Goal: Task Accomplishment & Management: Complete application form

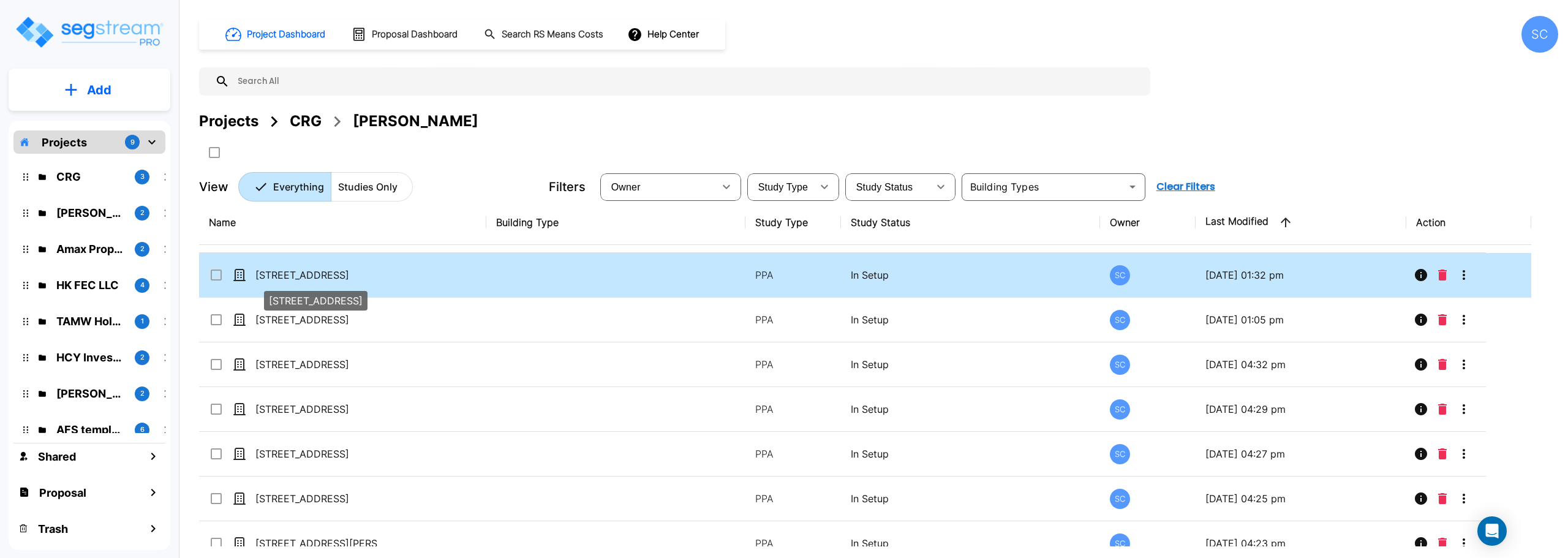
scroll to position [56, 0]
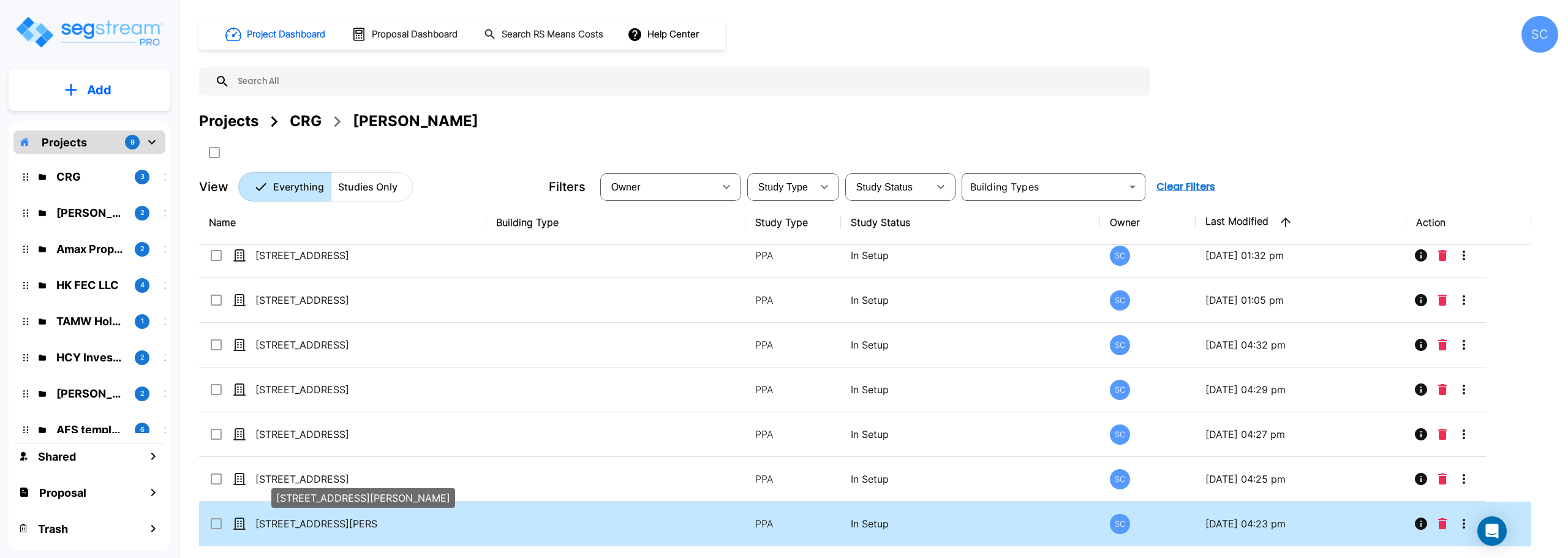
click at [310, 522] on p "651 S Warren Ave" at bounding box center [316, 524] width 122 height 15
click at [339, 521] on p "651 S Warren Ave" at bounding box center [316, 524] width 122 height 15
checkbox input "false"
click at [339, 521] on p "[STREET_ADDRESS][PERSON_NAME]" at bounding box center [316, 524] width 122 height 15
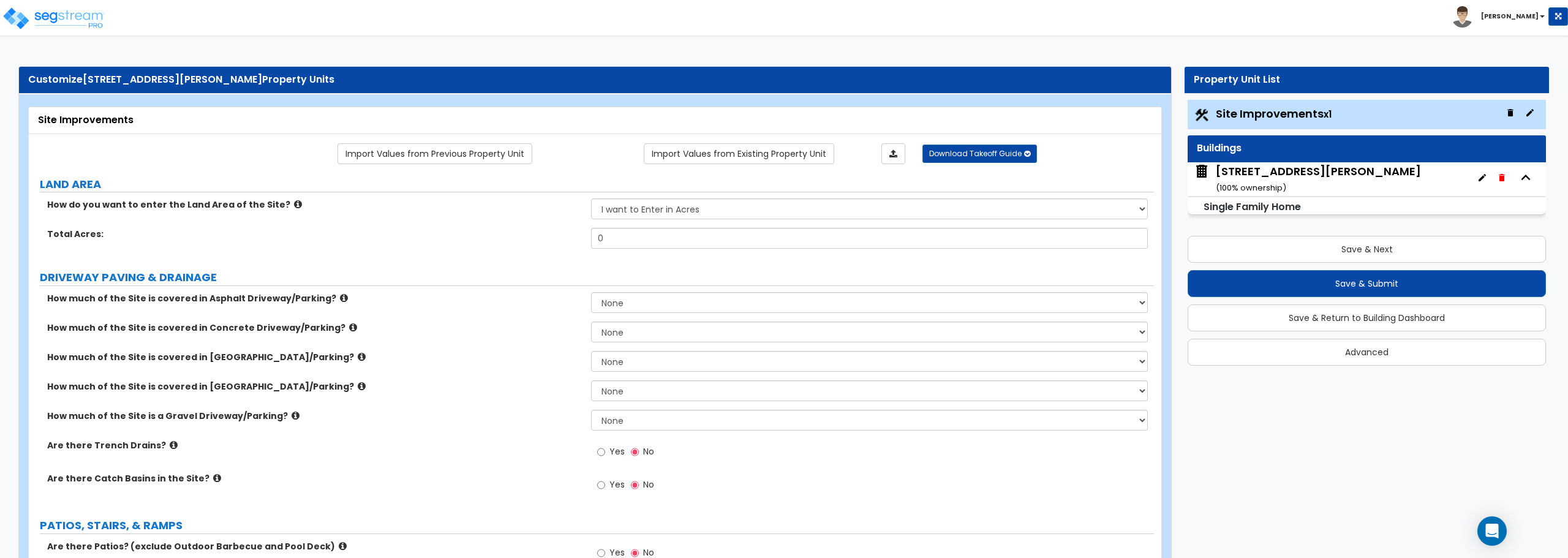
click at [1341, 183] on div "651 S Warren Ave ( 100 % ownership)" at bounding box center [1367, 179] width 358 height 34
click at [1266, 183] on small "( 100 % ownership)" at bounding box center [1250, 188] width 70 height 12
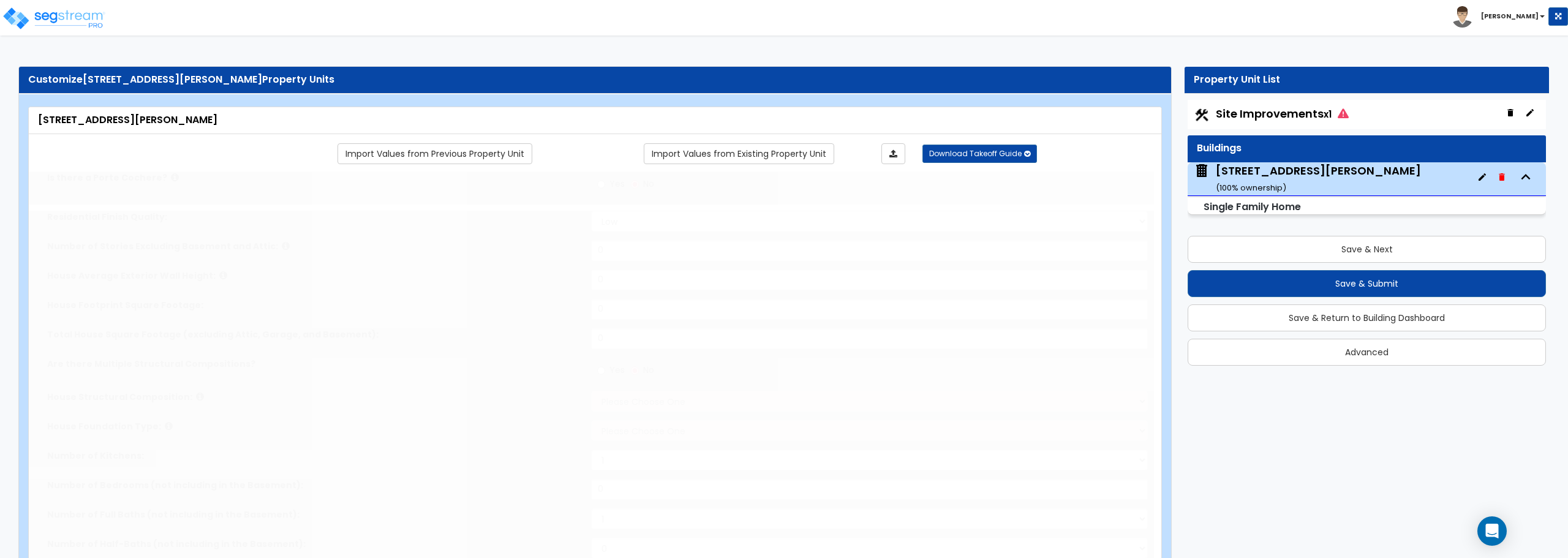
type input "1"
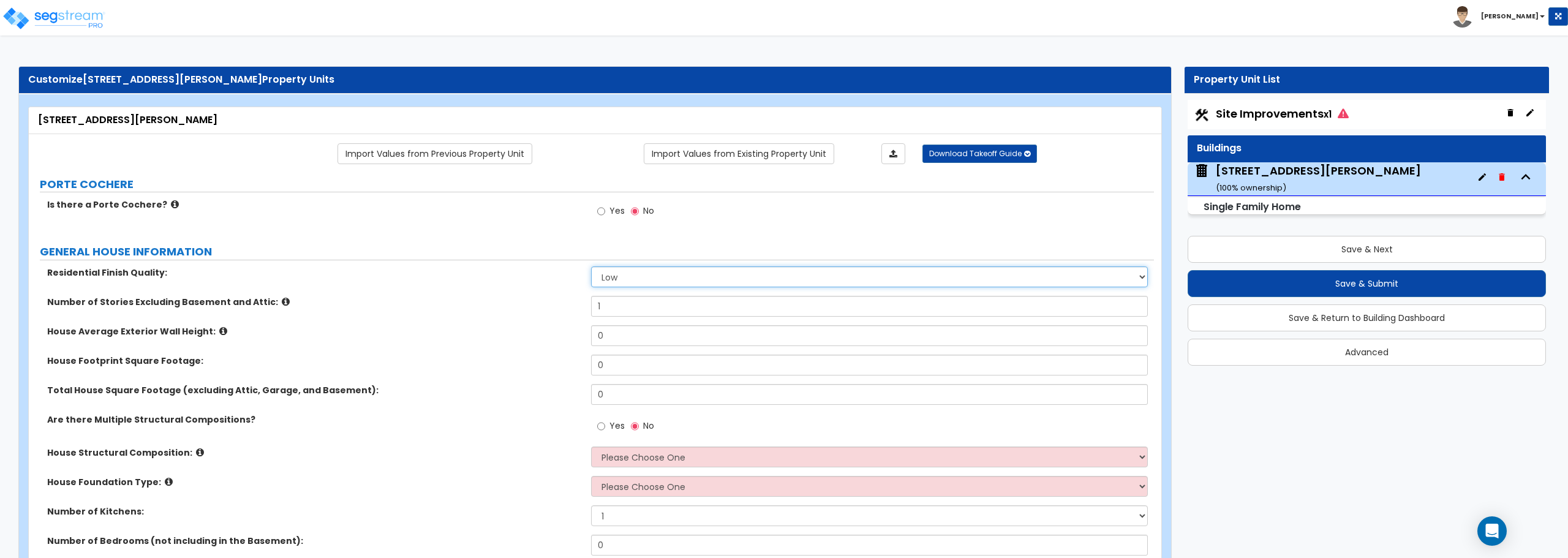
click at [687, 277] on select "Low Average High" at bounding box center [869, 277] width 556 height 21
select select "1"
click at [591, 266] on select "Low Average High" at bounding box center [869, 277] width 556 height 21
click at [638, 310] on input "1" at bounding box center [869, 306] width 556 height 21
type input "1.5"
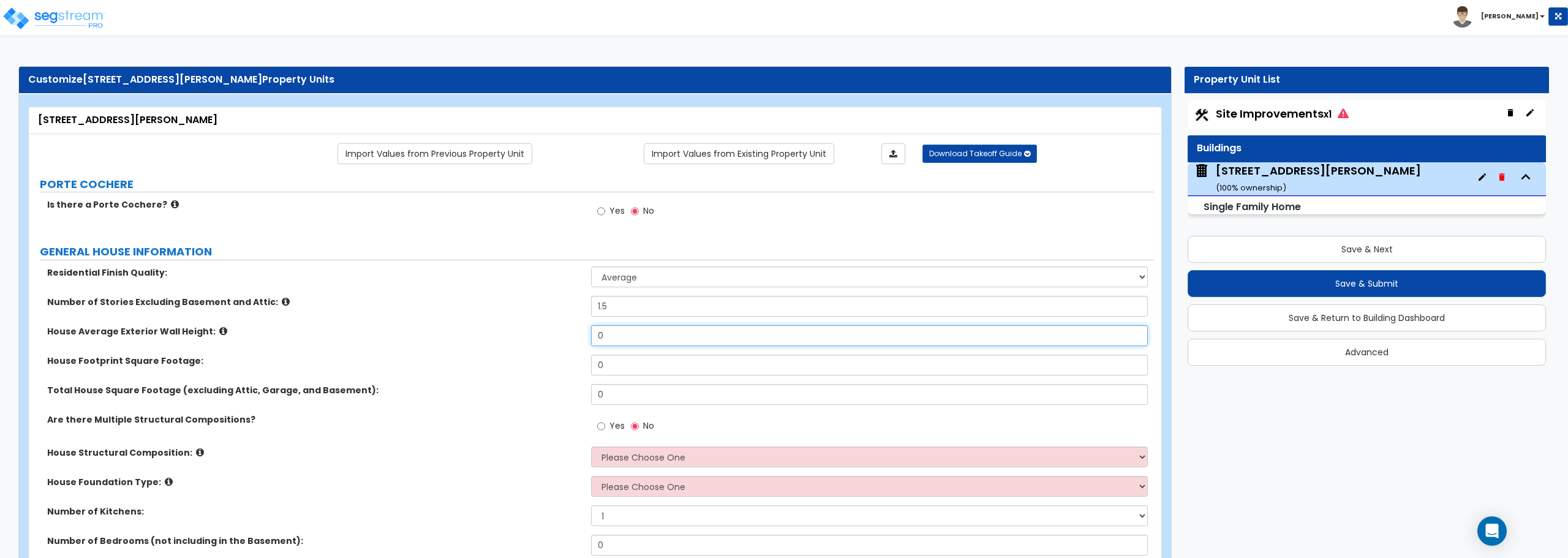
click at [639, 337] on input "0" at bounding box center [869, 336] width 556 height 21
type input "8"
drag, startPoint x: 609, startPoint y: 368, endPoint x: 577, endPoint y: 368, distance: 32.0
click at [577, 368] on div "House Footprint Square Footage: 0" at bounding box center [591, 370] width 1125 height 30
type input "1,201"
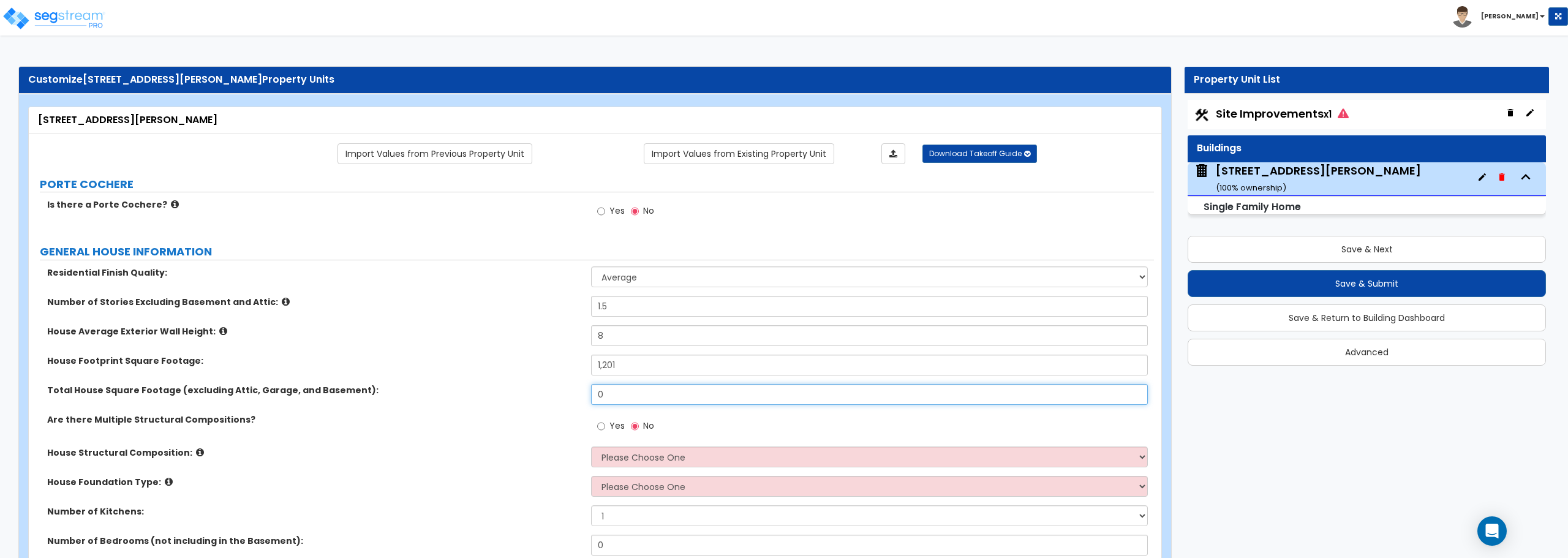
drag, startPoint x: 648, startPoint y: 400, endPoint x: 518, endPoint y: 382, distance: 131.2
click at [518, 382] on div "Residential Finish Quality: Low Average High Number of Stories Excluding Baseme…" at bounding box center [591, 461] width 1107 height 390
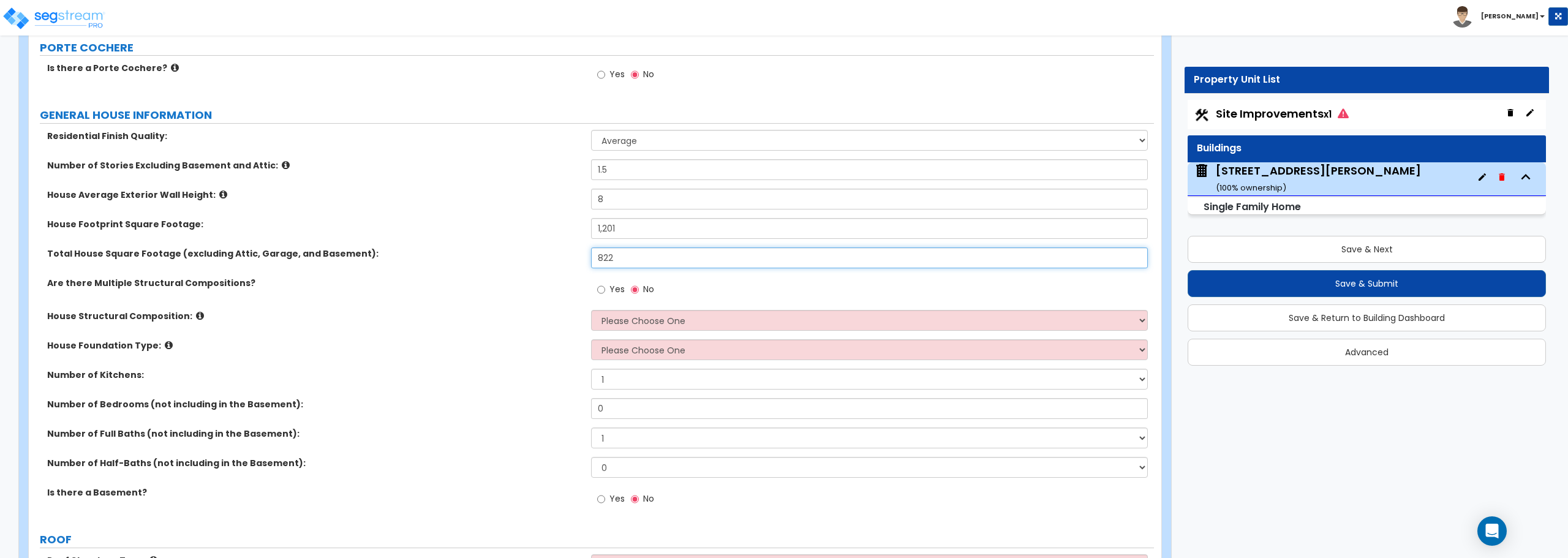
scroll to position [184, 0]
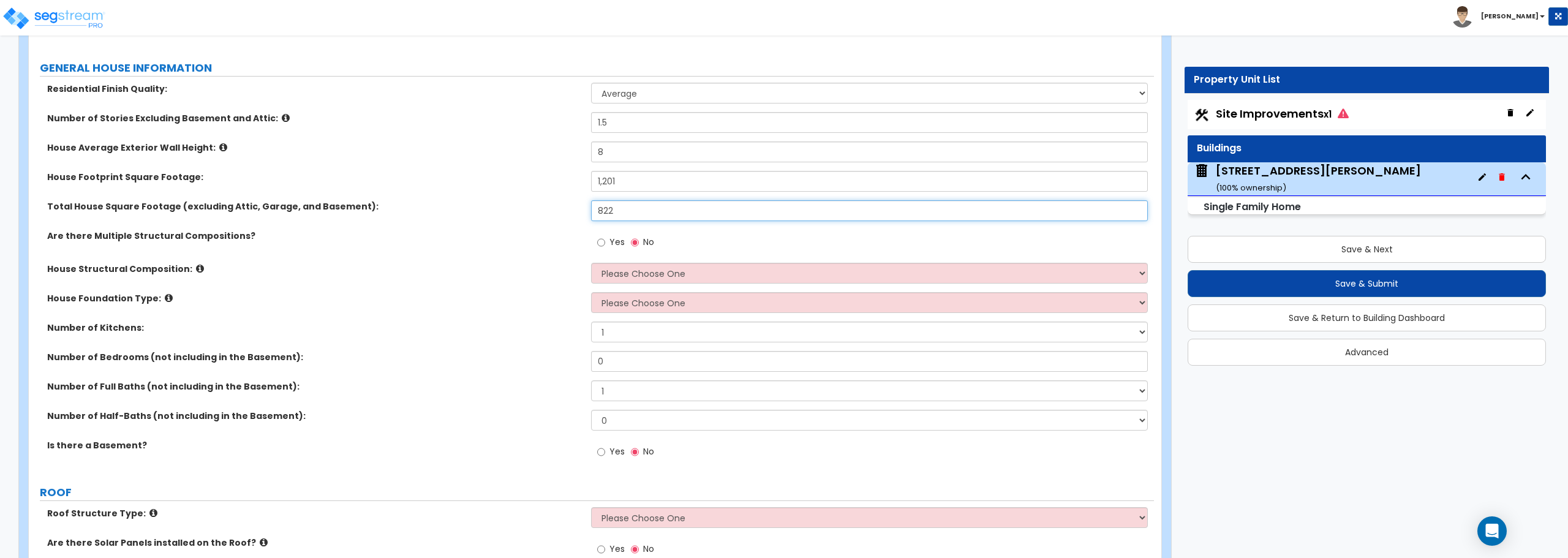
type input "822"
click at [639, 269] on select "Please Choose One Reinforced Concrete Structural Steel Brick Masonry CMU Masonr…" at bounding box center [869, 273] width 556 height 21
select select "7"
click at [591, 263] on select "Please Choose One Reinforced Concrete Structural Steel Brick Masonry CMU Masonr…" at bounding box center [869, 273] width 556 height 21
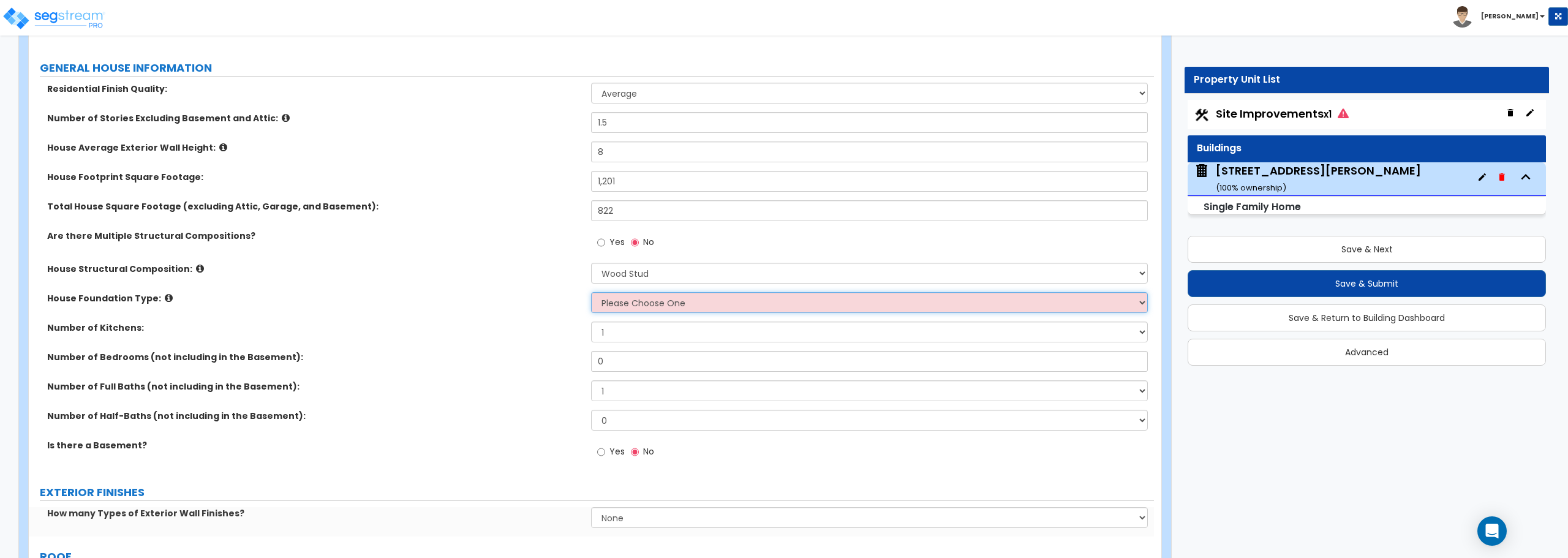
click at [620, 300] on select "Please Choose One Crawl Space Pier-Elevated First floor Slab on Grade" at bounding box center [869, 303] width 556 height 21
select select "1"
click at [591, 292] on select "Please Choose One Crawl Space Pier-Elevated First floor Slab on Grade" at bounding box center [869, 303] width 556 height 21
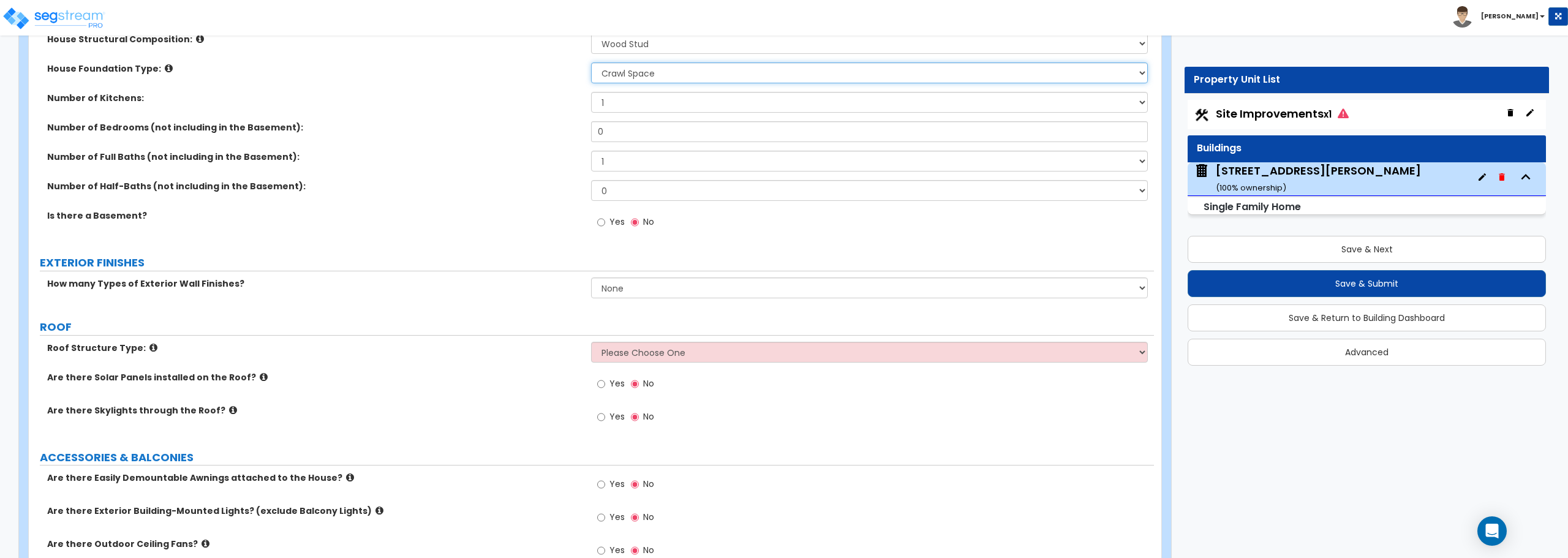
scroll to position [429, 0]
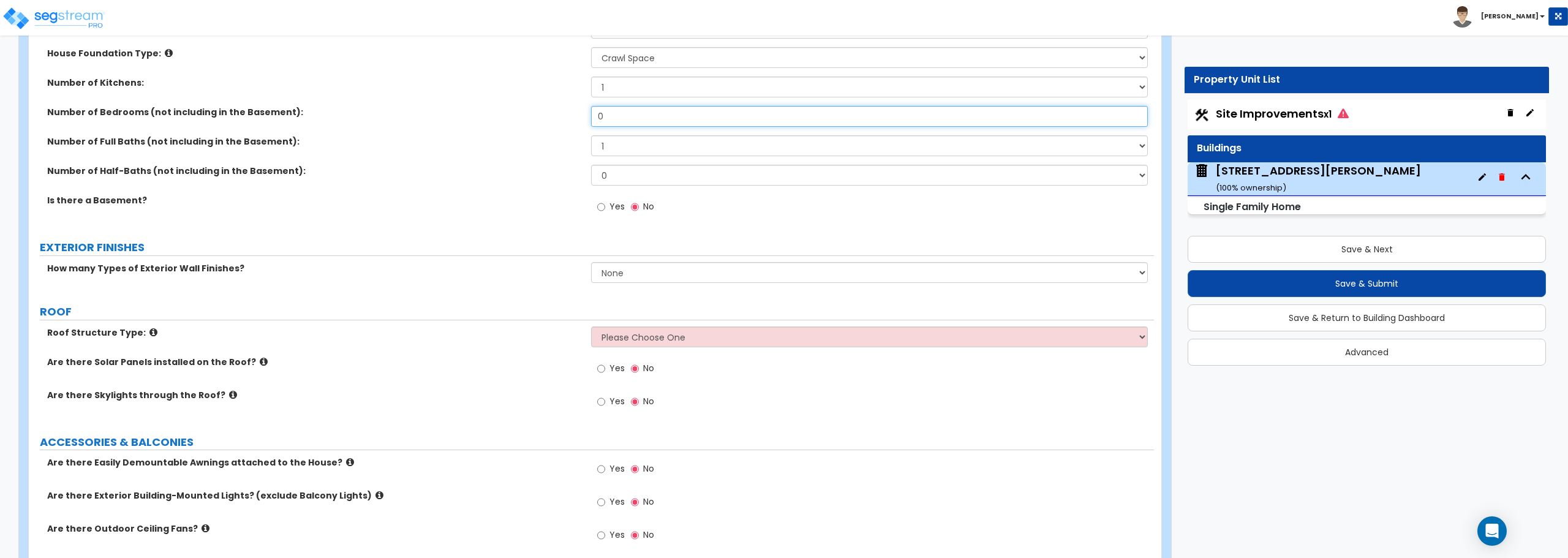
drag, startPoint x: 617, startPoint y: 114, endPoint x: 552, endPoint y: 124, distance: 65.8
click at [552, 124] on div "Number of Bedrooms (not including in the Basement): 0" at bounding box center [591, 121] width 1125 height 30
type input "2"
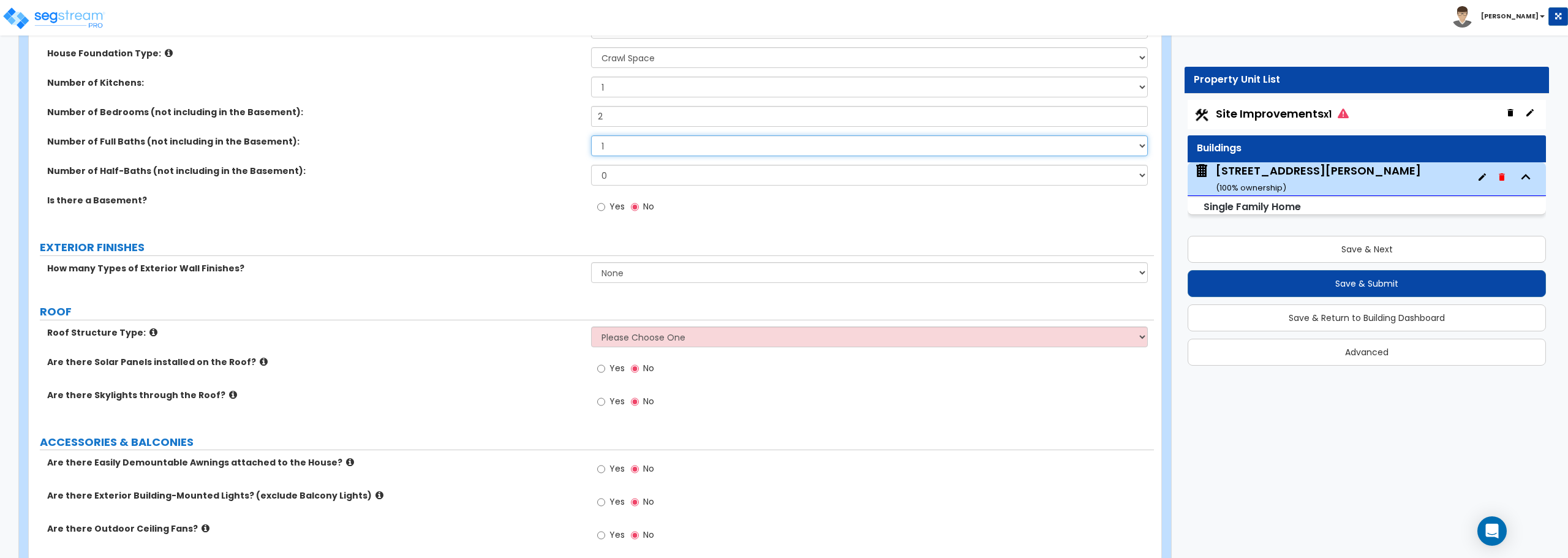
drag, startPoint x: 608, startPoint y: 146, endPoint x: 594, endPoint y: 147, distance: 14.0
click at [594, 147] on select "1 2 3 4 5 6 7 8 9 10" at bounding box center [869, 146] width 556 height 21
click at [591, 136] on select "1 2 3 4 5 6 7 8 9 10" at bounding box center [869, 146] width 556 height 21
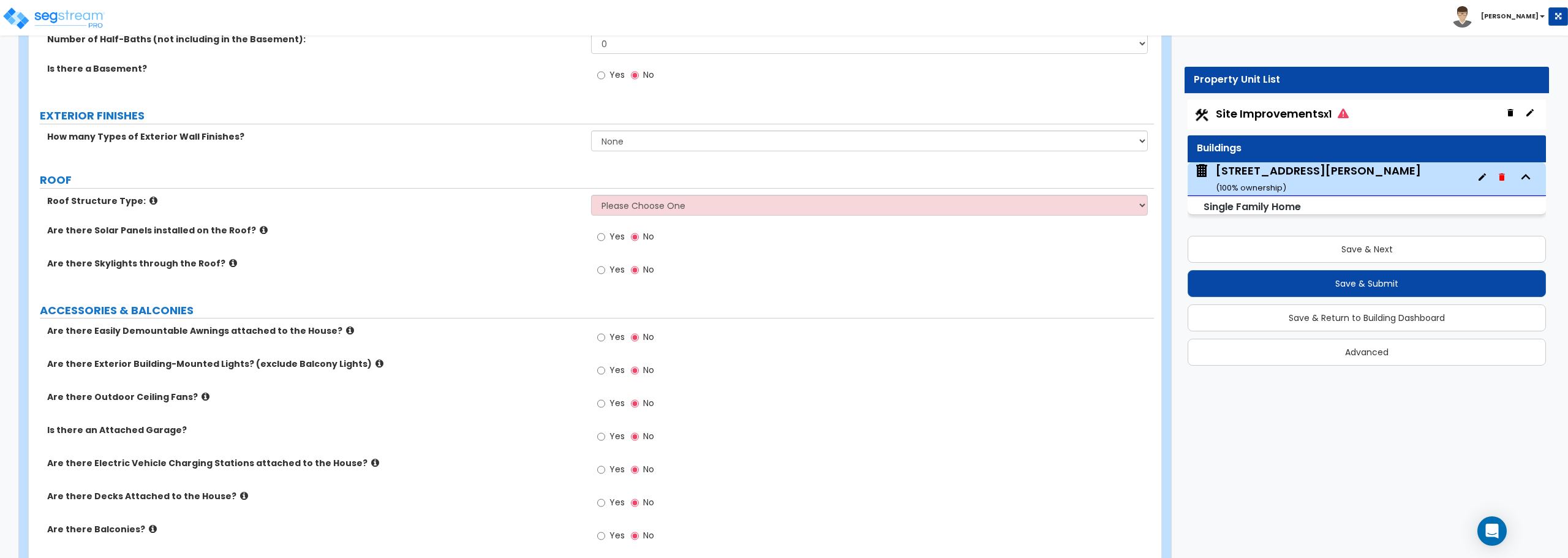
scroll to position [613, 0]
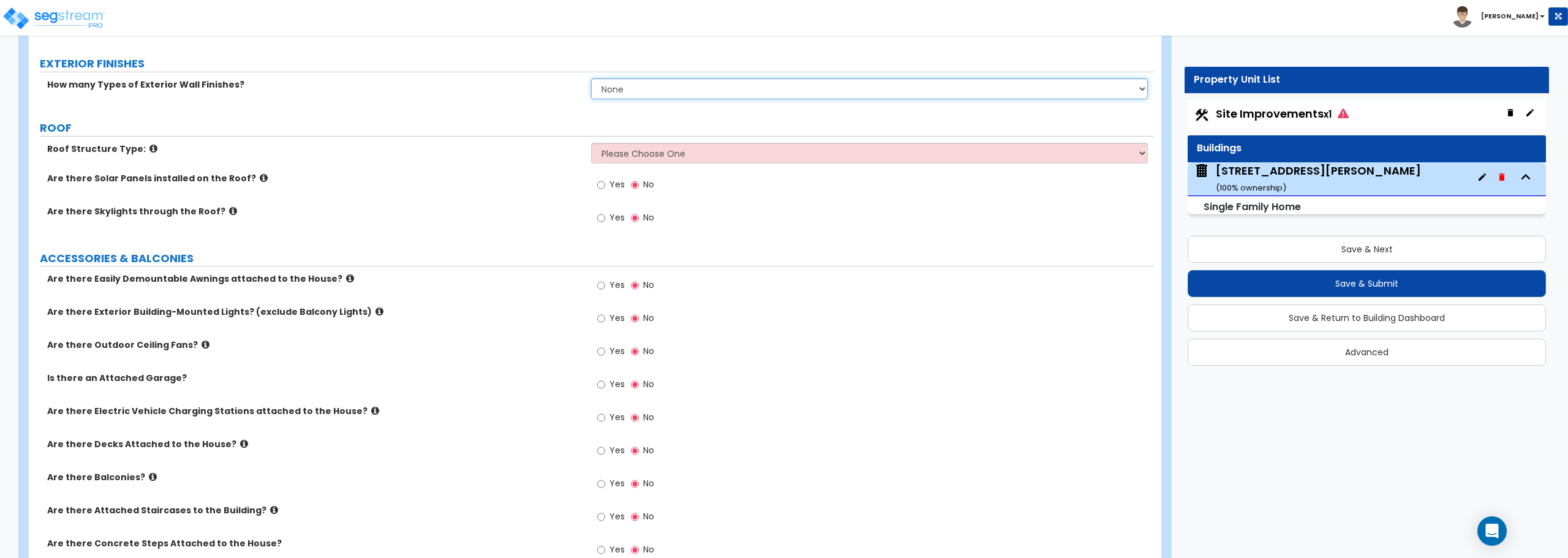
click at [662, 82] on select "None 1 2 3" at bounding box center [869, 89] width 556 height 21
select select "1"
click at [591, 78] on select "None 1 2 3" at bounding box center [869, 89] width 556 height 21
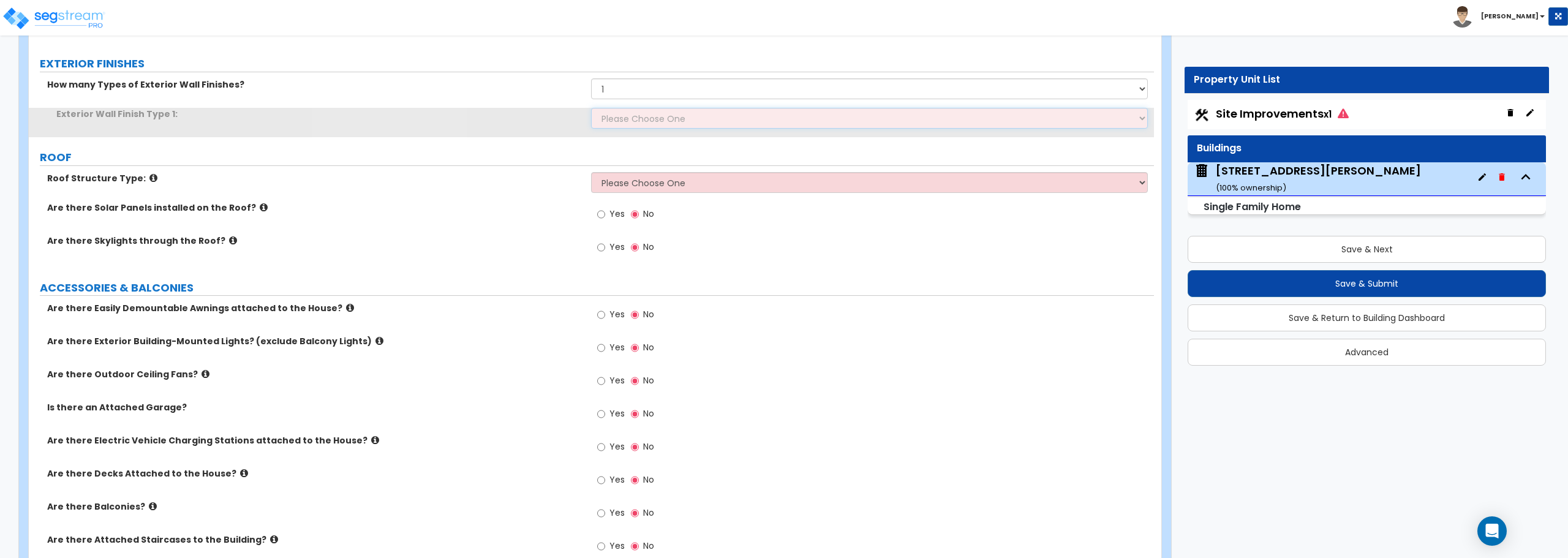
click at [648, 125] on select "Please Choose One No Finish/Shared Wall No Wall Brick Finish Stone Finish Wood …" at bounding box center [869, 118] width 556 height 21
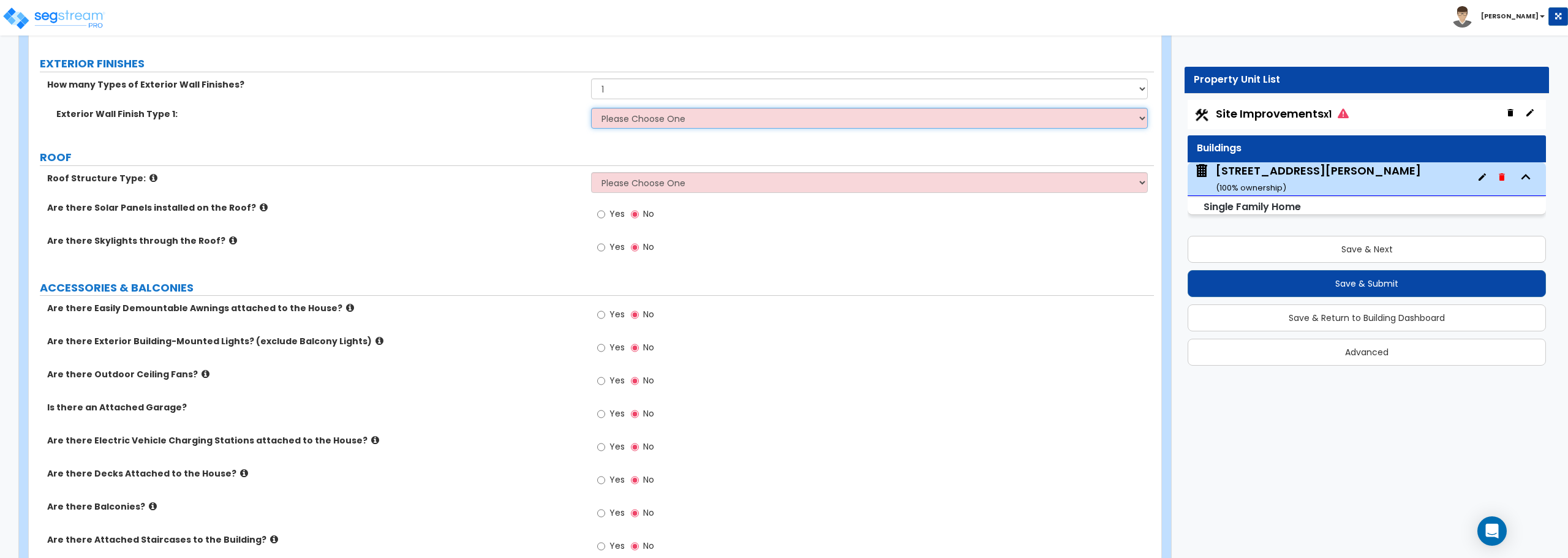
select select "5"
click at [591, 108] on select "Please Choose One No Finish/Shared Wall No Wall Brick Finish Stone Finish Wood …" at bounding box center [869, 118] width 556 height 21
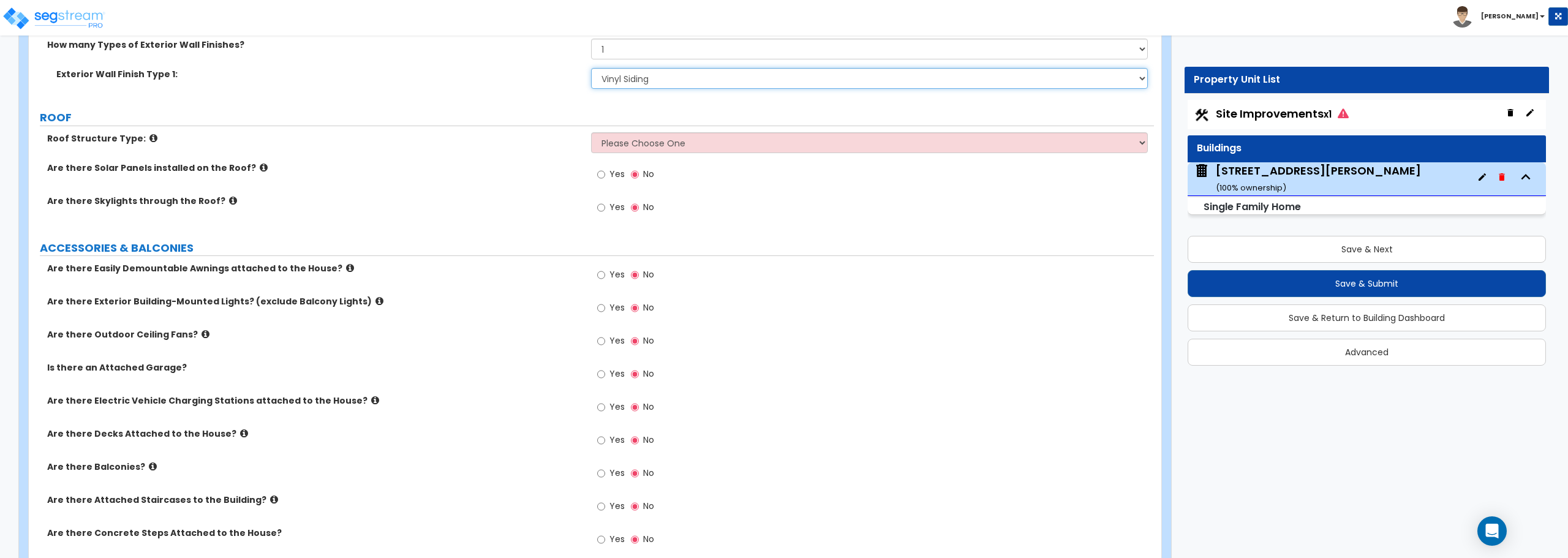
scroll to position [674, 0]
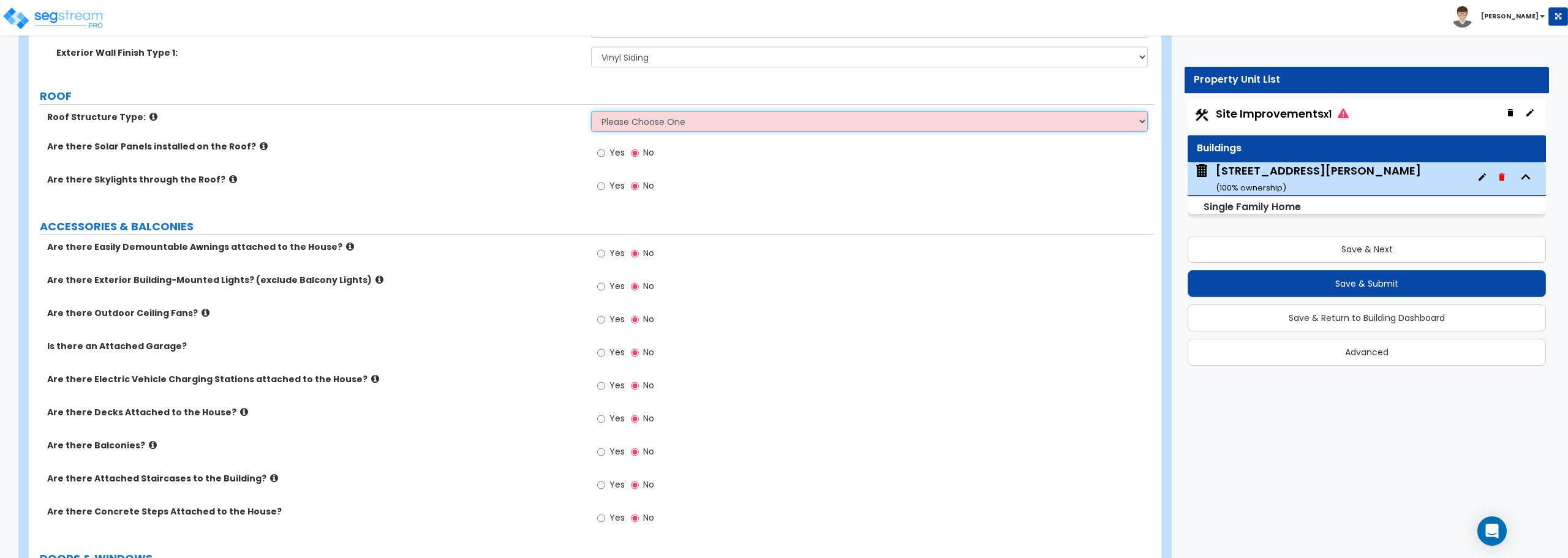
click at [679, 121] on select "Please Choose One [PERSON_NAME] Roof Flat Roof Hybrid [PERSON_NAME] & Flat Roof" at bounding box center [869, 121] width 556 height 21
select select "1"
click at [591, 111] on select "Please Choose One [PERSON_NAME] Roof Flat Roof Hybrid [PERSON_NAME] & Flat Roof" at bounding box center [869, 121] width 556 height 21
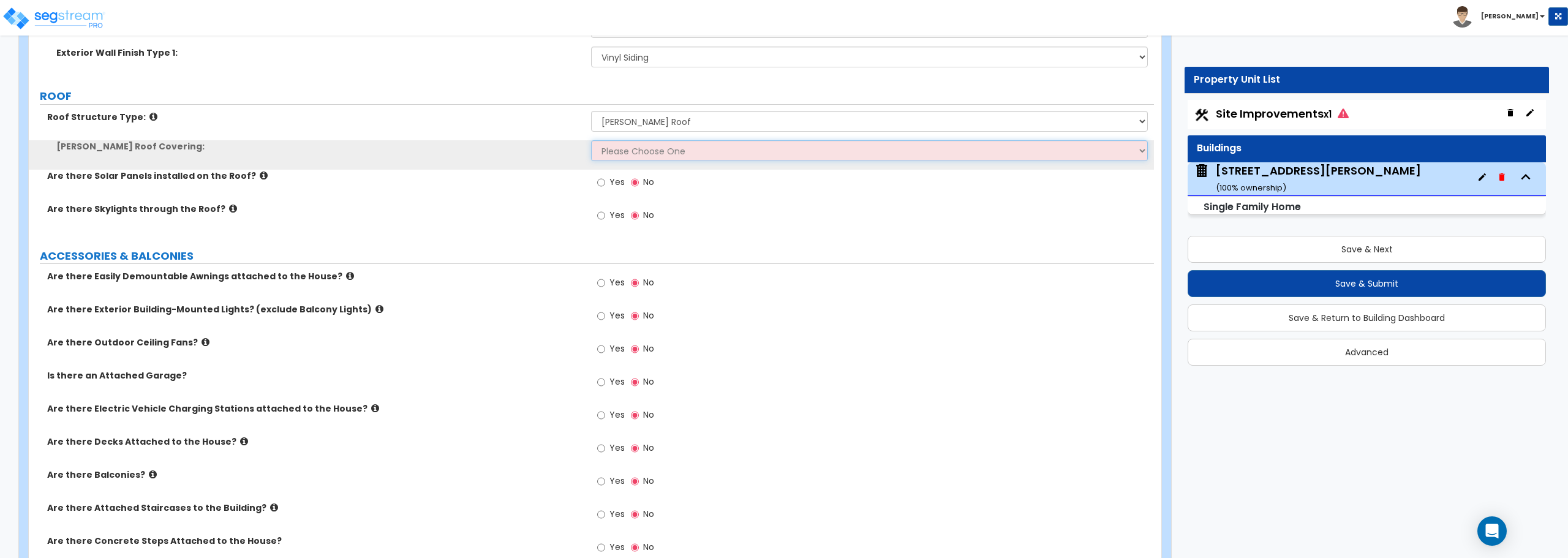
click at [665, 147] on select "Please Choose One Asphalt Shingle Clay Tile Wood Shingle Metal Shingle Standing…" at bounding box center [869, 151] width 556 height 21
select select "1"
click at [591, 140] on select "Please Choose One Asphalt Shingle Clay Tile Wood Shingle Metal Shingle Standing…" at bounding box center [869, 151] width 556 height 21
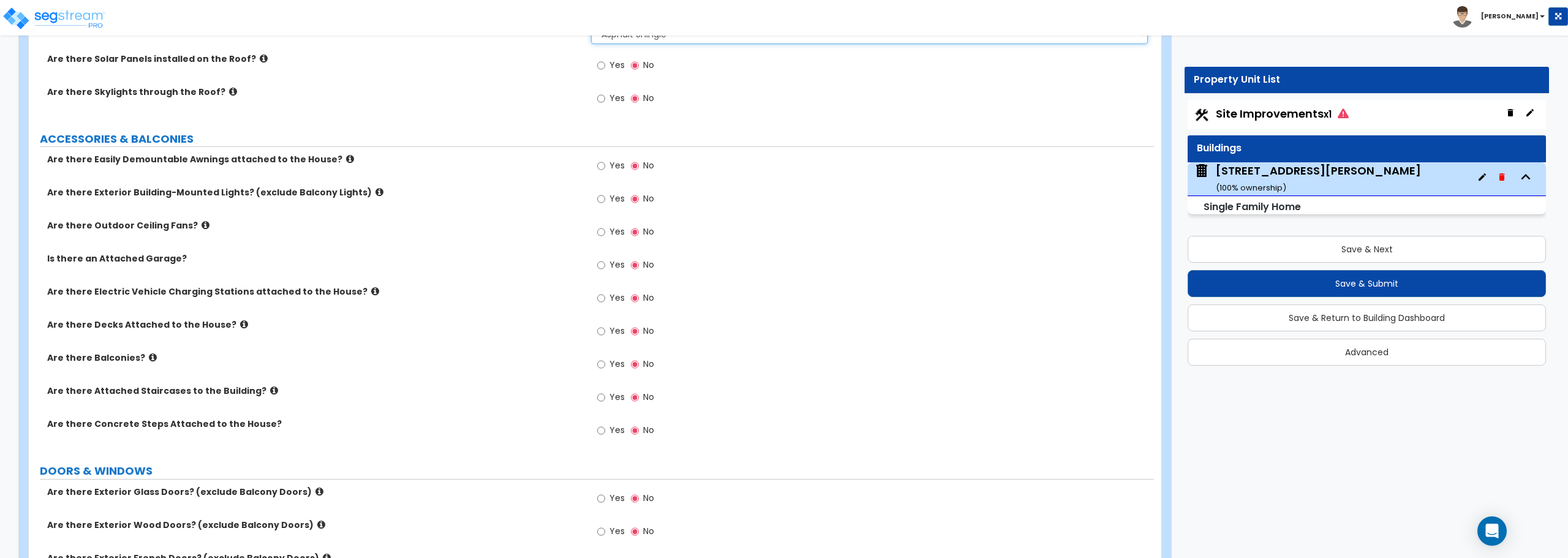
scroll to position [796, 0]
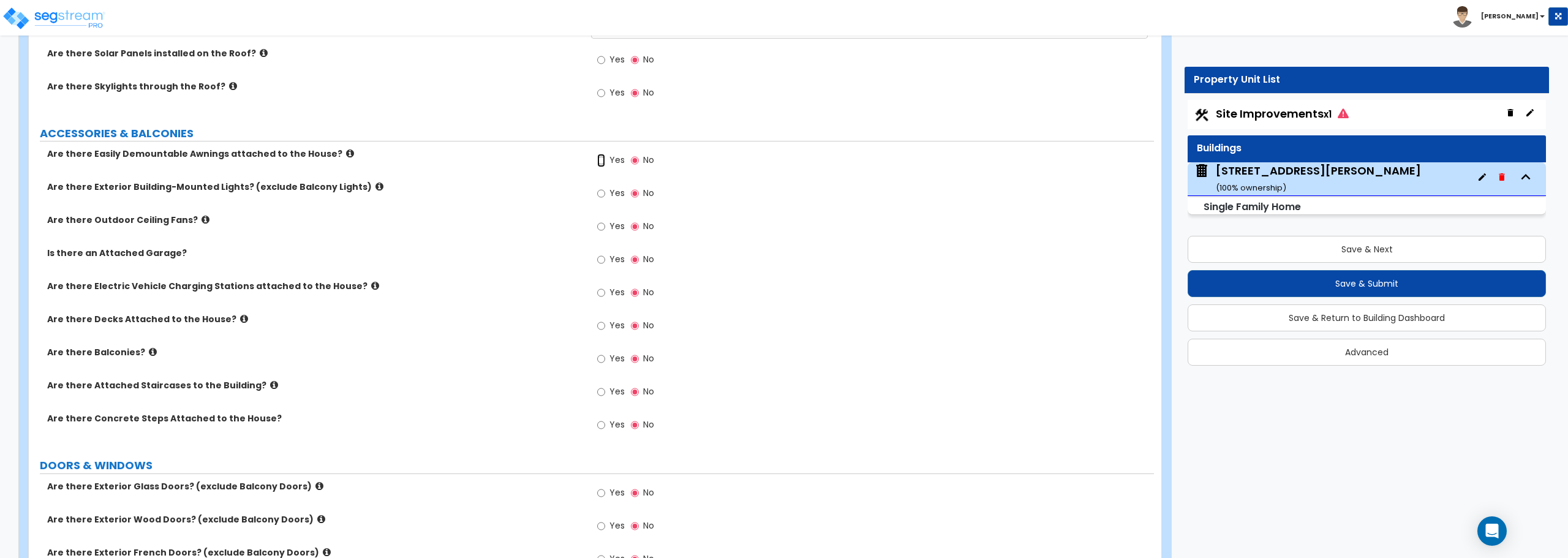
click at [598, 157] on input "Yes" at bounding box center [601, 160] width 8 height 13
radio input "true"
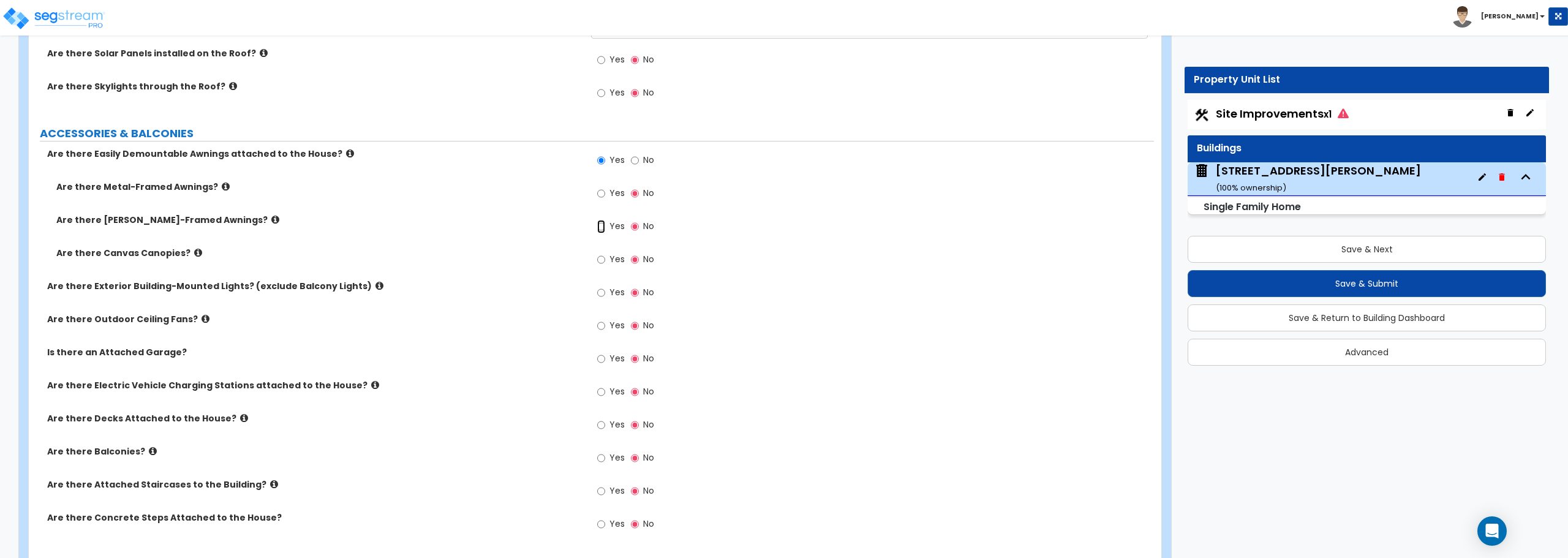
click at [598, 223] on input "Yes" at bounding box center [601, 227] width 8 height 13
radio input "true"
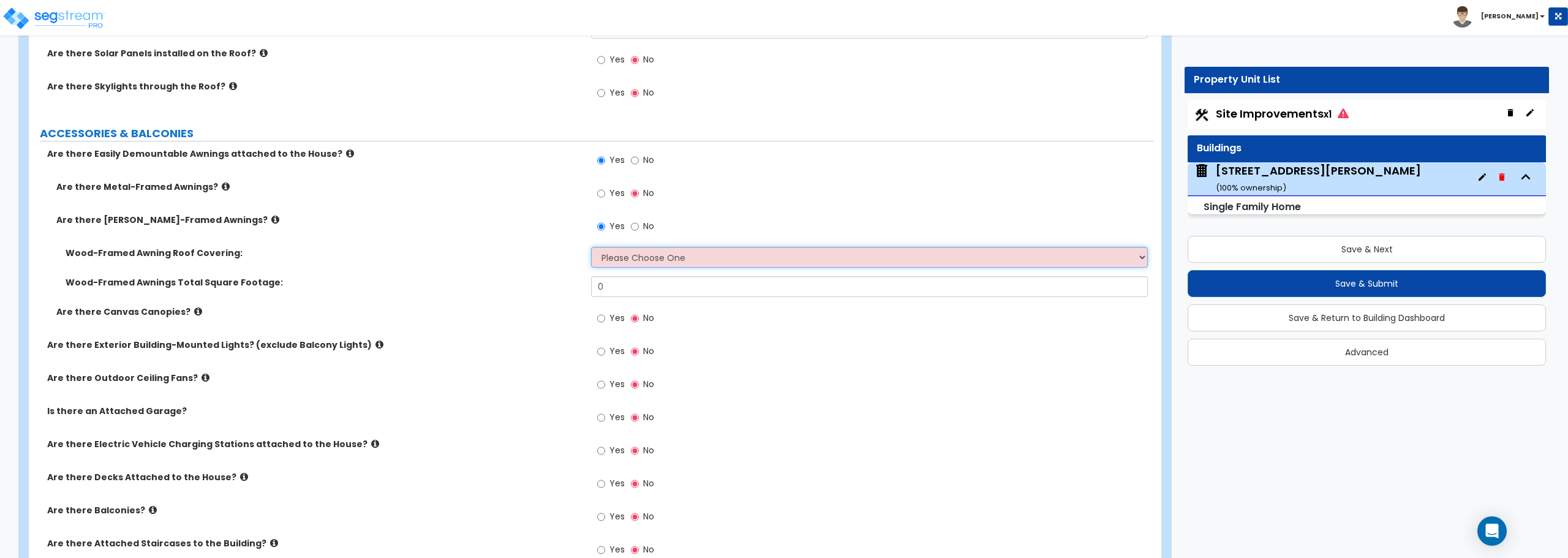
click at [605, 252] on select "Please Choose One Asphalt Shingle Clay Tile Wood Shingle Metal Shingle Standing…" at bounding box center [869, 258] width 556 height 21
select select "1"
click at [591, 247] on select "Please Choose One Asphalt Shingle Clay Tile Wood Shingle Metal Shingle Standing…" at bounding box center [869, 258] width 556 height 21
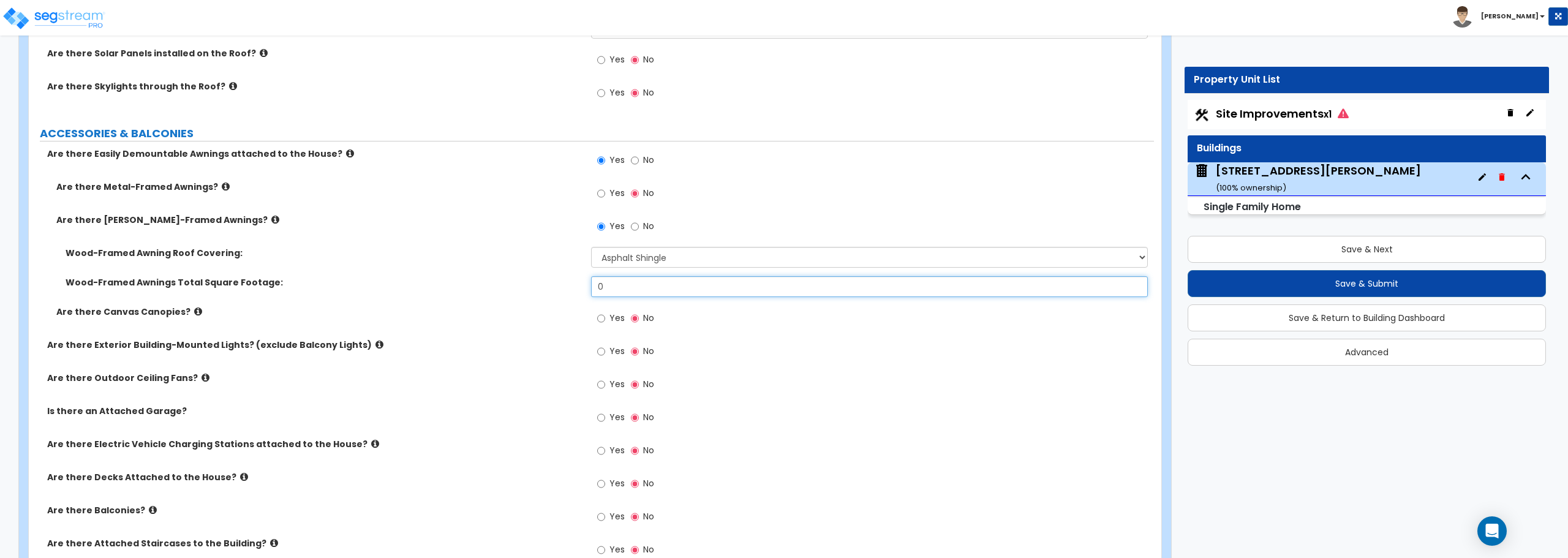
drag, startPoint x: 631, startPoint y: 296, endPoint x: 554, endPoint y: 291, distance: 77.2
click at [554, 291] on div "Wood-Framed Awnings Total Square Footage: 0" at bounding box center [591, 292] width 1125 height 30
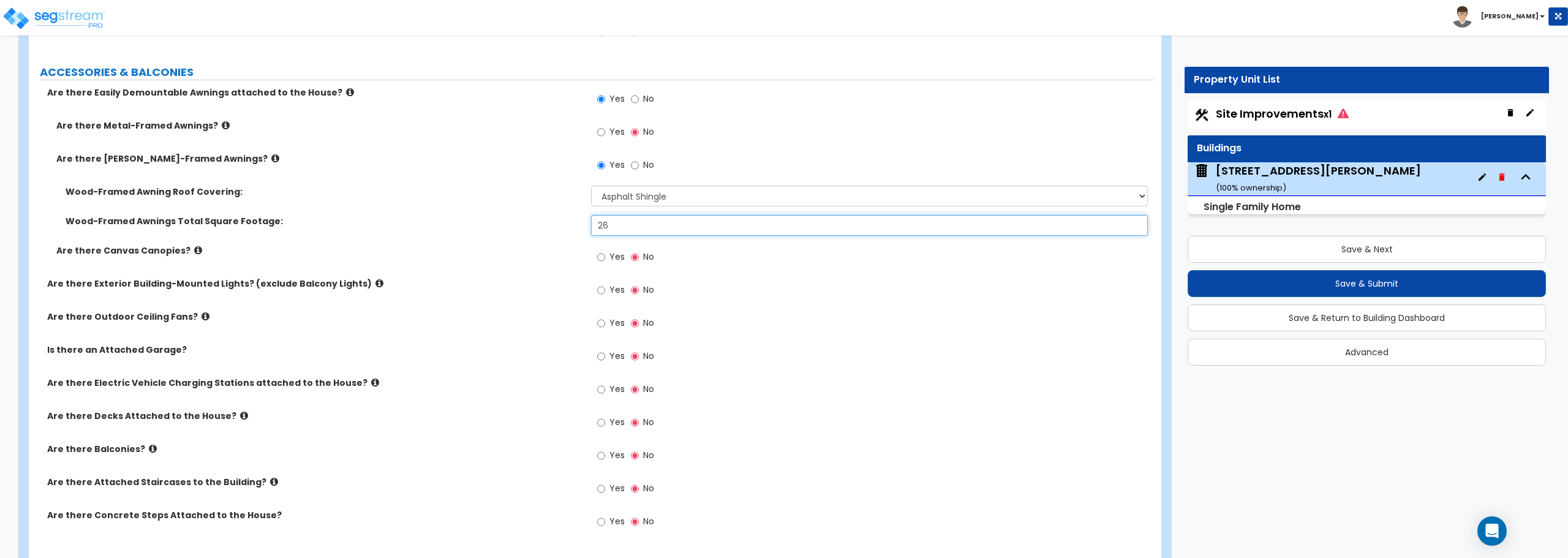
type input "26"
click at [598, 289] on input "Yes" at bounding box center [601, 290] width 8 height 13
radio input "true"
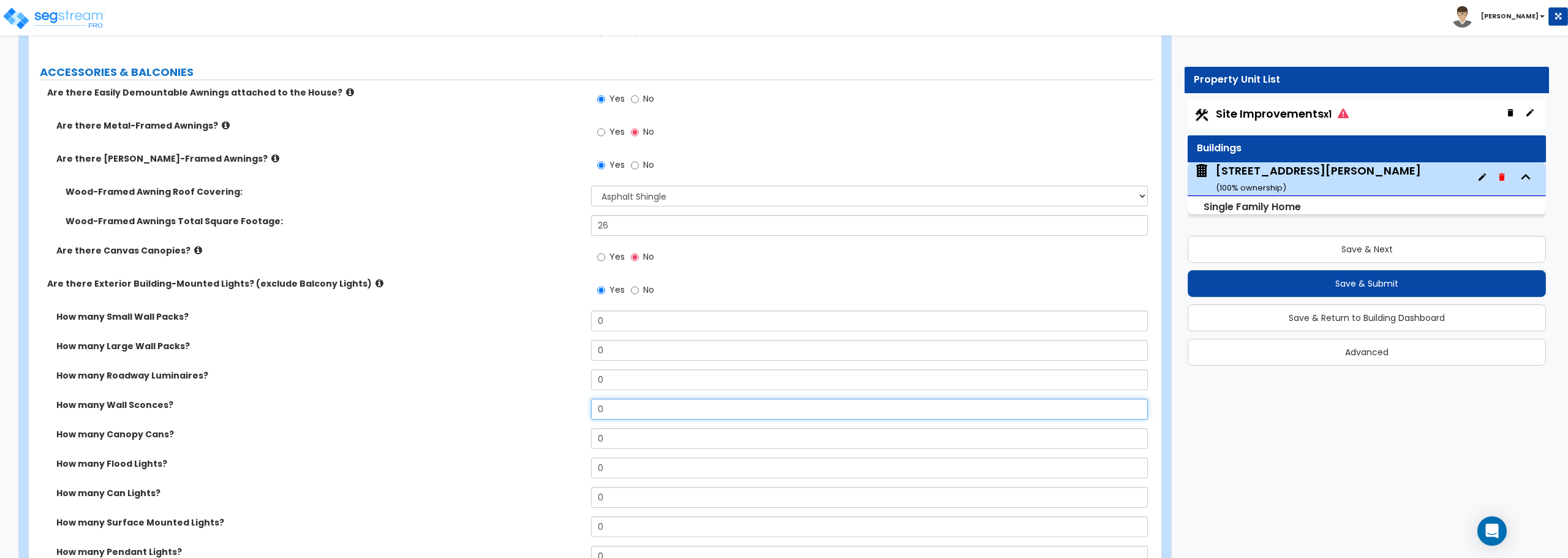
drag, startPoint x: 617, startPoint y: 414, endPoint x: 551, endPoint y: 398, distance: 67.9
click at [551, 415] on div "How many Wall Sconces? 0" at bounding box center [591, 414] width 1125 height 30
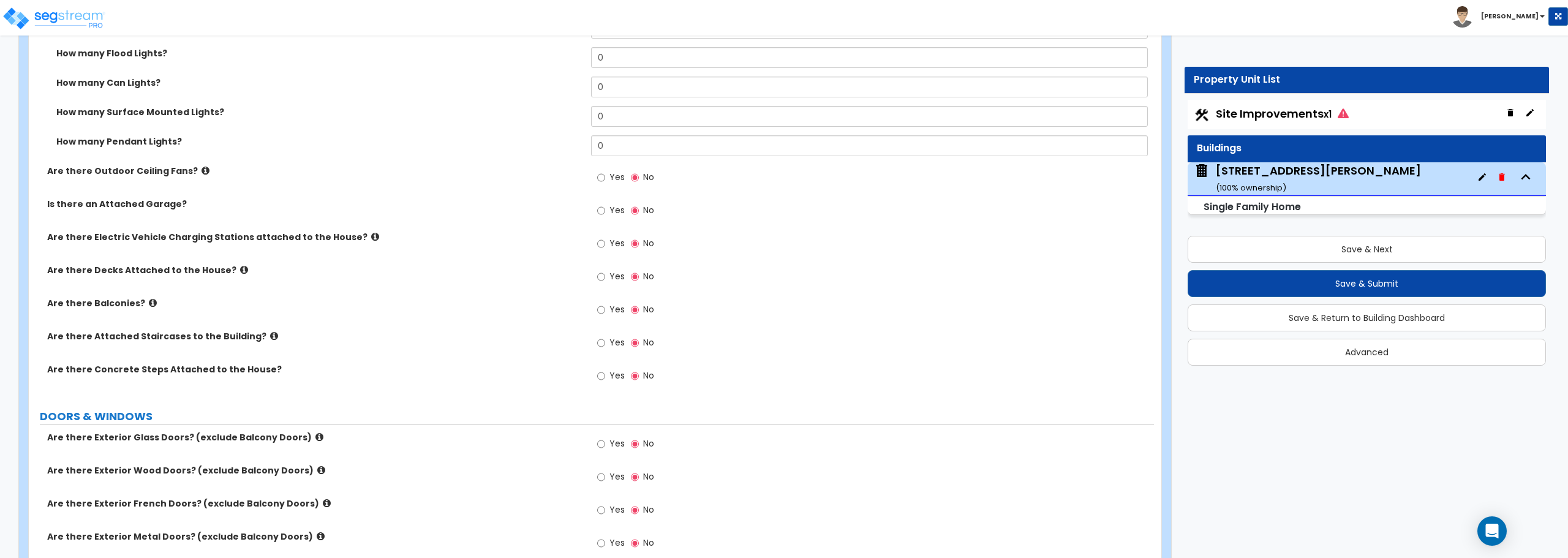
scroll to position [1287, 0]
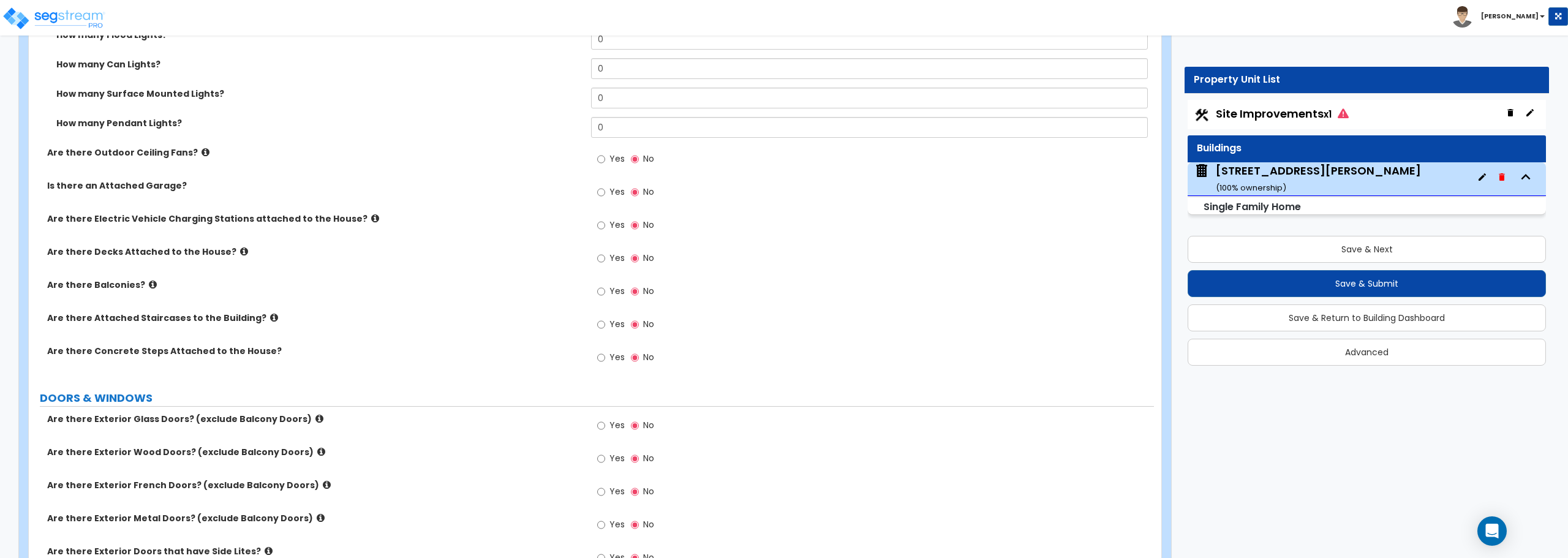
type input "1"
click at [603, 360] on input "Yes" at bounding box center [601, 358] width 8 height 13
radio input "true"
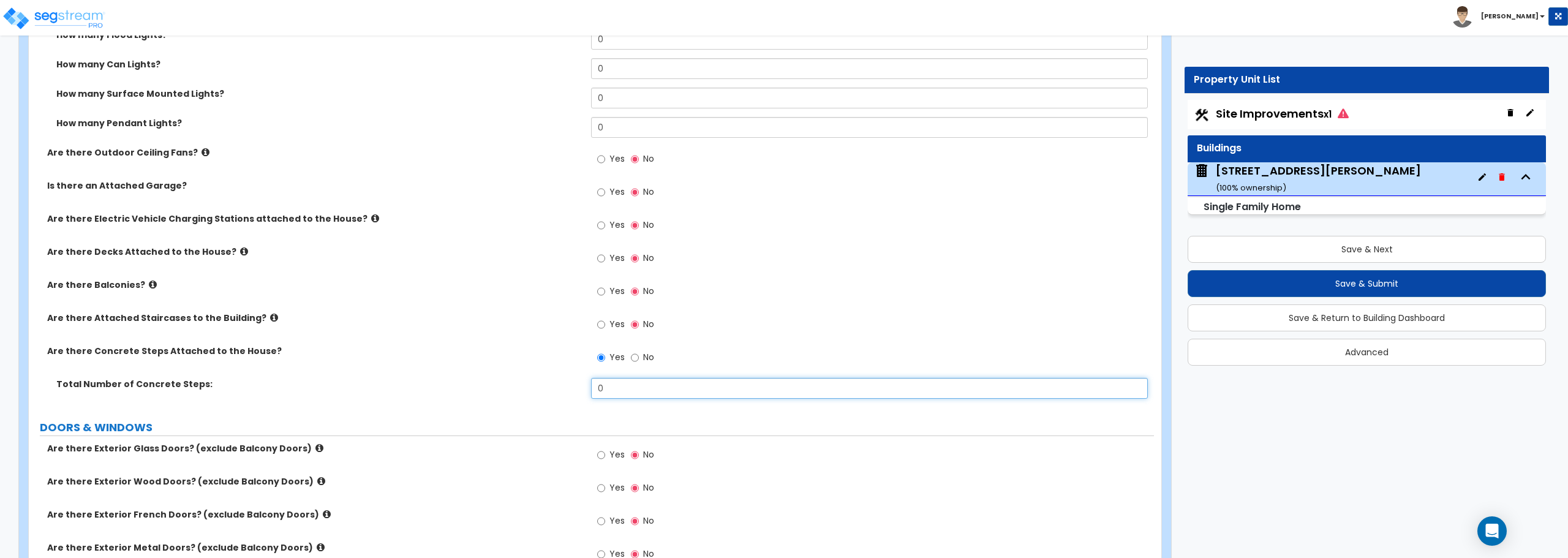
drag, startPoint x: 616, startPoint y: 388, endPoint x: 484, endPoint y: 388, distance: 132.0
click at [484, 388] on div "Total Number of Concrete Steps: 0" at bounding box center [591, 393] width 1125 height 30
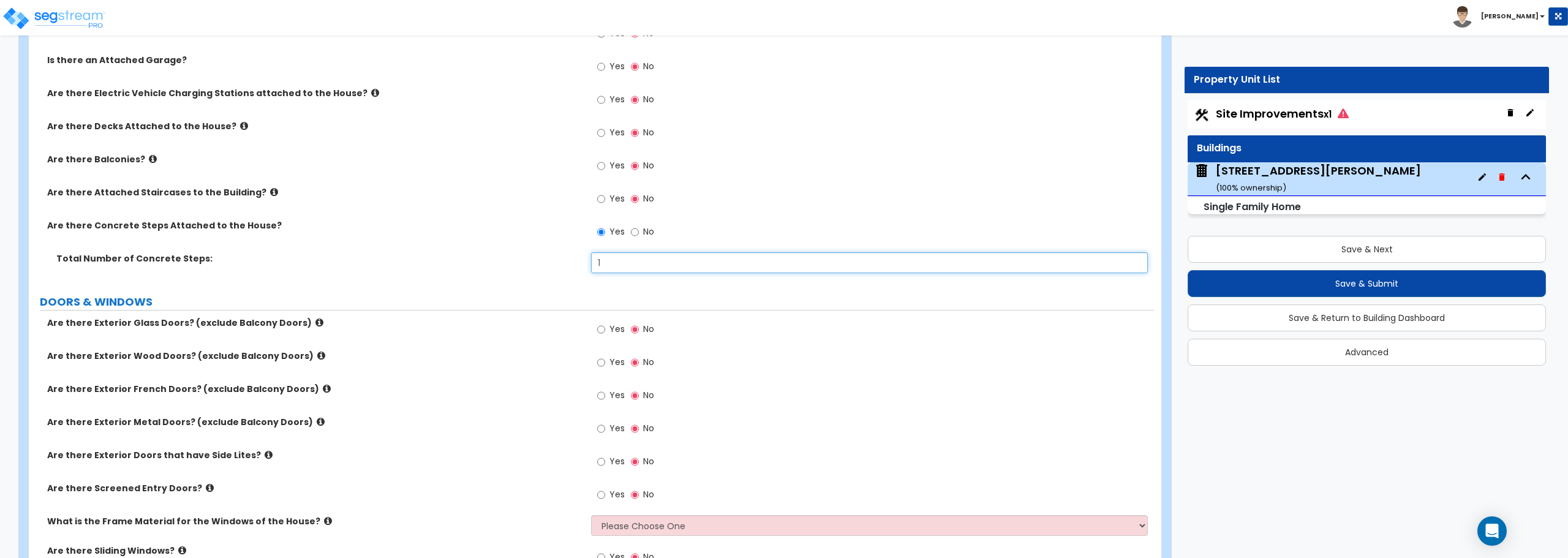
scroll to position [1594, 0]
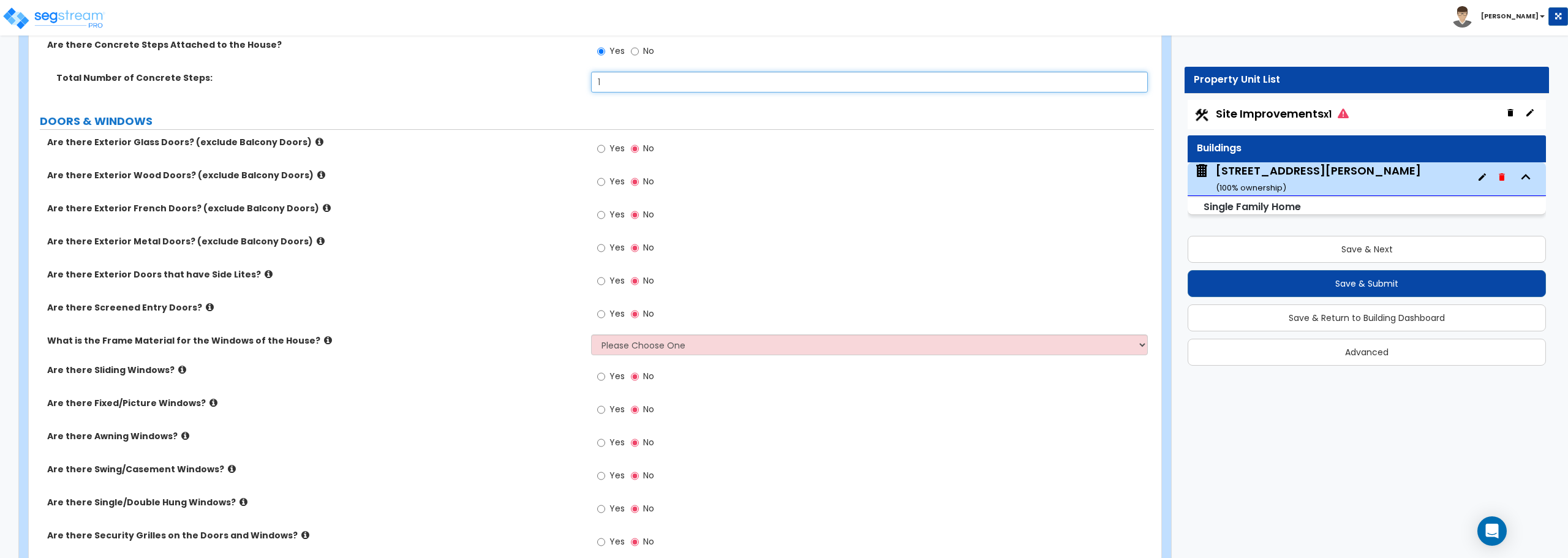
type input "1"
click at [599, 146] on input "Yes" at bounding box center [601, 149] width 8 height 13
radio input "true"
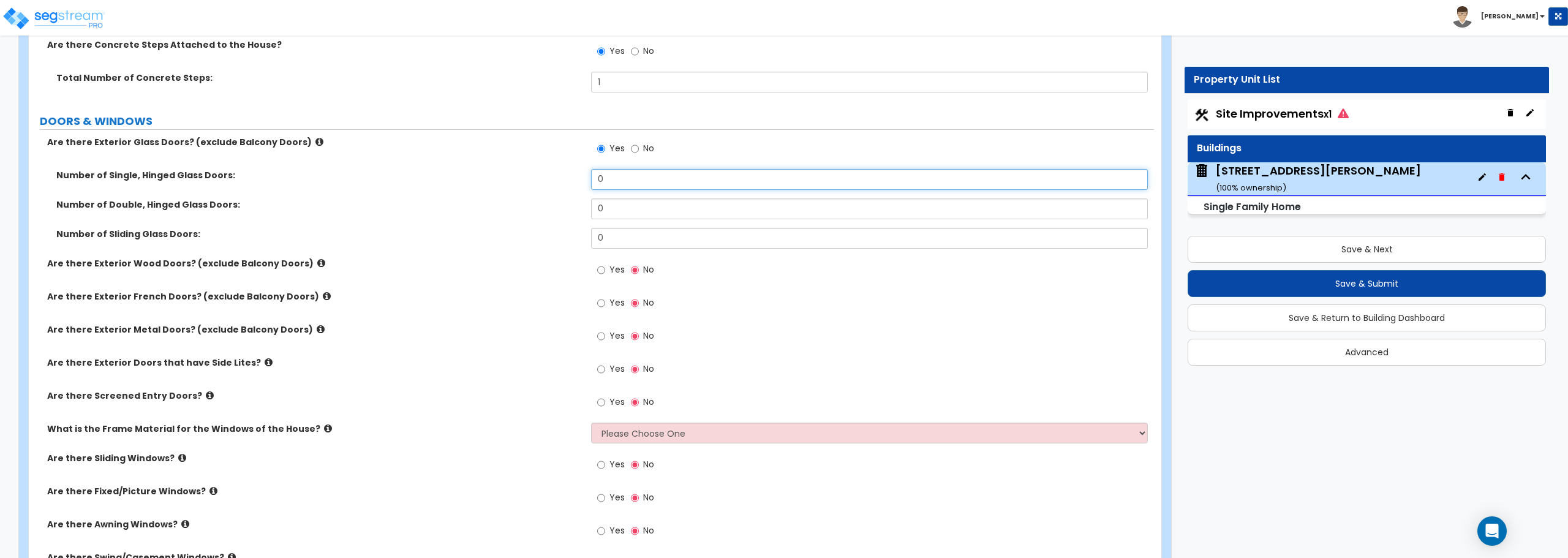
drag, startPoint x: 601, startPoint y: 179, endPoint x: 593, endPoint y: 181, distance: 8.2
click at [593, 181] on input "0" at bounding box center [869, 179] width 556 height 21
type input "1"
click at [602, 269] on input "Yes" at bounding box center [601, 270] width 8 height 13
radio input "true"
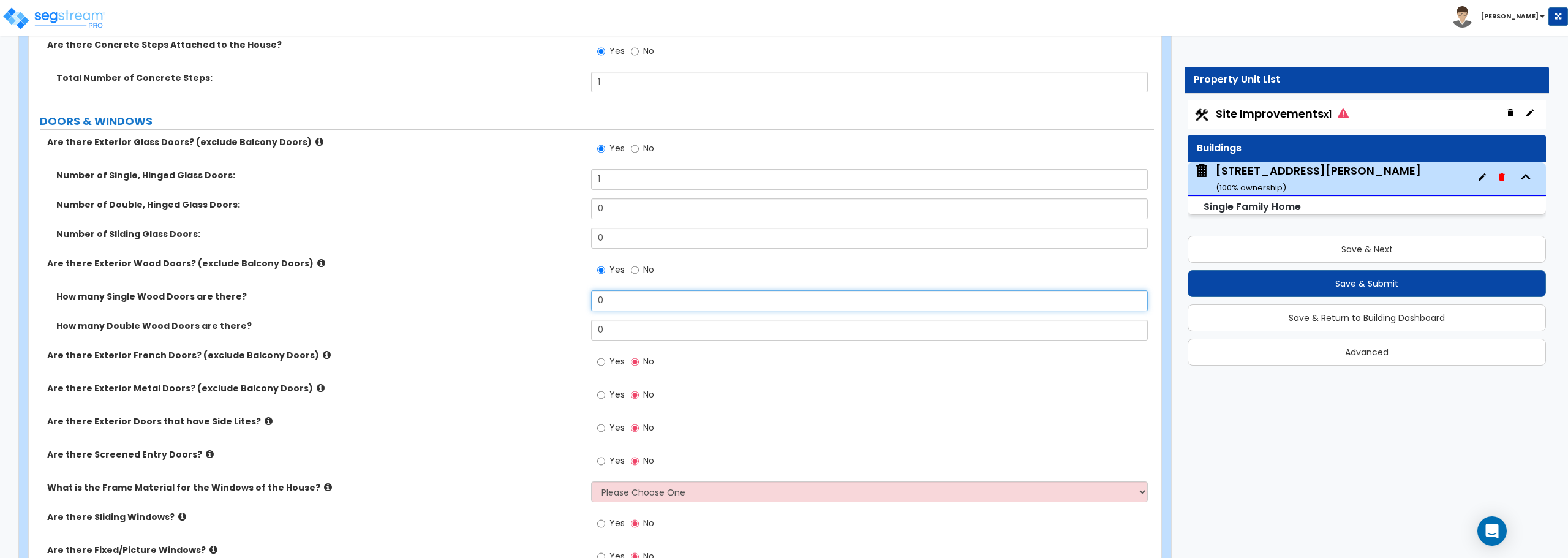
drag, startPoint x: 608, startPoint y: 301, endPoint x: 583, endPoint y: 300, distance: 25.0
click at [583, 300] on div "How many Single Wood Doors are there? 0" at bounding box center [591, 306] width 1125 height 30
type input "1"
click at [605, 395] on input "Yes" at bounding box center [601, 395] width 8 height 13
radio input "true"
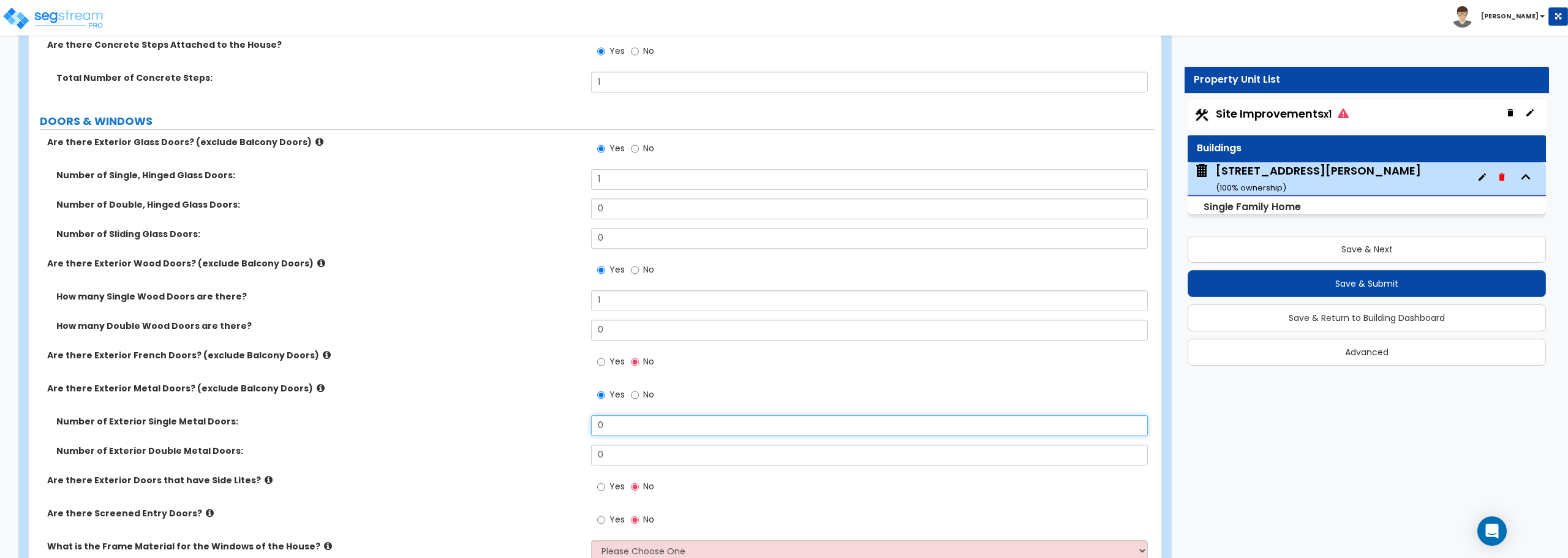
drag, startPoint x: 611, startPoint y: 421, endPoint x: 579, endPoint y: 413, distance: 33.0
click at [576, 419] on div "Number of Exterior Single Metal Doors: 0" at bounding box center [591, 430] width 1125 height 30
type input "1"
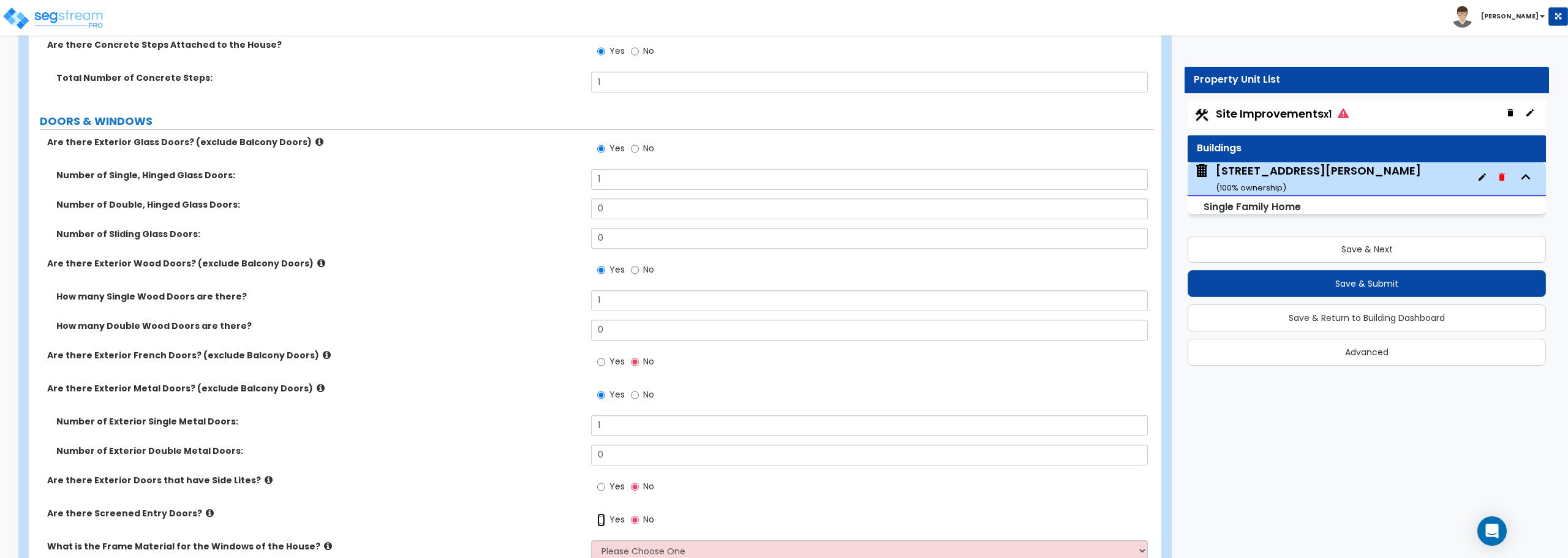
click at [598, 517] on input "Yes" at bounding box center [601, 520] width 8 height 13
radio input "true"
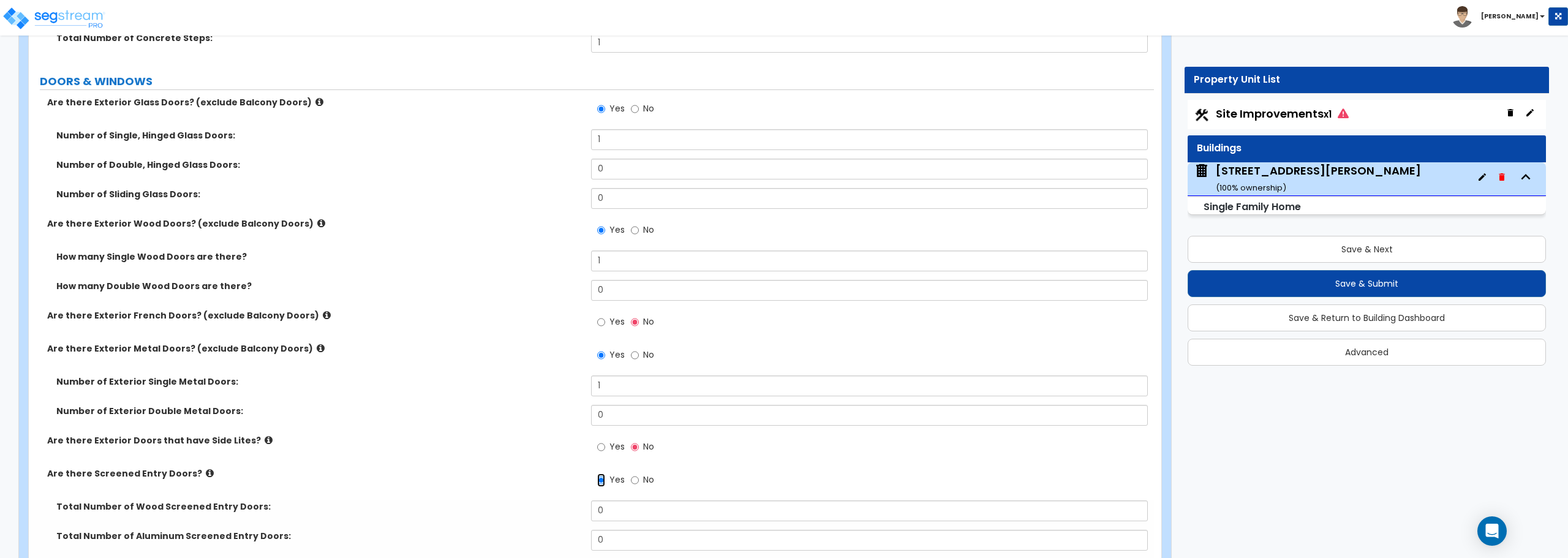
scroll to position [1716, 0]
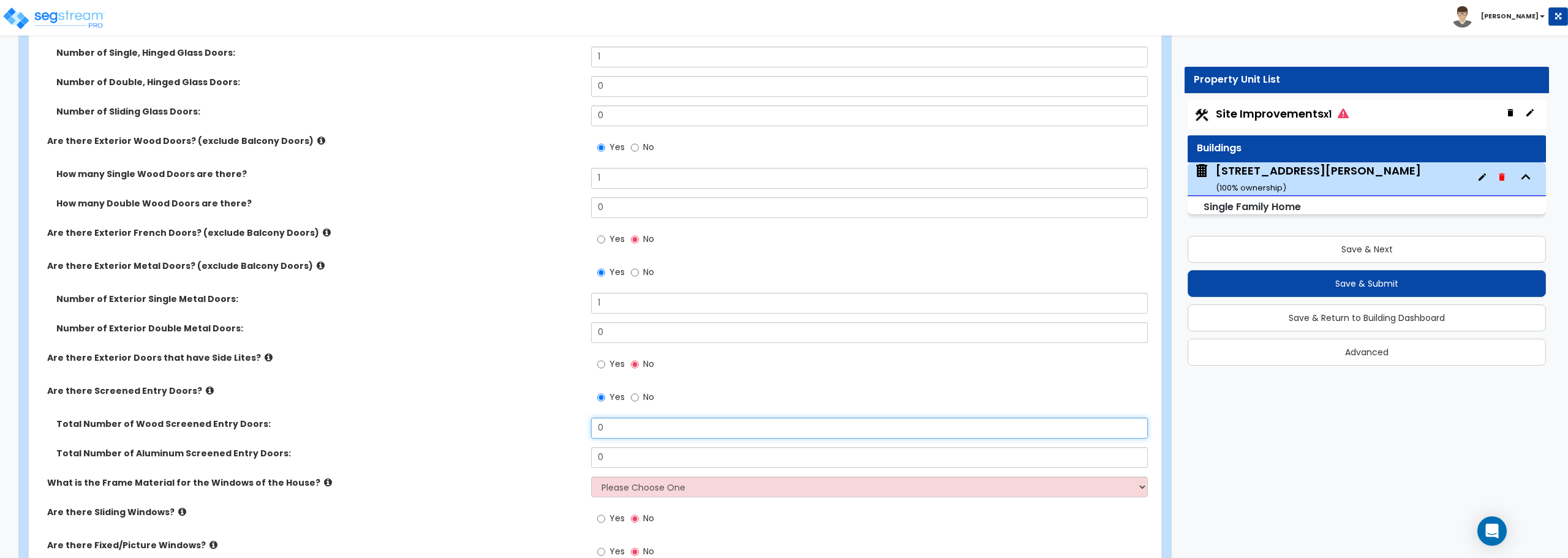
drag, startPoint x: 626, startPoint y: 432, endPoint x: 540, endPoint y: 440, distance: 86.4
click at [540, 440] on div "Total Number of Wood Screened Entry Doors: 0" at bounding box center [591, 433] width 1125 height 30
type input "1"
drag, startPoint x: 612, startPoint y: 455, endPoint x: 535, endPoint y: 455, distance: 77.0
click at [535, 455] on div "Total Number of Aluminum Screened Entry Doors: 0" at bounding box center [591, 462] width 1125 height 30
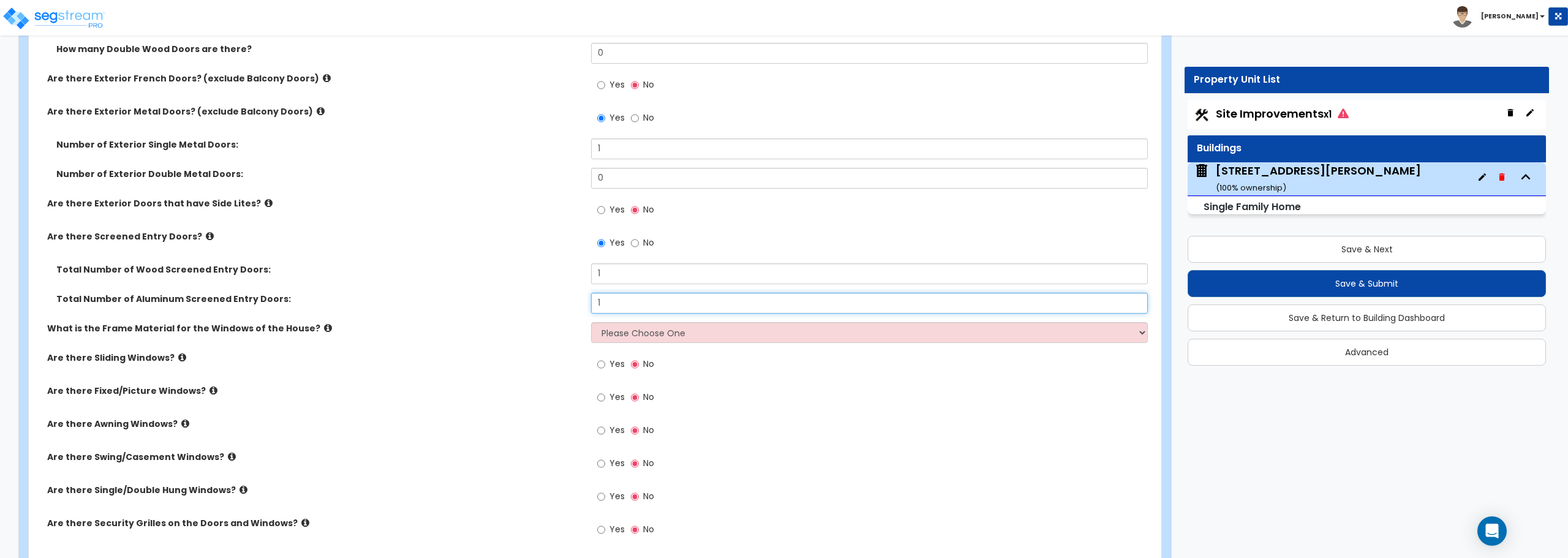
scroll to position [1900, 0]
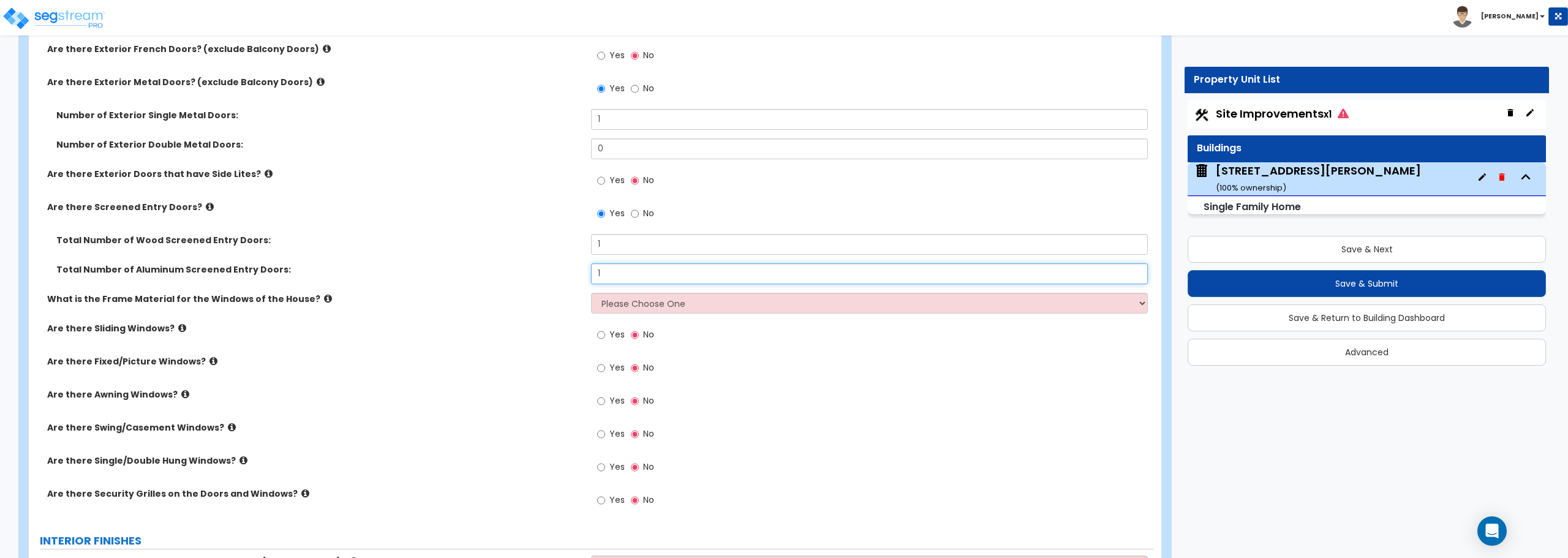
type input "1"
click at [630, 307] on select "Please Choose One Vinyl Aluminum Wood" at bounding box center [869, 303] width 556 height 21
select select "1"
click at [591, 293] on select "Please Choose One Vinyl Aluminum Wood" at bounding box center [869, 303] width 556 height 21
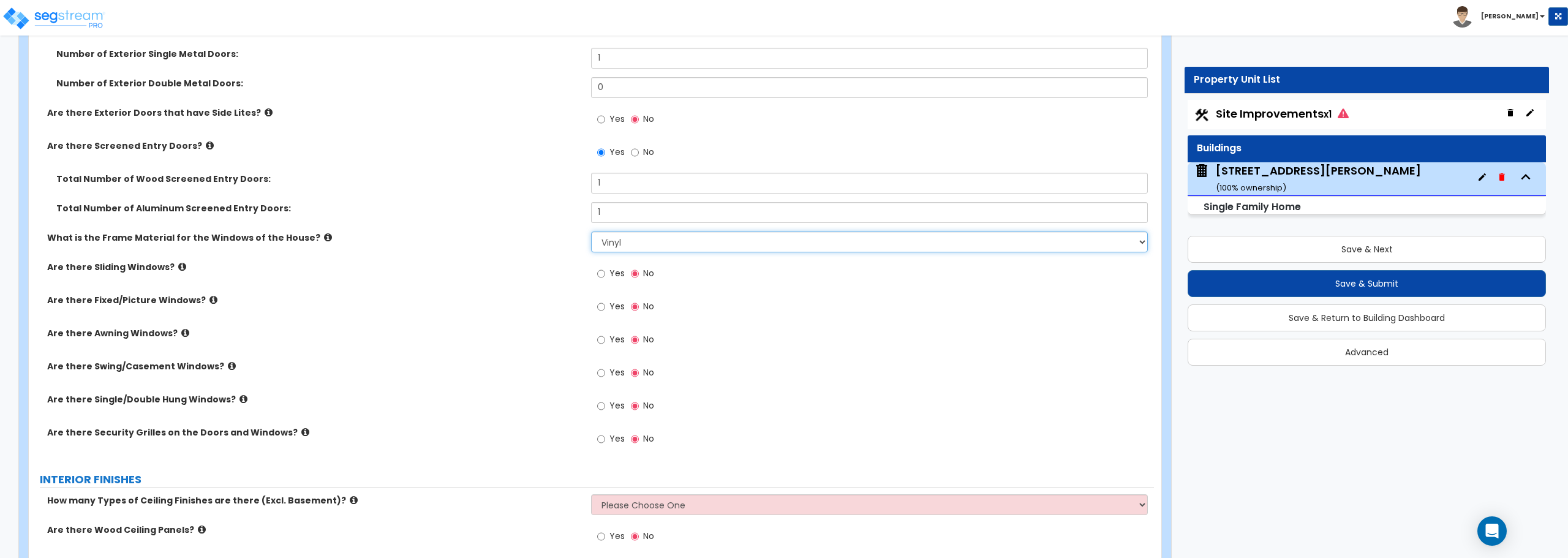
scroll to position [2022, 0]
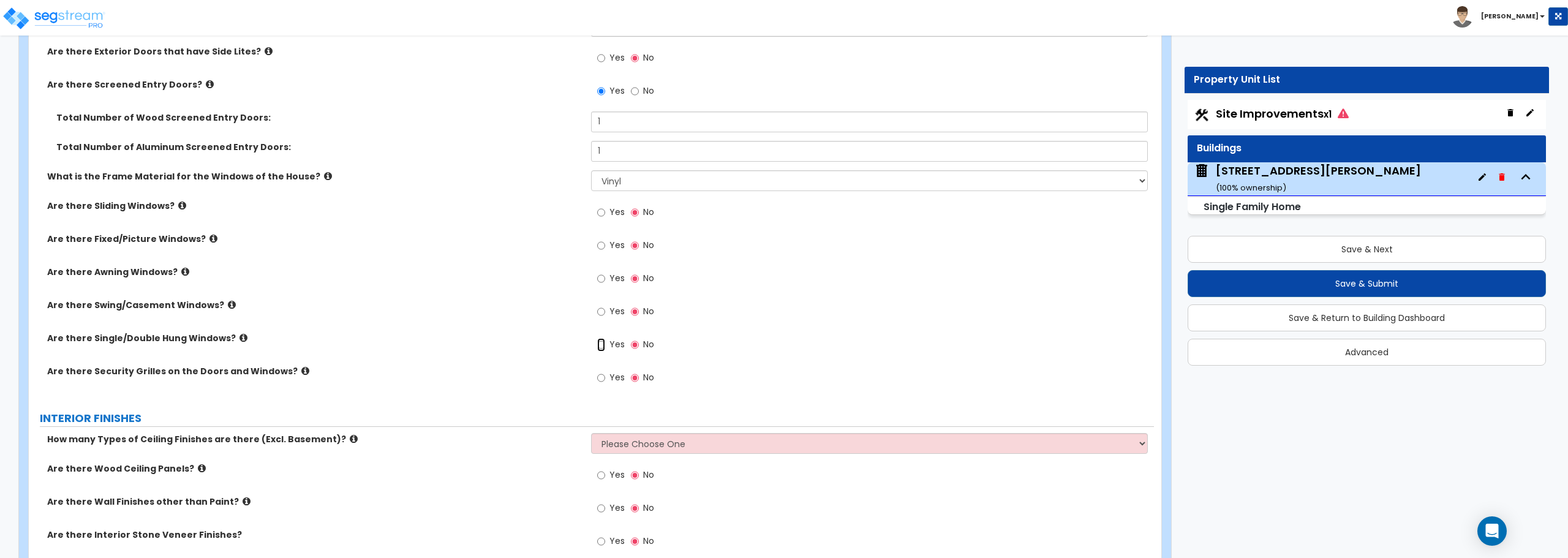
click at [603, 346] on input "Yes" at bounding box center [601, 345] width 8 height 13
radio input "true"
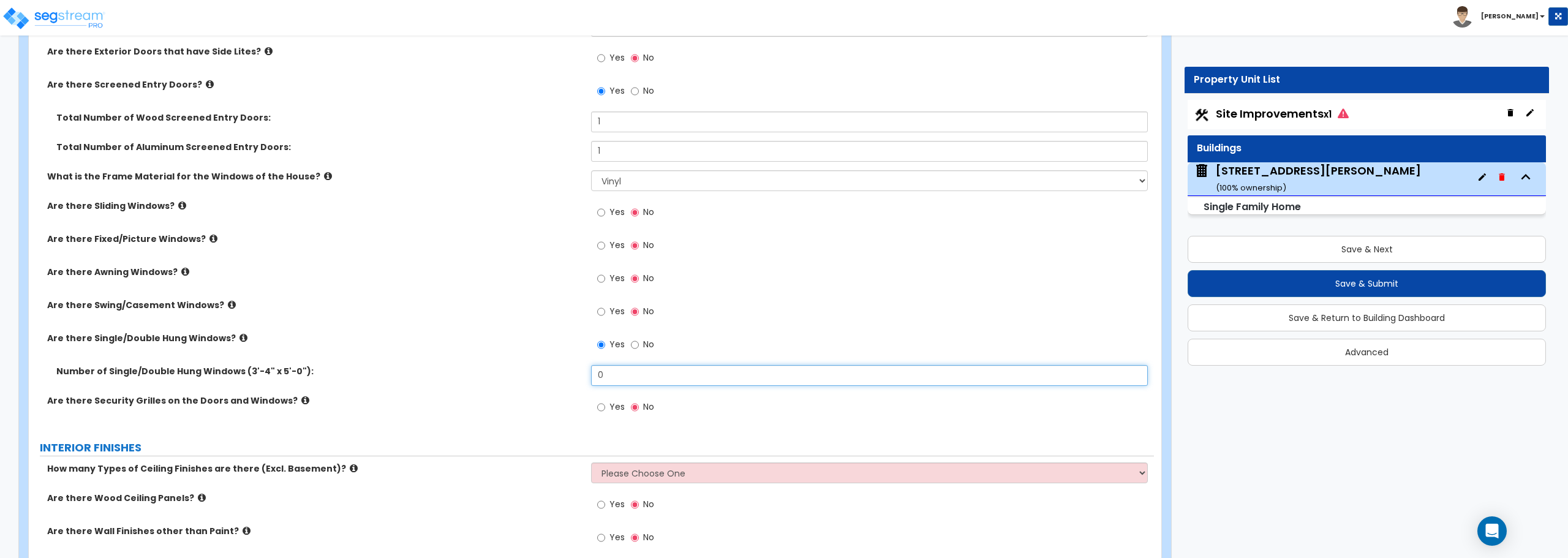
drag, startPoint x: 620, startPoint y: 379, endPoint x: 569, endPoint y: 379, distance: 51.0
click at [569, 379] on div "Number of Single/Double Hung Windows (3'-4" x 5'-0"): 0" at bounding box center [591, 380] width 1125 height 30
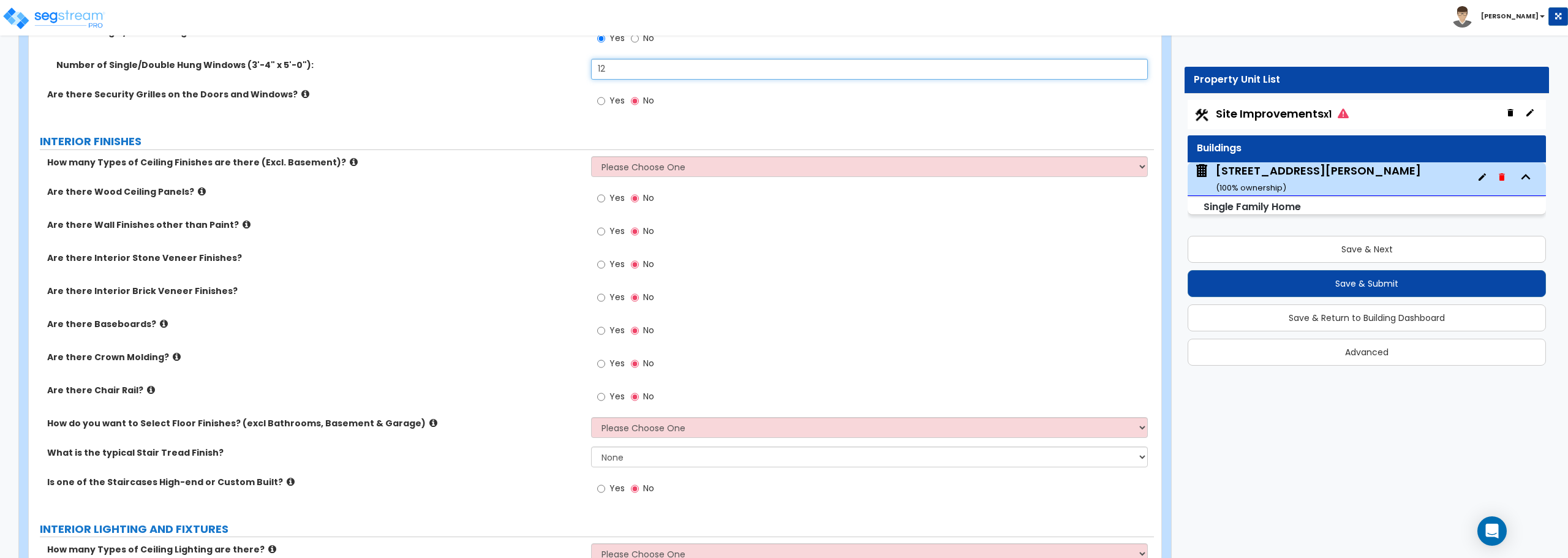
scroll to position [2390, 0]
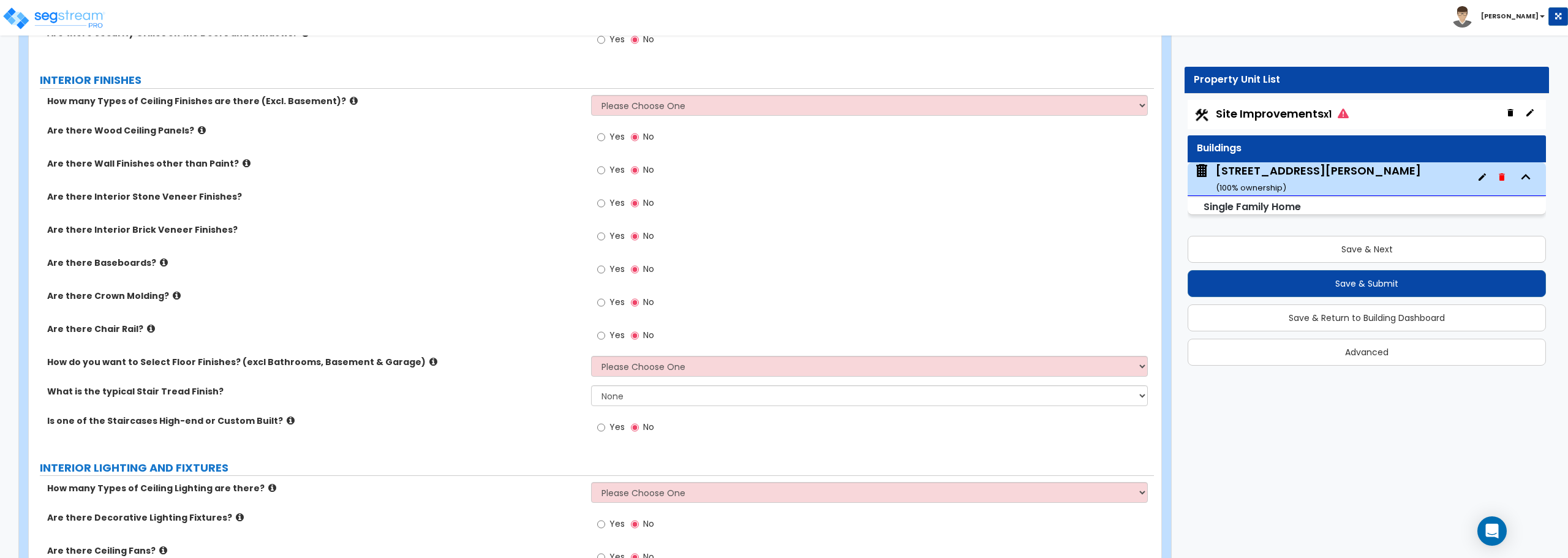
type input "12"
click at [640, 109] on select "Please Choose One 1 2 3" at bounding box center [869, 106] width 556 height 21
click at [591, 95] on select "Please Choose One 1 2 3" at bounding box center [869, 106] width 556 height 21
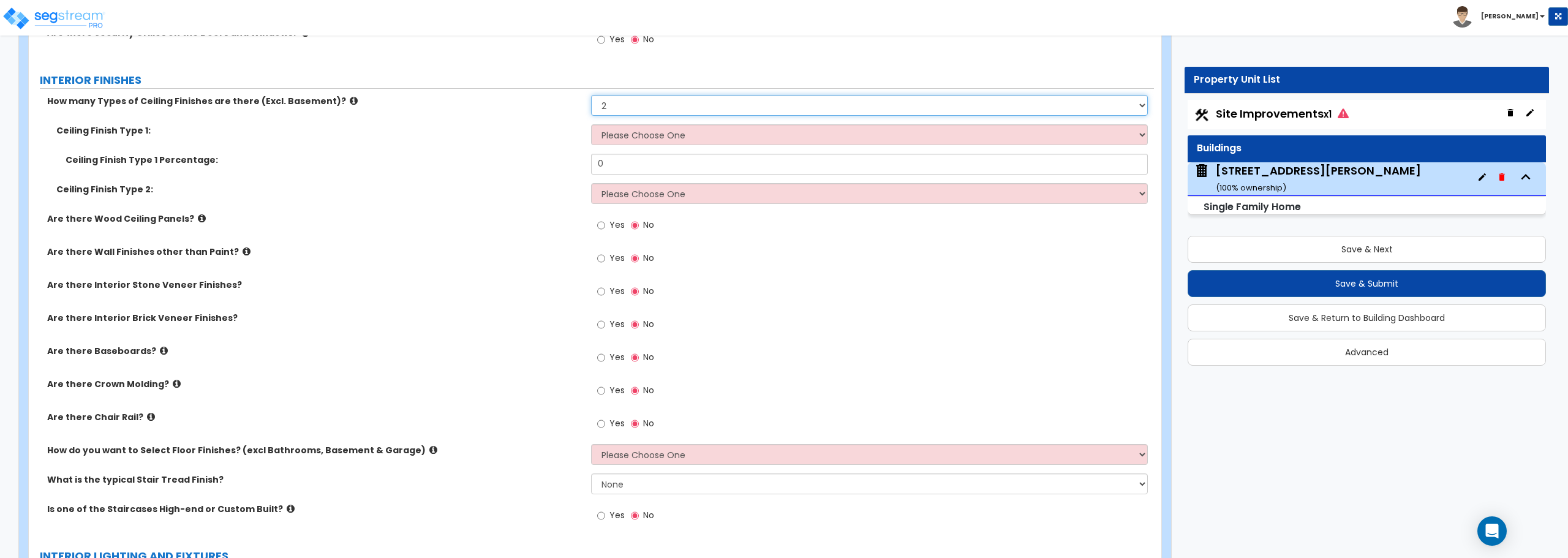
click at [645, 109] on select "Please Choose One 1 2 3" at bounding box center [869, 106] width 556 height 21
select select "1"
click at [591, 95] on select "Please Choose One 1 2 3" at bounding box center [869, 106] width 556 height 21
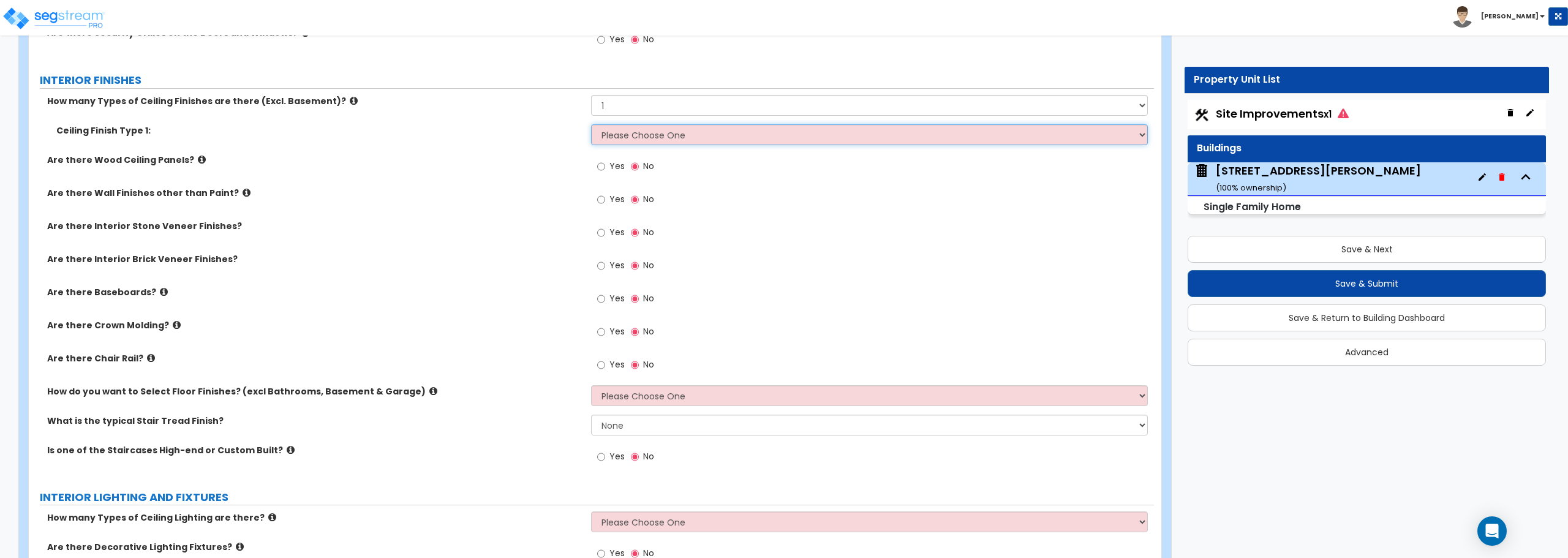
click at [645, 135] on select "Please Choose One Drop Ceiling Drywall Ceiling Open Ceiling" at bounding box center [869, 135] width 556 height 21
select select "2"
click at [591, 125] on select "Please Choose One Drop Ceiling Drywall Ceiling Open Ceiling" at bounding box center [869, 135] width 556 height 21
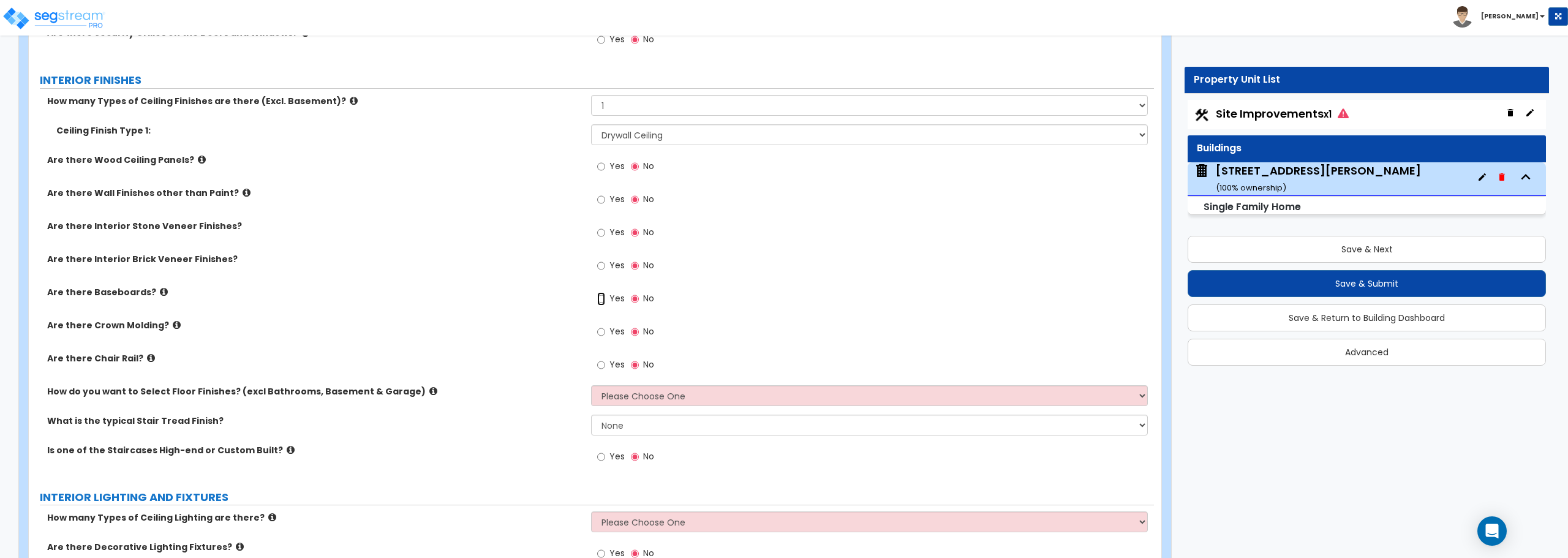
click at [601, 300] on input "Yes" at bounding box center [601, 299] width 8 height 13
radio input "true"
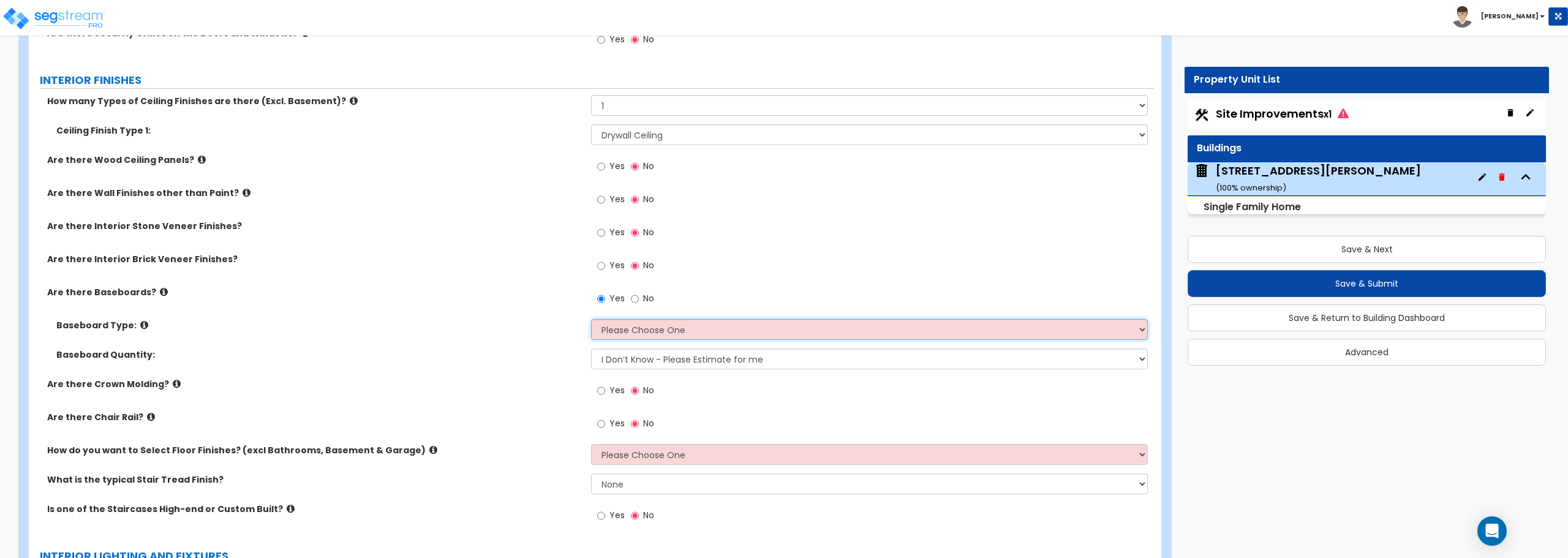
click at [623, 332] on select "Please Choose One Wood Vinyl Carpet Tile" at bounding box center [869, 330] width 556 height 21
select select "1"
click at [591, 320] on select "Please Choose One Wood Vinyl Carpet Tile" at bounding box center [869, 330] width 556 height 21
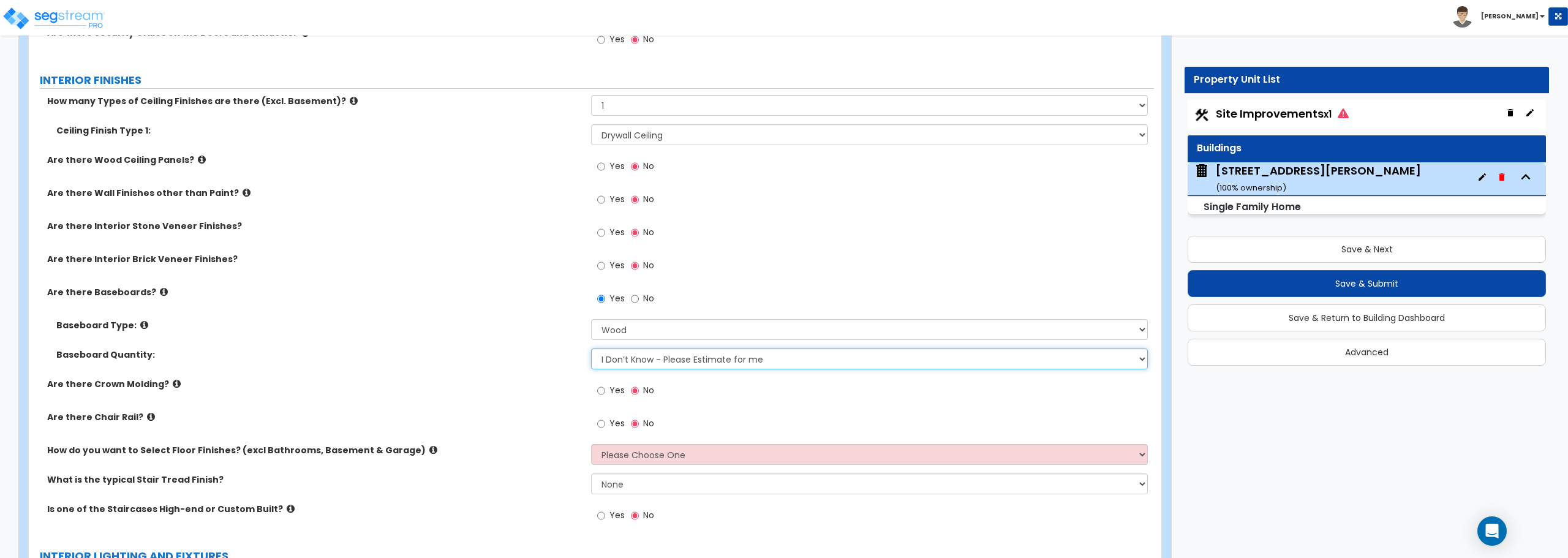
click at [693, 365] on select "I Don’t Know - Please Estimate for me I want to Enter the Linear Footage" at bounding box center [869, 359] width 556 height 21
select select "1"
click at [591, 348] on select "I Don’t Know - Please Estimate for me I want to Enter the Linear Footage" at bounding box center [869, 359] width 556 height 21
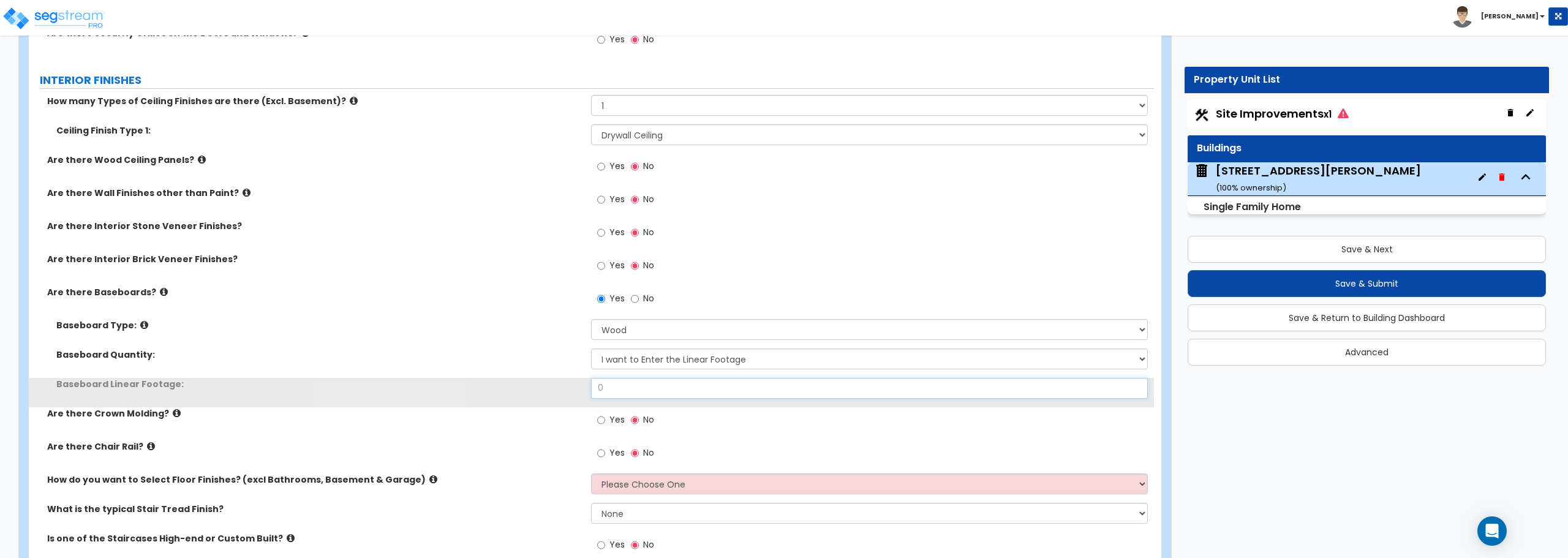
click at [681, 385] on input "0" at bounding box center [869, 388] width 556 height 21
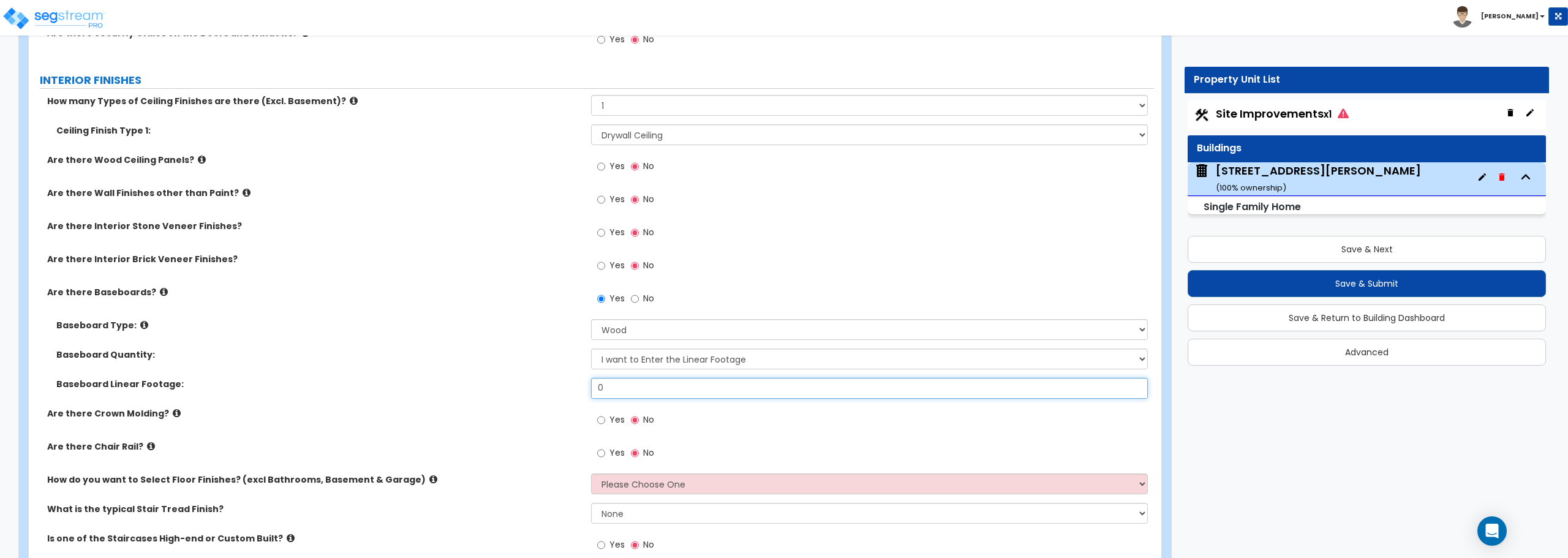
drag, startPoint x: 681, startPoint y: 385, endPoint x: 493, endPoint y: 385, distance: 188.0
click at [493, 385] on div "Baseboard Linear Footage: 0" at bounding box center [591, 393] width 1125 height 30
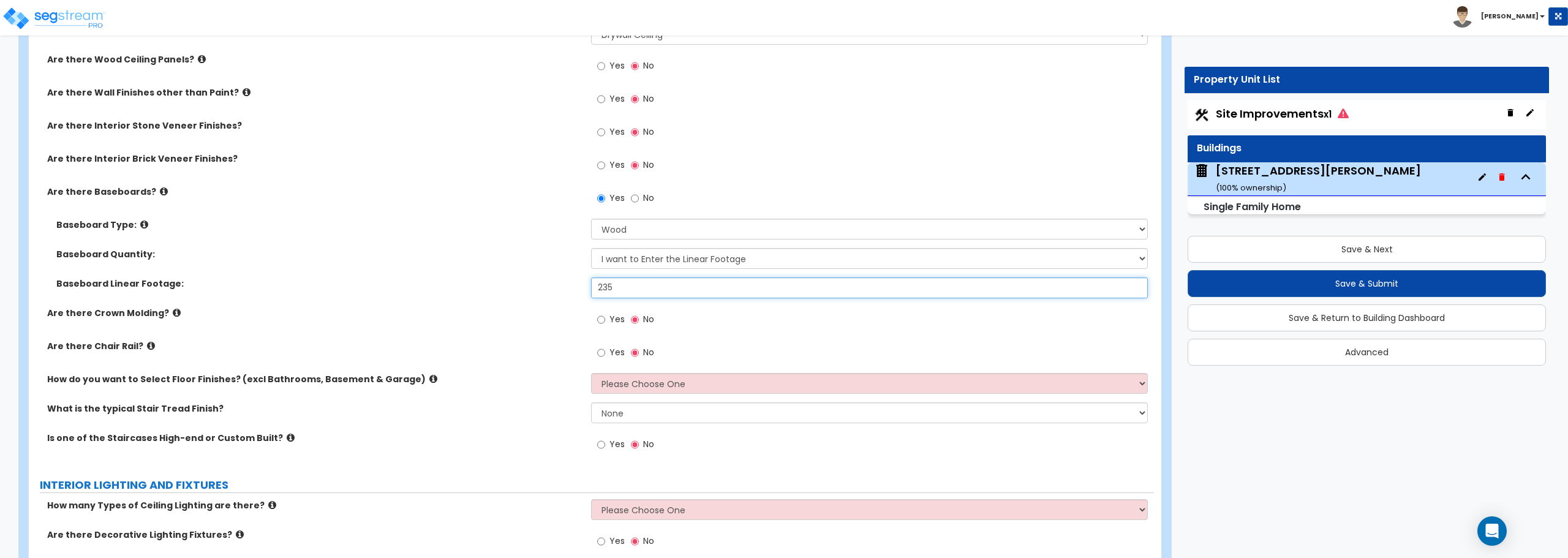
scroll to position [2513, 0]
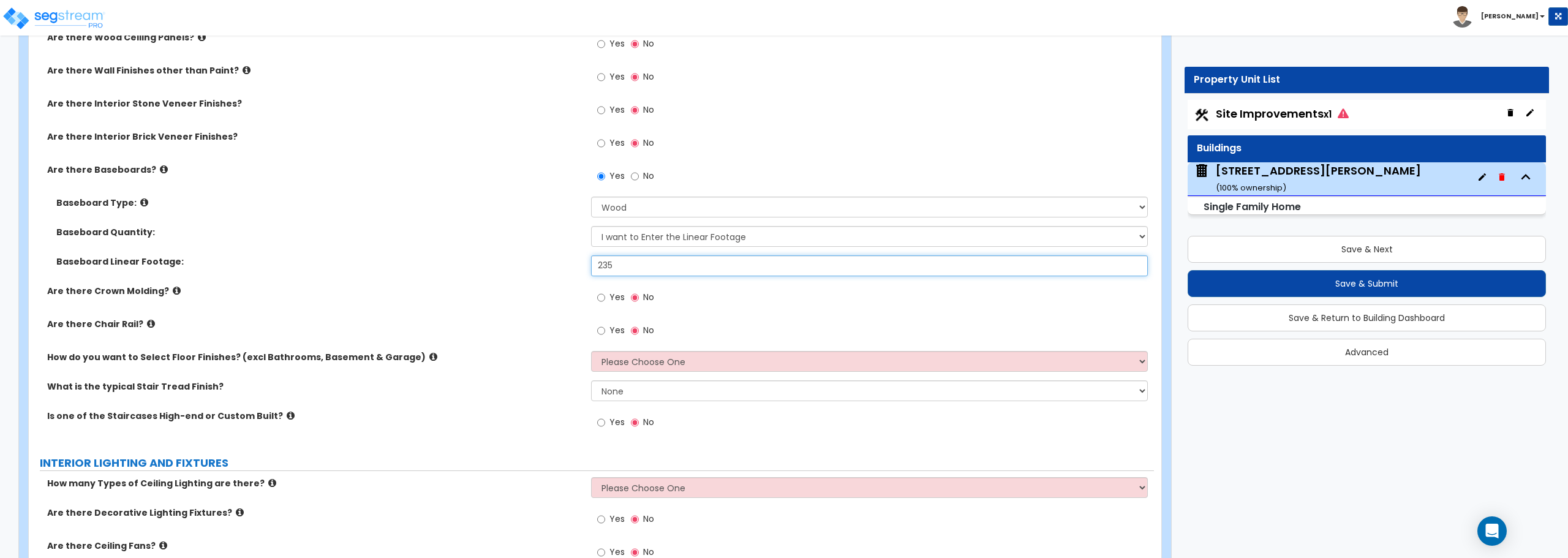
type input "235"
click at [692, 362] on select "Please Choose One I want to Select Floor Finishes for the Areas of the House I …" at bounding box center [869, 362] width 556 height 21
click at [591, 351] on select "Please Choose One I want to Select Floor Finishes for the Areas of the House I …" at bounding box center [869, 362] width 556 height 21
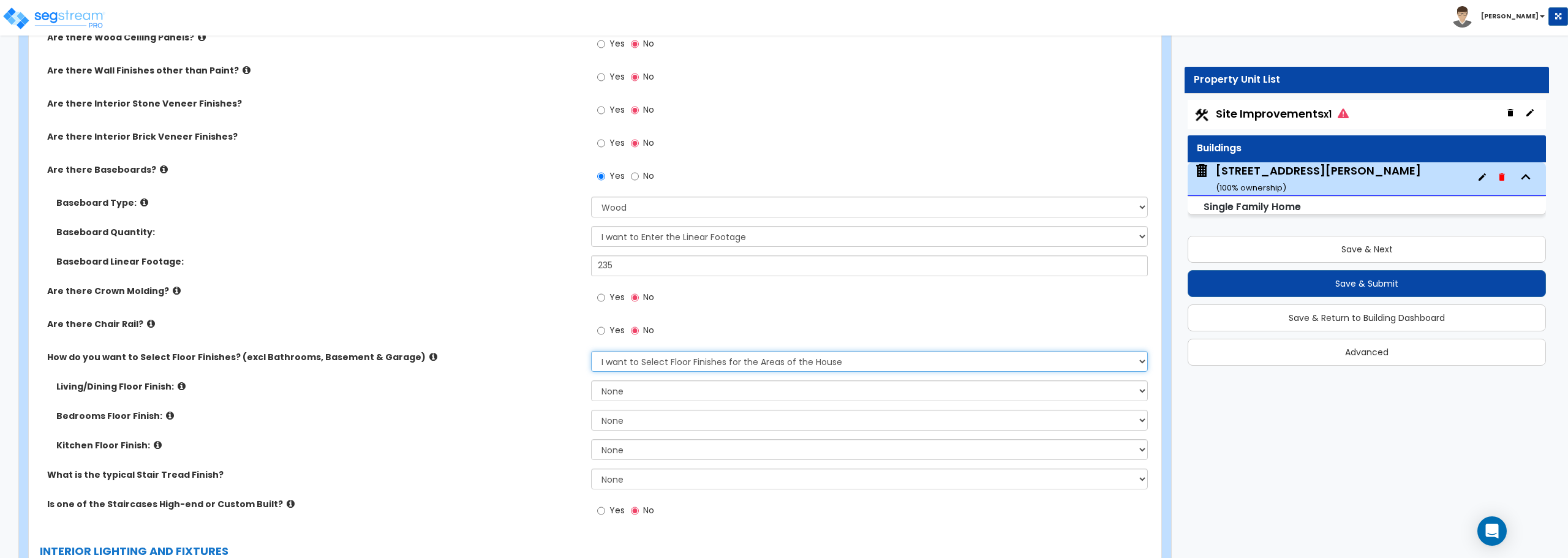
click at [676, 354] on select "Please Choose One I want to Select Floor Finishes for the Areas of the House I …" at bounding box center [869, 362] width 556 height 21
select select "2"
click at [591, 351] on select "Please Choose One I want to Select Floor Finishes for the Areas of the House I …" at bounding box center [869, 362] width 556 height 21
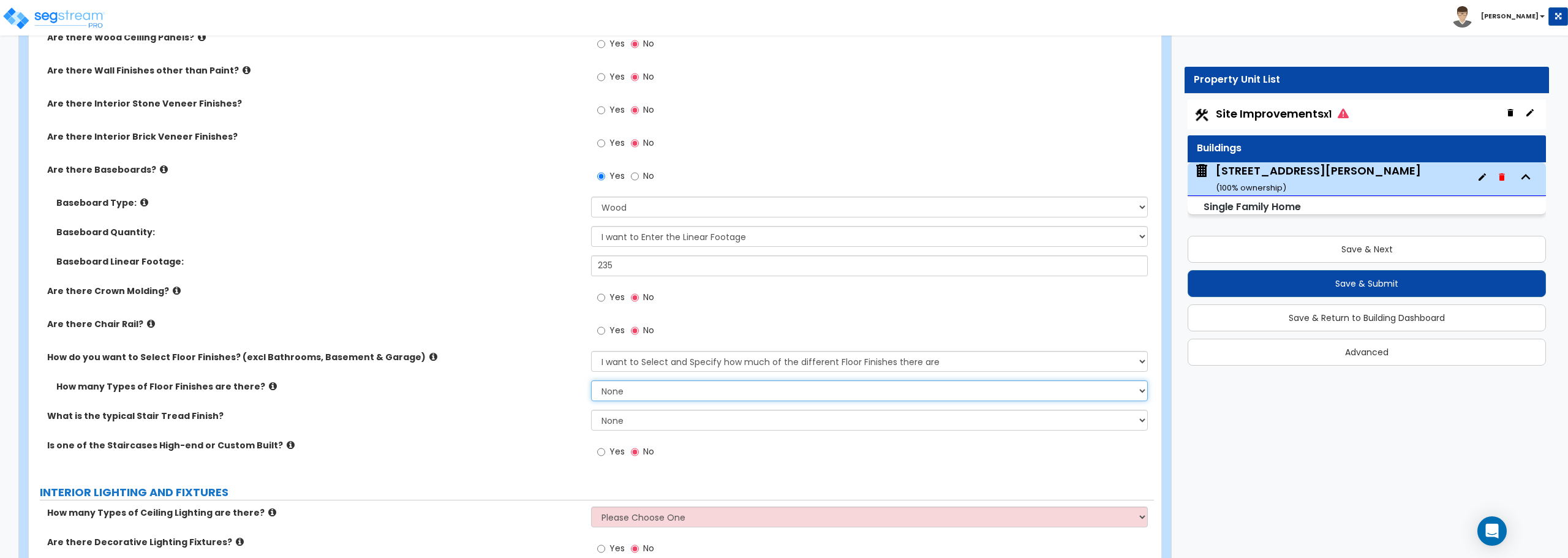
click at [664, 394] on select "None 1 2 3 4" at bounding box center [869, 391] width 556 height 21
select select "4"
click at [591, 381] on select "None 1 2 3 4" at bounding box center [869, 391] width 556 height 21
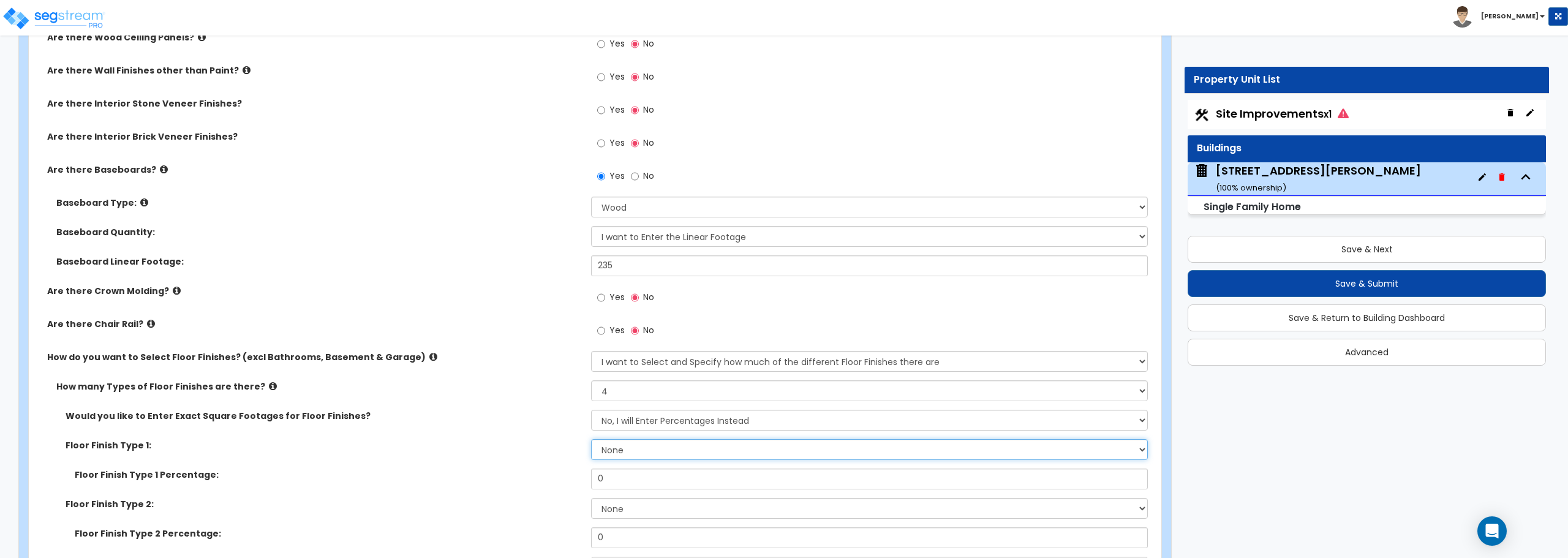
click at [620, 449] on select "None Tile Flooring Hardwood Flooring Resilient Laminate Flooring VCT Flooring S…" at bounding box center [869, 450] width 556 height 21
select select "5"
click at [591, 439] on select "None Tile Flooring Hardwood Flooring Resilient Laminate Flooring VCT Flooring S…" at bounding box center [869, 450] width 556 height 21
drag, startPoint x: 608, startPoint y: 479, endPoint x: 572, endPoint y: 480, distance: 36.0
click at [572, 480] on div "Floor Finish Type 1 Percentage: 0" at bounding box center [591, 483] width 1125 height 30
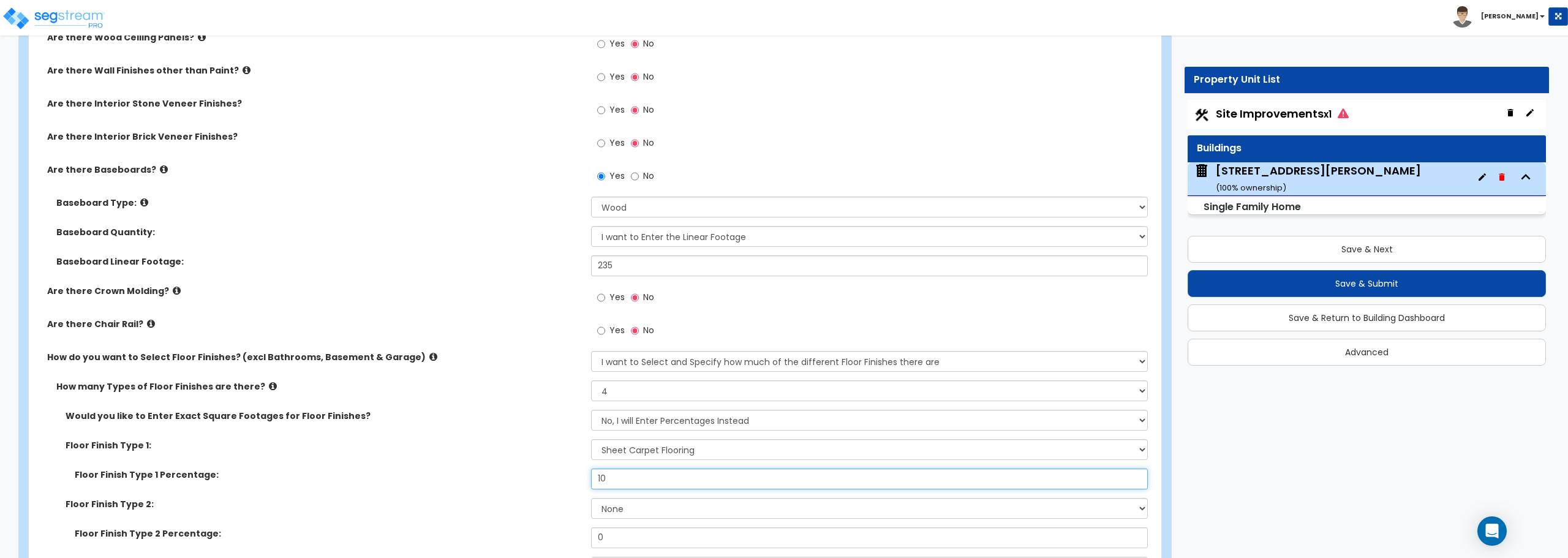
scroll to position [2574, 0]
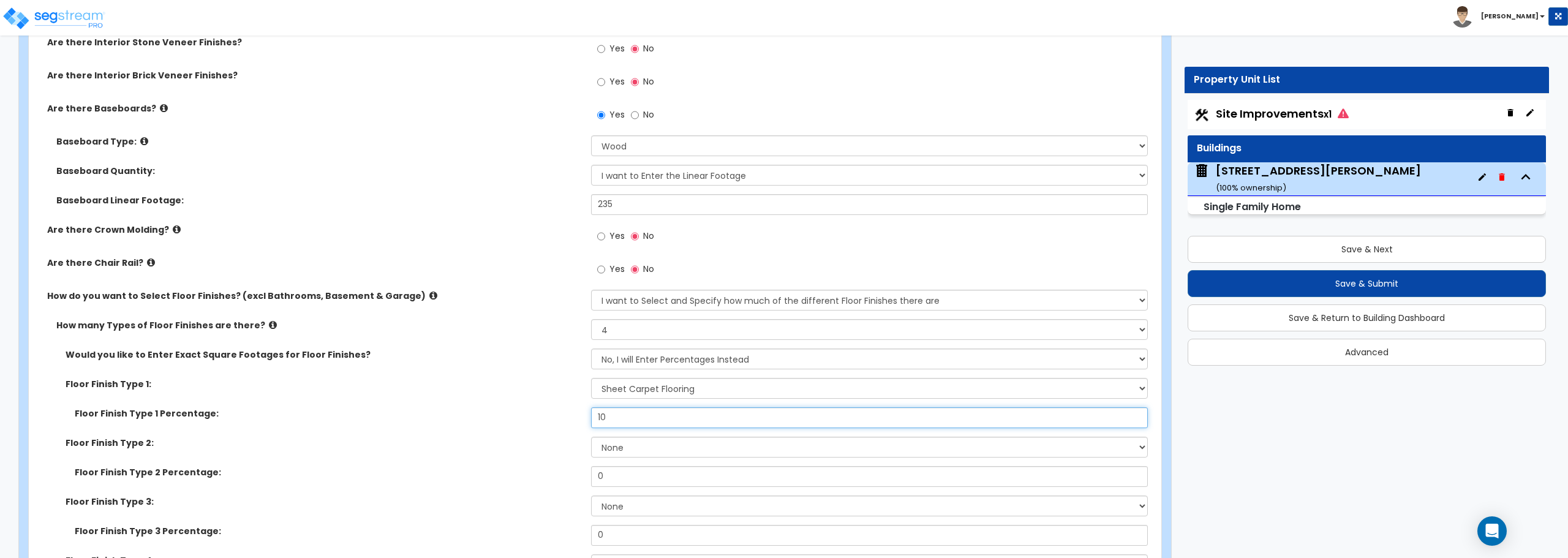
type input "10"
click at [652, 451] on select "None Tile Flooring Hardwood Flooring Resilient Laminate Flooring VCT Flooring S…" at bounding box center [869, 447] width 556 height 21
select select "3"
click at [591, 437] on select "None Tile Flooring Hardwood Flooring Resilient Laminate Flooring VCT Flooring S…" at bounding box center [869, 447] width 556 height 21
drag, startPoint x: 618, startPoint y: 479, endPoint x: 552, endPoint y: 486, distance: 66.4
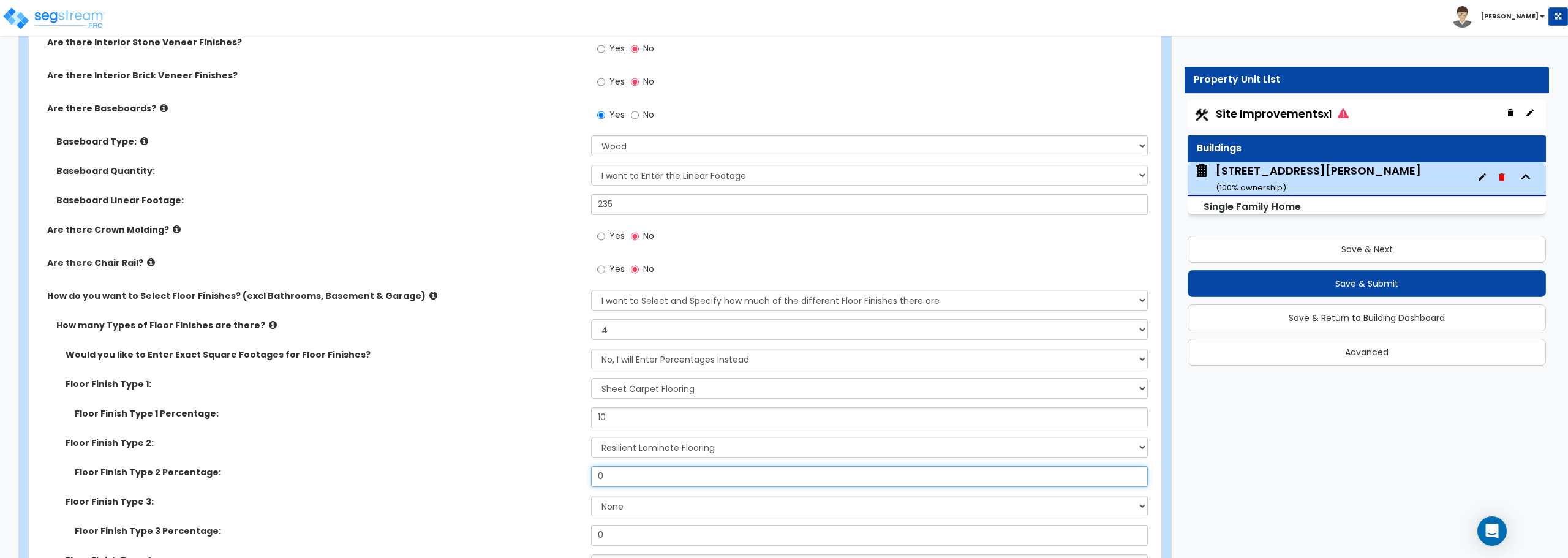
click at [552, 486] on div "Floor Finish Type 2 Percentage: 0" at bounding box center [591, 481] width 1125 height 30
type input "10"
click at [657, 509] on select "None Tile Flooring Hardwood Flooring Resilient Laminate Flooring VCT Flooring S…" at bounding box center [869, 506] width 556 height 21
select select "1"
click at [591, 496] on select "None Tile Flooring Hardwood Flooring Resilient Laminate Flooring VCT Flooring S…" at bounding box center [869, 506] width 556 height 21
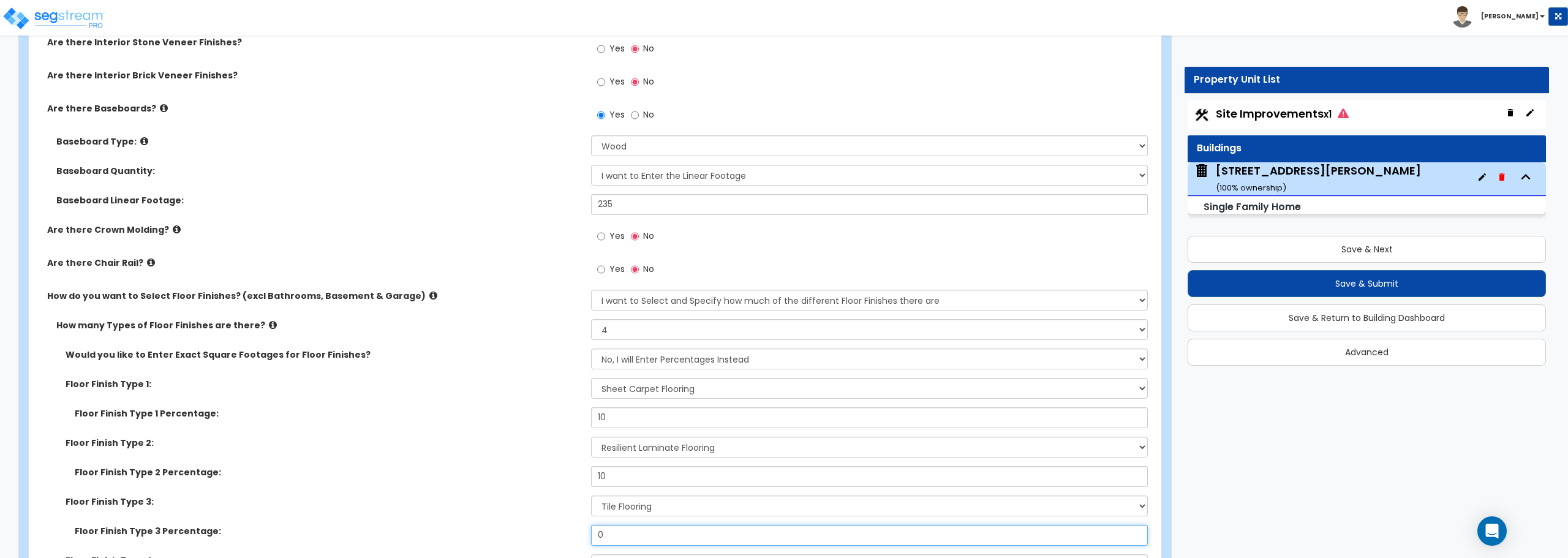
drag, startPoint x: 639, startPoint y: 537, endPoint x: 521, endPoint y: 527, distance: 118.4
click at [521, 527] on div "Floor Finish Type 3 Percentage: 0" at bounding box center [591, 540] width 1125 height 30
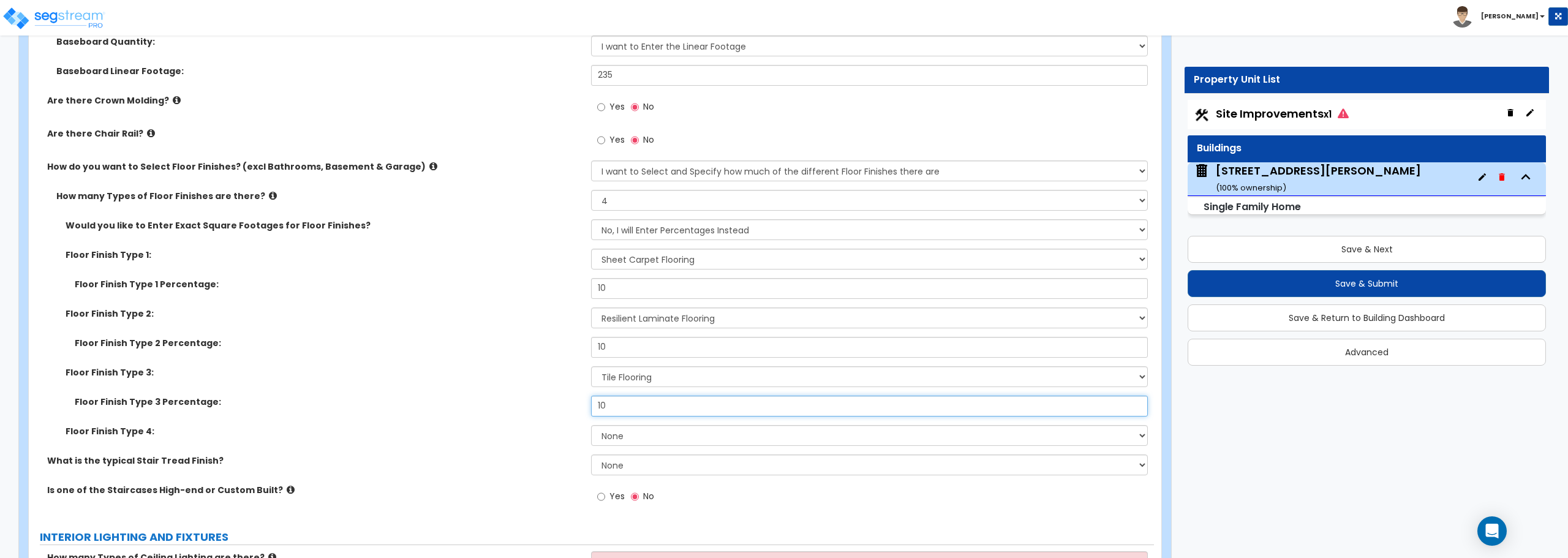
scroll to position [2758, 0]
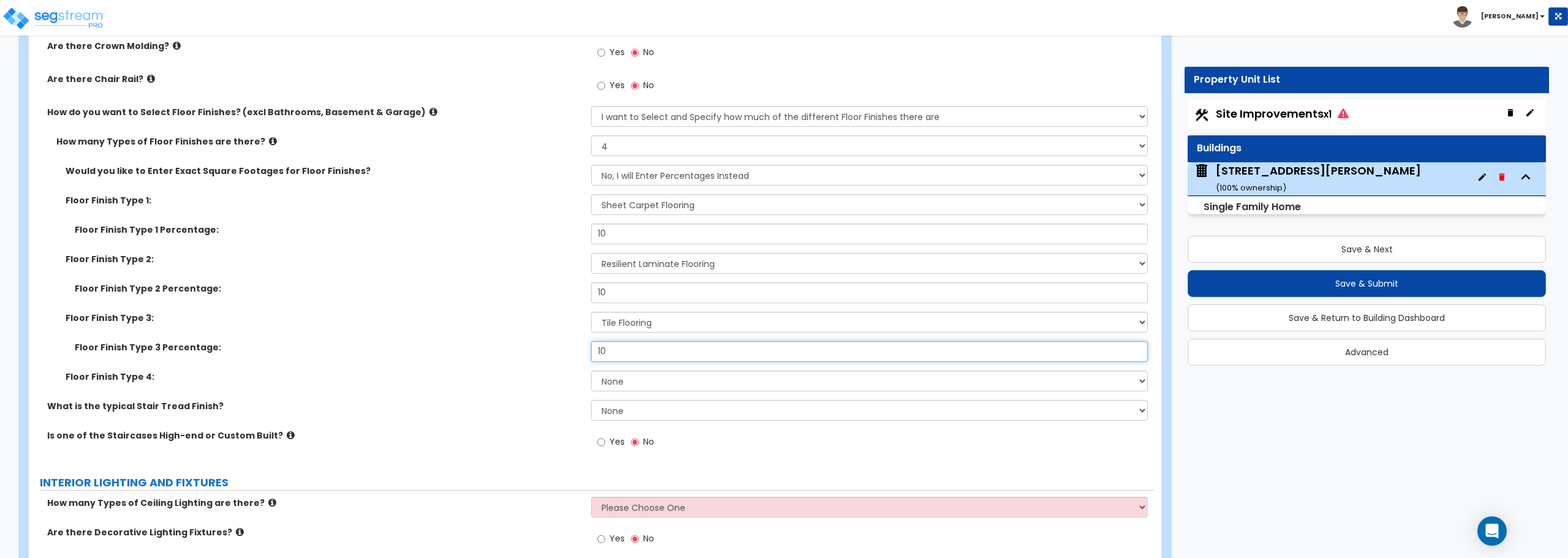
type input "10"
click at [684, 391] on select "None Tile Flooring Hardwood Flooring Resilient Laminate Flooring VCT Flooring S…" at bounding box center [869, 381] width 556 height 21
select select "2"
click at [591, 371] on select "None Tile Flooring Hardwood Flooring Resilient Laminate Flooring VCT Flooring S…" at bounding box center [869, 381] width 556 height 21
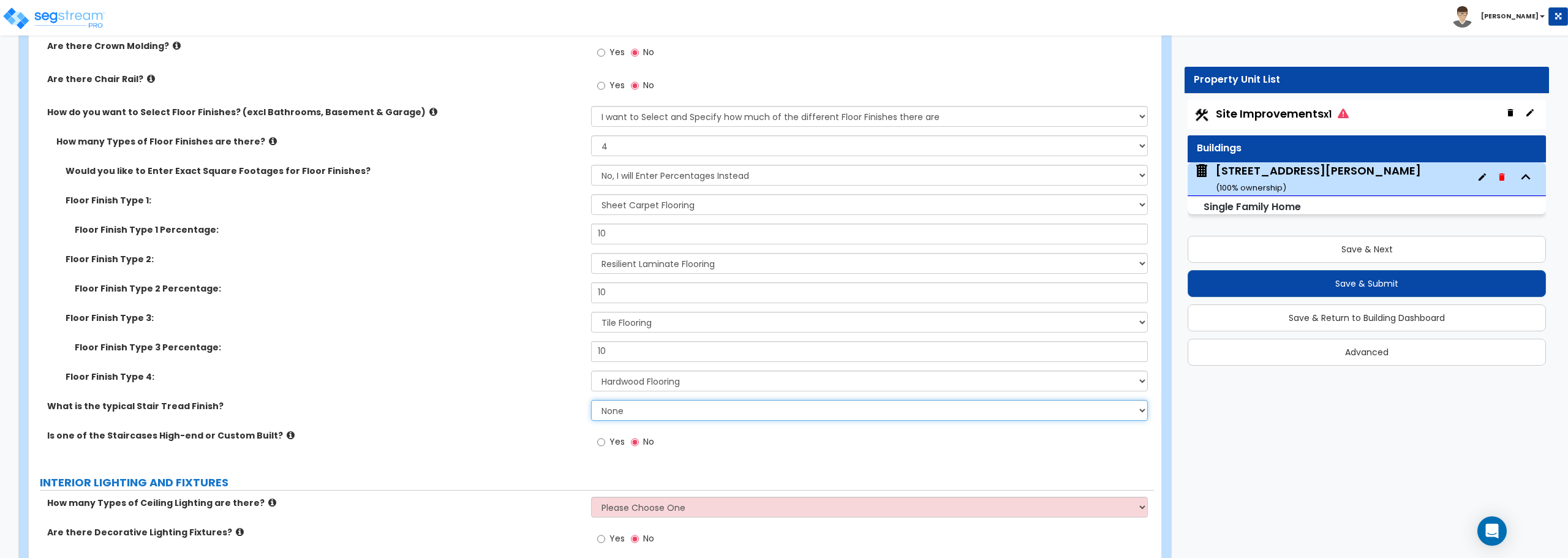
click at [662, 413] on select "None Tile Wood Laminate VCT Sheet Carpet Sheet Vinyl Carpet Tile" at bounding box center [869, 410] width 556 height 21
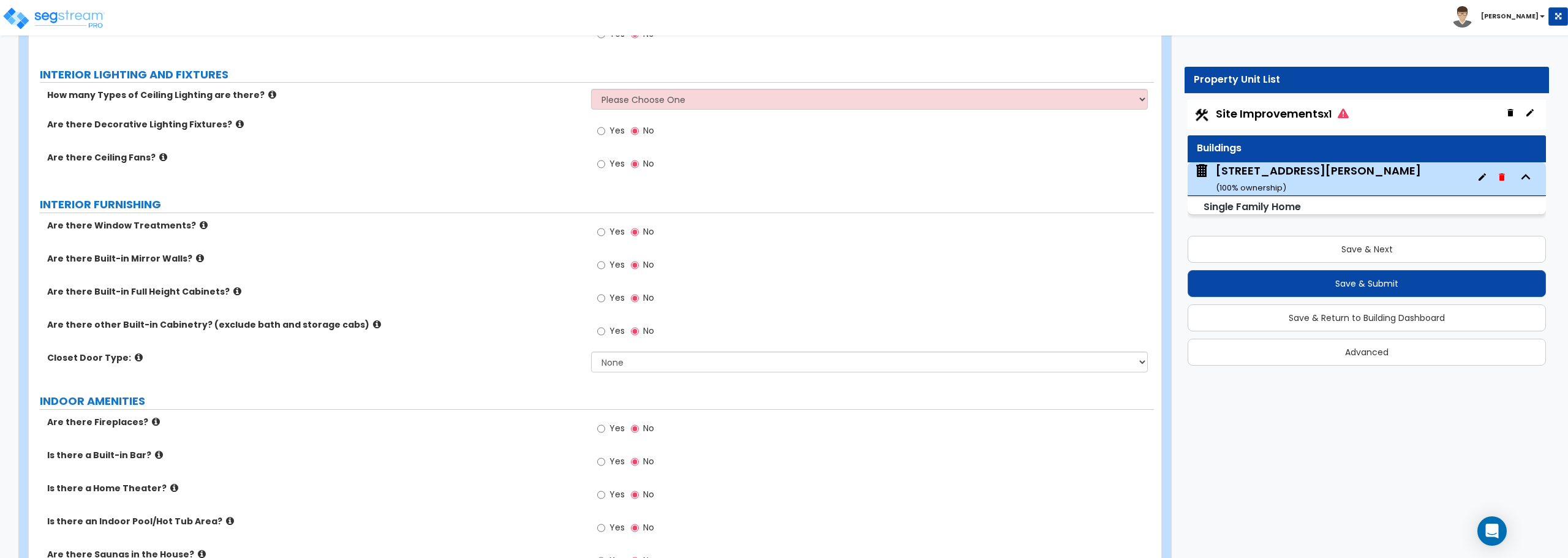
scroll to position [3187, 0]
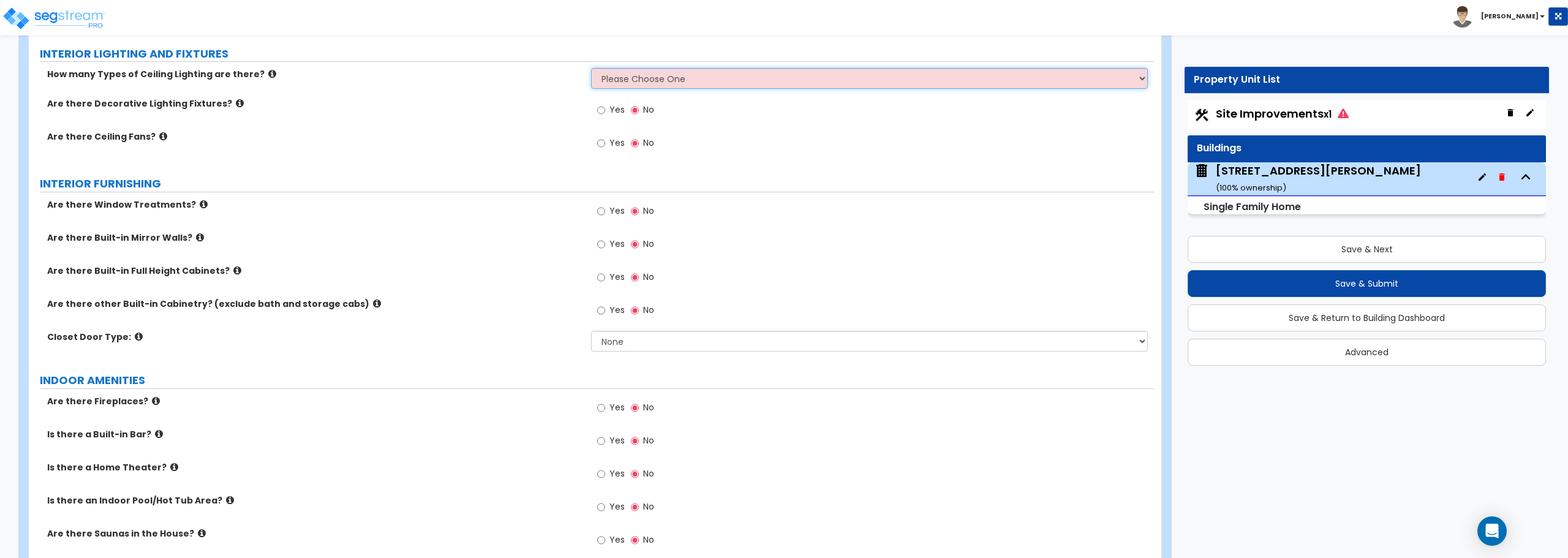
click at [648, 74] on select "Please Choose One 1 2 3" at bounding box center [869, 78] width 556 height 21
select select "1"
click at [591, 68] on select "Please Choose One 1 2 3" at bounding box center [869, 78] width 556 height 21
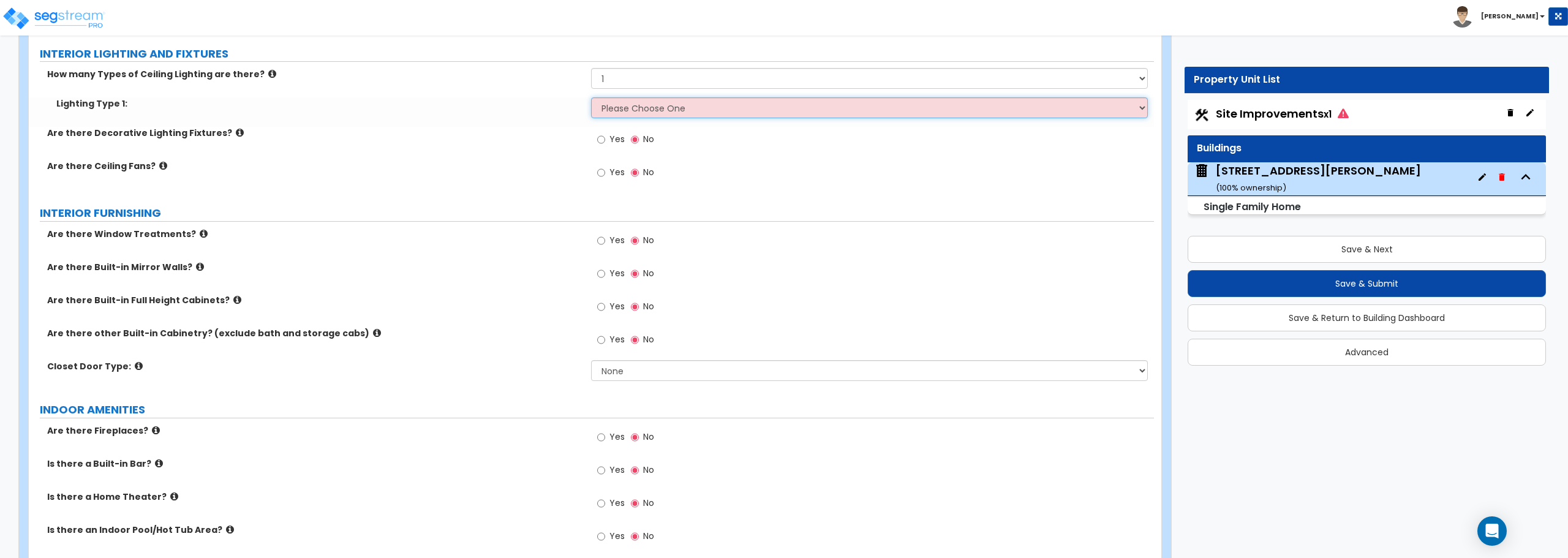
click at [639, 107] on select "Please Choose One LED Surface-Mounted LED Recessed Fluorescent Surface-Mounted …" at bounding box center [869, 108] width 556 height 21
select select "6"
click at [591, 97] on select "Please Choose One LED Surface-Mounted LED Recessed Fluorescent Surface-Mounted …" at bounding box center [869, 108] width 556 height 21
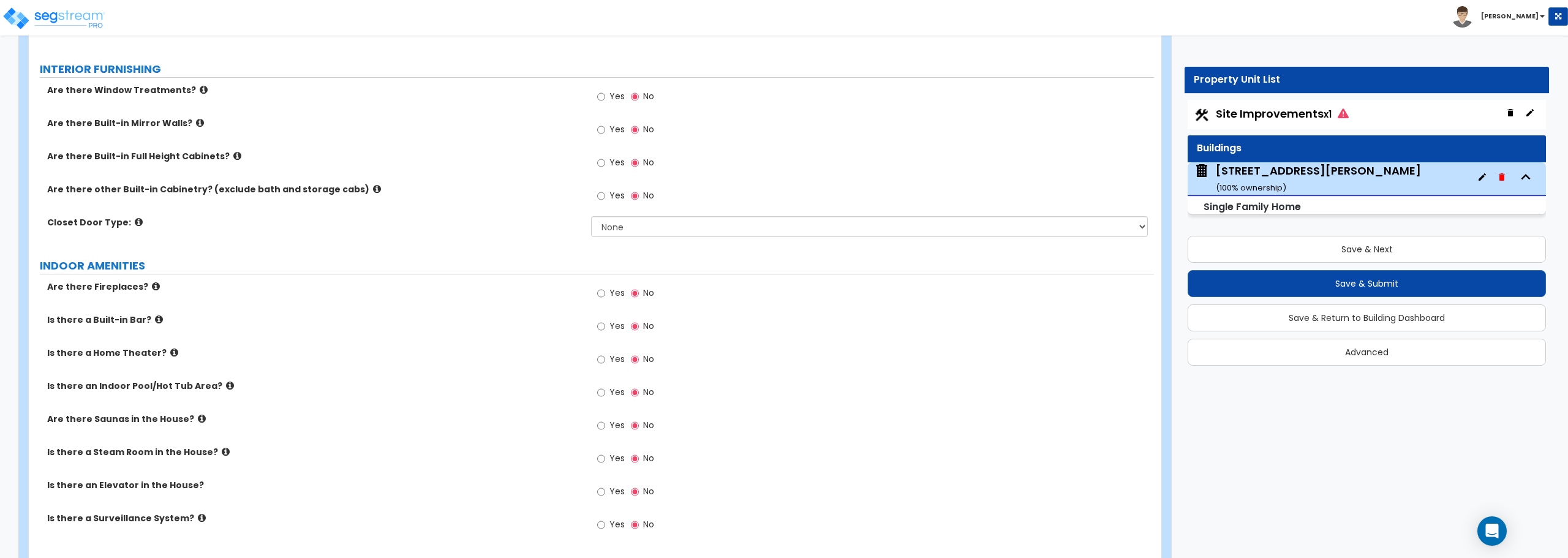
scroll to position [3310, 0]
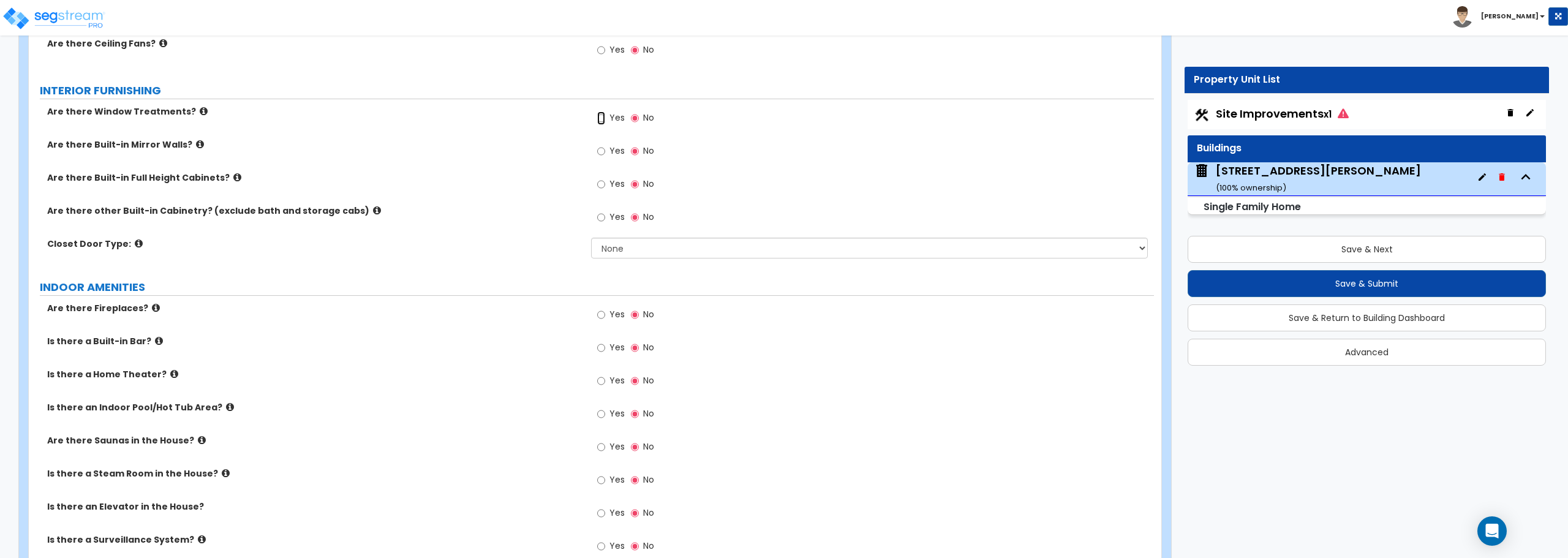
click at [601, 114] on input "Yes" at bounding box center [601, 118] width 8 height 13
radio input "true"
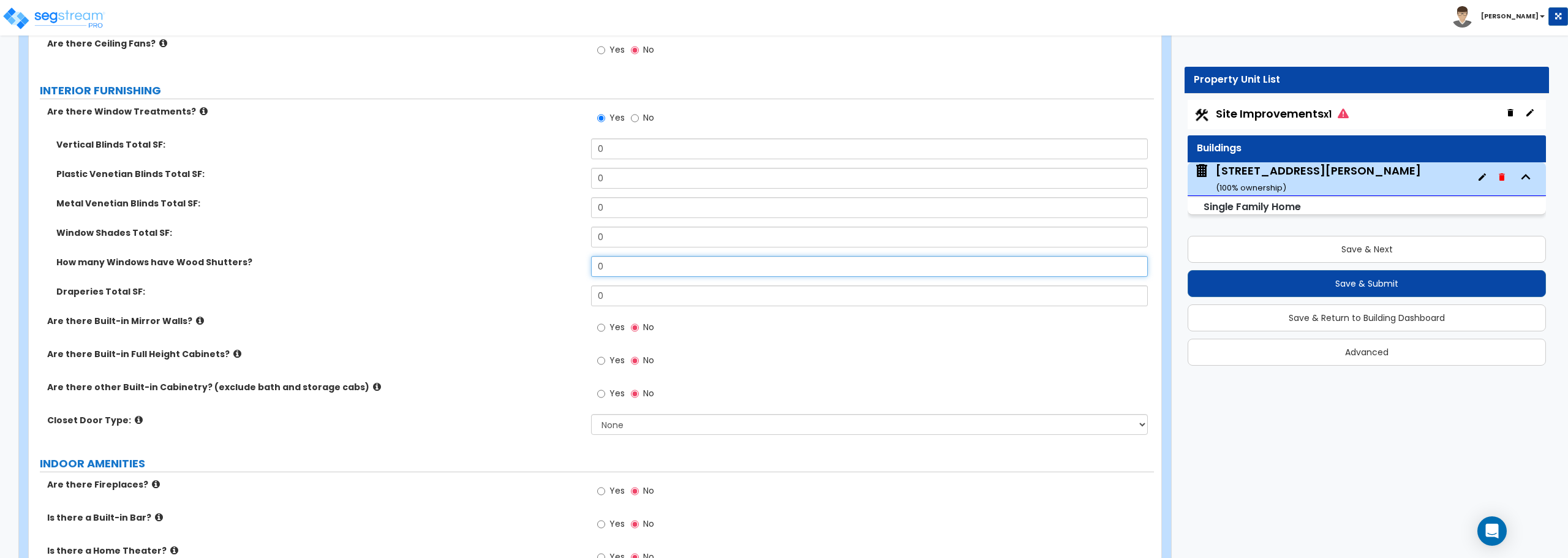
drag, startPoint x: 617, startPoint y: 269, endPoint x: 496, endPoint y: 269, distance: 121.0
click at [496, 269] on div "How many Windows have Wood Shutters? 0" at bounding box center [591, 271] width 1125 height 30
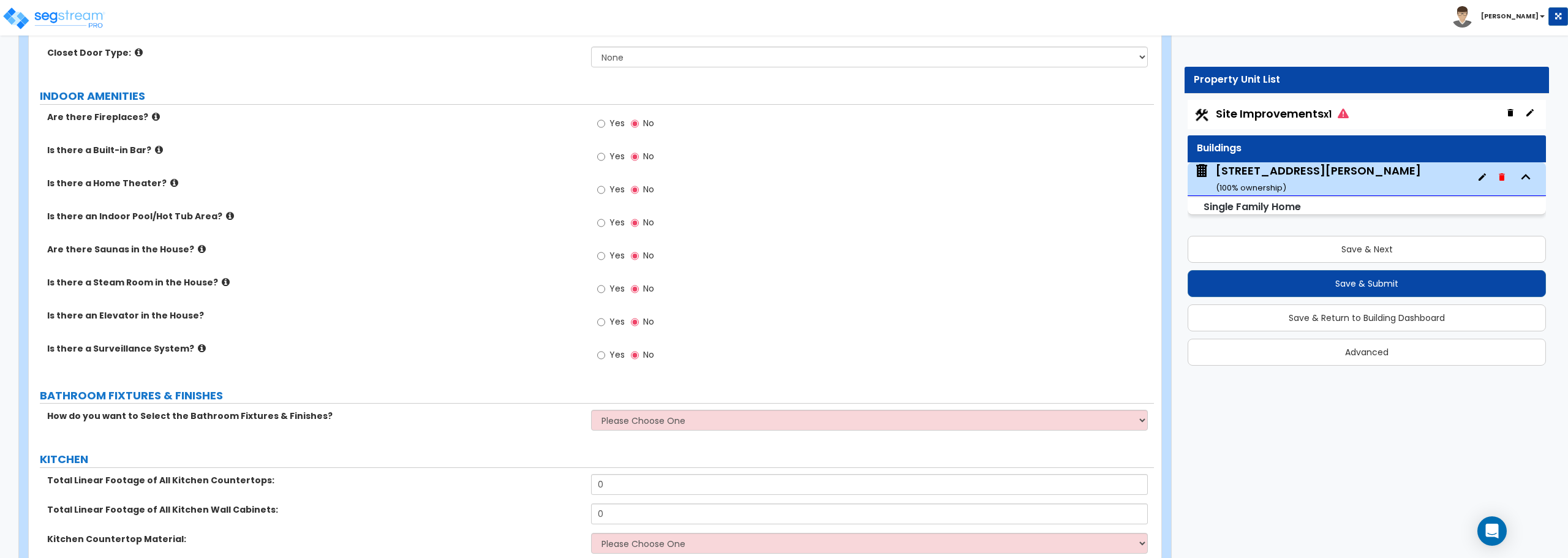
scroll to position [3616, 0]
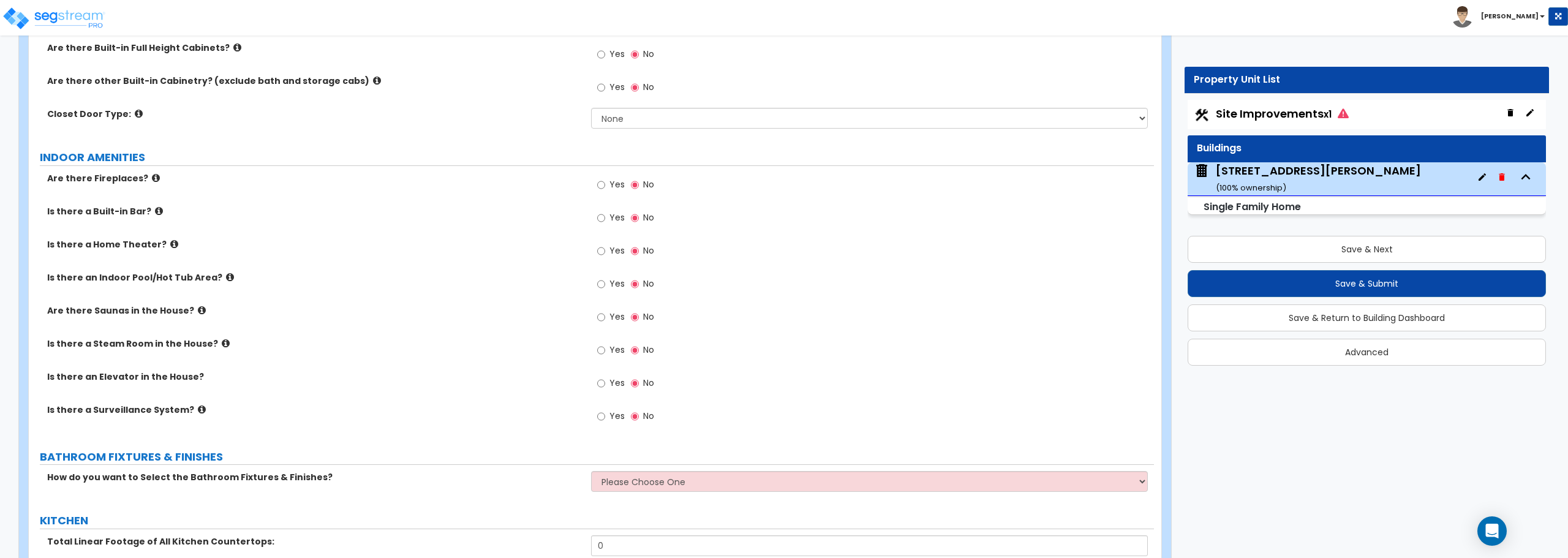
type input "1"
click at [600, 118] on select "None Bi-fold Louvered Doors Bi-fold Panel Doors Sliding Doors Hinged Wood Door" at bounding box center [869, 118] width 556 height 21
select select "3"
click at [591, 108] on select "None Bi-fold Louvered Doors Bi-fold Panel Doors Sliding Doors Hinged Wood Door" at bounding box center [869, 118] width 556 height 21
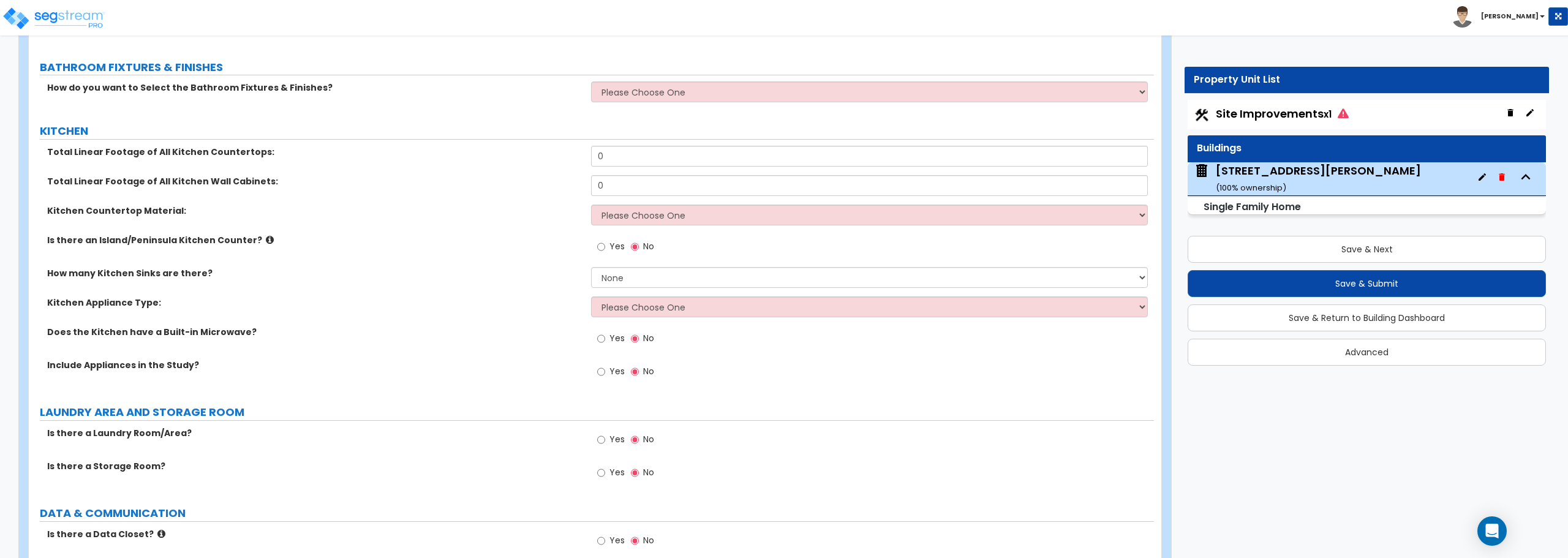
scroll to position [3984, 0]
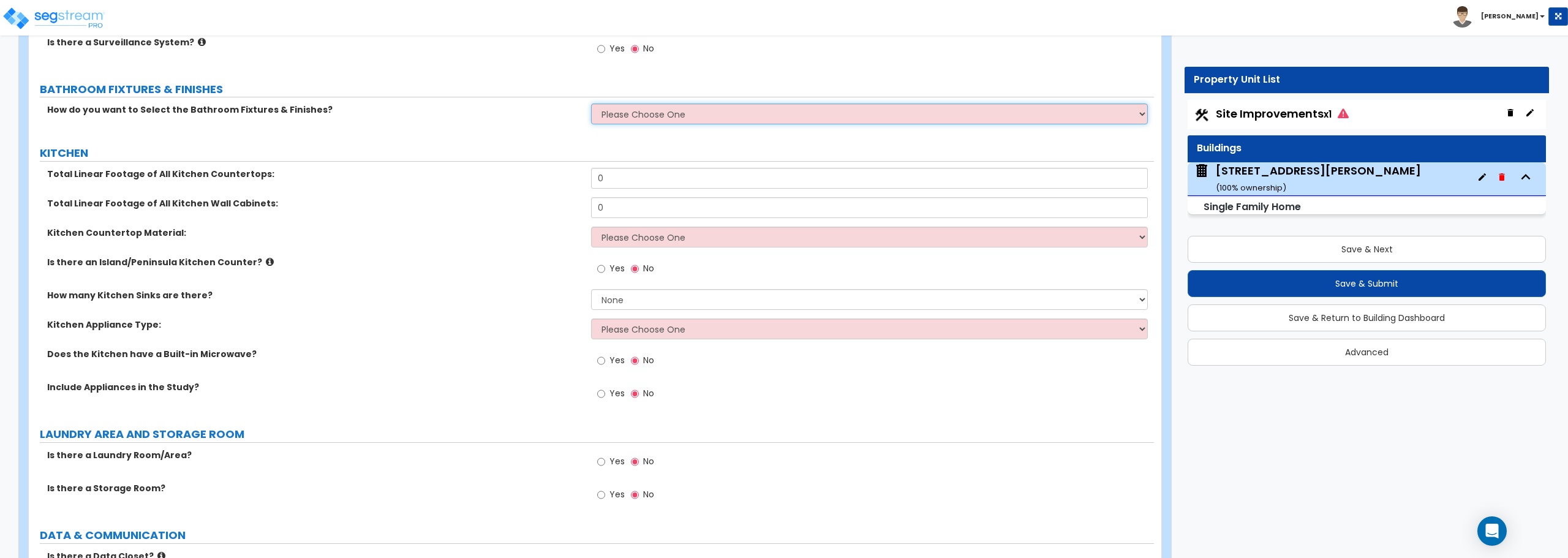
click at [670, 116] on select "Please Choose One I want to Select Fixtures and Finishes only for one Bath and …" at bounding box center [869, 114] width 556 height 21
select select "1"
click at [591, 103] on select "Please Choose One I want to Select Fixtures and Finishes only for one Bath and …" at bounding box center [869, 114] width 556 height 21
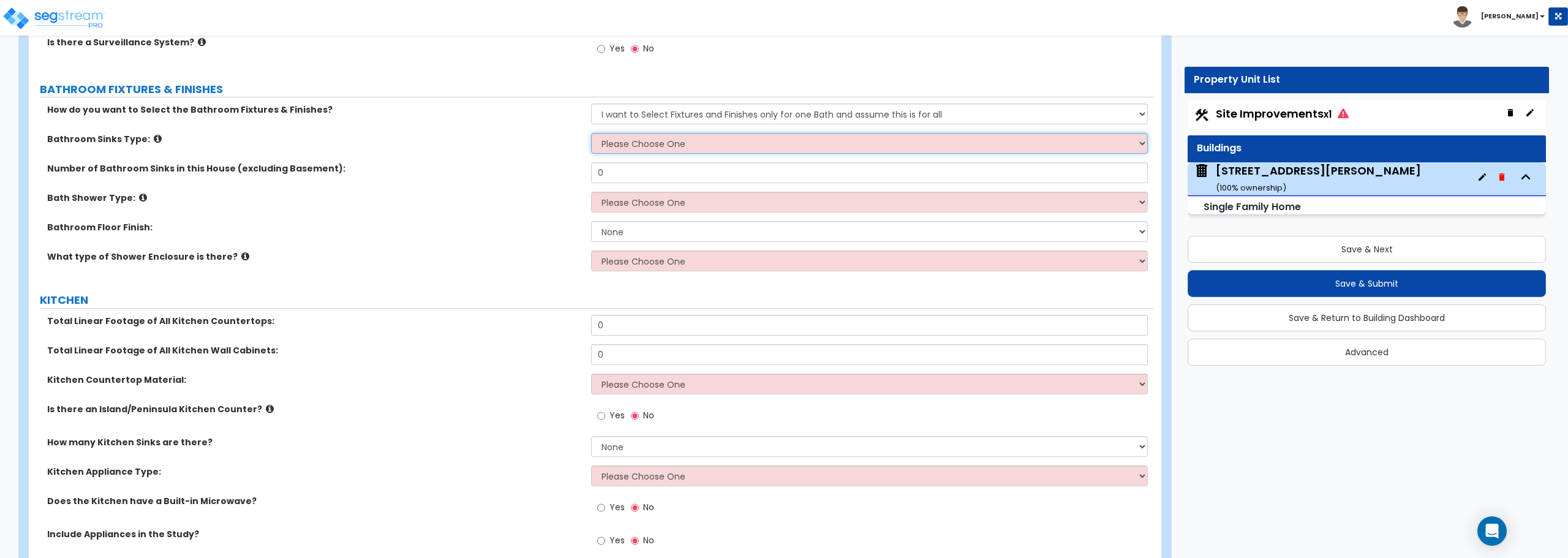
click at [688, 146] on select "Please Choose One Wall-mounted Pedestal-mounted Vanity-mounted" at bounding box center [869, 143] width 556 height 21
click at [633, 142] on select "Please Choose One Wall-mounted Pedestal-mounted Vanity-mounted" at bounding box center [869, 143] width 556 height 21
select select "1"
click at [591, 133] on select "Please Choose One Wall-mounted Pedestal-mounted Vanity-mounted" at bounding box center [869, 143] width 556 height 21
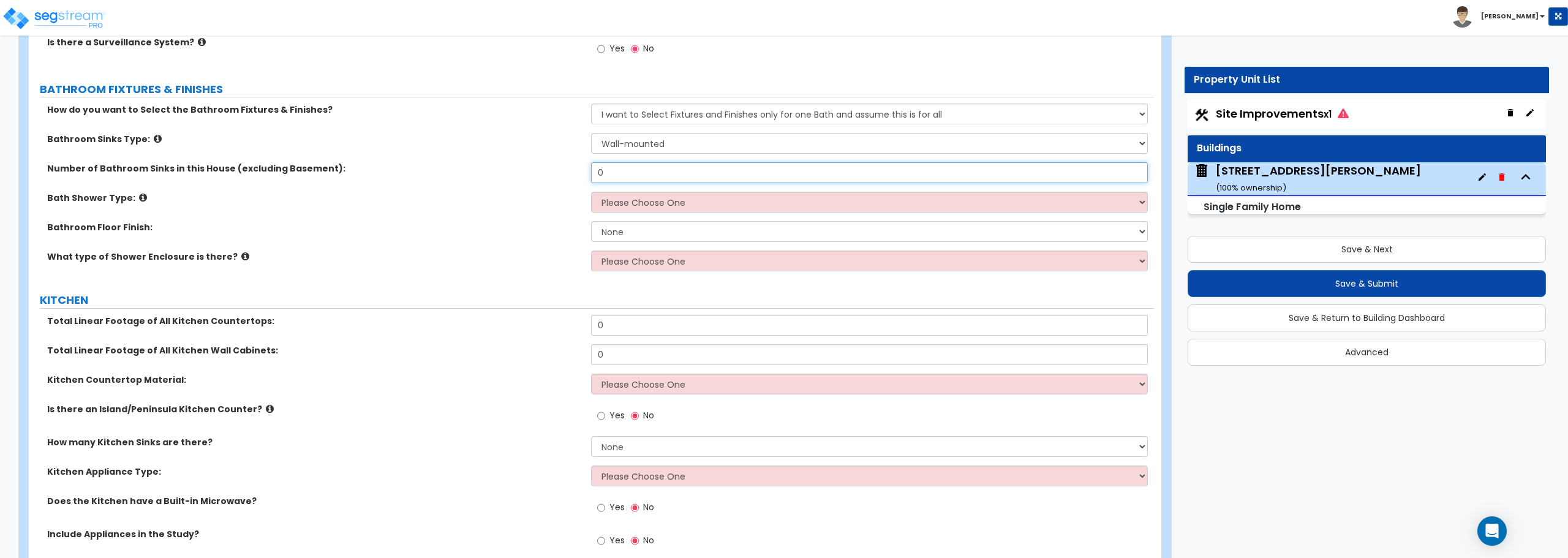
drag, startPoint x: 622, startPoint y: 182, endPoint x: 496, endPoint y: 178, distance: 126.1
click at [496, 178] on div "Number of Bathroom Sinks in this House (excluding Basement): 0" at bounding box center [591, 177] width 1125 height 30
type input "1"
click at [651, 205] on select "Please Choose One Standalone Shower Bathtub - Shower Combination" at bounding box center [869, 202] width 556 height 21
select select "2"
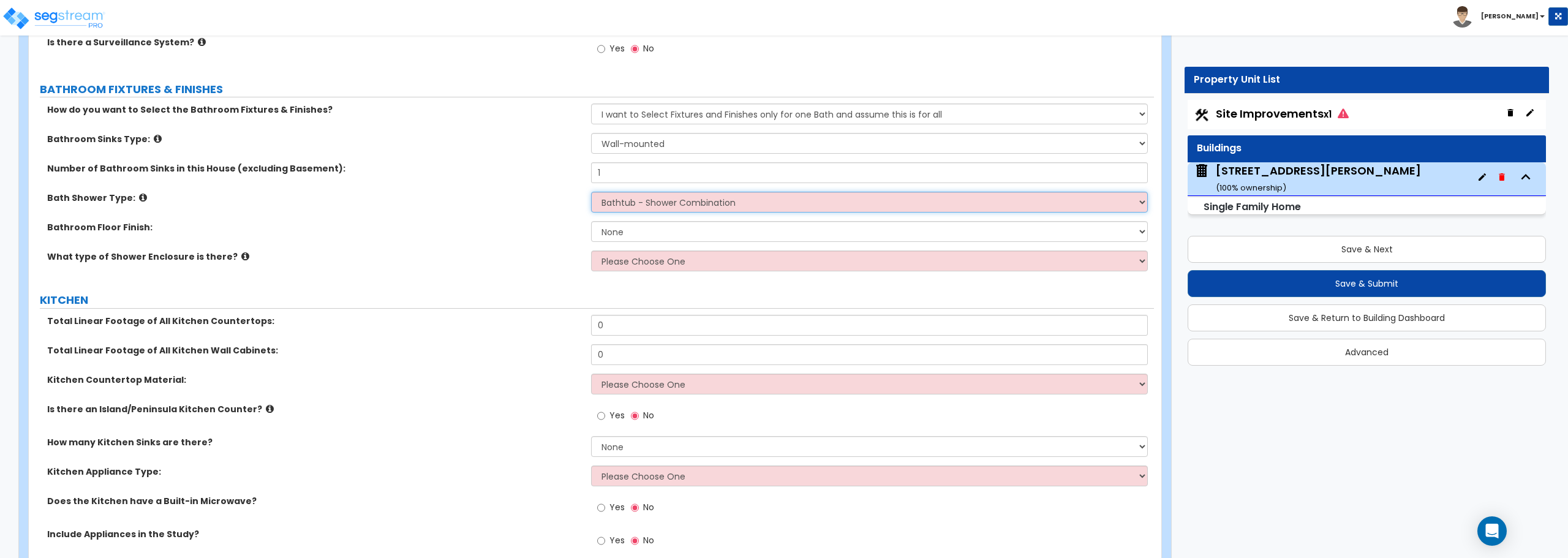
click at [591, 192] on select "Please Choose One Standalone Shower Bathtub - Shower Combination" at bounding box center [869, 202] width 556 height 21
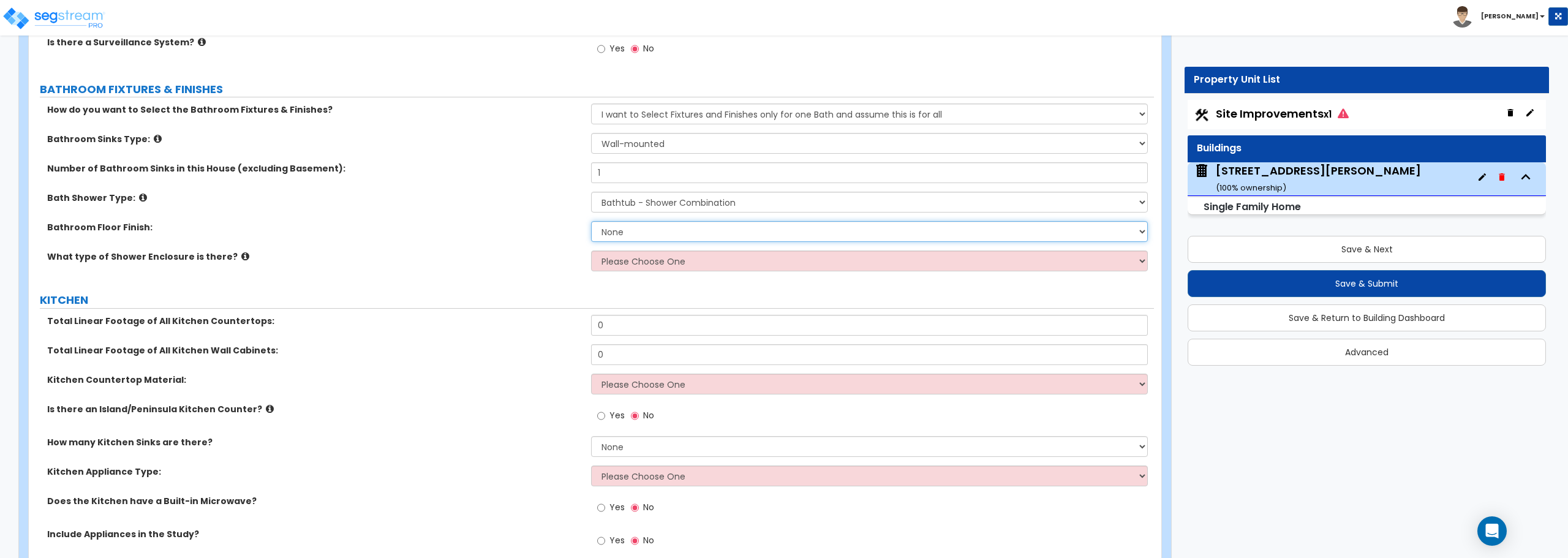
click at [663, 233] on select "None Tile Flooring Hardwood Flooring Resilient Laminate Flooring VCT Flooring S…" at bounding box center [869, 232] width 556 height 21
select select "2"
click at [591, 221] on select "None Tile Flooring Hardwood Flooring Resilient Laminate Flooring VCT Flooring S…" at bounding box center [869, 232] width 556 height 21
click at [655, 262] on select "Please Choose One Curtain & [PERSON_NAME] Sliding Doors Glass Hinged Doors" at bounding box center [869, 261] width 556 height 21
select select "1"
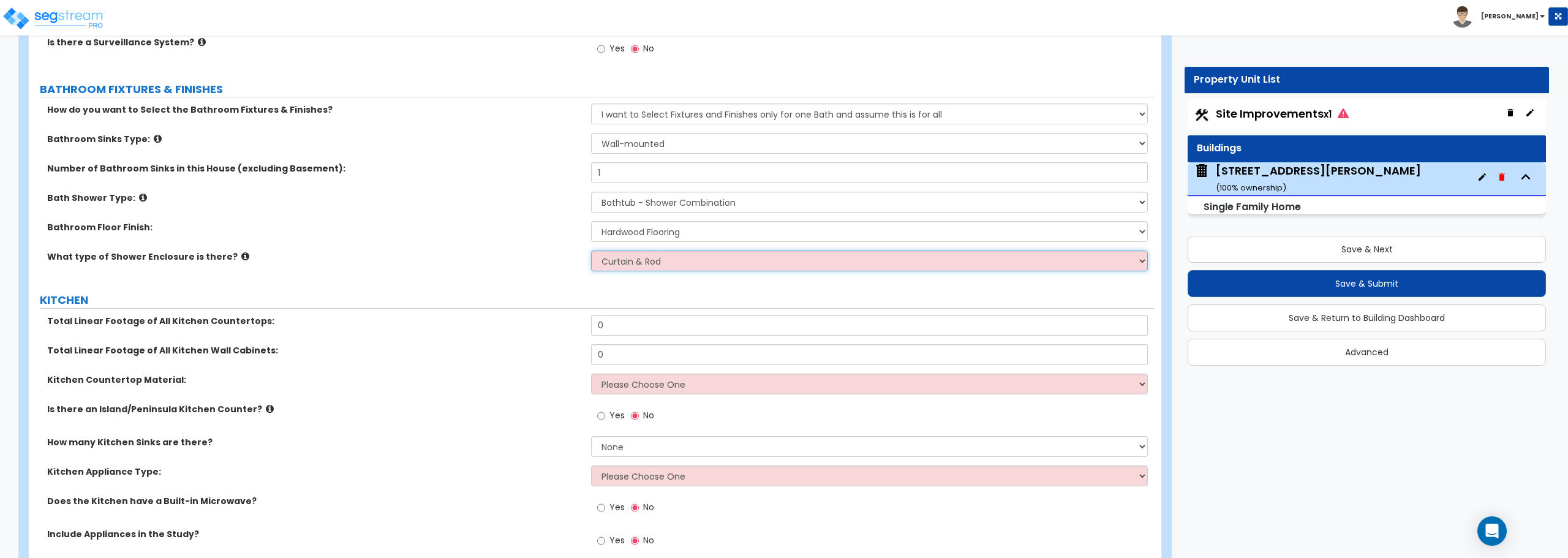
click at [591, 251] on select "Please Choose One Curtain & [PERSON_NAME] Sliding Doors Glass Hinged Doors" at bounding box center [869, 261] width 556 height 21
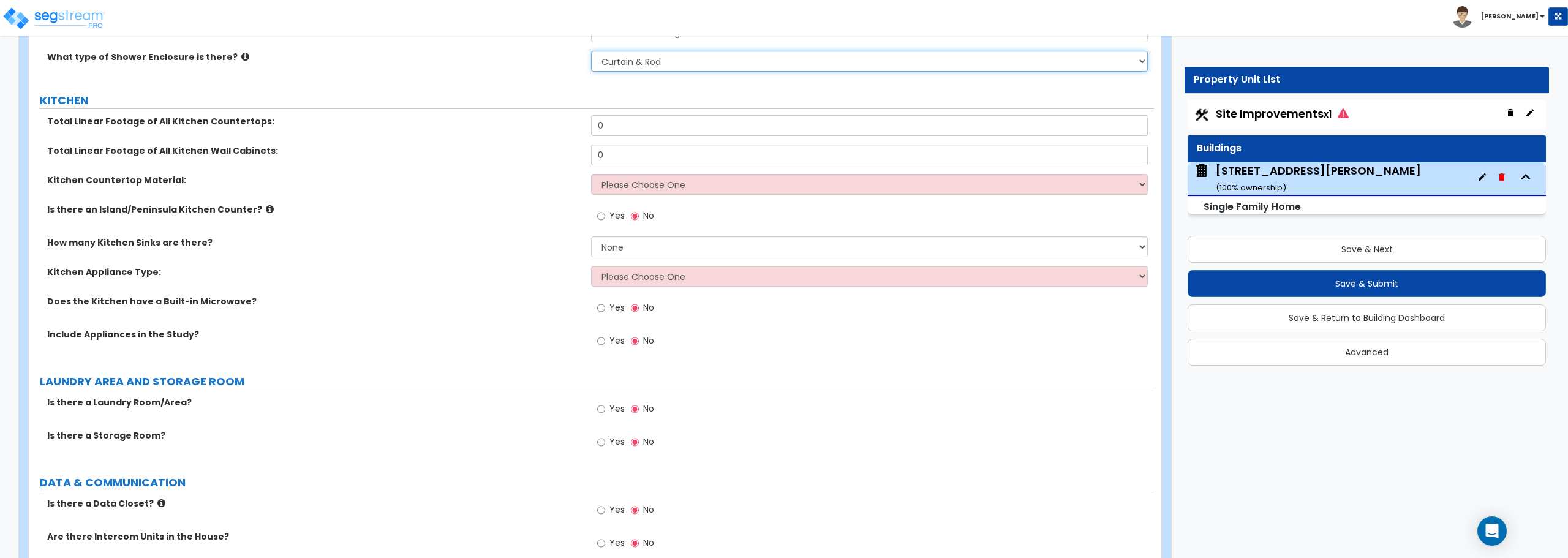
scroll to position [4229, 0]
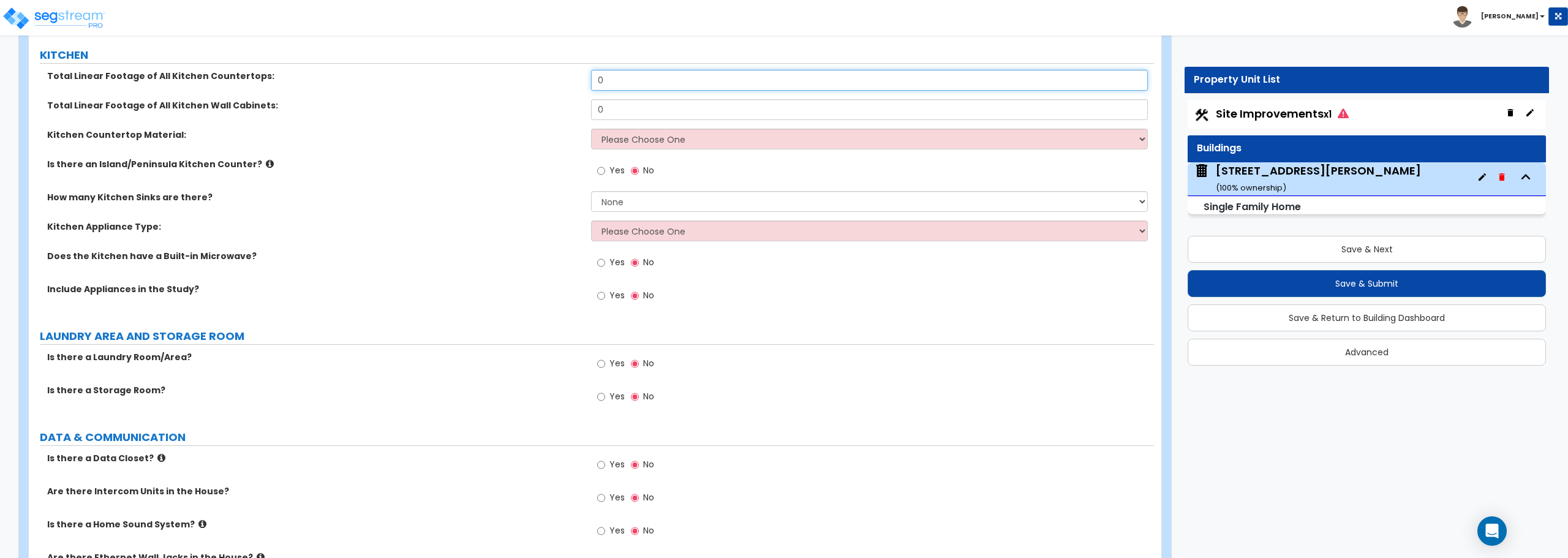
drag, startPoint x: 626, startPoint y: 88, endPoint x: 525, endPoint y: 82, distance: 101.2
click at [525, 82] on div "Total Linear Footage of All Kitchen Countertops: 0" at bounding box center [591, 85] width 1125 height 30
type input "11"
drag, startPoint x: 621, startPoint y: 112, endPoint x: 552, endPoint y: 110, distance: 69.0
click at [552, 110] on div "Total Linear Footage of All Kitchen Wall Cabinets: 0" at bounding box center [591, 114] width 1125 height 30
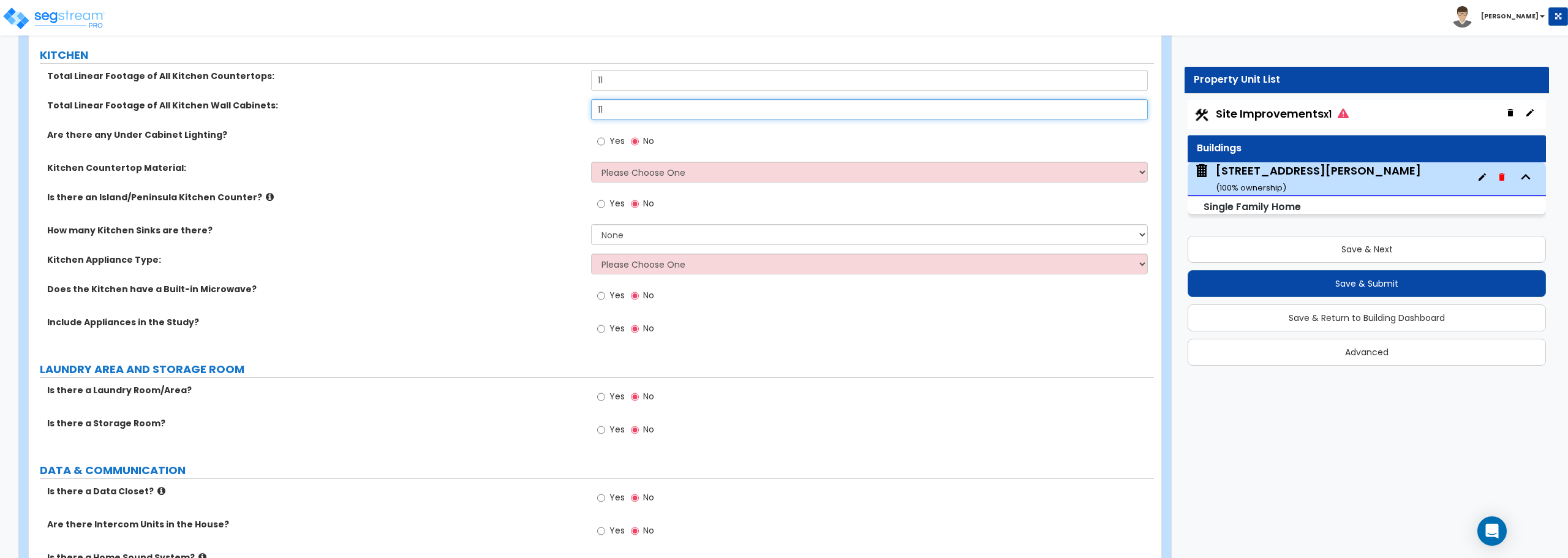
type input "11"
click at [633, 173] on select "Please Choose One Plastic Laminate Solid Surface Stone Quartz Marble Tile Wood …" at bounding box center [869, 172] width 556 height 21
select select "4"
click at [591, 162] on select "Please Choose One Plastic Laminate Solid Surface Stone Quartz Marble Tile Wood …" at bounding box center [869, 172] width 556 height 21
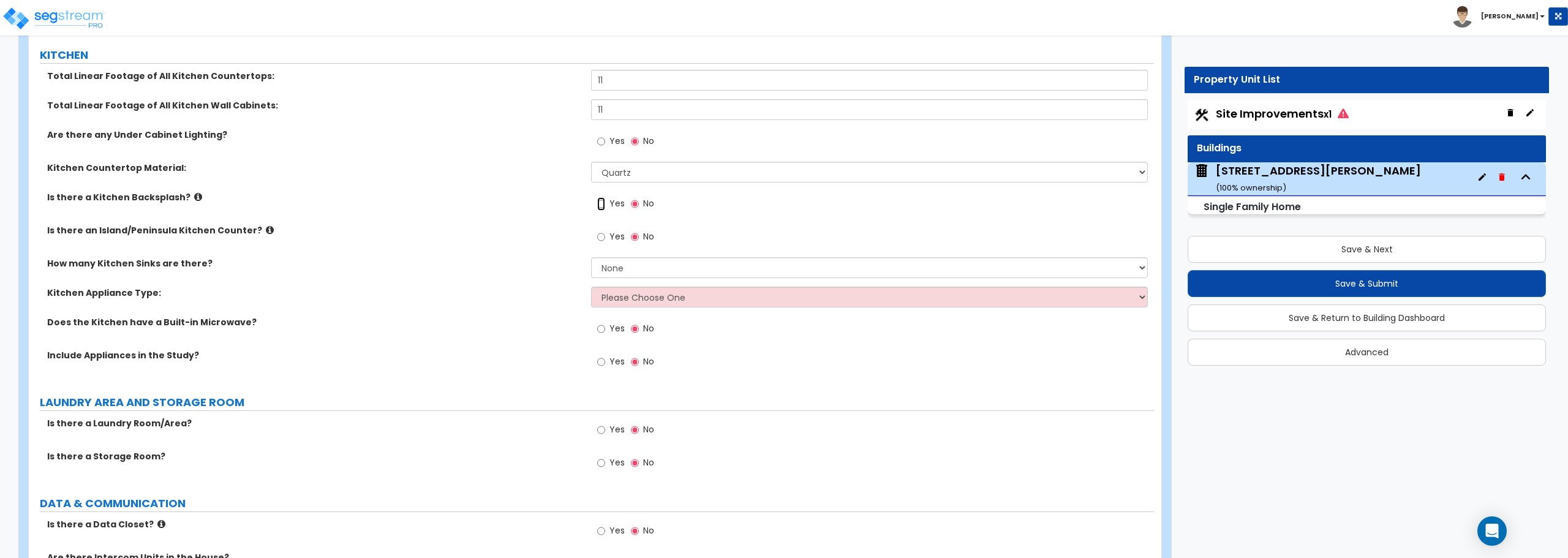
click at [601, 202] on input "Yes" at bounding box center [601, 204] width 8 height 13
radio input "true"
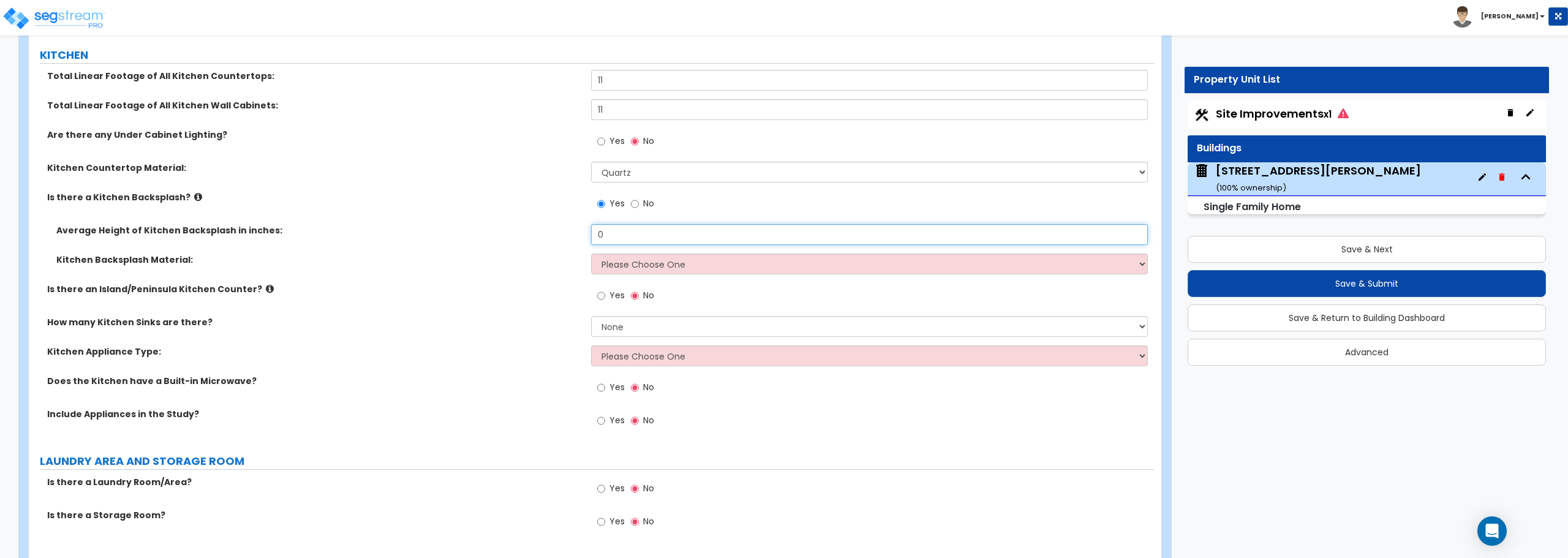
drag, startPoint x: 635, startPoint y: 235, endPoint x: 565, endPoint y: 238, distance: 70.1
click at [565, 238] on div "Average Height of Kitchen Backsplash in inches: 0" at bounding box center [591, 239] width 1125 height 30
type input "18"
click at [626, 264] on select "Please Choose One Plastic Laminate Solid Surface Stone Quartz Tile Stainless St…" at bounding box center [869, 264] width 556 height 21
select select "6"
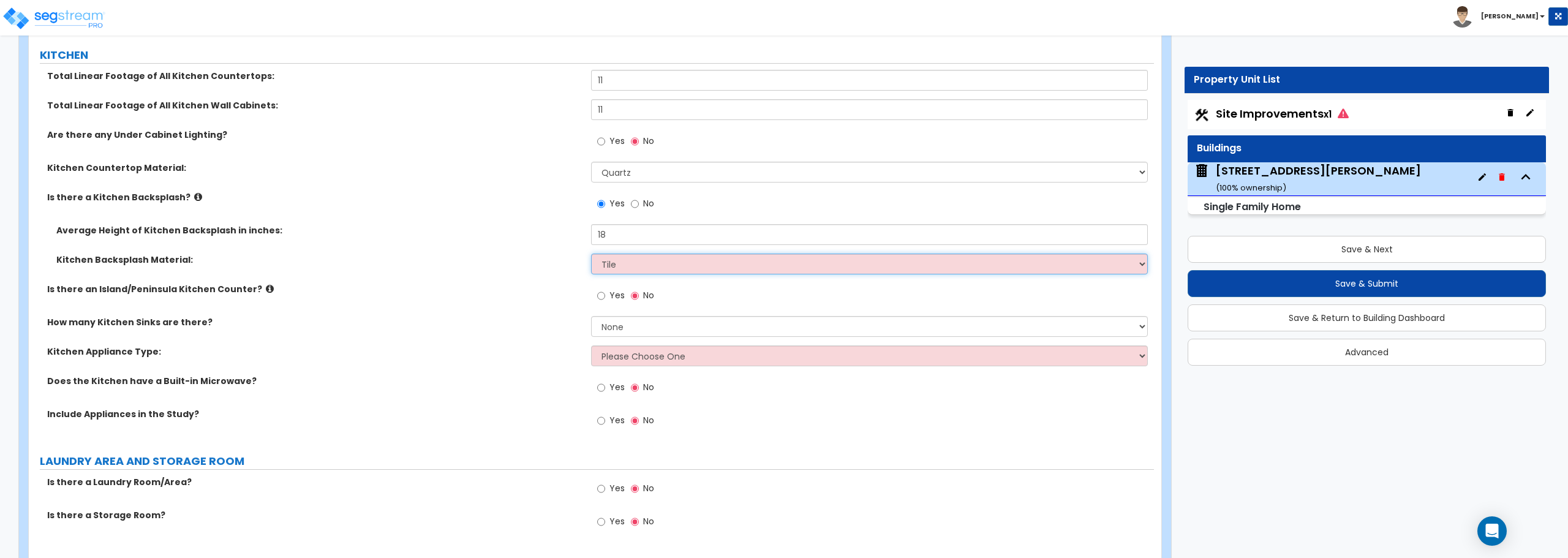
click at [591, 254] on select "Please Choose One Plastic Laminate Solid Surface Stone Quartz Tile Stainless St…" at bounding box center [869, 264] width 556 height 21
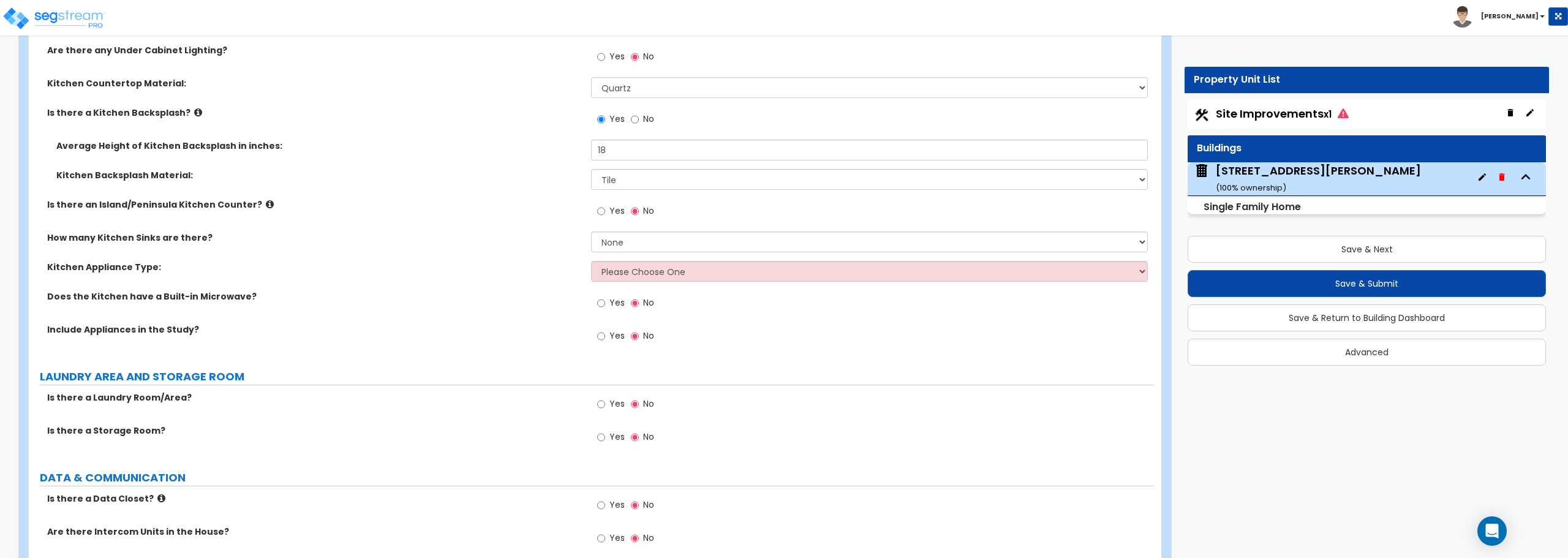
scroll to position [4352, 0]
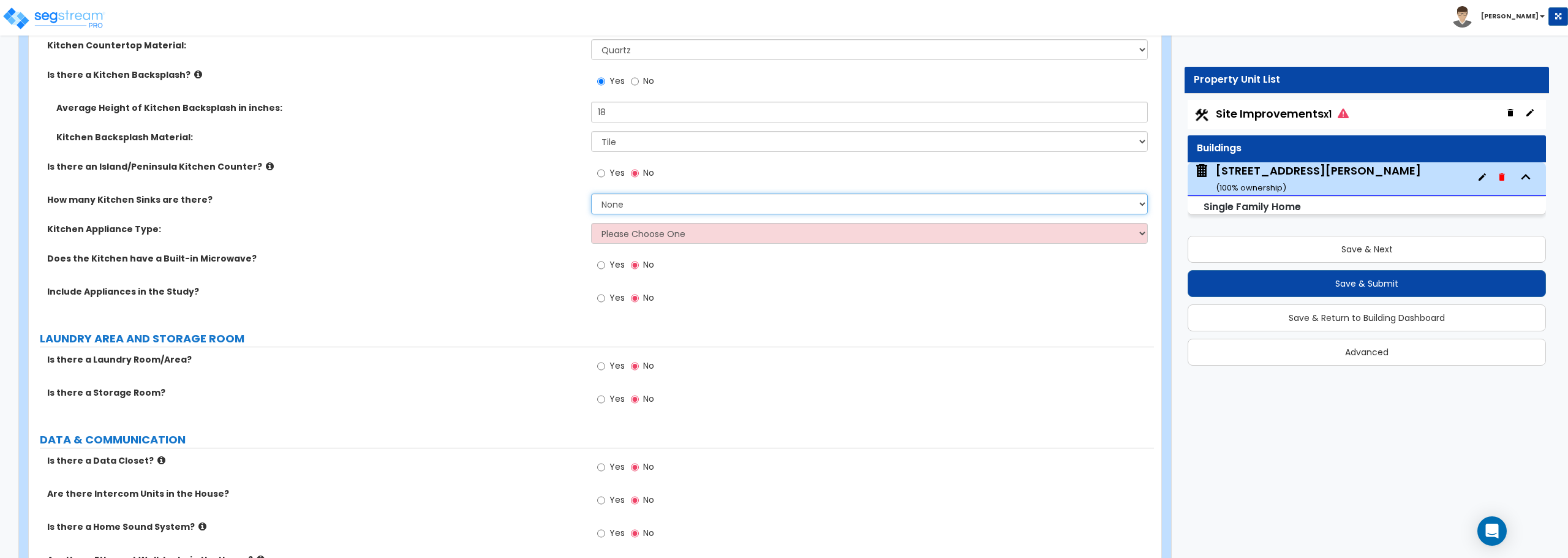
click at [640, 201] on select "None 1 2 3" at bounding box center [869, 204] width 556 height 21
select select "1"
click at [591, 193] on select "None 1 2 3" at bounding box center [869, 204] width 556 height 21
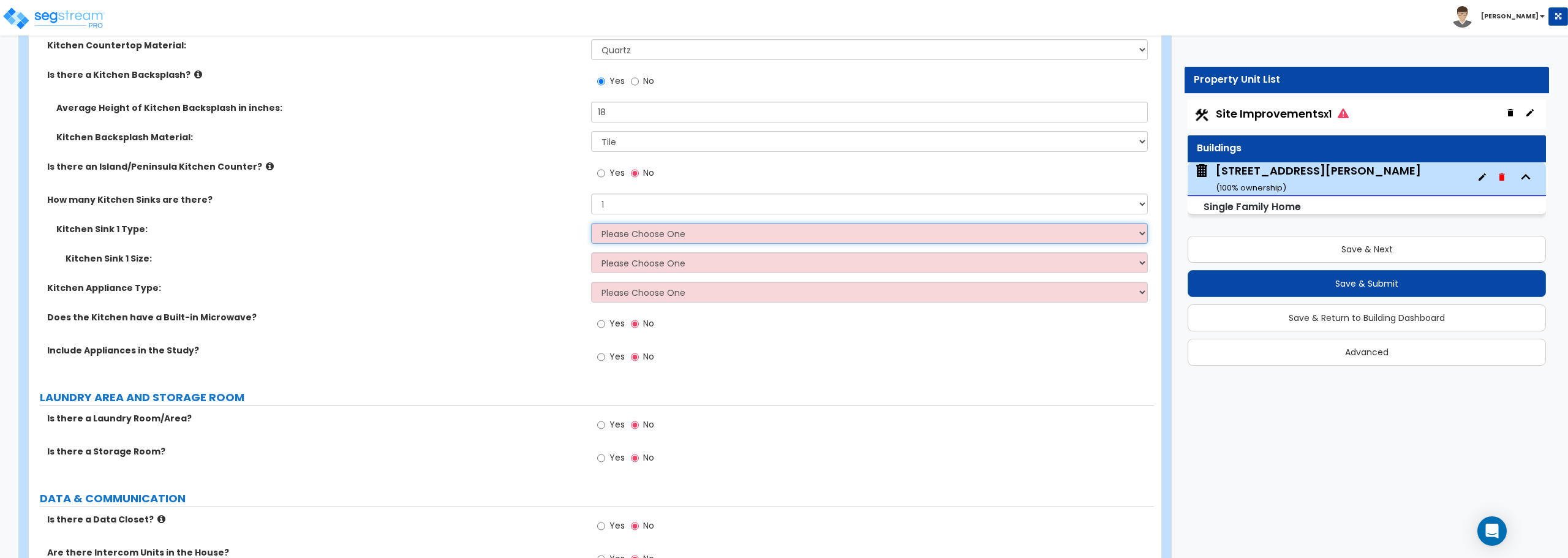
click at [637, 238] on select "Please Choose One Stainless Steel Porcelain Enamel Cast Iron Granite Composite" at bounding box center [869, 233] width 556 height 21
select select "1"
click at [591, 223] on select "Please Choose One Stainless Steel Porcelain Enamel Cast Iron Granite Composite" at bounding box center [869, 233] width 556 height 21
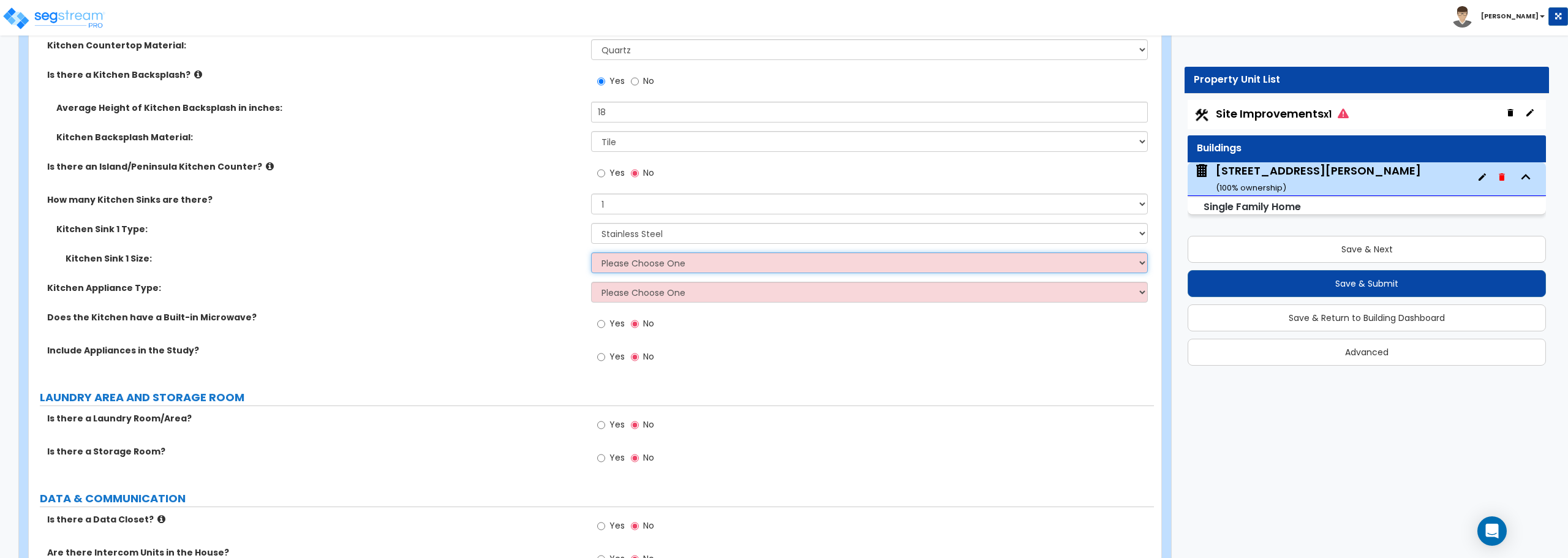
click at [634, 262] on select "Please Choose One Single Sink Double Sink" at bounding box center [869, 263] width 556 height 21
select select "2"
click at [591, 252] on select "Please Choose One Single Sink Double Sink" at bounding box center [869, 263] width 556 height 21
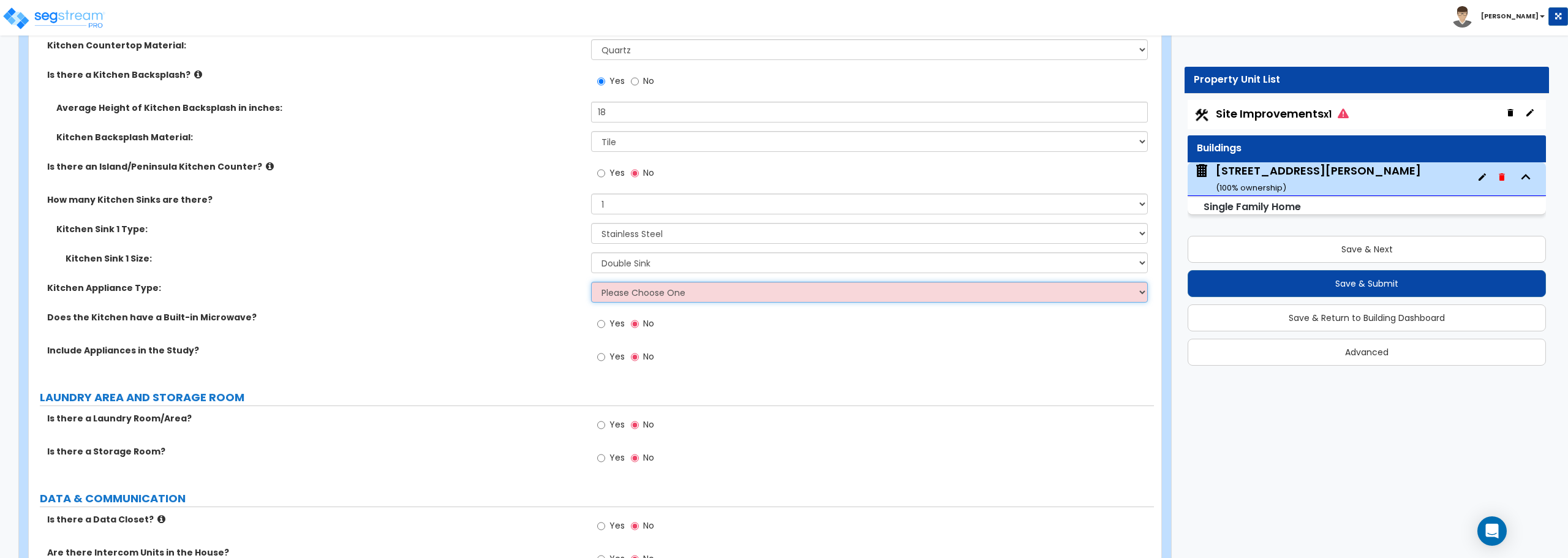
click at [627, 293] on select "Please Choose One Gas Electric" at bounding box center [869, 292] width 556 height 21
select select "1"
click at [591, 282] on select "Please Choose One Gas Electric" at bounding box center [869, 292] width 556 height 21
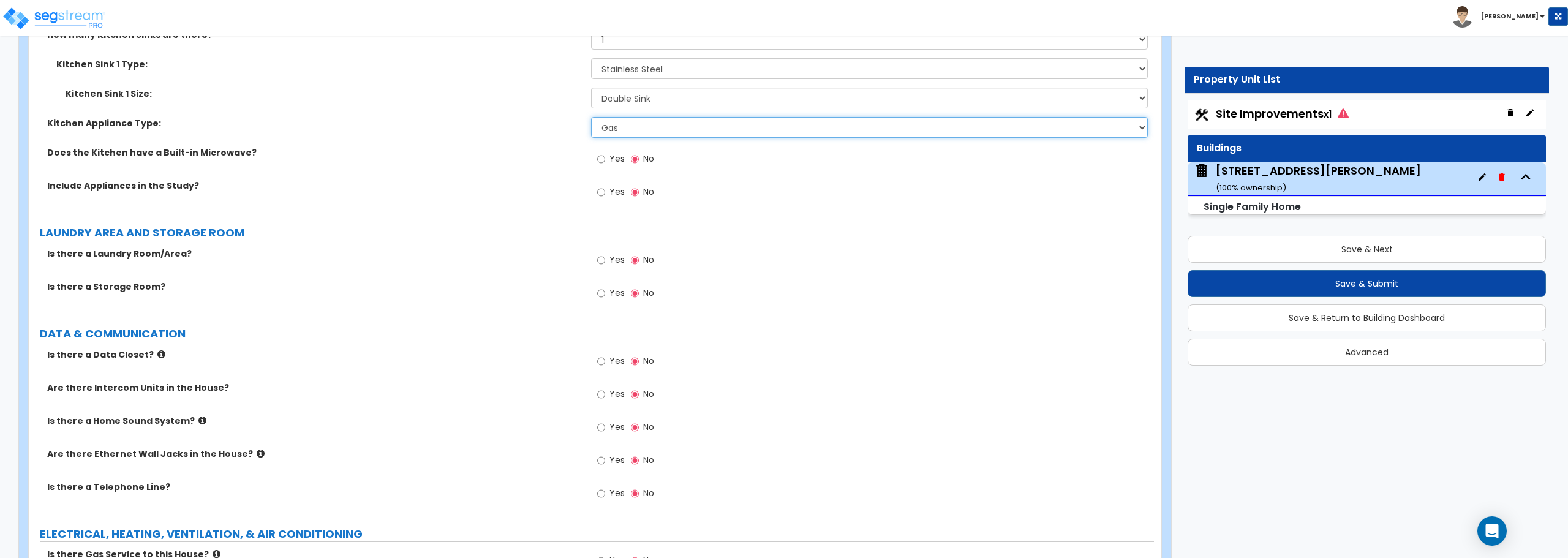
scroll to position [4536, 0]
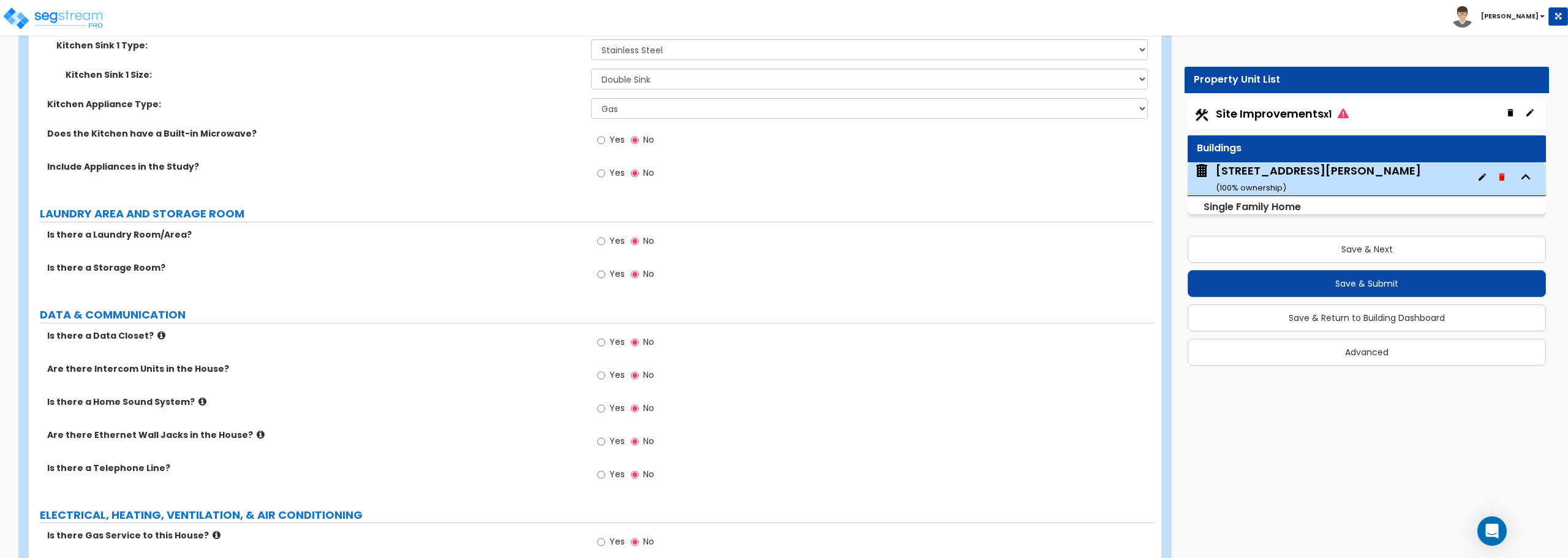
click at [596, 244] on div "Yes No" at bounding box center [625, 243] width 69 height 28
click at [599, 241] on input "Yes" at bounding box center [601, 241] width 8 height 13
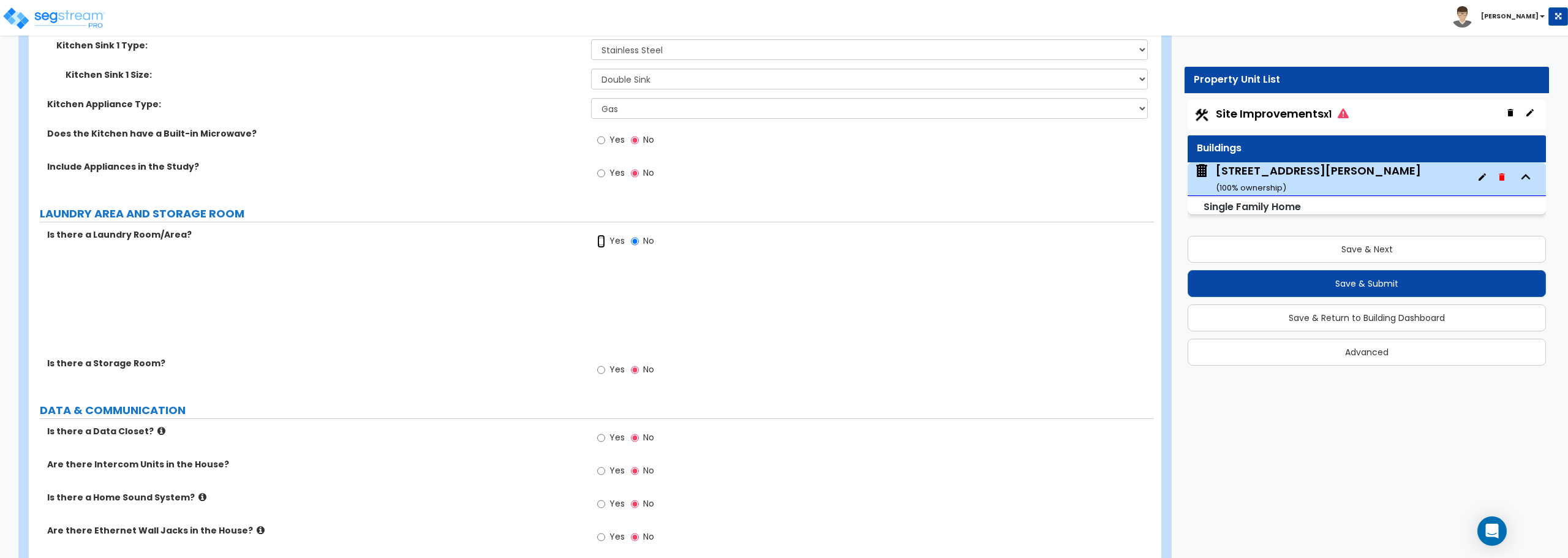
radio input "true"
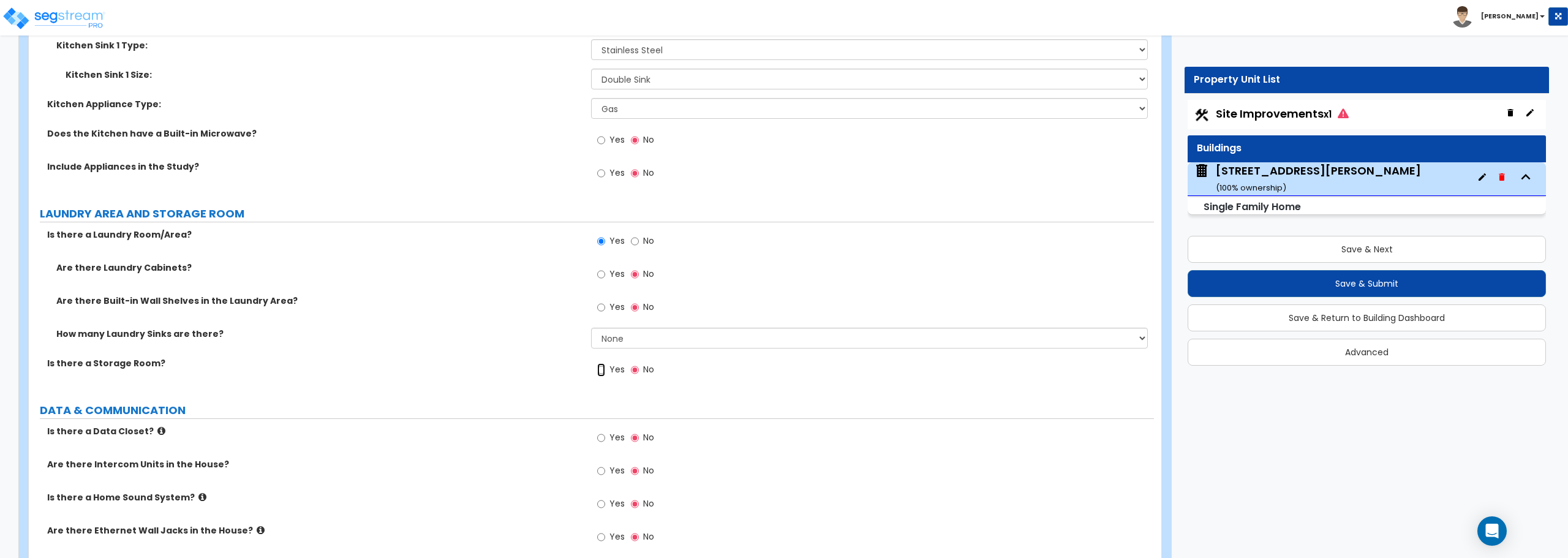
click at [597, 371] on input "Yes" at bounding box center [601, 370] width 8 height 13
radio input "true"
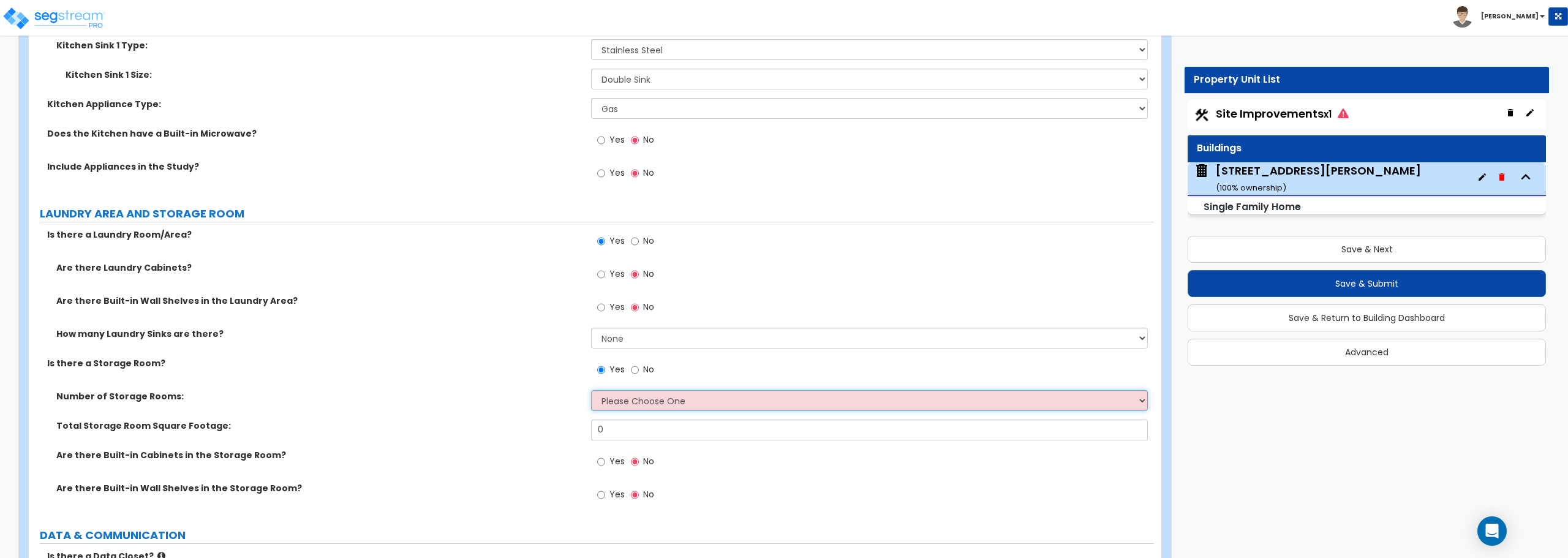
click at [600, 407] on select "Please Choose One 1 2 3" at bounding box center [869, 401] width 556 height 21
select select "1"
click at [591, 390] on select "Please Choose One 1 2 3" at bounding box center [869, 401] width 556 height 21
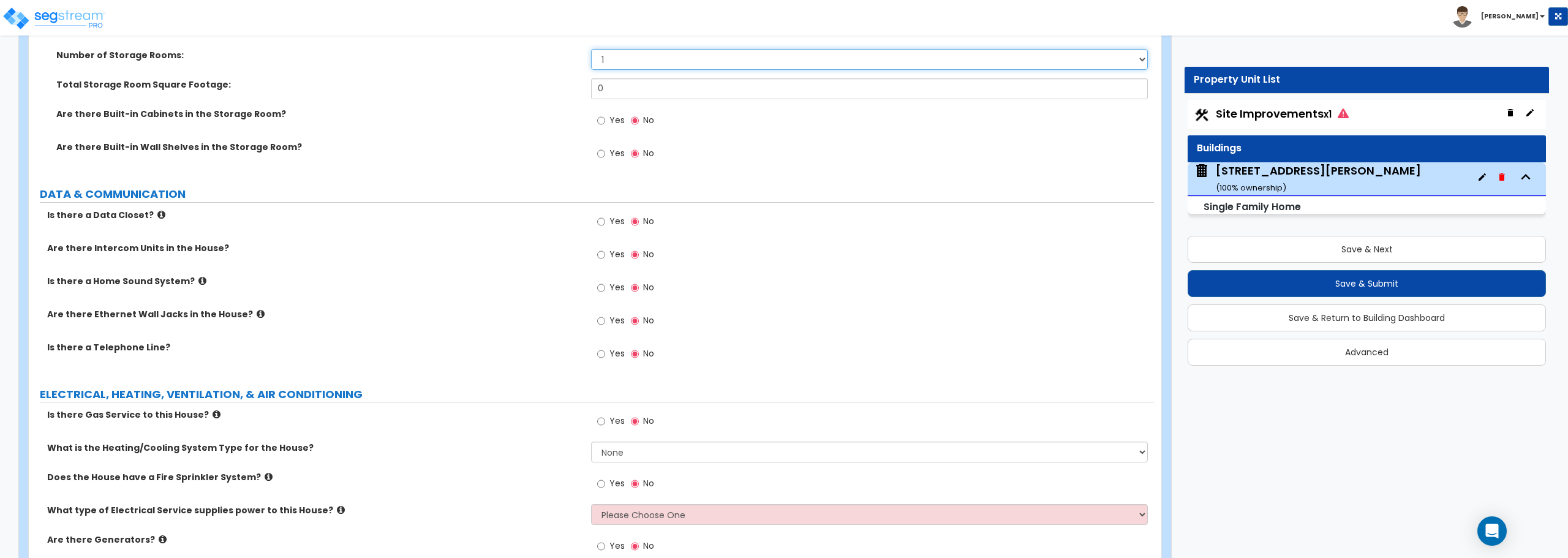
scroll to position [4942, 0]
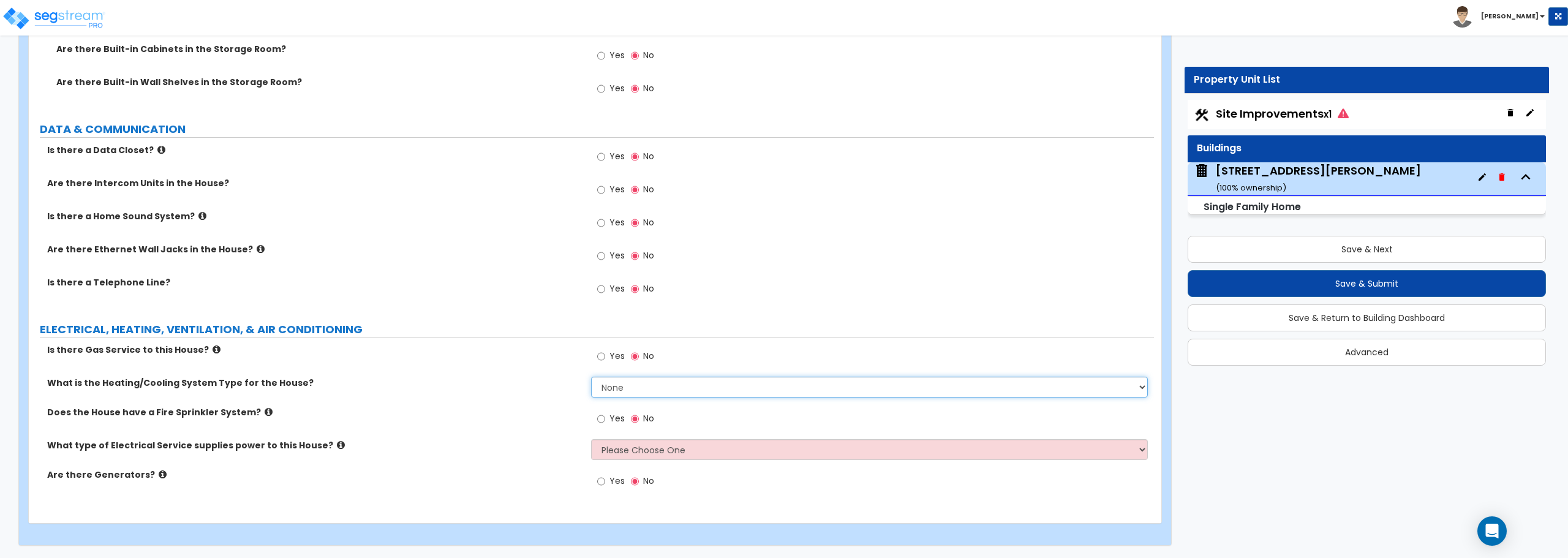
click at [624, 384] on select "None Heat Only Centralized Heating & Cooling Thru Wall Air Conditioners Mini Sp…" at bounding box center [869, 388] width 556 height 21
select select "2"
click at [591, 377] on select "None Heat Only Centralized Heating & Cooling Thru Wall Air Conditioners Mini Sp…" at bounding box center [869, 388] width 556 height 21
click at [601, 356] on input "Yes" at bounding box center [601, 356] width 8 height 13
radio input "true"
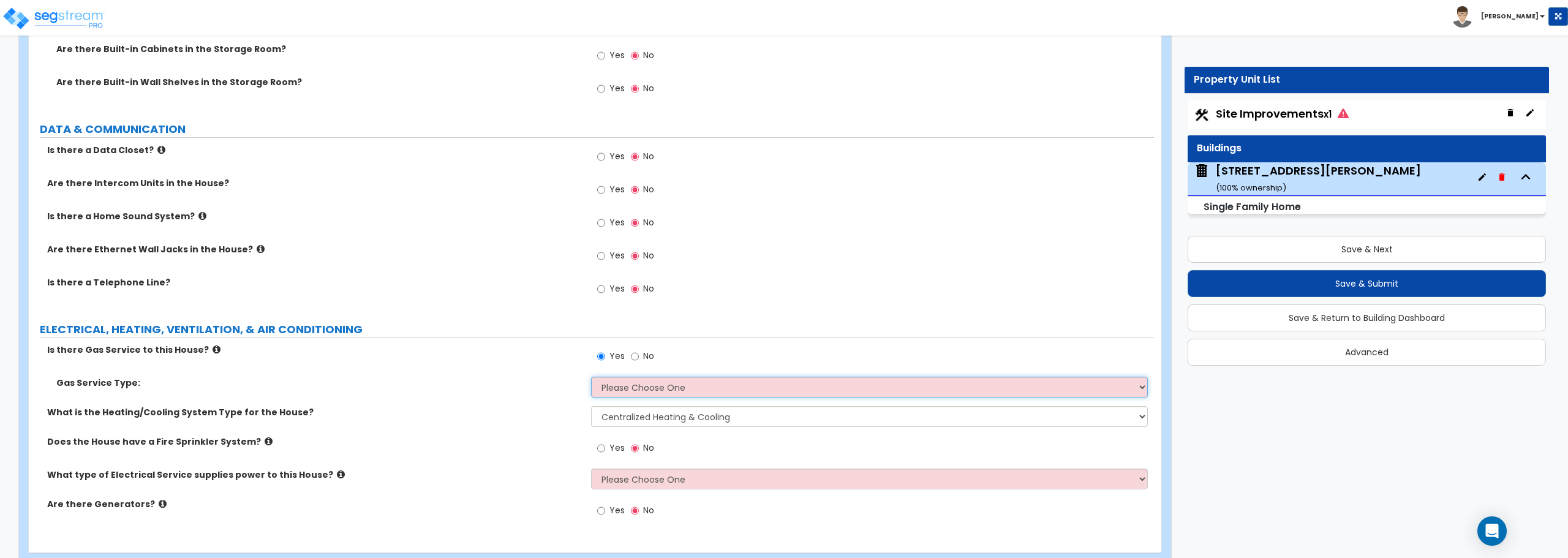
click at [598, 387] on select "Please Choose One Natural Gas Service Propane Tank On-site" at bounding box center [869, 388] width 556 height 21
select select "1"
click at [591, 377] on select "Please Choose One Natural Gas Service Propane Tank On-site" at bounding box center [869, 388] width 556 height 21
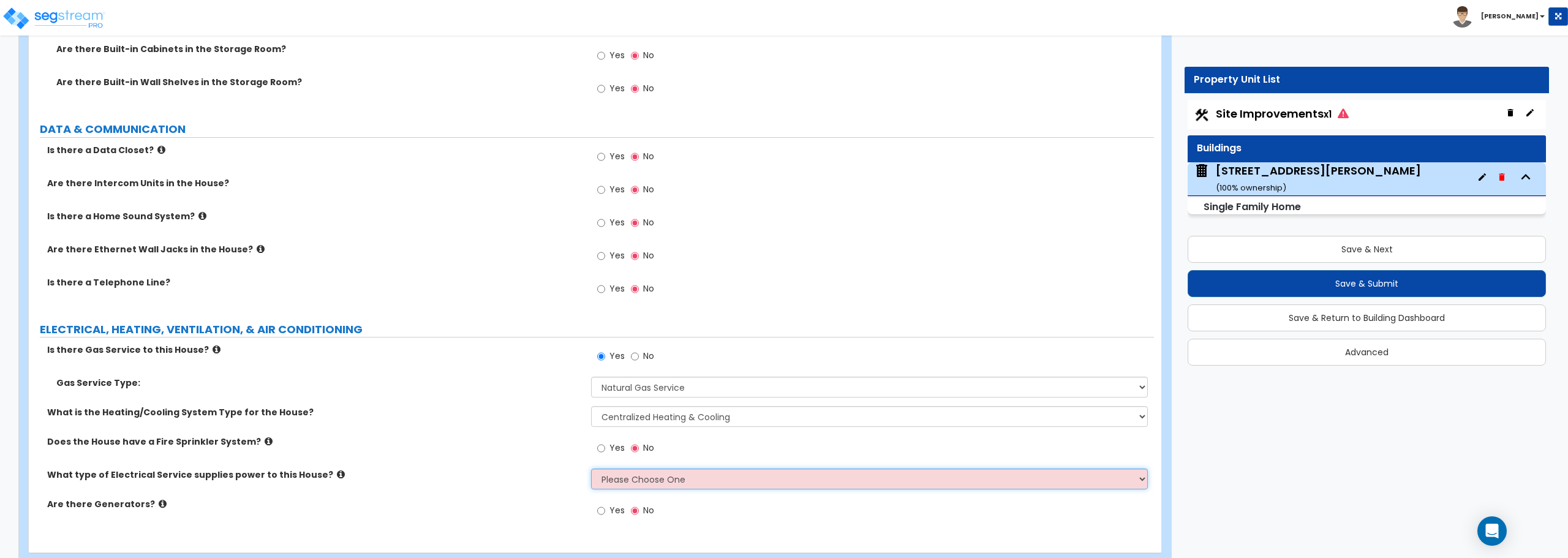
click at [647, 480] on select "Please Choose One Overhead Underground" at bounding box center [869, 479] width 556 height 21
select select "1"
click at [591, 469] on select "Please Choose One Overhead Underground" at bounding box center [869, 479] width 556 height 21
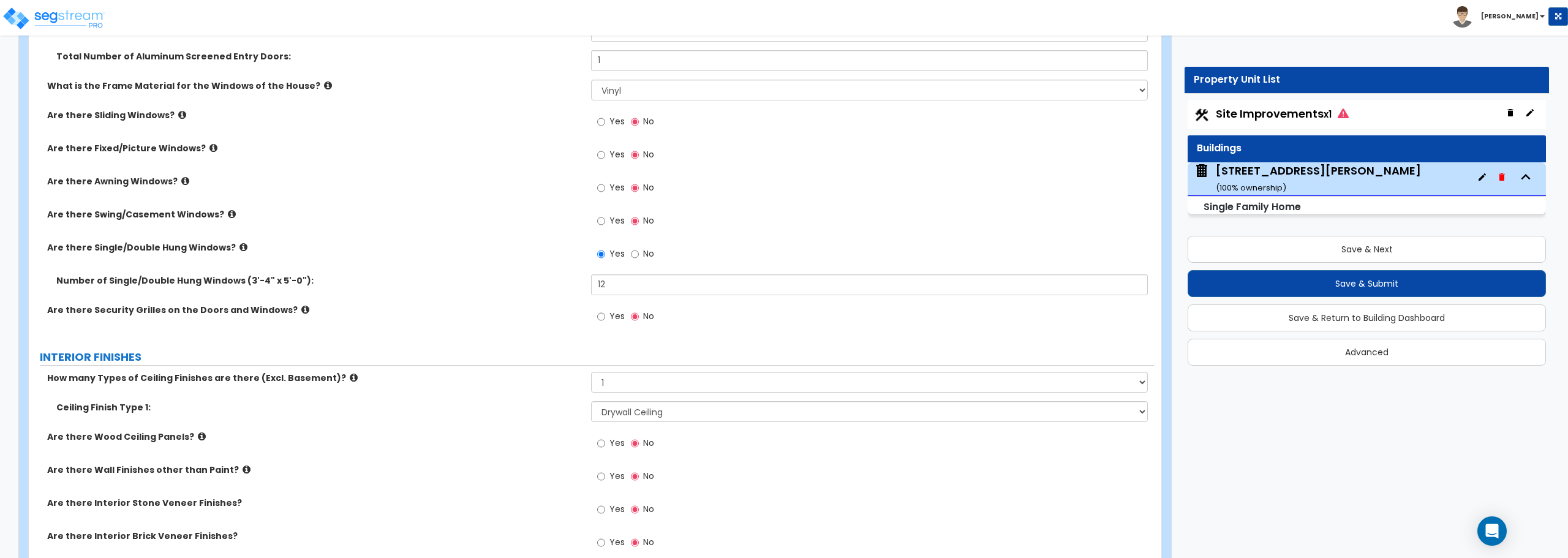
scroll to position [2145, 0]
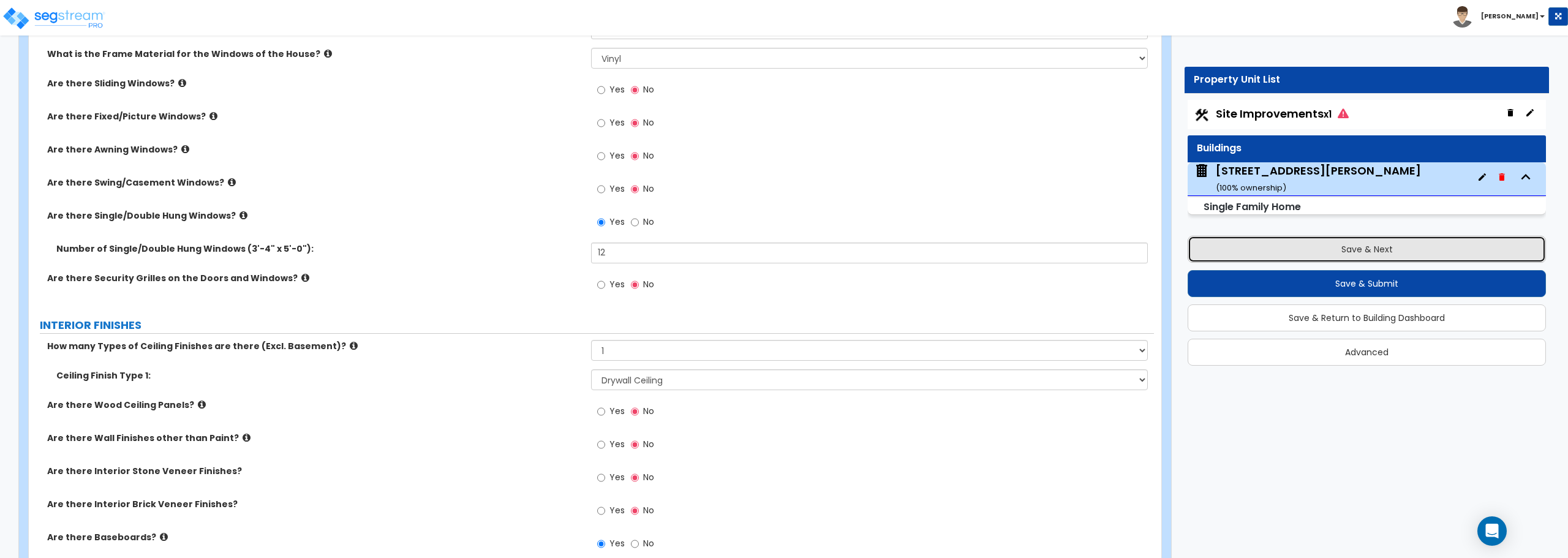
click at [1370, 252] on button "Save & Next" at bounding box center [1367, 249] width 358 height 27
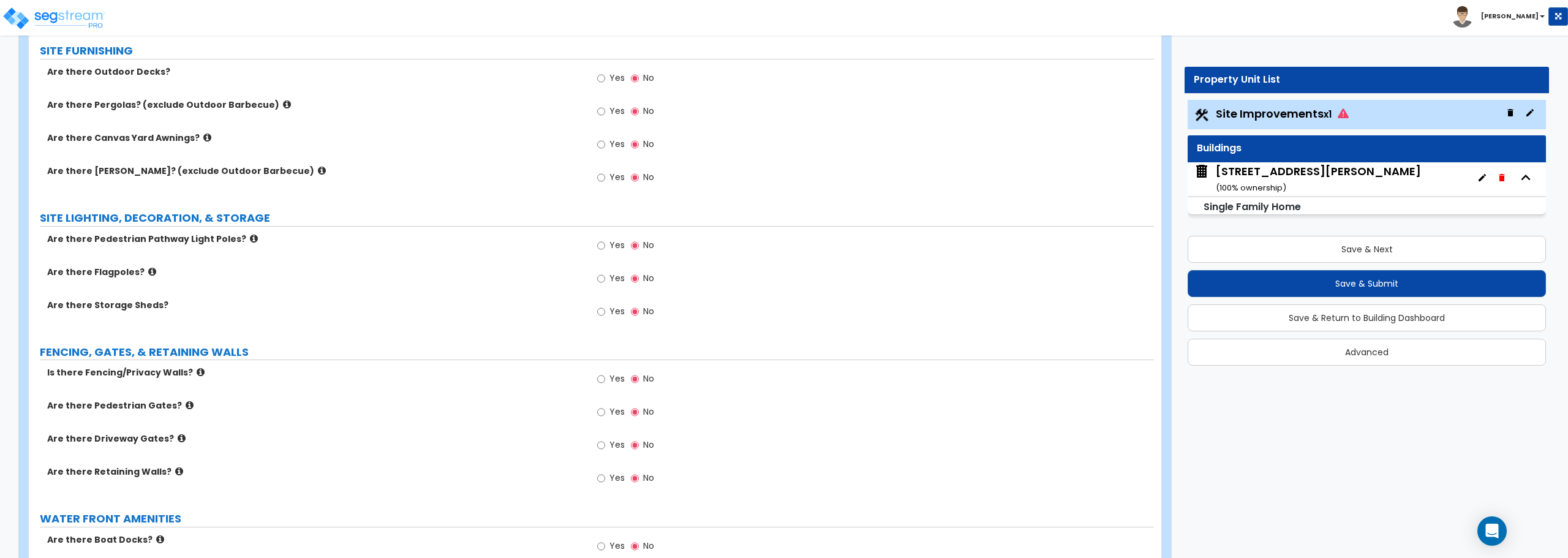
scroll to position [1115, 0]
click at [1298, 116] on span "Site Improvements x1" at bounding box center [1282, 114] width 133 height 16
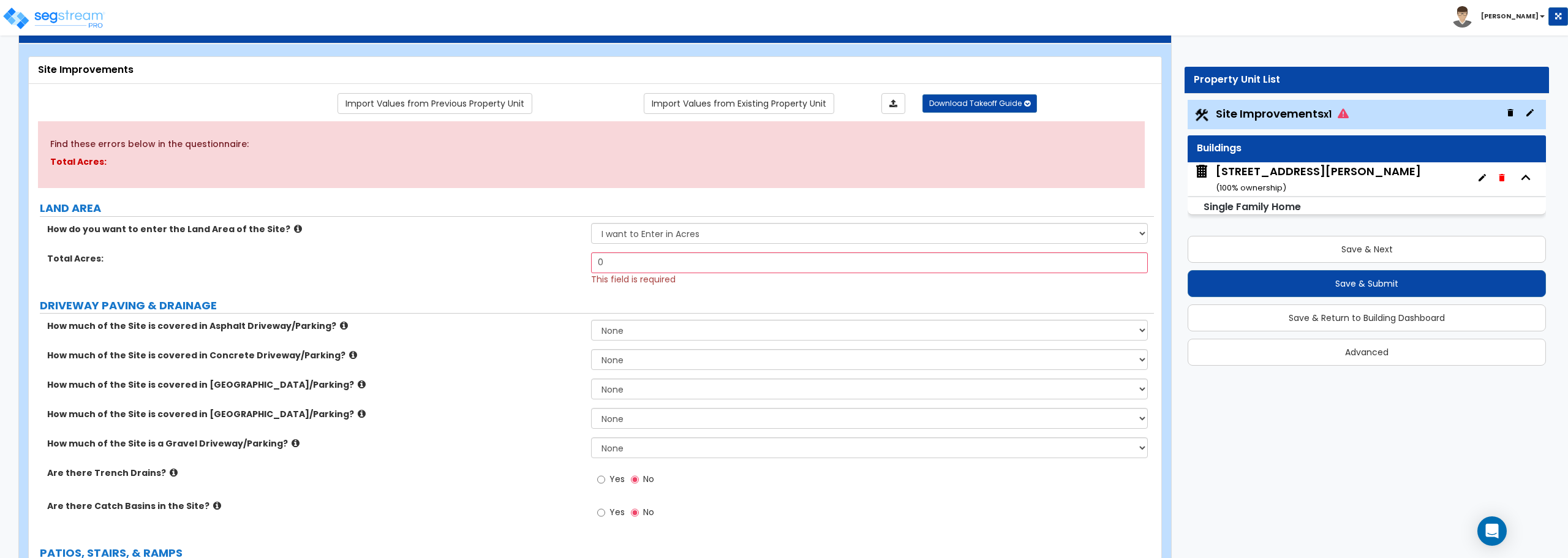
scroll to position [123, 0]
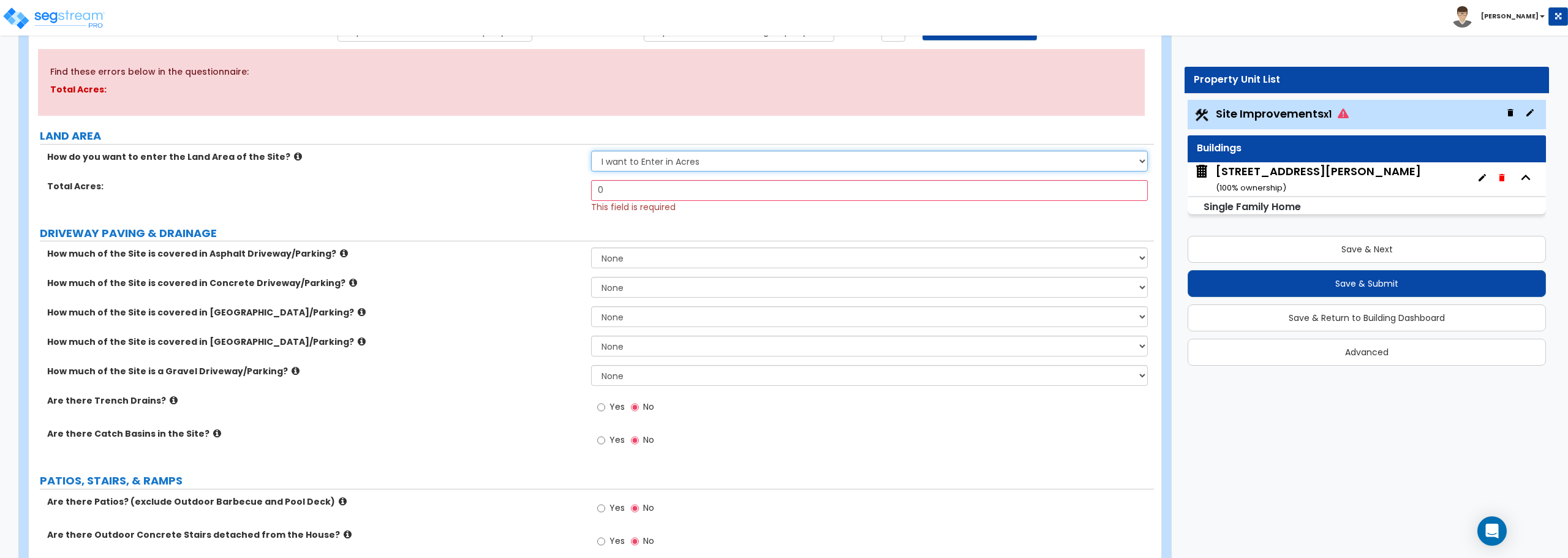
click at [670, 161] on select "I want to Enter in Acres I want to Enter in Square Feet" at bounding box center [869, 161] width 556 height 21
select select "2"
click at [591, 151] on select "I want to Enter in Acres I want to Enter in Square Feet" at bounding box center [869, 161] width 556 height 21
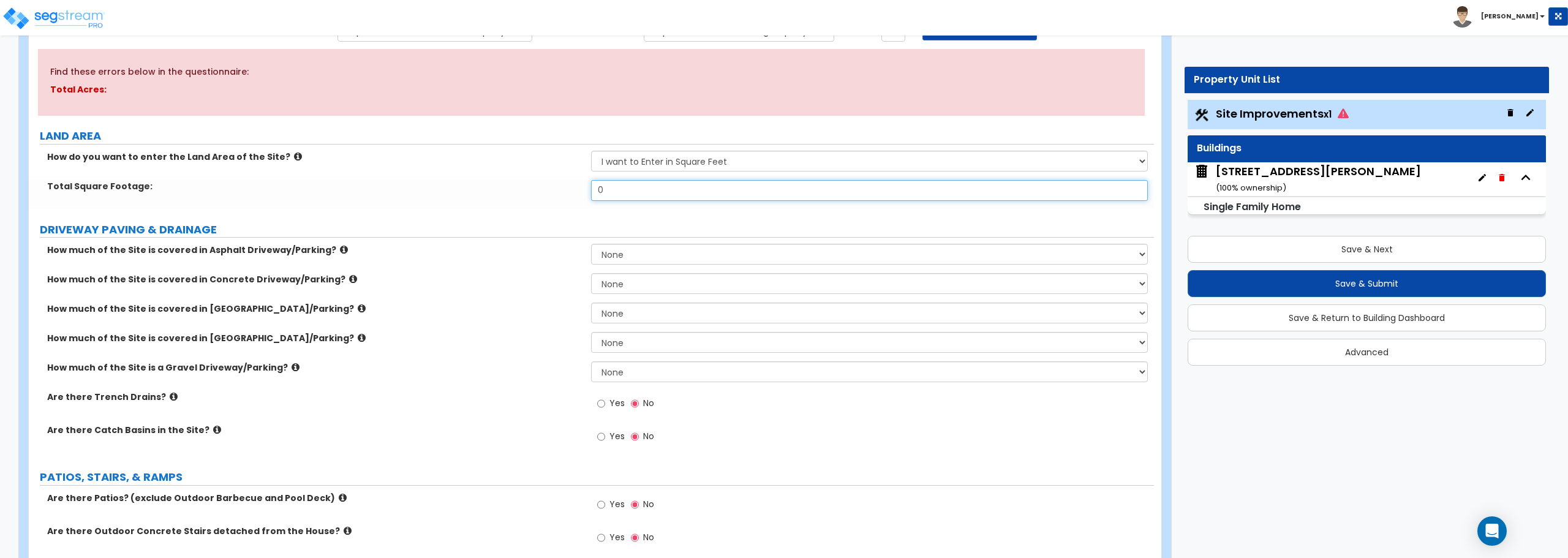
drag, startPoint x: 652, startPoint y: 191, endPoint x: 537, endPoint y: 190, distance: 115.0
click at [537, 190] on div "Total Square Footage: 0" at bounding box center [591, 195] width 1125 height 30
type input "8,207"
drag, startPoint x: 662, startPoint y: 249, endPoint x: 513, endPoint y: 255, distance: 149.1
click at [513, 255] on div "How much of the Site is covered in Asphalt Driveway/Parking? None I want to Ent…" at bounding box center [591, 258] width 1125 height 30
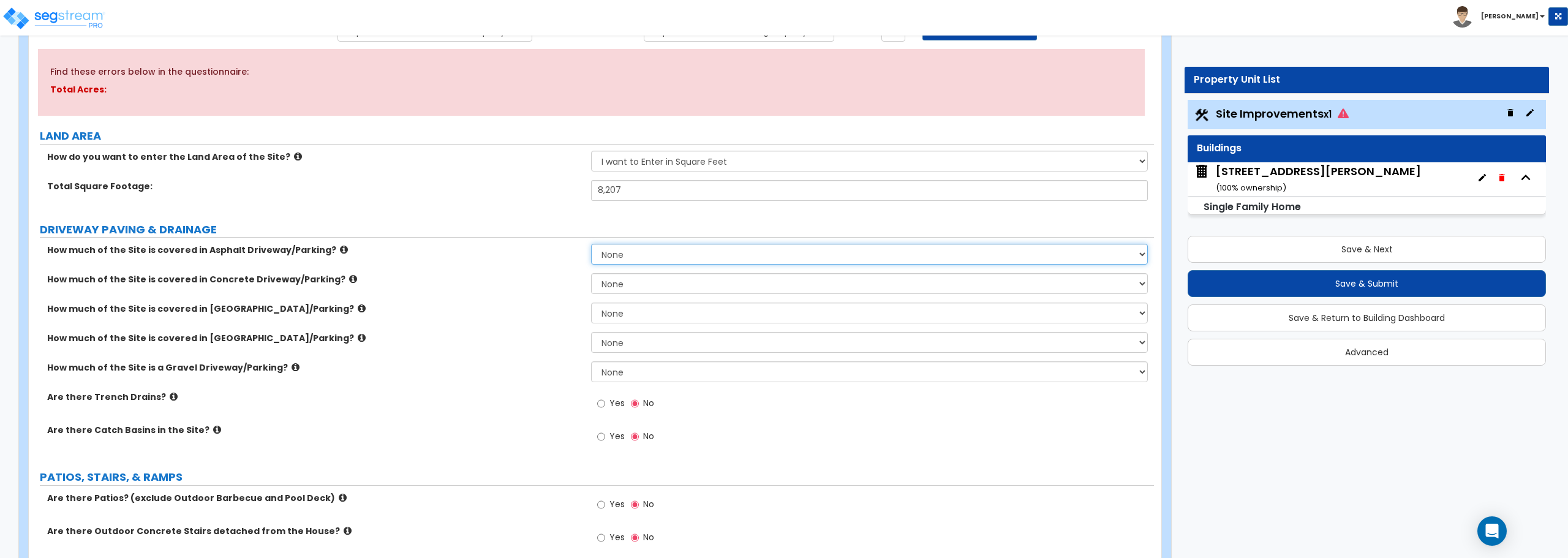
select select "2"
click at [591, 244] on select "None I want to Enter an Approximate Percentage I want to Enter the Square Foota…" at bounding box center [869, 254] width 556 height 21
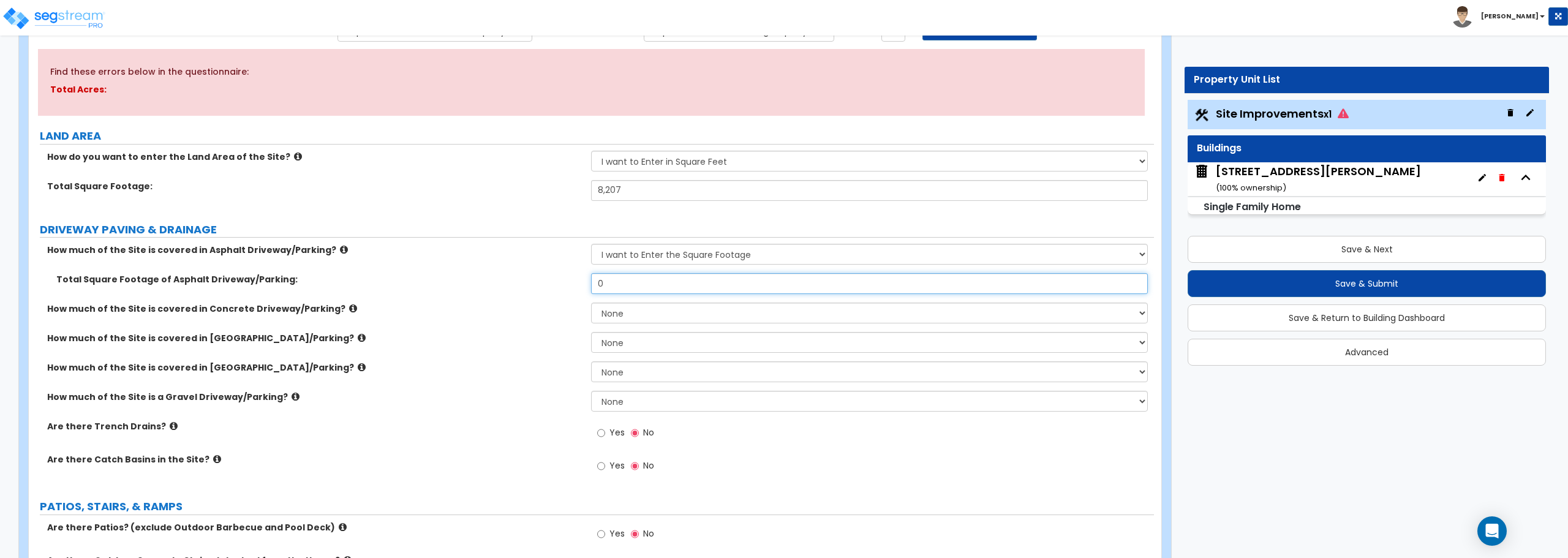
drag, startPoint x: 662, startPoint y: 303, endPoint x: 529, endPoint y: 289, distance: 133.7
click at [529, 289] on div "Total Square Footage of Asphalt Driveway/Parking: 0" at bounding box center [591, 288] width 1125 height 30
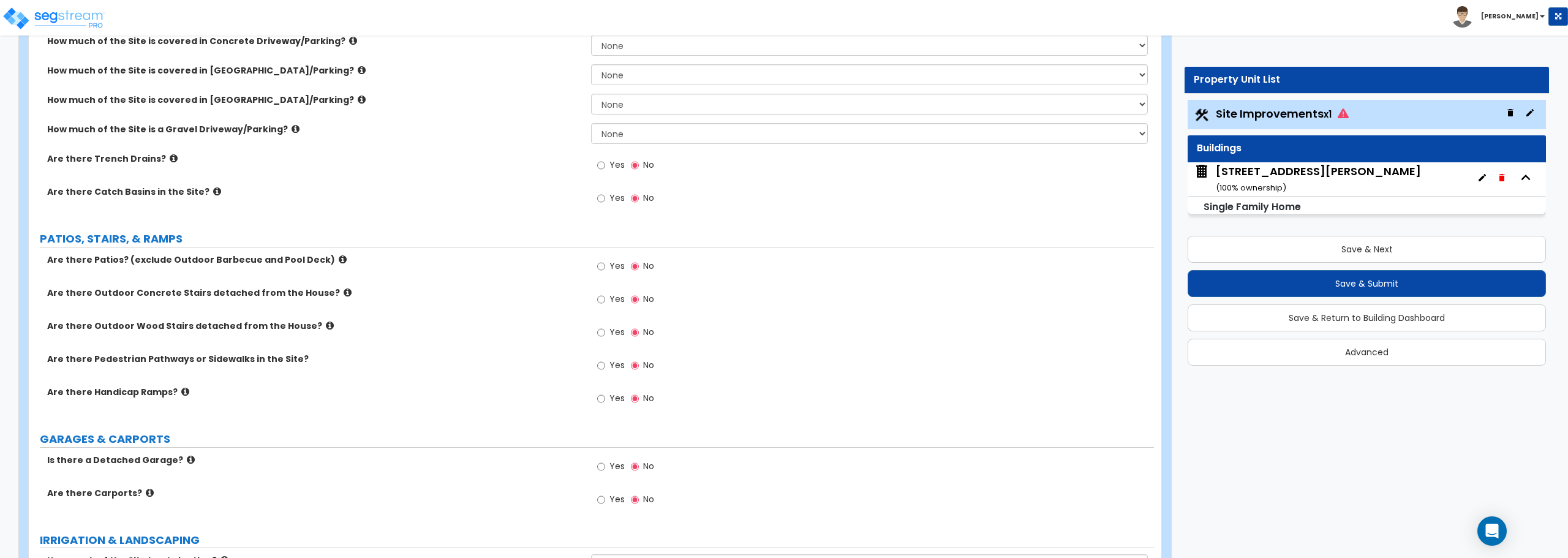
scroll to position [429, 0]
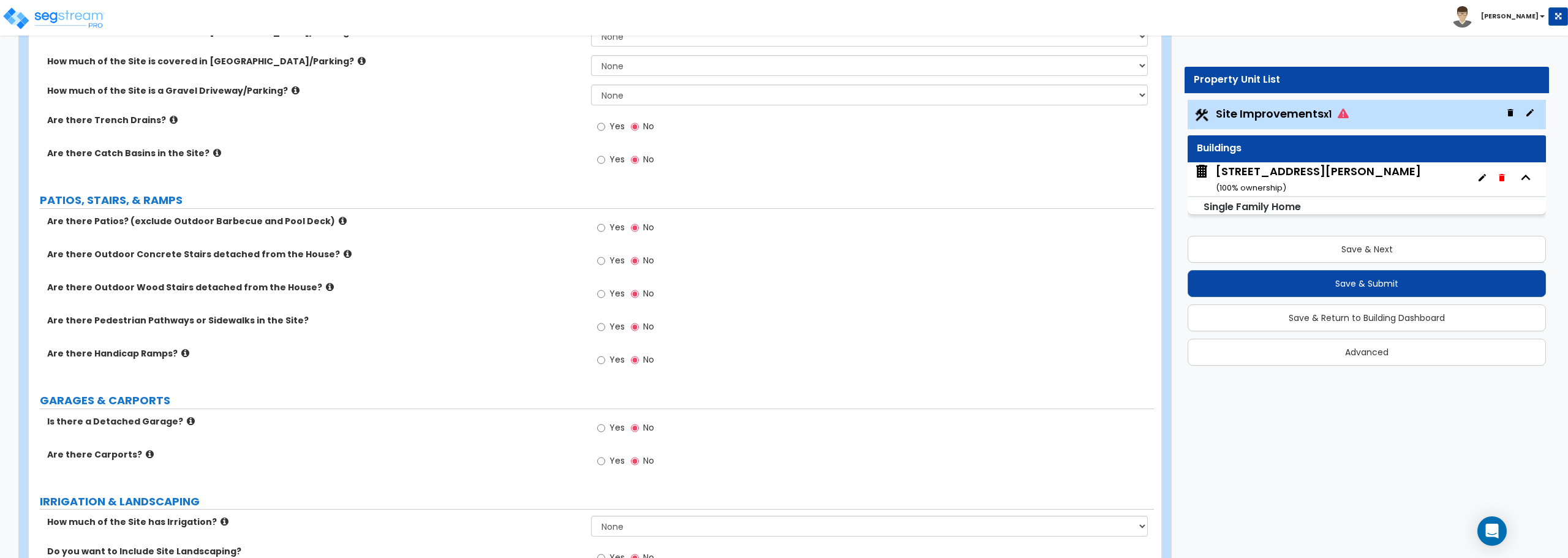
type input "310"
click at [605, 227] on input "Yes" at bounding box center [601, 228] width 8 height 13
radio input "true"
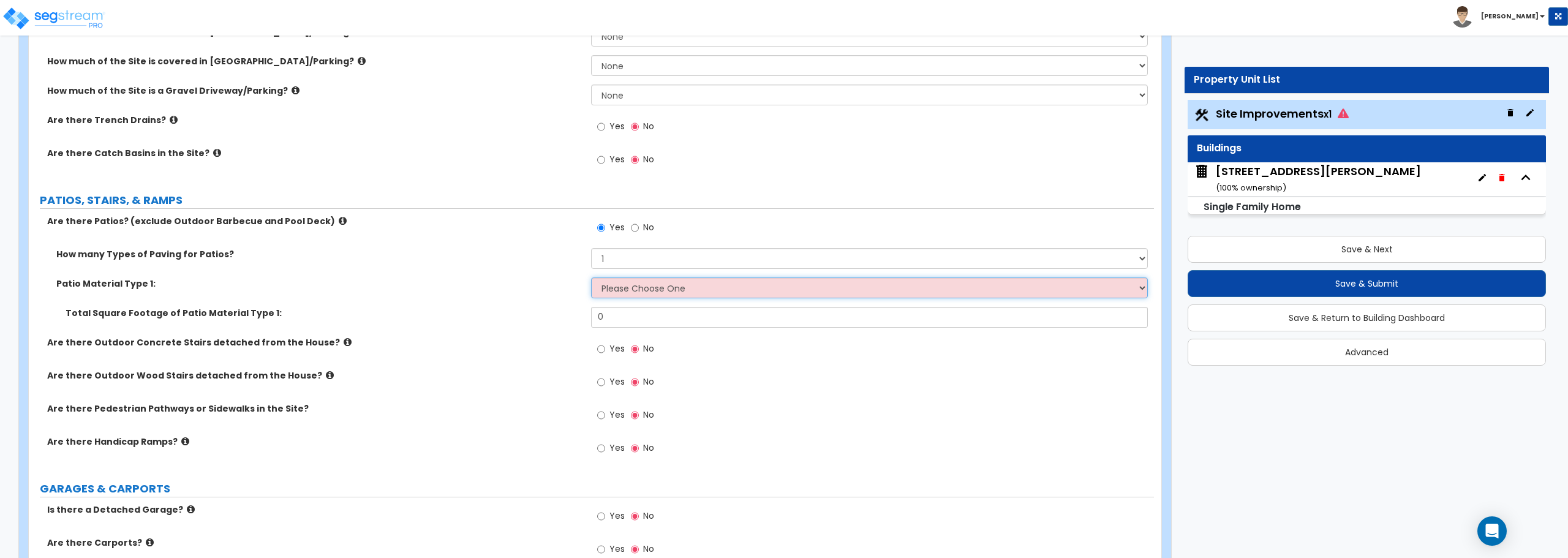
click at [625, 293] on select "Please Choose One Bare Concrete Stamped Concrete Brick Pavers Stone Pavers Tile…" at bounding box center [869, 288] width 556 height 21
select select "1"
click at [591, 278] on select "Please Choose One Bare Concrete Stamped Concrete Brick Pavers Stone Pavers Tile…" at bounding box center [869, 288] width 556 height 21
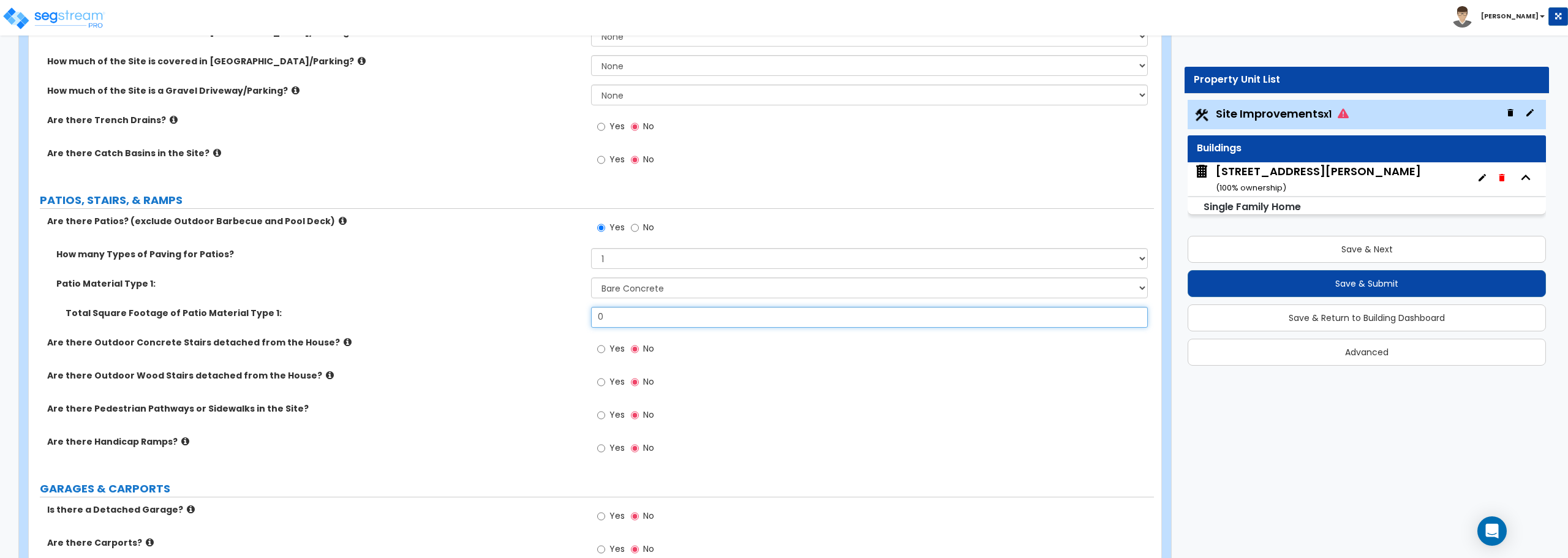
drag, startPoint x: 636, startPoint y: 314, endPoint x: 541, endPoint y: 303, distance: 95.6
click at [541, 303] on div "How many Types of Paving for Patios? 1 2 3 4 Patio Material Type 1: Please Choo…" at bounding box center [591, 292] width 1107 height 89
type input "8"
click at [603, 418] on input "Yes" at bounding box center [601, 416] width 8 height 13
radio input "true"
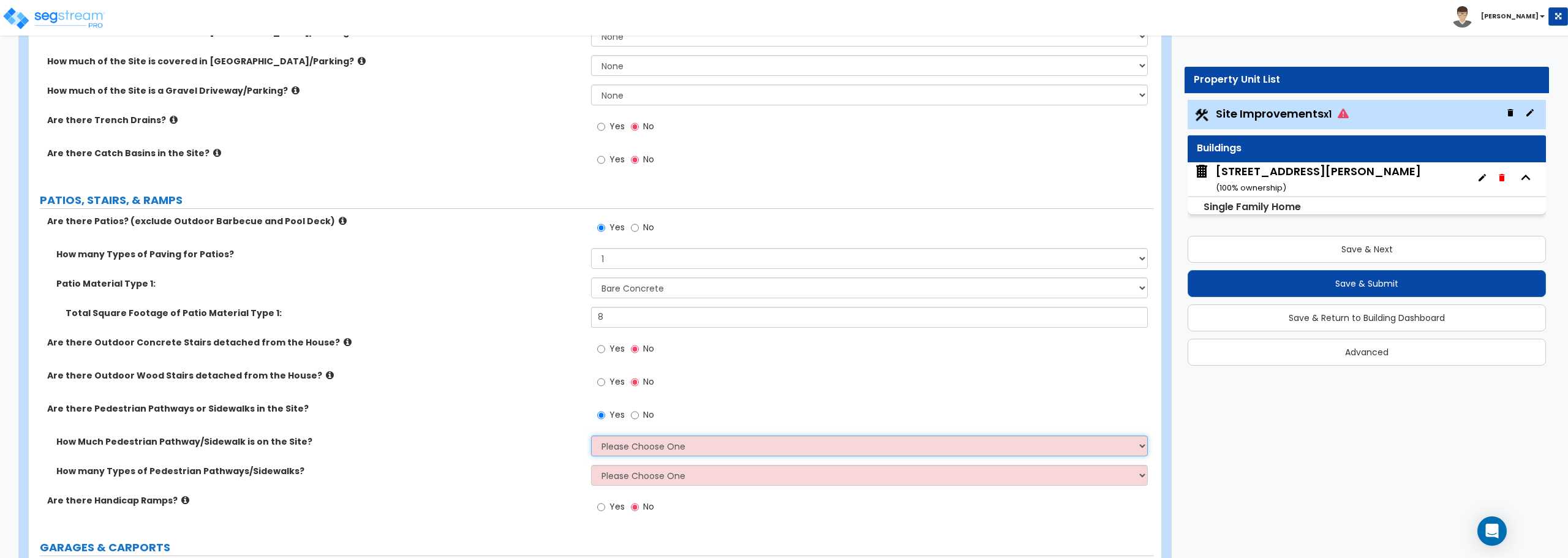
click at [631, 442] on select "Please Choose One I Don't Know, Please Estimate For Me Enter Linear Footage" at bounding box center [869, 446] width 556 height 21
select select "2"
click at [591, 435] on select "Please Choose One I Don't Know, Please Estimate For Me Enter Linear Footage" at bounding box center [869, 446] width 556 height 21
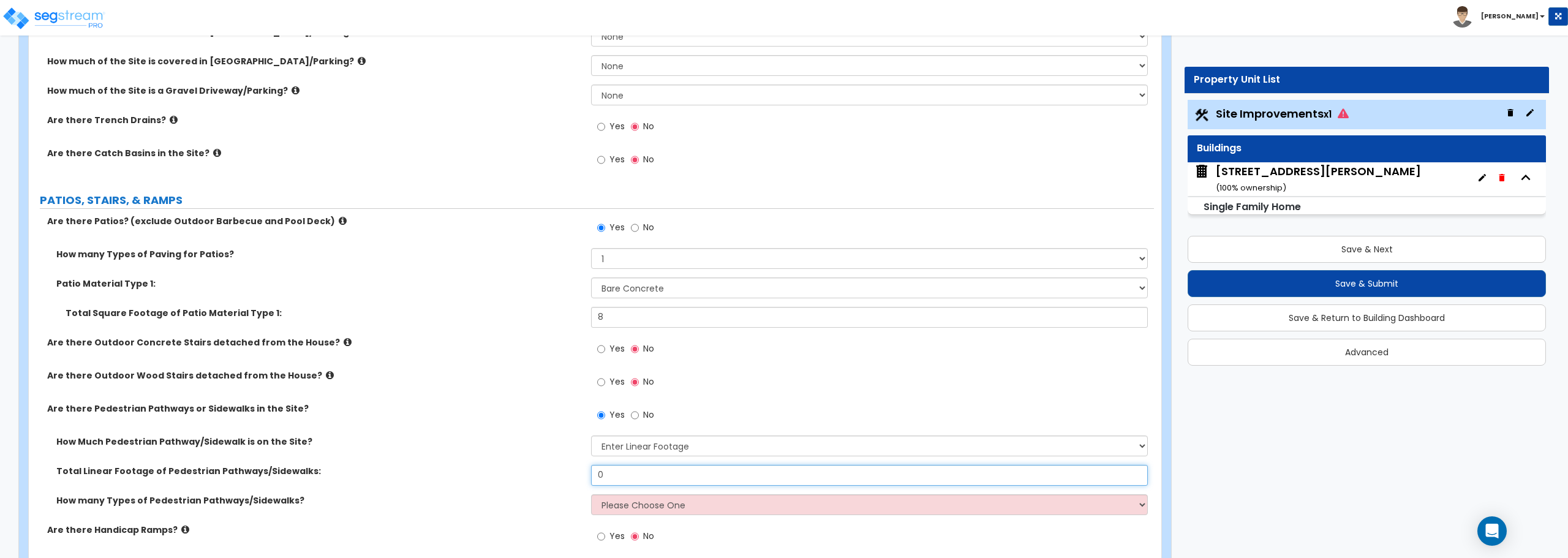
drag, startPoint x: 630, startPoint y: 472, endPoint x: 530, endPoint y: 466, distance: 100.2
click at [530, 466] on div "Total Linear Footage of Pedestrian Pathways/Sidewalks: 0" at bounding box center [591, 480] width 1125 height 30
type input "84"
click at [531, 465] on label "Total Linear Footage of Pedestrian Pathways/Sidewalks:" at bounding box center [319, 471] width 525 height 13
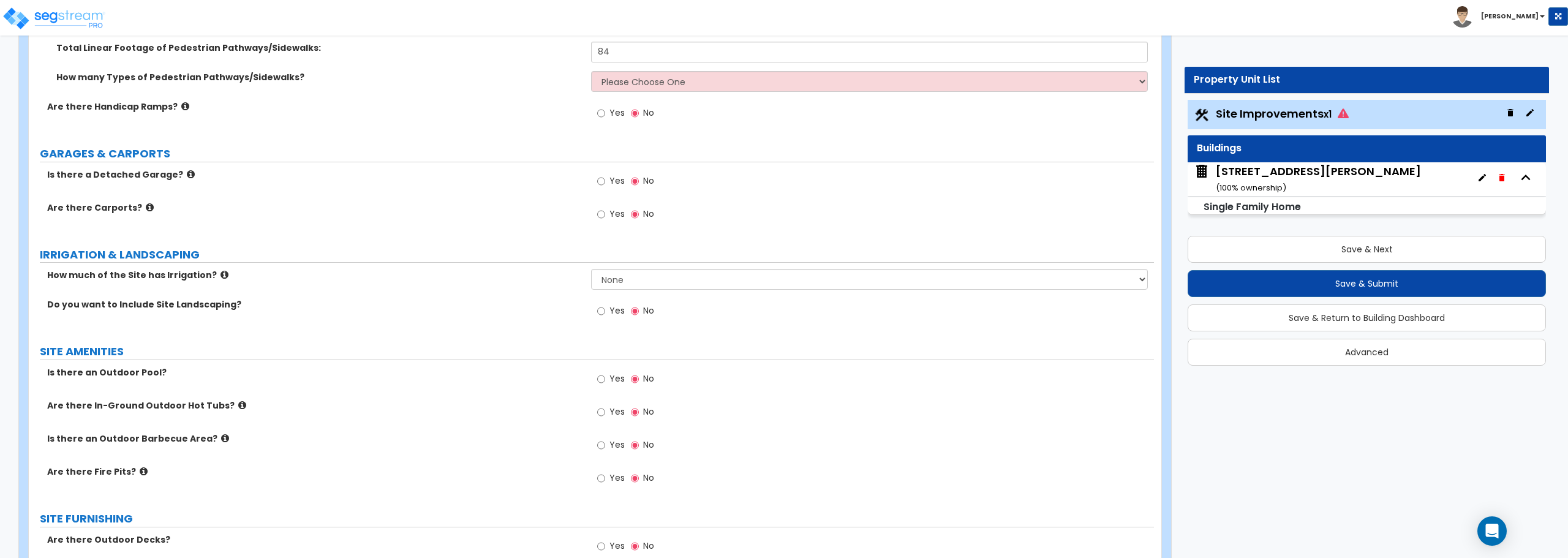
scroll to position [858, 0]
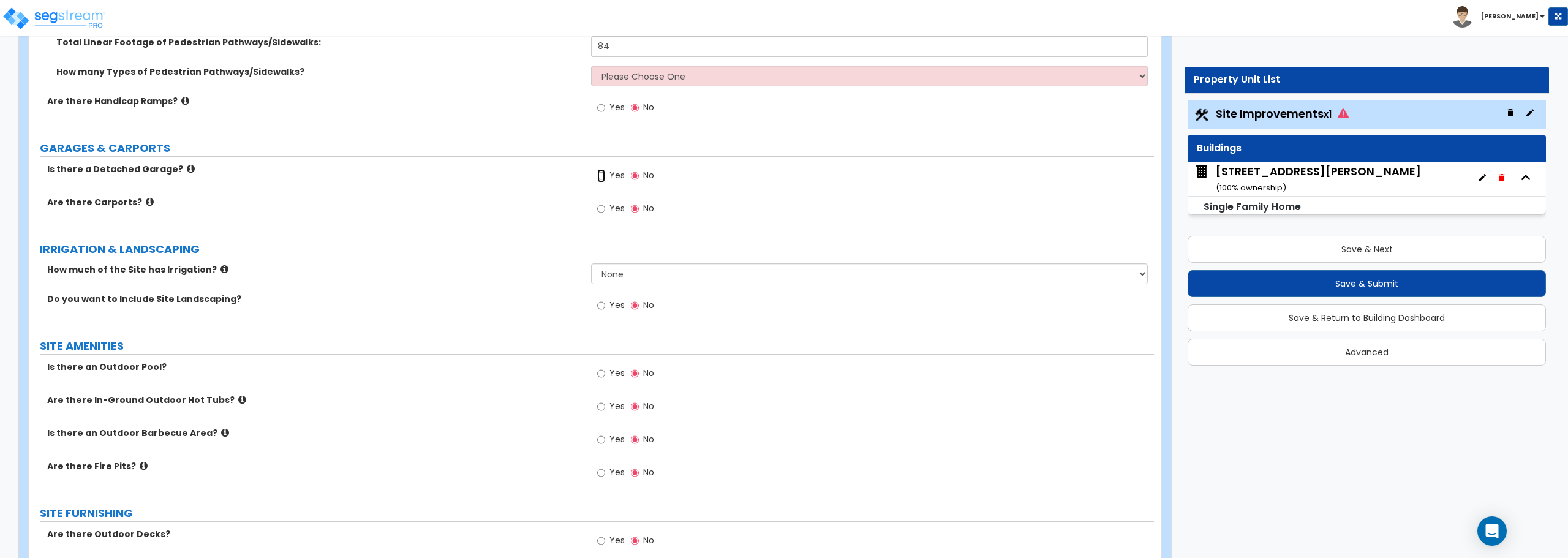
click at [602, 175] on input "Yes" at bounding box center [601, 176] width 8 height 13
radio input "true"
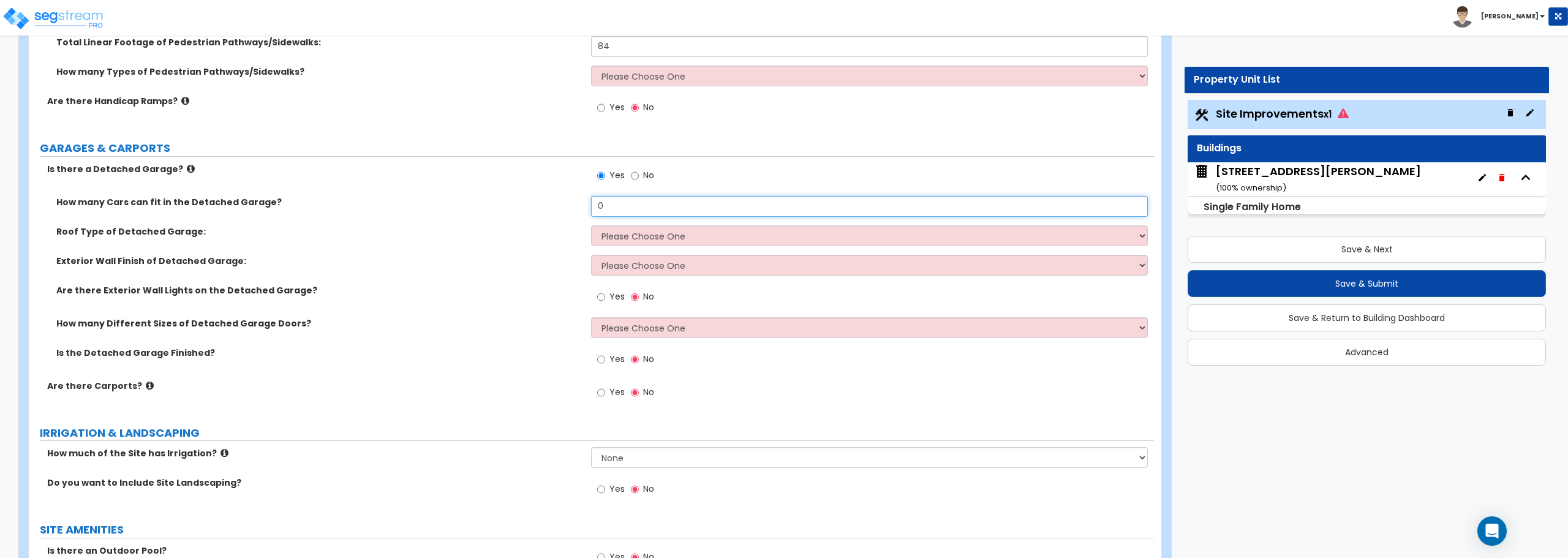
drag, startPoint x: 611, startPoint y: 207, endPoint x: 558, endPoint y: 186, distance: 57.0
click at [552, 206] on div "How many Cars can fit in the Detached Garage? 0" at bounding box center [591, 211] width 1125 height 30
type input "1"
click at [628, 235] on select "Please Choose One Gabled Roof Flat Roof" at bounding box center [869, 236] width 556 height 21
select select "1"
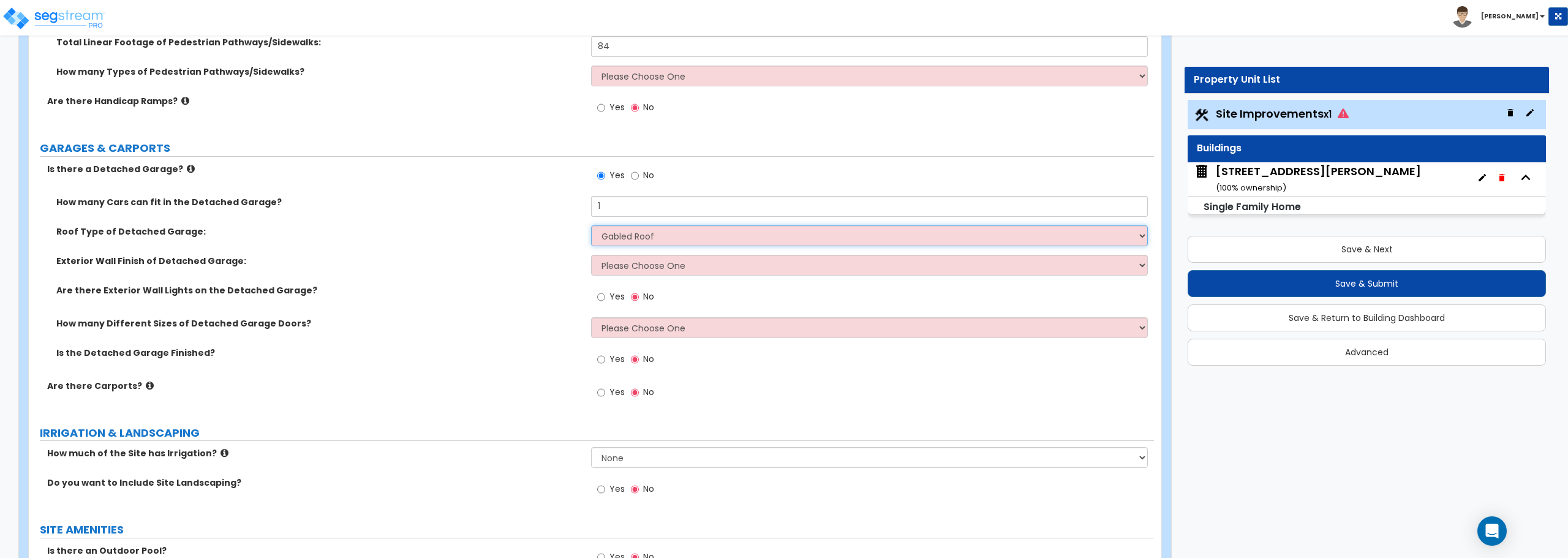
click at [591, 226] on select "Please Choose One Gabled Roof Flat Roof" at bounding box center [869, 236] width 556 height 21
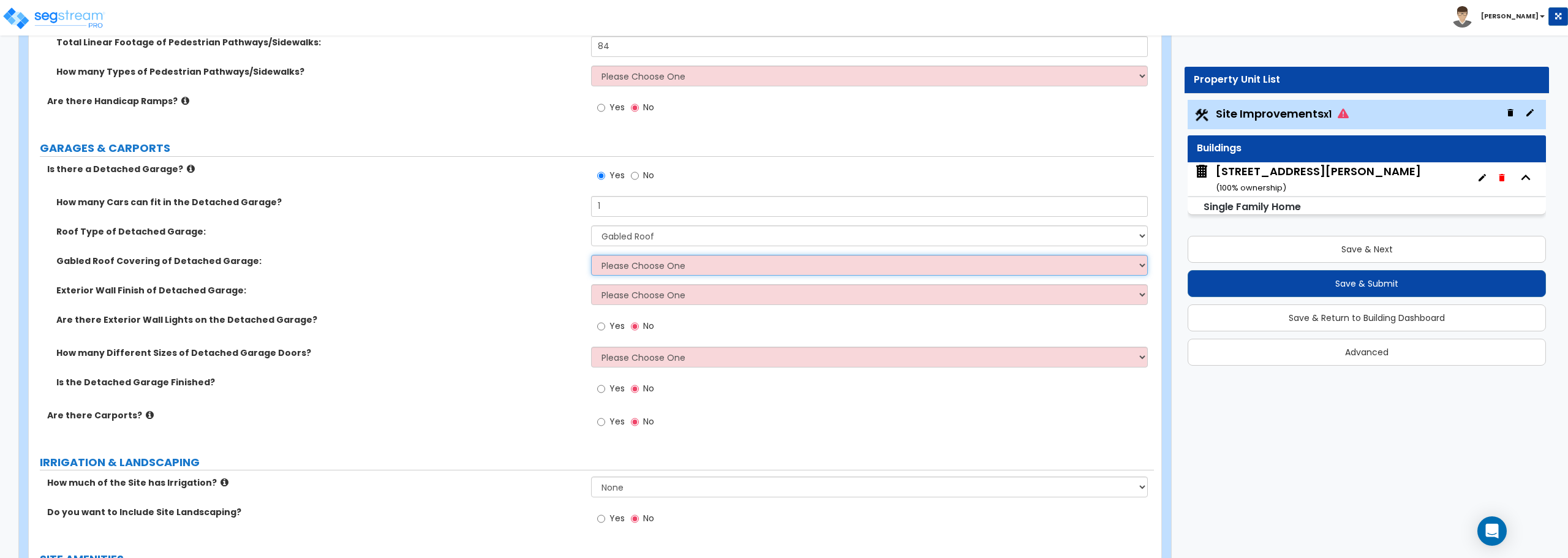
click at [673, 264] on select "Please Choose One Asphalt Shingle Clay Tile Wood Shingle Metal Shingle Standing…" at bounding box center [869, 265] width 556 height 21
select select "1"
click at [591, 255] on select "Please Choose One Asphalt Shingle Clay Tile Wood Shingle Metal Shingle Standing…" at bounding box center [869, 265] width 556 height 21
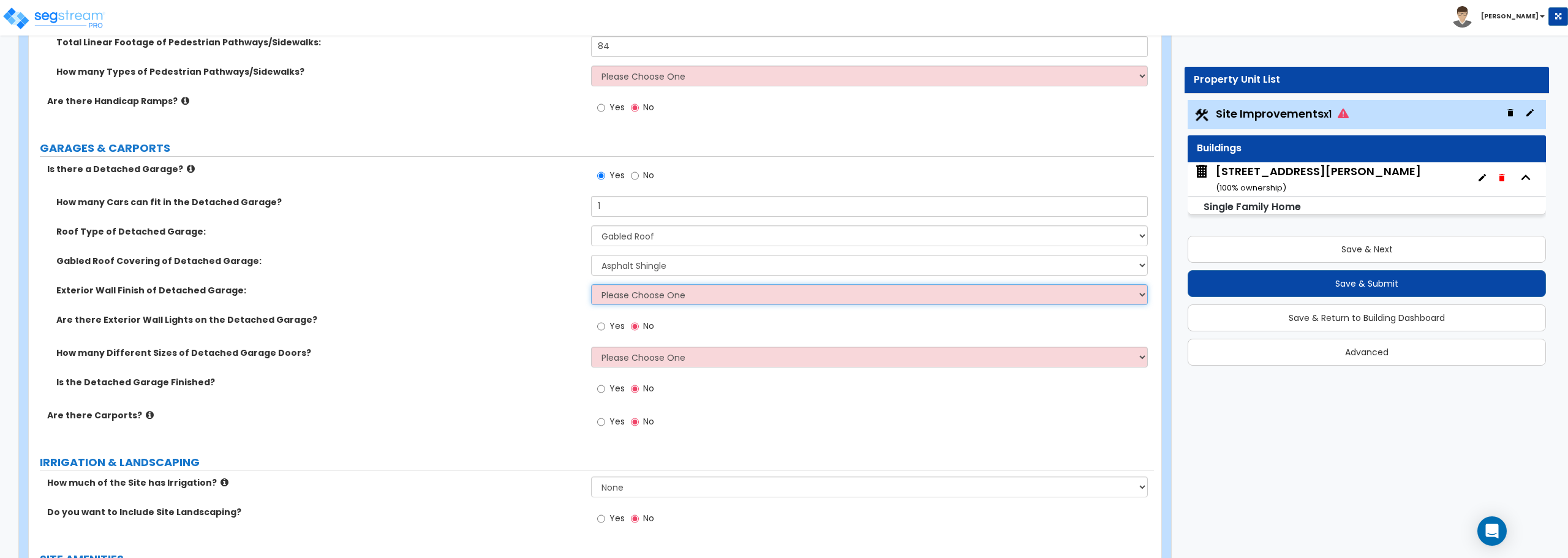
click at [670, 298] on select "Please Choose One Brick Veneer Stone Veneer Wood Siding Vinyl Siding Standing S…" at bounding box center [869, 294] width 556 height 21
select select "3"
click at [591, 284] on select "Please Choose One Brick Veneer Stone Veneer Wood Siding Vinyl Siding Standing S…" at bounding box center [869, 294] width 556 height 21
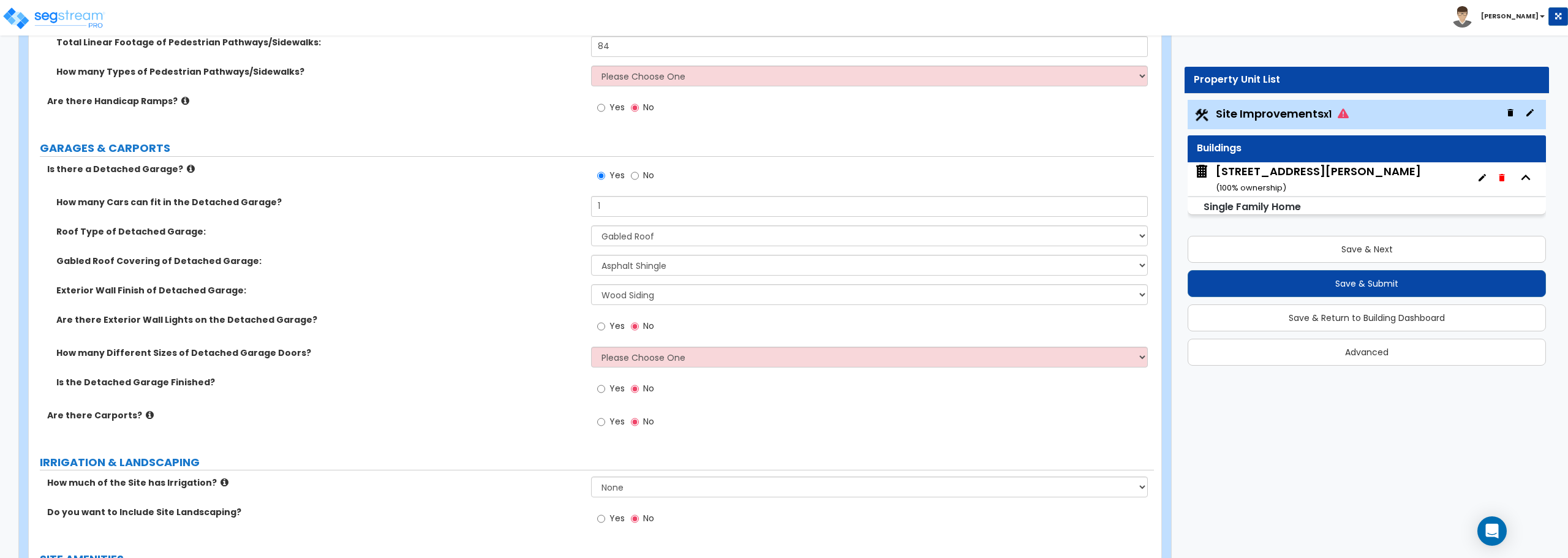
click at [596, 323] on div "Yes No" at bounding box center [625, 328] width 69 height 28
click at [601, 327] on input "Yes" at bounding box center [601, 326] width 8 height 13
radio input "true"
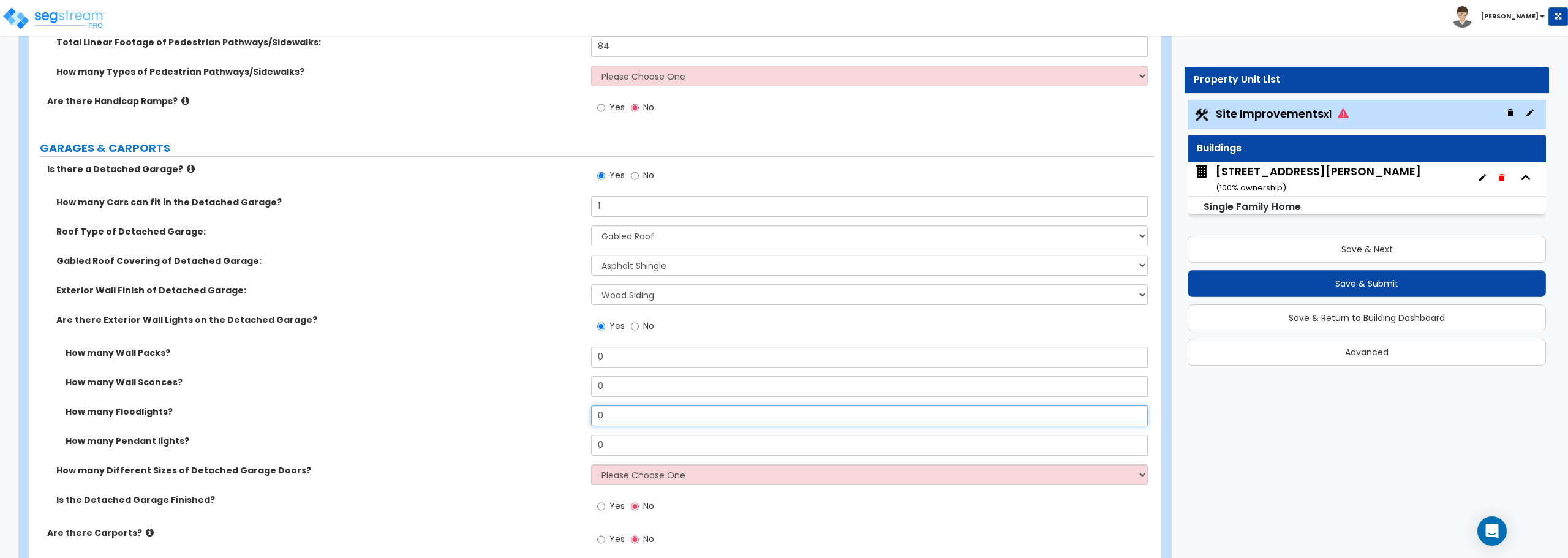
drag, startPoint x: 675, startPoint y: 421, endPoint x: 419, endPoint y: 419, distance: 256.0
click at [419, 419] on div "How many Floodlights? 0" at bounding box center [591, 421] width 1125 height 30
type input "1"
click at [671, 483] on select "Please Choose One 1 2" at bounding box center [869, 475] width 556 height 21
select select "1"
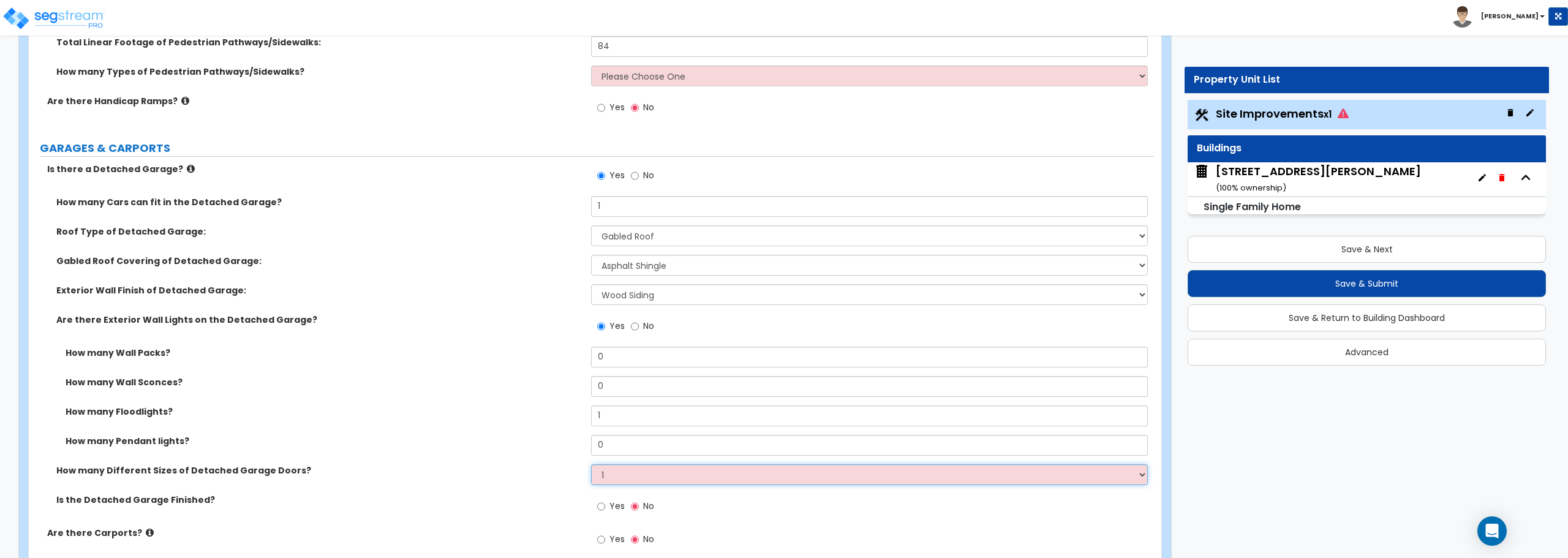
click at [591, 464] on select "Please Choose One 1 2" at bounding box center [869, 475] width 556 height 21
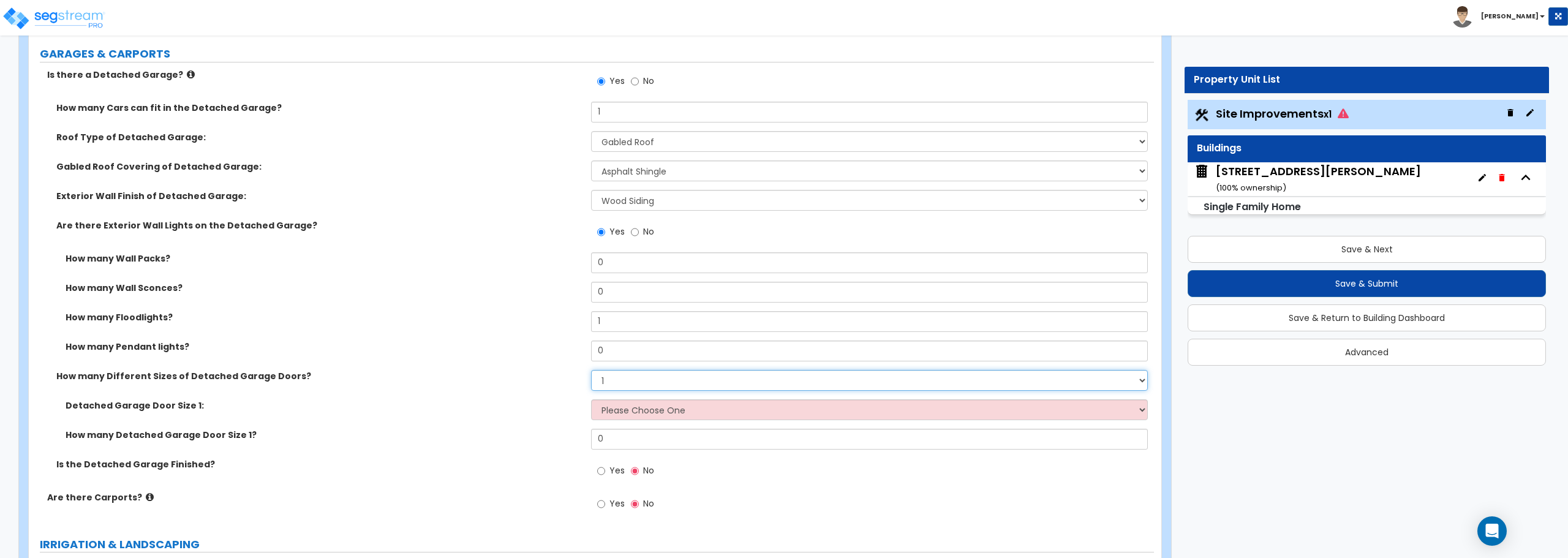
scroll to position [981, 0]
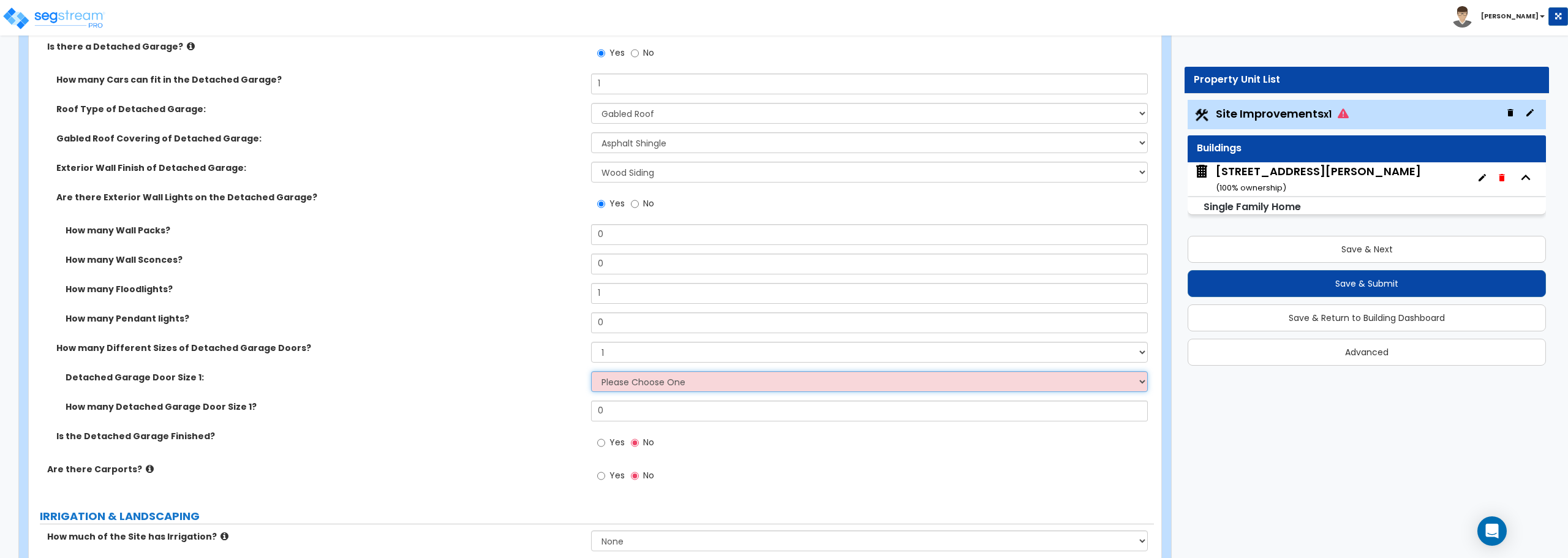
click at [633, 385] on select "Please Choose One 9' x 7' 16' x 7'" at bounding box center [869, 382] width 556 height 21
select select "1"
click at [591, 371] on select "Please Choose One 9' x 7' 16' x 7'" at bounding box center [869, 382] width 556 height 21
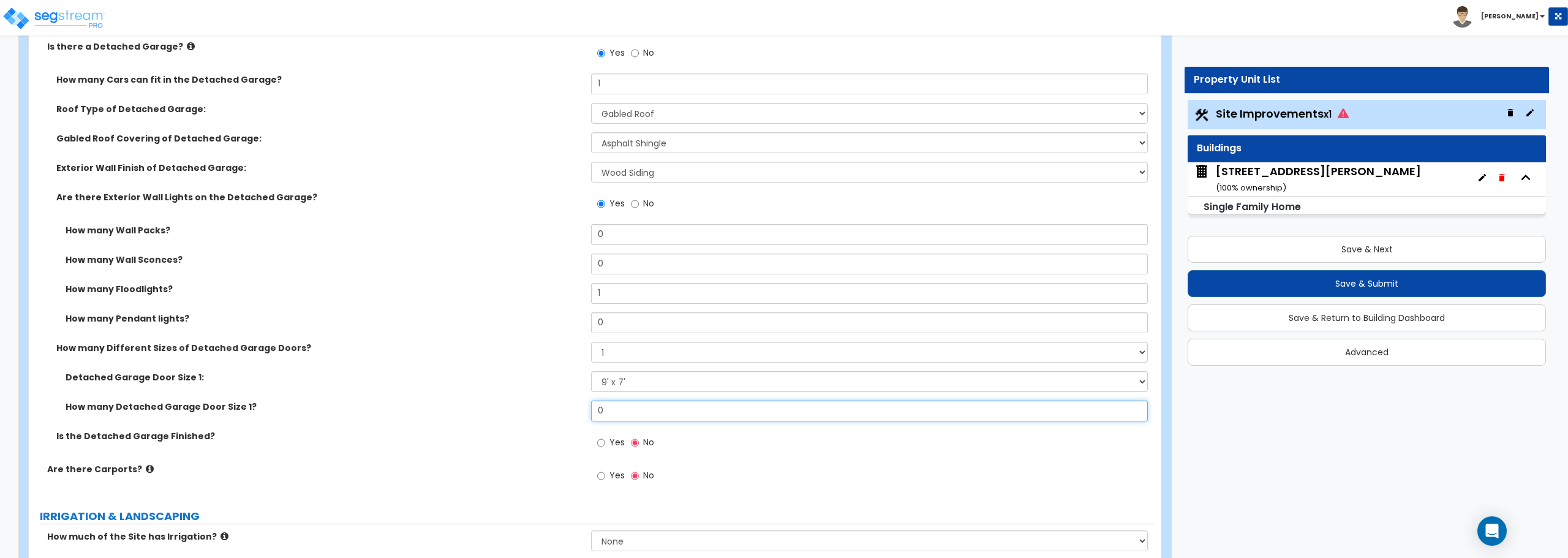
drag, startPoint x: 596, startPoint y: 414, endPoint x: 457, endPoint y: 413, distance: 139.0
click at [457, 413] on div "How many Detached Garage Door Size 1? 0" at bounding box center [591, 416] width 1125 height 30
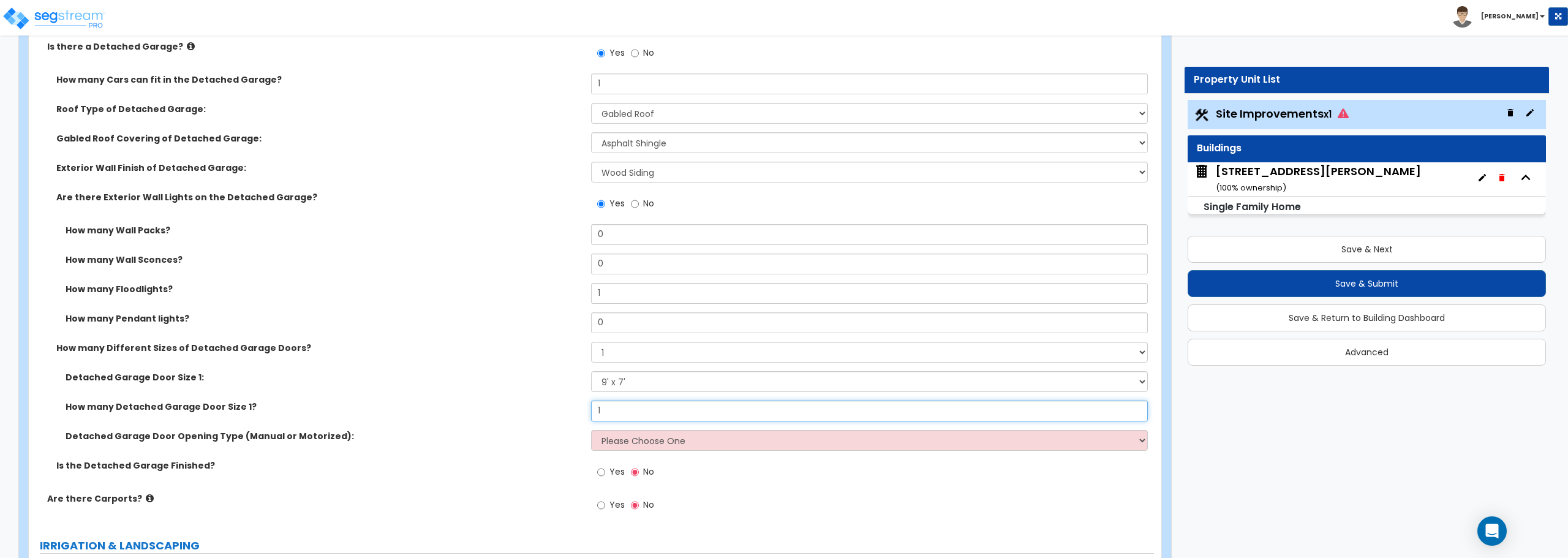
type input "1"
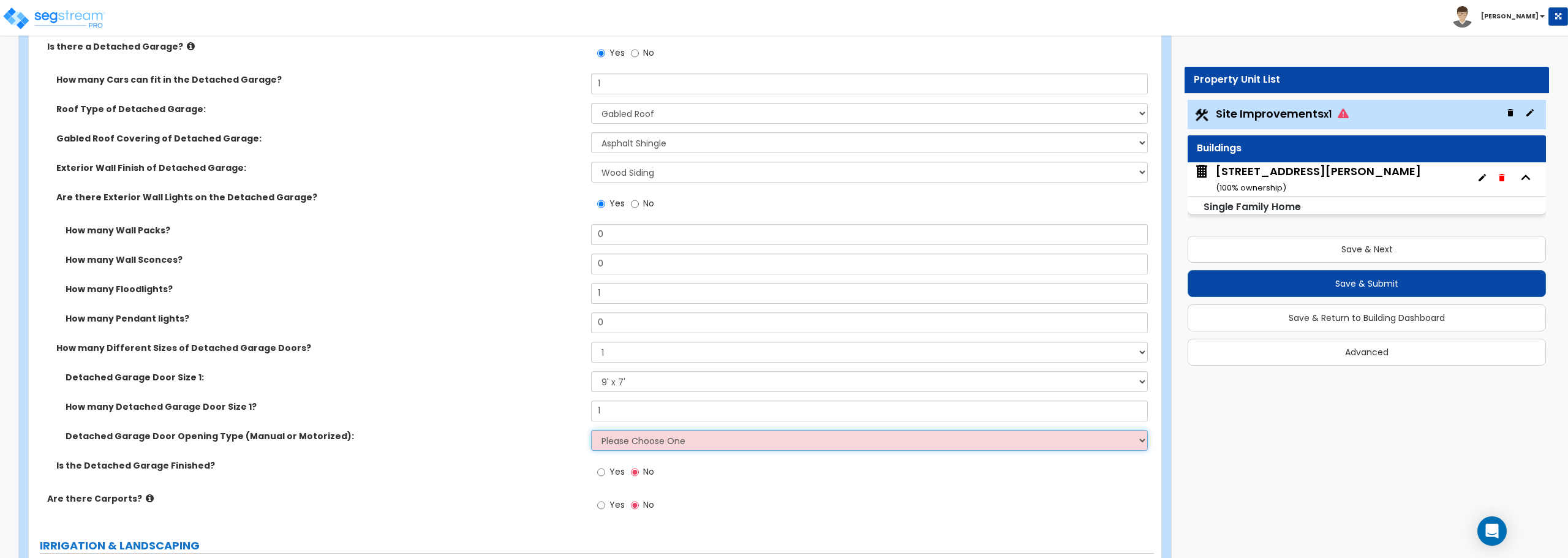
click at [620, 445] on select "Please Choose One Manual Motorized" at bounding box center [869, 441] width 556 height 21
click at [591, 430] on select "Please Choose One Manual Motorized" at bounding box center [869, 441] width 556 height 21
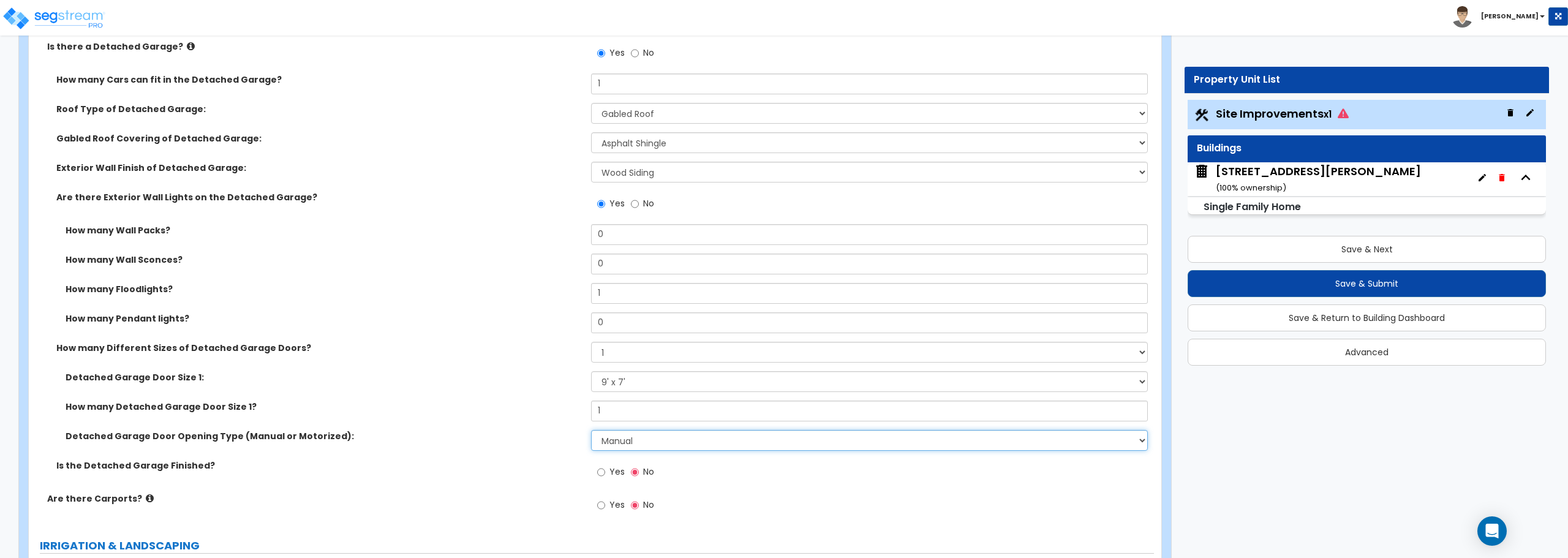
click at [663, 447] on select "Please Choose One Manual Motorized" at bounding box center [869, 441] width 556 height 21
select select "2"
click at [591, 430] on select "Please Choose One Manual Motorized" at bounding box center [869, 441] width 556 height 21
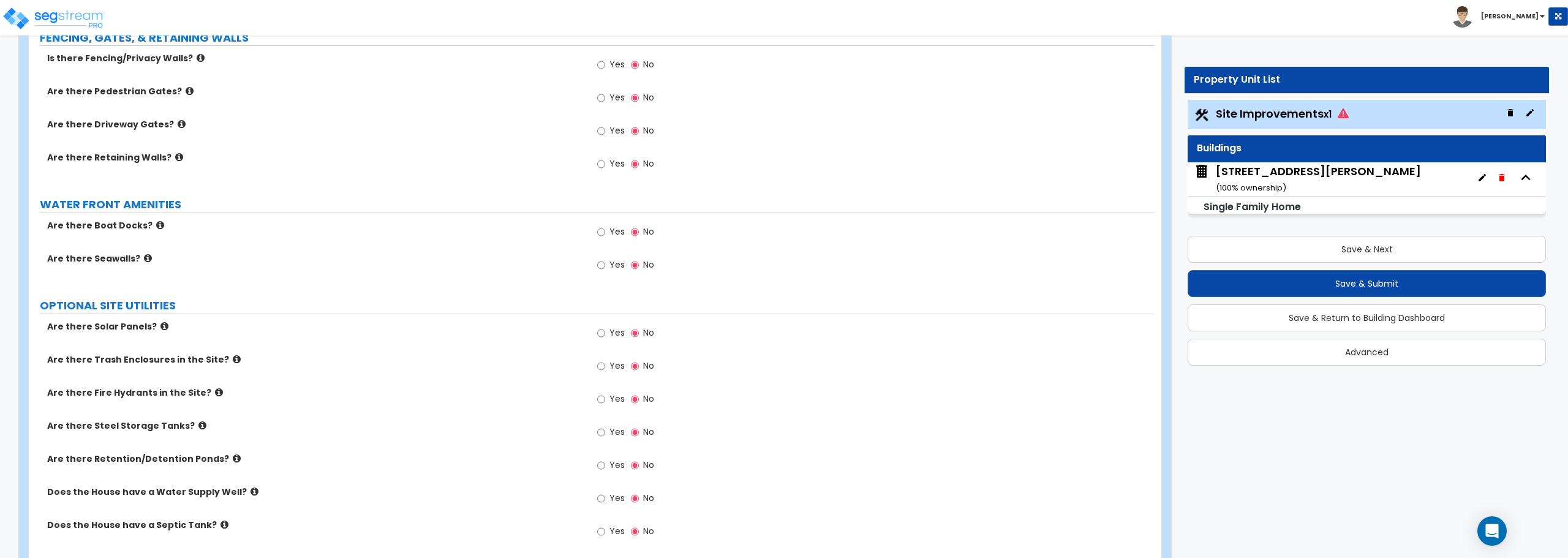
scroll to position [2105, 0]
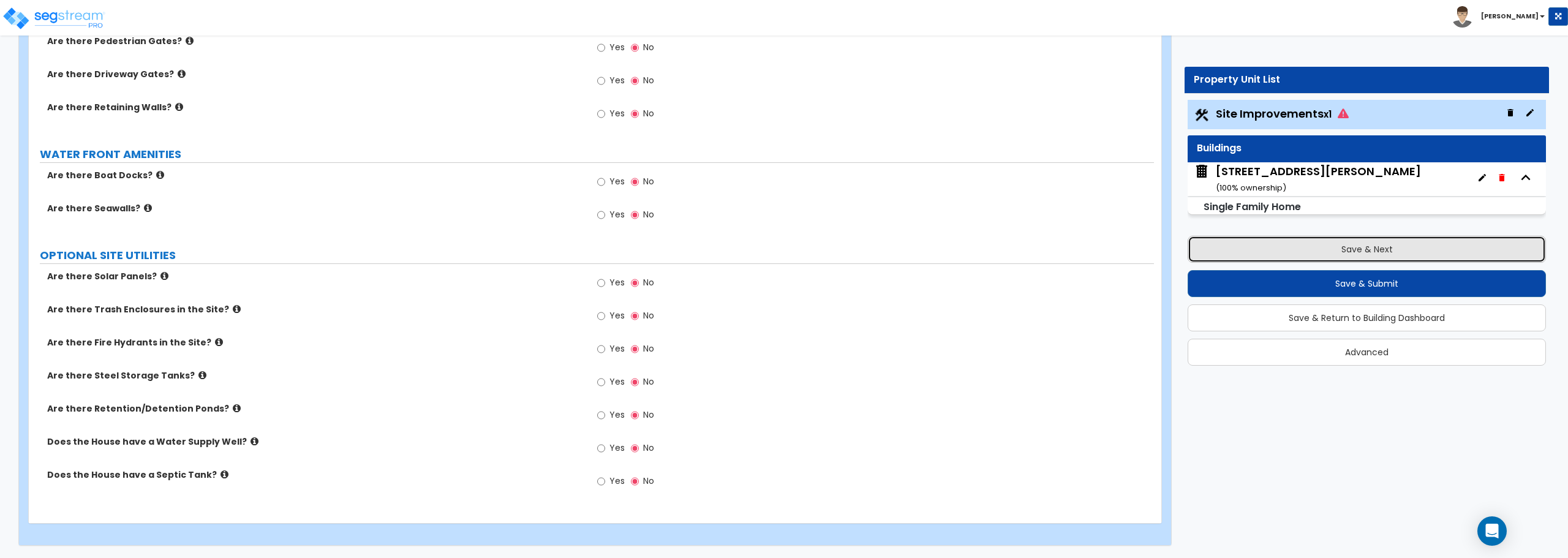
click at [1374, 251] on button "Save & Next" at bounding box center [1367, 249] width 358 height 27
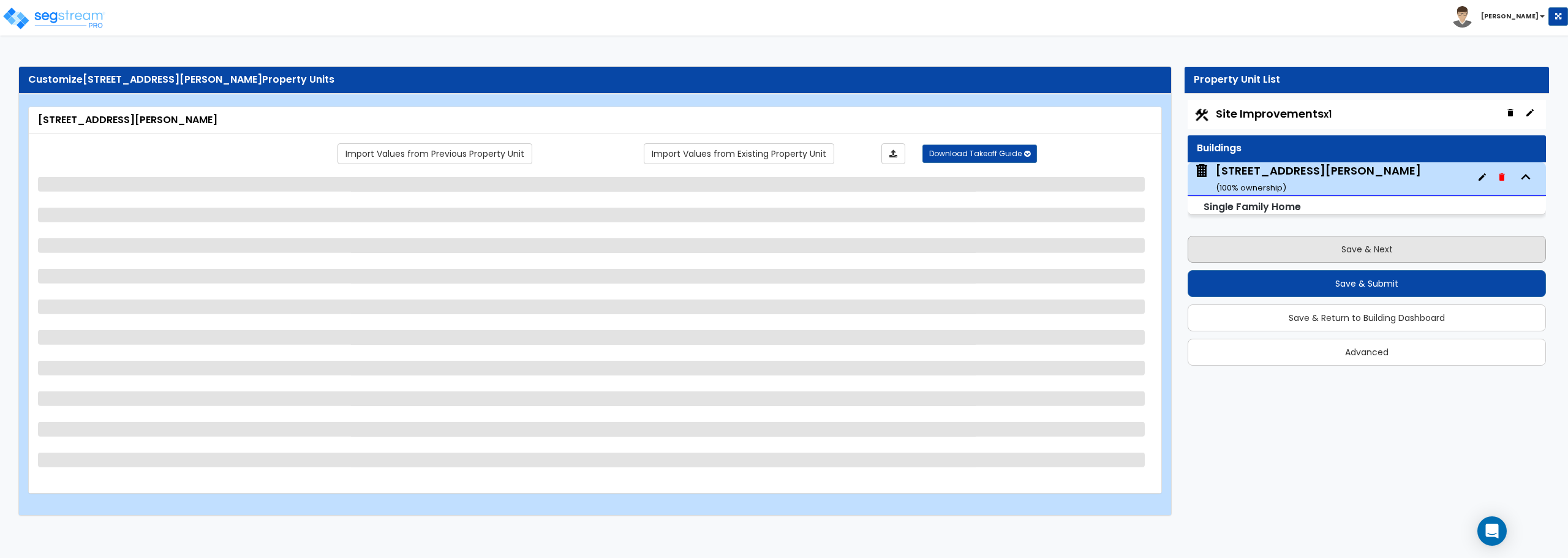
scroll to position [0, 0]
select select "1"
select select "7"
select select "1"
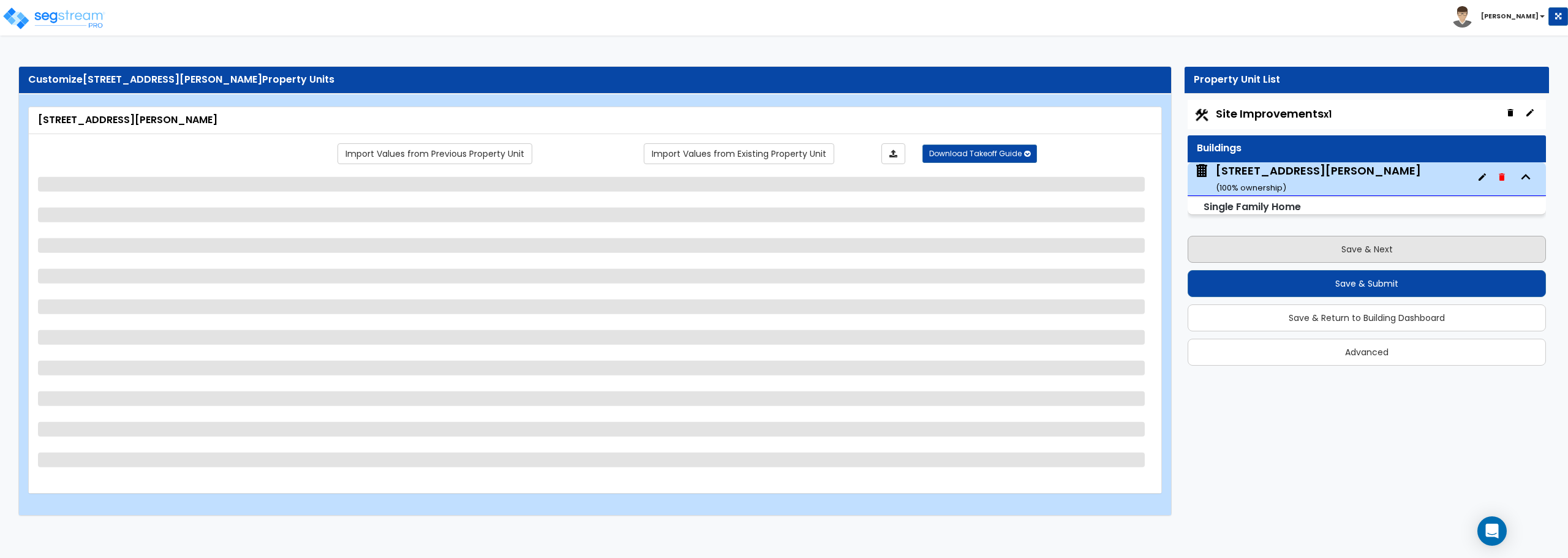
select select "5"
select select "1"
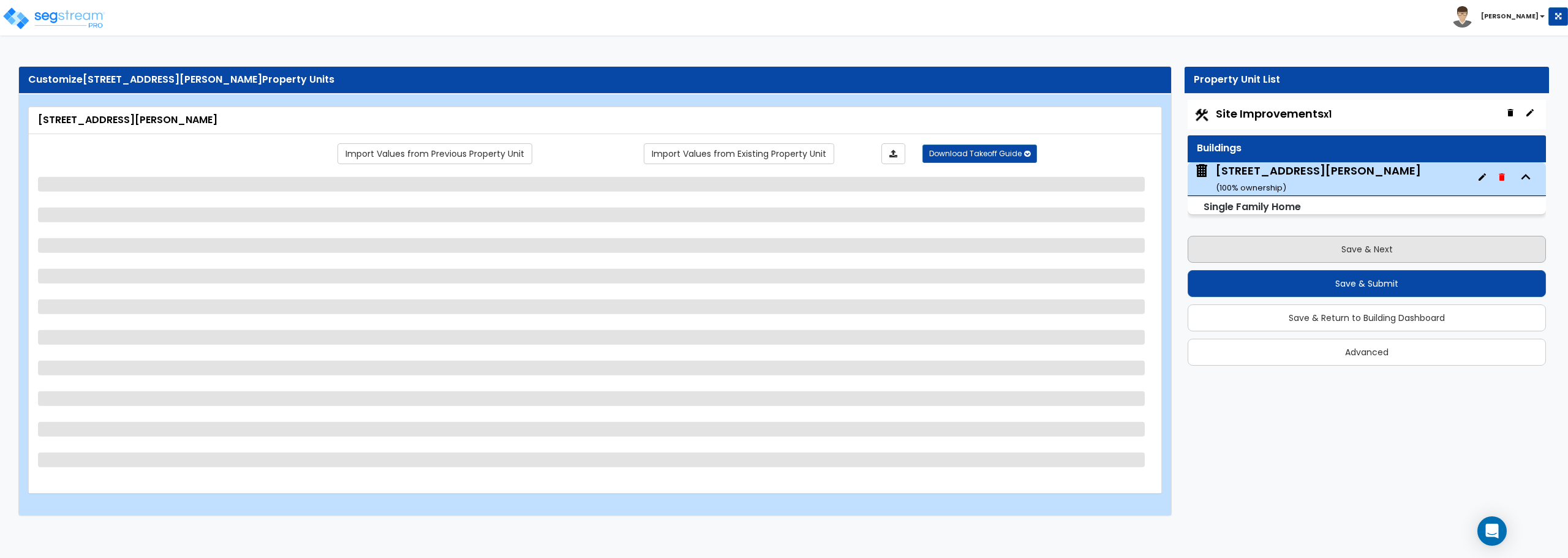
select select "1"
select select "2"
select select "4"
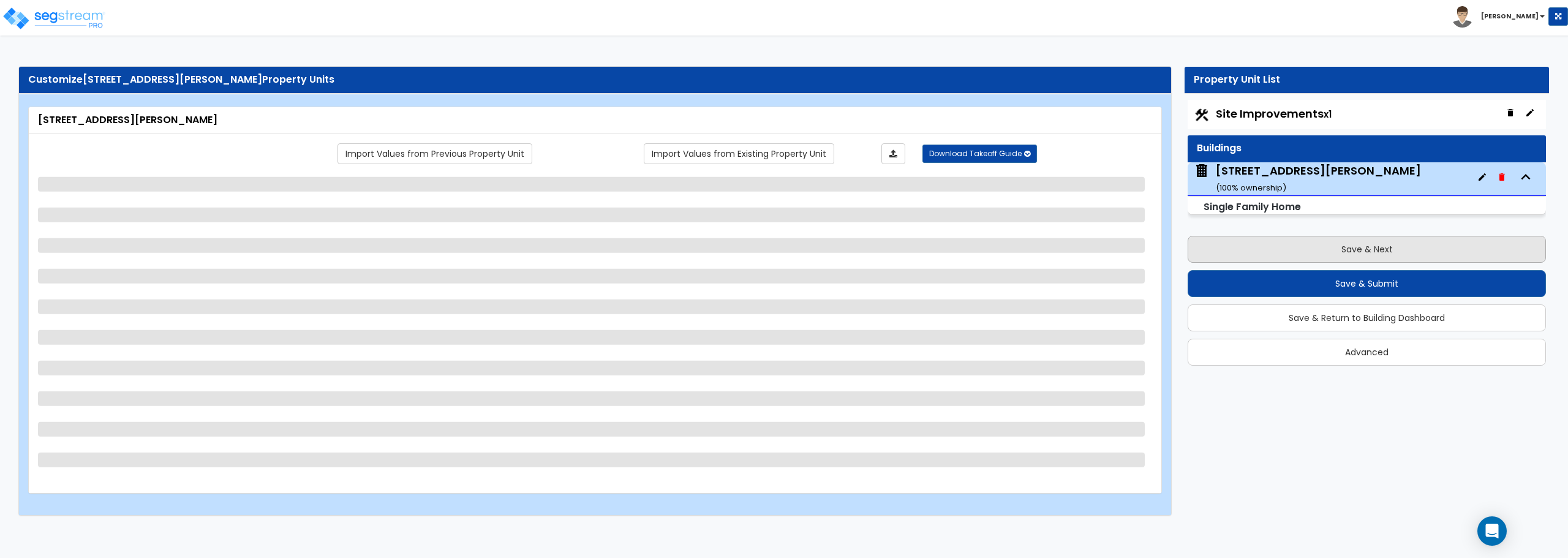
select select "5"
select select "3"
select select "1"
select select "2"
select select "1"
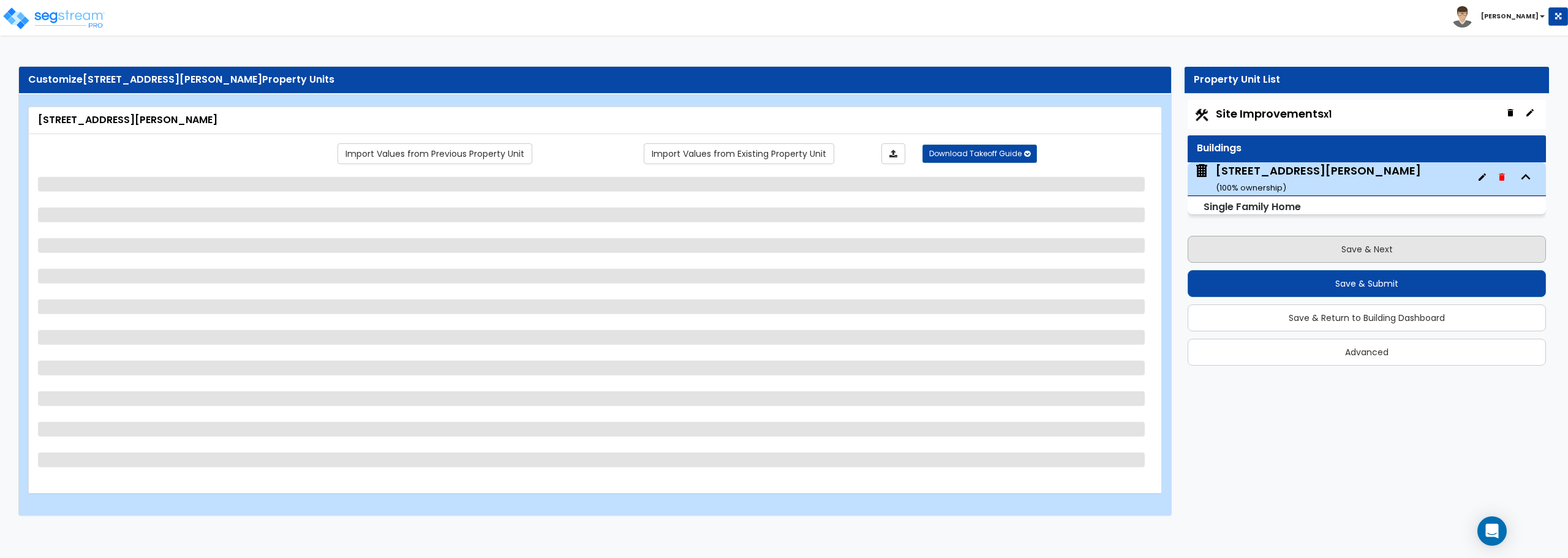
select select "6"
select select "3"
select select "1"
select select "2"
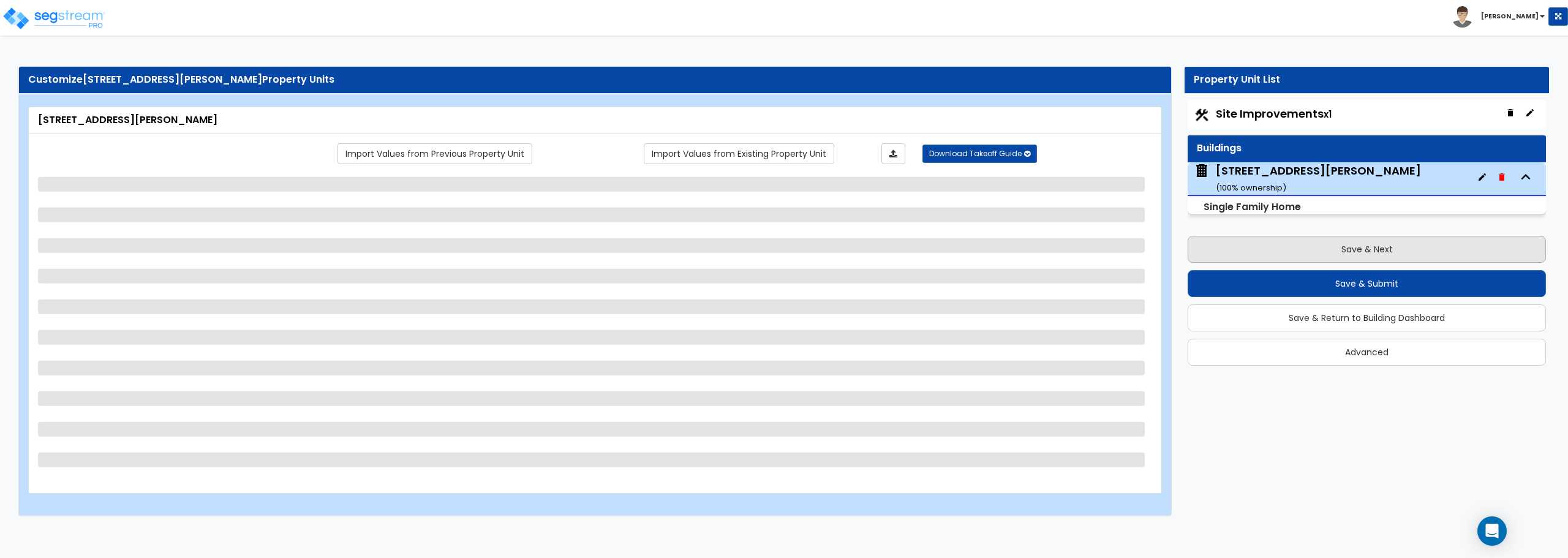
select select "2"
select select "1"
select select "4"
select select "6"
select select "1"
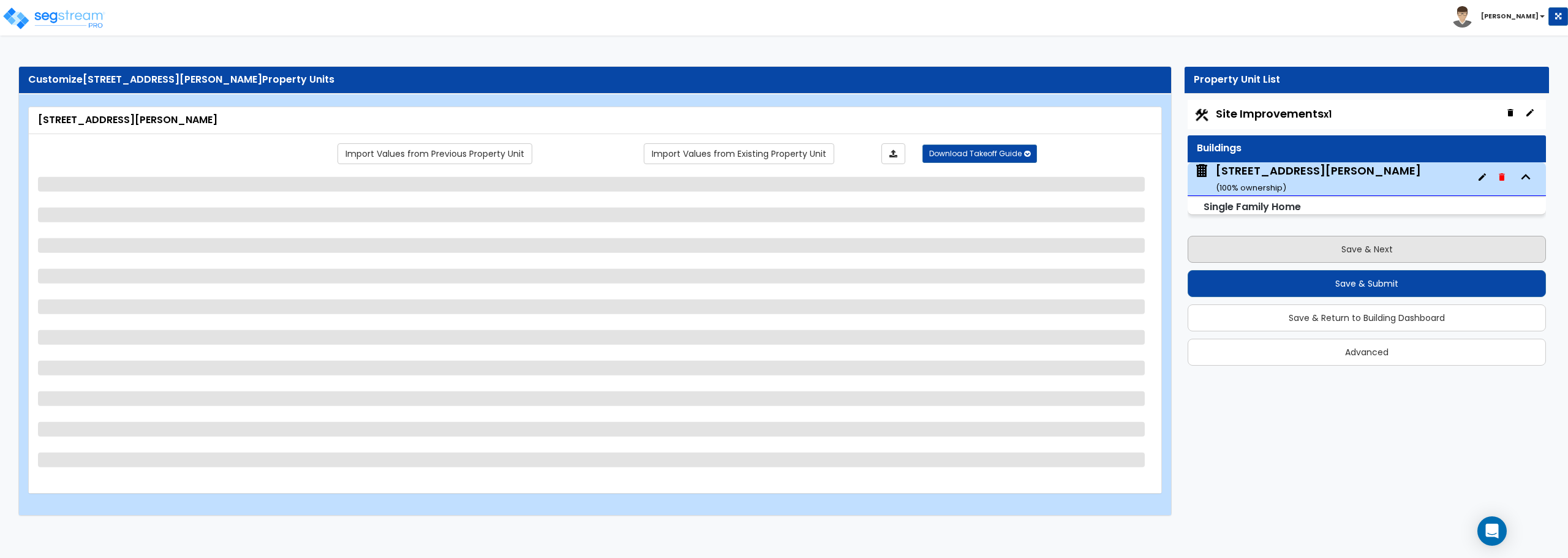
select select "1"
select select "2"
select select "1"
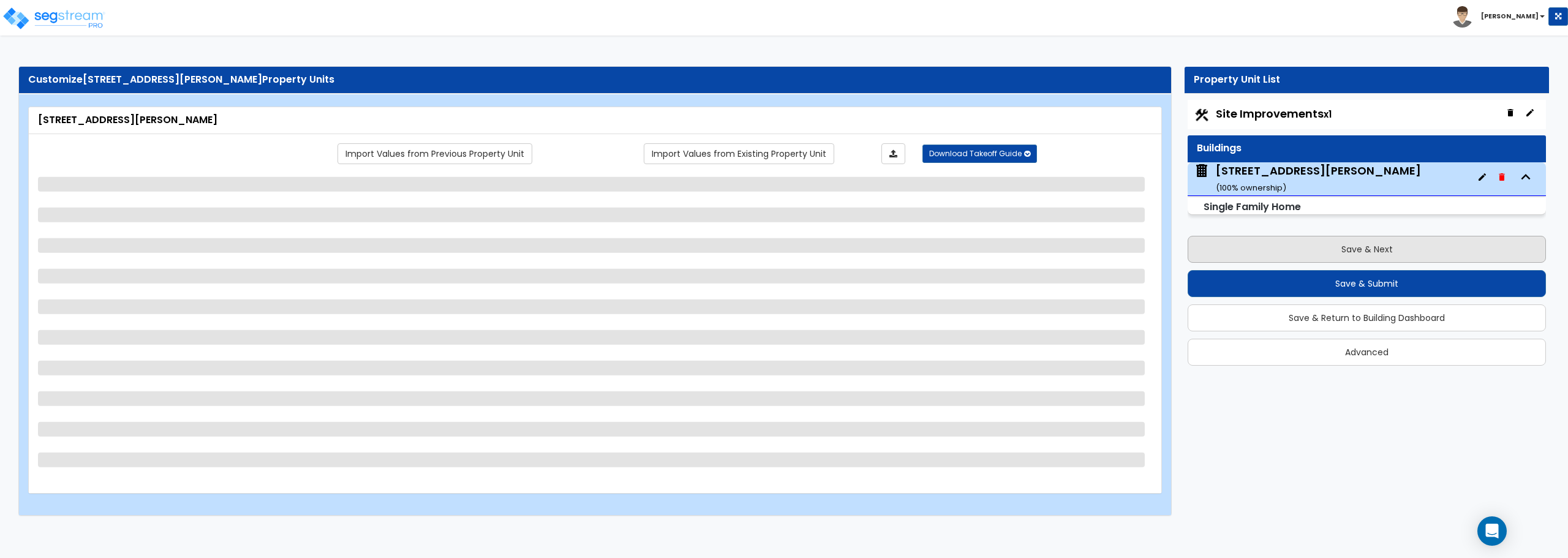
select select "2"
select select "1"
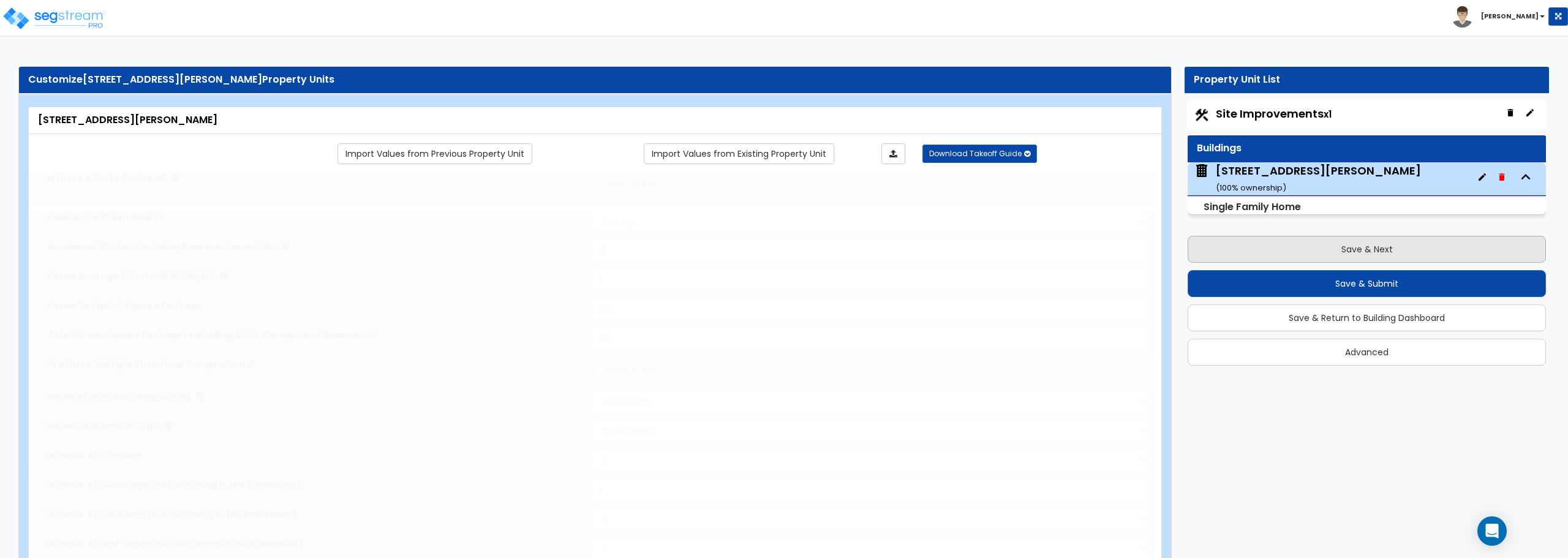
select select "2"
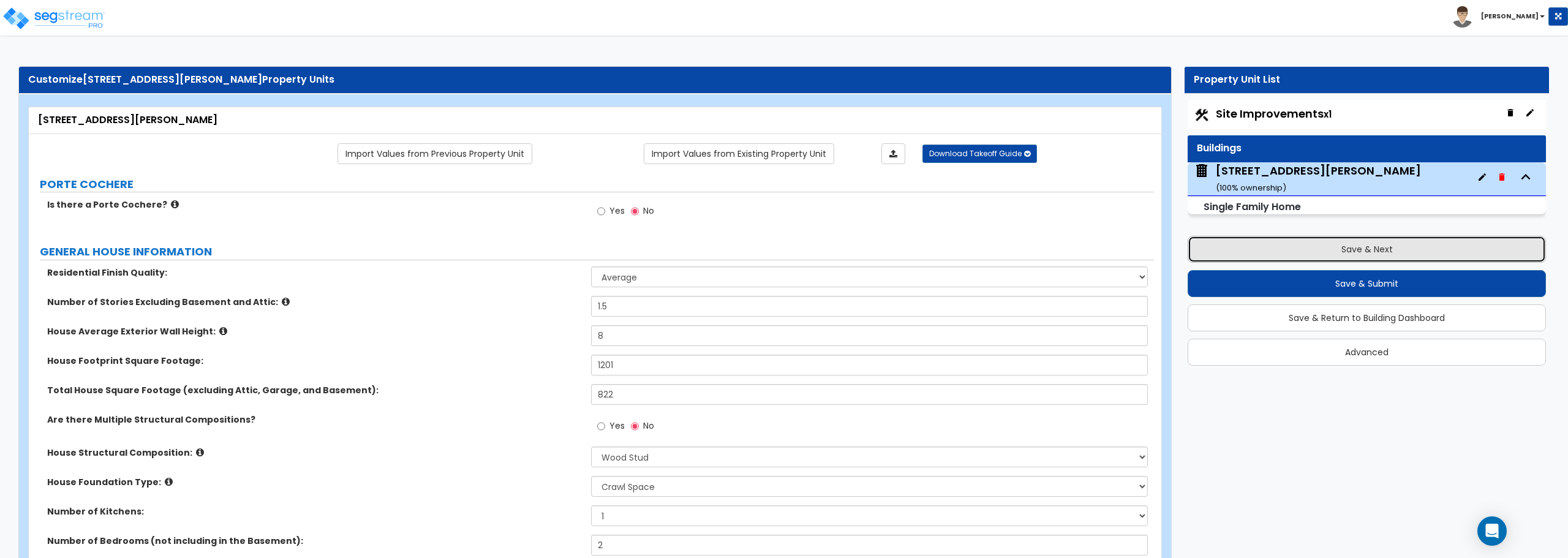
click at [1378, 249] on button "Save & Next" at bounding box center [1367, 249] width 358 height 27
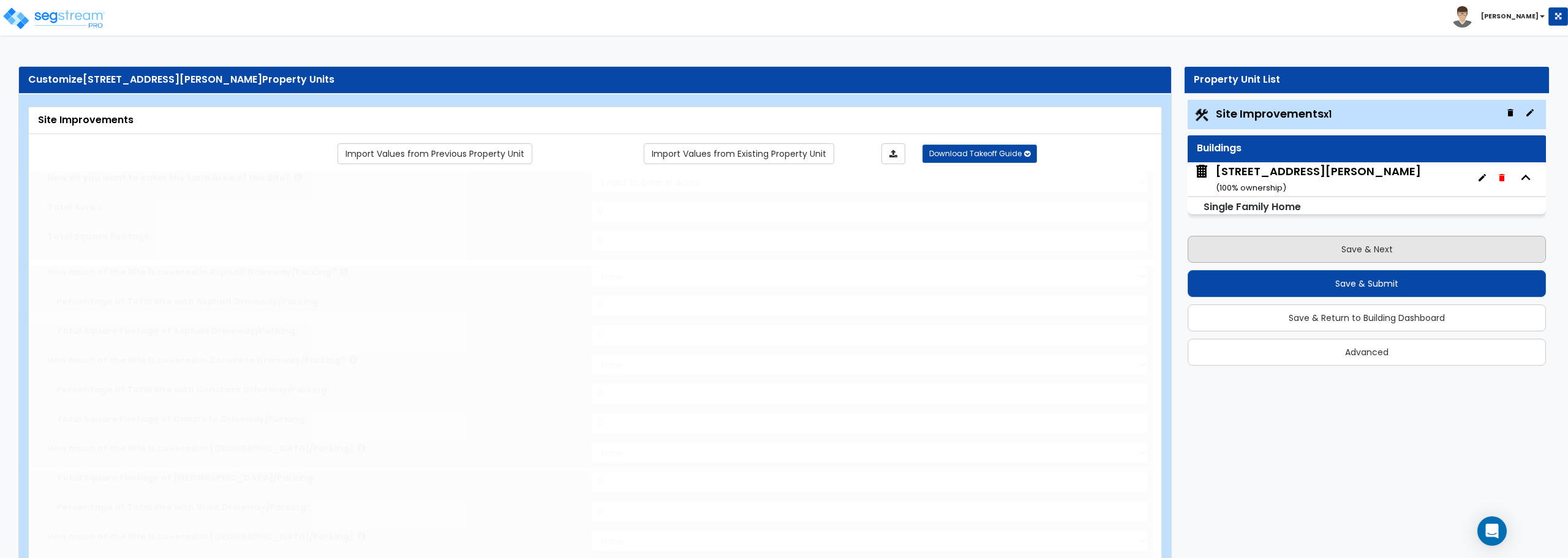
select select "2"
type input "8207"
select select "2"
type input "310"
radio input "true"
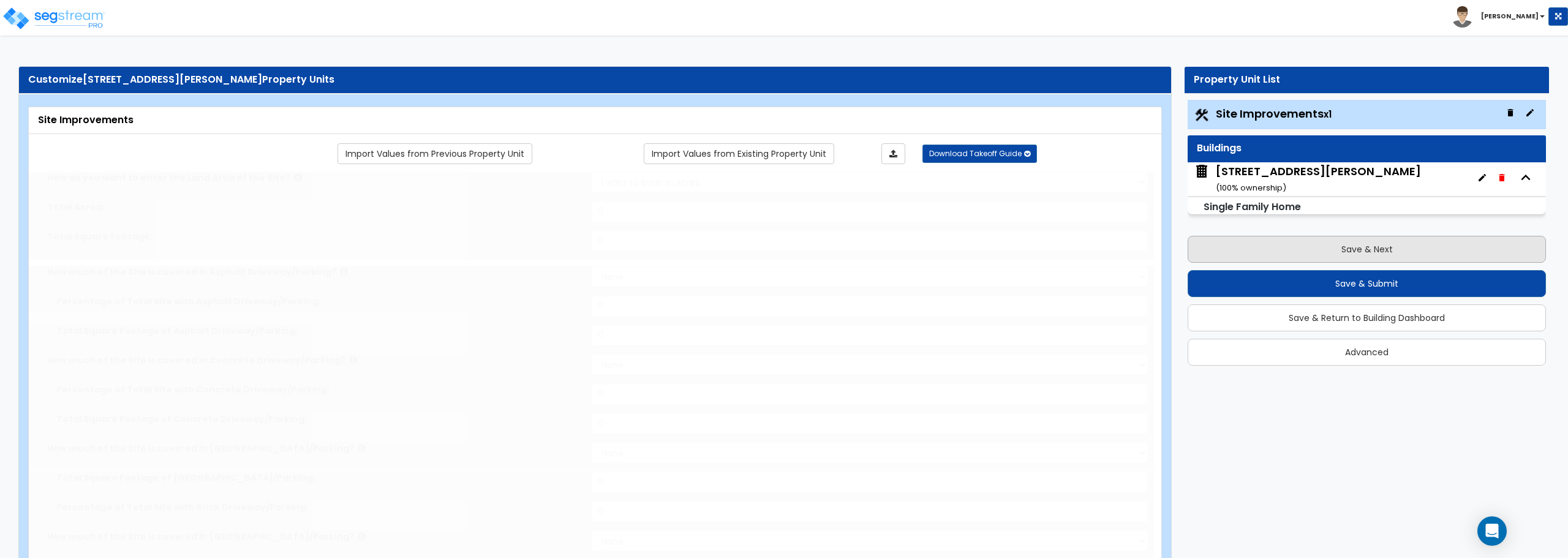
select select "1"
type input "8"
radio input "true"
select select "2"
type input "84"
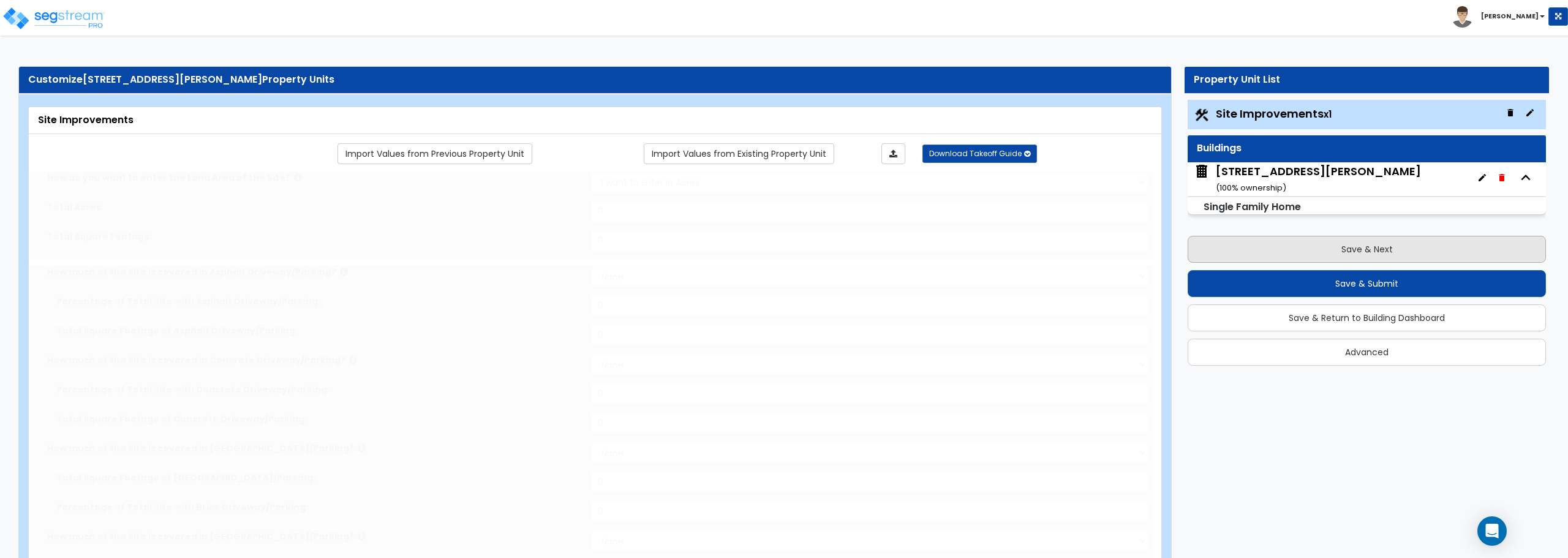
radio input "true"
type input "1"
select select "1"
select select "3"
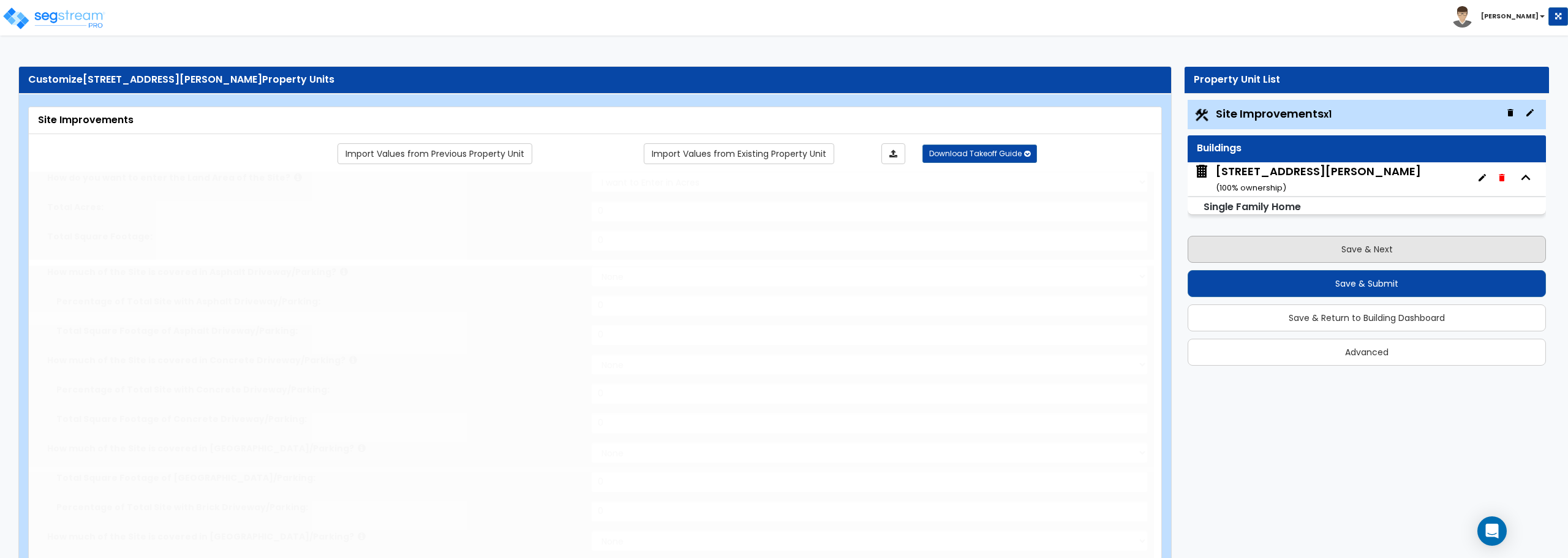
radio input "true"
type input "1"
select select "2"
select select "1"
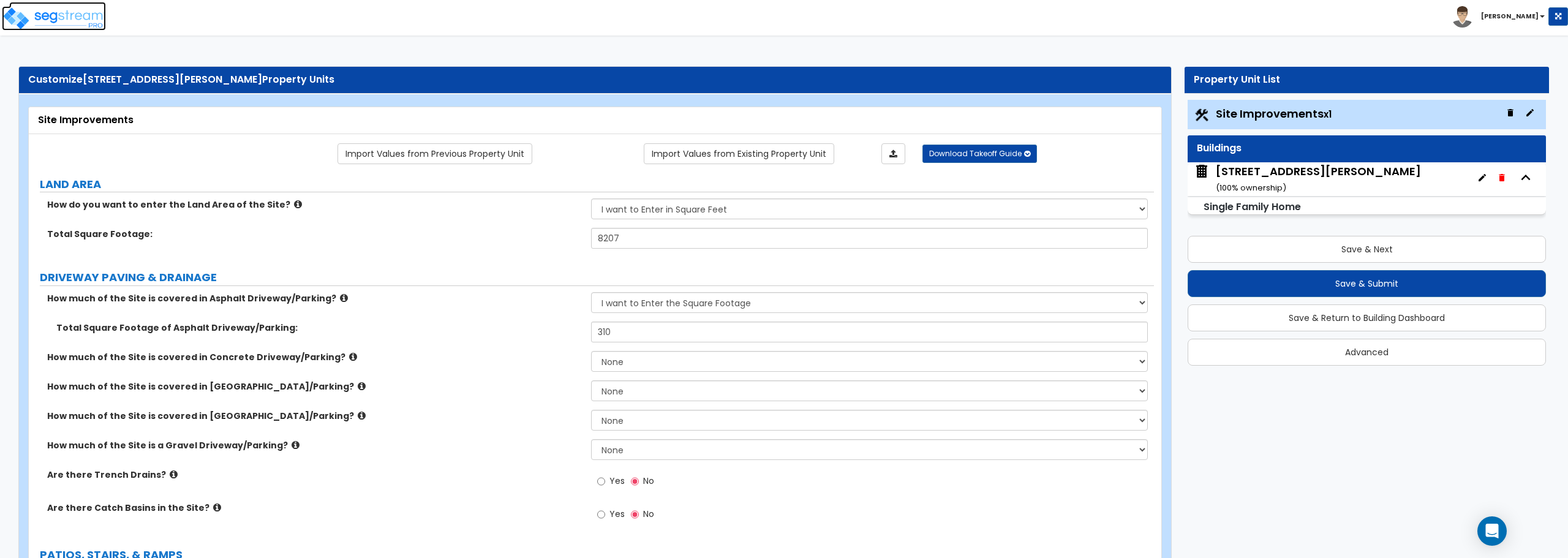
click at [41, 7] on img at bounding box center [53, 18] width 104 height 24
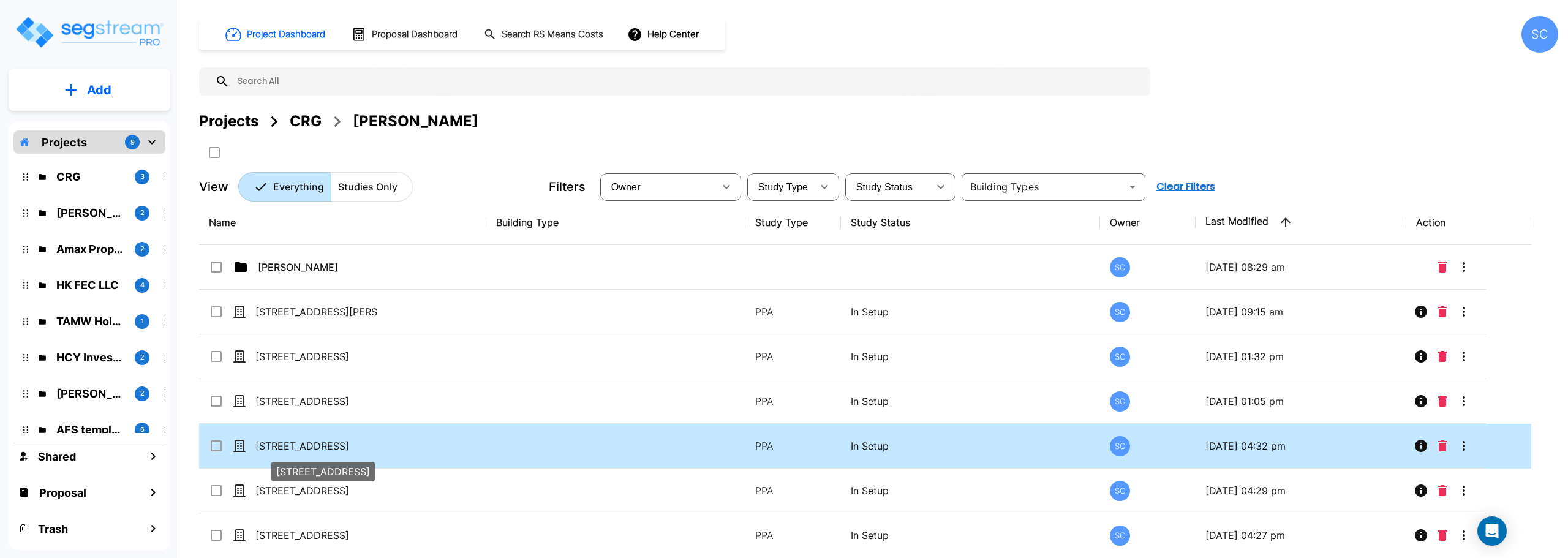
scroll to position [56, 0]
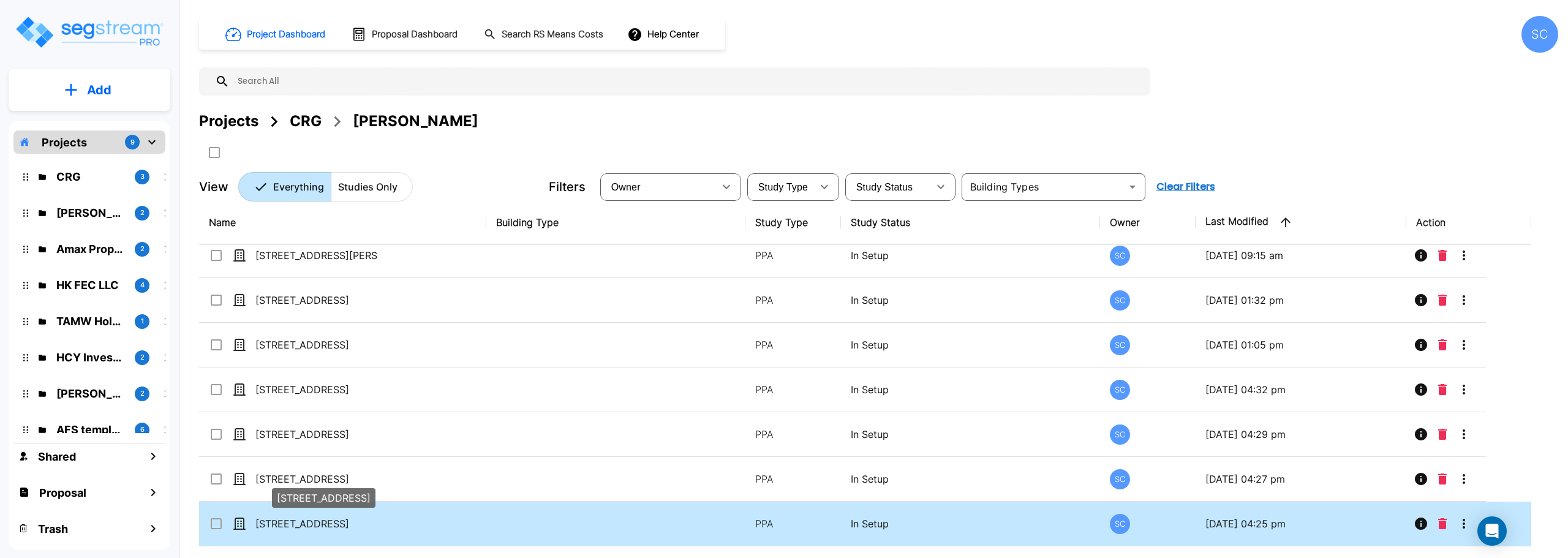
click at [281, 520] on p "[STREET_ADDRESS]" at bounding box center [316, 524] width 122 height 15
checkbox input "true"
click at [281, 520] on p "[STREET_ADDRESS]" at bounding box center [316, 524] width 122 height 15
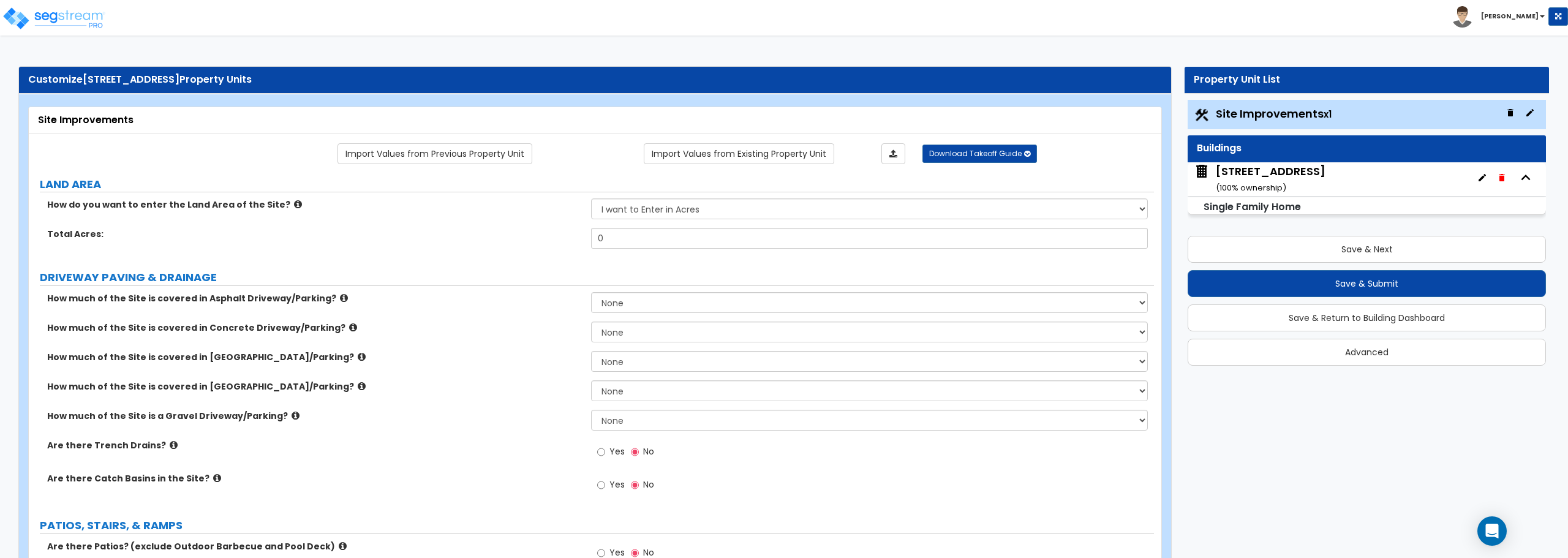
click at [1339, 171] on div "[STREET_ADDRESS] ( 100 % ownership)" at bounding box center [1367, 179] width 358 height 34
click at [1243, 183] on small "( 100 % ownership)" at bounding box center [1250, 188] width 70 height 12
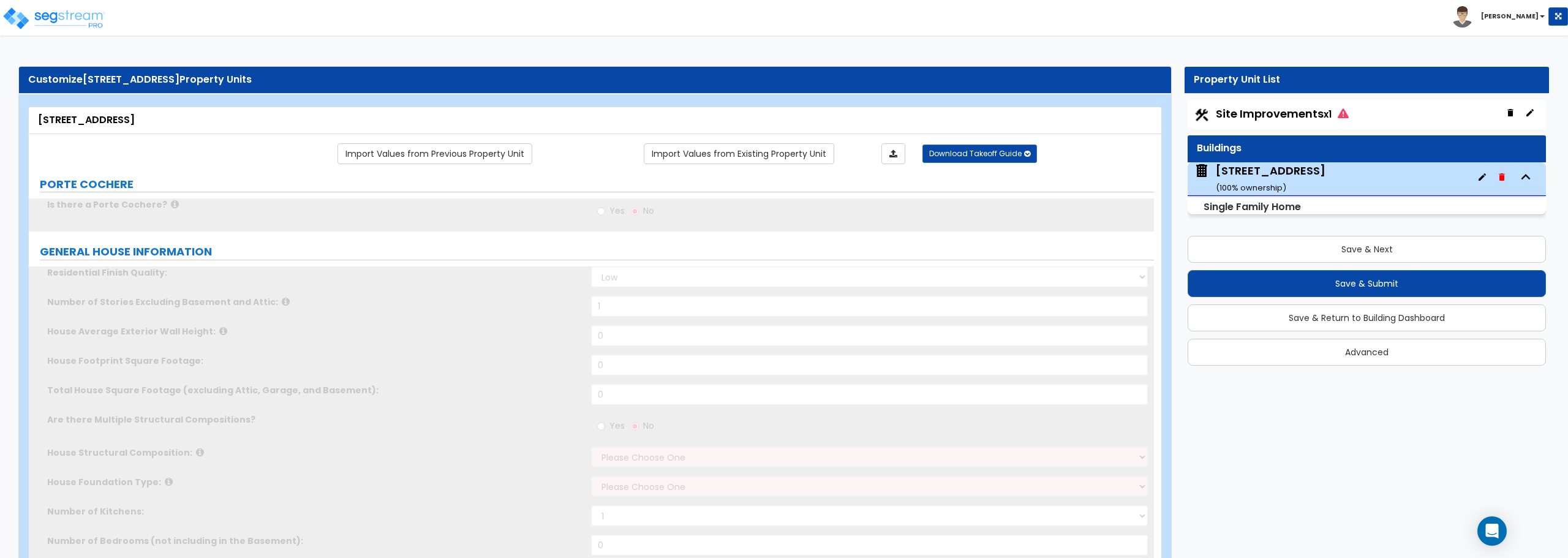
type input "1"
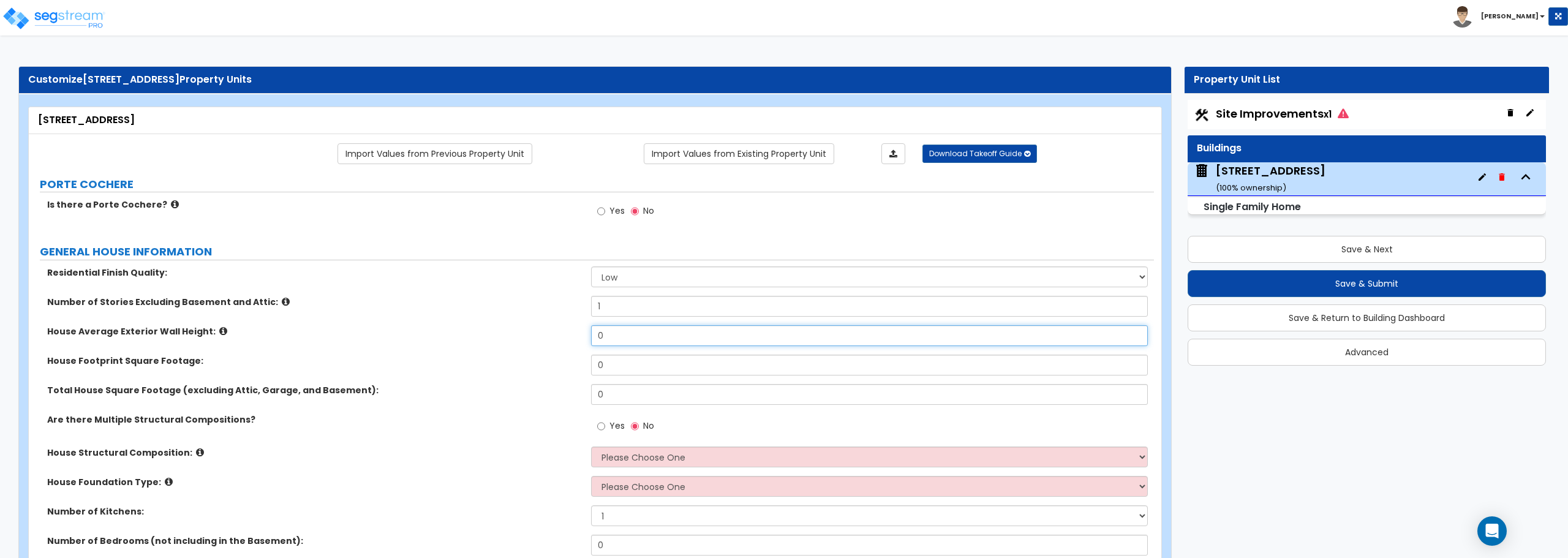
drag, startPoint x: 608, startPoint y: 333, endPoint x: 588, endPoint y: 334, distance: 20.0
click at [588, 334] on div "House Average Exterior Wall Height: 0" at bounding box center [591, 340] width 1125 height 30
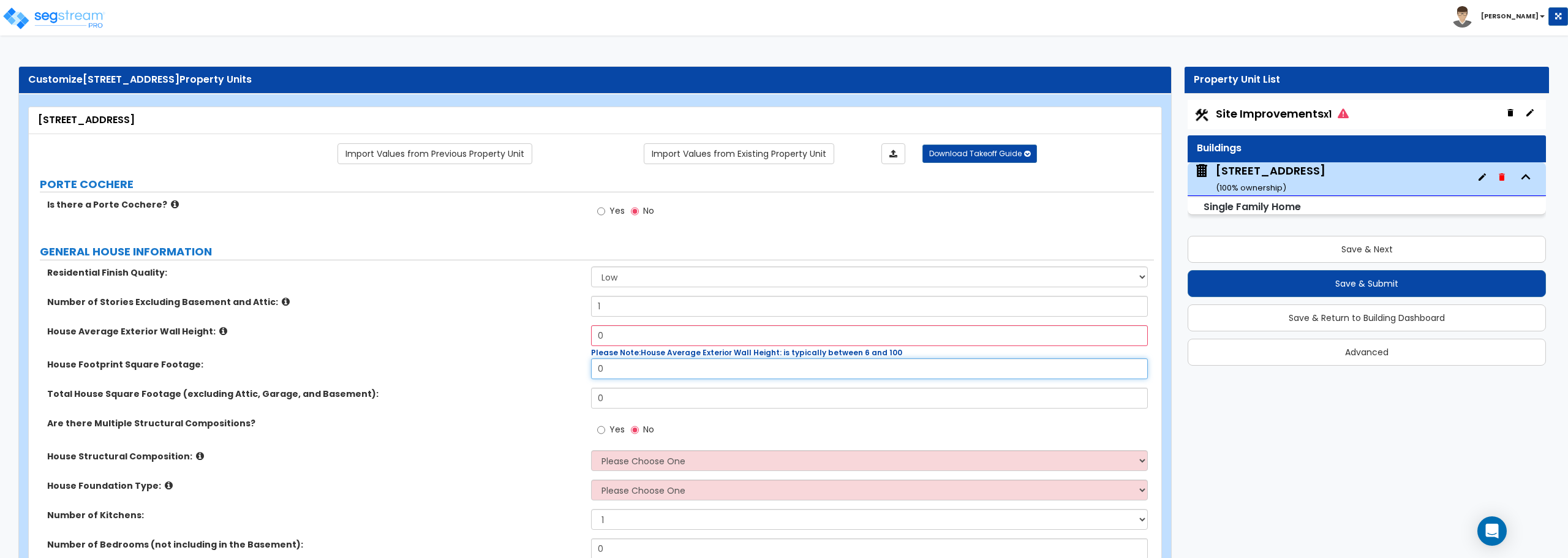
drag, startPoint x: 620, startPoint y: 363, endPoint x: 576, endPoint y: 363, distance: 44.0
click at [576, 363] on div "House Footprint Square Footage: 0" at bounding box center [591, 373] width 1125 height 30
type input "714"
drag, startPoint x: 639, startPoint y: 458, endPoint x: 642, endPoint y: 468, distance: 10.4
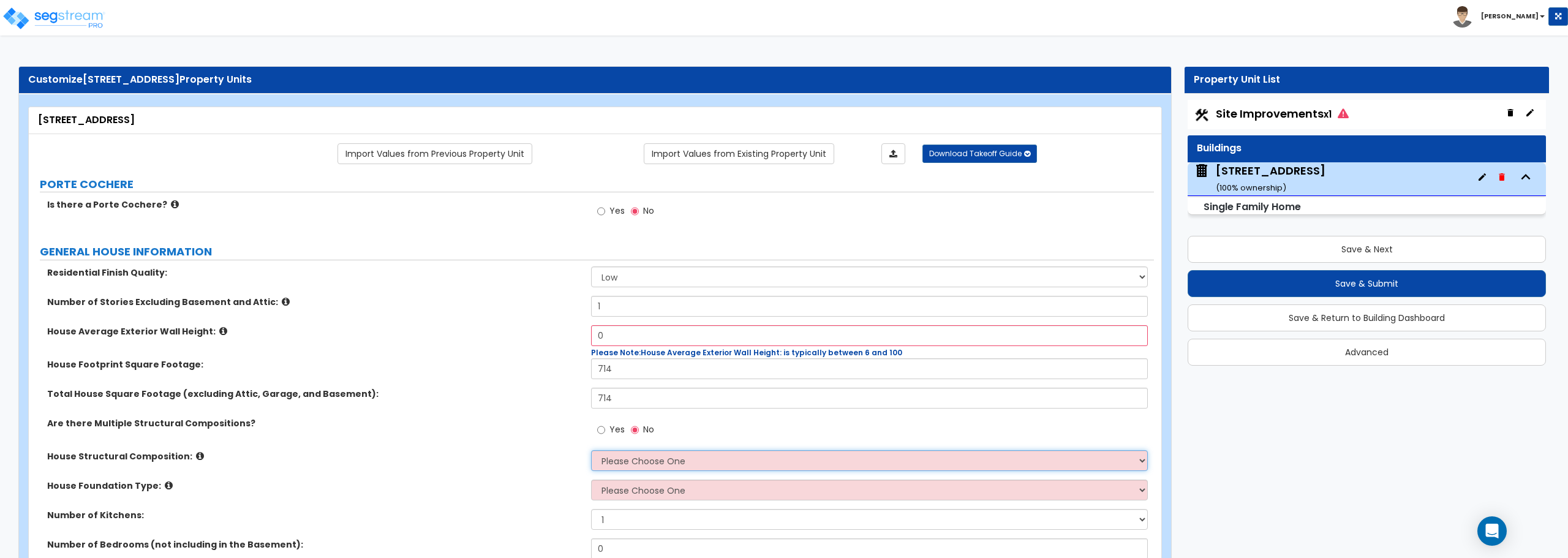
click at [639, 458] on select "Please Choose One Reinforced Concrete Structural Steel Brick Masonry CMU Masonr…" at bounding box center [869, 461] width 556 height 21
select select "7"
click at [591, 450] on select "Please Choose One Reinforced Concrete Structural Steel Brick Masonry CMU Masonr…" at bounding box center [869, 461] width 556 height 21
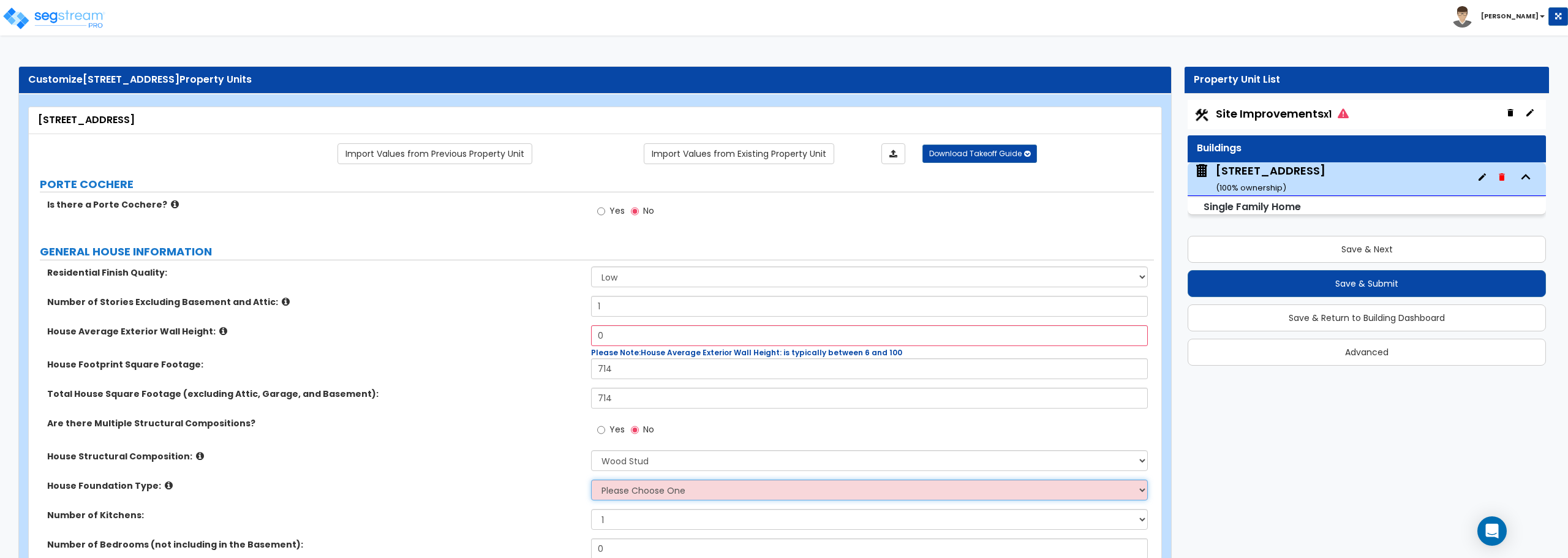
click at [626, 488] on select "Please Choose One Crawl Space Pier-Elevated First floor Slab on Grade" at bounding box center [869, 490] width 556 height 21
select select "1"
click at [591, 480] on select "Please Choose One Crawl Space Pier-Elevated First floor Slab on Grade" at bounding box center [869, 490] width 556 height 21
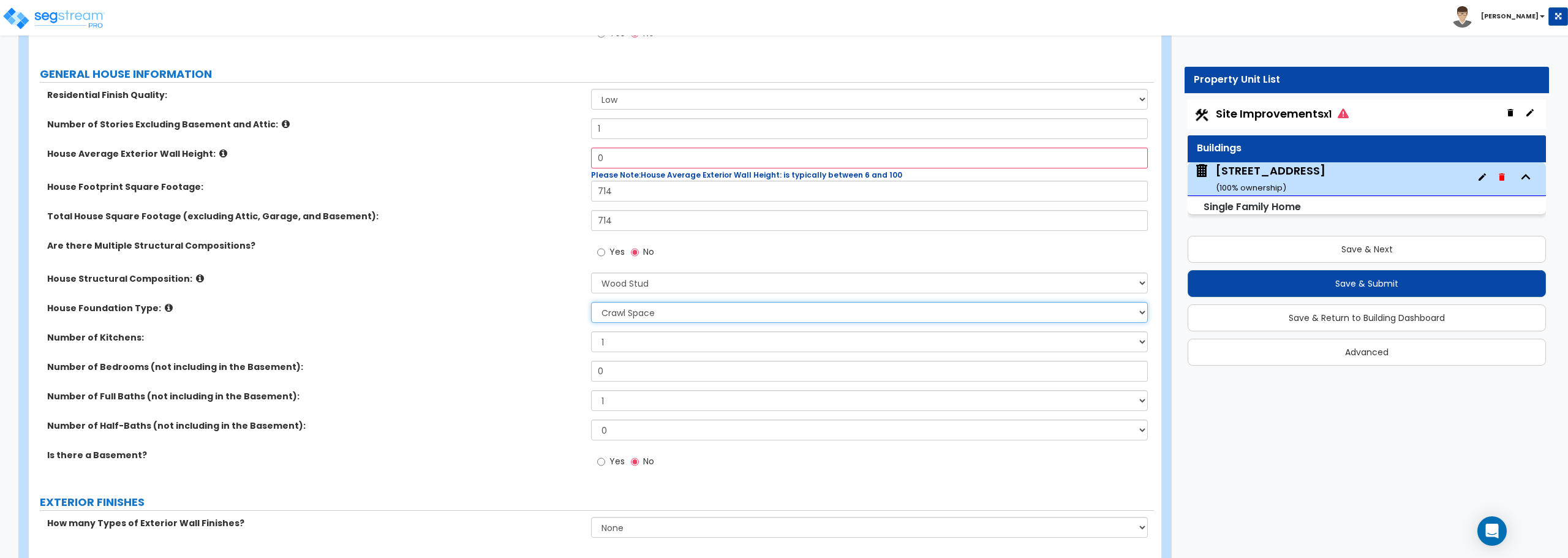
scroll to position [184, 0]
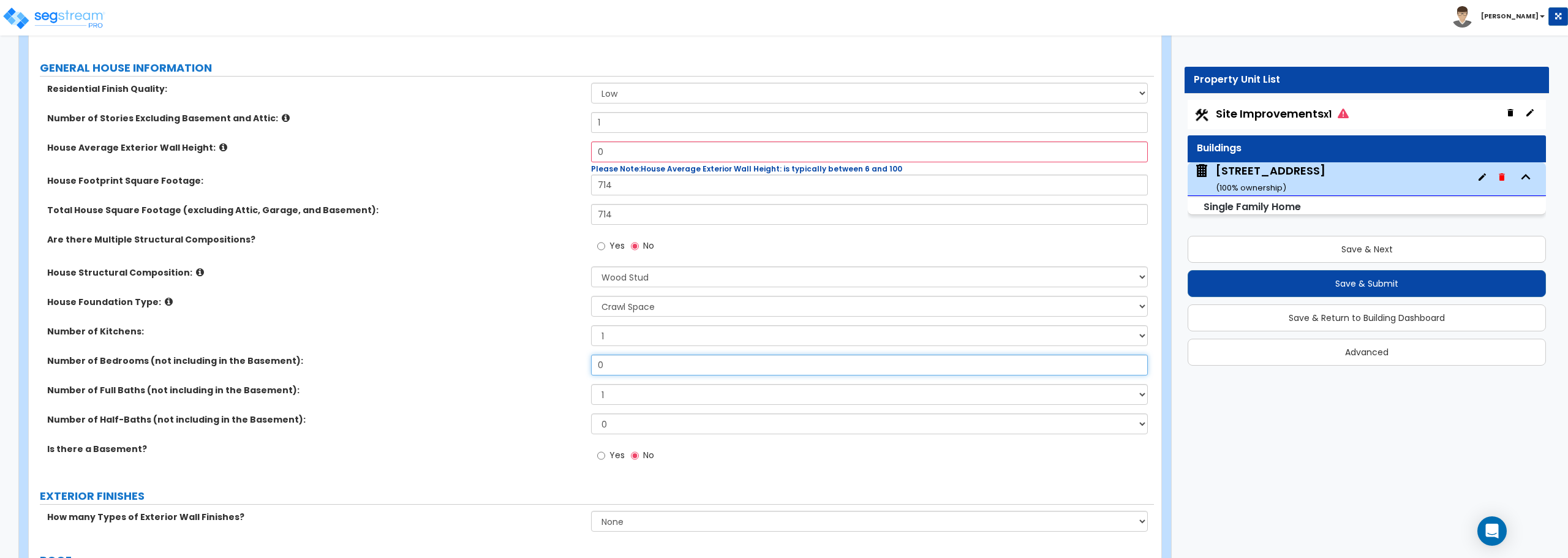
drag, startPoint x: 618, startPoint y: 362, endPoint x: 511, endPoint y: 351, distance: 107.6
click at [511, 351] on div "Residential Finish Quality: Low Average High Number of Stories Excluding Baseme…" at bounding box center [591, 279] width 1107 height 393
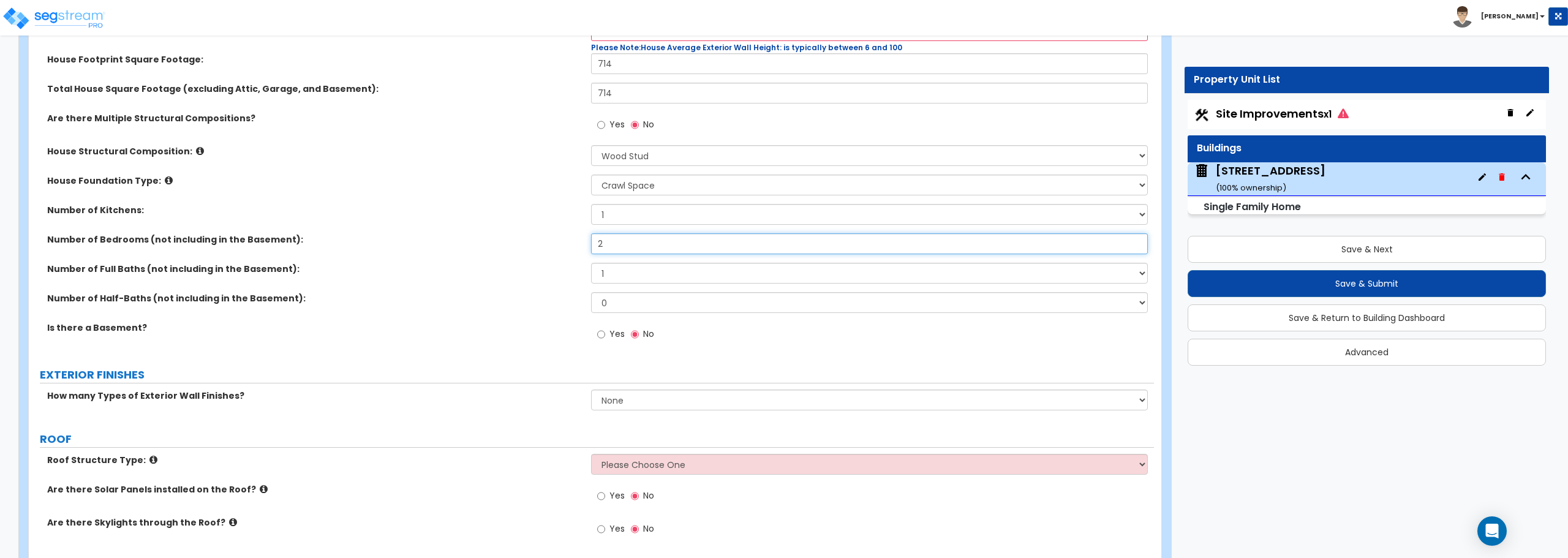
scroll to position [368, 0]
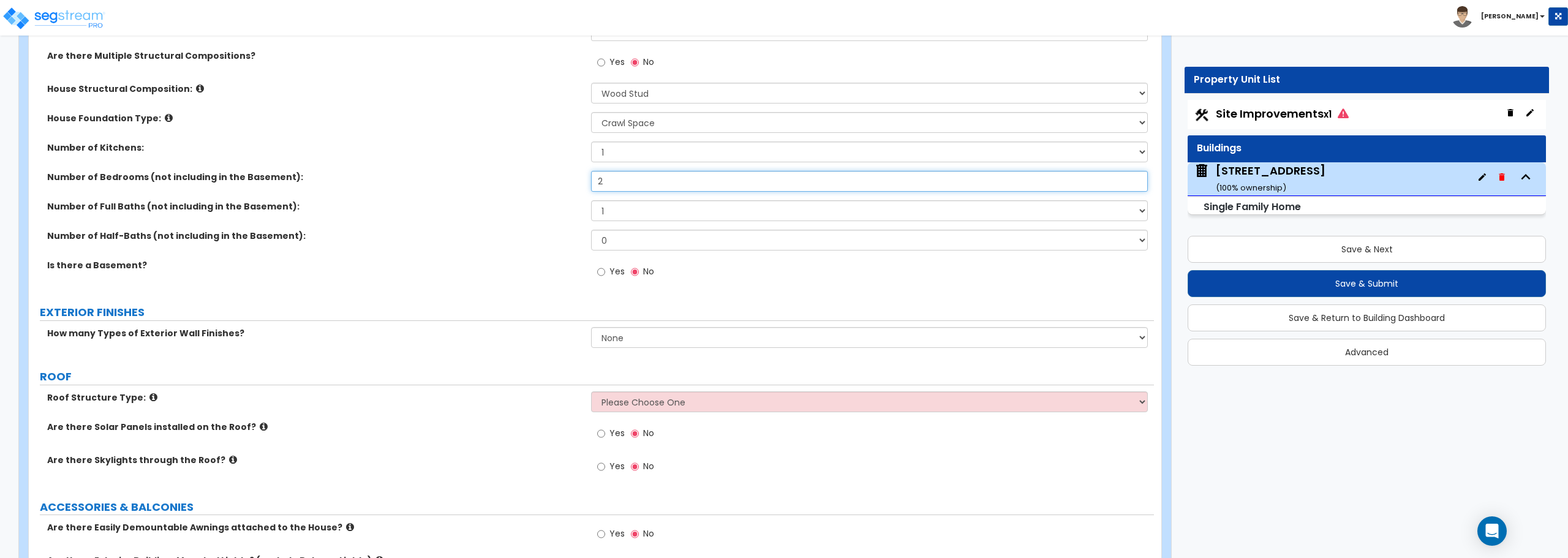
type input "2"
click at [620, 338] on select "None 1 2 3" at bounding box center [869, 337] width 556 height 21
select select "1"
click at [591, 327] on select "None 1 2 3" at bounding box center [869, 337] width 556 height 21
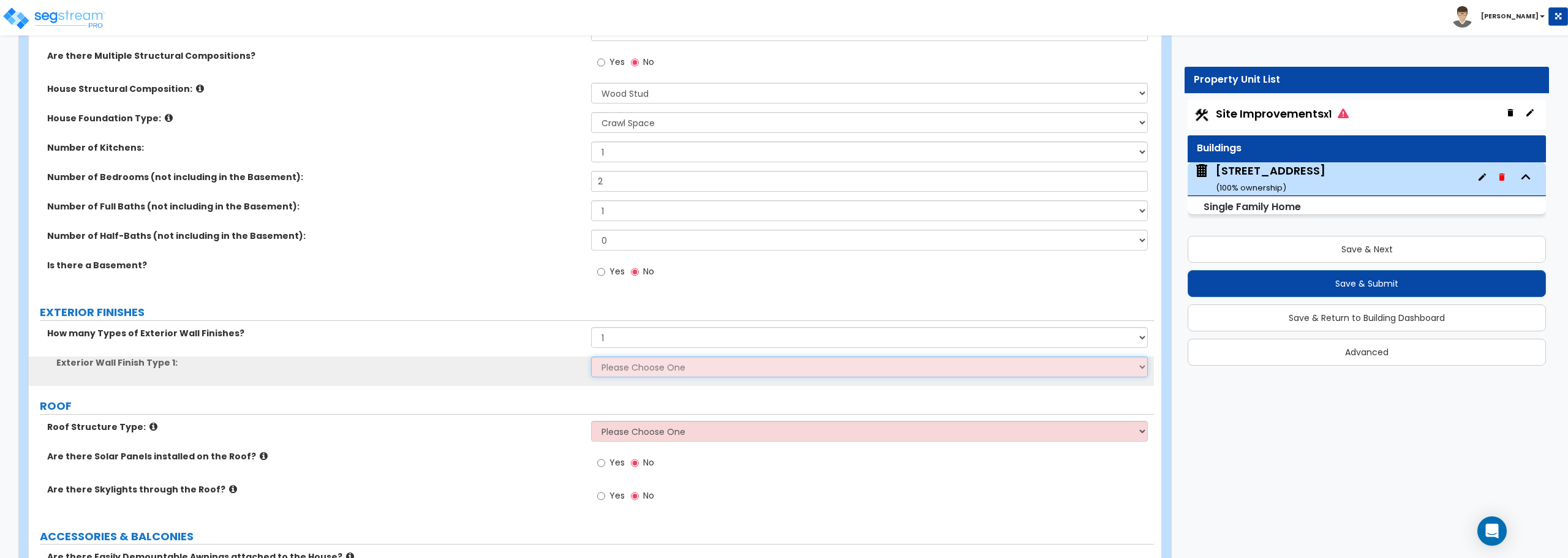
click at [622, 369] on select "Please Choose One No Finish/Shared Wall No Wall Brick Finish Stone Finish Wood …" at bounding box center [869, 367] width 556 height 21
select select "6"
click at [591, 356] on select "Please Choose One No Finish/Shared Wall No Wall Brick Finish Stone Finish Wood …" at bounding box center [869, 367] width 556 height 21
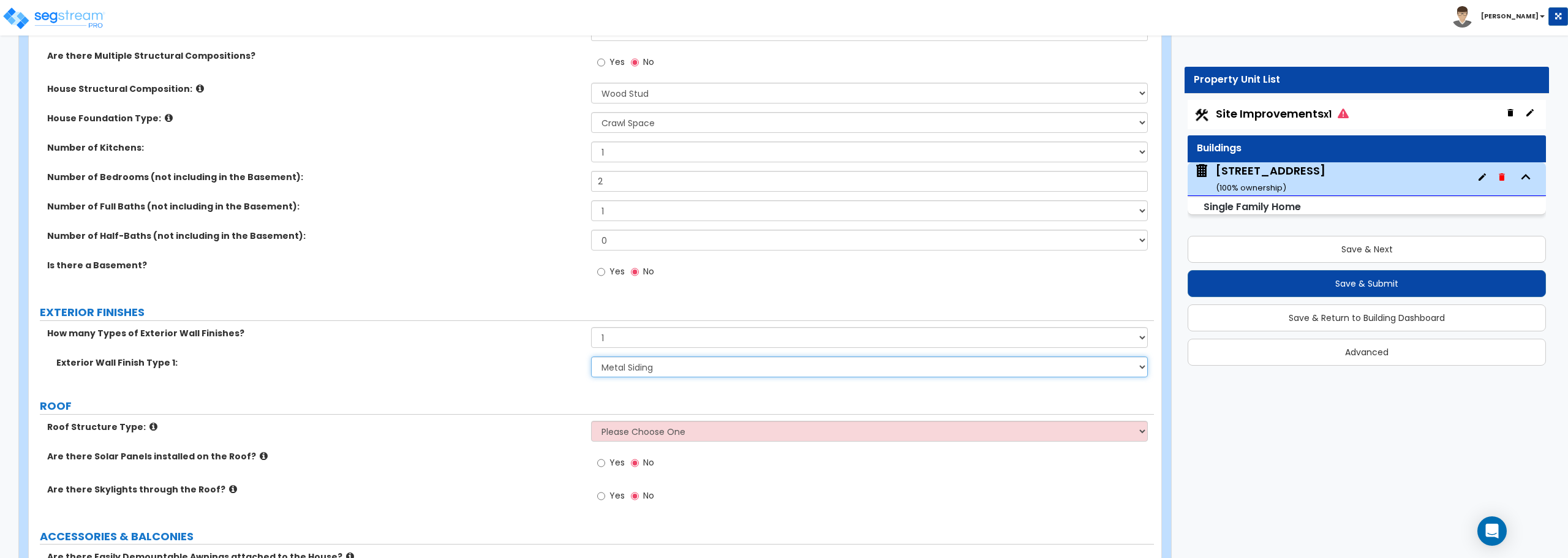
click at [655, 366] on select "Please Choose One No Finish/Shared Wall No Wall Brick Finish Stone Finish Wood …" at bounding box center [869, 367] width 556 height 21
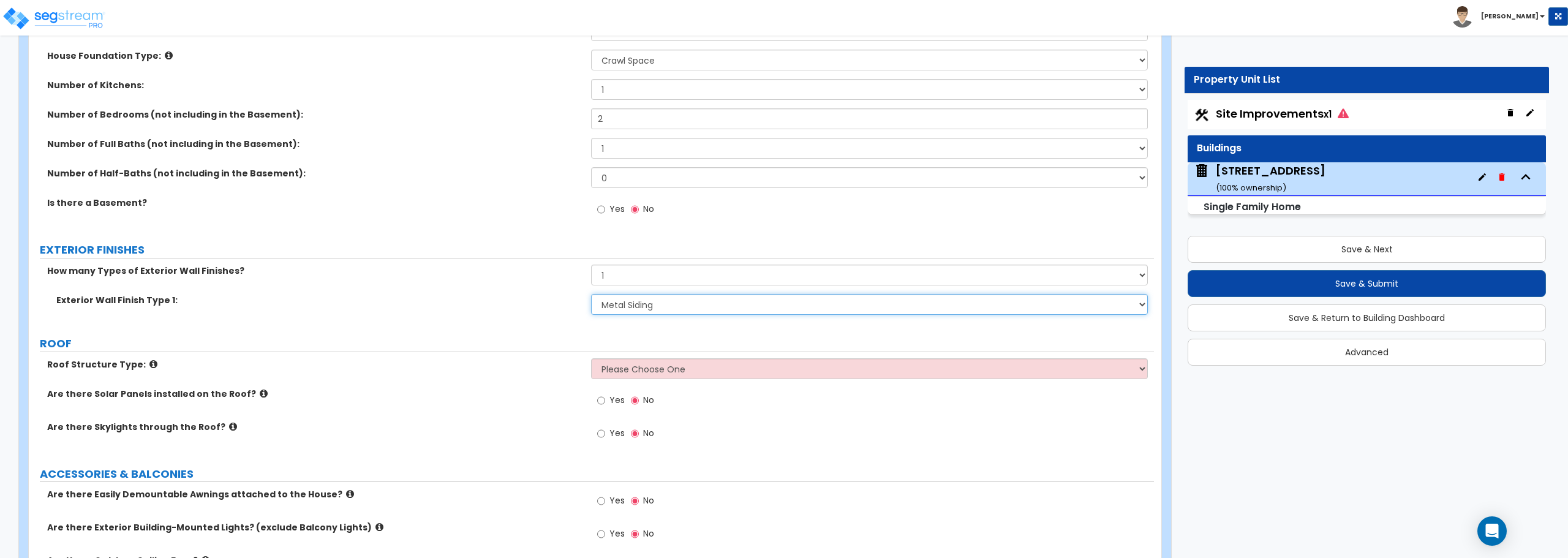
scroll to position [551, 0]
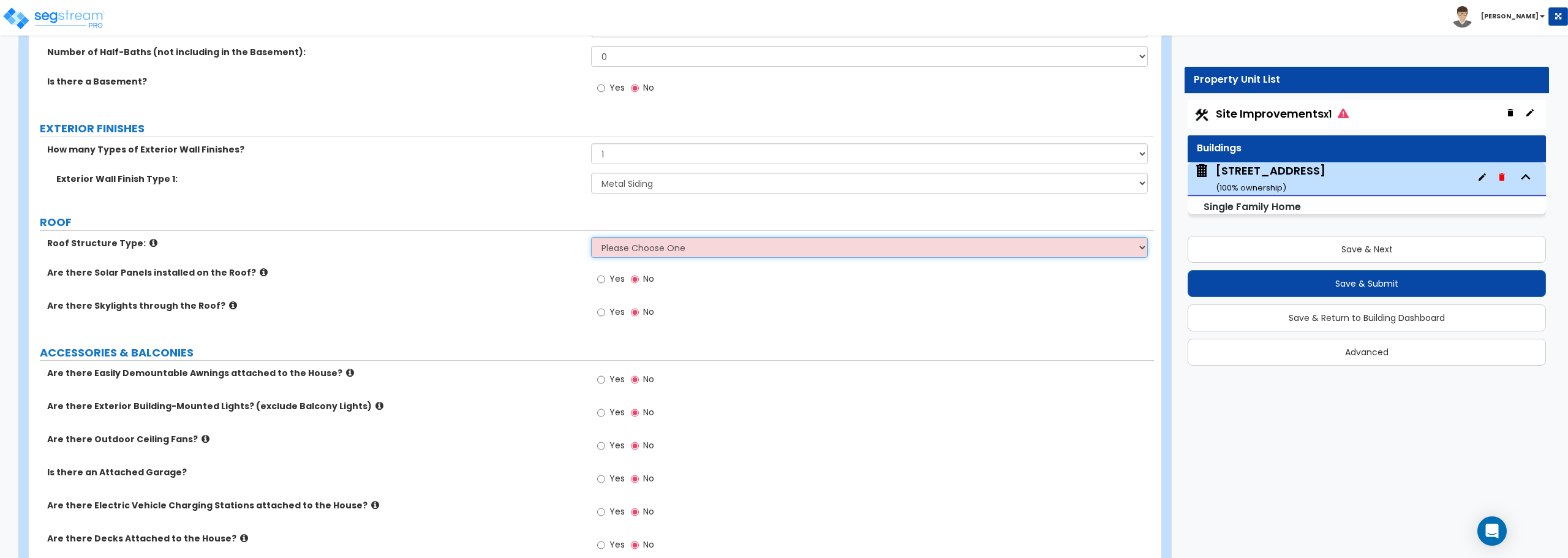
click at [626, 251] on select "Please Choose One [PERSON_NAME] Roof Flat Roof Hybrid [PERSON_NAME] & Flat Roof" at bounding box center [869, 247] width 556 height 21
select select "1"
click at [591, 237] on select "Please Choose One [PERSON_NAME] Roof Flat Roof Hybrid [PERSON_NAME] & Flat Roof" at bounding box center [869, 247] width 556 height 21
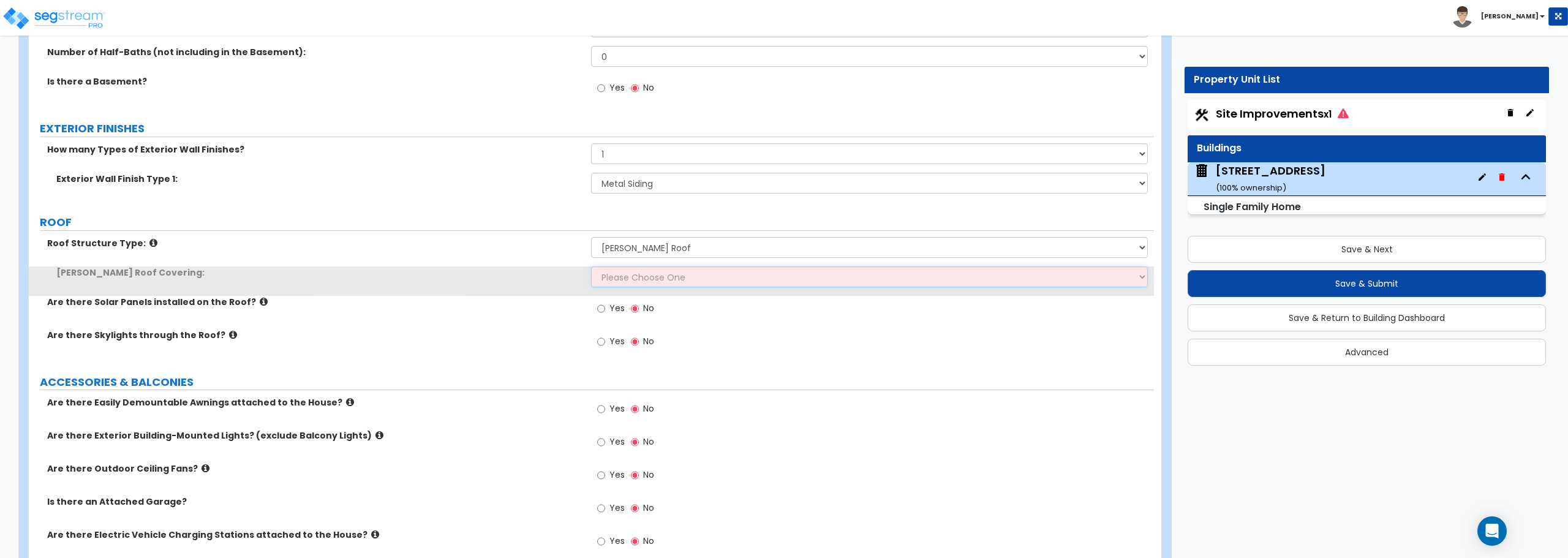
click at [623, 276] on select "Please Choose One Asphalt Shingle Clay Tile Wood Shingle Metal Shingle Standing…" at bounding box center [869, 277] width 556 height 21
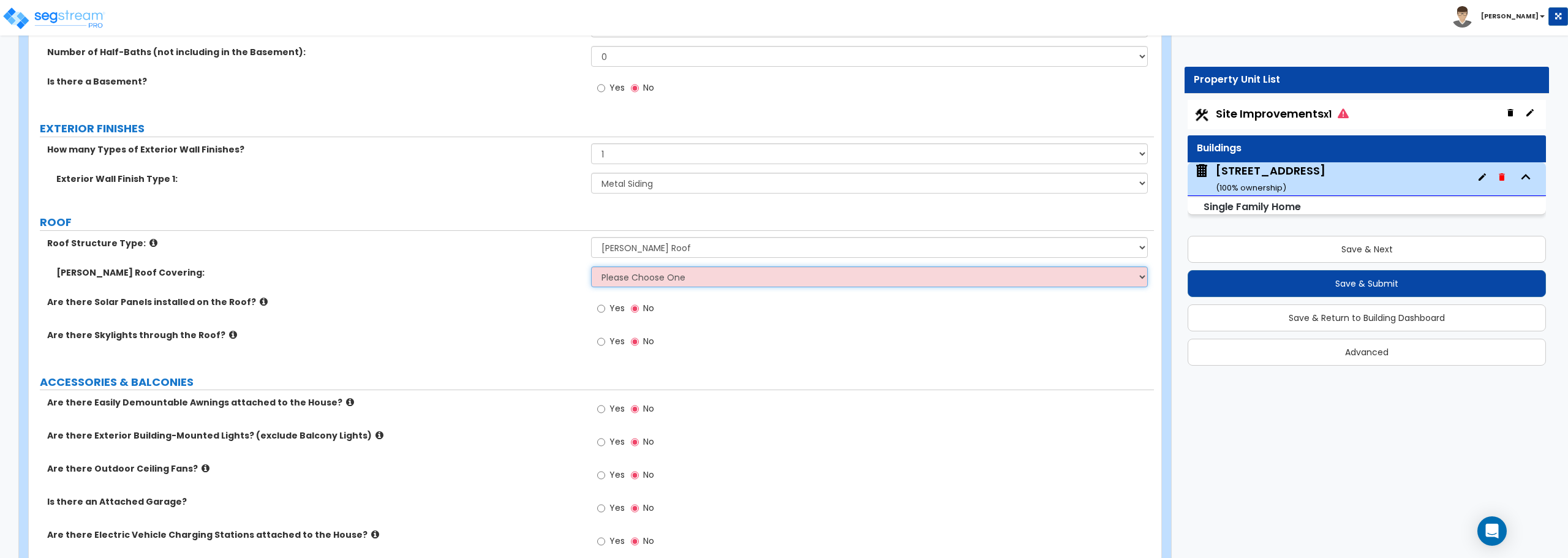
select select "1"
click at [591, 266] on select "Please Choose One Asphalt Shingle Clay Tile Wood Shingle Metal Shingle Standing…" at bounding box center [869, 277] width 556 height 21
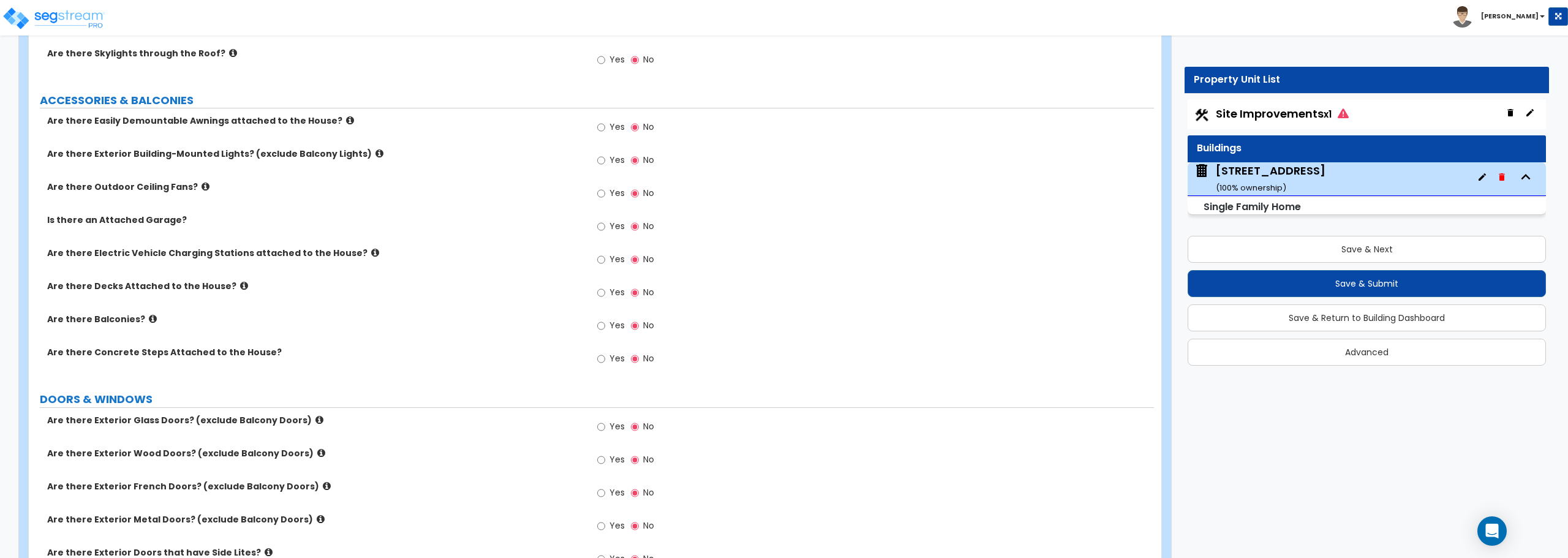
scroll to position [858, 0]
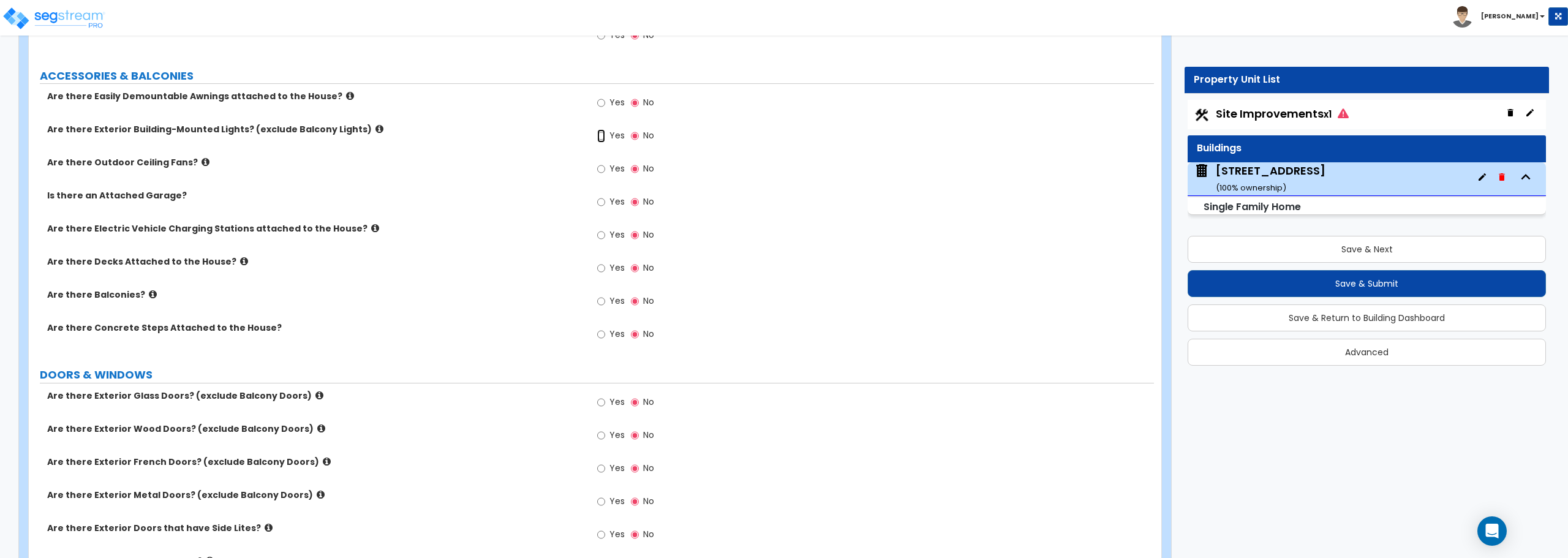
click at [603, 137] on input "Yes" at bounding box center [601, 136] width 8 height 13
radio input "true"
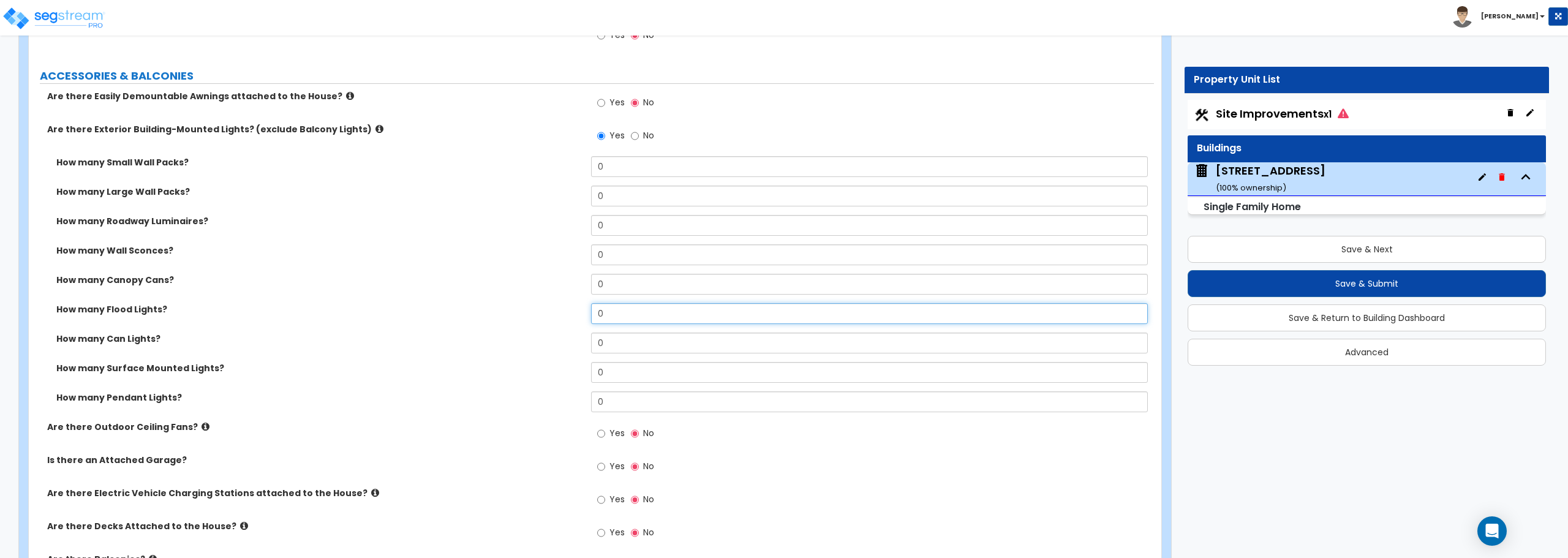
drag, startPoint x: 617, startPoint y: 320, endPoint x: 546, endPoint y: 314, distance: 71.3
click at [546, 314] on div "How many Flood Lights? 0" at bounding box center [591, 318] width 1125 height 30
type input "1"
drag, startPoint x: 614, startPoint y: 258, endPoint x: 557, endPoint y: 255, distance: 57.1
click at [557, 255] on div "How many Wall Sconces? 0" at bounding box center [591, 259] width 1125 height 30
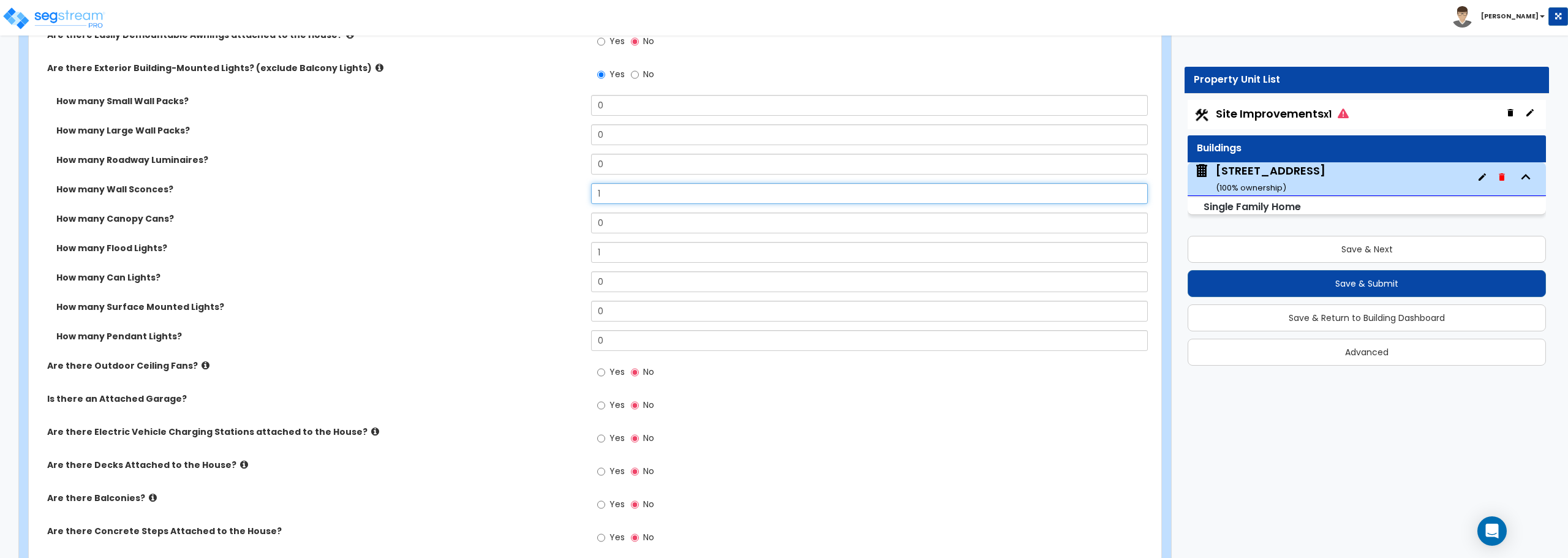
scroll to position [981, 0]
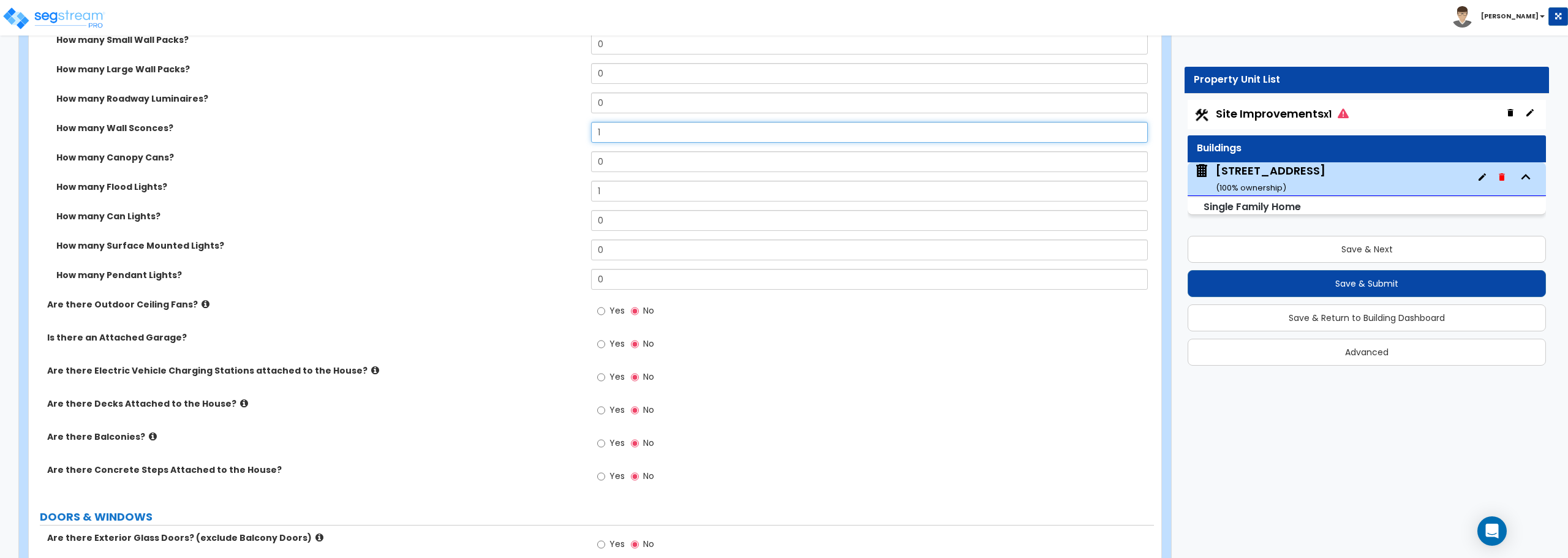
type input "1"
click at [603, 414] on input "Yes" at bounding box center [601, 410] width 8 height 13
radio input "true"
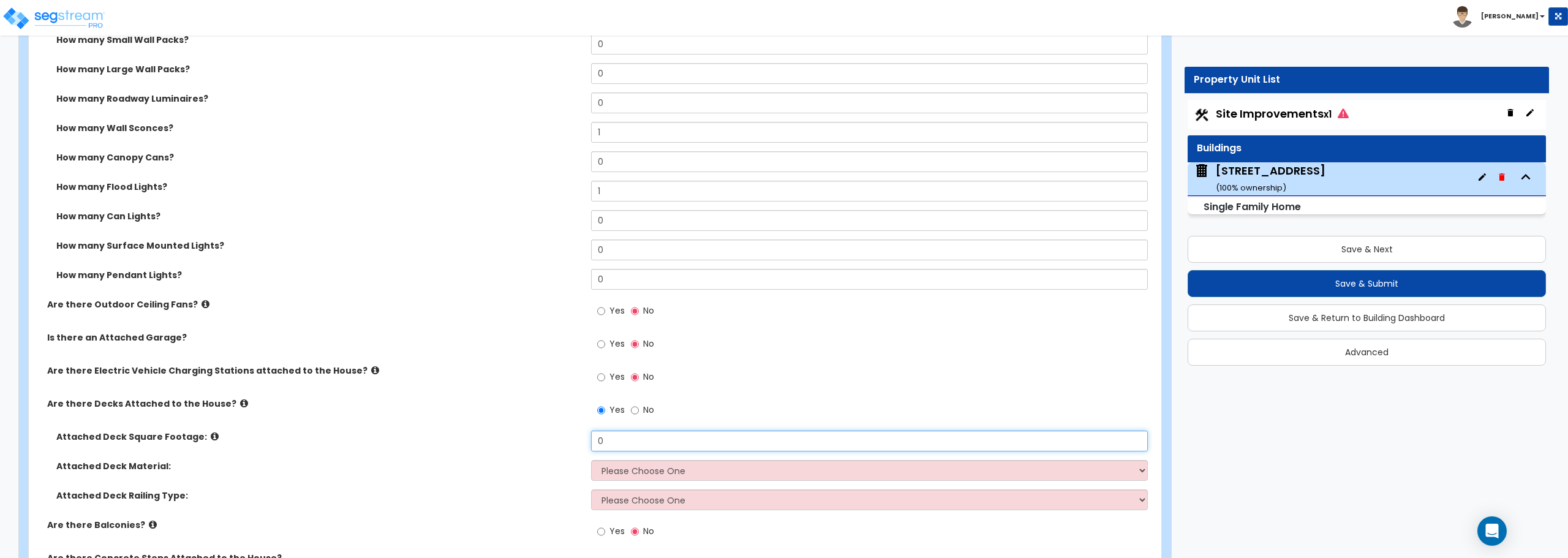
drag, startPoint x: 557, startPoint y: 438, endPoint x: 533, endPoint y: 435, distance: 24.2
click at [533, 435] on div "Attached Deck Square Footage: 0" at bounding box center [591, 446] width 1125 height 30
type input "73"
click at [625, 469] on select "Please Choose One Wood Plastic/PVC" at bounding box center [869, 471] width 556 height 21
select select "1"
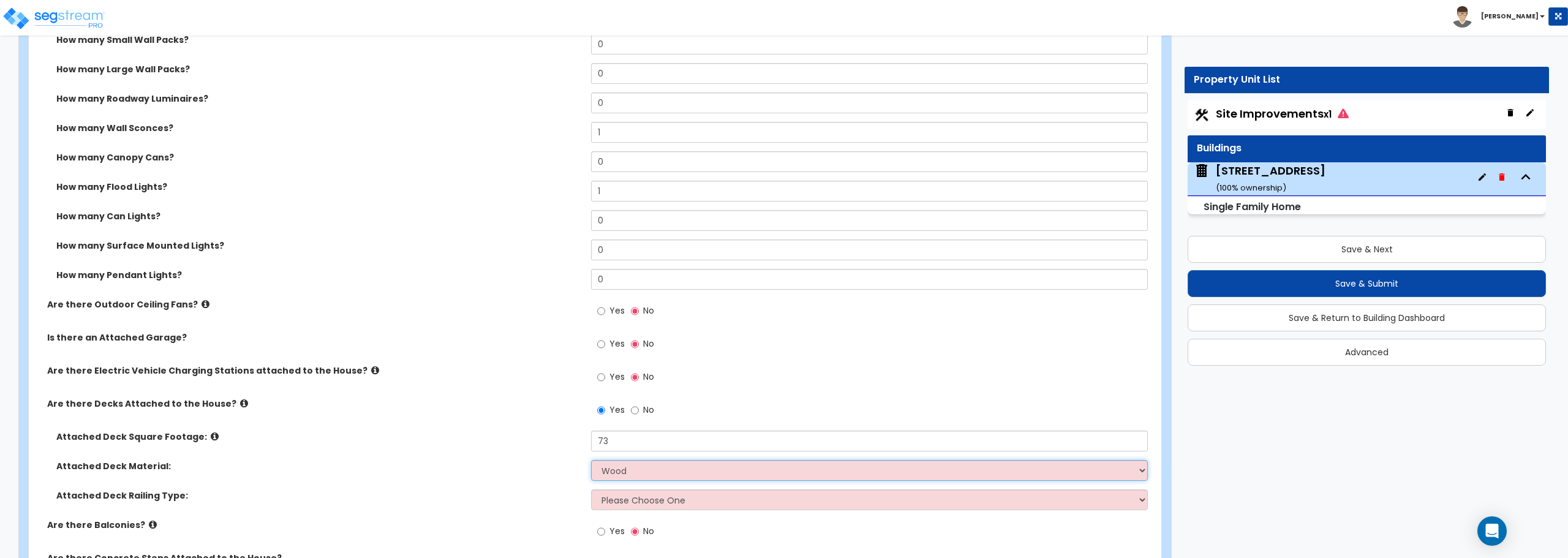
click at [591, 461] on select "Please Choose One Wood Plastic/PVC" at bounding box center [869, 471] width 556 height 21
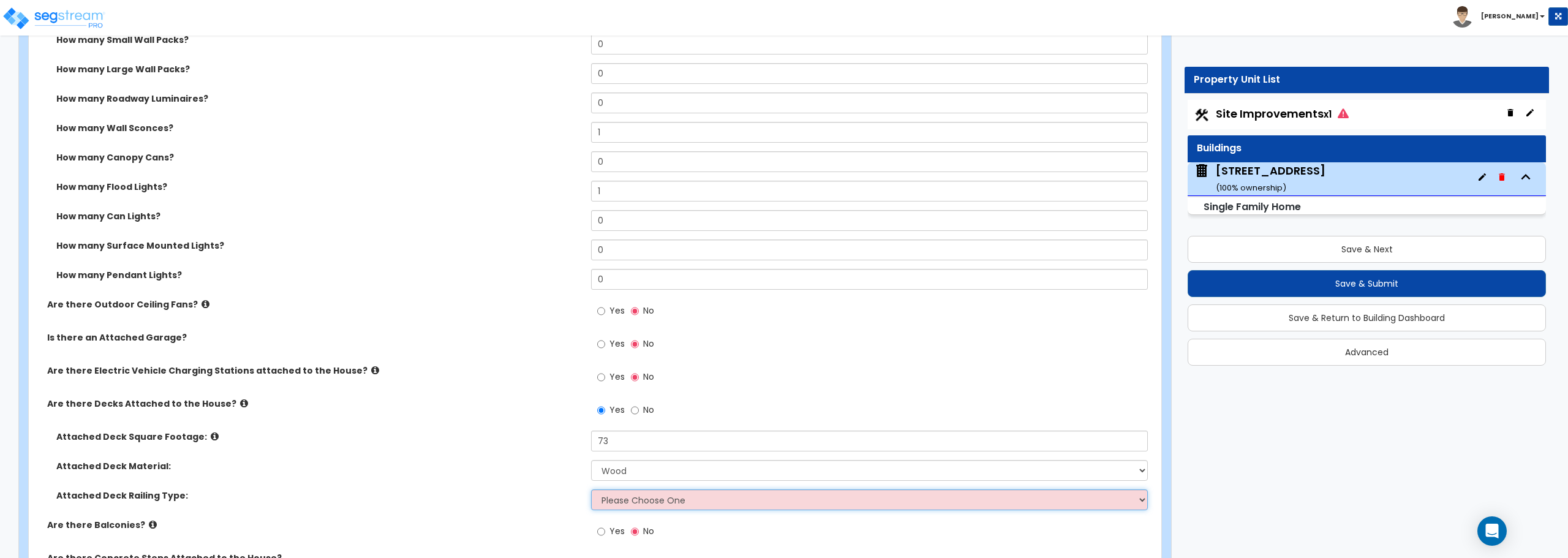
click at [635, 497] on select "Please Choose One Wood Plastic" at bounding box center [869, 500] width 556 height 21
select select "1"
click at [591, 489] on select "Please Choose One Wood Plastic" at bounding box center [869, 500] width 556 height 21
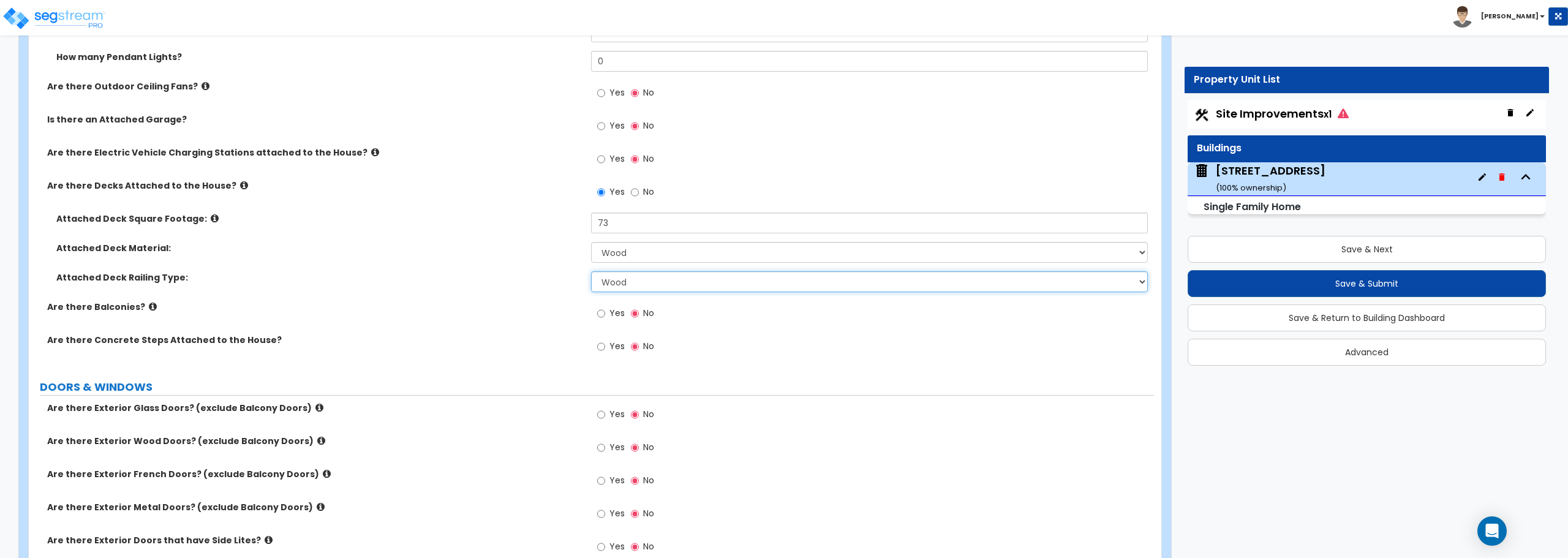
scroll to position [1226, 0]
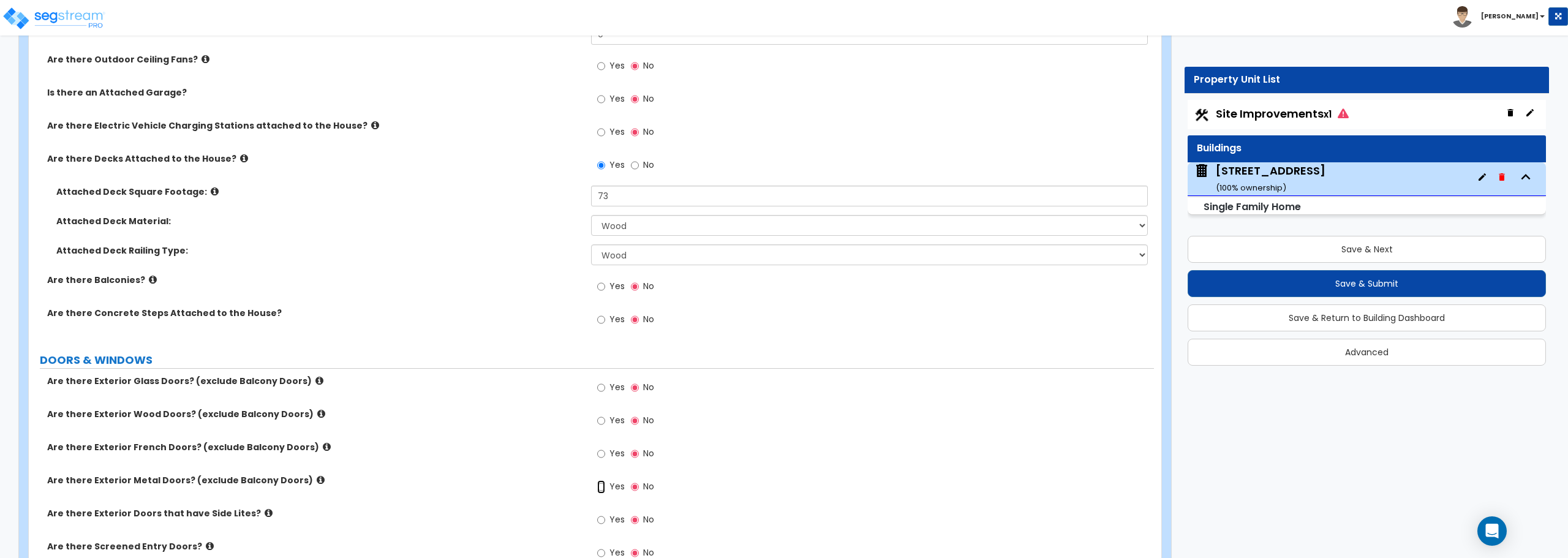
click at [605, 483] on input "Yes" at bounding box center [601, 487] width 8 height 13
radio input "true"
drag, startPoint x: 605, startPoint y: 523, endPoint x: 573, endPoint y: 508, distance: 35.3
click at [565, 519] on div "Number of Exterior Single Metal Doors: 0" at bounding box center [591, 523] width 1125 height 30
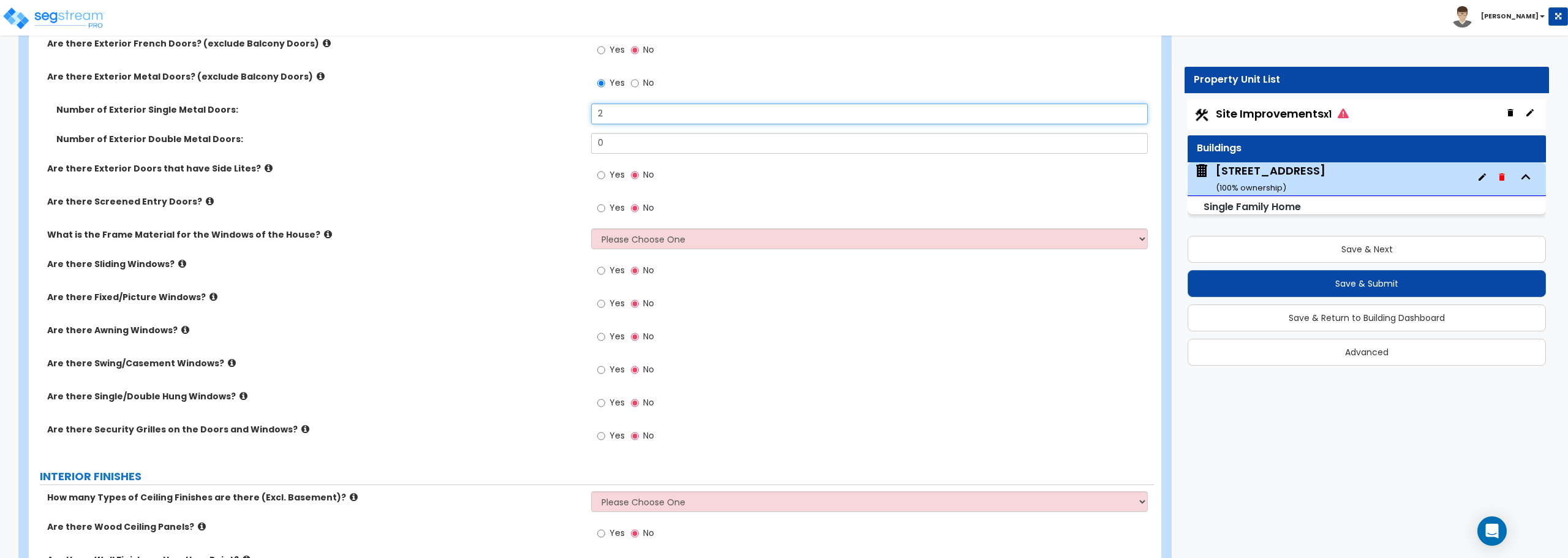
scroll to position [1655, 0]
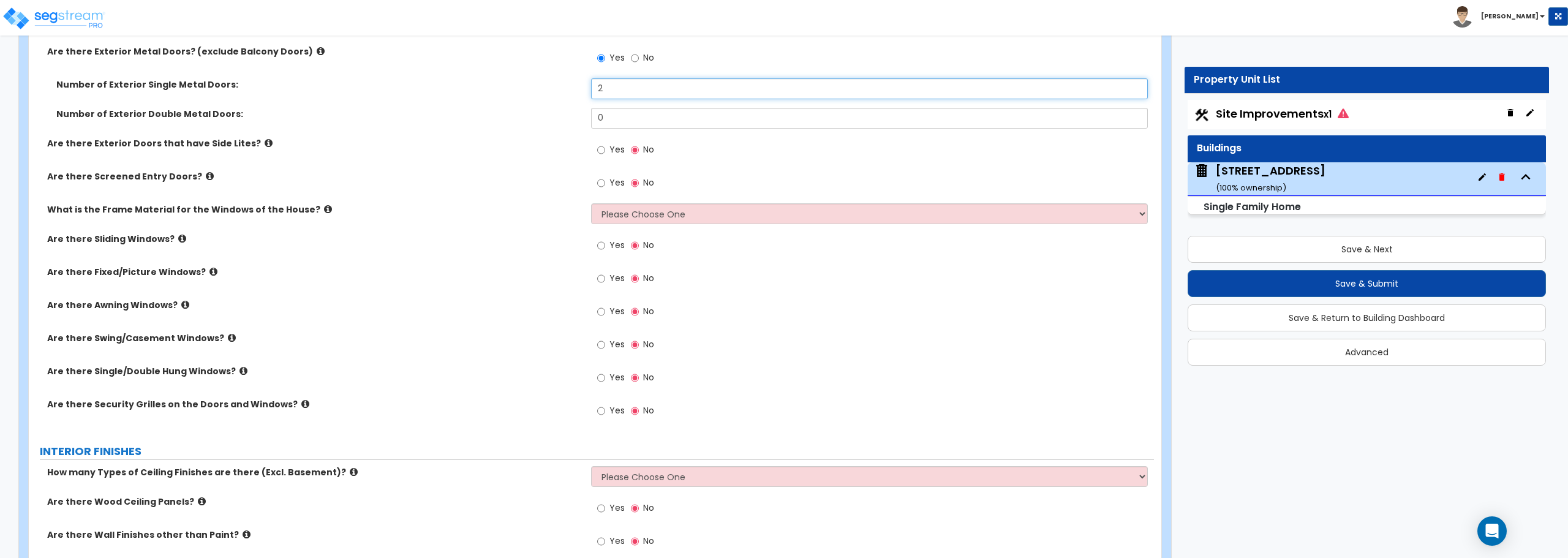
type input "2"
click at [604, 379] on input "Yes" at bounding box center [601, 378] width 8 height 13
radio input "true"
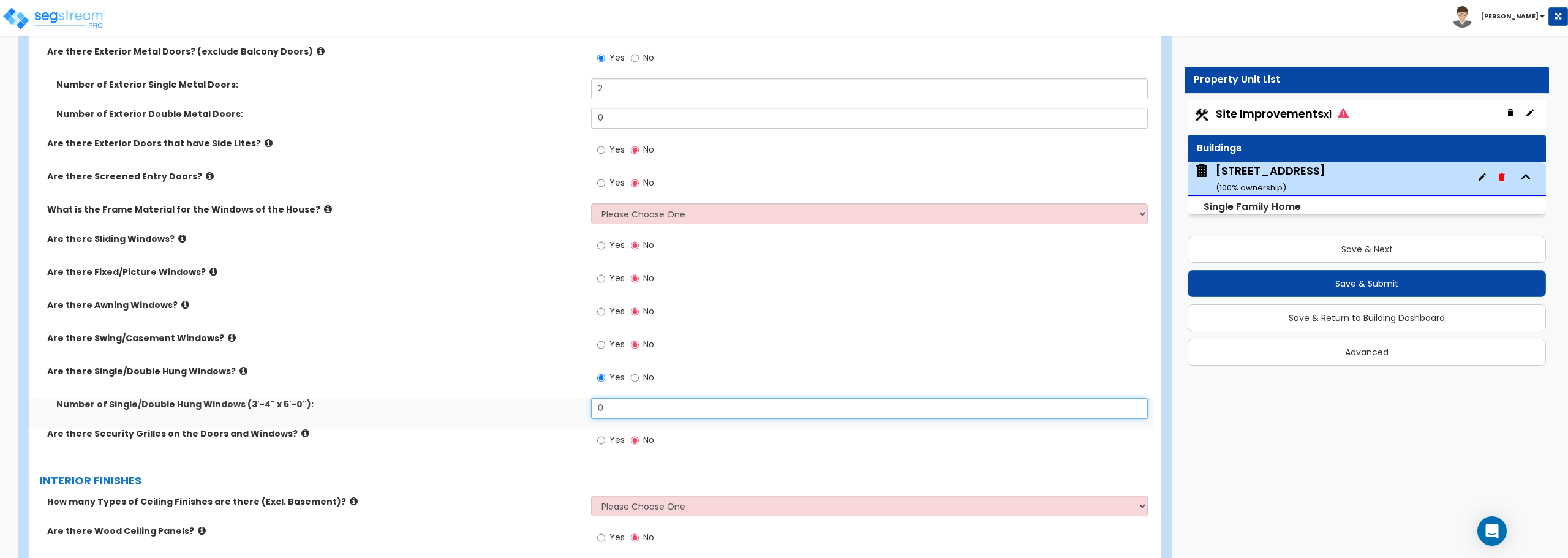
drag, startPoint x: 616, startPoint y: 413, endPoint x: 519, endPoint y: 414, distance: 97.0
click at [523, 412] on div "Number of Single/Double Hung Windows (3'-4" x 5'-0"): 0" at bounding box center [591, 413] width 1125 height 30
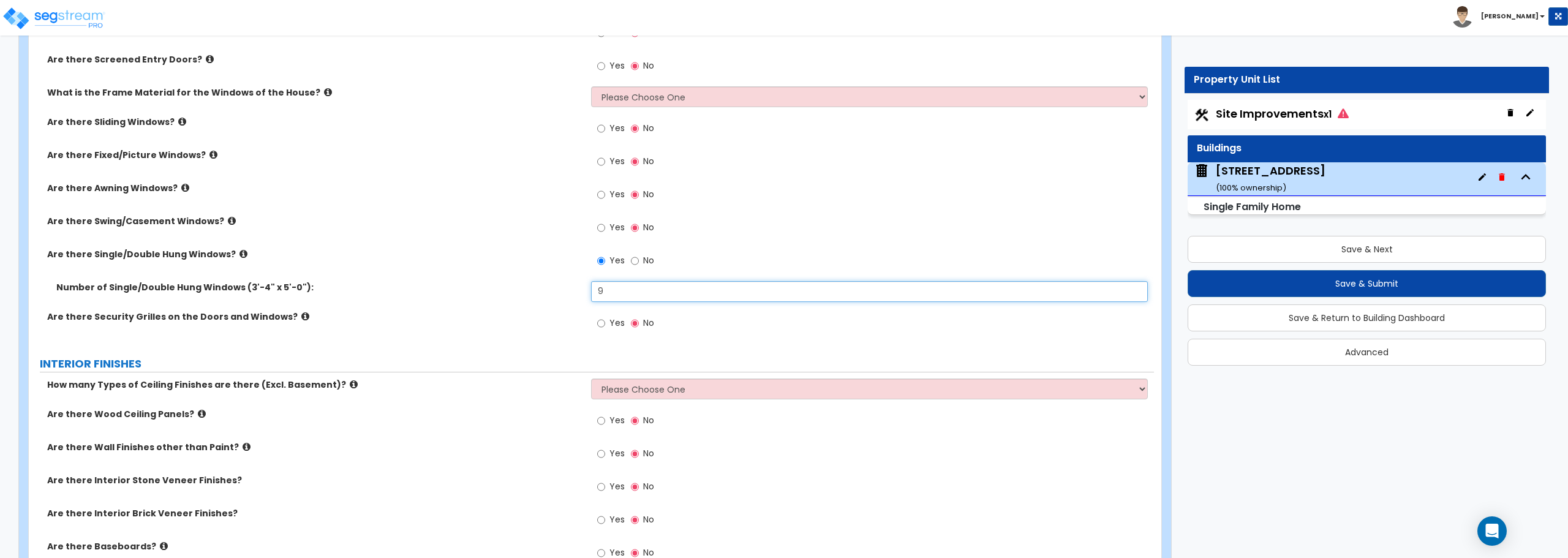
scroll to position [1777, 0]
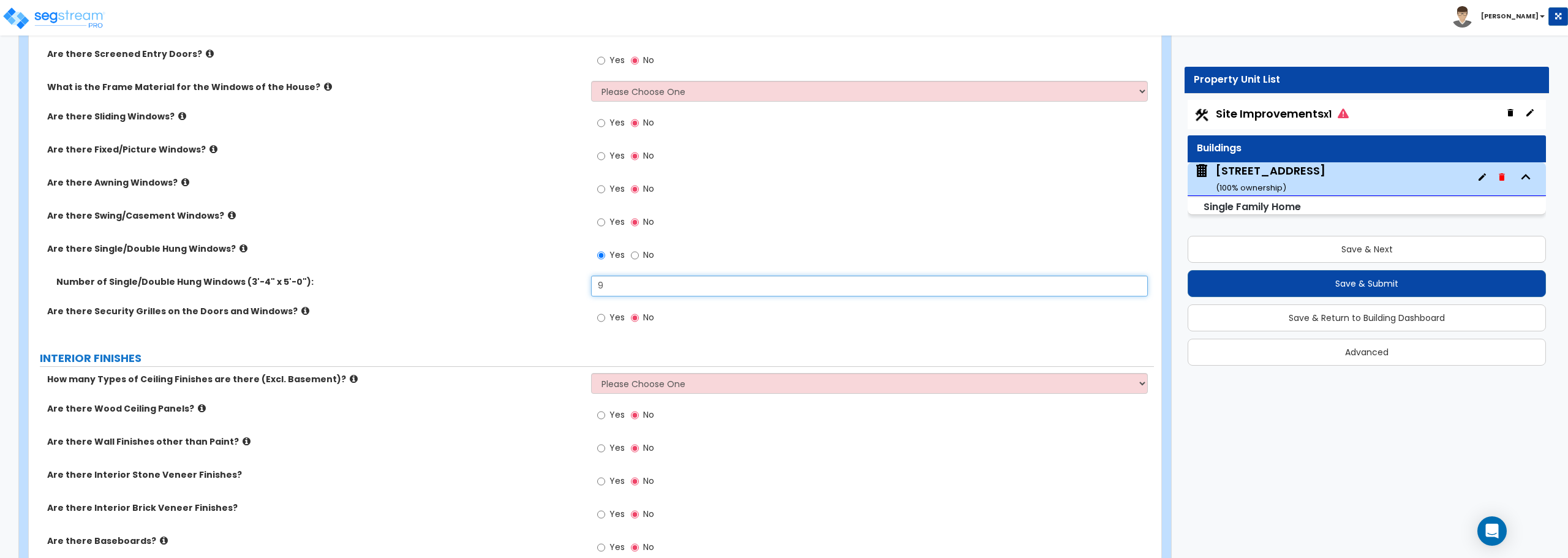
type input "9"
click at [636, 381] on select "Please Choose One 1 2 3" at bounding box center [869, 384] width 556 height 21
select select "1"
click at [591, 373] on select "Please Choose One 1 2 3" at bounding box center [869, 384] width 556 height 21
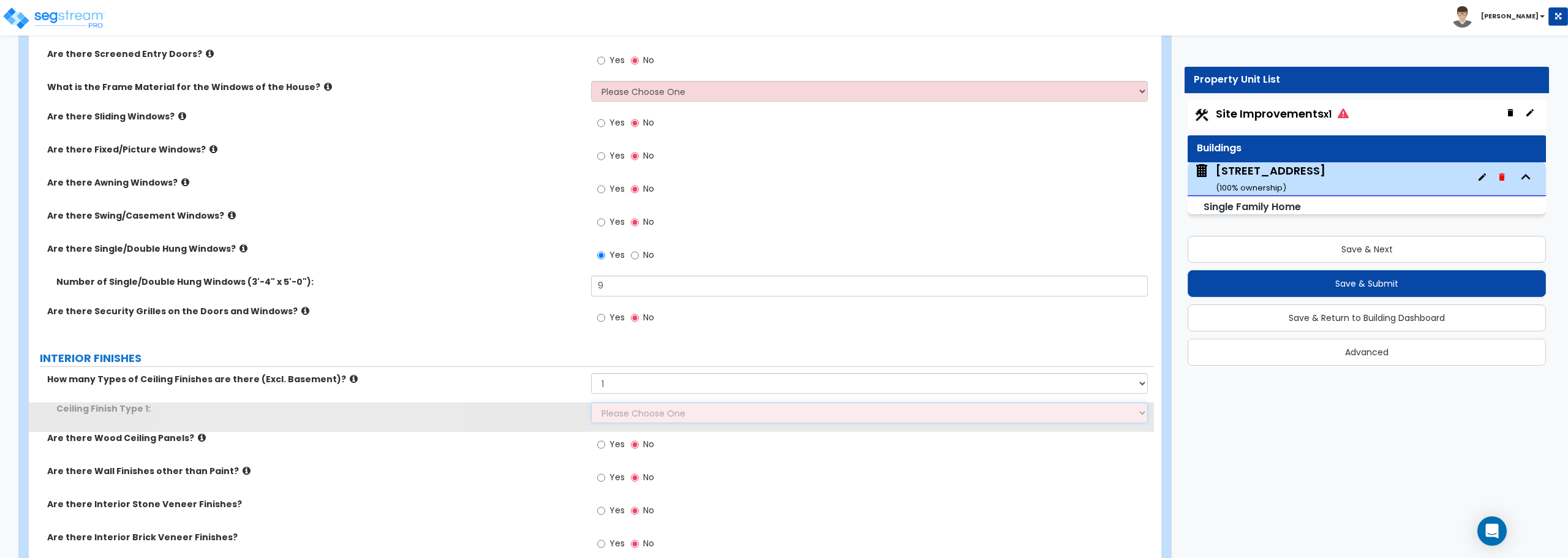
click at [643, 410] on select "Please Choose One Drop Ceiling Drywall Ceiling Open Ceiling" at bounding box center [869, 413] width 556 height 21
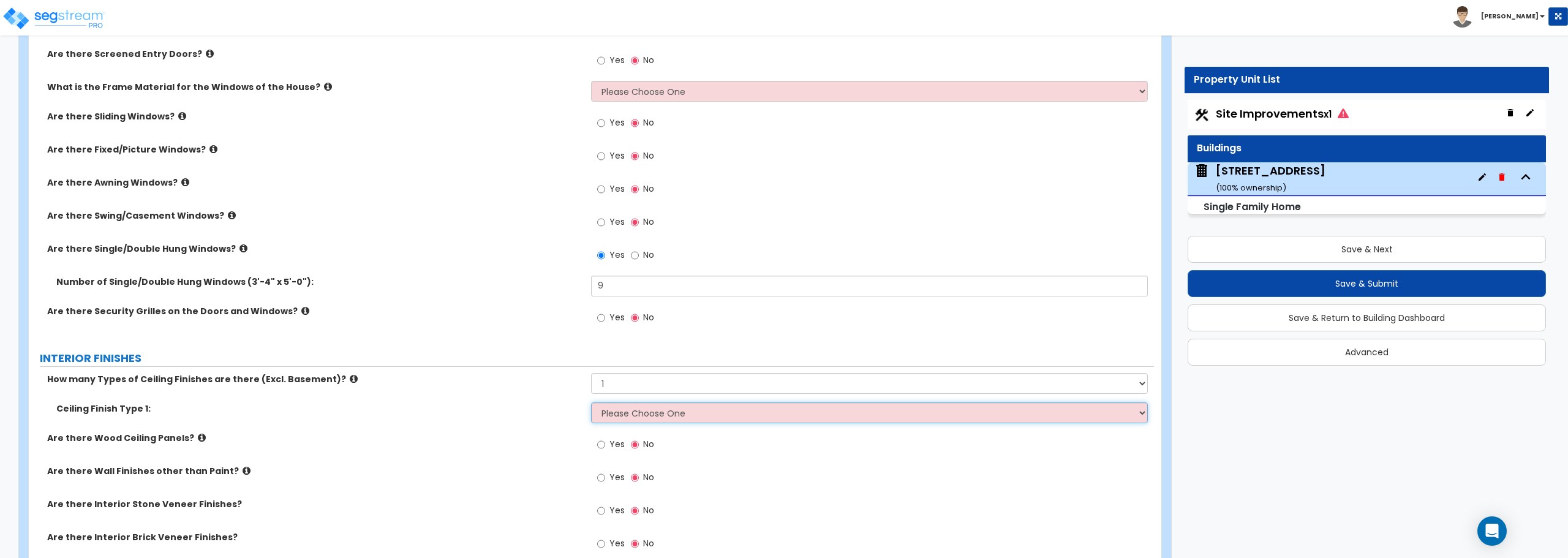
select select "2"
click at [591, 403] on select "Please Choose One Drop Ceiling Drywall Ceiling Open Ceiling" at bounding box center [869, 413] width 556 height 21
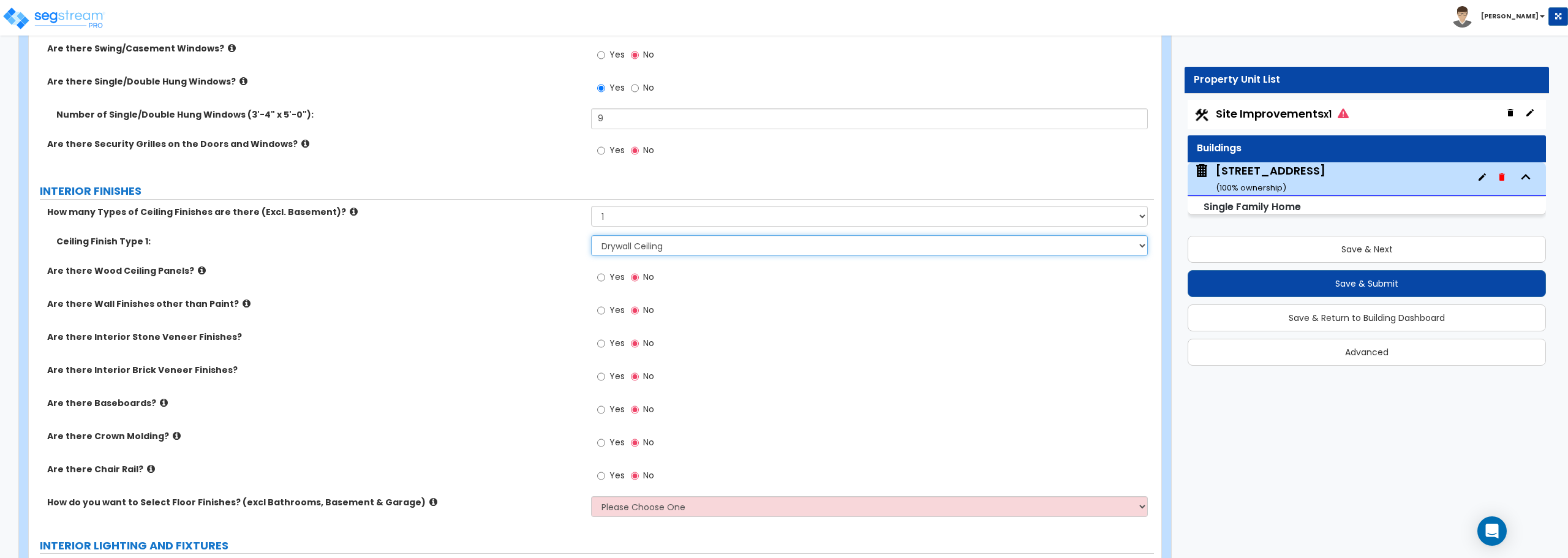
scroll to position [1961, 0]
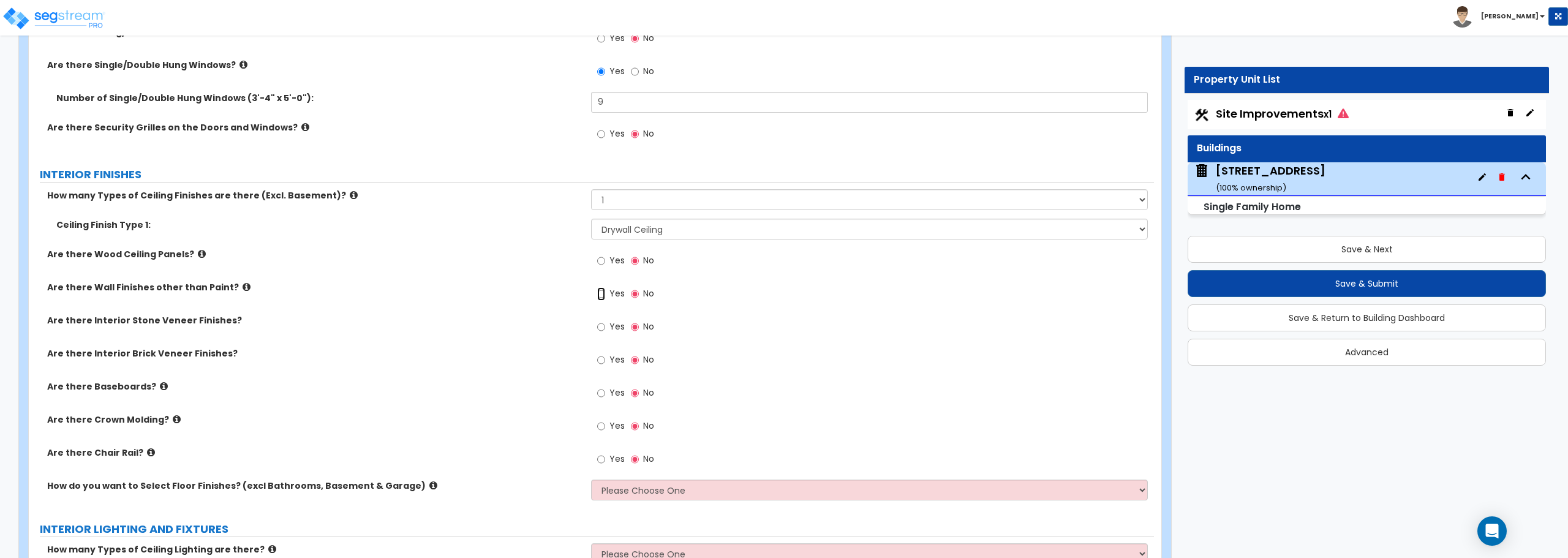
click at [603, 294] on input "Yes" at bounding box center [601, 294] width 8 height 13
radio input "true"
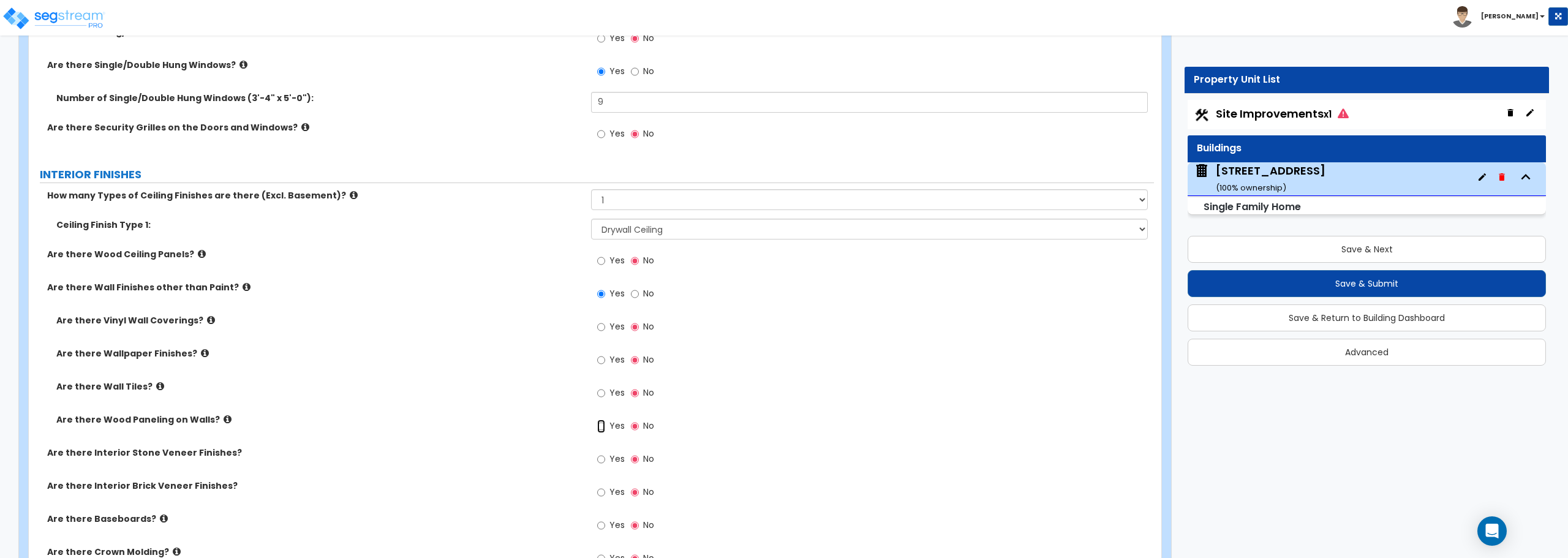
click at [603, 423] on input "Yes" at bounding box center [601, 427] width 8 height 13
radio input "true"
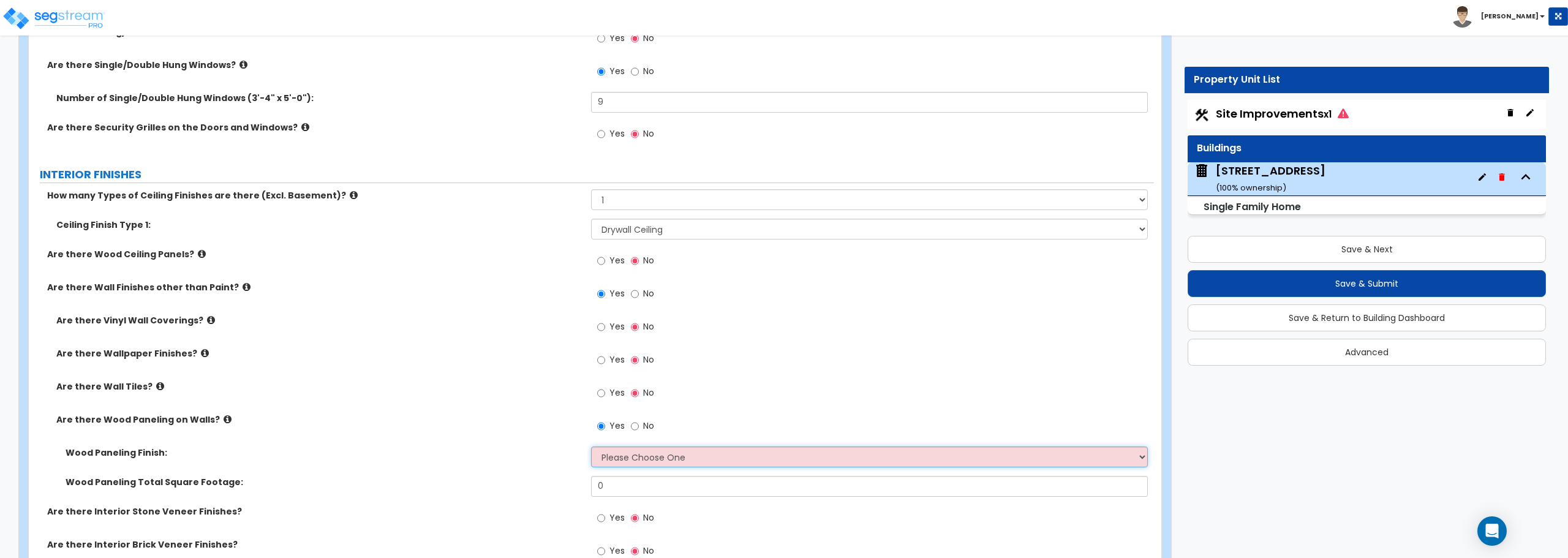
click at [625, 455] on select "Please Choose One Birch Mahogany Oak or Cherry Rosewood Teak I Don't Know, Plea…" at bounding box center [869, 457] width 556 height 21
select select "3"
click at [591, 447] on select "Please Choose One Birch Mahogany Oak or Cherry Rosewood Teak I Don't Know, Plea…" at bounding box center [869, 457] width 556 height 21
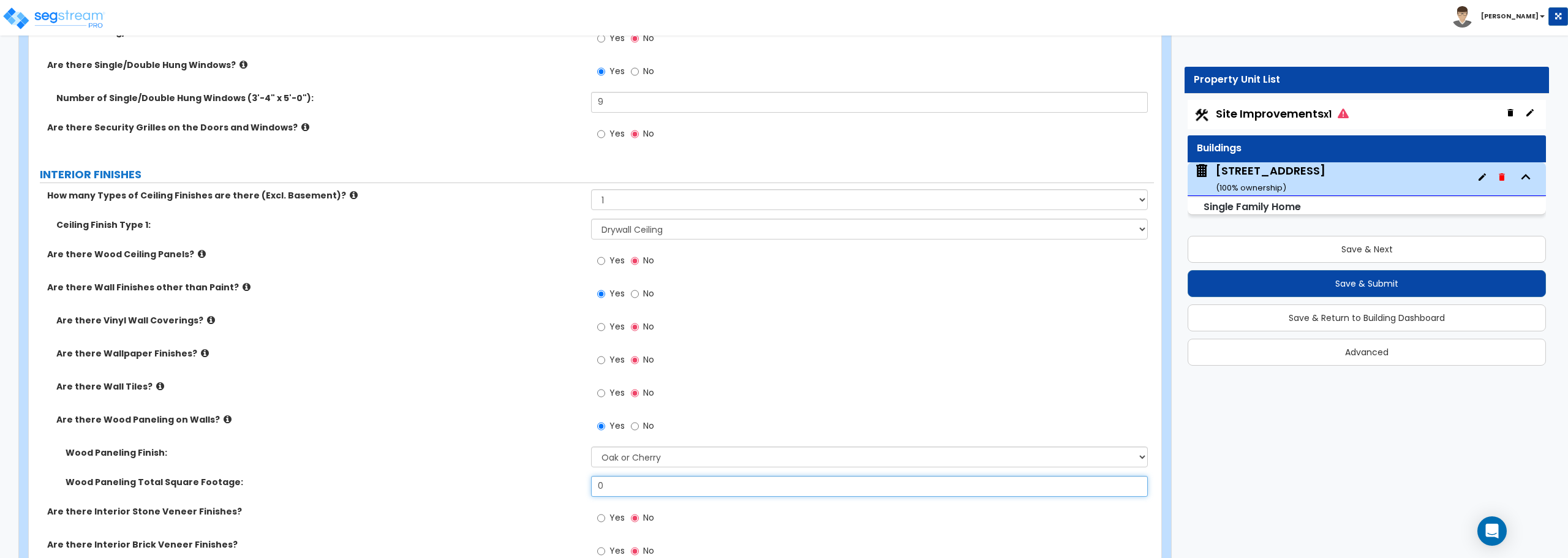
drag, startPoint x: 612, startPoint y: 483, endPoint x: 581, endPoint y: 486, distance: 31.1
click at [581, 486] on div "Wood Paneling Total Square Footage: 0" at bounding box center [591, 491] width 1125 height 30
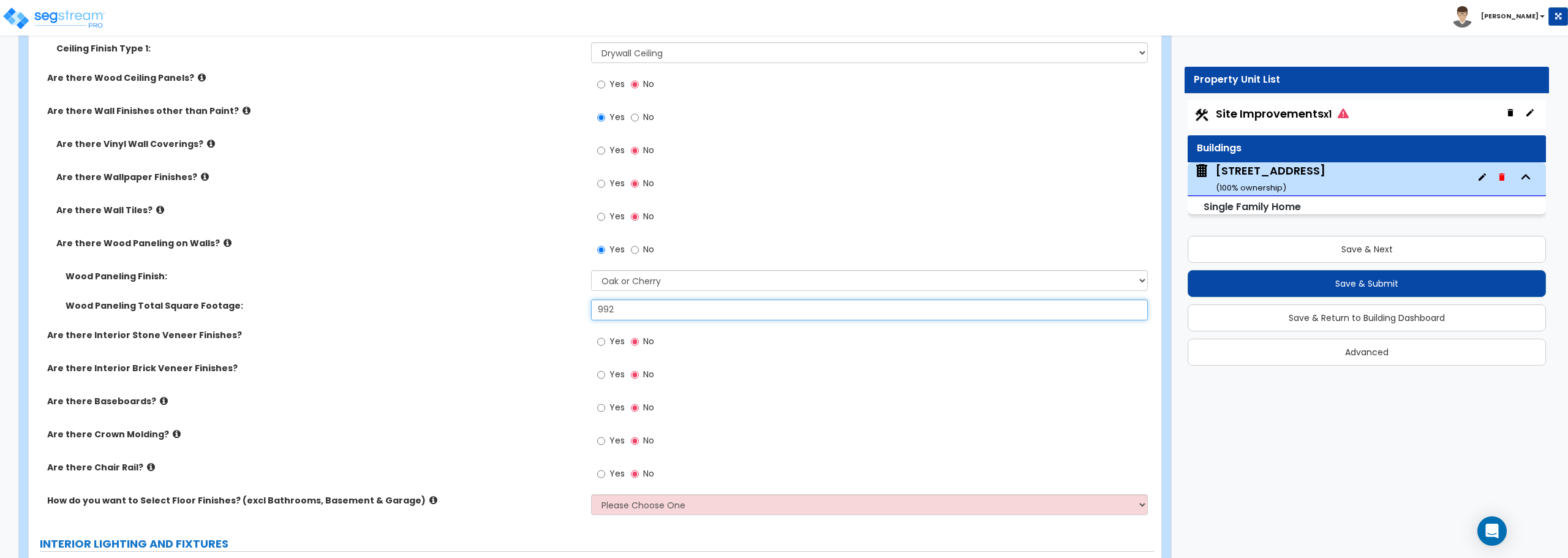
scroll to position [2145, 0]
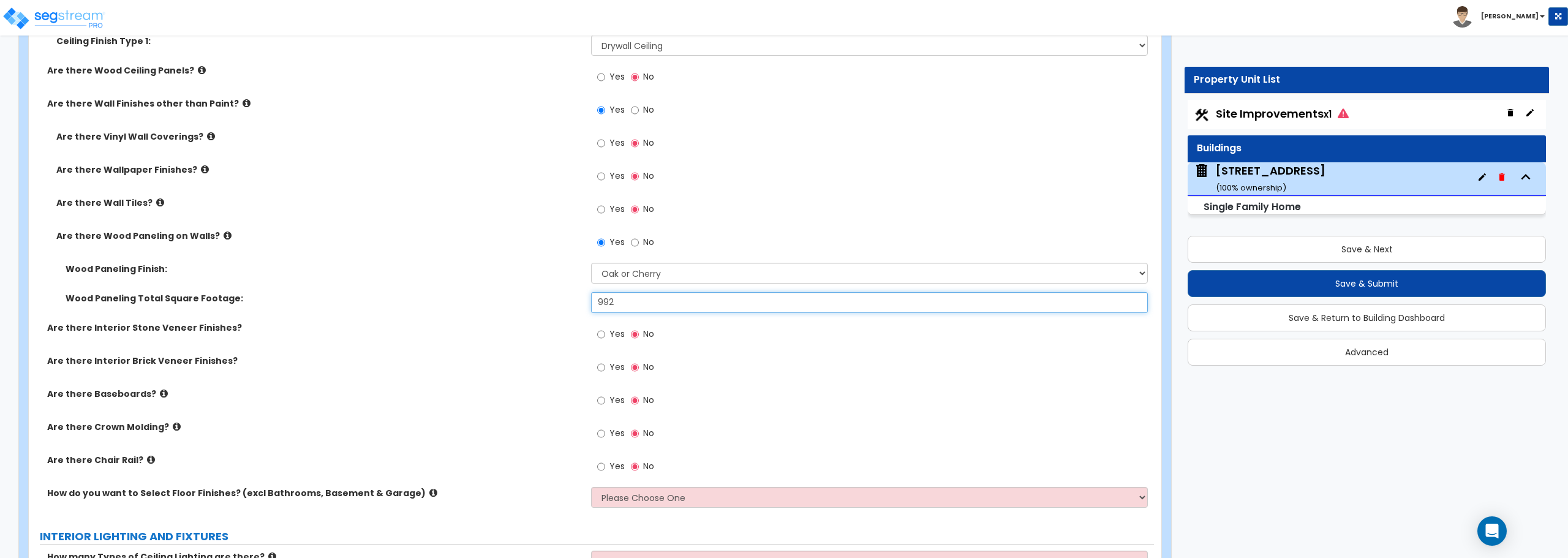
type input "992"
click at [601, 398] on input "Yes" at bounding box center [601, 401] width 8 height 13
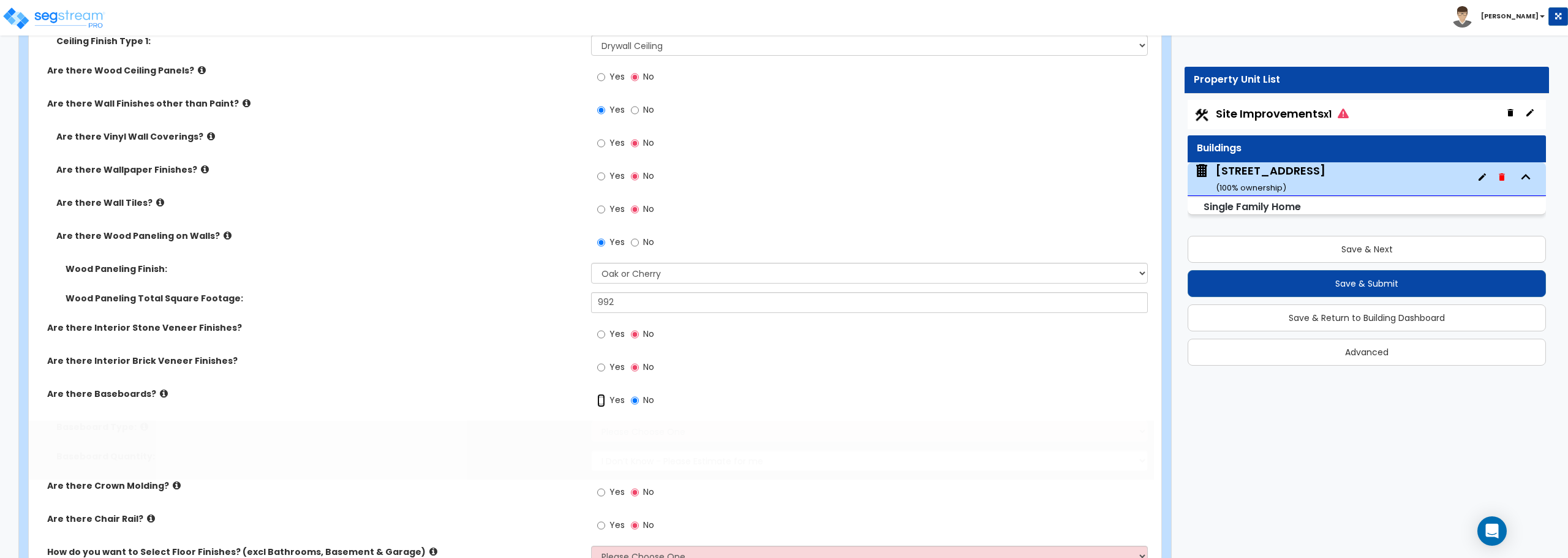
radio input "true"
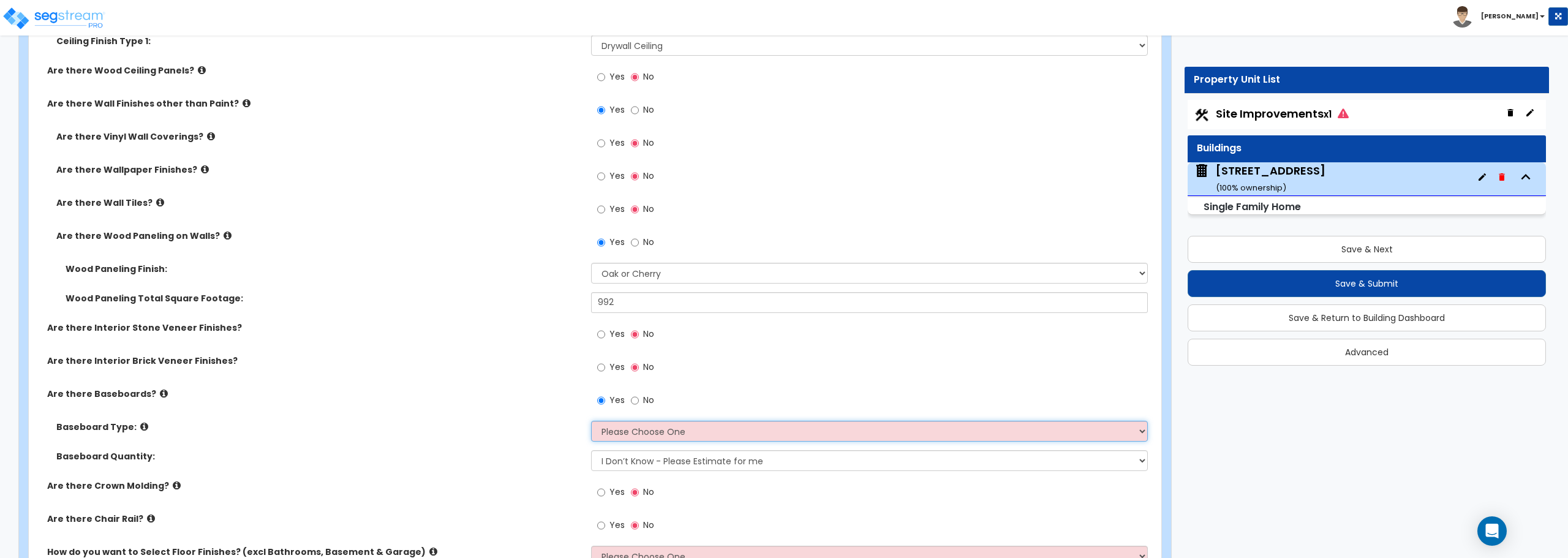
click at [611, 433] on select "Please Choose One Wood Vinyl Carpet Tile" at bounding box center [869, 431] width 556 height 21
select select "1"
click at [591, 421] on select "Please Choose One Wood Vinyl Carpet Tile" at bounding box center [869, 431] width 556 height 21
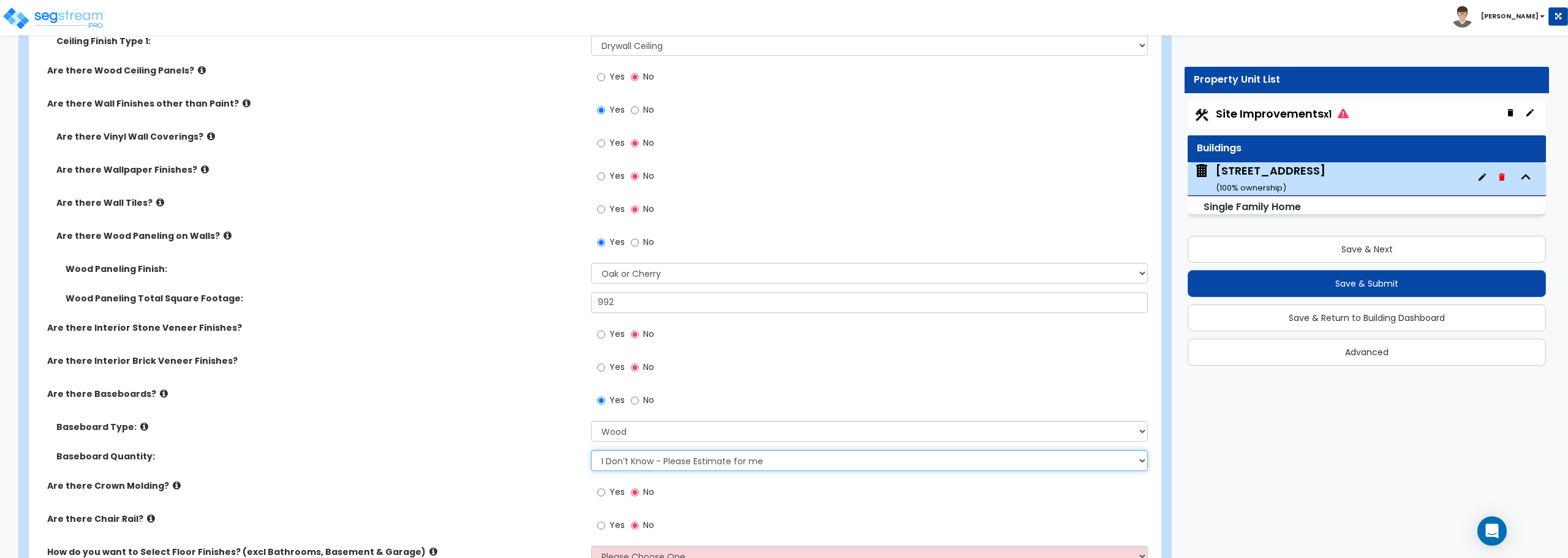
click at [622, 458] on select "I Don’t Know - Please Estimate for me I want to Enter the Linear Footage" at bounding box center [869, 461] width 556 height 21
select select "1"
click at [591, 450] on select "I Don’t Know - Please Estimate for me I want to Enter the Linear Footage" at bounding box center [869, 461] width 556 height 21
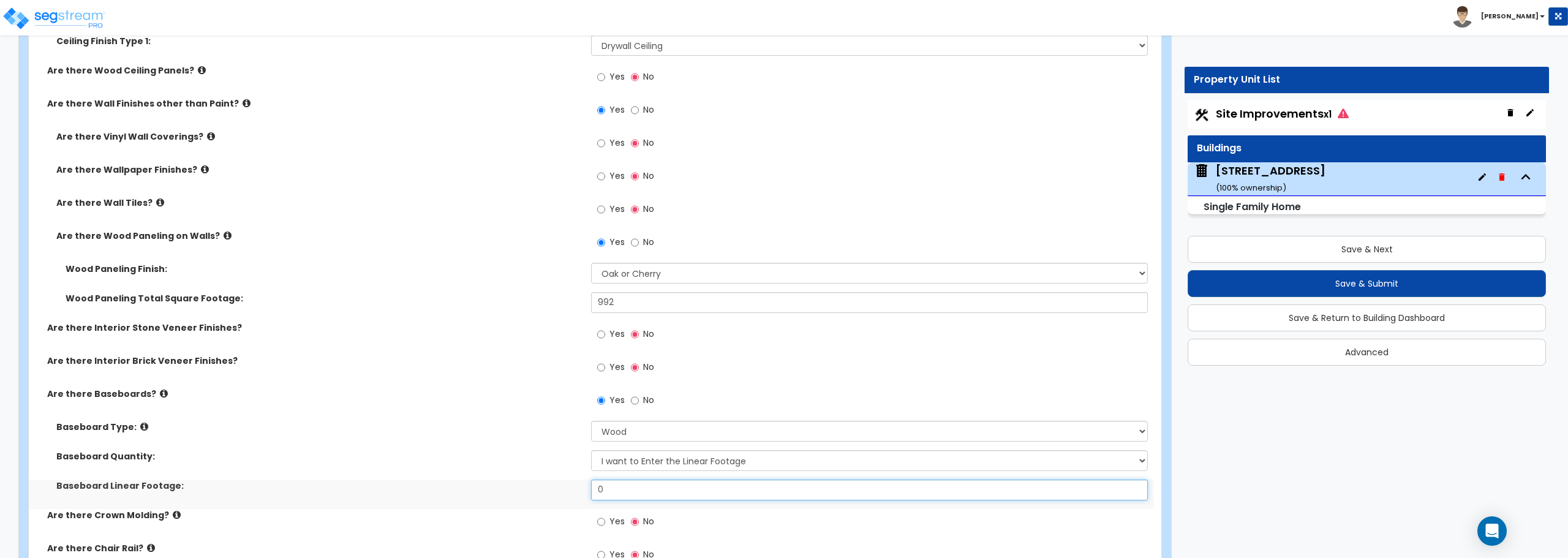
drag, startPoint x: 621, startPoint y: 486, endPoint x: 558, endPoint y: 488, distance: 63.0
click at [558, 488] on div "Baseboard Linear Footage: 0" at bounding box center [591, 495] width 1125 height 30
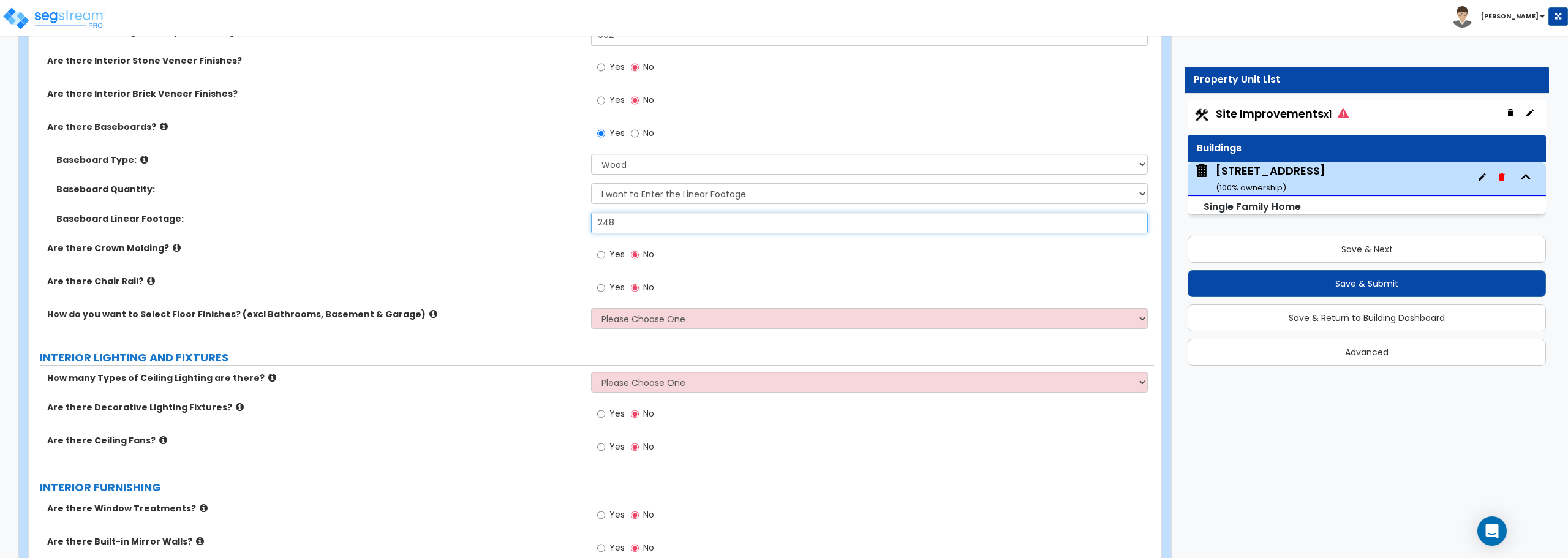
scroll to position [2452, 0]
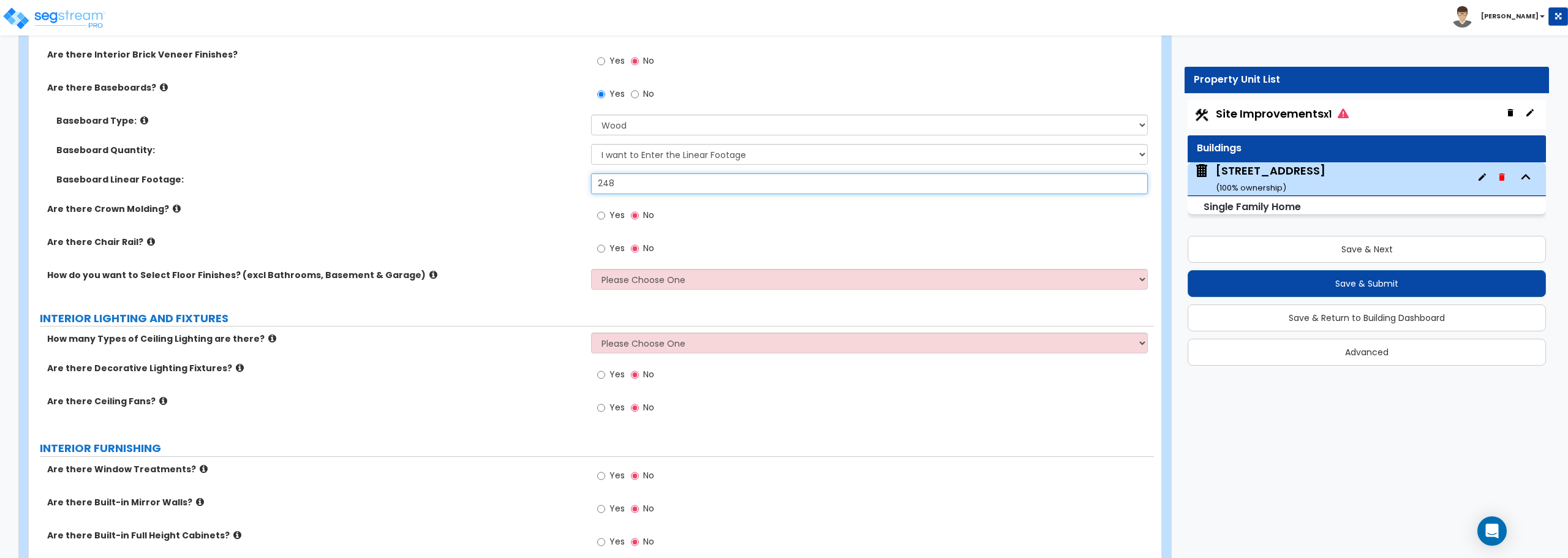
type input "248"
click at [653, 261] on div "Yes No" at bounding box center [625, 250] width 69 height 28
click at [656, 281] on select "Please Choose One I want to Select Floor Finishes for the Areas of the House I …" at bounding box center [869, 280] width 556 height 21
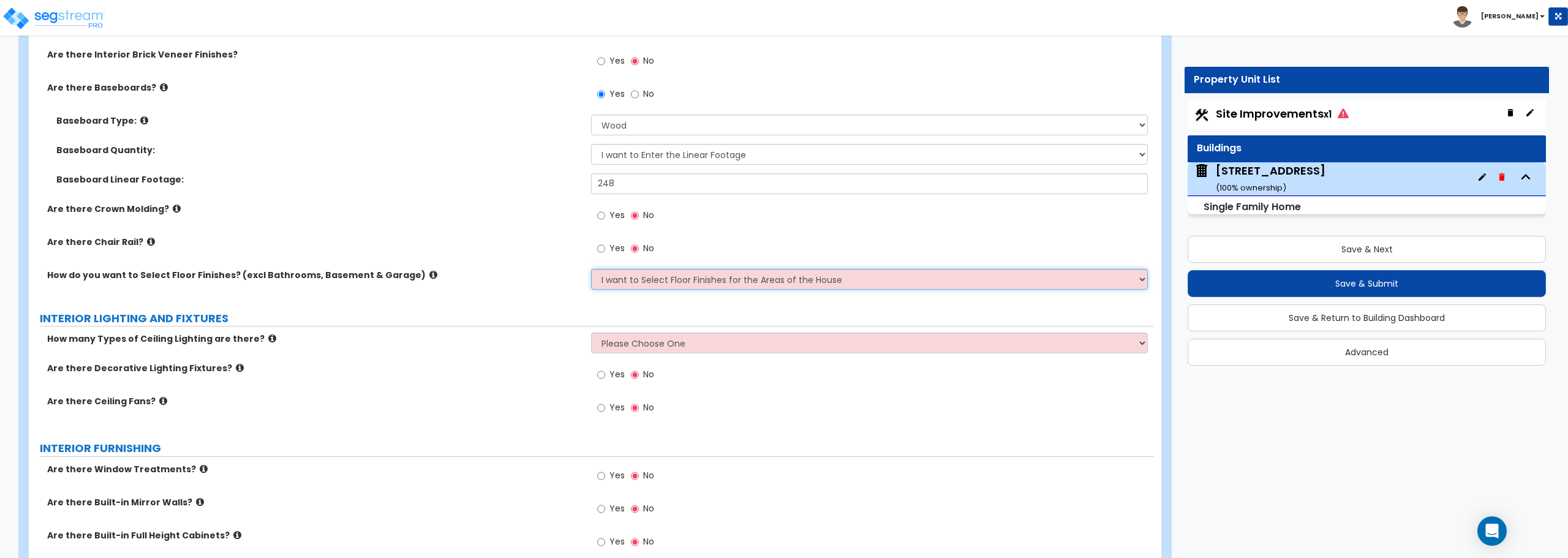
click at [591, 269] on select "Please Choose One I want to Select Floor Finishes for the Areas of the House I …" at bounding box center [869, 280] width 556 height 21
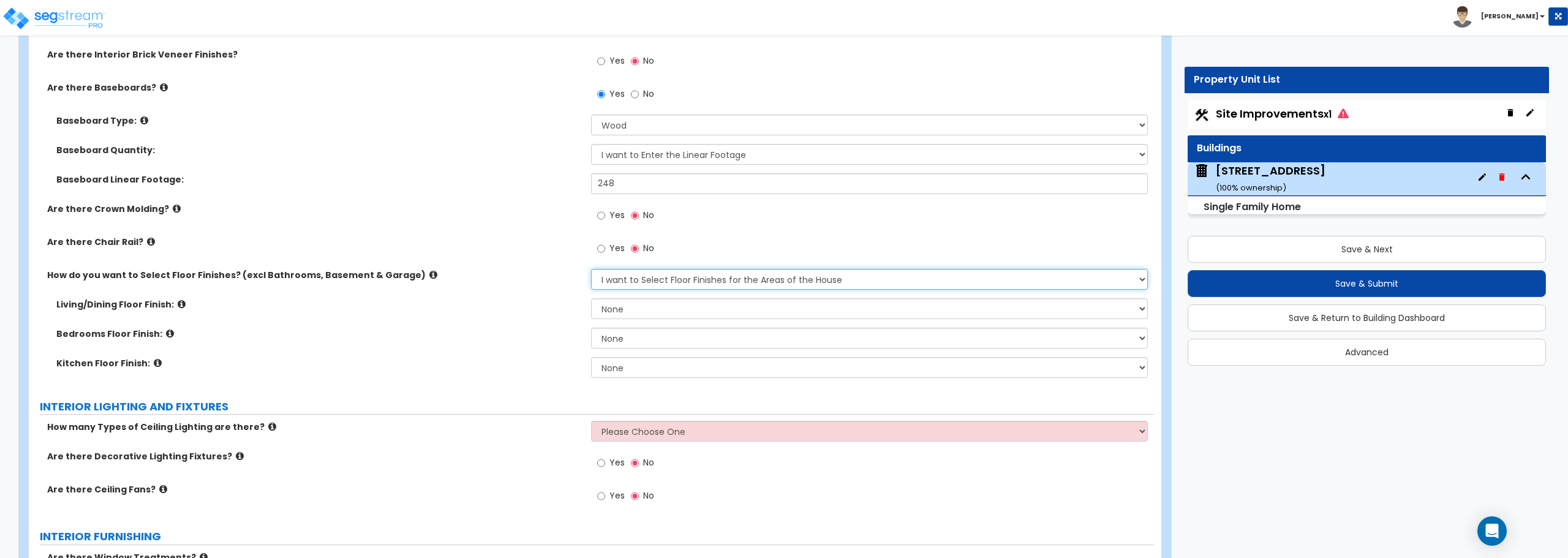
click at [672, 285] on select "Please Choose One I want to Select Floor Finishes for the Areas of the House I …" at bounding box center [869, 280] width 556 height 21
select select "2"
click at [591, 269] on select "Please Choose One I want to Select Floor Finishes for the Areas of the House I …" at bounding box center [869, 280] width 556 height 21
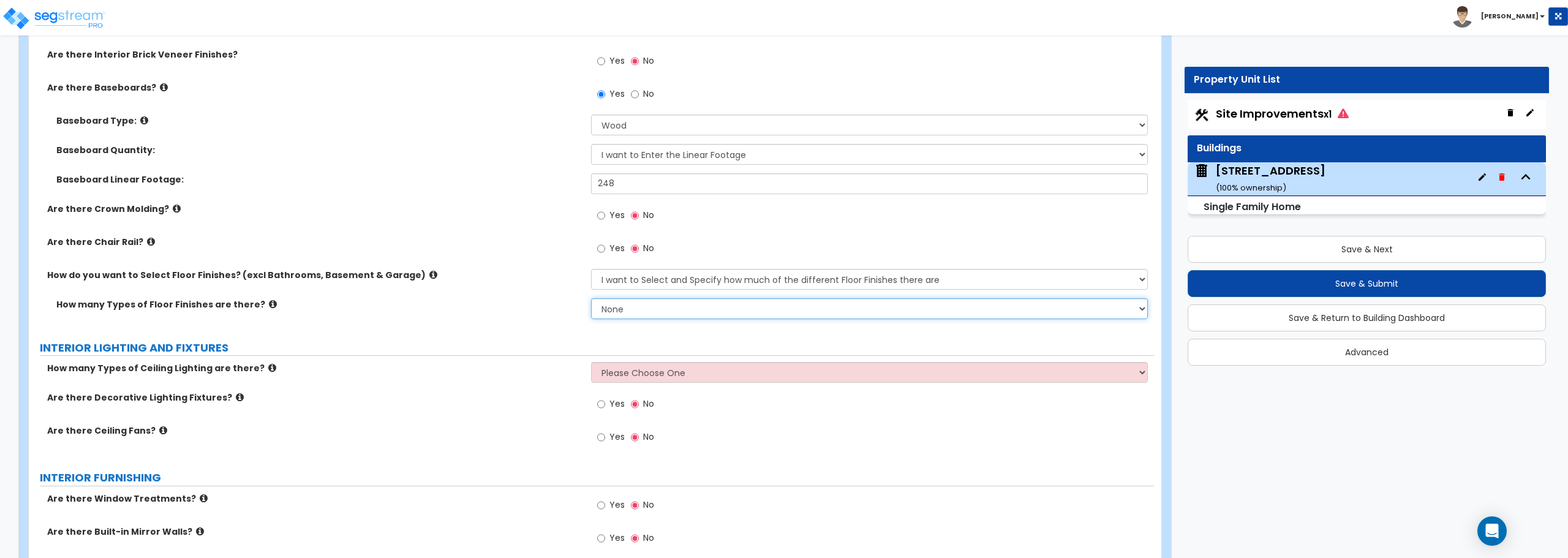
click at [667, 318] on select "None 1 2 3 4" at bounding box center [869, 309] width 556 height 21
select select "3"
click at [591, 298] on select "None 1 2 3 4" at bounding box center [869, 309] width 556 height 21
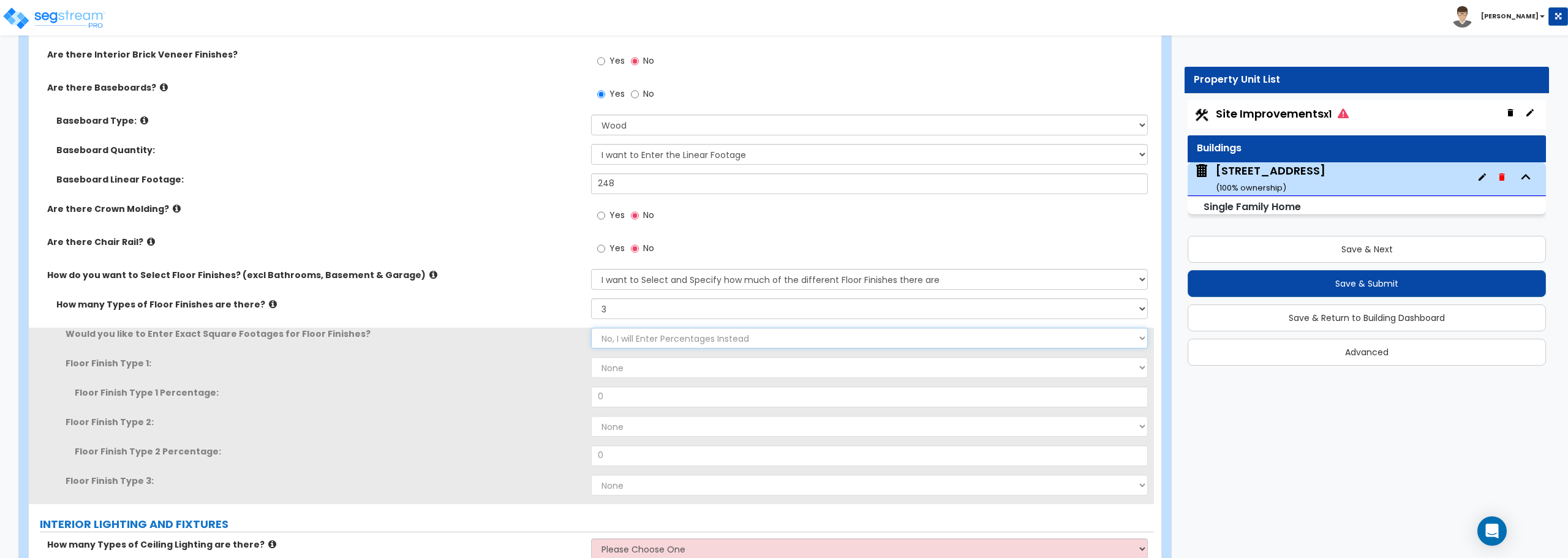
click at [620, 333] on select "No, I will Enter Percentages Instead Yes, I will Enter Exact Square Footages" at bounding box center [869, 338] width 556 height 21
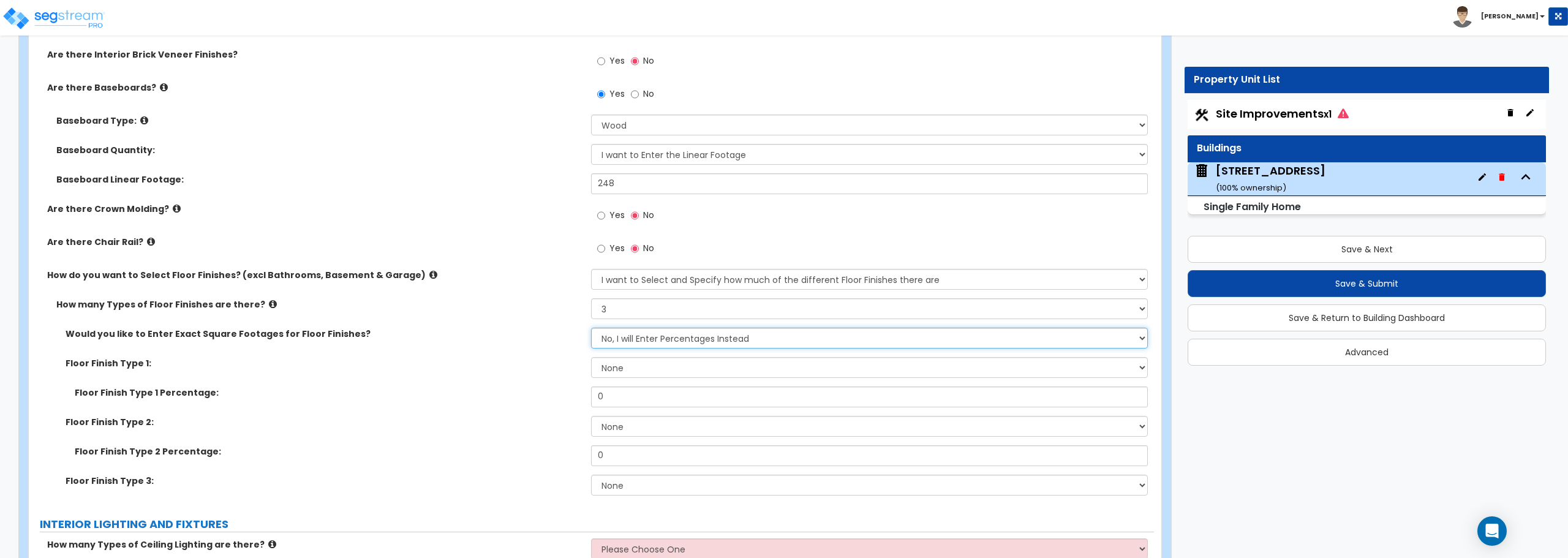
click at [591, 328] on select "No, I will Enter Percentages Instead Yes, I will Enter Exact Square Footages" at bounding box center [869, 338] width 556 height 21
click at [605, 368] on select "None Tile Flooring Hardwood Flooring Resilient Laminate Flooring VCT Flooring S…" at bounding box center [869, 368] width 556 height 21
select select "5"
click at [591, 357] on select "None Tile Flooring Hardwood Flooring Resilient Laminate Flooring VCT Flooring S…" at bounding box center [869, 368] width 556 height 21
drag, startPoint x: 645, startPoint y: 402, endPoint x: 493, endPoint y: 402, distance: 152.0
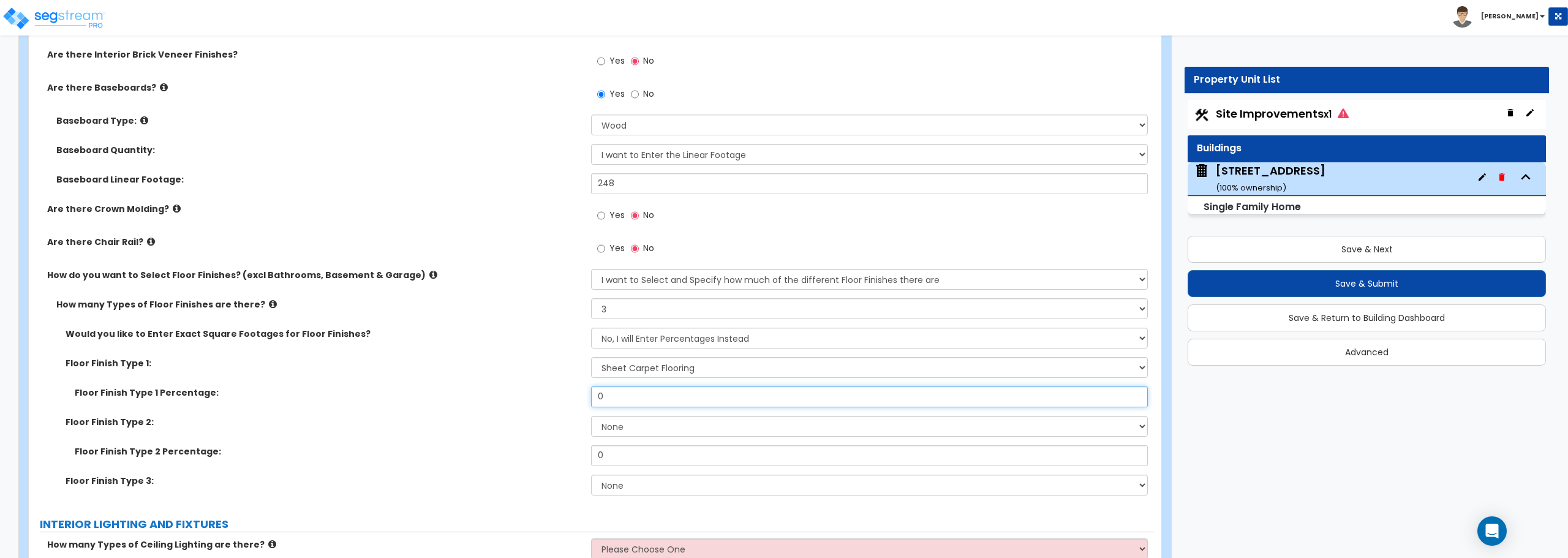
click at [493, 402] on div "Floor Finish Type 1 Percentage: 0" at bounding box center [591, 402] width 1125 height 30
type input "30"
click at [624, 431] on select "None Tile Flooring Hardwood Flooring Resilient Laminate Flooring VCT Flooring S…" at bounding box center [869, 427] width 556 height 21
select select "3"
click at [591, 416] on select "None Tile Flooring Hardwood Flooring Resilient Laminate Flooring VCT Flooring S…" at bounding box center [869, 427] width 556 height 21
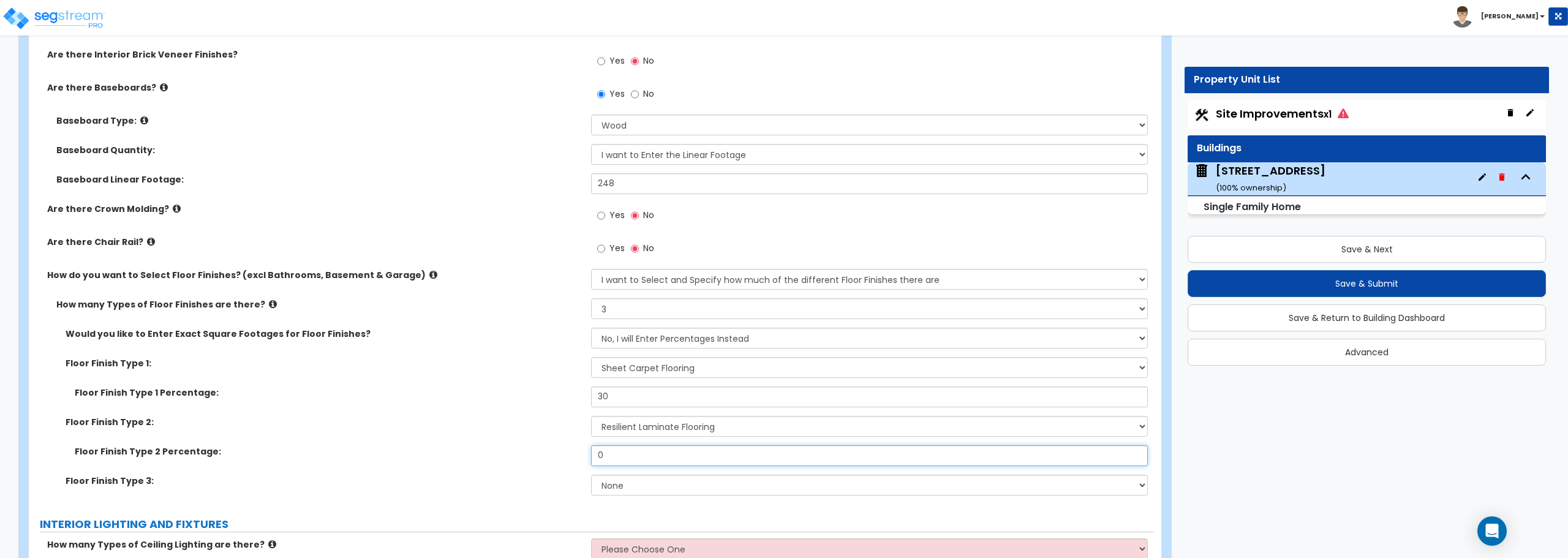
drag, startPoint x: 655, startPoint y: 453, endPoint x: 554, endPoint y: 455, distance: 101.0
click at [554, 455] on div "Floor Finish Type 2 Percentage: 0" at bounding box center [591, 461] width 1125 height 30
type input "10"
click at [685, 489] on select "None Tile Flooring Hardwood Flooring Resilient Laminate Flooring VCT Flooring S…" at bounding box center [869, 486] width 556 height 21
click at [668, 489] on select "None Tile Flooring Hardwood Flooring Resilient Laminate Flooring VCT Flooring S…" at bounding box center [869, 486] width 556 height 21
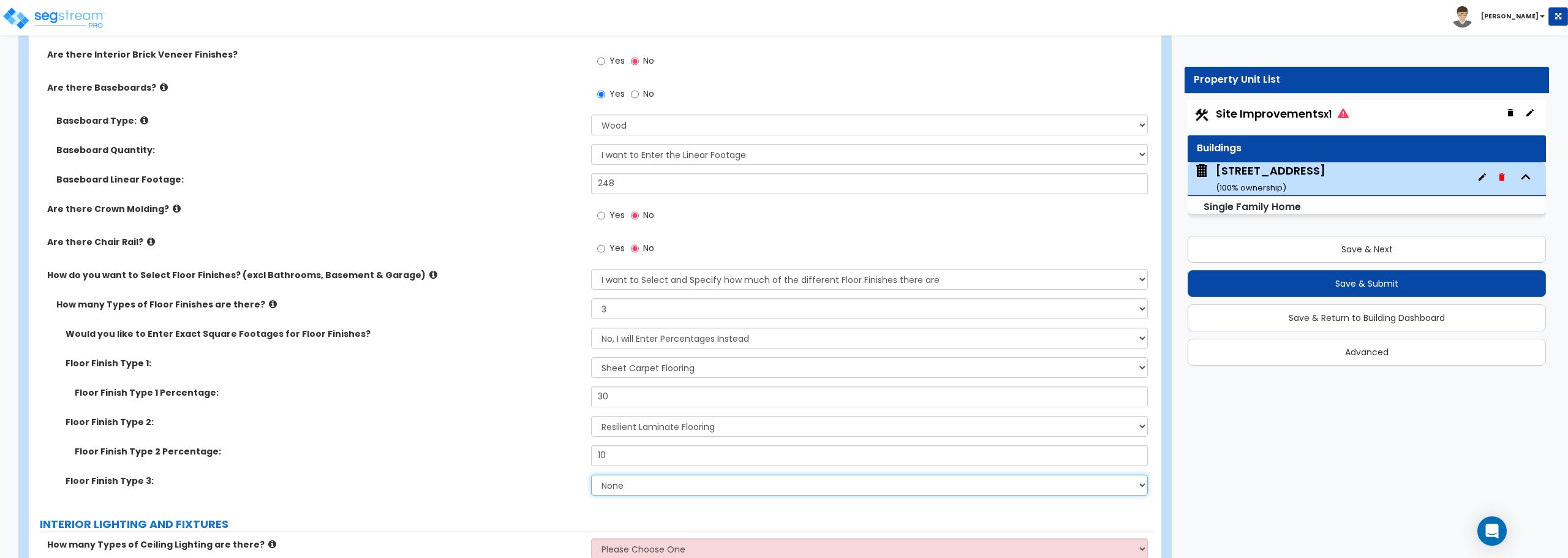
click at [659, 479] on select "None Tile Flooring Hardwood Flooring Resilient Laminate Flooring VCT Flooring S…" at bounding box center [869, 486] width 556 height 21
click at [544, 404] on div "Floor Finish Type 1 Percentage: 30" at bounding box center [591, 402] width 1125 height 30
click at [656, 479] on select "None Tile Flooring Hardwood Flooring Resilient Laminate Flooring VCT Flooring S…" at bounding box center [869, 486] width 556 height 21
select select "6"
click at [591, 475] on select "None Tile Flooring Hardwood Flooring Resilient Laminate Flooring VCT Flooring S…" at bounding box center [869, 486] width 556 height 21
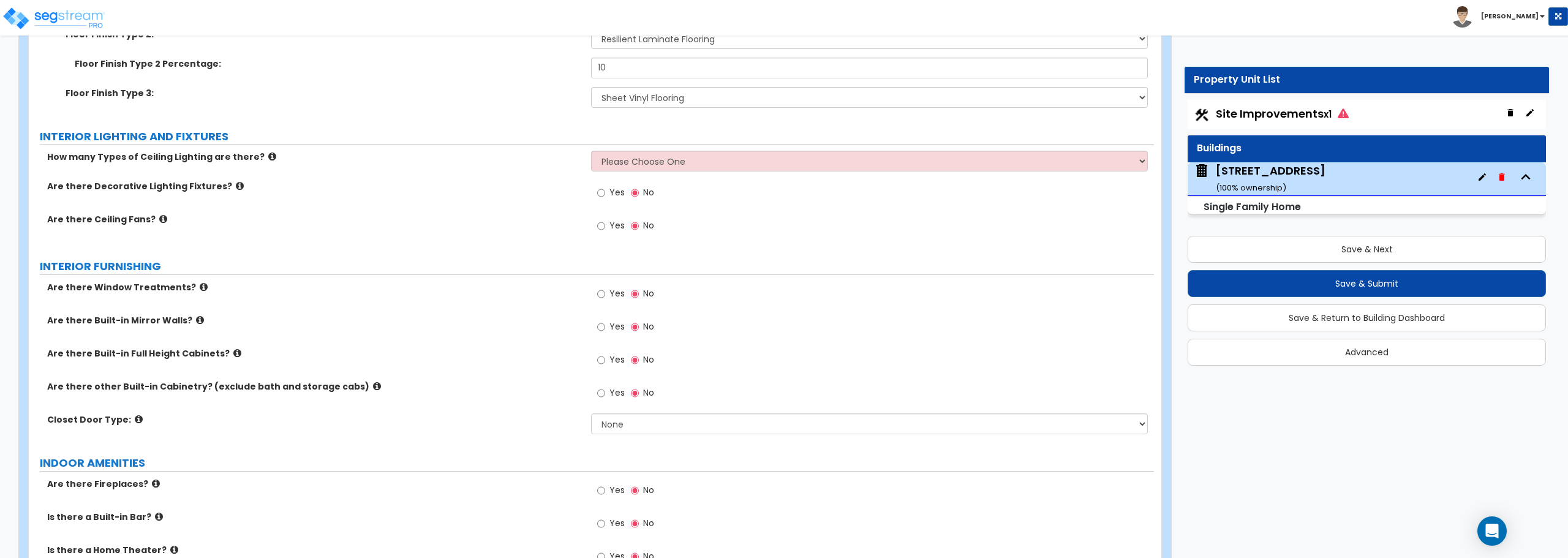
scroll to position [2820, 0]
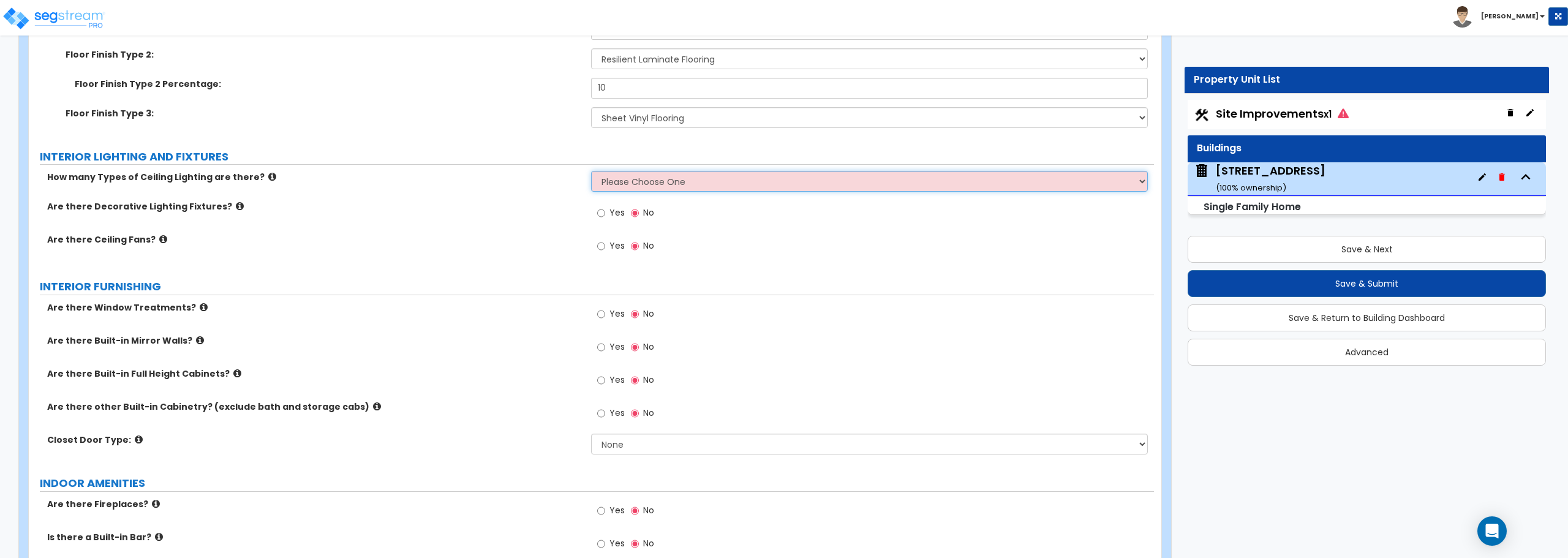
click at [769, 182] on select "Please Choose One 1 2 3" at bounding box center [869, 182] width 556 height 21
select select "1"
click at [591, 171] on select "Please Choose One 1 2 3" at bounding box center [869, 182] width 556 height 21
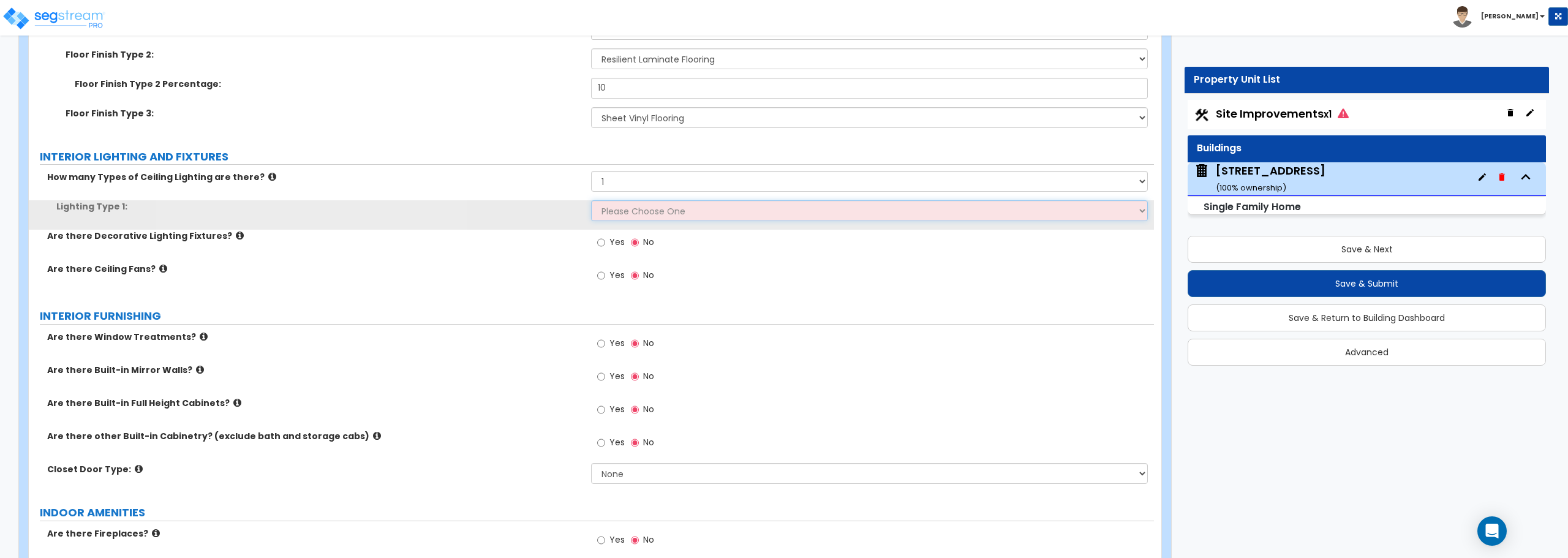
click at [735, 216] on select "Please Choose One LED Surface-Mounted LED Recessed Fluorescent Surface-Mounted …" at bounding box center [869, 211] width 556 height 21
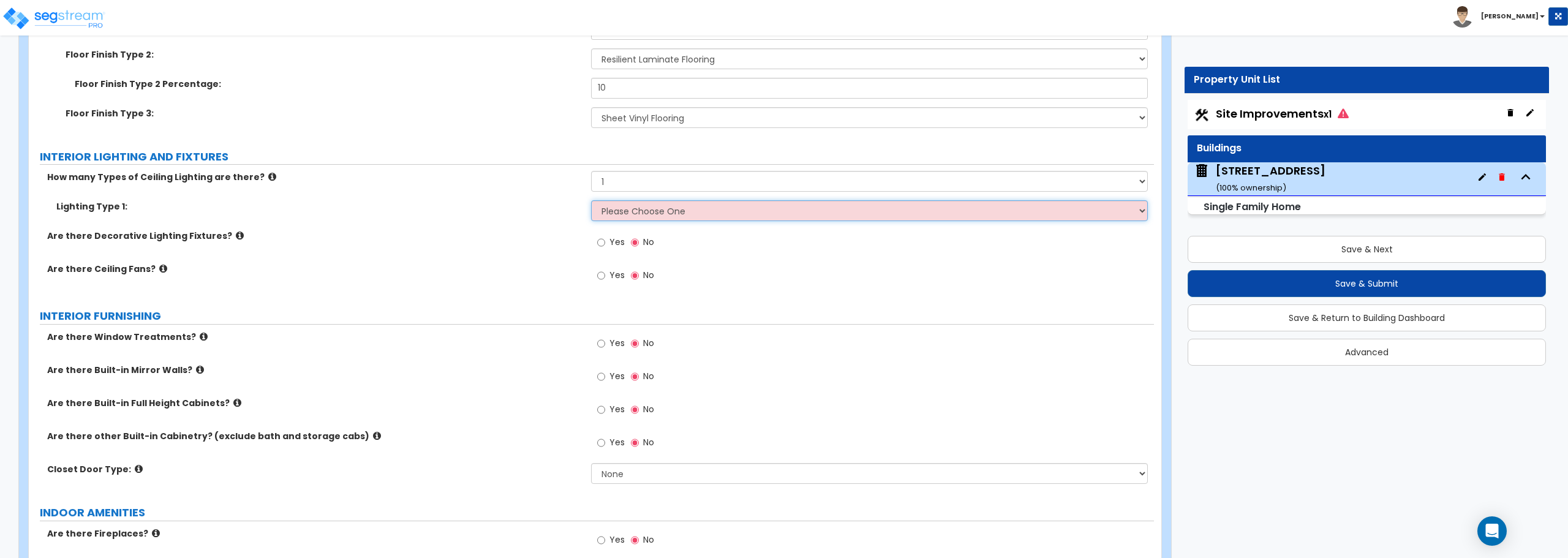
select select "6"
click at [591, 201] on select "Please Choose One LED Surface-Mounted LED Recessed Fluorescent Surface-Mounted …" at bounding box center [869, 211] width 556 height 21
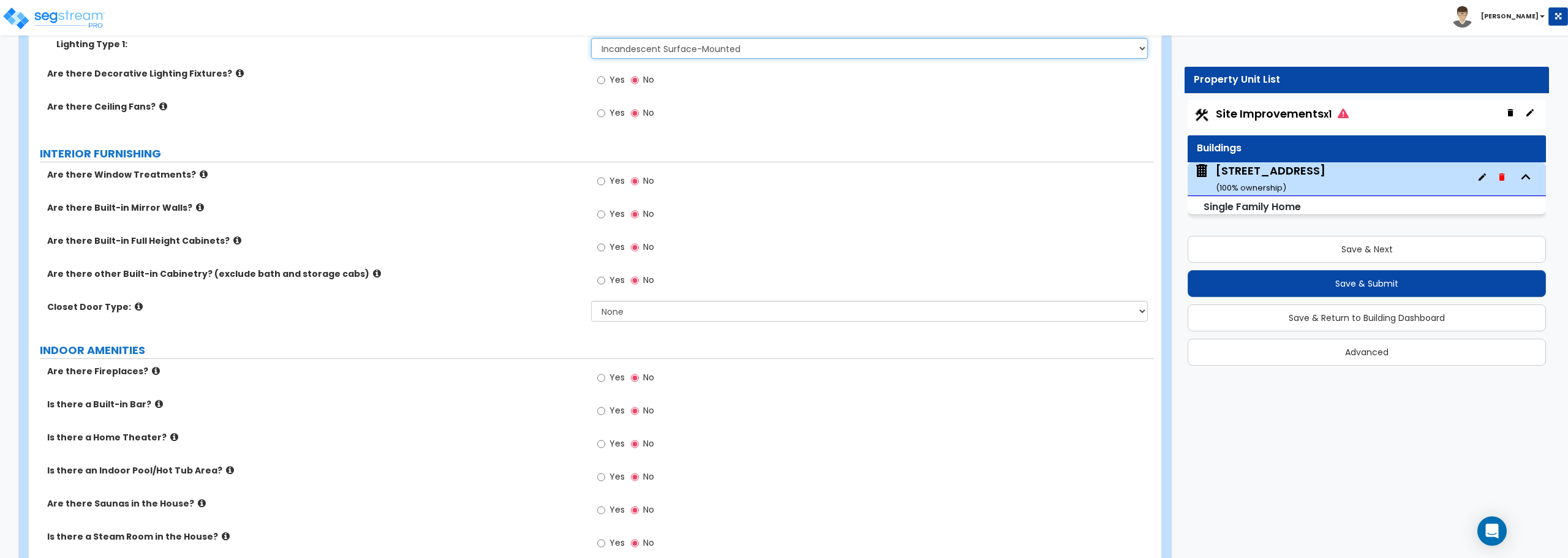
scroll to position [3003, 0]
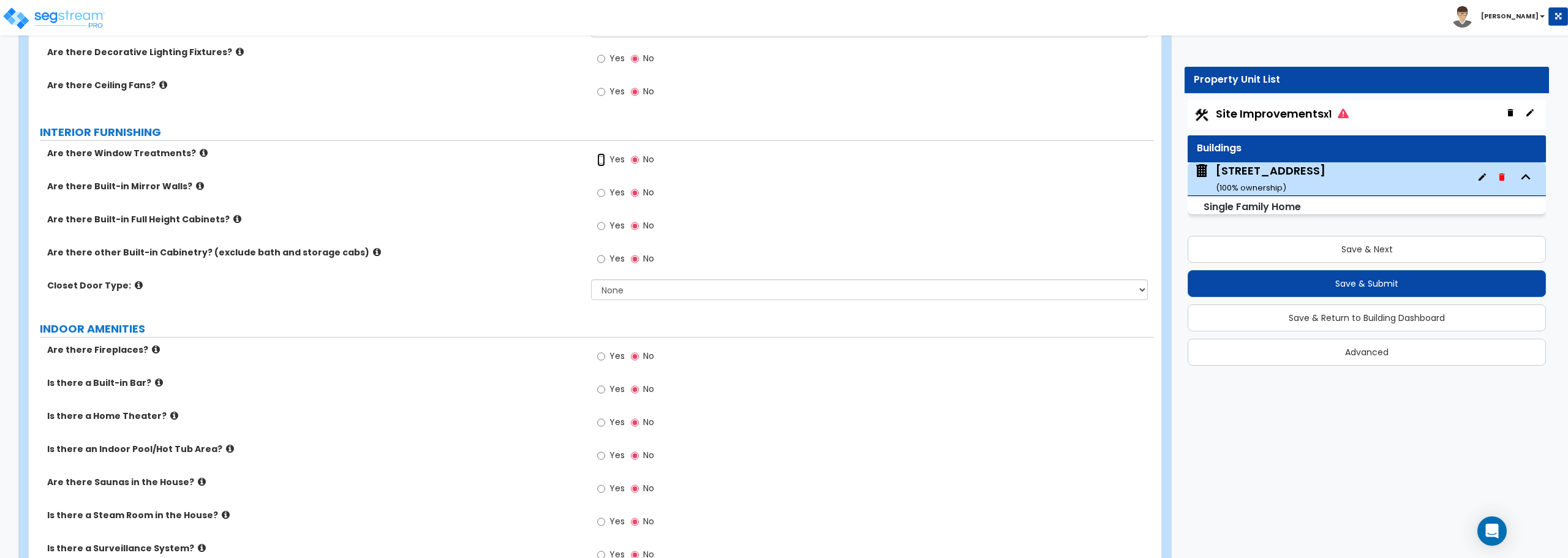
click at [599, 159] on input "Yes" at bounding box center [601, 160] width 8 height 13
radio input "true"
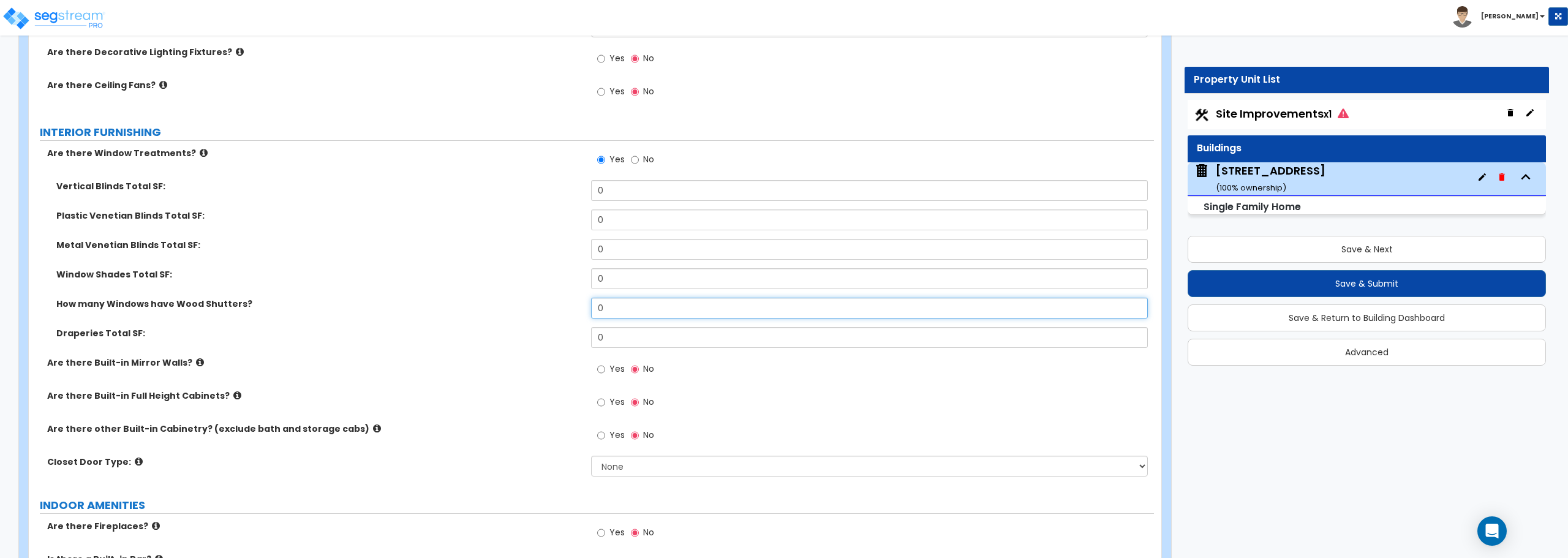
drag, startPoint x: 620, startPoint y: 318, endPoint x: 540, endPoint y: 318, distance: 80.0
click at [540, 318] on div "How many Windows have Wood Shutters? 0" at bounding box center [591, 313] width 1125 height 30
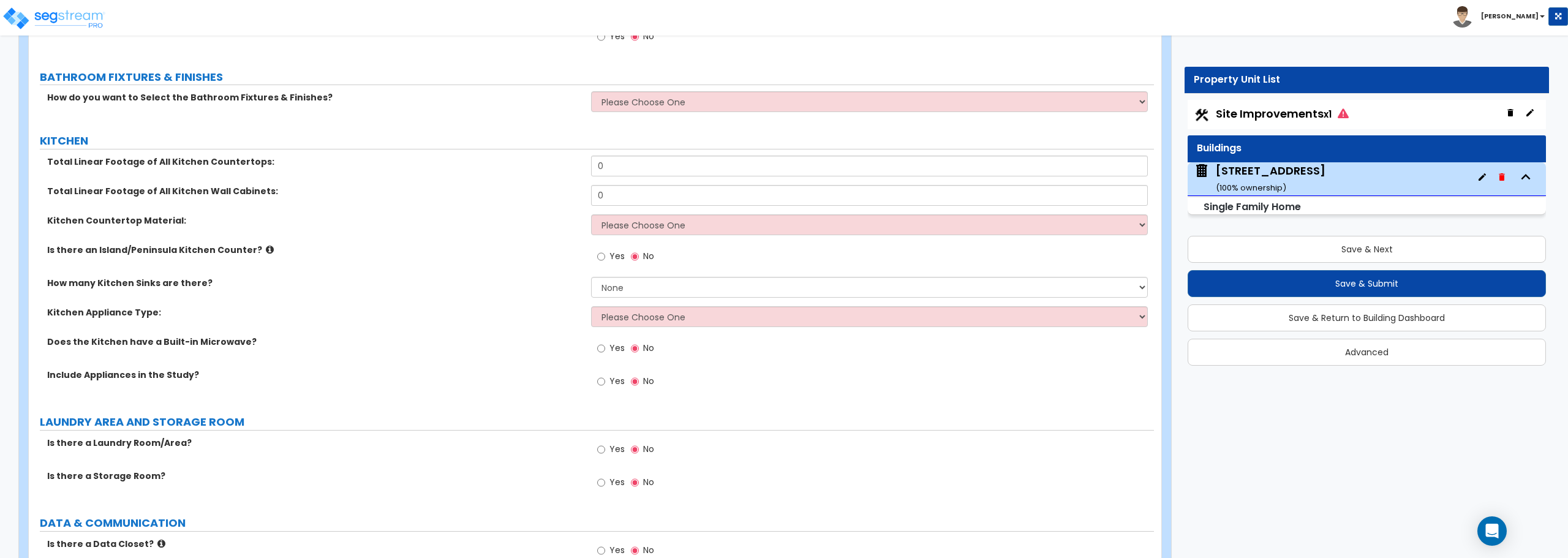
scroll to position [3677, 0]
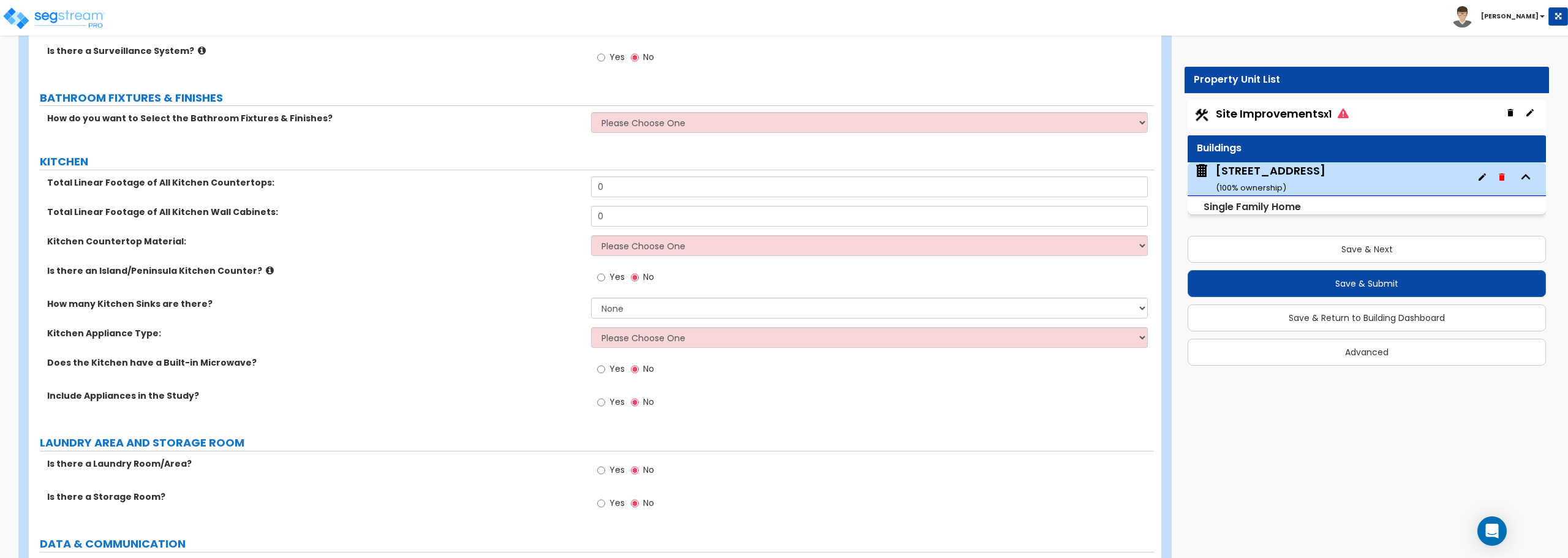
type input "1"
click at [656, 117] on select "Please Choose One I want to Select Fixtures and Finishes only for one Bath and …" at bounding box center [869, 123] width 556 height 21
select select "1"
click at [591, 112] on select "Please Choose One I want to Select Fixtures and Finishes only for one Bath and …" at bounding box center [869, 123] width 556 height 21
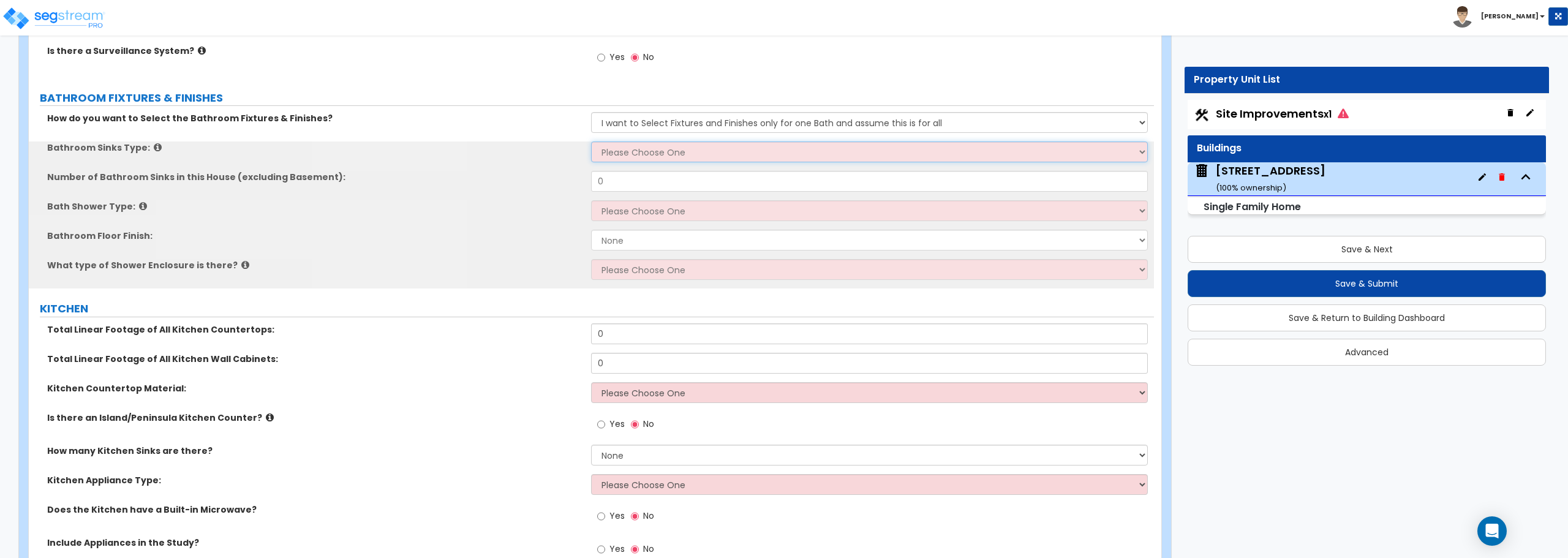
click at [659, 156] on select "Please Choose One Wall-mounted Pedestal-mounted Vanity-mounted" at bounding box center [869, 152] width 556 height 21
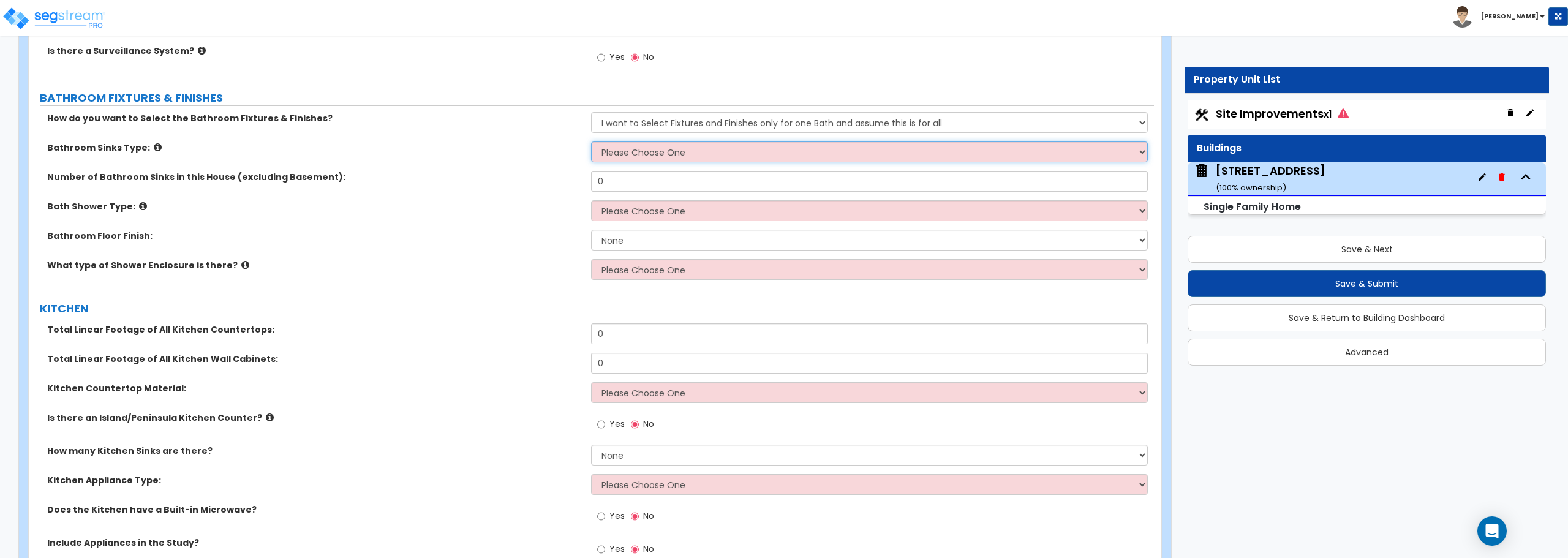
select select "3"
click at [591, 142] on select "Please Choose One Wall-mounted Pedestal-mounted Vanity-mounted" at bounding box center [869, 152] width 556 height 21
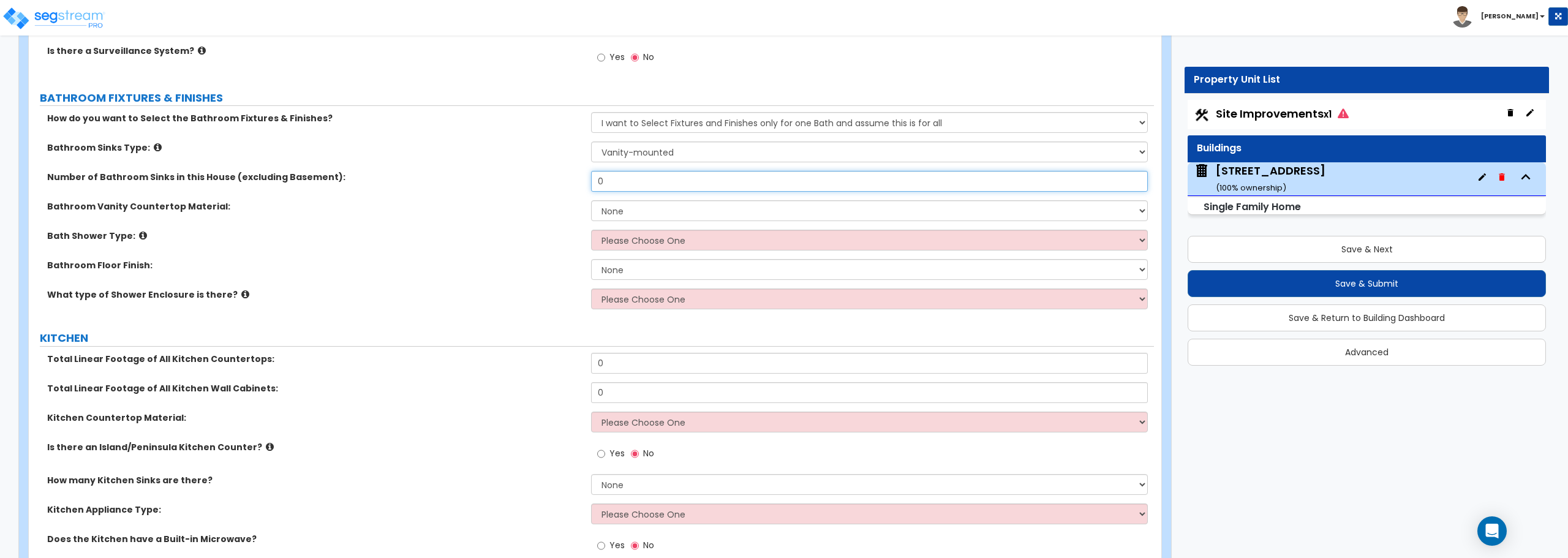
drag, startPoint x: 646, startPoint y: 179, endPoint x: 543, endPoint y: 182, distance: 103.0
click at [543, 182] on div "Number of Bathroom Sinks in this House (excluding Basement): 0" at bounding box center [591, 186] width 1125 height 30
type input "1"
click at [673, 215] on select "None Plastic Laminate Solid Surface Stone Quartz Marble Tile Wood Stainless Ste…" at bounding box center [869, 211] width 556 height 21
select select "4"
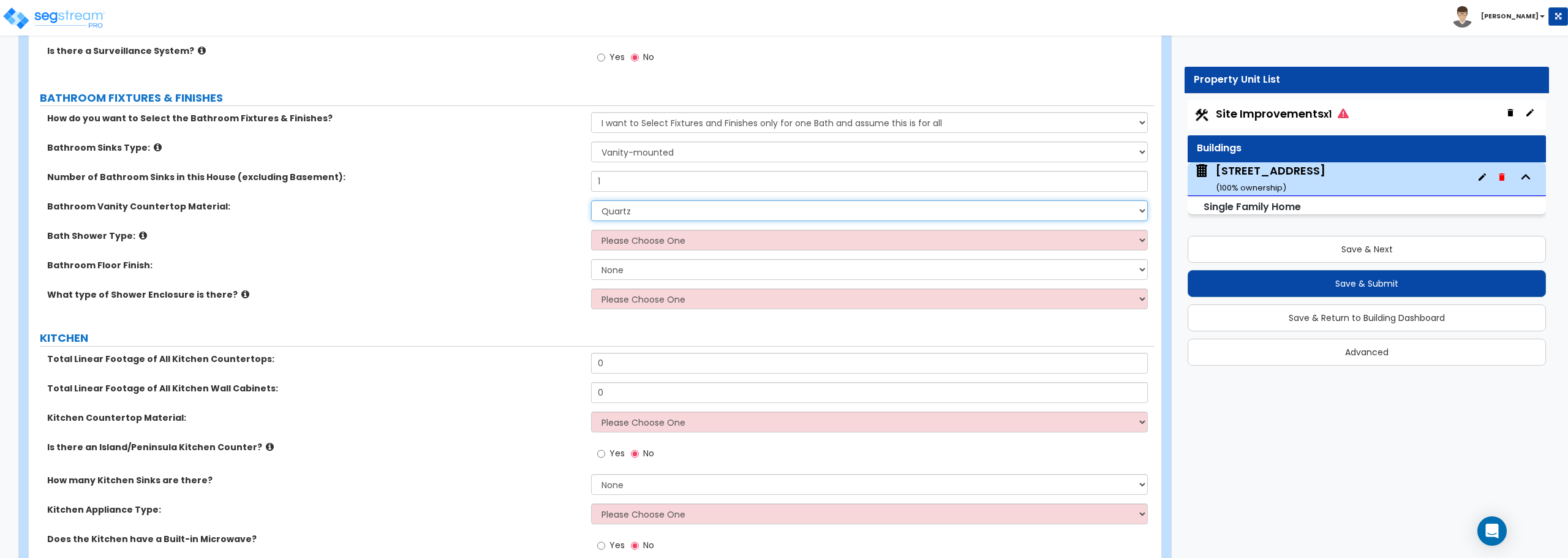
click at [591, 201] on select "None Plastic Laminate Solid Surface Stone Quartz Marble Tile Wood Stainless Ste…" at bounding box center [869, 211] width 556 height 21
click at [676, 239] on select "Please Choose One Standalone Shower Bathtub - Shower Combination" at bounding box center [869, 240] width 556 height 21
select select "2"
click at [591, 230] on select "Please Choose One Standalone Shower Bathtub - Shower Combination" at bounding box center [869, 240] width 556 height 21
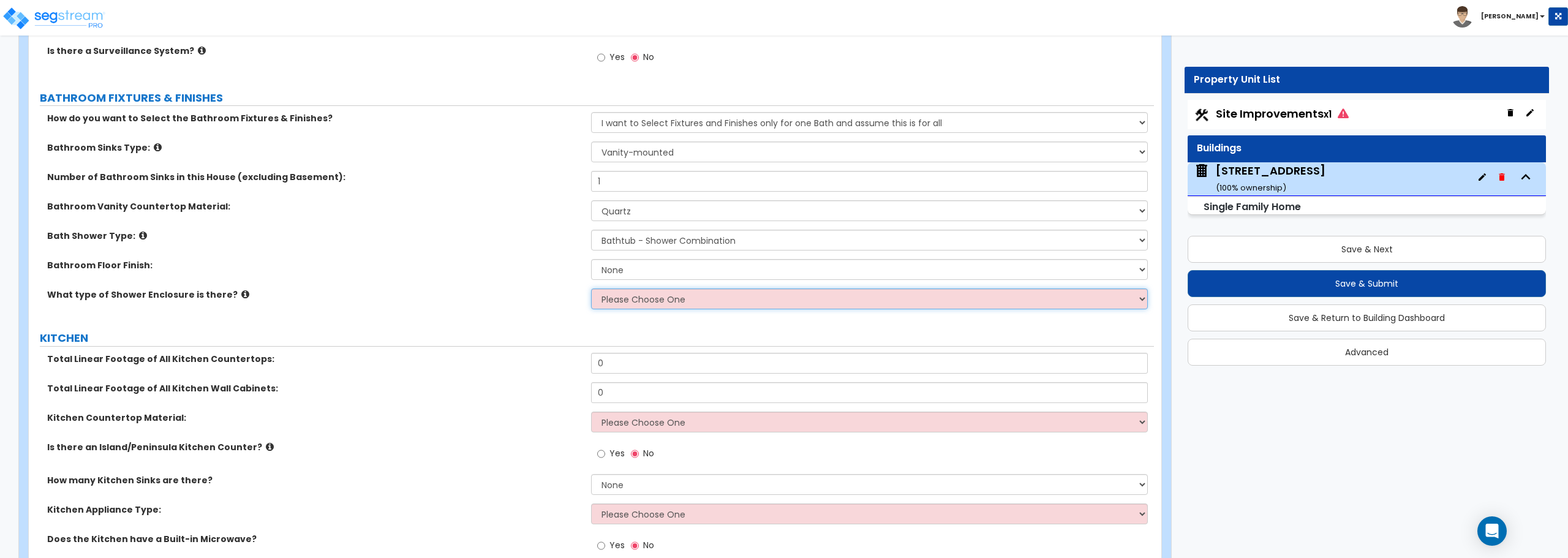
click at [643, 302] on select "Please Choose One Curtain & [PERSON_NAME] Sliding Doors Glass Hinged Doors" at bounding box center [869, 299] width 556 height 21
select select "1"
click at [591, 289] on select "Please Choose One Curtain & [PERSON_NAME] Sliding Doors Glass Hinged Doors" at bounding box center [869, 299] width 556 height 21
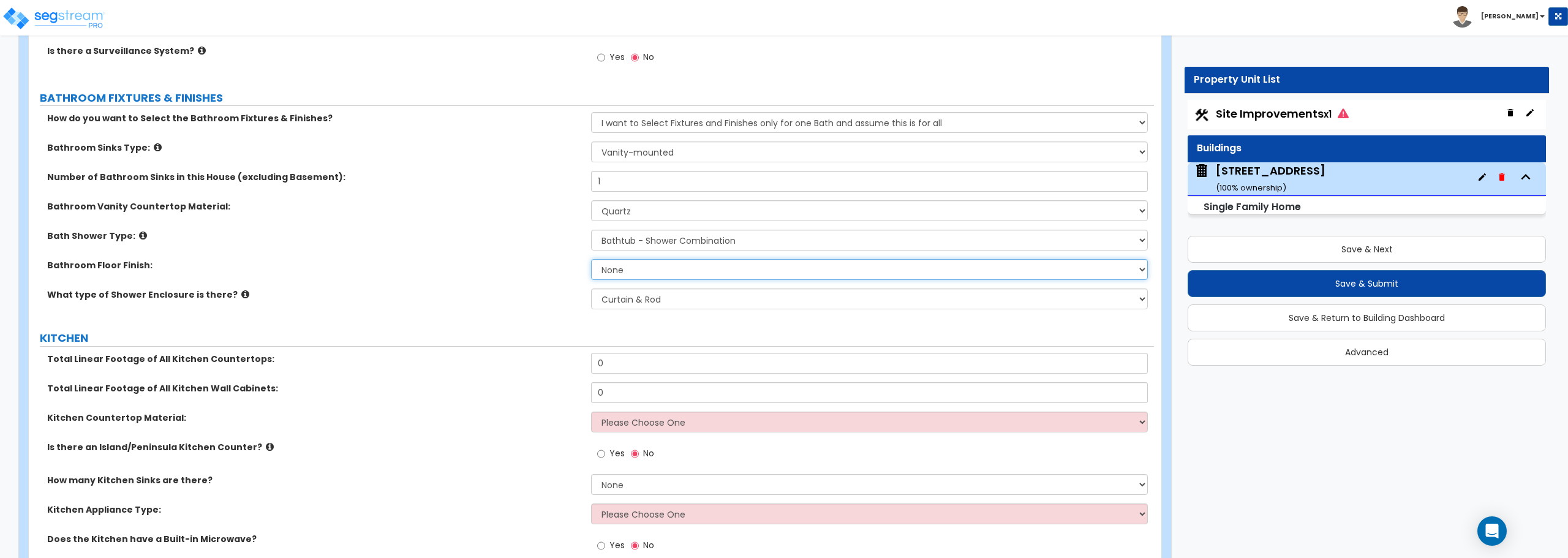
click at [659, 266] on select "None Tile Flooring Hardwood Flooring Resilient Laminate Flooring VCT Flooring S…" at bounding box center [869, 269] width 556 height 21
select select "5"
click at [591, 259] on select "None Tile Flooring Hardwood Flooring Resilient Laminate Flooring VCT Flooring S…" at bounding box center [869, 269] width 556 height 21
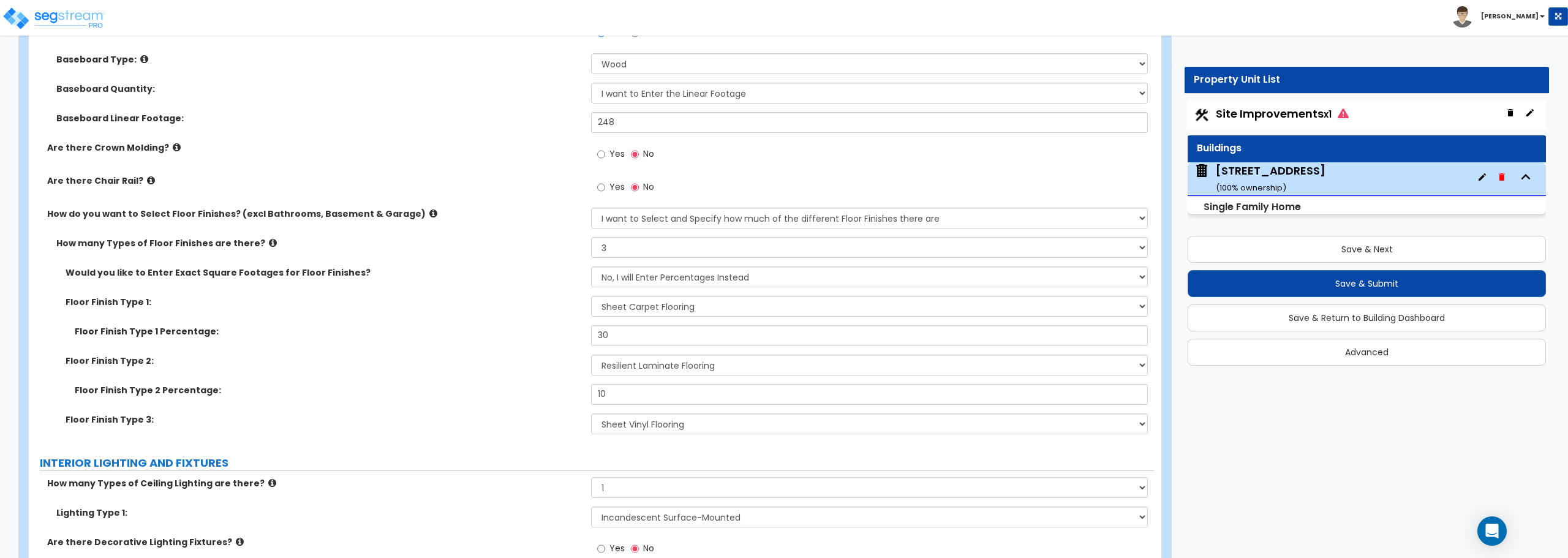
scroll to position [2820, 0]
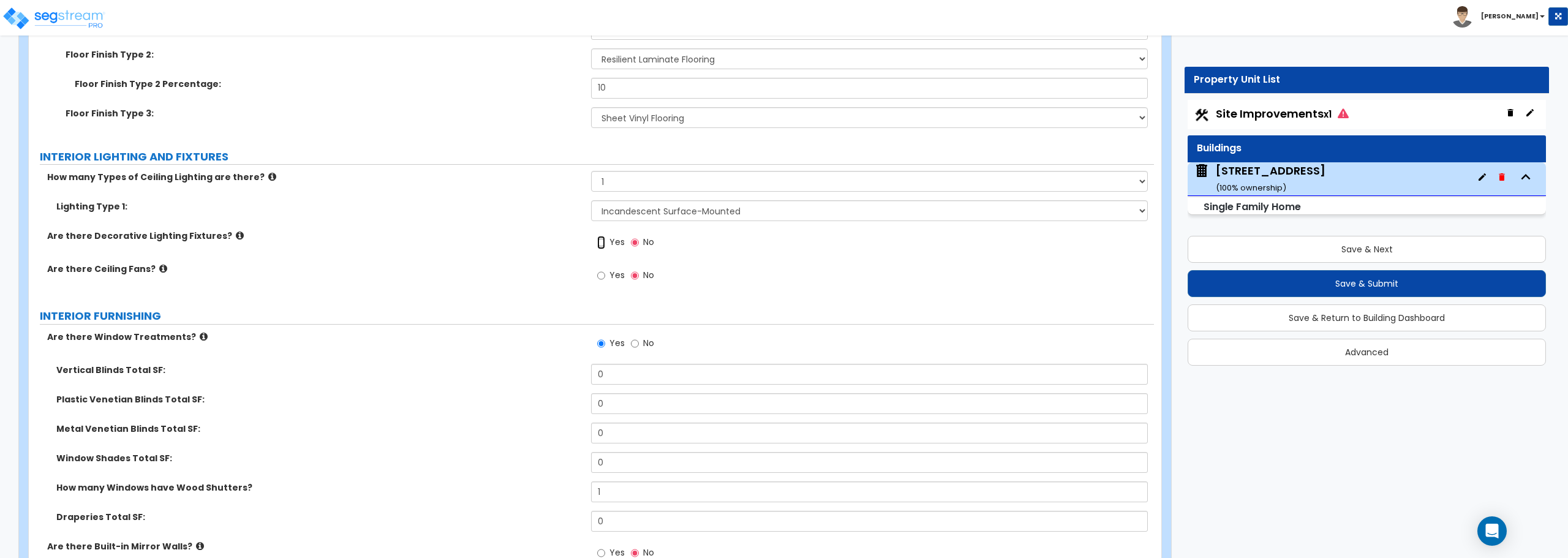
click at [600, 242] on input "Yes" at bounding box center [601, 243] width 8 height 13
radio input "true"
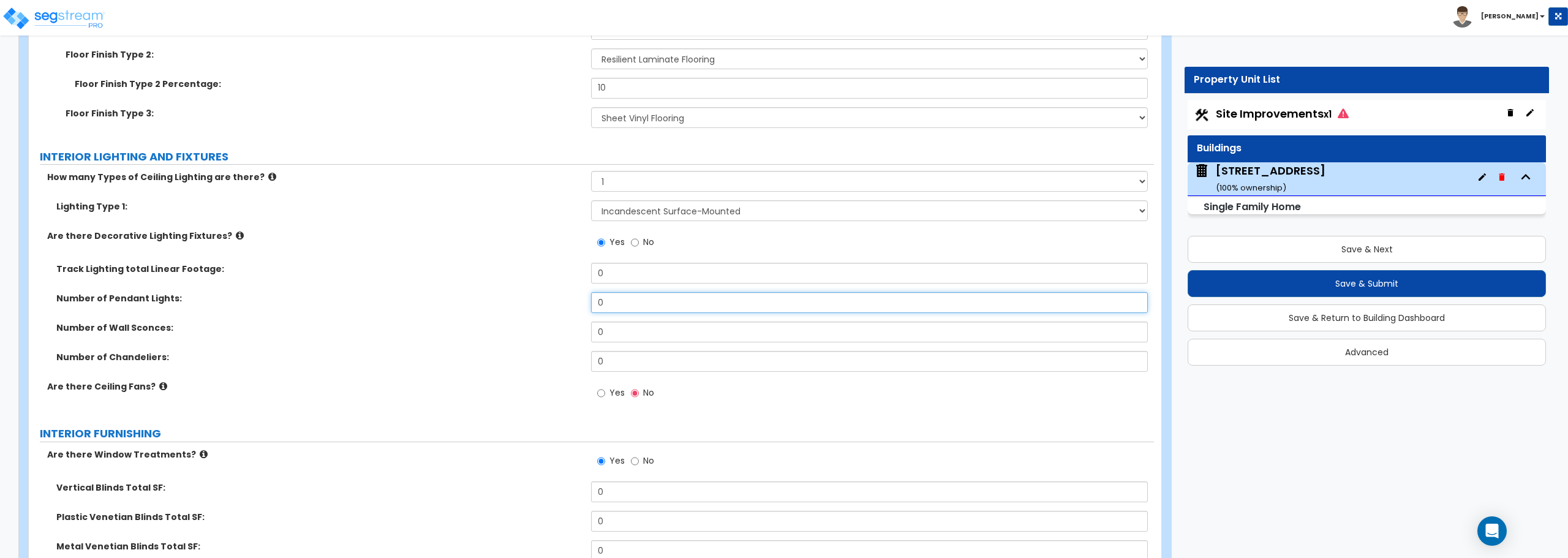
drag, startPoint x: 612, startPoint y: 297, endPoint x: 529, endPoint y: 304, distance: 83.3
click at [529, 304] on div "Number of Pendant Lights: 0" at bounding box center [591, 307] width 1125 height 30
type input "1"
click at [606, 390] on label "Yes" at bounding box center [611, 395] width 27 height 21
click at [605, 390] on input "Yes" at bounding box center [601, 393] width 8 height 13
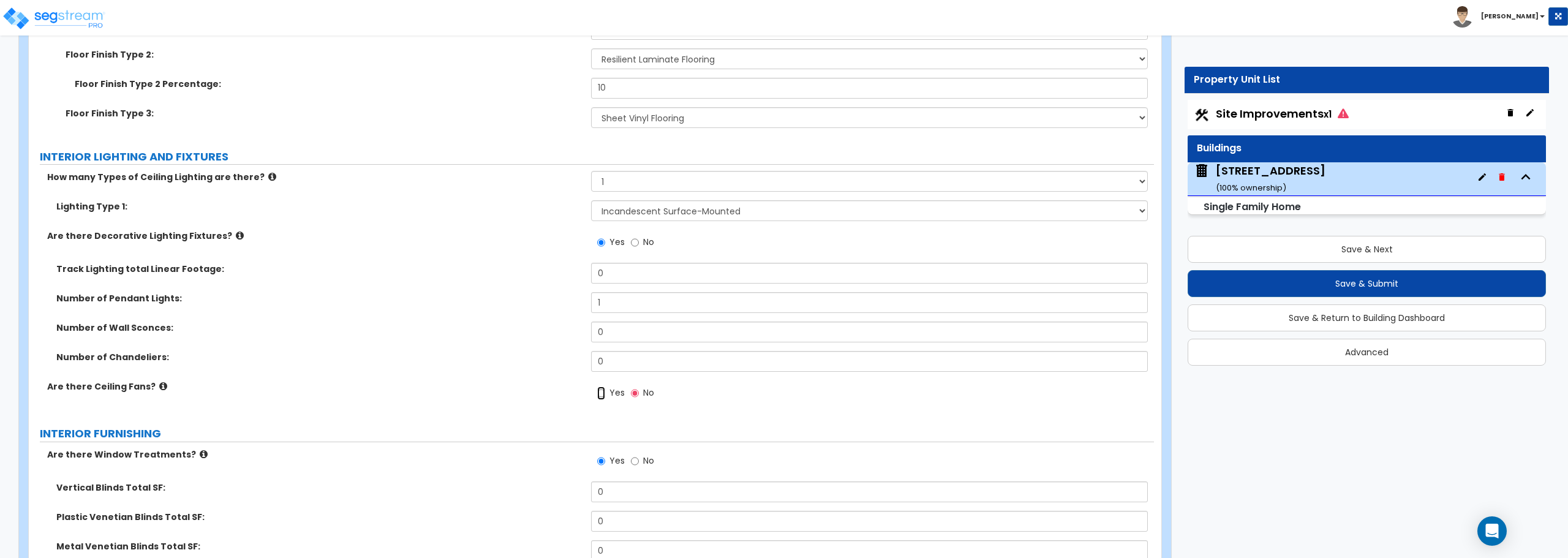
radio input "true"
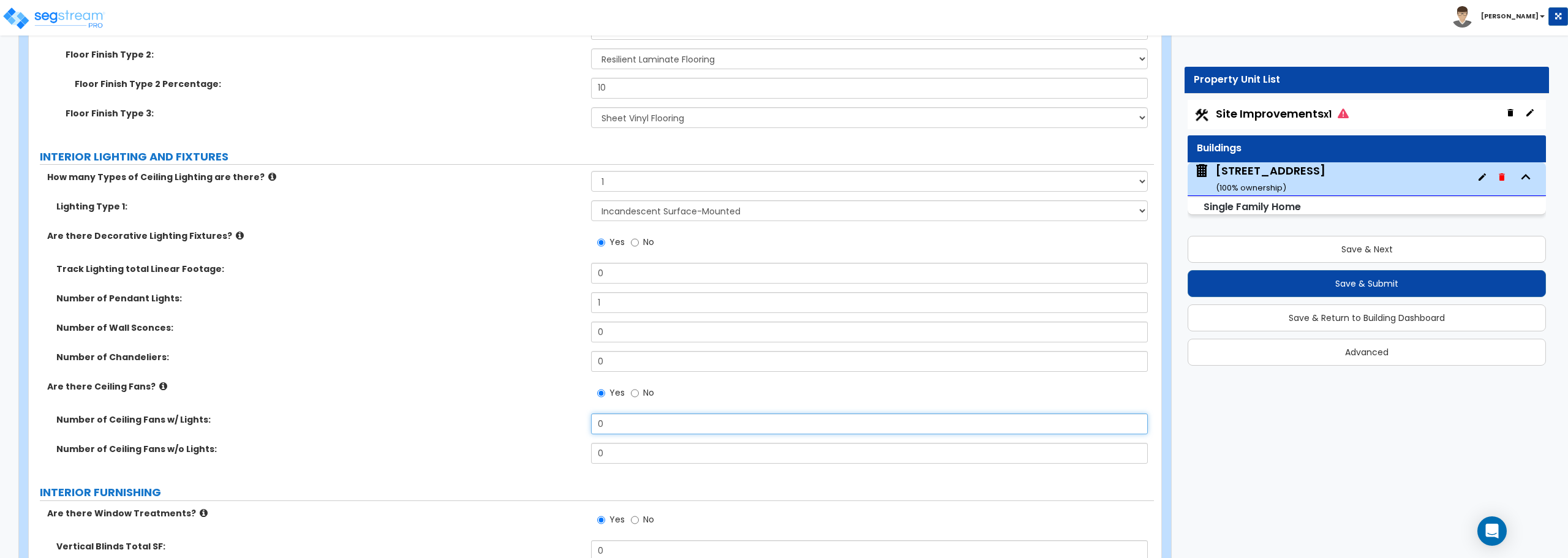
drag, startPoint x: 608, startPoint y: 427, endPoint x: 563, endPoint y: 427, distance: 45.0
click at [563, 427] on div "Number of Ceiling Fans w/ Lights: 0" at bounding box center [591, 429] width 1125 height 30
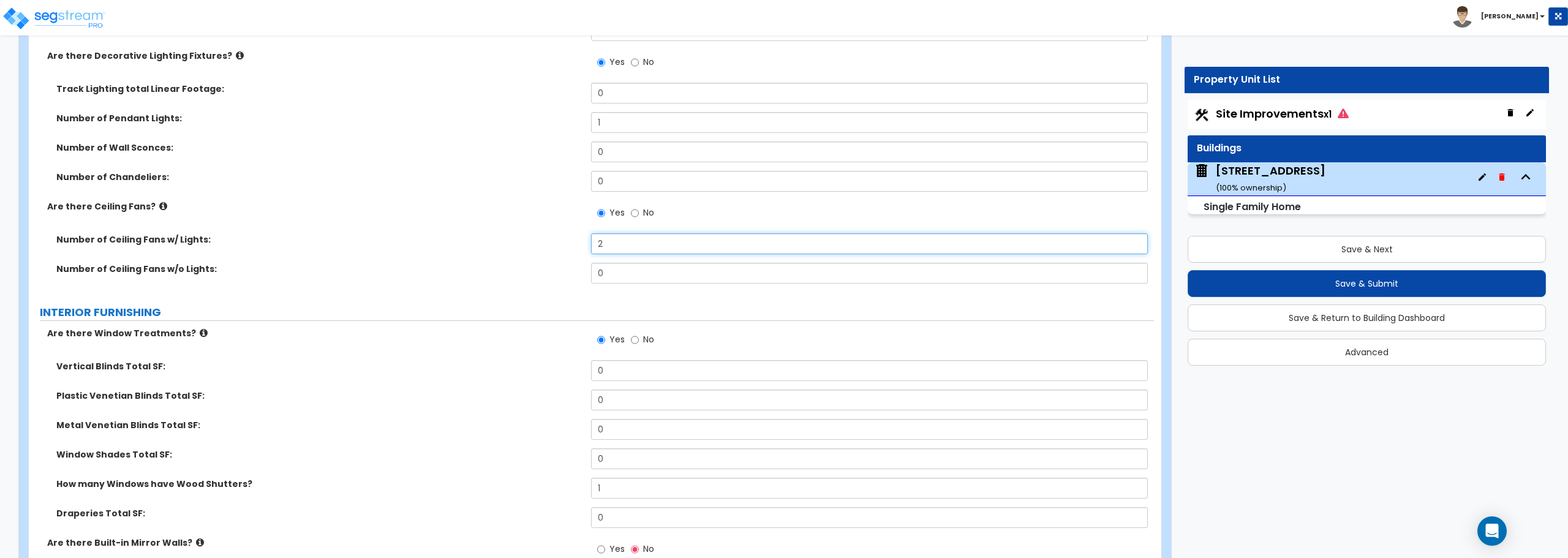
scroll to position [3003, 0]
type input "2"
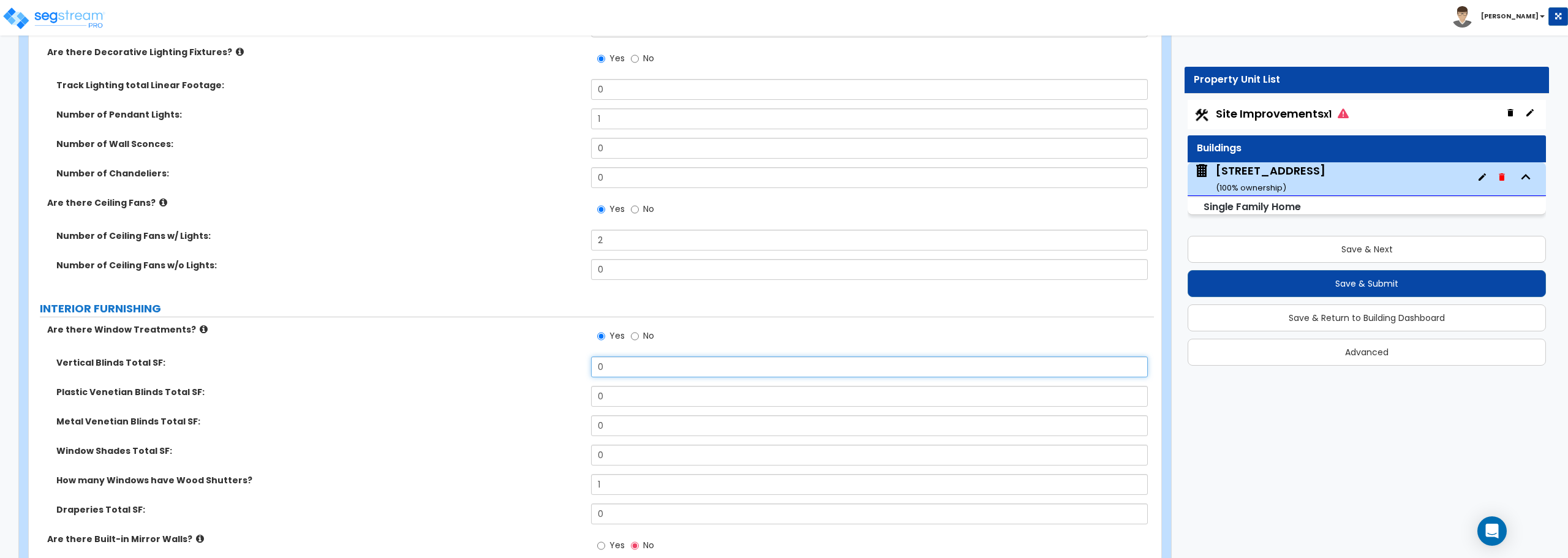
drag, startPoint x: 611, startPoint y: 371, endPoint x: 580, endPoint y: 371, distance: 31.0
click at [580, 371] on div "Vertical Blinds Total SF: 0" at bounding box center [591, 371] width 1125 height 30
type input "96"
drag, startPoint x: 602, startPoint y: 489, endPoint x: 562, endPoint y: 497, distance: 40.8
click at [562, 497] on div "How many Windows have Wood Shutters? 1" at bounding box center [591, 489] width 1125 height 30
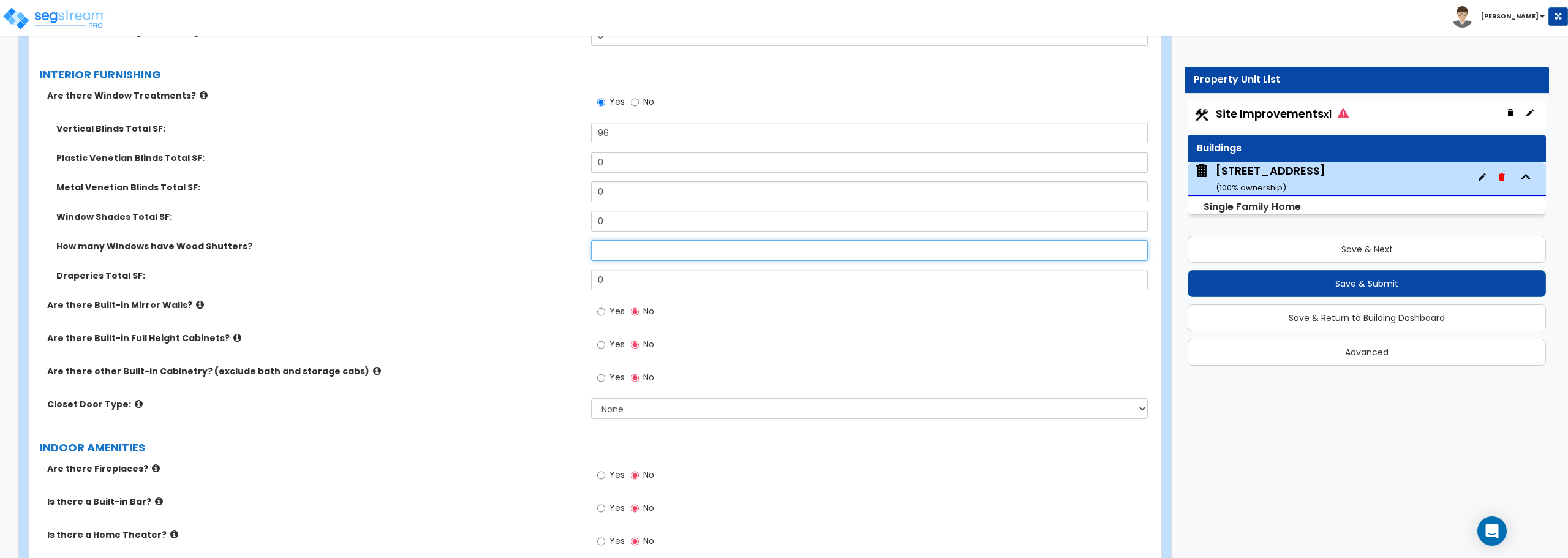
scroll to position [3248, 0]
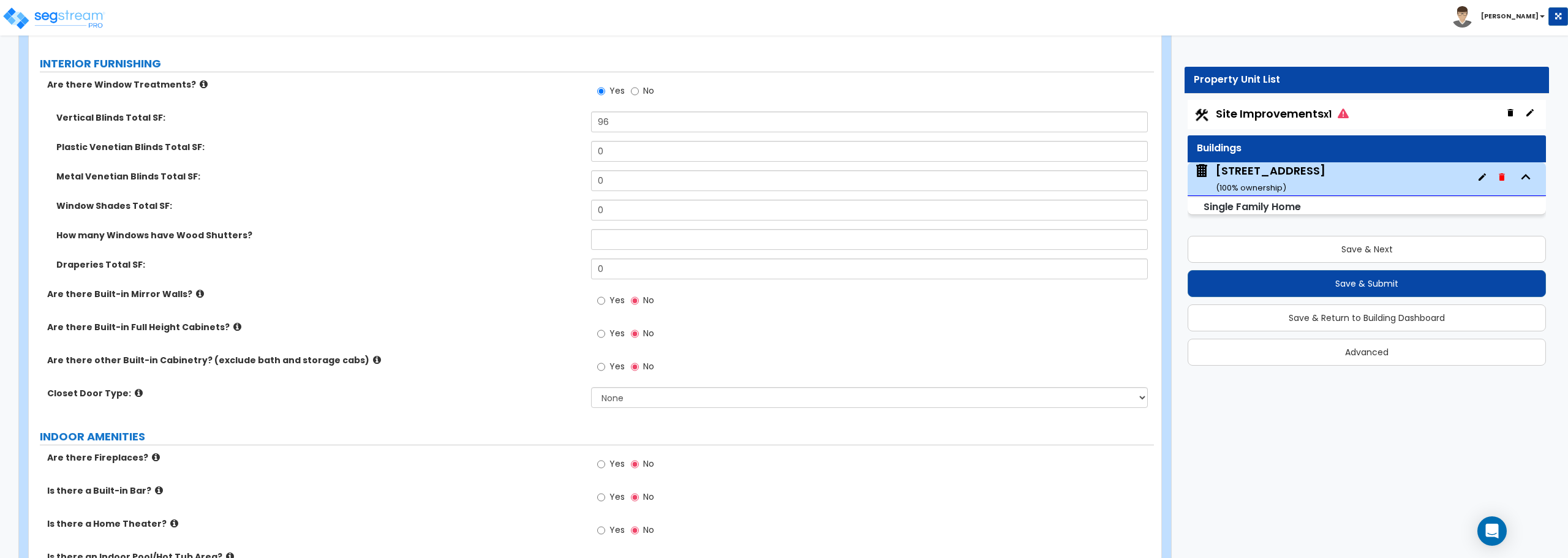
click at [608, 367] on label "Yes" at bounding box center [611, 368] width 27 height 21
click at [605, 367] on input "Yes" at bounding box center [601, 367] width 8 height 13
radio input "true"
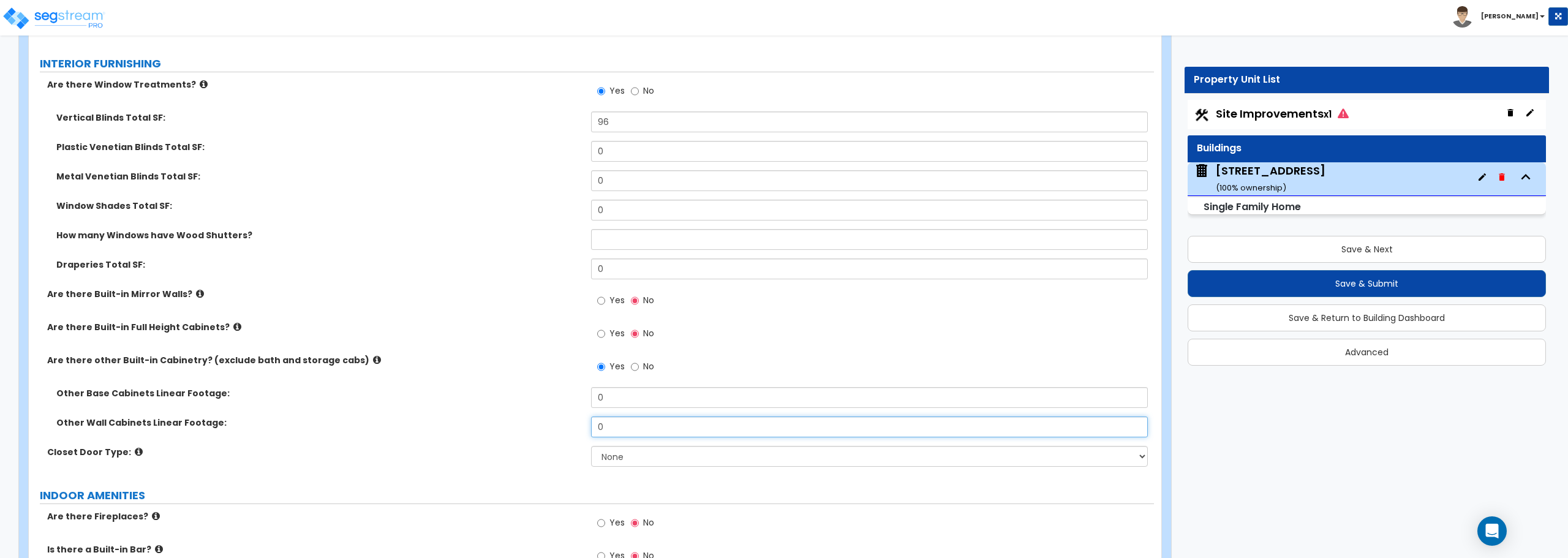
drag, startPoint x: 620, startPoint y: 427, endPoint x: 569, endPoint y: 427, distance: 51.0
click at [569, 427] on div "Other Wall Cabinets Linear Footage: 0" at bounding box center [591, 432] width 1125 height 30
type input "3"
click at [620, 459] on select "None Bi-fold Louvered Doors Bi-fold Panel Doors Sliding Doors Hinged Wood Door" at bounding box center [869, 457] width 556 height 21
select select "3"
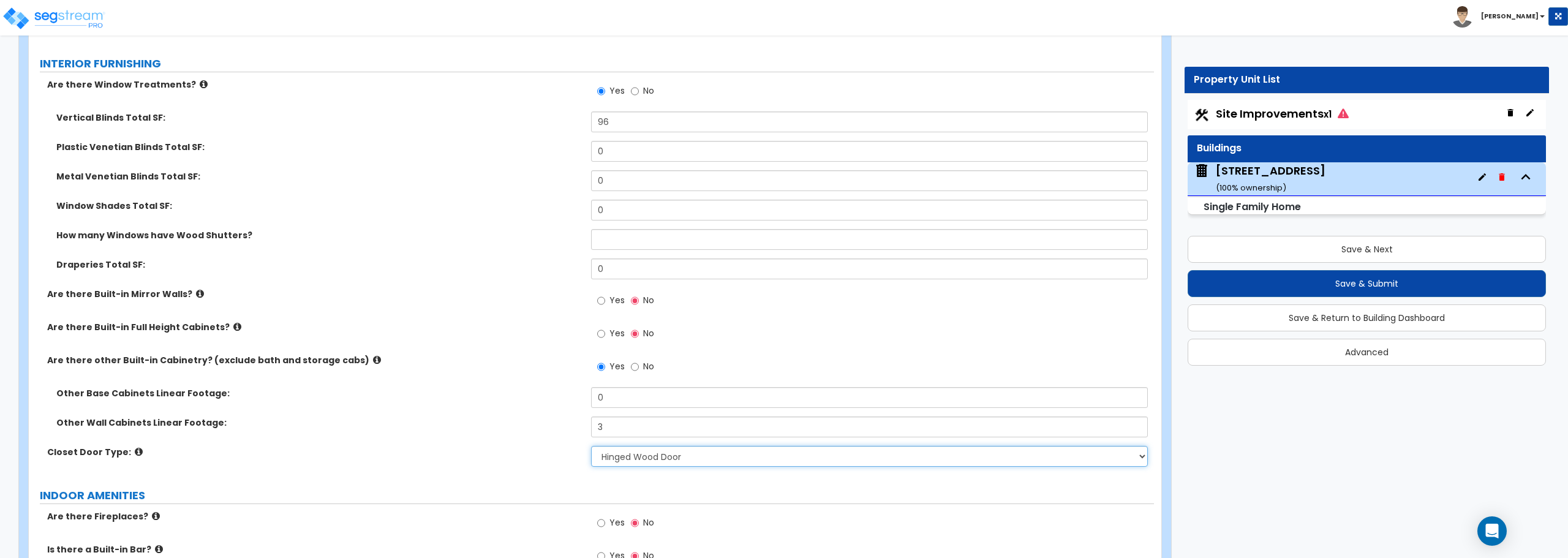
click at [591, 447] on select "None Bi-fold Louvered Doors Bi-fold Panel Doors Sliding Doors Hinged Wood Door" at bounding box center [869, 457] width 556 height 21
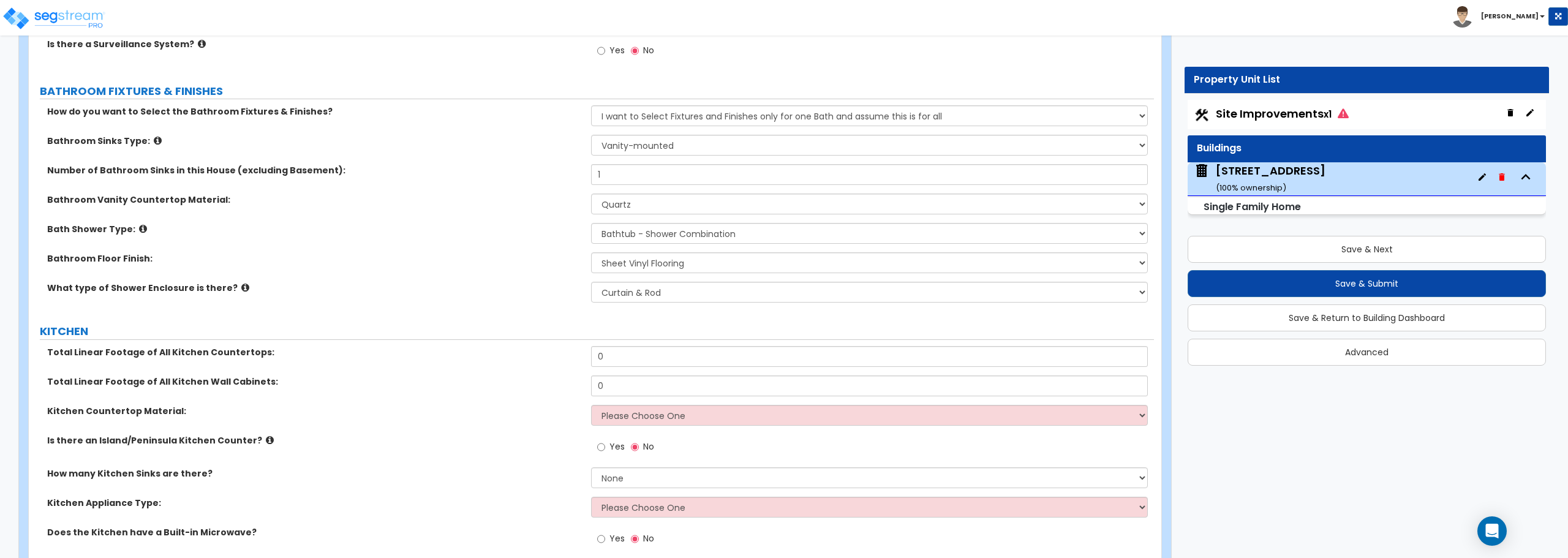
scroll to position [3922, 0]
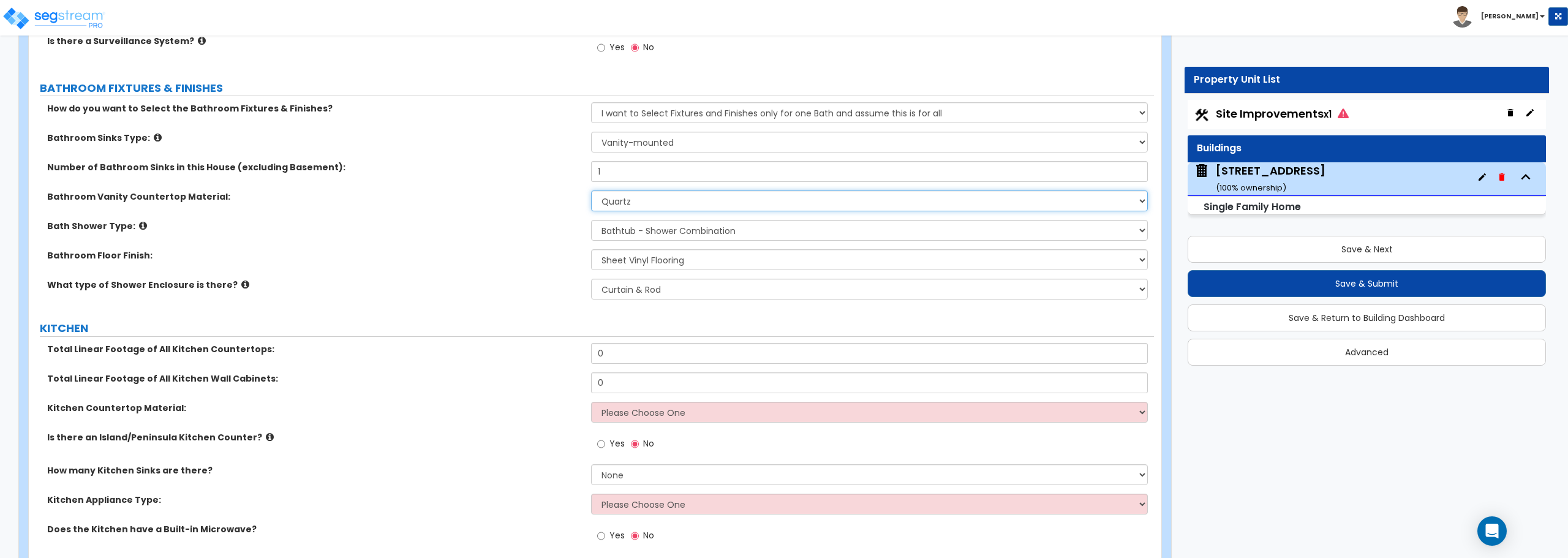
click at [635, 204] on select "None Plastic Laminate Solid Surface Stone Quartz Marble Tile Wood Stainless Ste…" at bounding box center [869, 201] width 556 height 21
select select "5"
click at [591, 190] on select "None Plastic Laminate Solid Surface Stone Quartz Marble Tile Wood Stainless Ste…" at bounding box center [869, 201] width 556 height 21
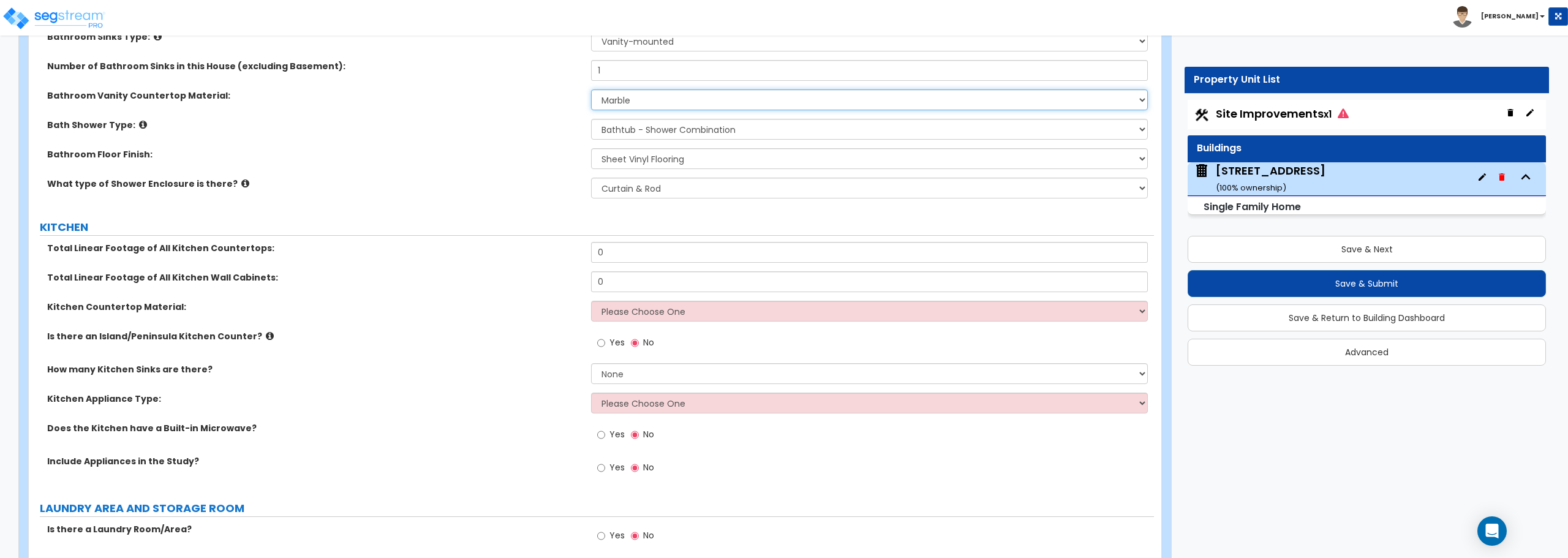
scroll to position [4046, 0]
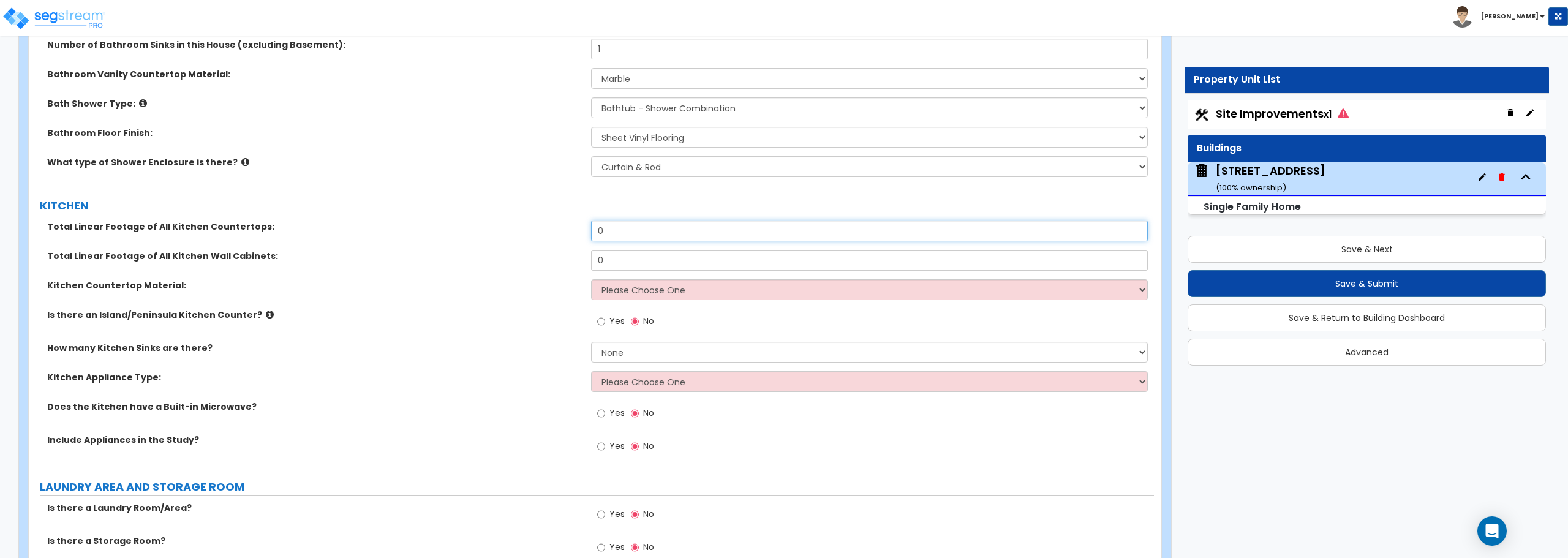
click at [627, 221] on input "0" at bounding box center [869, 231] width 556 height 21
drag, startPoint x: 622, startPoint y: 240, endPoint x: 471, endPoint y: 235, distance: 151.1
click at [471, 235] on div "Total Linear Footage of All Kitchen Countertops: 0" at bounding box center [591, 235] width 1125 height 30
type input "10"
drag, startPoint x: 581, startPoint y: 264, endPoint x: 551, endPoint y: 265, distance: 30.0
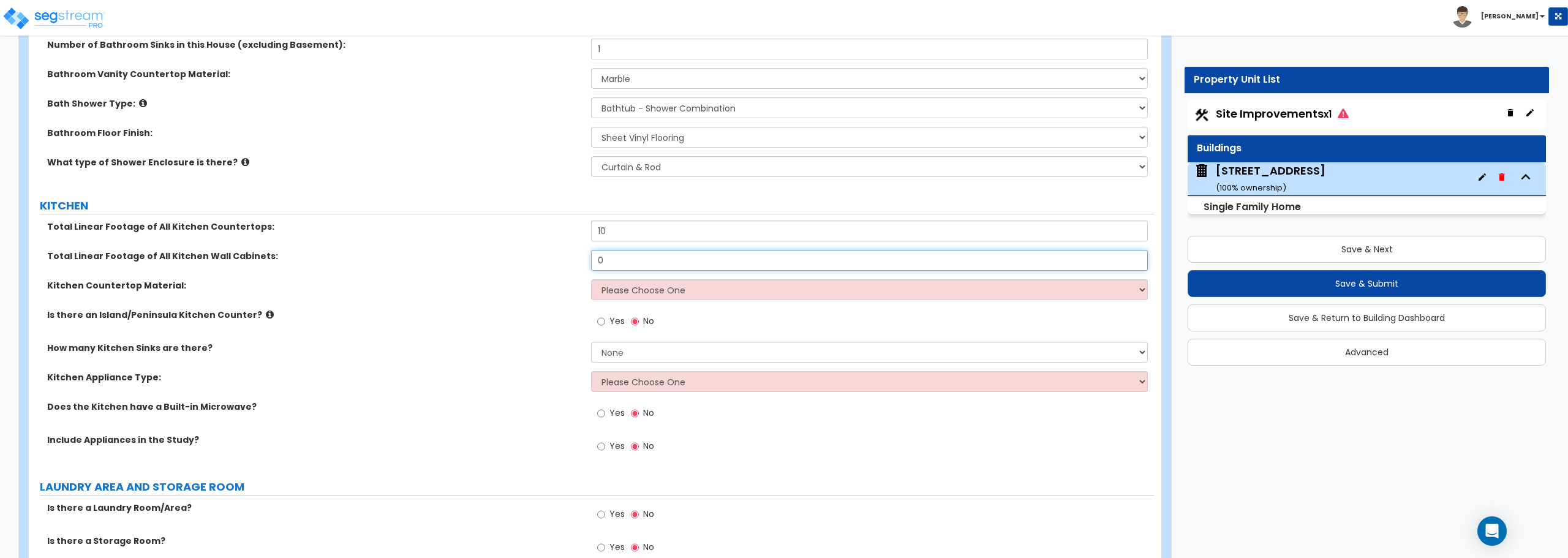
click at [551, 265] on div "Total Linear Footage of All Kitchen Wall Cabinets: 0" at bounding box center [591, 265] width 1125 height 30
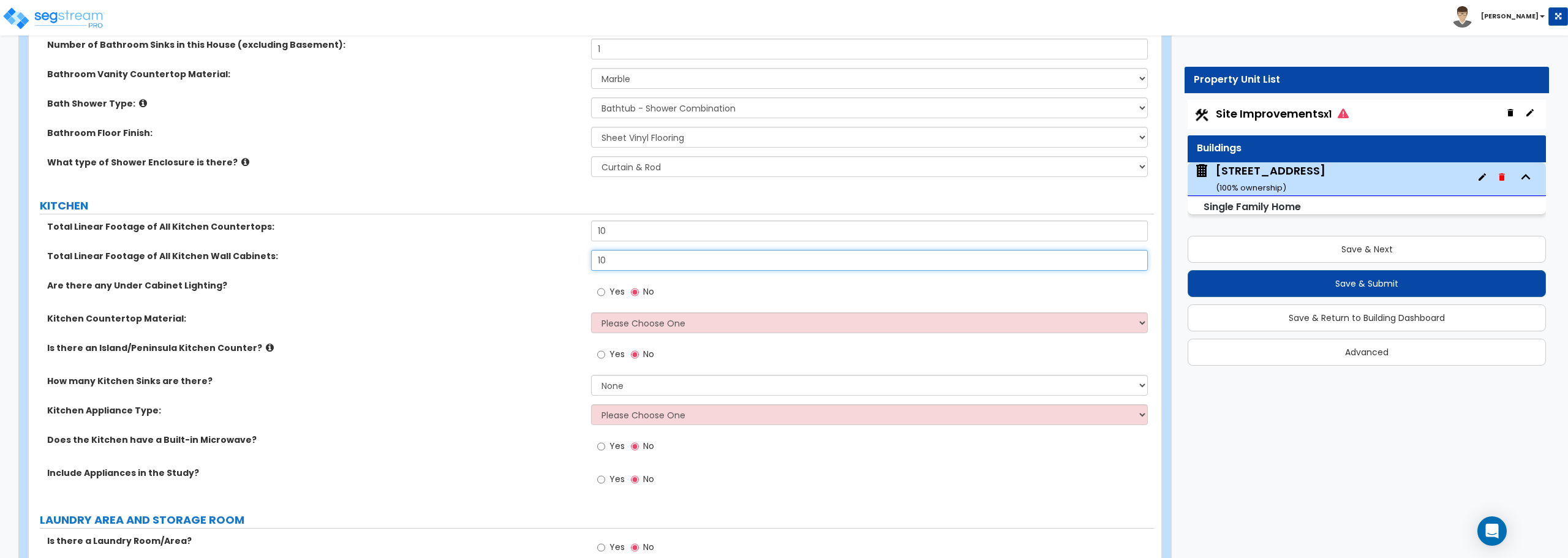
type input "10"
click at [665, 320] on select "Please Choose One Plastic Laminate Solid Surface Stone Quartz Marble Tile Wood …" at bounding box center [869, 323] width 556 height 21
select select "7"
click at [591, 312] on select "Please Choose One Plastic Laminate Solid Surface Stone Quartz Marble Tile Wood …" at bounding box center [869, 323] width 556 height 21
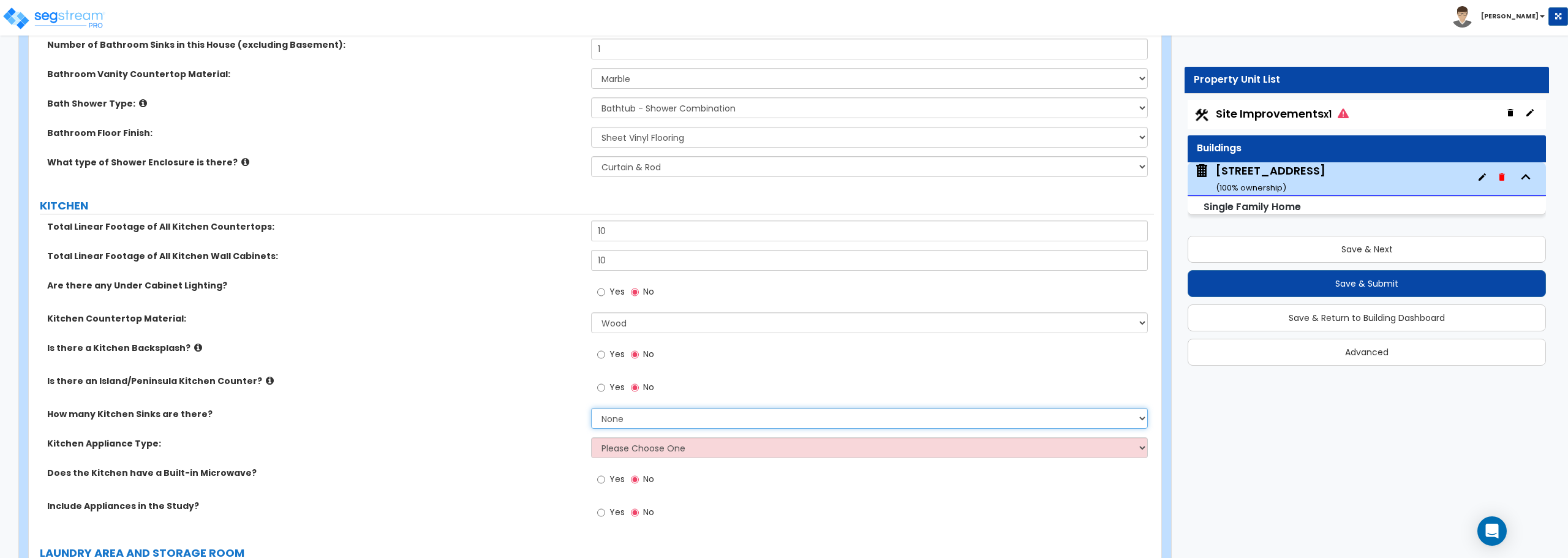
click at [638, 425] on select "None 1 2 3" at bounding box center [869, 418] width 556 height 21
select select "1"
click at [591, 408] on select "None 1 2 3" at bounding box center [869, 418] width 556 height 21
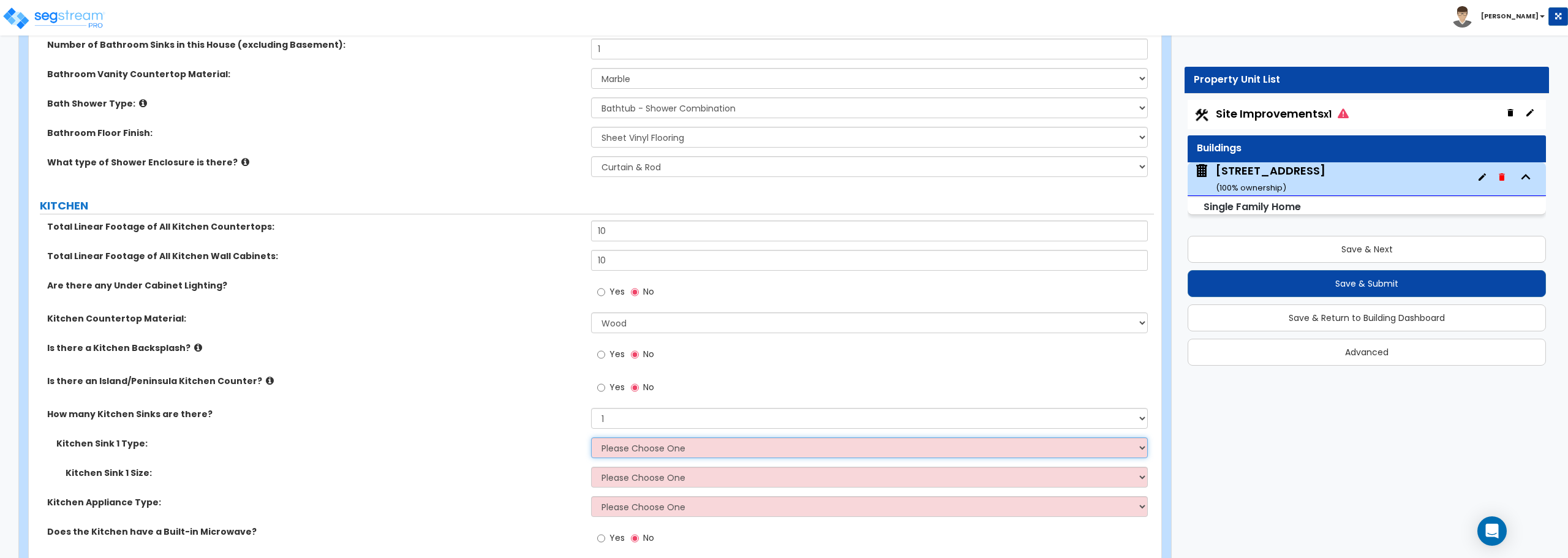
click at [731, 448] on select "Please Choose One Stainless Steel Porcelain Enamel Cast Iron Granite Composite" at bounding box center [869, 448] width 556 height 21
select select "1"
click at [591, 438] on select "Please Choose One Stainless Steel Porcelain Enamel Cast Iron Granite Composite" at bounding box center [869, 448] width 556 height 21
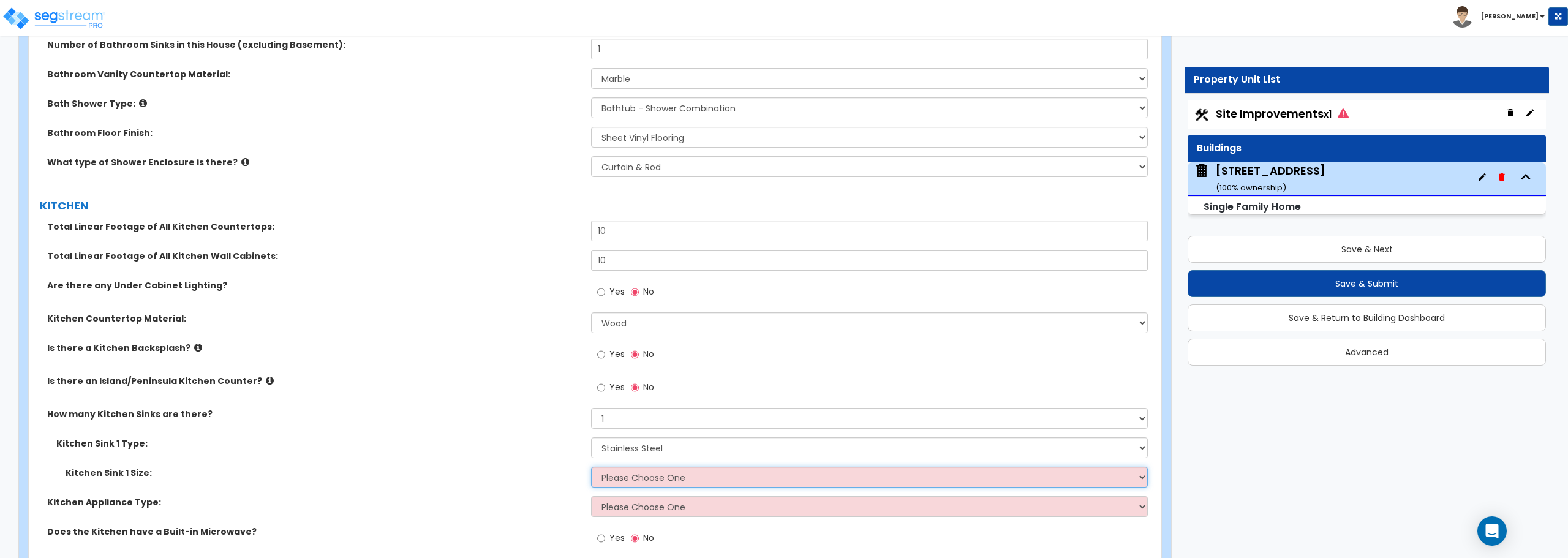
click at [710, 478] on select "Please Choose One Single Sink Double Sink" at bounding box center [869, 478] width 556 height 21
select select "2"
click at [591, 467] on select "Please Choose One Single Sink Double Sink" at bounding box center [869, 478] width 556 height 21
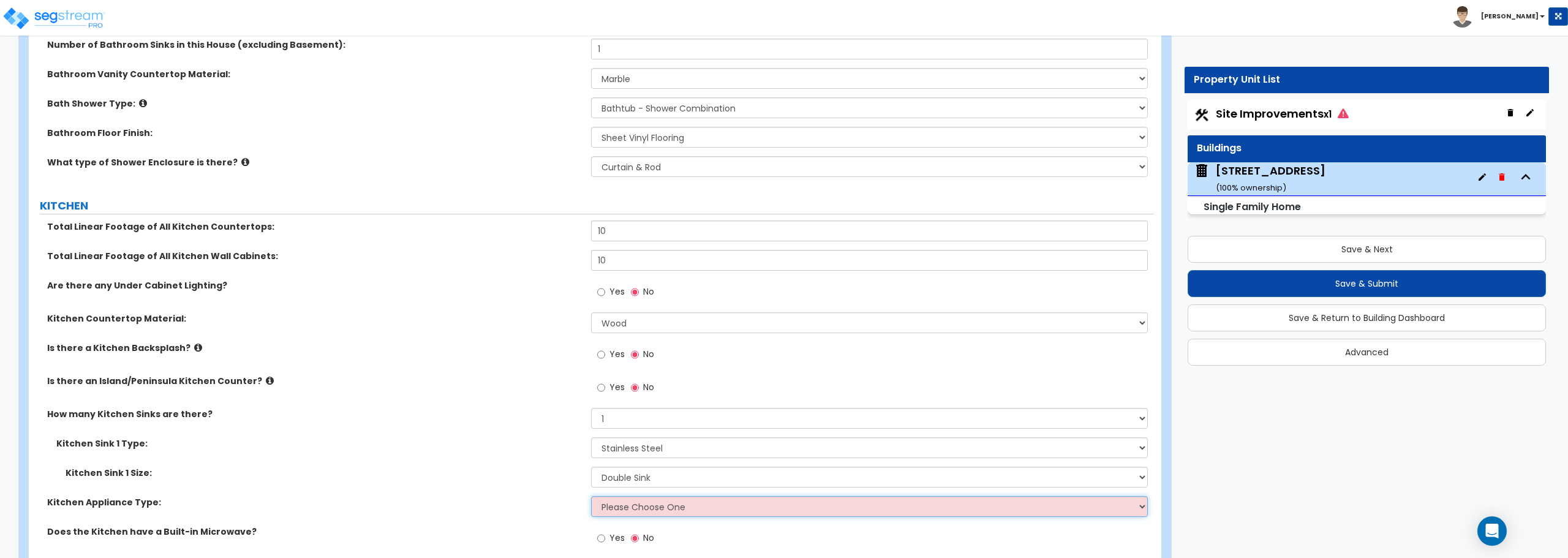
click at [687, 512] on select "Please Choose One Gas Electric" at bounding box center [869, 507] width 556 height 21
select select "2"
click at [591, 497] on select "Please Choose One Gas Electric" at bounding box center [869, 507] width 556 height 21
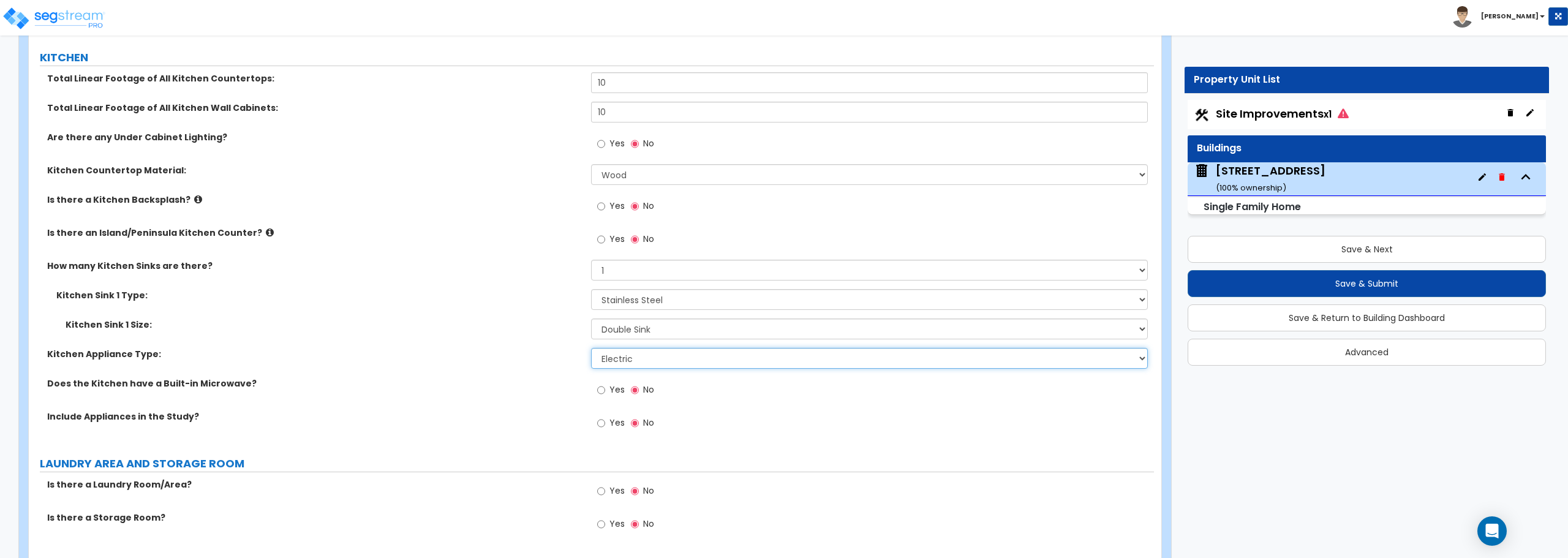
scroll to position [4229, 0]
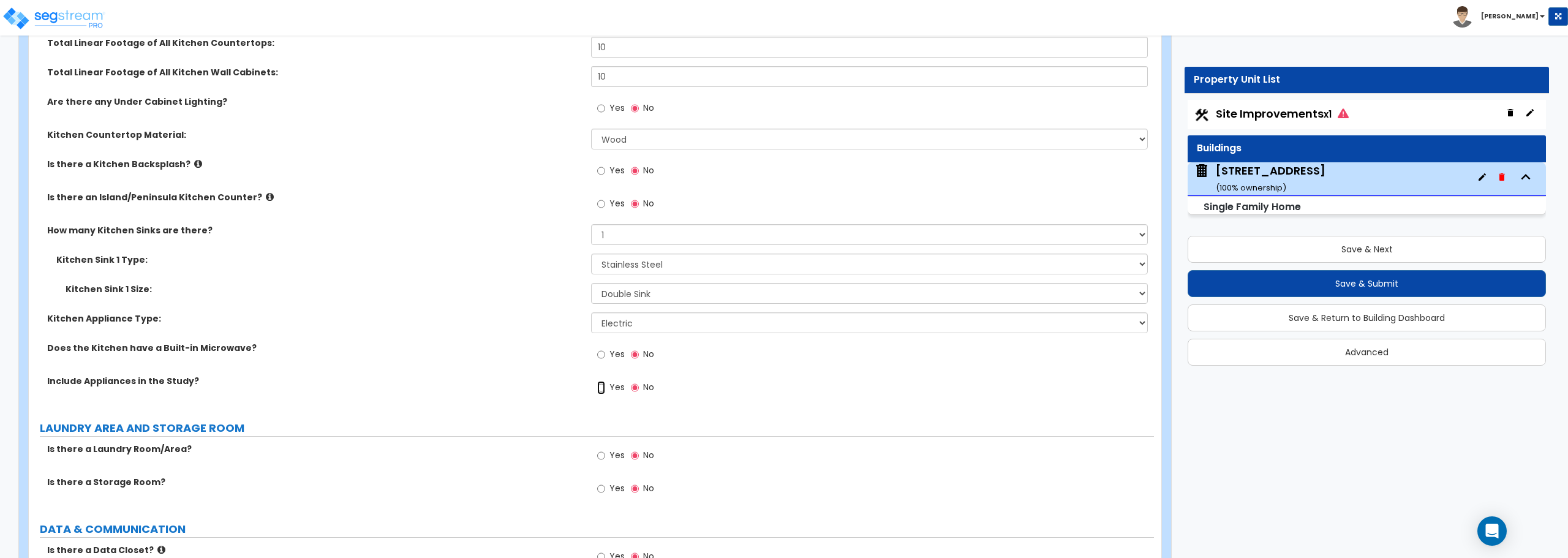
click at [601, 388] on input "Yes" at bounding box center [601, 388] width 8 height 13
radio input "true"
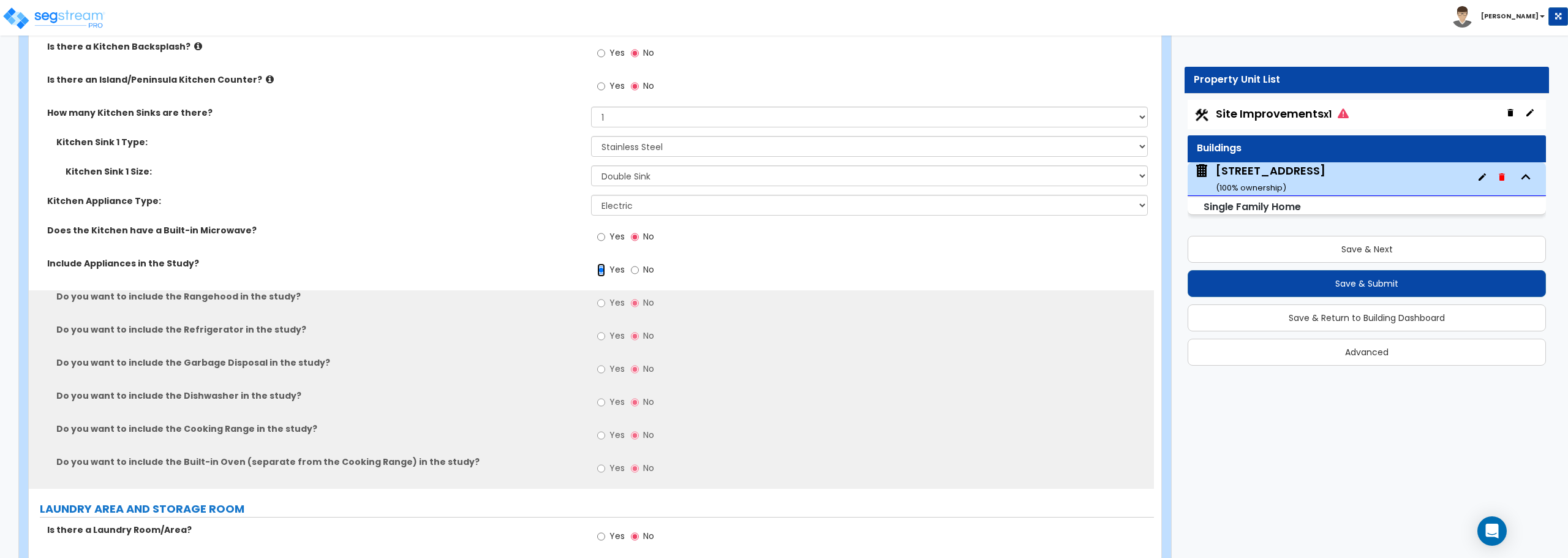
scroll to position [4352, 0]
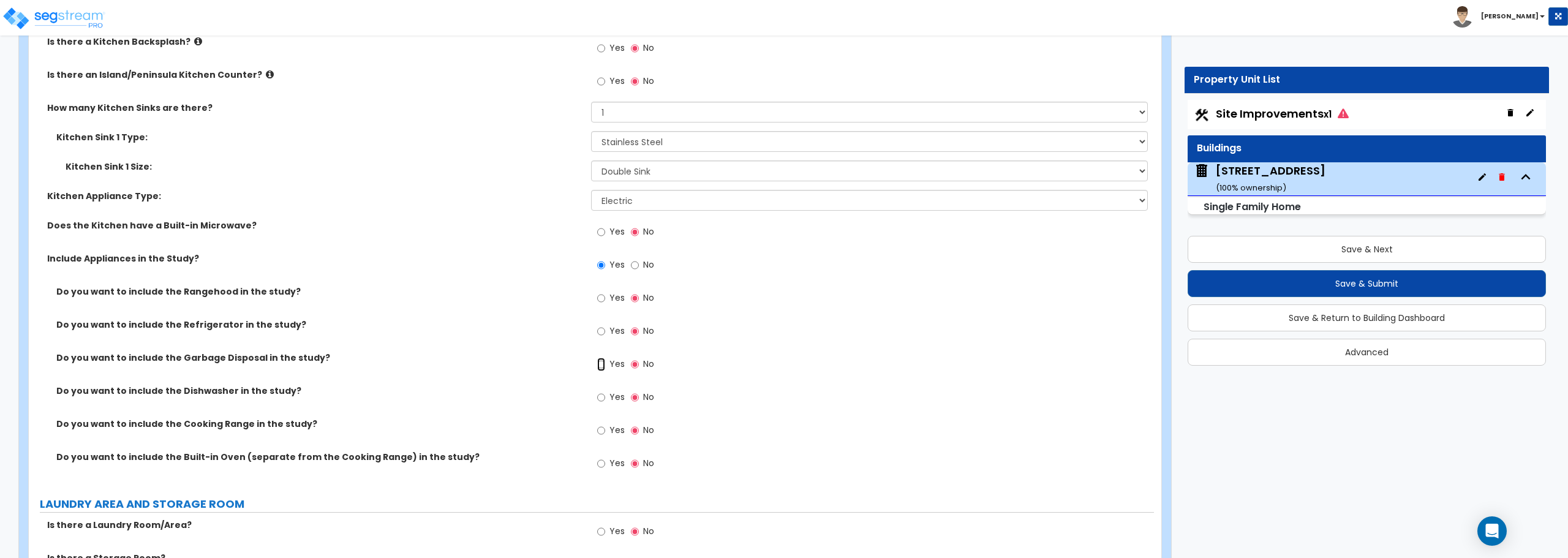
click at [603, 362] on input "Yes" at bounding box center [601, 365] width 8 height 13
radio input "true"
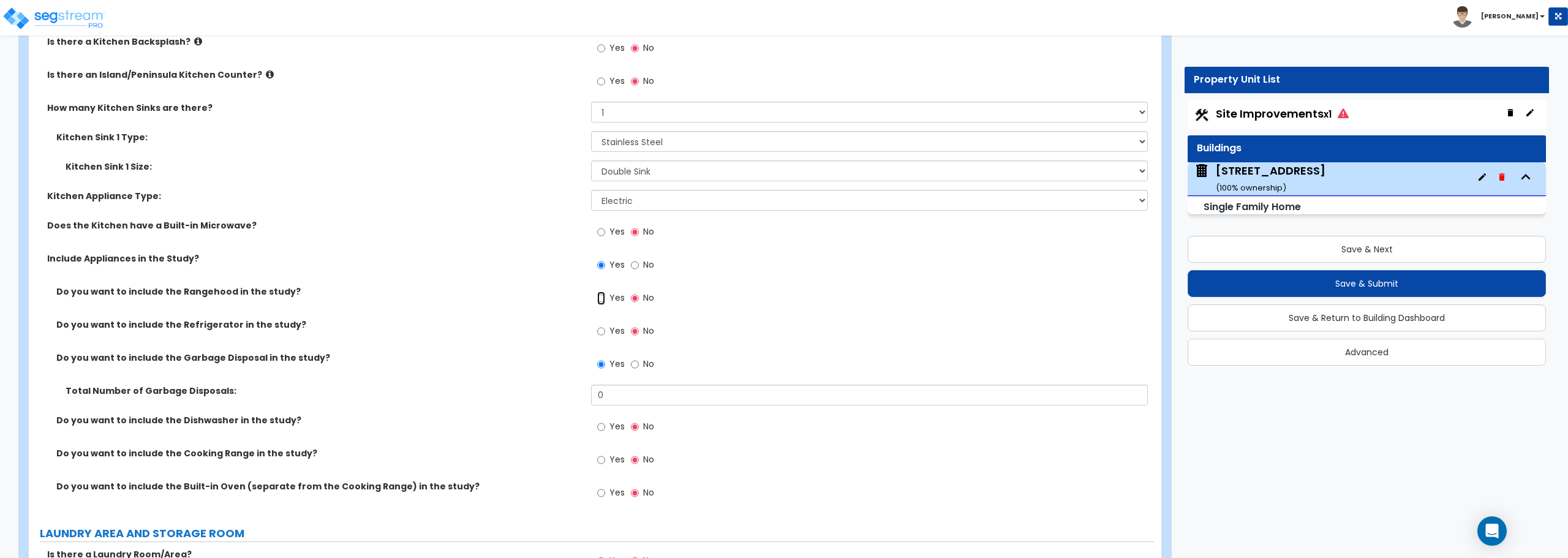
click at [597, 302] on input "Yes" at bounding box center [601, 298] width 8 height 13
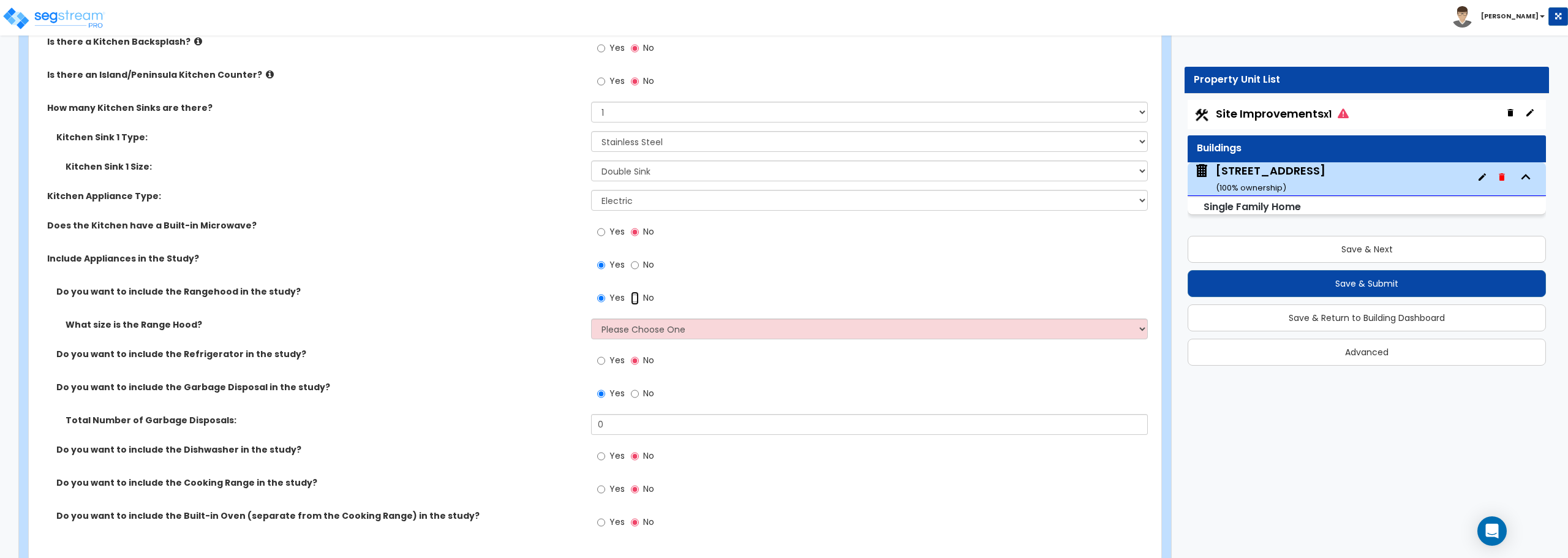
click at [634, 299] on input "No" at bounding box center [634, 298] width 8 height 13
radio input "false"
radio input "true"
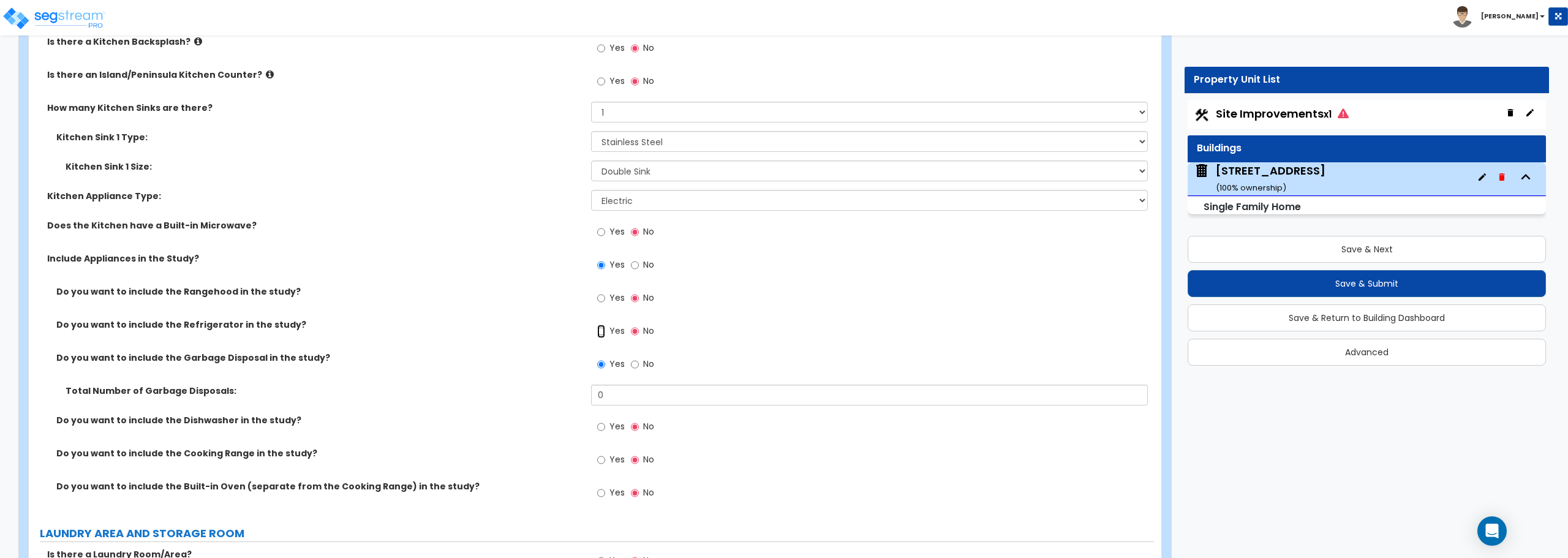
click at [597, 330] on input "Yes" at bounding box center [601, 331] width 8 height 13
radio input "true"
drag, startPoint x: 607, startPoint y: 396, endPoint x: 579, endPoint y: 396, distance: 28.0
click at [579, 396] on div "Total Number of Garbage Disposals: 0" at bounding box center [591, 399] width 1125 height 30
type input "1"
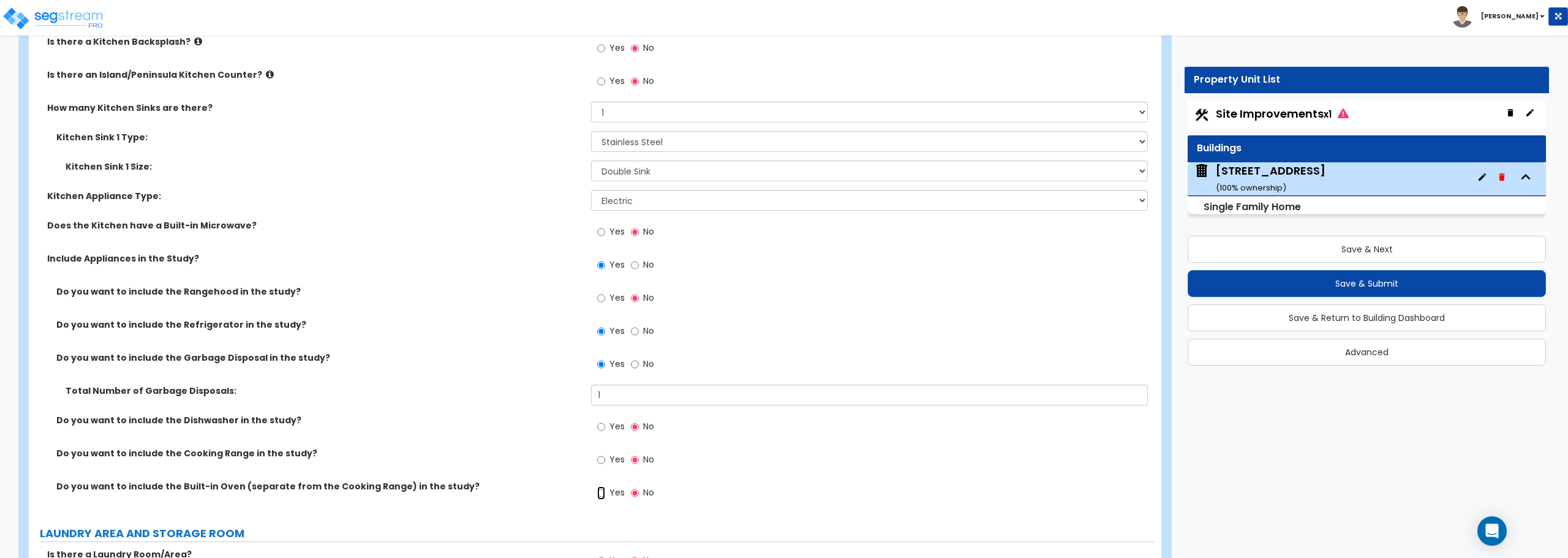
click at [603, 495] on input "Yes" at bounding box center [601, 493] width 8 height 13
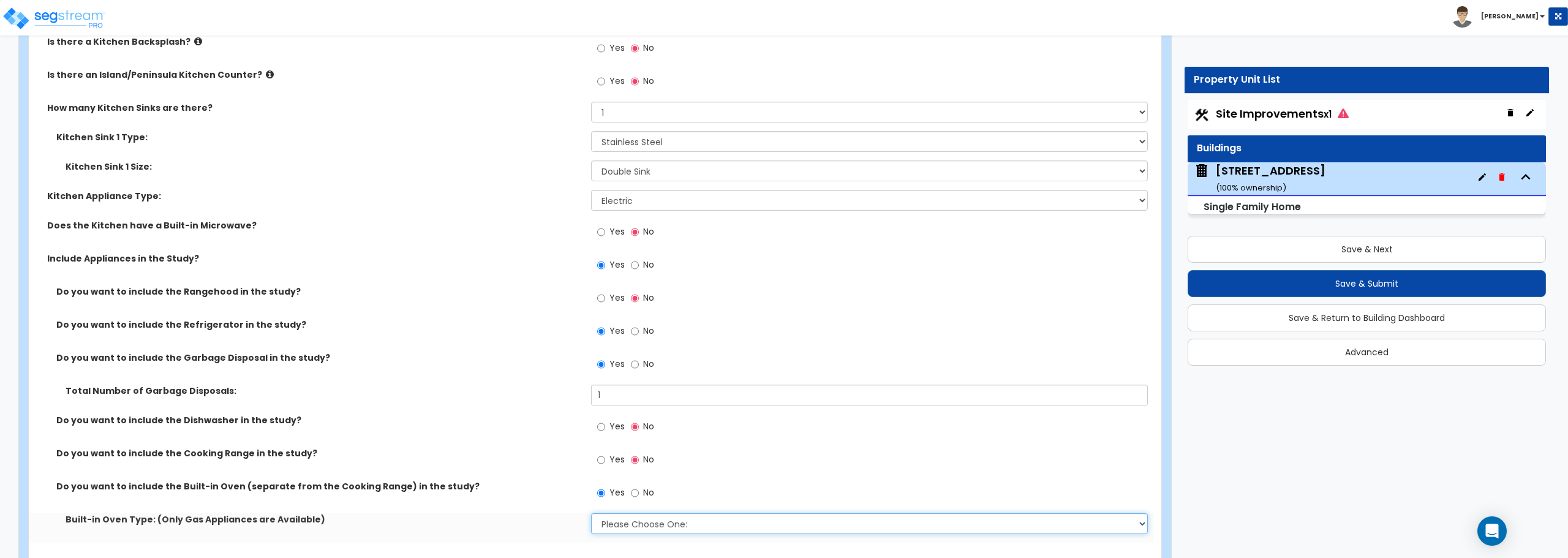
click at [620, 522] on select "Please Choose One: Single Double" at bounding box center [869, 524] width 556 height 21
click at [560, 461] on div "Do you want to include the Cooking Range in the study? Yes No" at bounding box center [591, 464] width 1125 height 33
click at [631, 493] on input "No" at bounding box center [634, 493] width 8 height 13
radio input "false"
radio input "true"
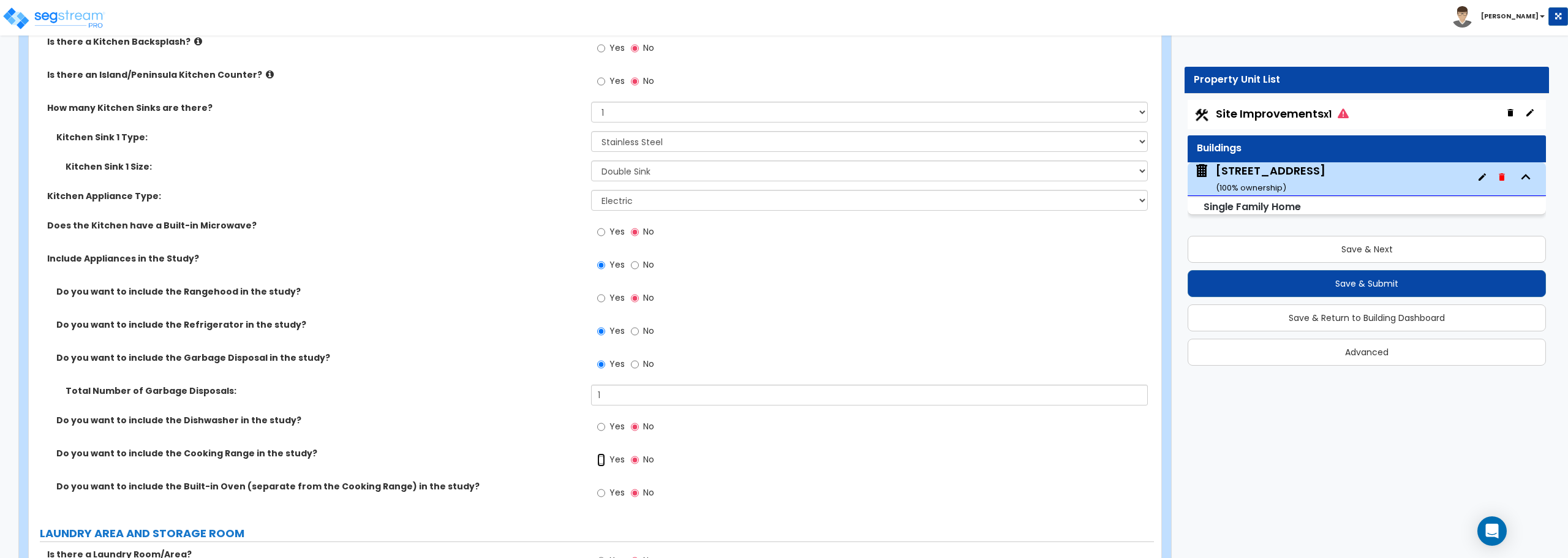
click at [602, 461] on input "Yes" at bounding box center [601, 460] width 8 height 13
radio input "true"
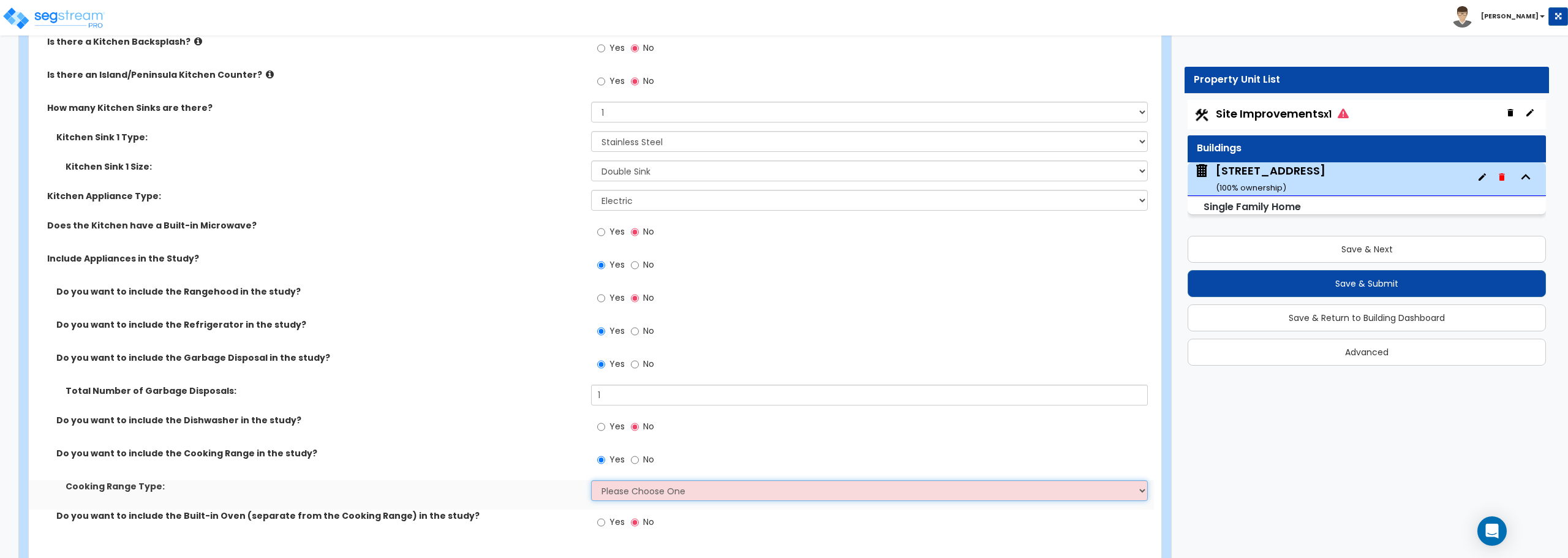
click at [611, 490] on select "Please Choose One Cook Top Only Range with Oven" at bounding box center [869, 491] width 556 height 21
select select "2"
click at [591, 480] on select "Please Choose One Cook Top Only Range with Oven" at bounding box center [869, 491] width 556 height 21
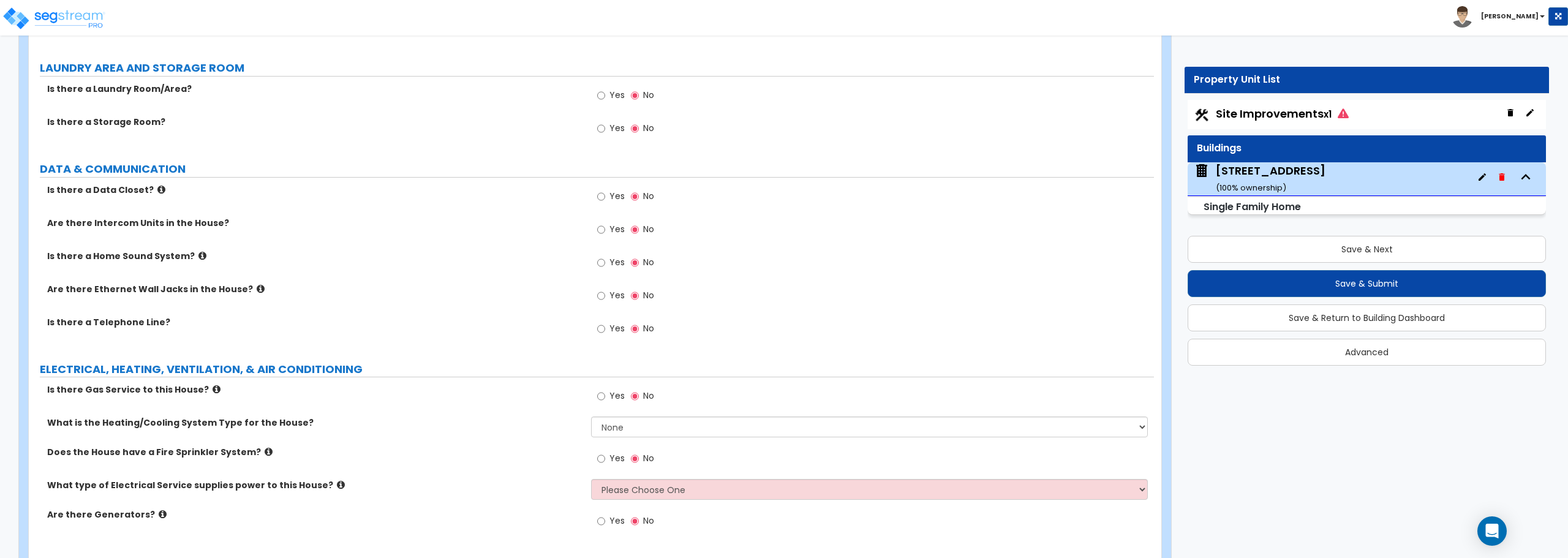
scroll to position [4826, 0]
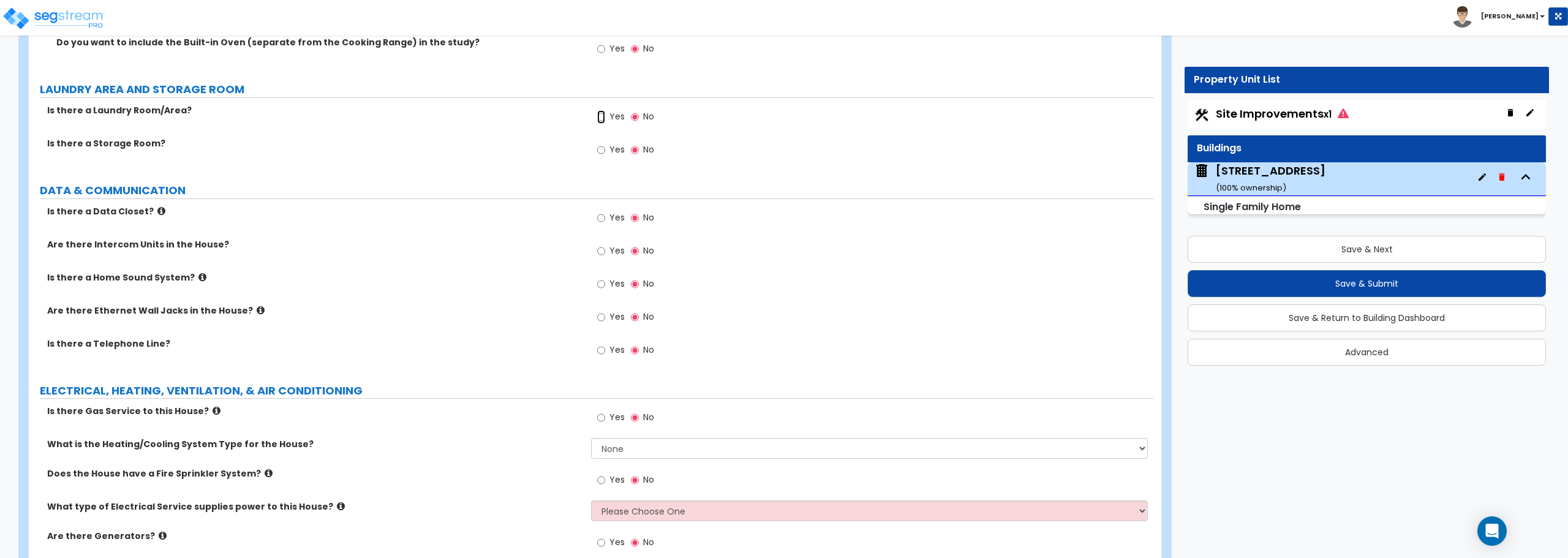
click at [603, 115] on input "Yes" at bounding box center [601, 117] width 8 height 13
radio input "true"
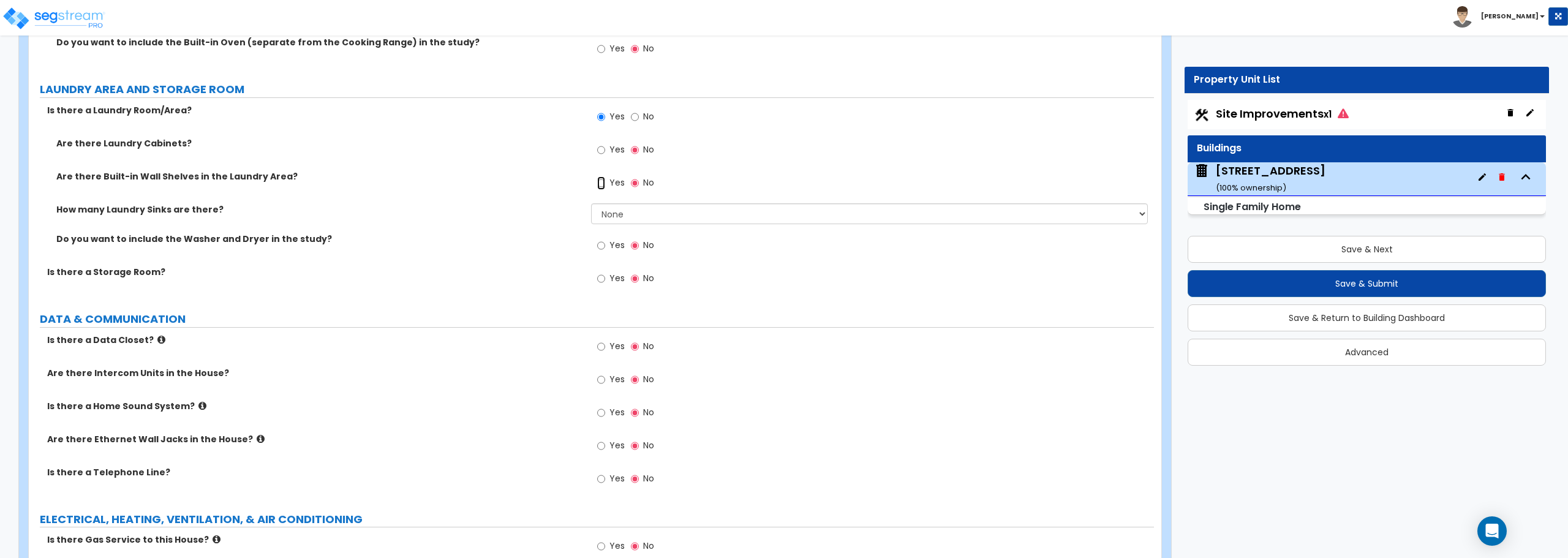
click at [604, 184] on input "Yes" at bounding box center [601, 183] width 8 height 13
radio input "true"
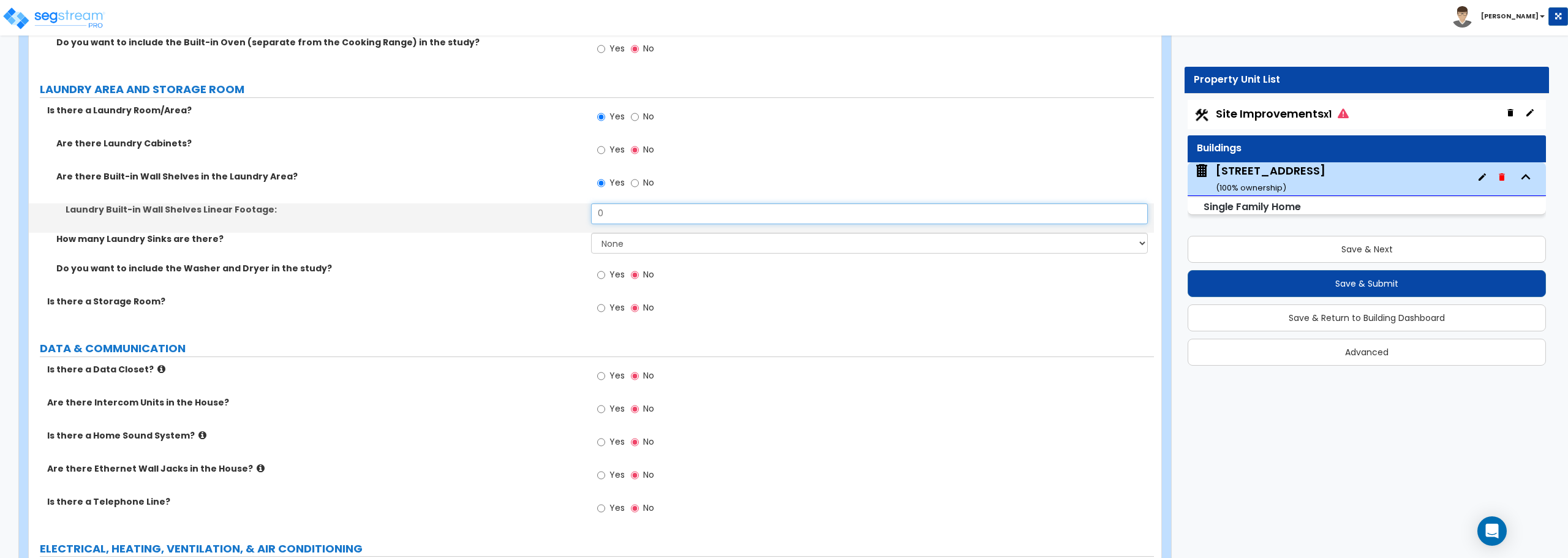
drag, startPoint x: 612, startPoint y: 216, endPoint x: 555, endPoint y: 216, distance: 57.0
click at [555, 216] on div "Laundry Built-in Wall Shelves Linear Footage: 0" at bounding box center [591, 218] width 1125 height 30
type input "14"
click at [602, 305] on input "Yes" at bounding box center [601, 309] width 8 height 13
radio input "true"
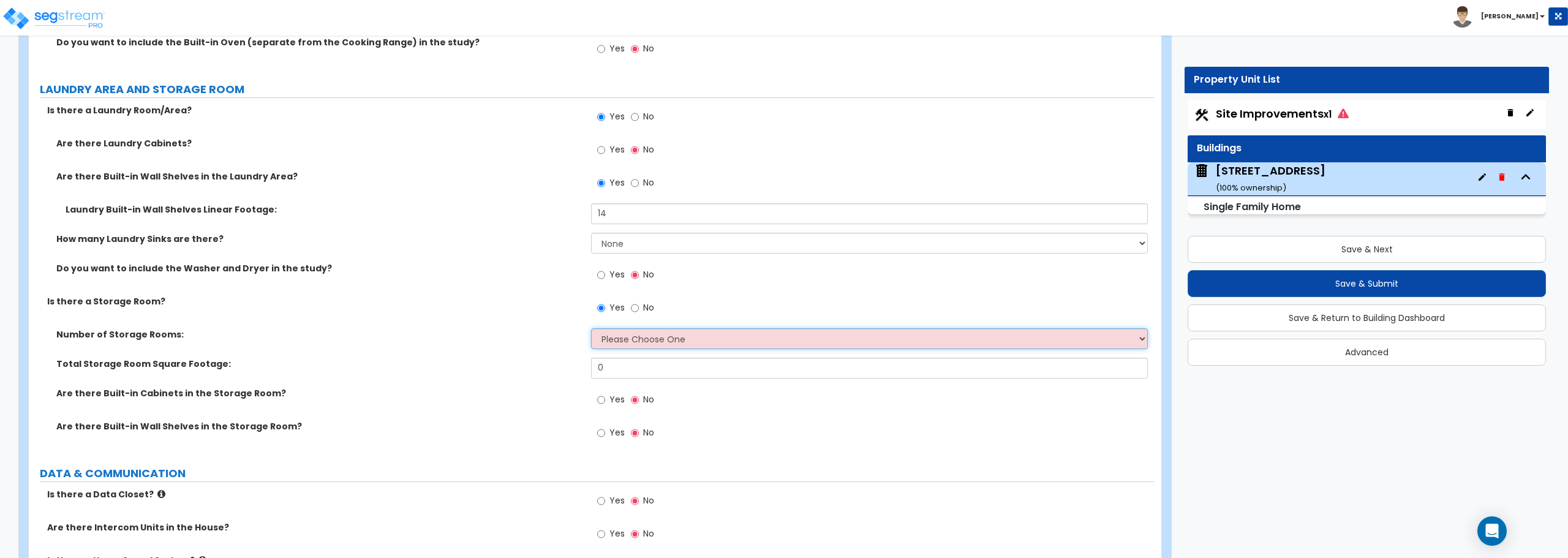
click at [656, 341] on select "Please Choose One 1 2 3" at bounding box center [869, 339] width 556 height 21
select select "1"
click at [591, 328] on select "Please Choose One 1 2 3" at bounding box center [869, 339] width 556 height 21
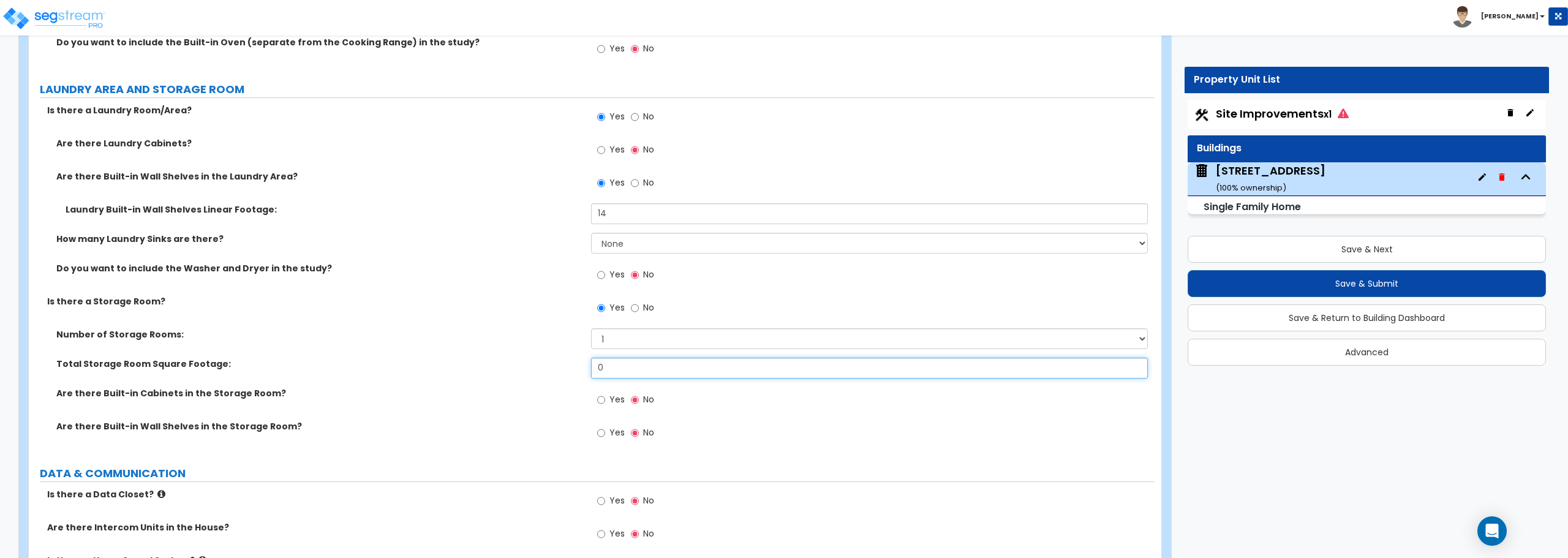
drag, startPoint x: 633, startPoint y: 365, endPoint x: 566, endPoint y: 364, distance: 67.0
click at [566, 364] on div "Total Storage Room Square Footage: 0" at bounding box center [591, 373] width 1125 height 30
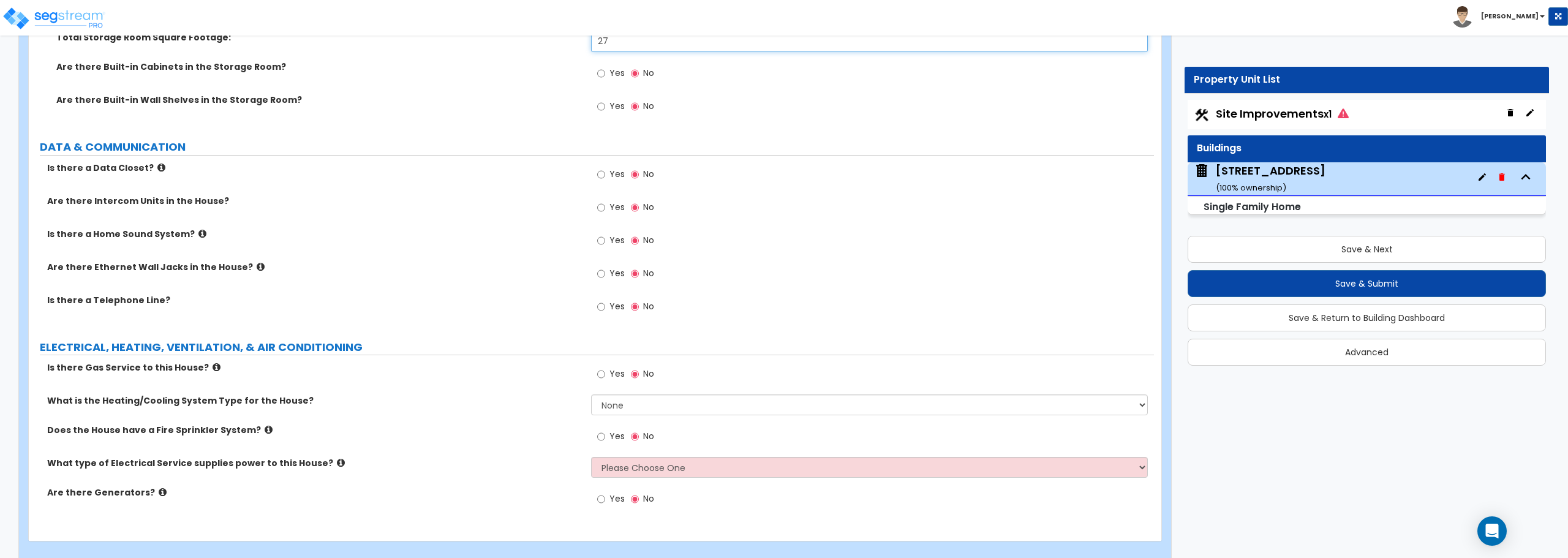
scroll to position [5170, 0]
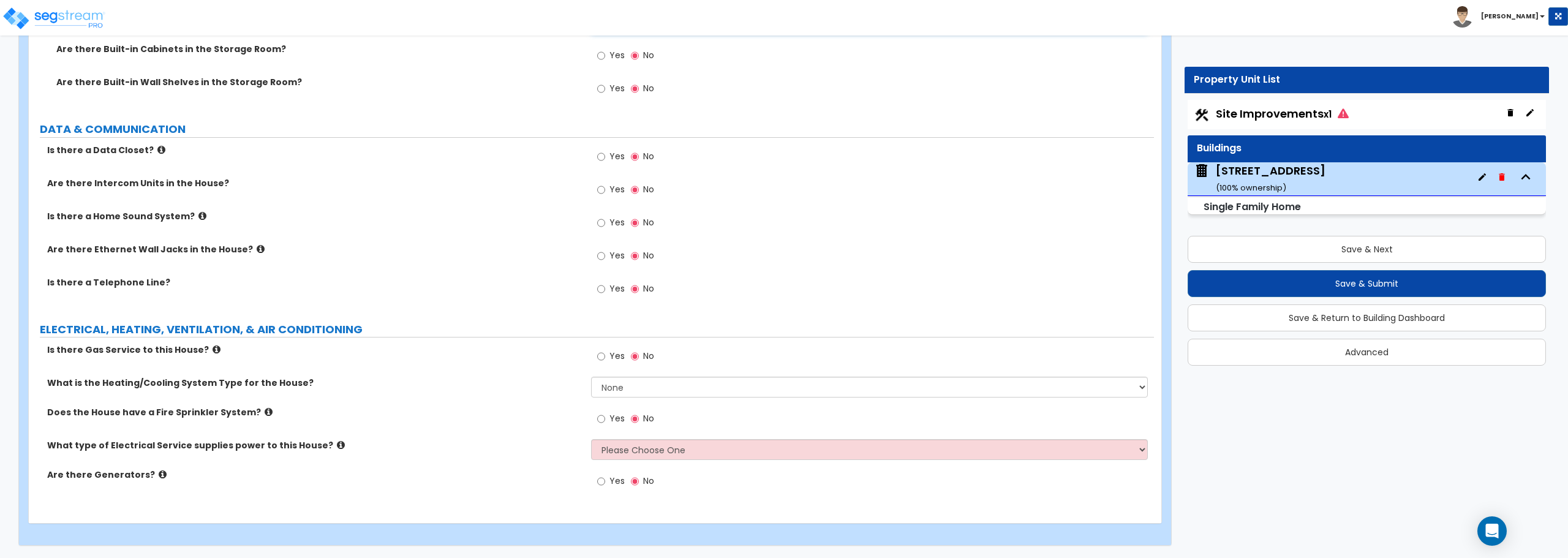
type input "27"
click at [605, 397] on select "None Heat Only Centralized Heating & Cooling Thru Wall Air Conditioners Mini Sp…" at bounding box center [869, 388] width 556 height 21
select select "2"
click at [591, 377] on select "None Heat Only Centralized Heating & Cooling Thru Wall Air Conditioners Mini Sp…" at bounding box center [869, 388] width 556 height 21
click at [600, 354] on input "Yes" at bounding box center [601, 356] width 8 height 13
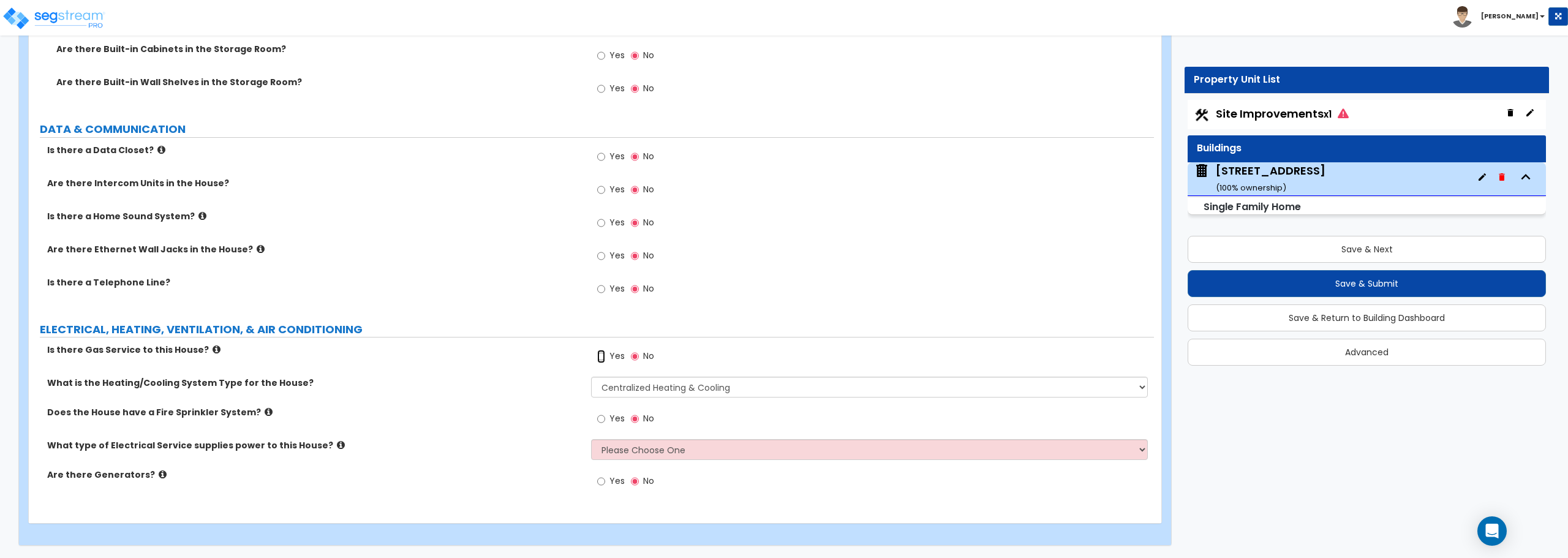
radio input "true"
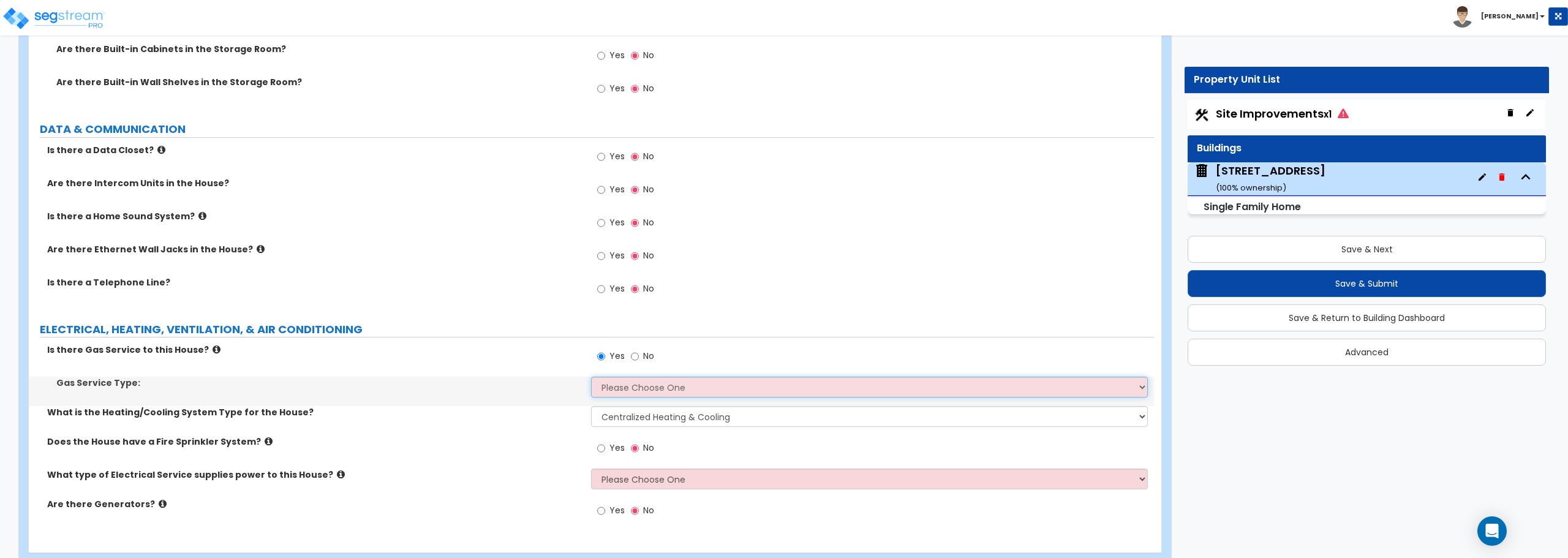
drag, startPoint x: 620, startPoint y: 390, endPoint x: 620, endPoint y: 396, distance: 6.0
click at [620, 390] on select "Please Choose One Natural Gas Service Propane Tank On-site" at bounding box center [869, 388] width 556 height 21
select select "1"
click at [591, 377] on select "Please Choose One Natural Gas Service Propane Tank On-site" at bounding box center [869, 388] width 556 height 21
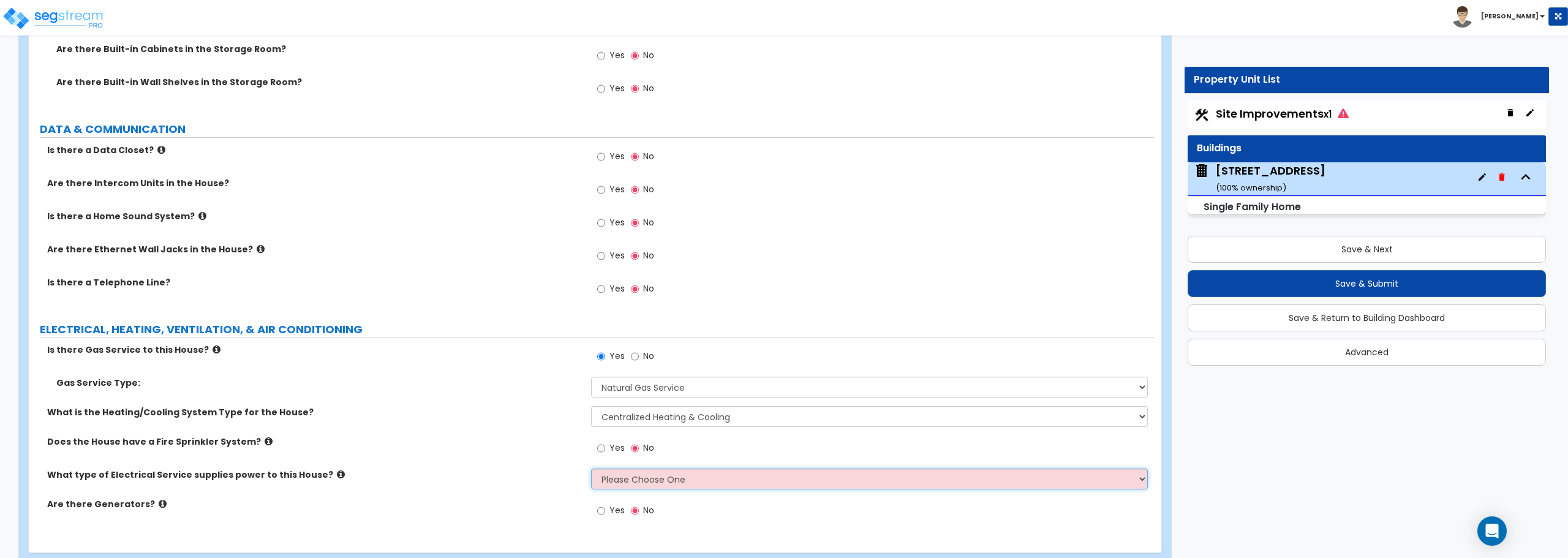
click at [702, 481] on select "Please Choose One Overhead Underground" at bounding box center [869, 479] width 556 height 21
select select "1"
click at [591, 469] on select "Please Choose One Overhead Underground" at bounding box center [869, 479] width 556 height 21
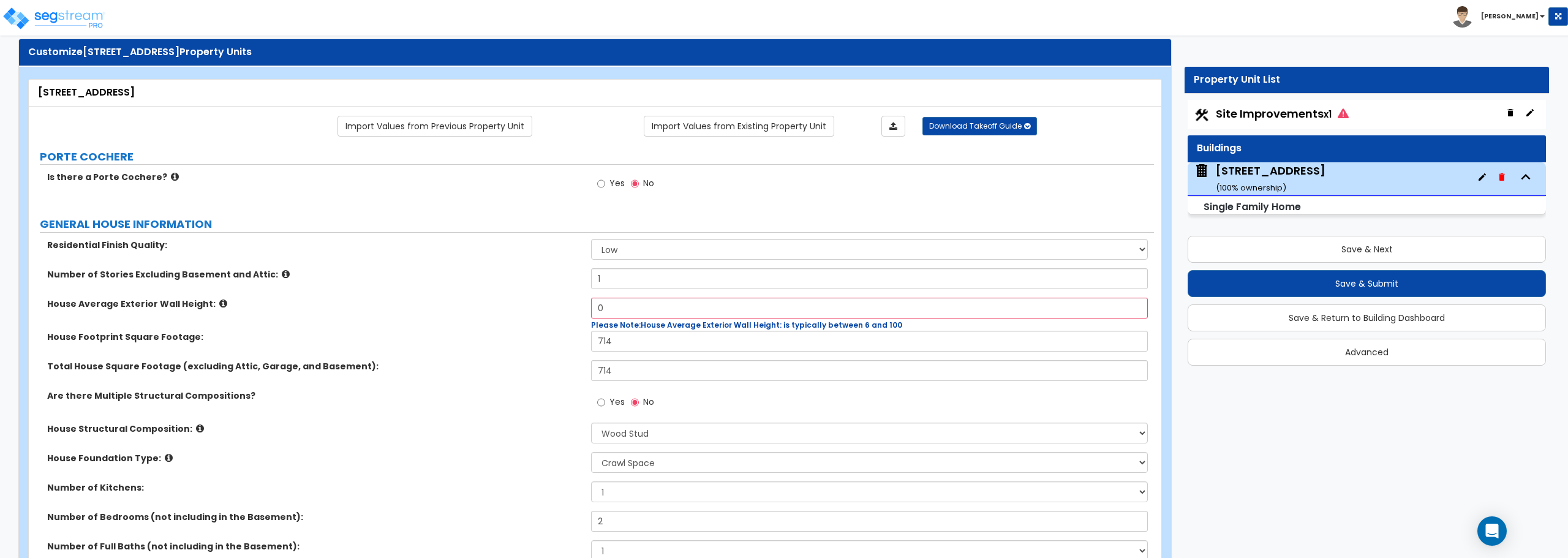
scroll to position [0, 0]
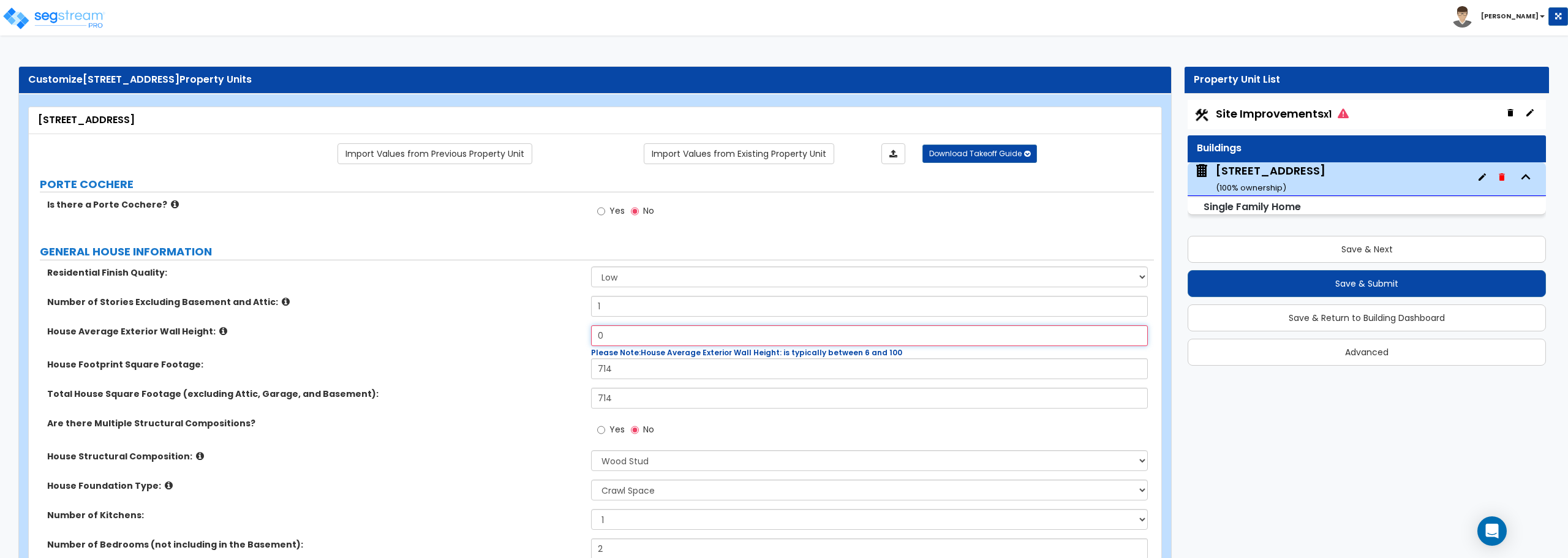
drag, startPoint x: 631, startPoint y: 343, endPoint x: 498, endPoint y: 341, distance: 133.0
click at [498, 341] on div "House Average Exterior Wall Height: 0 Please Note: House Average Exterior Wall …" at bounding box center [591, 342] width 1125 height 33
type input "8"
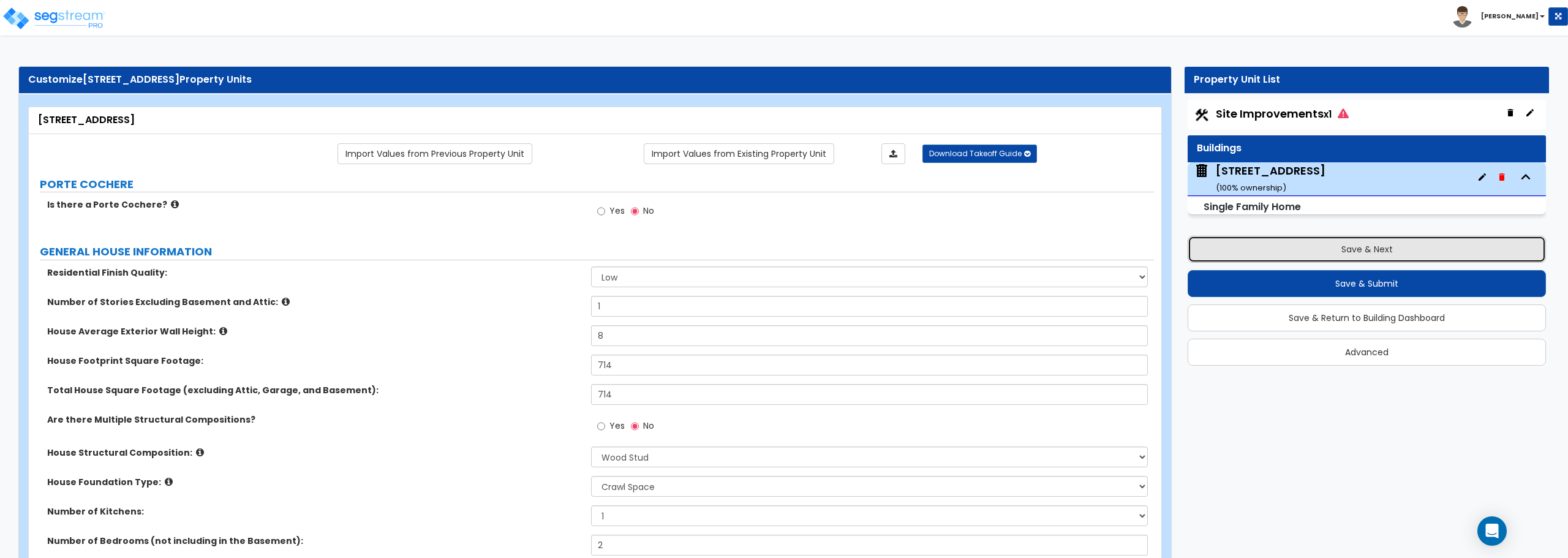
click at [1347, 251] on button "Save & Next" at bounding box center [1367, 249] width 358 height 27
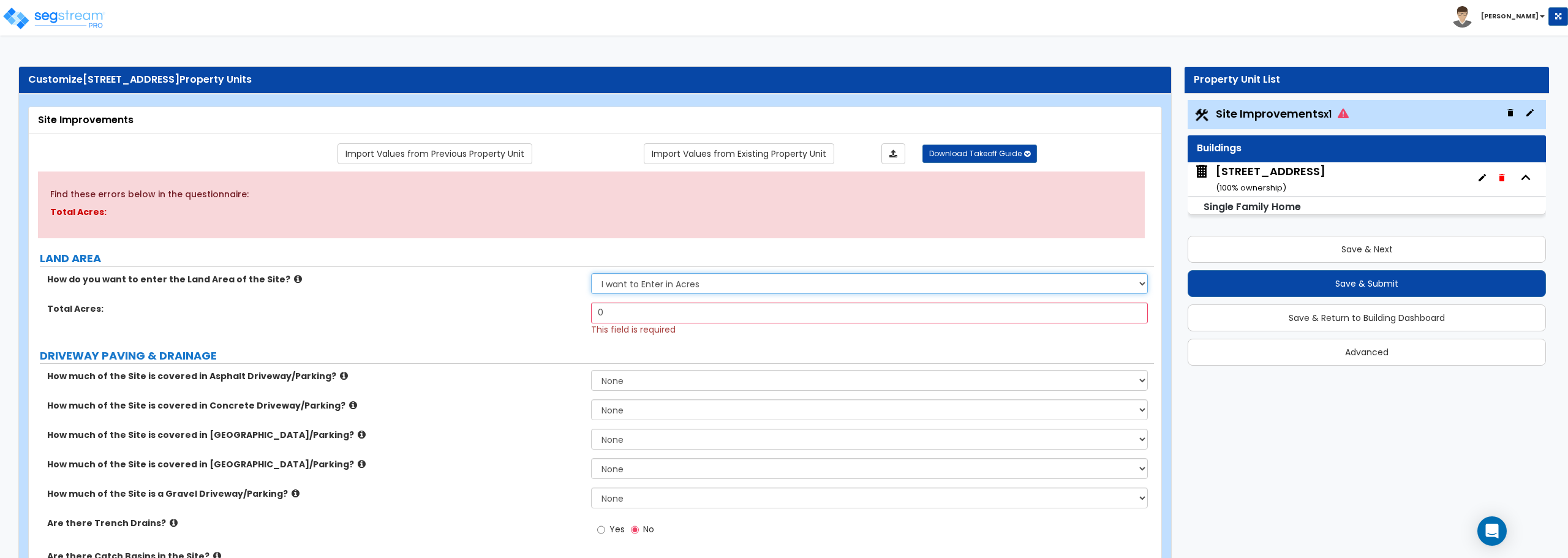
click at [758, 293] on select "I want to Enter in Acres I want to Enter in Square Feet" at bounding box center [869, 283] width 556 height 21
select select "2"
click at [591, 273] on select "I want to Enter in Acres I want to Enter in Square Feet" at bounding box center [869, 283] width 556 height 21
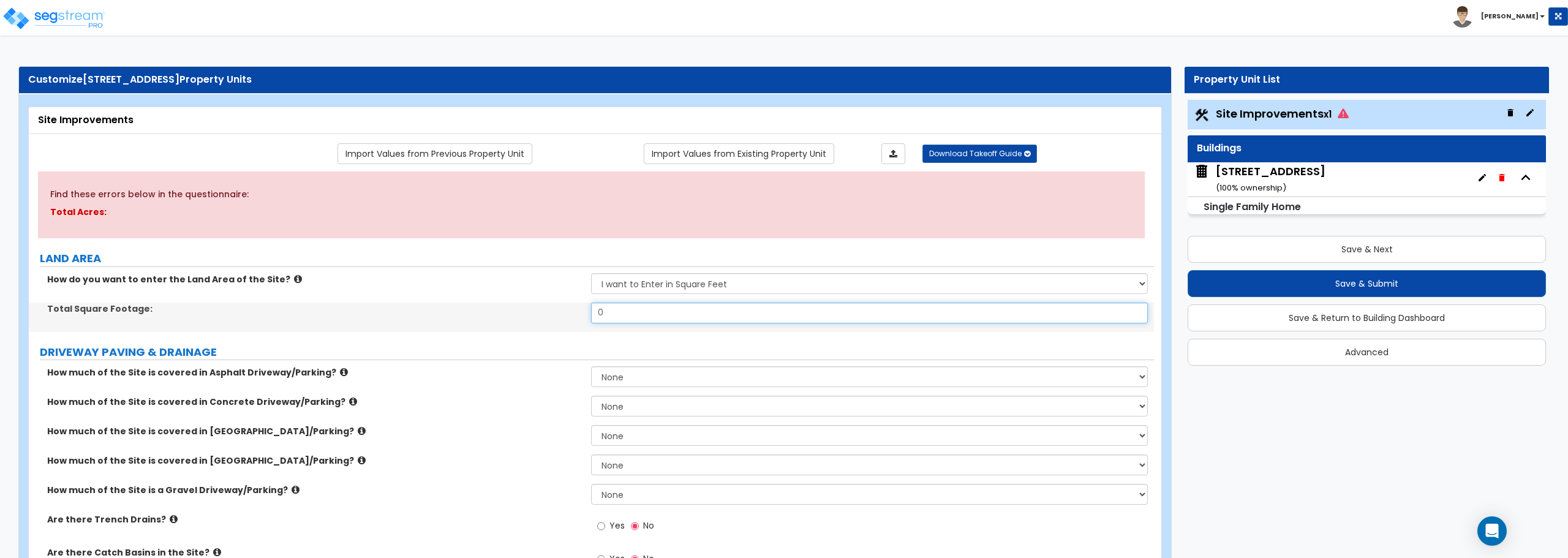
drag, startPoint x: 742, startPoint y: 320, endPoint x: 471, endPoint y: 303, distance: 271.5
click at [471, 303] on div "Total Square Footage: 0" at bounding box center [591, 317] width 1125 height 30
type input "9,348"
click at [656, 360] on div "DRIVEWAY PAVING & DRAINAGE" at bounding box center [597, 353] width 1114 height 16
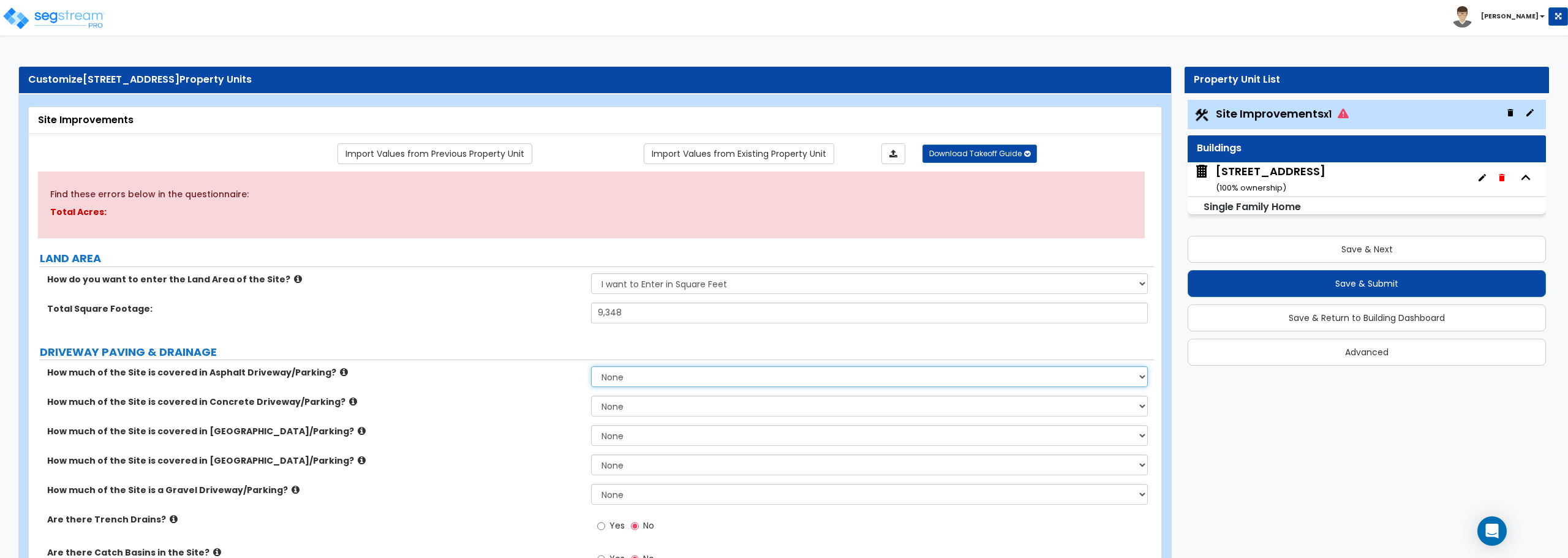
click at [659, 386] on select "None I want to Enter an Approximate Percentage I want to Enter the Square Foota…" at bounding box center [869, 377] width 556 height 21
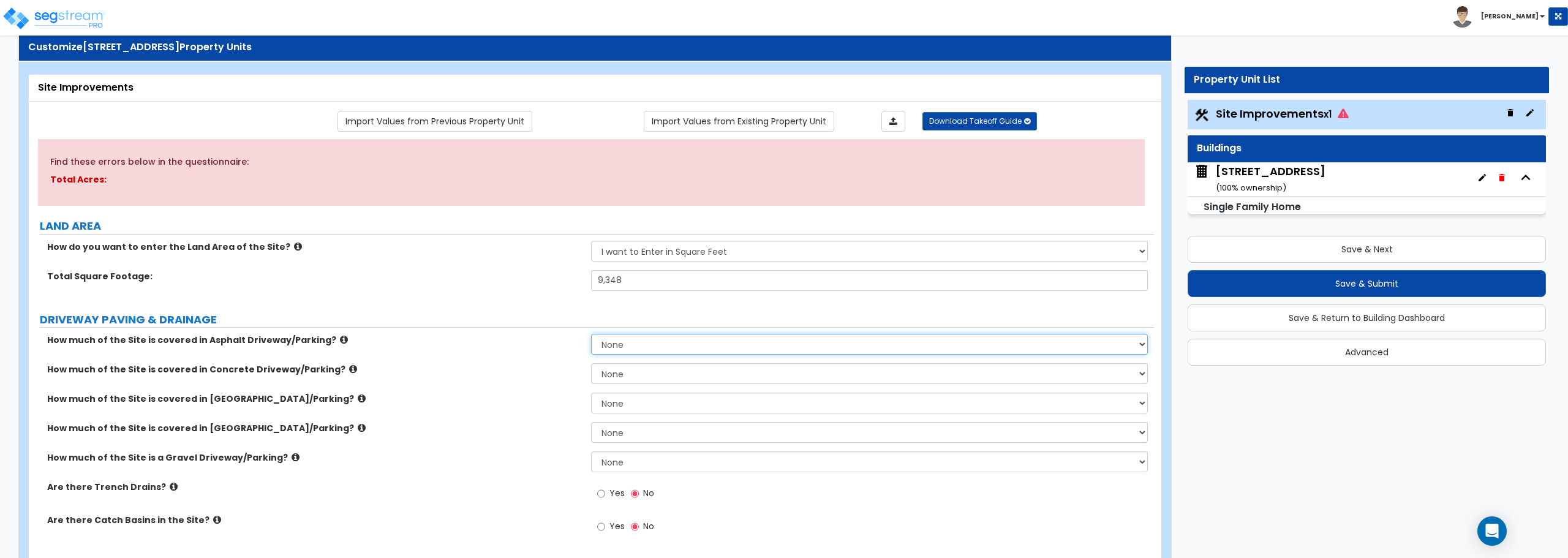
scroll to position [61, 0]
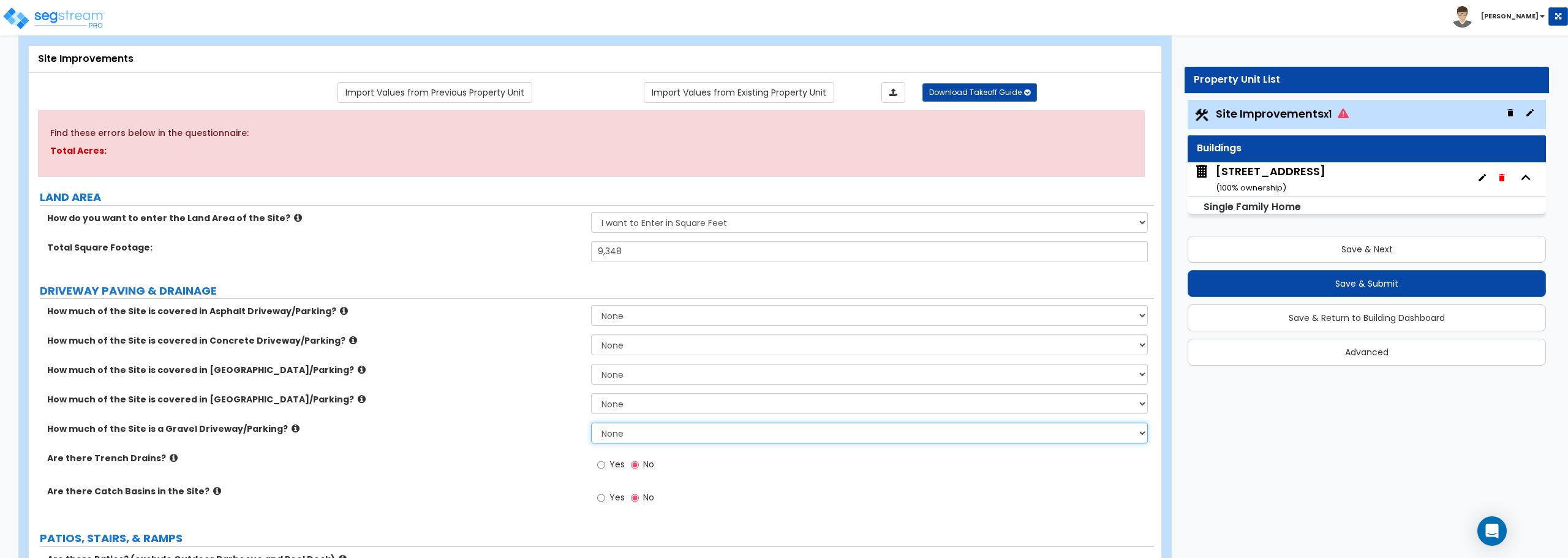
click at [656, 439] on select "None I want to Enter an Approximate Percentage I want to Enter the Square Foota…" at bounding box center [869, 433] width 556 height 21
select select "2"
click at [591, 423] on select "None I want to Enter an Approximate Percentage I want to Enter the Square Foota…" at bounding box center [869, 433] width 556 height 21
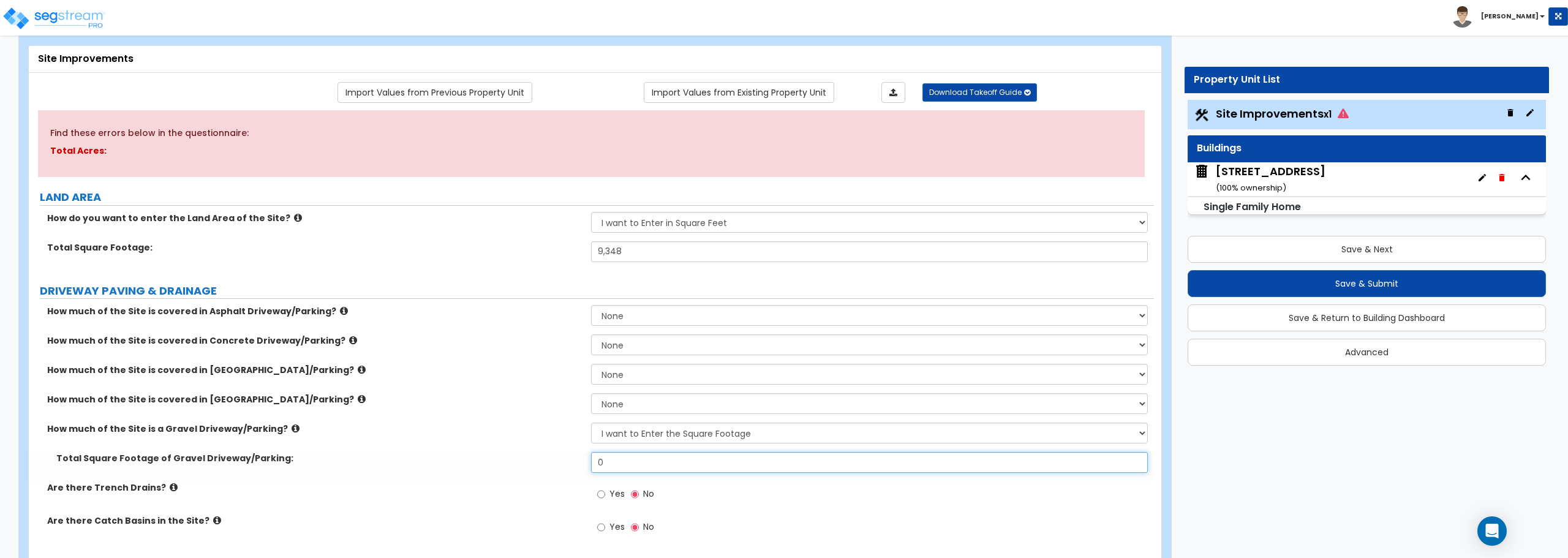
drag, startPoint x: 650, startPoint y: 469, endPoint x: 530, endPoint y: 467, distance: 120.0
click at [530, 467] on div "Total Square Footage of Gravel Driveway/Parking: 0" at bounding box center [591, 467] width 1125 height 30
type input "270"
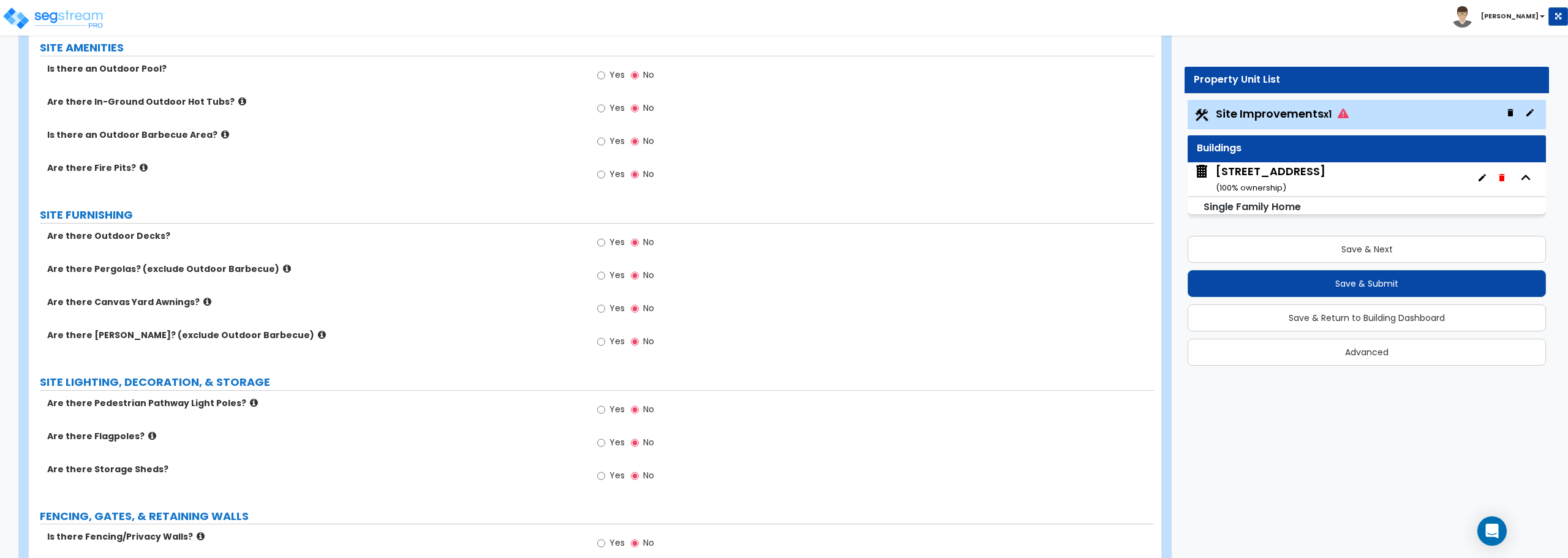
scroll to position [981, 0]
click at [600, 241] on input "Yes" at bounding box center [601, 242] width 8 height 13
radio input "true"
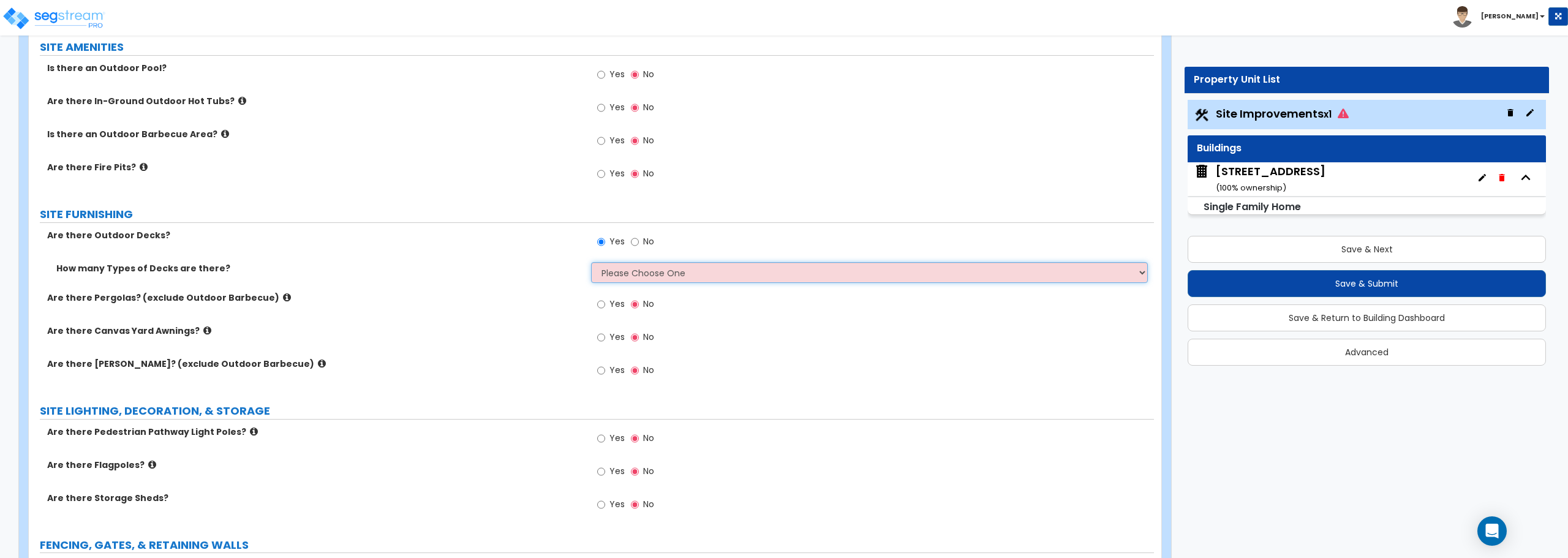
click at [600, 275] on select "Please Choose One 1 2 3 4" at bounding box center [869, 272] width 556 height 21
select select "1"
click at [591, 262] on select "Please Choose One 1 2 3 4" at bounding box center [869, 272] width 556 height 21
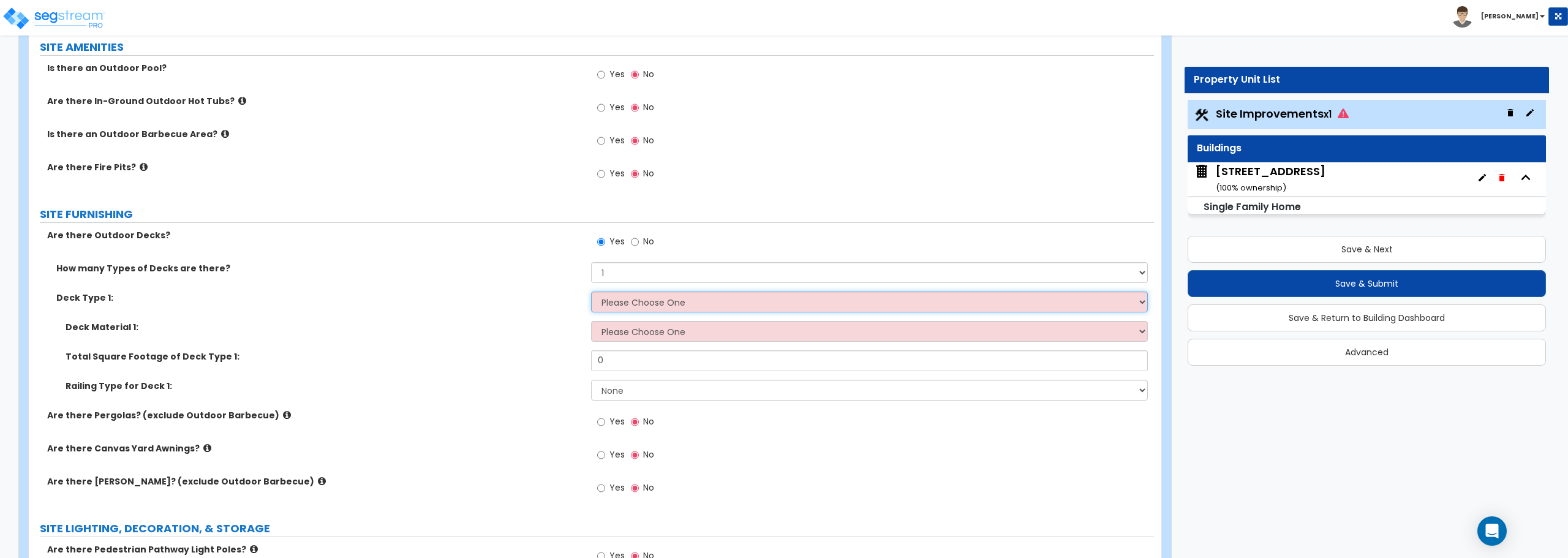
click at [730, 302] on select "Please Choose One Attached to Structure Detached from Structure" at bounding box center [869, 302] width 556 height 21
select select "1"
click at [591, 292] on select "Please Choose One Attached to Structure Detached from Structure" at bounding box center [869, 302] width 556 height 21
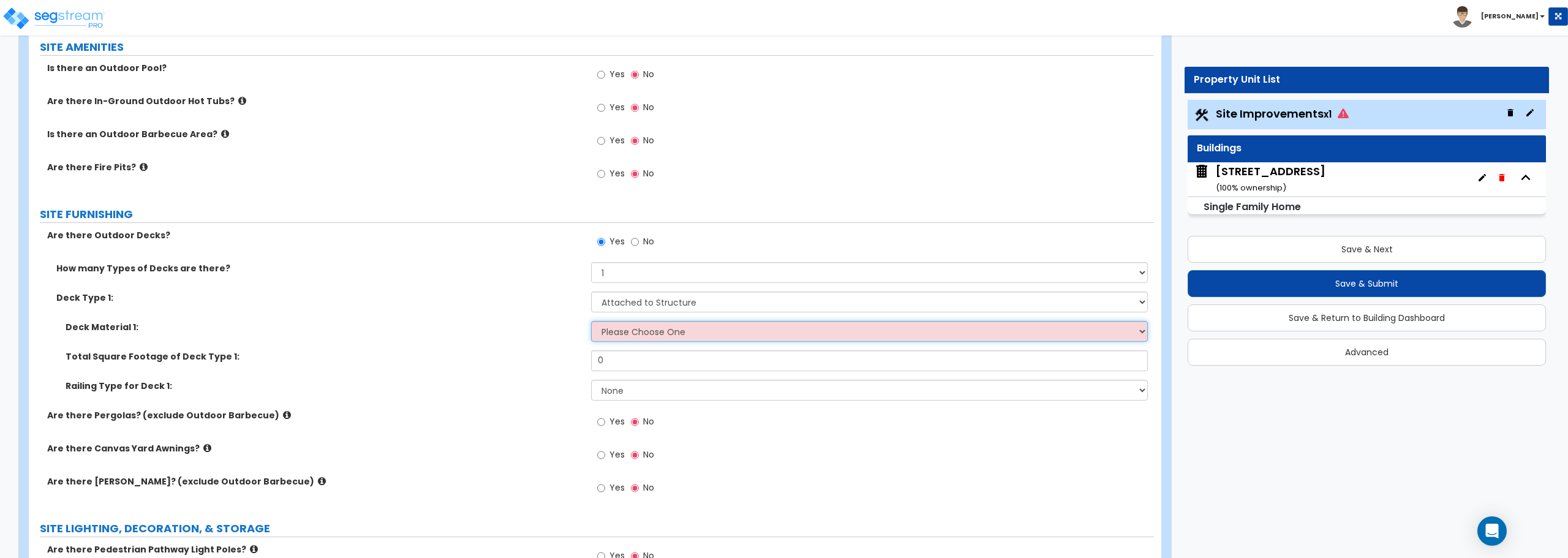
click at [646, 337] on select "Please Choose One Wood Plastic/PVC" at bounding box center [869, 331] width 556 height 21
select select "1"
click at [591, 321] on select "Please Choose One Wood Plastic/PVC" at bounding box center [869, 331] width 556 height 21
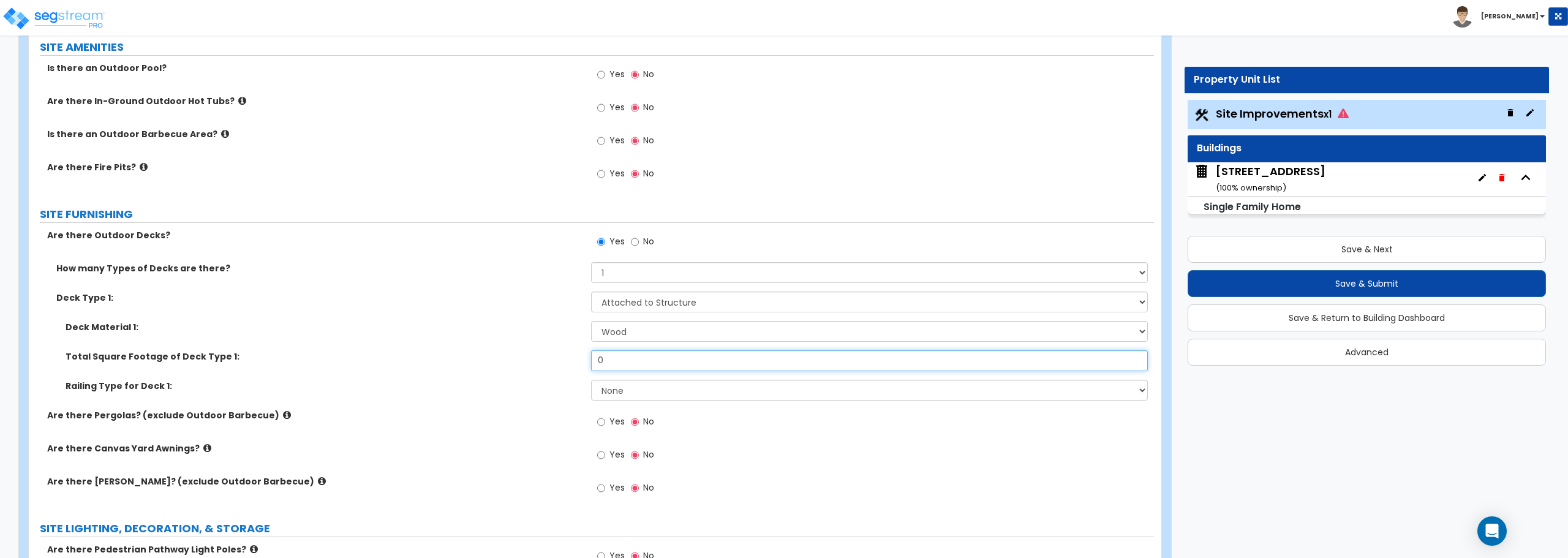
drag, startPoint x: 636, startPoint y: 363, endPoint x: 543, endPoint y: 365, distance: 93.0
click at [544, 366] on div "Total Square Footage of Deck Type 1: 0" at bounding box center [591, 365] width 1125 height 30
type input "72"
click at [663, 395] on select "None Wood Plastic" at bounding box center [869, 390] width 556 height 21
select select "1"
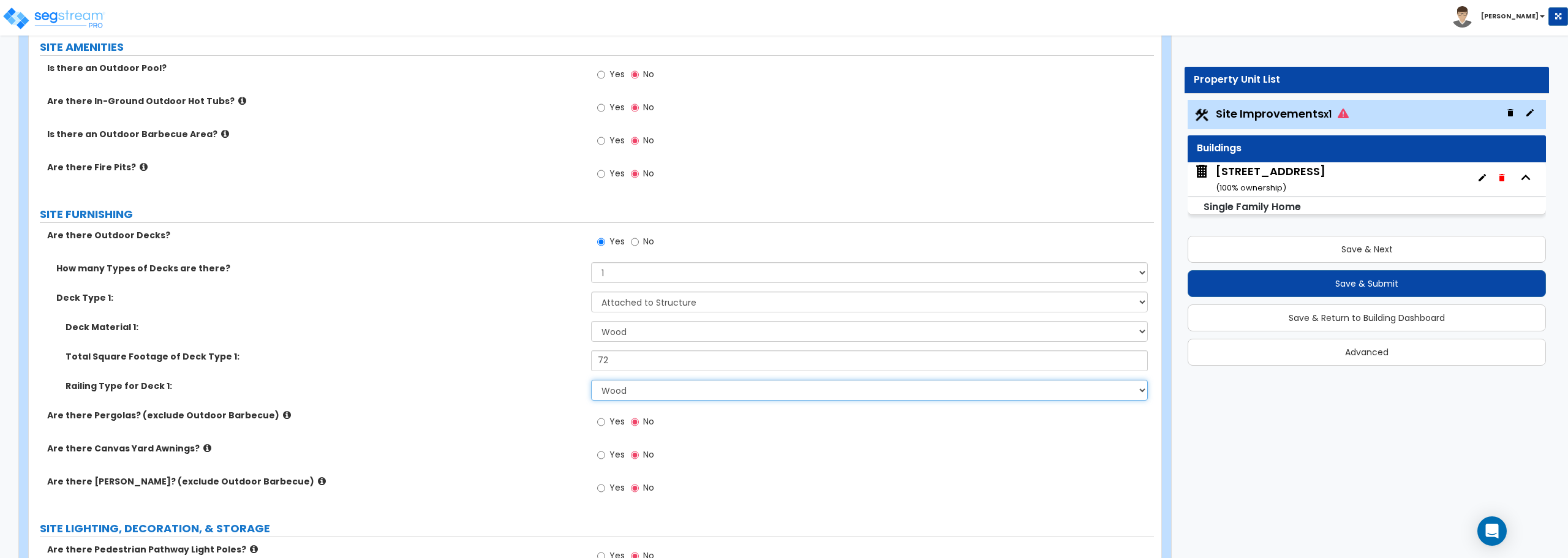
click at [591, 380] on select "None Wood Plastic" at bounding box center [869, 390] width 556 height 21
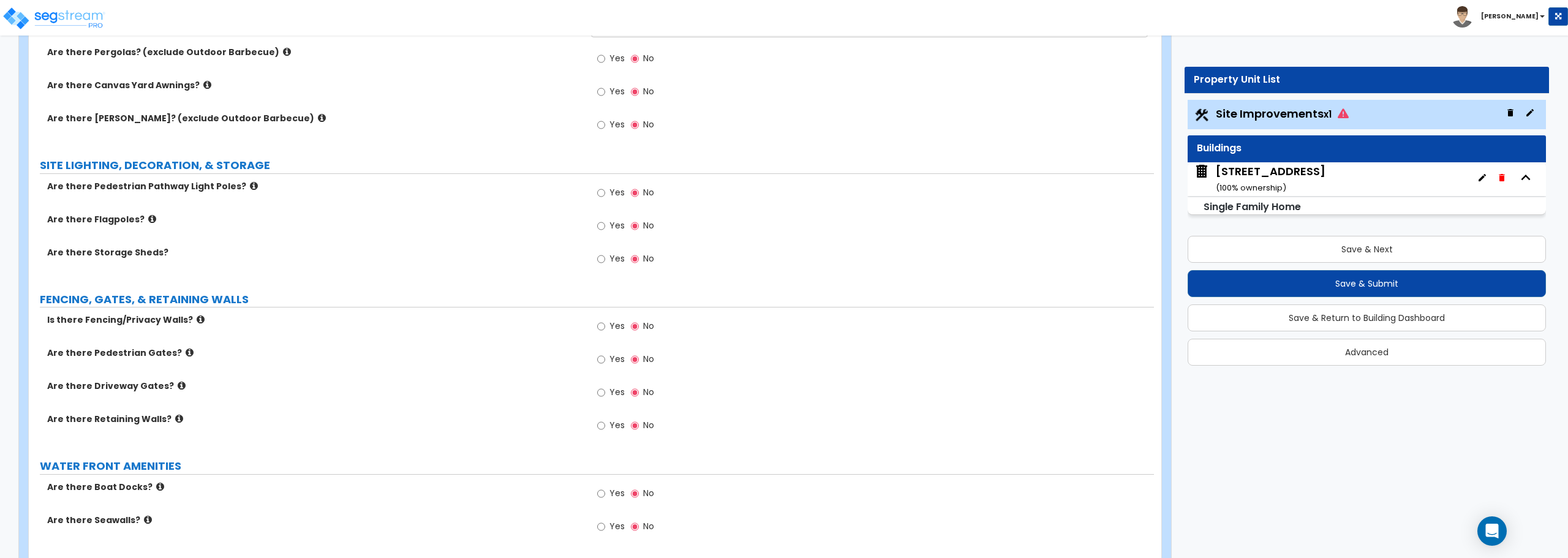
scroll to position [1348, 0]
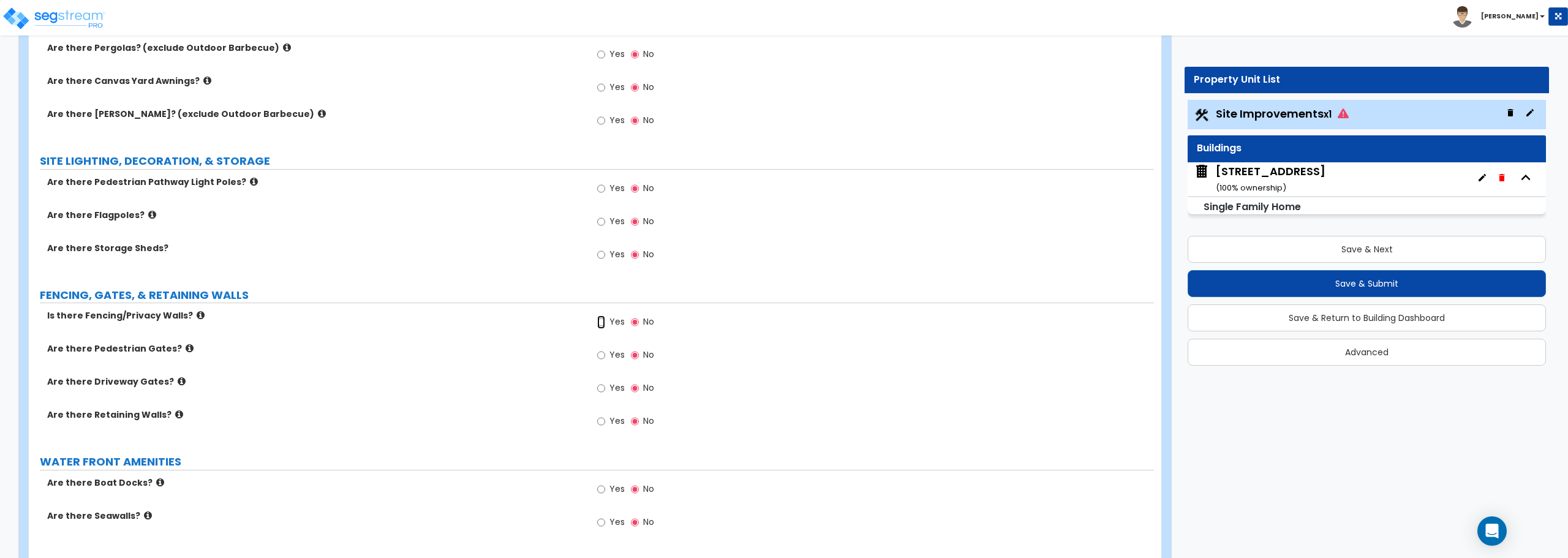
click at [603, 323] on input "Yes" at bounding box center [601, 323] width 8 height 13
radio input "true"
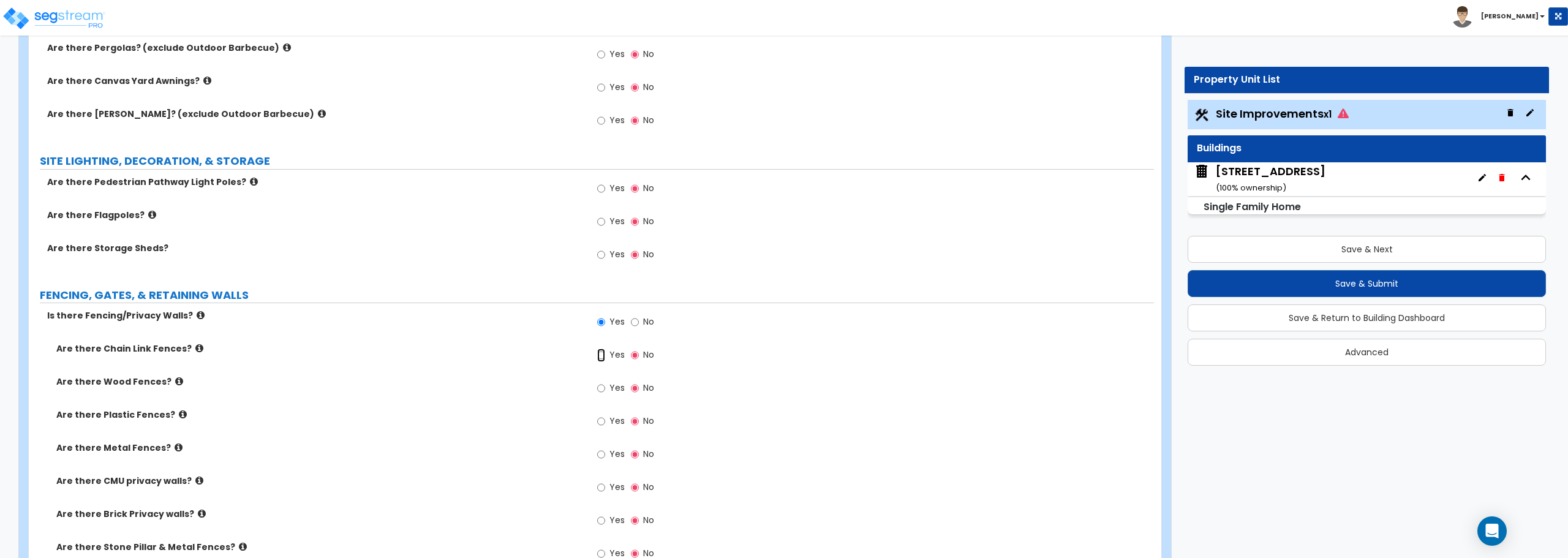
click at [602, 358] on input "Yes" at bounding box center [601, 355] width 8 height 13
radio input "true"
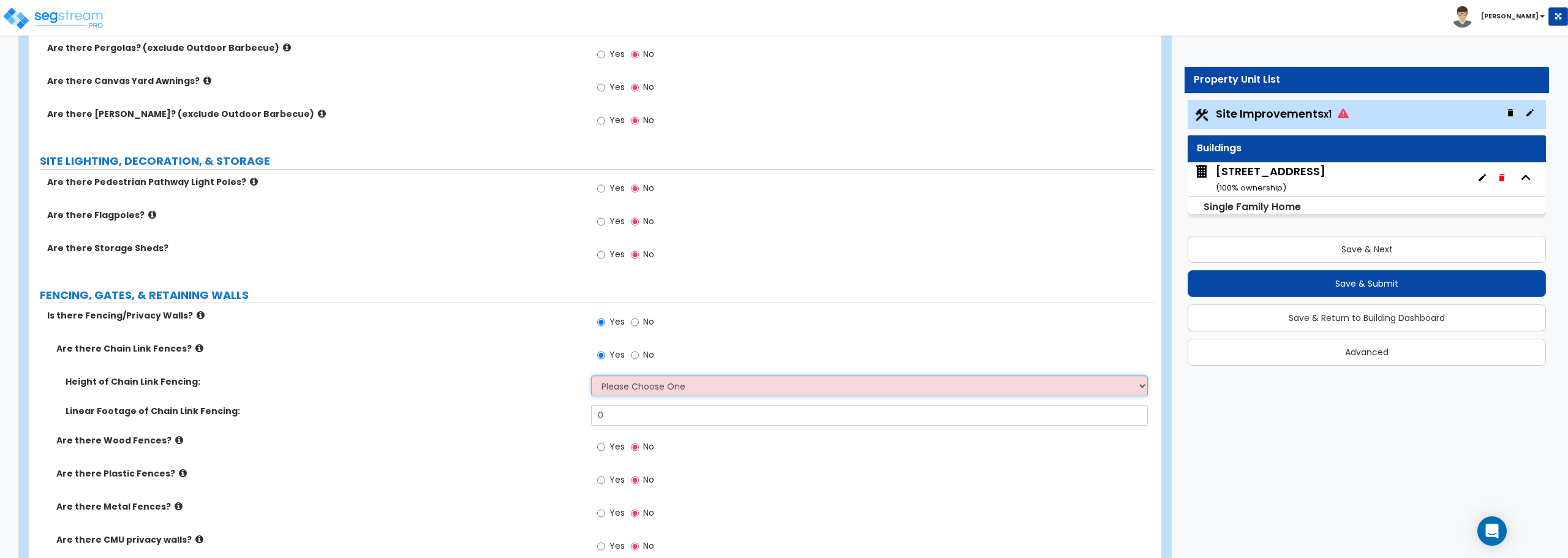
click at [613, 384] on select "Please Choose One 3 feet 4 feet 5 feet 6 feet 10 feet 12 feet" at bounding box center [869, 386] width 556 height 21
select select "2"
click at [591, 376] on select "Please Choose One 3 feet 4 feet 5 feet 6 feet 10 feet 12 feet" at bounding box center [869, 386] width 556 height 21
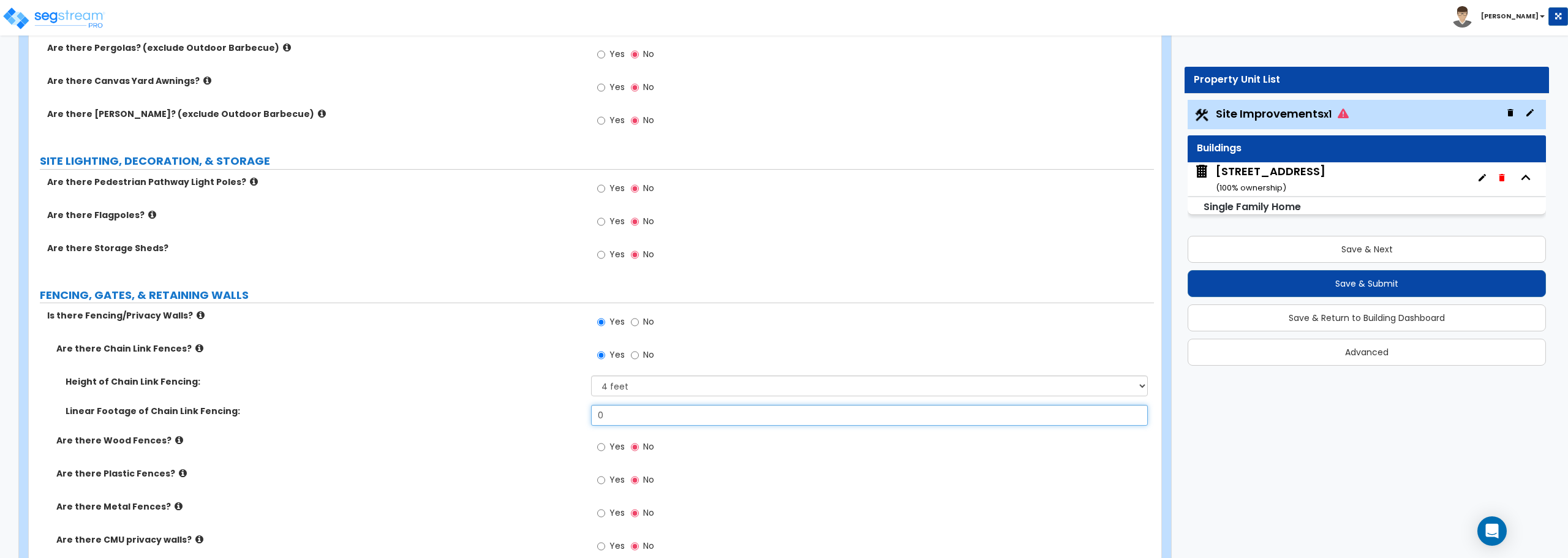
drag, startPoint x: 618, startPoint y: 413, endPoint x: 553, endPoint y: 414, distance: 65.0
click at [554, 415] on div "Linear Footage of Chain Link Fencing: 0" at bounding box center [591, 420] width 1125 height 30
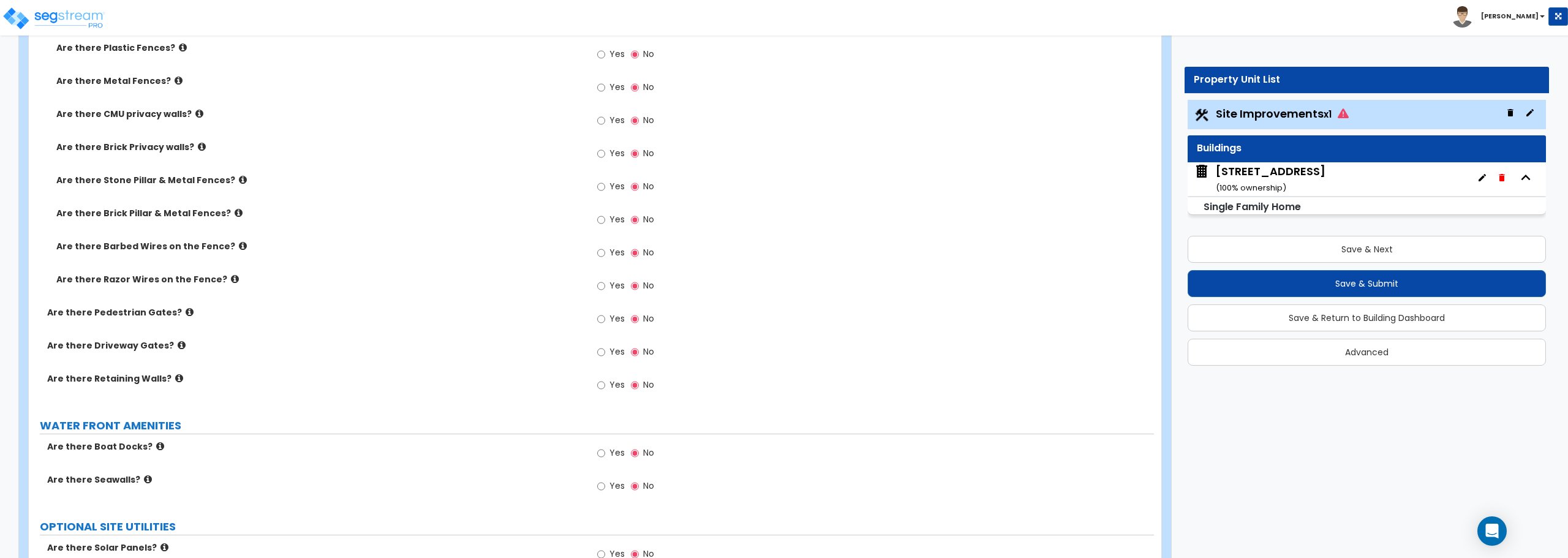
scroll to position [2046, 0]
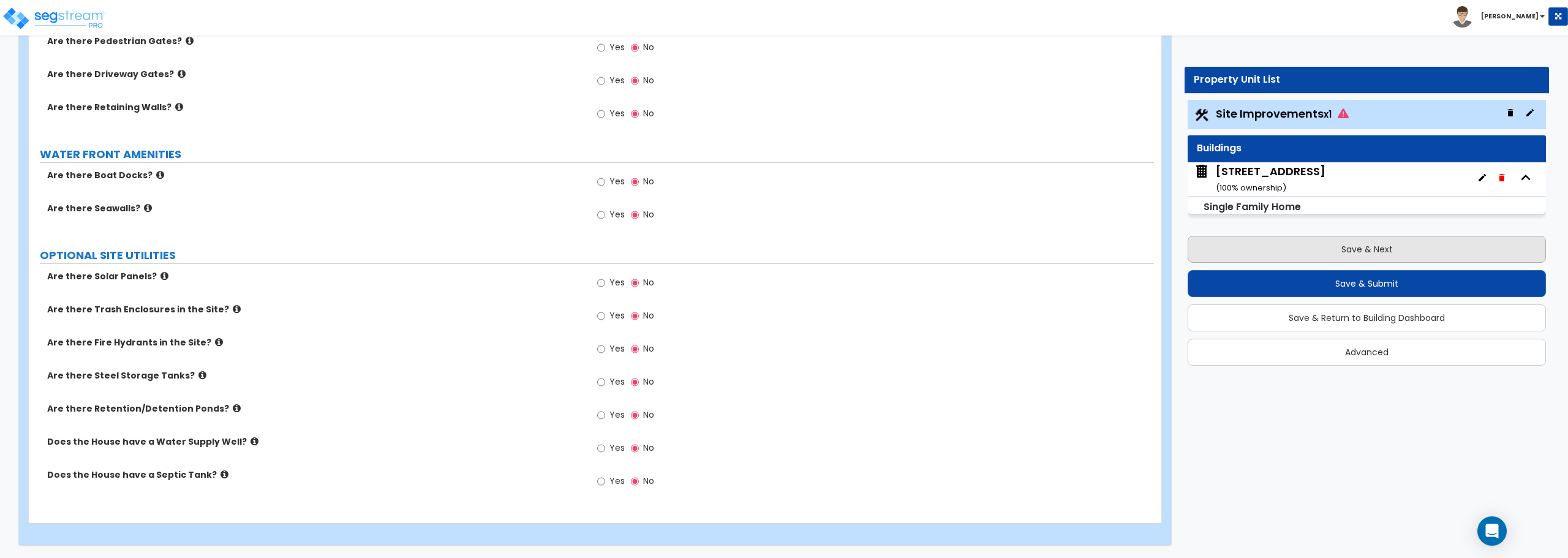
type input "70"
click at [1384, 247] on button "Save & Next" at bounding box center [1367, 249] width 358 height 27
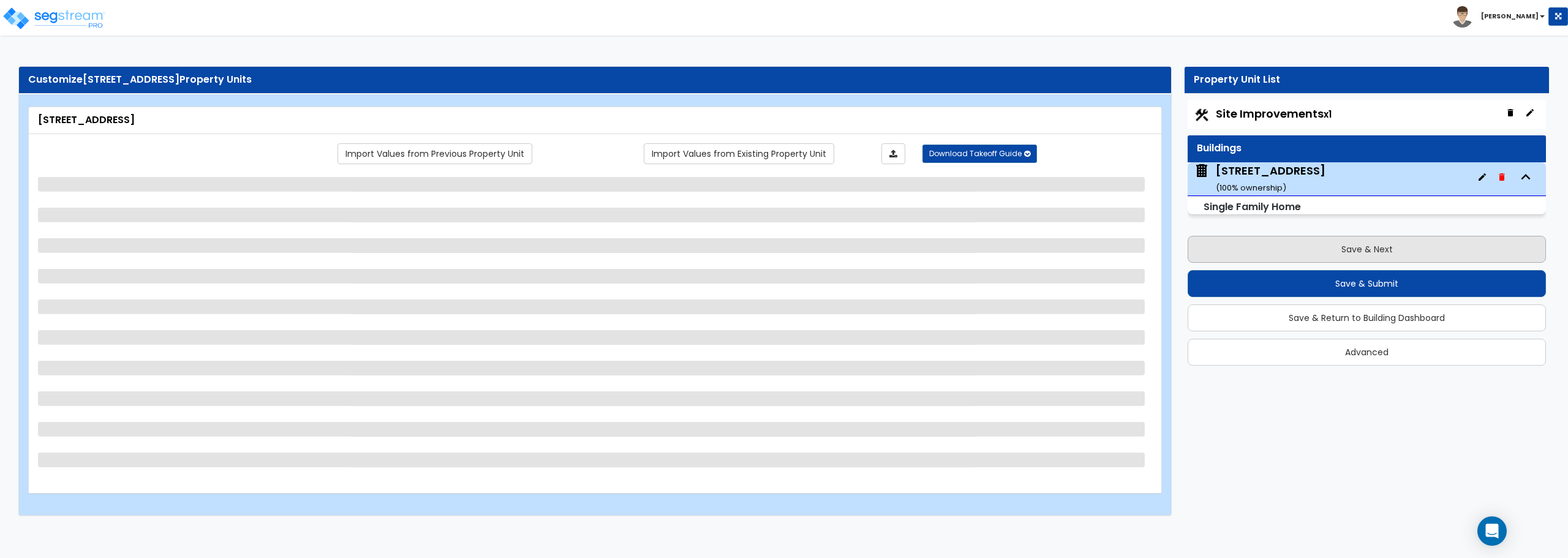
scroll to position [0, 0]
select select "7"
select select "1"
select select "6"
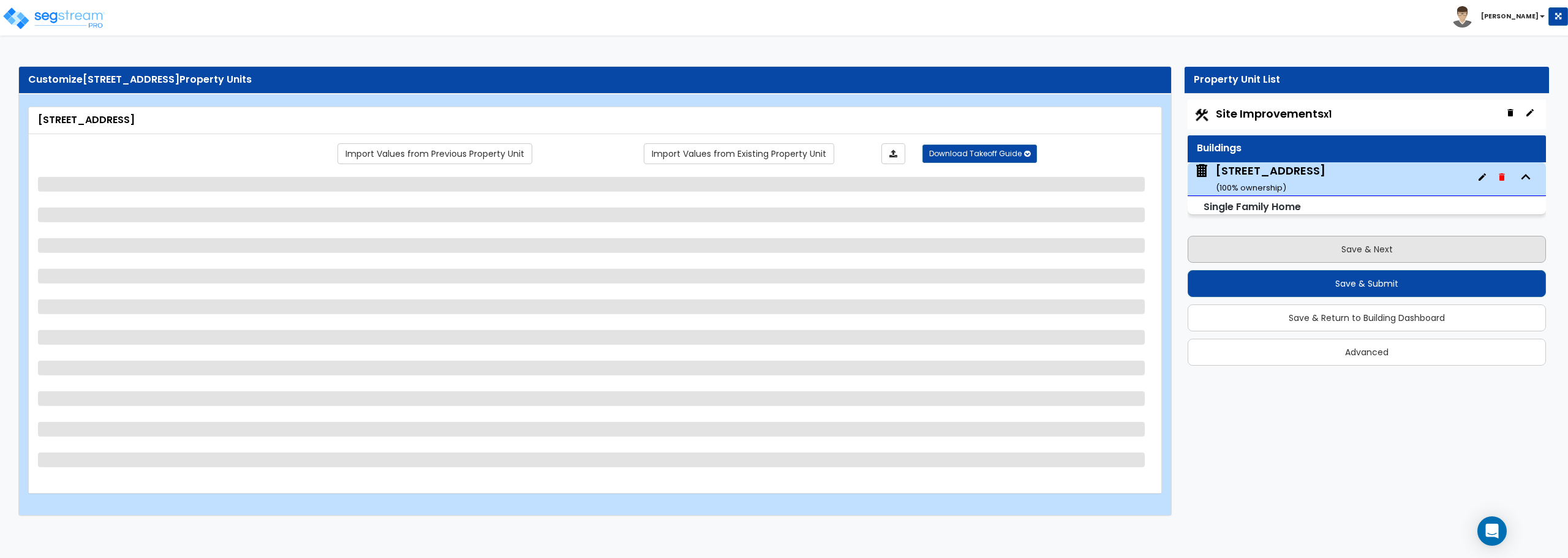
select select "1"
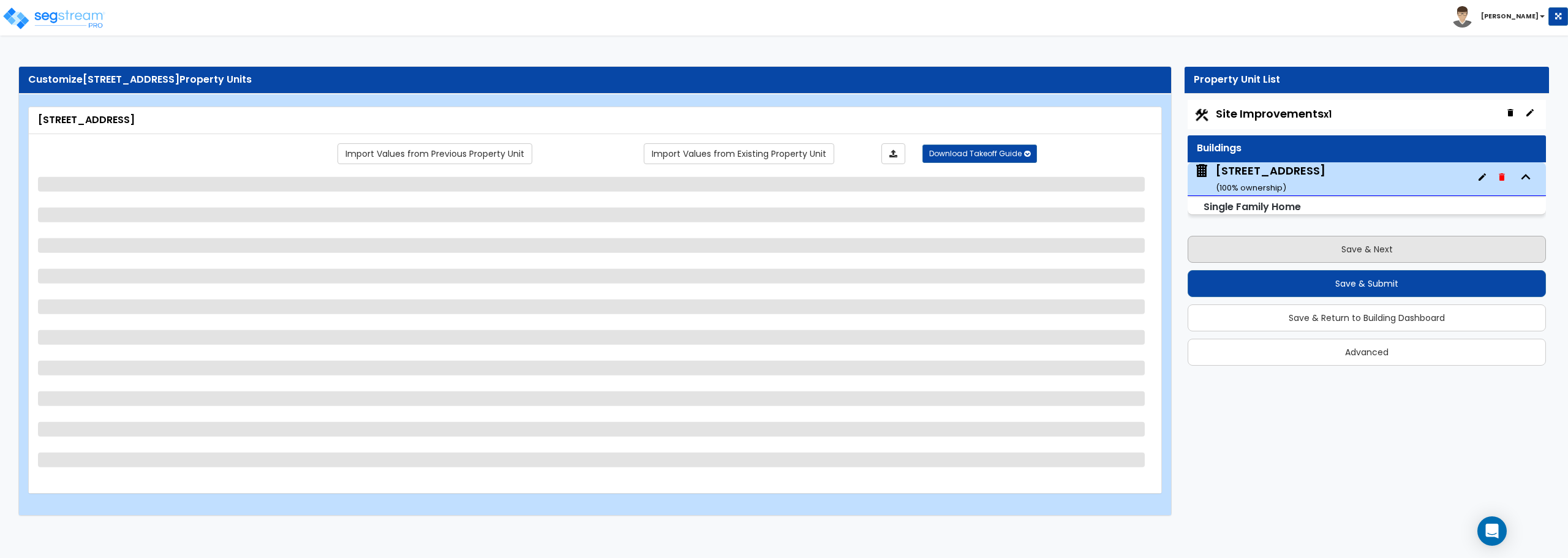
select select "3"
select select "1"
select select "2"
select select "3"
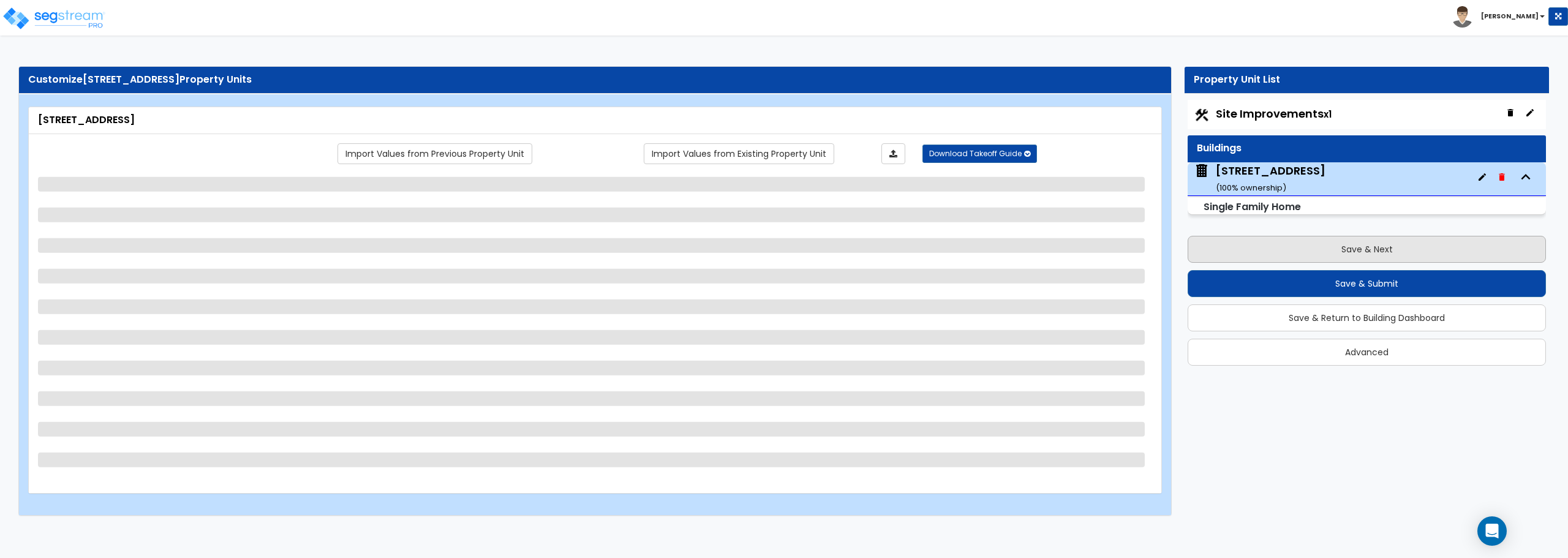
select select "5"
select select "3"
select select "6"
select select "1"
select select "6"
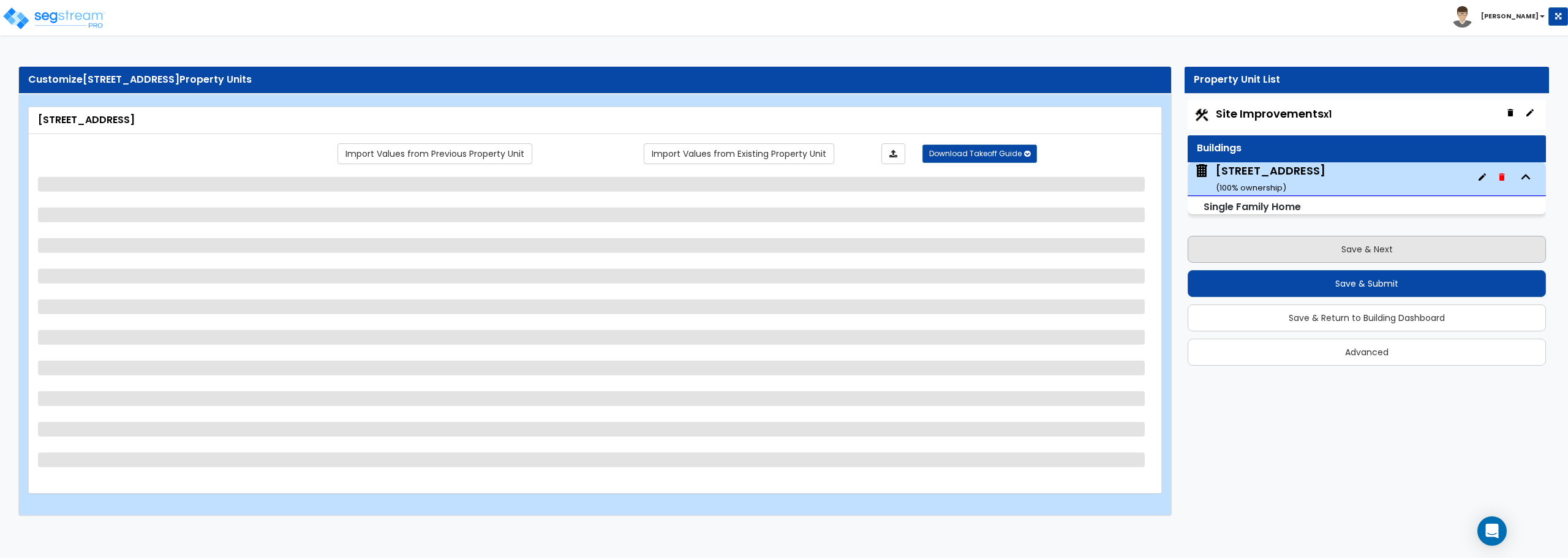
select select "3"
select select "1"
select select "3"
select select "5"
select select "2"
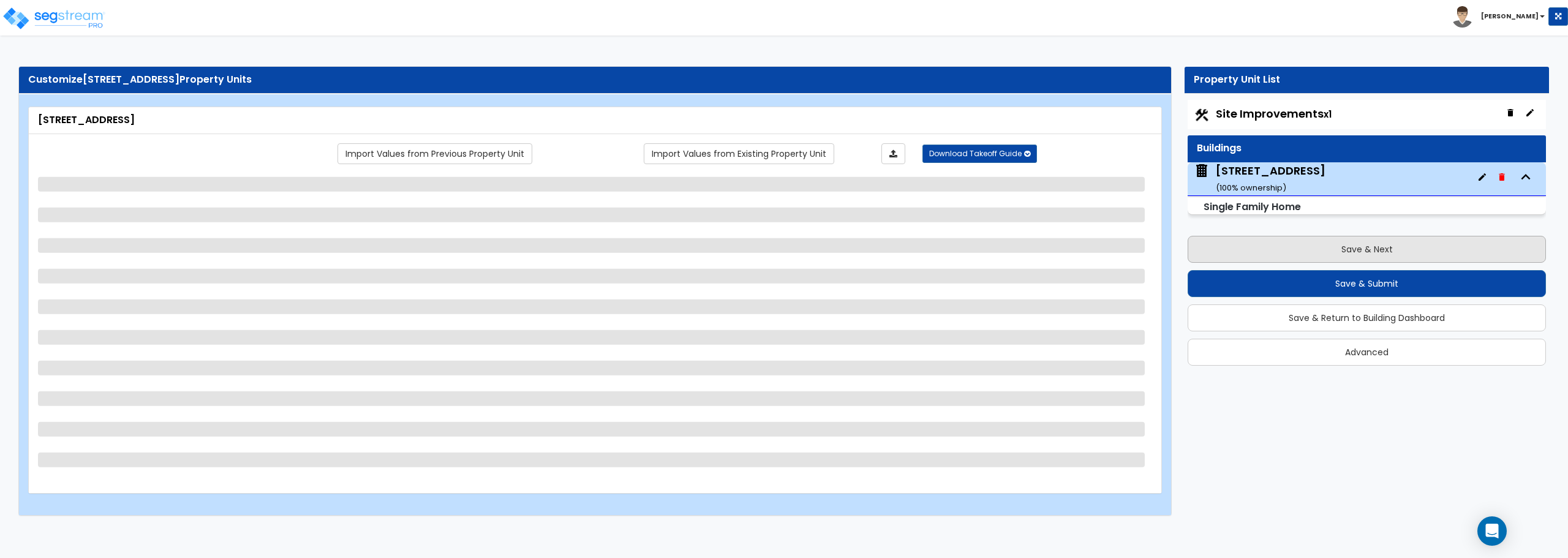
select select "5"
select select "1"
select select "7"
select select "1"
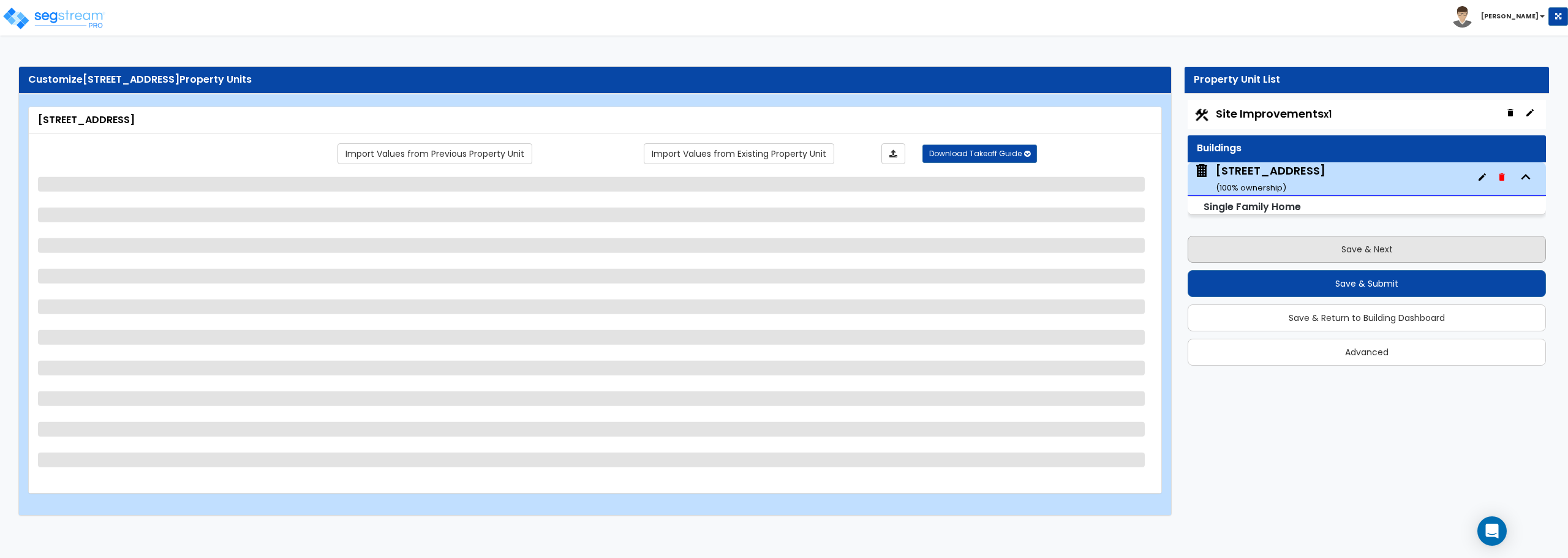
select select "2"
select select "1"
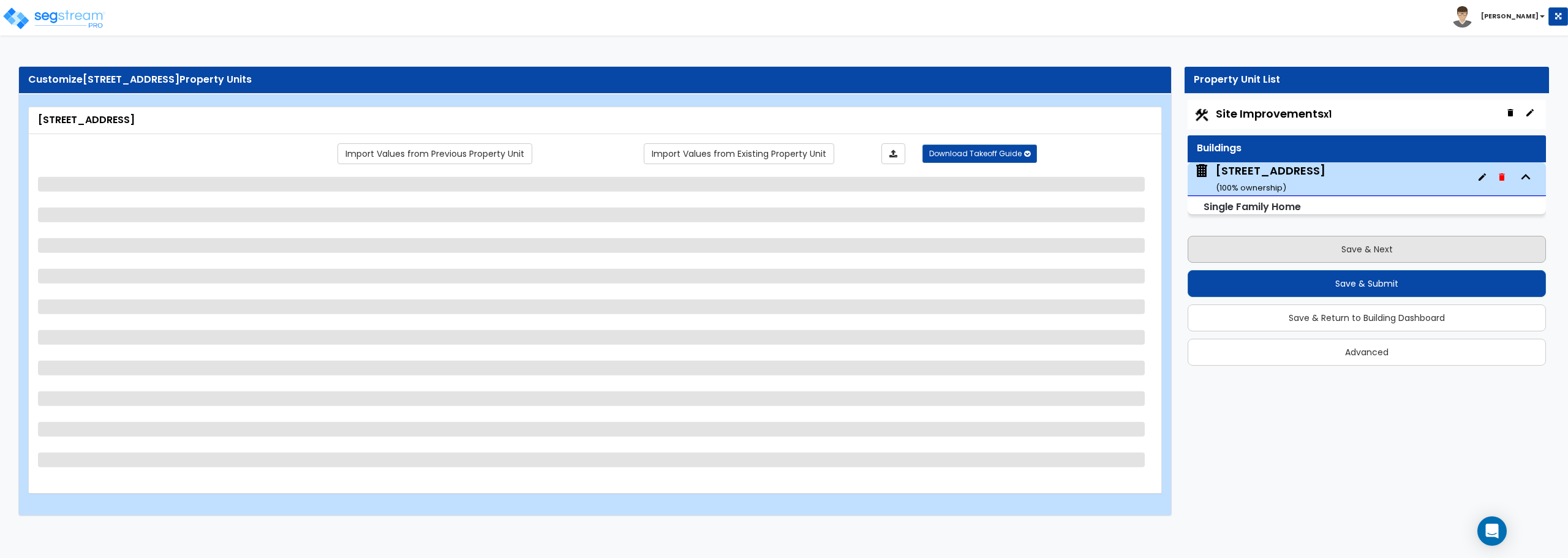
select select "2"
select select "1"
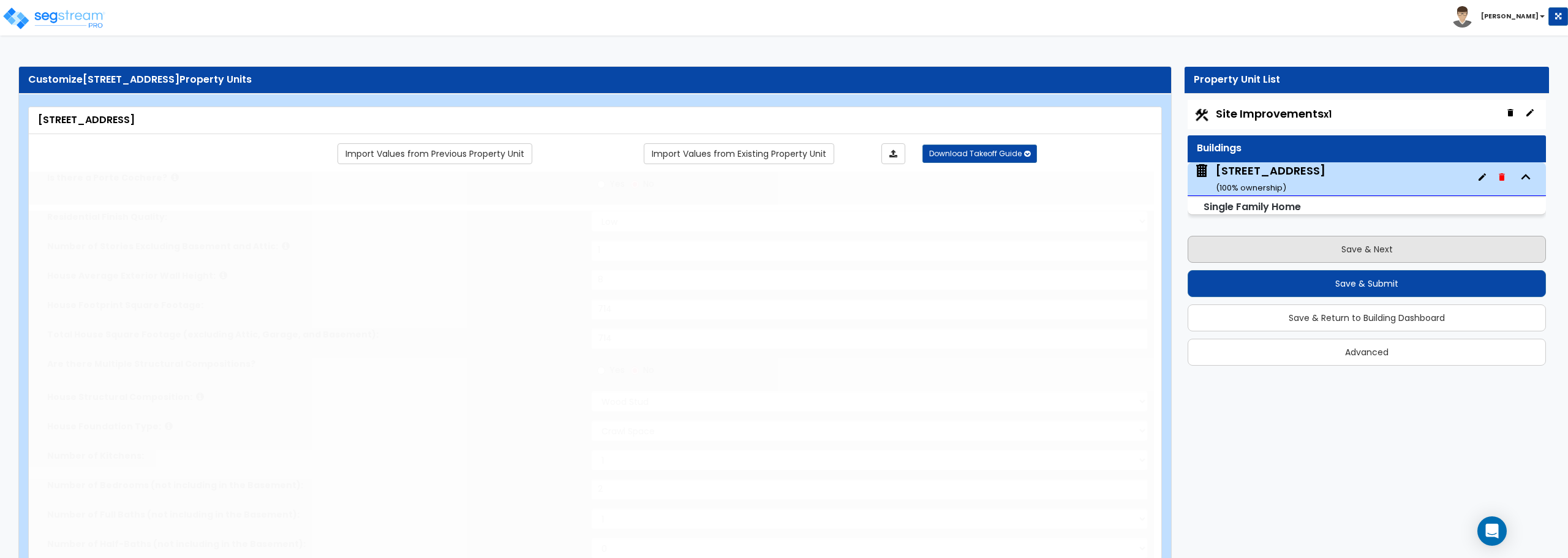
type input "1"
select select "2"
type input "2"
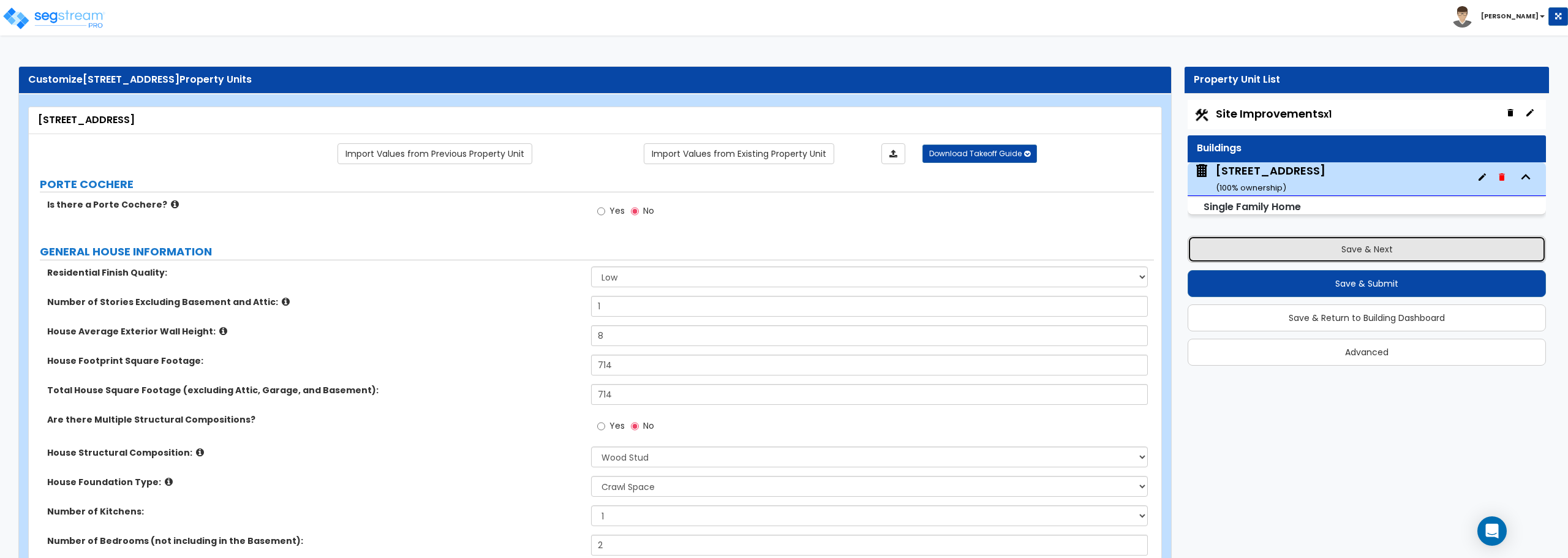
click at [1352, 252] on button "Save & Next" at bounding box center [1367, 249] width 358 height 27
select select "2"
select select "1"
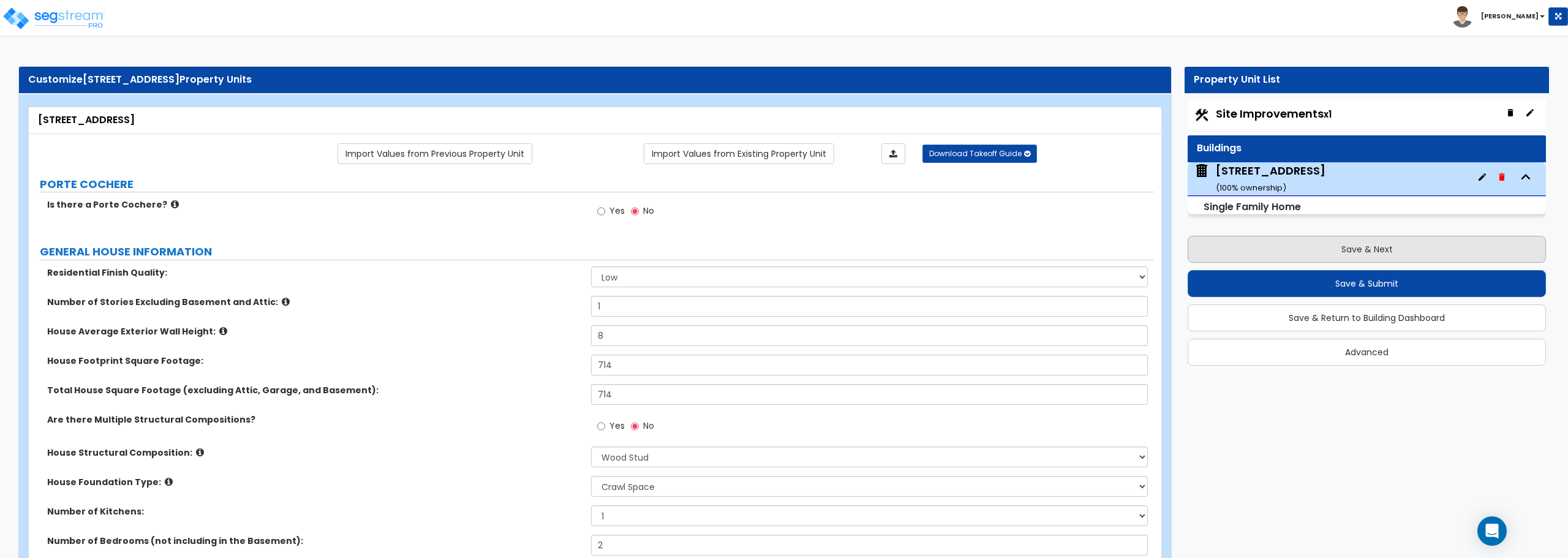
select select "1"
select select "2"
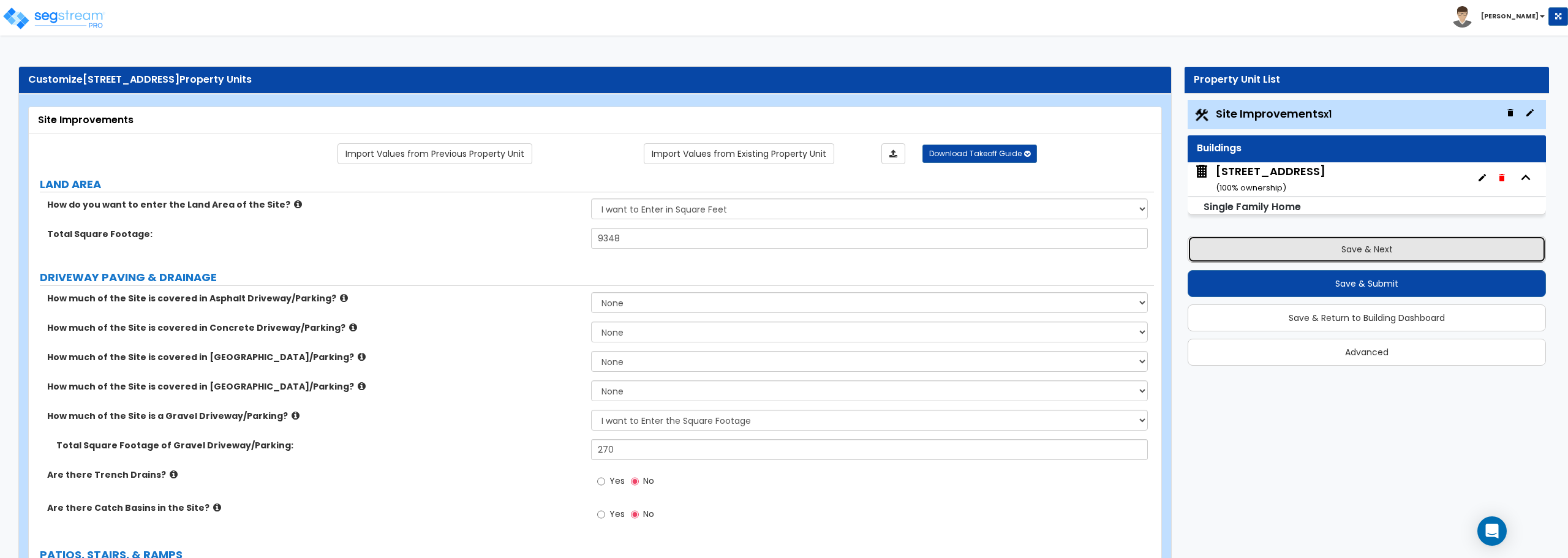
click at [1323, 245] on button "Save & Next" at bounding box center [1367, 249] width 358 height 27
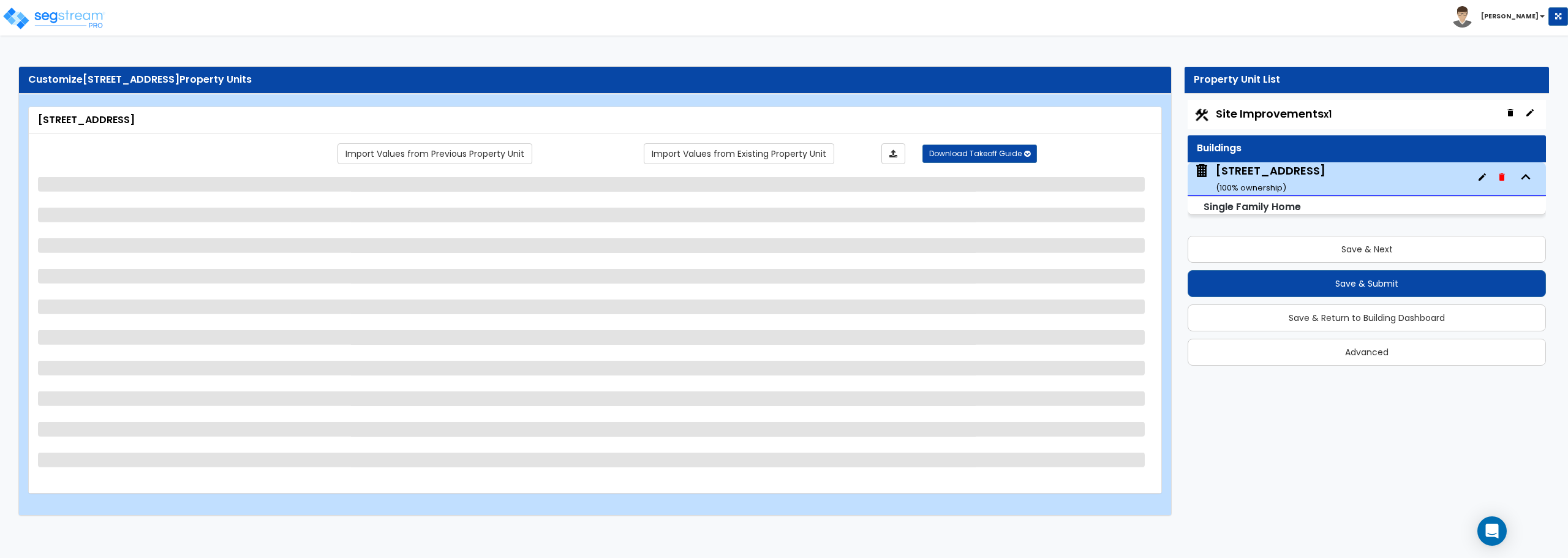
select select "7"
select select "1"
select select "6"
select select "1"
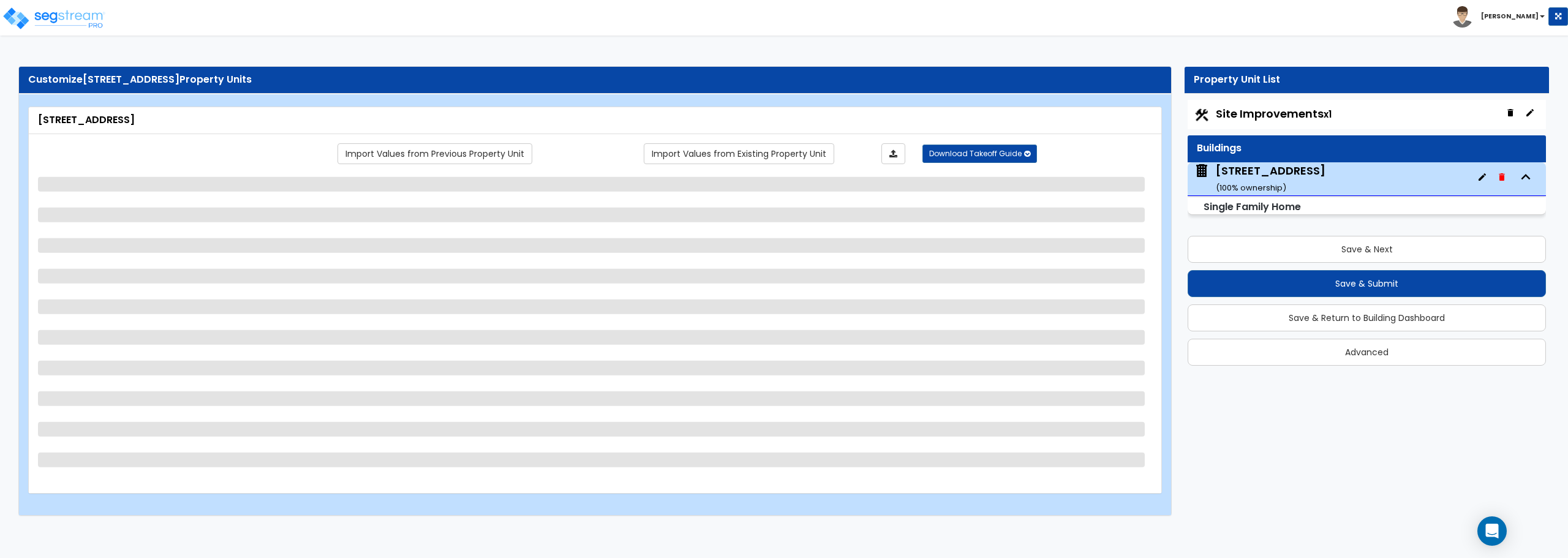
select select "1"
select select "3"
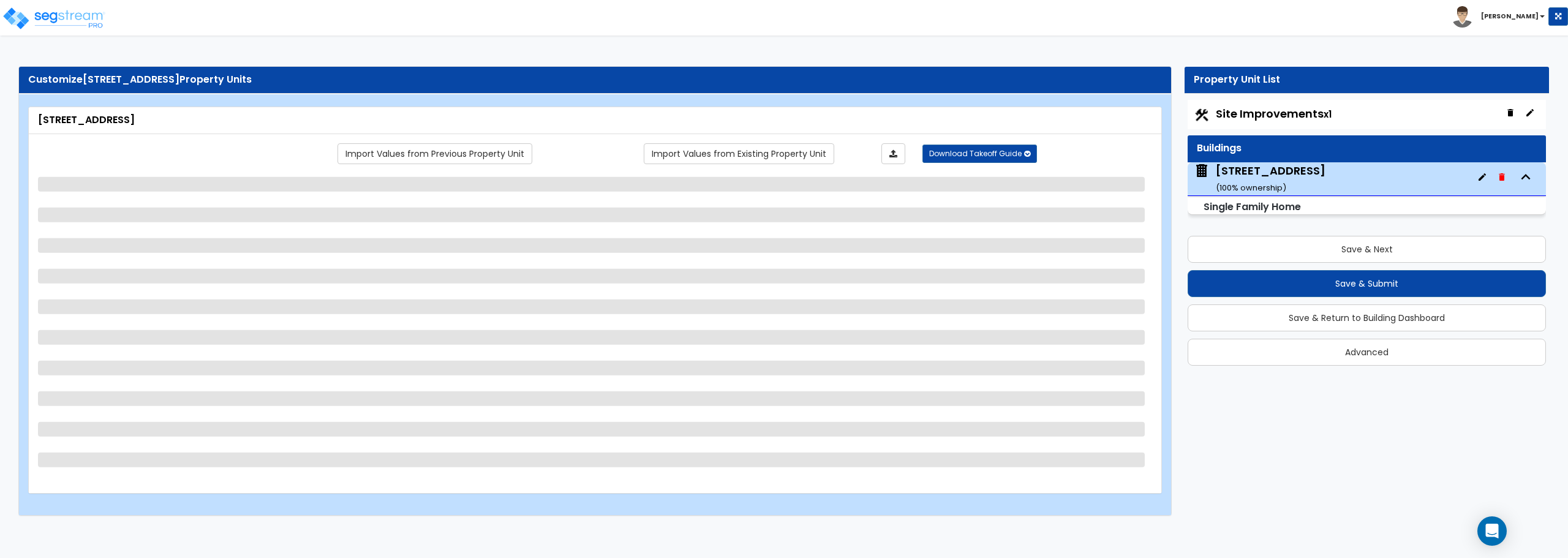
select select "1"
select select "2"
select select "3"
select select "5"
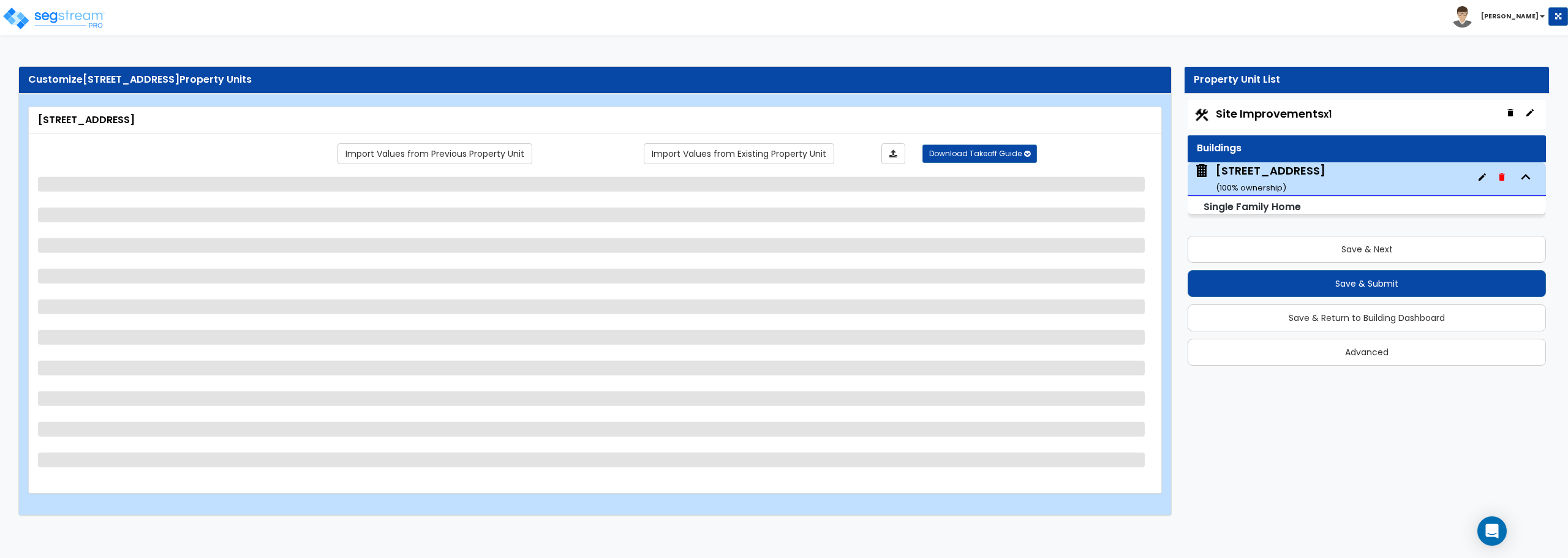
select select "3"
select select "6"
select select "1"
select select "6"
select select "3"
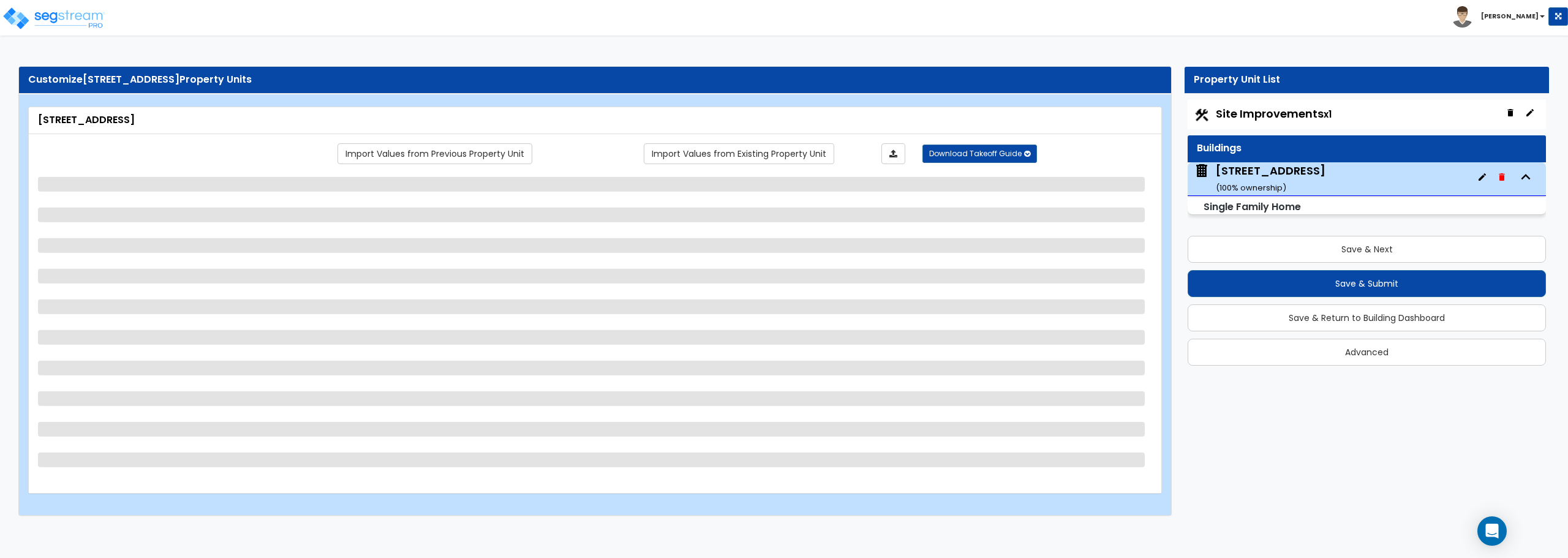
select select "1"
select select "3"
select select "5"
select select "2"
select select "5"
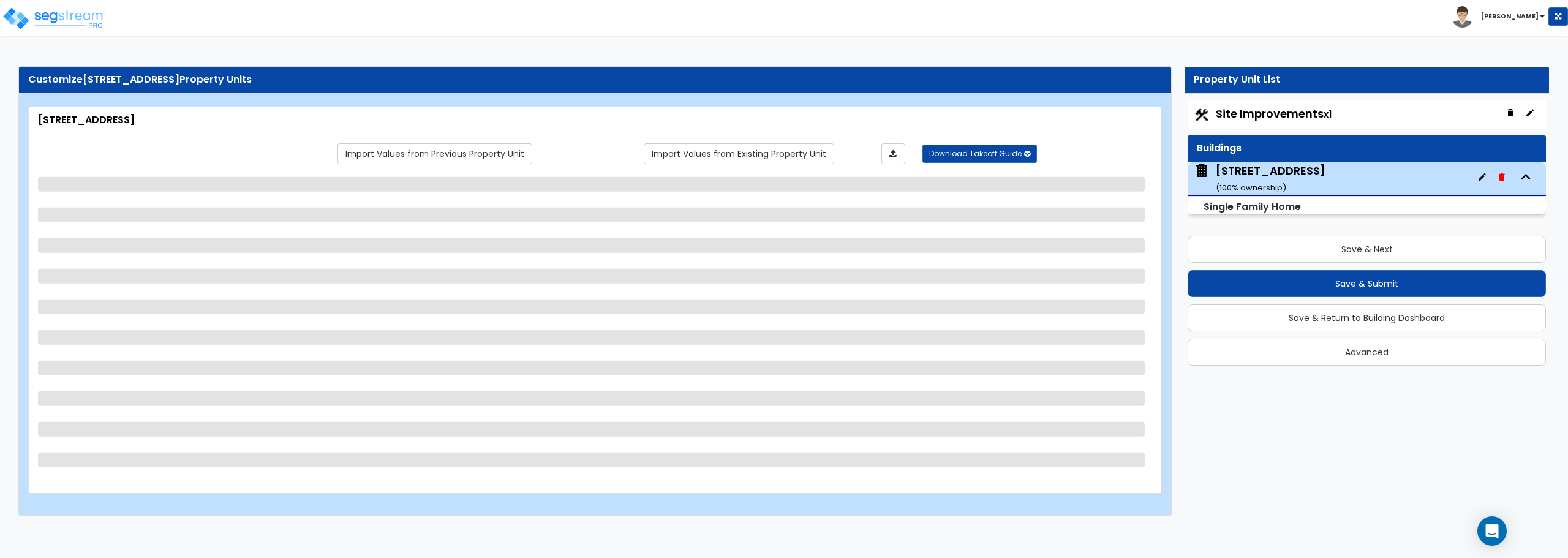
select select "1"
select select "7"
select select "1"
select select "2"
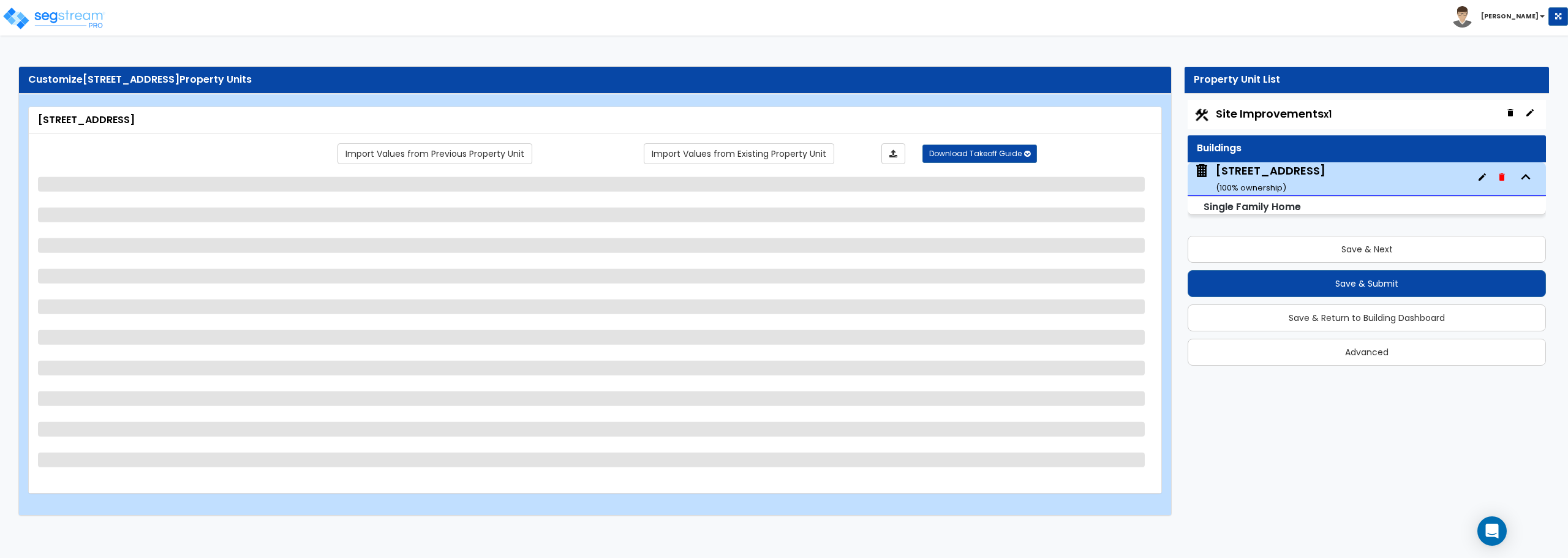
select select "2"
select select "1"
select select "2"
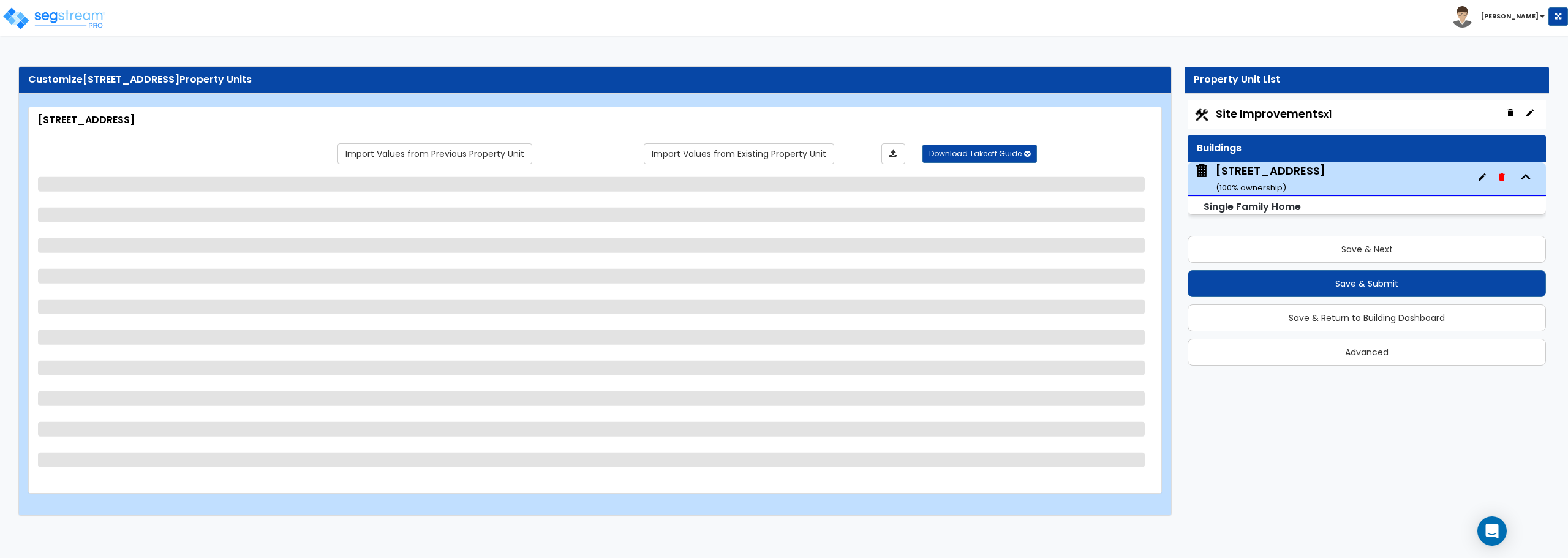
select select "1"
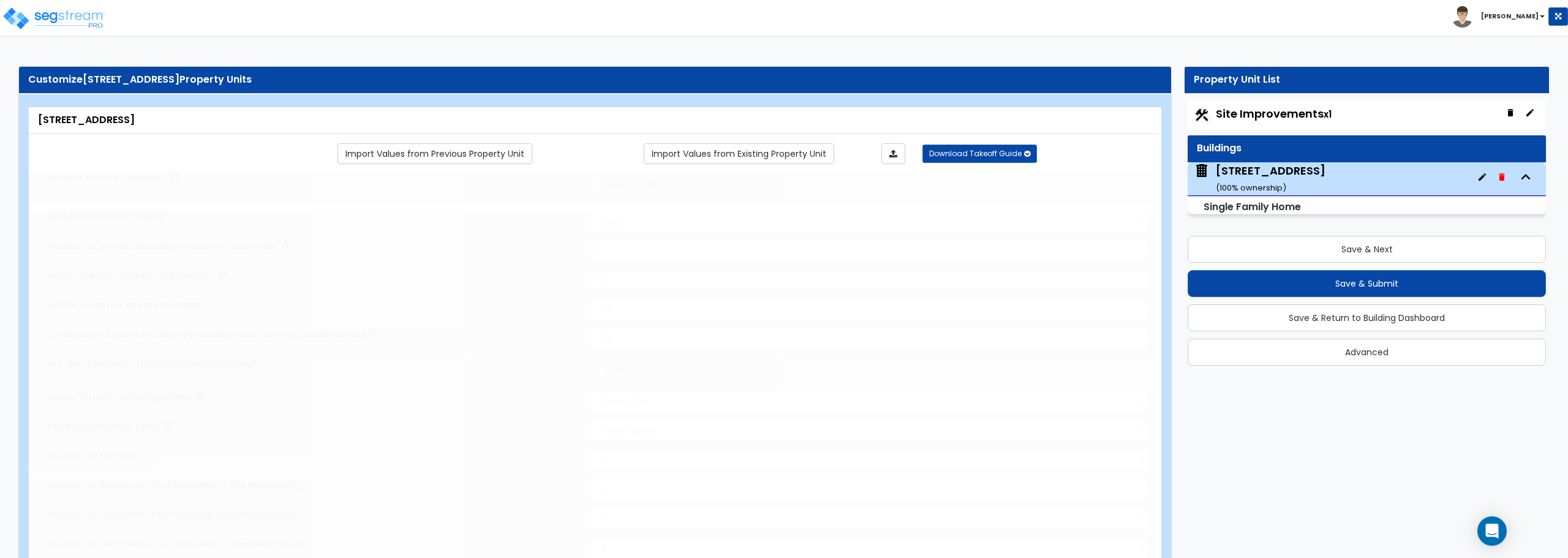
type input "1"
select select "2"
type input "2"
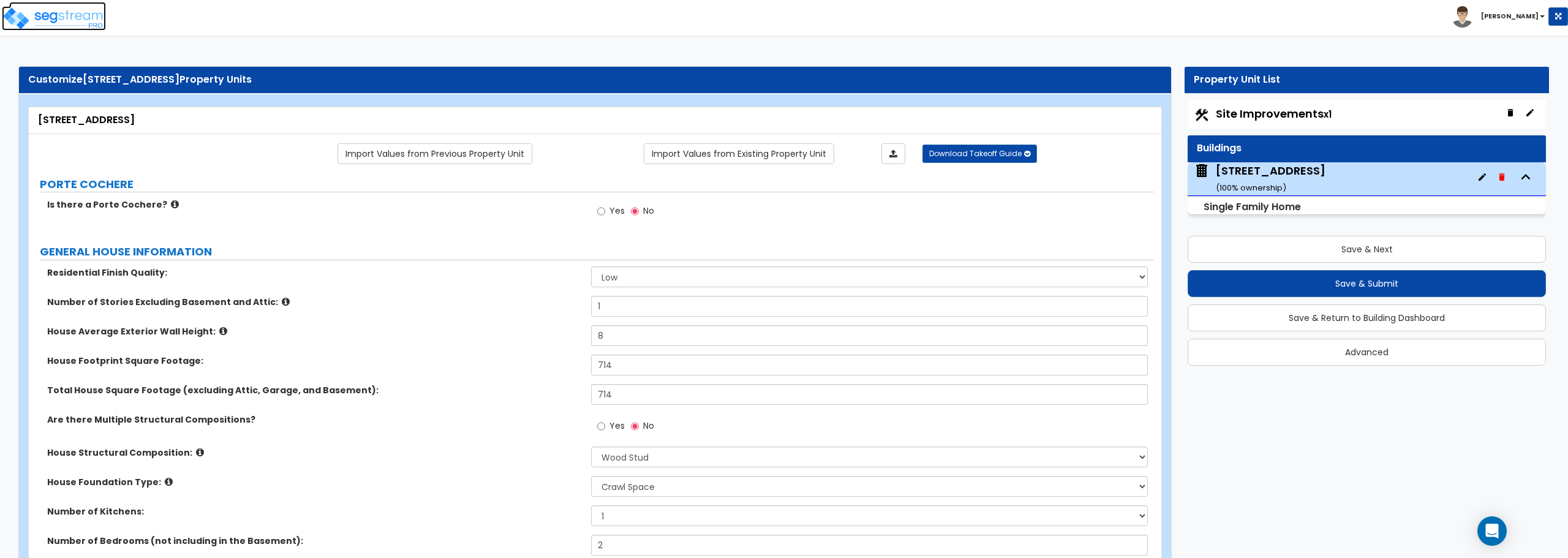
click at [76, 21] on img at bounding box center [53, 18] width 104 height 24
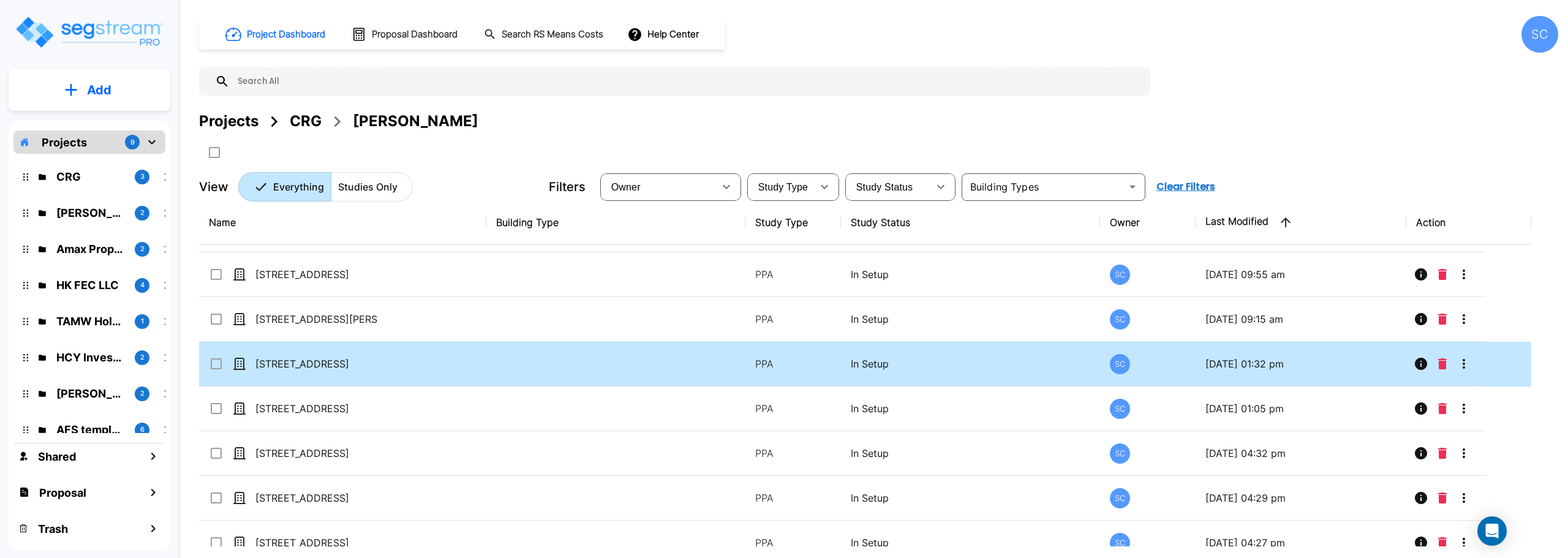
scroll to position [56, 0]
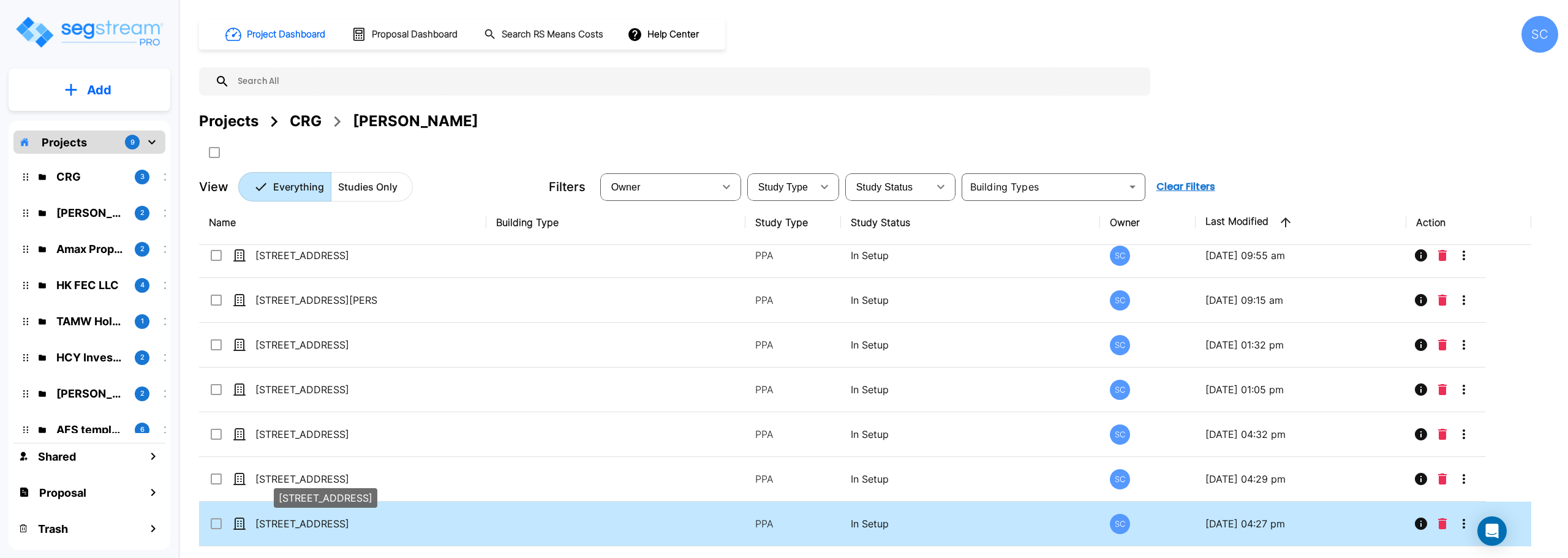
click at [288, 522] on p "[STREET_ADDRESS]" at bounding box center [316, 524] width 122 height 15
checkbox input "false"
click at [288, 522] on p "[STREET_ADDRESS]" at bounding box center [316, 524] width 122 height 15
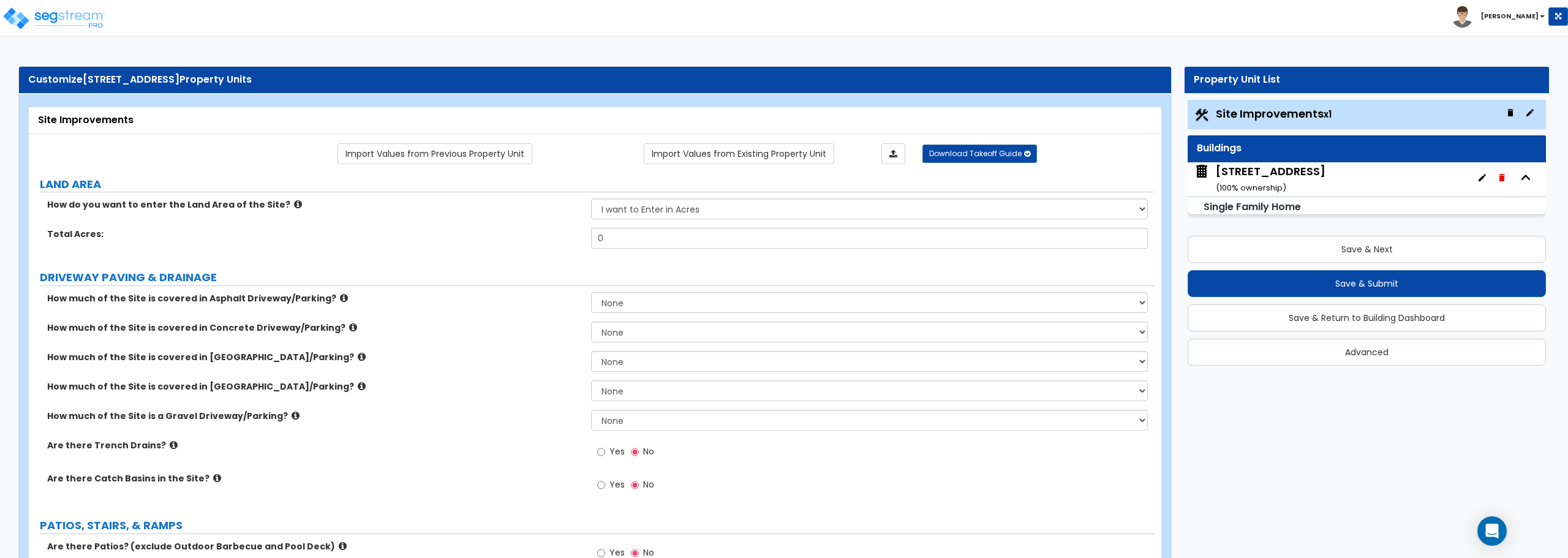
click at [1258, 180] on div "[STREET_ADDRESS] ( 100 % ownership)" at bounding box center [1270, 179] width 110 height 31
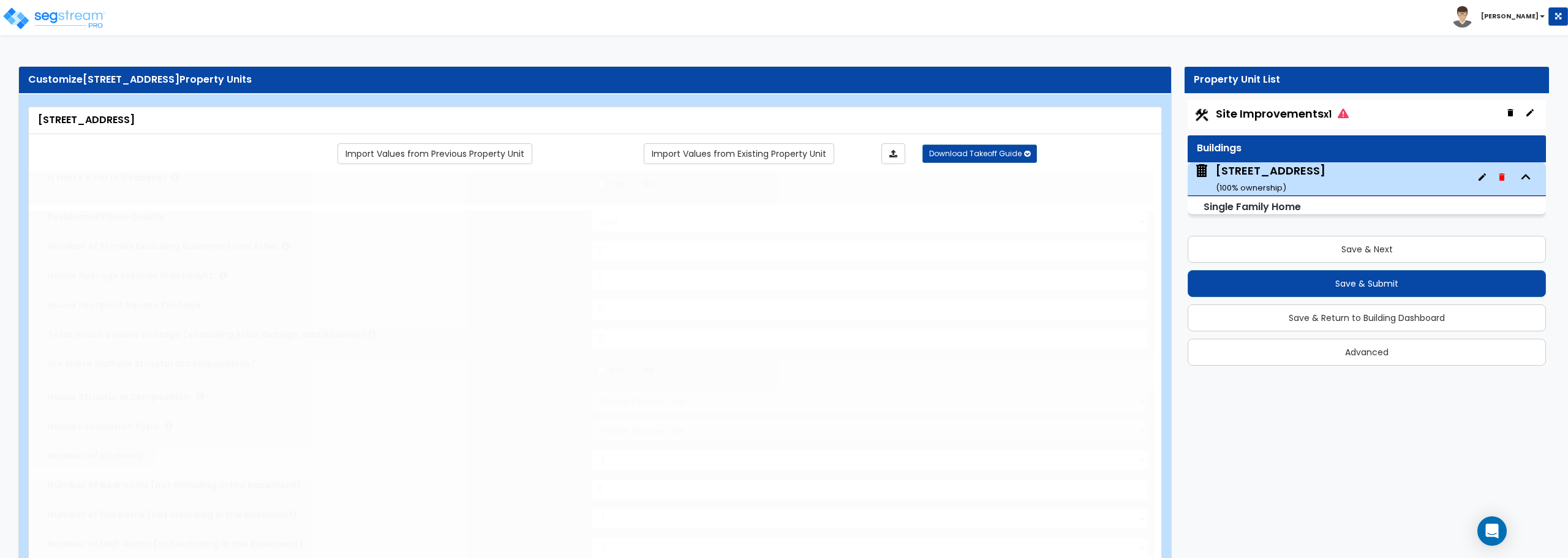
type input "1"
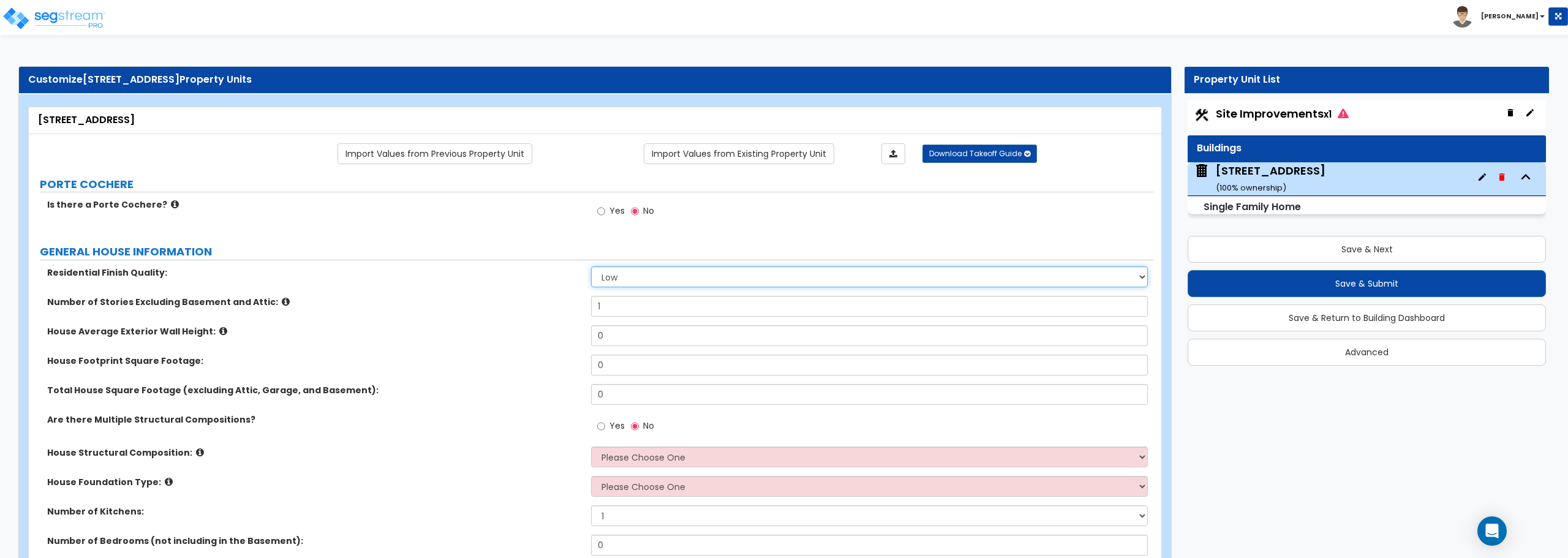
drag, startPoint x: 660, startPoint y: 277, endPoint x: 660, endPoint y: 287, distance: 10.0
click at [660, 278] on select "Low Average High" at bounding box center [869, 277] width 556 height 21
select select "1"
click at [591, 266] on select "Low Average High" at bounding box center [869, 277] width 556 height 21
drag, startPoint x: 616, startPoint y: 334, endPoint x: 547, endPoint y: 334, distance: 69.0
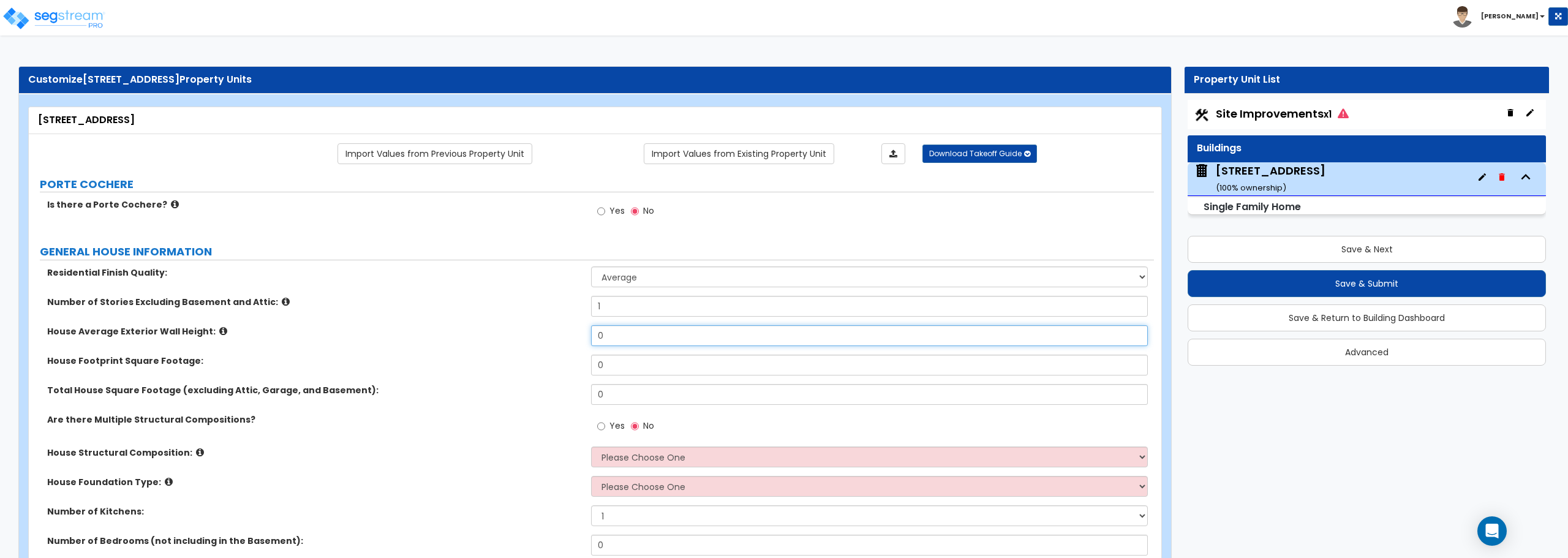
click at [547, 334] on div "House Average Exterior Wall Height: 0" at bounding box center [591, 340] width 1125 height 30
type input "8"
drag, startPoint x: 605, startPoint y: 371, endPoint x: 551, endPoint y: 367, distance: 54.1
click at [551, 367] on div "House Footprint Square Footage: 0" at bounding box center [591, 370] width 1125 height 30
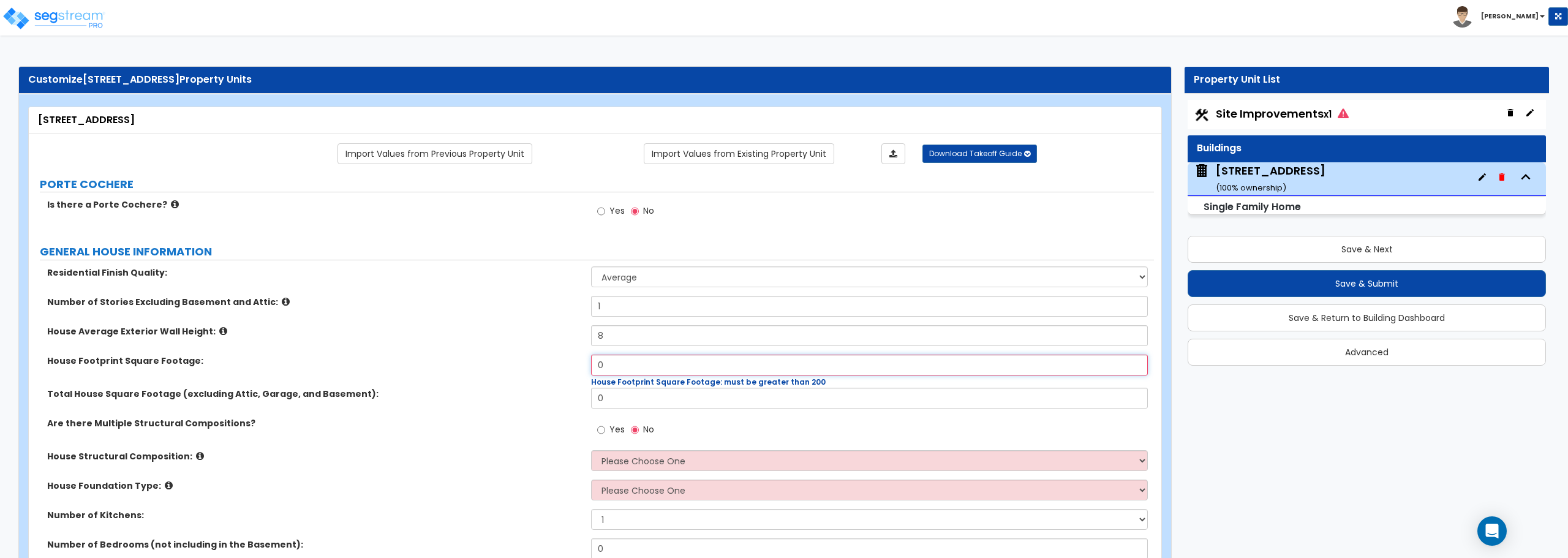
click at [620, 373] on input "0" at bounding box center [869, 365] width 556 height 21
drag, startPoint x: 620, startPoint y: 373, endPoint x: 542, endPoint y: 373, distance: 78.0
click at [542, 373] on div "House Footprint Square Footage: 0 House Footprint Square Footage: must be great…" at bounding box center [591, 371] width 1125 height 33
type input "932"
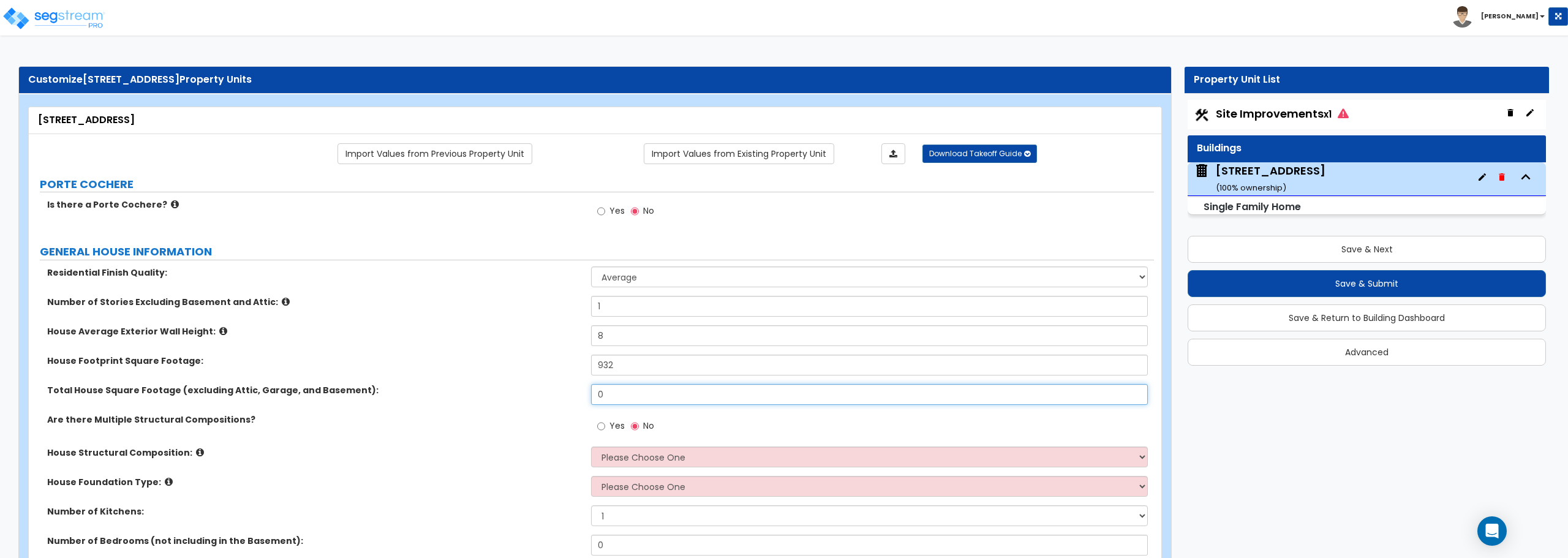
drag, startPoint x: 654, startPoint y: 405, endPoint x: 553, endPoint y: 399, distance: 101.2
click at [553, 399] on div "Total House Square Footage (excluding Attic, Garage, and Basement): 0" at bounding box center [591, 399] width 1125 height 30
type input "789"
click at [661, 459] on select "Please Choose One Reinforced Concrete Structural Steel Brick Masonry CMU Masonr…" at bounding box center [869, 457] width 556 height 21
select select "8"
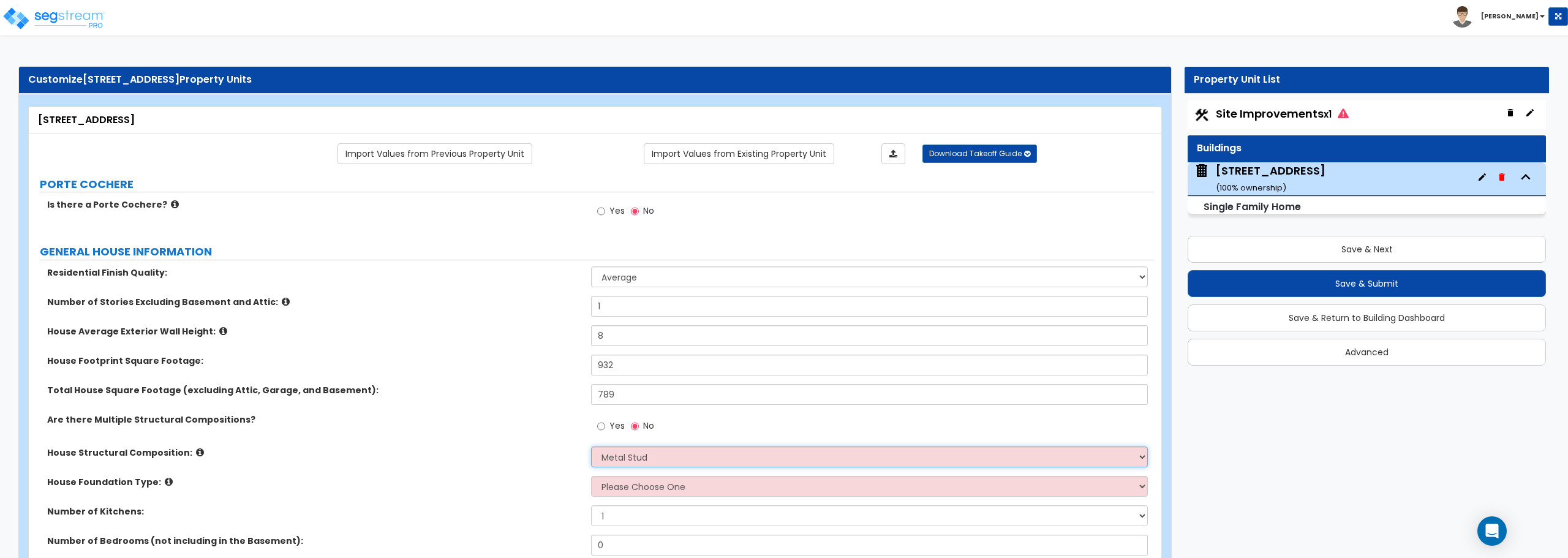
click at [591, 447] on select "Please Choose One Reinforced Concrete Structural Steel Brick Masonry CMU Masonr…" at bounding box center [869, 457] width 556 height 21
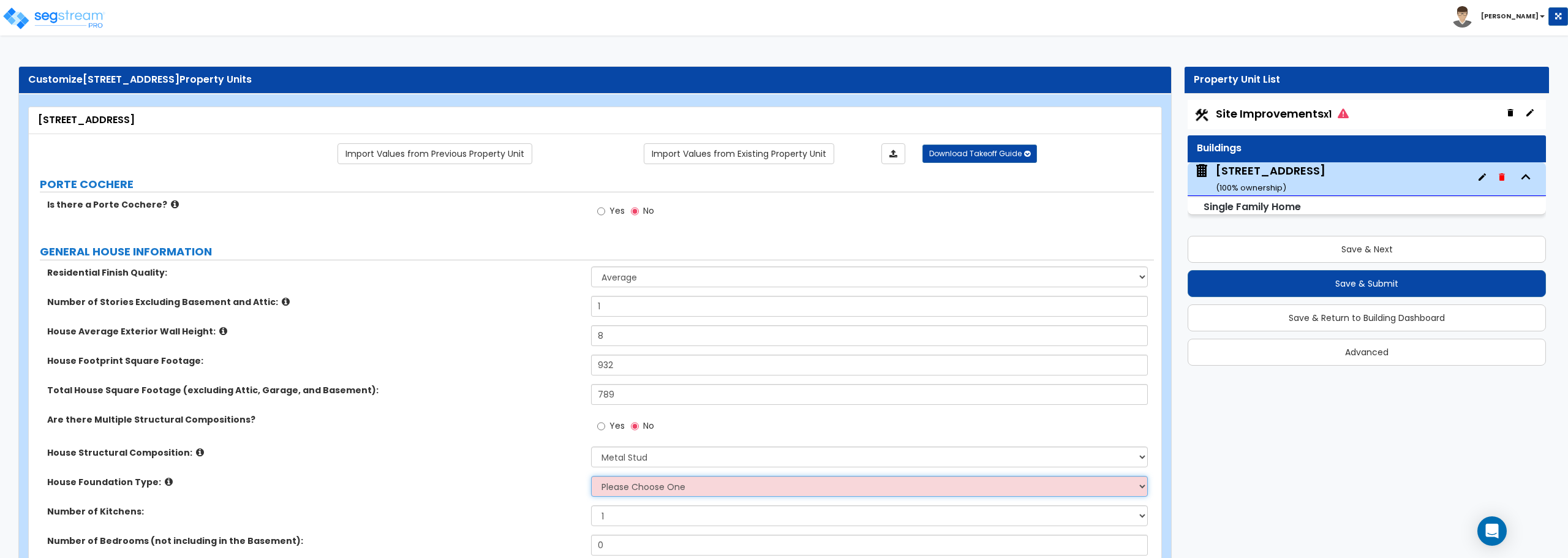
click at [661, 486] on select "Please Choose One Crawl Space Pier-Elevated First floor Slab on Grade" at bounding box center [869, 486] width 556 height 21
select select "1"
click at [591, 476] on select "Please Choose One Crawl Space Pier-Elevated First floor Slab on Grade" at bounding box center [869, 486] width 556 height 21
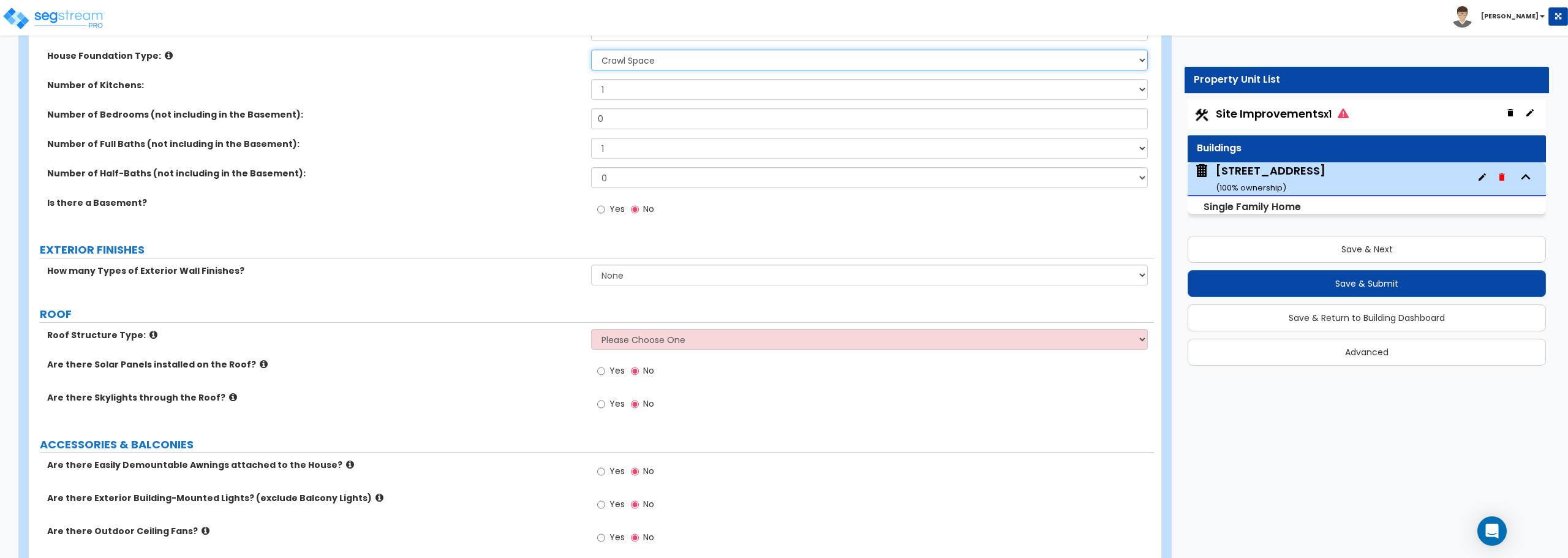
scroll to position [429, 0]
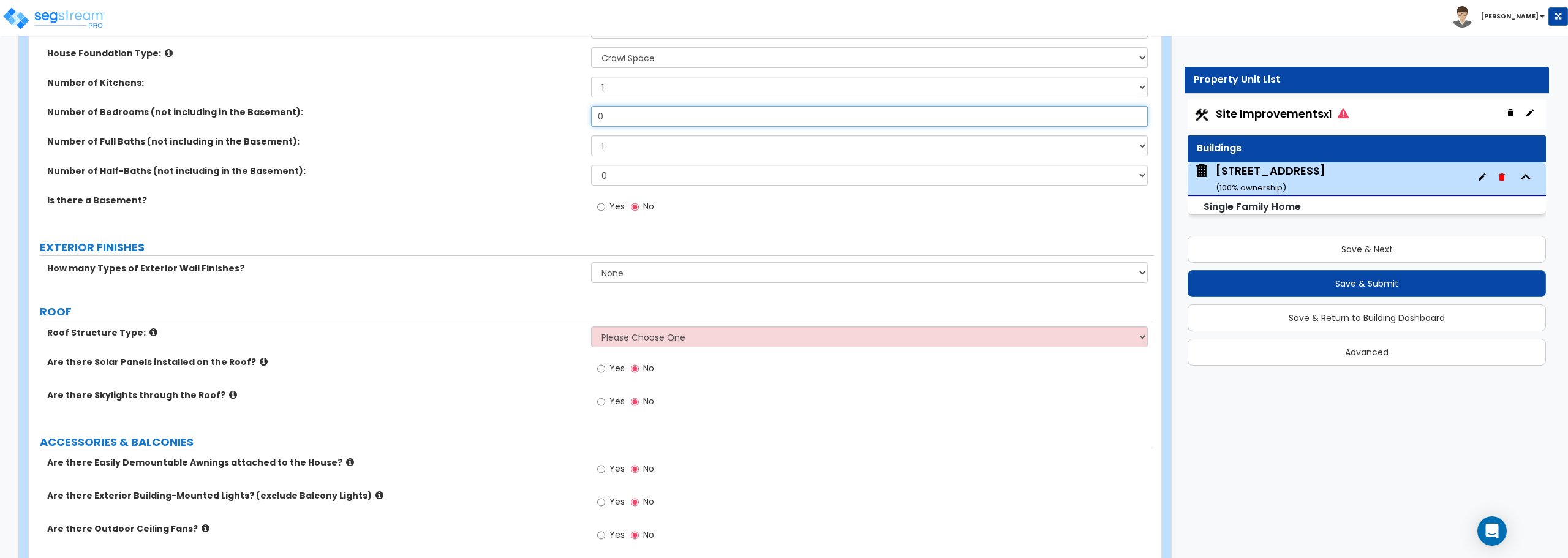
drag, startPoint x: 596, startPoint y: 121, endPoint x: 540, endPoint y: 121, distance: 56.0
click at [540, 121] on div "Number of Bedrooms (not including in the Basement): 0" at bounding box center [591, 121] width 1125 height 30
type input "2"
click at [622, 278] on select "None 1 2 3" at bounding box center [869, 272] width 556 height 21
select select "1"
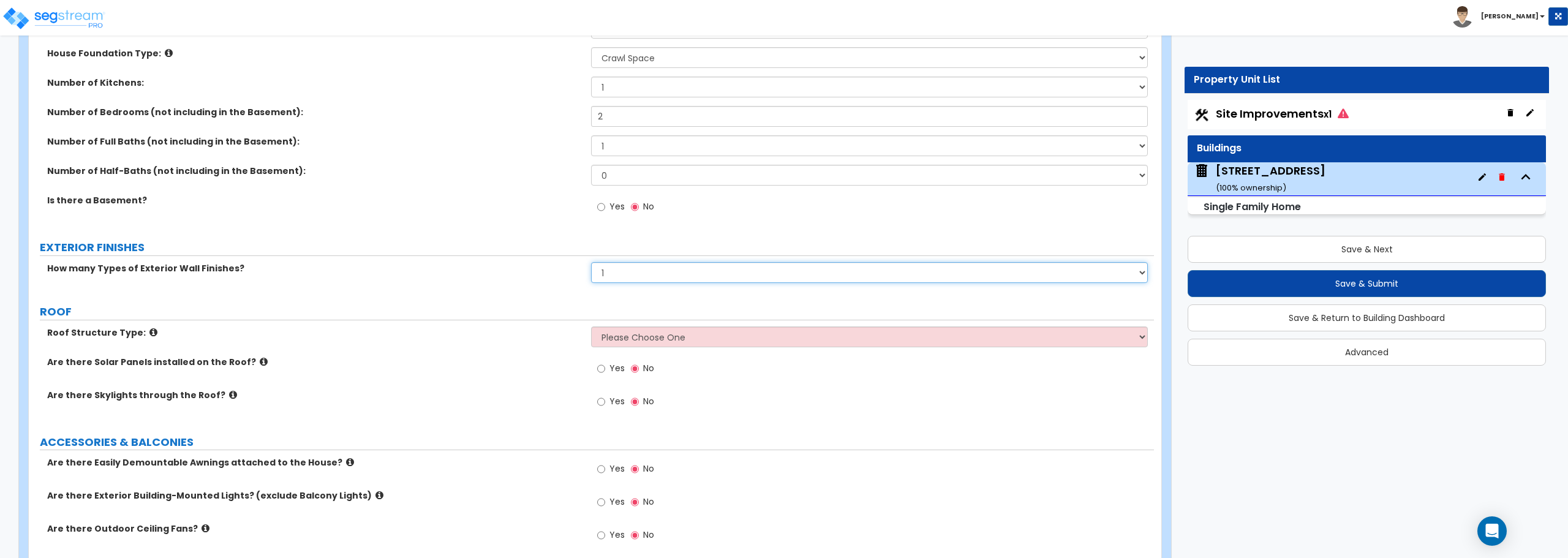
click at [591, 262] on select "None 1 2 3" at bounding box center [869, 272] width 556 height 21
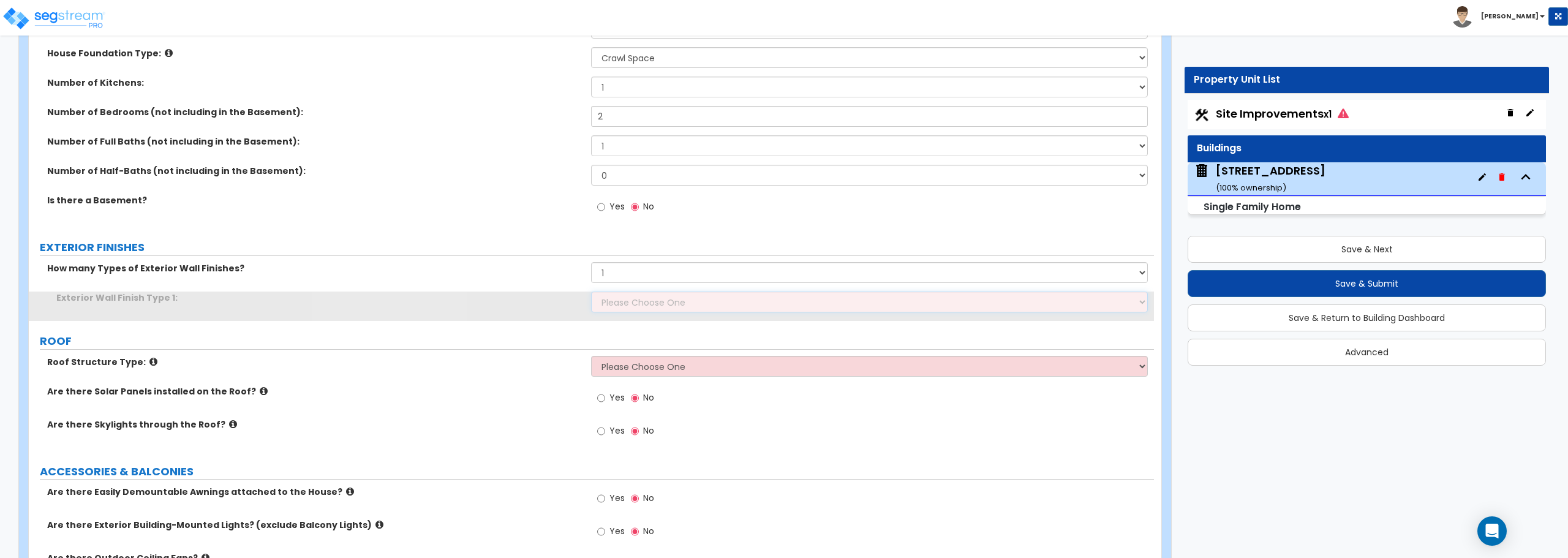
click at [626, 300] on select "Please Choose One No Finish/Shared Wall No Wall Brick Finish Stone Finish Wood …" at bounding box center [869, 302] width 556 height 21
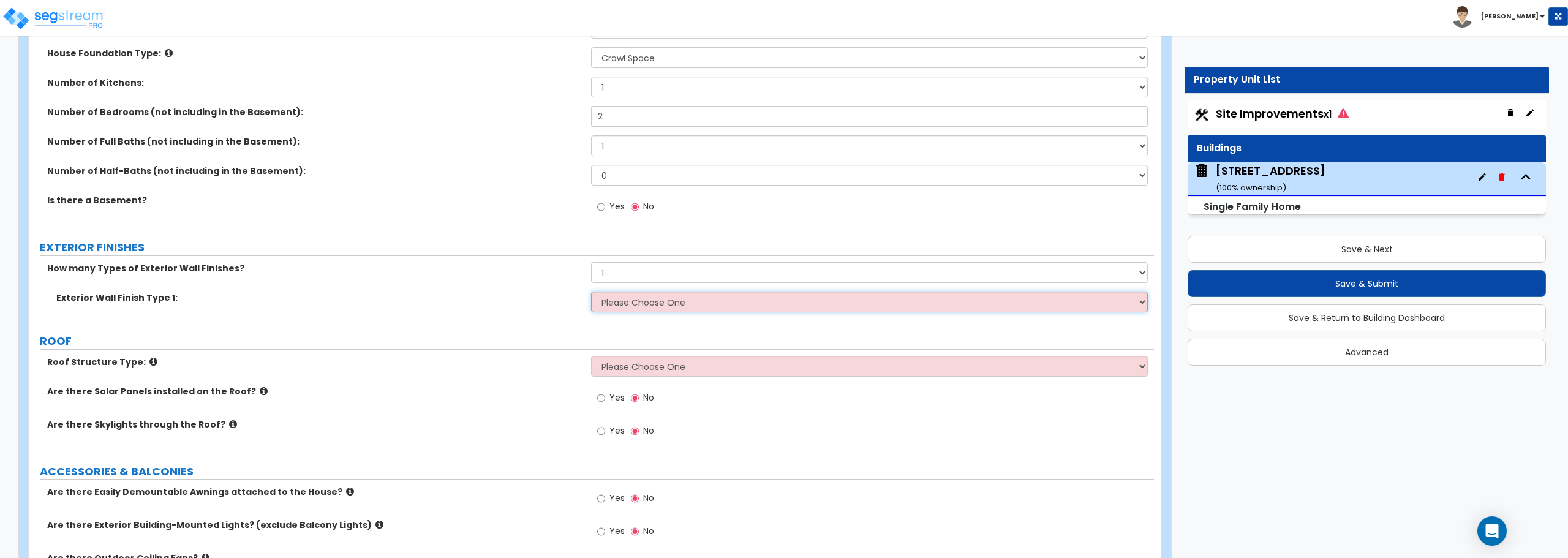
select select "5"
click at [591, 292] on select "Please Choose One No Finish/Shared Wall No Wall Brick Finish Stone Finish Wood …" at bounding box center [869, 302] width 556 height 21
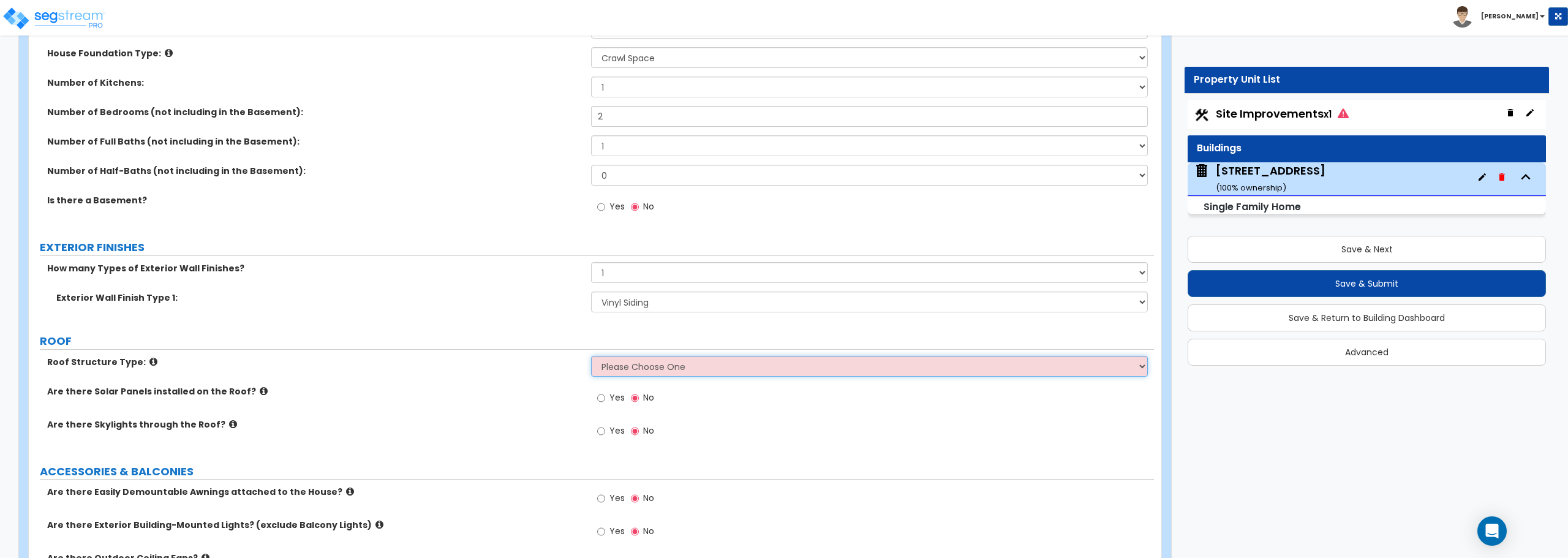
drag, startPoint x: 630, startPoint y: 362, endPoint x: 632, endPoint y: 368, distance: 6.3
click at [630, 362] on select "Please Choose One [PERSON_NAME] Roof Flat Roof Hybrid [PERSON_NAME] & Flat Roof" at bounding box center [869, 366] width 556 height 21
select select "1"
click at [591, 356] on select "Please Choose One [PERSON_NAME] Roof Flat Roof Hybrid [PERSON_NAME] & Flat Roof" at bounding box center [869, 366] width 556 height 21
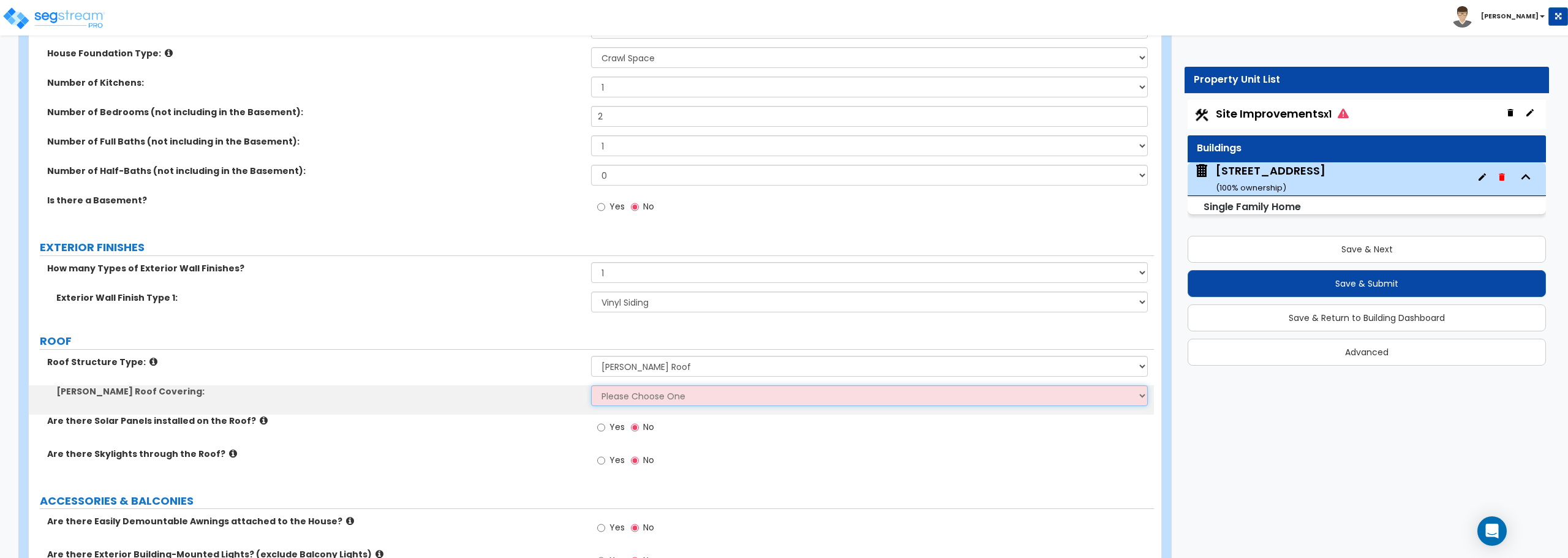
drag, startPoint x: 634, startPoint y: 394, endPoint x: 632, endPoint y: 402, distance: 8.2
click at [634, 394] on select "Please Choose One Asphalt Shingle Clay Tile Wood Shingle Metal Shingle Standing…" at bounding box center [869, 396] width 556 height 21
select select "1"
click at [591, 385] on select "Please Choose One Asphalt Shingle Clay Tile Wood Shingle Metal Shingle Standing…" at bounding box center [869, 396] width 556 height 21
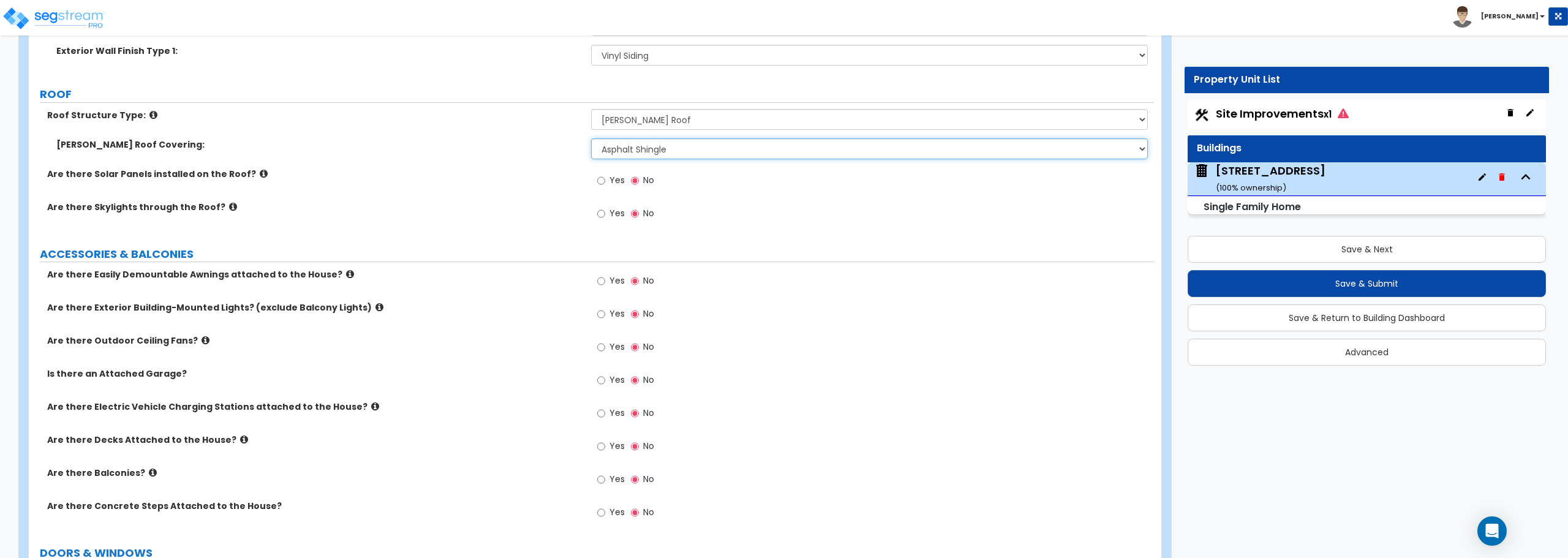
scroll to position [735, 0]
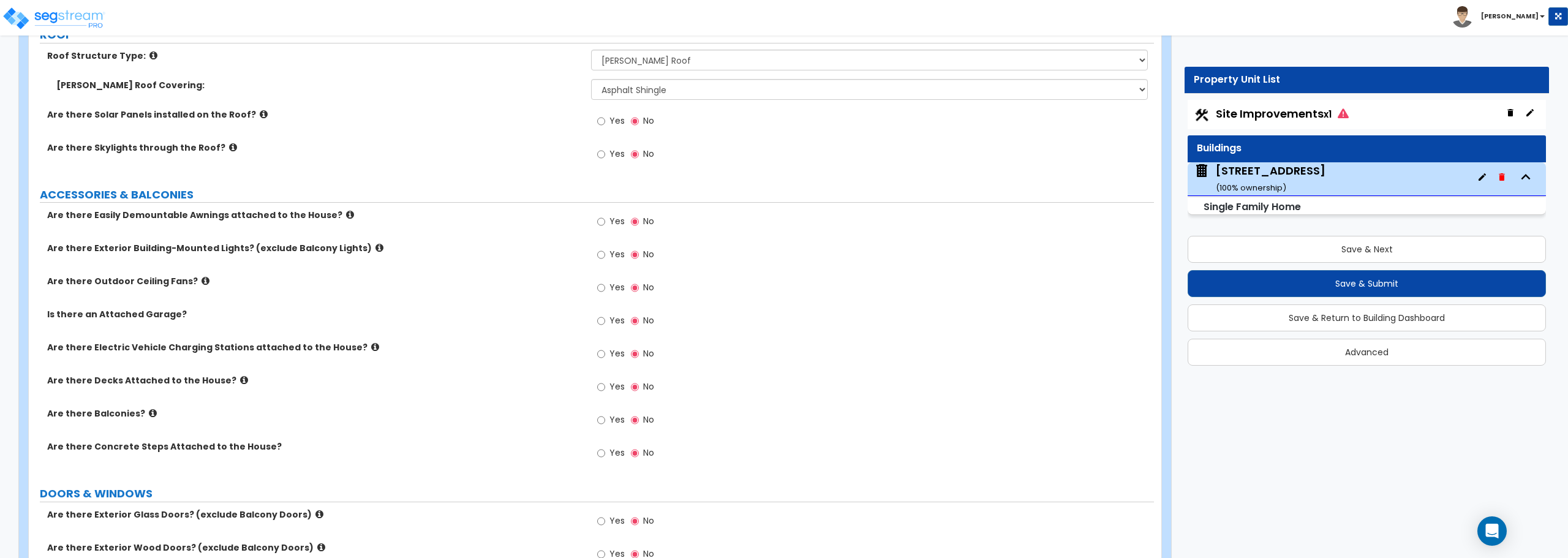
click at [606, 253] on label "Yes" at bounding box center [611, 256] width 27 height 21
click at [605, 253] on input "Yes" at bounding box center [601, 255] width 8 height 13
radio input "true"
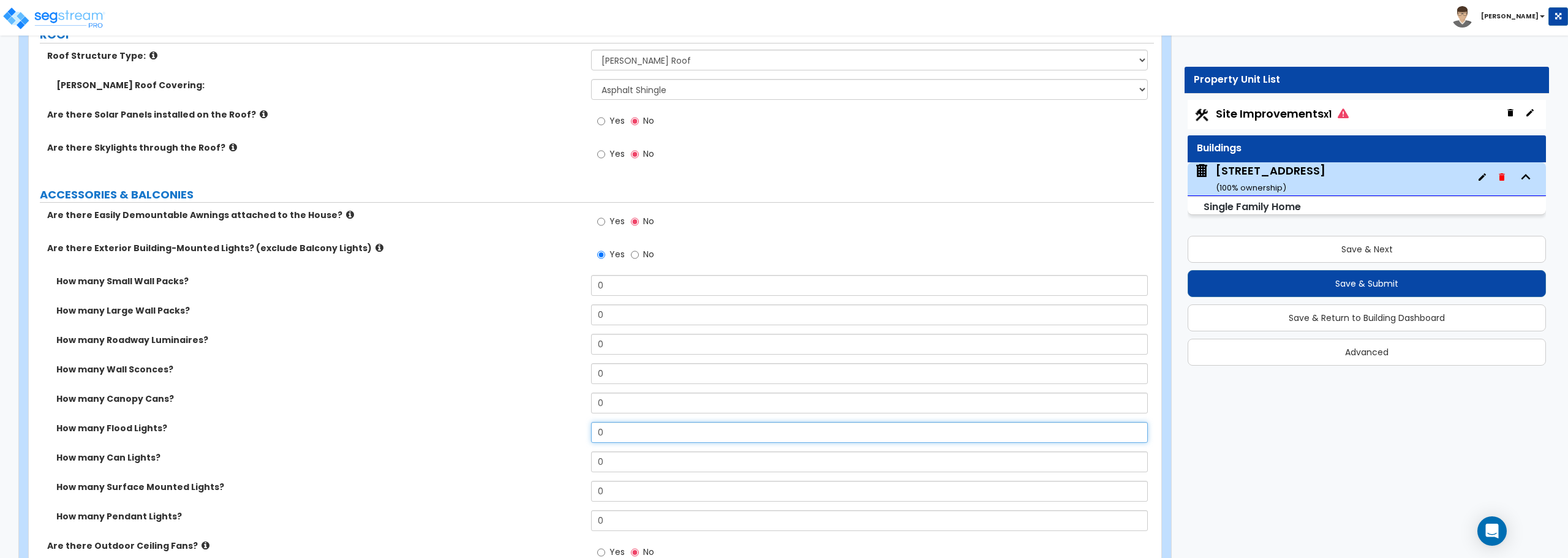
drag, startPoint x: 616, startPoint y: 433, endPoint x: 521, endPoint y: 436, distance: 95.0
click at [521, 436] on div "How many Flood Lights? 0" at bounding box center [591, 437] width 1125 height 30
type input "1"
drag, startPoint x: 611, startPoint y: 515, endPoint x: 518, endPoint y: 509, distance: 93.2
click at [518, 509] on div "How many Small Wall Packs? 0 How many Large Wall Packs? 0 How many Roadway Lumi…" at bounding box center [591, 407] width 1107 height 265
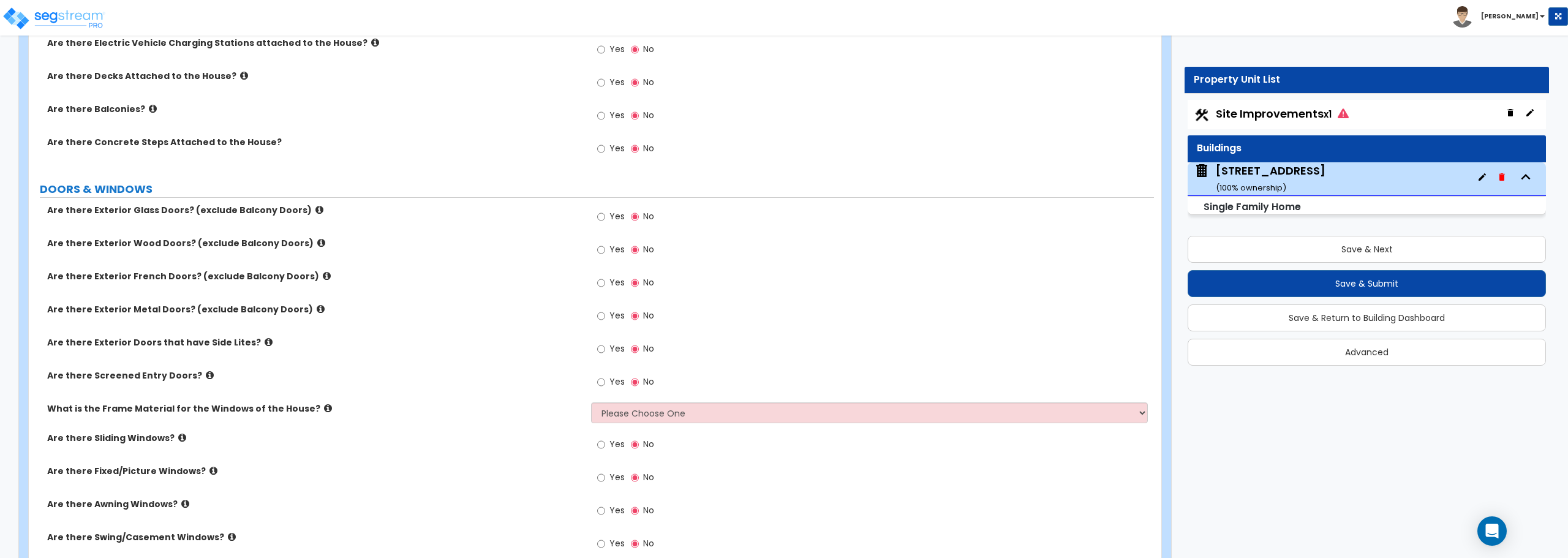
scroll to position [1348, 0]
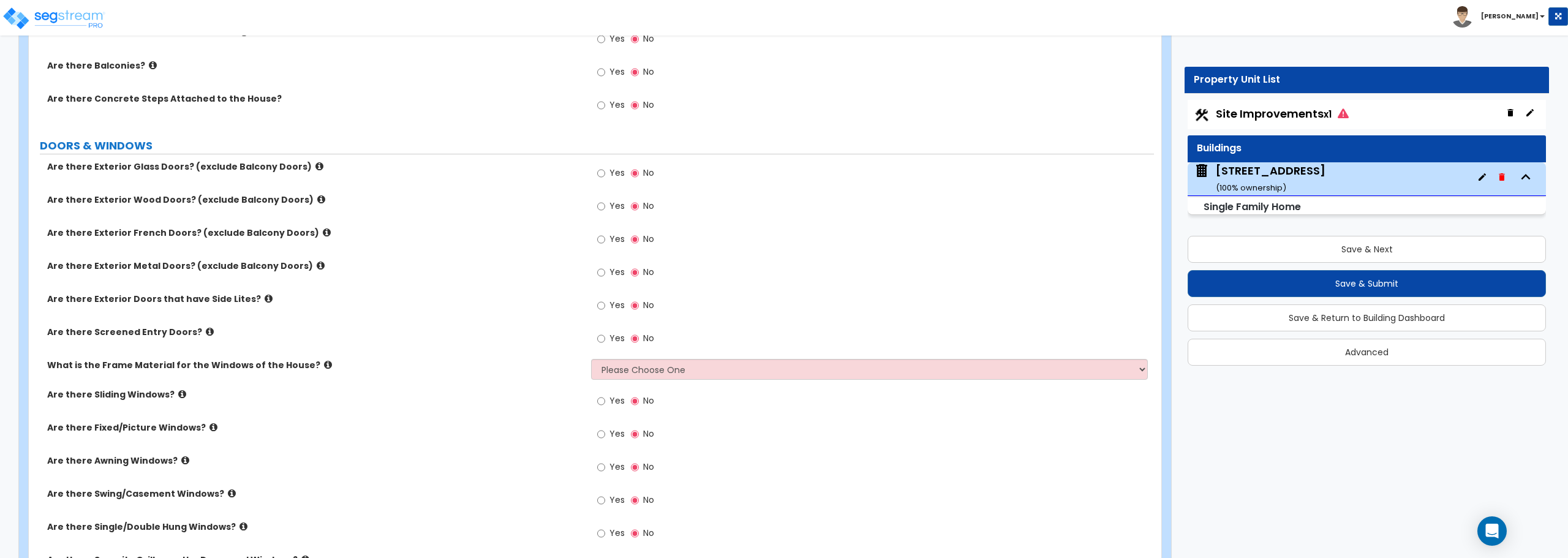
type input "1"
click at [603, 171] on input "Yes" at bounding box center [601, 173] width 8 height 13
radio input "true"
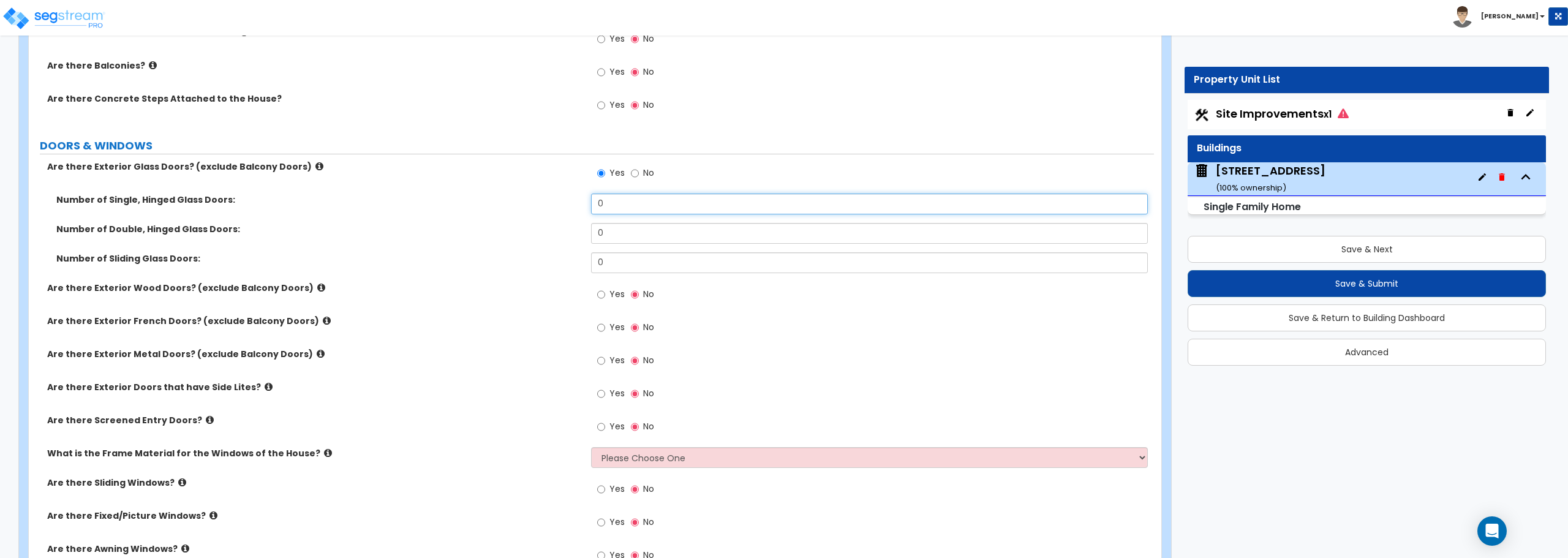
drag, startPoint x: 615, startPoint y: 204, endPoint x: 516, endPoint y: 207, distance: 99.0
click at [516, 207] on div "Number of Single, Hinged Glass Doors: 0" at bounding box center [591, 208] width 1125 height 30
type input "1"
drag, startPoint x: 622, startPoint y: 262, endPoint x: 500, endPoint y: 269, distance: 122.2
click at [500, 269] on div "Number of Sliding Glass Doors: 0" at bounding box center [591, 267] width 1125 height 30
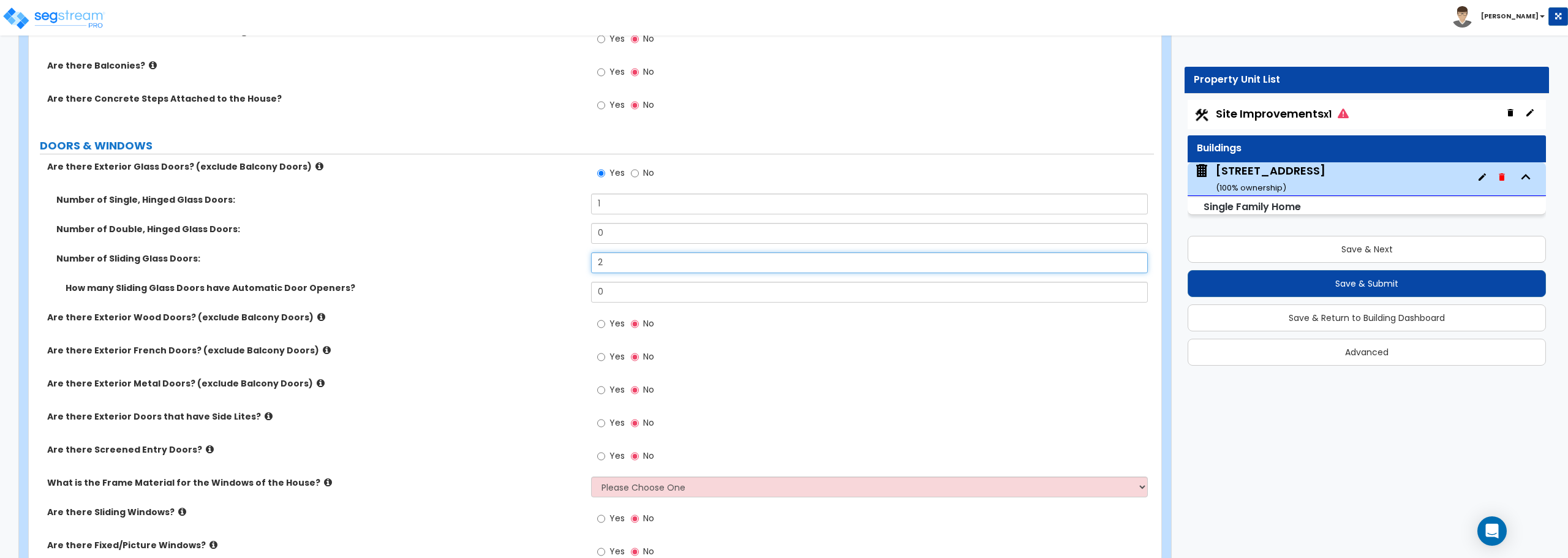
type input "2"
click at [605, 322] on input "Yes" at bounding box center [601, 324] width 8 height 13
radio input "true"
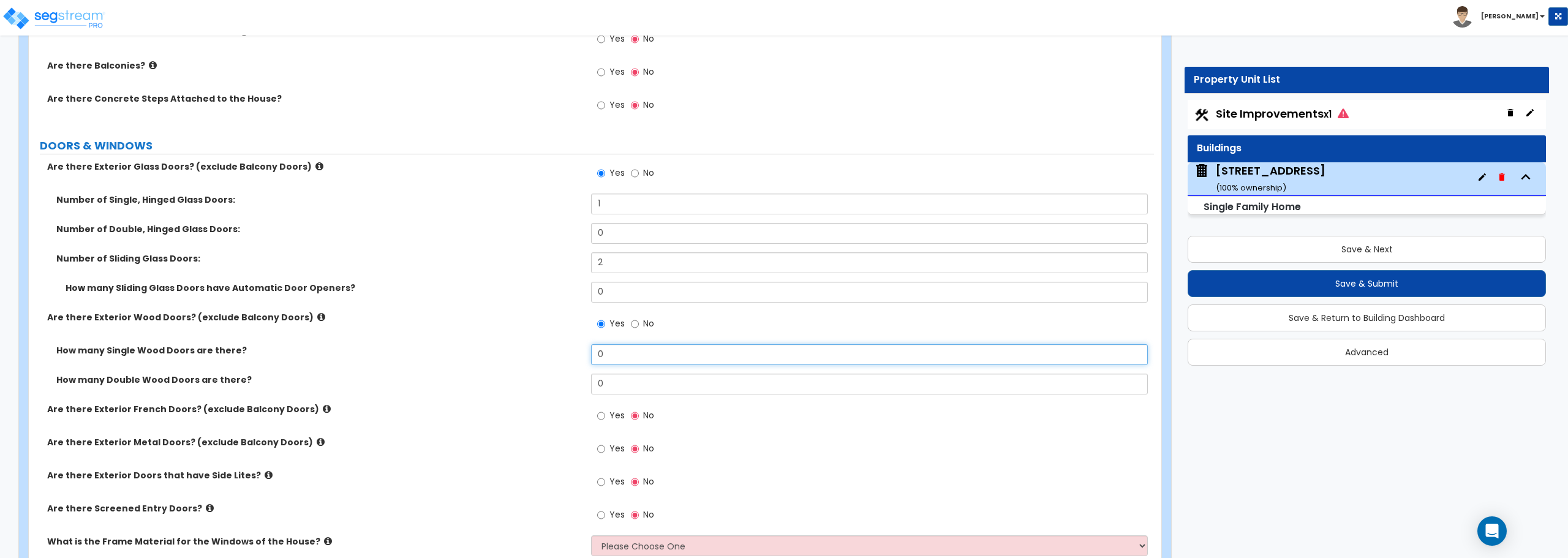
drag, startPoint x: 588, startPoint y: 358, endPoint x: 523, endPoint y: 359, distance: 65.0
click at [523, 359] on div "How many Single Wood Doors are there? 0" at bounding box center [591, 359] width 1125 height 30
type input "1"
click at [603, 450] on input "Yes" at bounding box center [601, 450] width 8 height 13
radio input "true"
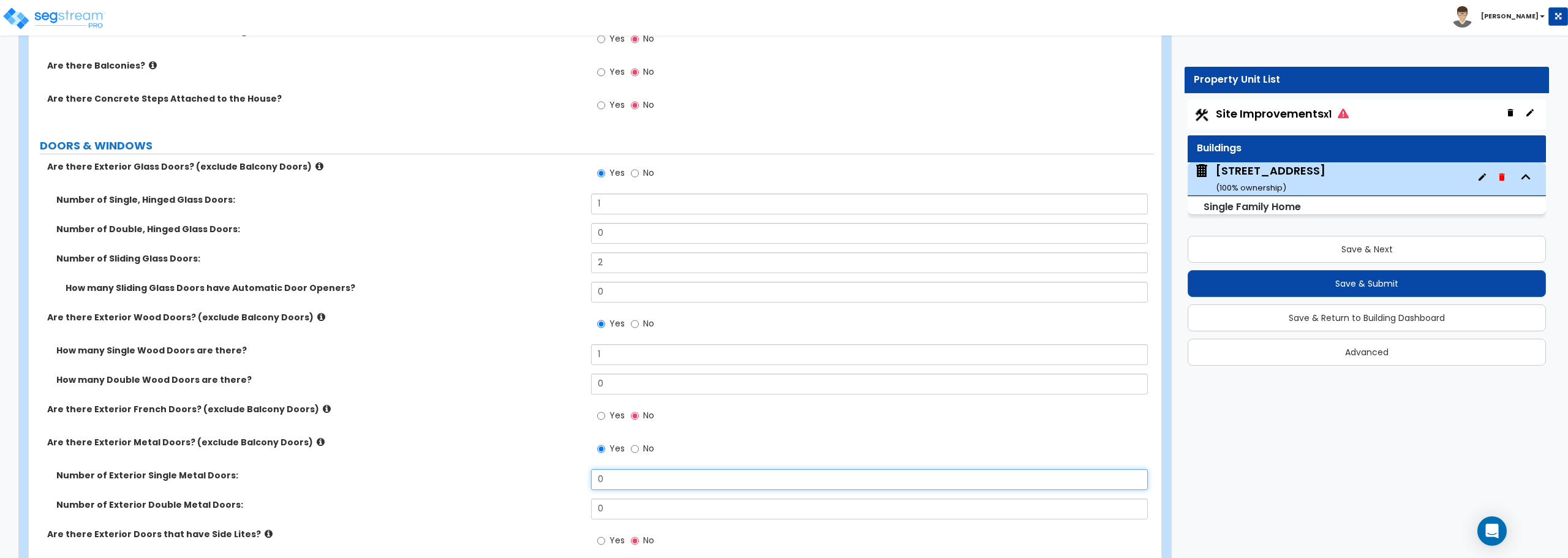
drag, startPoint x: 622, startPoint y: 481, endPoint x: 510, endPoint y: 482, distance: 112.0
click at [510, 482] on div "Number of Exterior Single Metal Doors: 0" at bounding box center [591, 484] width 1125 height 30
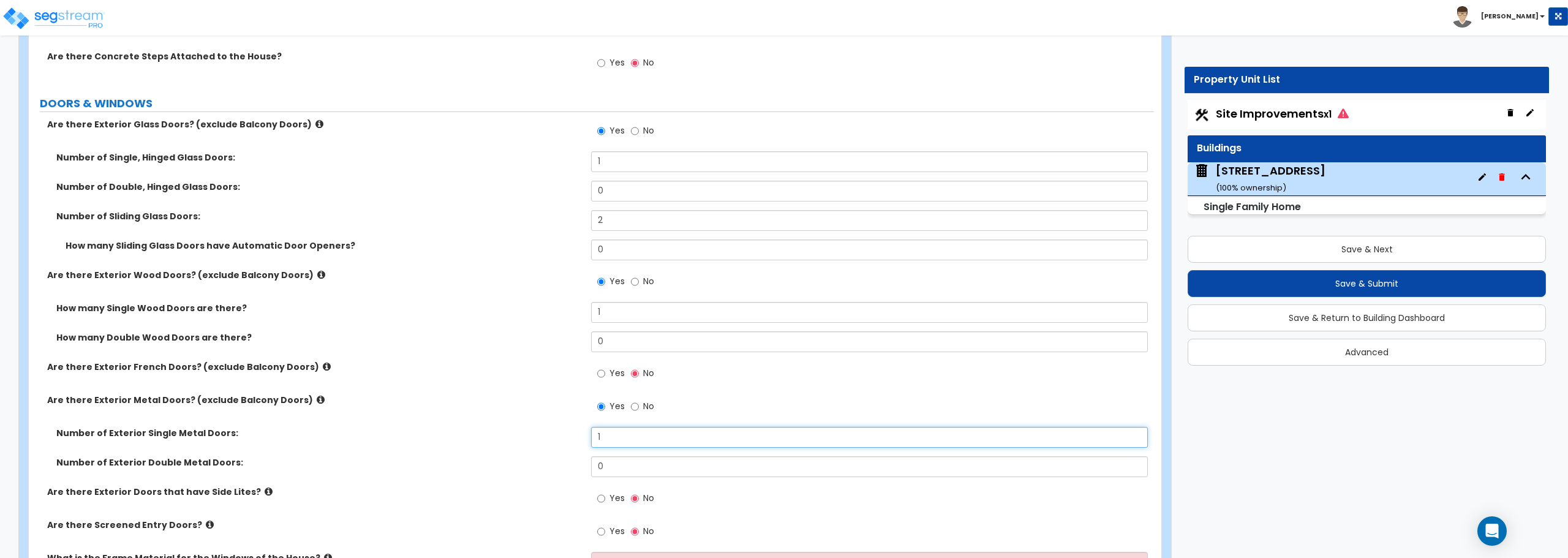
scroll to position [1471, 0]
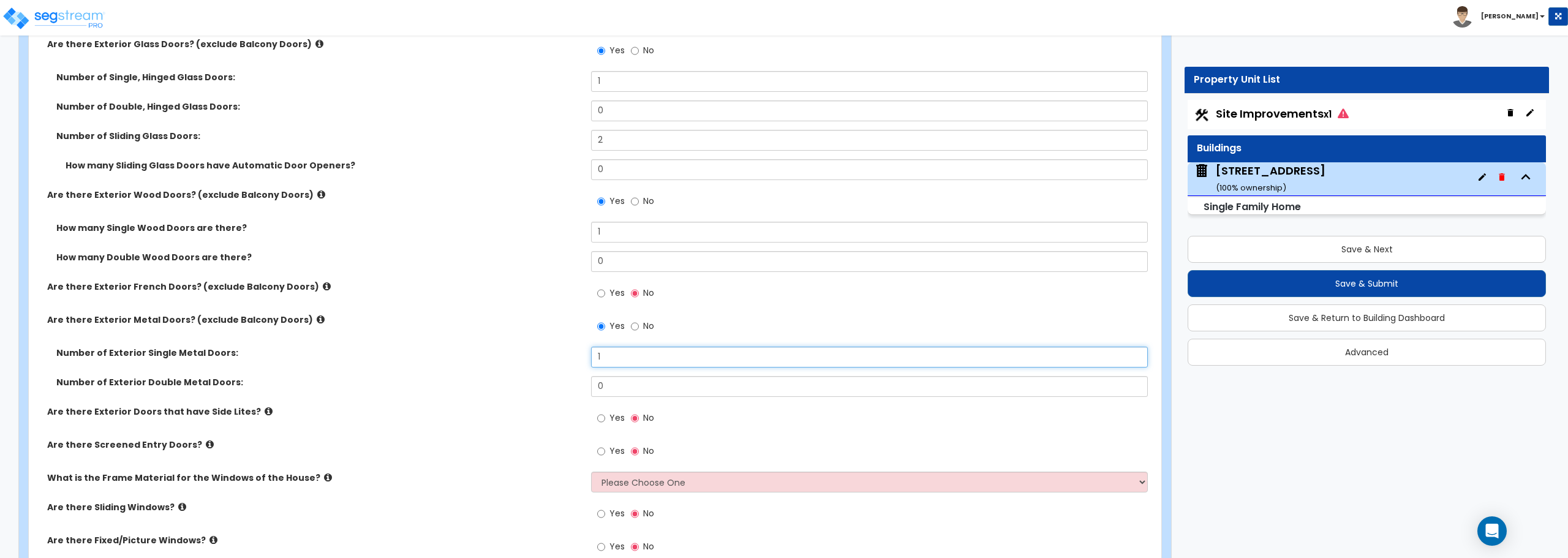
type input "1"
click at [596, 452] on div "Yes No" at bounding box center [625, 453] width 69 height 28
click at [603, 450] on input "Yes" at bounding box center [601, 452] width 8 height 13
radio input "true"
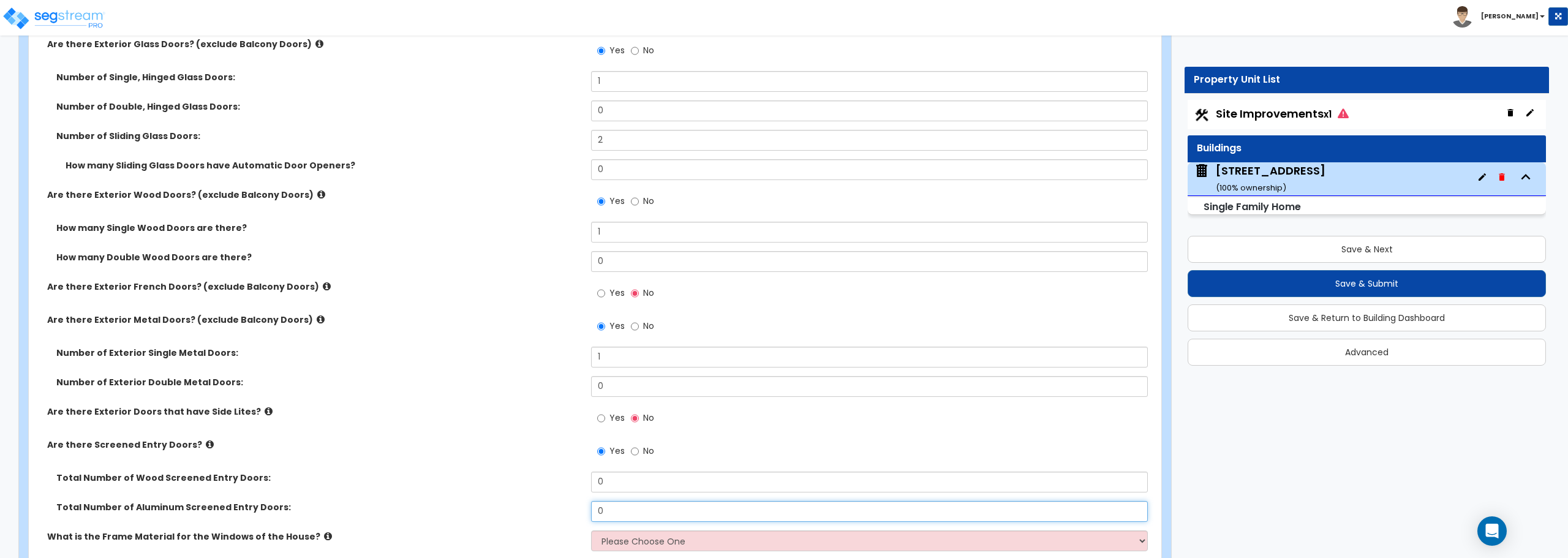
drag, startPoint x: 560, startPoint y: 512, endPoint x: 431, endPoint y: 511, distance: 129.0
click at [434, 511] on div "Total Number of Aluminum Screened Entry Doors: 0" at bounding box center [591, 516] width 1125 height 30
type input "2"
click at [612, 544] on select "Please Choose One Vinyl Aluminum Wood" at bounding box center [869, 541] width 556 height 21
select select "1"
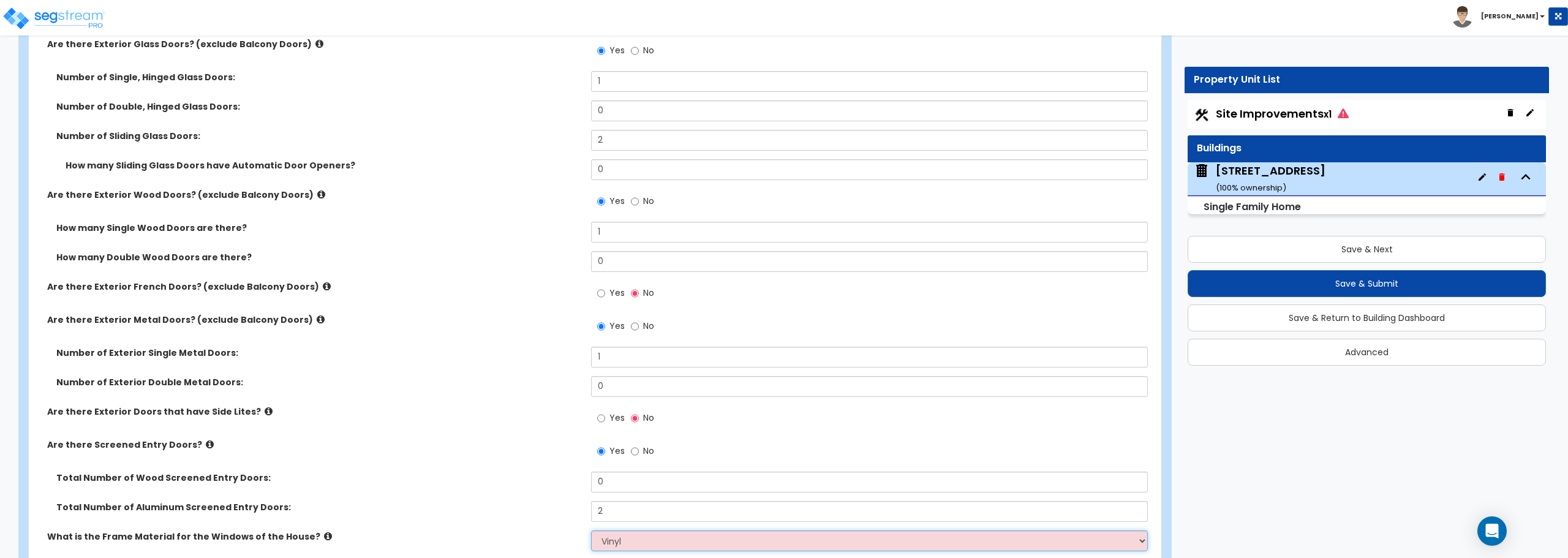
click at [591, 531] on select "Please Choose One Vinyl Aluminum Wood" at bounding box center [869, 541] width 556 height 21
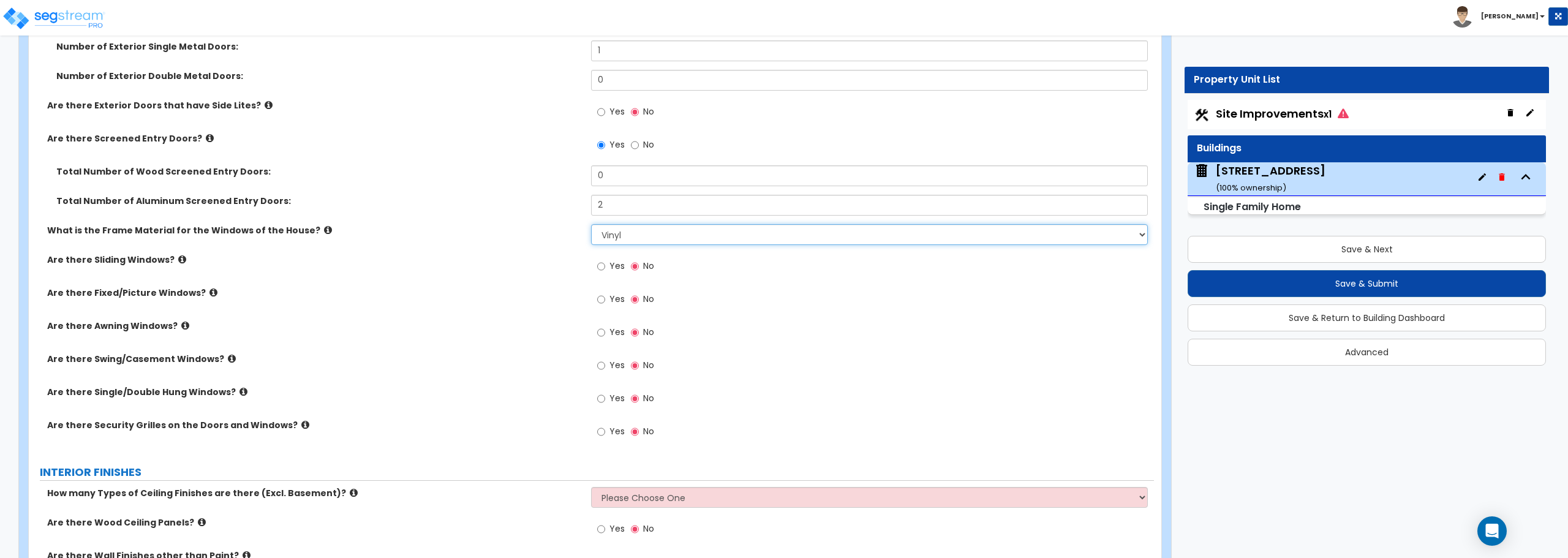
scroll to position [1839, 0]
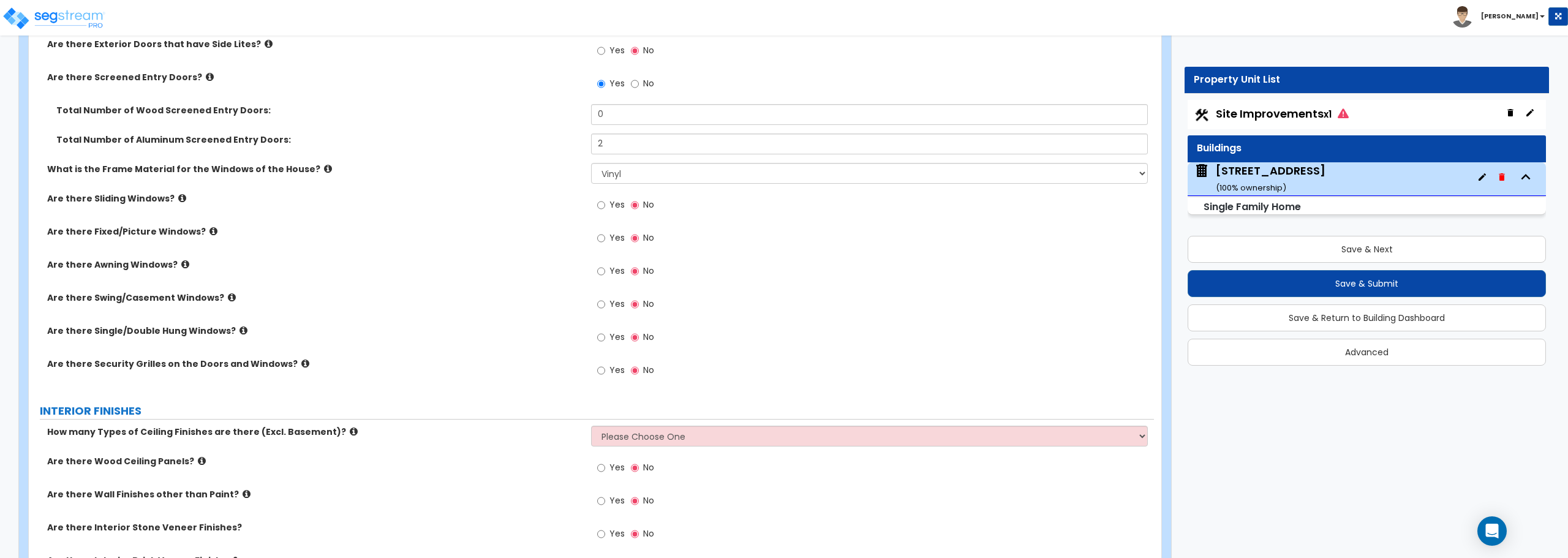
click at [606, 303] on label "Yes" at bounding box center [611, 306] width 27 height 21
click at [605, 303] on input "Yes" at bounding box center [601, 305] width 8 height 13
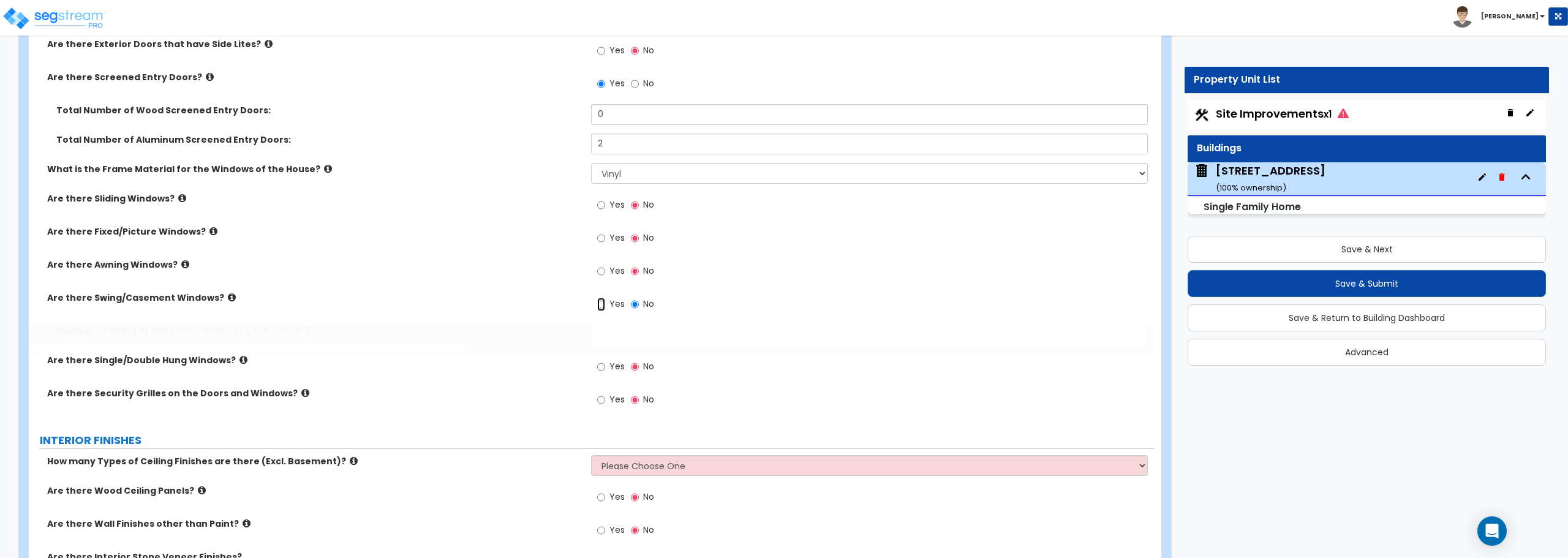
radio input "true"
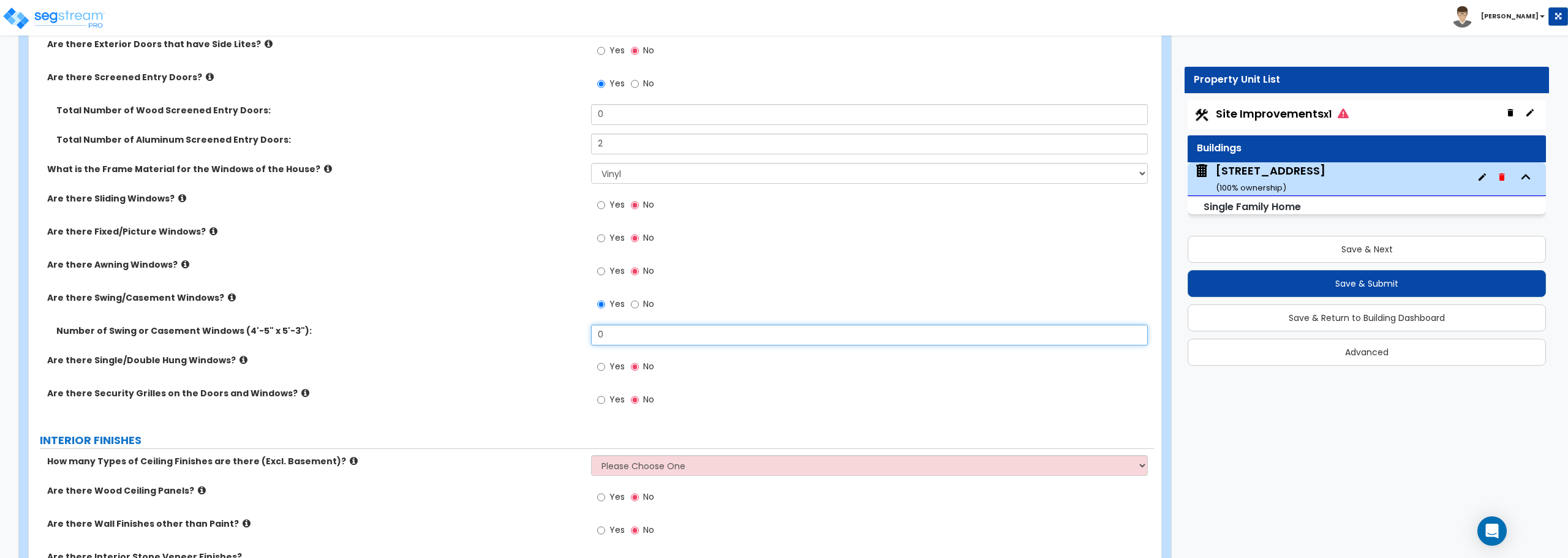
drag, startPoint x: 621, startPoint y: 334, endPoint x: 534, endPoint y: 336, distance: 87.0
click at [534, 336] on div "Number of Swing or Casement Windows (4'-5" x 5'-3"): 0" at bounding box center [591, 340] width 1125 height 30
type input "1"
click at [601, 363] on input "Yes" at bounding box center [601, 367] width 8 height 13
radio input "true"
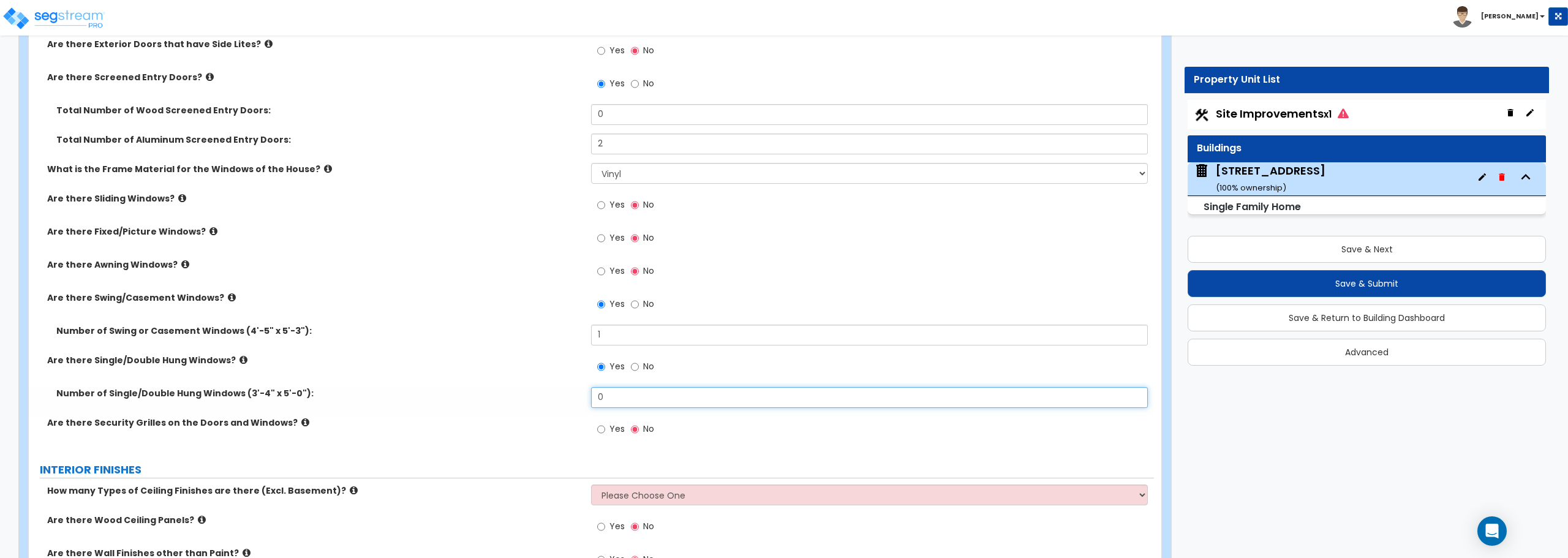
drag, startPoint x: 617, startPoint y: 402, endPoint x: 561, endPoint y: 403, distance: 56.0
click at [561, 403] on div "Number of Single/Double Hung Windows (3'-4" x 5'-0"): 0" at bounding box center [591, 402] width 1125 height 30
type input "5"
type input "15"
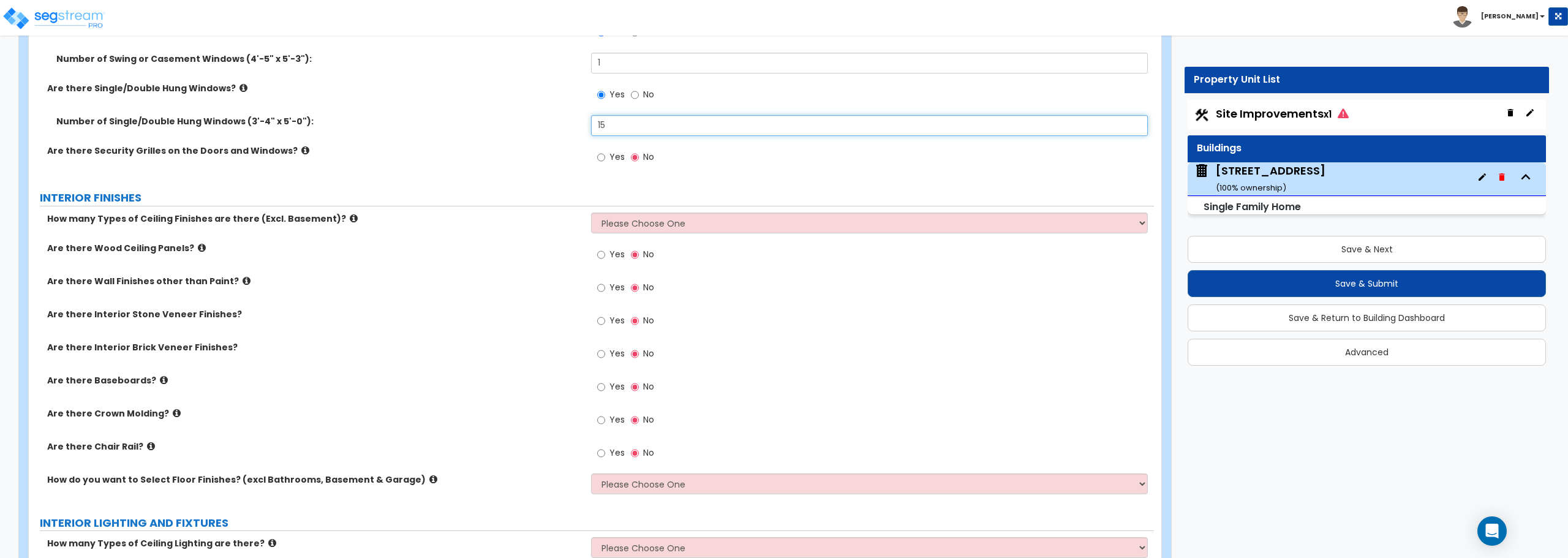
scroll to position [2145, 0]
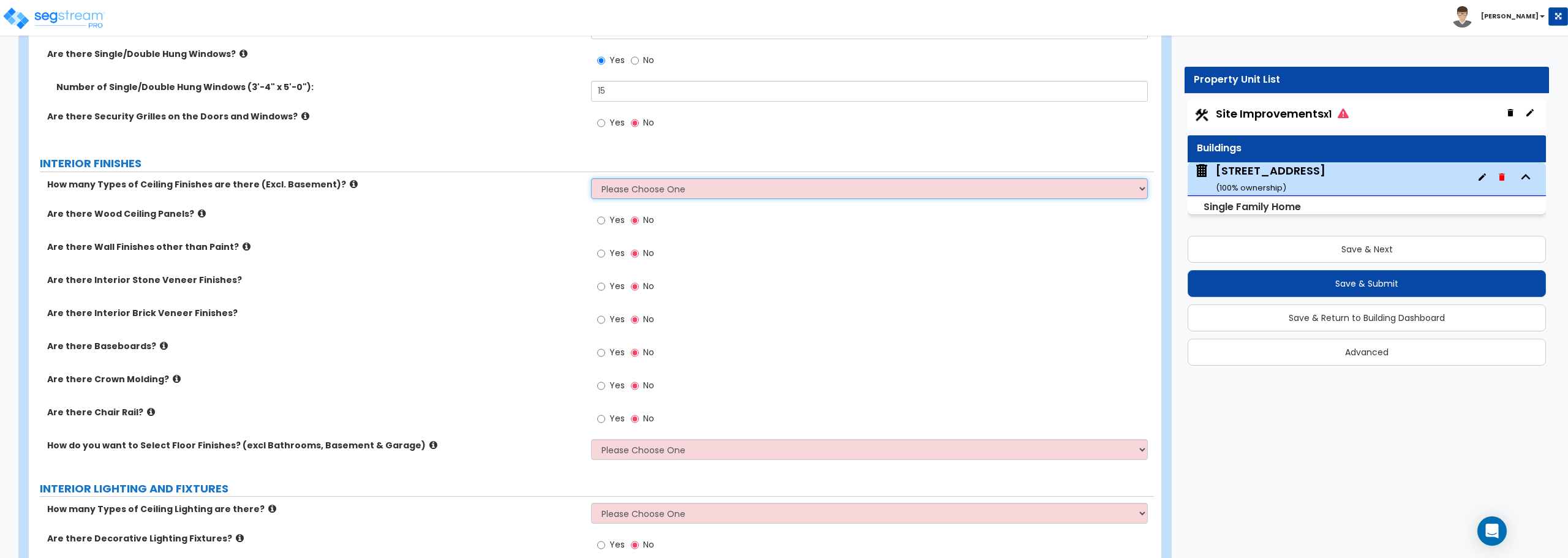
click at [640, 187] on select "Please Choose One 1 2 3" at bounding box center [869, 189] width 556 height 21
select select "1"
click at [591, 179] on select "Please Choose One 1 2 3" at bounding box center [869, 189] width 556 height 21
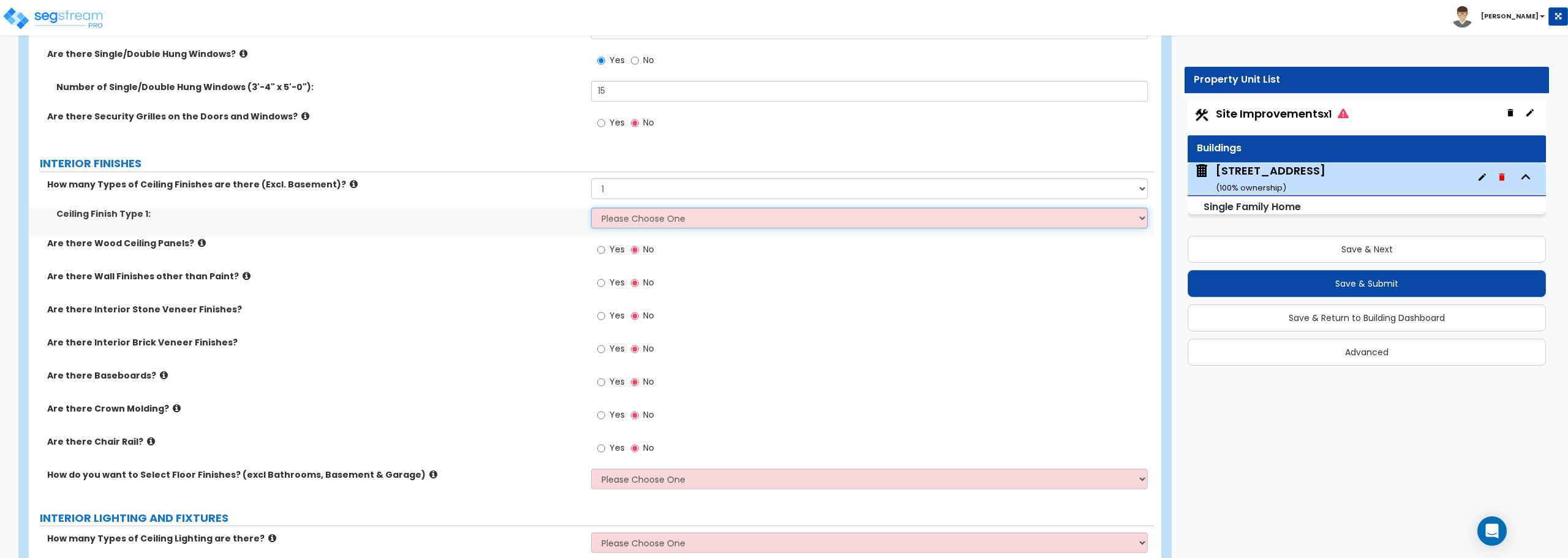
click at [677, 221] on select "Please Choose One Drop Ceiling Drywall Ceiling Open Ceiling" at bounding box center [869, 218] width 556 height 21
select select "2"
click at [591, 207] on select "Please Choose One Drop Ceiling Drywall Ceiling Open Ceiling" at bounding box center [869, 218] width 556 height 21
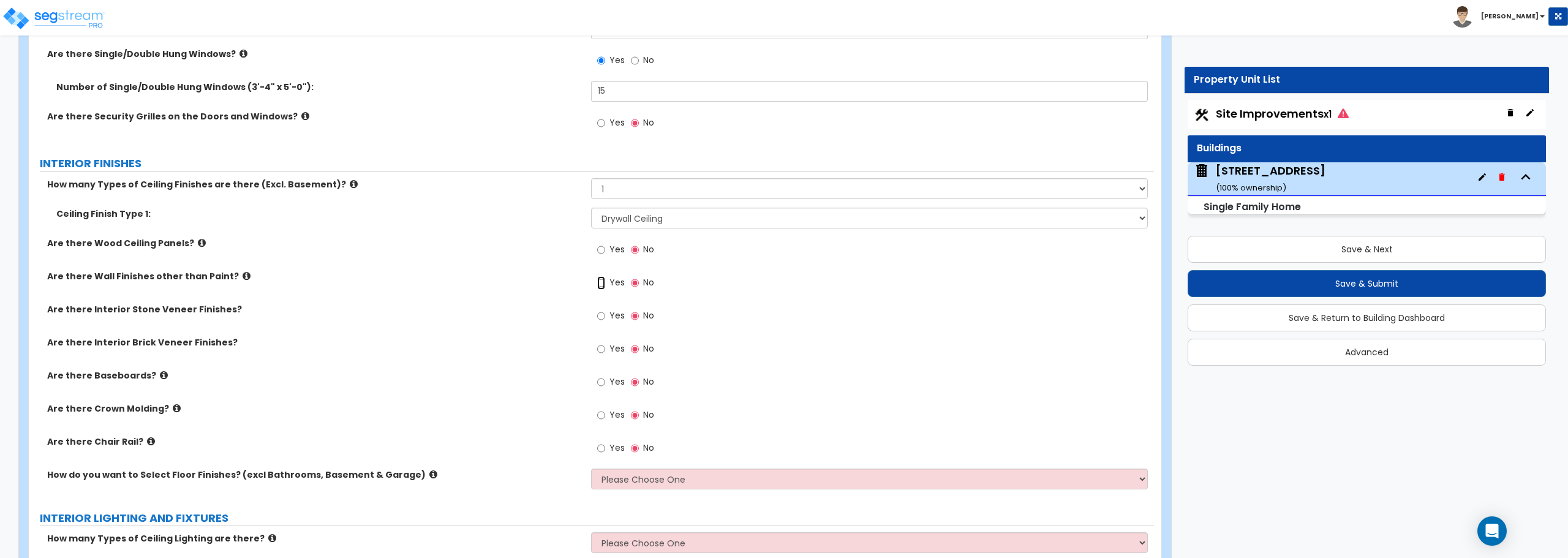
click at [598, 282] on input "Yes" at bounding box center [601, 283] width 8 height 13
radio input "true"
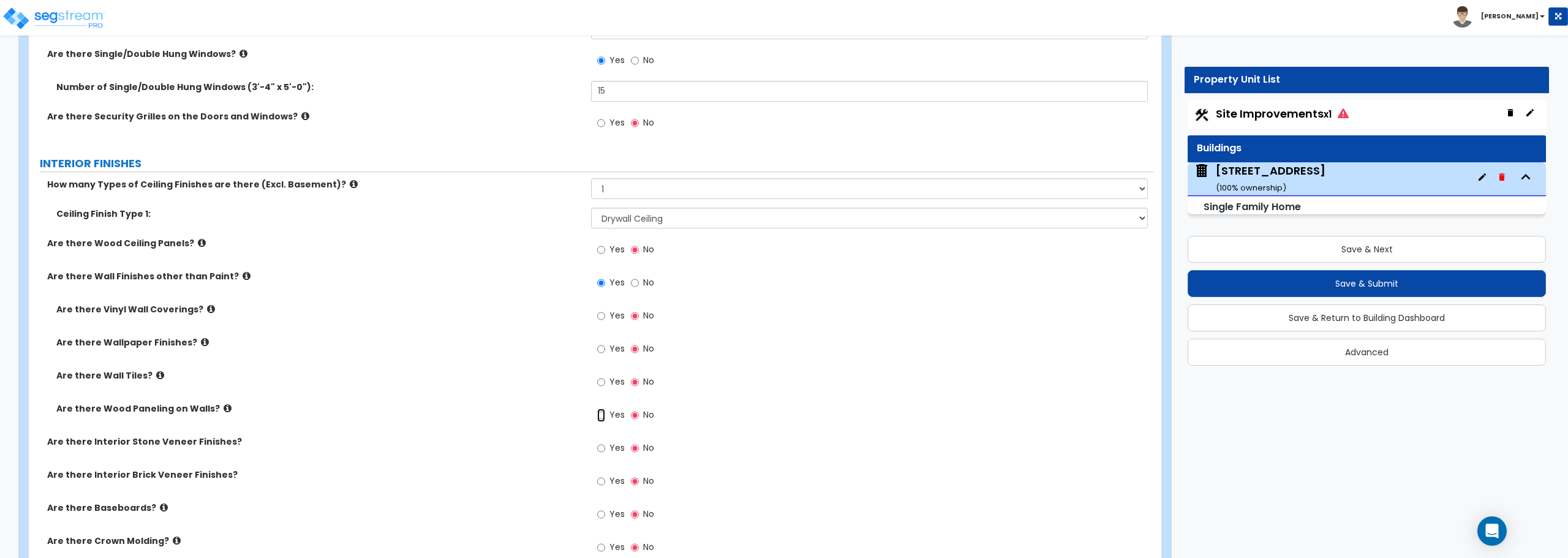
click at [599, 415] on input "Yes" at bounding box center [601, 416] width 8 height 13
radio input "true"
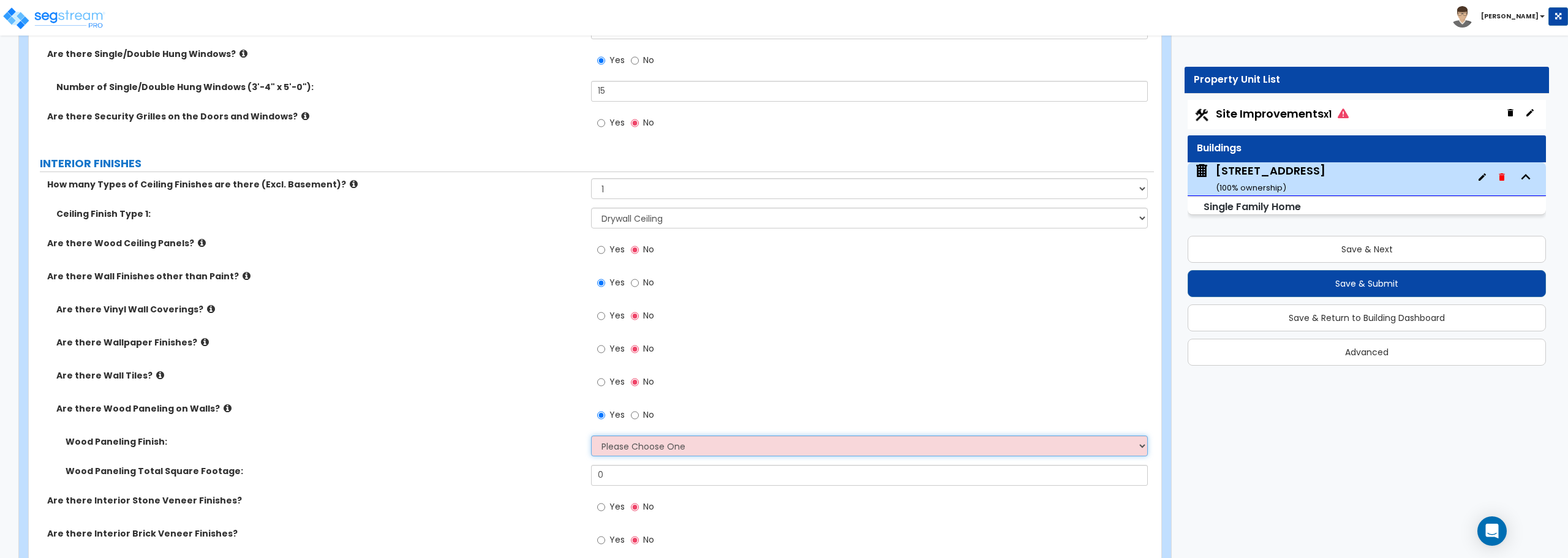
click at [612, 451] on select "Please Choose One Birch Mahogany Oak or Cherry Rosewood Teak I Don't Know, Plea…" at bounding box center [869, 446] width 556 height 21
select select "3"
click at [591, 435] on select "Please Choose One Birch Mahogany Oak or Cherry Rosewood Teak I Don't Know, Plea…" at bounding box center [869, 446] width 556 height 21
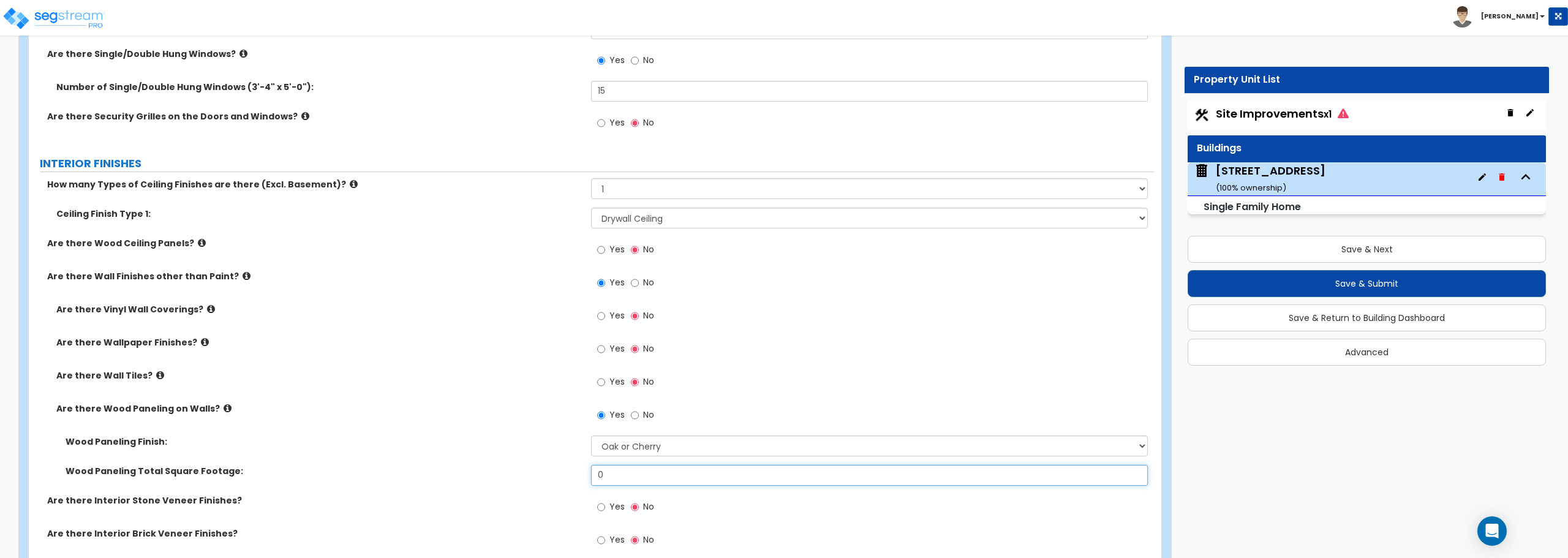
drag, startPoint x: 606, startPoint y: 483, endPoint x: 583, endPoint y: 483, distance: 23.0
click at [583, 483] on div "Wood Paneling Total Square Footage: 0" at bounding box center [591, 480] width 1125 height 30
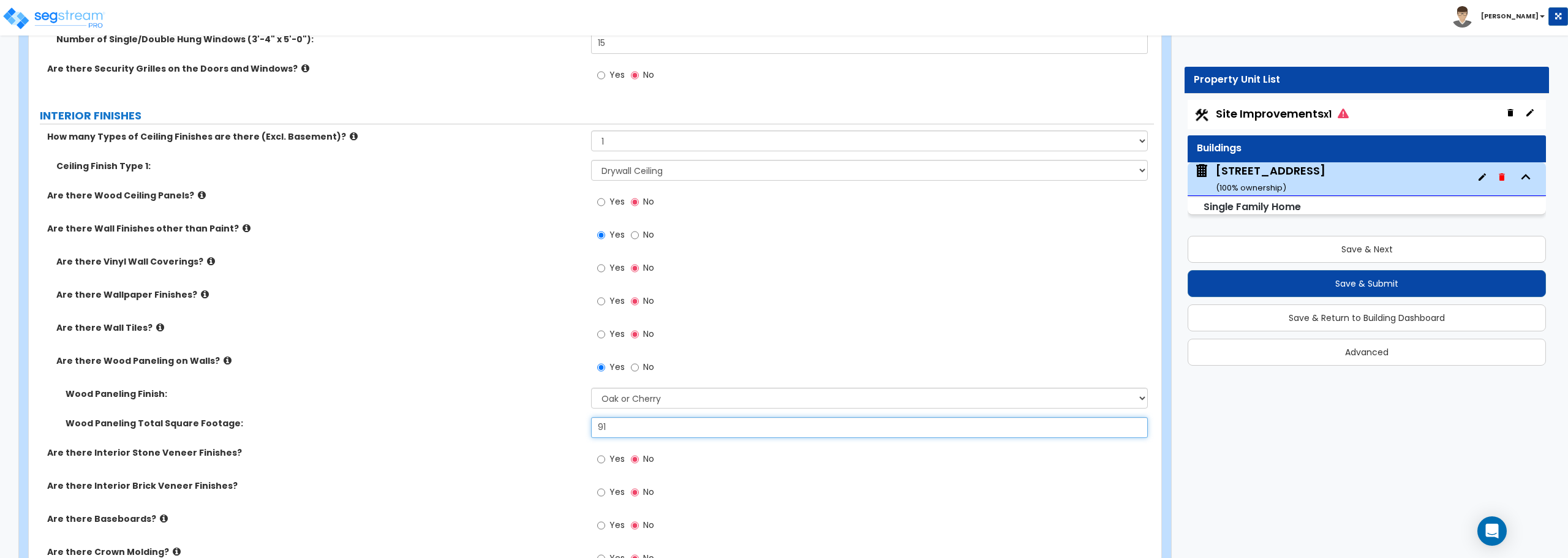
scroll to position [2329, 0]
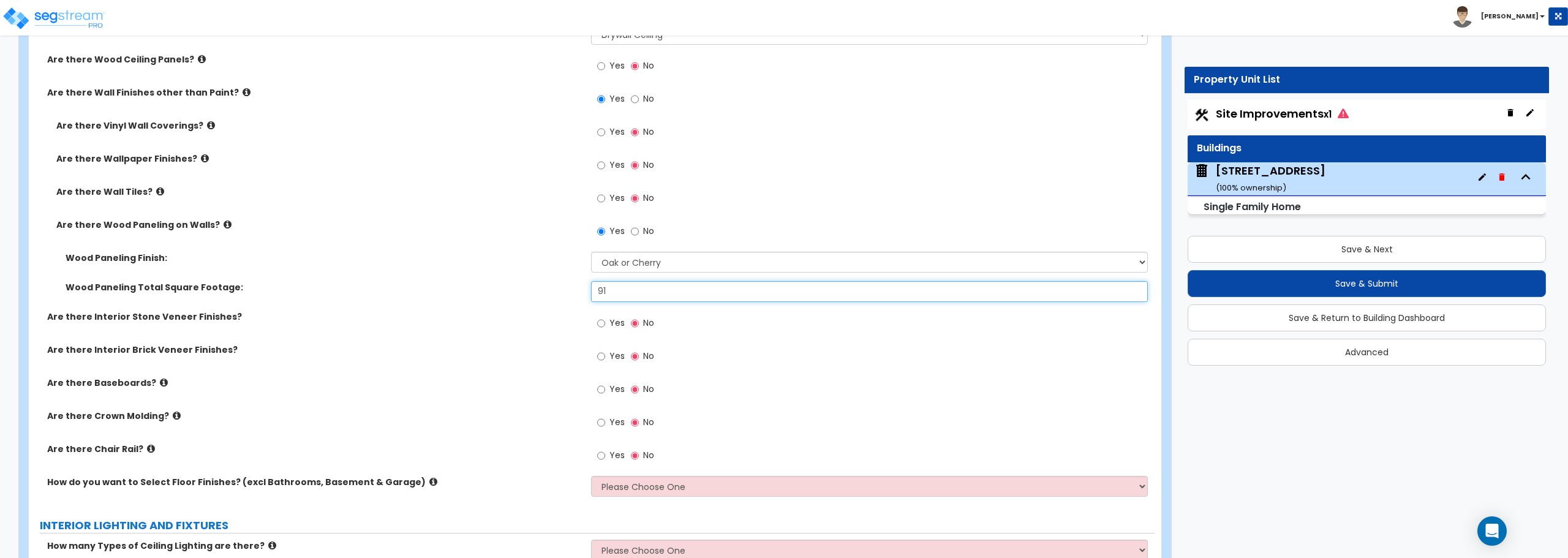
type input "91"
click at [600, 389] on input "Yes" at bounding box center [601, 390] width 8 height 13
radio input "true"
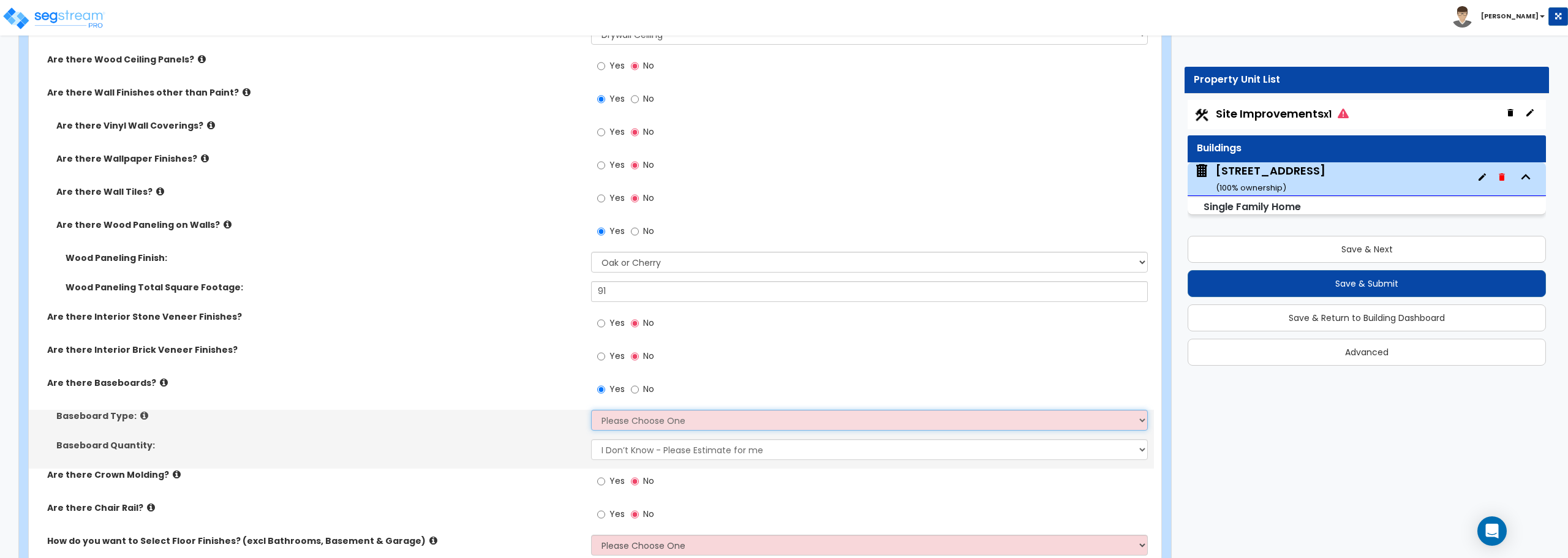
click at [600, 422] on select "Please Choose One Wood Vinyl Carpet Tile" at bounding box center [869, 421] width 556 height 21
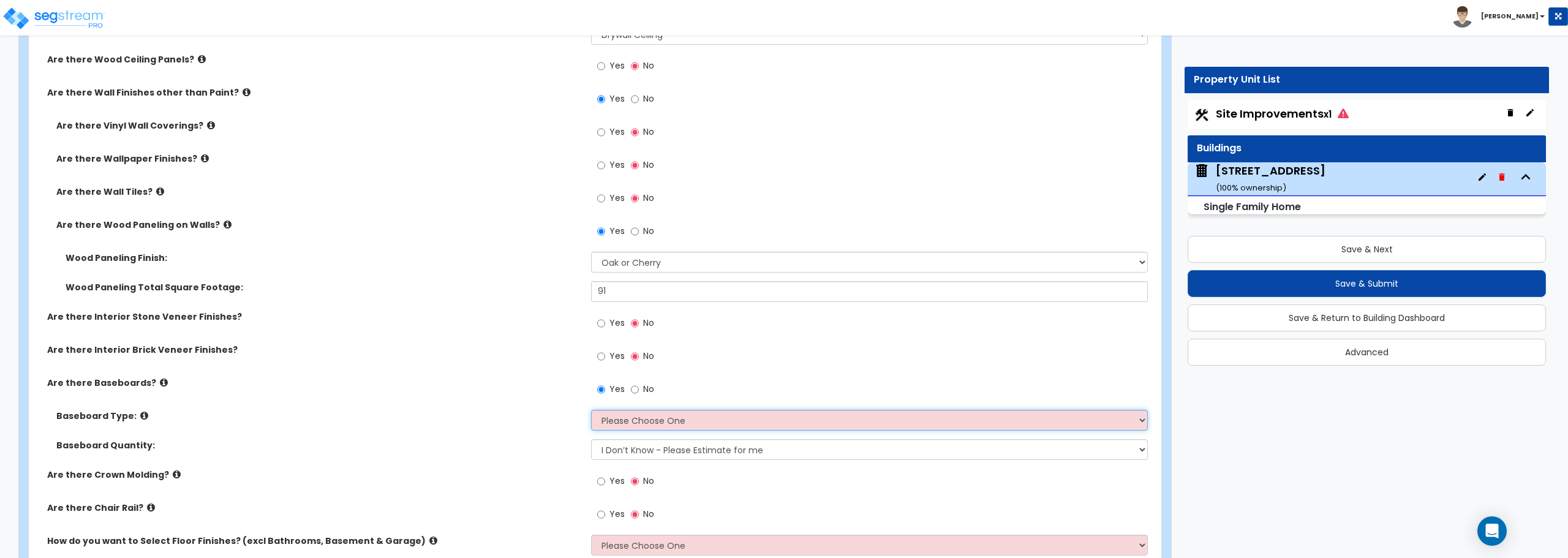
select select "1"
click at [591, 410] on select "Please Choose One Wood Vinyl Carpet Tile" at bounding box center [869, 421] width 556 height 21
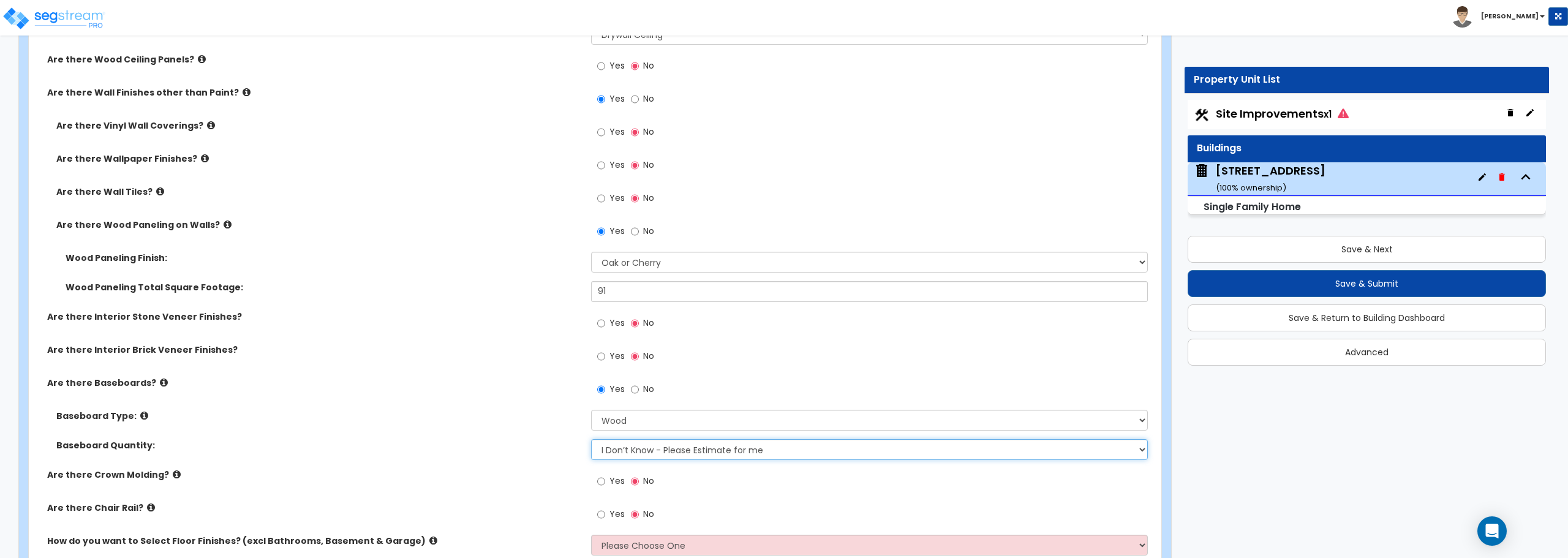
click at [612, 452] on select "I Don’t Know - Please Estimate for me I want to Enter the Linear Footage" at bounding box center [869, 450] width 556 height 21
select select "1"
click at [591, 439] on select "I Don’t Know - Please Estimate for me I want to Enter the Linear Footage" at bounding box center [869, 450] width 556 height 21
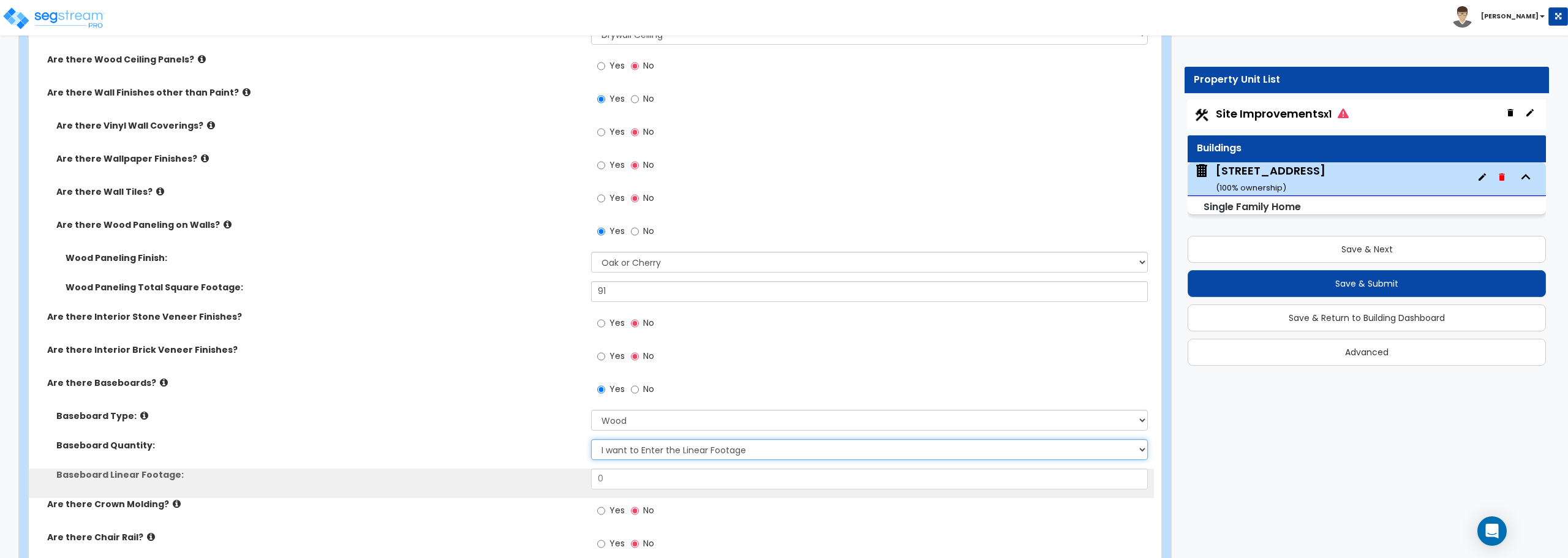
click at [616, 453] on select "I Don’t Know - Please Estimate for me I want to Enter the Linear Footage" at bounding box center [869, 450] width 556 height 21
click at [551, 482] on div "Baseboard Linear Footage: 0" at bounding box center [591, 483] width 1125 height 30
drag, startPoint x: 608, startPoint y: 475, endPoint x: 581, endPoint y: 480, distance: 27.5
click at [581, 480] on div "Baseboard Linear Footage: 0" at bounding box center [591, 483] width 1125 height 30
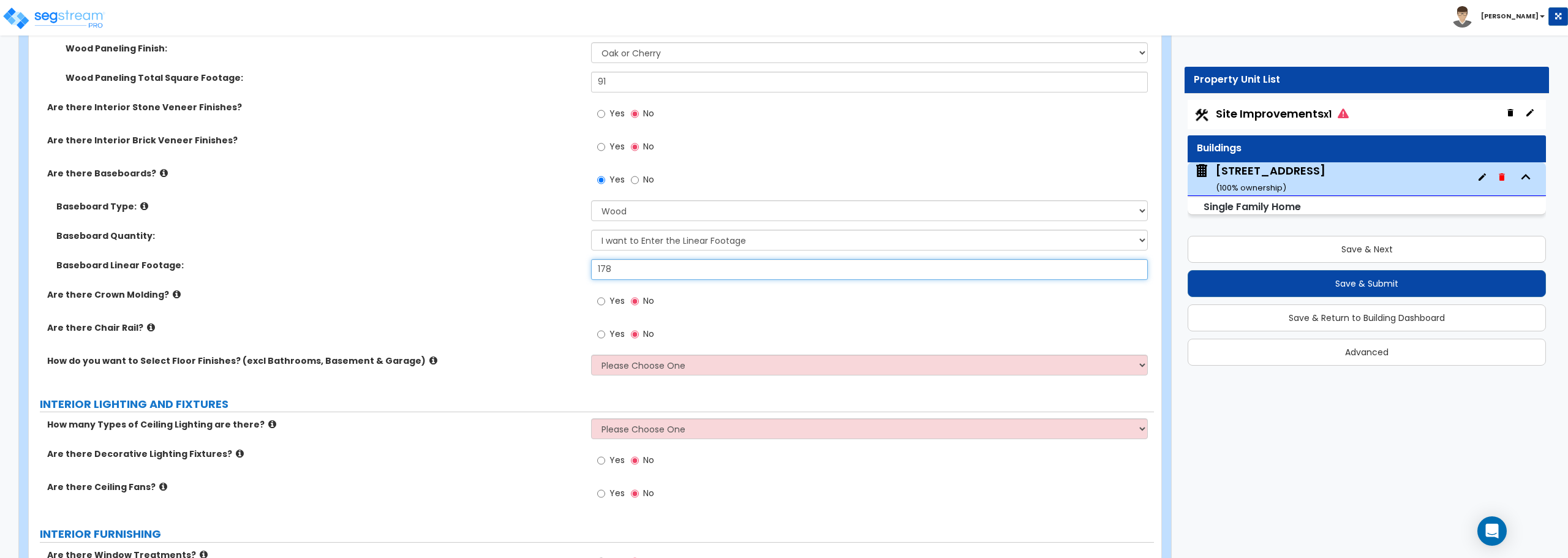
scroll to position [2574, 0]
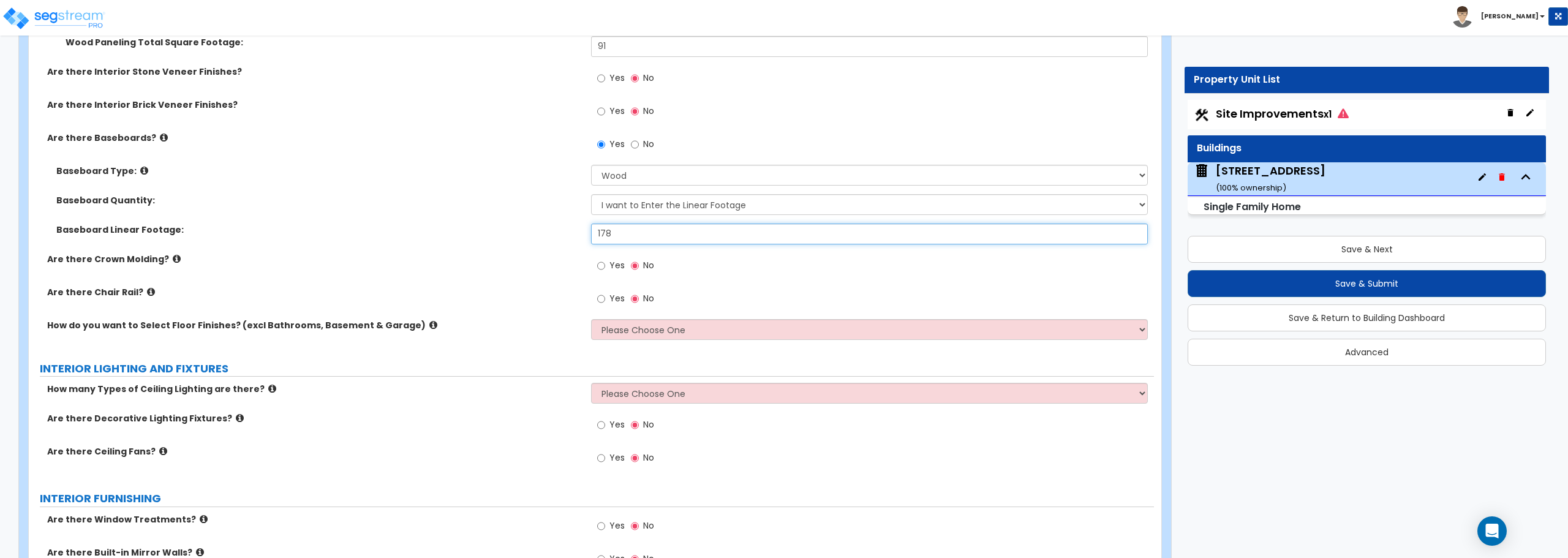
type input "178"
click at [706, 331] on select "Please Choose One I want to Select Floor Finishes for the Areas of the House I …" at bounding box center [869, 330] width 556 height 21
click at [697, 328] on select "Please Choose One I want to Select Floor Finishes for the Areas of the House I …" at bounding box center [869, 330] width 556 height 21
select select "2"
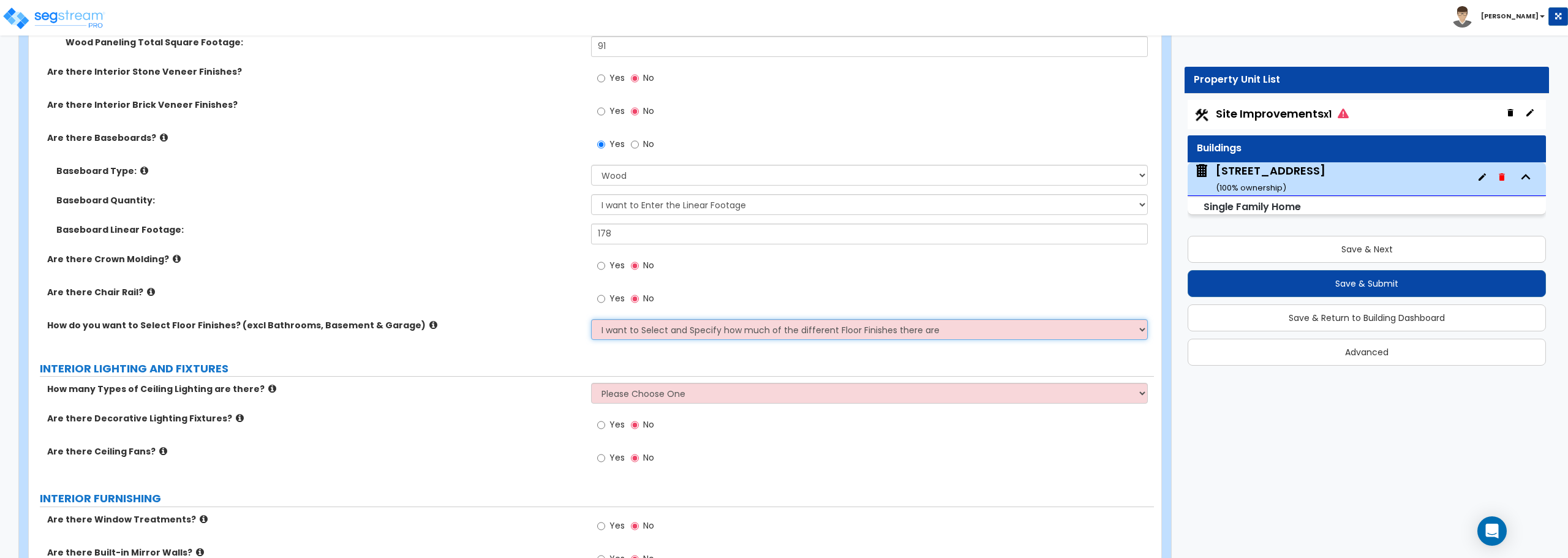
click at [591, 320] on select "Please Choose One I want to Select Floor Finishes for the Areas of the House I …" at bounding box center [869, 330] width 556 height 21
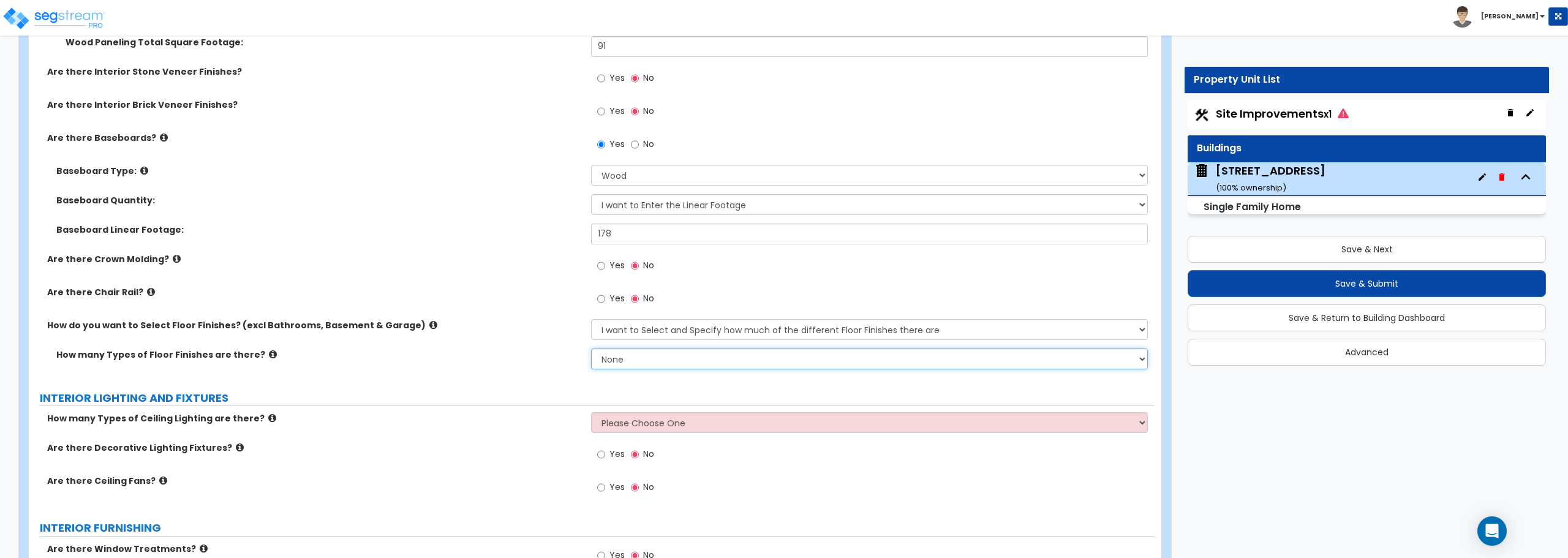
click at [683, 362] on select "None 1 2 3 4" at bounding box center [869, 359] width 556 height 21
select select "2"
click at [591, 348] on select "None 1 2 3 4" at bounding box center [869, 359] width 556 height 21
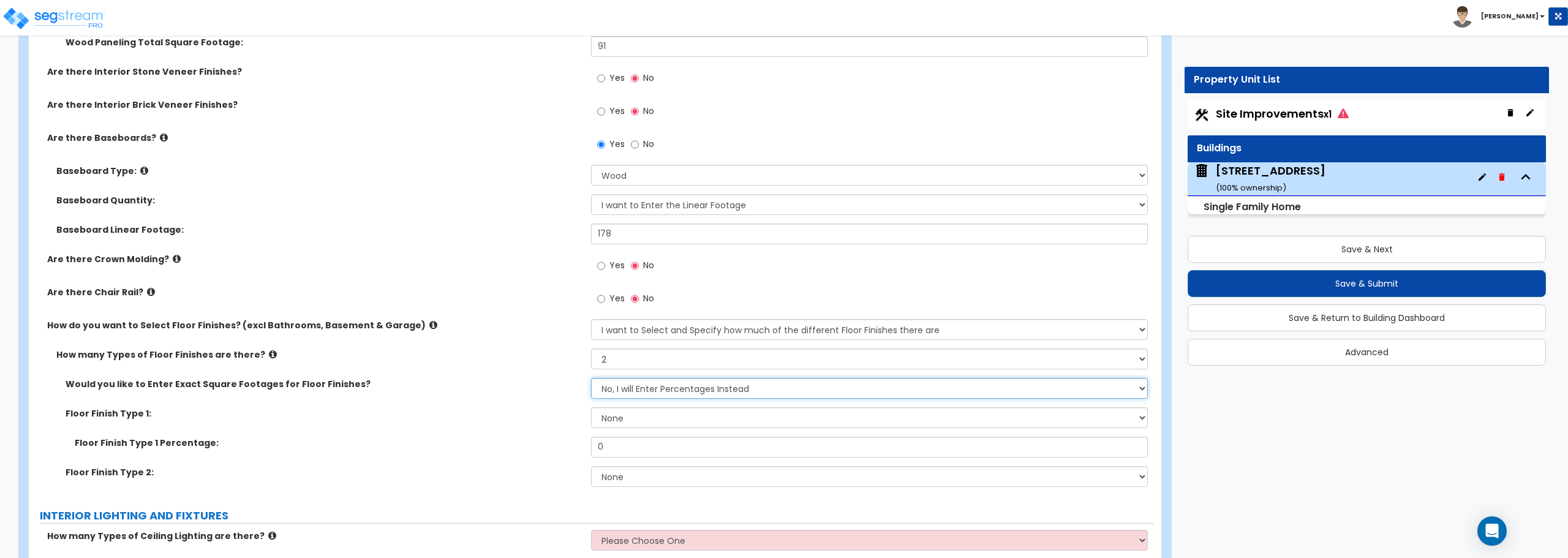
click at [645, 390] on select "No, I will Enter Percentages Instead Yes, I will Enter Exact Square Footages" at bounding box center [869, 388] width 556 height 21
click at [591, 378] on select "No, I will Enter Percentages Instead Yes, I will Enter Exact Square Footages" at bounding box center [869, 388] width 556 height 21
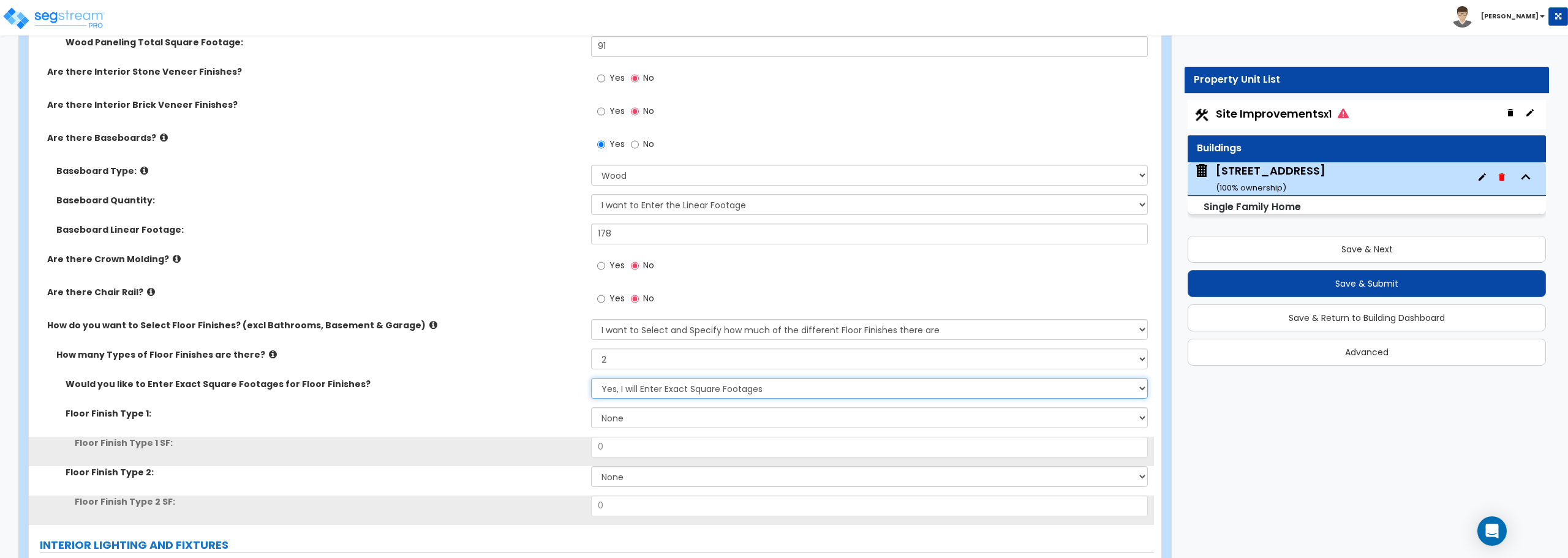
click at [641, 388] on select "No, I will Enter Percentages Instead Yes, I will Enter Exact Square Footages" at bounding box center [869, 388] width 556 height 21
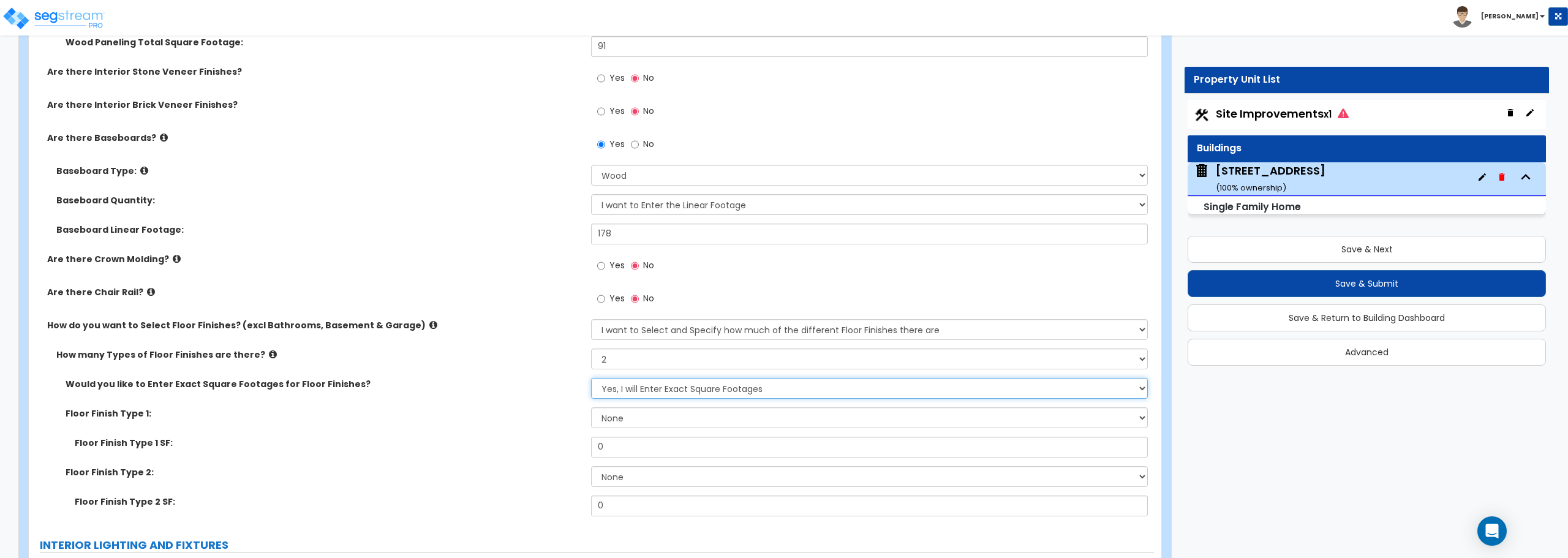
select select "0"
click at [591, 378] on select "No, I will Enter Percentages Instead Yes, I will Enter Exact Square Footages" at bounding box center [869, 388] width 556 height 21
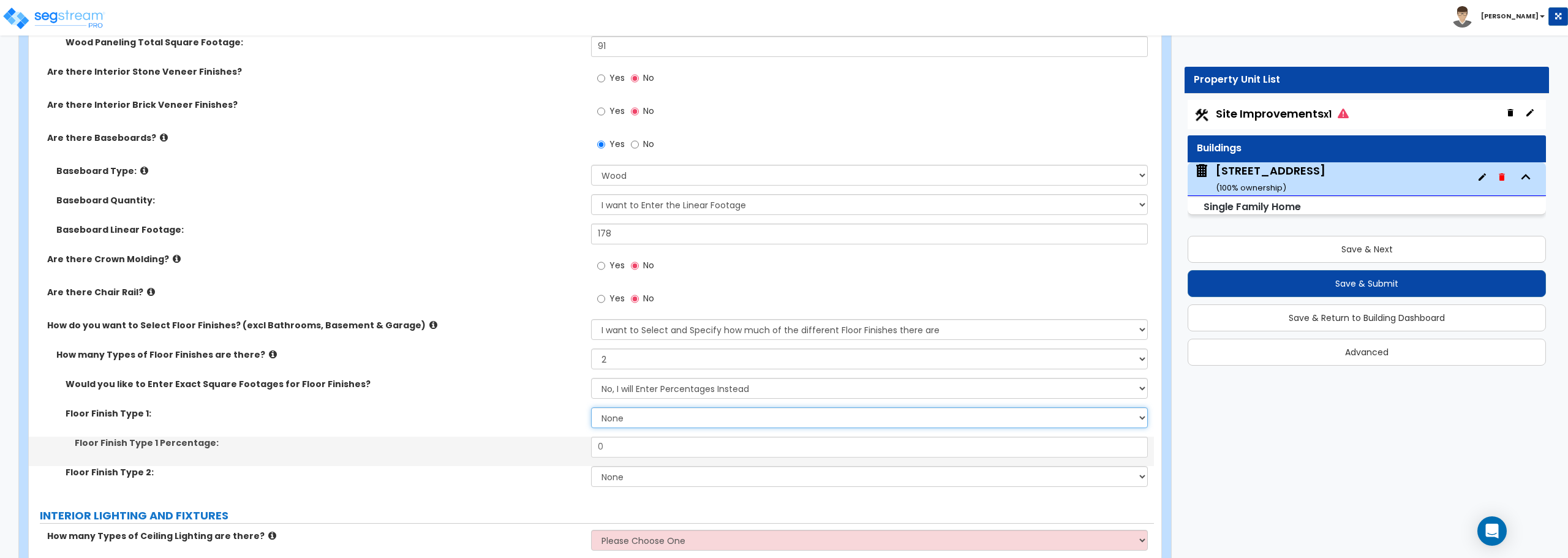
click at [639, 415] on select "None Tile Flooring Hardwood Flooring Resilient Laminate Flooring VCT Flooring S…" at bounding box center [869, 418] width 556 height 21
select select "3"
click at [591, 407] on select "None Tile Flooring Hardwood Flooring Resilient Laminate Flooring VCT Flooring S…" at bounding box center [869, 418] width 556 height 21
drag, startPoint x: 631, startPoint y: 446, endPoint x: 574, endPoint y: 450, distance: 57.1
click at [574, 450] on div "Floor Finish Type 1 Percentage: 0" at bounding box center [591, 452] width 1125 height 30
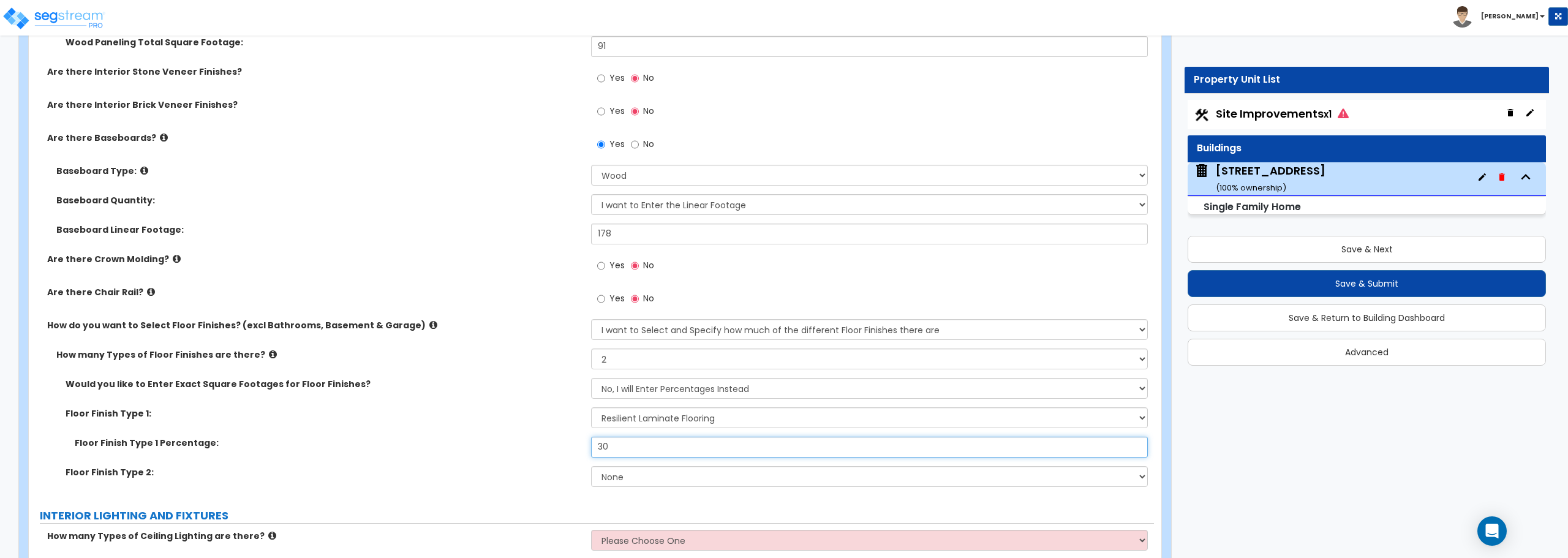
type input "30"
click at [642, 476] on select "None Tile Flooring Hardwood Flooring Resilient Laminate Flooring VCT Flooring S…" at bounding box center [869, 477] width 556 height 21
select select "2"
click at [591, 466] on select "None Tile Flooring Hardwood Flooring Resilient Laminate Flooring VCT Flooring S…" at bounding box center [869, 477] width 556 height 21
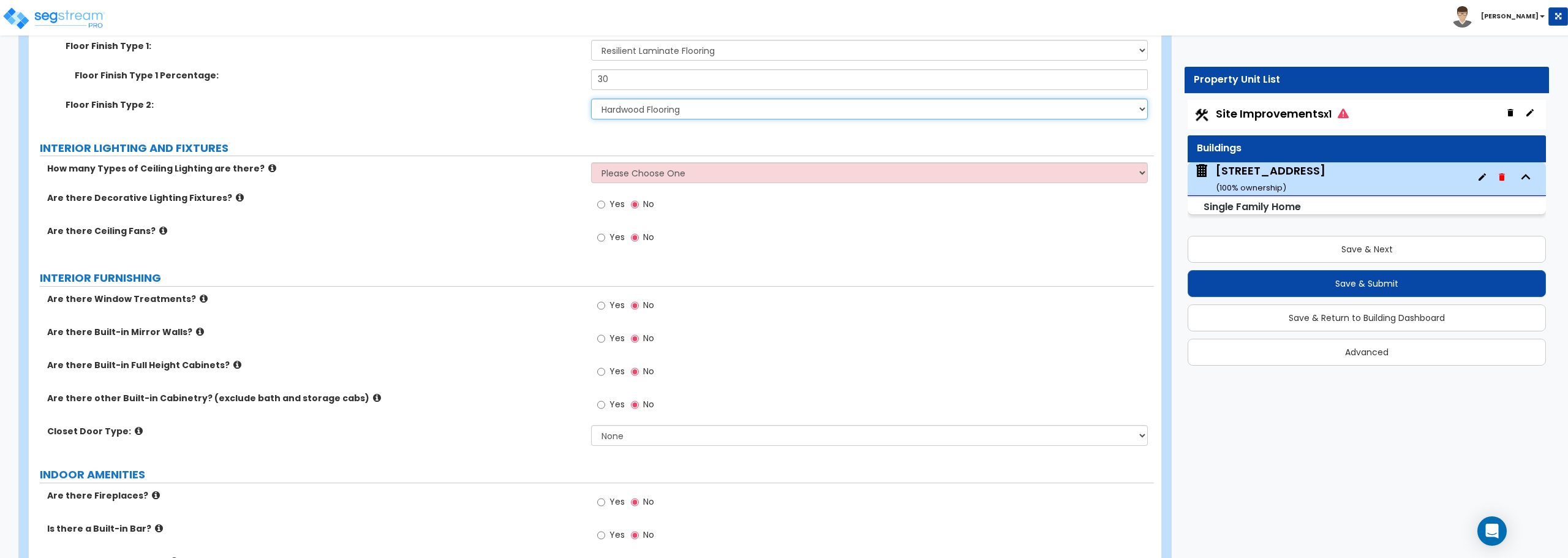
scroll to position [3003, 0]
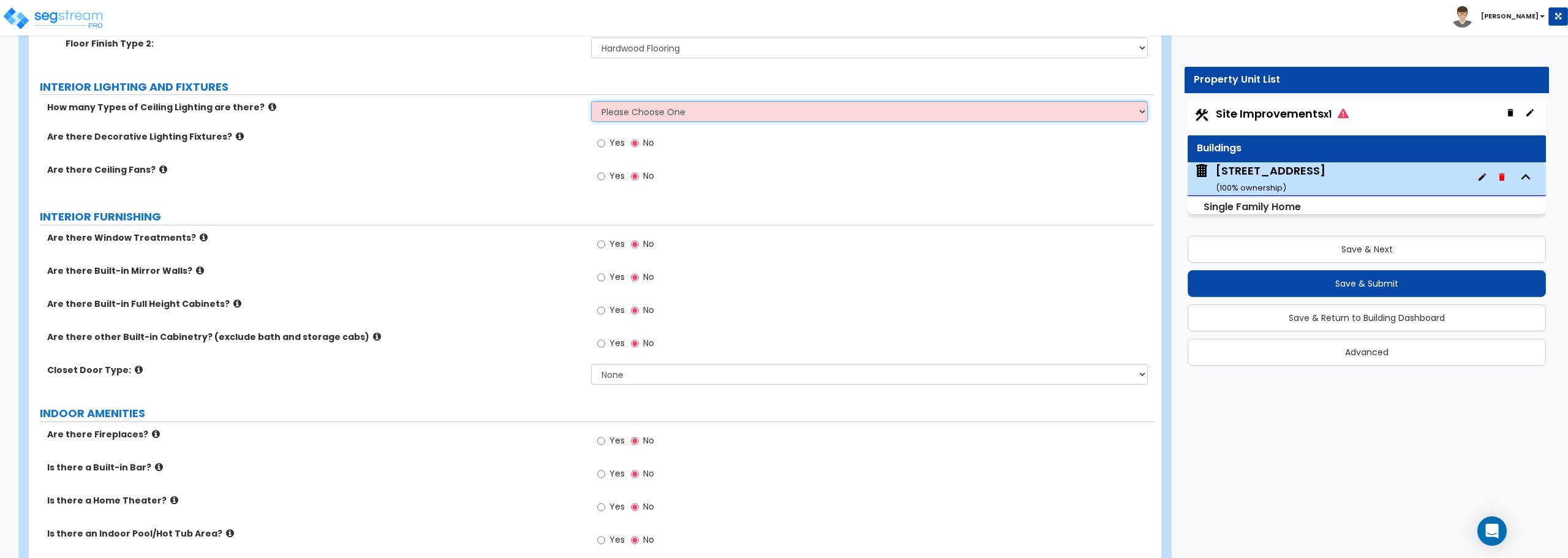
click at [648, 111] on select "Please Choose One 1 2 3" at bounding box center [869, 111] width 556 height 21
select select "1"
click at [591, 101] on select "Please Choose One 1 2 3" at bounding box center [869, 111] width 556 height 21
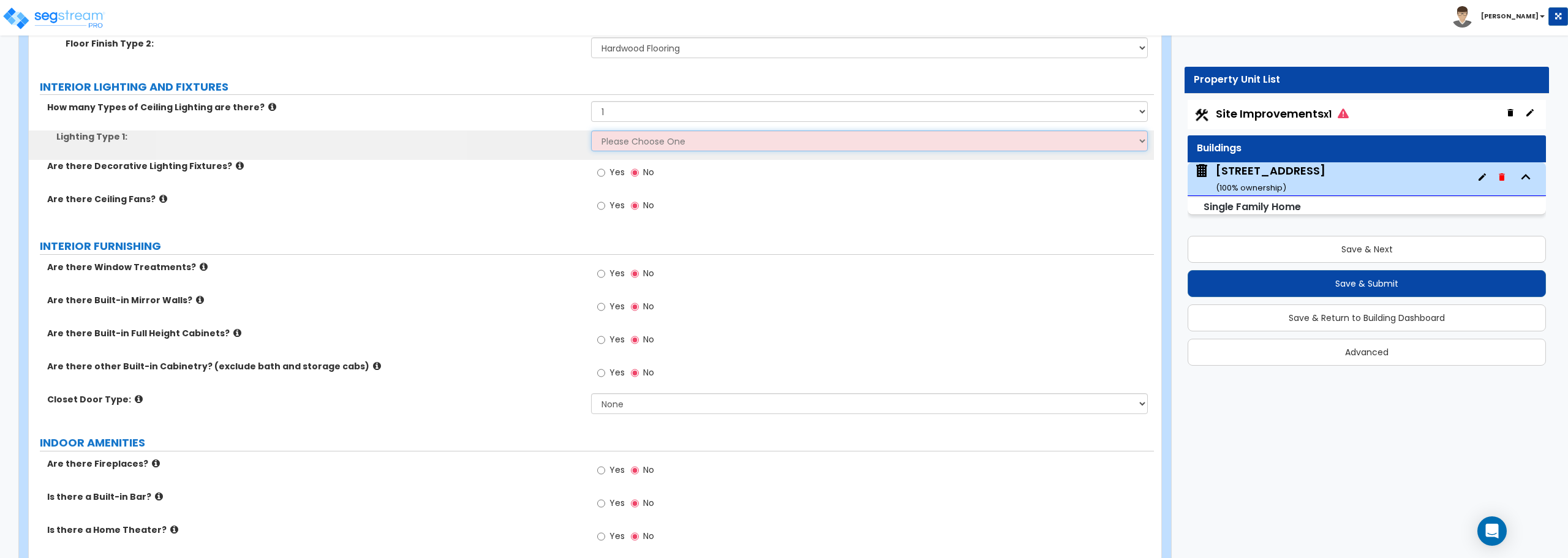
click at [639, 140] on select "Please Choose One LED Surface-Mounted LED Recessed Fluorescent Surface-Mounted …" at bounding box center [869, 141] width 556 height 21
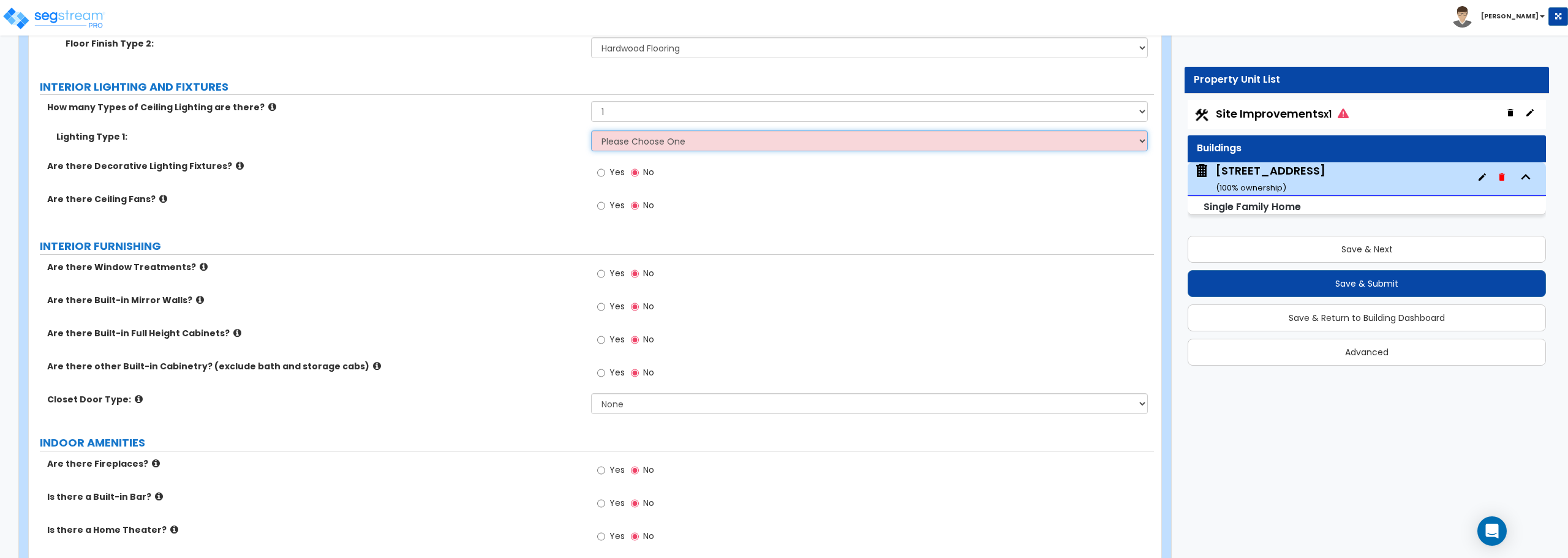
select select "6"
click at [591, 131] on select "Please Choose One LED Surface-Mounted LED Recessed Fluorescent Surface-Mounted …" at bounding box center [869, 141] width 556 height 21
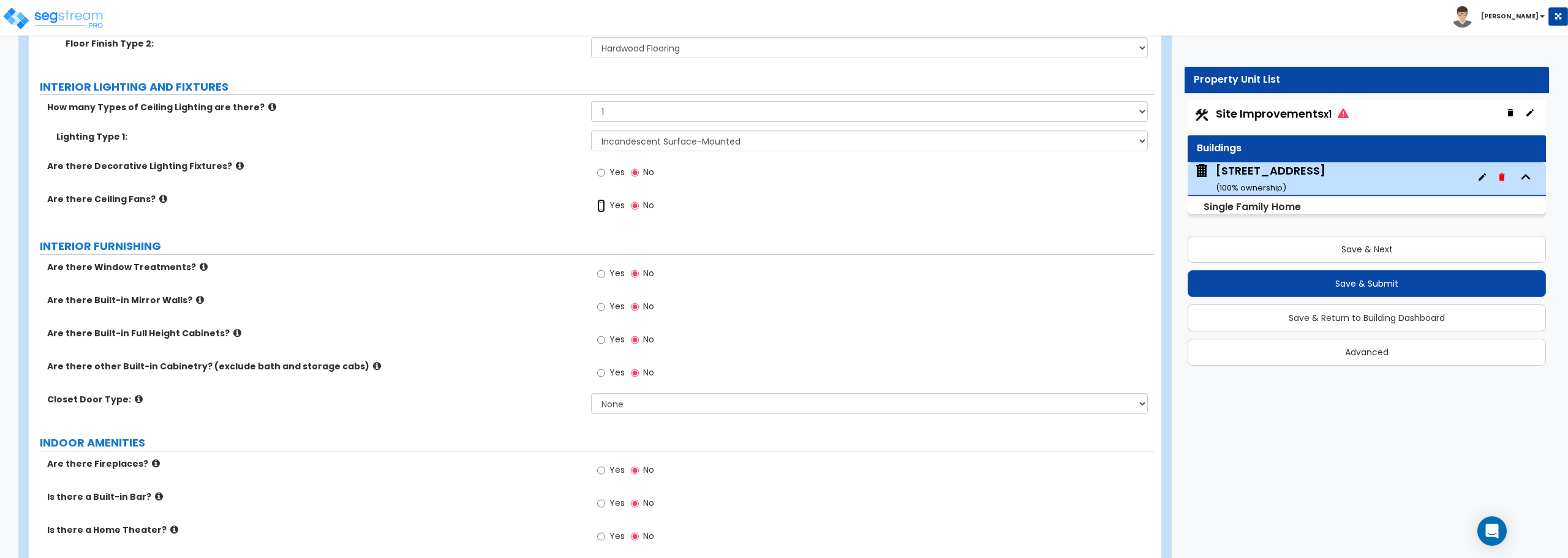
click at [600, 206] on input "Yes" at bounding box center [601, 206] width 8 height 13
radio input "true"
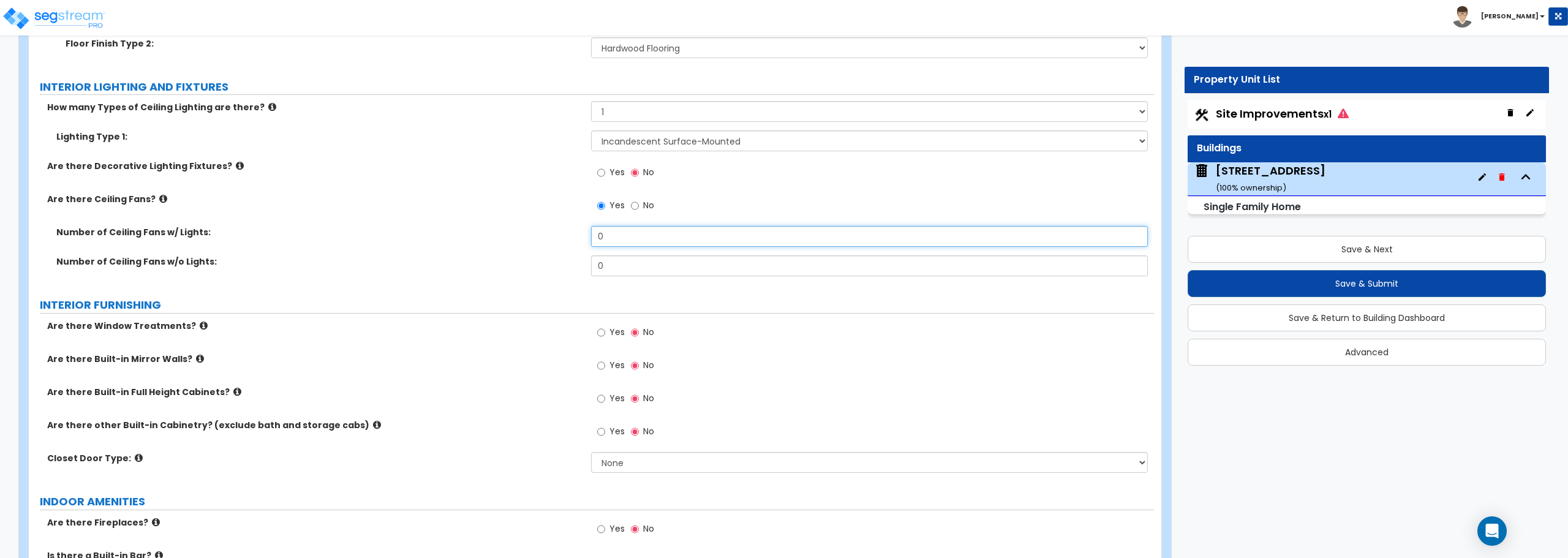
drag, startPoint x: 616, startPoint y: 243, endPoint x: 533, endPoint y: 234, distance: 83.5
click at [535, 240] on div "Number of Ceiling Fans w/ Lights: 0" at bounding box center [591, 241] width 1125 height 30
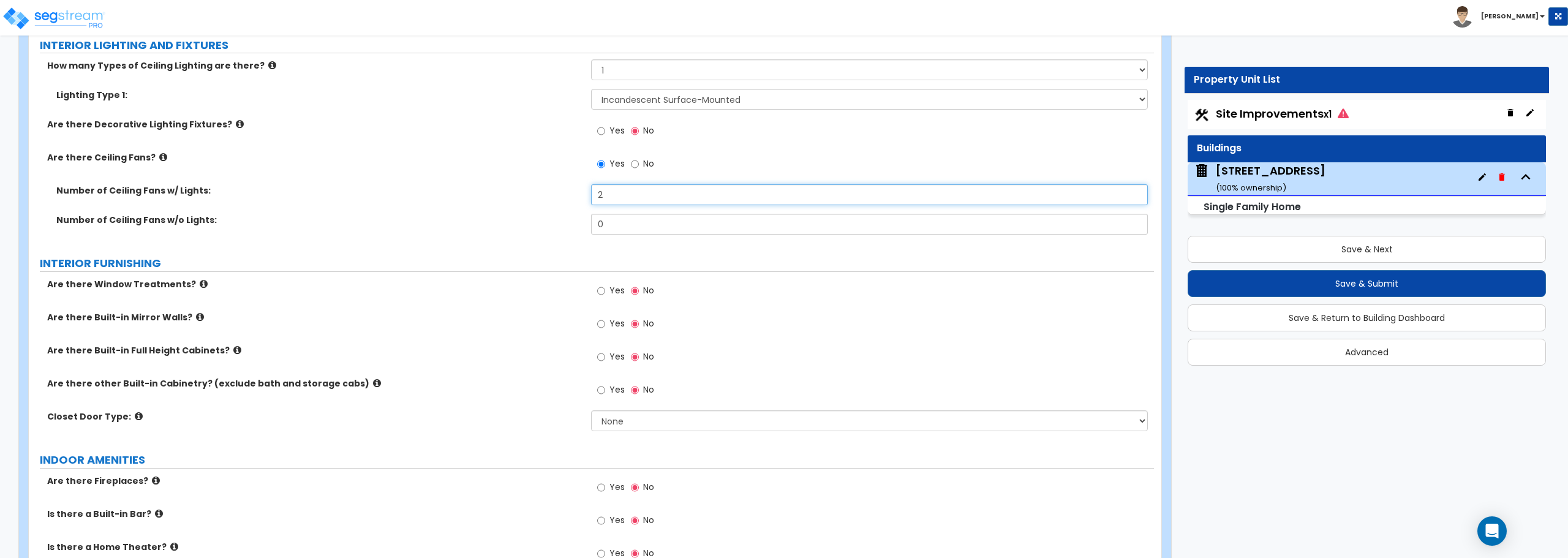
scroll to position [3065, 0]
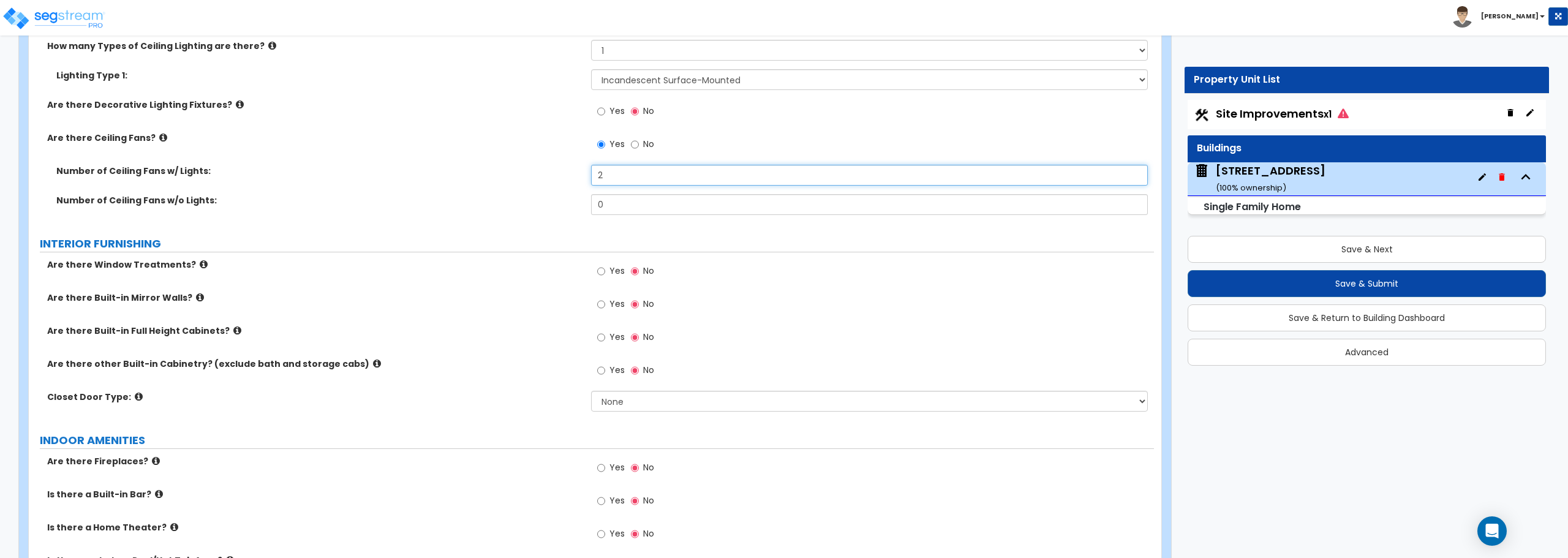
type input "2"
click at [601, 268] on input "Yes" at bounding box center [601, 272] width 8 height 13
radio input "true"
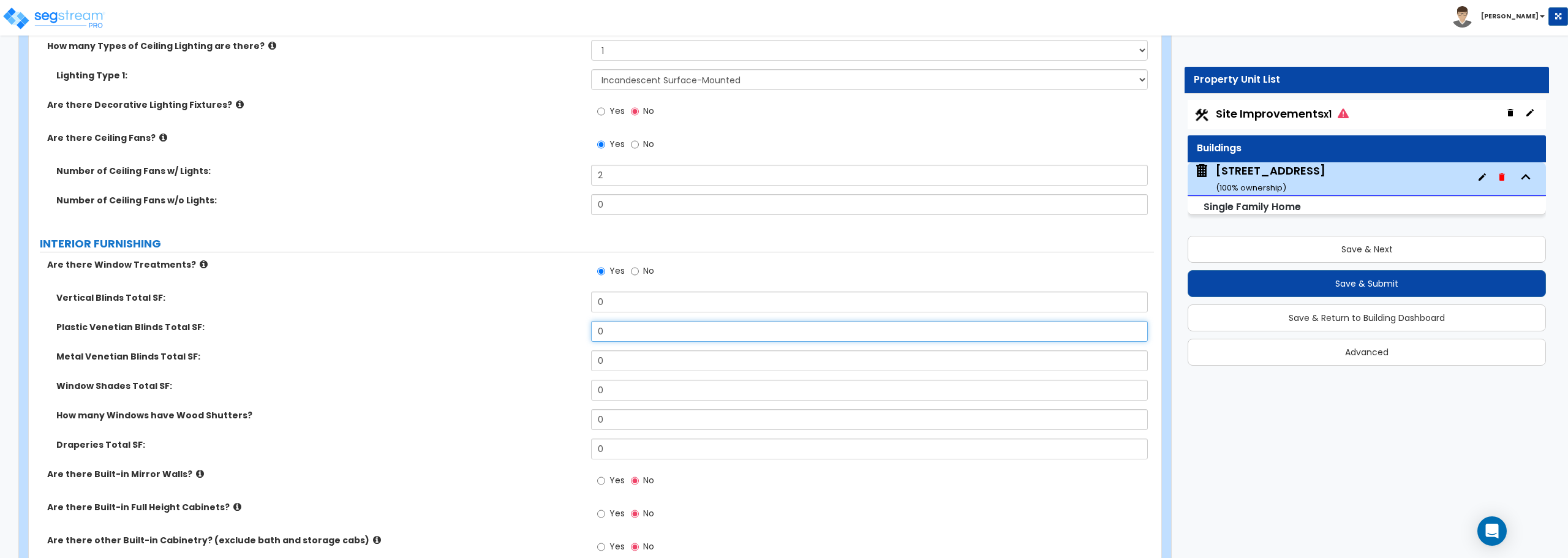
drag, startPoint x: 620, startPoint y: 333, endPoint x: 515, endPoint y: 338, distance: 105.1
click at [515, 338] on div "Plastic Venetian Blinds Total SF: 0" at bounding box center [591, 336] width 1125 height 30
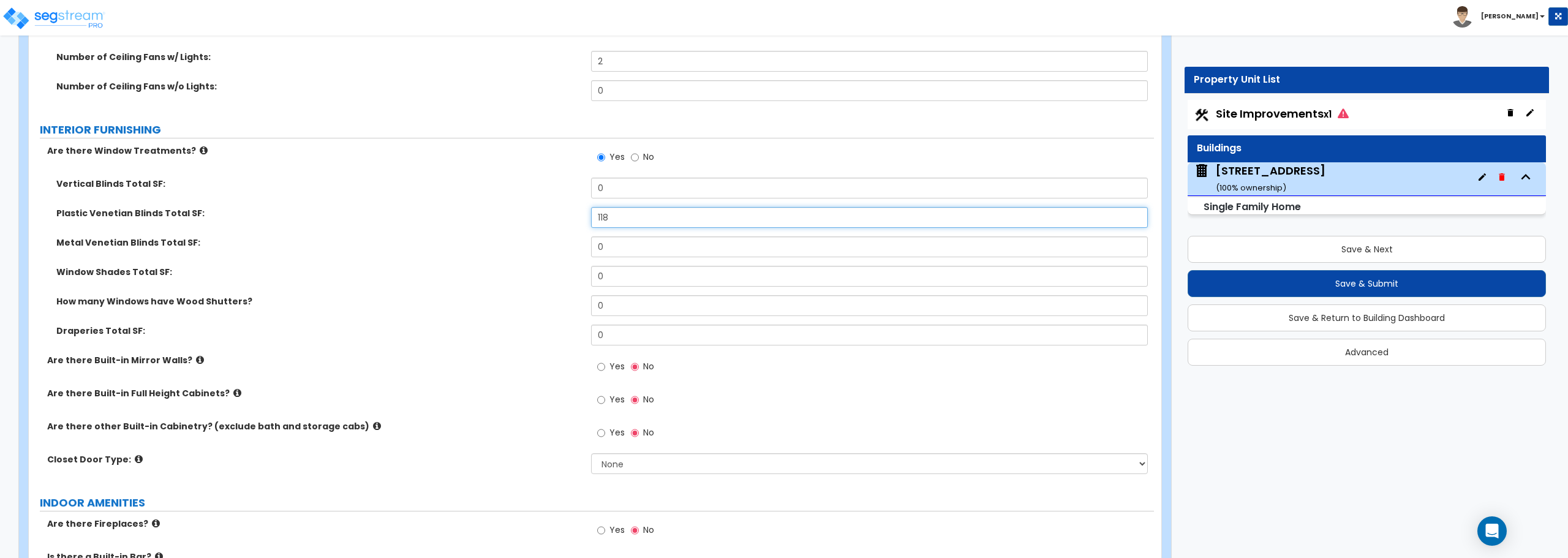
scroll to position [3310, 0]
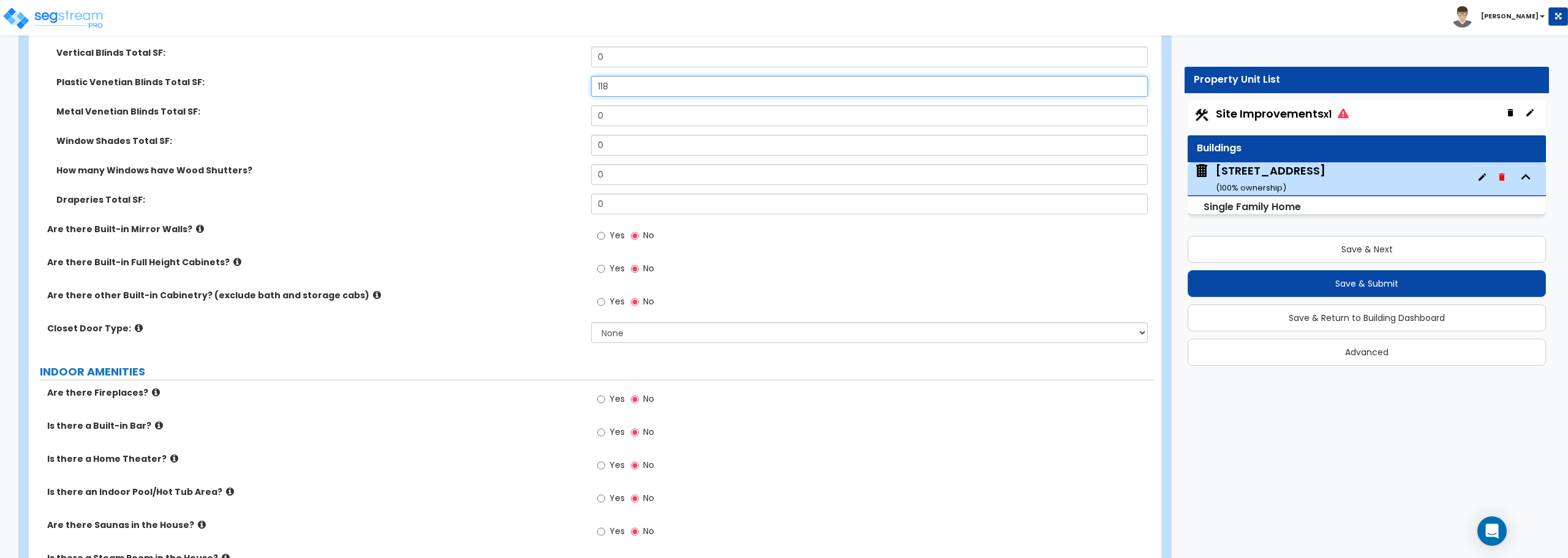
type input "118"
click at [614, 332] on select "None Bi-fold Louvered Doors Bi-fold Panel Doors Sliding Doors Hinged Wood Door" at bounding box center [869, 333] width 556 height 21
select select "3"
click at [591, 323] on select "None Bi-fold Louvered Doors Bi-fold Panel Doors Sliding Doors Hinged Wood Door" at bounding box center [869, 333] width 556 height 21
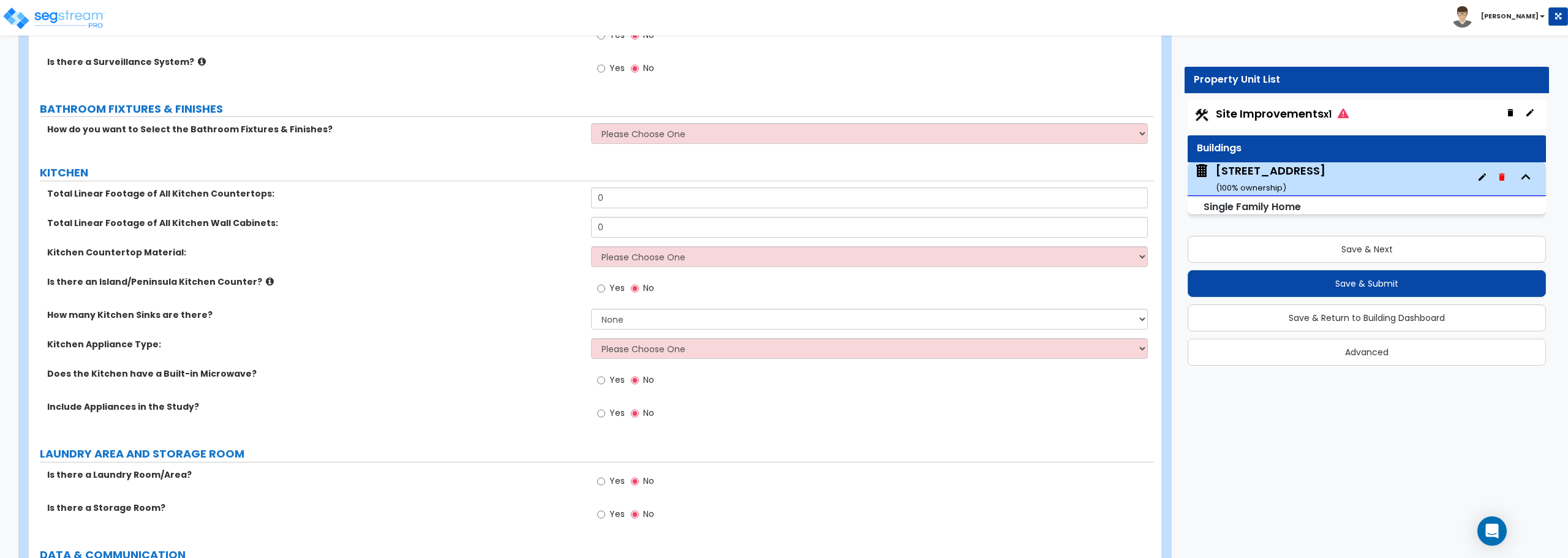
scroll to position [3861, 0]
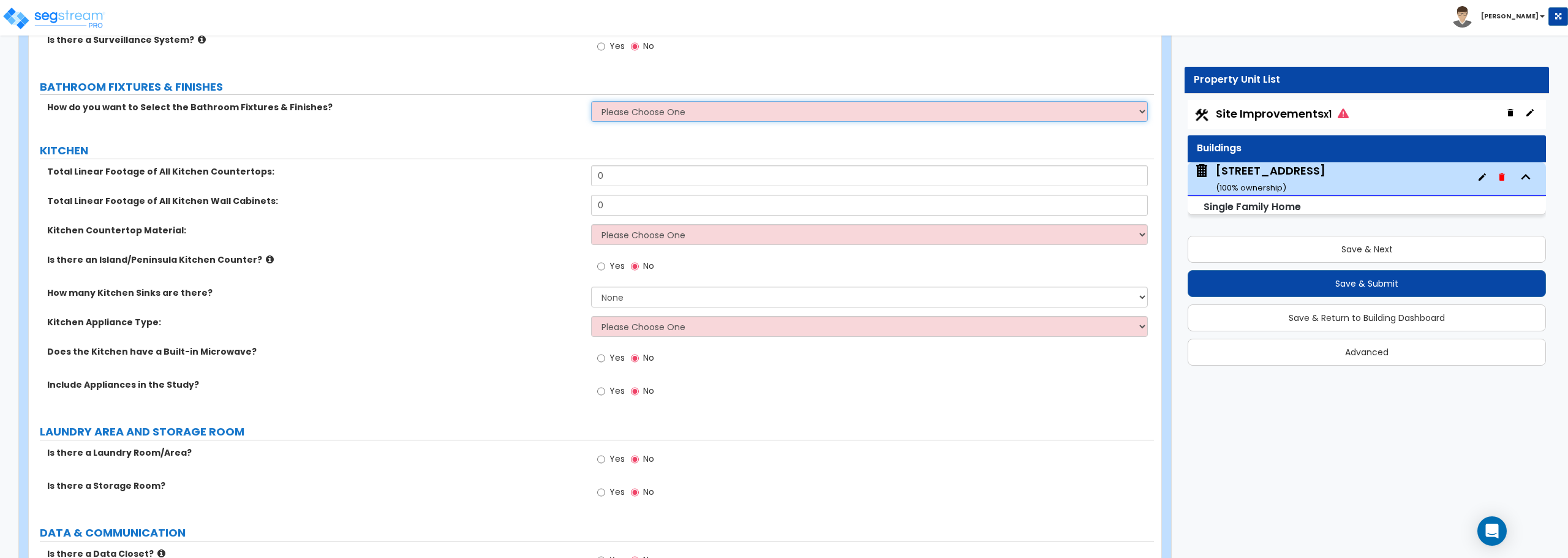
click at [662, 106] on select "Please Choose One I want to Select Fixtures and Finishes only for one Bath and …" at bounding box center [869, 111] width 556 height 21
select select "1"
click at [591, 101] on select "Please Choose One I want to Select Fixtures and Finishes only for one Bath and …" at bounding box center [869, 111] width 556 height 21
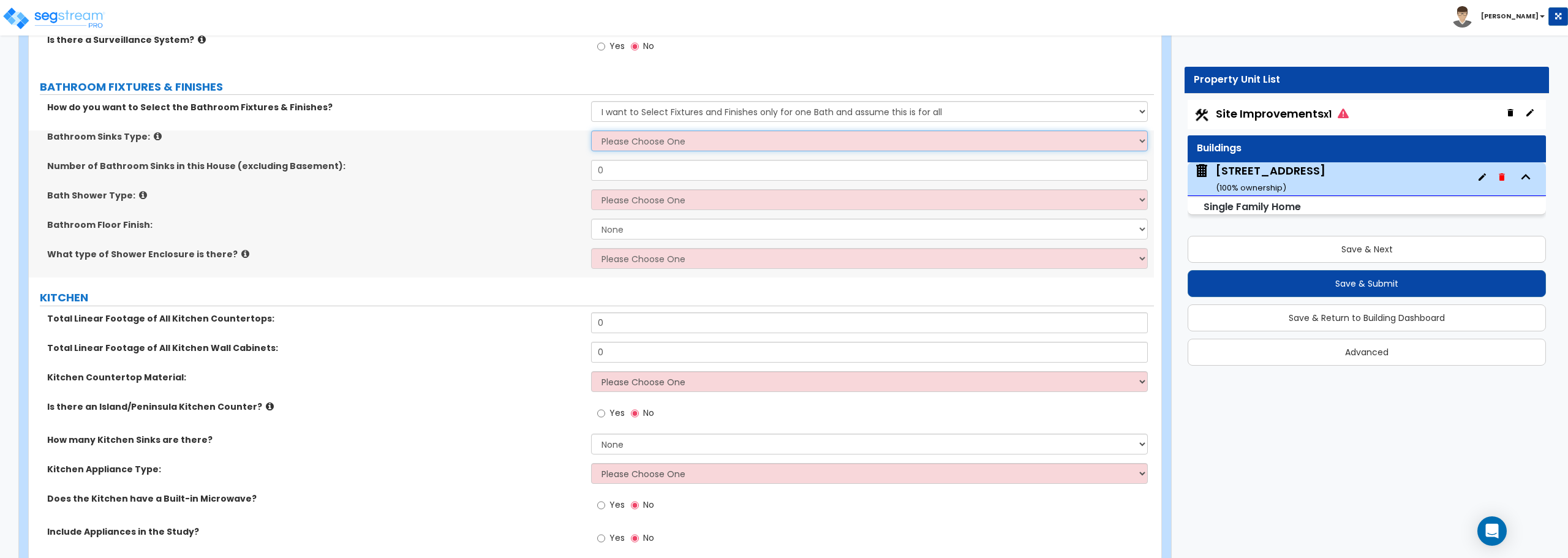
click at [657, 144] on select "Please Choose One Wall-mounted Pedestal-mounted Vanity-mounted" at bounding box center [869, 141] width 556 height 21
select select "3"
click at [591, 131] on select "Please Choose One Wall-mounted Pedestal-mounted Vanity-mounted" at bounding box center [869, 141] width 556 height 21
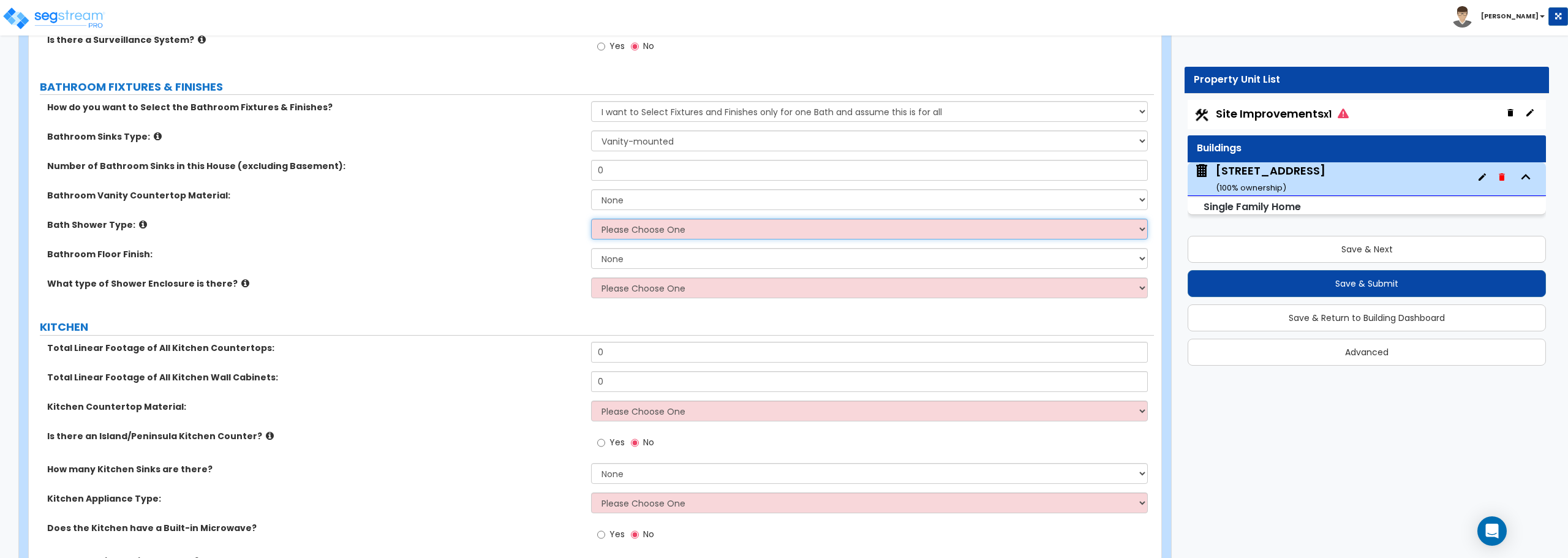
click at [641, 231] on select "Please Choose One Standalone Shower Bathtub - Shower Combination" at bounding box center [869, 229] width 556 height 21
click at [511, 231] on label "Bath Shower Type:" at bounding box center [314, 224] width 535 height 13
click at [639, 229] on select "Please Choose One Standalone Shower Bathtub - Shower Combination" at bounding box center [869, 229] width 556 height 21
click at [649, 227] on select "Please Choose One Standalone Shower Bathtub - Shower Combination" at bounding box center [869, 229] width 556 height 21
select select "2"
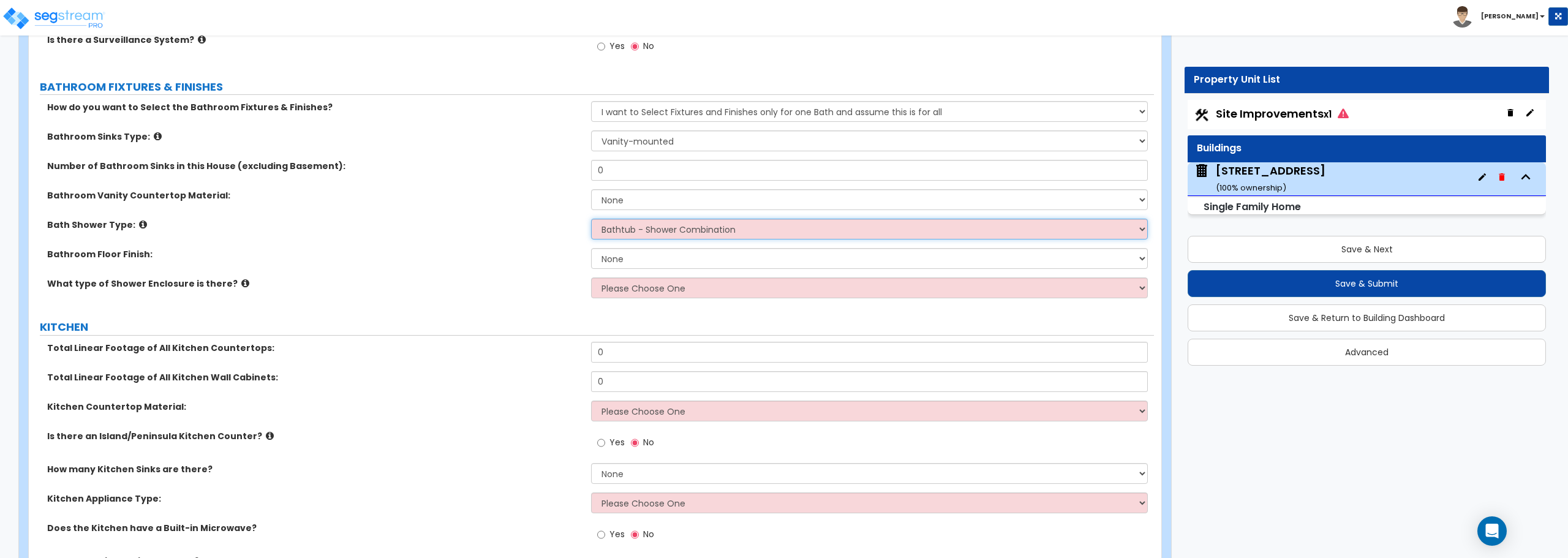
click at [591, 218] on select "Please Choose One Standalone Shower Bathtub - Shower Combination" at bounding box center [869, 229] width 556 height 21
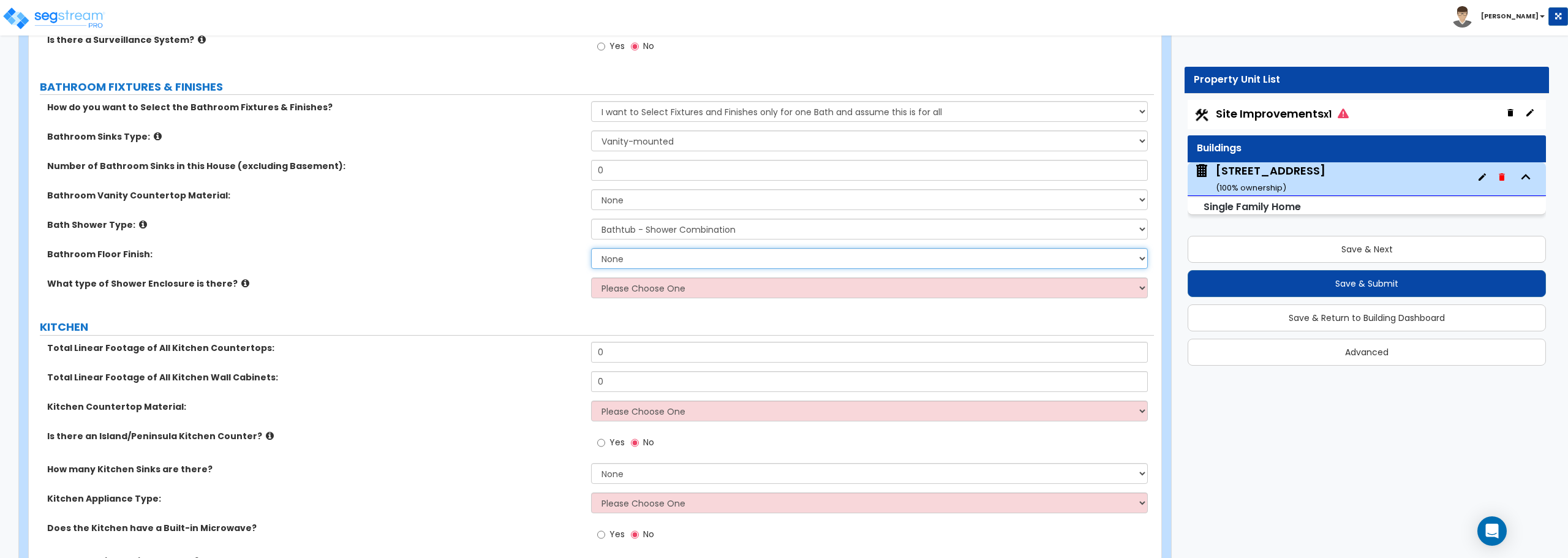
click at [656, 258] on select "None Tile Flooring Hardwood Flooring Resilient Laminate Flooring VCT Flooring S…" at bounding box center [869, 258] width 556 height 21
select select "1"
click at [591, 248] on select "None Tile Flooring Hardwood Flooring Resilient Laminate Flooring VCT Flooring S…" at bounding box center [869, 258] width 556 height 21
click at [641, 283] on select "Please Choose One Curtain & [PERSON_NAME] Sliding Doors Glass Hinged Doors" at bounding box center [869, 288] width 556 height 21
select select "1"
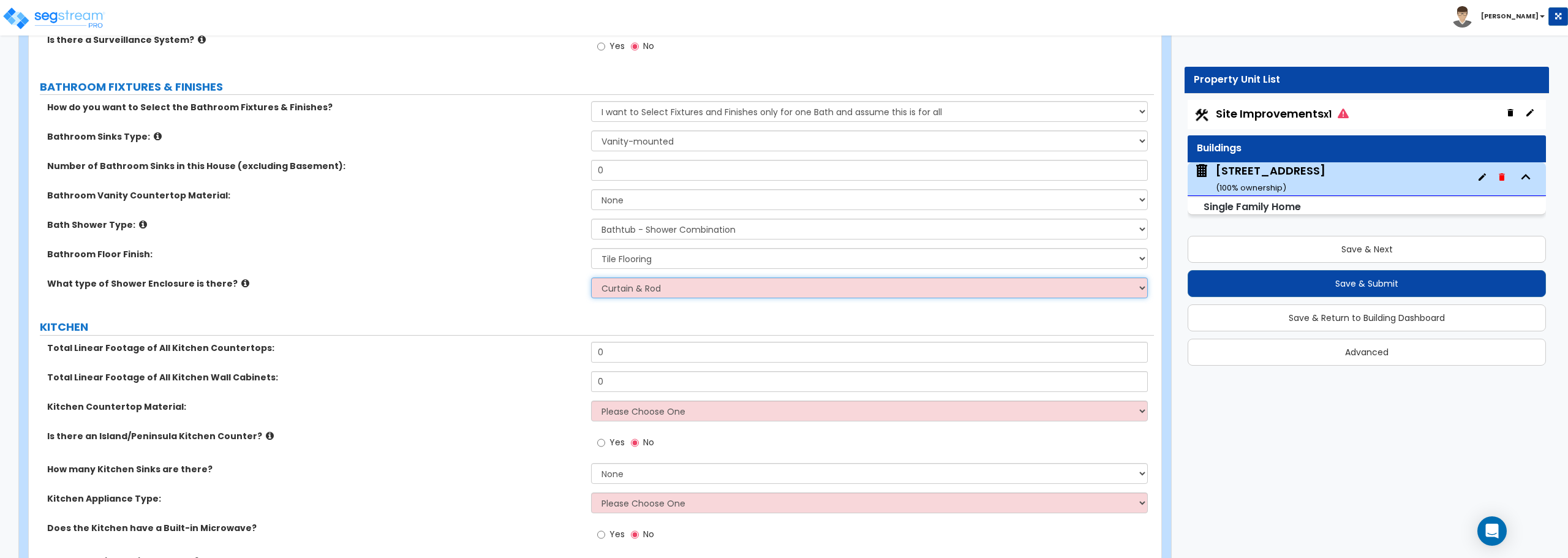
click at [591, 278] on select "Please Choose One Curtain & [PERSON_NAME] Sliding Doors Glass Hinged Doors" at bounding box center [869, 288] width 556 height 21
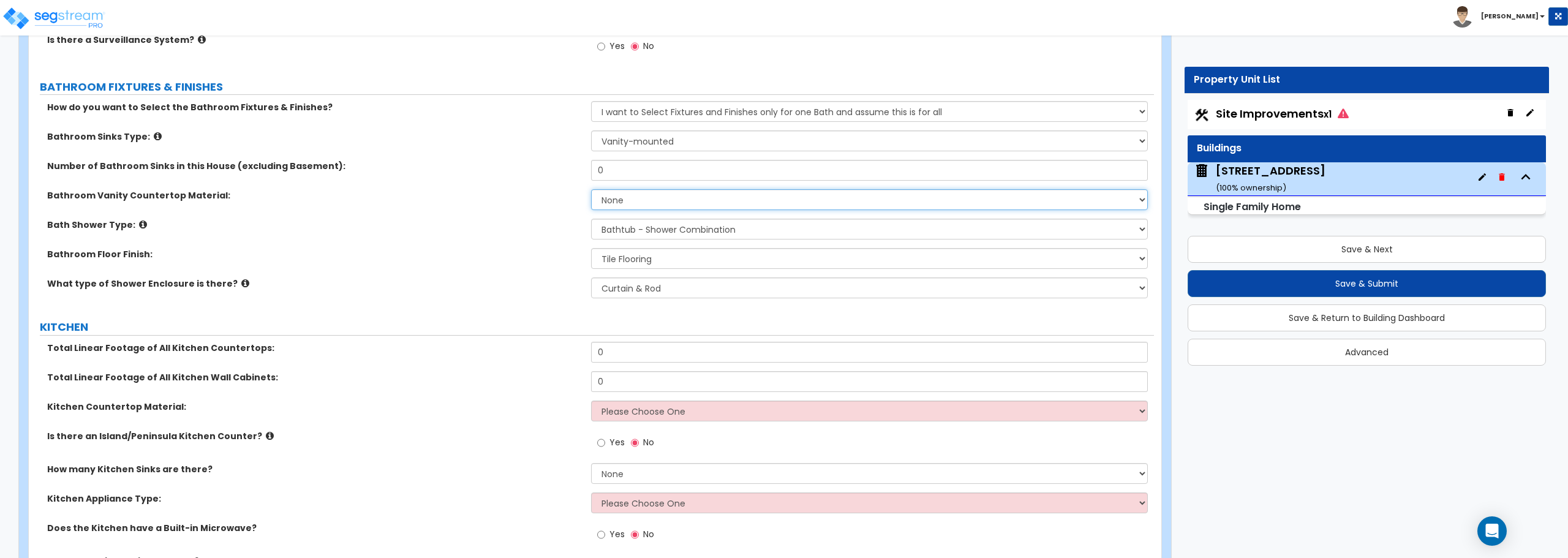
click at [639, 204] on select "None Plastic Laminate Solid Surface Stone Quartz Marble Tile Wood Stainless Ste…" at bounding box center [869, 200] width 556 height 21
click at [645, 201] on select "None Plastic Laminate Solid Surface Stone Quartz Marble Tile Wood Stainless Ste…" at bounding box center [869, 200] width 556 height 21
select select "5"
click at [591, 190] on select "None Plastic Laminate Solid Surface Stone Quartz Marble Tile Wood Stainless Ste…" at bounding box center [869, 200] width 556 height 21
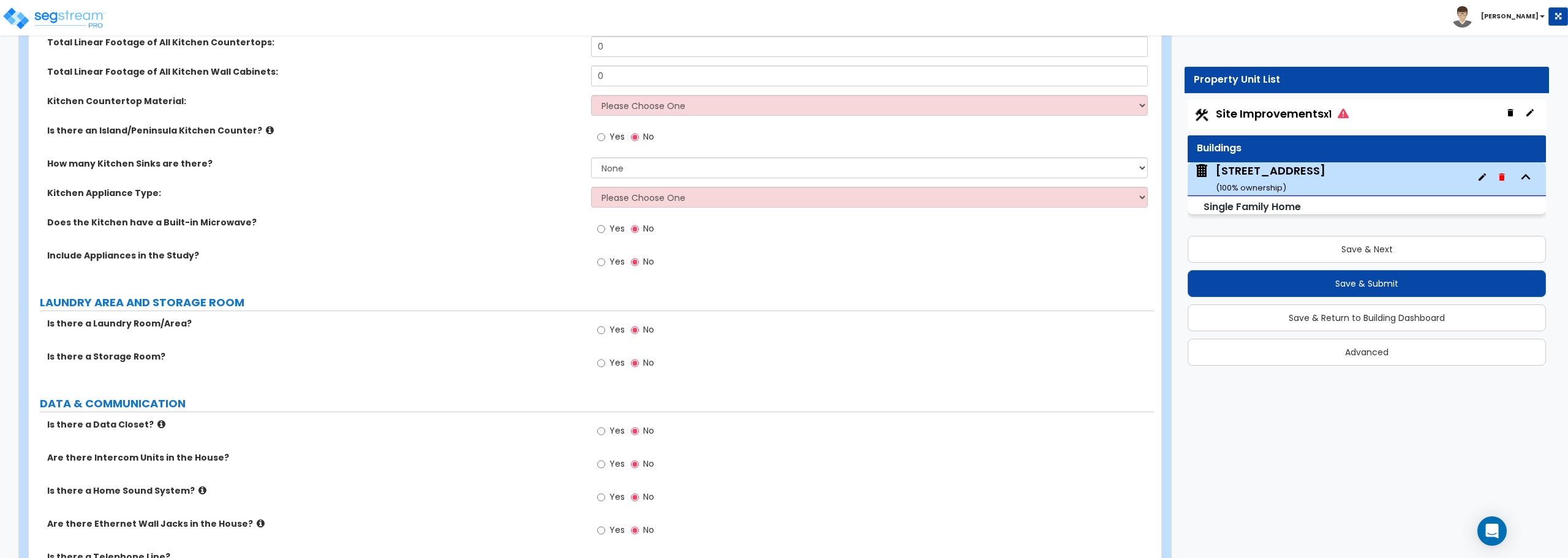
scroll to position [4168, 0]
drag, startPoint x: 625, startPoint y: 46, endPoint x: 515, endPoint y: 45, distance: 110.0
click at [515, 45] on div "Total Linear Footage of All Kitchen Countertops: 0" at bounding box center [591, 50] width 1125 height 30
type input "9"
drag, startPoint x: 621, startPoint y: 83, endPoint x: 524, endPoint y: 92, distance: 97.4
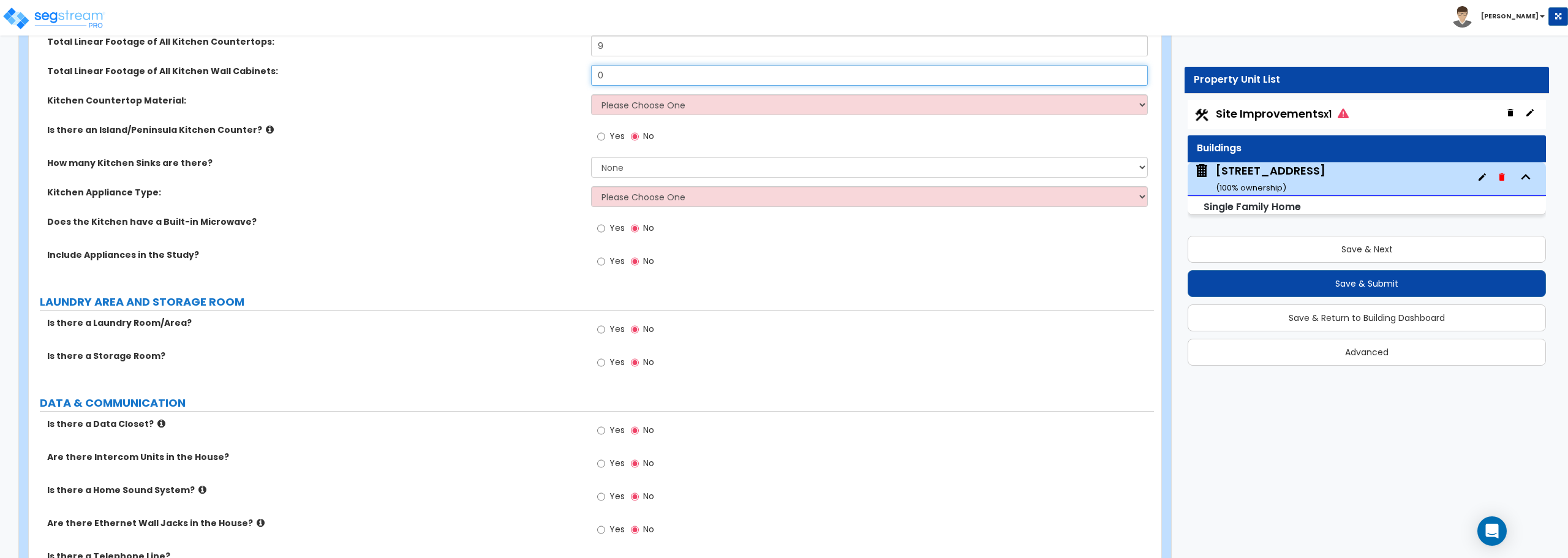
click at [524, 92] on div "Total Linear Footage of All Kitchen Wall Cabinets: 0" at bounding box center [591, 80] width 1125 height 30
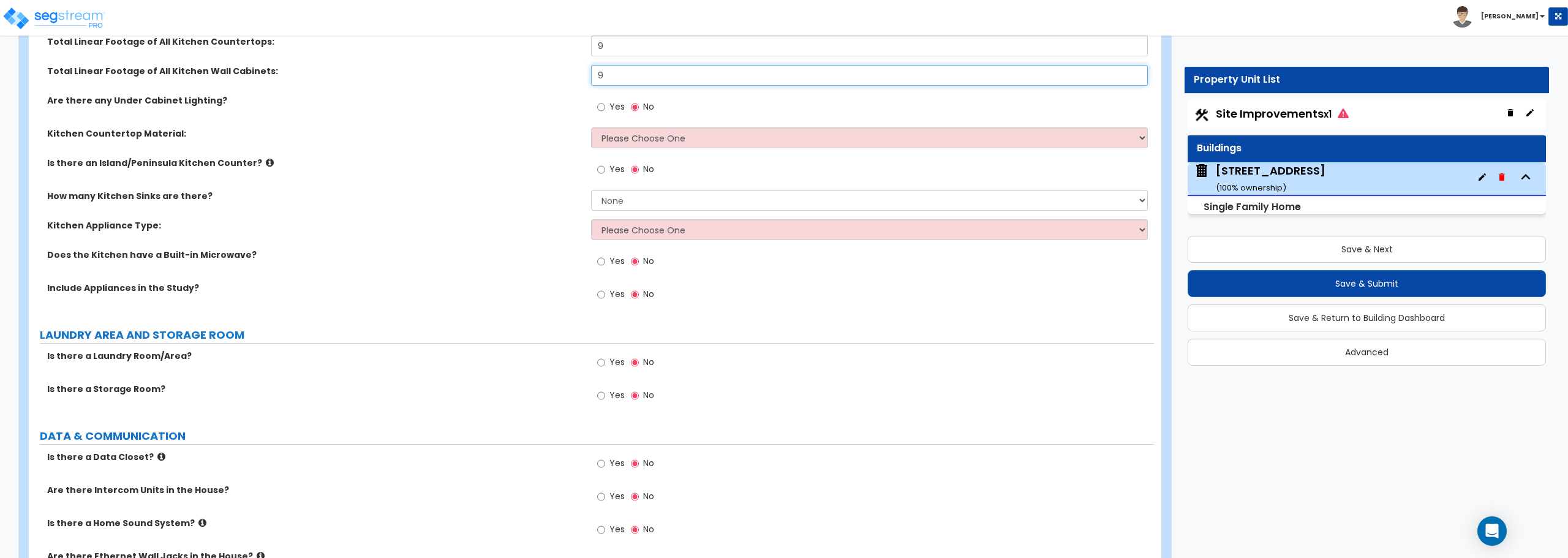
type input "9"
click at [642, 136] on select "Please Choose One Plastic Laminate Solid Surface Stone Quartz Marble Tile Wood …" at bounding box center [869, 138] width 556 height 21
select select "1"
click at [591, 128] on select "Please Choose One Plastic Laminate Solid Surface Stone Quartz Marble Tile Wood …" at bounding box center [869, 138] width 556 height 21
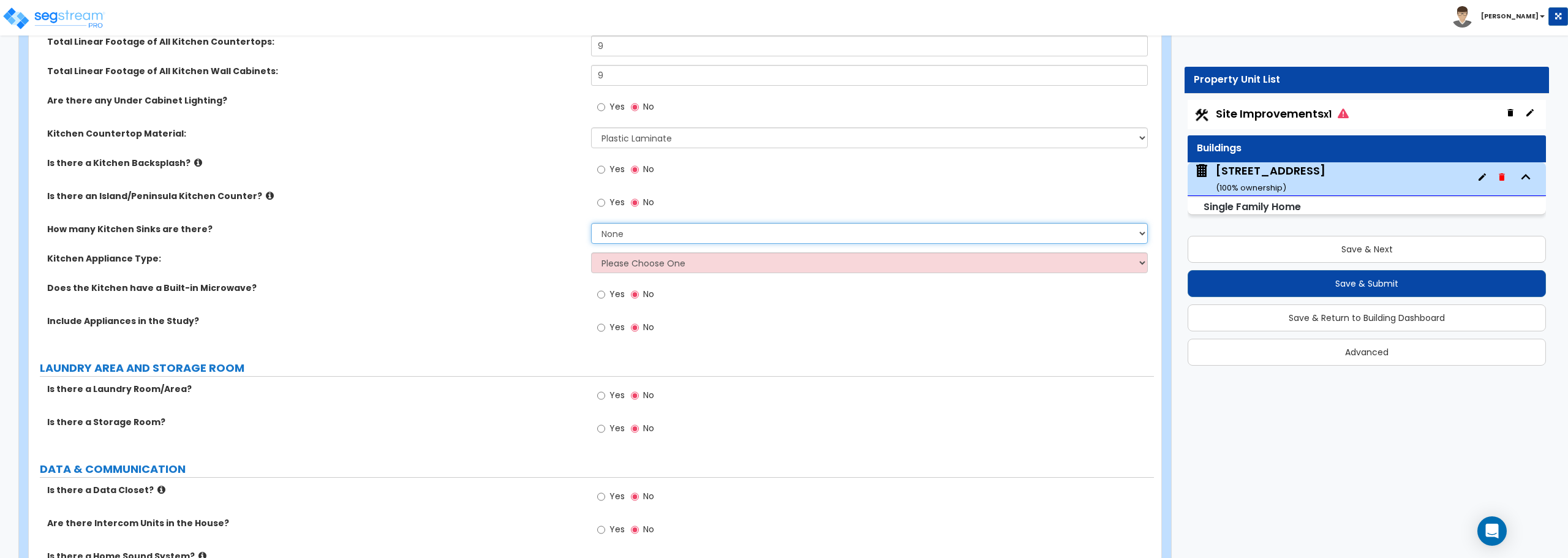
click at [606, 237] on select "None 1 2 3" at bounding box center [869, 233] width 556 height 21
select select "1"
click at [591, 223] on select "None 1 2 3" at bounding box center [869, 233] width 556 height 21
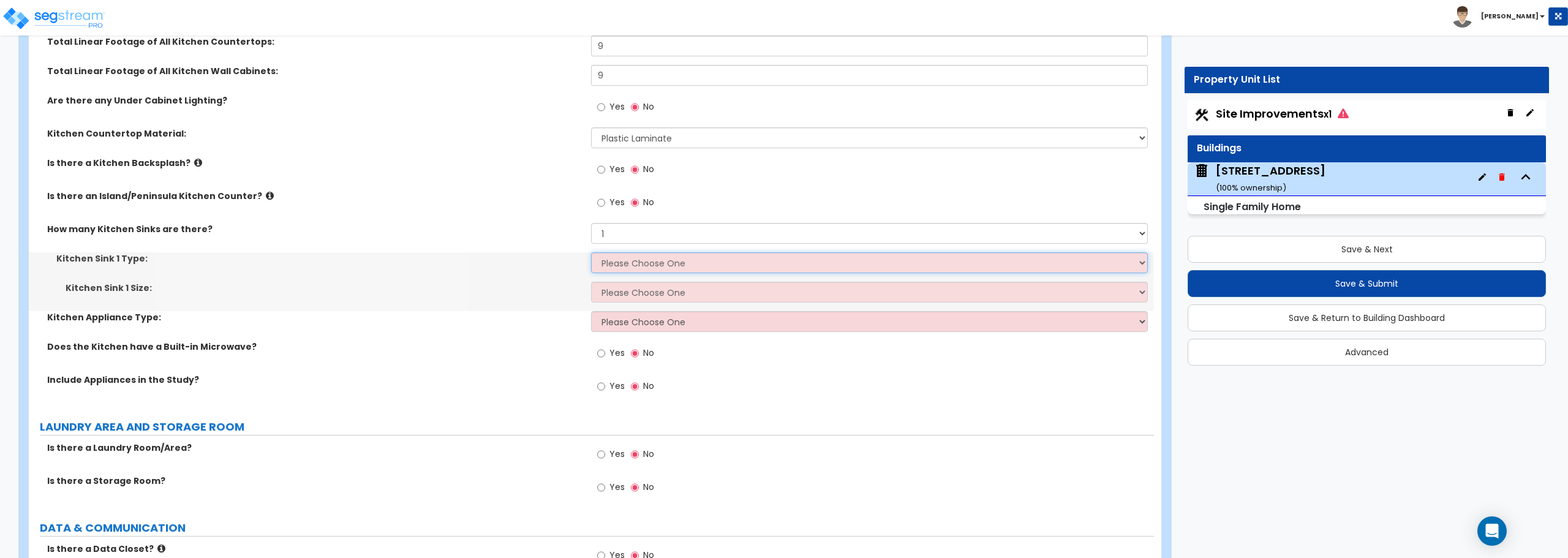
click at [620, 266] on select "Please Choose One Stainless Steel Porcelain Enamel Cast Iron Granite Composite" at bounding box center [869, 263] width 556 height 21
select select "1"
click at [591, 252] on select "Please Choose One Stainless Steel Porcelain Enamel Cast Iron Granite Composite" at bounding box center [869, 263] width 556 height 21
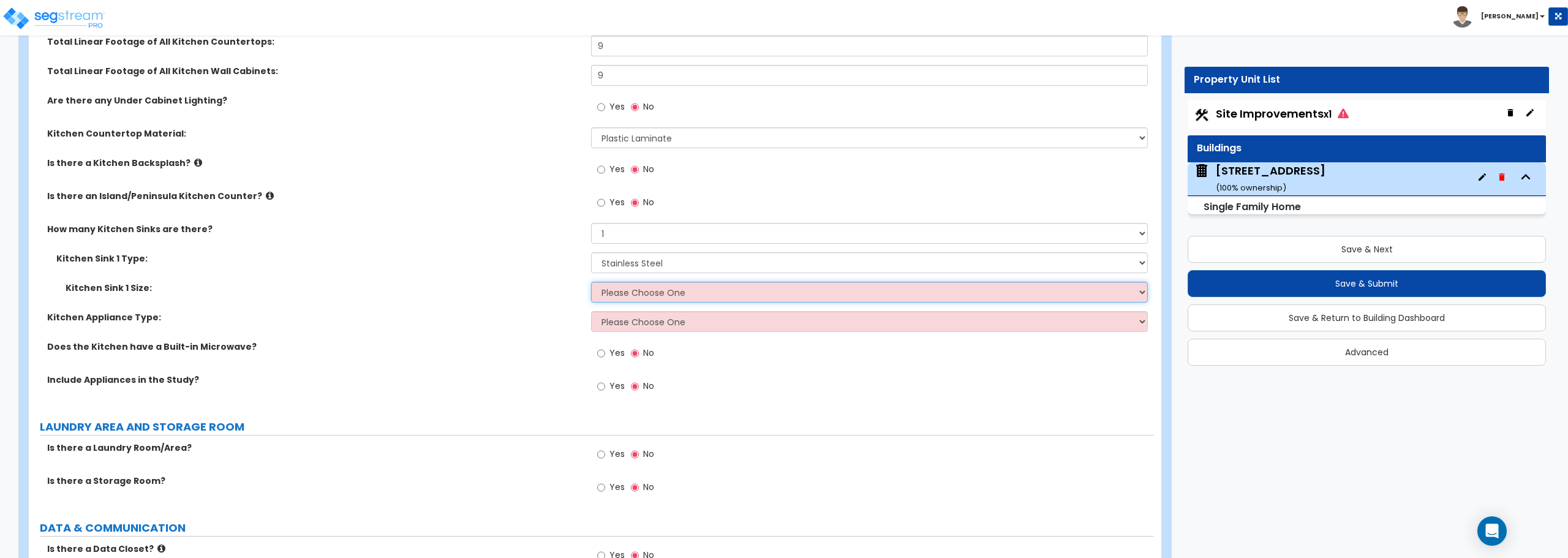
click at [626, 297] on select "Please Choose One Single Sink Double Sink" at bounding box center [869, 292] width 556 height 21
select select "2"
click at [591, 282] on select "Please Choose One Single Sink Double Sink" at bounding box center [869, 292] width 556 height 21
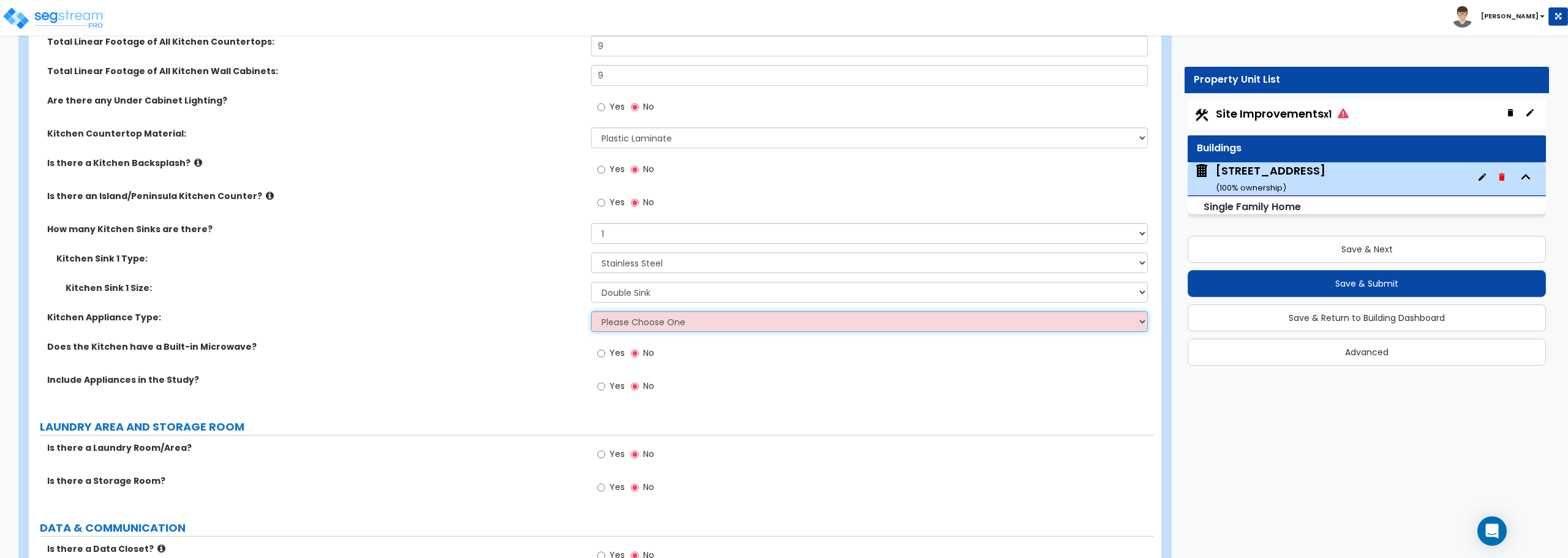
click at [630, 320] on select "Please Choose One Gas Electric" at bounding box center [869, 322] width 556 height 21
select select "1"
click at [591, 311] on select "Please Choose One Gas Electric" at bounding box center [869, 322] width 556 height 21
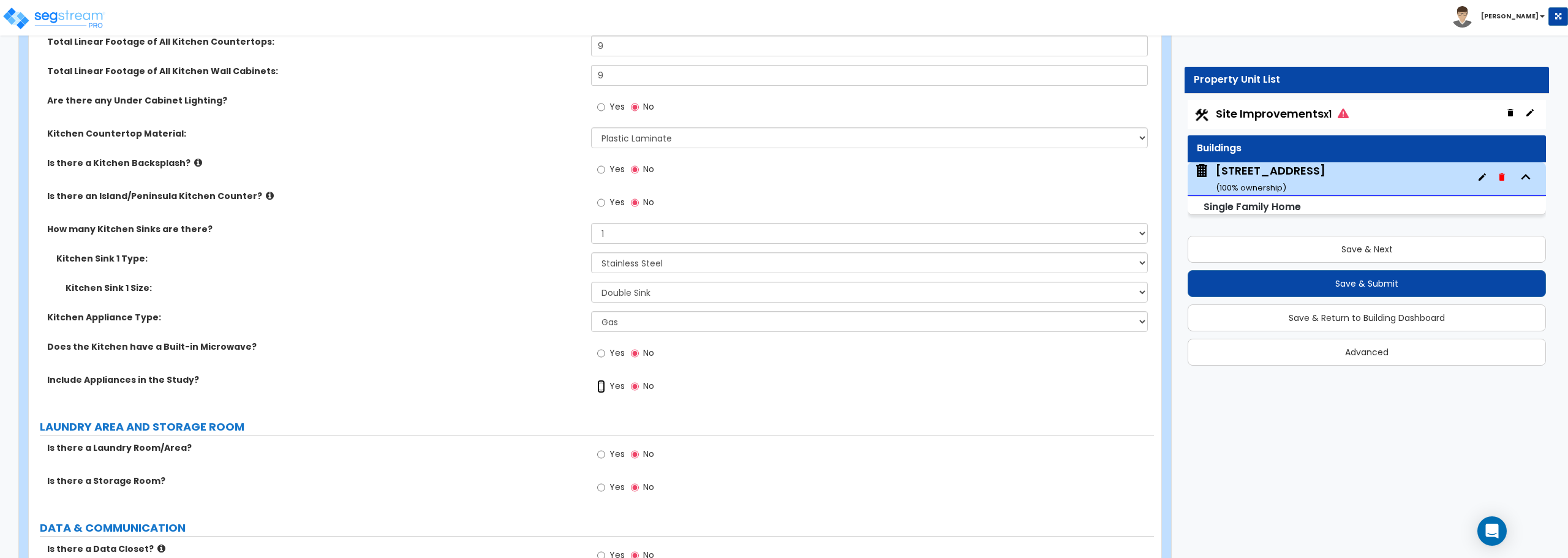
click at [603, 385] on input "Yes" at bounding box center [601, 387] width 8 height 13
radio input "true"
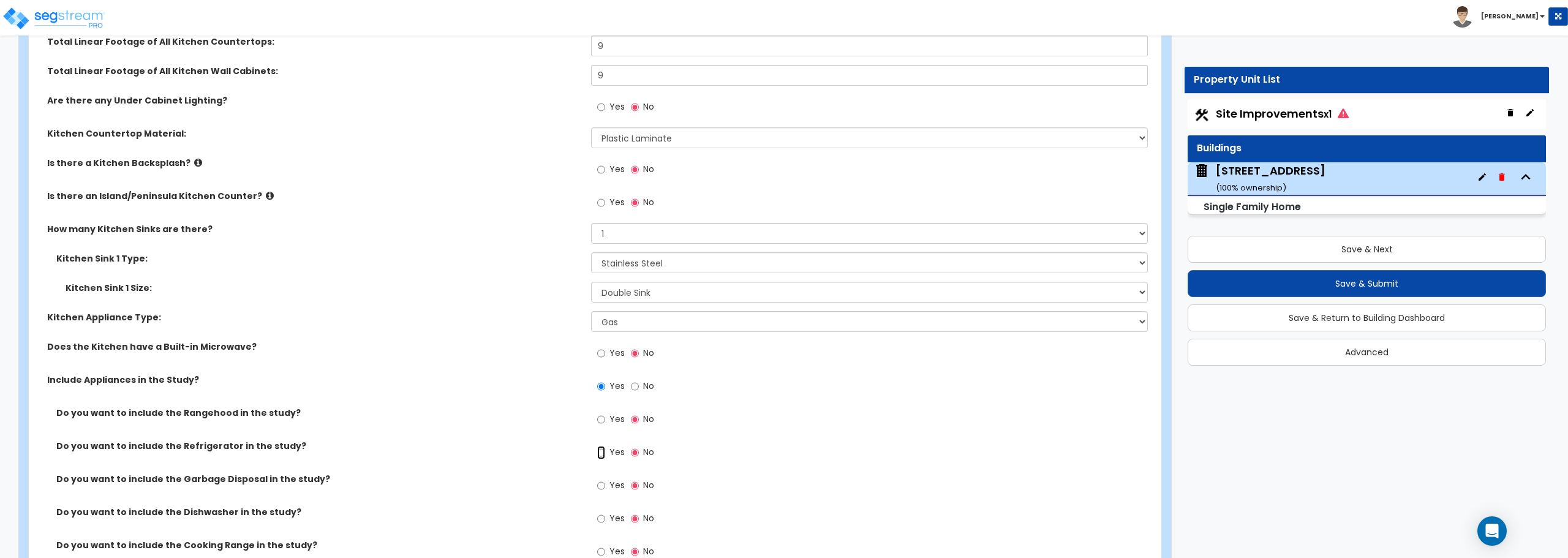
click at [603, 451] on input "Yes" at bounding box center [601, 453] width 8 height 13
radio input "true"
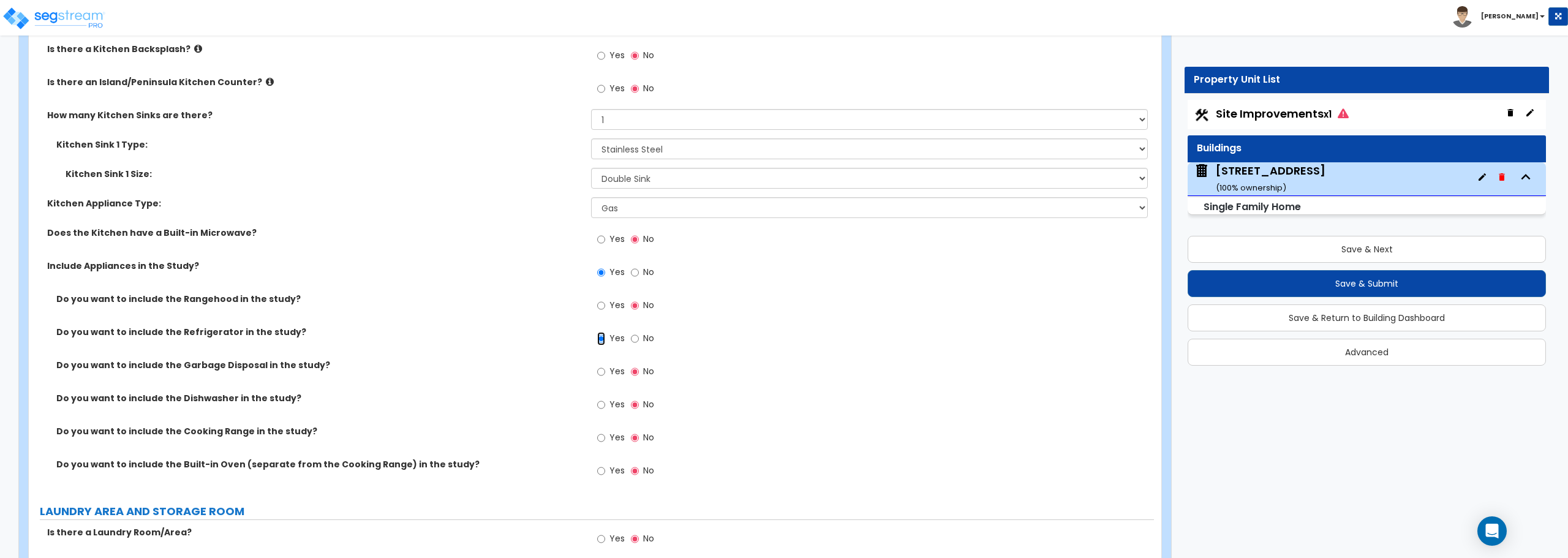
scroll to position [4291, 0]
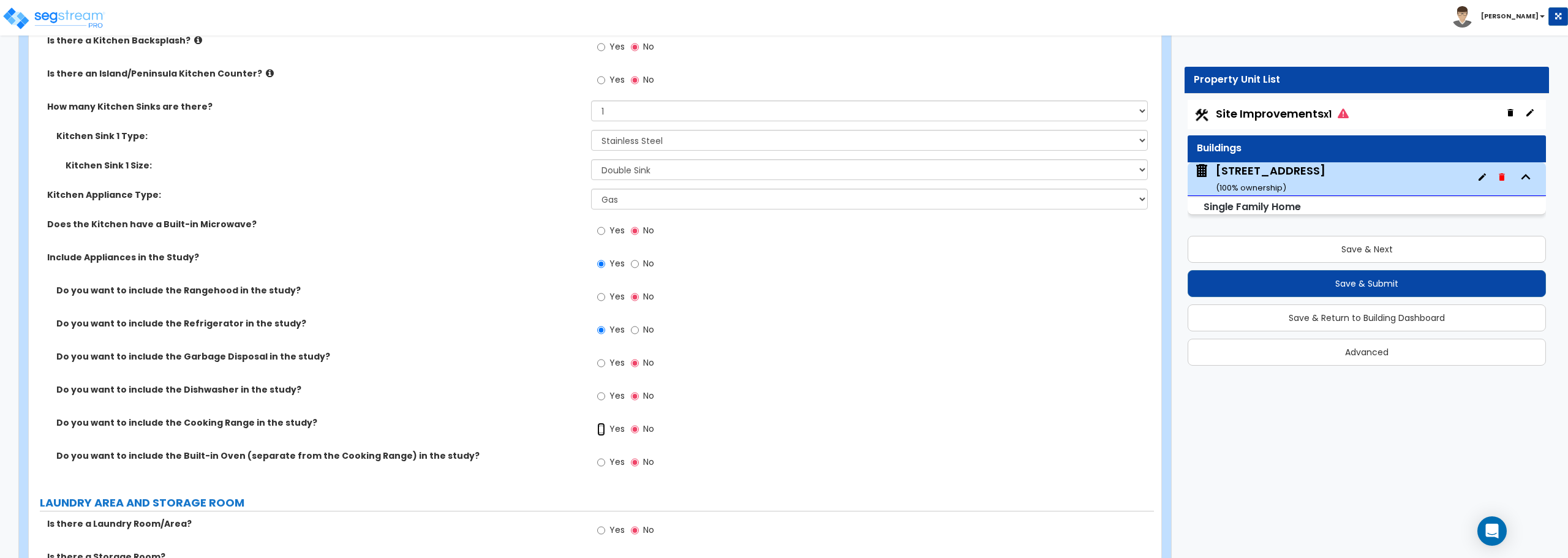
click at [598, 431] on input "Yes" at bounding box center [601, 430] width 8 height 13
radio input "true"
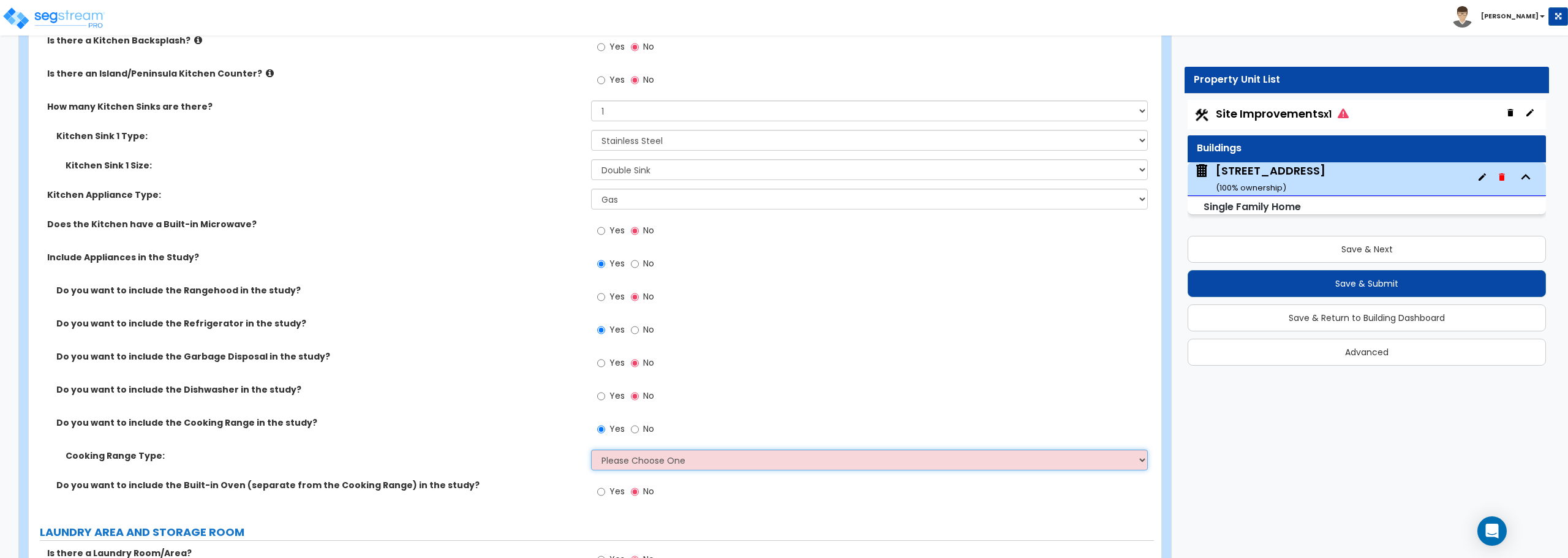
click at [666, 455] on select "Please Choose One Cook Top Only Range with Oven" at bounding box center [869, 461] width 556 height 21
select select "2"
click at [591, 450] on select "Please Choose One Cook Top Only Range with Oven" at bounding box center [869, 461] width 556 height 21
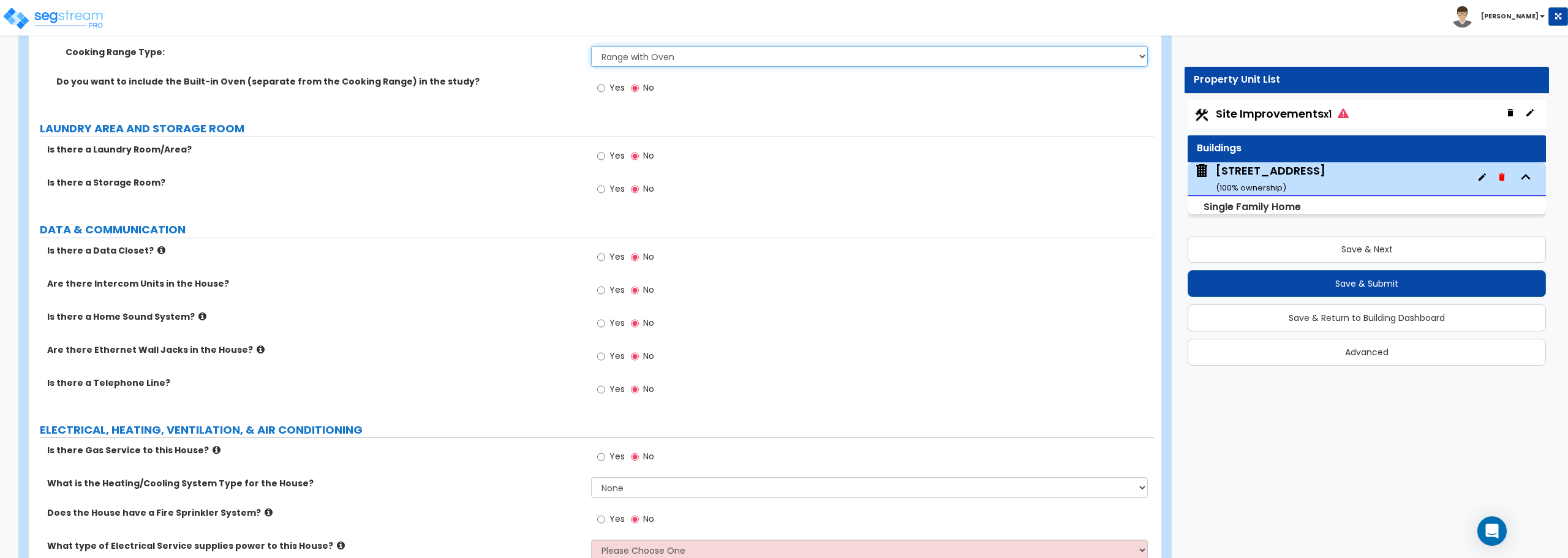
scroll to position [4719, 0]
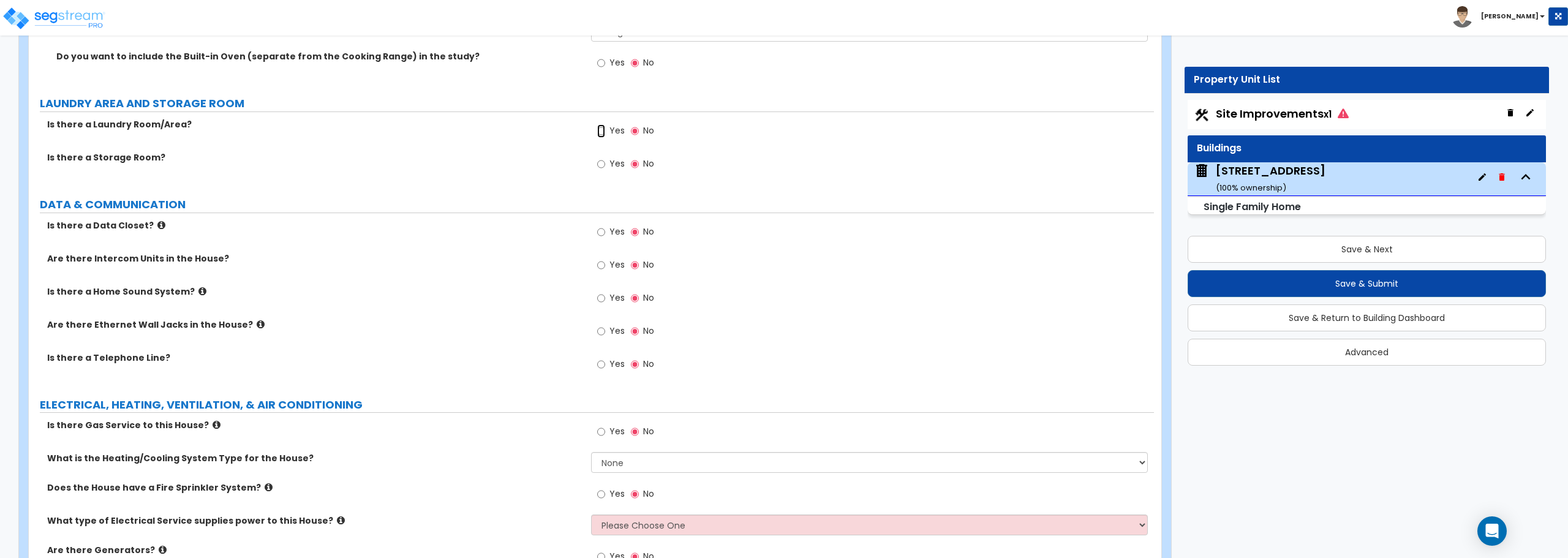
click at [600, 128] on input "Yes" at bounding box center [601, 131] width 8 height 13
radio input "true"
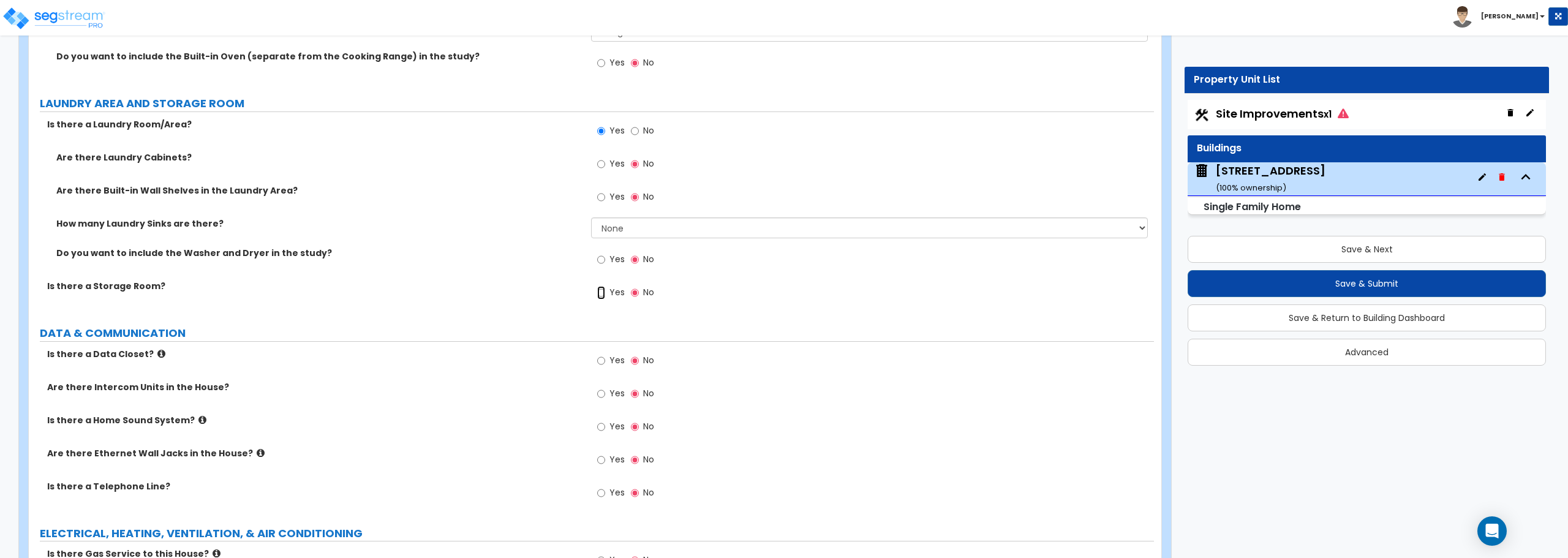
click at [603, 294] on input "Yes" at bounding box center [601, 293] width 8 height 13
radio input "true"
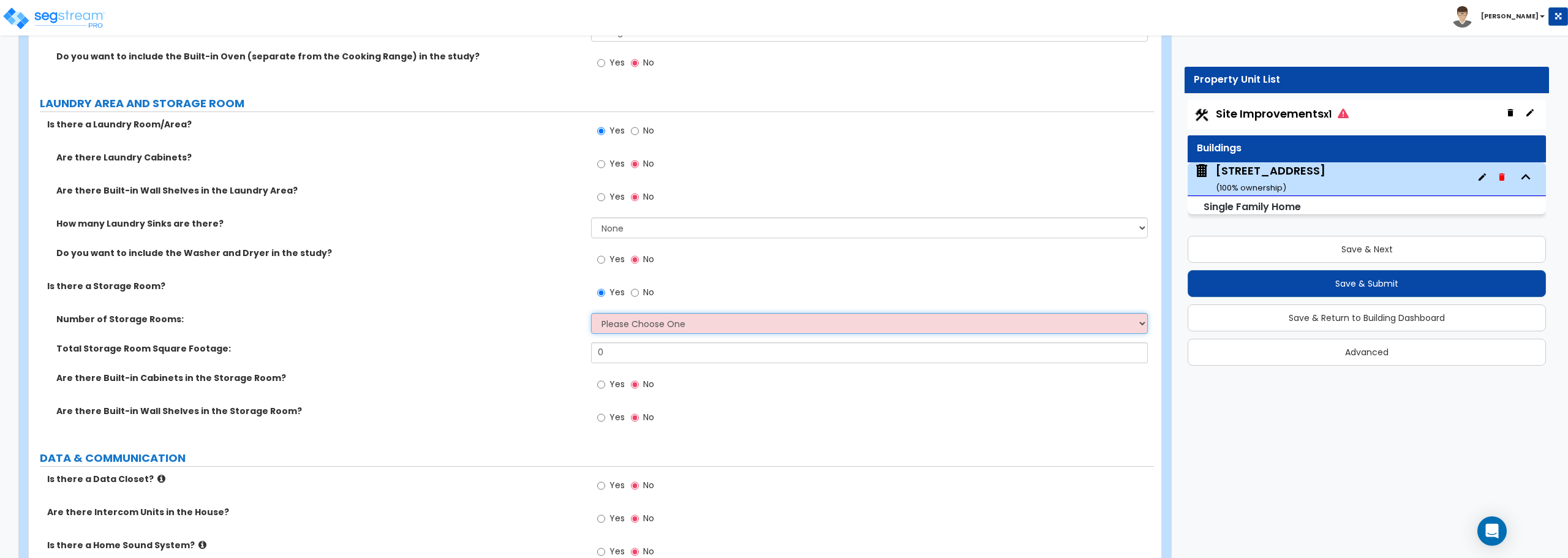
click at [628, 328] on select "Please Choose One 1 2 3" at bounding box center [869, 323] width 556 height 21
select select "1"
click at [591, 313] on select "Please Choose One 1 2 3" at bounding box center [869, 323] width 556 height 21
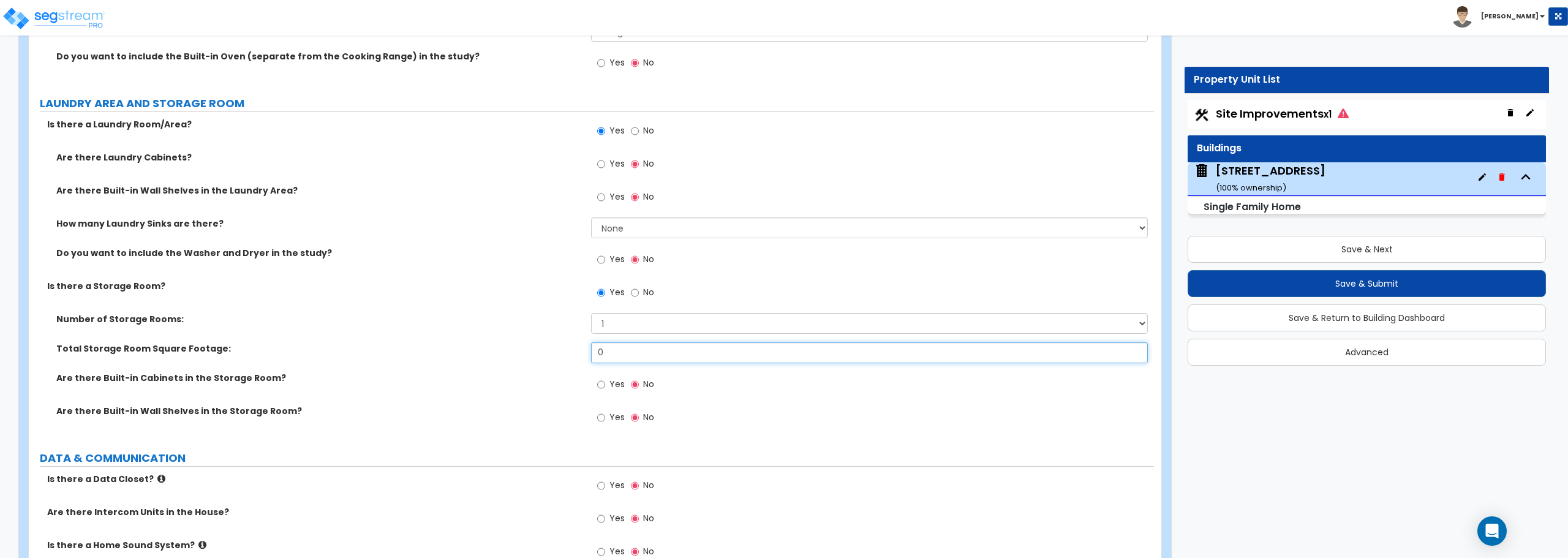
drag, startPoint x: 617, startPoint y: 356, endPoint x: 518, endPoint y: 359, distance: 99.0
click at [518, 359] on div "Total Storage Room Square Footage: 0" at bounding box center [591, 357] width 1125 height 30
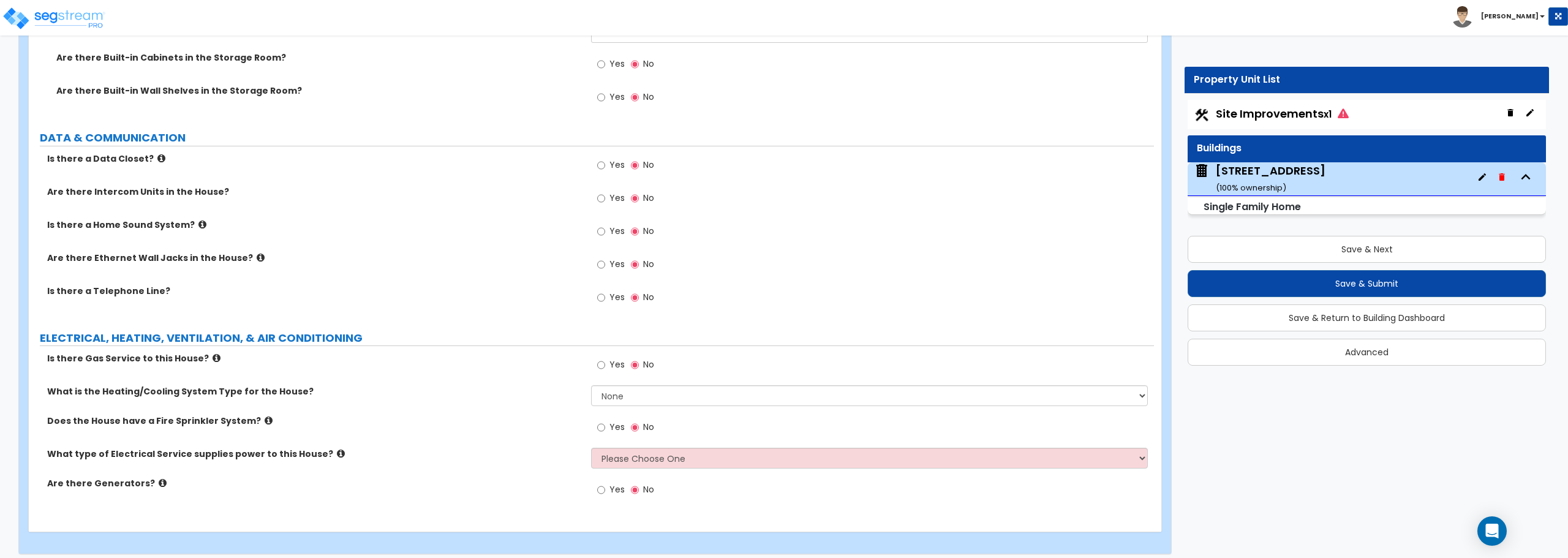
scroll to position [5049, 0]
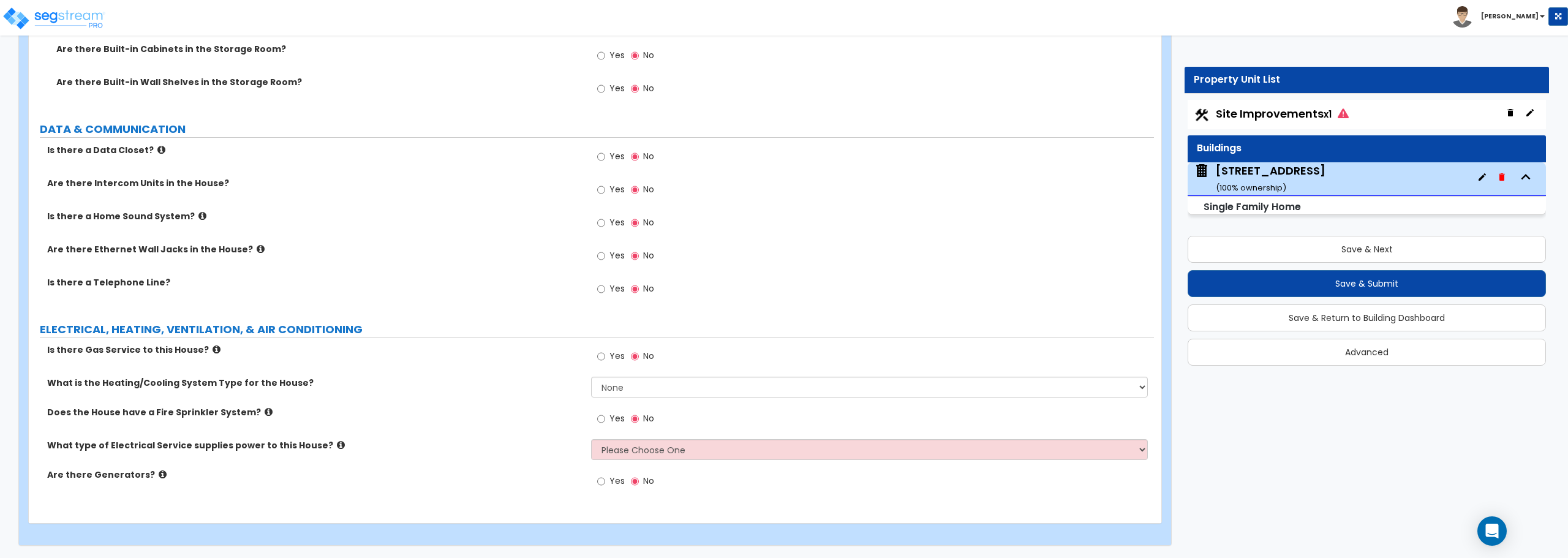
click at [686, 373] on div "Yes No" at bounding box center [872, 360] width 562 height 33
click at [686, 380] on select "None Heat Only Centralized Heating & Cooling Thru Wall Air Conditioners Mini Sp…" at bounding box center [869, 388] width 556 height 21
select select "2"
click at [591, 377] on select "None Heat Only Centralized Heating & Cooling Thru Wall Air Conditioners Mini Sp…" at bounding box center [869, 388] width 556 height 21
click at [598, 358] on input "Yes" at bounding box center [601, 356] width 8 height 13
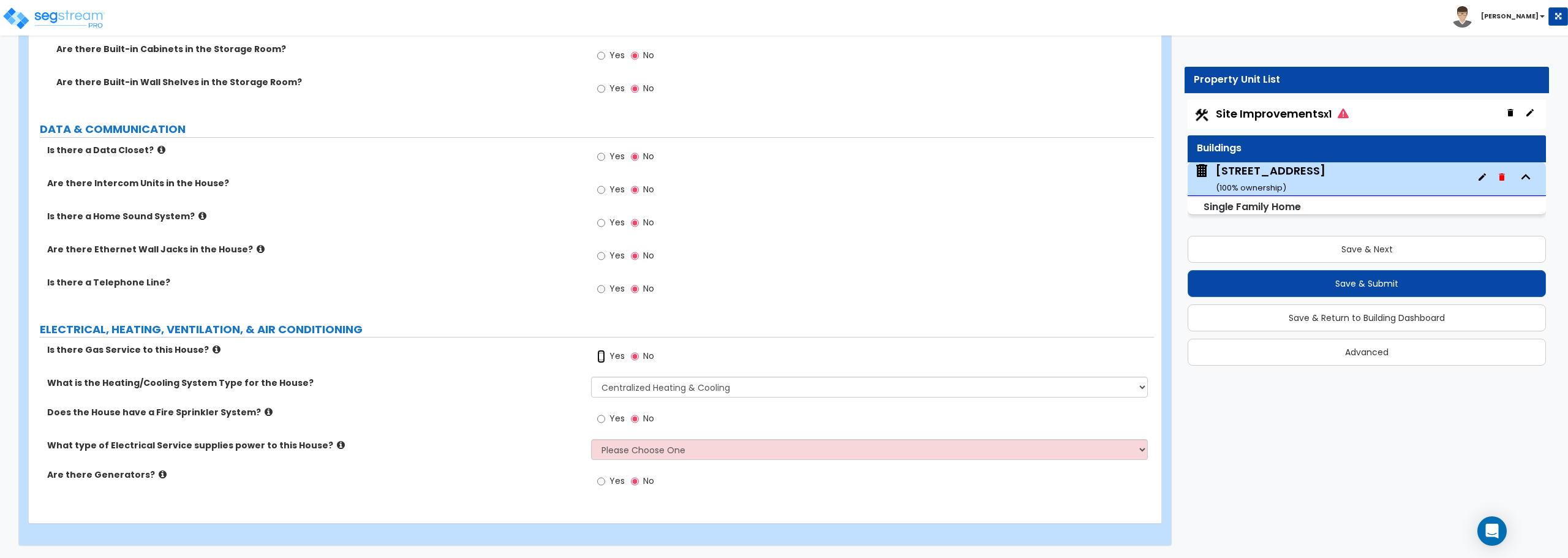
radio input "true"
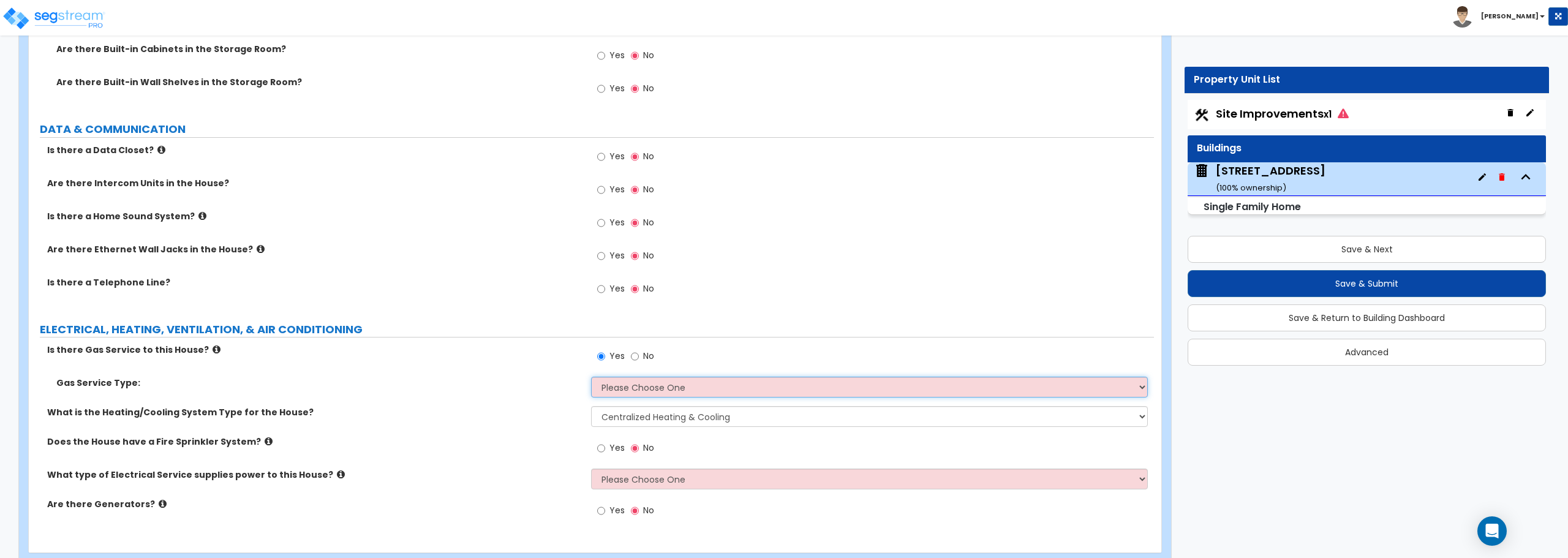
click at [691, 393] on select "Please Choose One Natural Gas Service Propane Tank On-site" at bounding box center [869, 388] width 556 height 21
select select "1"
click at [591, 377] on select "Please Choose One Natural Gas Service Propane Tank On-site" at bounding box center [869, 388] width 556 height 21
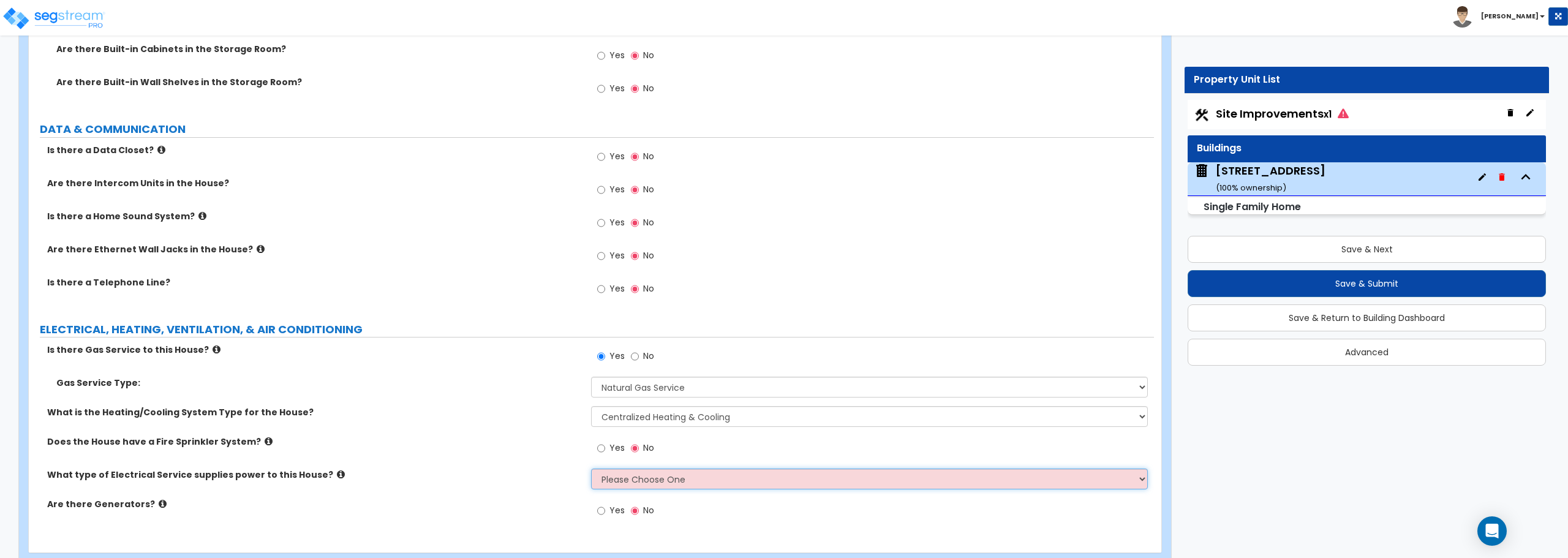
click at [660, 482] on select "Please Choose One Overhead Underground" at bounding box center [869, 479] width 556 height 21
select select "1"
click at [591, 469] on select "Please Choose One Overhead Underground" at bounding box center [869, 479] width 556 height 21
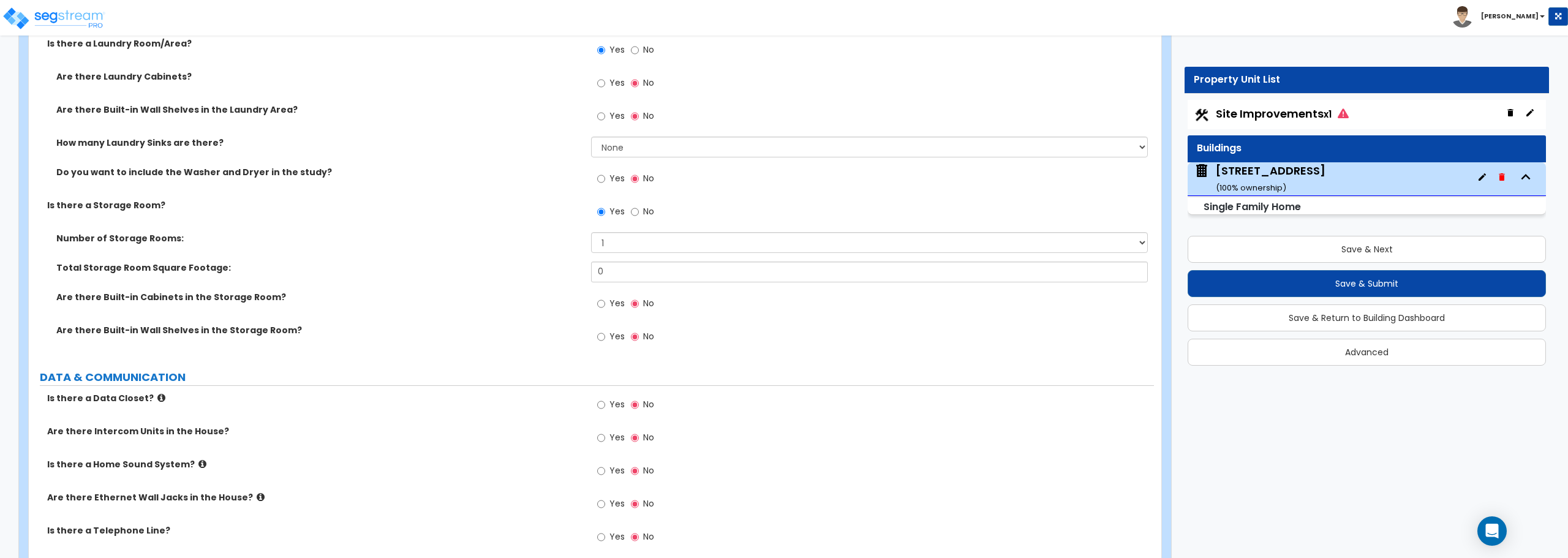
scroll to position [4772, 0]
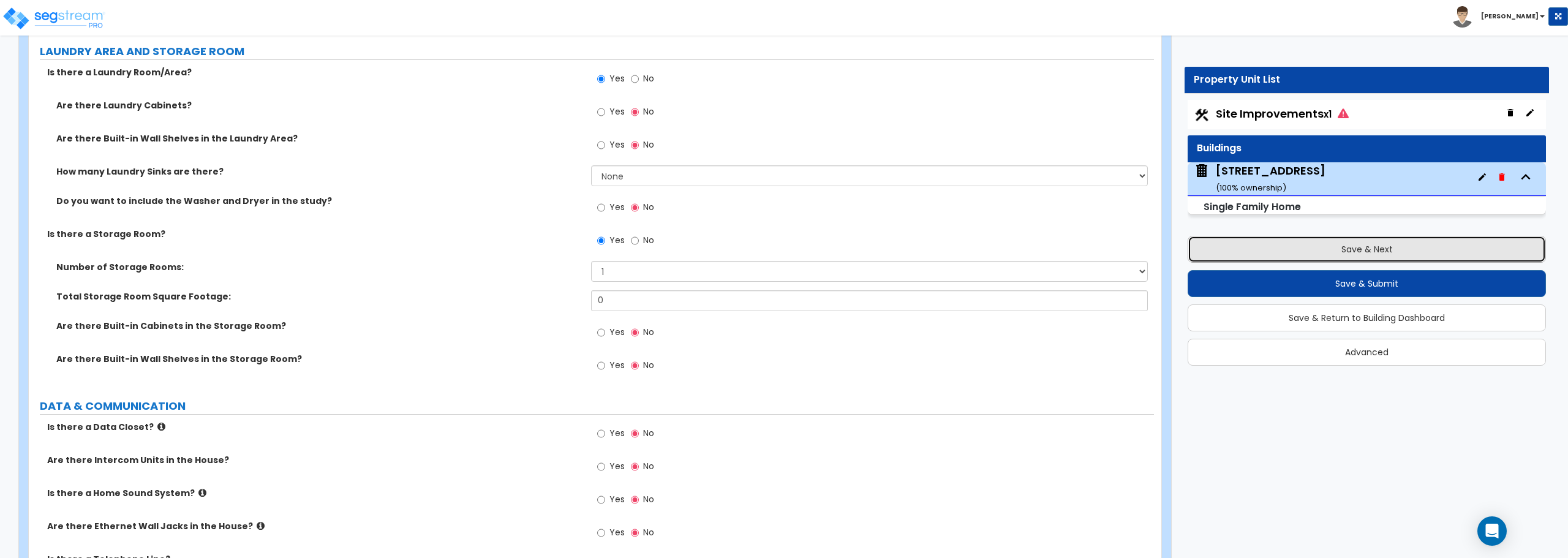
click at [1375, 258] on button "Save & Next" at bounding box center [1367, 249] width 358 height 27
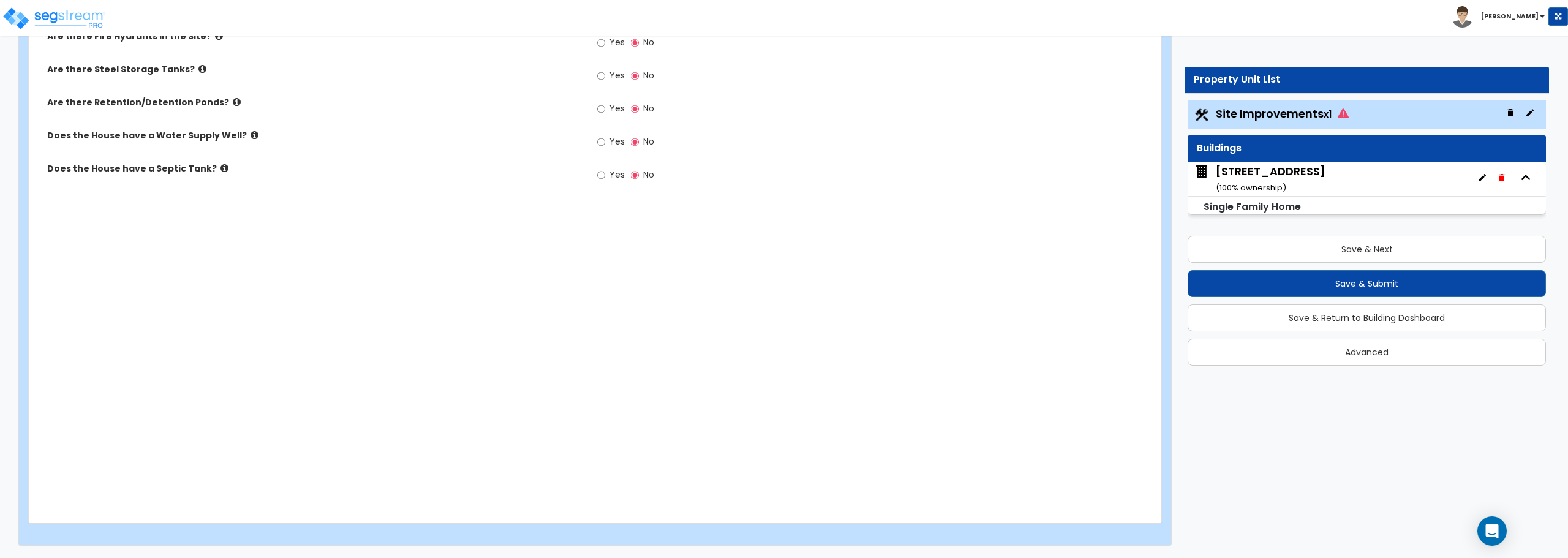
scroll to position [1484, 0]
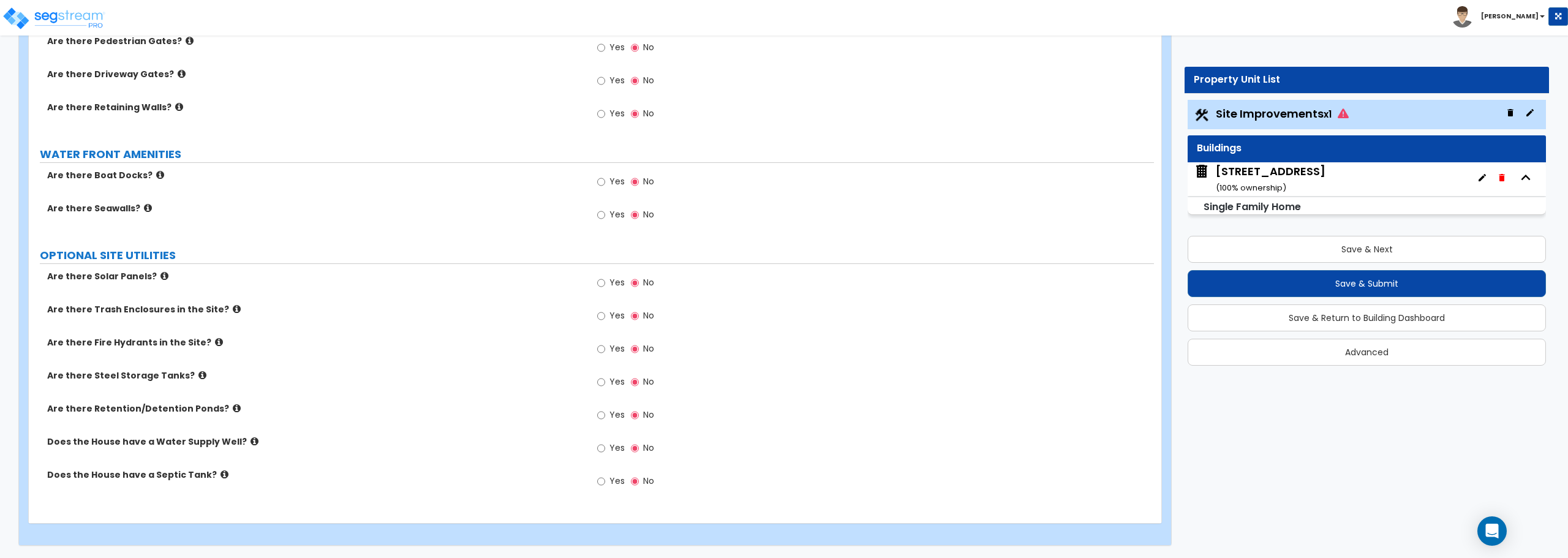
click at [1328, 117] on small "x1" at bounding box center [1327, 114] width 8 height 13
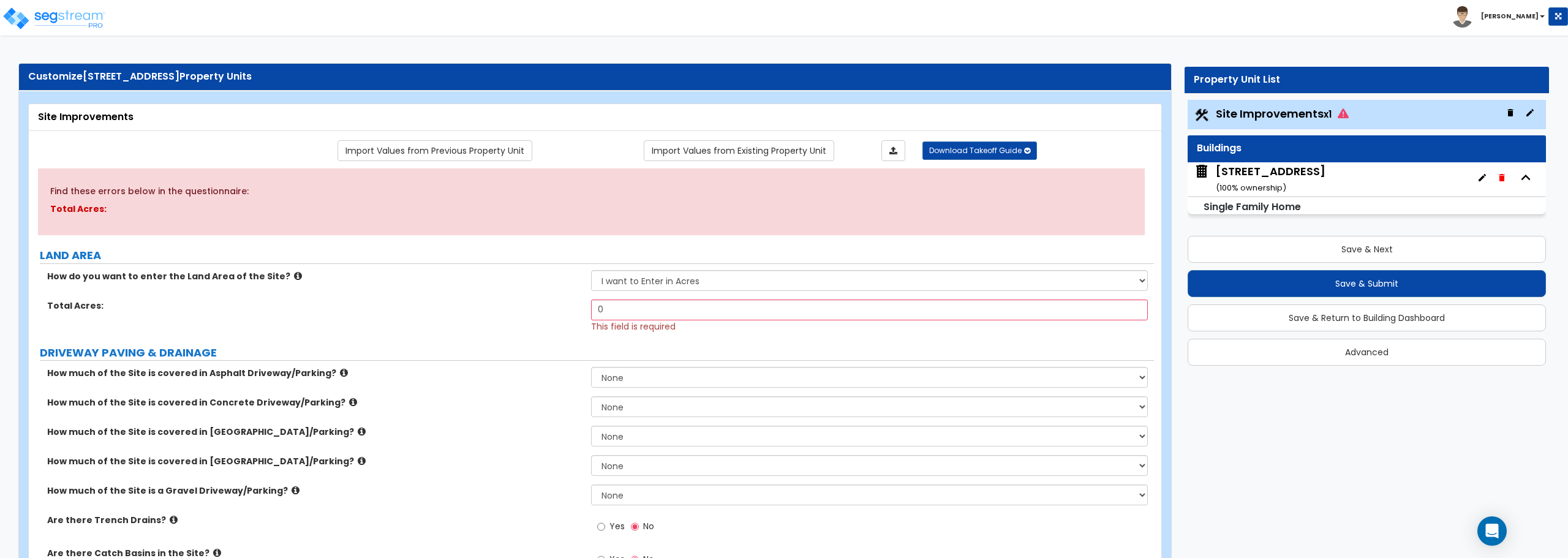
scroll to position [0, 0]
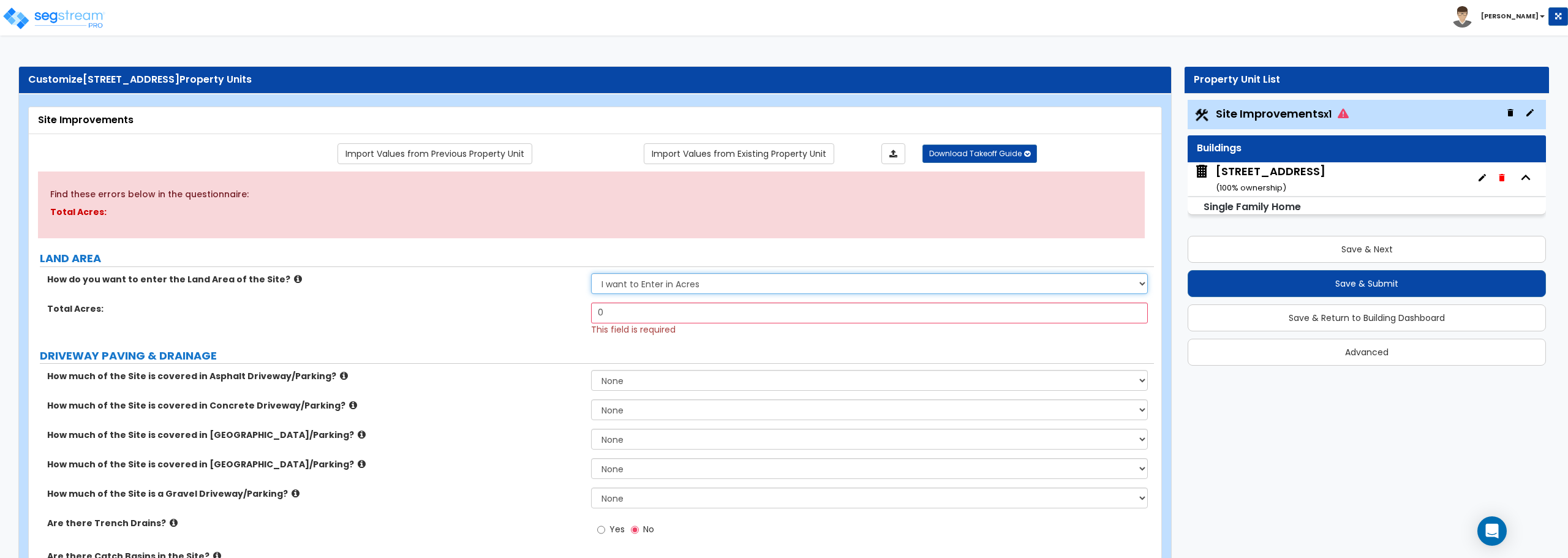
drag, startPoint x: 675, startPoint y: 286, endPoint x: 675, endPoint y: 293, distance: 7.0
click at [675, 286] on select "I want to Enter in Acres I want to Enter in Square Feet" at bounding box center [869, 283] width 556 height 21
select select "2"
click at [591, 273] on select "I want to Enter in Acres I want to Enter in Square Feet" at bounding box center [869, 283] width 556 height 21
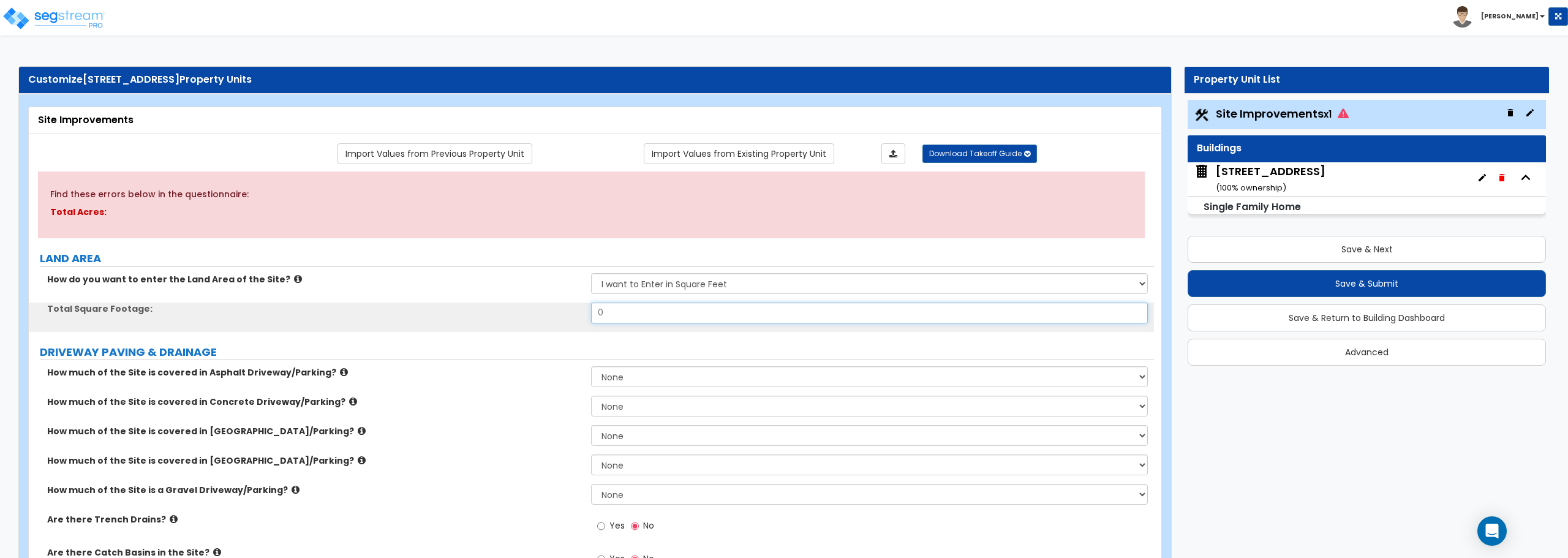
click at [642, 318] on input "0" at bounding box center [869, 313] width 556 height 21
drag, startPoint x: 642, startPoint y: 318, endPoint x: 539, endPoint y: 323, distance: 103.1
click at [539, 323] on div "Total Square Footage: 0" at bounding box center [591, 317] width 1125 height 30
type input "7,710"
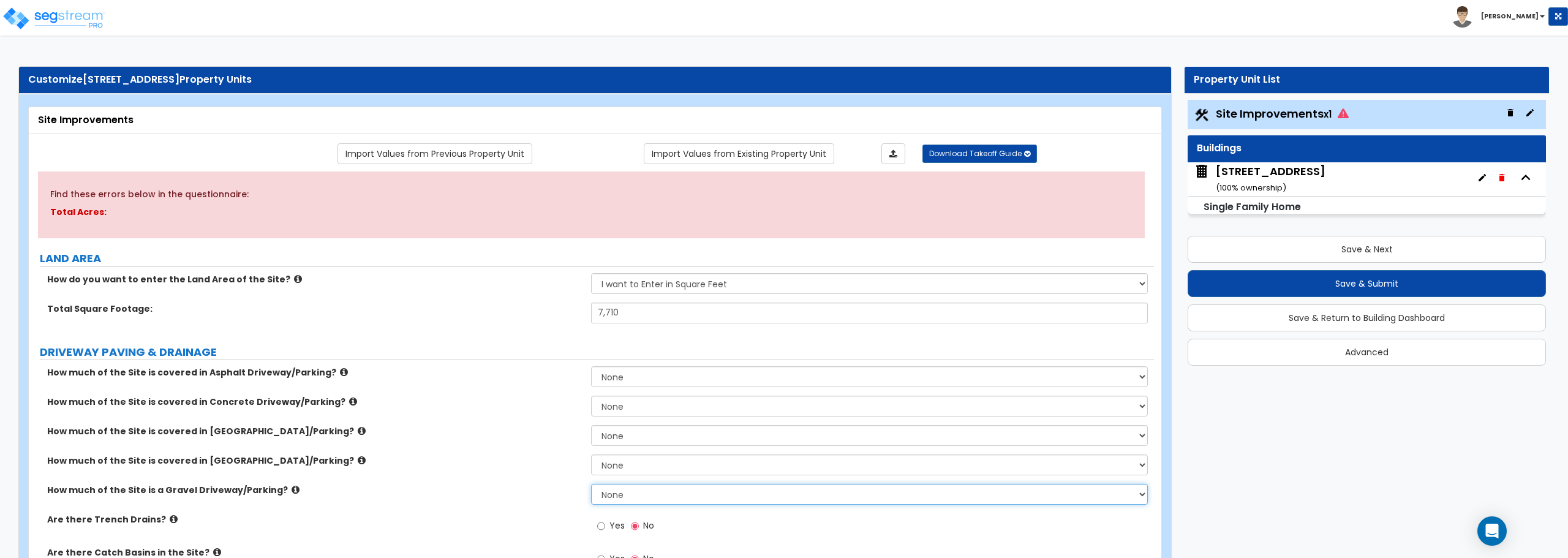
click at [645, 496] on select "None I want to Enter an Approximate Percentage I want to Enter the Square Foota…" at bounding box center [869, 495] width 556 height 21
select select "2"
click at [591, 484] on select "None I want to Enter an Approximate Percentage I want to Enter the Square Foota…" at bounding box center [869, 495] width 556 height 21
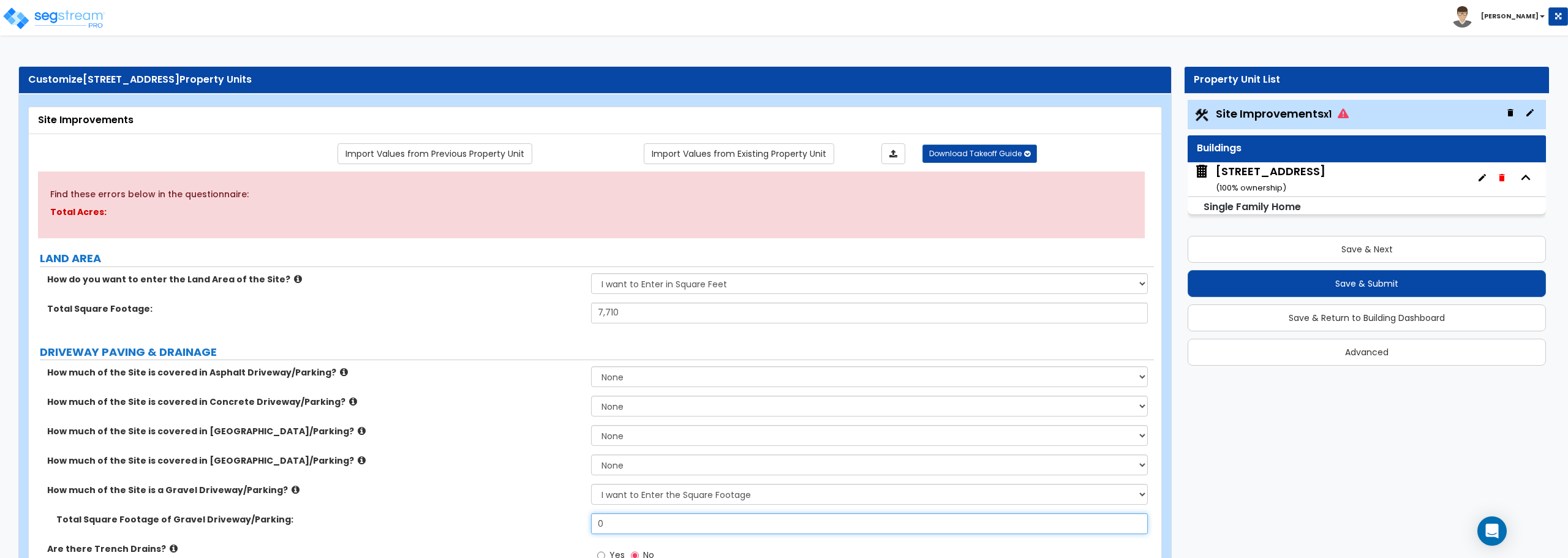
drag, startPoint x: 642, startPoint y: 523, endPoint x: 526, endPoint y: 524, distance: 116.0
click at [526, 524] on div "Total Square Footage of Gravel Driveway/Parking: 0" at bounding box center [591, 528] width 1125 height 30
type input "9"
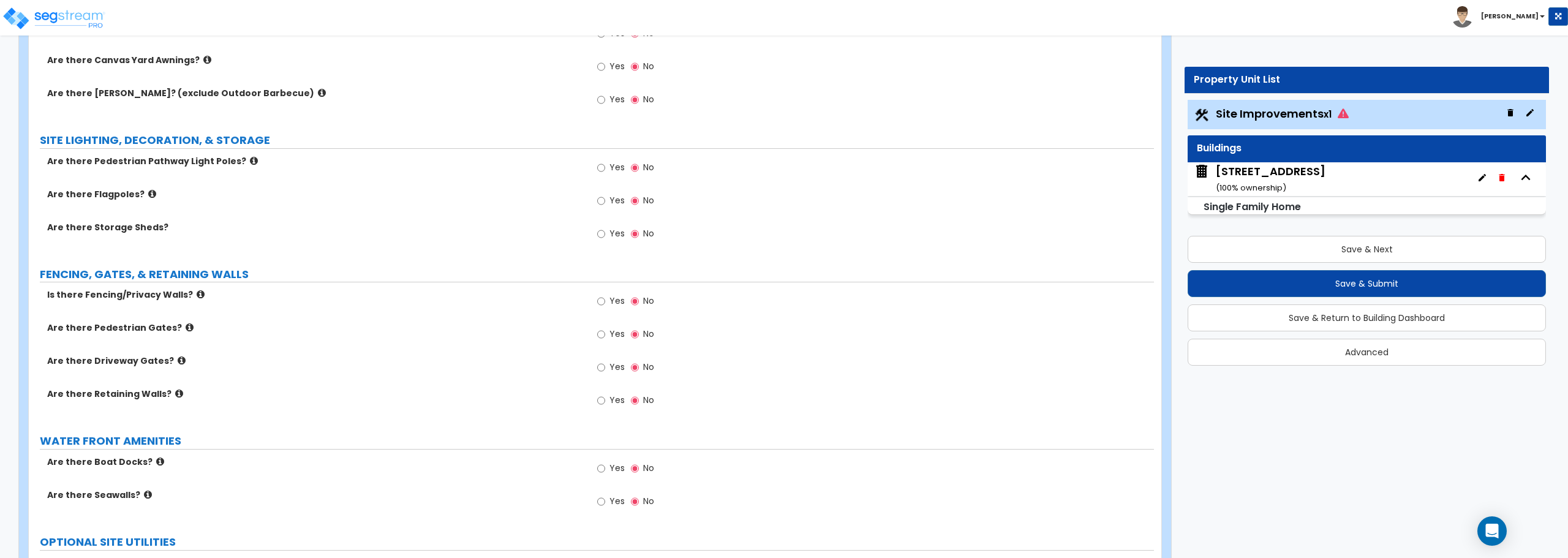
scroll to position [1287, 0]
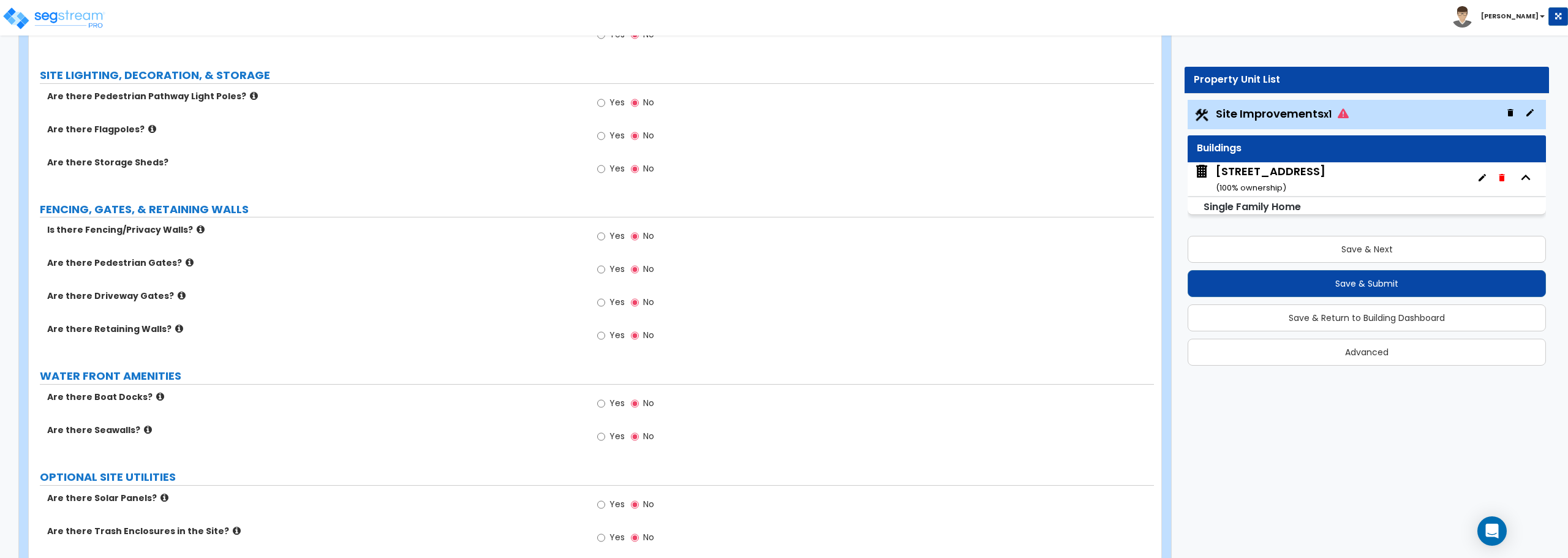
type input "390"
click at [603, 235] on input "Yes" at bounding box center [601, 236] width 8 height 13
radio input "true"
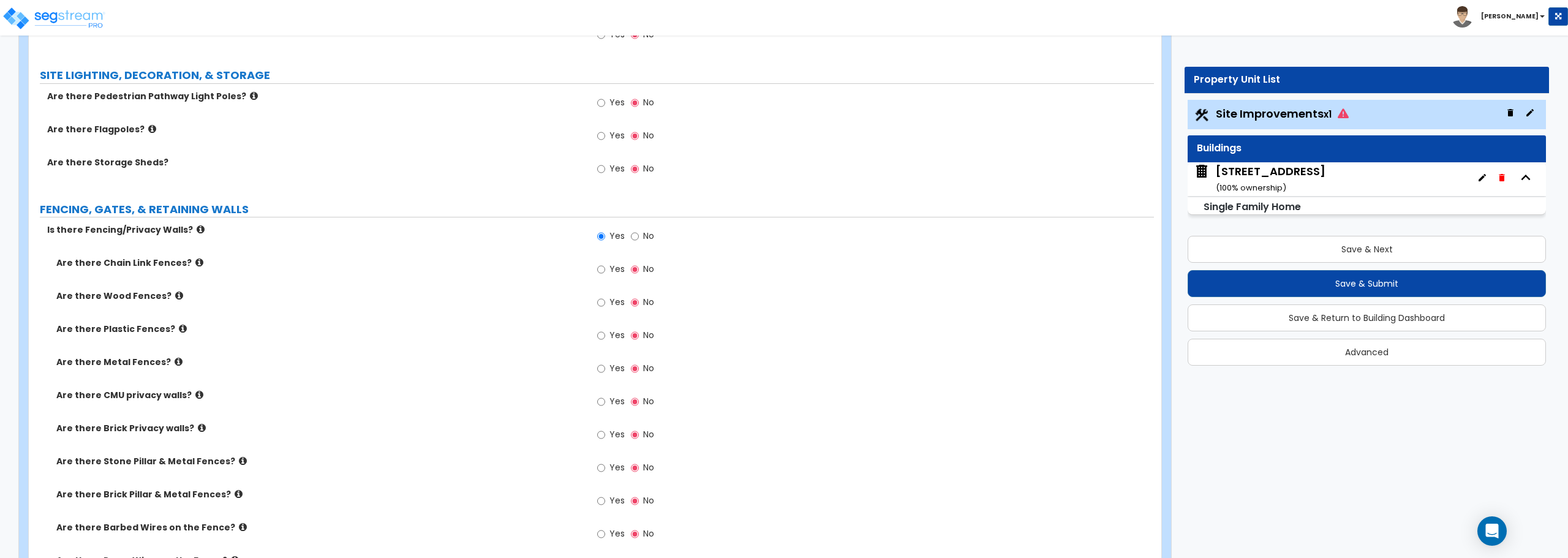
click at [608, 269] on label "Yes" at bounding box center [611, 271] width 27 height 21
click at [605, 269] on input "Yes" at bounding box center [601, 269] width 8 height 13
radio input "true"
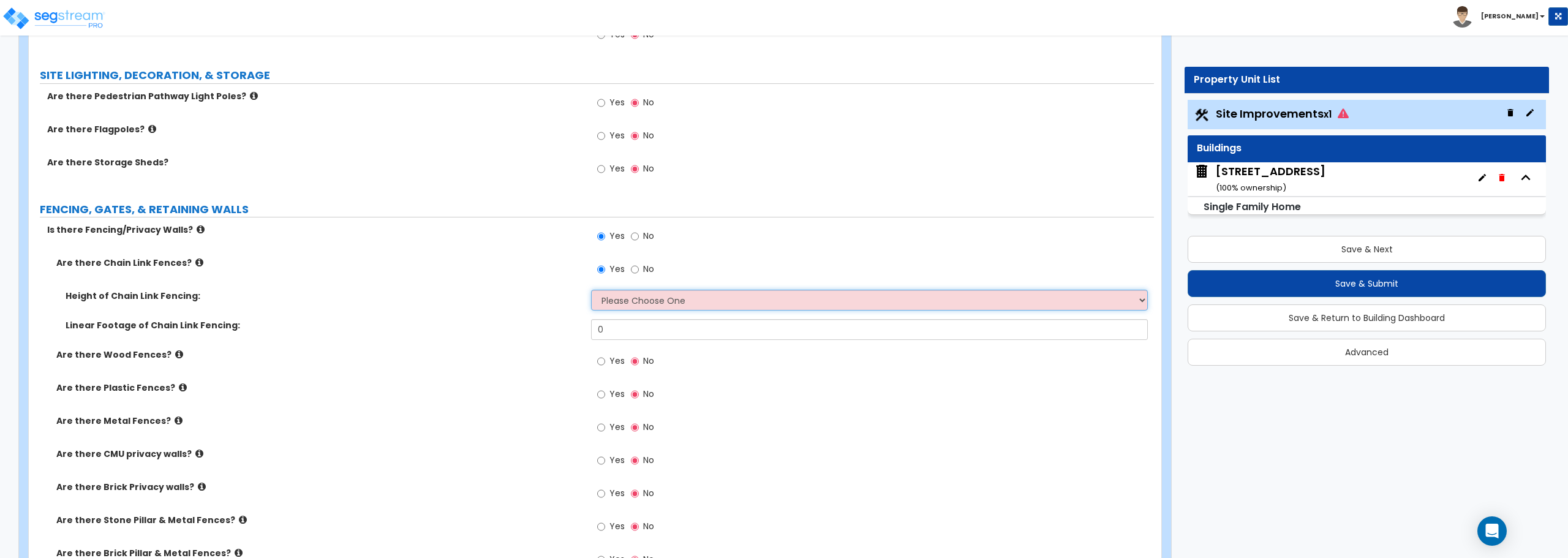
click at [620, 298] on select "Please Choose One 3 feet 4 feet 5 feet 6 feet 10 feet 12 feet" at bounding box center [869, 300] width 556 height 21
select select "2"
click at [591, 290] on select "Please Choose One 3 feet 4 feet 5 feet 6 feet 10 feet 12 feet" at bounding box center [869, 300] width 556 height 21
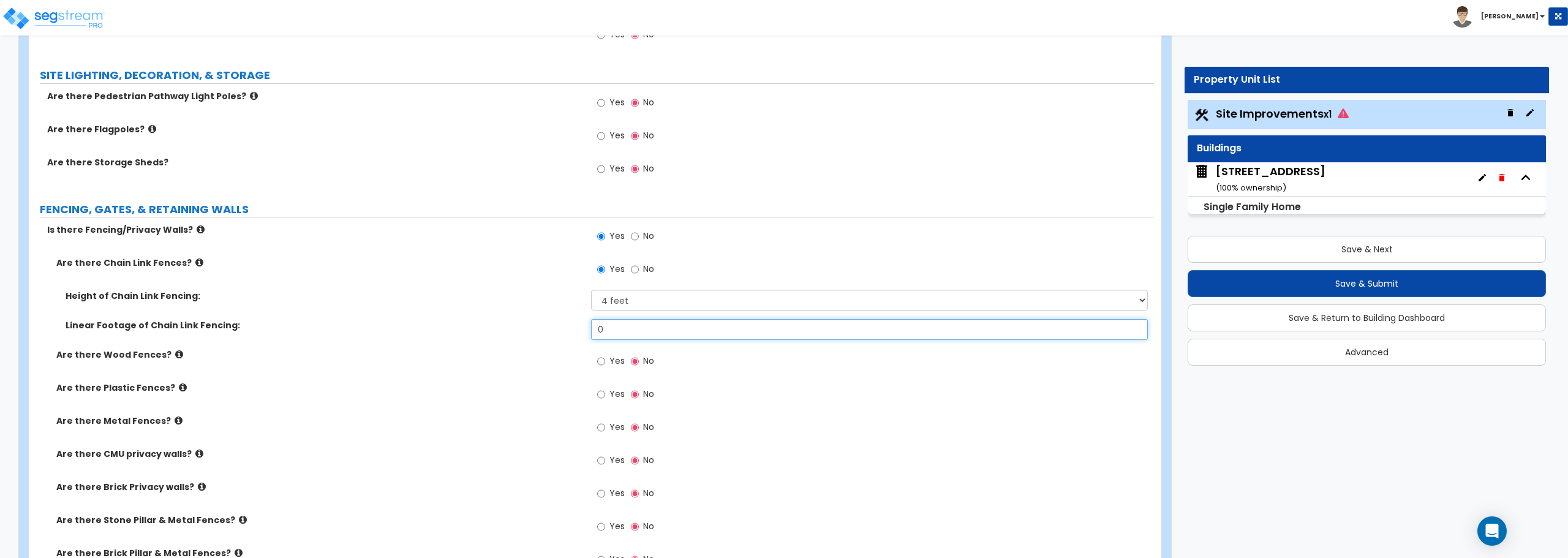
drag, startPoint x: 623, startPoint y: 332, endPoint x: 559, endPoint y: 333, distance: 64.0
click at [559, 333] on div "Linear Footage of Chain Link Fencing: 0" at bounding box center [591, 334] width 1125 height 30
type input "122"
click at [598, 358] on input "Yes" at bounding box center [601, 362] width 8 height 13
radio input "true"
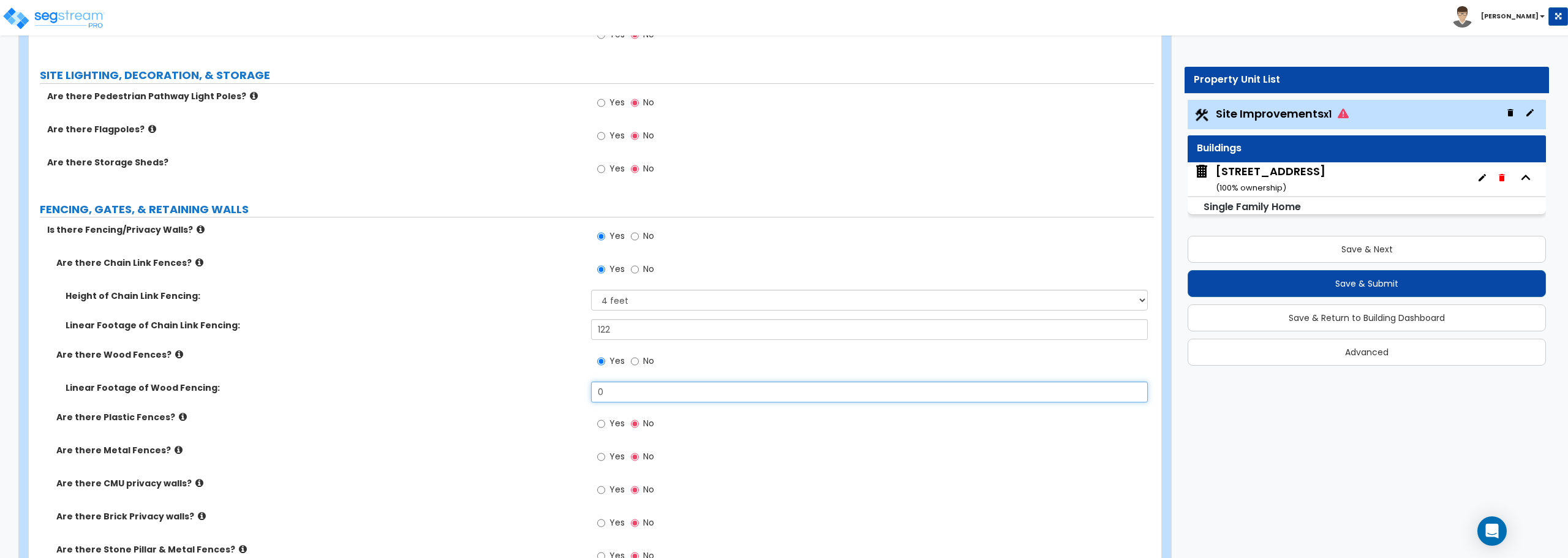
drag, startPoint x: 620, startPoint y: 393, endPoint x: 553, endPoint y: 396, distance: 67.1
click at [553, 396] on div "Linear Footage of Wood Fencing: 0" at bounding box center [591, 396] width 1125 height 30
type input "116"
click at [608, 458] on label "Yes" at bounding box center [611, 458] width 27 height 21
click at [605, 458] on input "Yes" at bounding box center [601, 457] width 8 height 13
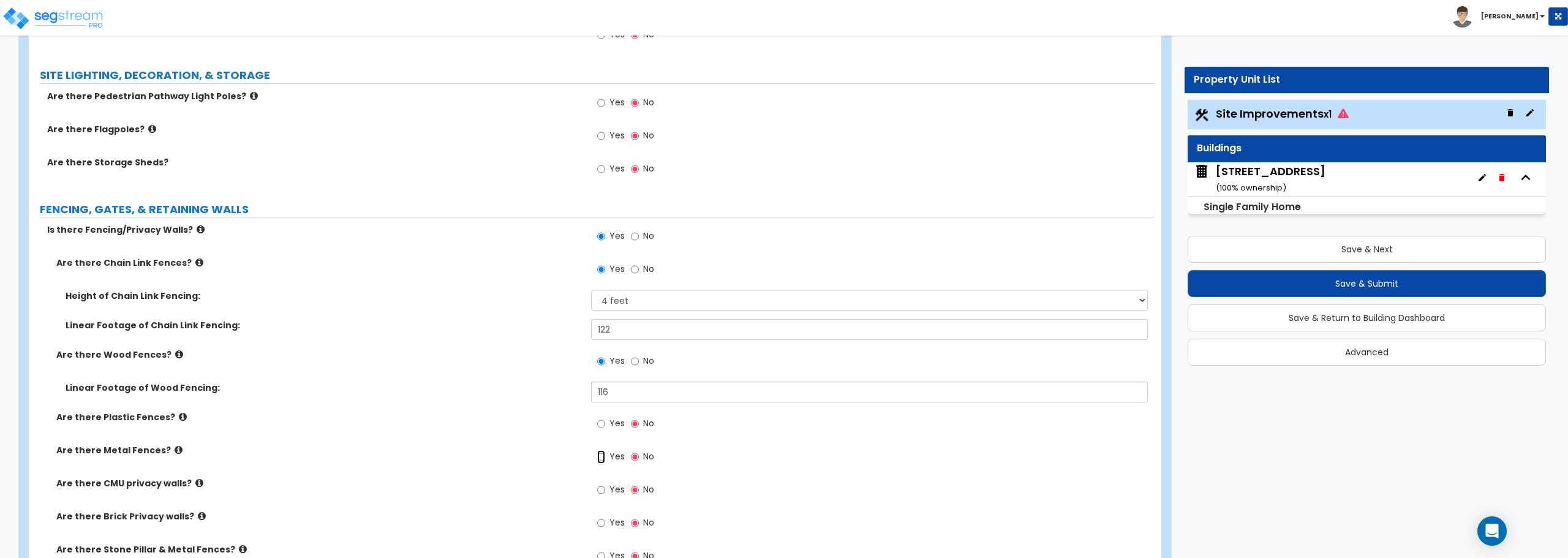
radio input "true"
drag, startPoint x: 615, startPoint y: 491, endPoint x: 554, endPoint y: 494, distance: 61.1
click at [554, 494] on div "Linear Footage of Metal Fencing: 0" at bounding box center [591, 492] width 1125 height 30
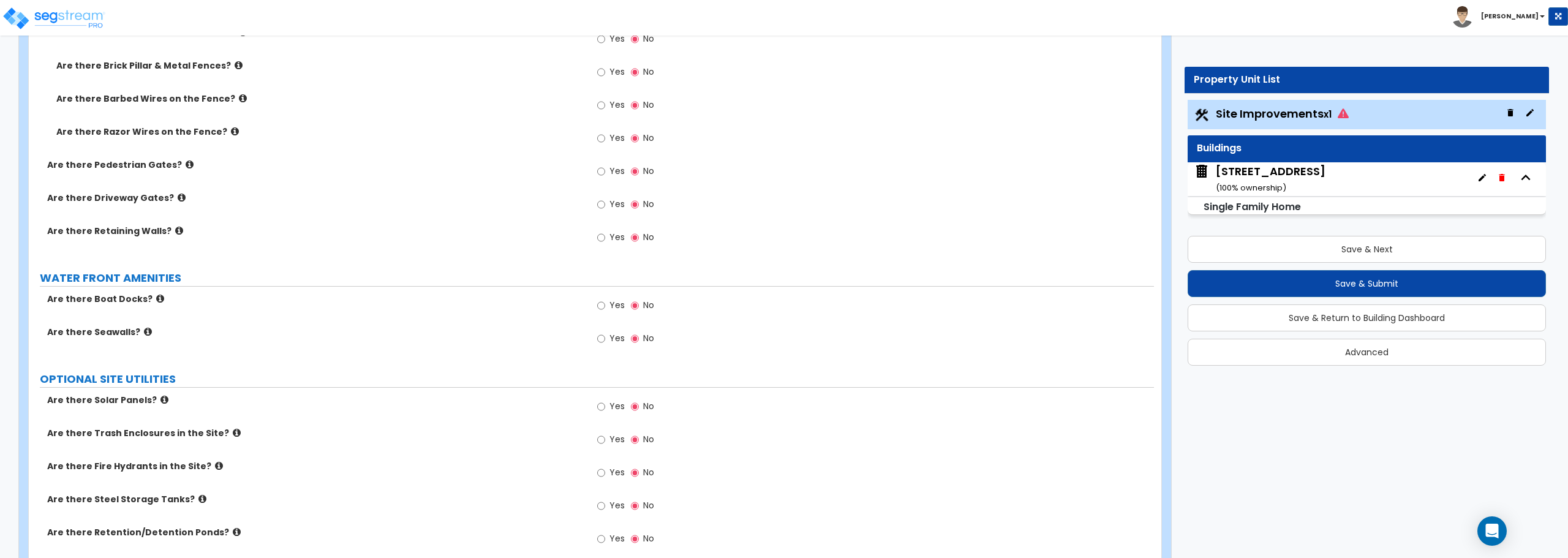
scroll to position [1957, 0]
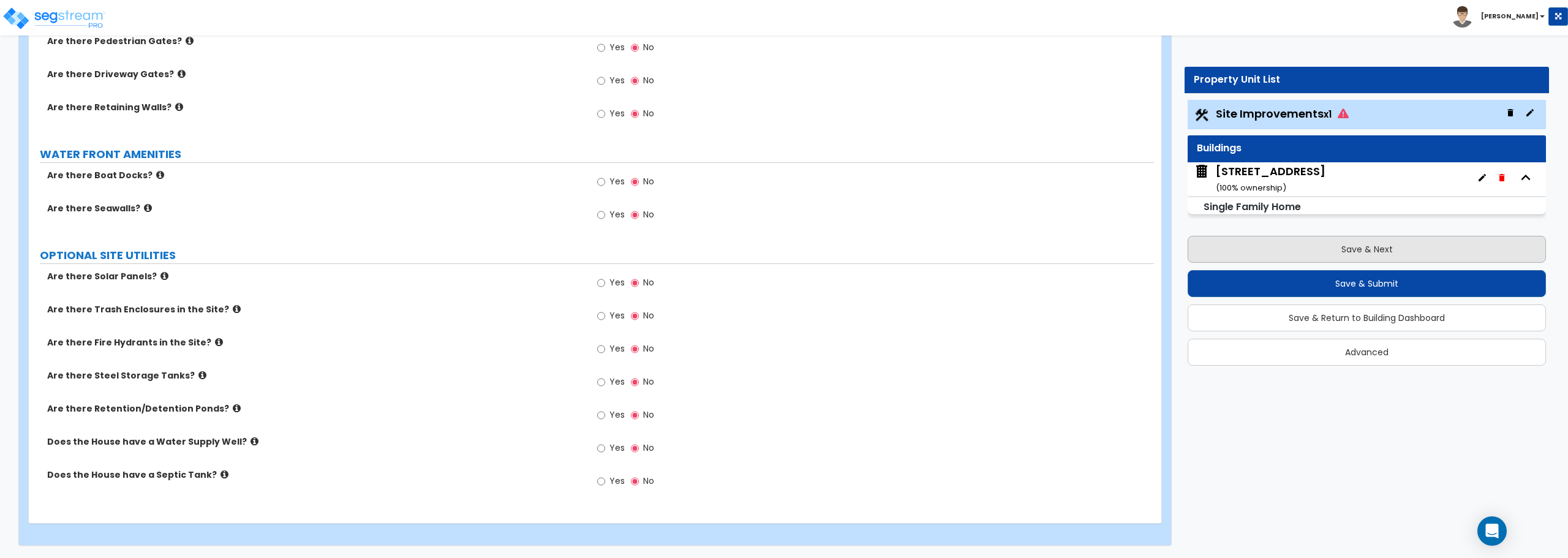
type input "46"
click at [1377, 242] on button "Save & Next" at bounding box center [1367, 249] width 358 height 27
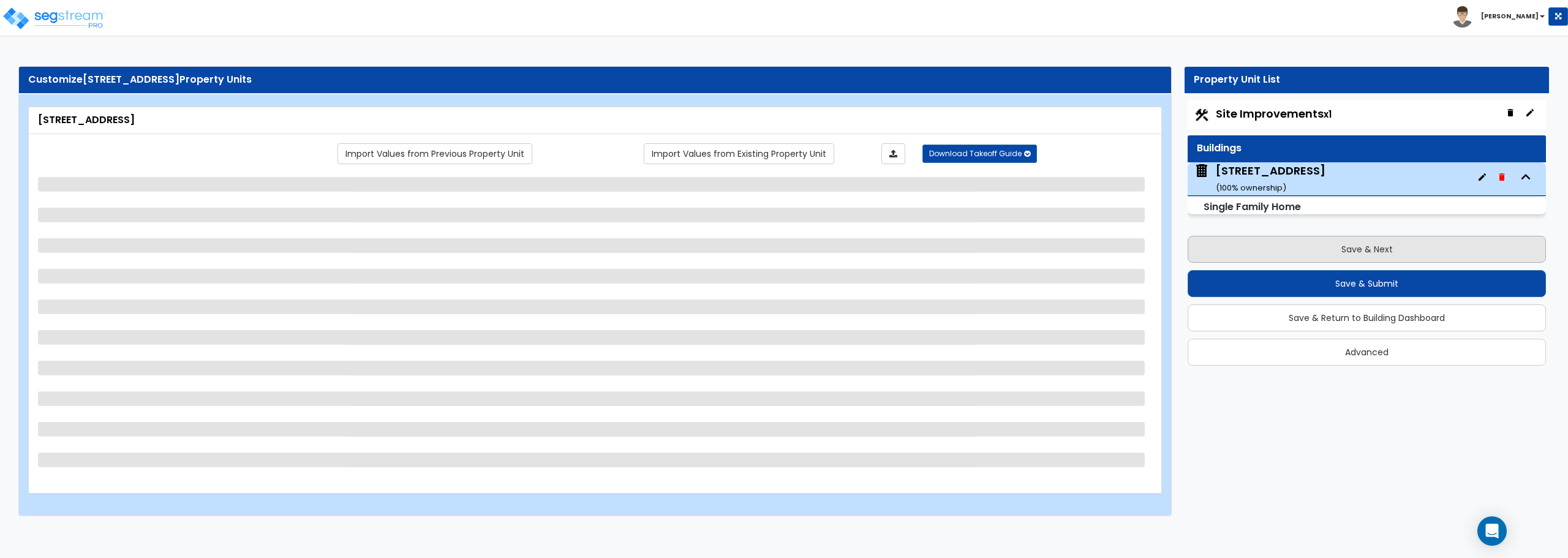
select select "1"
select select "8"
select select "1"
select select "5"
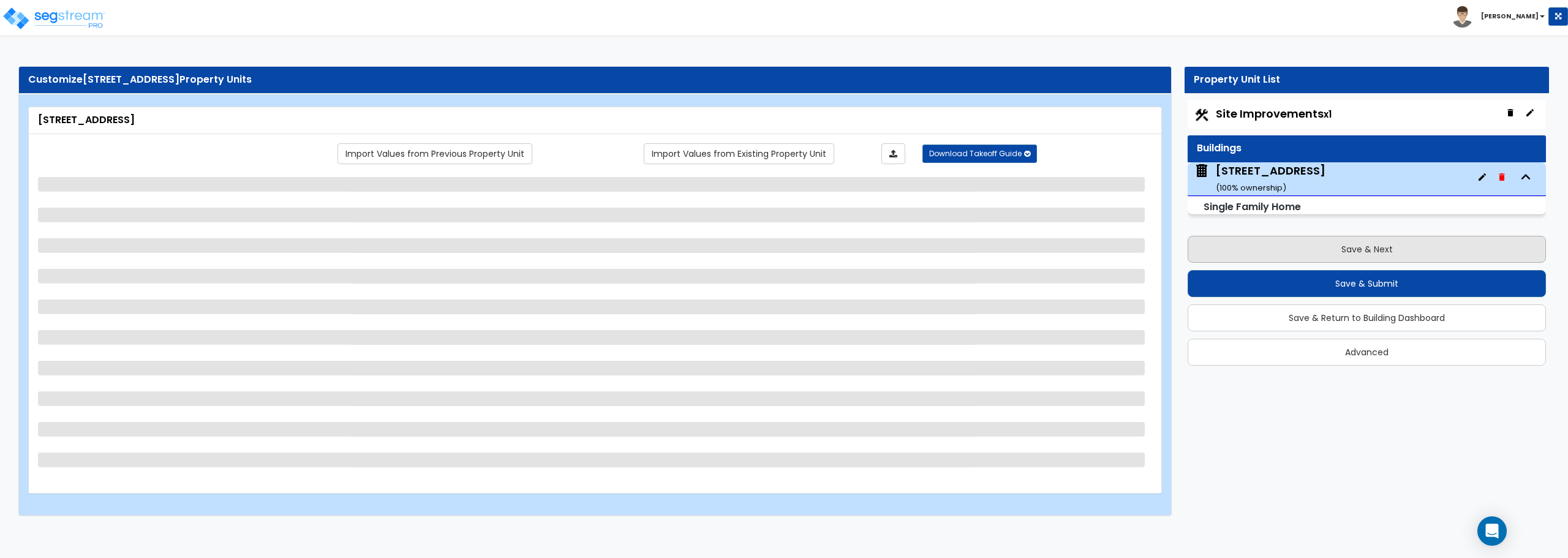
select select "1"
select select "3"
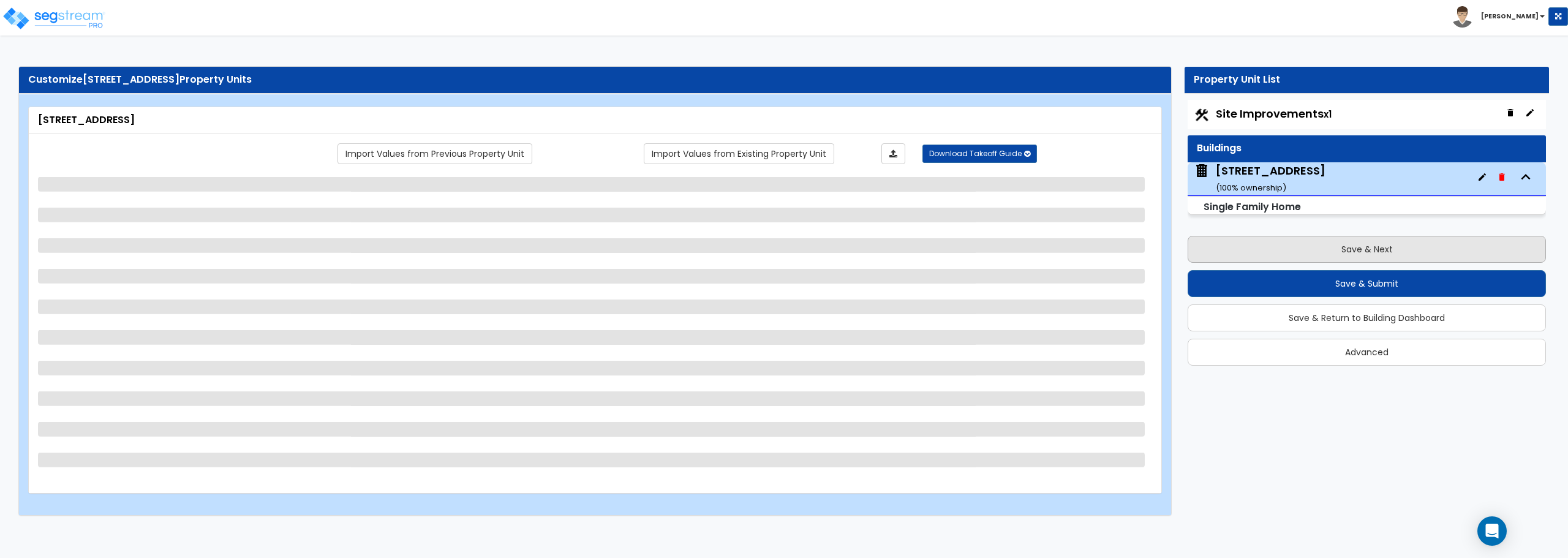
select select "1"
select select "2"
select select "3"
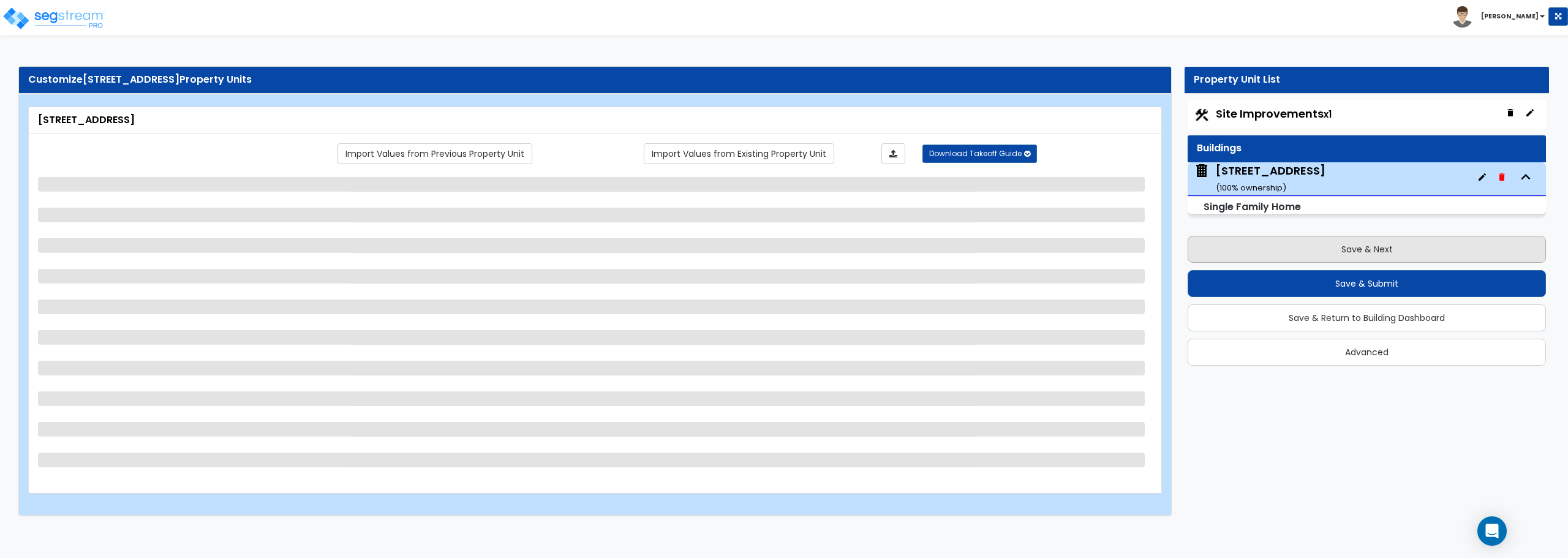
select select "2"
select select "1"
select select "6"
select select "3"
select select "1"
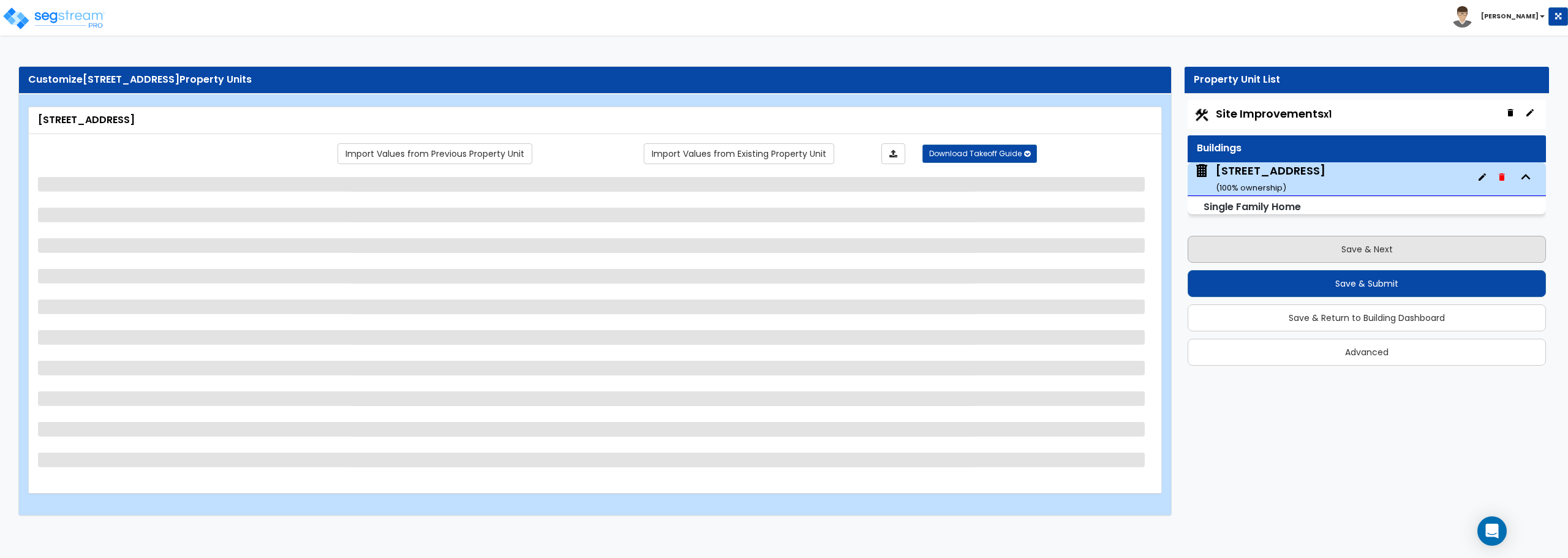
select select "3"
select select "5"
select select "2"
select select "1"
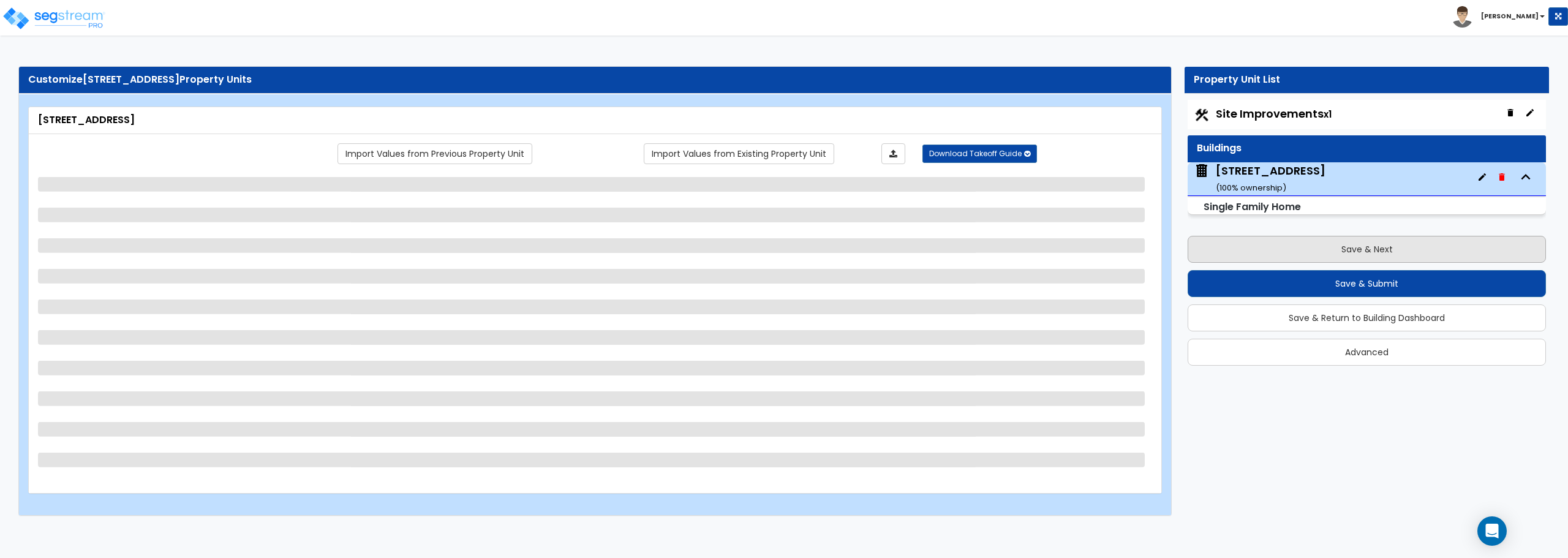
select select "1"
select select "2"
select select "1"
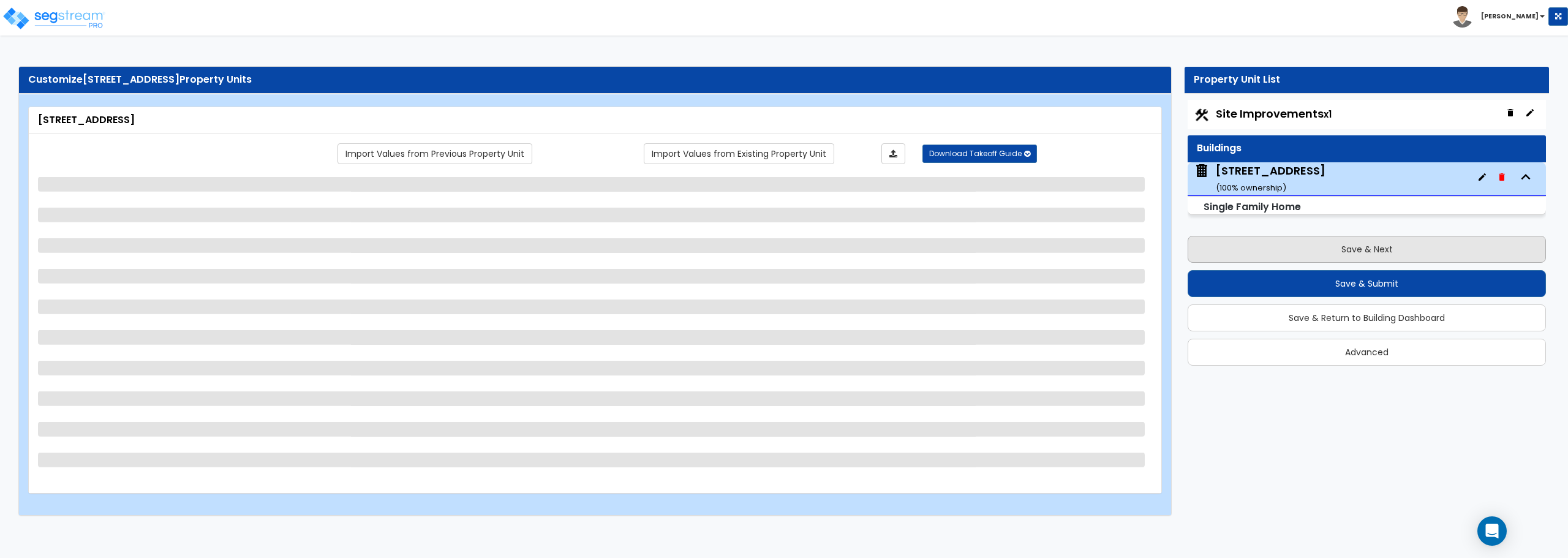
select select "2"
select select "1"
select select "2"
select select "1"
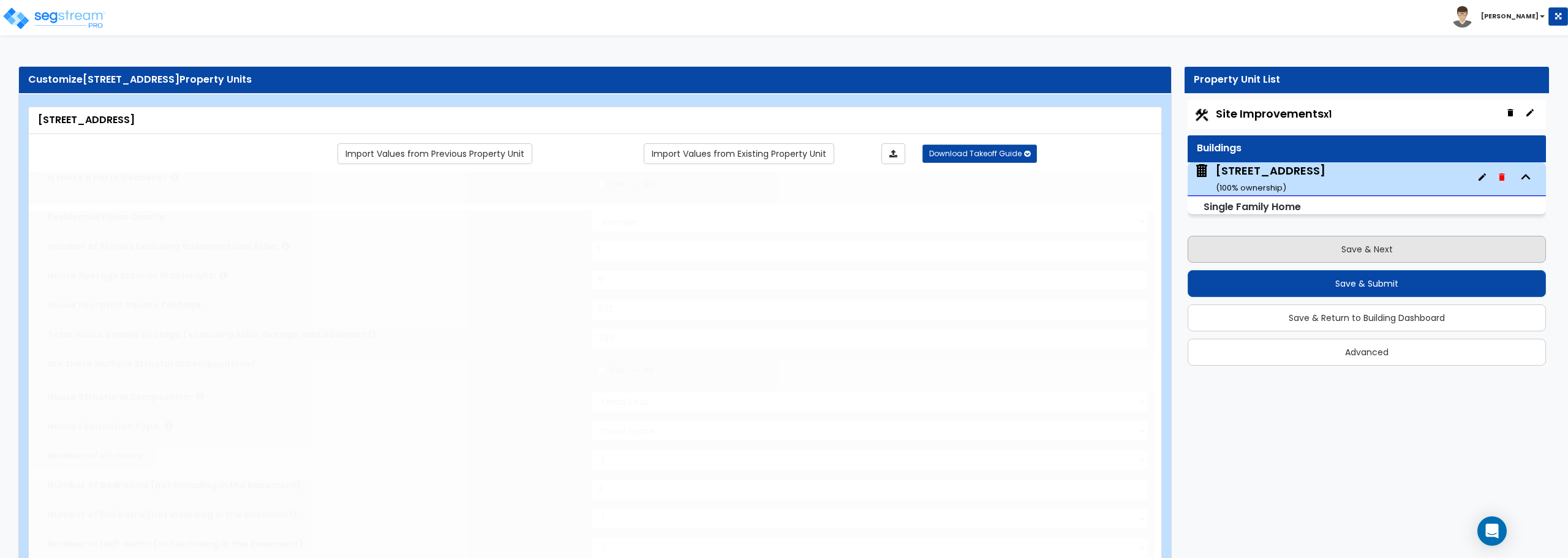
type input "1"
select select "2"
type input "2"
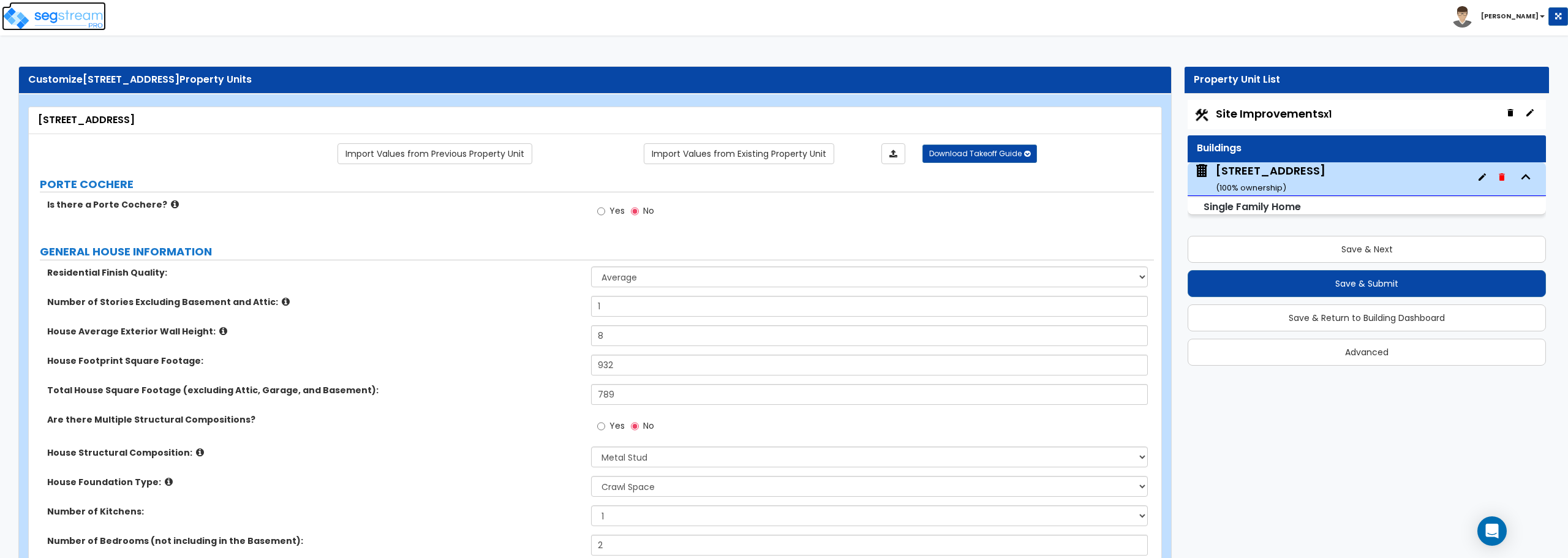
click at [58, 17] on img at bounding box center [53, 18] width 104 height 24
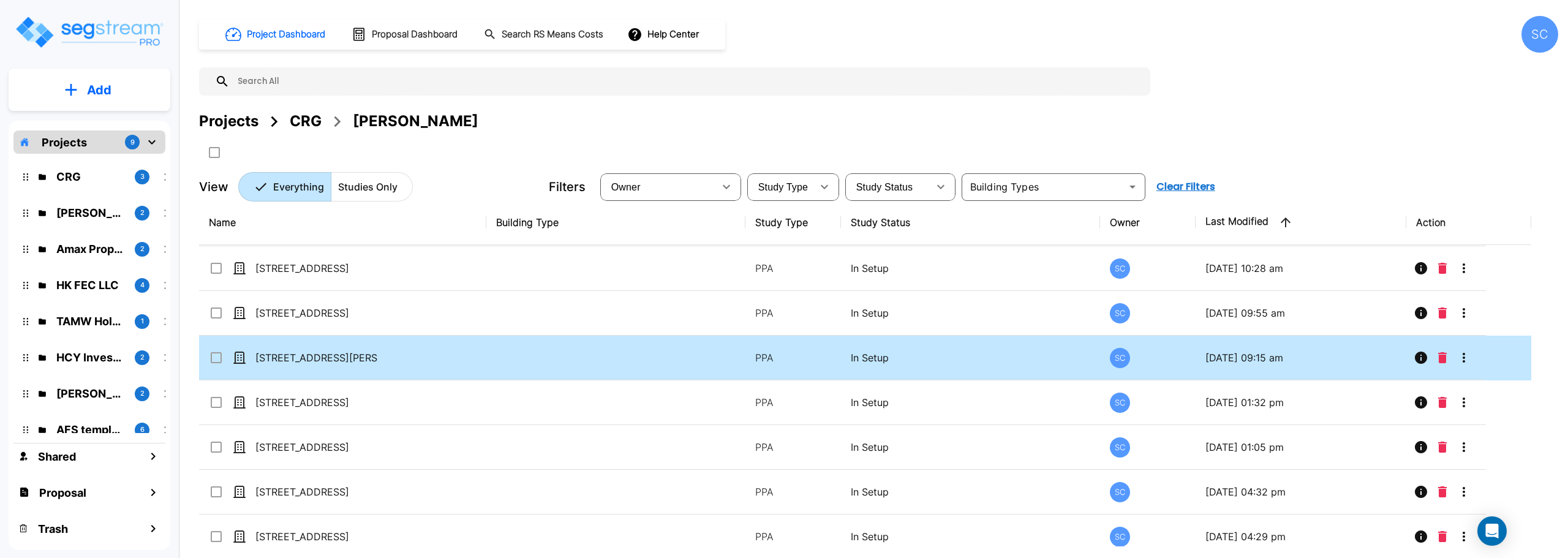
scroll to position [56, 0]
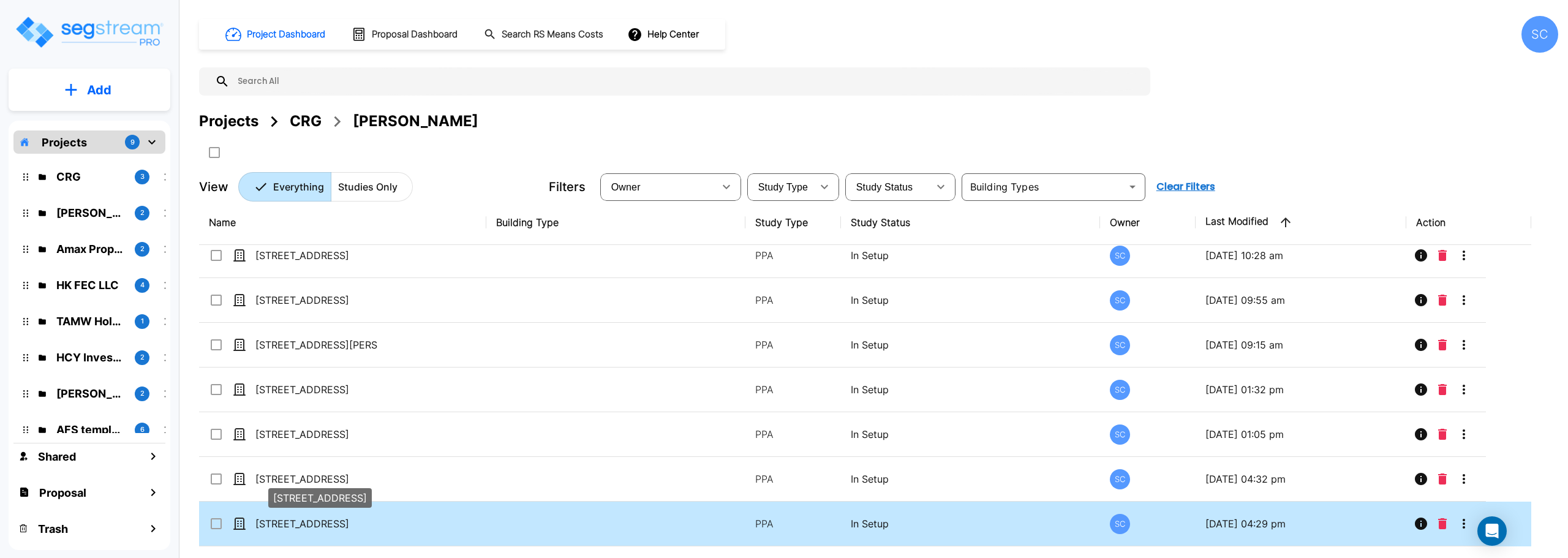
click at [316, 520] on p "[STREET_ADDRESS]" at bounding box center [316, 524] width 122 height 15
checkbox input "true"
click at [316, 520] on p "[STREET_ADDRESS]" at bounding box center [316, 524] width 122 height 15
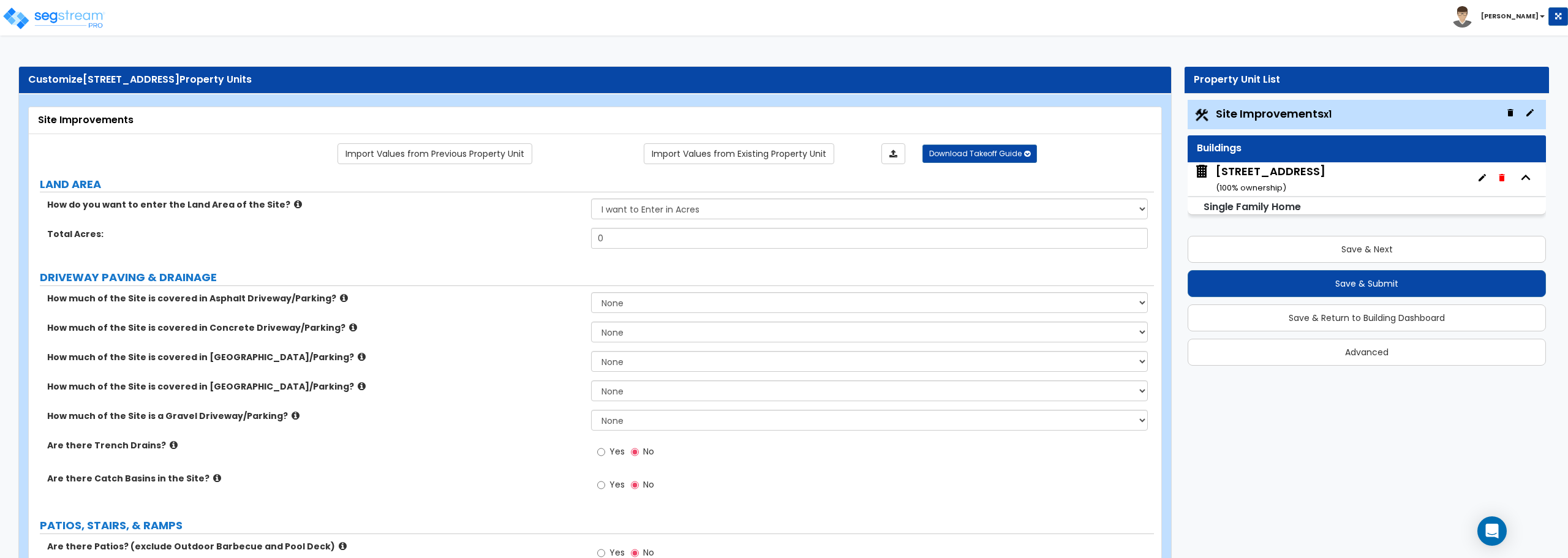
click at [1293, 185] on div "[STREET_ADDRESS] ( 100 % ownership)" at bounding box center [1270, 179] width 110 height 31
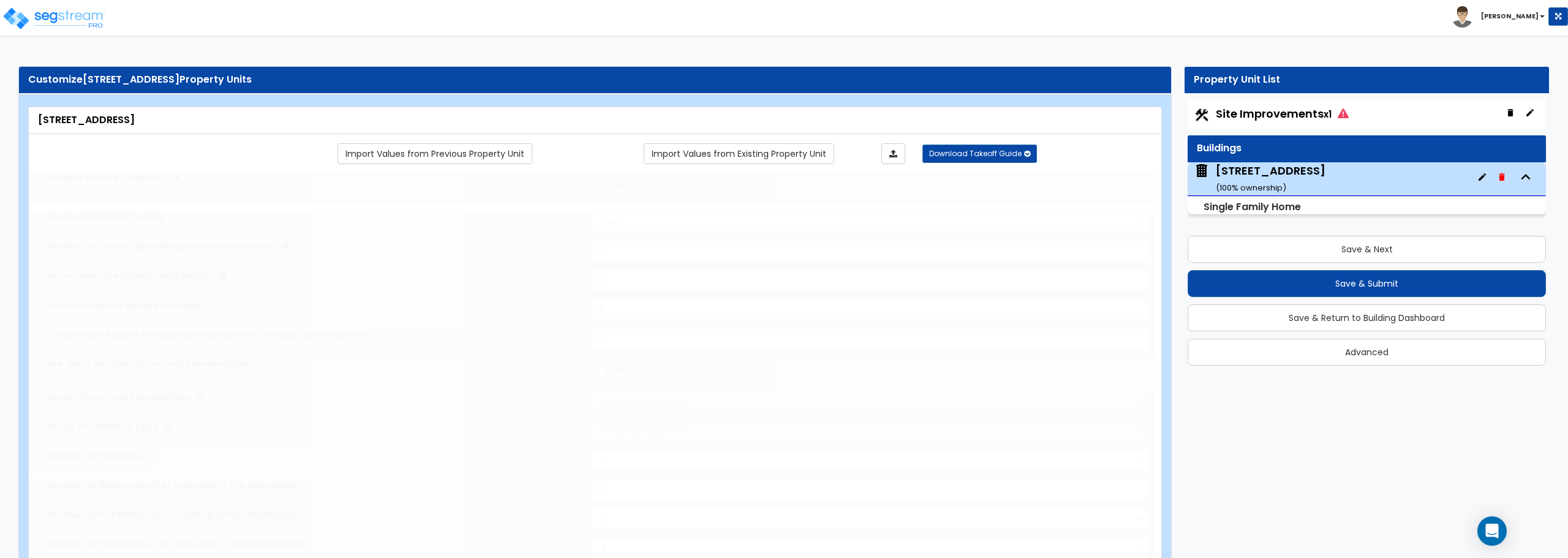
type input "1"
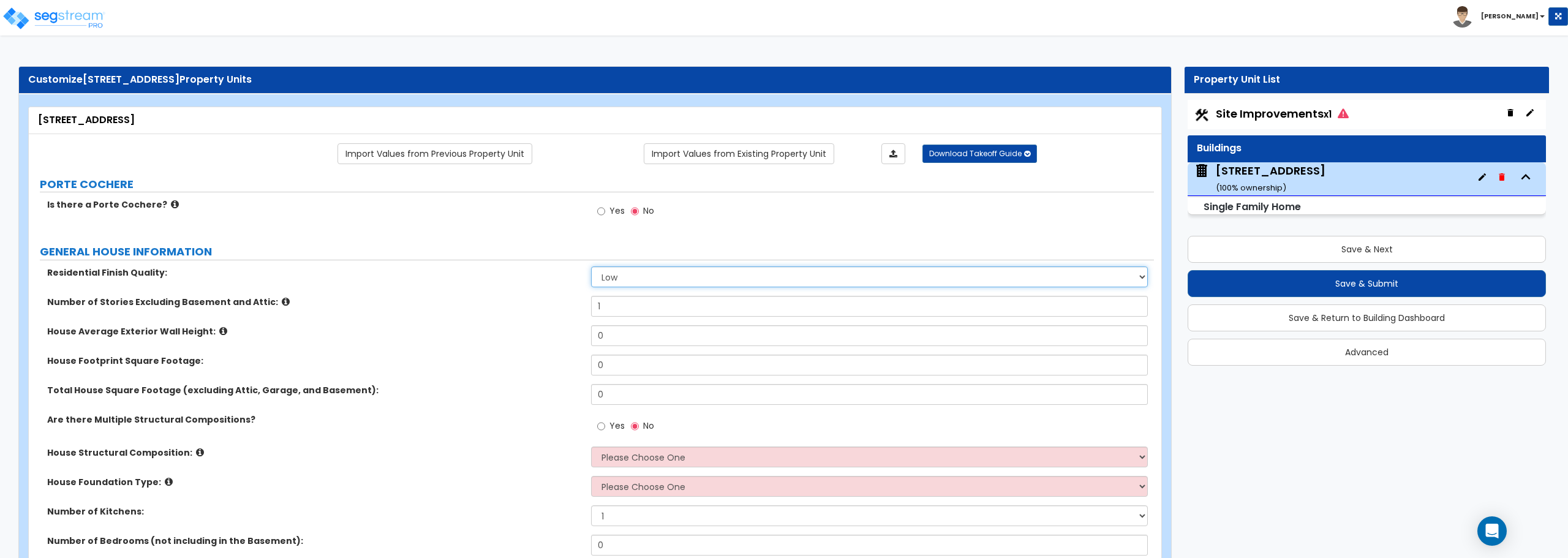
drag, startPoint x: 643, startPoint y: 280, endPoint x: 642, endPoint y: 287, distance: 7.1
click at [643, 280] on select "Low Average High" at bounding box center [869, 277] width 556 height 21
select select "1"
click at [591, 266] on select "Low Average High" at bounding box center [869, 277] width 556 height 21
drag, startPoint x: 624, startPoint y: 337, endPoint x: 535, endPoint y: 337, distance: 89.0
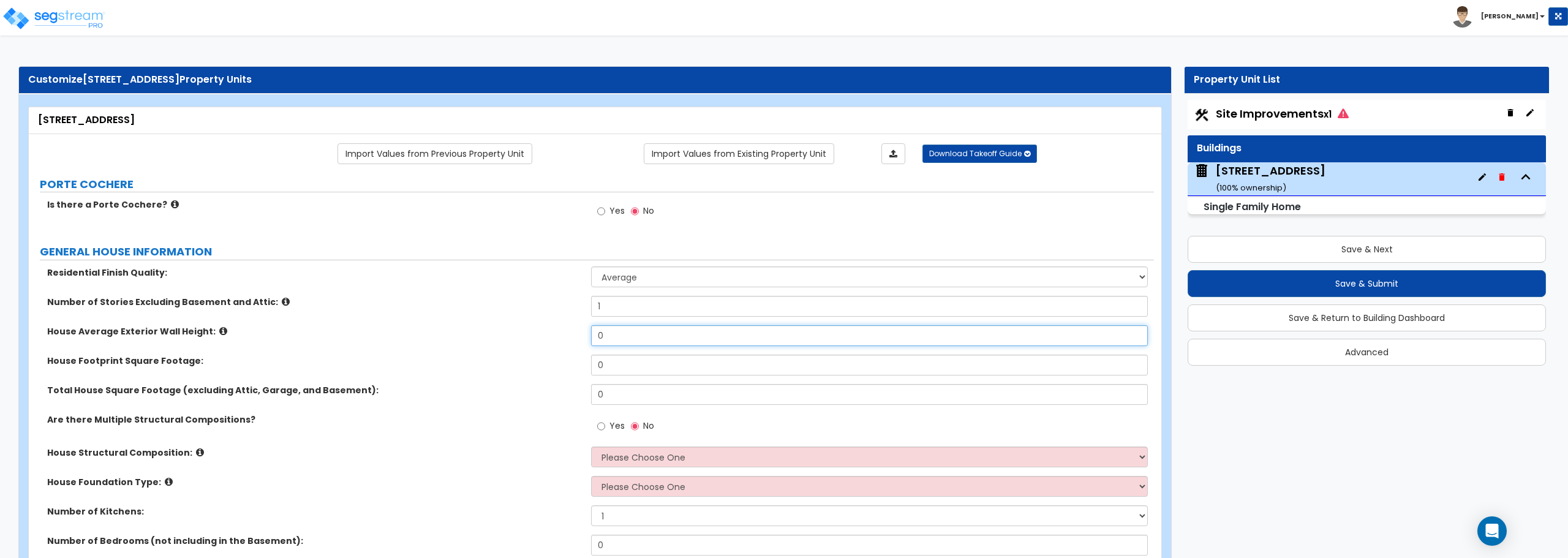
click at [535, 337] on div "House Average Exterior Wall Height: 0" at bounding box center [591, 340] width 1125 height 30
type input "8"
click at [623, 366] on input "0" at bounding box center [869, 365] width 556 height 21
drag, startPoint x: 623, startPoint y: 366, endPoint x: 515, endPoint y: 382, distance: 109.2
click at [515, 382] on div "House Footprint Square Footage: 0" at bounding box center [591, 370] width 1125 height 30
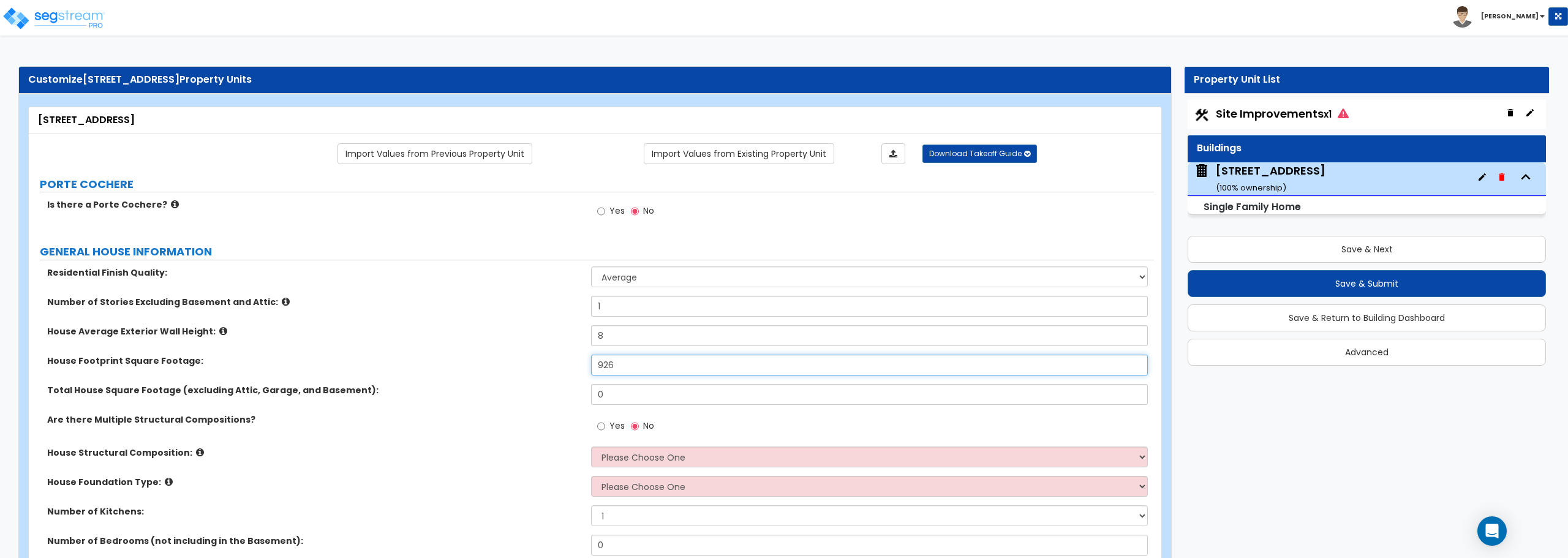
type input "926"
drag, startPoint x: 605, startPoint y: 399, endPoint x: 558, endPoint y: 399, distance: 47.0
click at [558, 399] on div "Total House Square Footage (excluding Attic, Garage, and Basement): 0" at bounding box center [591, 399] width 1125 height 30
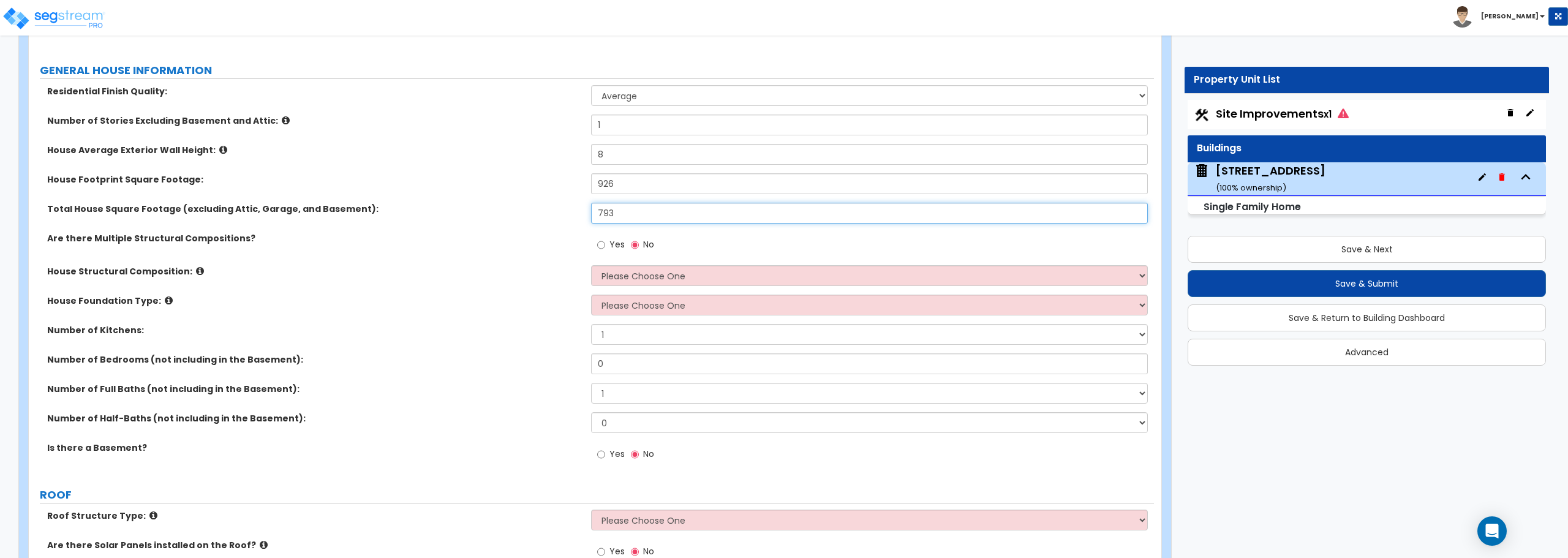
scroll to position [184, 0]
type input "793"
click at [645, 280] on select "Please Choose One Reinforced Concrete Structural Steel Brick Masonry CMU Masonr…" at bounding box center [869, 273] width 556 height 21
select select "7"
click at [591, 263] on select "Please Choose One Reinforced Concrete Structural Steel Brick Masonry CMU Masonr…" at bounding box center [869, 273] width 556 height 21
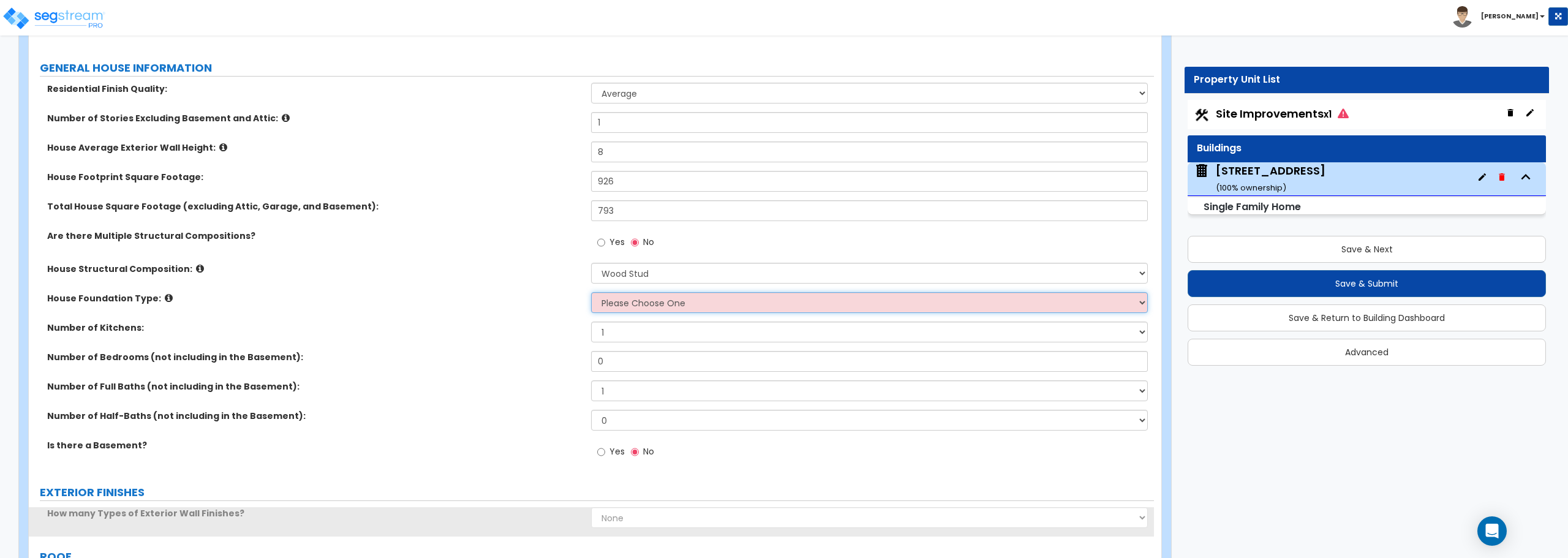
click at [640, 301] on select "Please Choose One Crawl Space Pier-Elevated First floor Slab on Grade" at bounding box center [869, 303] width 556 height 21
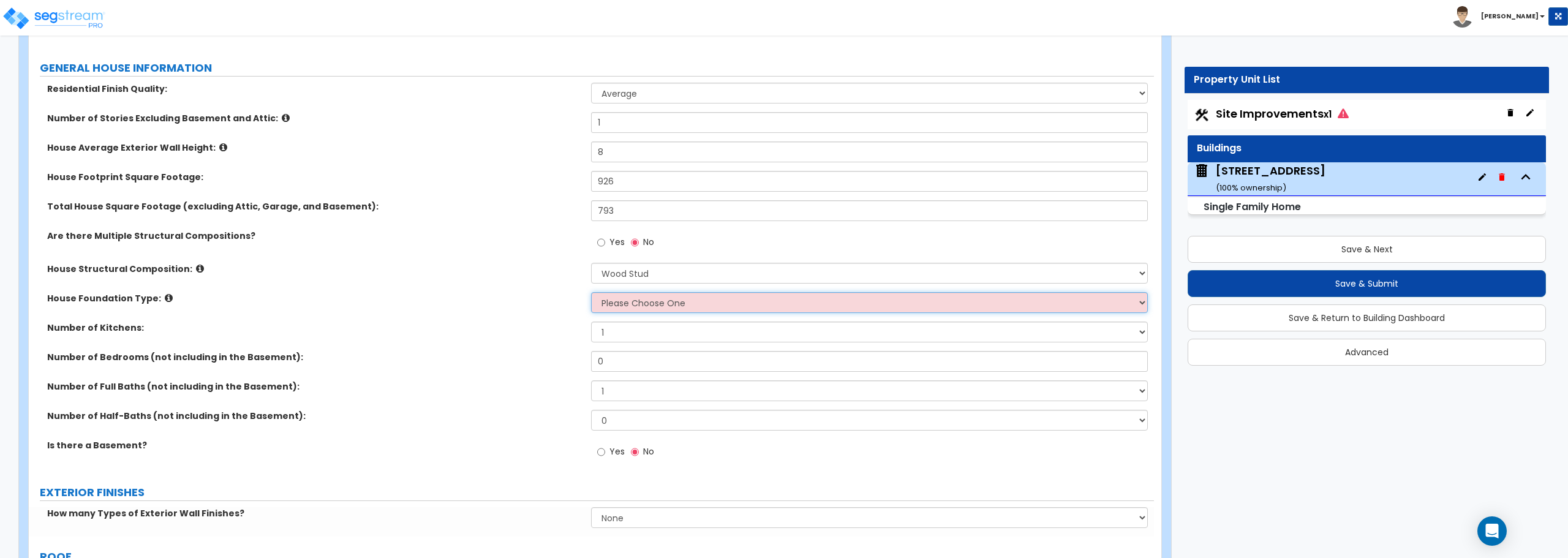
select select "1"
click at [591, 292] on select "Please Choose One Crawl Space Pier-Elevated First floor Slab on Grade" at bounding box center [869, 303] width 556 height 21
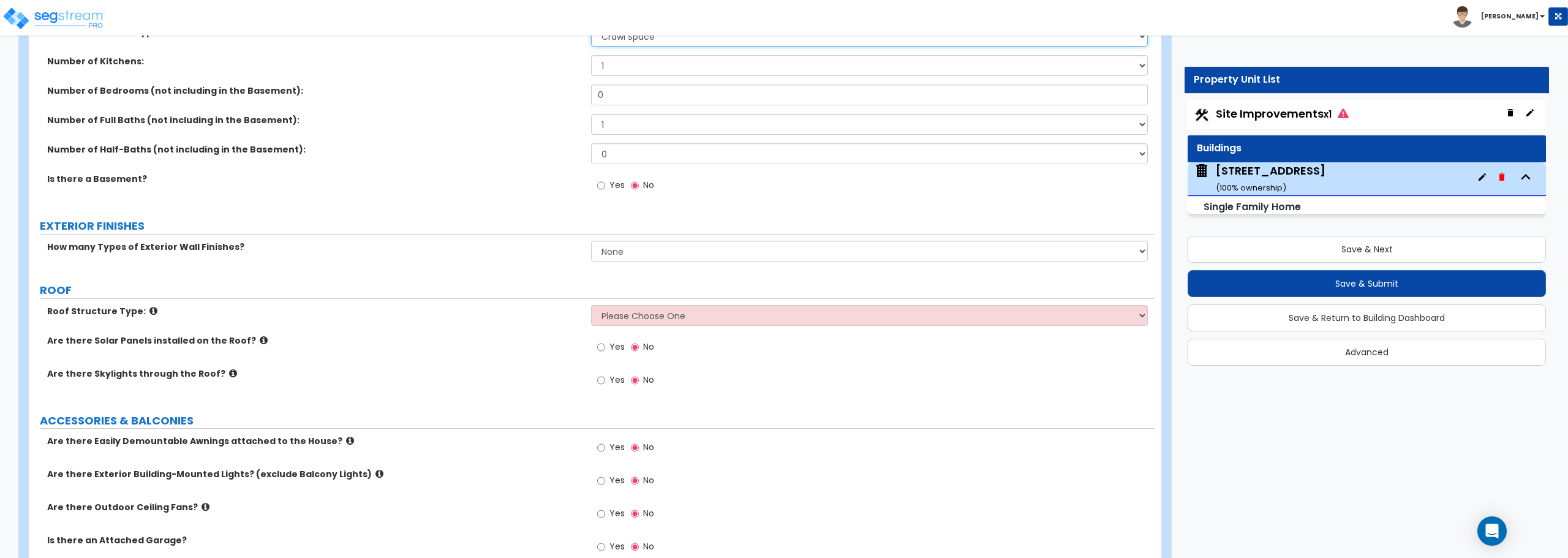
scroll to position [429, 0]
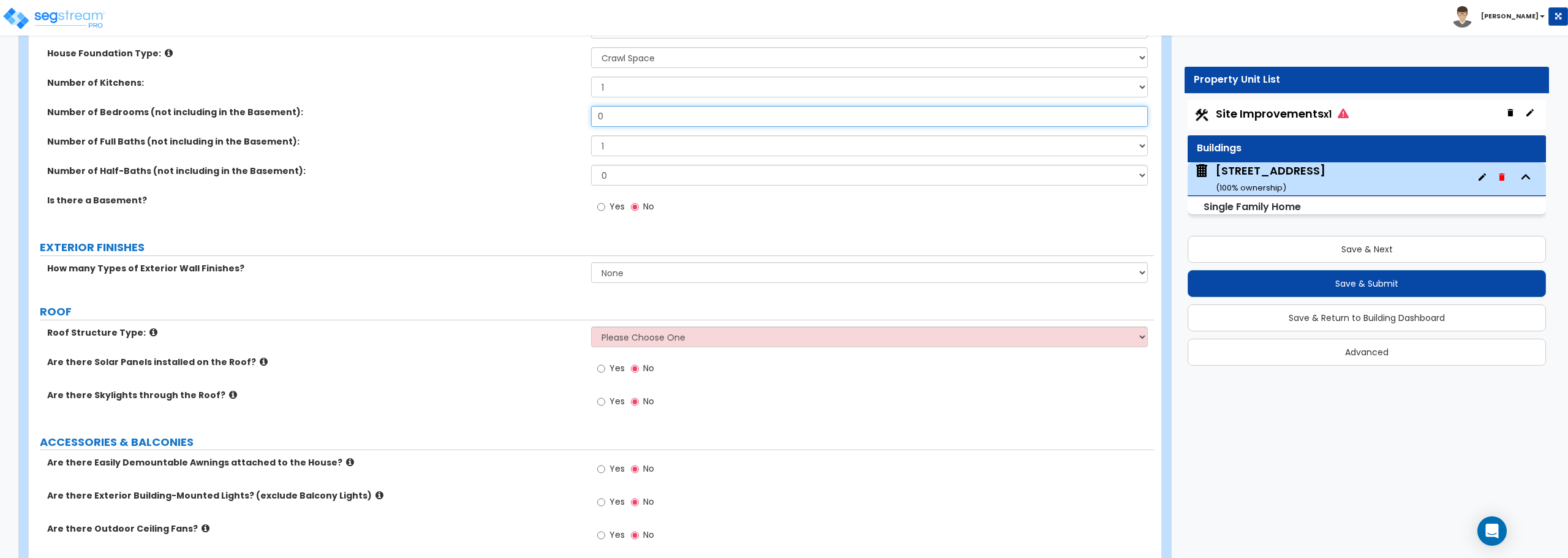
drag, startPoint x: 585, startPoint y: 110, endPoint x: 464, endPoint y: 101, distance: 121.3
click at [464, 101] on div "Residential Finish Quality: Low Average High Number of Stories Excluding Baseme…" at bounding box center [591, 32] width 1107 height 390
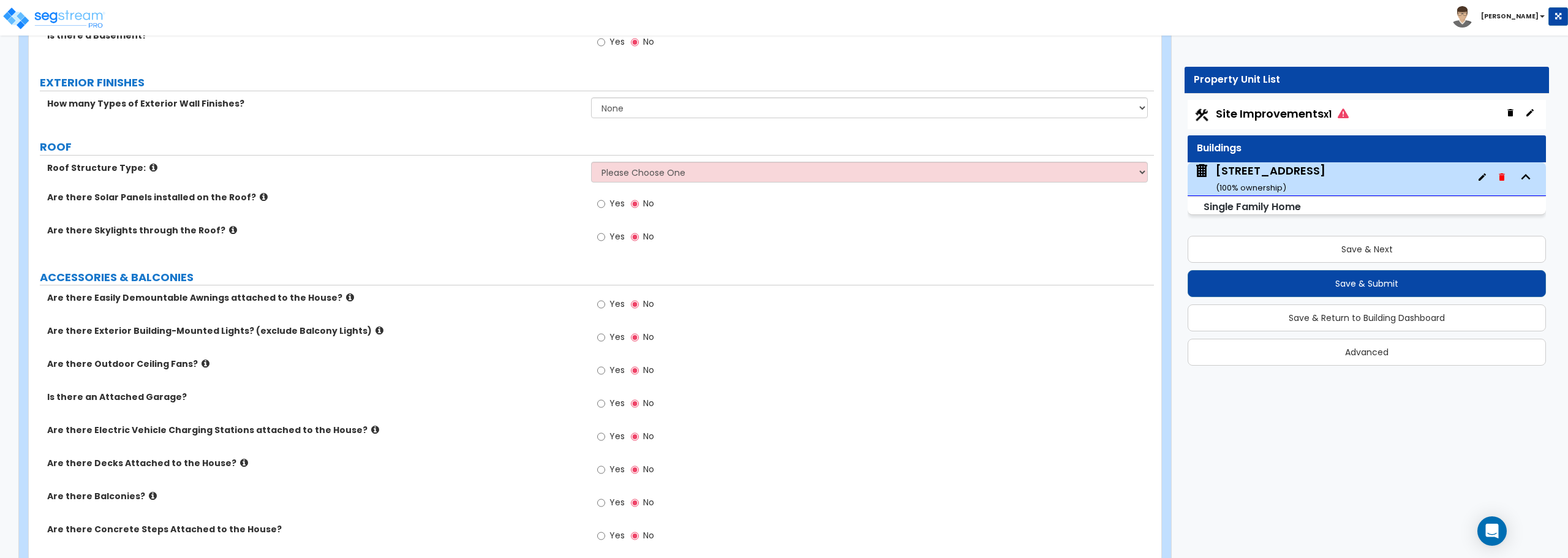
scroll to position [613, 0]
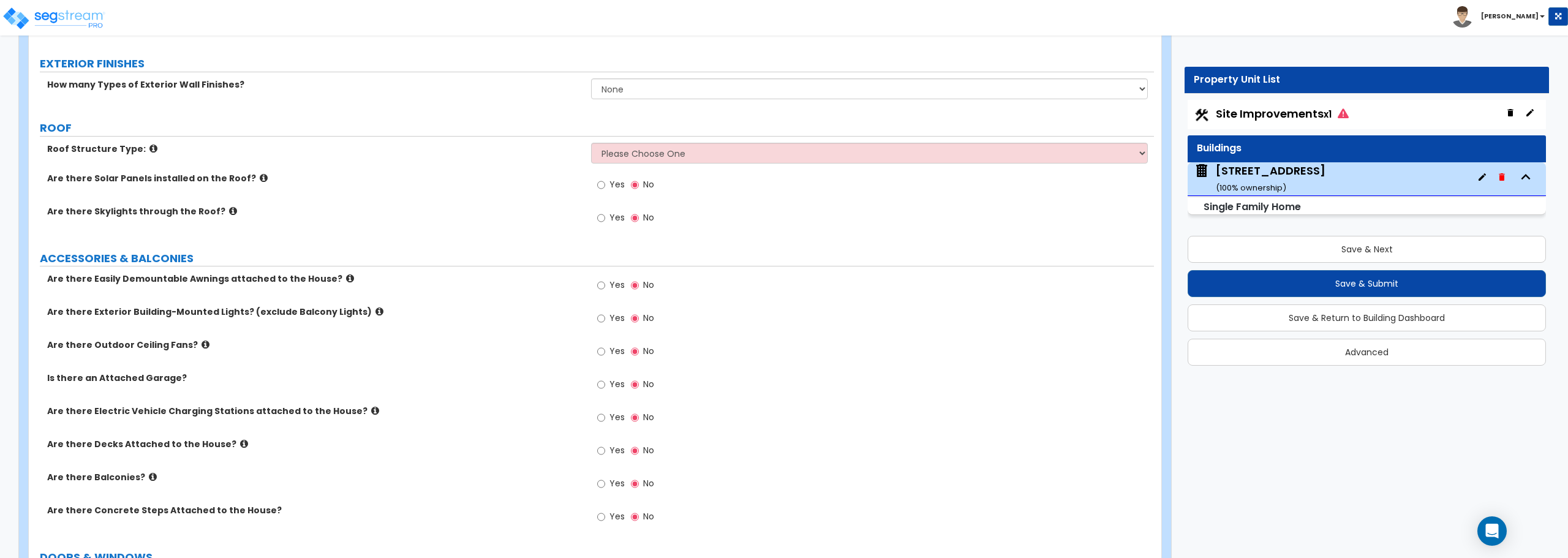
type input "2"
click at [648, 159] on select "Please Choose One [PERSON_NAME] Roof Flat Roof Hybrid [PERSON_NAME] & Flat Roof" at bounding box center [869, 153] width 556 height 21
click at [627, 86] on select "None 1 2 3" at bounding box center [869, 89] width 556 height 21
select select "1"
click at [591, 78] on select "None 1 2 3" at bounding box center [869, 89] width 556 height 21
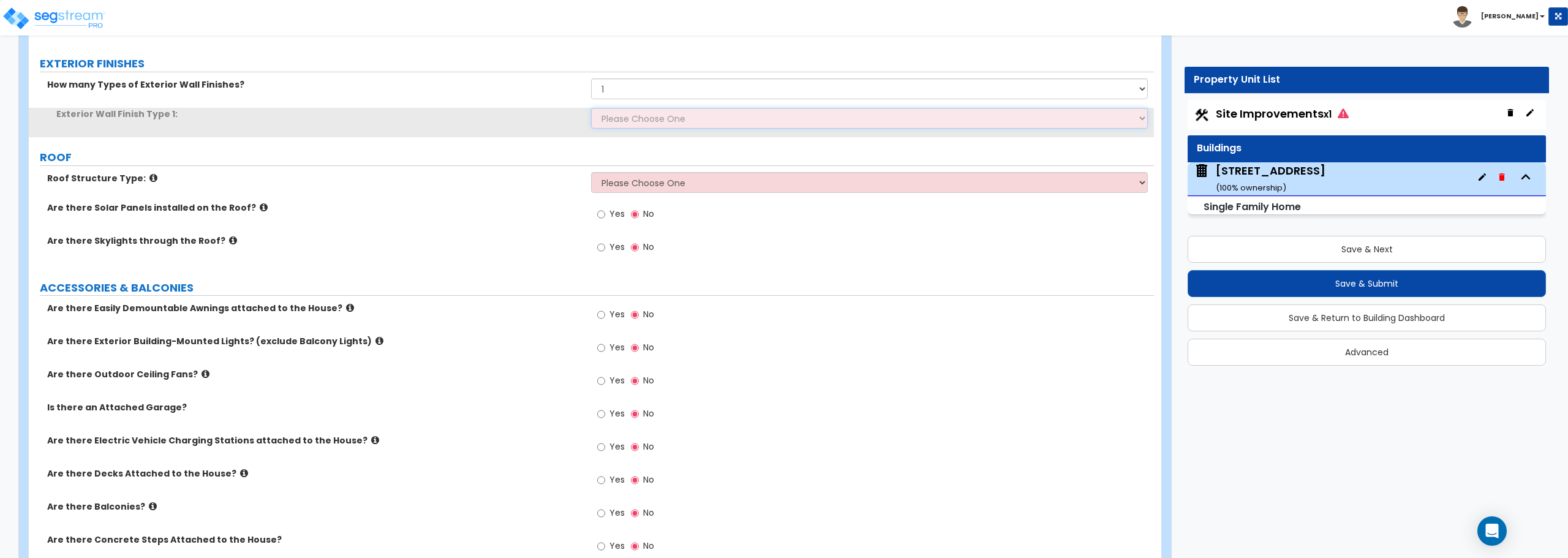
click at [627, 117] on select "Please Choose One No Finish/Shared Wall No Wall Brick Finish Stone Finish Wood …" at bounding box center [869, 118] width 556 height 21
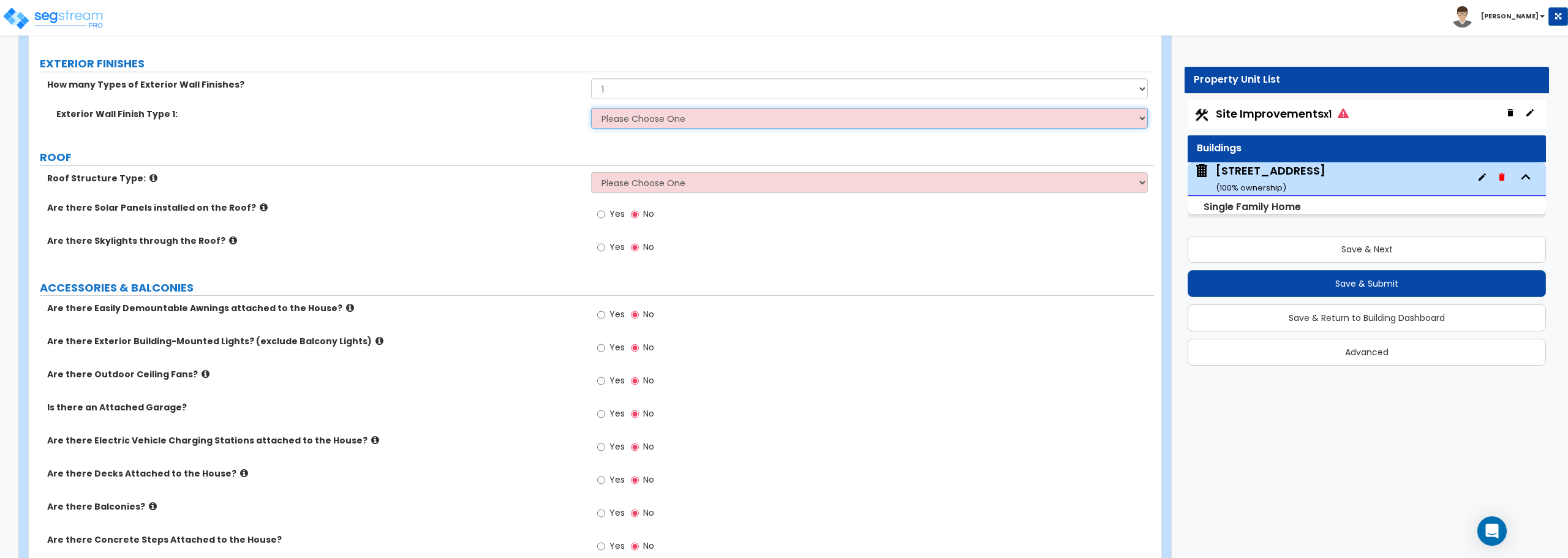
select select "4"
click at [591, 108] on select "Please Choose One No Finish/Shared Wall No Wall Brick Finish Stone Finish Wood …" at bounding box center [869, 118] width 556 height 21
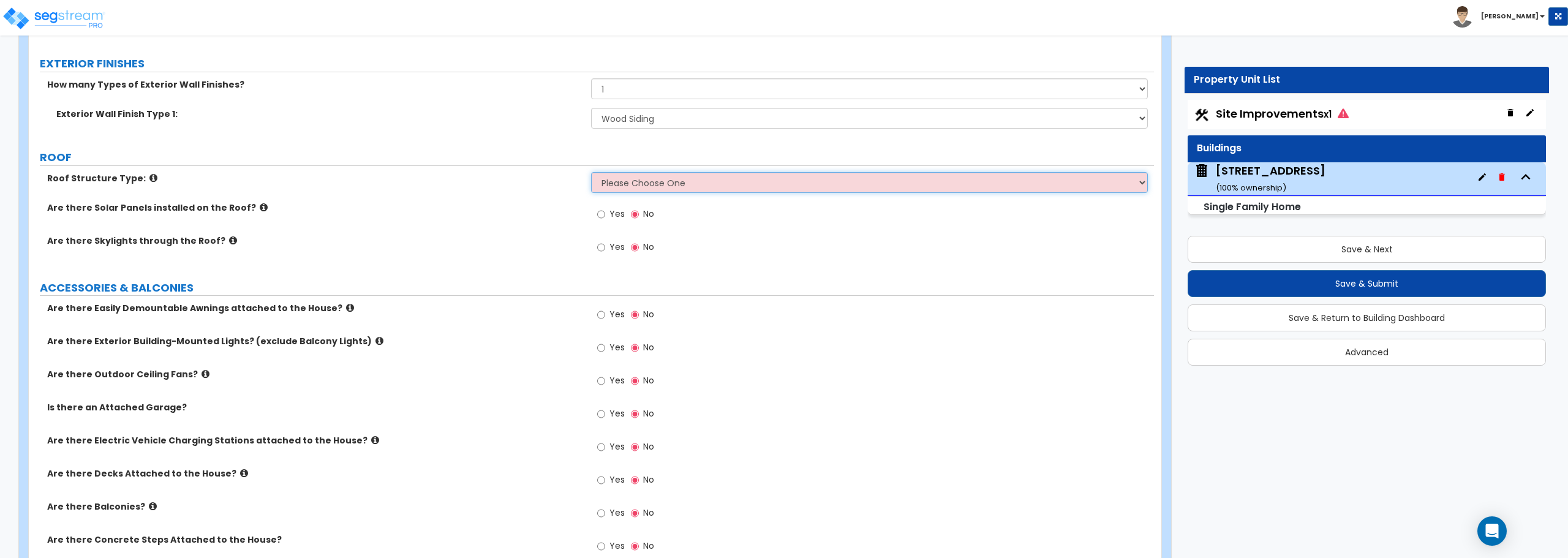
click at [641, 182] on select "Please Choose One [PERSON_NAME] Roof Flat Roof Hybrid [PERSON_NAME] & Flat Roof" at bounding box center [869, 182] width 556 height 21
select select "1"
click at [591, 172] on select "Please Choose One [PERSON_NAME] Roof Flat Roof Hybrid [PERSON_NAME] & Flat Roof" at bounding box center [869, 182] width 556 height 21
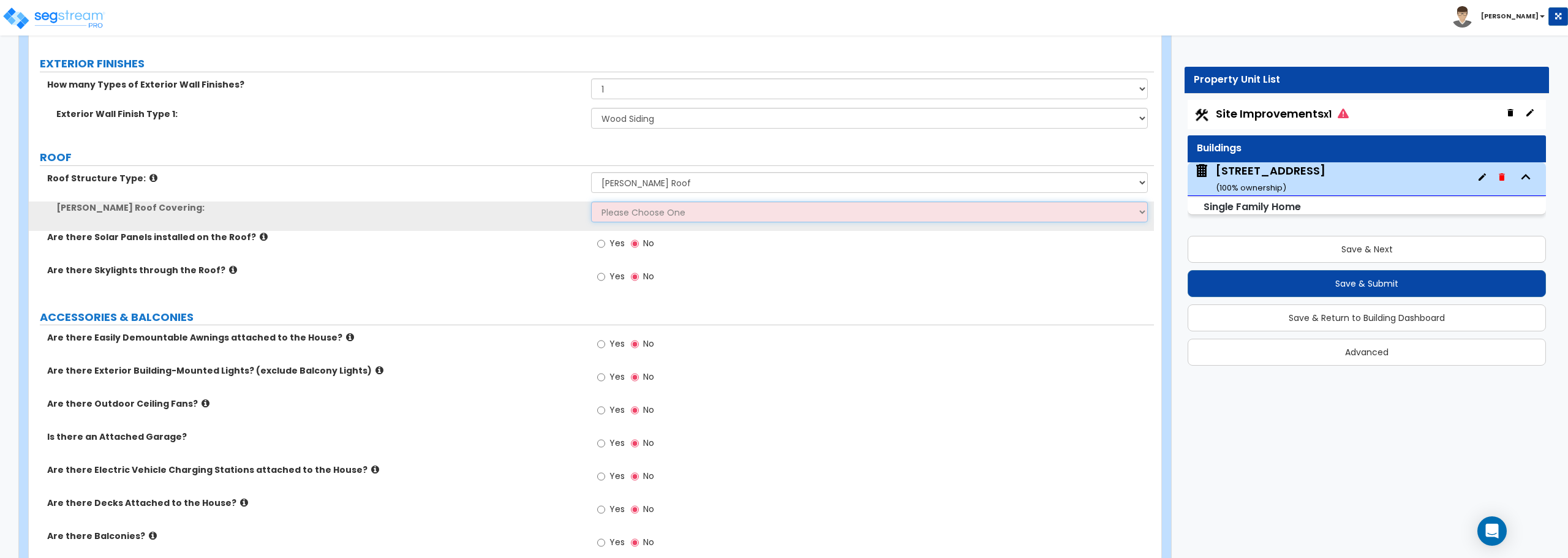
click at [634, 207] on select "Please Choose One Asphalt Shingle Clay Tile Wood Shingle Metal Shingle Standing…" at bounding box center [869, 212] width 556 height 21
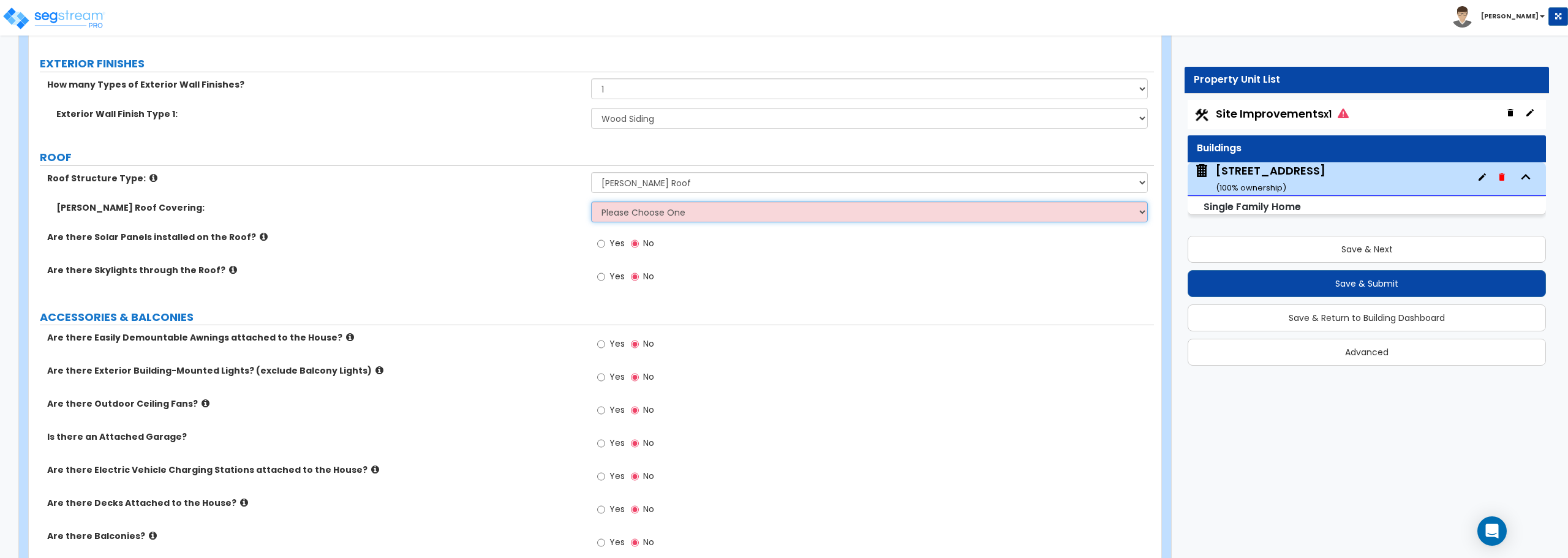
select select "1"
click at [591, 202] on select "Please Choose One Asphalt Shingle Clay Tile Wood Shingle Metal Shingle Standing…" at bounding box center [869, 212] width 556 height 21
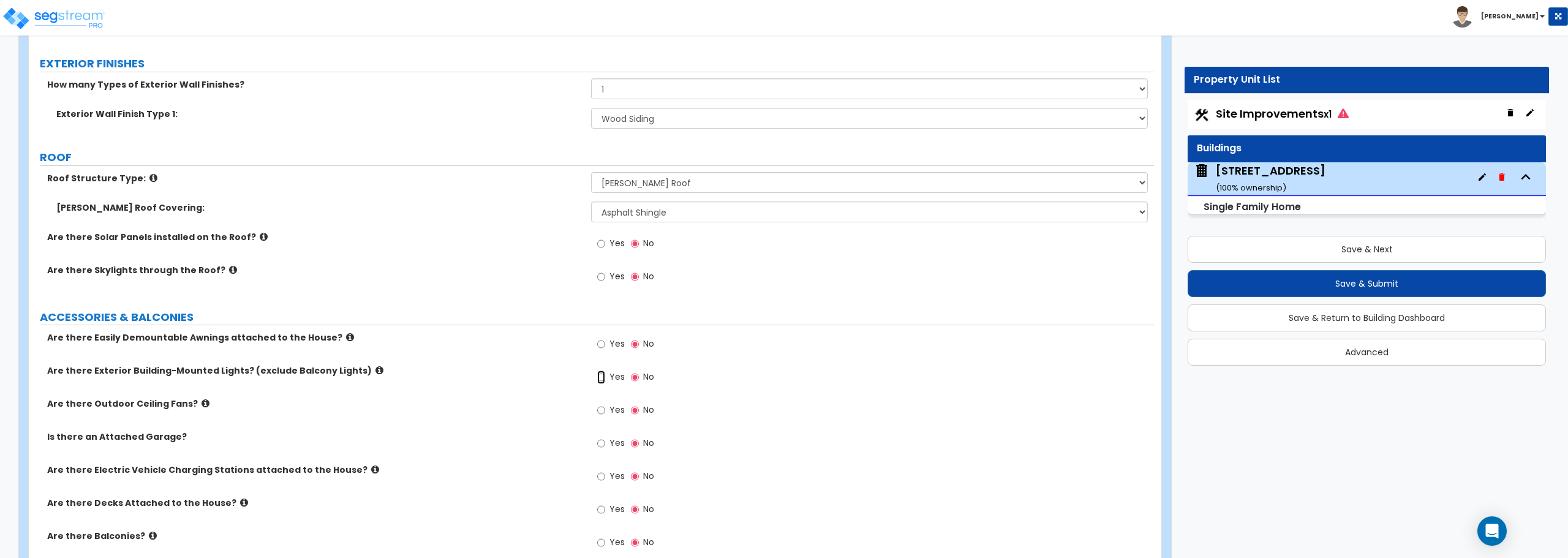
drag, startPoint x: 600, startPoint y: 377, endPoint x: 620, endPoint y: 359, distance: 26.9
click at [601, 377] on input "Yes" at bounding box center [601, 377] width 8 height 13
radio input "true"
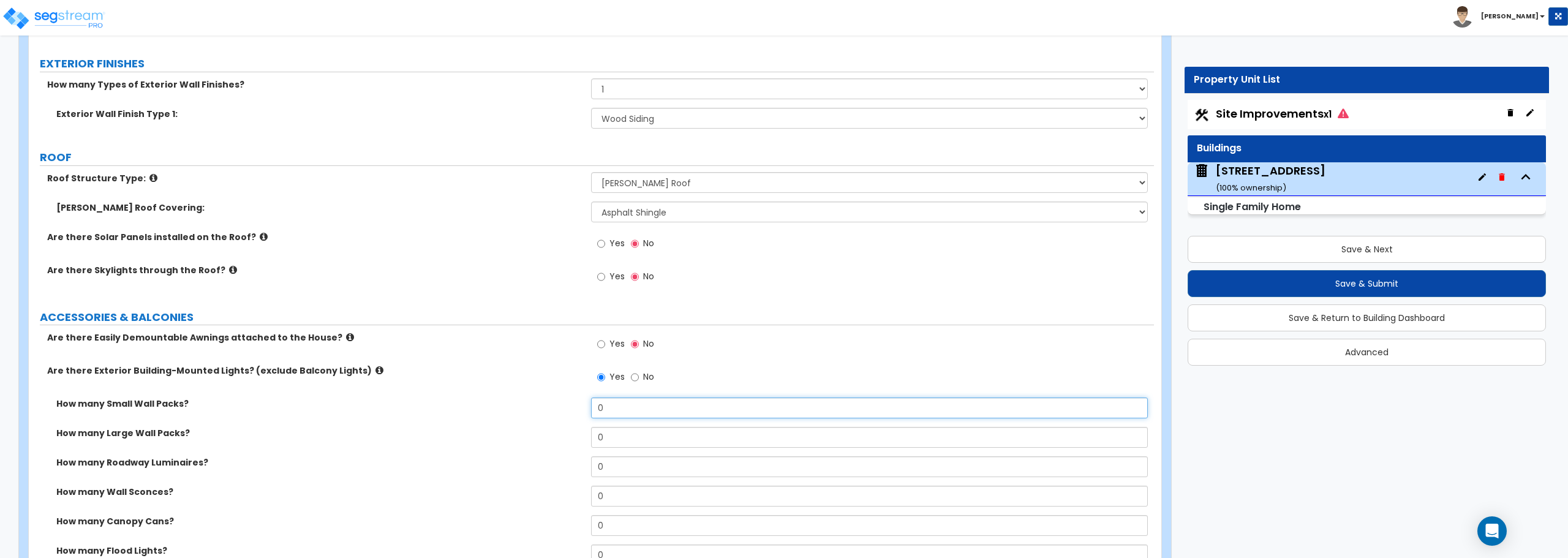
drag, startPoint x: 628, startPoint y: 418, endPoint x: 605, endPoint y: 415, distance: 23.2
click at [605, 415] on input "0" at bounding box center [869, 408] width 556 height 21
type input "1"
drag, startPoint x: 643, startPoint y: 492, endPoint x: 530, endPoint y: 491, distance: 113.0
click at [530, 491] on div "How many Wall Sconces? 0" at bounding box center [591, 500] width 1125 height 30
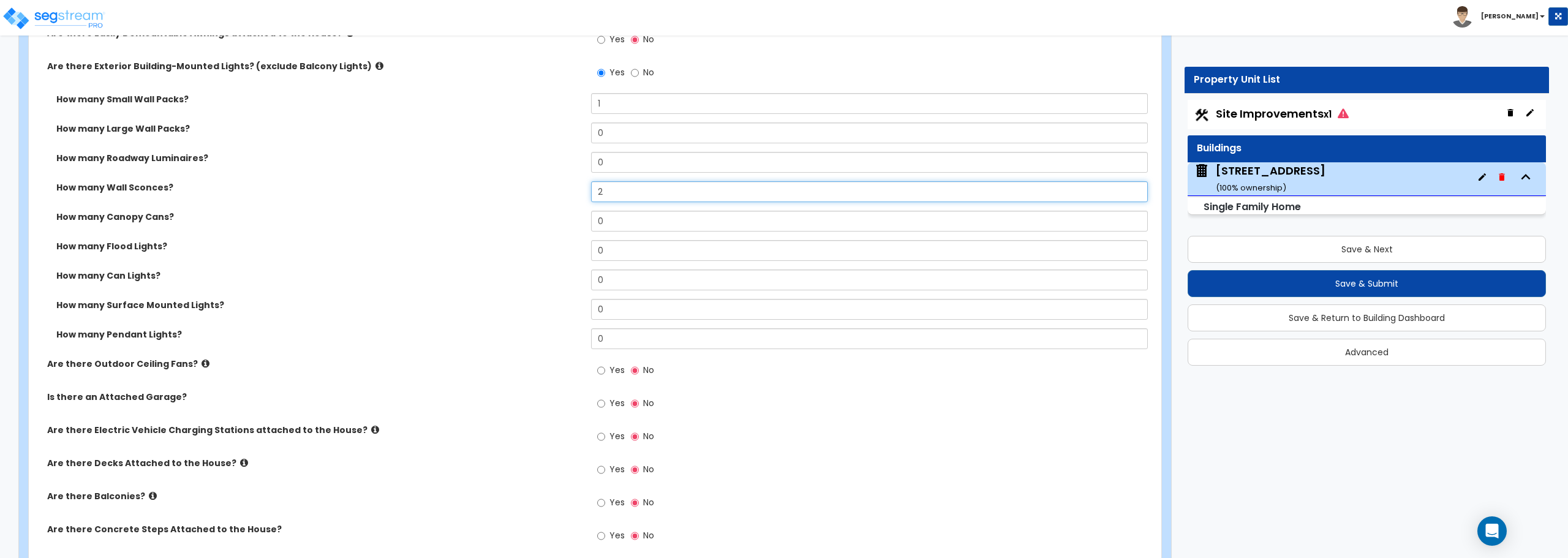
scroll to position [920, 0]
type input "2"
click at [599, 367] on input "Yes" at bounding box center [601, 369] width 8 height 13
radio input "true"
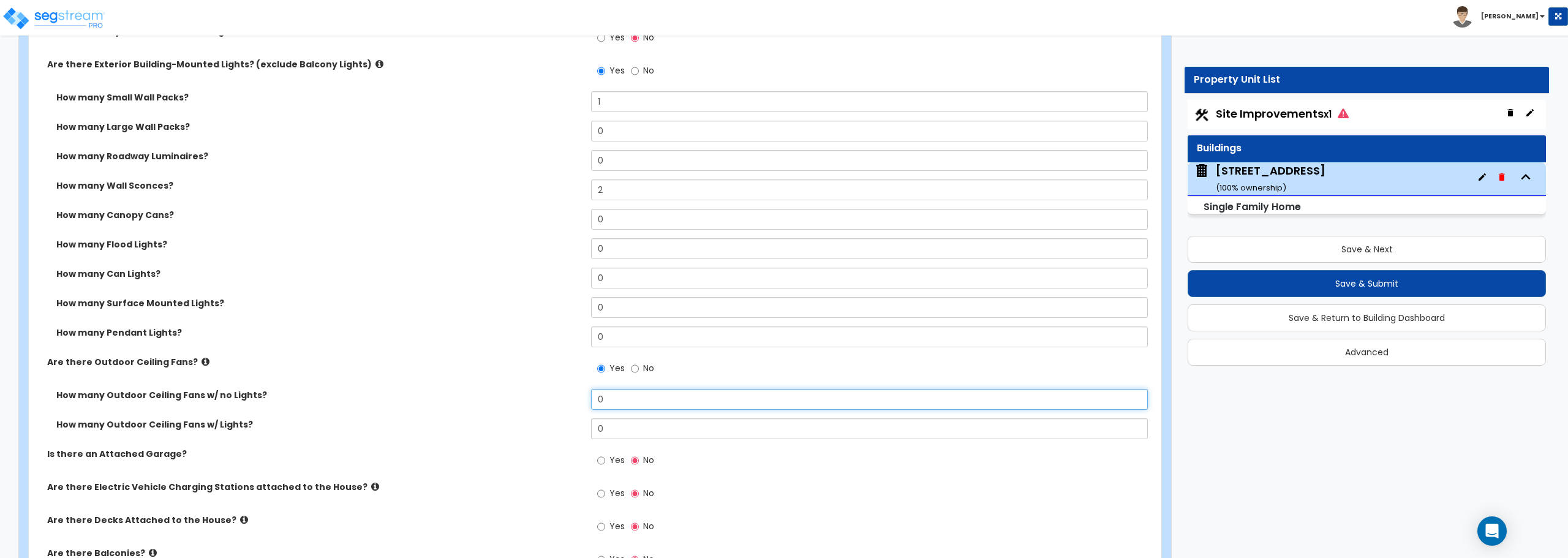
drag, startPoint x: 608, startPoint y: 399, endPoint x: 554, endPoint y: 403, distance: 54.1
click at [554, 403] on div "How many Outdoor Ceiling Fans w/ no Lights? 0" at bounding box center [591, 404] width 1125 height 30
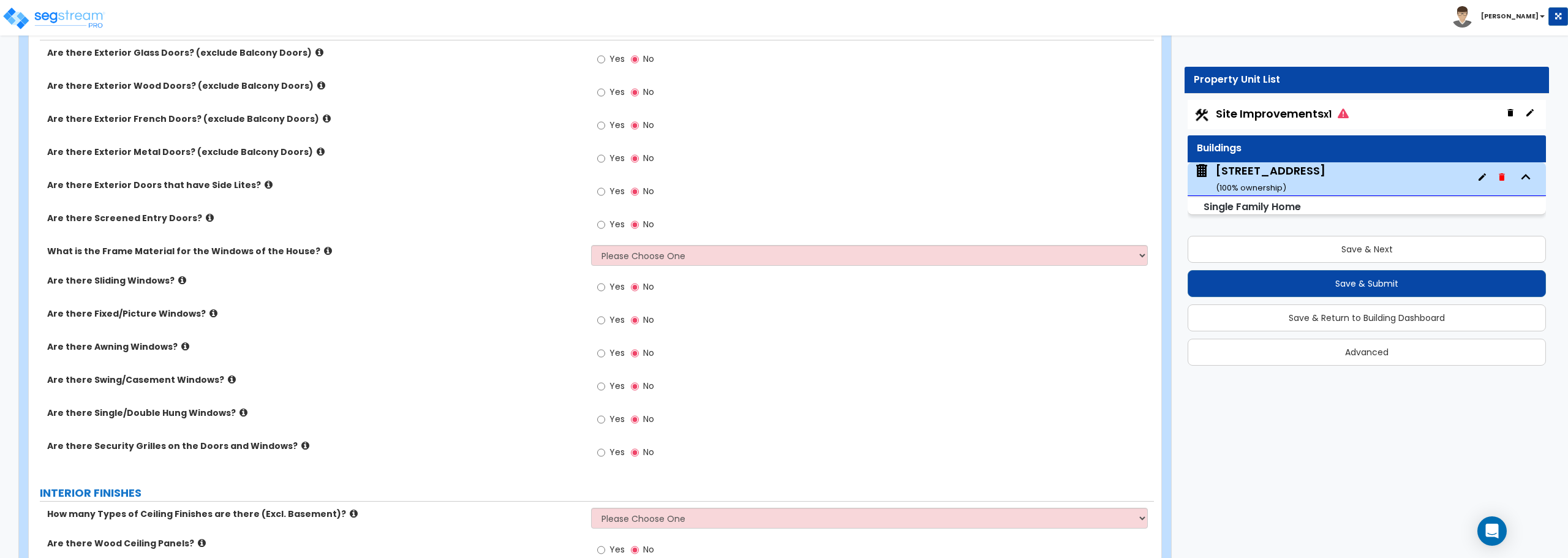
scroll to position [1532, 0]
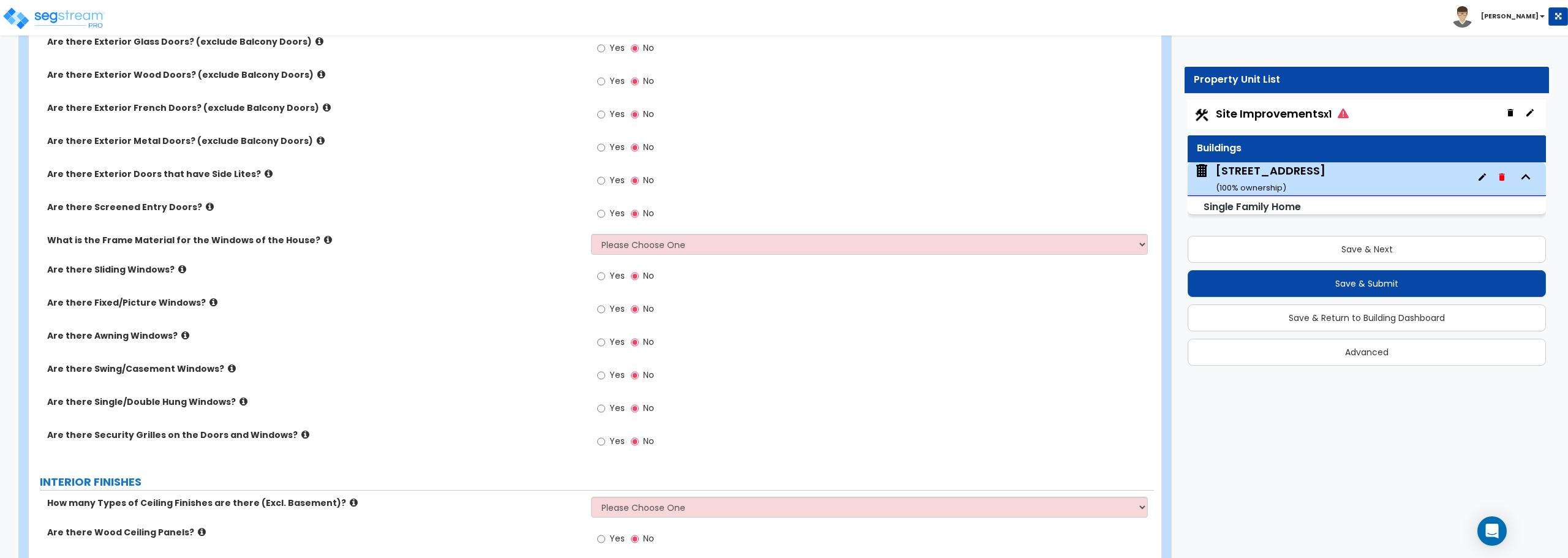
type input "1"
click at [604, 78] on input "Yes" at bounding box center [601, 81] width 8 height 13
radio input "true"
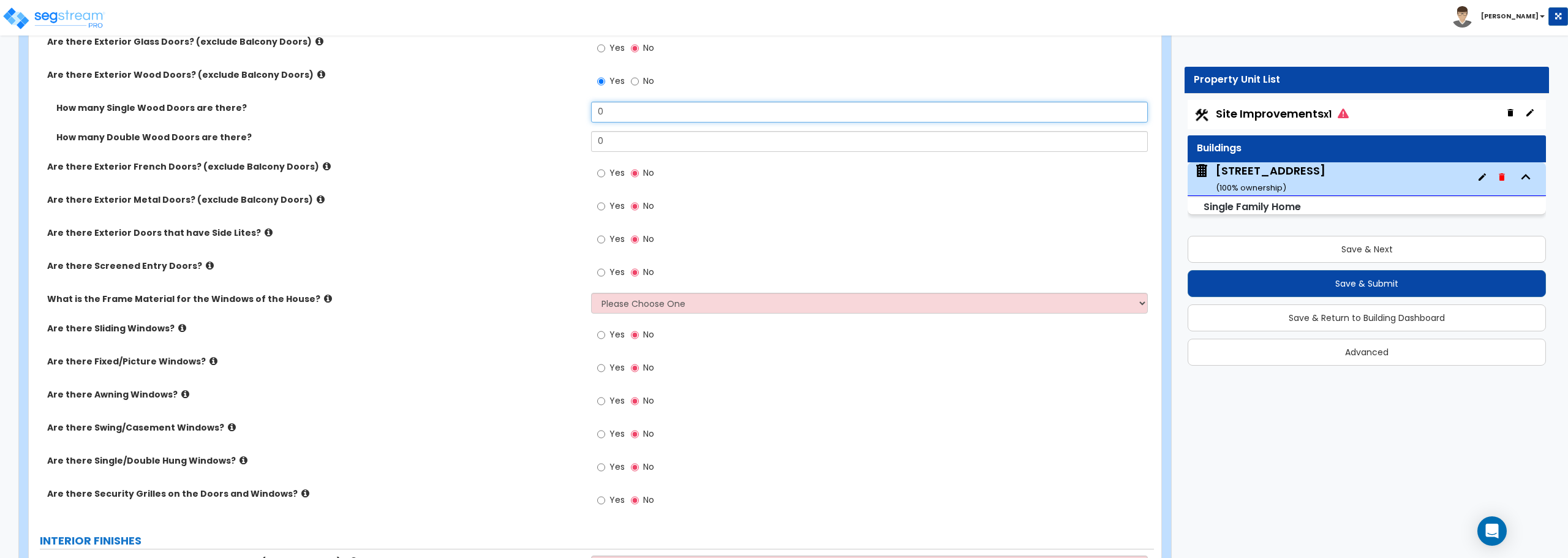
drag, startPoint x: 608, startPoint y: 113, endPoint x: 559, endPoint y: 112, distance: 49.0
click at [559, 112] on div "How many Single Wood Doors are there? 0" at bounding box center [591, 117] width 1125 height 30
type input "1"
click at [600, 204] on input "Yes" at bounding box center [601, 207] width 8 height 13
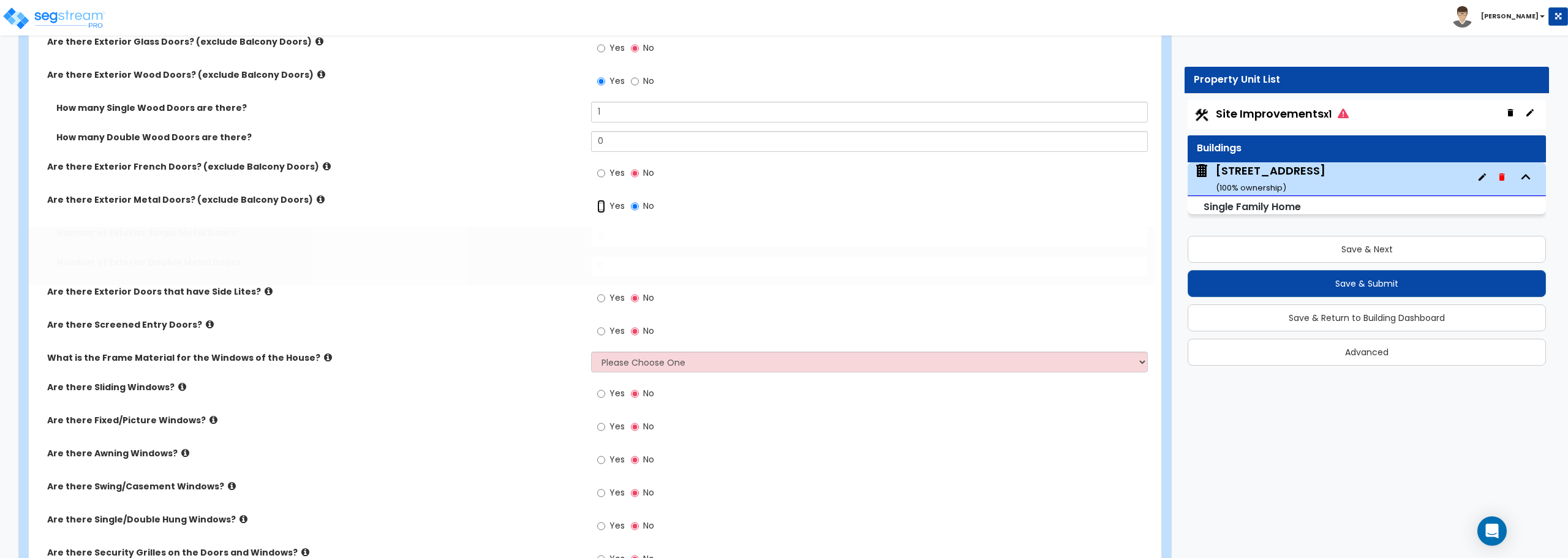
radio input "true"
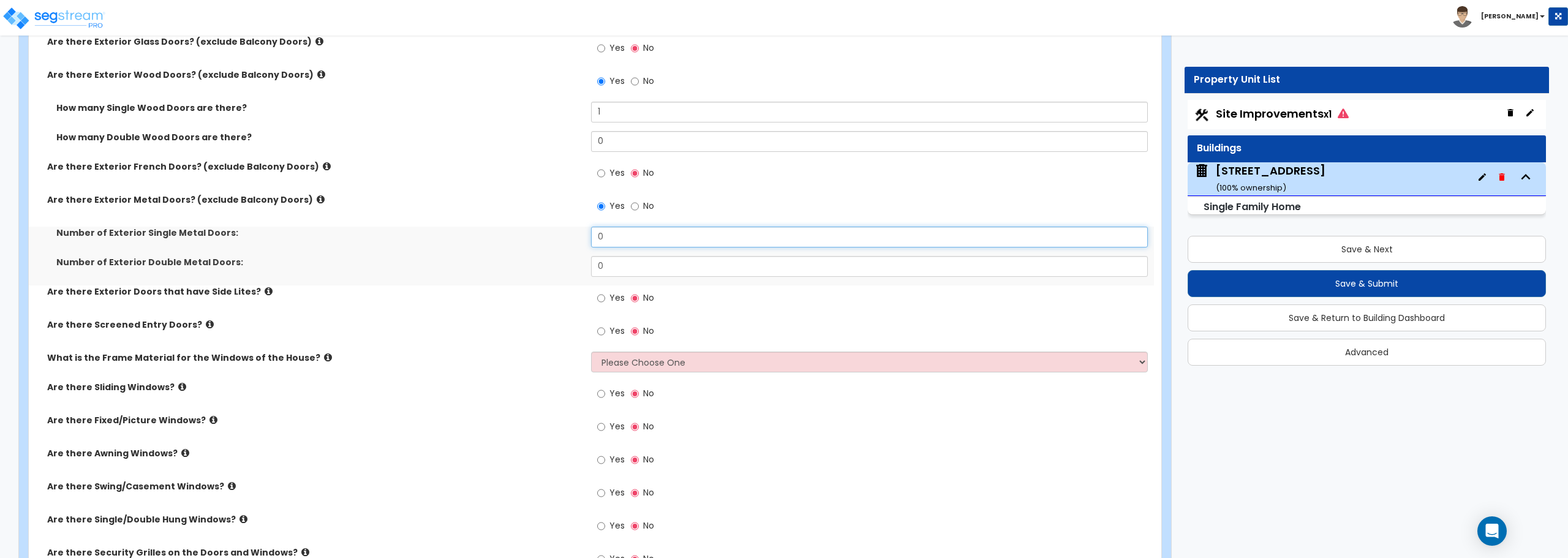
drag, startPoint x: 612, startPoint y: 244, endPoint x: 547, endPoint y: 244, distance: 65.0
click at [547, 244] on div "Number of Exterior Single Metal Doors: 0" at bounding box center [591, 241] width 1125 height 30
type input "1"
click at [605, 331] on input "Yes" at bounding box center [601, 331] width 8 height 13
radio input "true"
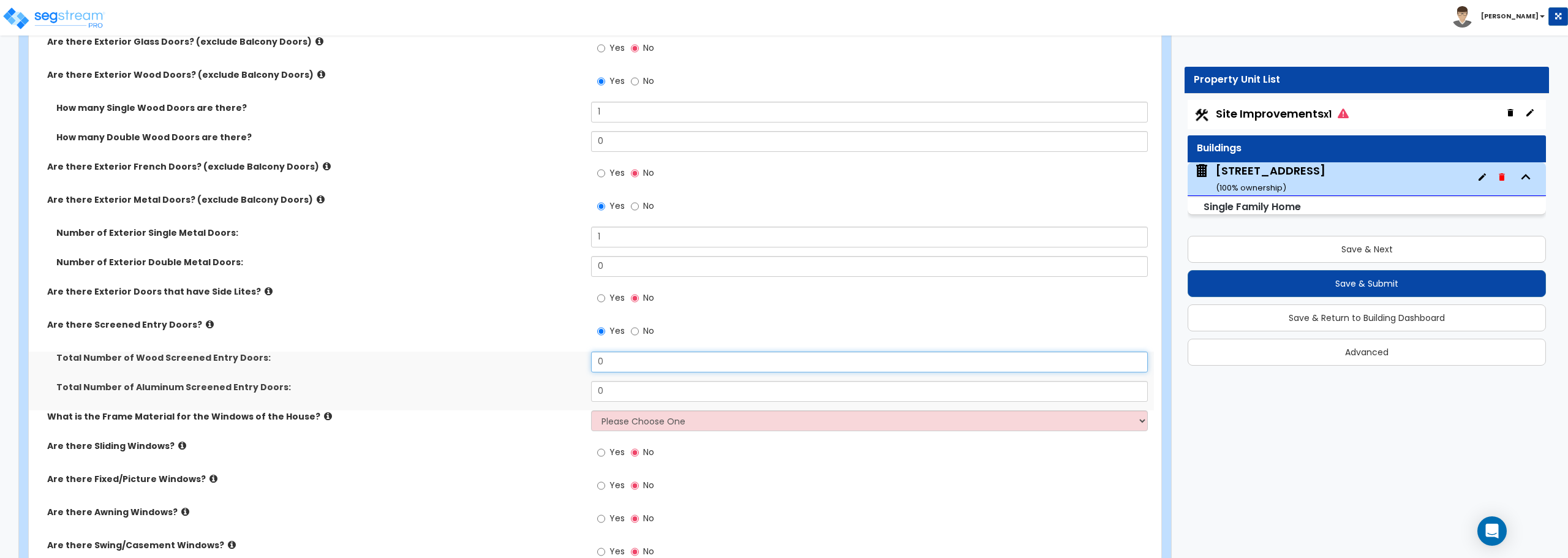
drag, startPoint x: 610, startPoint y: 365, endPoint x: 580, endPoint y: 368, distance: 30.1
click at [580, 368] on div "Total Number of Wood Screened Entry Doors: 0" at bounding box center [591, 367] width 1125 height 30
type input "1"
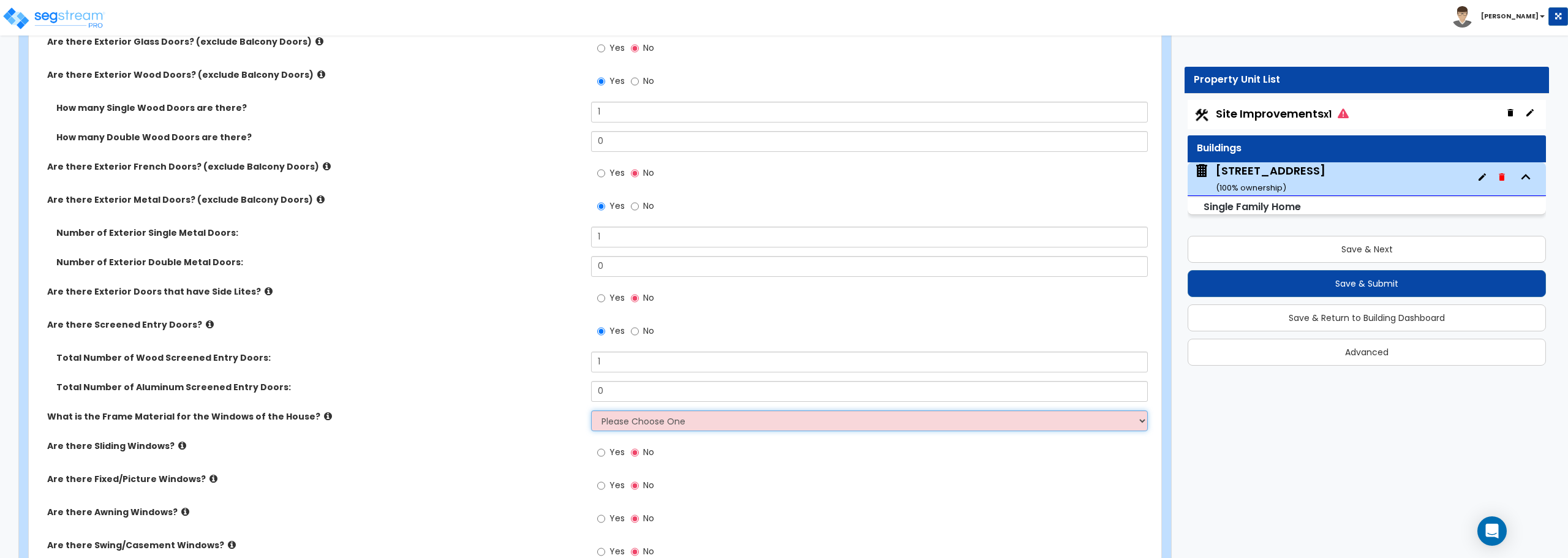
click at [630, 426] on select "Please Choose One Vinyl Aluminum Wood" at bounding box center [869, 421] width 556 height 21
select select "1"
click at [591, 410] on select "Please Choose One Vinyl Aluminum Wood" at bounding box center [869, 421] width 556 height 21
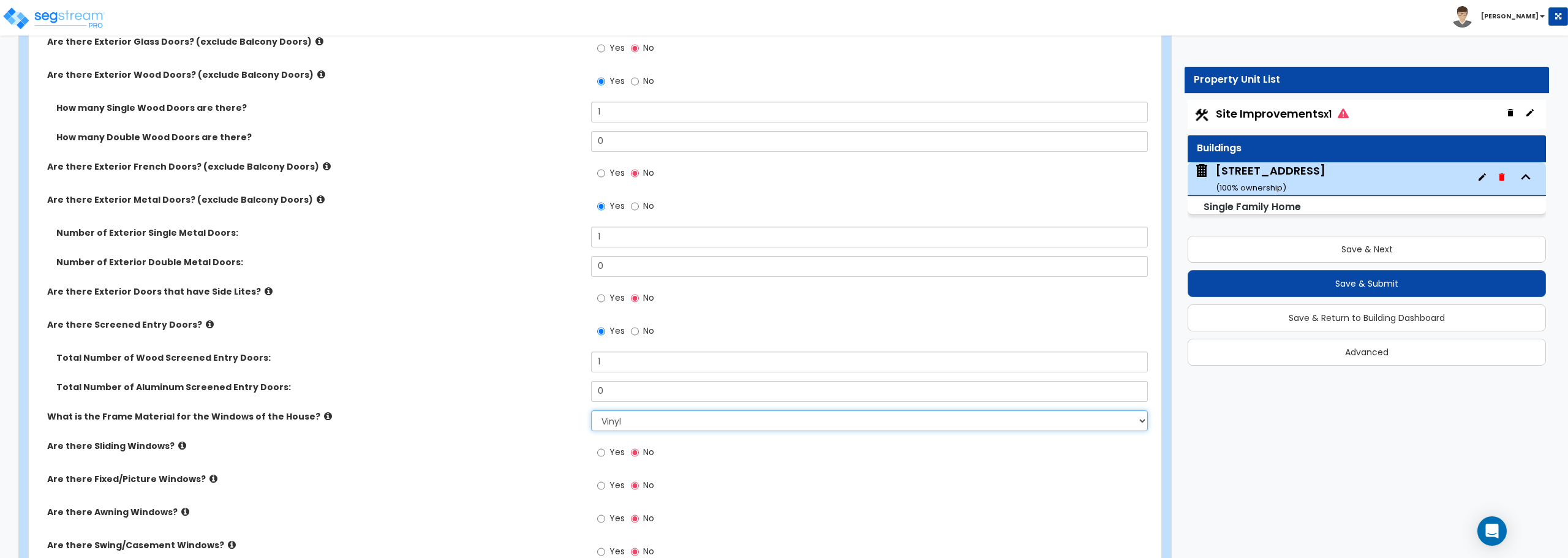
scroll to position [1594, 0]
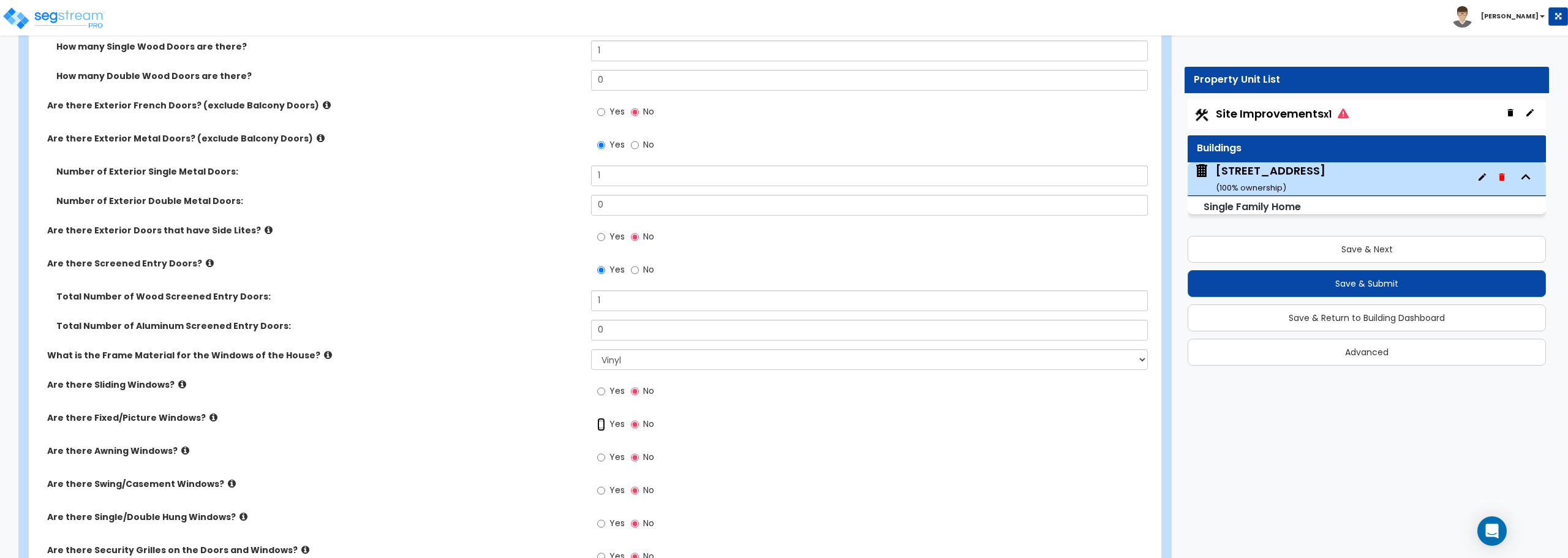
click at [601, 424] on input "Yes" at bounding box center [601, 424] width 8 height 13
radio input "true"
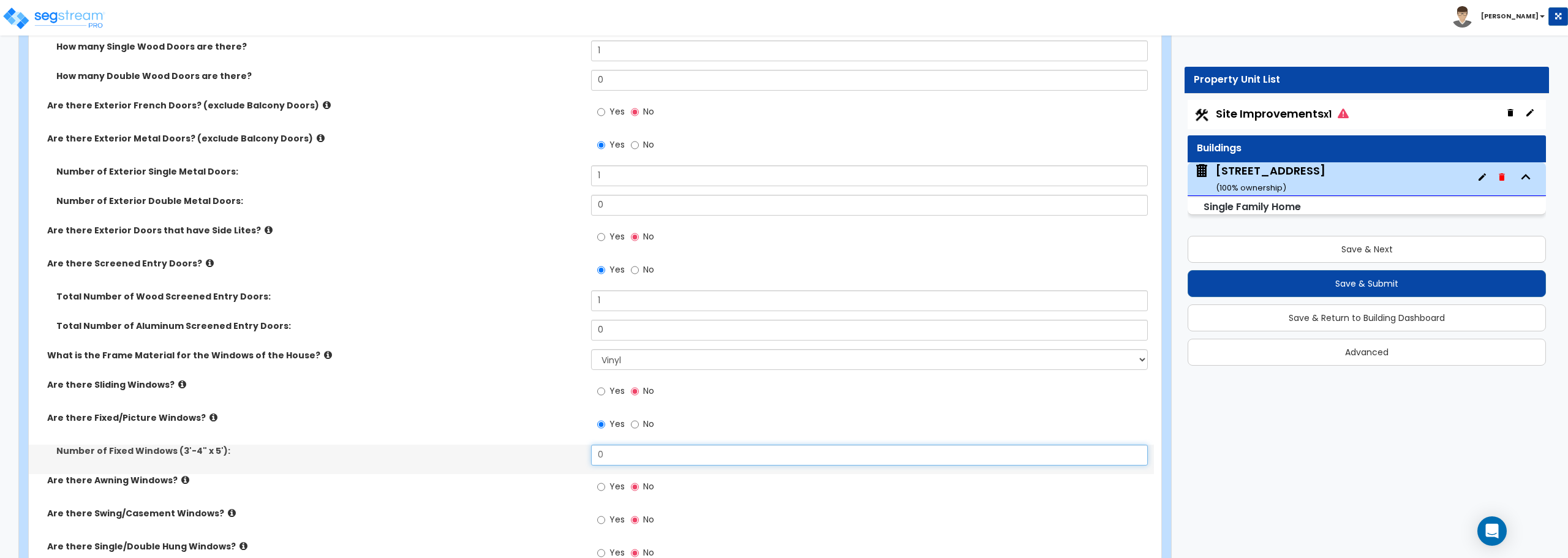
drag, startPoint x: 616, startPoint y: 457, endPoint x: 554, endPoint y: 462, distance: 62.2
click at [554, 462] on div "Number of Fixed Windows (3'-4" x 5'): 0" at bounding box center [591, 460] width 1125 height 30
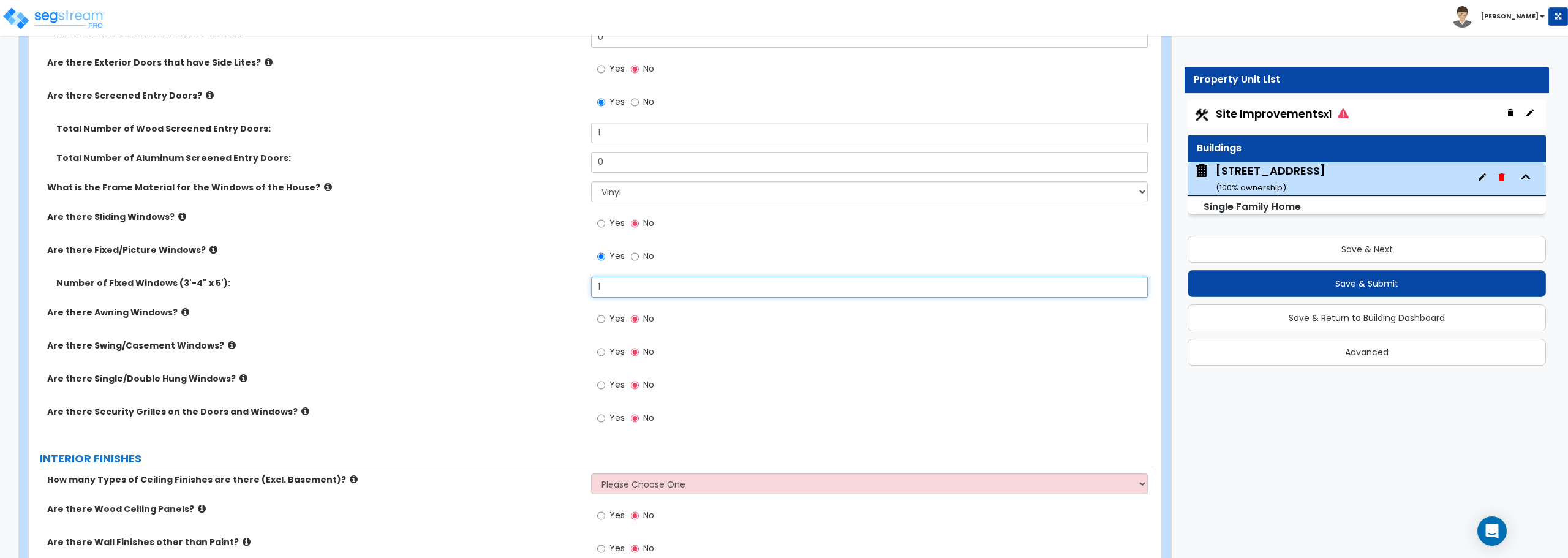
scroll to position [1777, 0]
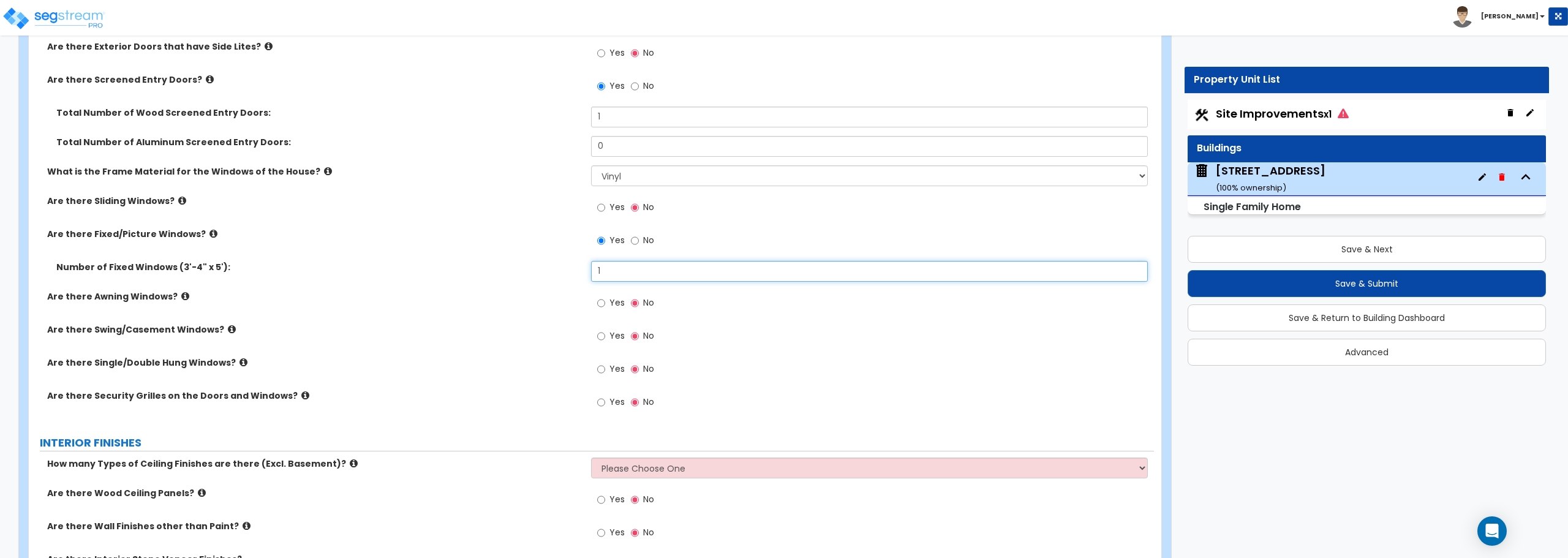
type input "1"
click at [599, 371] on input "Yes" at bounding box center [601, 370] width 8 height 13
radio input "true"
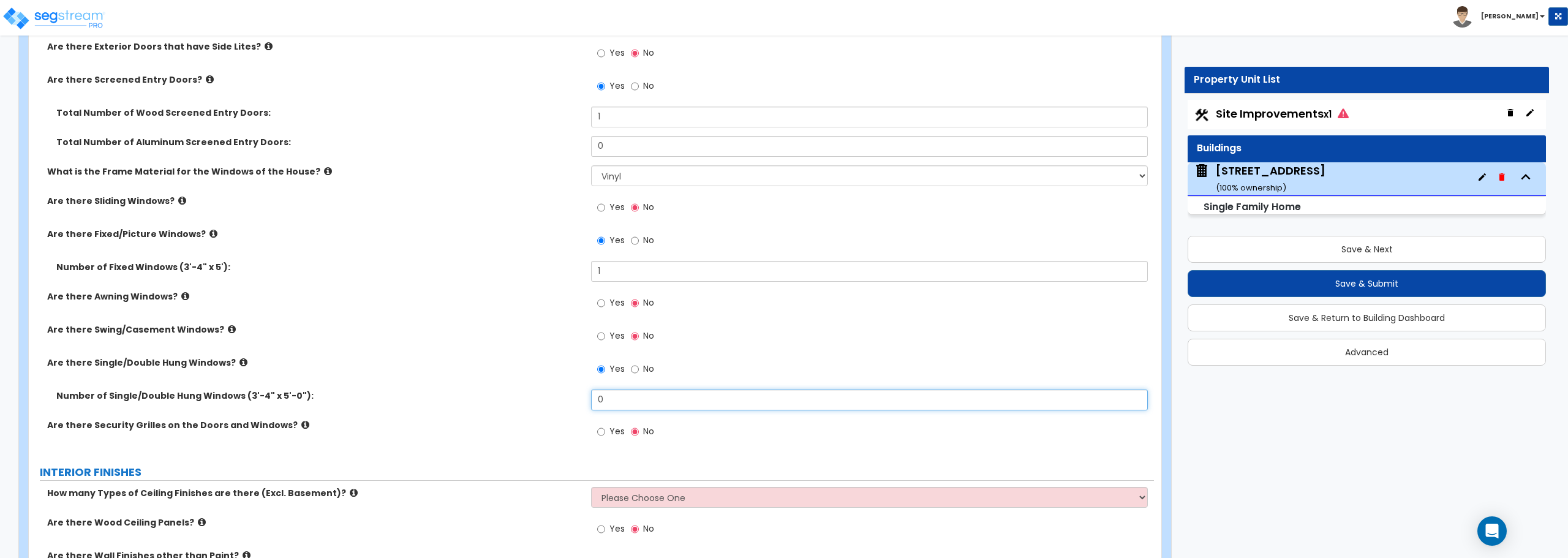
drag, startPoint x: 631, startPoint y: 403, endPoint x: 552, endPoint y: 403, distance: 79.0
click at [552, 403] on div "Number of Single/Double Hung Windows (3'-4" x 5'-0"): 0" at bounding box center [591, 404] width 1125 height 30
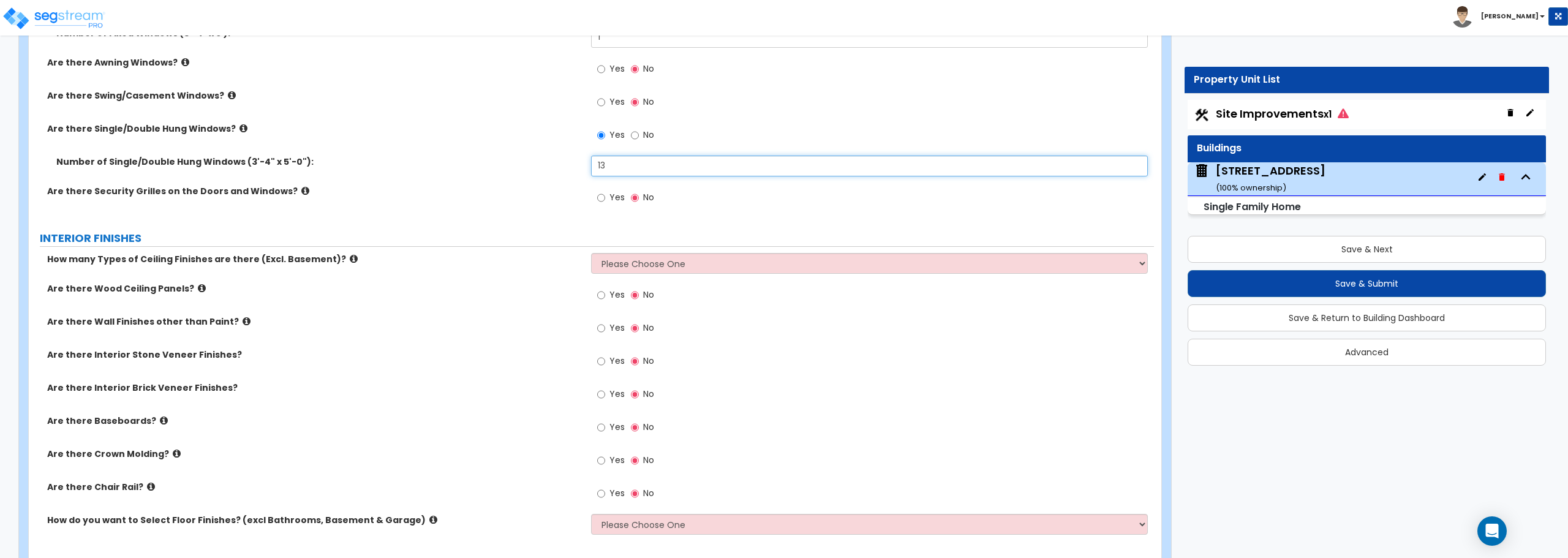
scroll to position [2022, 0]
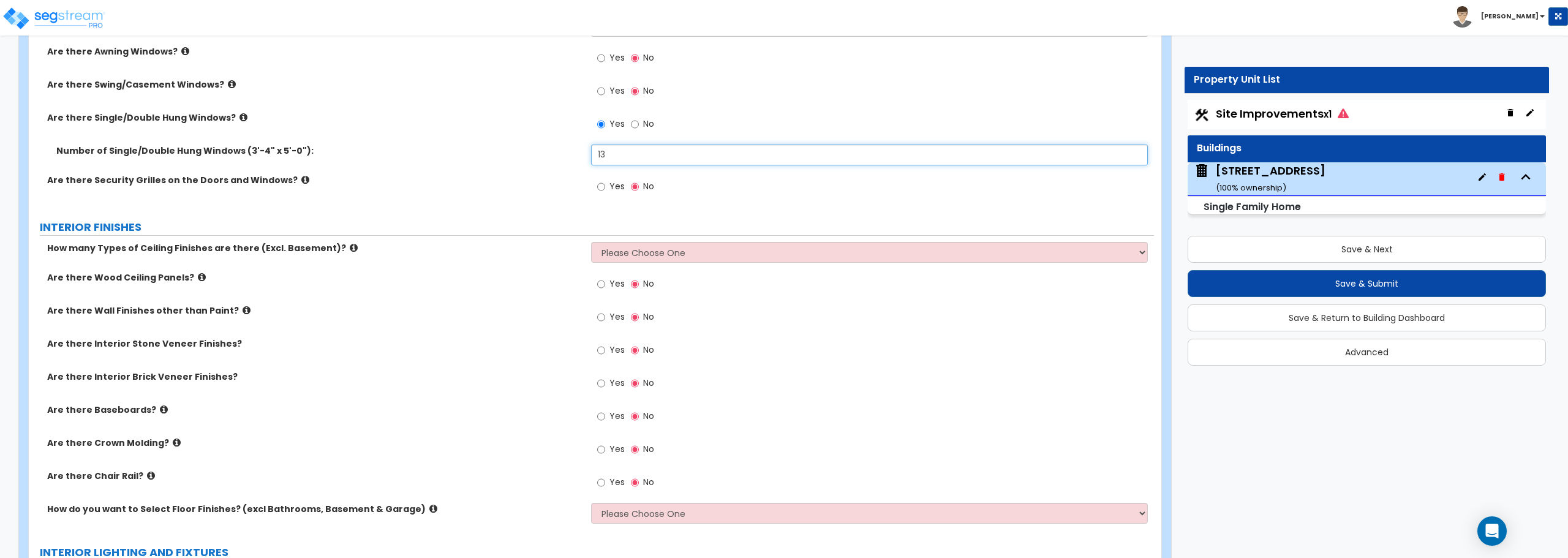
type input "13"
click at [672, 252] on select "Please Choose One 1 2 3" at bounding box center [869, 252] width 556 height 21
select select "1"
click at [591, 242] on select "Please Choose One 1 2 3" at bounding box center [869, 252] width 556 height 21
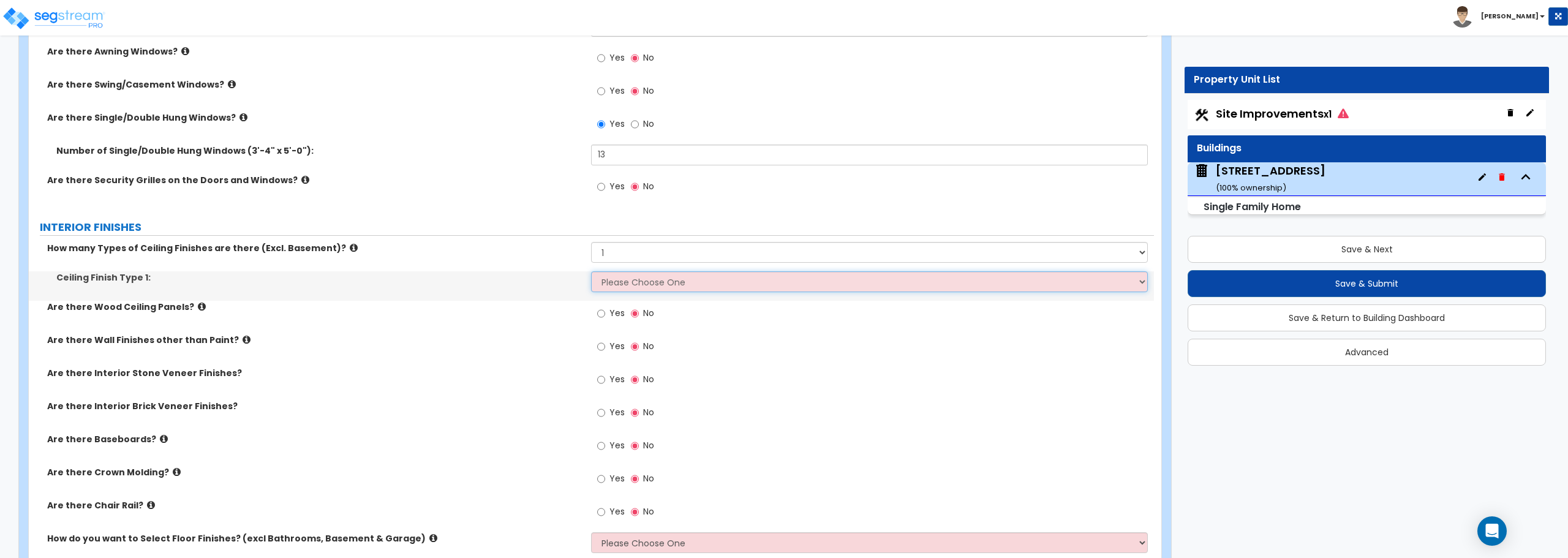
click at [670, 290] on select "Please Choose One Drop Ceiling Drywall Ceiling Open Ceiling" at bounding box center [869, 282] width 556 height 21
select select "2"
click at [591, 272] on select "Please Choose One Drop Ceiling Drywall Ceiling Open Ceiling" at bounding box center [869, 282] width 556 height 21
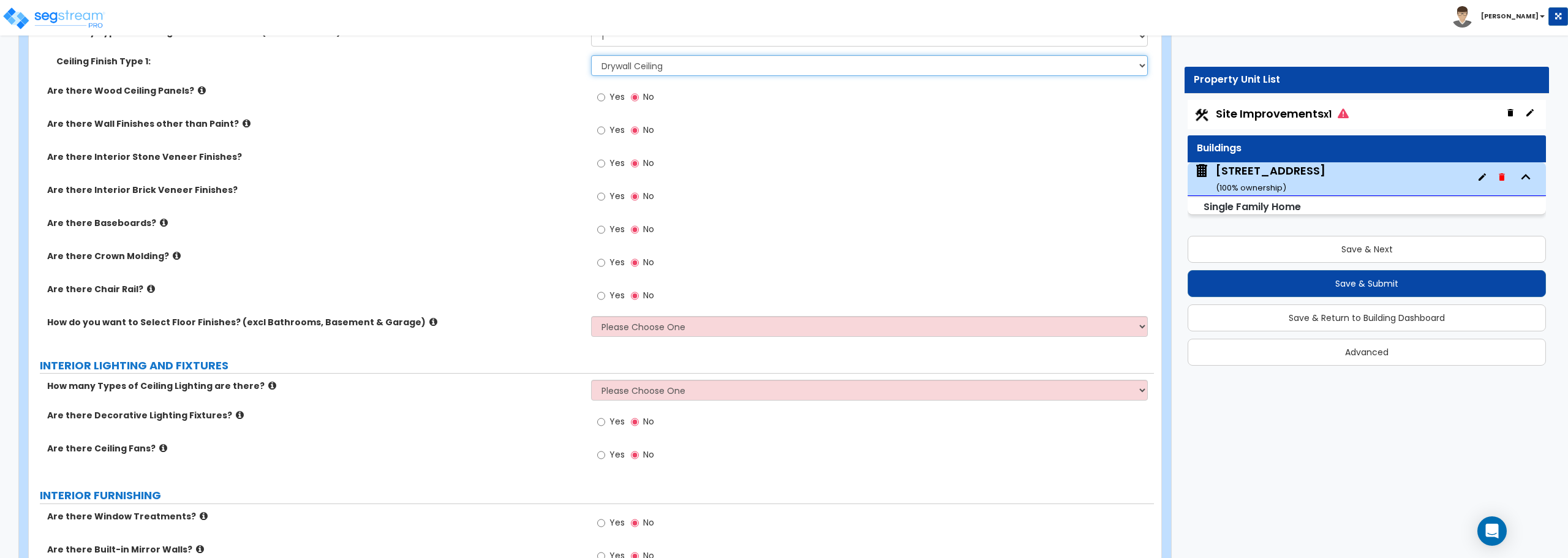
scroll to position [2329, 0]
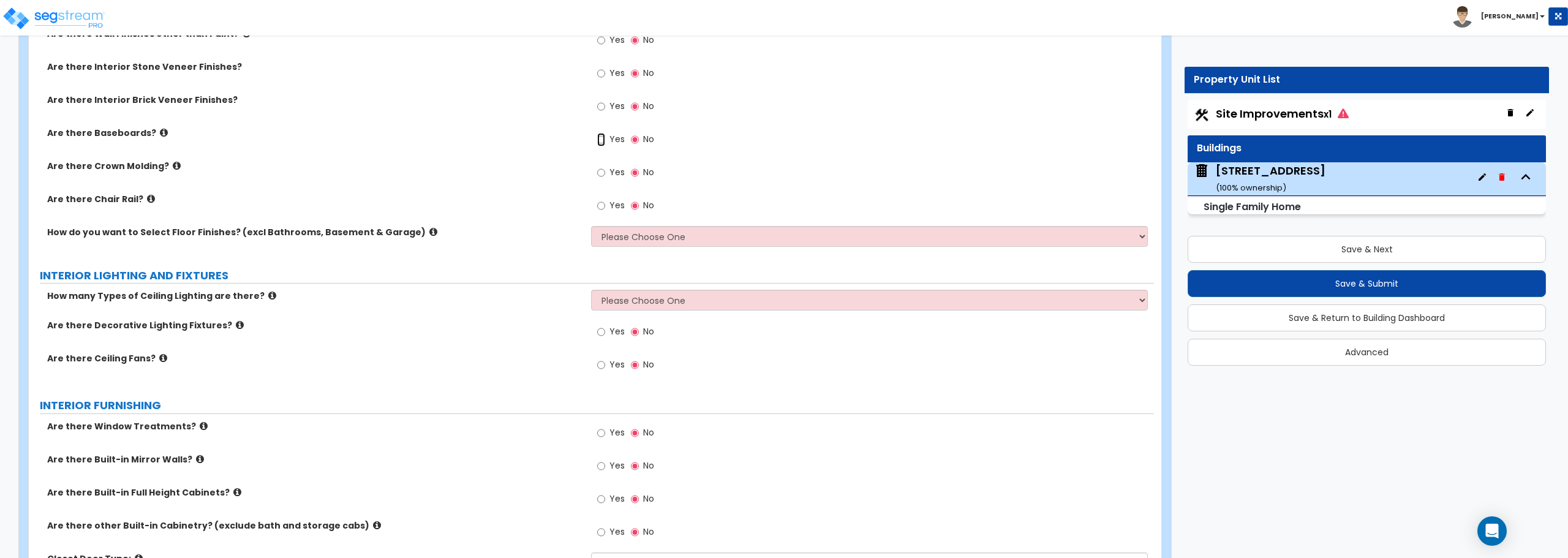
click at [603, 140] on input "Yes" at bounding box center [601, 140] width 8 height 13
radio input "true"
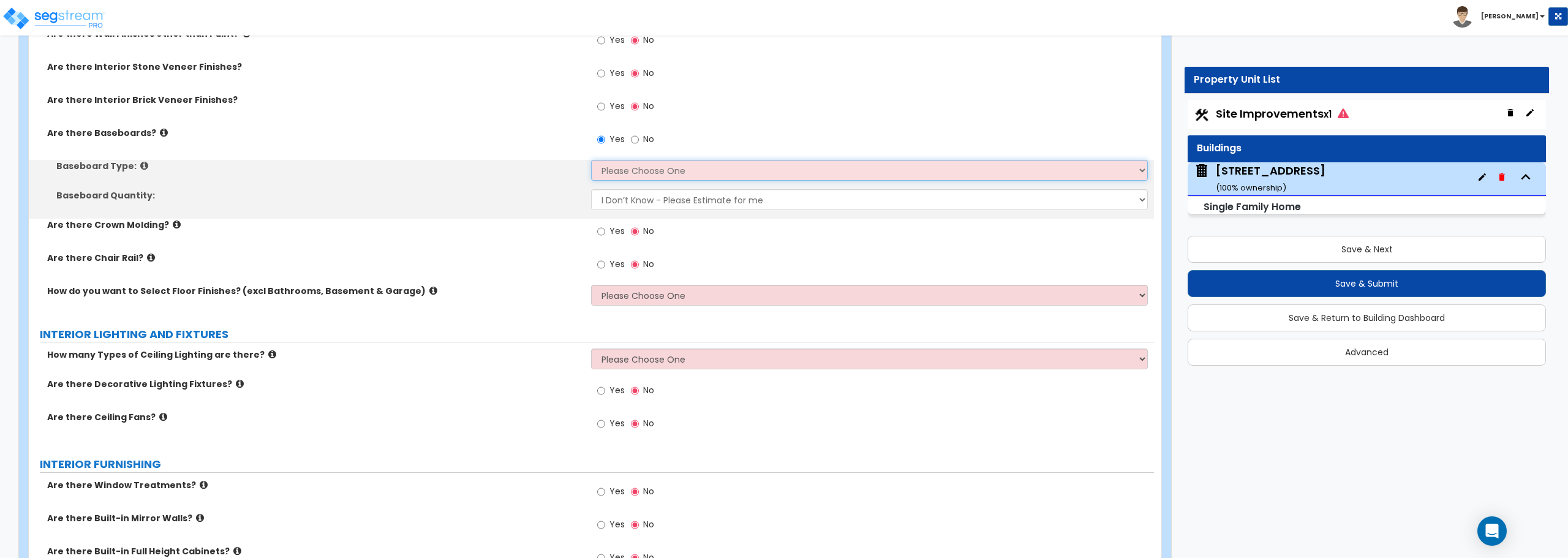
drag, startPoint x: 611, startPoint y: 165, endPoint x: 615, endPoint y: 175, distance: 10.8
click at [611, 165] on select "Please Choose One Wood Vinyl Carpet Tile" at bounding box center [869, 170] width 556 height 21
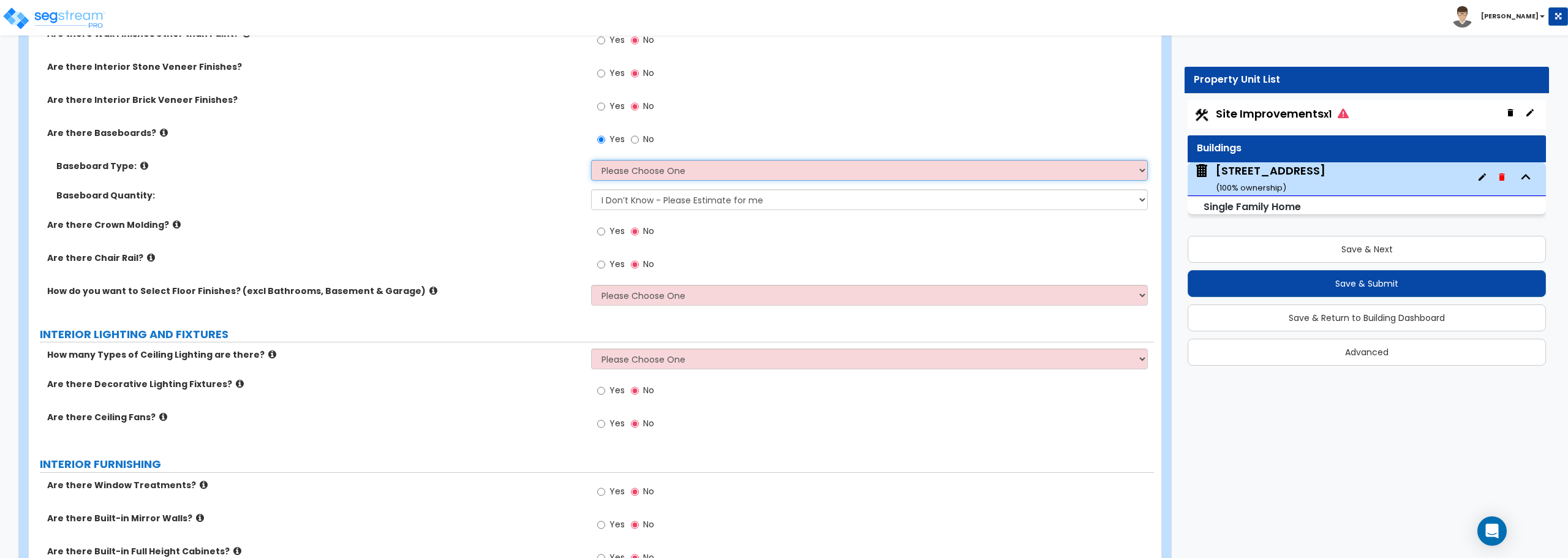
select select "1"
click at [591, 160] on select "Please Choose One Wood Vinyl Carpet Tile" at bounding box center [869, 170] width 556 height 21
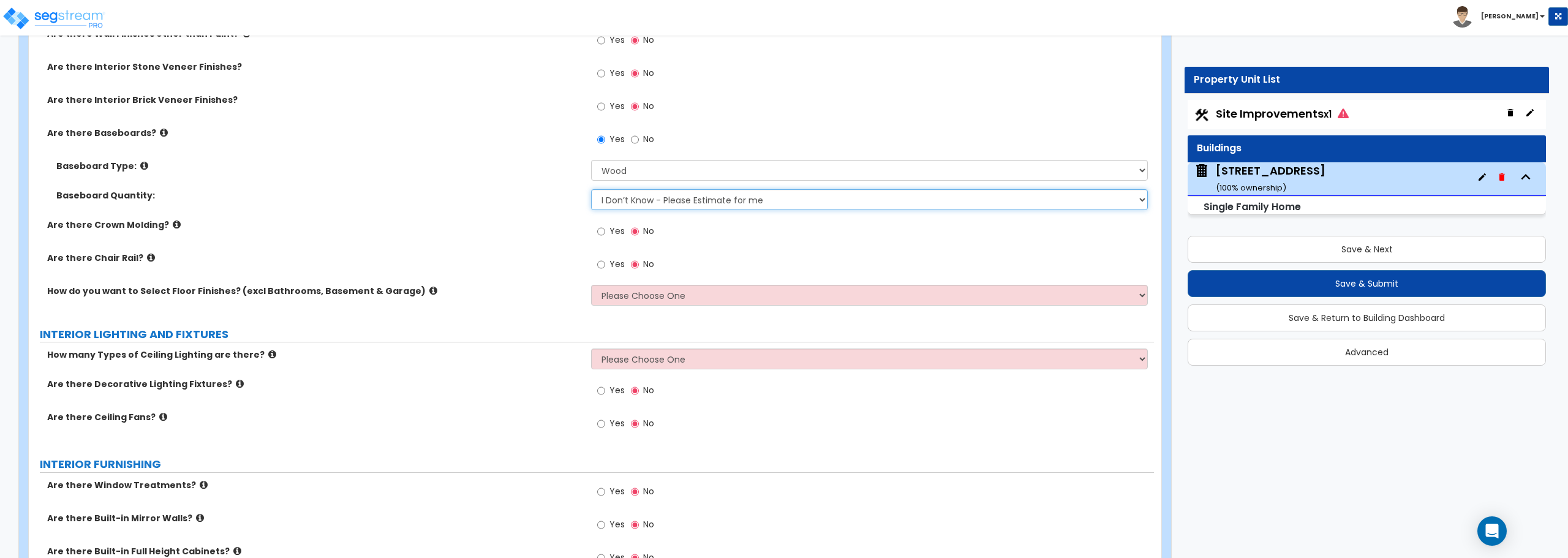
click at [626, 201] on select "I Don’t Know - Please Estimate for me I want to Enter the Linear Footage" at bounding box center [869, 200] width 556 height 21
select select "1"
click at [591, 190] on select "I Don’t Know - Please Estimate for me I want to Enter the Linear Footage" at bounding box center [869, 200] width 556 height 21
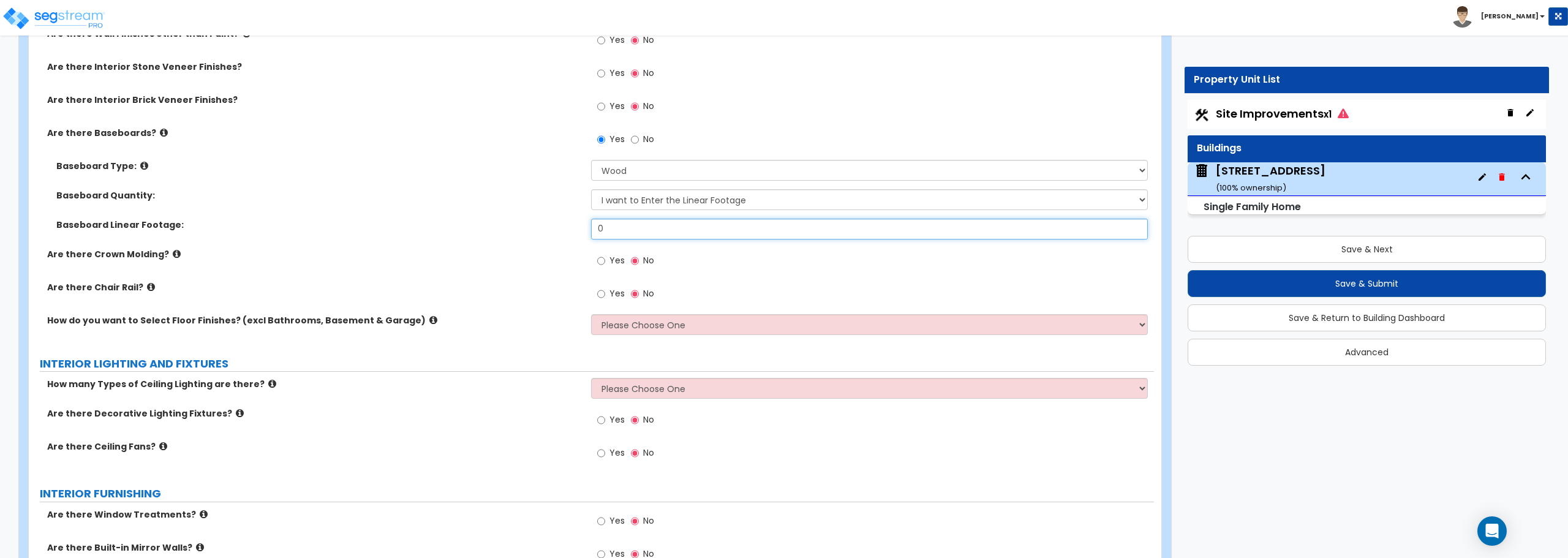
drag, startPoint x: 636, startPoint y: 224, endPoint x: 476, endPoint y: 218, distance: 160.1
click at [476, 218] on div "Baseboard Type: Please Choose One Wood Vinyl Carpet Tile Baseboard Quantity: I …" at bounding box center [591, 204] width 1107 height 89
type input "312"
click at [622, 323] on select "Please Choose One I want to Select Floor Finishes for the Areas of the House I …" at bounding box center [869, 325] width 556 height 21
select select "2"
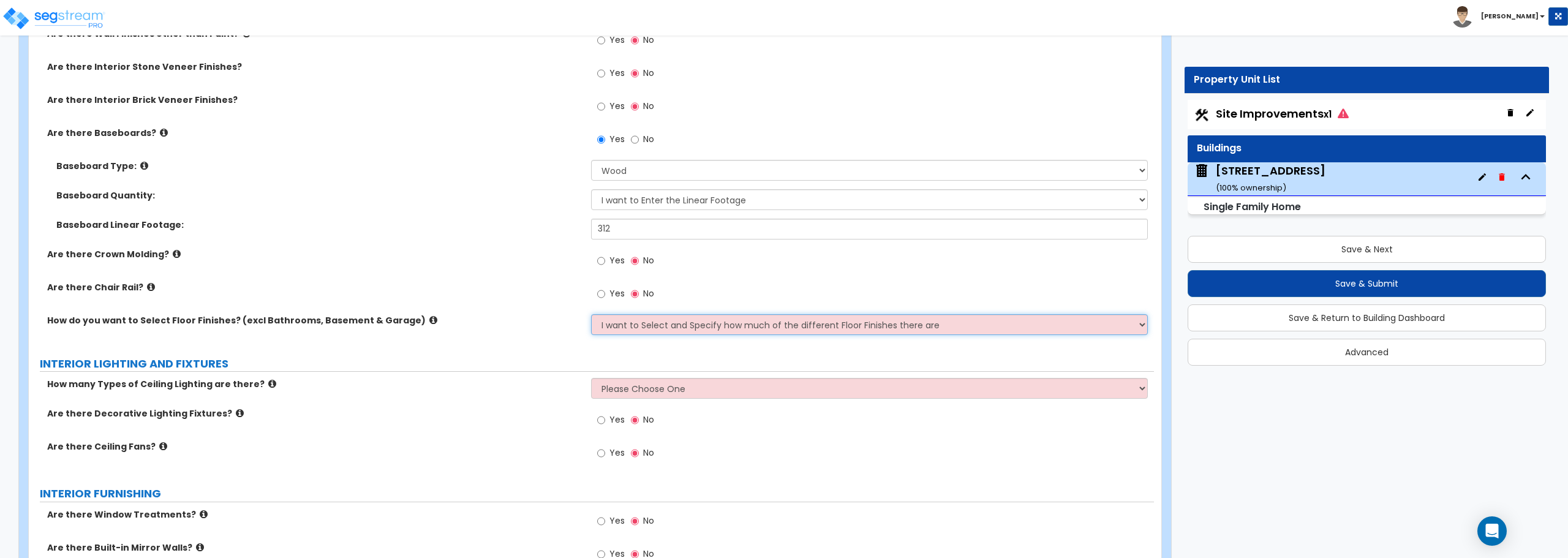
click at [591, 314] on select "Please Choose One I want to Select Floor Finishes for the Areas of the House I …" at bounding box center [869, 325] width 556 height 21
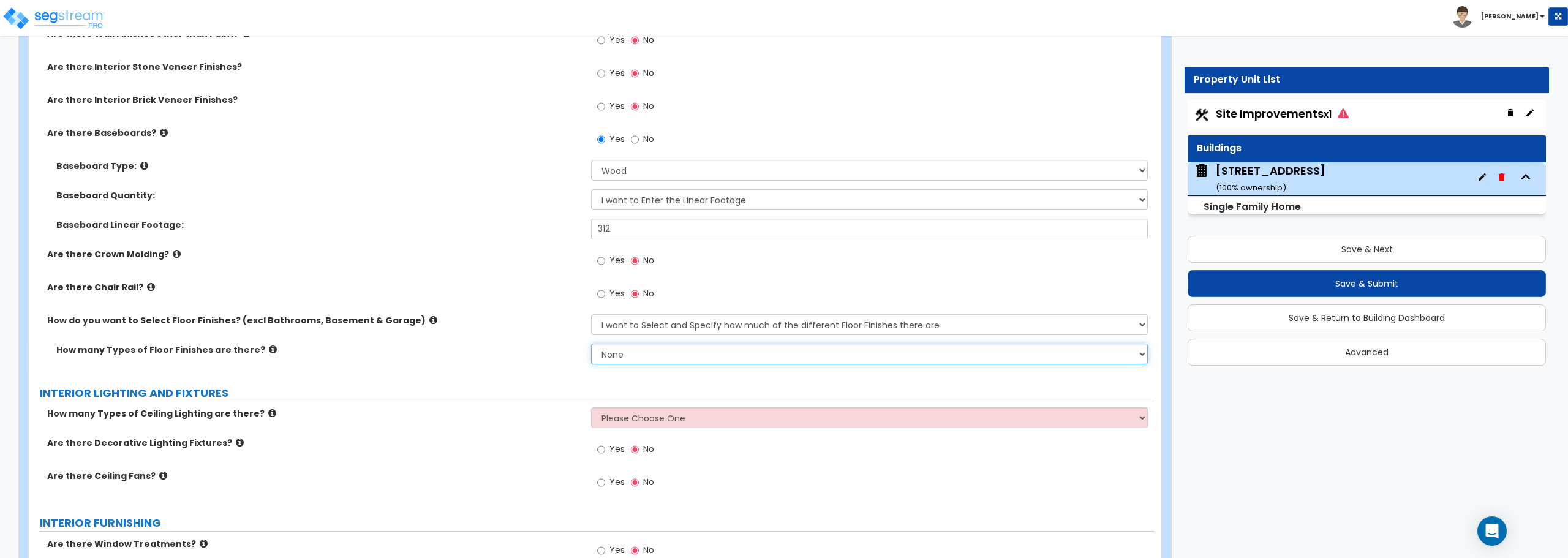
click at [638, 354] on select "None 1 2 3 4" at bounding box center [869, 354] width 556 height 21
select select "1"
click at [591, 344] on select "None 1 2 3 4" at bounding box center [869, 354] width 556 height 21
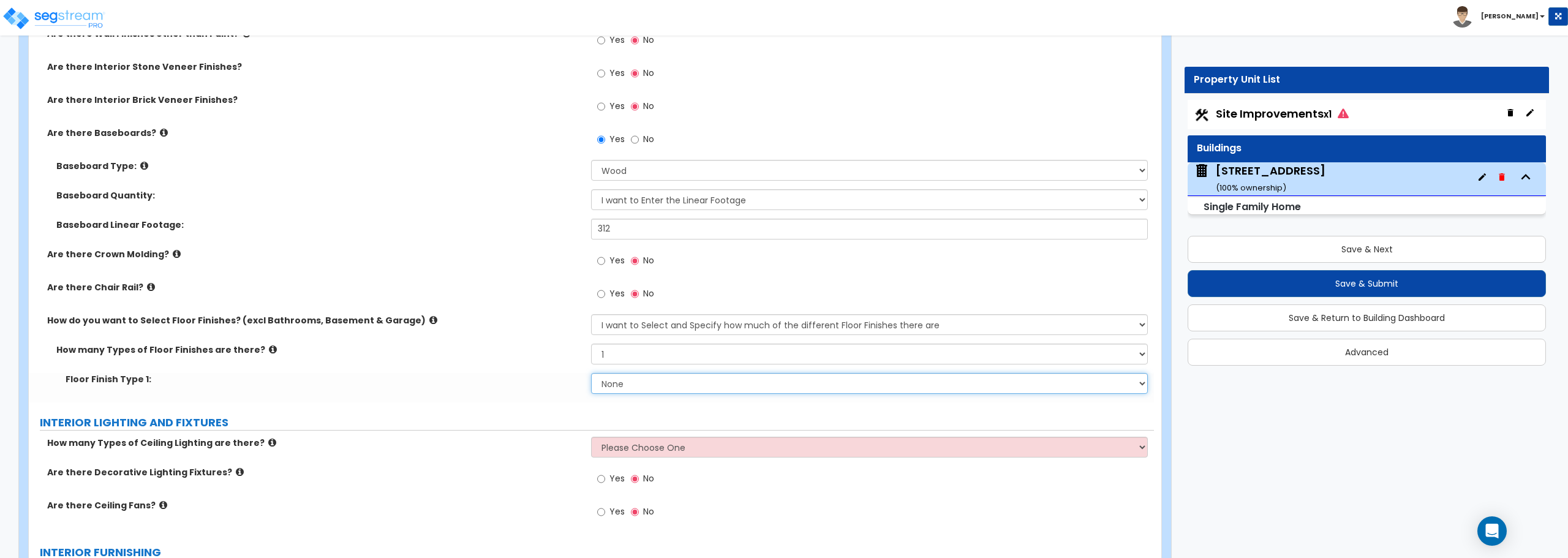
click at [630, 381] on select "None Tile Flooring Hardwood Flooring Resilient Laminate Flooring VCT Flooring S…" at bounding box center [869, 384] width 556 height 21
select select "3"
click at [591, 373] on select "None Tile Flooring Hardwood Flooring Resilient Laminate Flooring VCT Flooring S…" at bounding box center [869, 384] width 556 height 21
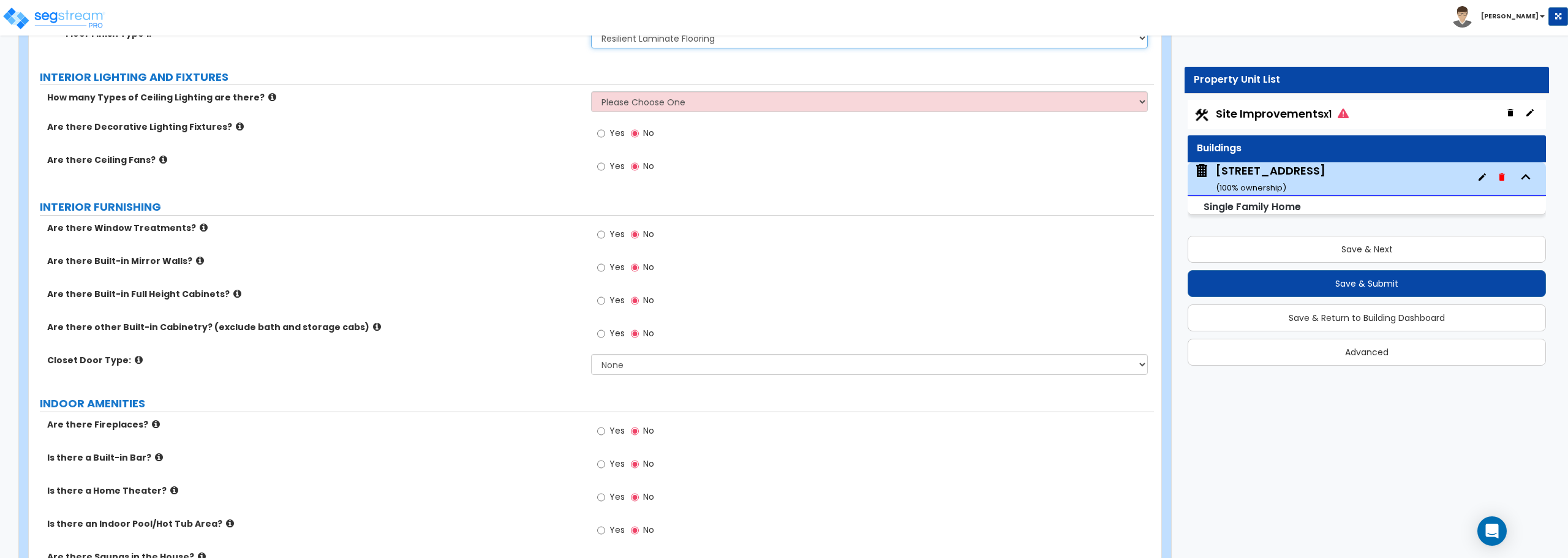
scroll to position [2697, 0]
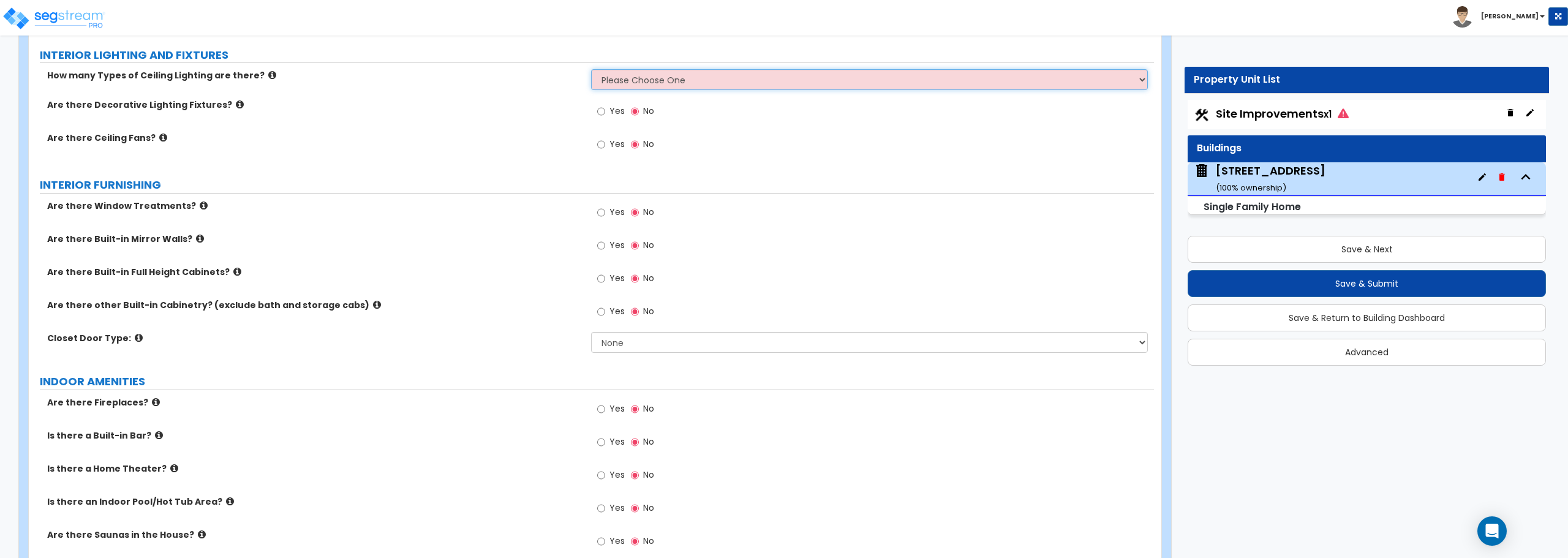
drag, startPoint x: 847, startPoint y: 78, endPoint x: 839, endPoint y: 88, distance: 12.8
click at [847, 78] on select "Please Choose One 1 2 3" at bounding box center [869, 80] width 556 height 21
select select "1"
click at [591, 69] on select "Please Choose One 1 2 3" at bounding box center [869, 80] width 556 height 21
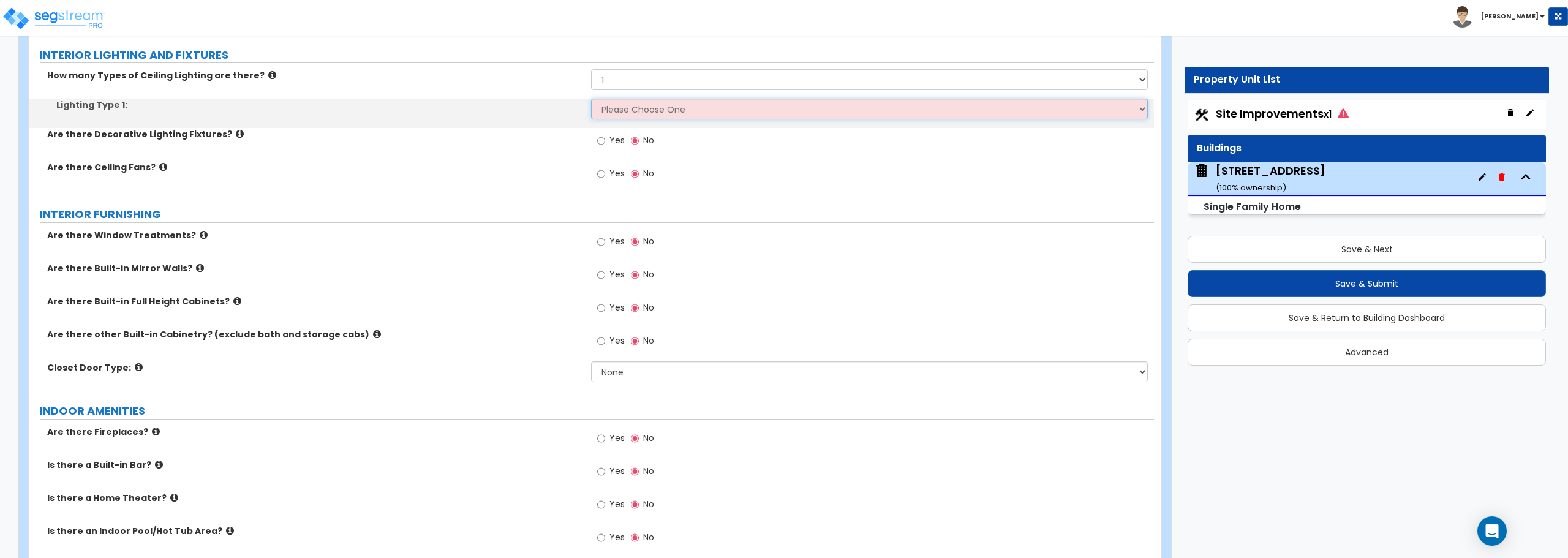
drag, startPoint x: 783, startPoint y: 110, endPoint x: 784, endPoint y: 117, distance: 7.1
click at [783, 110] on select "Please Choose One LED Surface-Mounted LED Recessed Fluorescent Surface-Mounted …" at bounding box center [869, 109] width 556 height 21
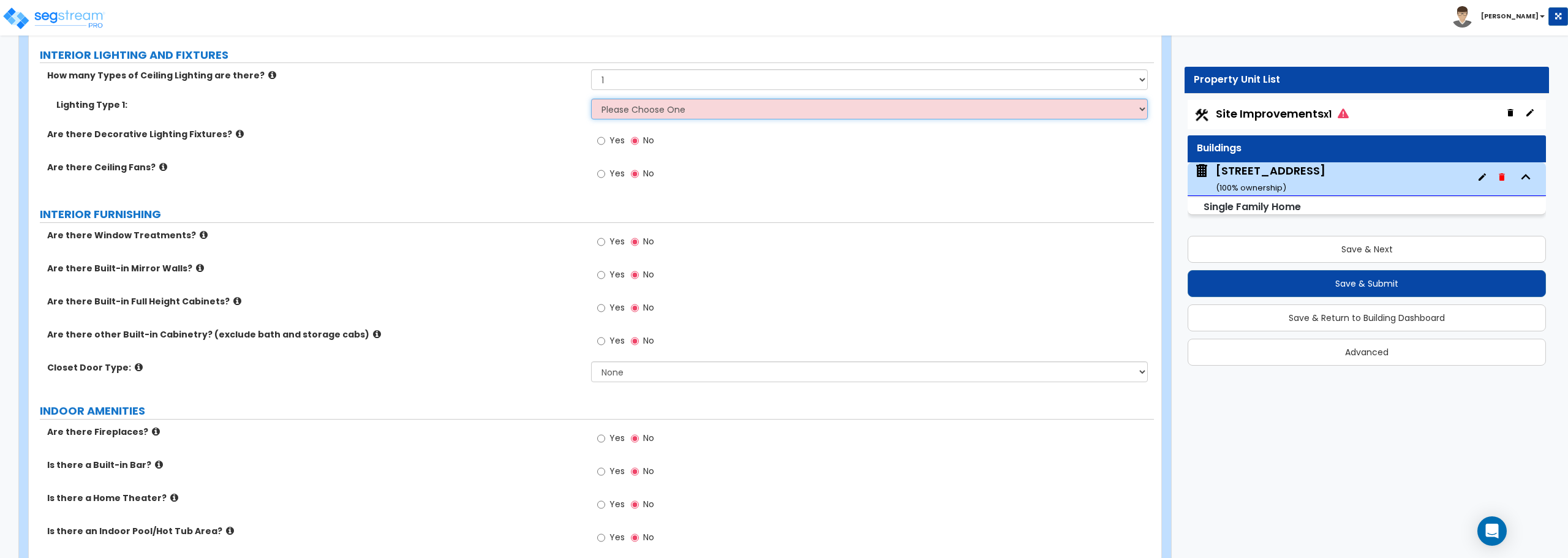
select select "6"
click at [591, 99] on select "Please Choose One LED Surface-Mounted LED Recessed Fluorescent Surface-Mounted …" at bounding box center [869, 109] width 556 height 21
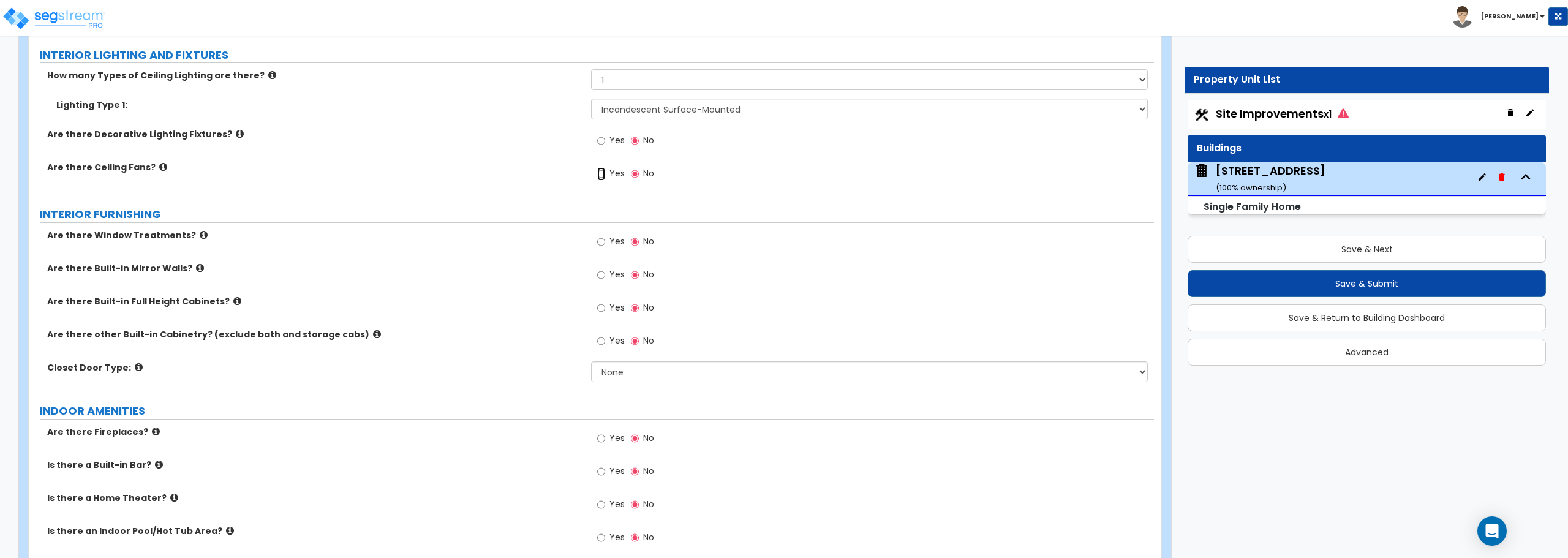
click at [603, 176] on input "Yes" at bounding box center [601, 174] width 8 height 13
radio input "true"
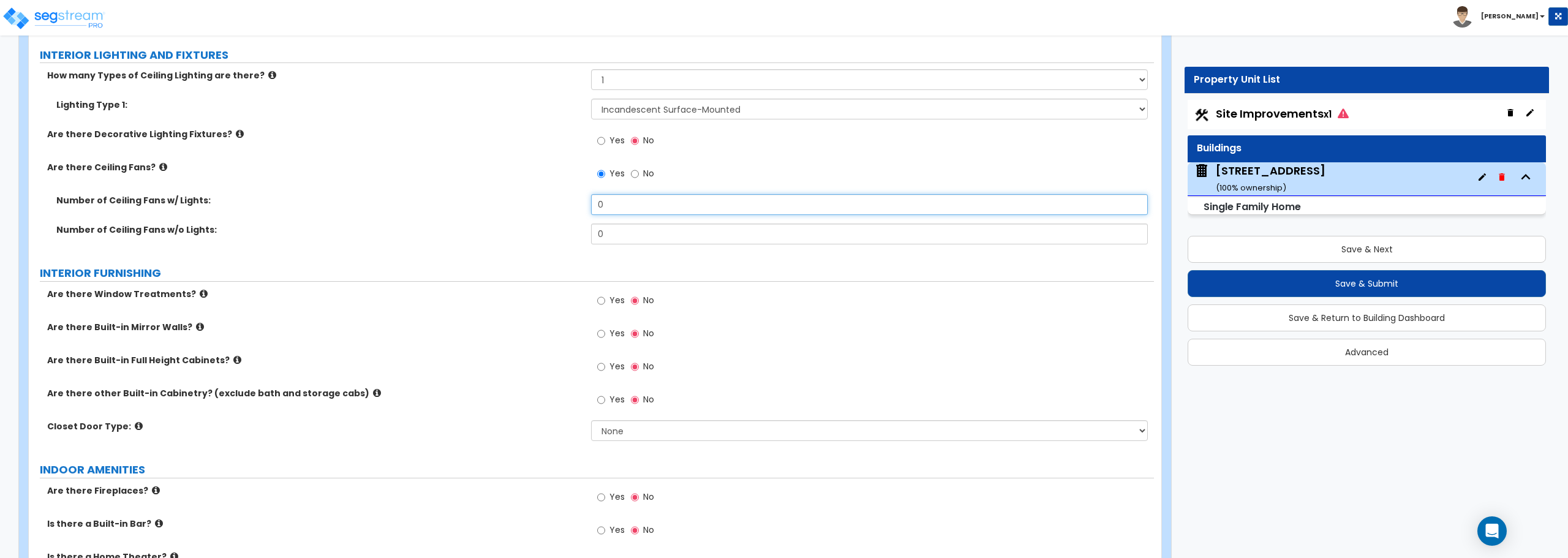
drag, startPoint x: 610, startPoint y: 211, endPoint x: 540, endPoint y: 211, distance: 70.0
click at [540, 211] on div "Number of Ceiling Fans w/ Lights: 0" at bounding box center [591, 209] width 1125 height 30
type input "4"
click at [601, 301] on input "Yes" at bounding box center [601, 301] width 8 height 13
radio input "true"
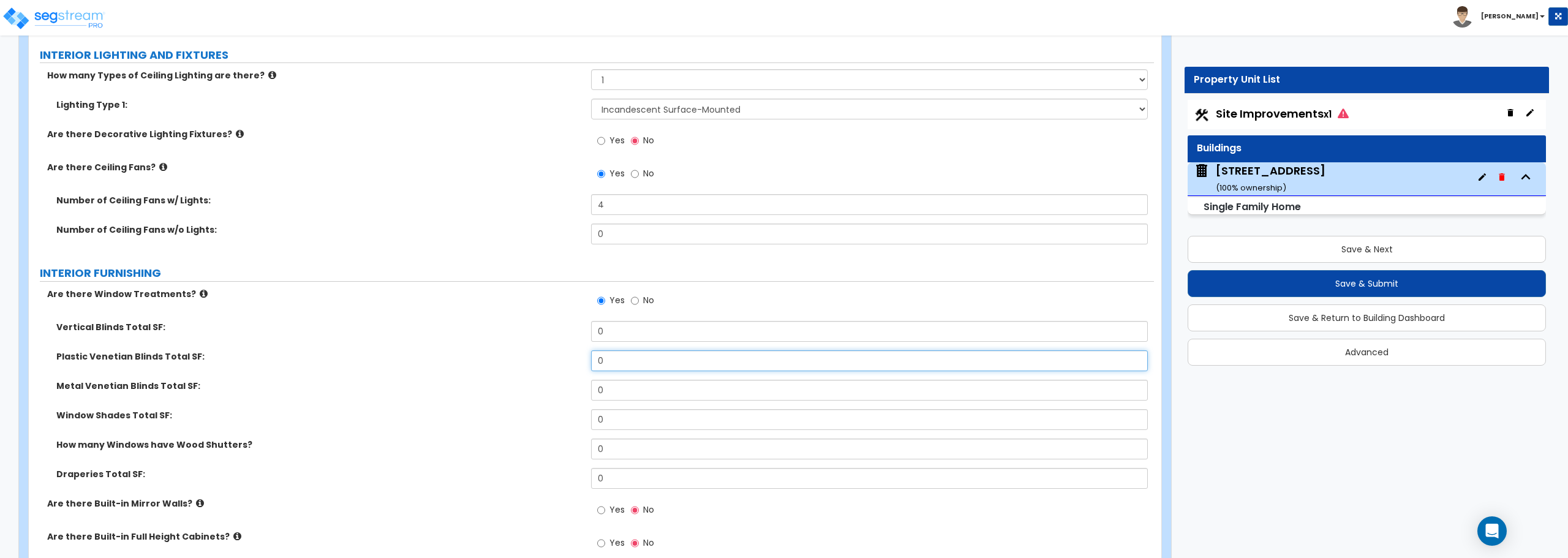
drag, startPoint x: 611, startPoint y: 366, endPoint x: 582, endPoint y: 366, distance: 29.0
click at [582, 366] on div "Plastic Venetian Blinds Total SF: 0" at bounding box center [591, 365] width 1125 height 30
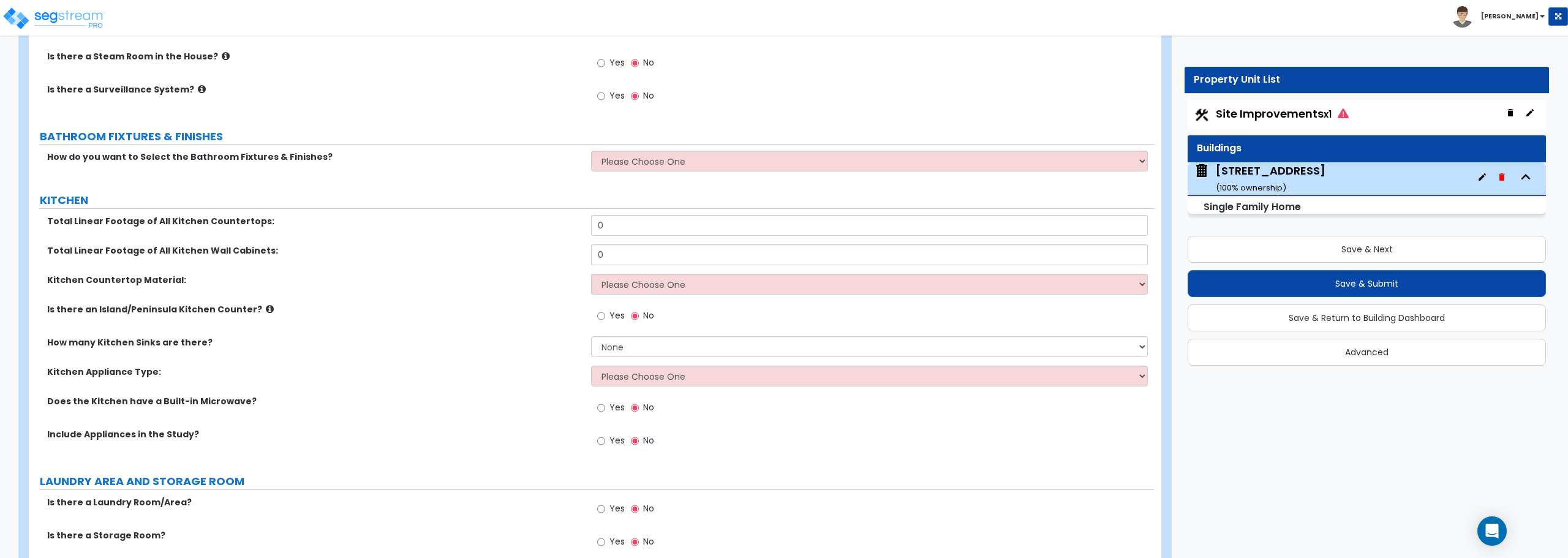
scroll to position [3555, 0]
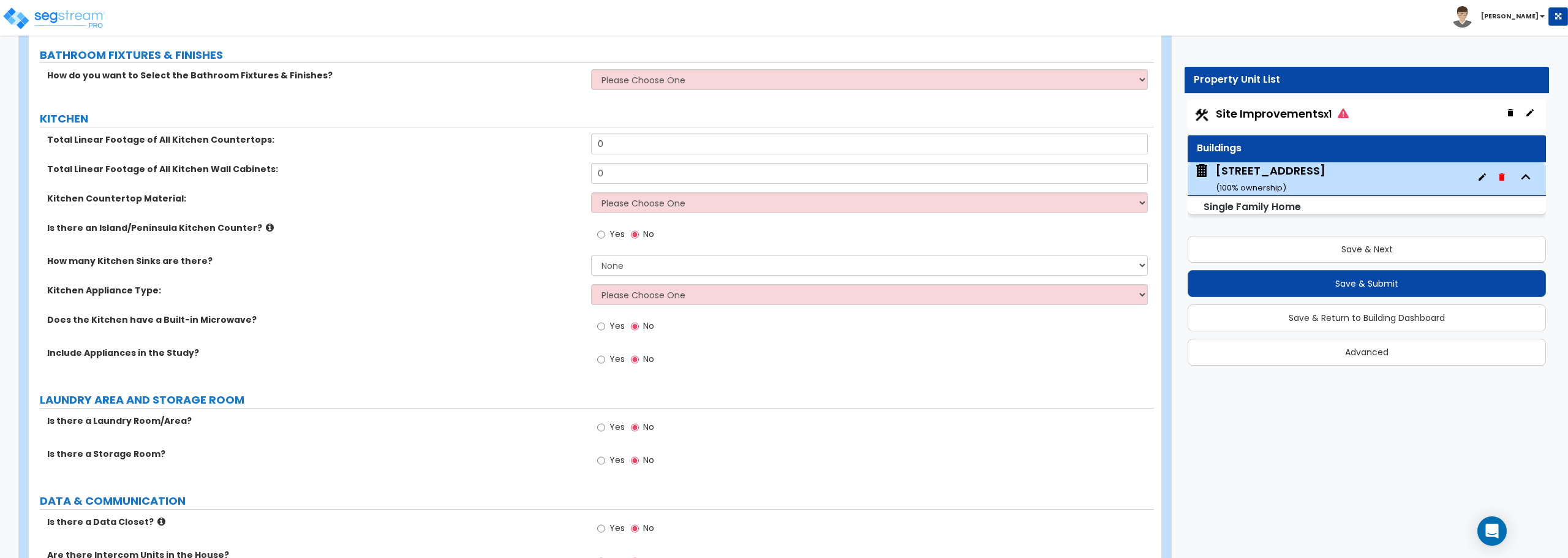
type input "122"
click at [705, 77] on select "Please Choose One I want to Select Fixtures and Finishes only for one Bath and …" at bounding box center [869, 80] width 556 height 21
click at [591, 69] on select "Please Choose One I want to Select Fixtures and Finishes only for one Bath and …" at bounding box center [869, 80] width 556 height 21
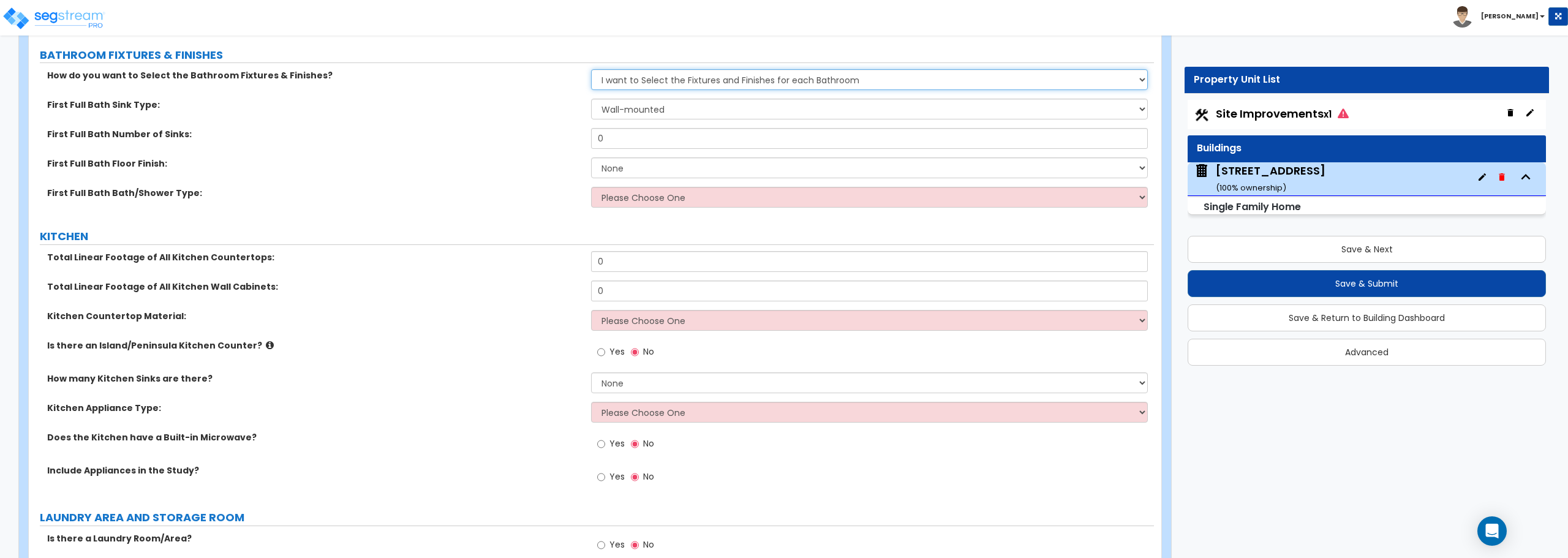
click at [721, 81] on select "Please Choose One I want to Select Fixtures and Finishes only for one Bath and …" at bounding box center [869, 80] width 556 height 21
select select "1"
click at [591, 69] on select "Please Choose One I want to Select Fixtures and Finishes only for one Bath and …" at bounding box center [869, 80] width 556 height 21
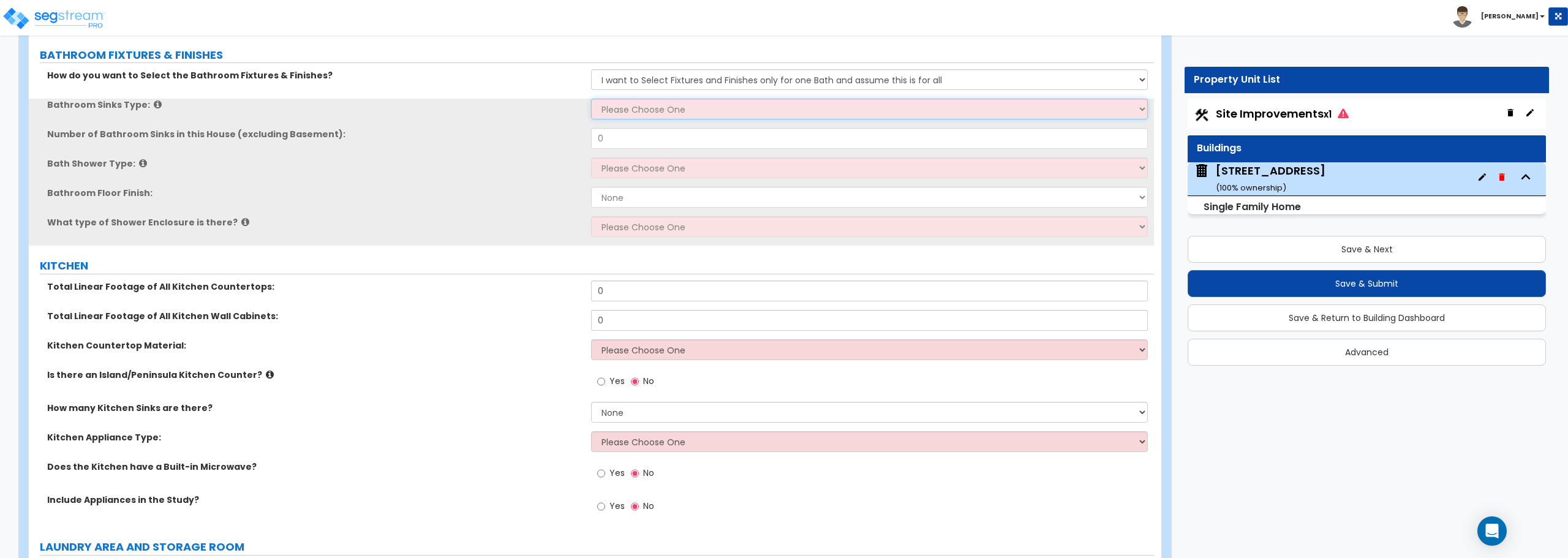
click at [712, 110] on select "Please Choose One Wall-mounted Pedestal-mounted Vanity-mounted" at bounding box center [869, 109] width 556 height 21
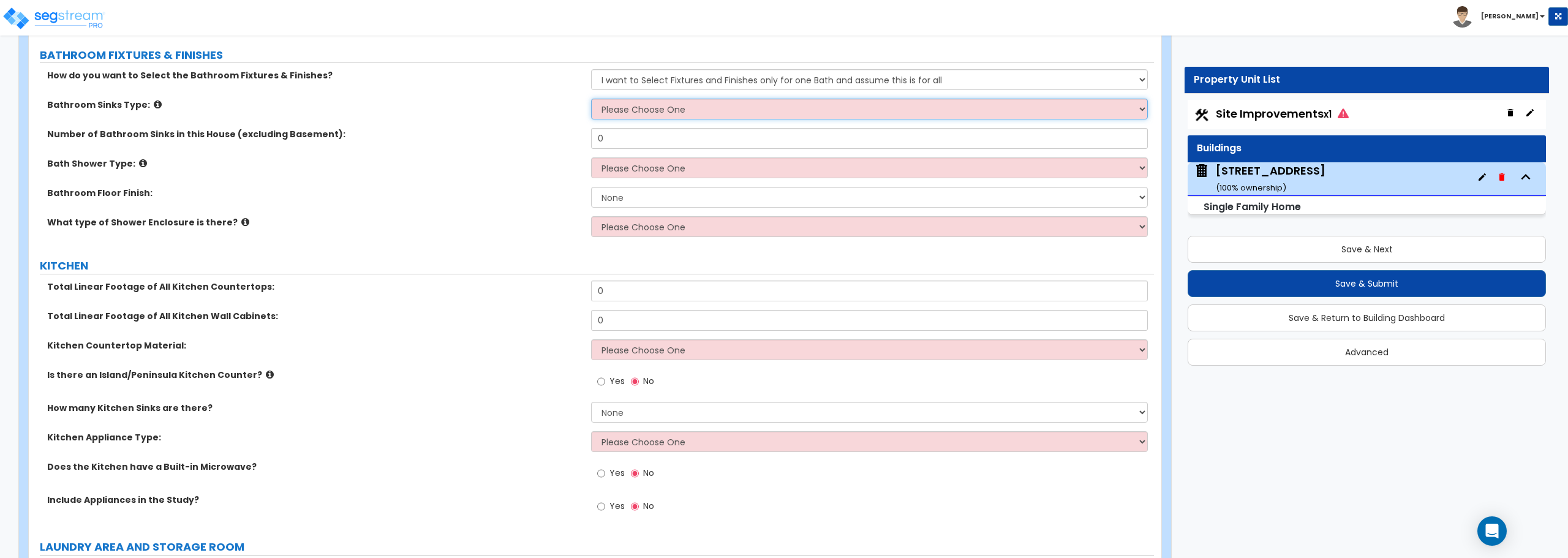
select select "3"
click at [591, 99] on select "Please Choose One Wall-mounted Pedestal-mounted Vanity-mounted" at bounding box center [869, 109] width 556 height 21
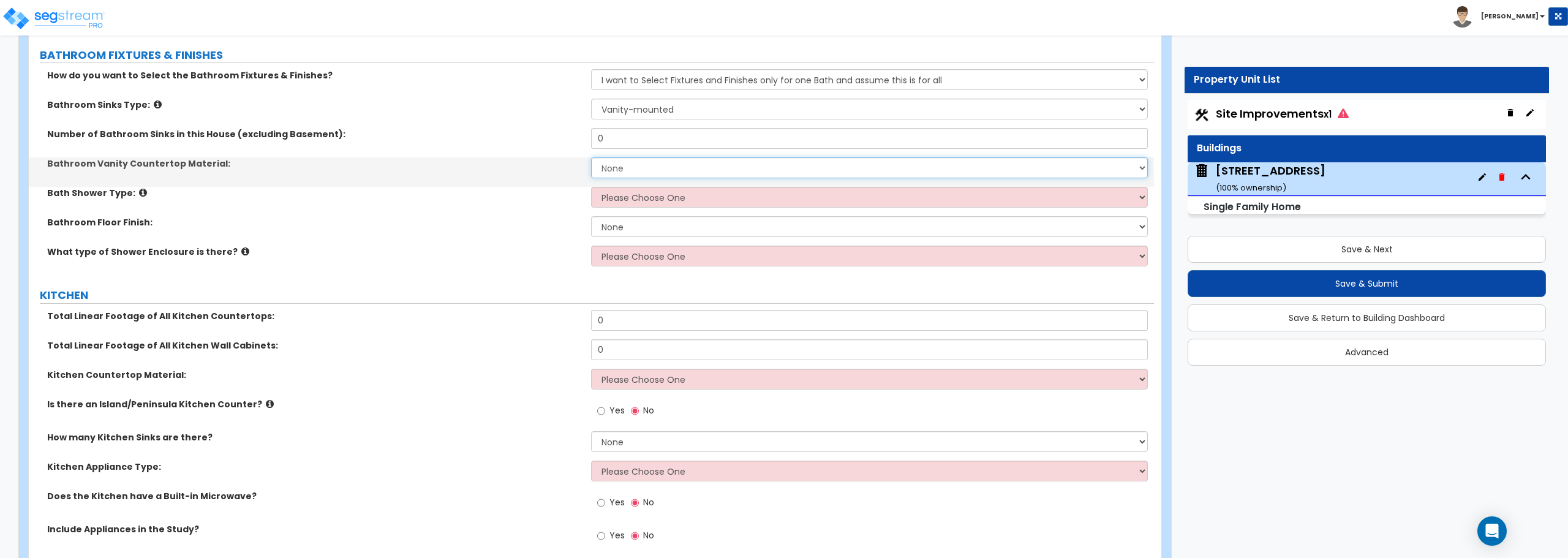
click at [693, 166] on select "None Plastic Laminate Solid Surface Stone Quartz Marble Tile Wood Stainless Ste…" at bounding box center [869, 168] width 556 height 21
select select "5"
click at [591, 157] on select "None Plastic Laminate Solid Surface Stone Quartz Marble Tile Wood Stainless Ste…" at bounding box center [869, 168] width 556 height 21
click at [669, 196] on select "Please Choose One Standalone Shower Bathtub - Shower Combination" at bounding box center [869, 197] width 556 height 21
click at [631, 193] on select "Please Choose One Standalone Shower Bathtub - Shower Combination" at bounding box center [869, 197] width 556 height 21
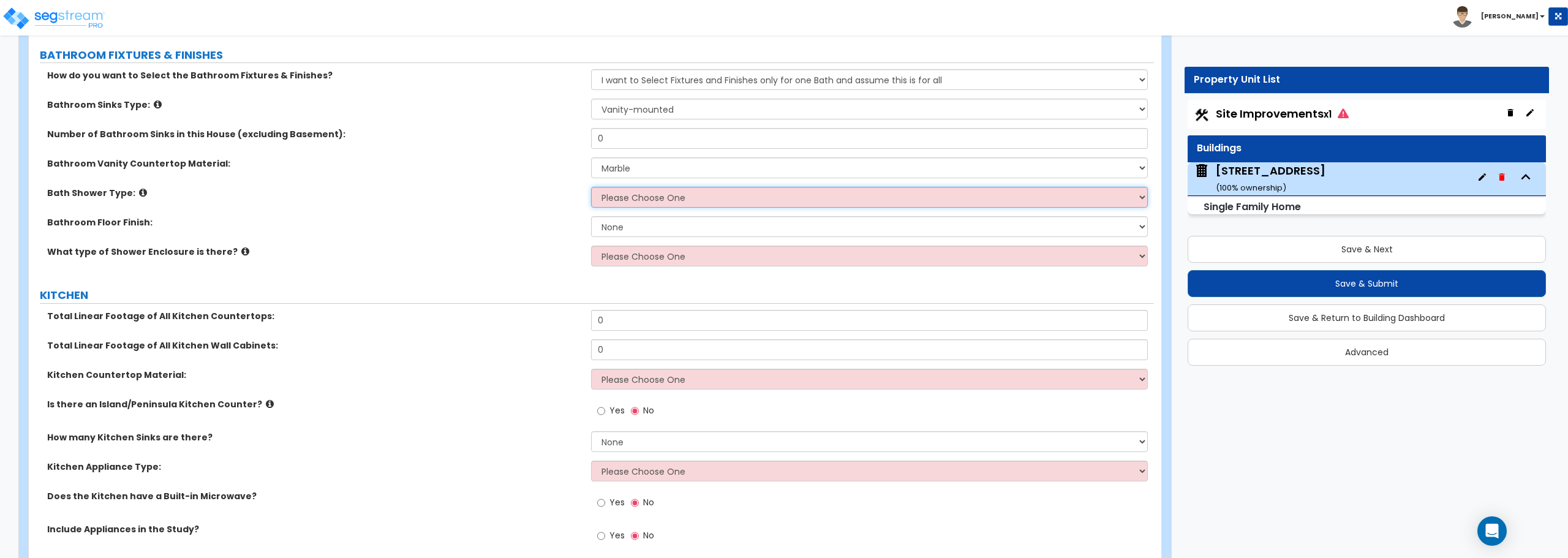
select select "2"
click at [591, 187] on select "Please Choose One Standalone Shower Bathtub - Shower Combination" at bounding box center [869, 197] width 556 height 21
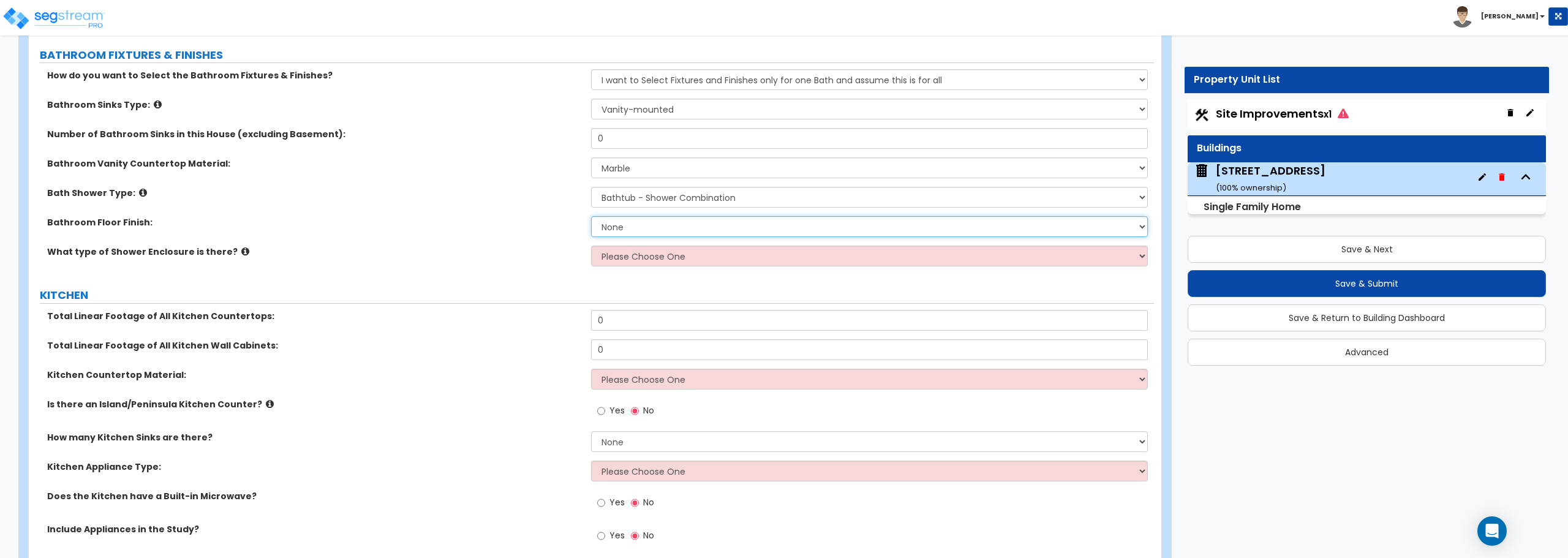
click at [632, 229] on select "None Tile Flooring Hardwood Flooring Resilient Laminate Flooring VCT Flooring S…" at bounding box center [869, 227] width 556 height 21
click at [626, 251] on select "Please Choose One Curtain & [PERSON_NAME] Sliding Doors Glass Hinged Doors" at bounding box center [869, 256] width 556 height 21
select select "1"
click at [591, 246] on select "Please Choose One Curtain & [PERSON_NAME] Sliding Doors Glass Hinged Doors" at bounding box center [869, 256] width 556 height 21
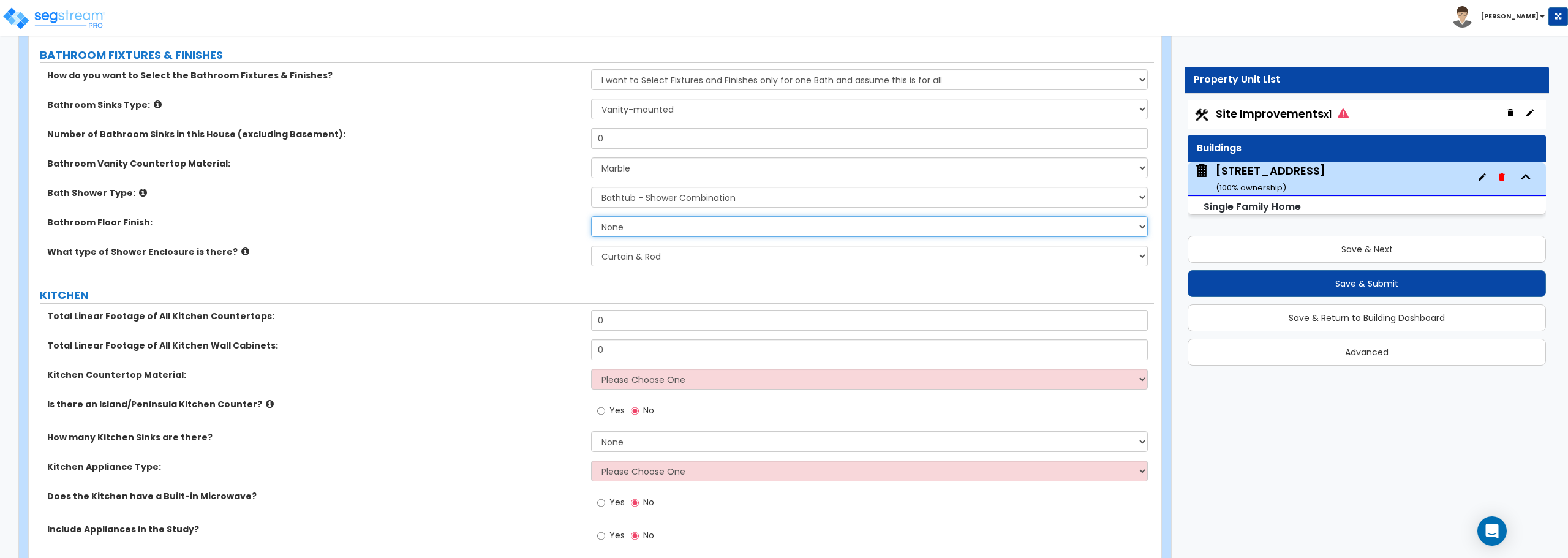
click at [633, 230] on select "None Tile Flooring Hardwood Flooring Resilient Laminate Flooring VCT Flooring S…" at bounding box center [869, 227] width 556 height 21
select select "3"
click at [591, 216] on select "None Tile Flooring Hardwood Flooring Resilient Laminate Flooring VCT Flooring S…" at bounding box center [869, 227] width 556 height 21
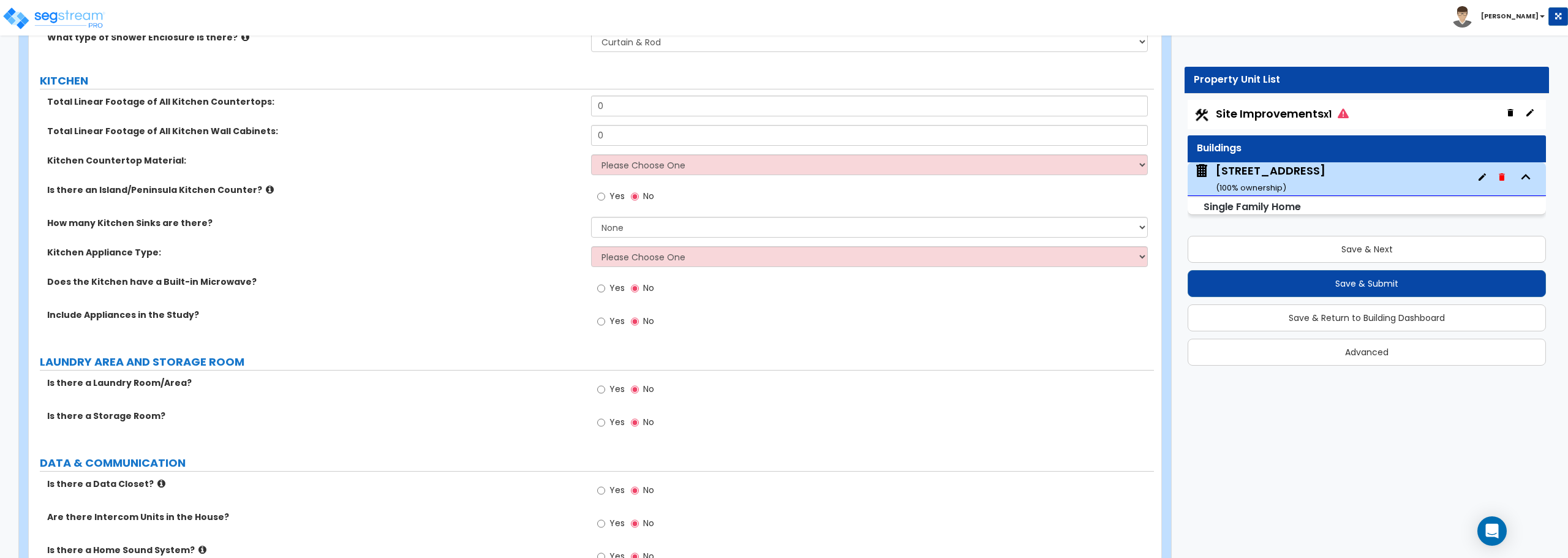
scroll to position [3800, 0]
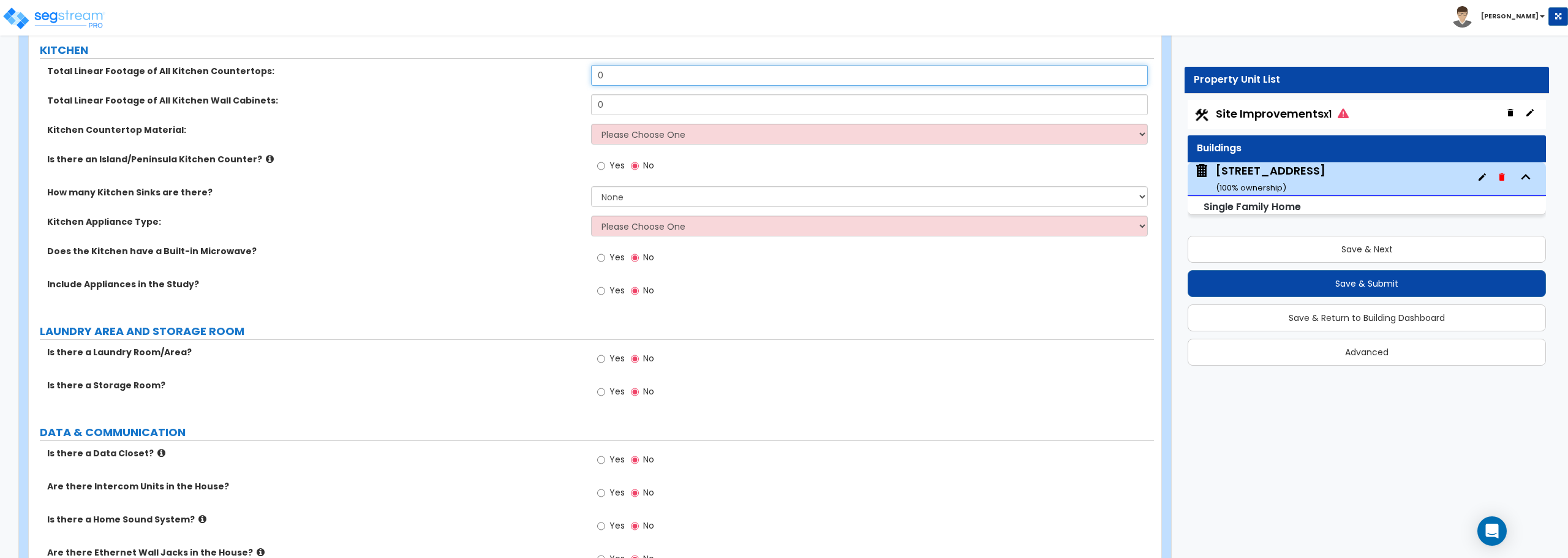
drag, startPoint x: 634, startPoint y: 78, endPoint x: 541, endPoint y: 82, distance: 93.1
click at [545, 82] on div "Total Linear Footage of All Kitchen Countertops: 0" at bounding box center [591, 80] width 1125 height 30
type input "11"
drag, startPoint x: 706, startPoint y: 110, endPoint x: 348, endPoint y: 100, distance: 358.1
click at [348, 100] on div "Total Linear Footage of All Kitchen Wall Cabinets: 0" at bounding box center [591, 109] width 1125 height 30
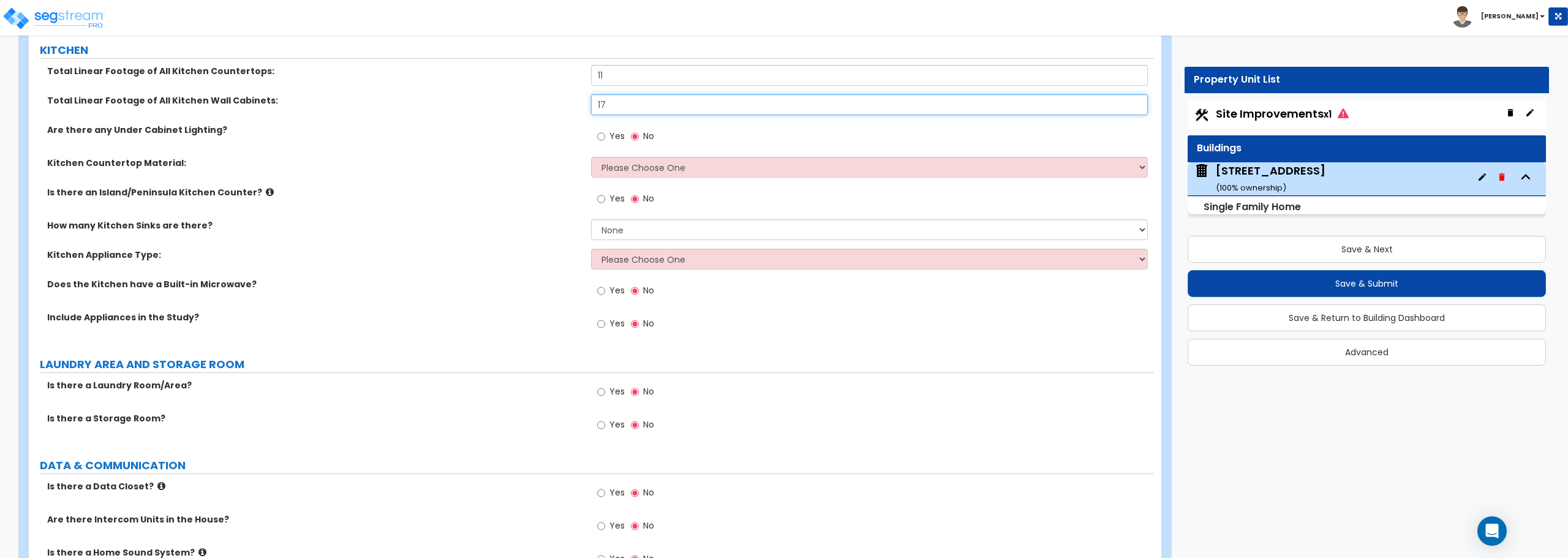
type input "17"
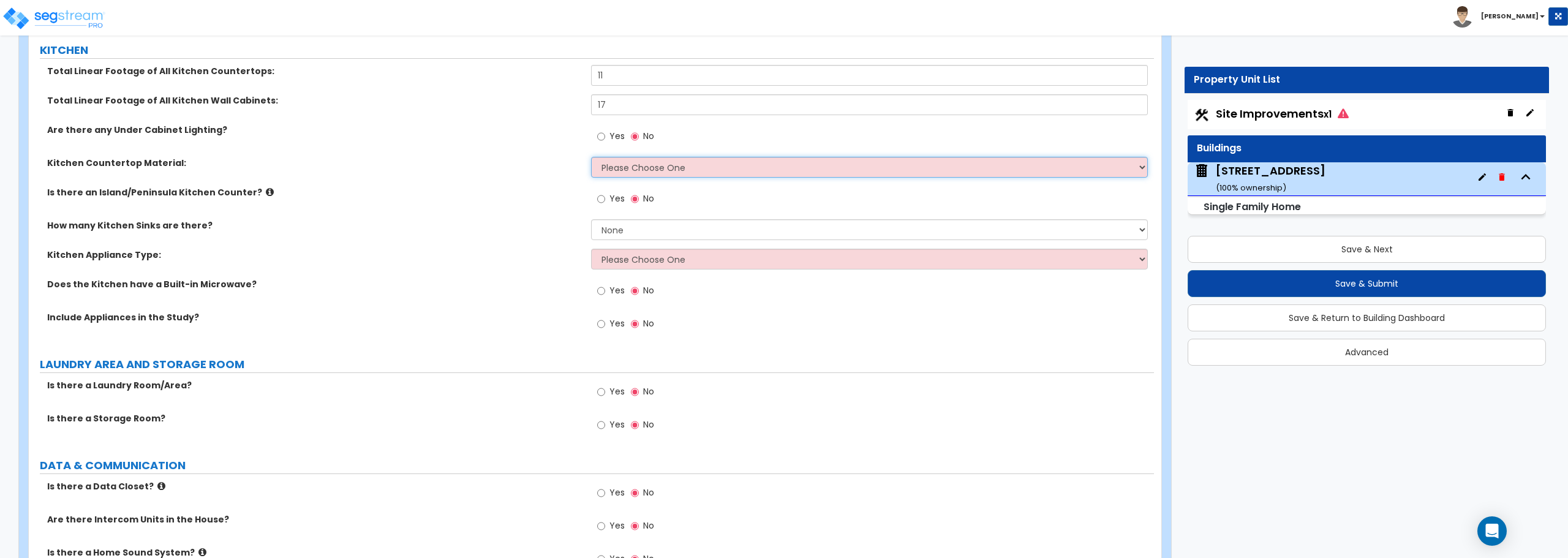
click at [685, 168] on select "Please Choose One Plastic Laminate Solid Surface Stone Quartz Marble Tile Wood …" at bounding box center [869, 168] width 556 height 21
select select "4"
click at [591, 157] on select "Please Choose One Plastic Laminate Solid Surface Stone Quartz Marble Tile Wood …" at bounding box center [869, 168] width 556 height 21
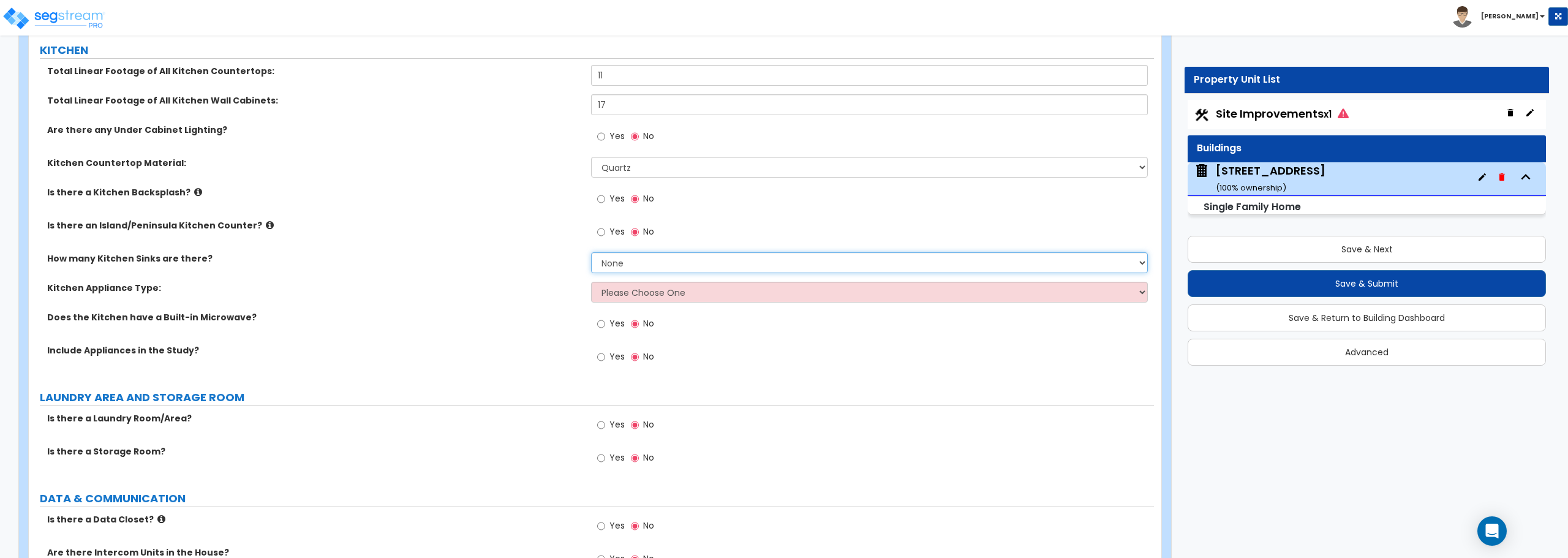
drag, startPoint x: 653, startPoint y: 259, endPoint x: 653, endPoint y: 273, distance: 14.0
click at [653, 259] on select "None 1 2 3" at bounding box center [869, 263] width 556 height 21
select select "1"
click at [591, 252] on select "None 1 2 3" at bounding box center [869, 263] width 556 height 21
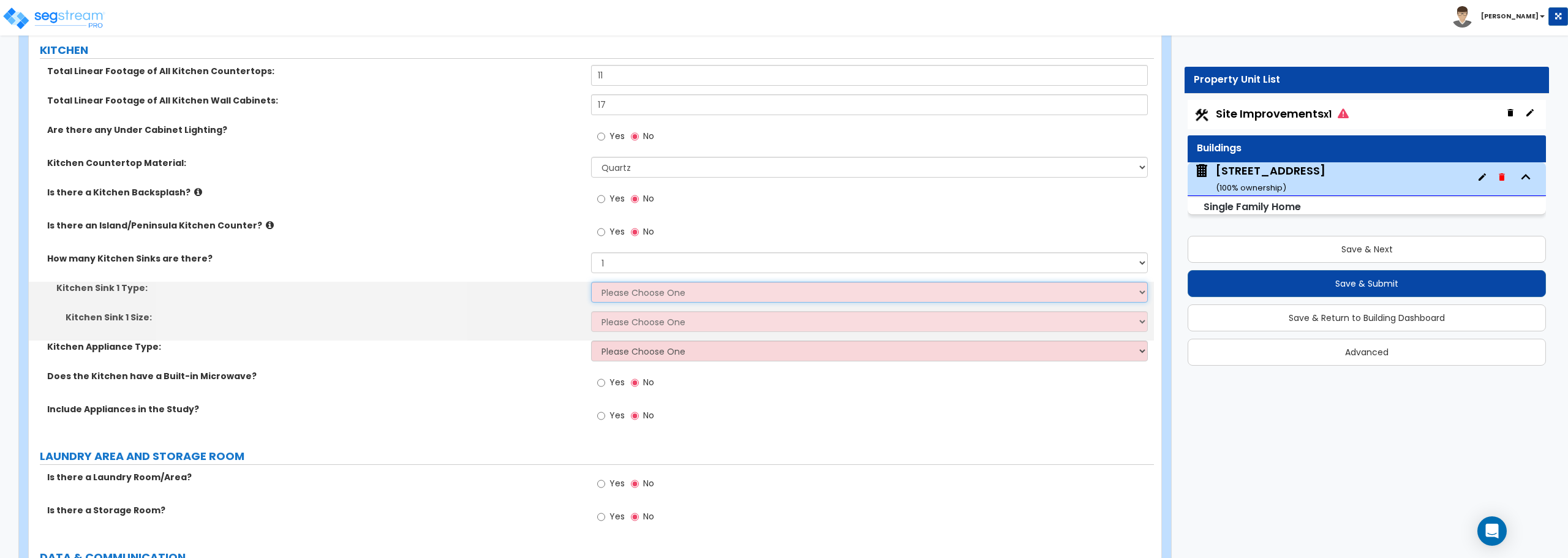
click at [656, 298] on select "Please Choose One Stainless Steel Porcelain Enamel Cast Iron Granite Composite" at bounding box center [869, 292] width 556 height 21
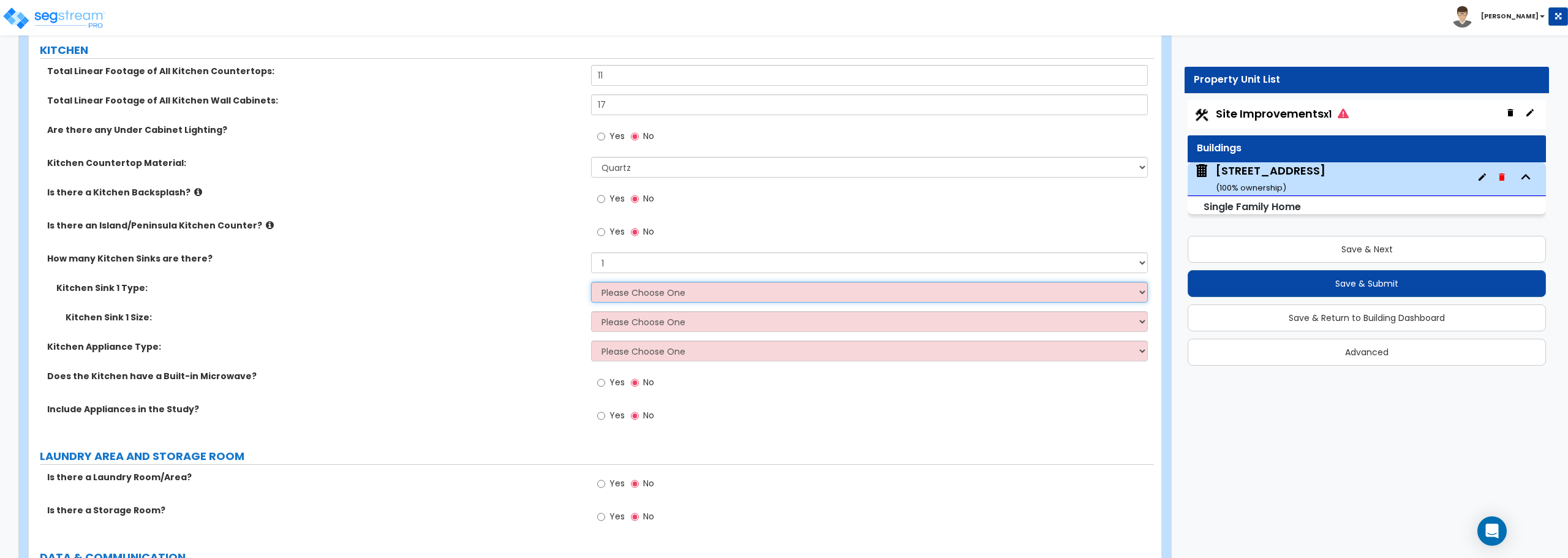
click at [591, 282] on select "Please Choose One Stainless Steel Porcelain Enamel Cast Iron Granite Composite" at bounding box center [869, 292] width 556 height 21
click at [659, 320] on select "Please Choose One Single Sink Double Sink" at bounding box center [869, 322] width 556 height 21
select select "2"
click at [591, 311] on select "Please Choose One Single Sink Double Sink" at bounding box center [869, 322] width 556 height 21
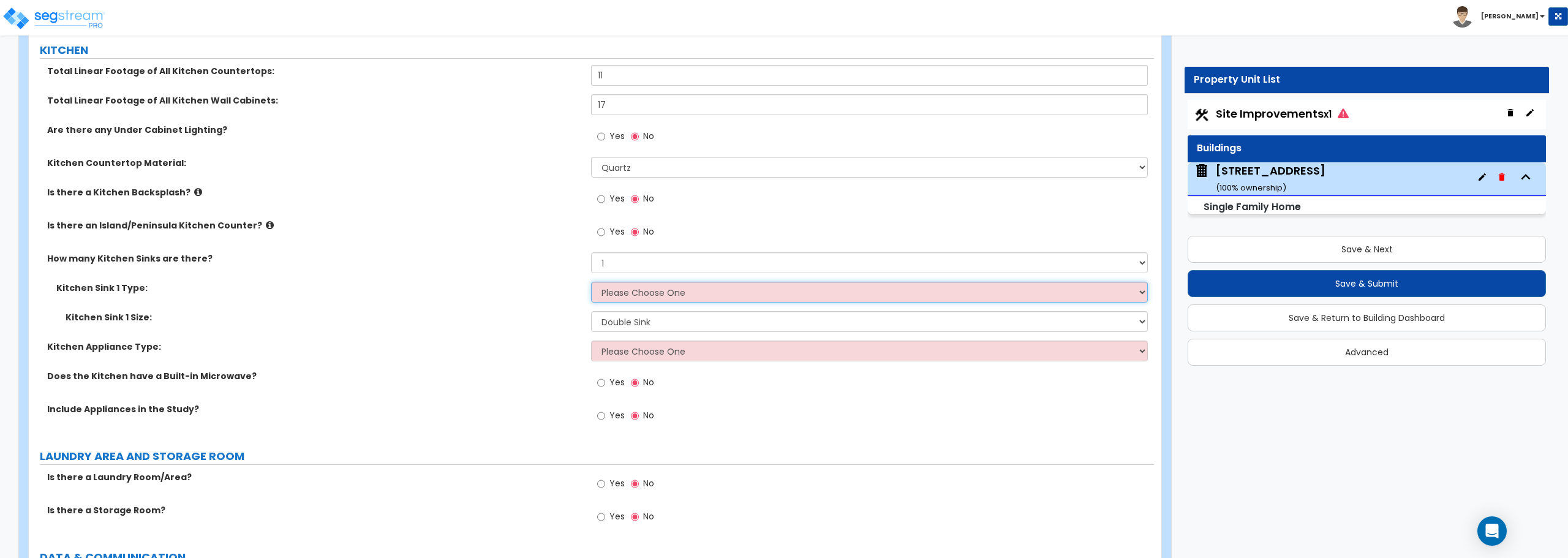
click at [658, 299] on select "Please Choose One Stainless Steel Porcelain Enamel Cast Iron Granite Composite" at bounding box center [869, 292] width 556 height 21
select select "1"
click at [591, 282] on select "Please Choose One Stainless Steel Porcelain Enamel Cast Iron Granite Composite" at bounding box center [869, 292] width 556 height 21
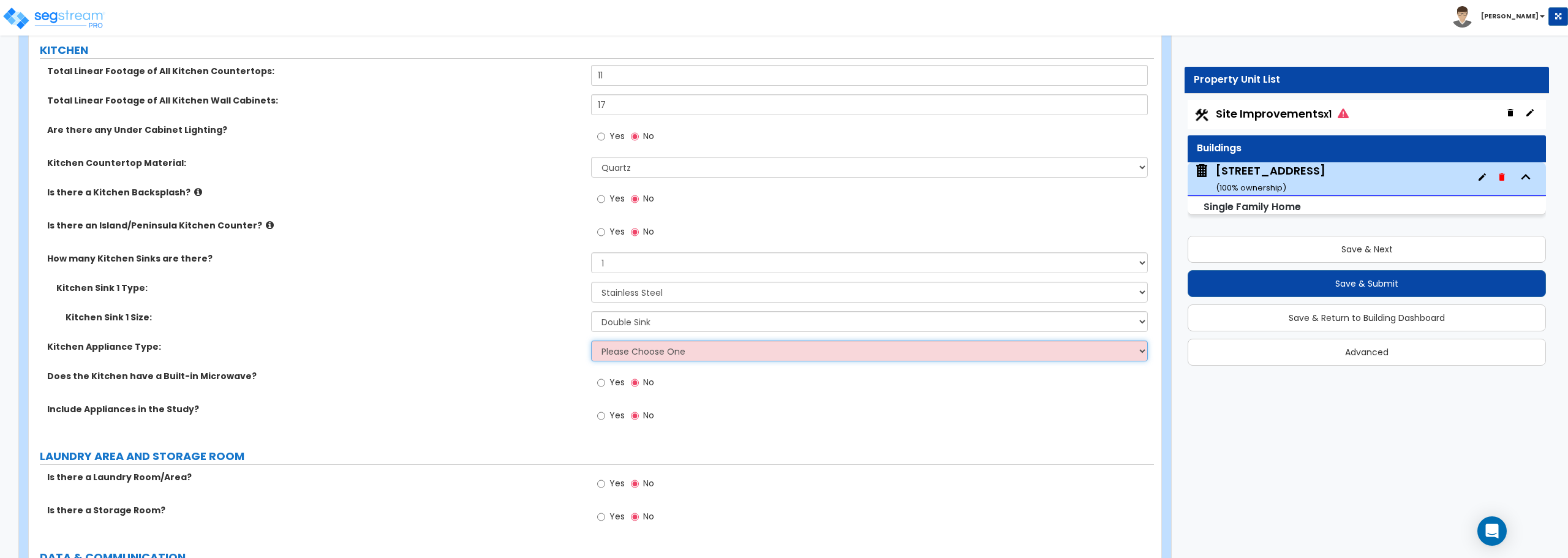
click at [659, 352] on select "Please Choose One Gas Electric" at bounding box center [869, 351] width 556 height 21
select select "1"
click at [591, 341] on select "Please Choose One Gas Electric" at bounding box center [869, 351] width 556 height 21
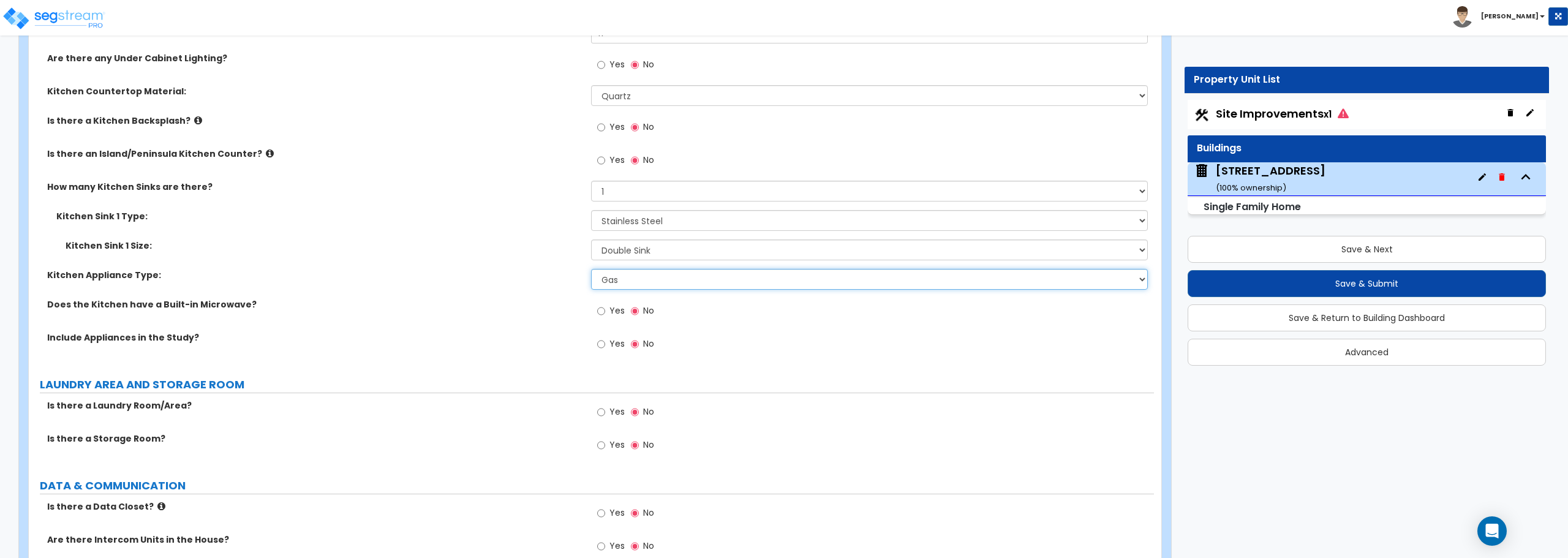
scroll to position [3922, 0]
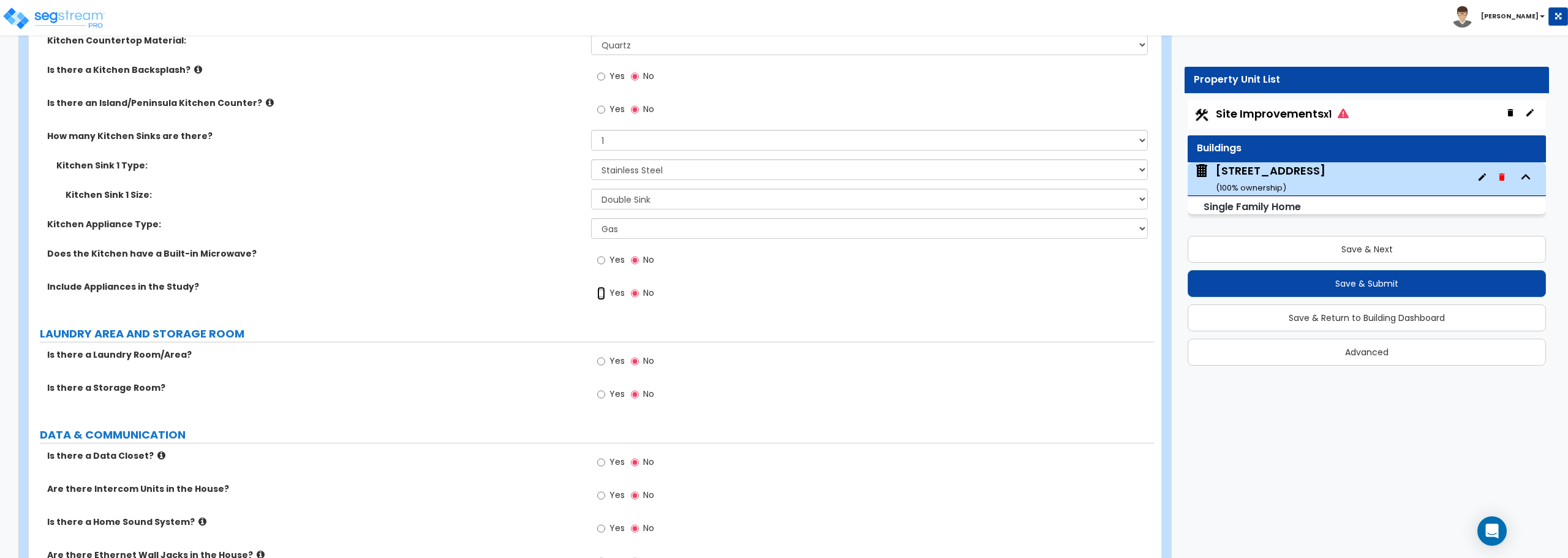
click at [601, 295] on input "Yes" at bounding box center [601, 294] width 8 height 13
radio input "true"
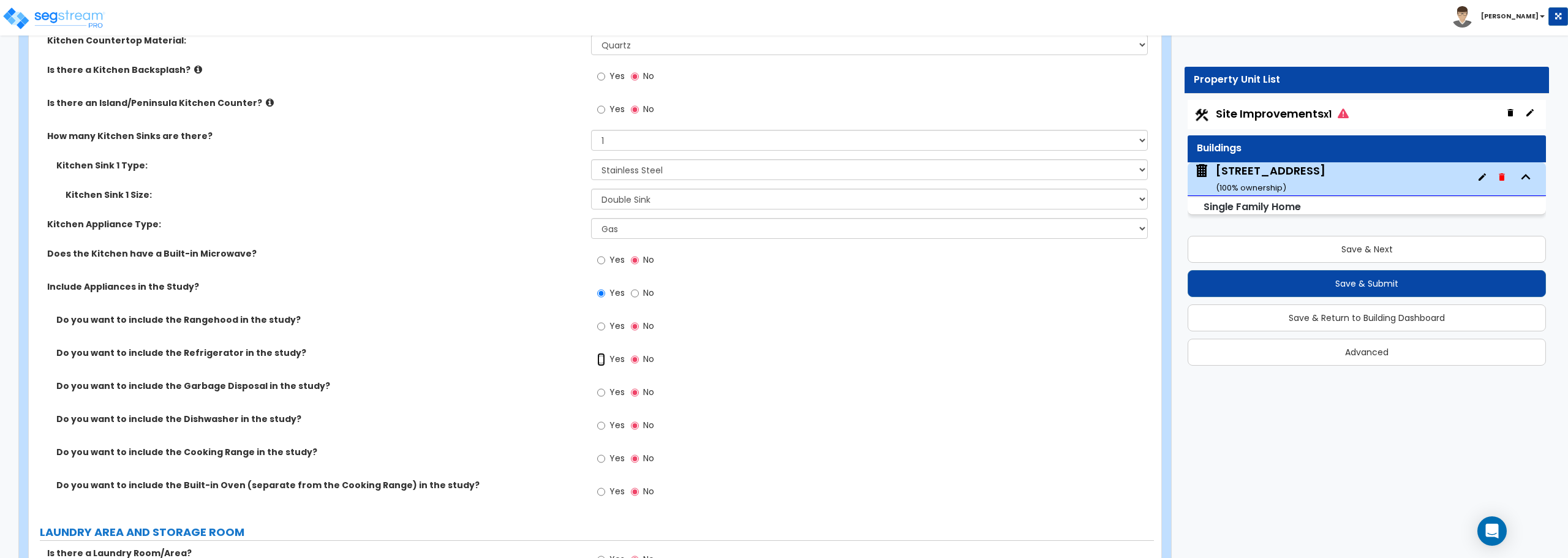
click at [603, 359] on input "Yes" at bounding box center [601, 359] width 8 height 13
radio input "true"
click at [600, 458] on input "Yes" at bounding box center [601, 459] width 8 height 13
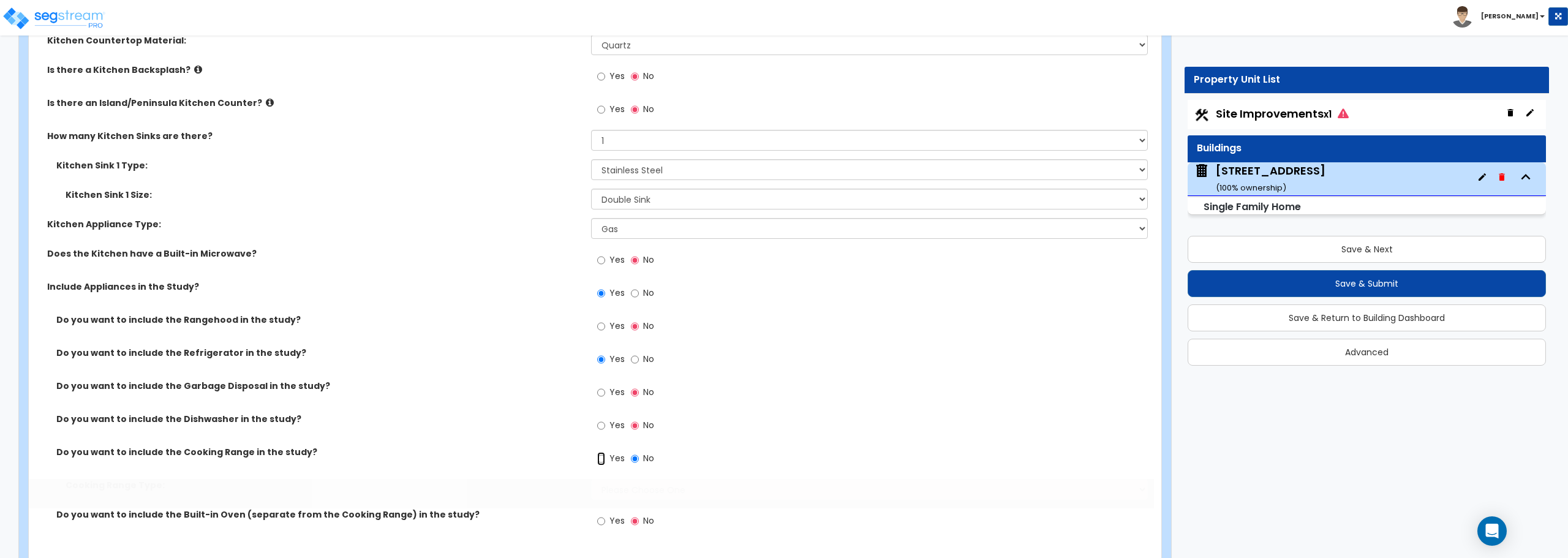
radio input "true"
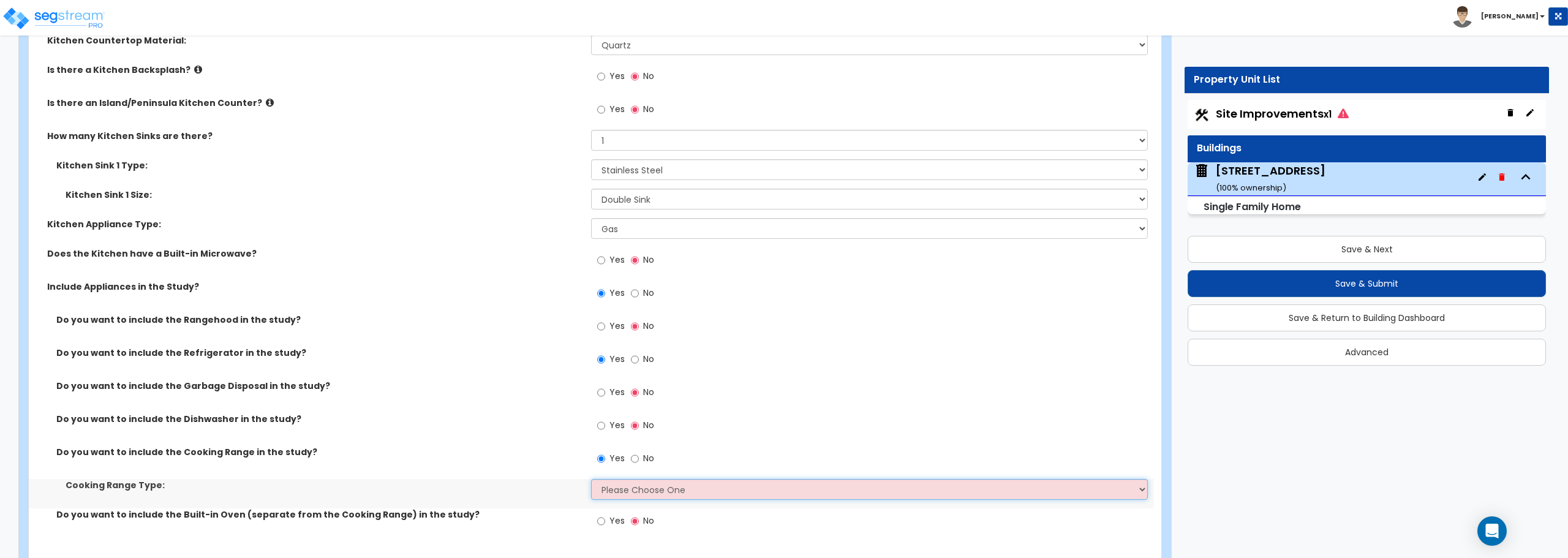
click at [615, 490] on select "Please Choose One Cook Top Only Range with Oven" at bounding box center [869, 489] width 556 height 21
select select "2"
click at [591, 479] on select "Please Choose One Cook Top Only Range with Oven" at bounding box center [869, 489] width 556 height 21
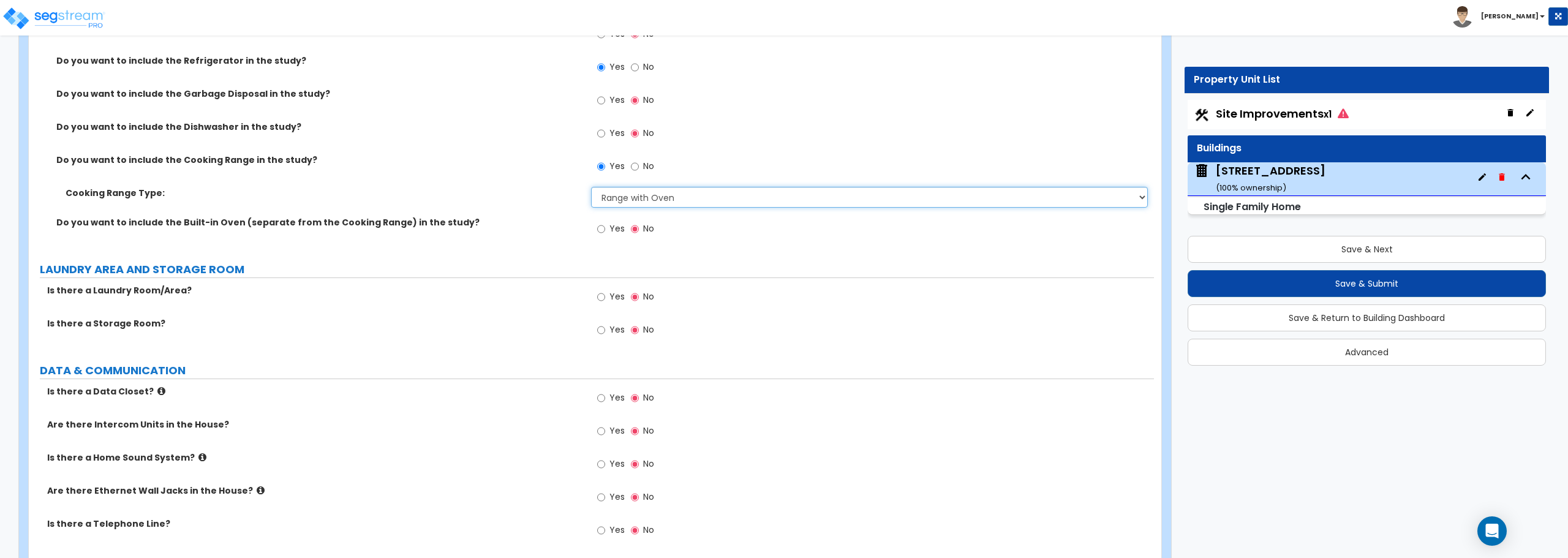
scroll to position [4229, 0]
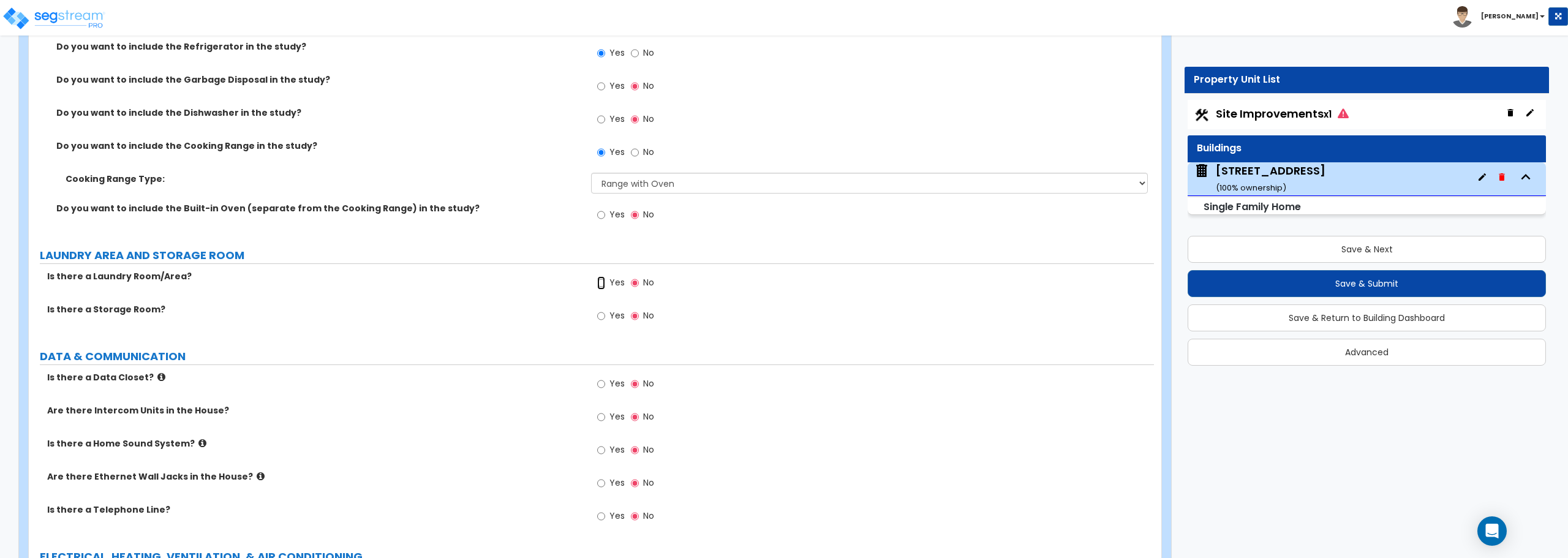
click at [600, 284] on input "Yes" at bounding box center [601, 283] width 8 height 13
radio input "true"
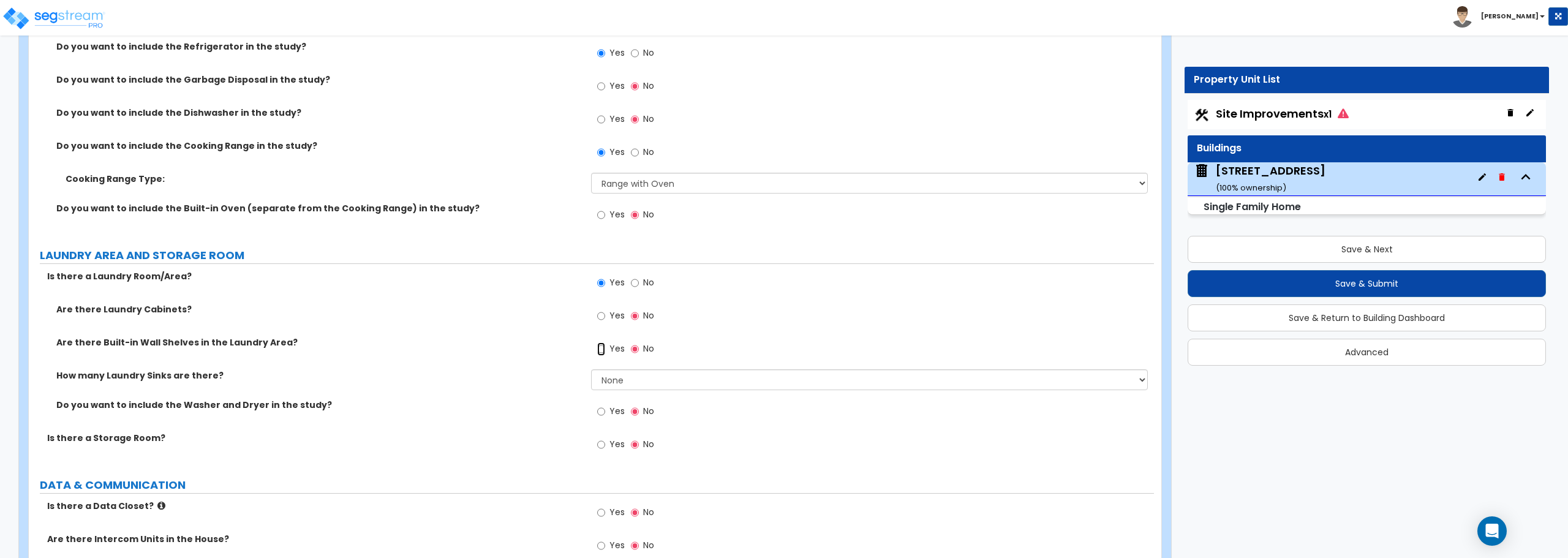
click at [605, 351] on input "Yes" at bounding box center [601, 349] width 8 height 13
radio input "true"
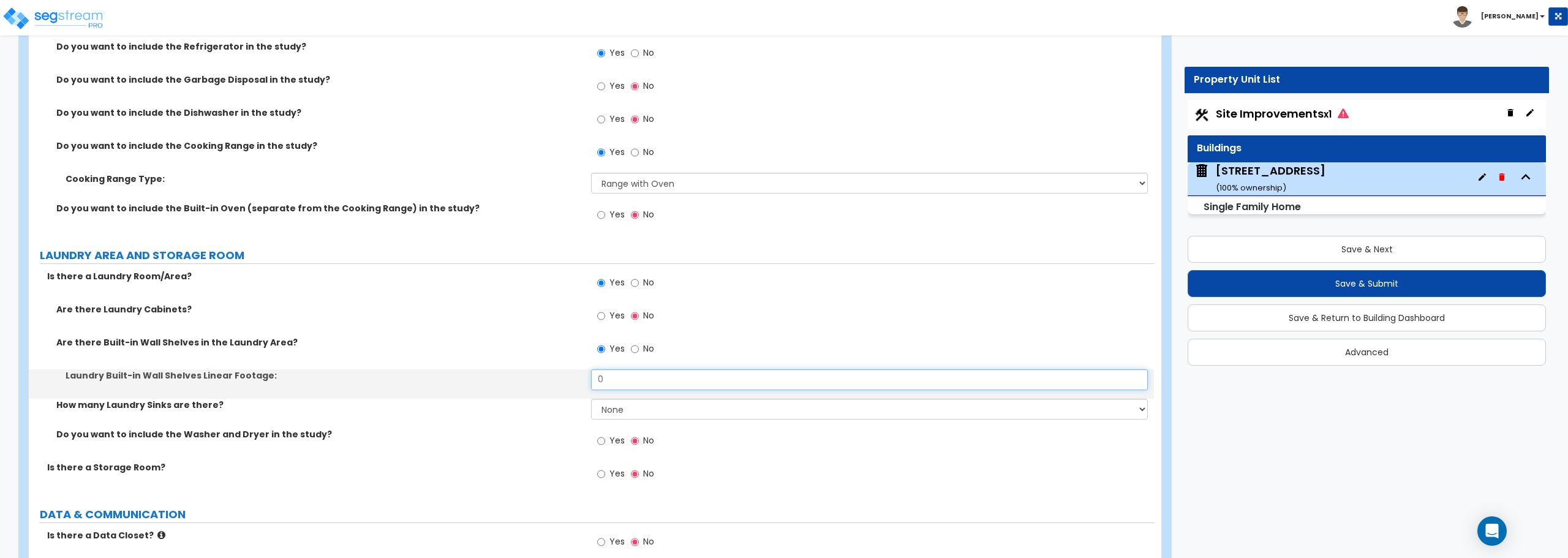
drag, startPoint x: 620, startPoint y: 379, endPoint x: 525, endPoint y: 393, distance: 96.0
click at [558, 392] on div "Laundry Built-in Wall Shelves Linear Footage: 0" at bounding box center [591, 385] width 1125 height 30
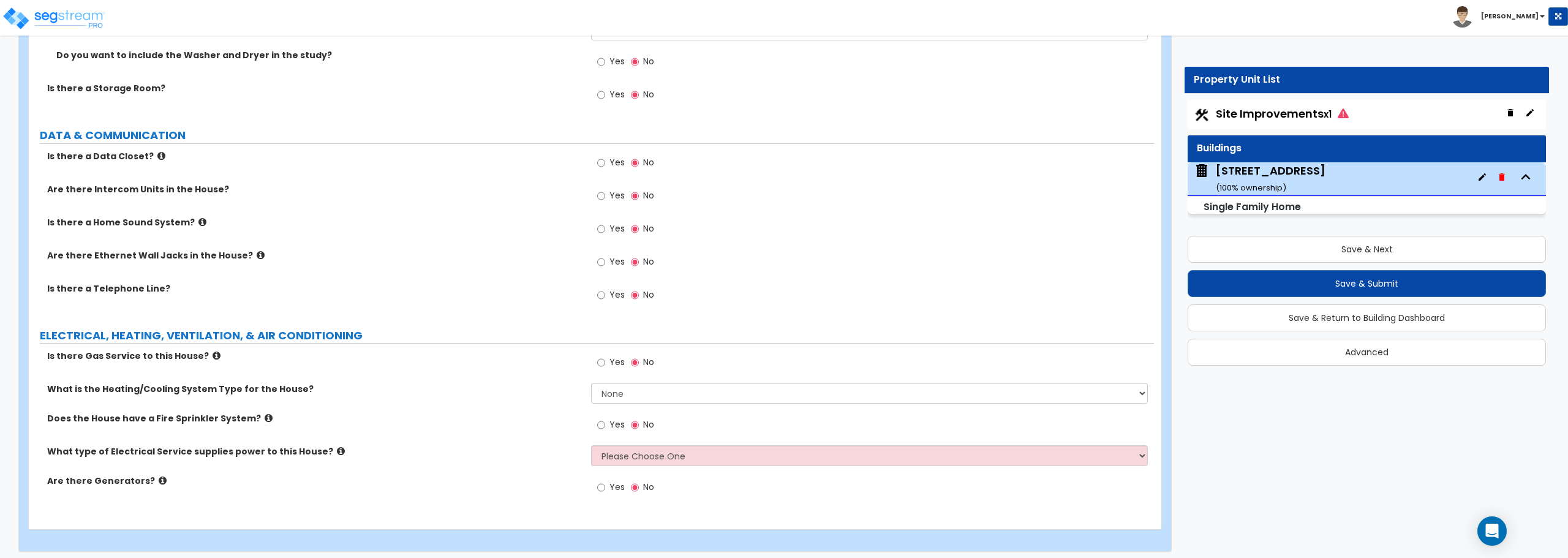
scroll to position [4615, 0]
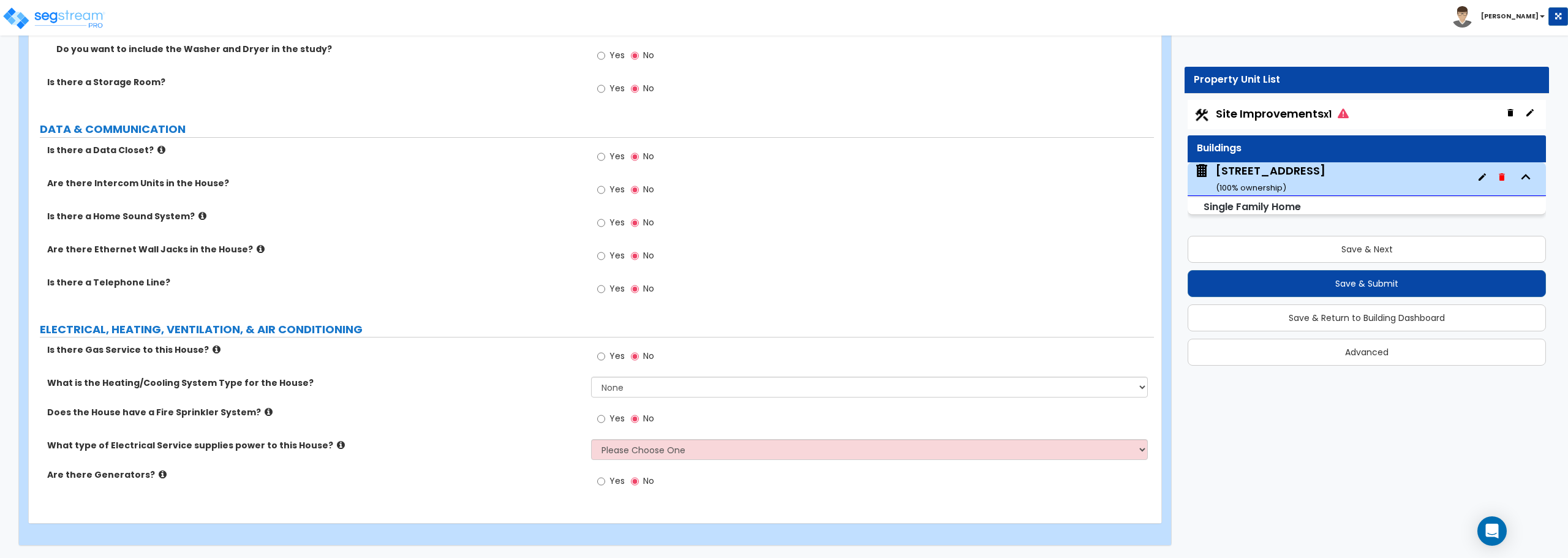
type input "5"
drag, startPoint x: 667, startPoint y: 385, endPoint x: 667, endPoint y: 395, distance: 10.0
click at [667, 385] on select "None Heat Only Centralized Heating & Cooling Thru Wall Air Conditioners Mini Sp…" at bounding box center [869, 388] width 556 height 21
select select "2"
click at [591, 377] on select "None Heat Only Centralized Heating & Cooling Thru Wall Air Conditioners Mini Sp…" at bounding box center [869, 388] width 556 height 21
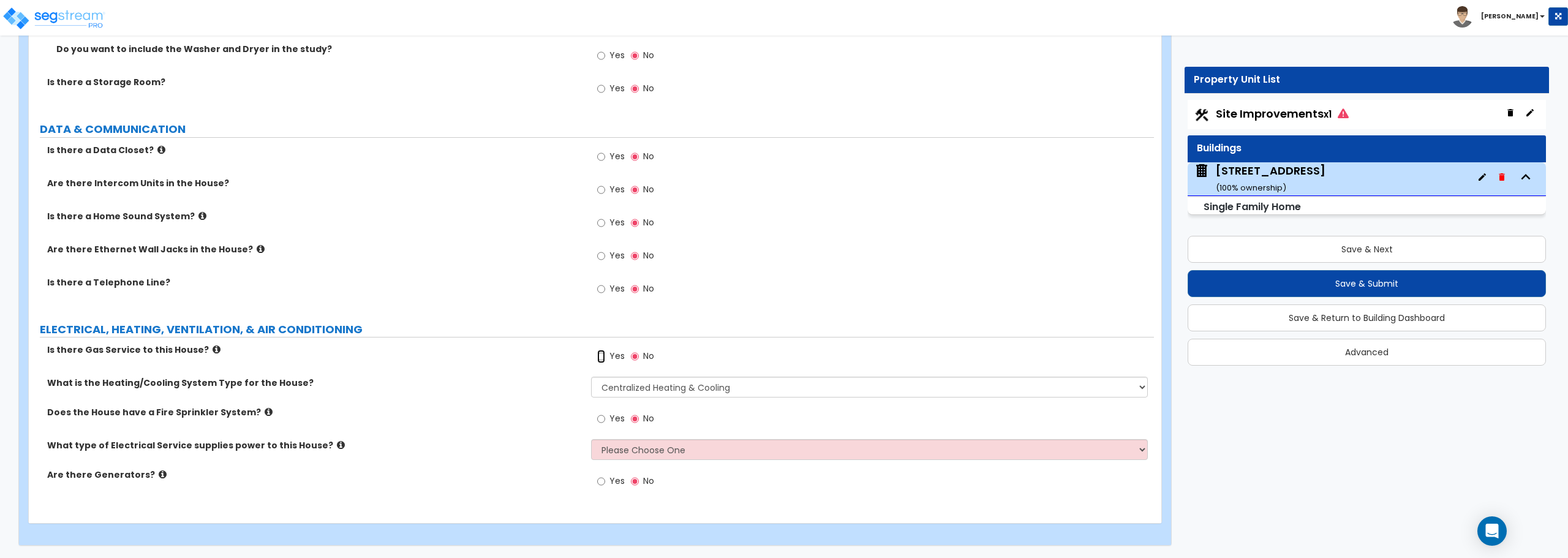
click at [600, 356] on input "Yes" at bounding box center [601, 356] width 8 height 13
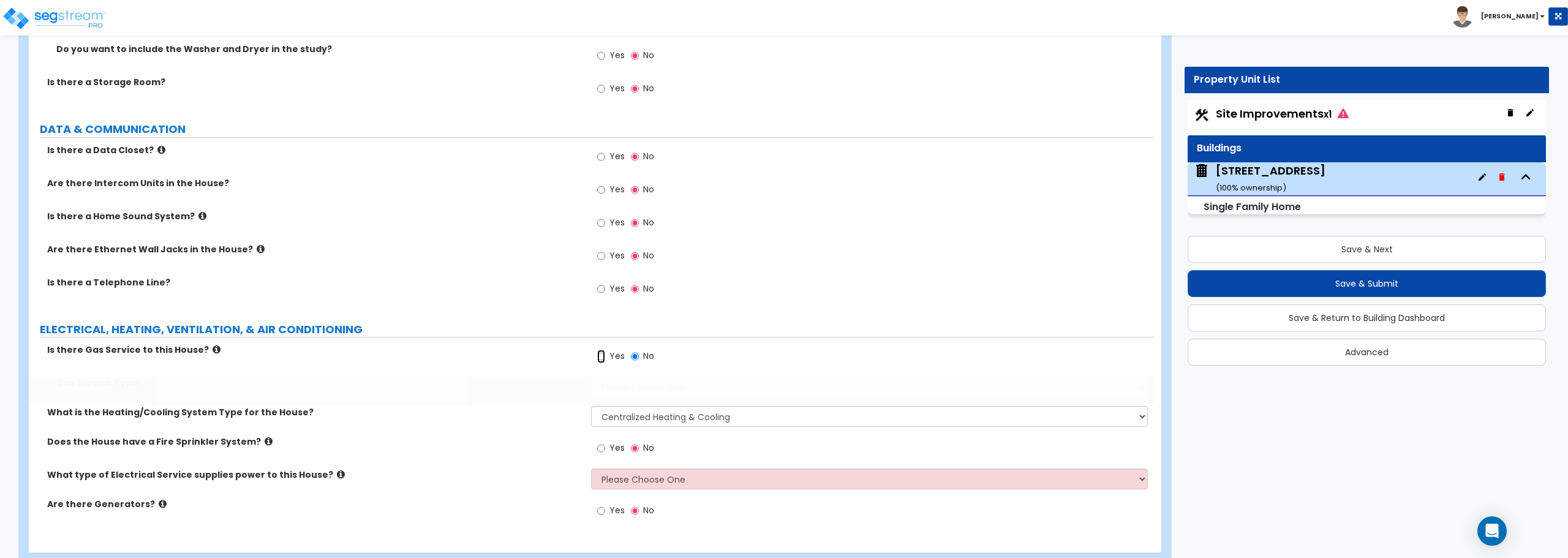
radio input "true"
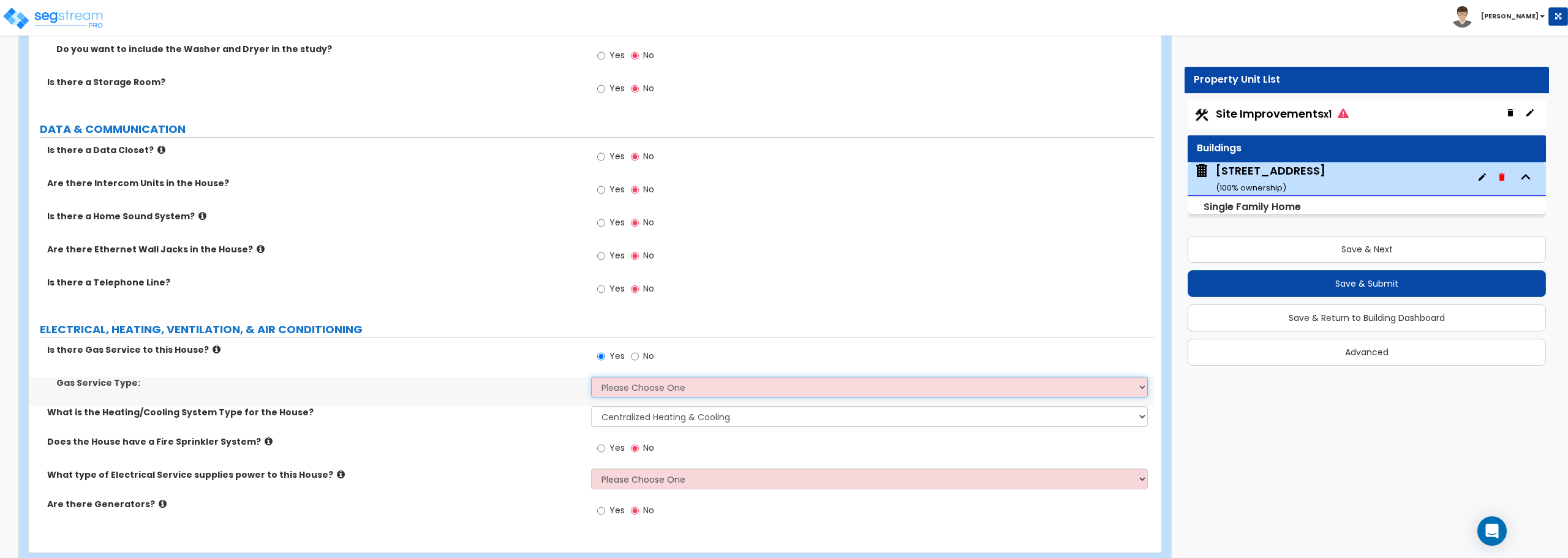
drag, startPoint x: 611, startPoint y: 390, endPoint x: 612, endPoint y: 397, distance: 7.1
click at [611, 390] on select "Please Choose One Natural Gas Service Propane Tank On-site" at bounding box center [869, 388] width 556 height 21
select select "1"
click at [591, 377] on select "Please Choose One Natural Gas Service Propane Tank On-site" at bounding box center [869, 388] width 556 height 21
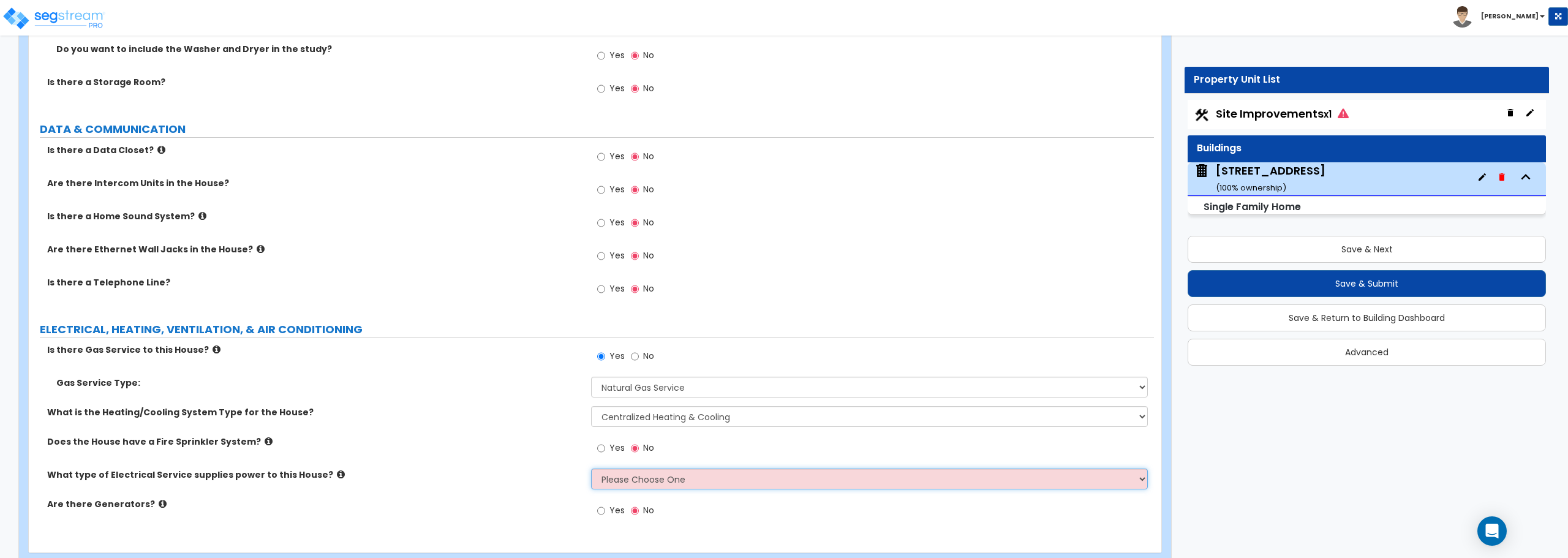
click at [671, 480] on select "Please Choose One Overhead Underground" at bounding box center [869, 479] width 556 height 21
select select "1"
click at [591, 469] on select "Please Choose One Overhead Underground" at bounding box center [869, 479] width 556 height 21
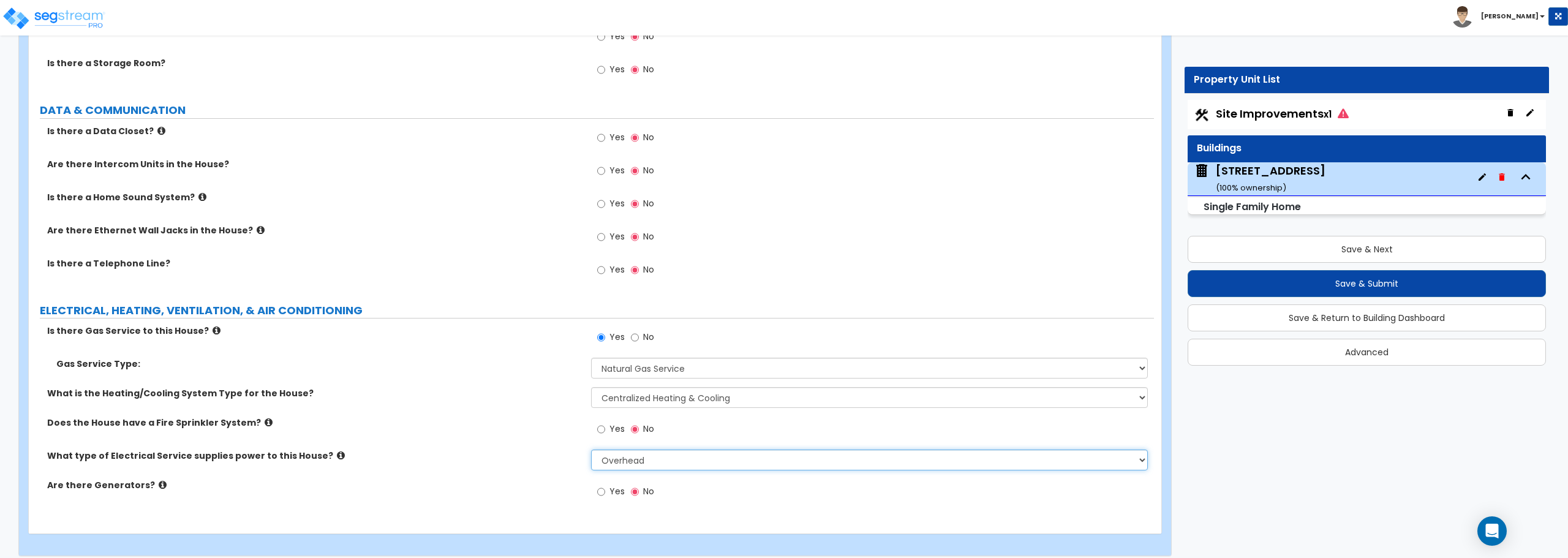
scroll to position [4644, 0]
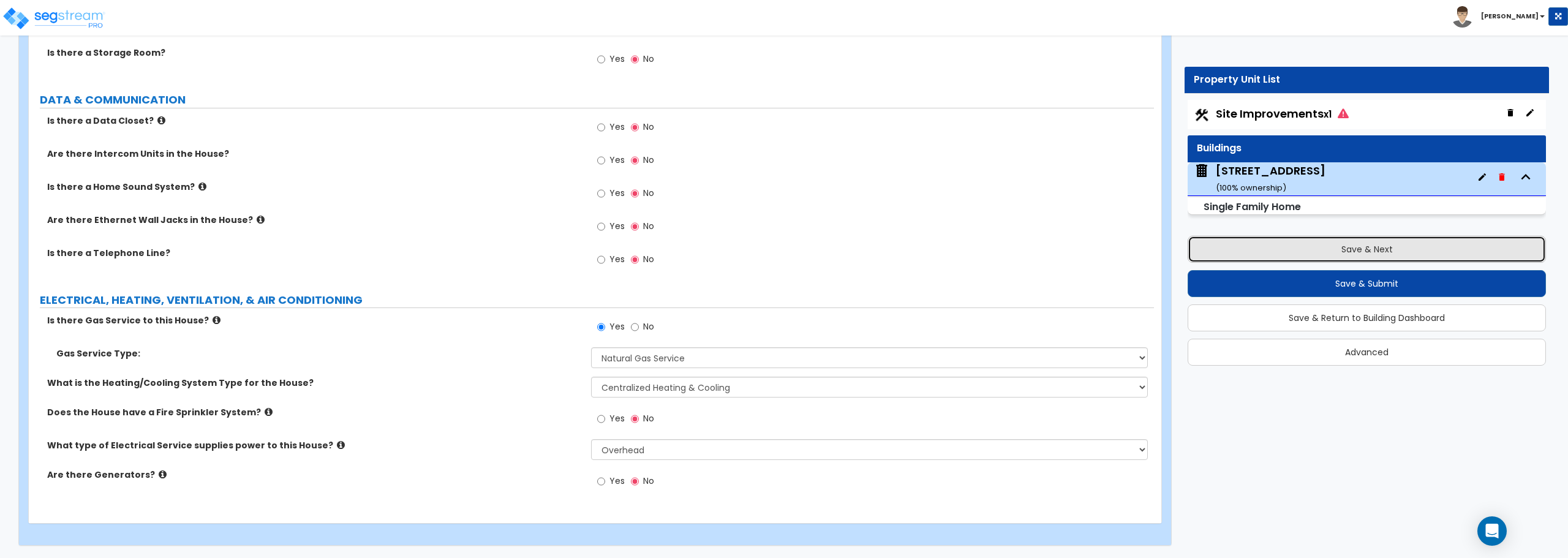
click at [1356, 248] on button "Save & Next" at bounding box center [1367, 249] width 358 height 27
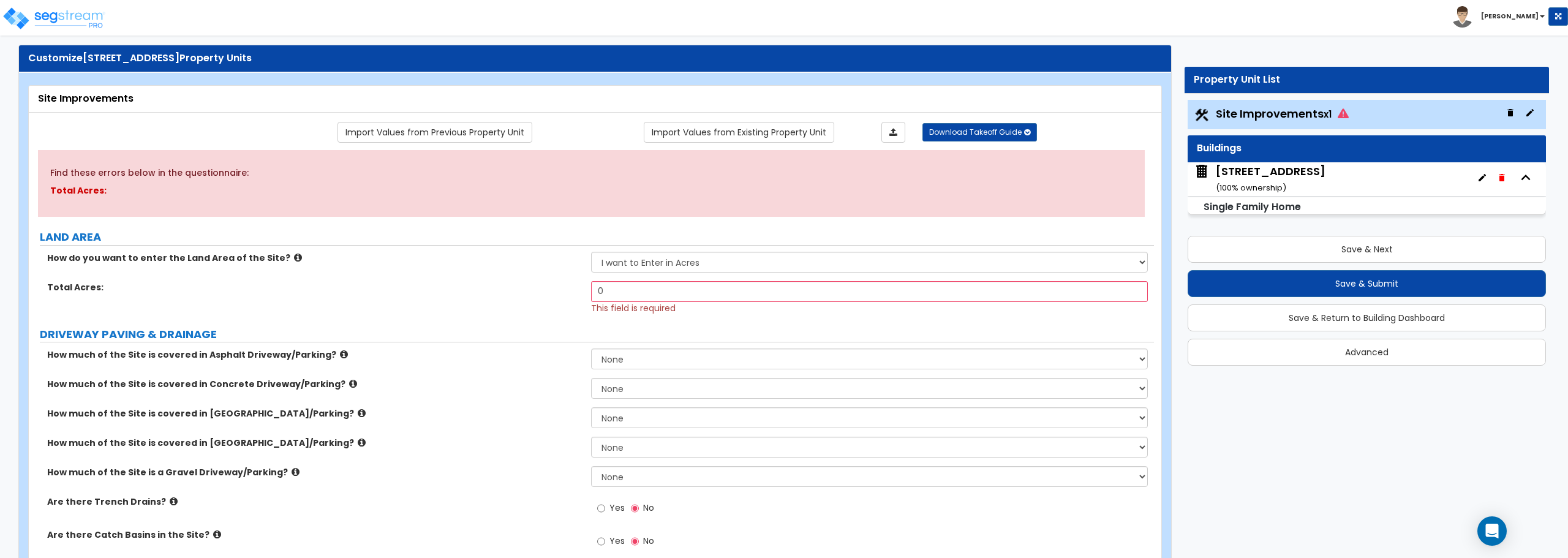
scroll to position [0, 0]
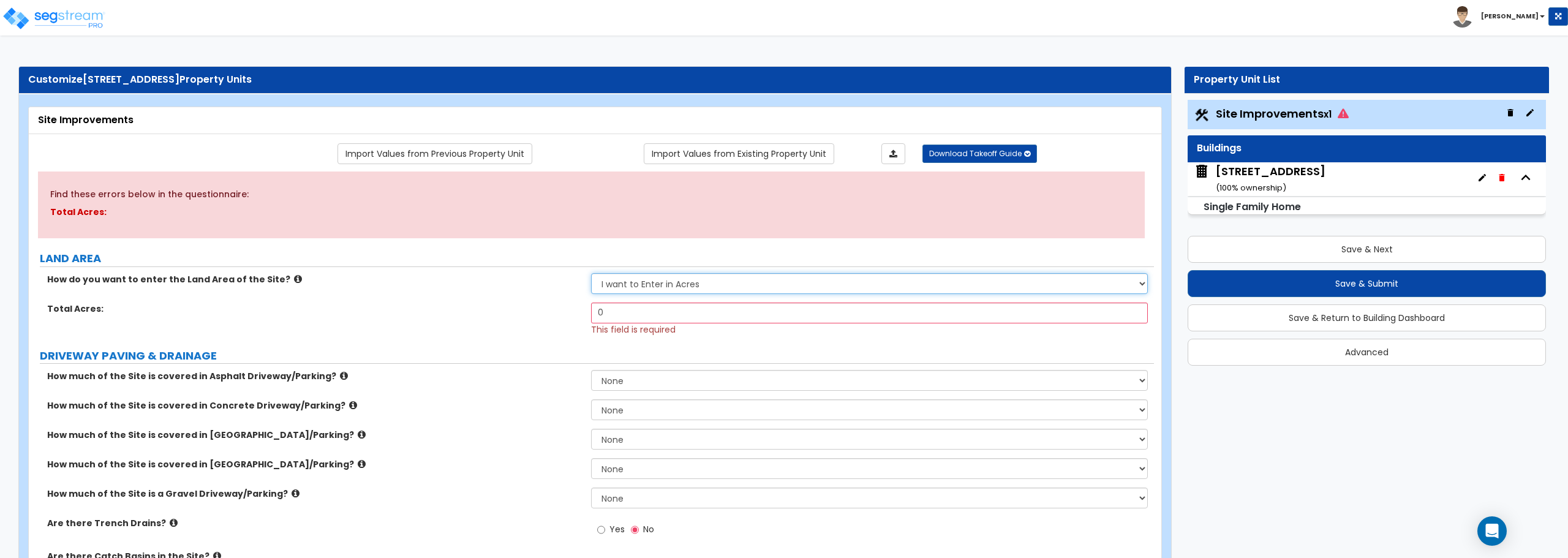
click at [668, 277] on select "I want to Enter in [GEOGRAPHIC_DATA] I want to Enter in Square Feet" at bounding box center [869, 283] width 556 height 21
select select "2"
click at [591, 273] on select "I want to Enter in [GEOGRAPHIC_DATA] I want to Enter in Square Feet" at bounding box center [869, 283] width 556 height 21
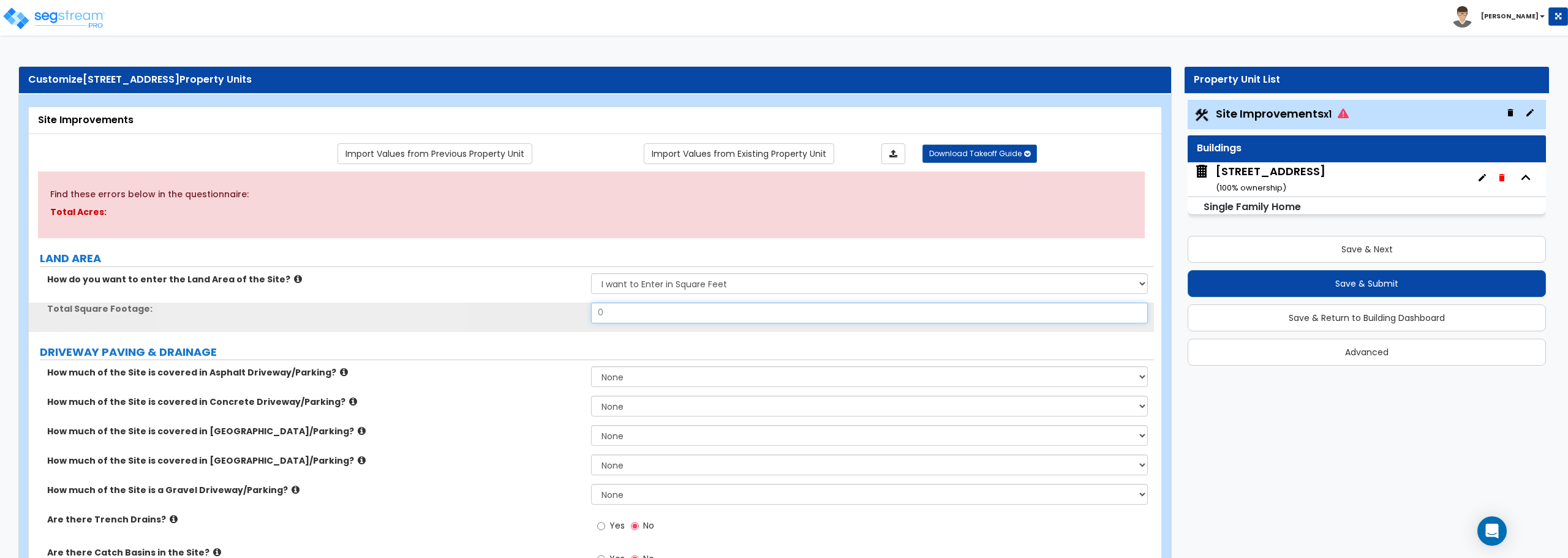
click at [654, 316] on input "0" at bounding box center [869, 313] width 556 height 21
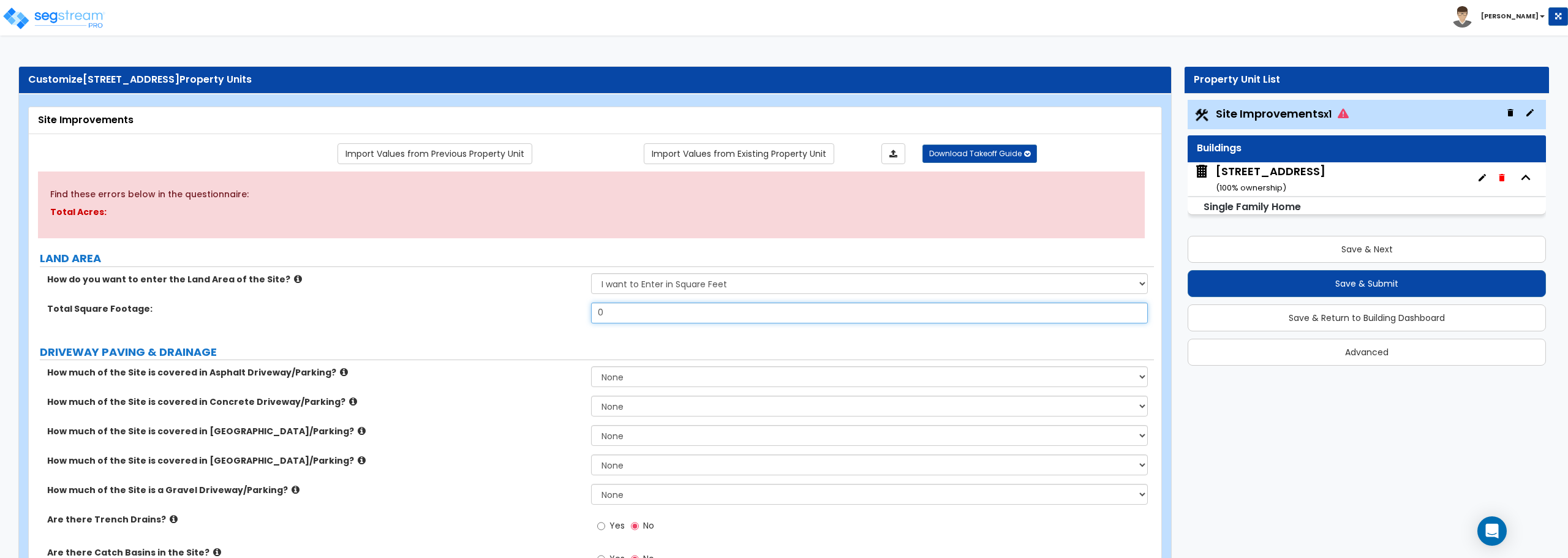
drag, startPoint x: 654, startPoint y: 316, endPoint x: 502, endPoint y: 314, distance: 152.0
click at [502, 314] on div "Total Square Footage: 0" at bounding box center [591, 317] width 1125 height 30
type input "7,501"
drag, startPoint x: 654, startPoint y: 497, endPoint x: 645, endPoint y: 500, distance: 9.5
click at [645, 500] on select "None I want to Enter an Approximate Percentage I want to Enter the Square Foota…" at bounding box center [869, 495] width 556 height 21
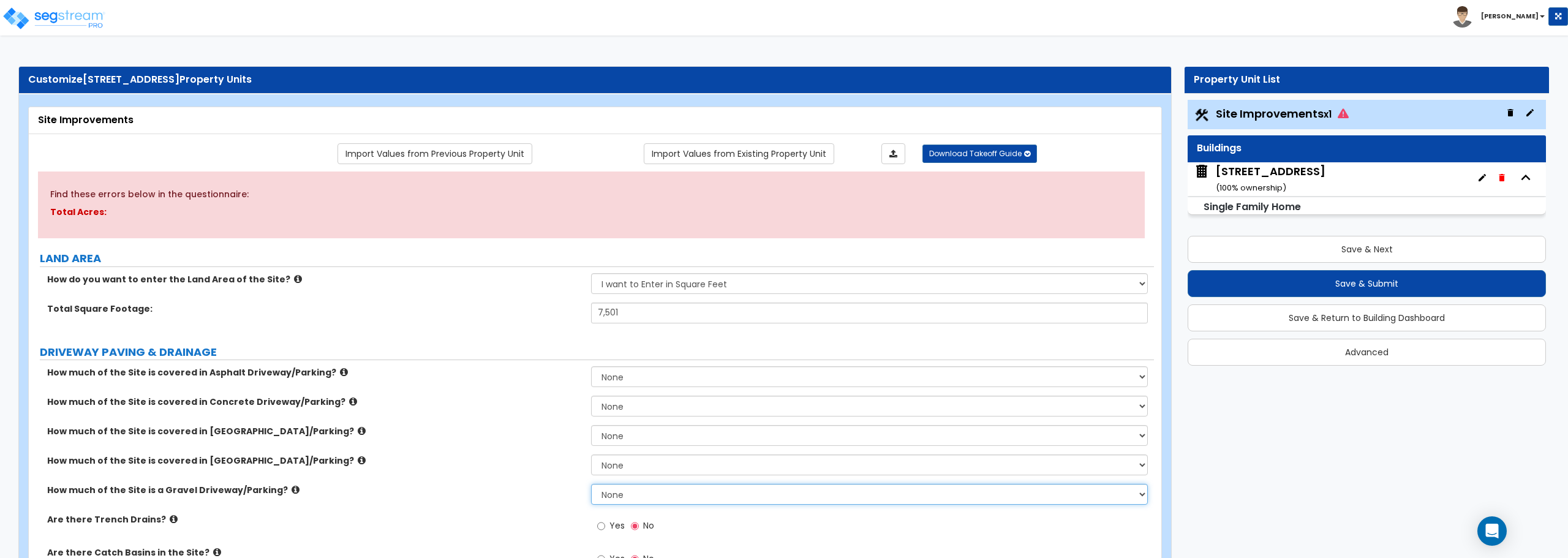
select select "2"
click at [591, 484] on select "None I want to Enter an Approximate Percentage I want to Enter the Square Foota…" at bounding box center [869, 495] width 556 height 21
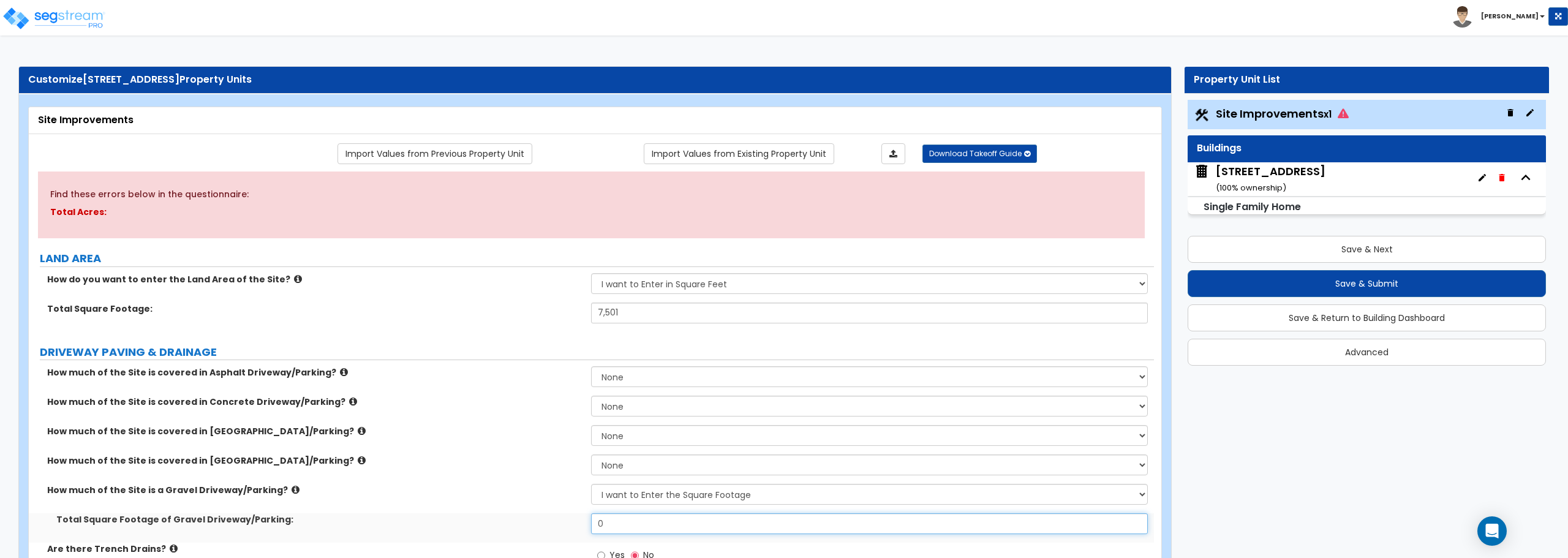
drag, startPoint x: 639, startPoint y: 519, endPoint x: 523, endPoint y: 520, distance: 116.0
click at [523, 520] on div "Total Square Footage of [GEOGRAPHIC_DATA]/Parking: 0" at bounding box center [591, 528] width 1125 height 30
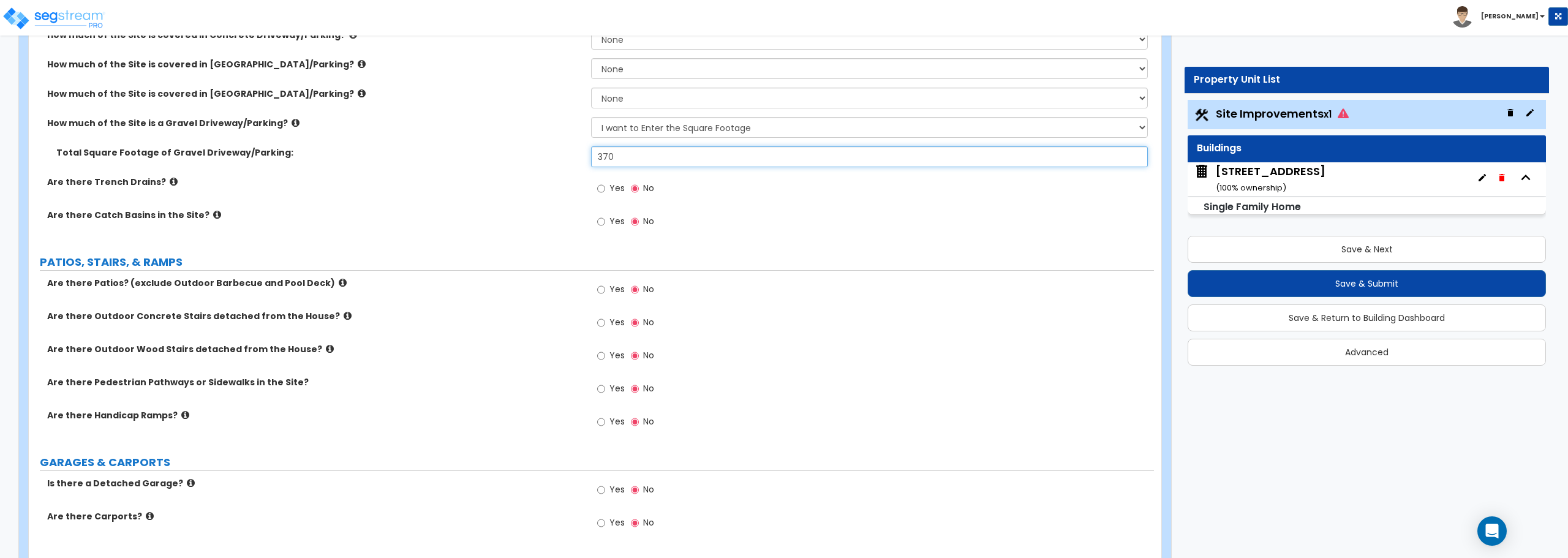
scroll to position [368, 0]
type input "370"
click at [609, 389] on span "Yes" at bounding box center [617, 388] width 15 height 13
click at [605, 389] on input "Yes" at bounding box center [601, 388] width 8 height 13
radio input "true"
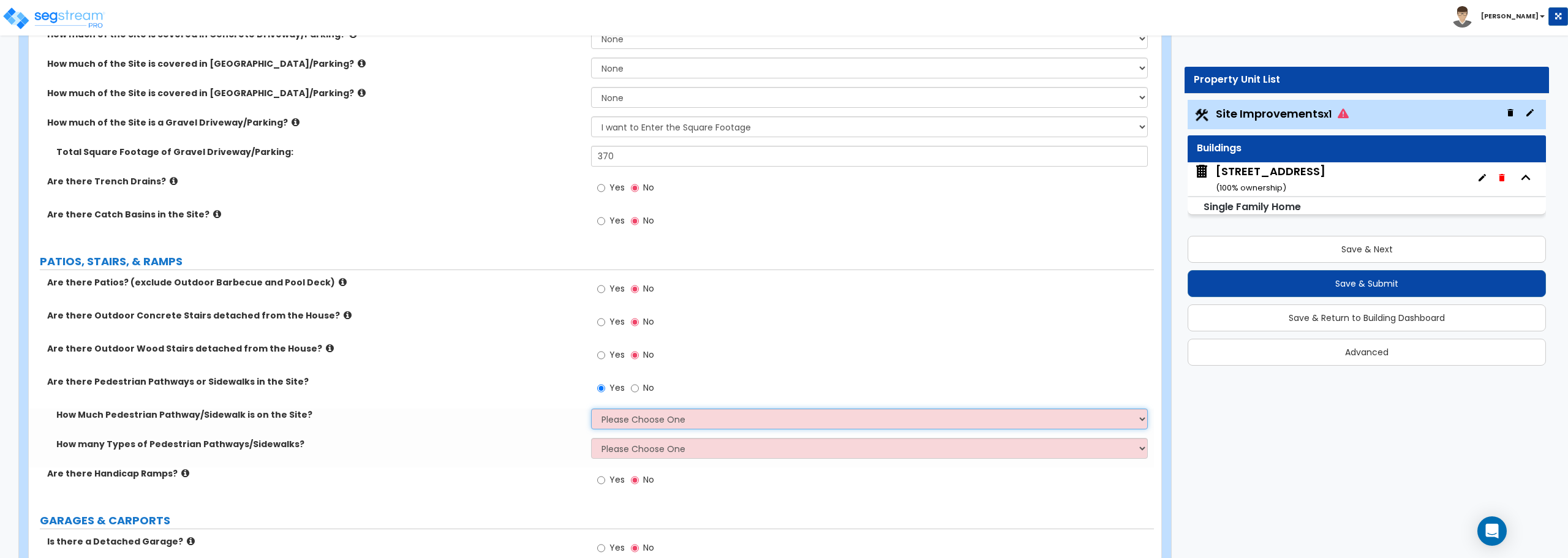
click at [611, 413] on select "Please Choose One I Don't Know, Please Estimate For Me Enter Linear Footage" at bounding box center [869, 419] width 556 height 21
select select "2"
click at [591, 409] on select "Please Choose One I Don't Know, Please Estimate For Me Enter Linear Footage" at bounding box center [869, 419] width 556 height 21
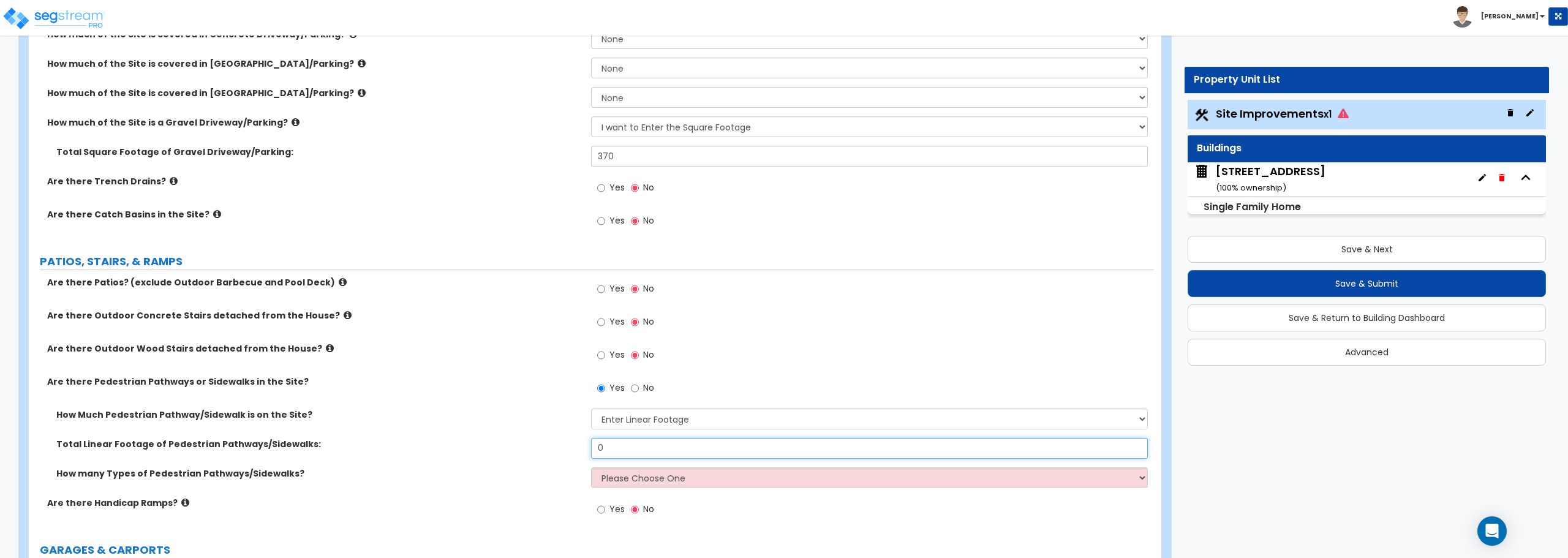
drag, startPoint x: 622, startPoint y: 449, endPoint x: 580, endPoint y: 438, distance: 43.4
click at [583, 450] on div "Total Linear Footage of Pedestrian Pathways/Sidewalks: 0" at bounding box center [591, 453] width 1125 height 30
type input "18"
click at [758, 475] on select "Please Choose One 1 2 3" at bounding box center [869, 478] width 556 height 21
select select "1"
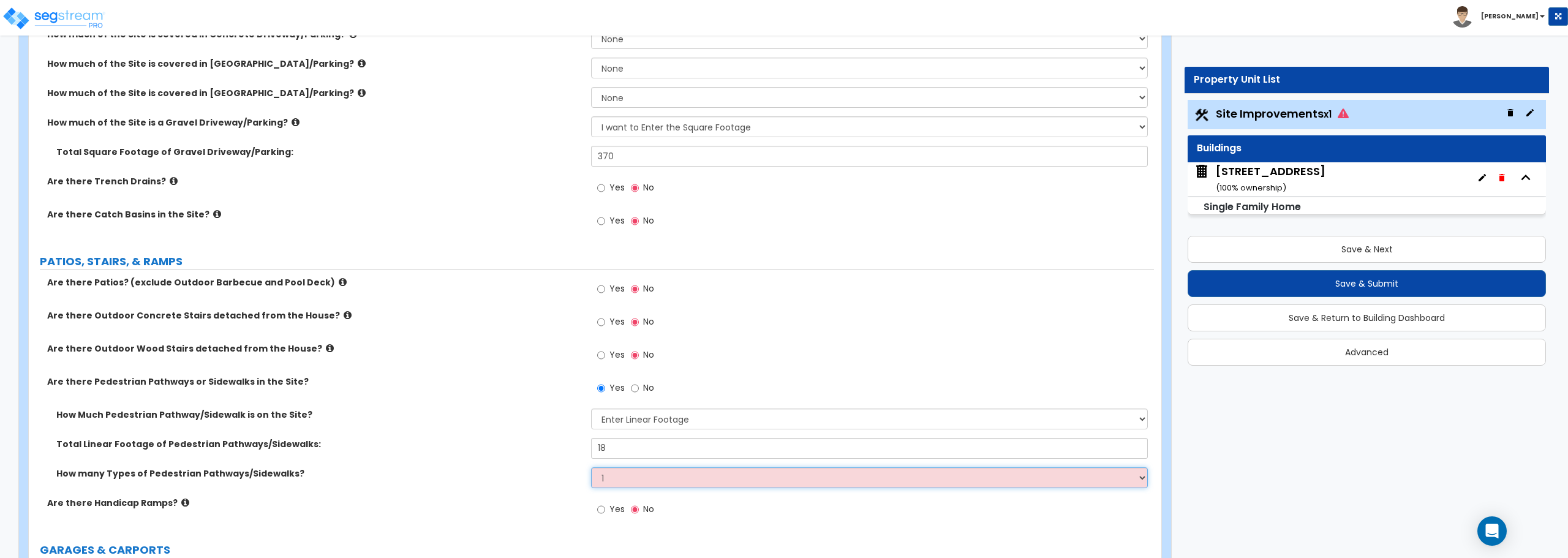
click at [591, 468] on select "Please Choose One 1 2 3" at bounding box center [869, 478] width 556 height 21
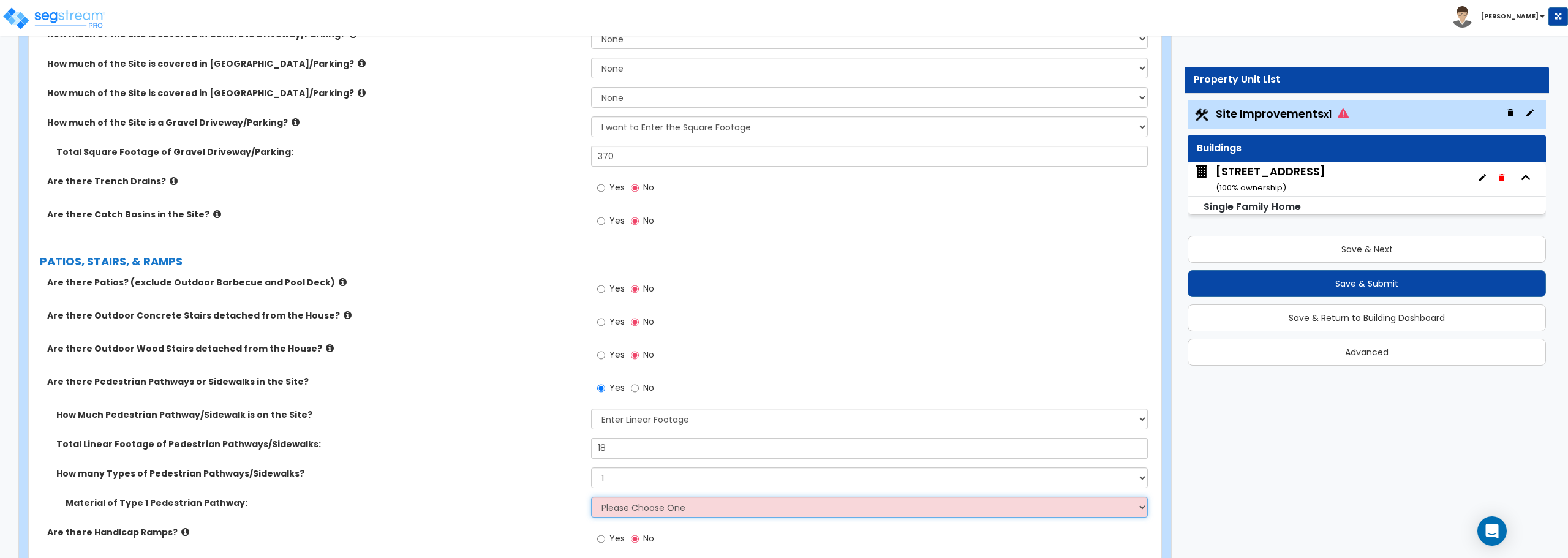
click at [682, 503] on select "Please Choose One Bare Concrete Stamped Concrete Brick Pavers Stone Pavers Wood…" at bounding box center [869, 507] width 556 height 21
select select "10"
click at [591, 497] on select "Please Choose One Bare Concrete Stamped Concrete Brick Pavers Stone Pavers Wood…" at bounding box center [869, 507] width 556 height 21
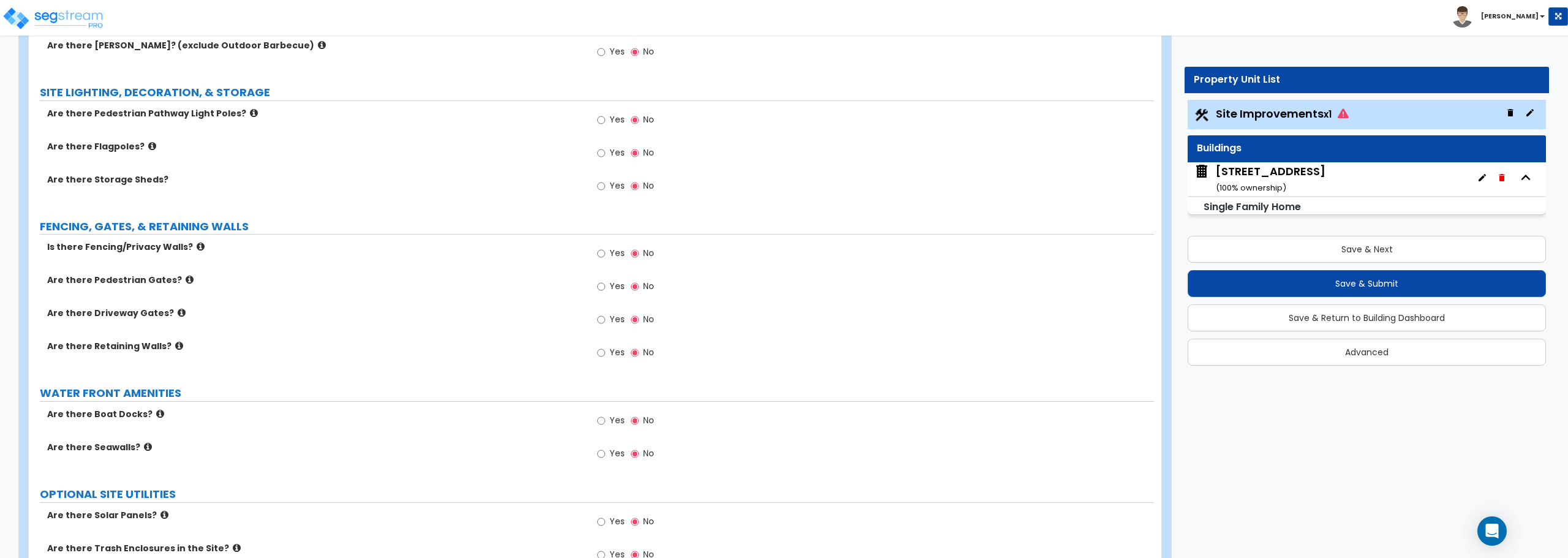
scroll to position [1627, 0]
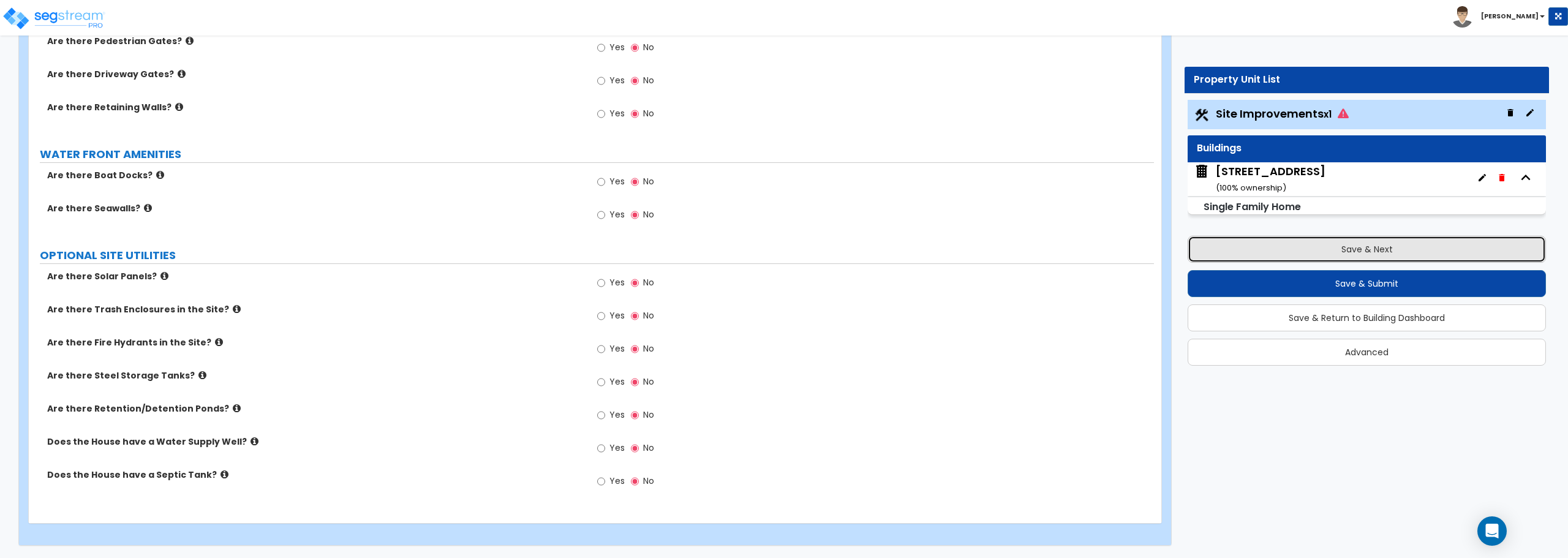
click at [1370, 244] on button "Save & Next" at bounding box center [1367, 249] width 358 height 27
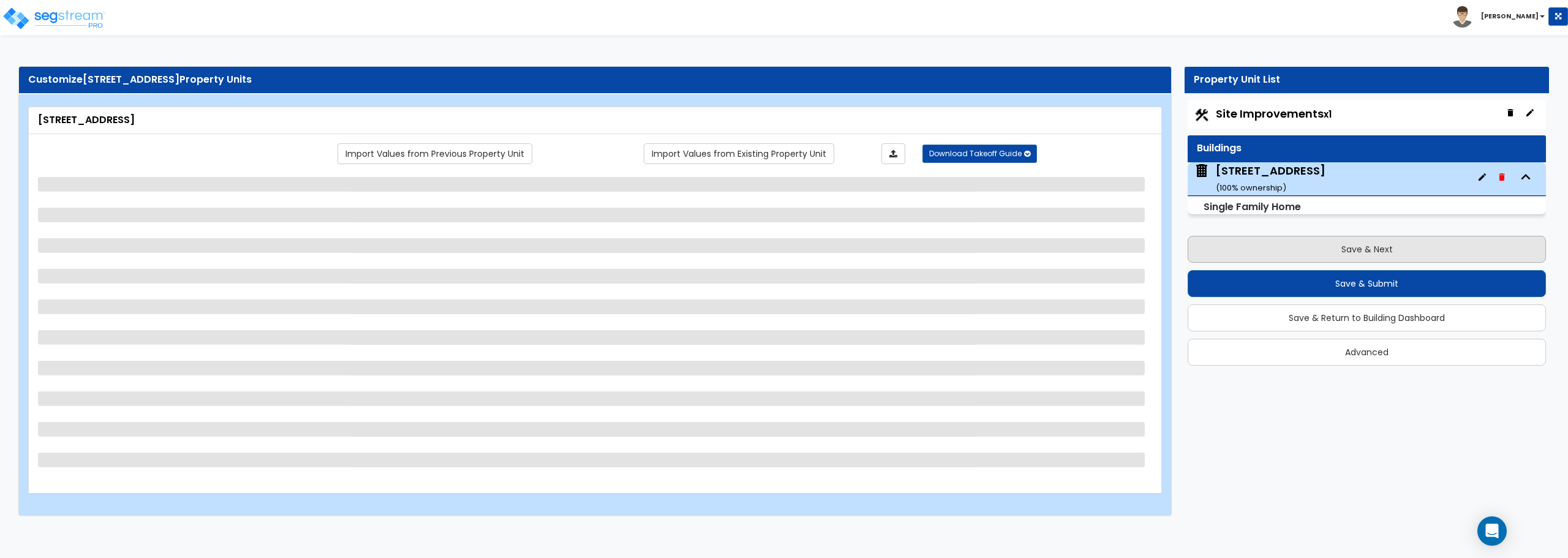
scroll to position [0, 0]
select select "1"
select select "7"
select select "1"
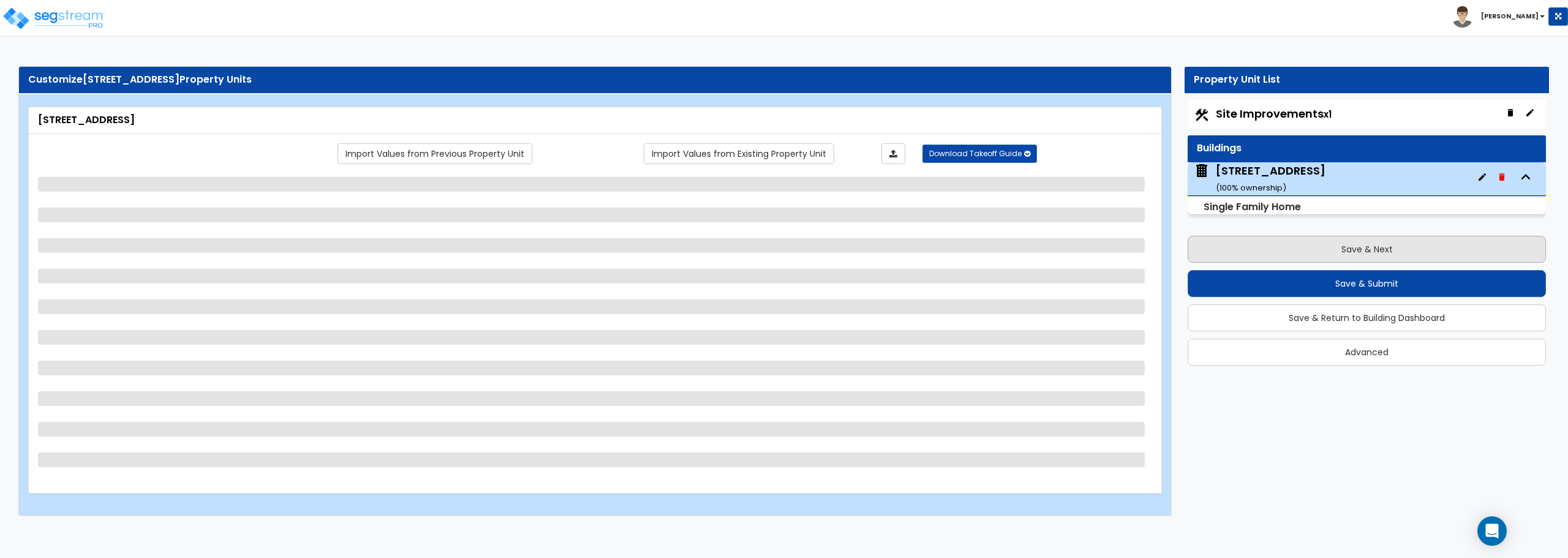
select select "4"
select select "1"
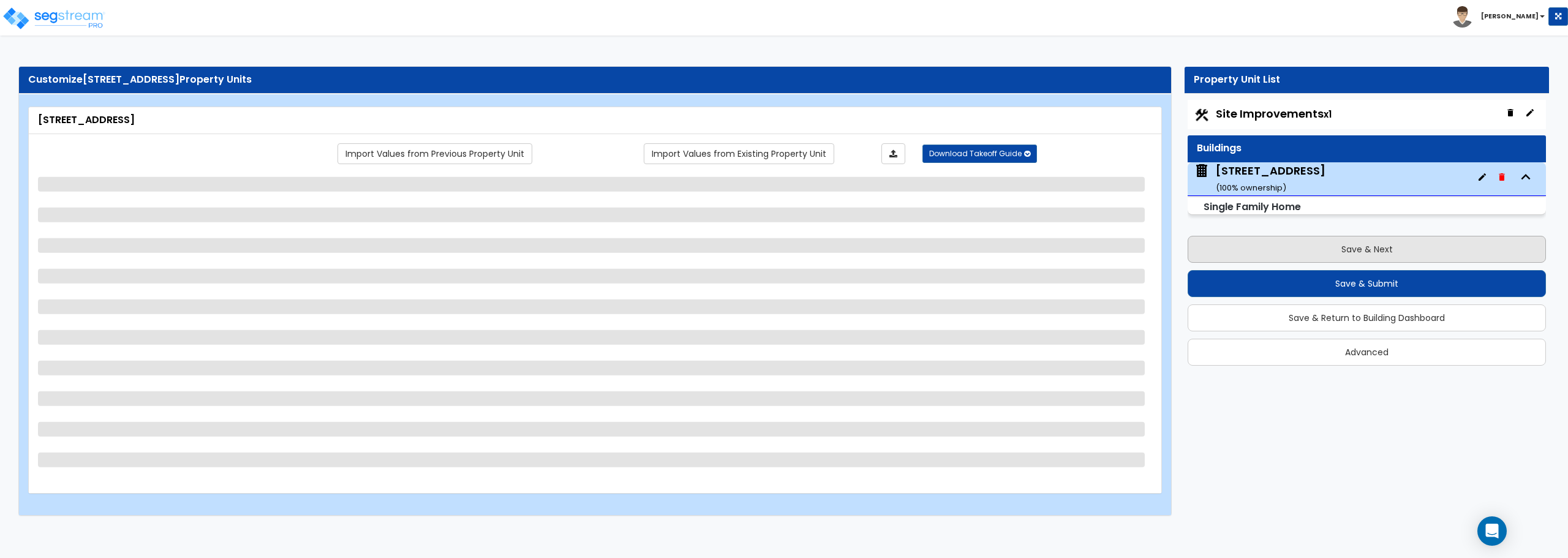
select select "1"
select select "2"
select select "1"
select select "3"
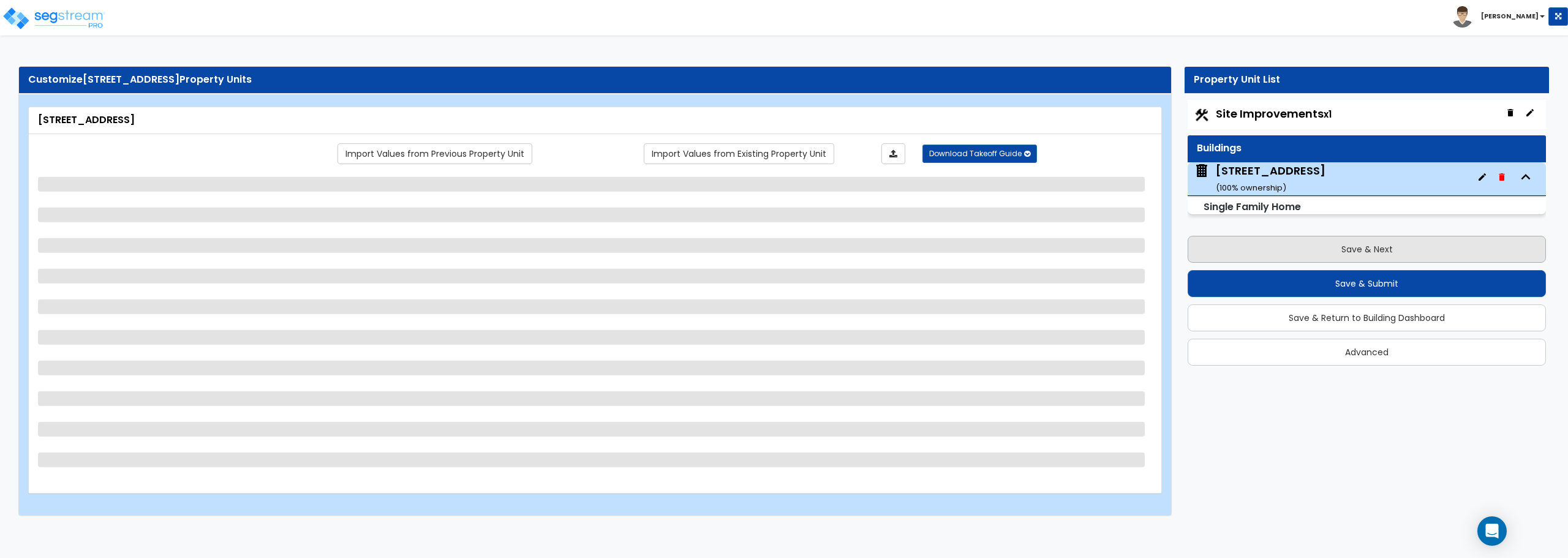
select select "1"
select select "6"
select select "1"
select select "3"
select select "5"
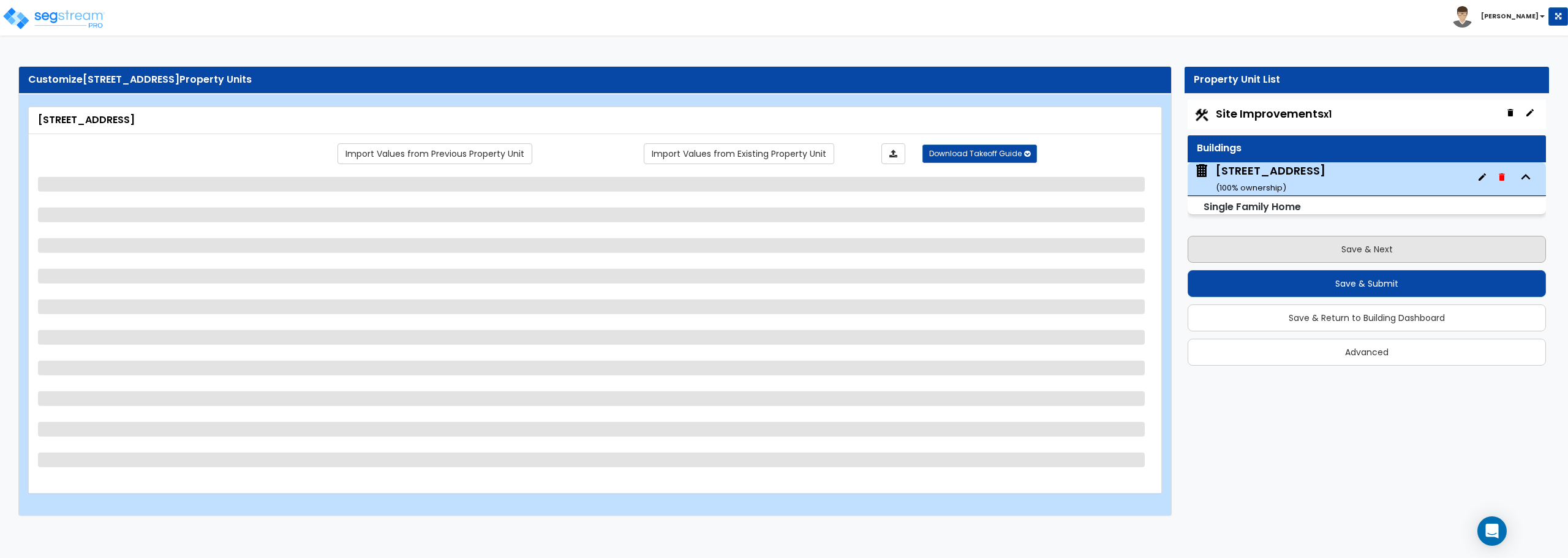
select select "2"
select select "3"
select select "1"
select select "4"
select select "1"
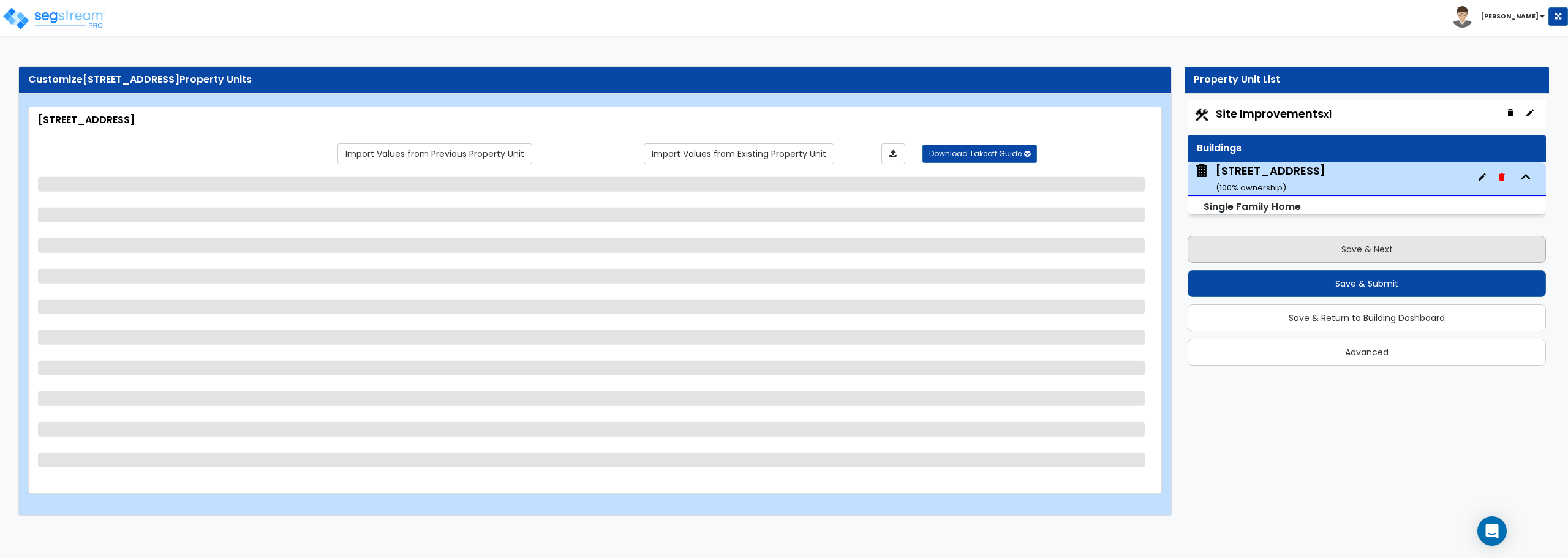
select select "1"
select select "2"
select select "1"
select select "2"
select select "1"
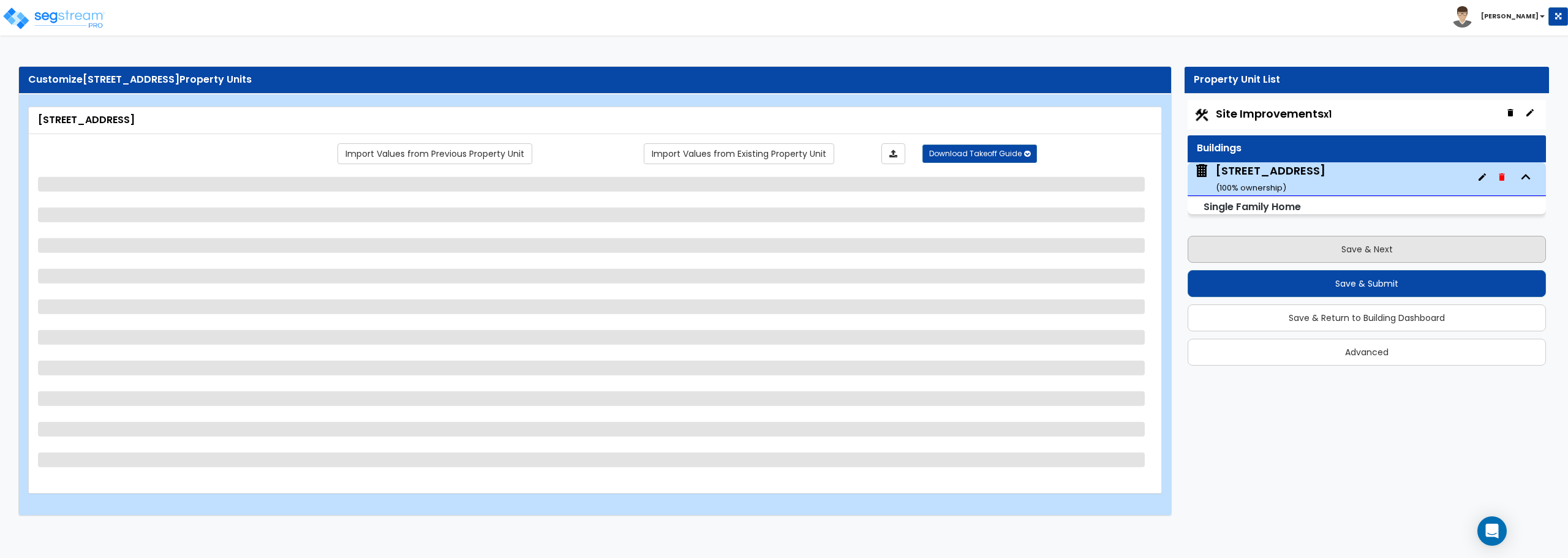
select select "2"
select select "1"
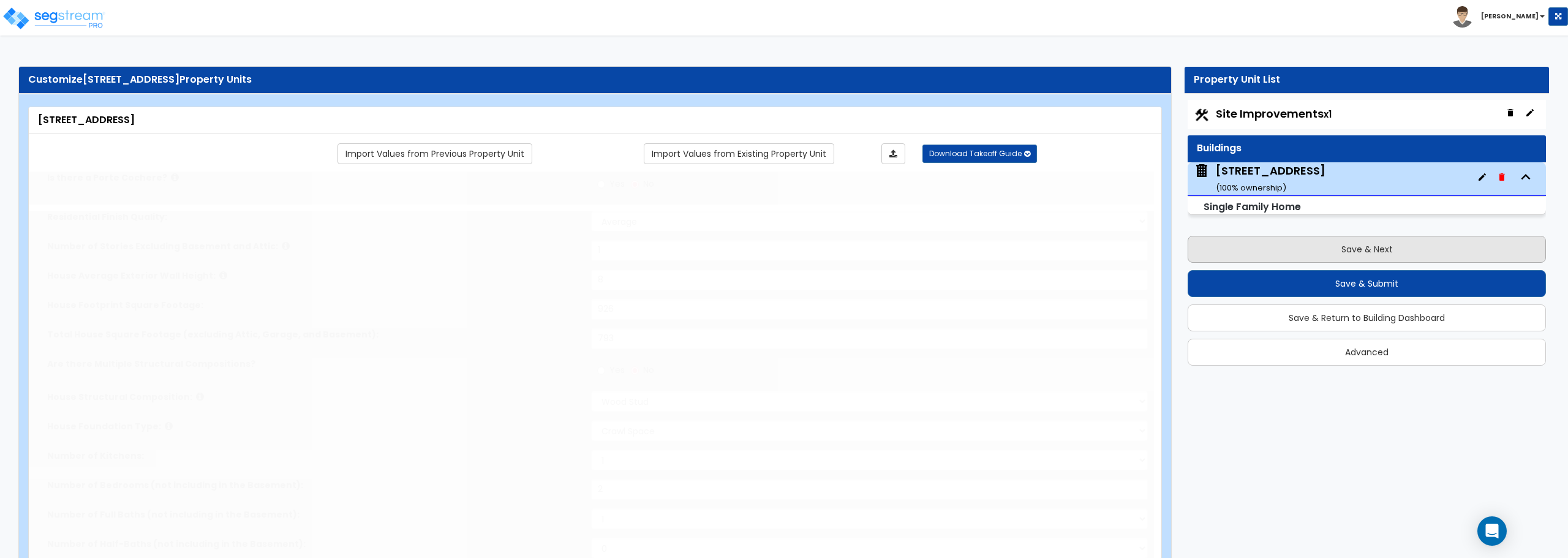
type input "1"
type input "2"
select select "2"
type input "4"
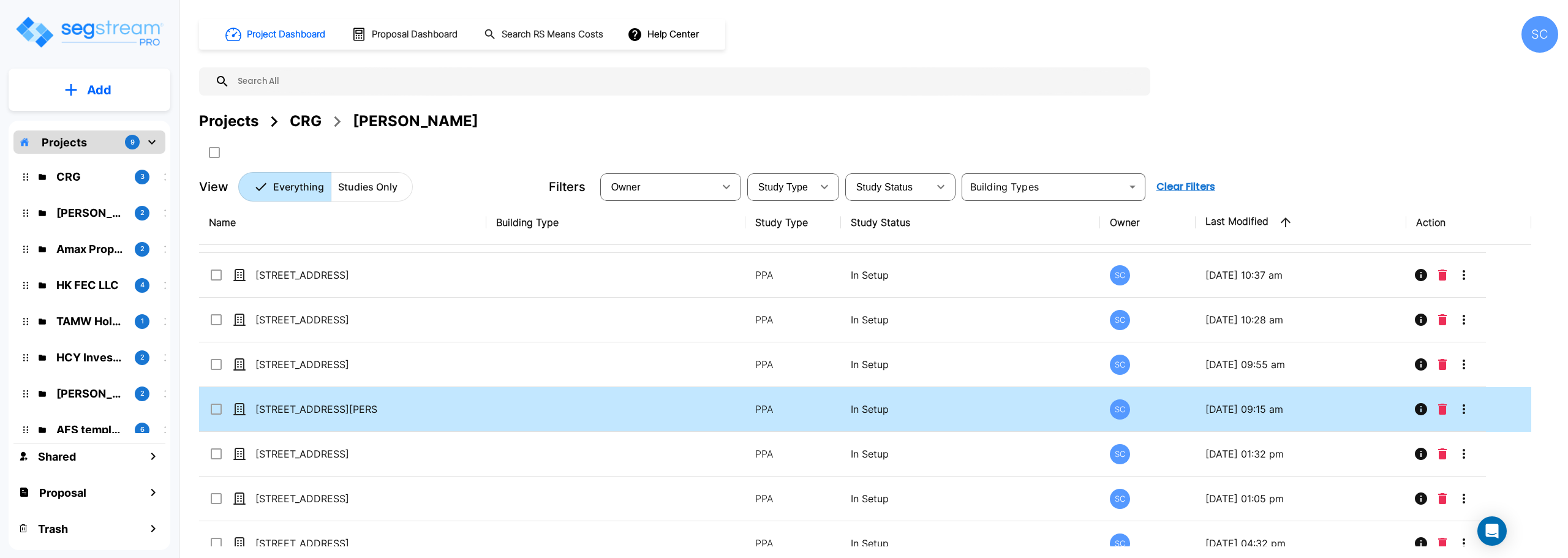
scroll to position [56, 0]
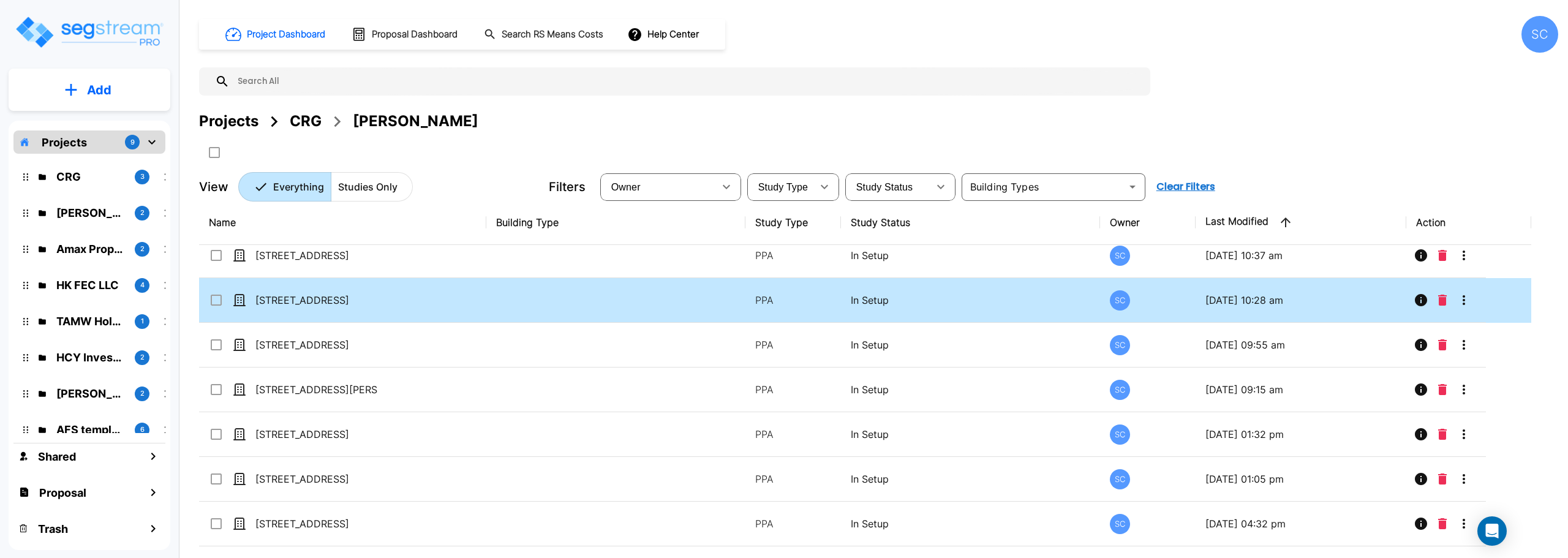
click at [319, 292] on td "[STREET_ADDRESS]" at bounding box center [342, 300] width 287 height 45
checkbox input "true"
click at [319, 292] on td "[STREET_ADDRESS]" at bounding box center [342, 300] width 287 height 45
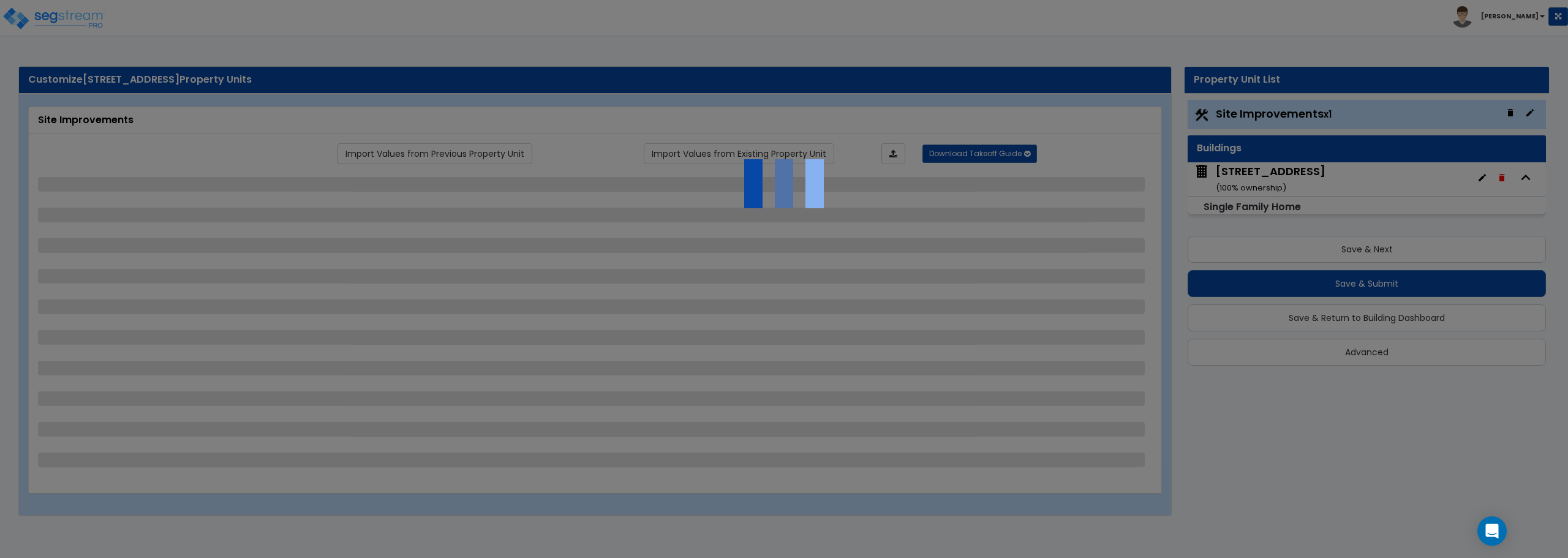
select select "2"
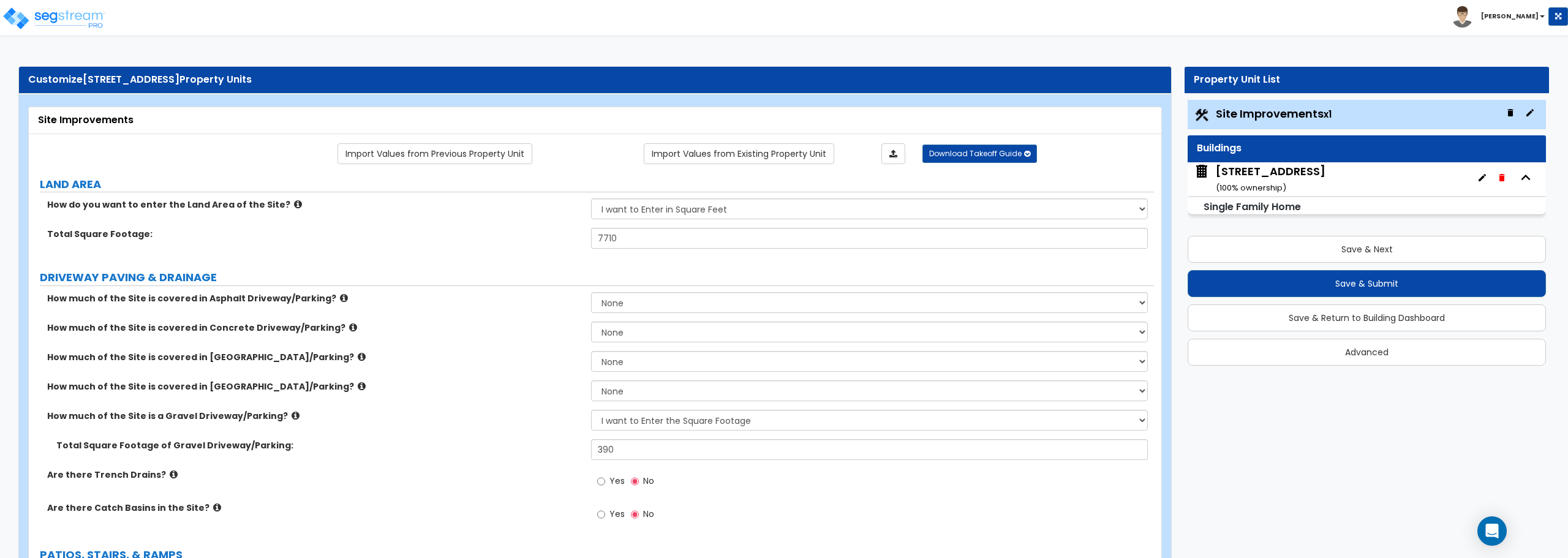
click at [1297, 120] on span "Site Improvements x1" at bounding box center [1273, 114] width 116 height 16
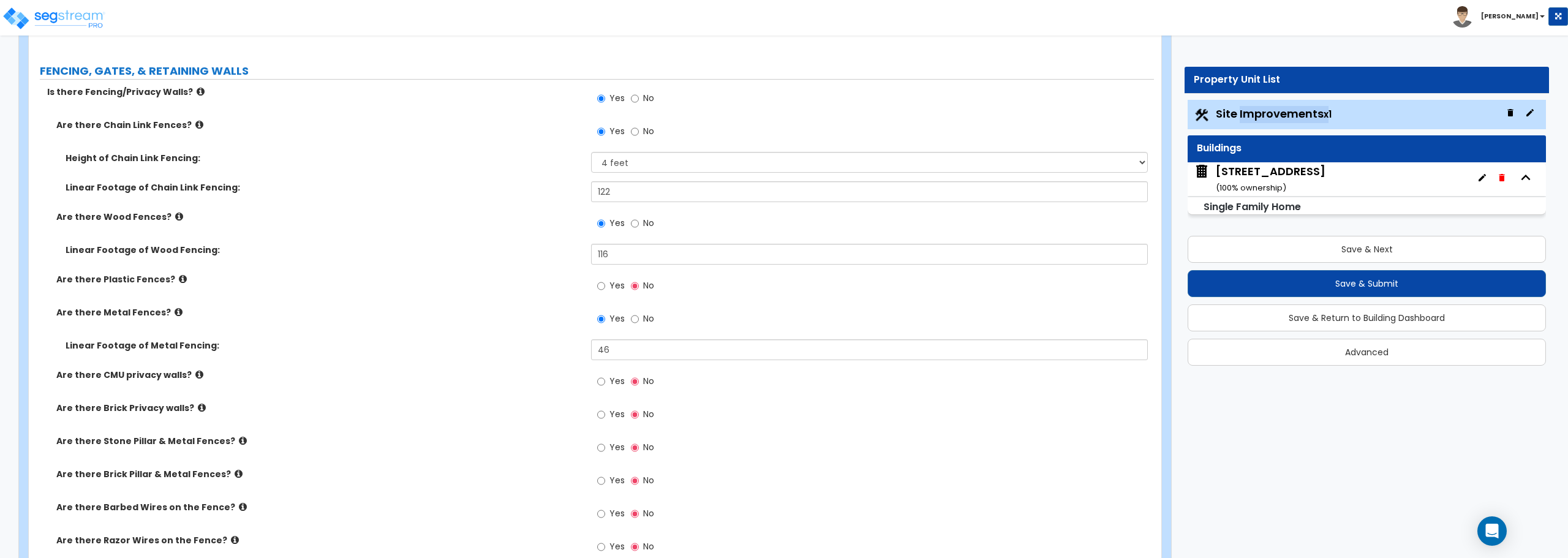
scroll to position [1332, 0]
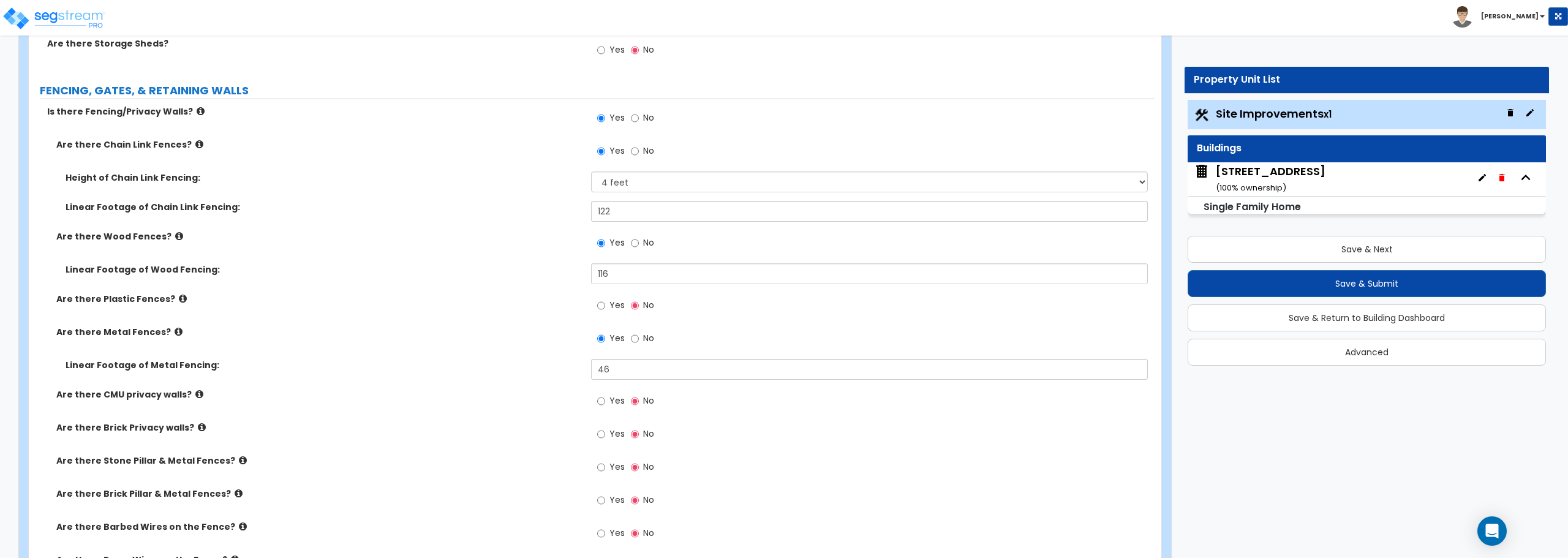
click at [1316, 179] on div "[STREET_ADDRESS] ( 100 % ownership)" at bounding box center [1367, 179] width 358 height 34
click at [1240, 173] on div "[STREET_ADDRESS] ( 100 % ownership)" at bounding box center [1270, 179] width 110 height 31
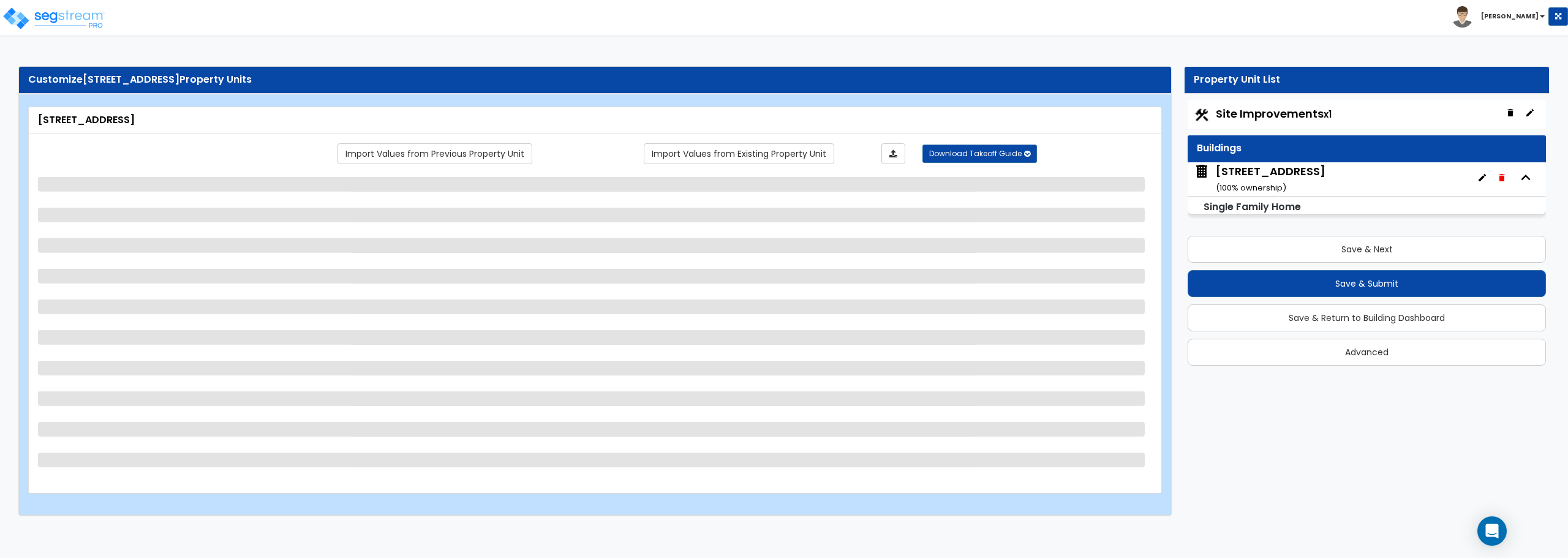
scroll to position [0, 0]
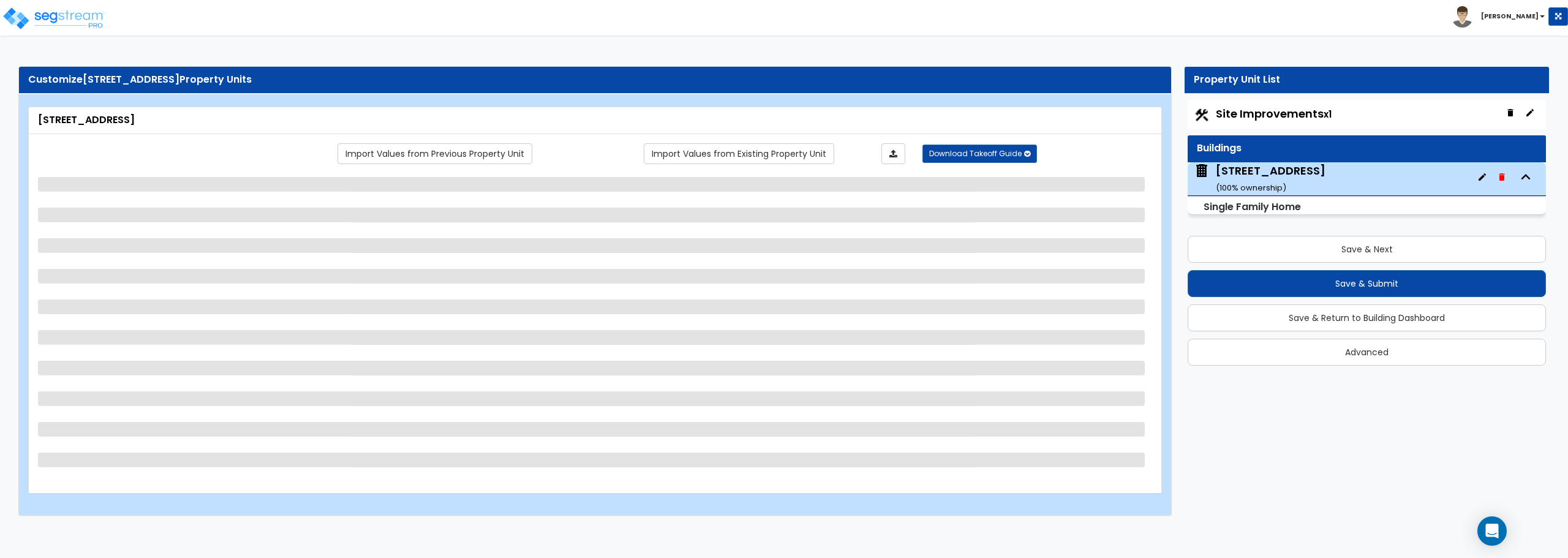
select select "1"
select select "8"
select select "1"
select select "5"
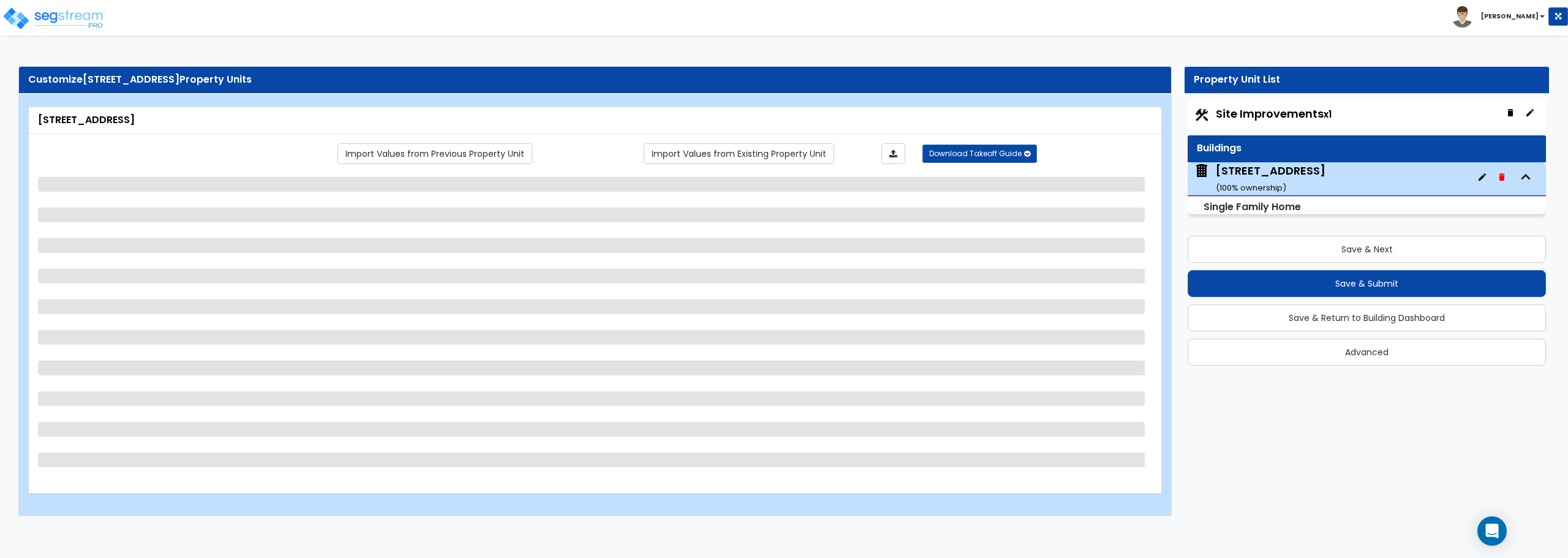
select select "1"
select select "3"
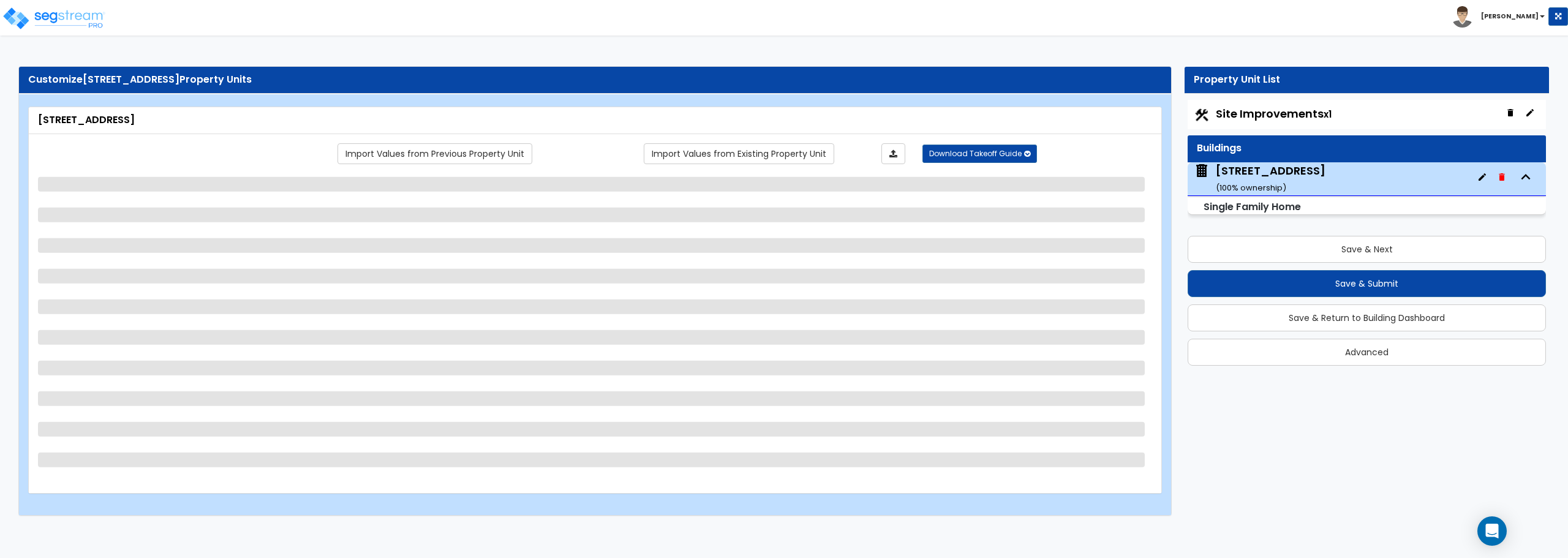
select select "1"
select select "2"
select select "3"
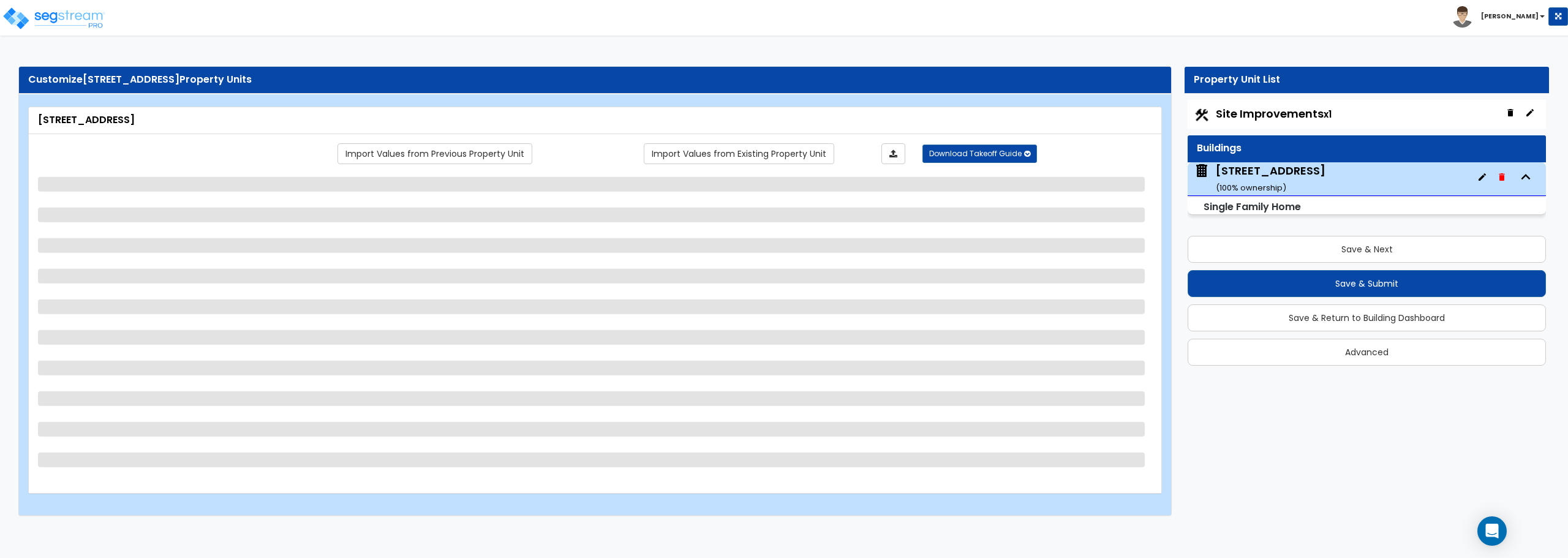
select select "2"
select select "1"
select select "6"
select select "3"
select select "1"
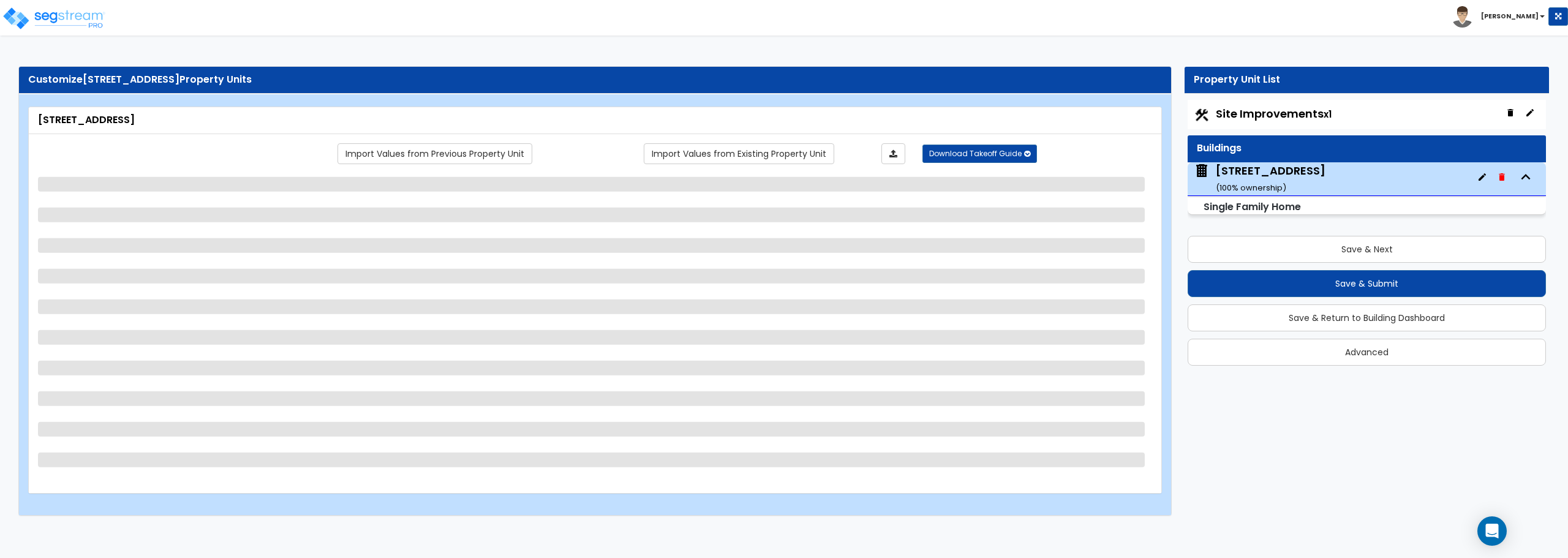
select select "3"
select select "5"
select select "2"
select select "1"
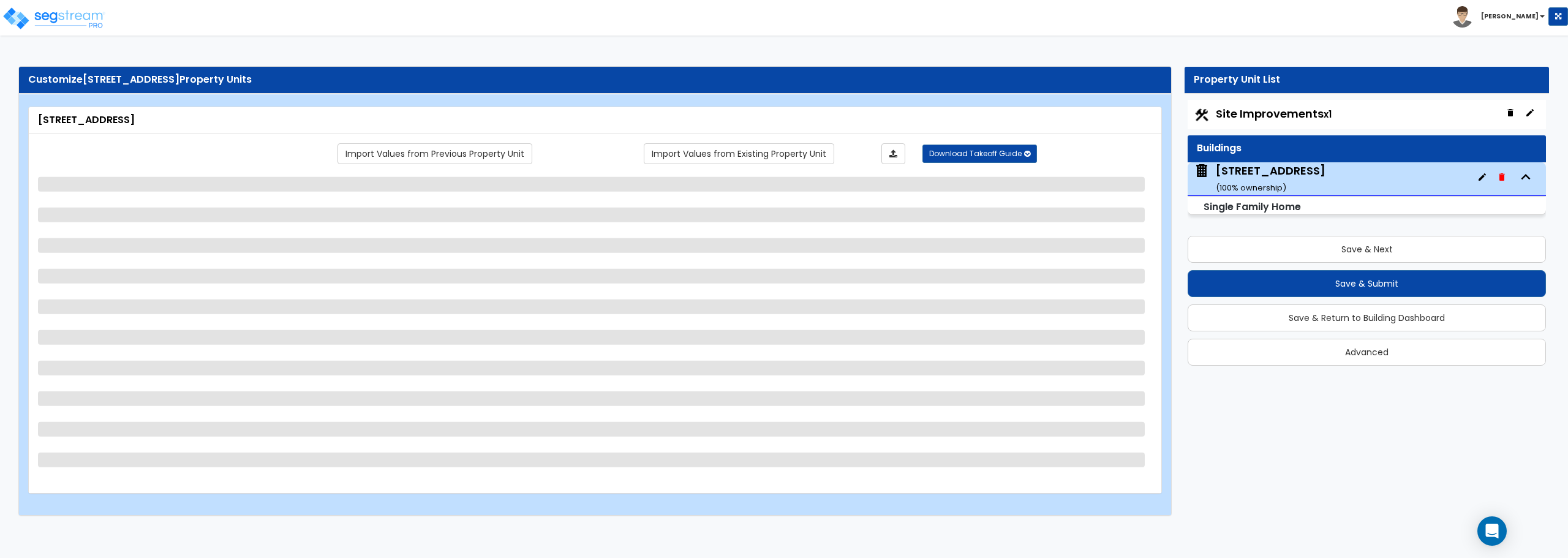
select select "1"
select select "2"
select select "1"
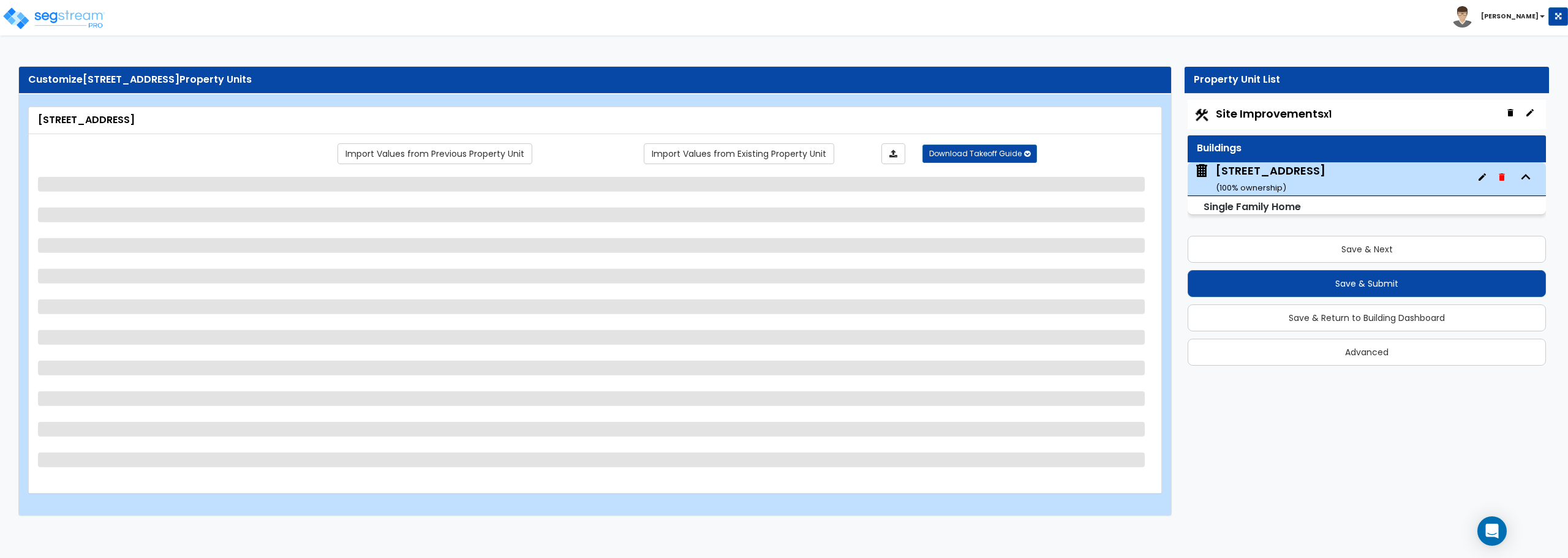
select select "2"
select select "1"
select select "2"
select select "1"
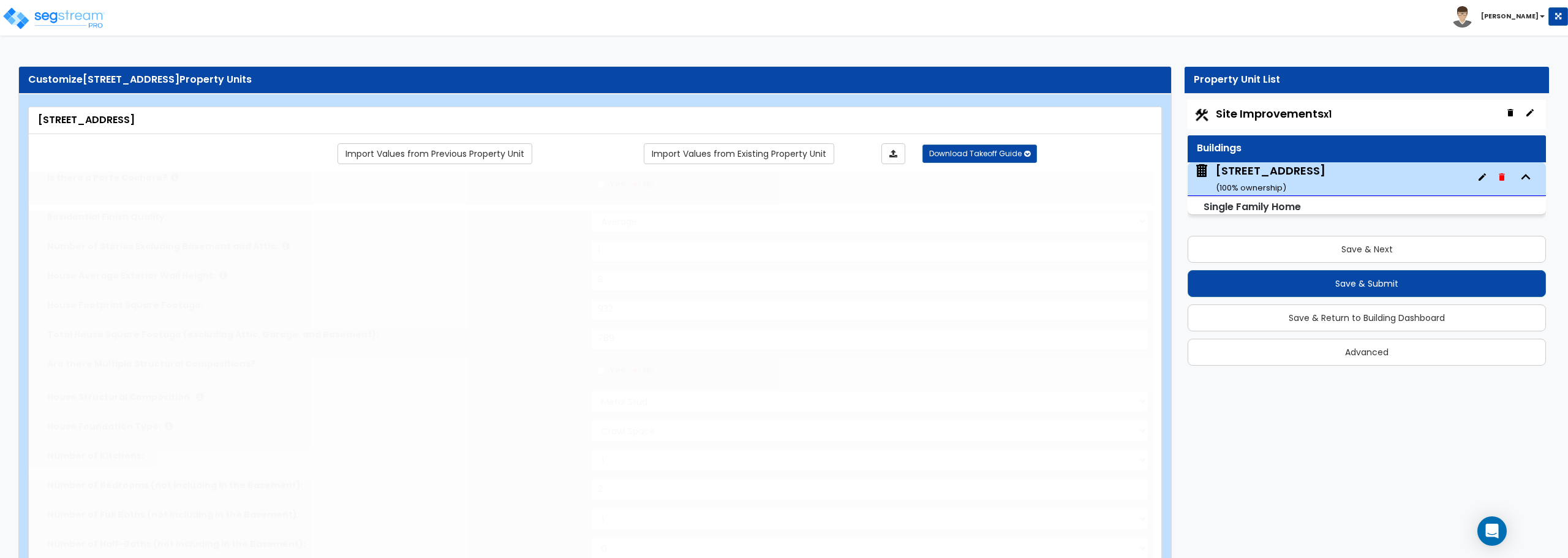
type input "1"
select select "2"
type input "2"
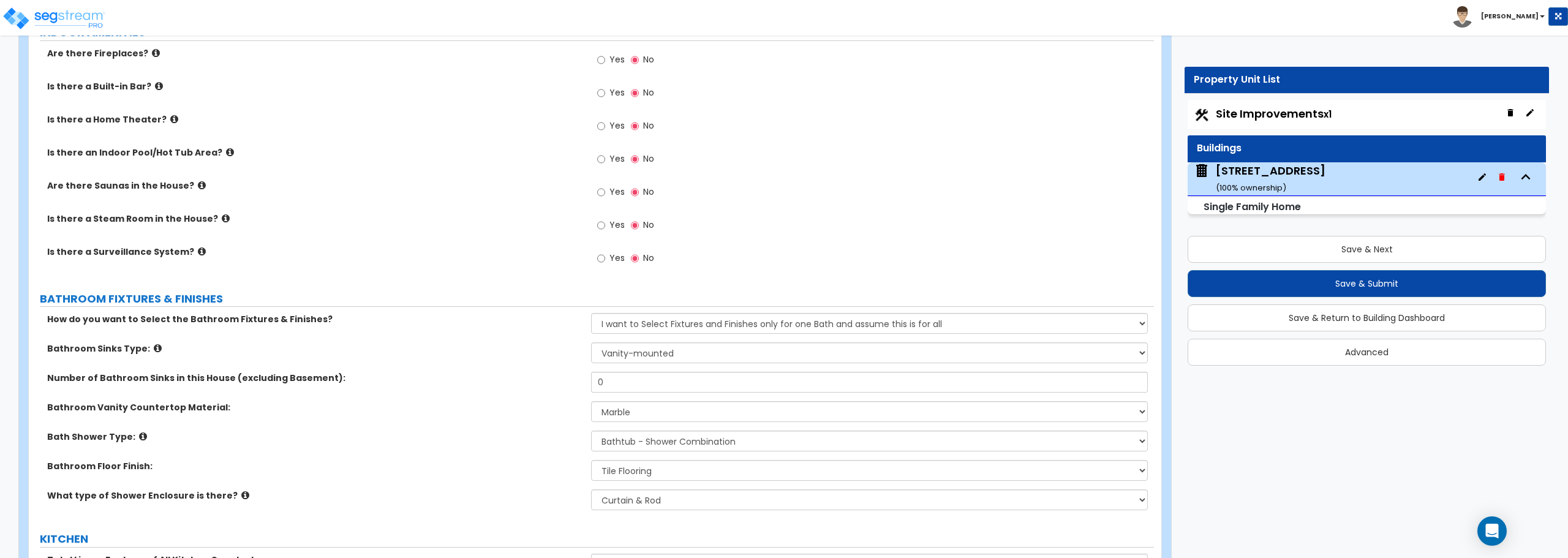
scroll to position [3677, 0]
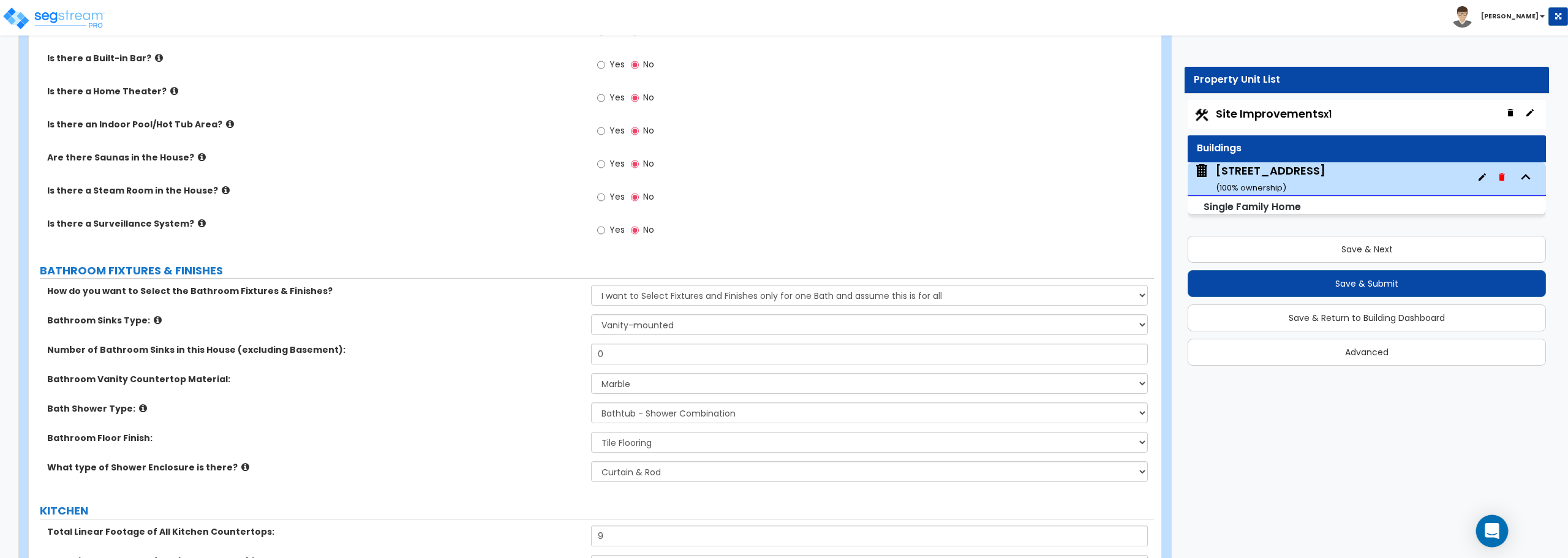
click at [1496, 526] on icon "Open Intercom Messenger" at bounding box center [1491, 531] width 14 height 16
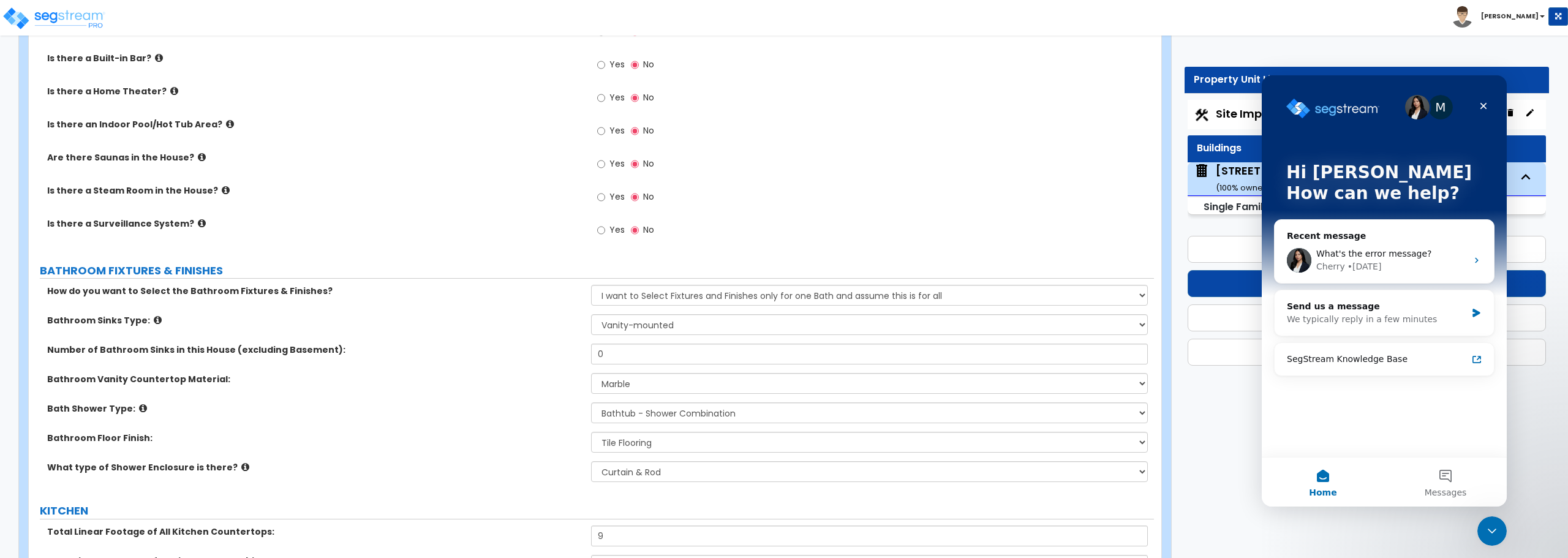
scroll to position [0, 0]
click at [1330, 262] on div "Cherry" at bounding box center [1330, 266] width 29 height 13
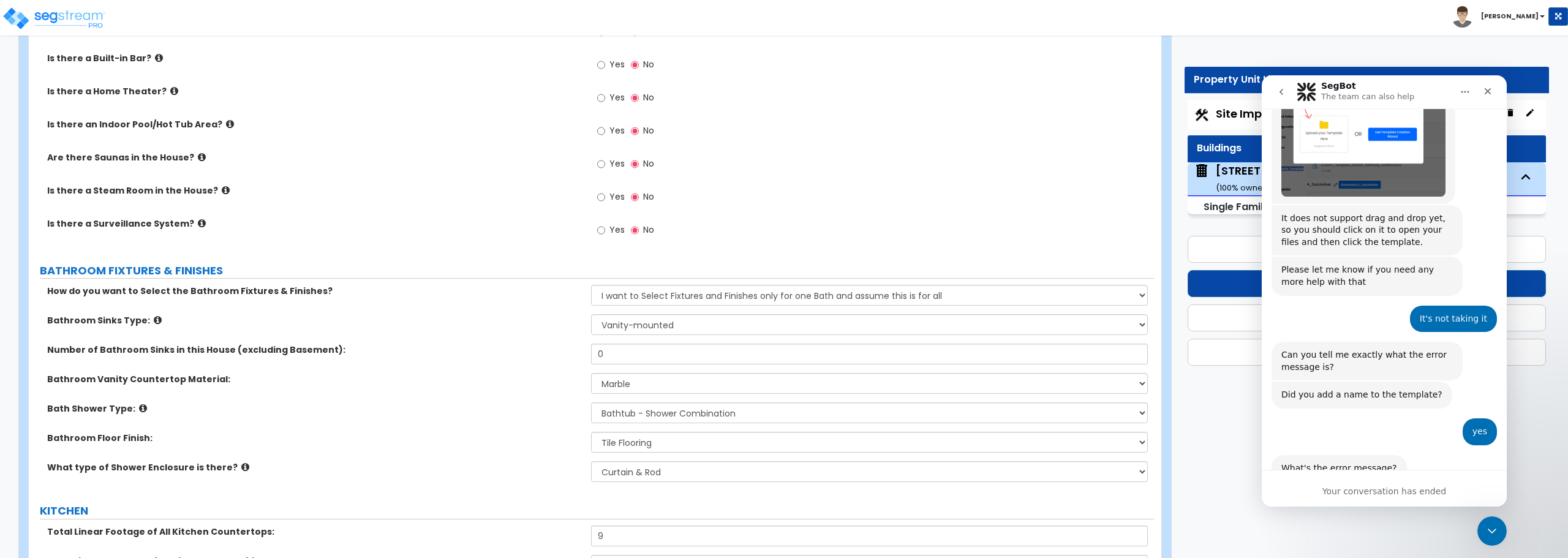
scroll to position [1313, 0]
click at [1361, 493] on div "Your conversation has ended" at bounding box center [1384, 492] width 245 height 13
click at [1381, 500] on div "Your conversation has ended" at bounding box center [1384, 489] width 245 height 37
click at [1388, 492] on div "Your conversation has ended" at bounding box center [1384, 492] width 245 height 13
click at [1420, 486] on div "Your conversation has ended" at bounding box center [1384, 492] width 245 height 13
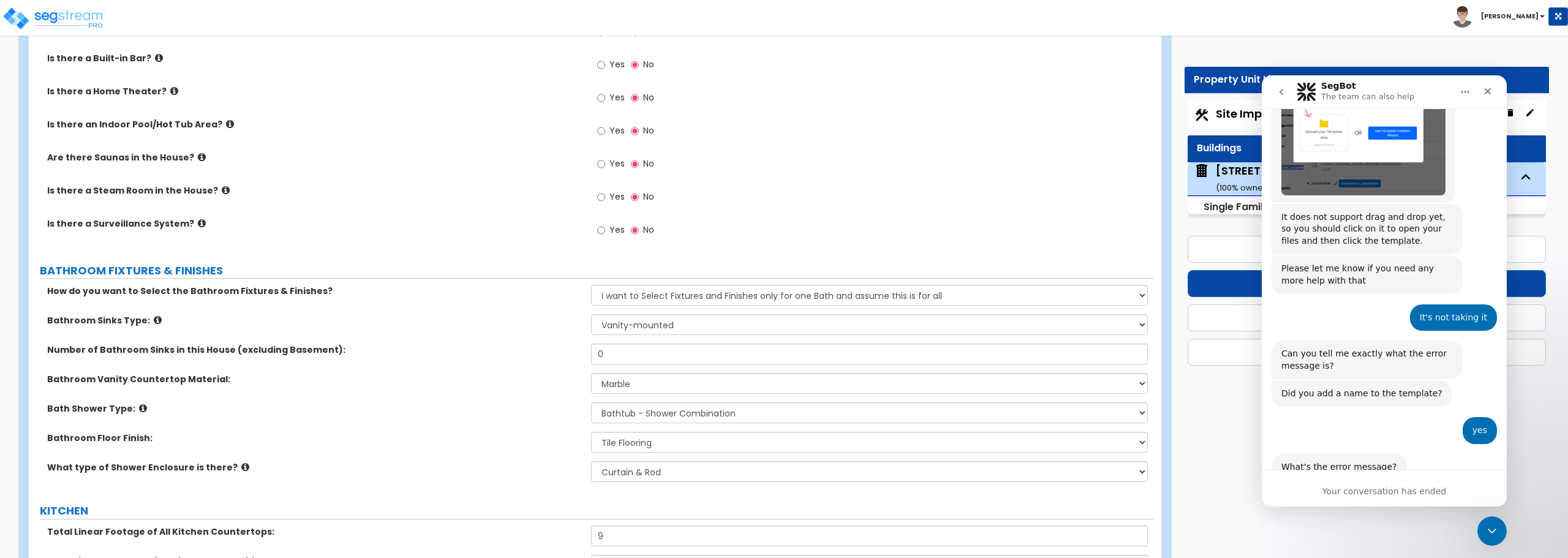
click at [1311, 475] on div "Your conversation has ended" at bounding box center [1384, 489] width 245 height 37
click at [1281, 91] on icon "go back" at bounding box center [1281, 92] width 4 height 6
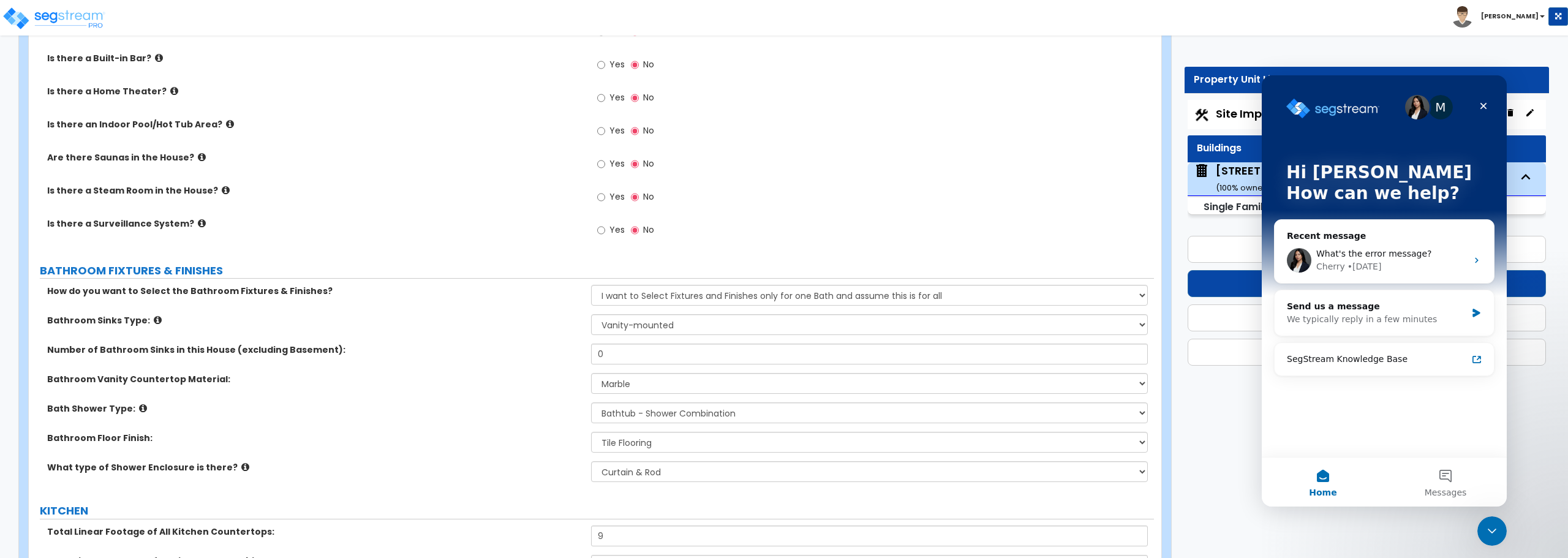
scroll to position [0, 0]
click at [1365, 311] on div "Send us a message" at bounding box center [1376, 306] width 179 height 13
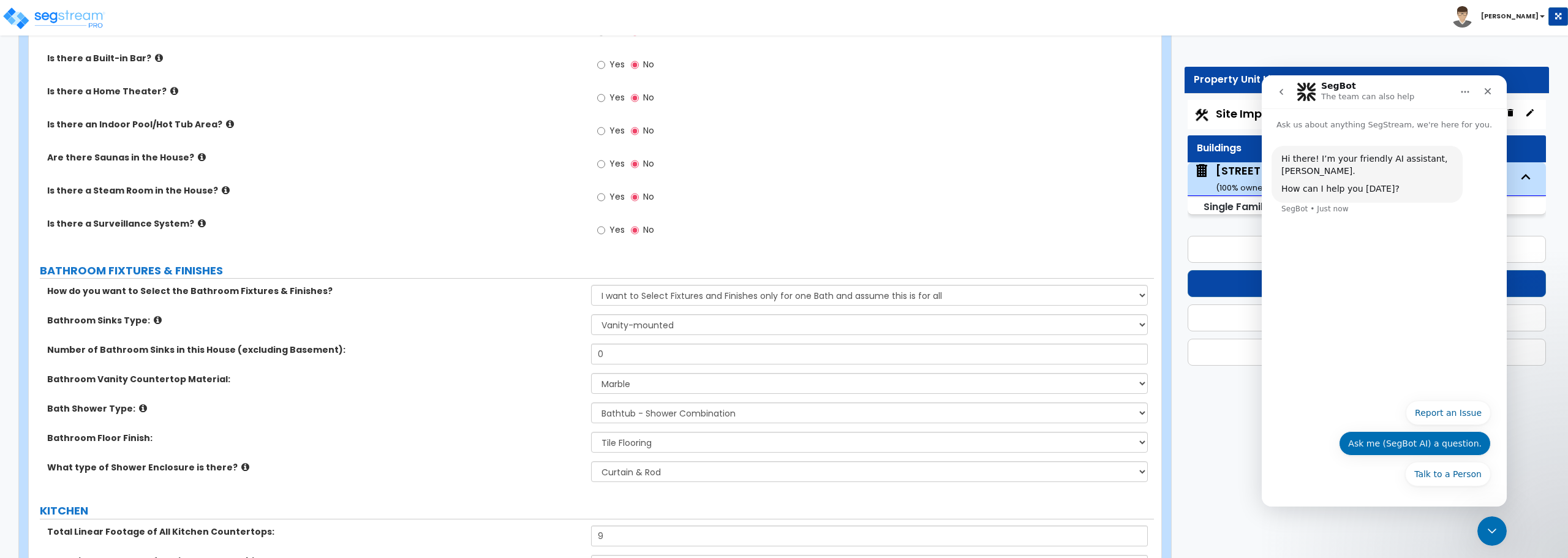
click at [1440, 445] on button "Ask me (SegBot AI) a question." at bounding box center [1415, 444] width 152 height 24
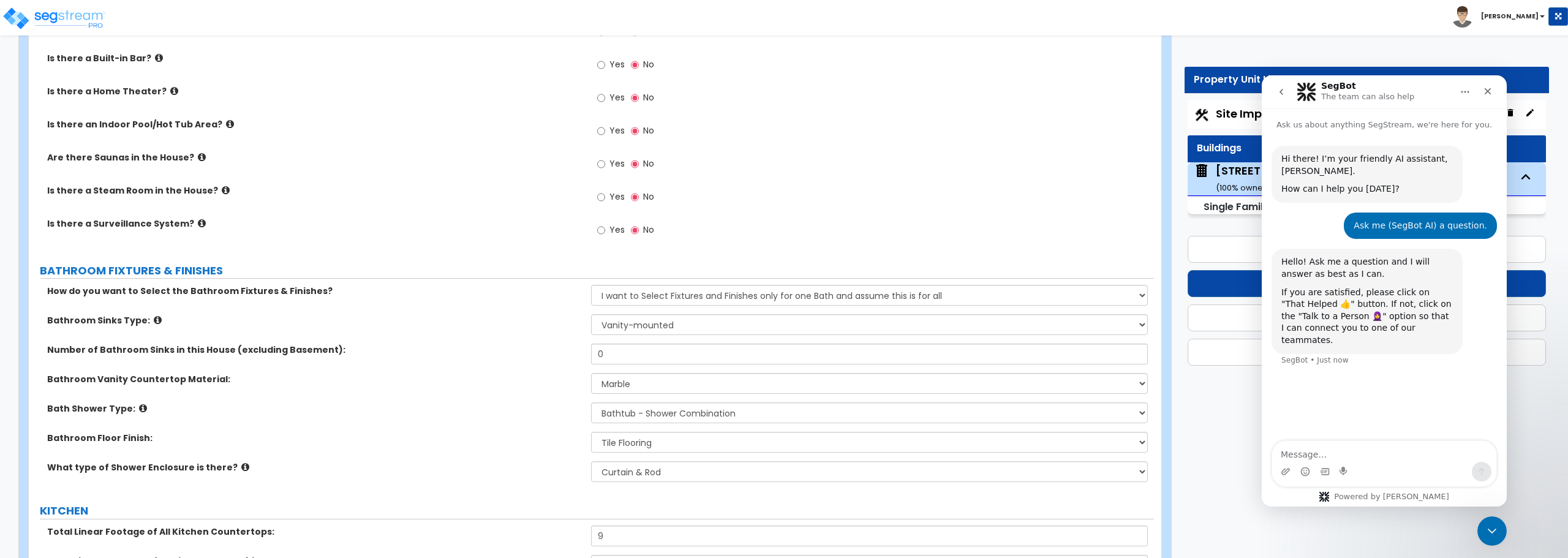
click at [1395, 464] on div "Intercom messenger" at bounding box center [1384, 472] width 224 height 20
click at [1380, 449] on textarea "Message…" at bounding box center [1384, 452] width 224 height 21
click at [1426, 452] on textarea "Hello, How would I input an outbuili" at bounding box center [1384, 452] width 224 height 21
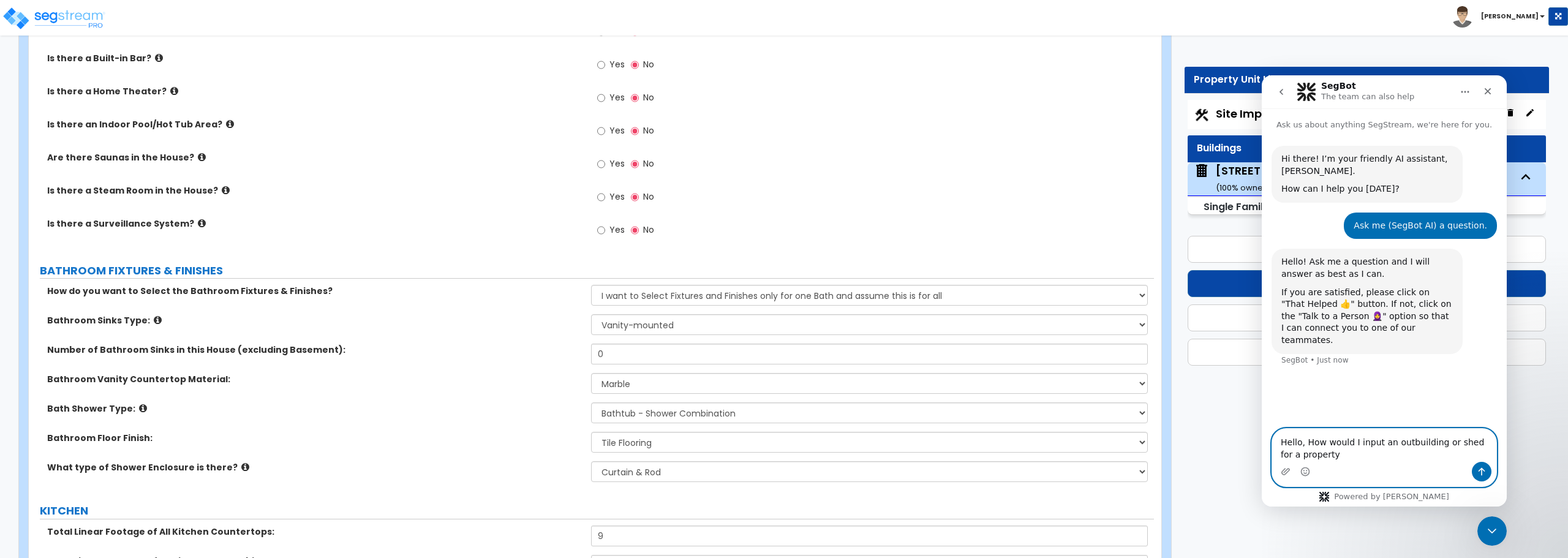
type textarea "Hello, How would I input an outbuilding or shed for a property"
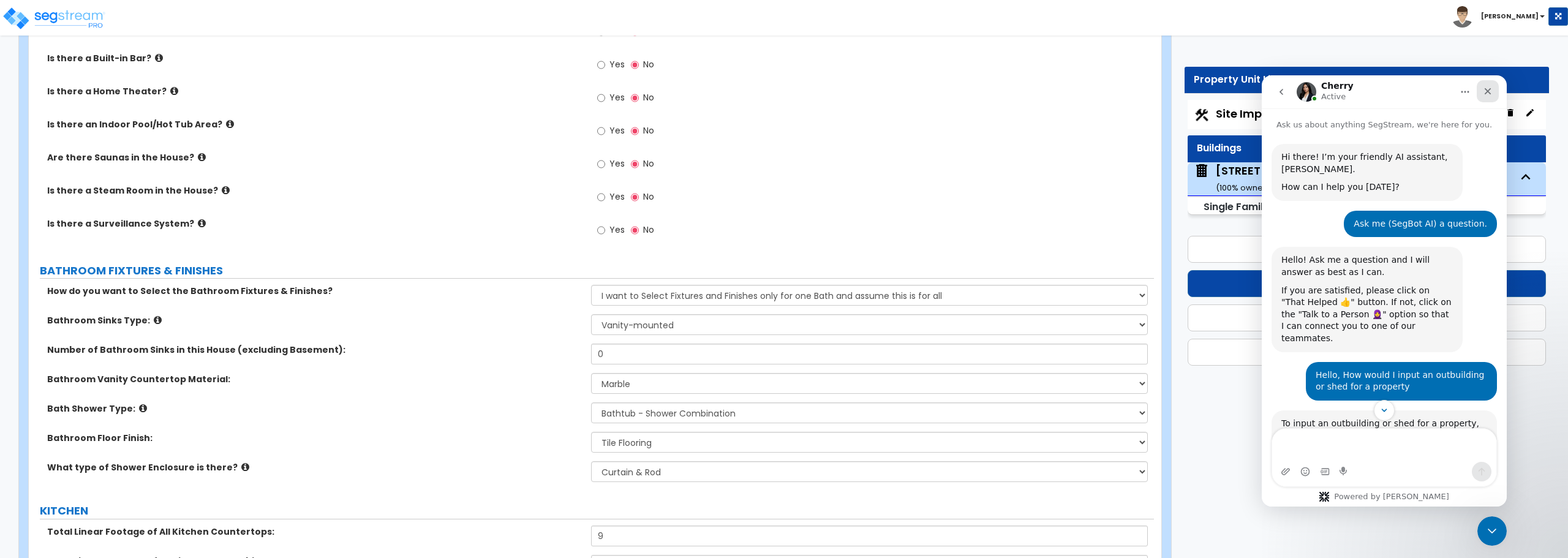
click at [1484, 89] on icon "Close" at bounding box center [1487, 91] width 10 height 10
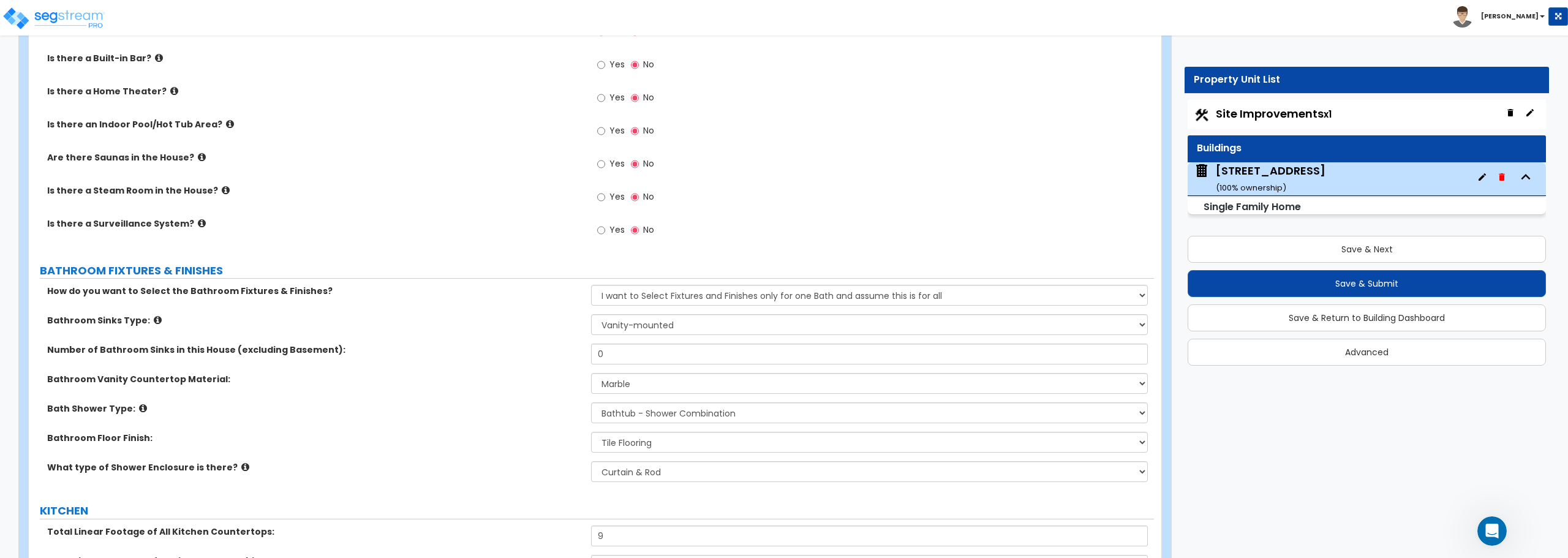
scroll to position [452, 0]
click at [1286, 179] on div "1038 S New Ave ( 100 % ownership)" at bounding box center [1270, 179] width 110 height 31
click at [1493, 534] on icon "Open Intercom Messenger" at bounding box center [1490, 529] width 20 height 20
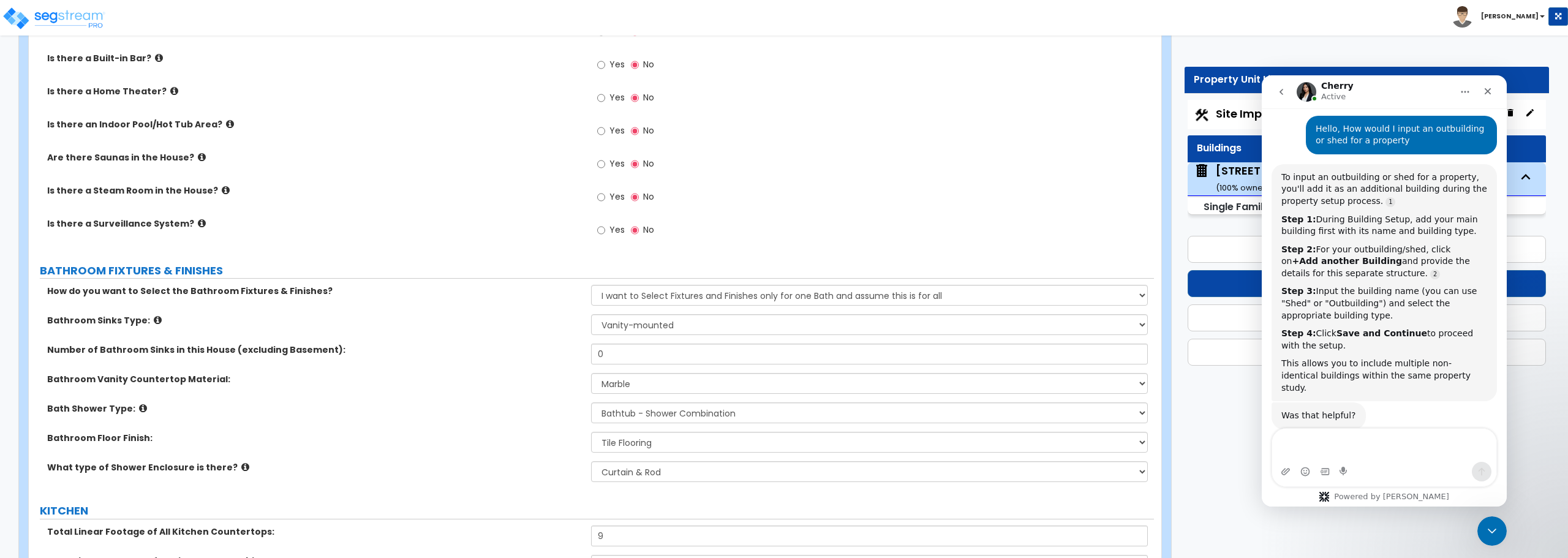
scroll to position [207, 0]
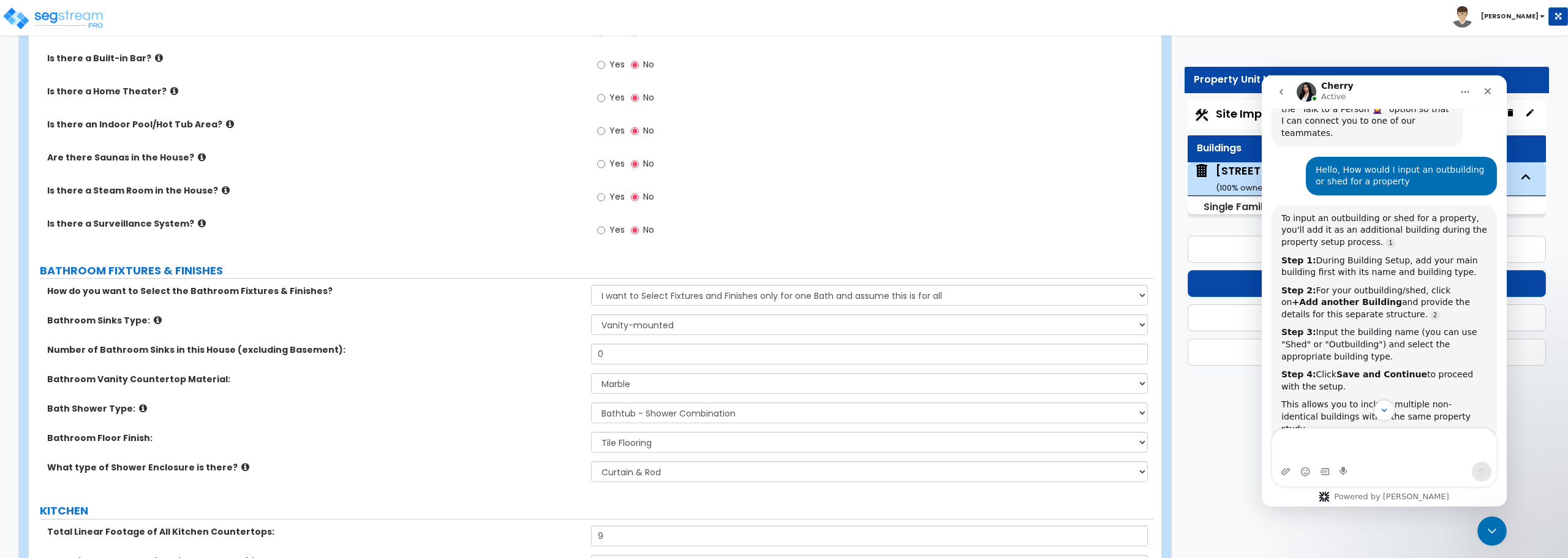
click at [1042, 134] on div "Yes No" at bounding box center [872, 134] width 562 height 33
click at [1530, 114] on icon "button" at bounding box center [1530, 112] width 10 height 10
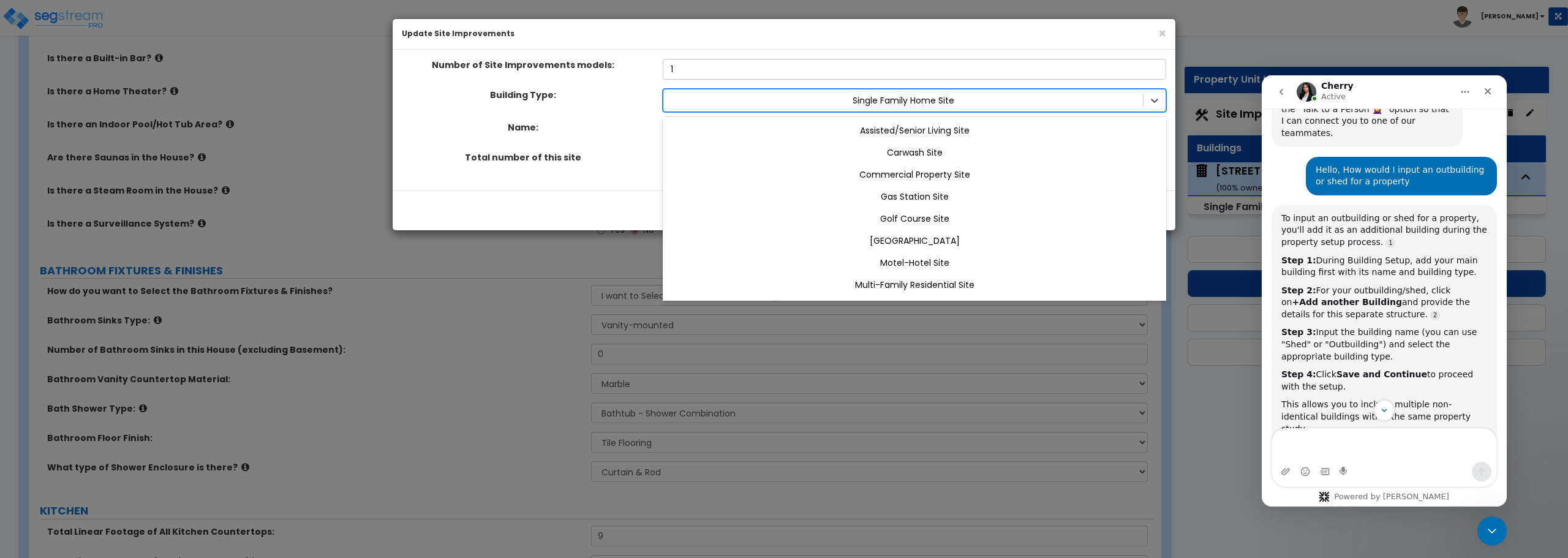
click at [1064, 109] on div "Single Family Home Site" at bounding box center [903, 100] width 479 height 20
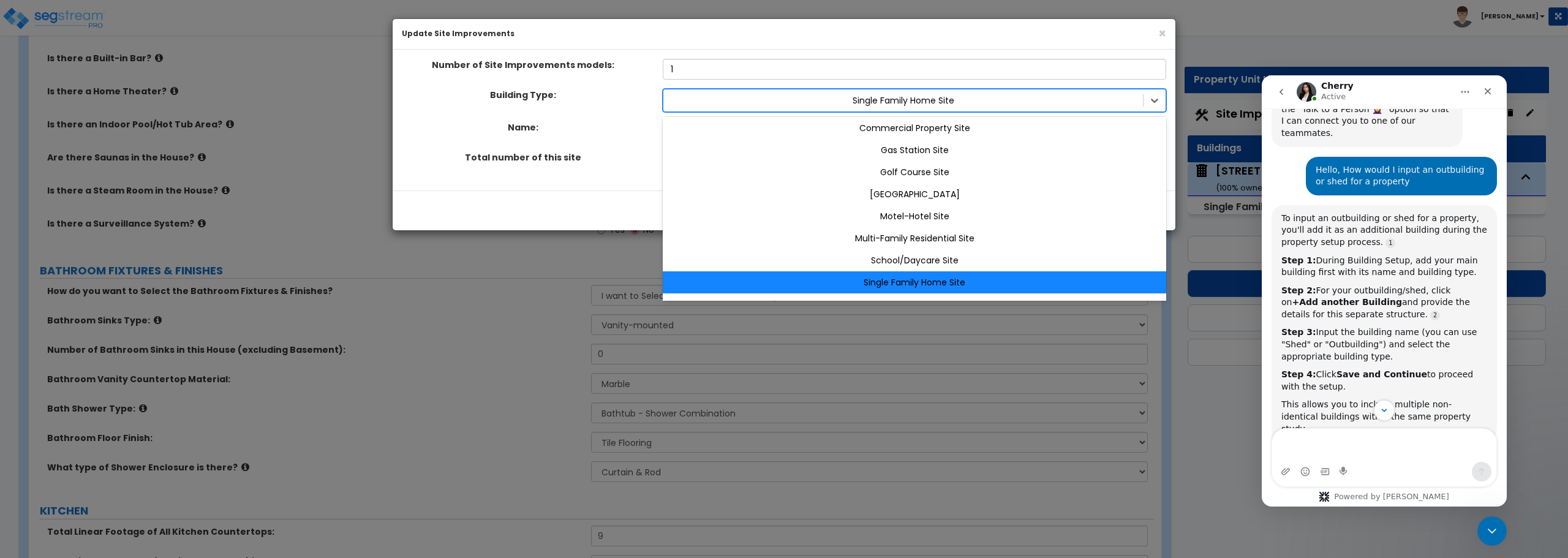
click at [1064, 109] on div "Single Family Home Site" at bounding box center [903, 100] width 479 height 20
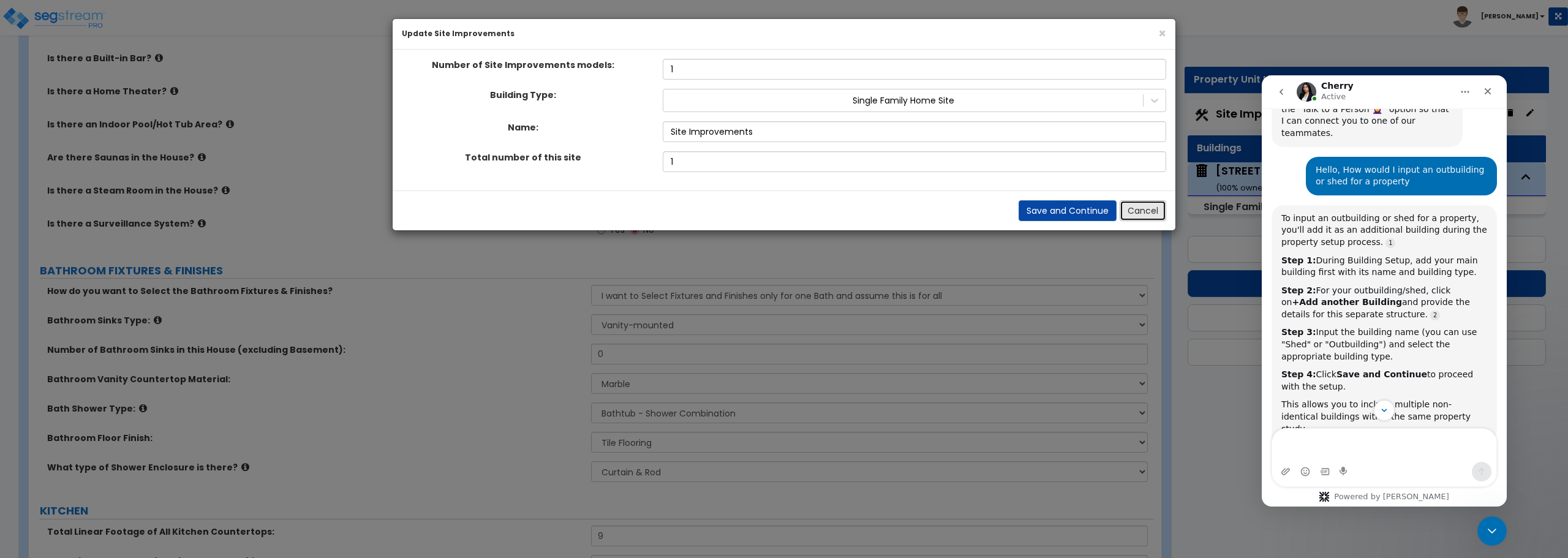
click at [1156, 210] on button "Cancel" at bounding box center [1142, 211] width 46 height 21
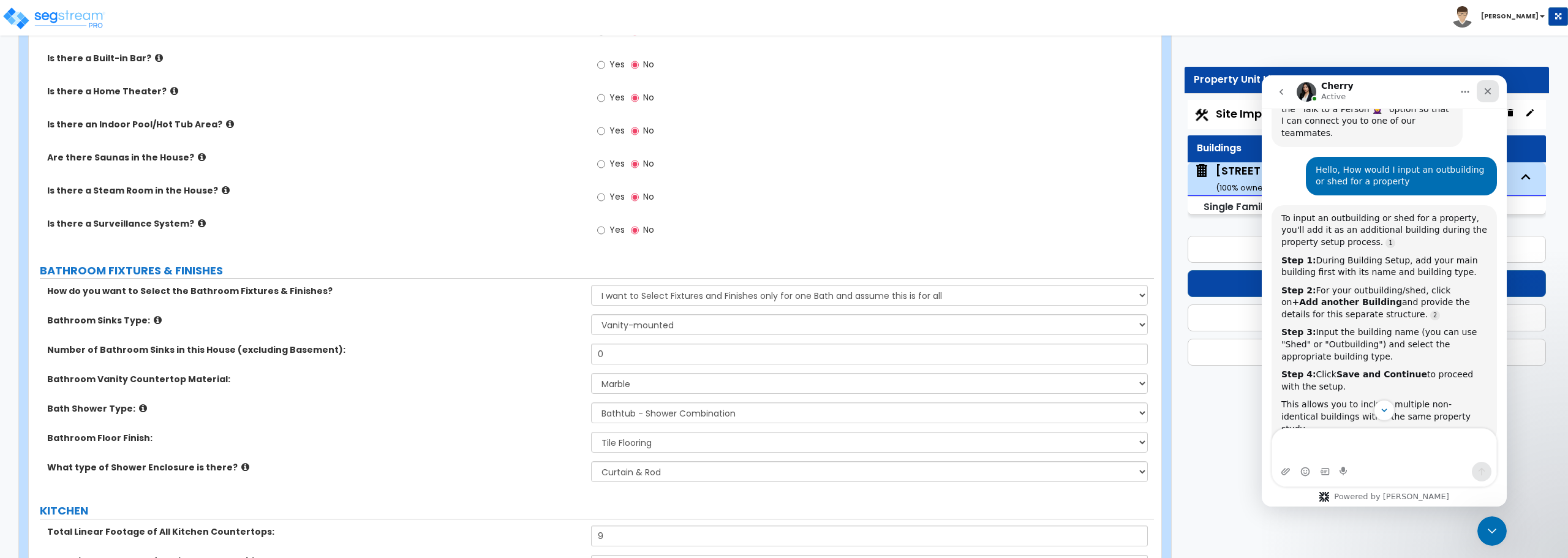
click at [1486, 92] on icon "Close" at bounding box center [1487, 91] width 10 height 10
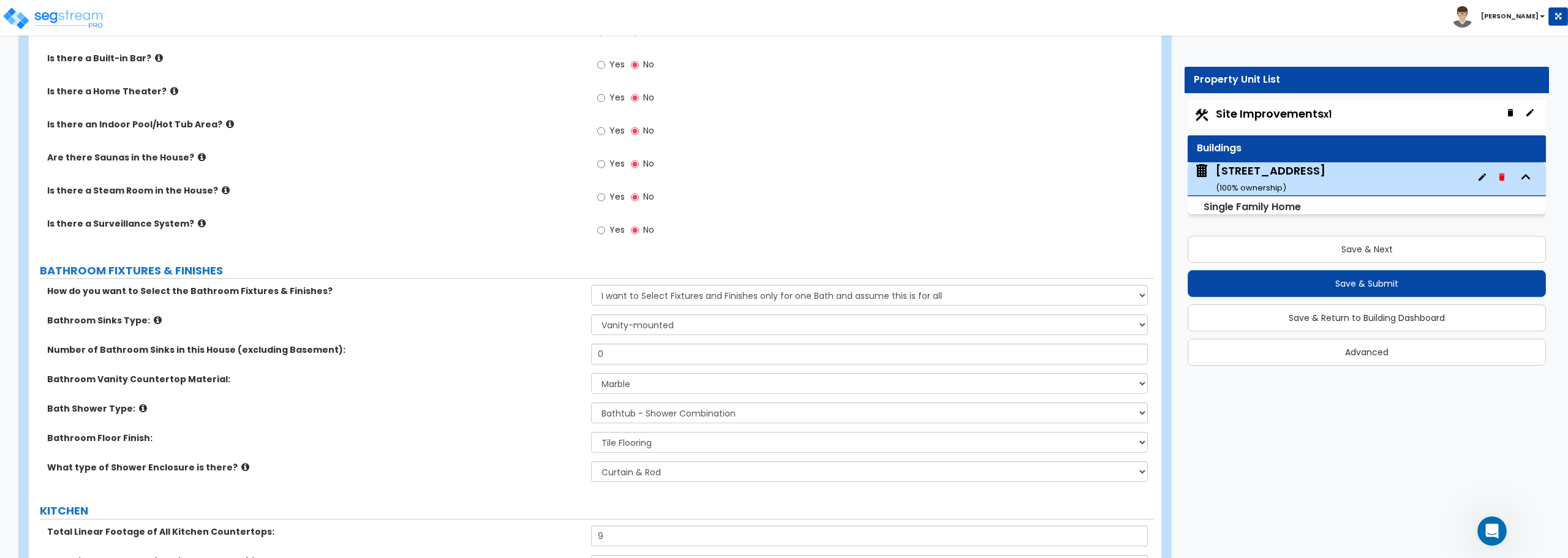
click at [1250, 186] on small "( 100 % ownership)" at bounding box center [1250, 188] width 70 height 12
click at [1486, 175] on icon "button" at bounding box center [1482, 176] width 10 height 10
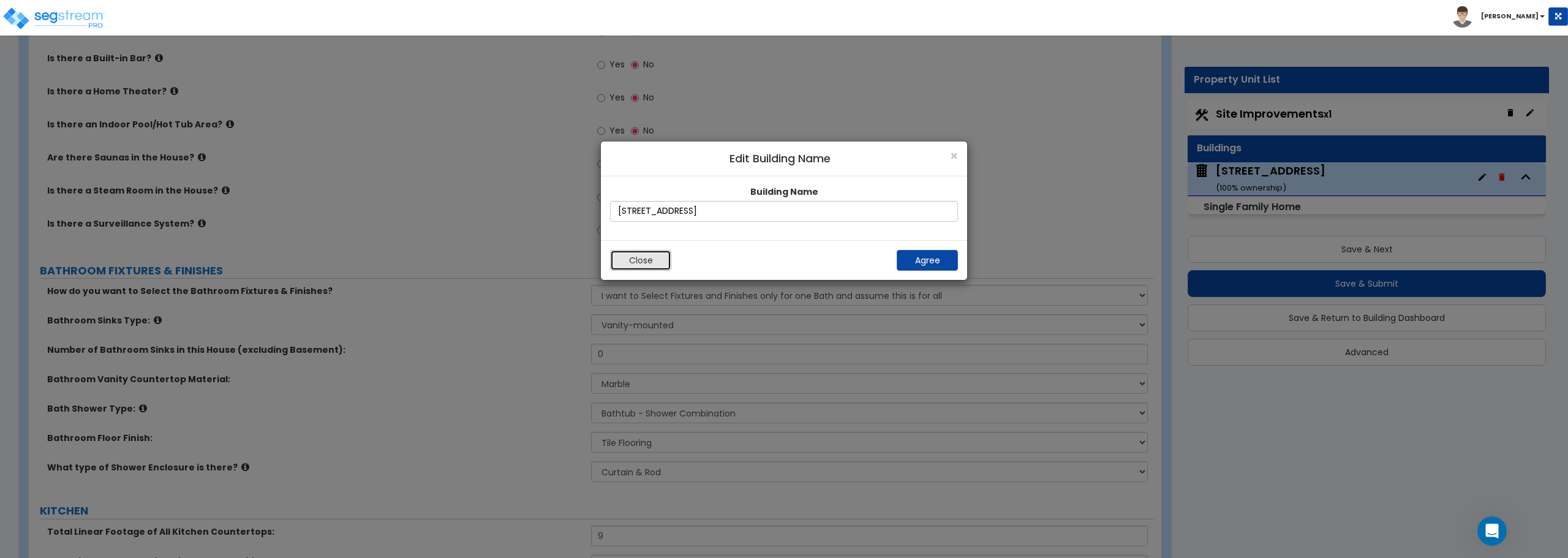
click at [656, 259] on button "Close" at bounding box center [640, 261] width 61 height 21
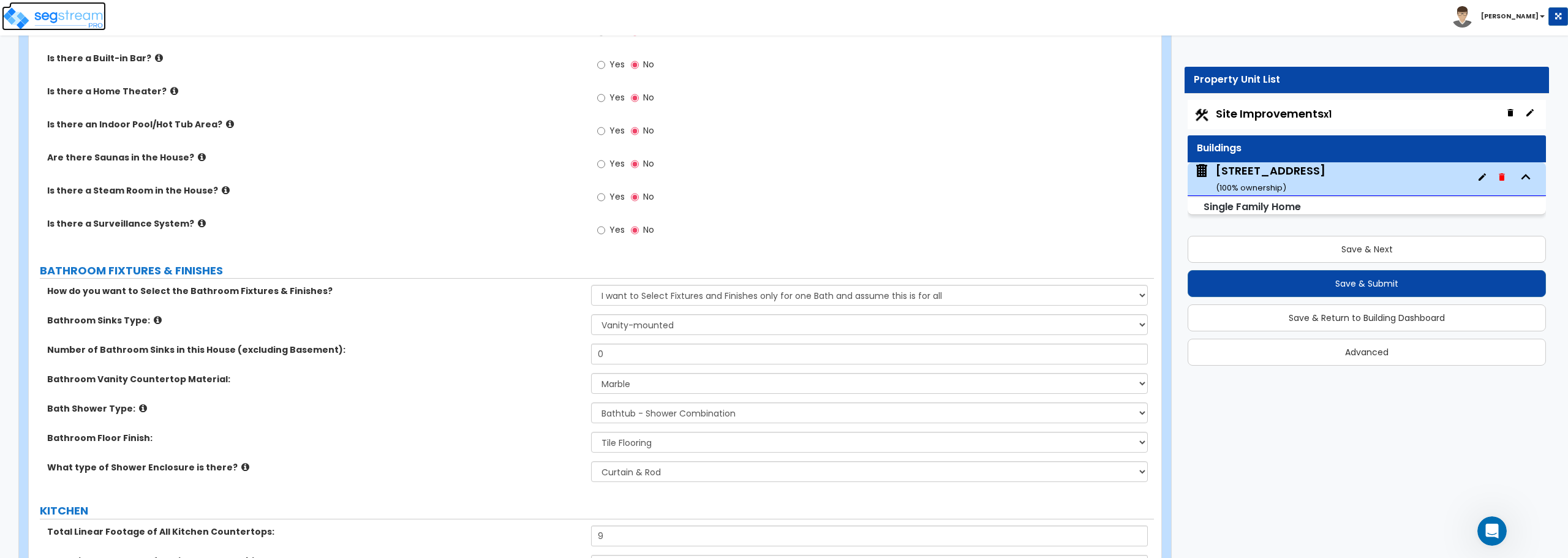
click at [74, 17] on img at bounding box center [53, 18] width 104 height 24
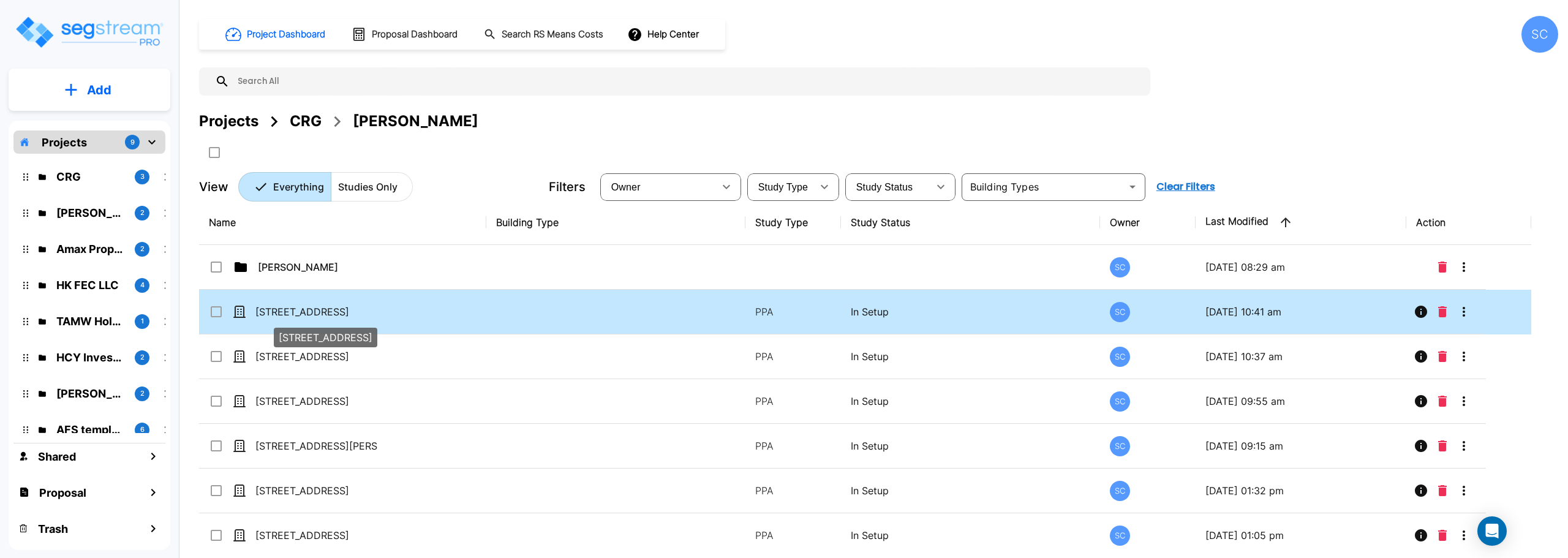
click at [296, 311] on p "[STREET_ADDRESS]" at bounding box center [316, 312] width 122 height 15
checkbox input "true"
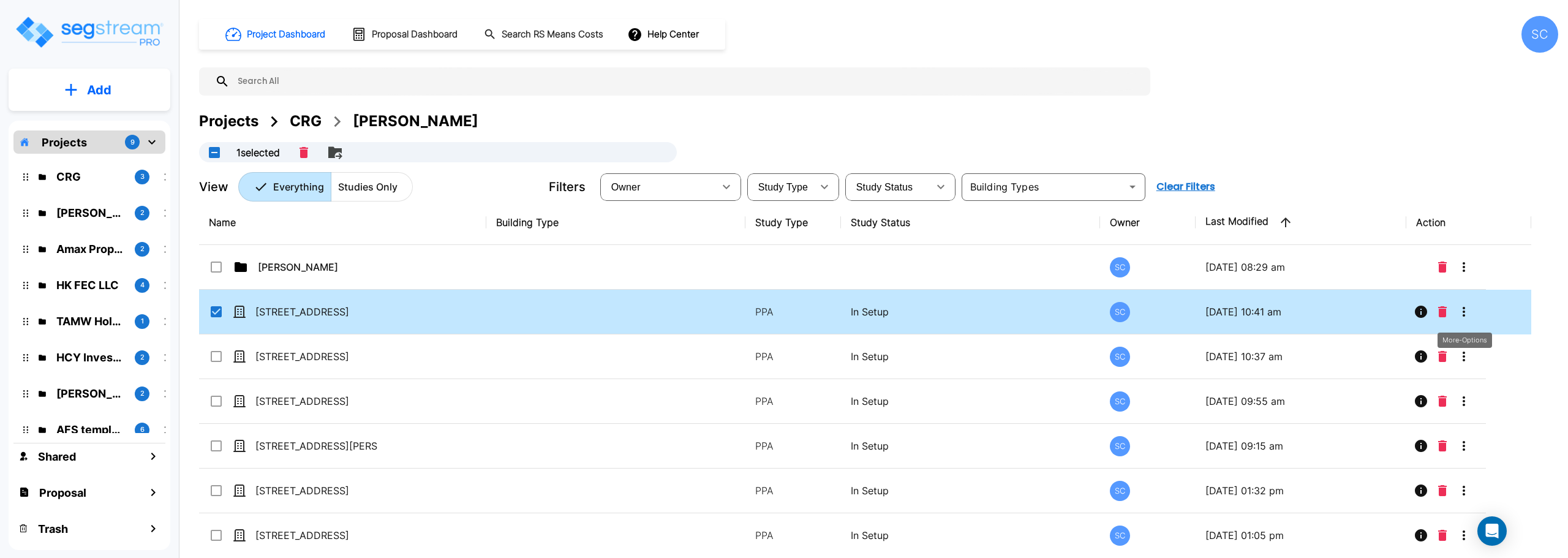
click at [1471, 313] on button "More-Options" at bounding box center [1463, 311] width 24 height 24
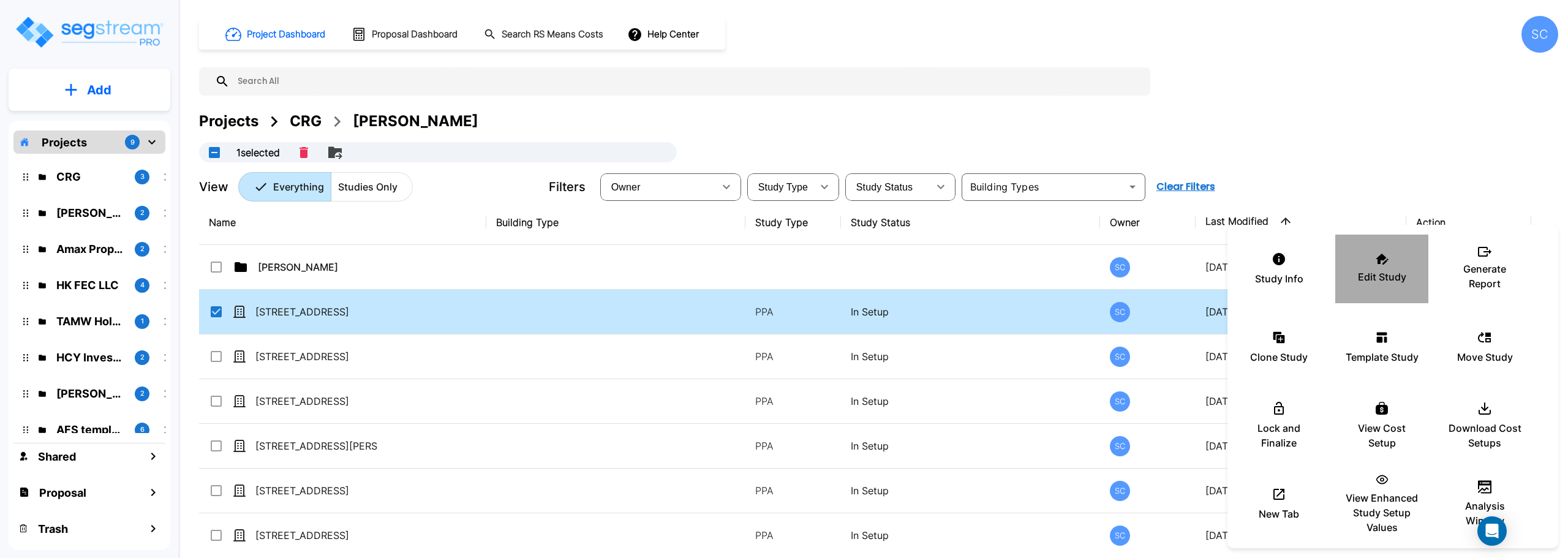
click at [1369, 268] on div "Edit Study" at bounding box center [1382, 269] width 74 height 61
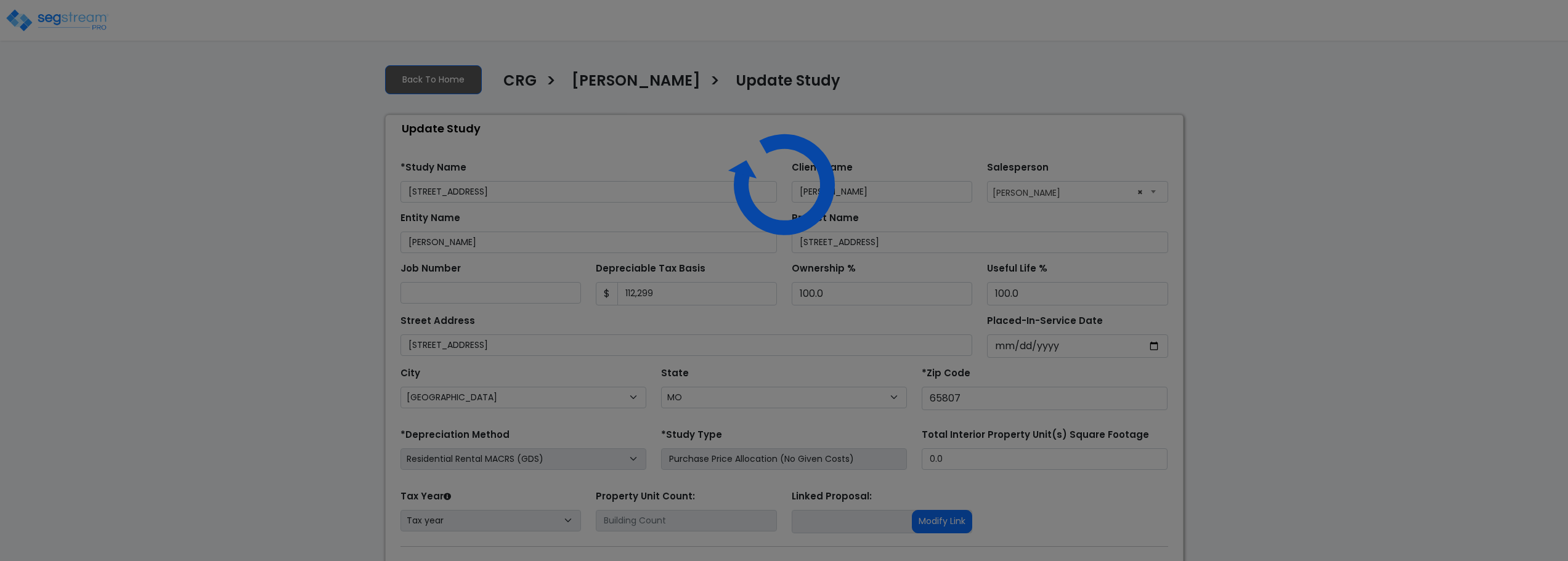
select select "MO"
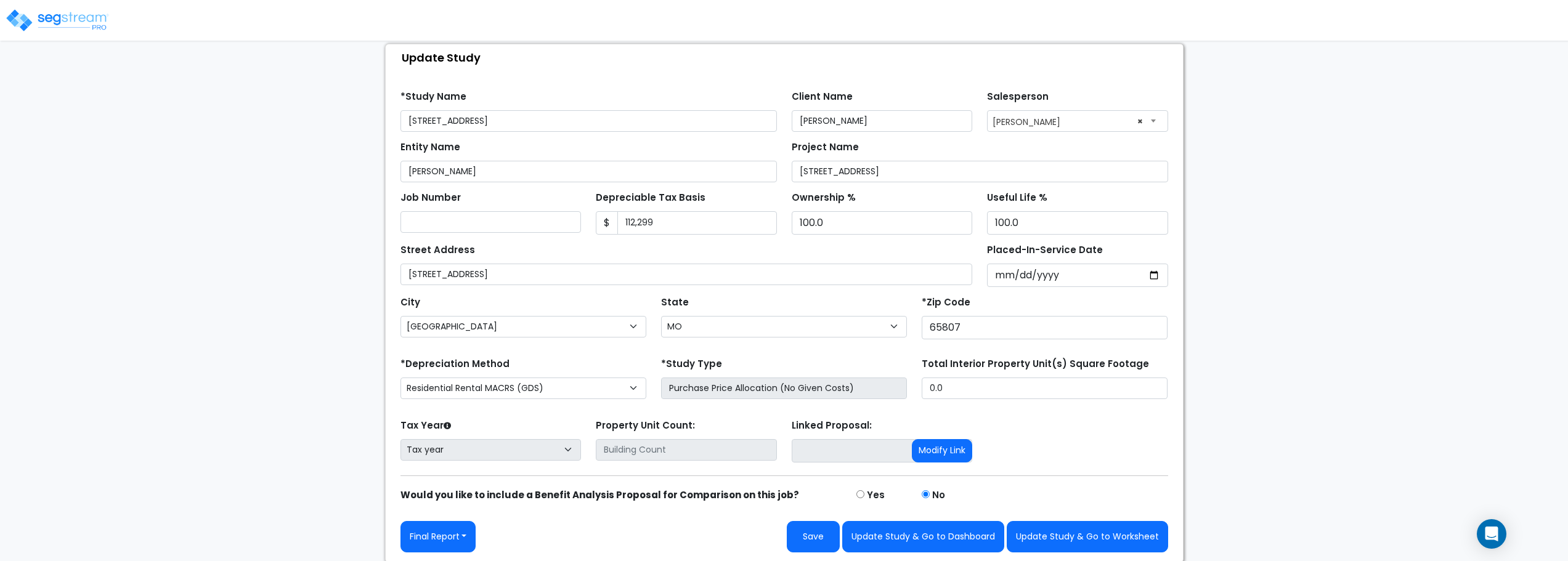
scroll to position [73, 0]
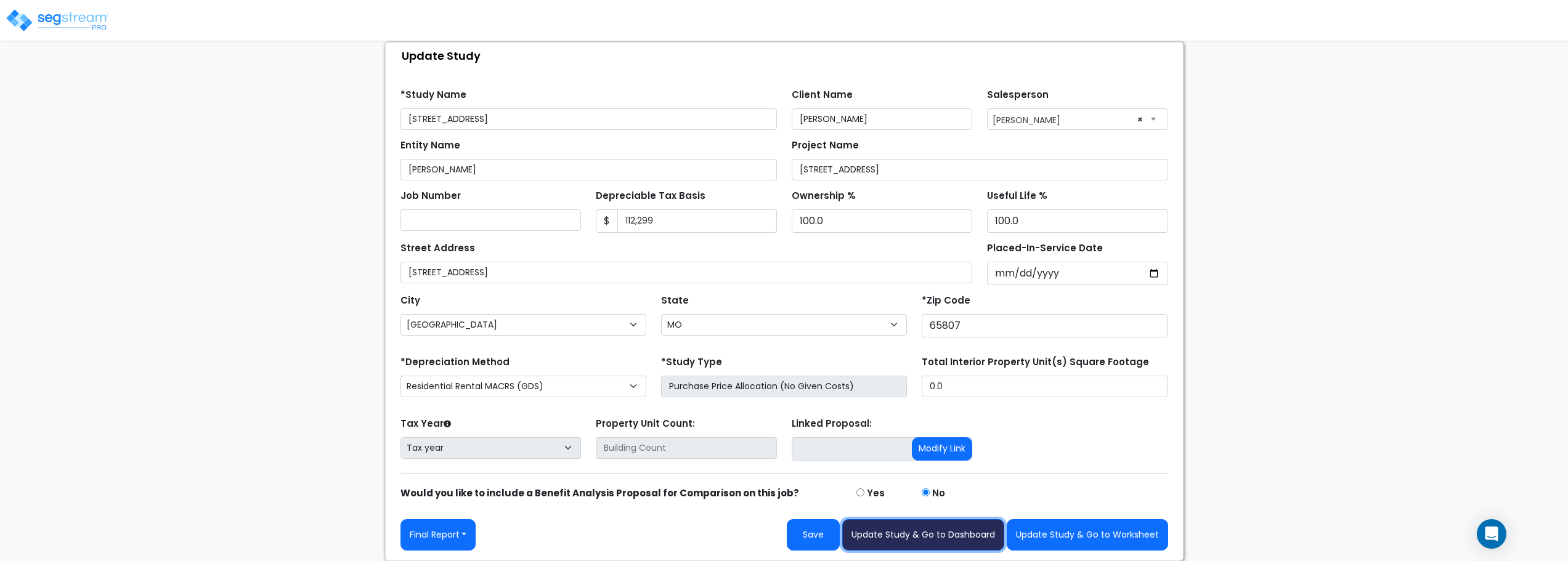
click at [898, 537] on button "Update Study & Go to Dashboard" at bounding box center [923, 535] width 162 height 31
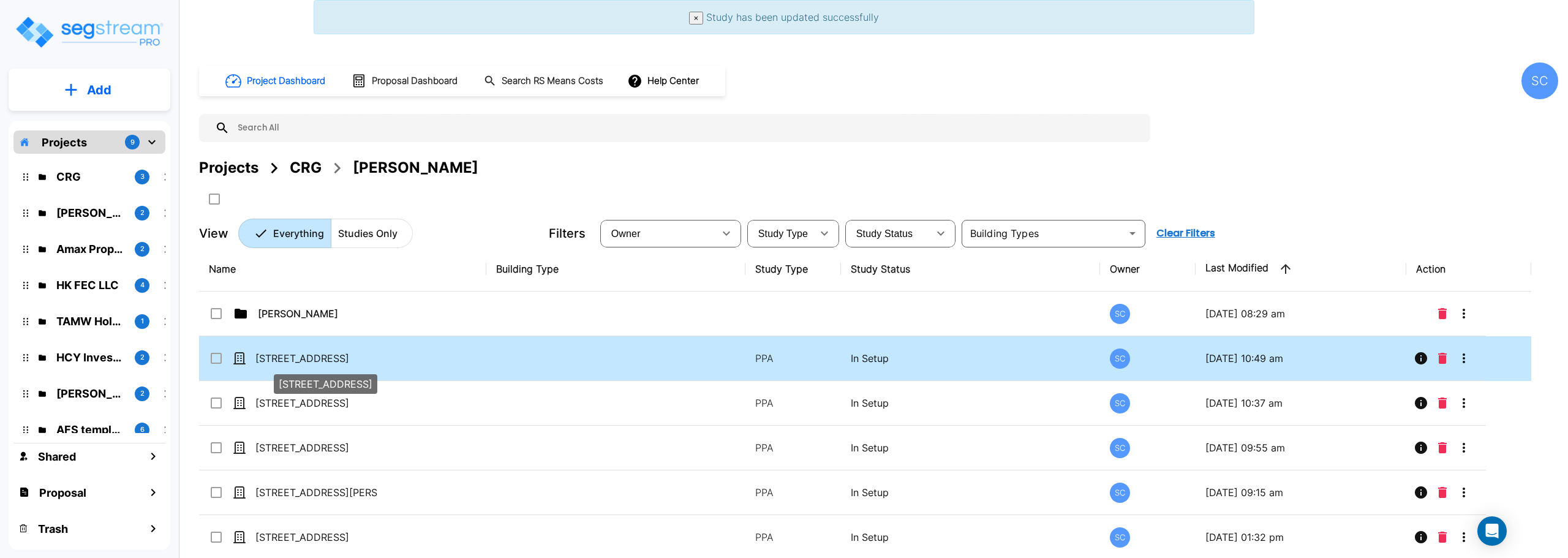
click at [305, 359] on p "[STREET_ADDRESS]" at bounding box center [316, 359] width 122 height 15
checkbox input "true"
click at [305, 359] on p "[STREET_ADDRESS]" at bounding box center [316, 359] width 122 height 15
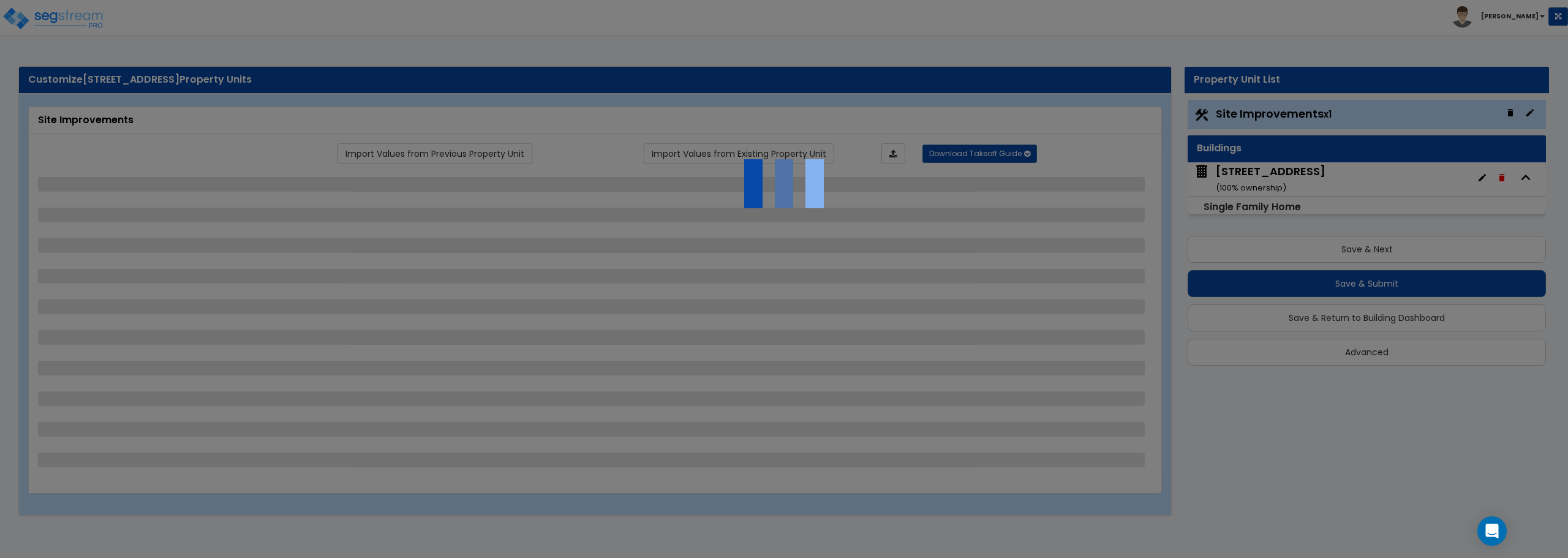
select select "2"
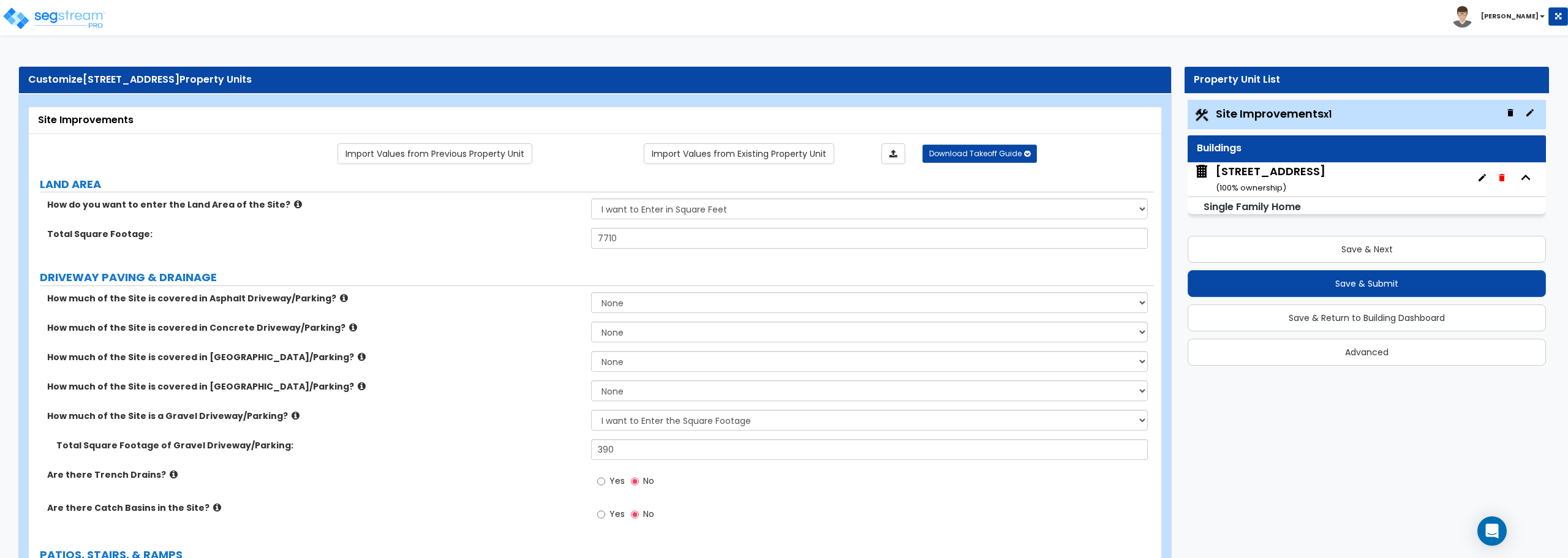
click at [1532, 111] on icon "button" at bounding box center [1530, 112] width 10 height 10
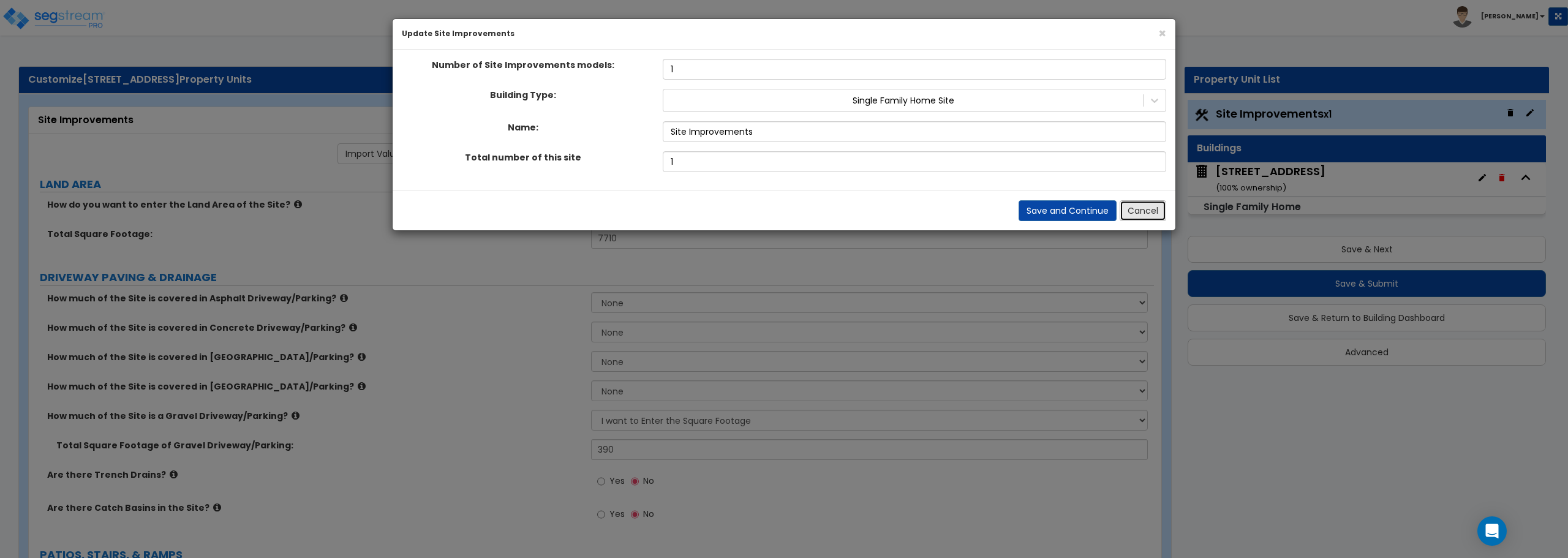
click at [1133, 207] on button "Cancel" at bounding box center [1142, 211] width 46 height 21
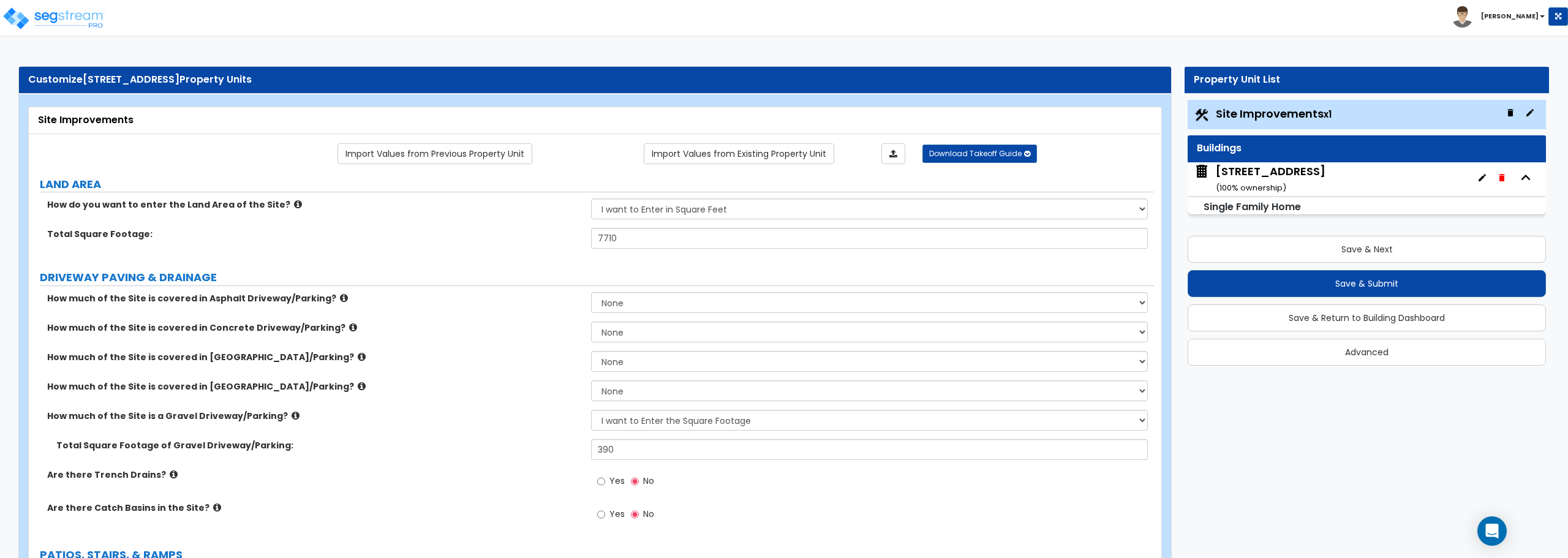
click at [1242, 179] on div "[STREET_ADDRESS] ( 100 % ownership)" at bounding box center [1270, 179] width 110 height 31
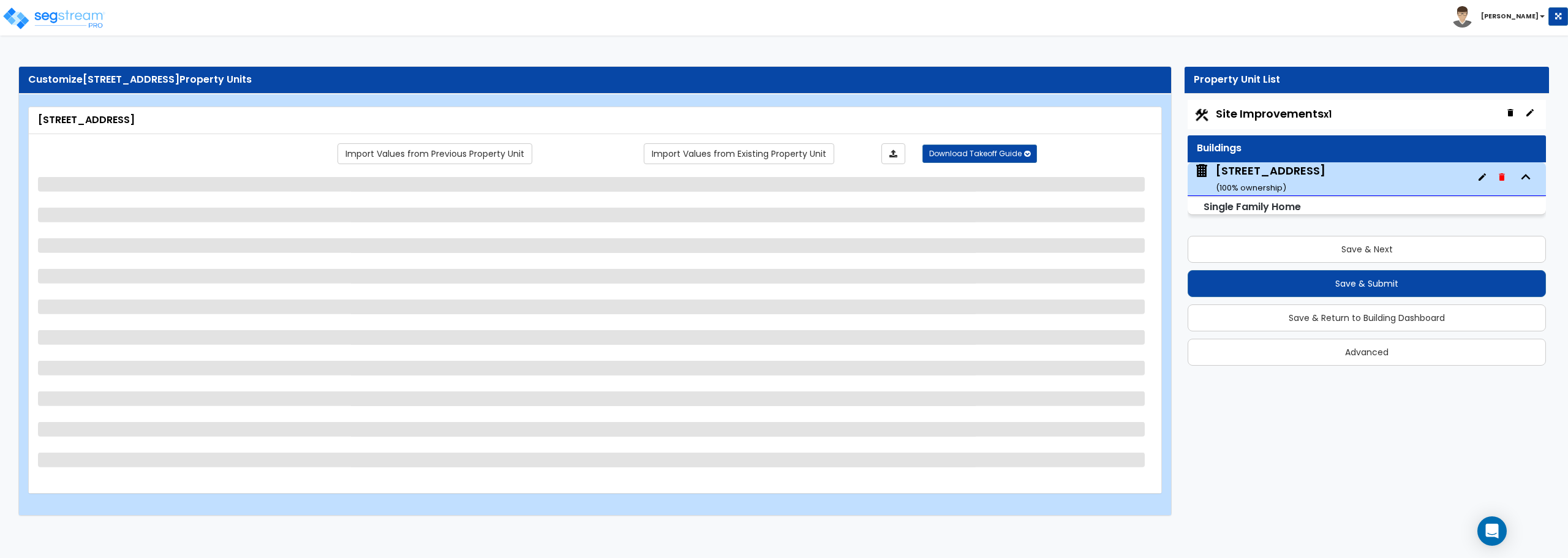
select select "1"
select select "8"
select select "1"
select select "5"
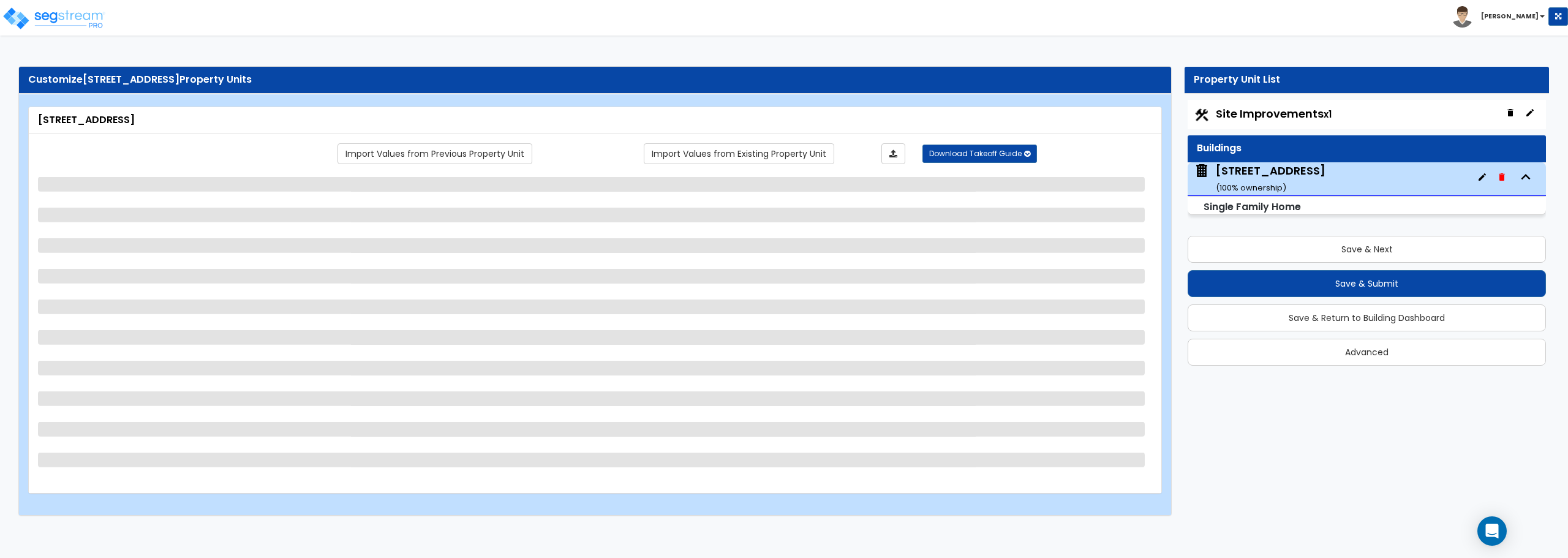
select select "1"
select select "3"
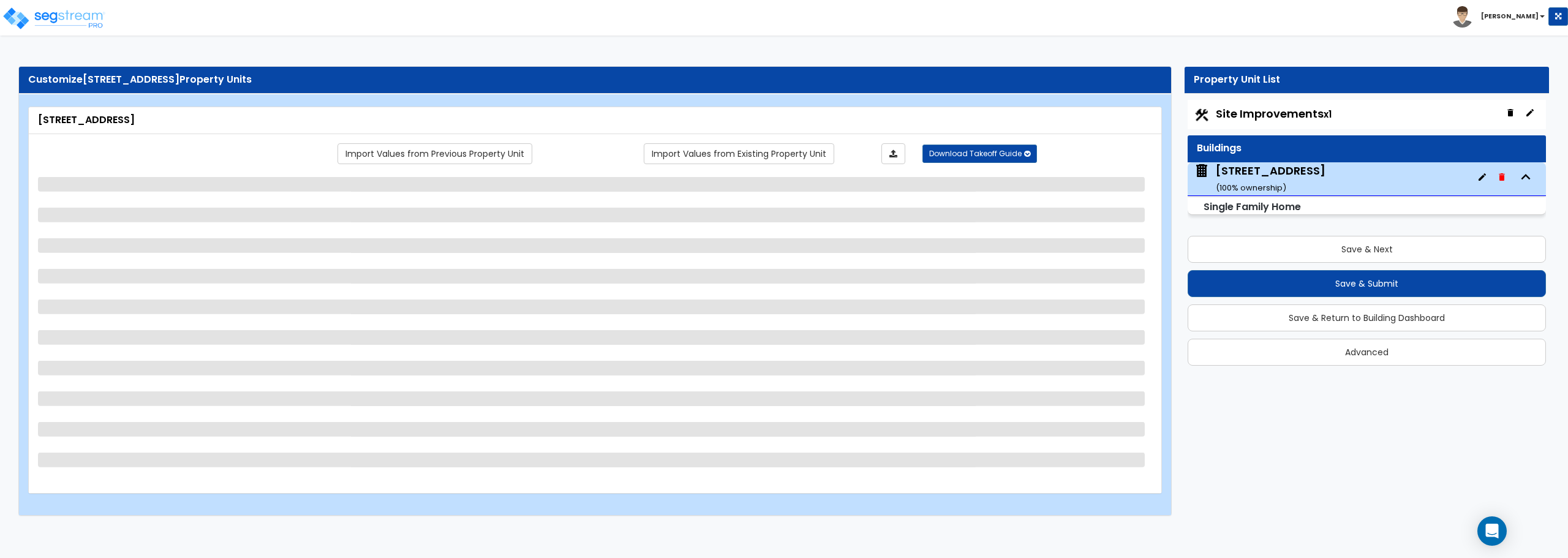
select select "1"
select select "2"
select select "3"
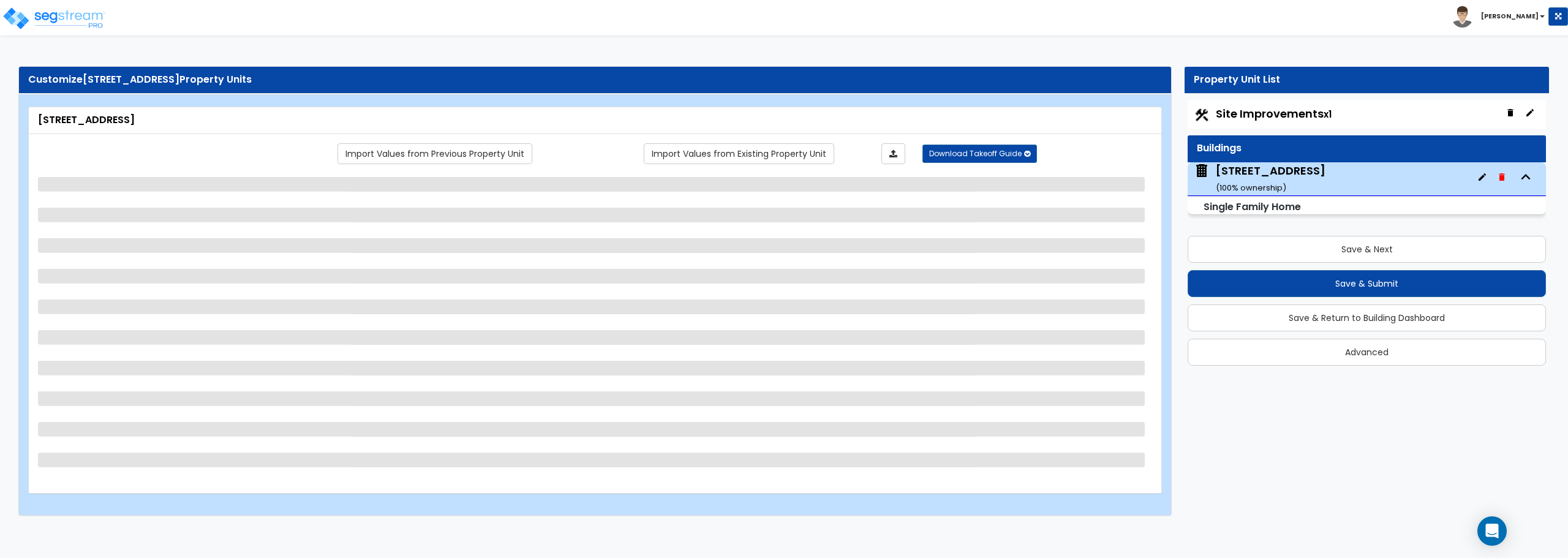
select select "2"
select select "1"
select select "6"
select select "3"
select select "1"
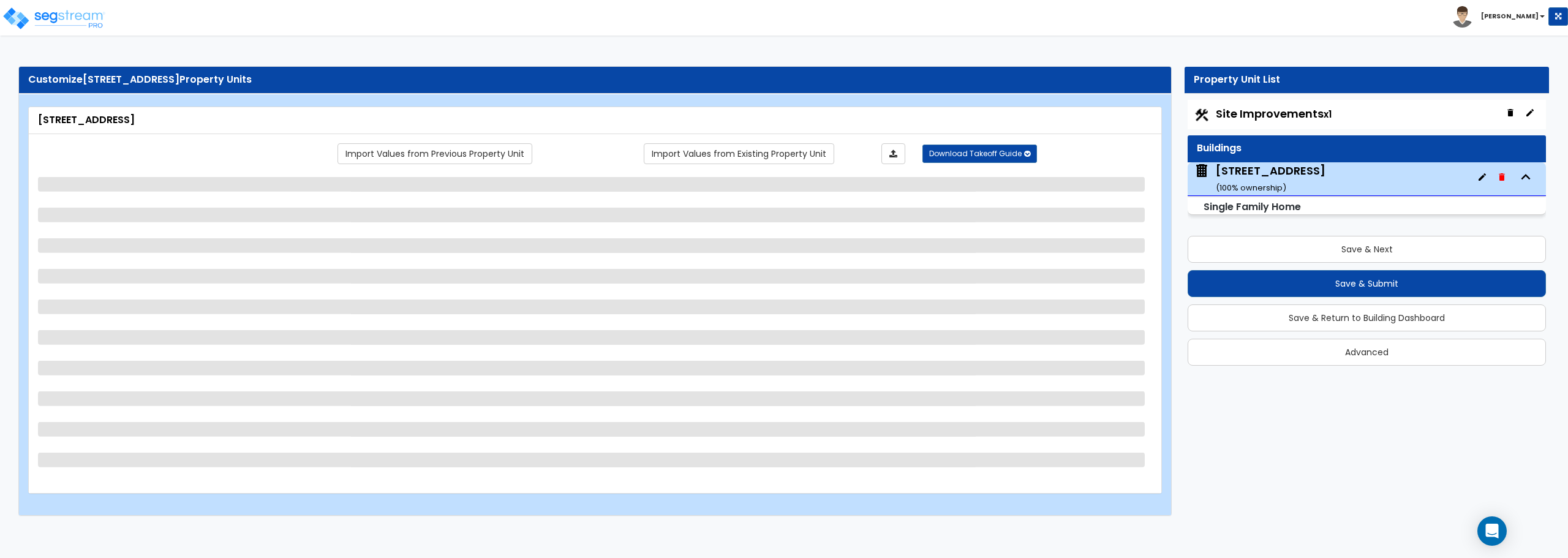
select select "3"
select select "5"
select select "2"
select select "1"
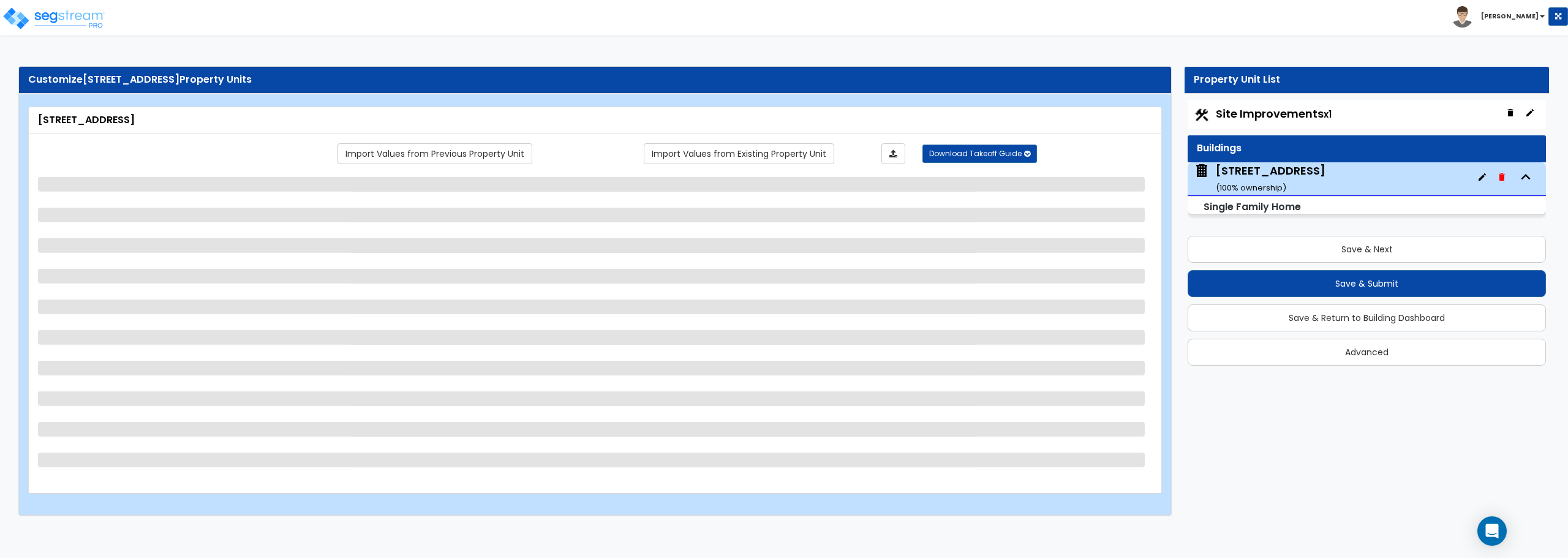
select select "1"
select select "2"
select select "1"
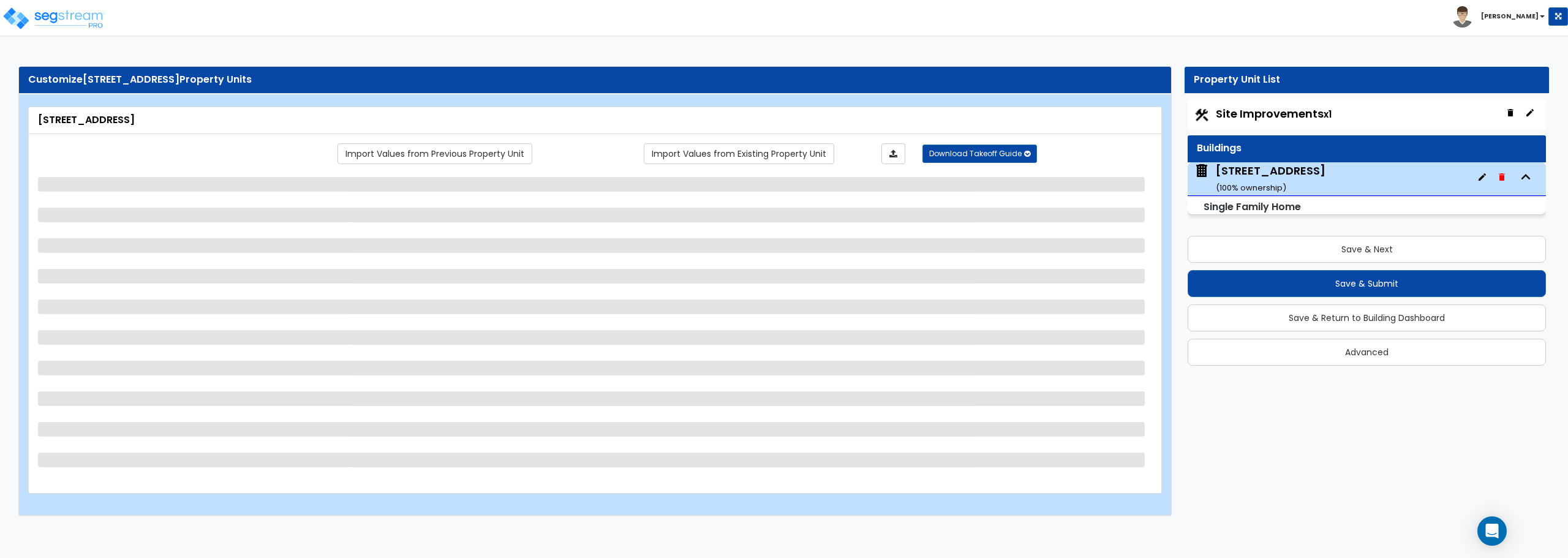
select select "2"
select select "1"
select select "2"
select select "1"
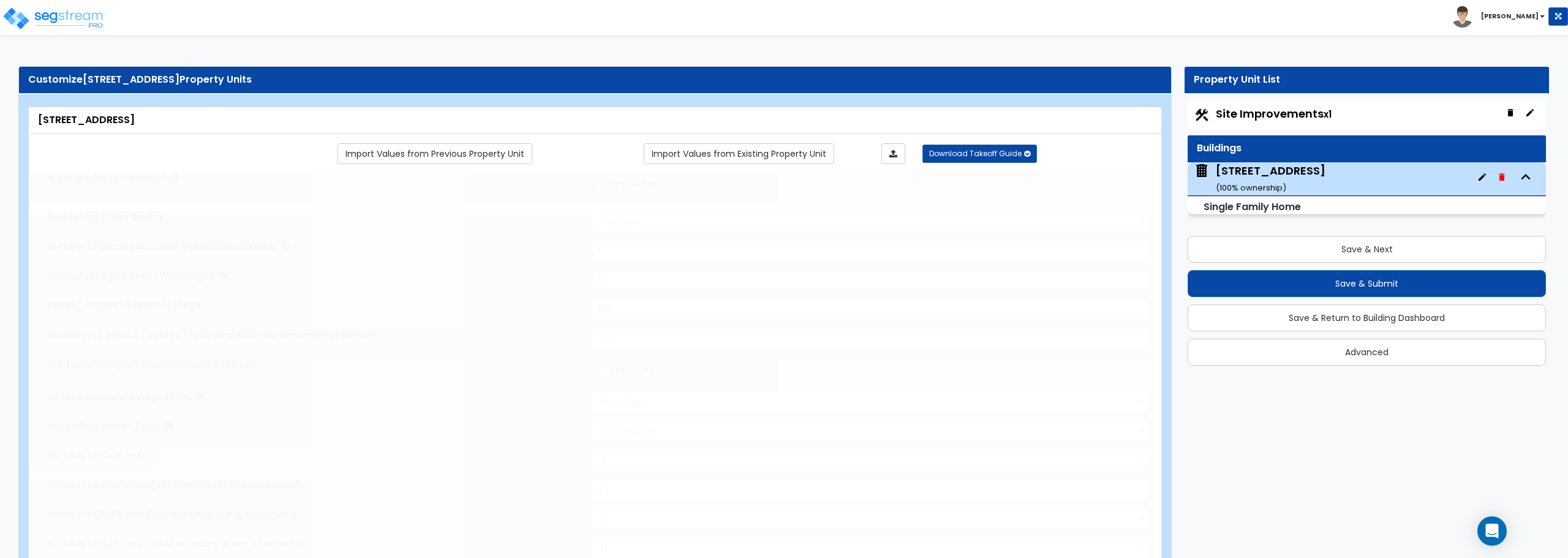
type input "1"
select select "2"
type input "2"
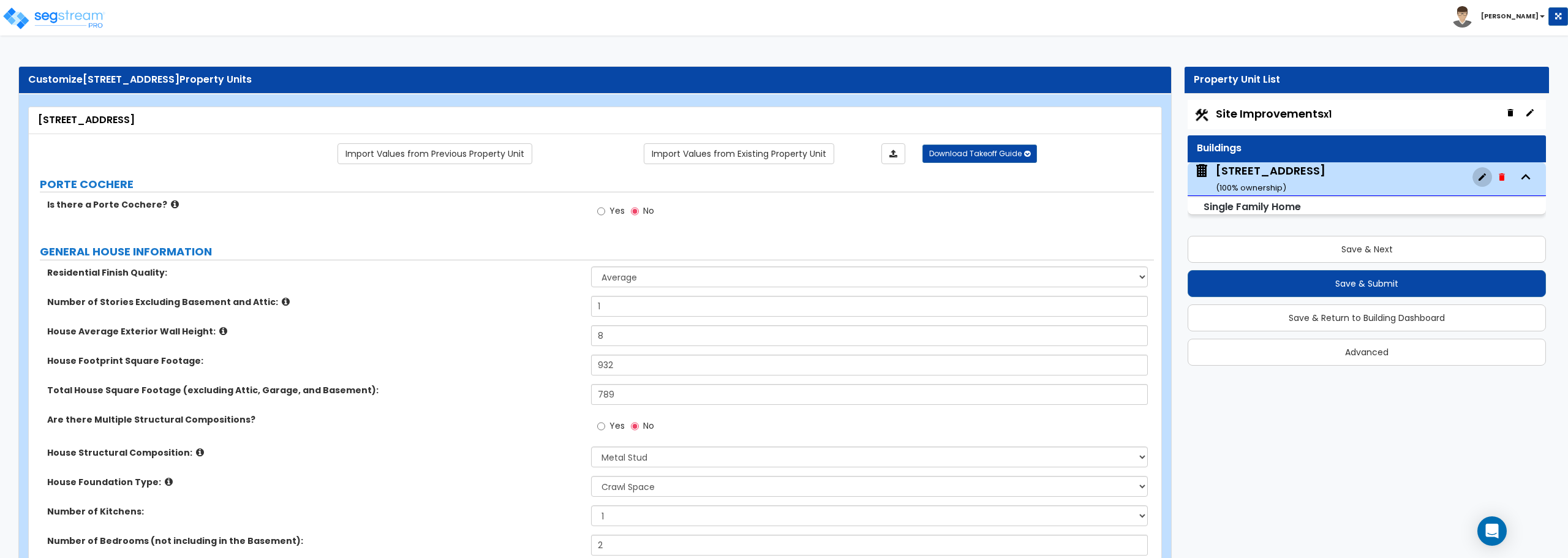
click at [1486, 175] on icon "button" at bounding box center [1482, 176] width 10 height 10
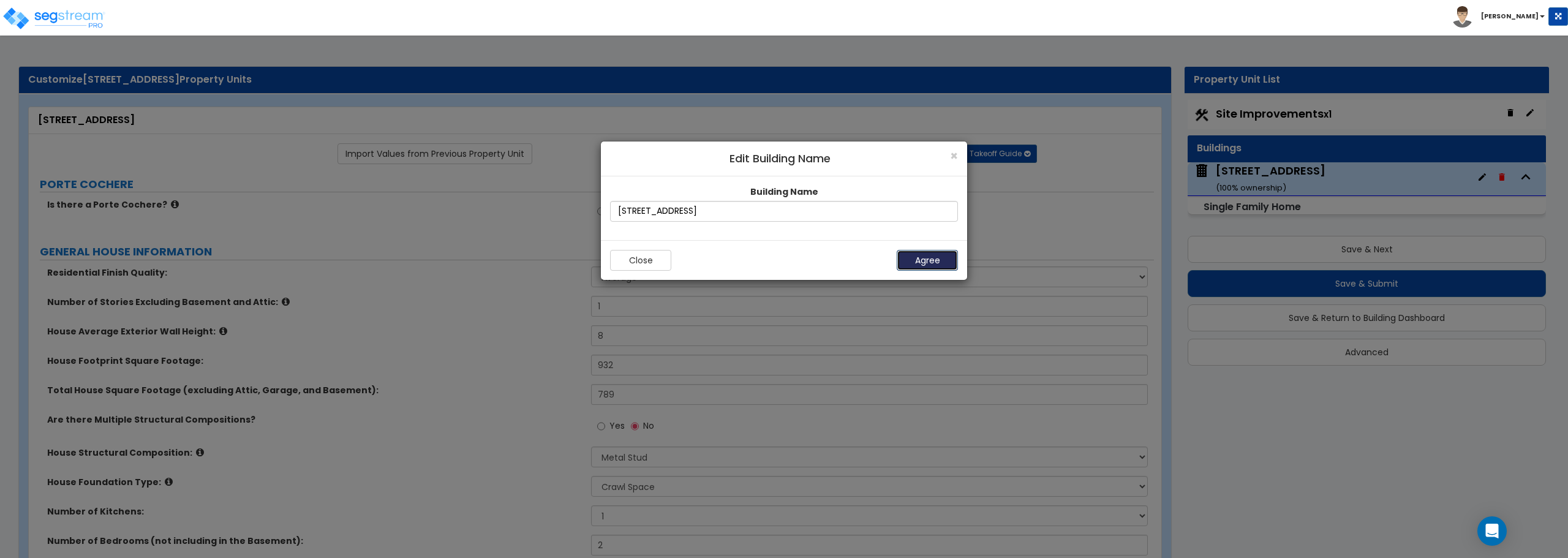
click at [936, 261] on button "Agree" at bounding box center [927, 261] width 61 height 21
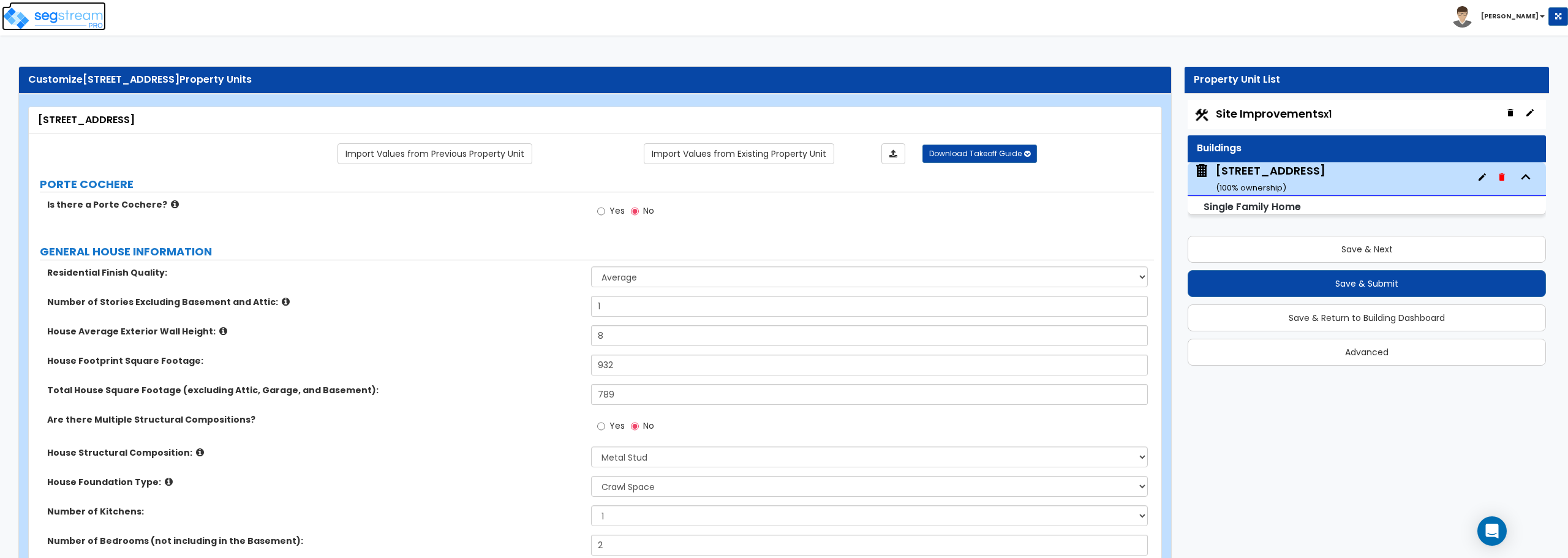
click at [61, 16] on img at bounding box center [53, 18] width 104 height 24
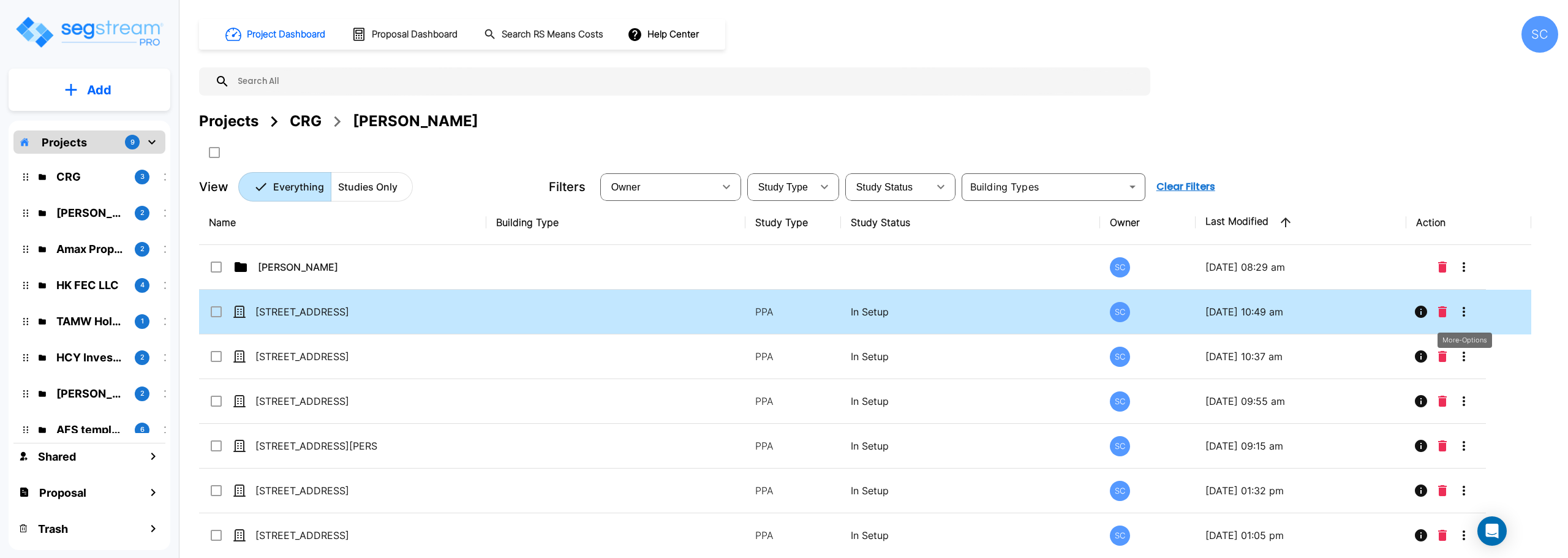
click at [1460, 311] on icon "More-Options" at bounding box center [1464, 312] width 15 height 15
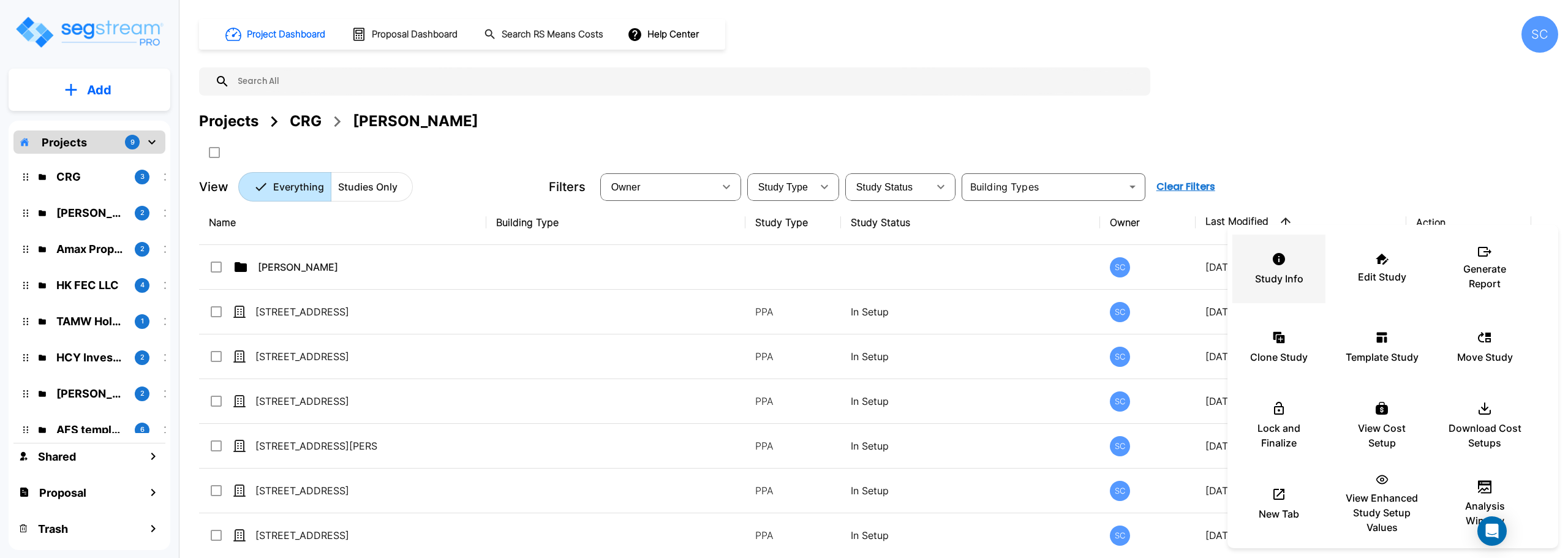
click at [1286, 266] on div "Study Info" at bounding box center [1279, 269] width 74 height 61
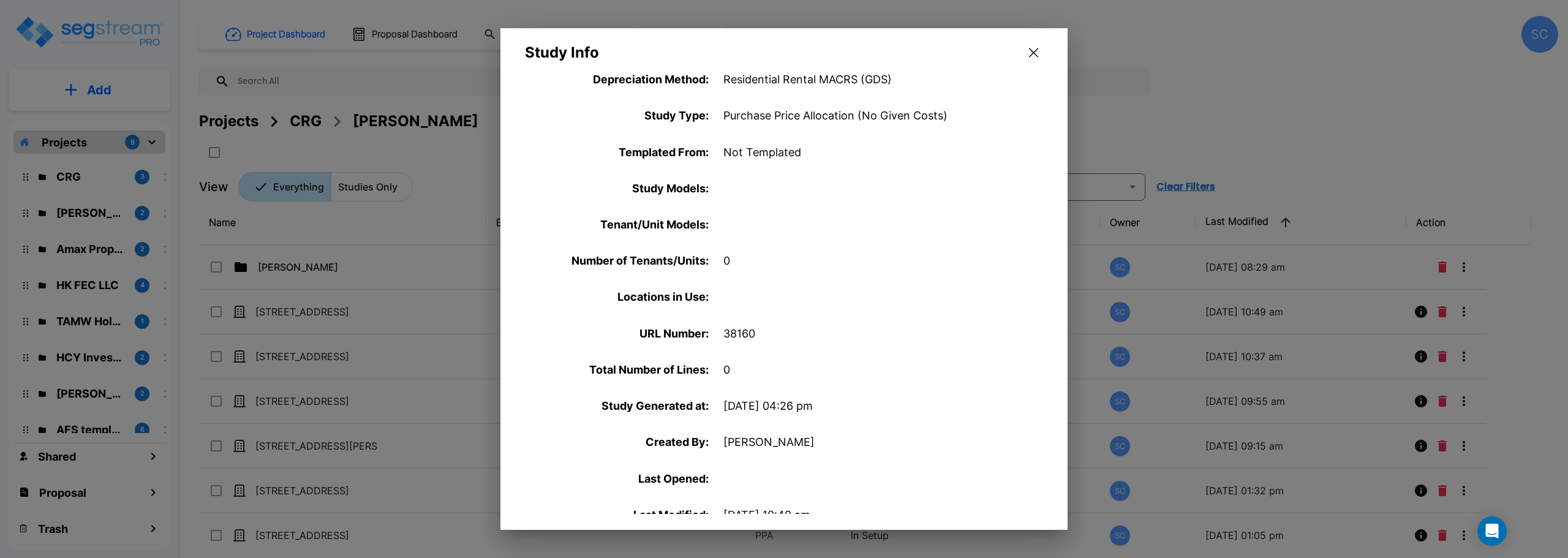
scroll to position [407, 0]
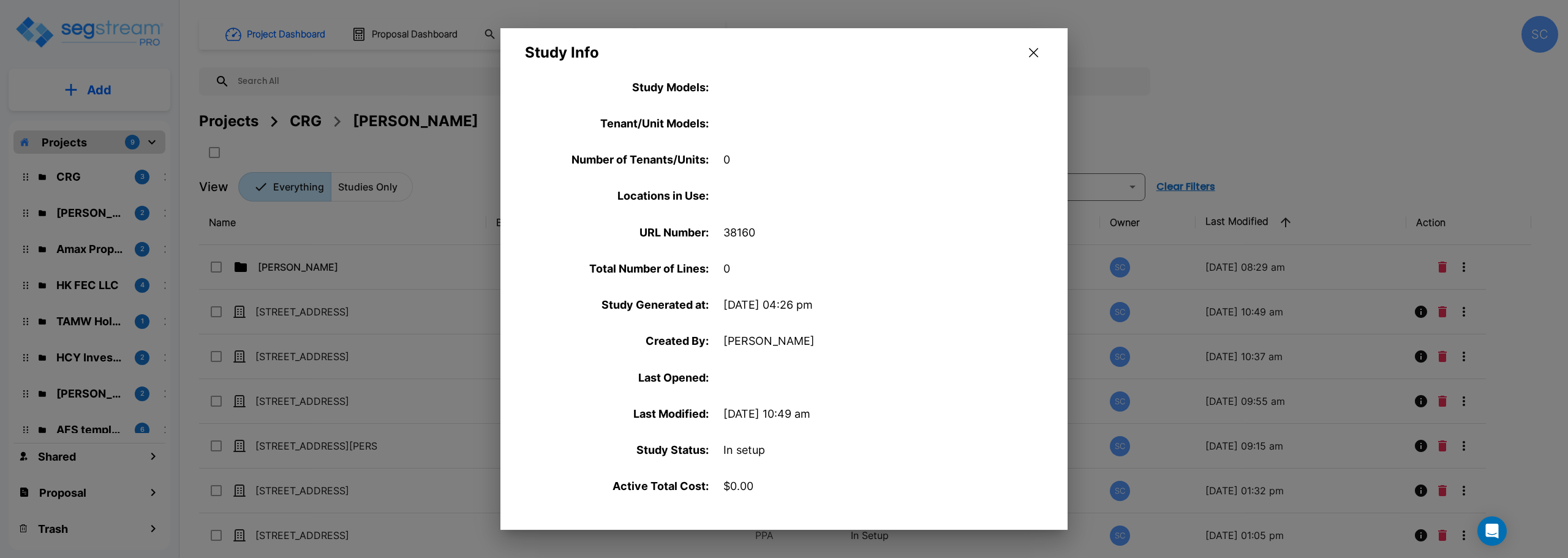
click at [1044, 55] on div "Study Info" at bounding box center [783, 45] width 567 height 35
click at [1042, 45] on div "Study Info" at bounding box center [783, 45] width 567 height 35
click at [1041, 49] on button "button" at bounding box center [1033, 52] width 19 height 20
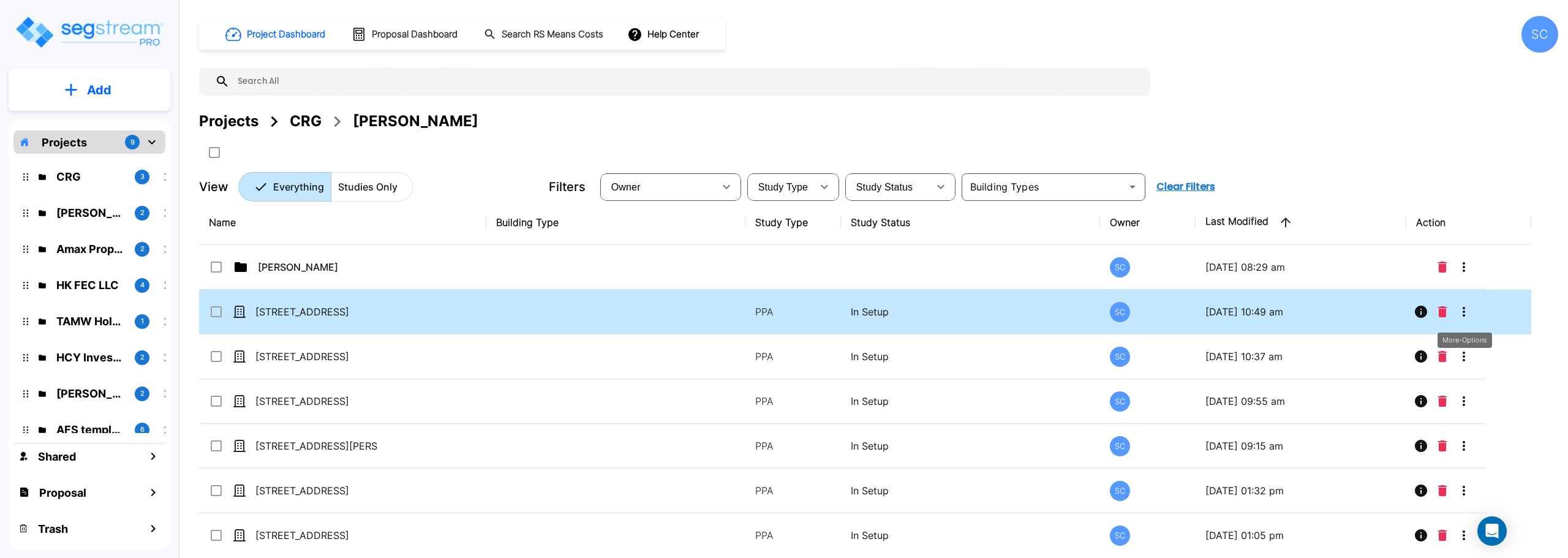
click at [1464, 306] on icon "More-Options" at bounding box center [1464, 312] width 15 height 15
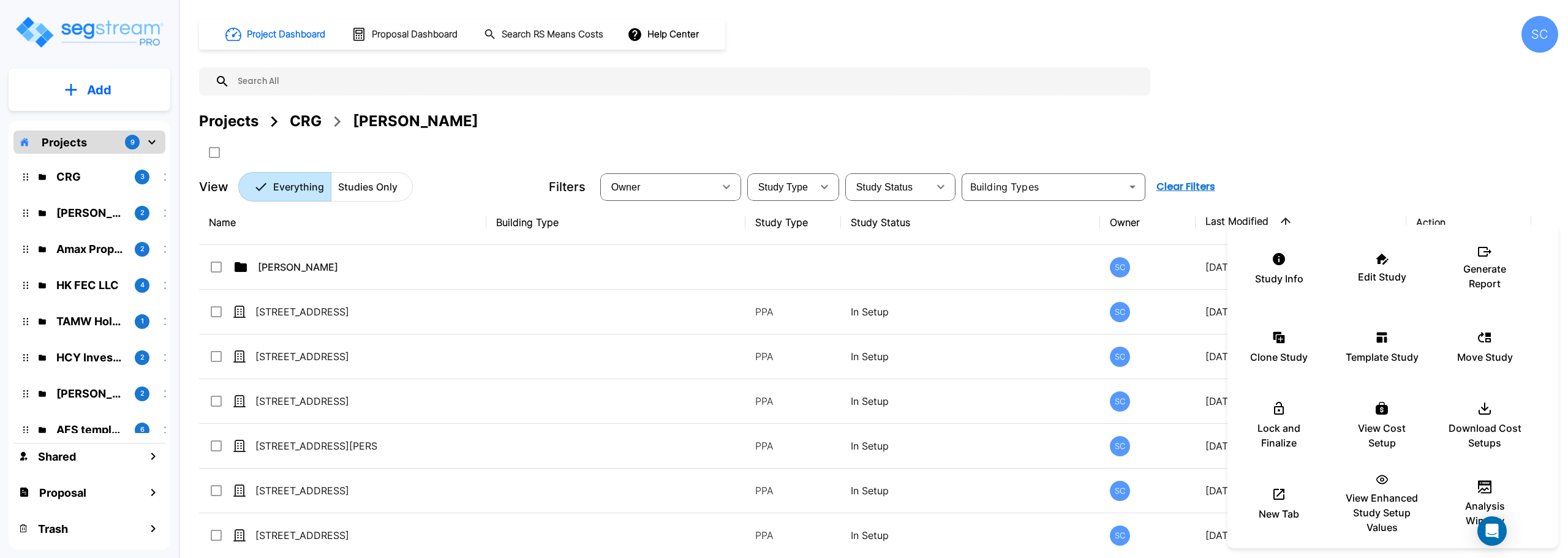
click at [529, 214] on div at bounding box center [784, 279] width 1568 height 558
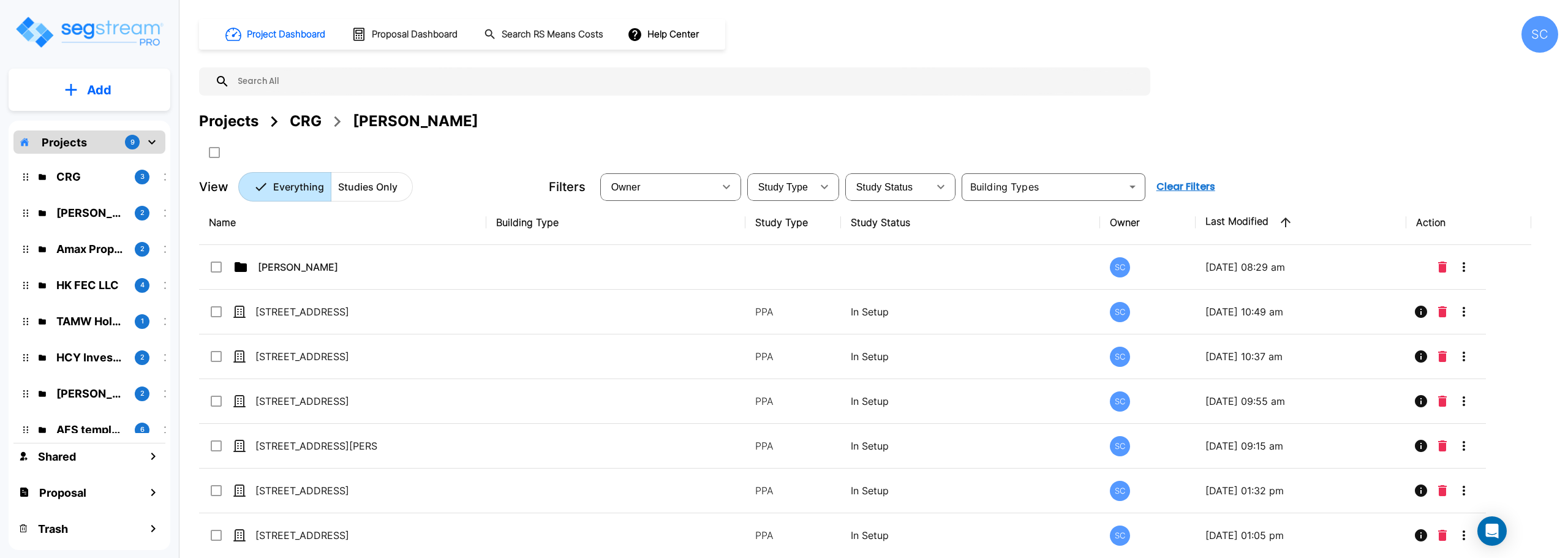
scroll to position [46, 0]
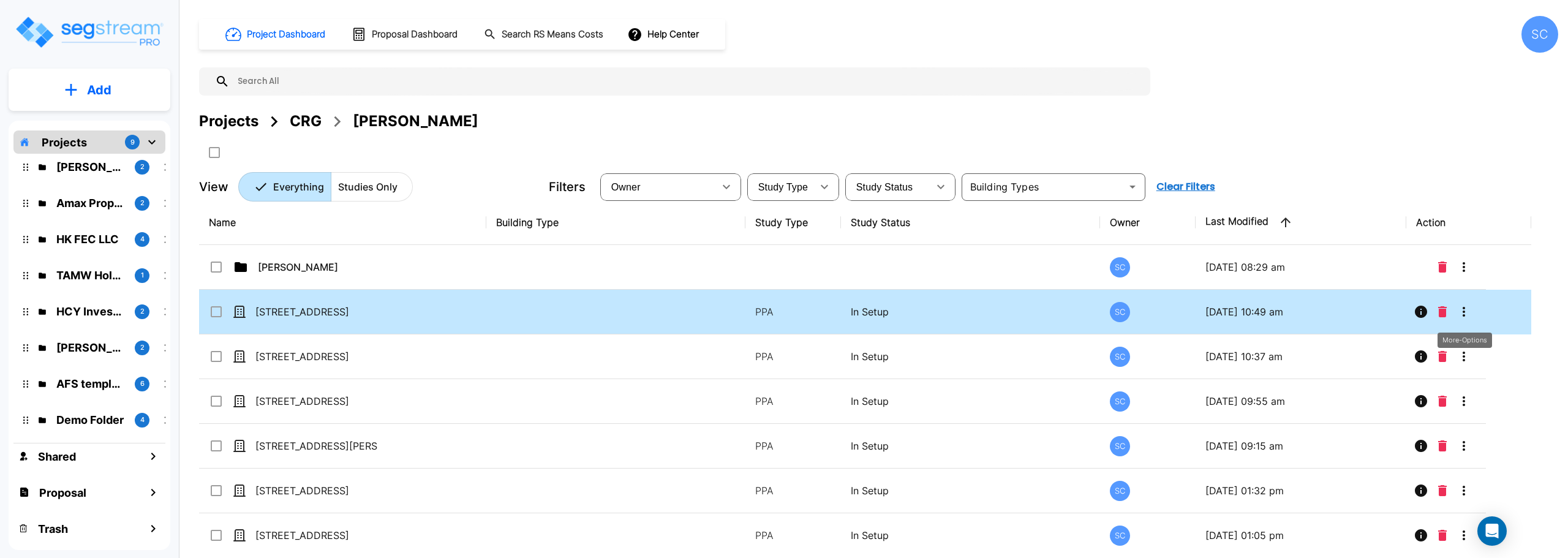
click at [1464, 314] on icon "More-Options" at bounding box center [1464, 312] width 15 height 15
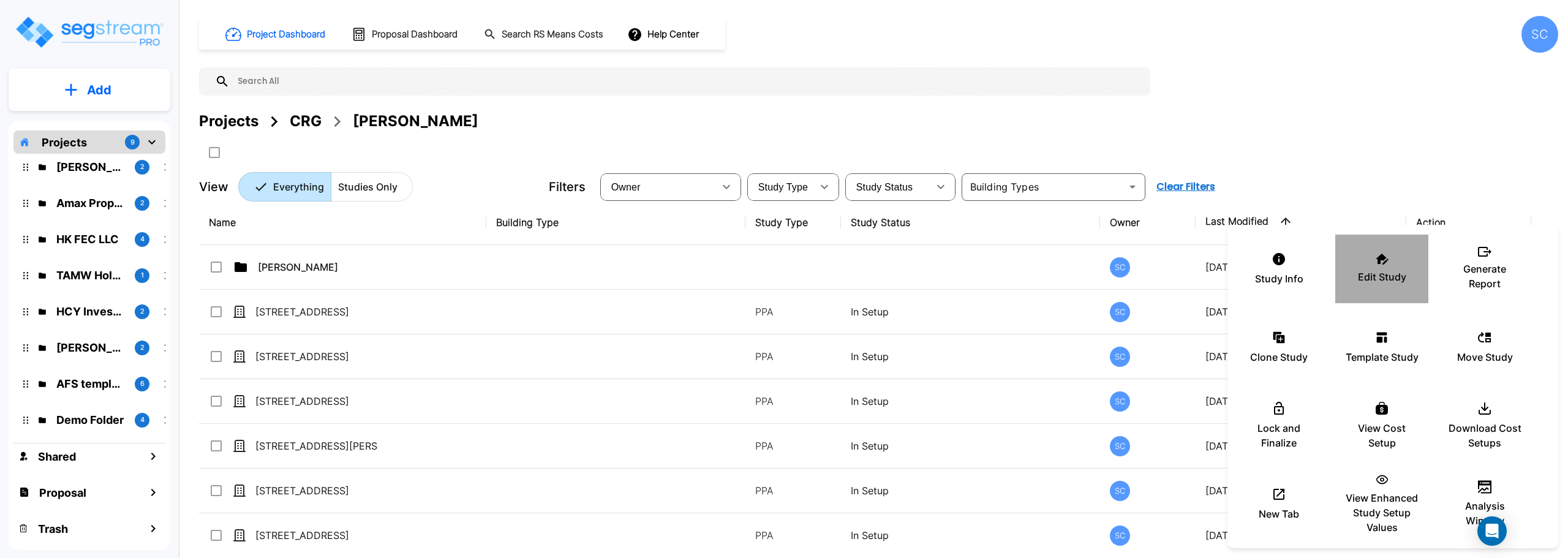
click at [1388, 266] on div "Edit Study" at bounding box center [1382, 269] width 74 height 61
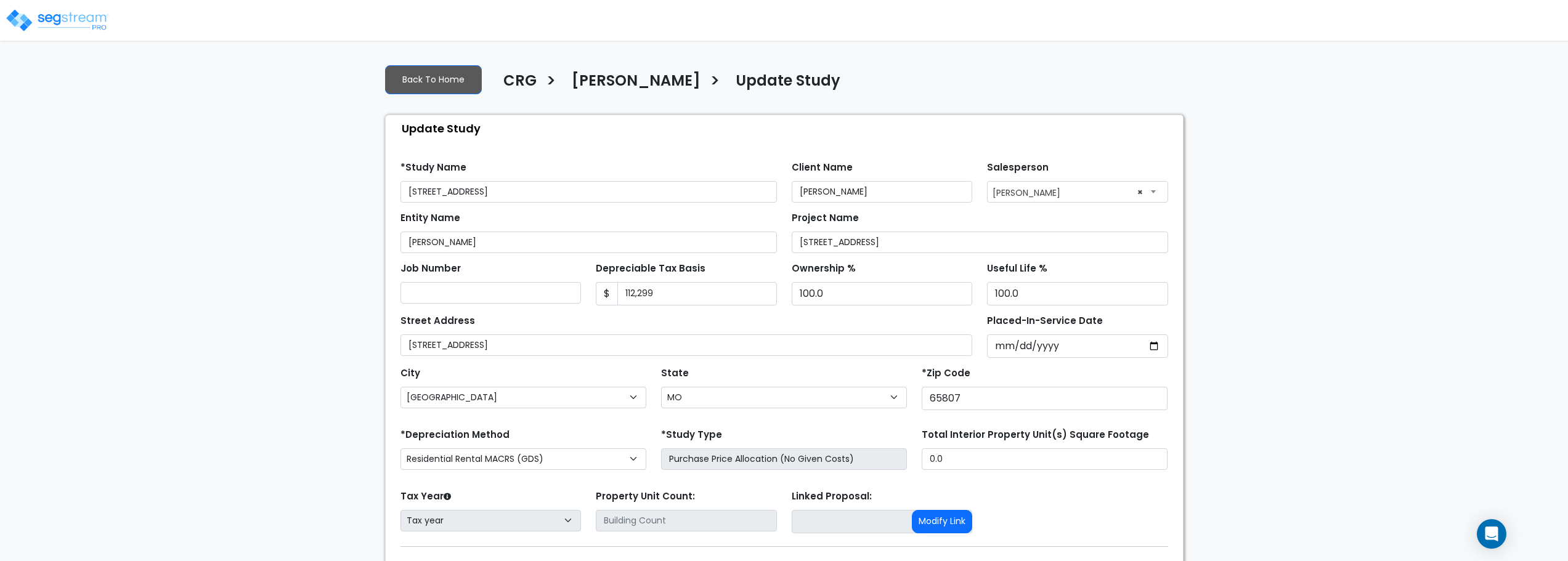
select select "MO"
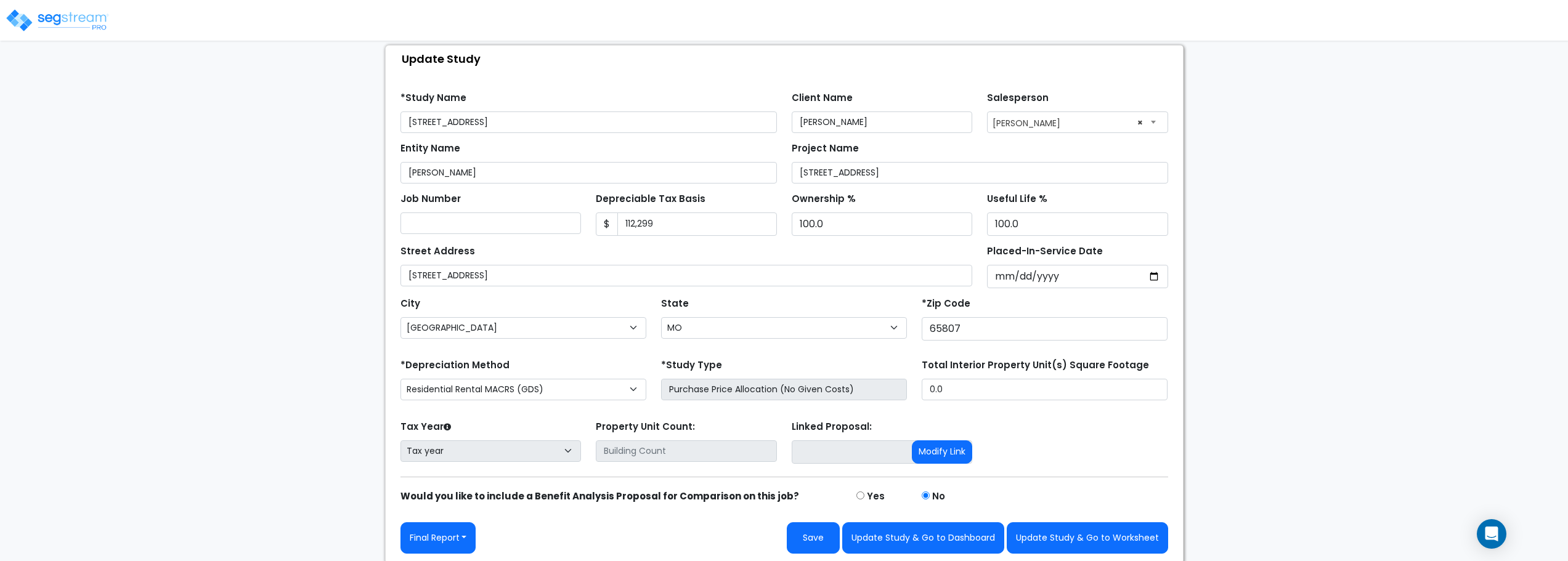
scroll to position [73, 0]
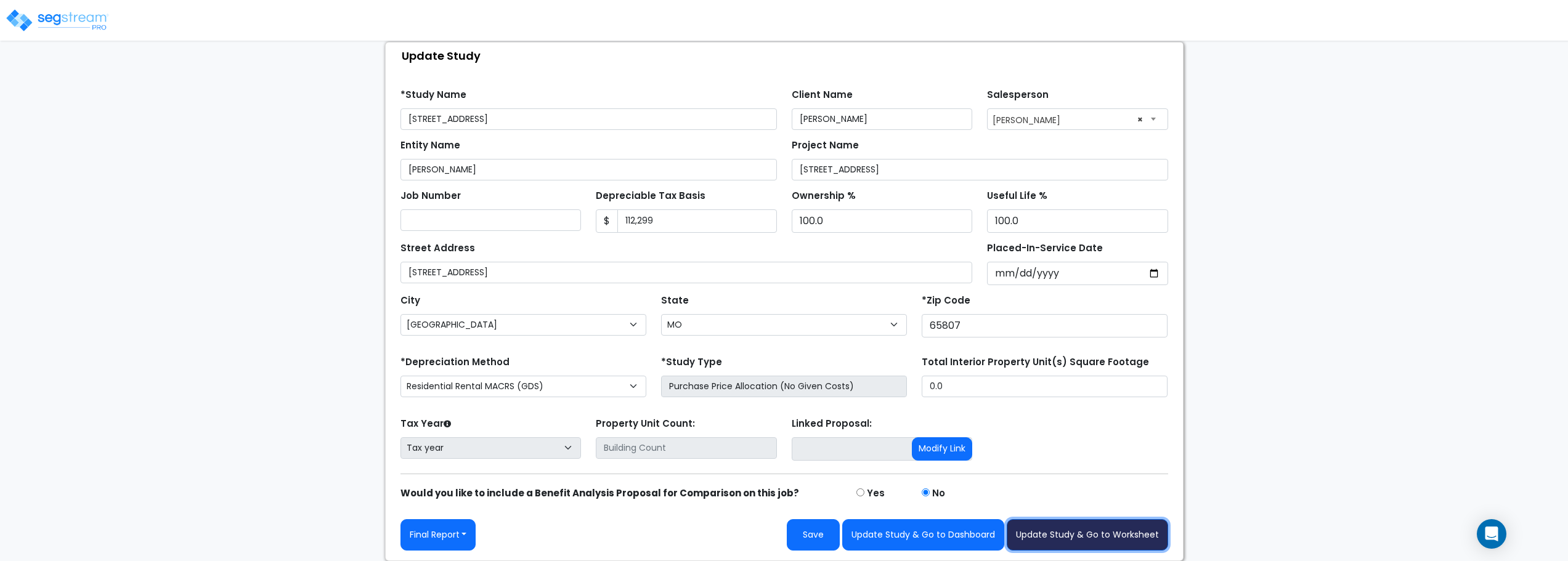
click at [1118, 531] on button "Update Study & Go to Worksheet" at bounding box center [1088, 535] width 162 height 31
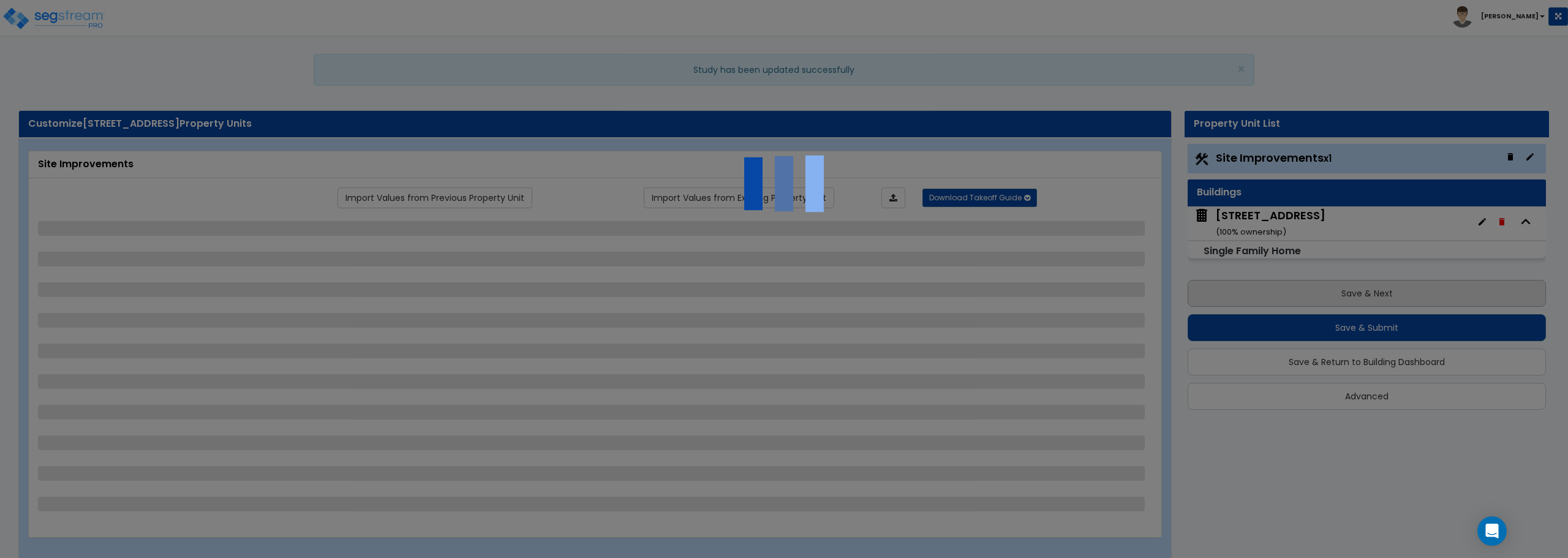
select select "2"
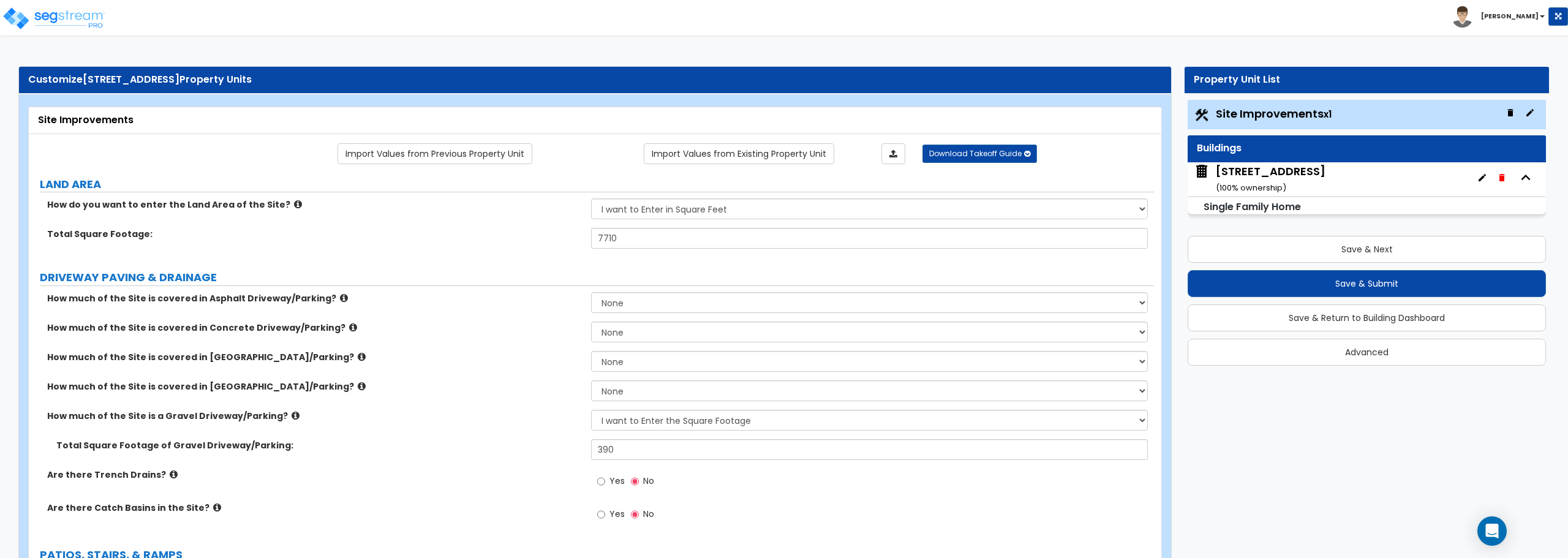
click at [1531, 182] on icon "button" at bounding box center [1525, 177] width 18 height 18
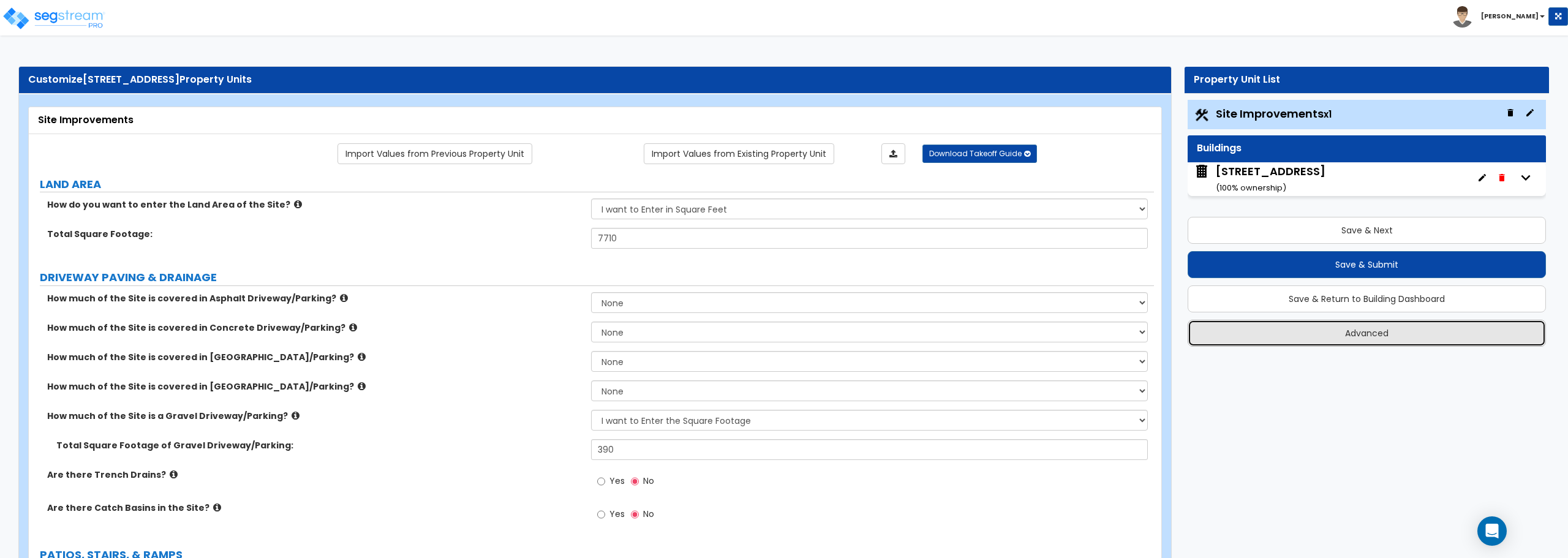
click at [1352, 331] on button "Advanced" at bounding box center [1367, 333] width 358 height 27
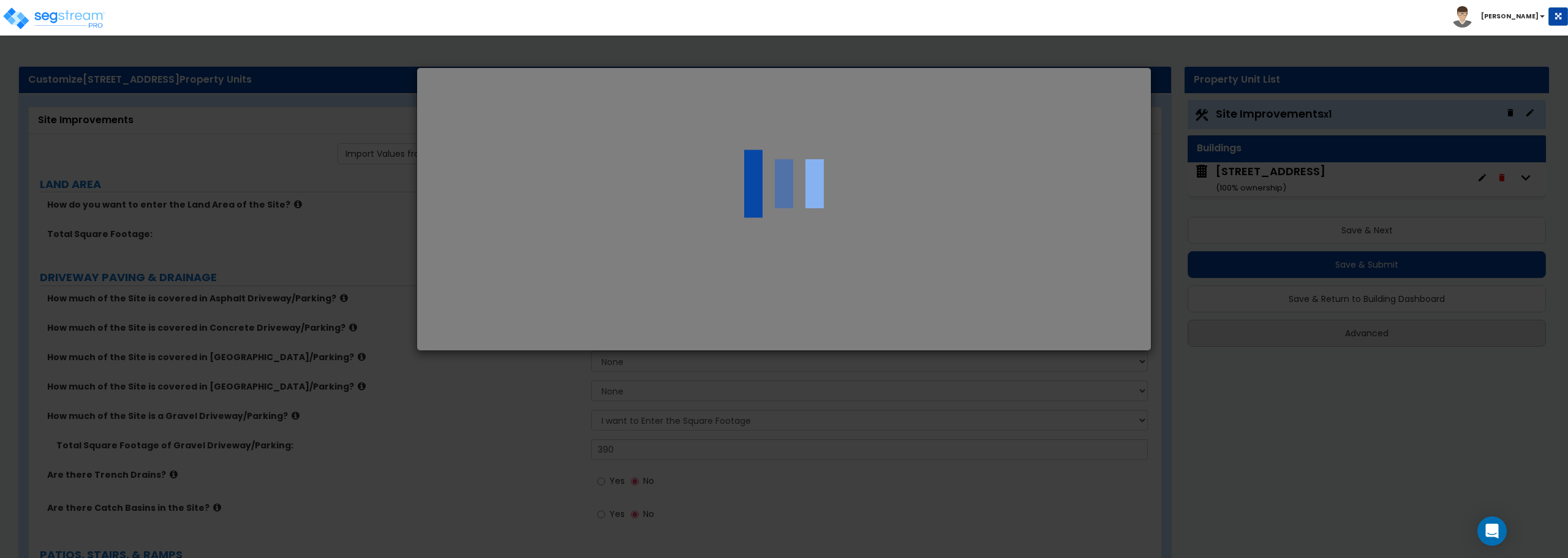
select select "MO"
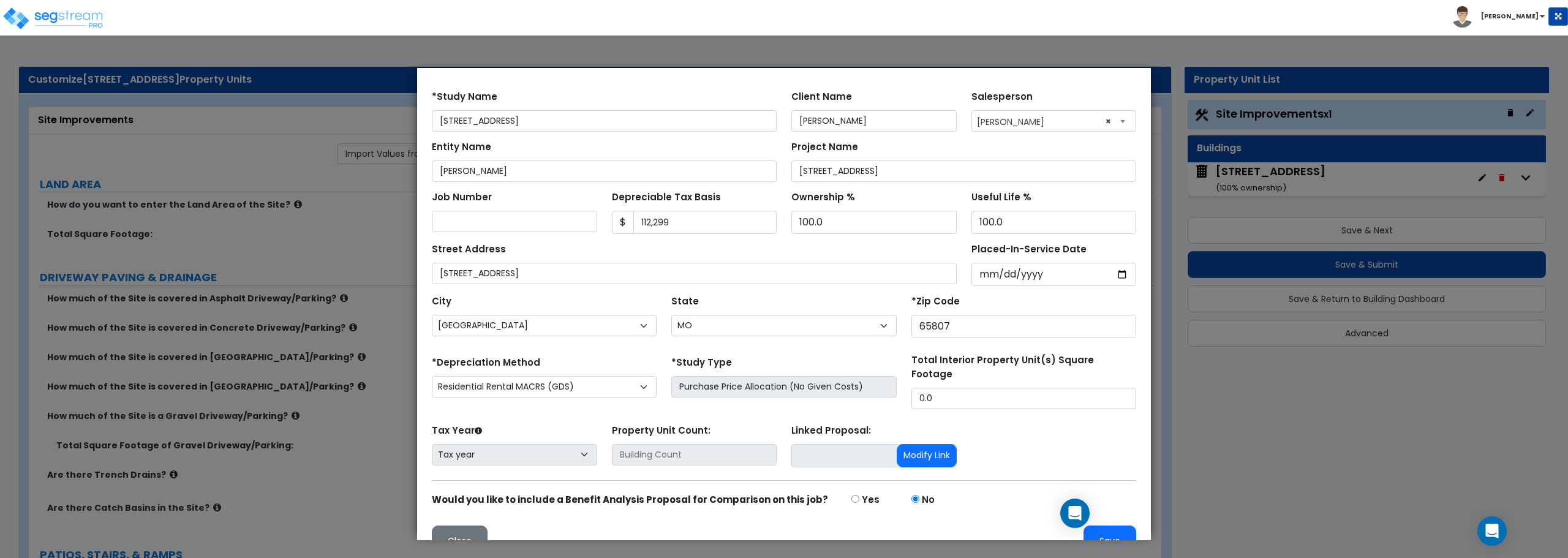
scroll to position [58, 0]
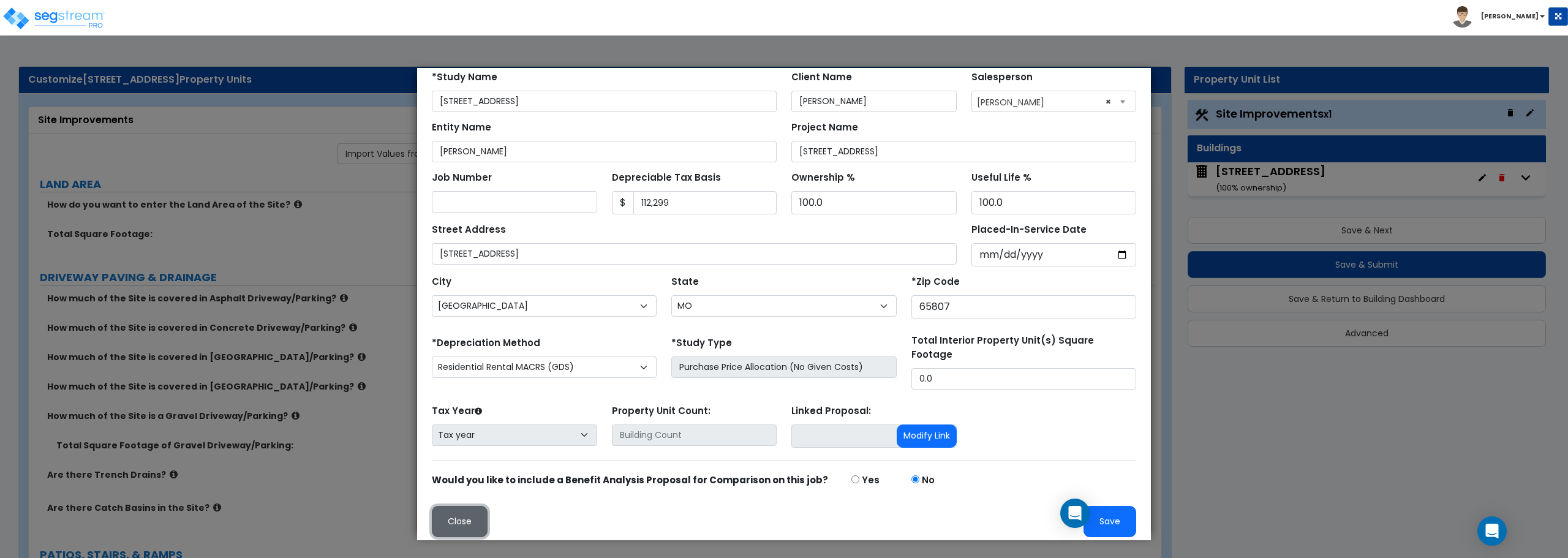
click at [468, 523] on button "Close" at bounding box center [459, 522] width 56 height 31
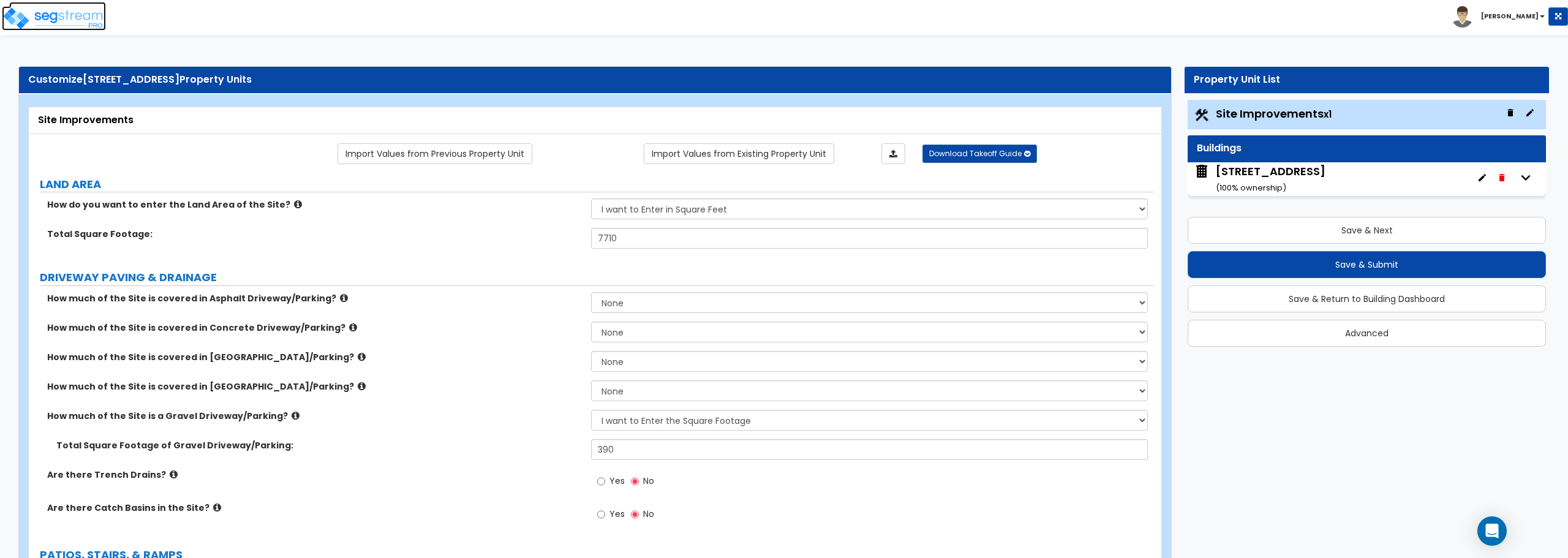
click at [65, 10] on img at bounding box center [53, 18] width 104 height 24
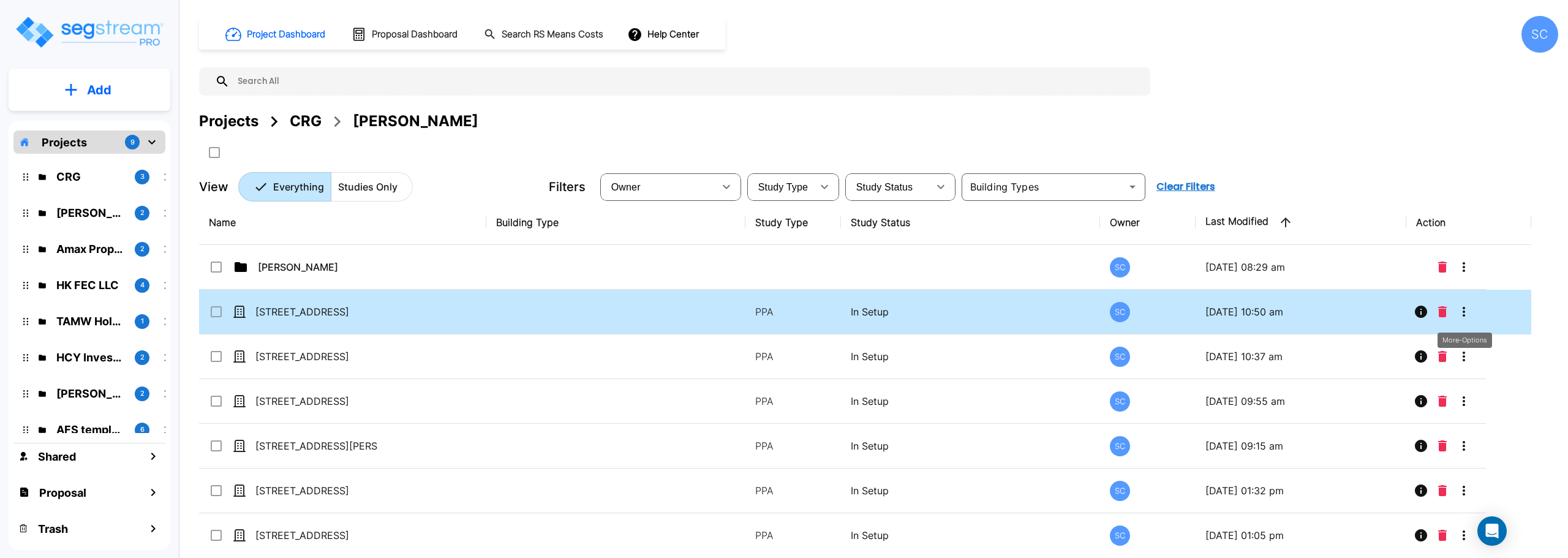
click at [1468, 306] on icon "More-Options" at bounding box center [1464, 312] width 15 height 15
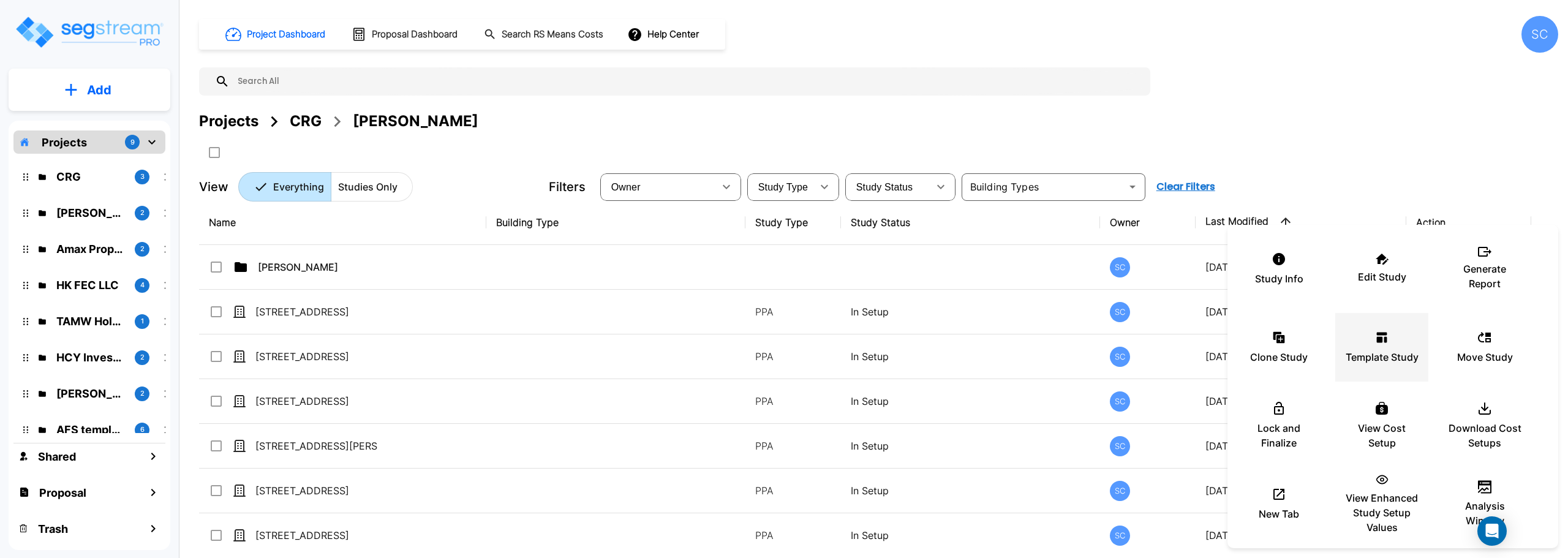
click at [1380, 351] on p "Template Study" at bounding box center [1381, 357] width 73 height 15
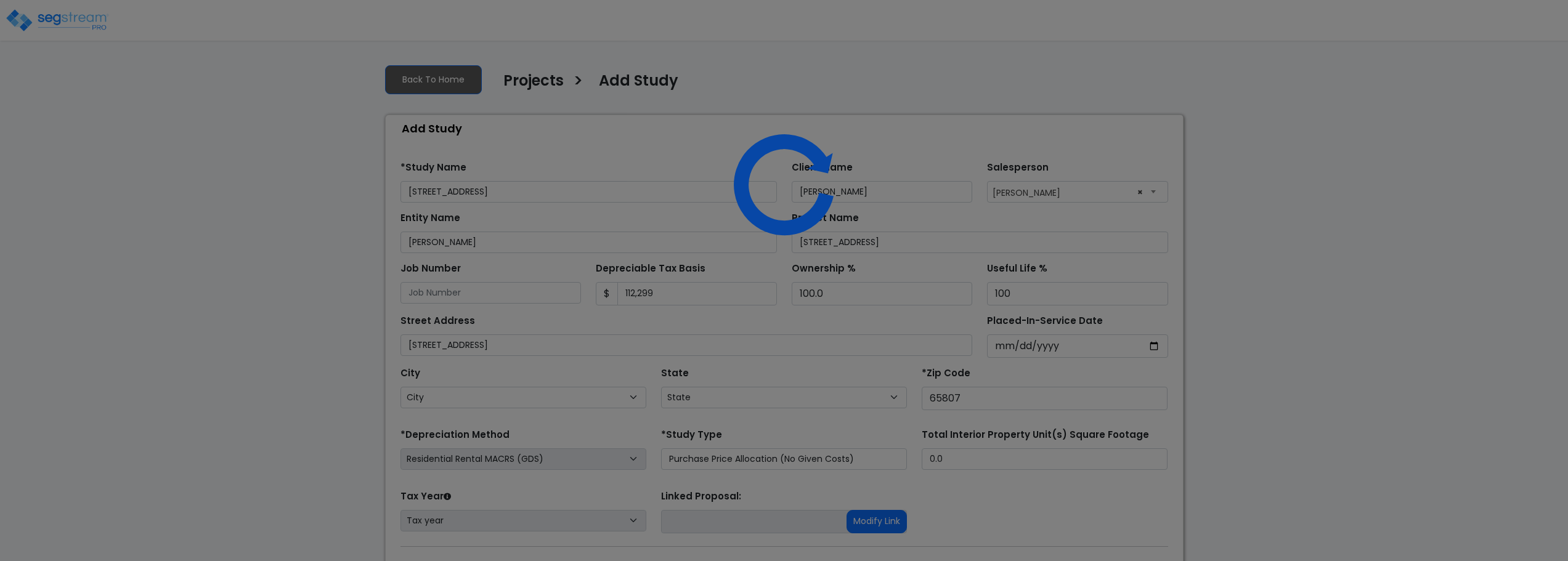
select select "RRM(_49"
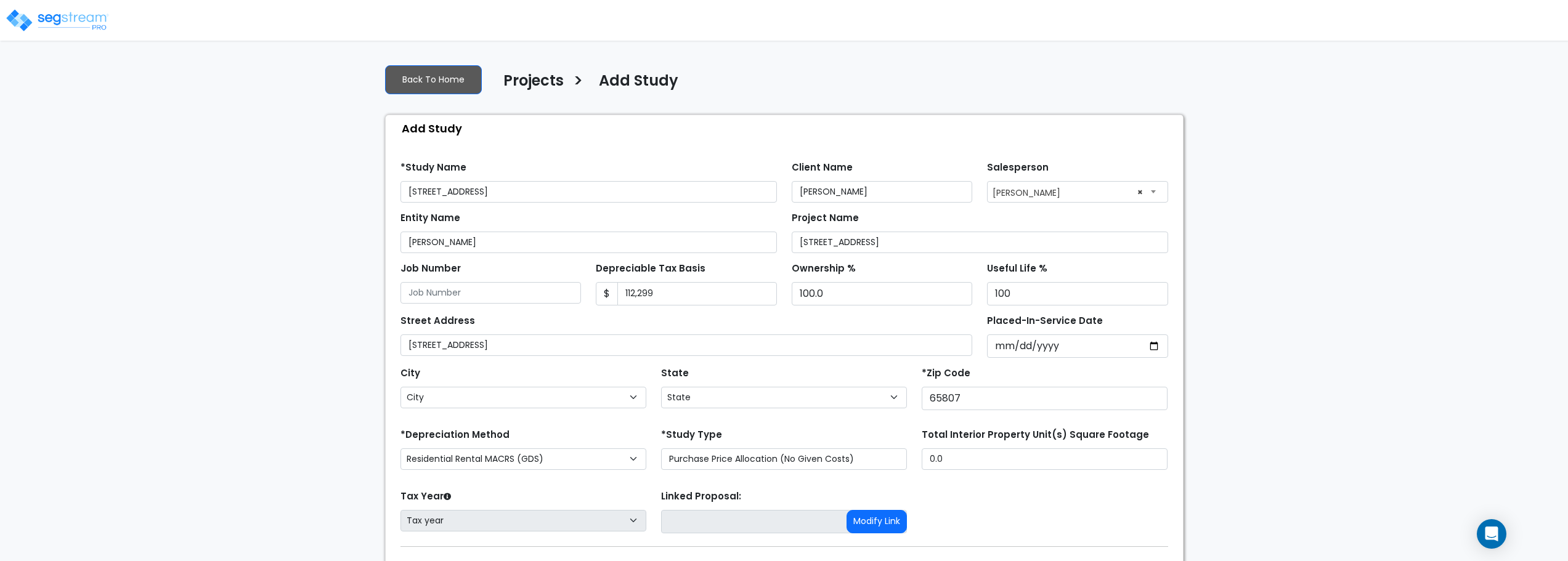
select select "MO"
click at [73, 19] on img at bounding box center [57, 20] width 105 height 24
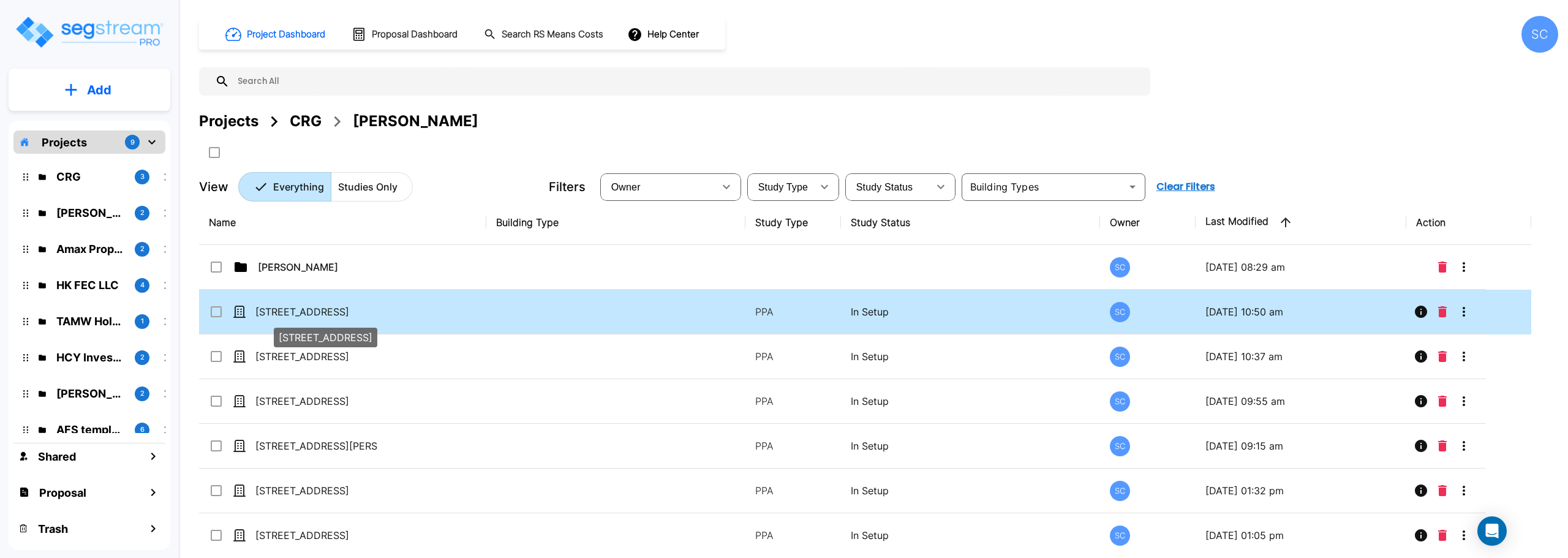
click at [280, 312] on p "[STREET_ADDRESS]" at bounding box center [316, 312] width 122 height 15
click at [299, 314] on p "[STREET_ADDRESS]" at bounding box center [316, 312] width 122 height 15
checkbox input "false"
click at [299, 314] on p "[STREET_ADDRESS]" at bounding box center [316, 312] width 122 height 15
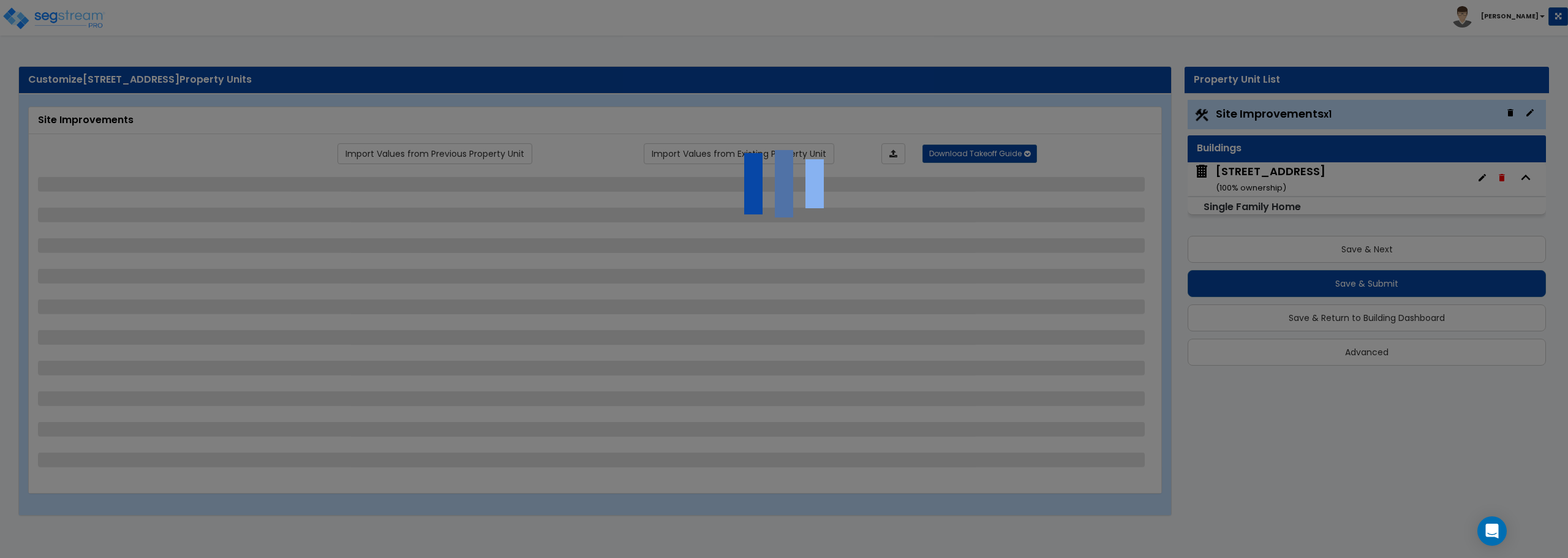
select select "2"
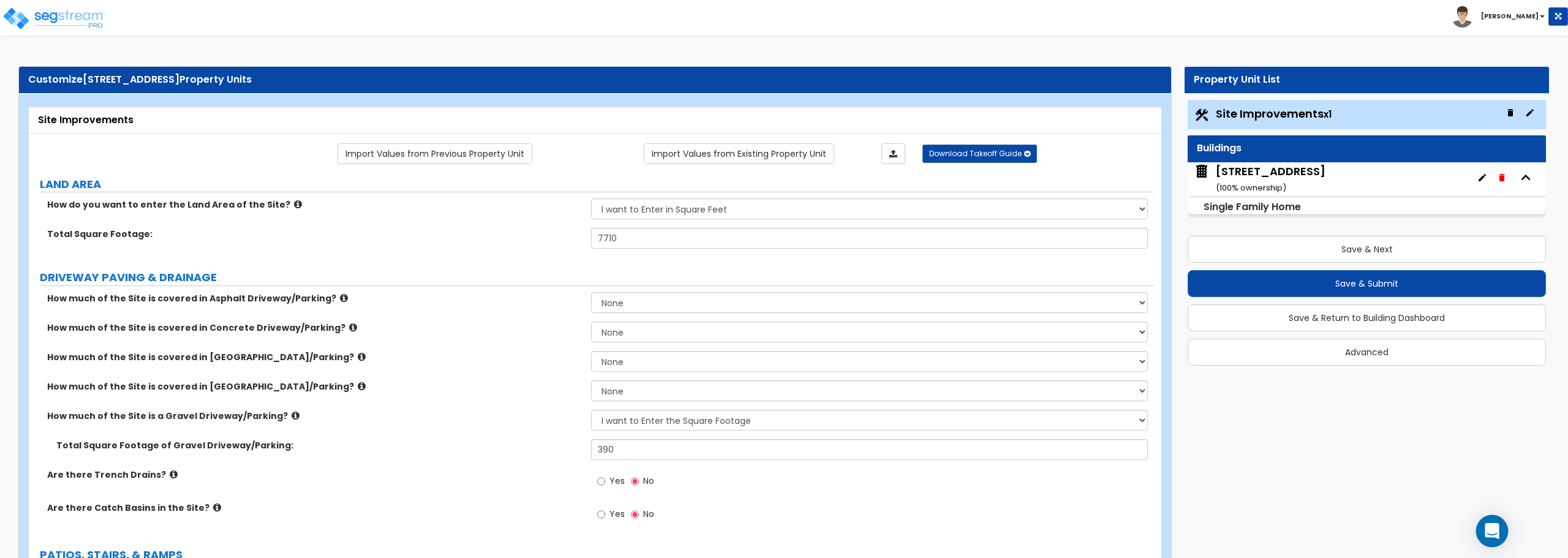
click at [1494, 528] on icon "Open Intercom Messenger" at bounding box center [1491, 531] width 14 height 16
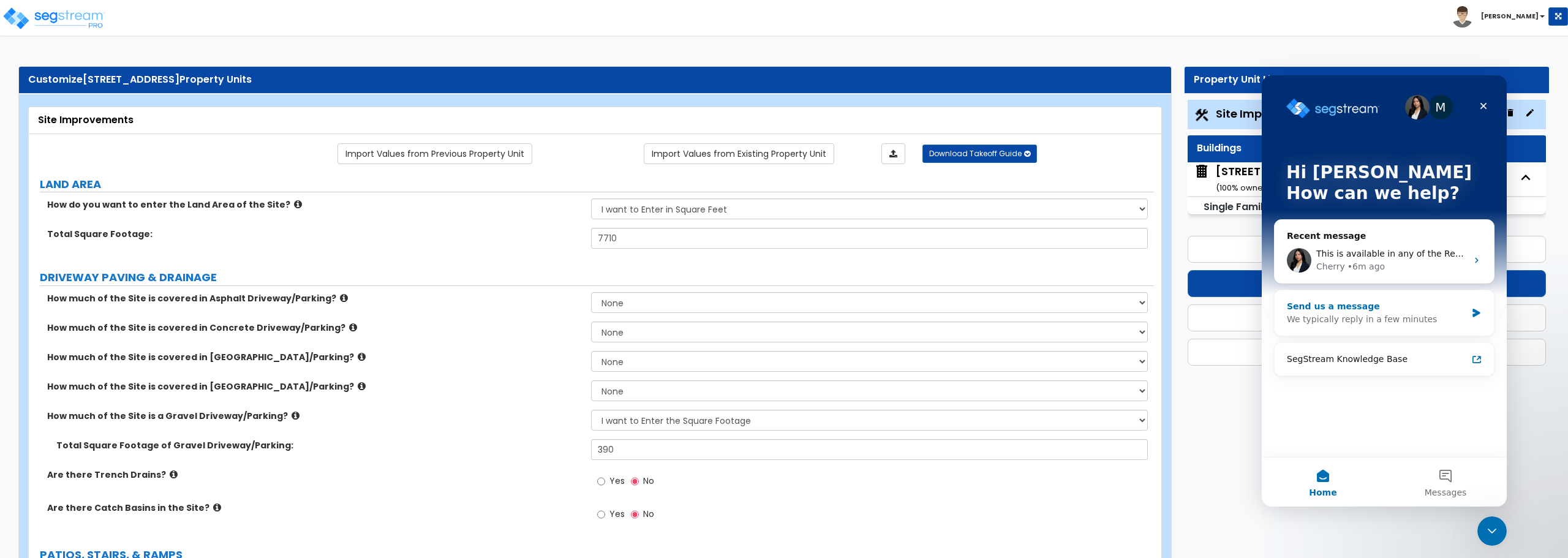
click at [1384, 314] on div "We typically reply in a few minutes" at bounding box center [1376, 319] width 179 height 13
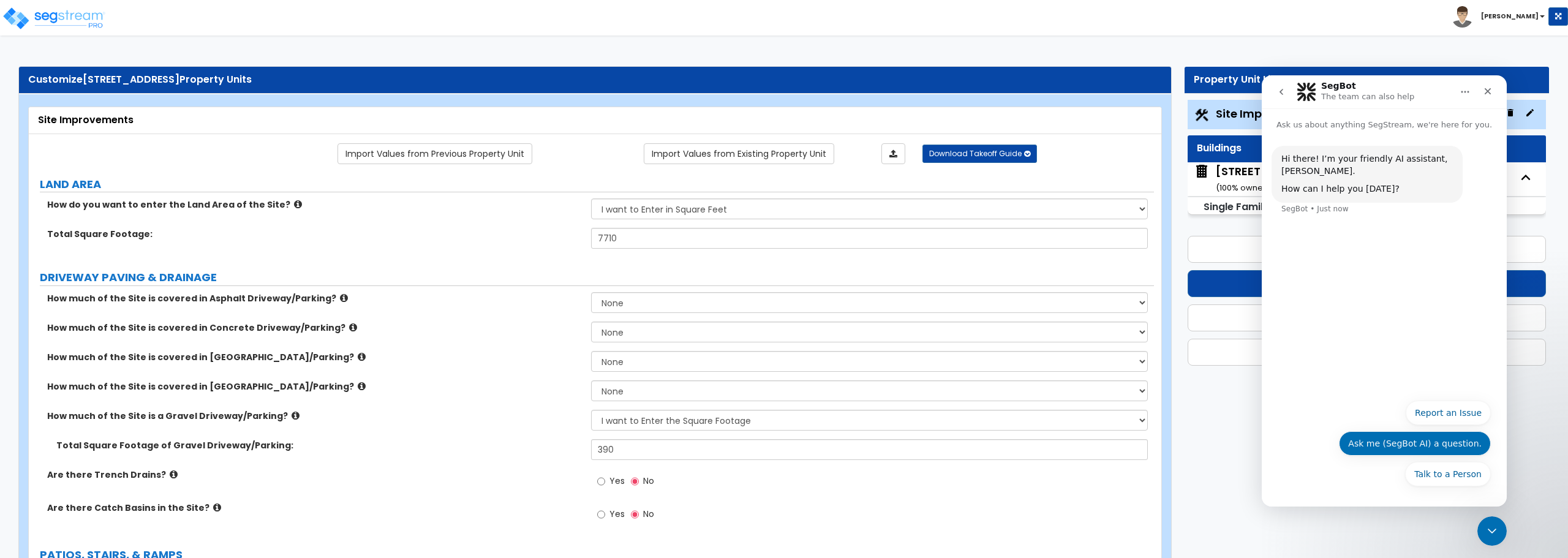
click at [1443, 441] on button "Ask me (SegBot AI) a question." at bounding box center [1415, 444] width 152 height 24
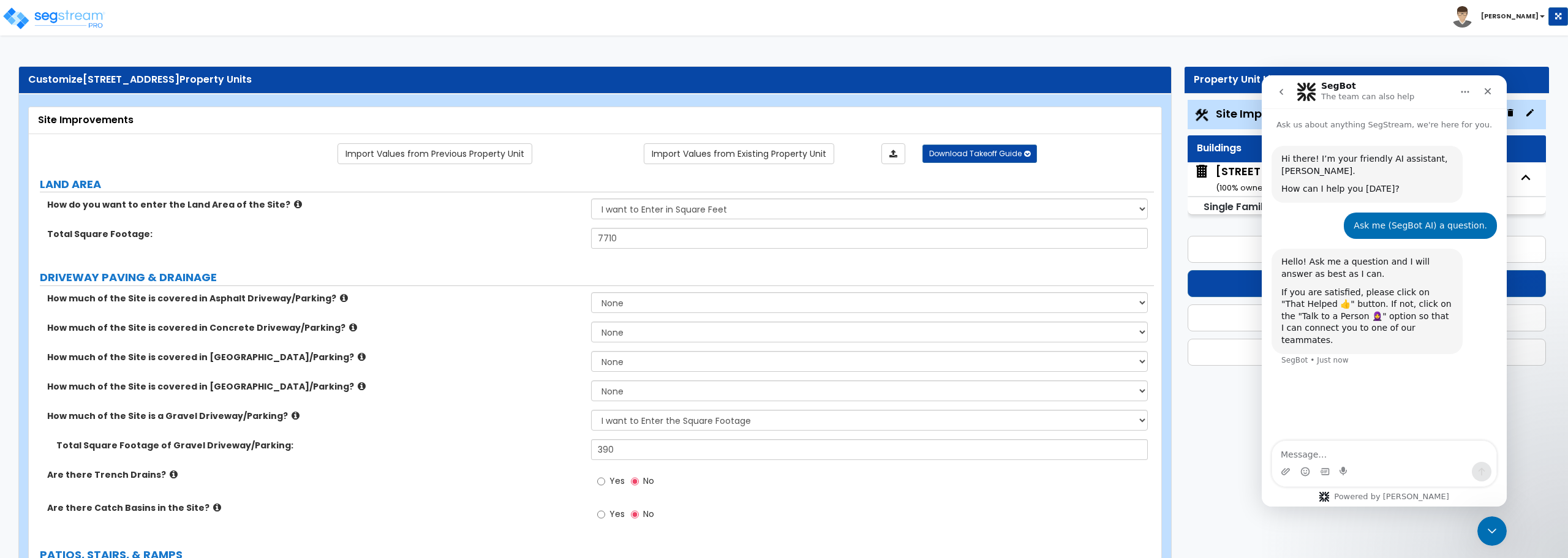
click at [1374, 450] on textarea "Message…" at bounding box center [1384, 452] width 224 height 21
type textarea "How do I add an outbuilding or shed to a property"
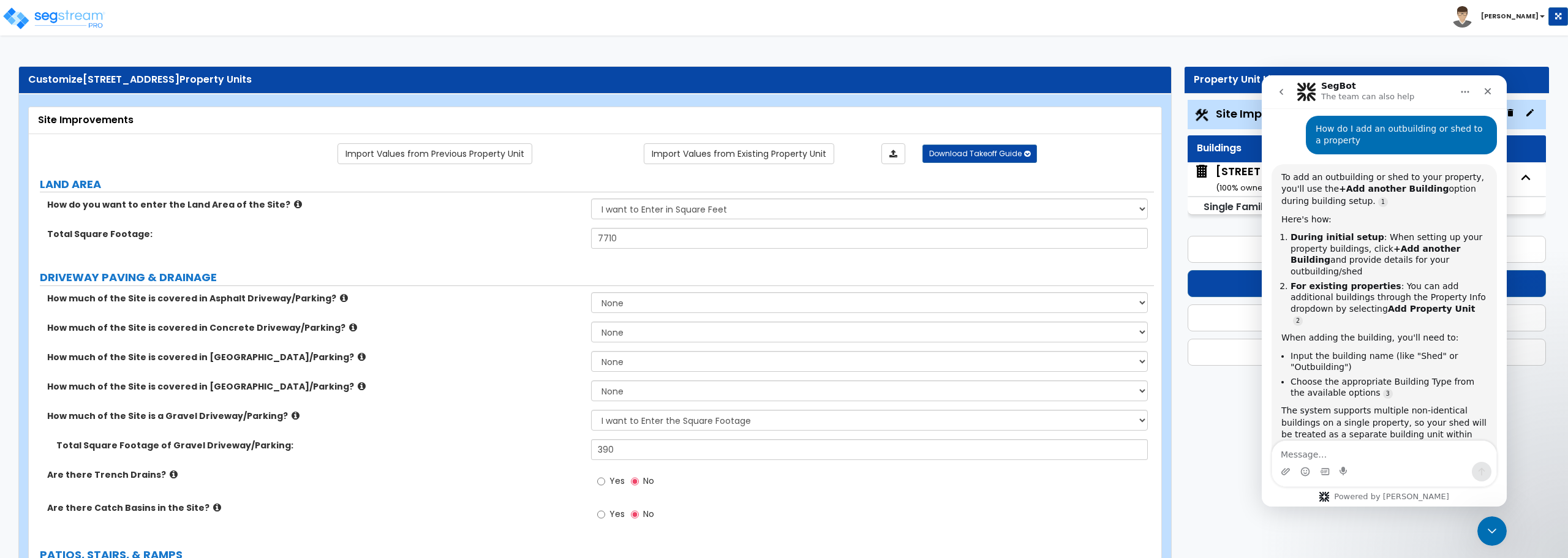
scroll to position [283, 0]
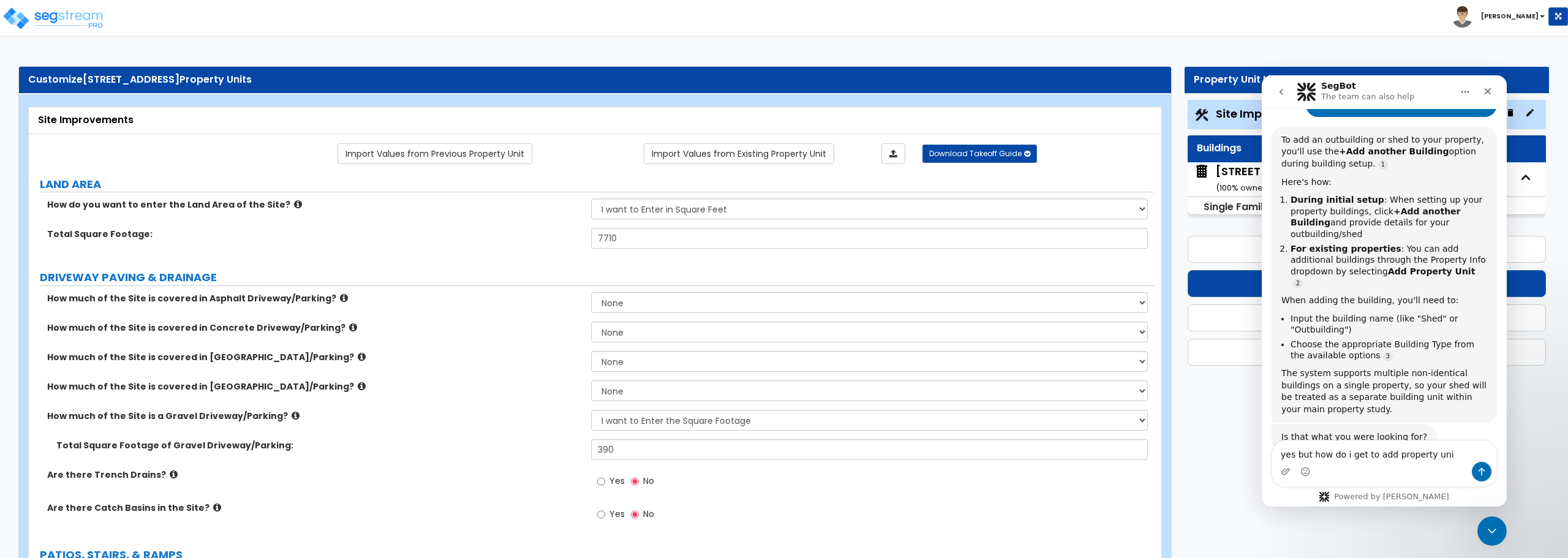
type textarea "yes but how do i get to add property unit"
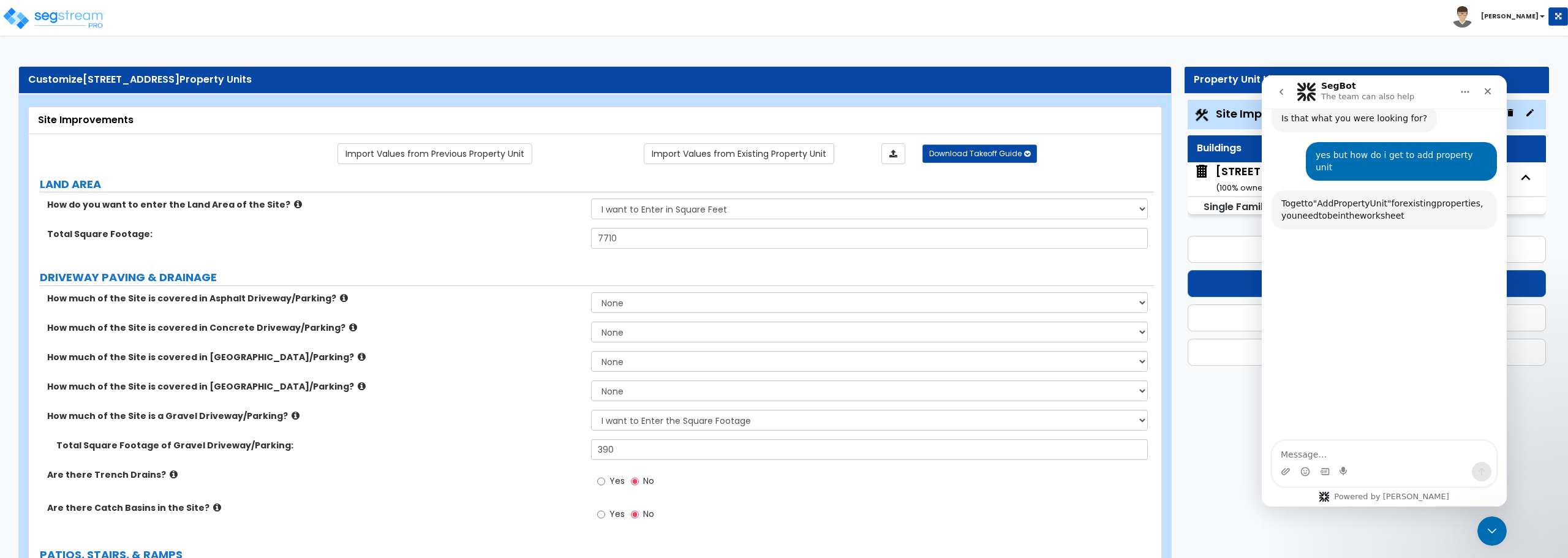
scroll to position [606, 0]
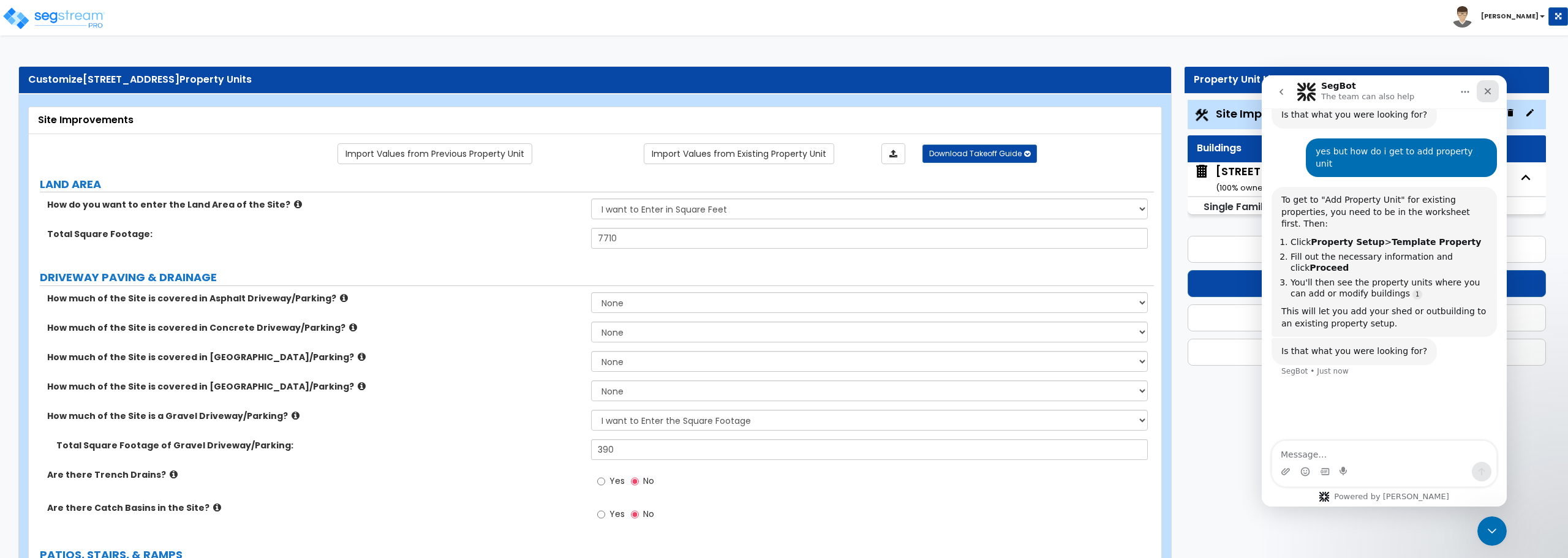
click at [1491, 92] on icon "Close" at bounding box center [1487, 91] width 10 height 10
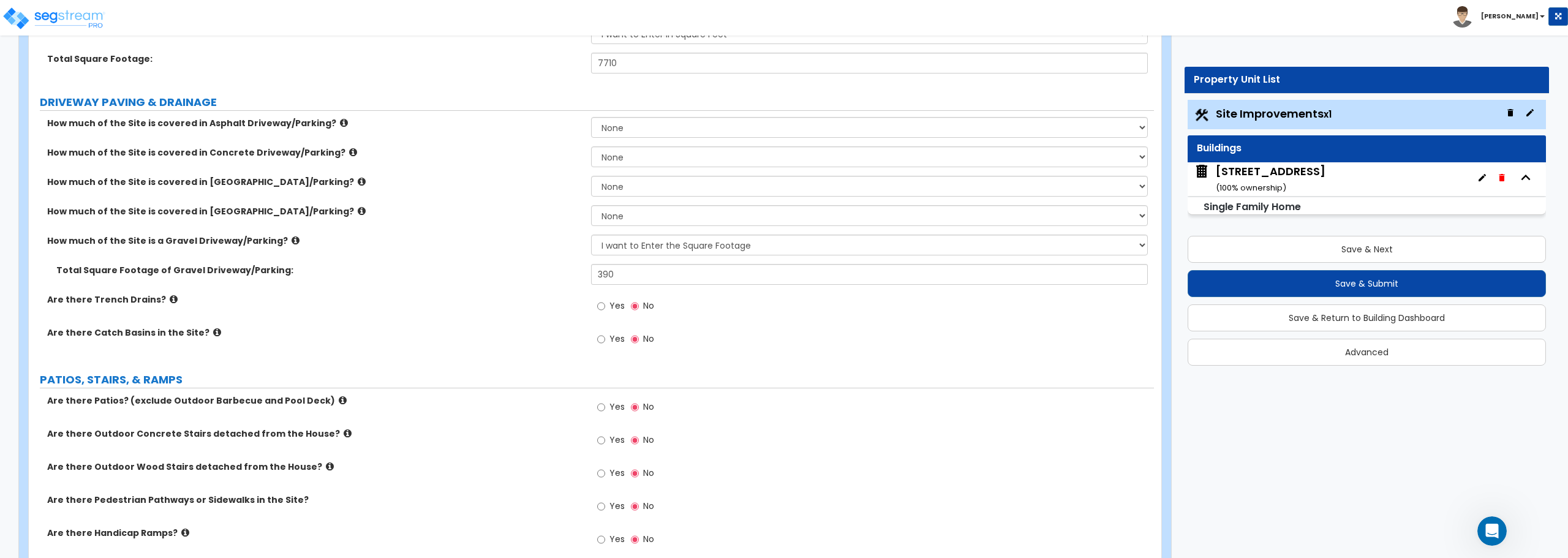
scroll to position [0, 0]
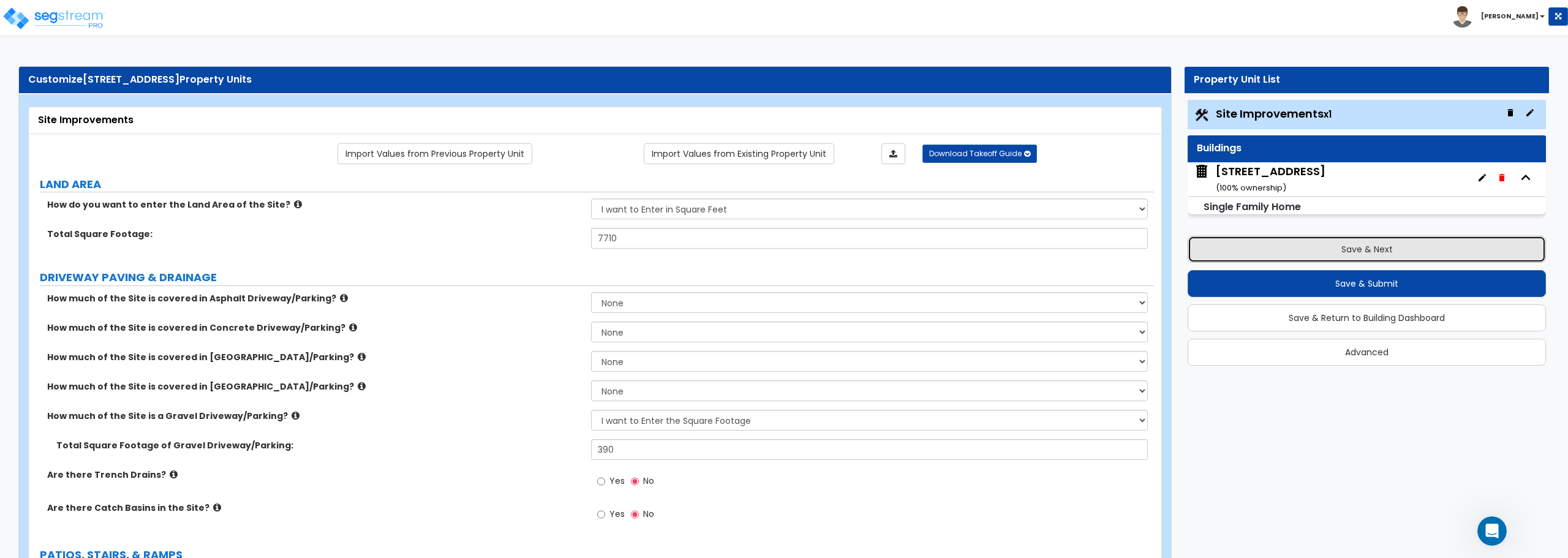
click at [1395, 247] on button "Save & Next" at bounding box center [1367, 249] width 358 height 27
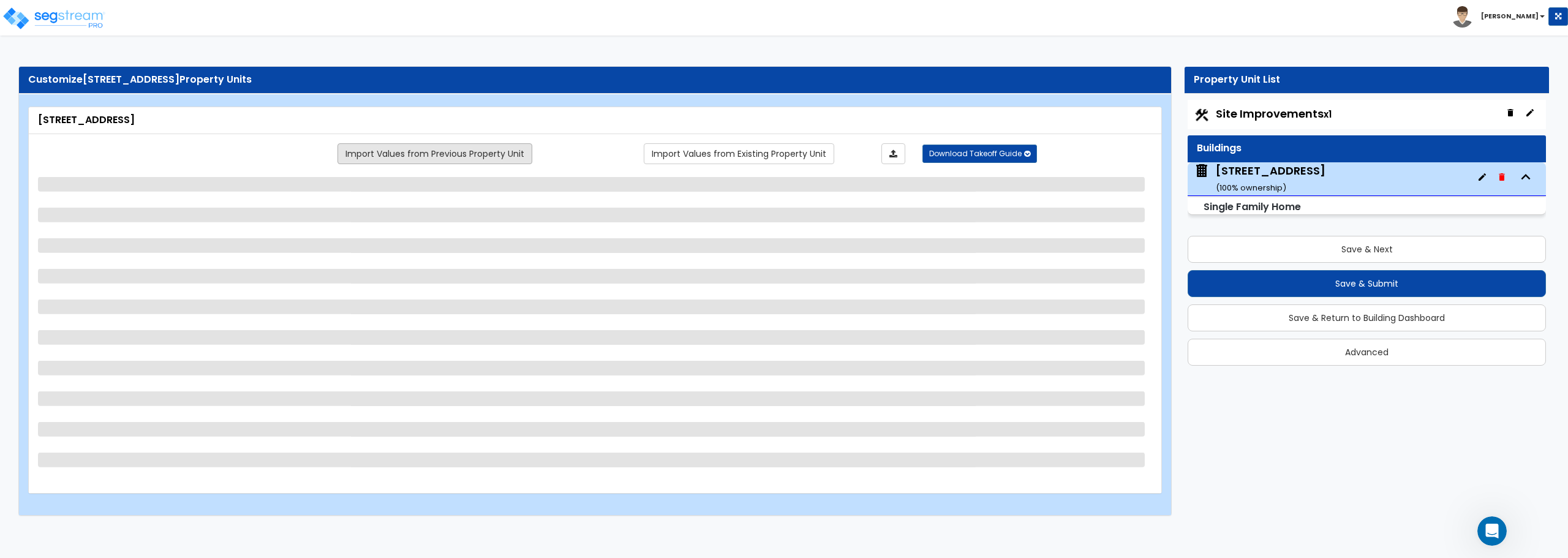
select select "1"
select select "8"
select select "1"
select select "5"
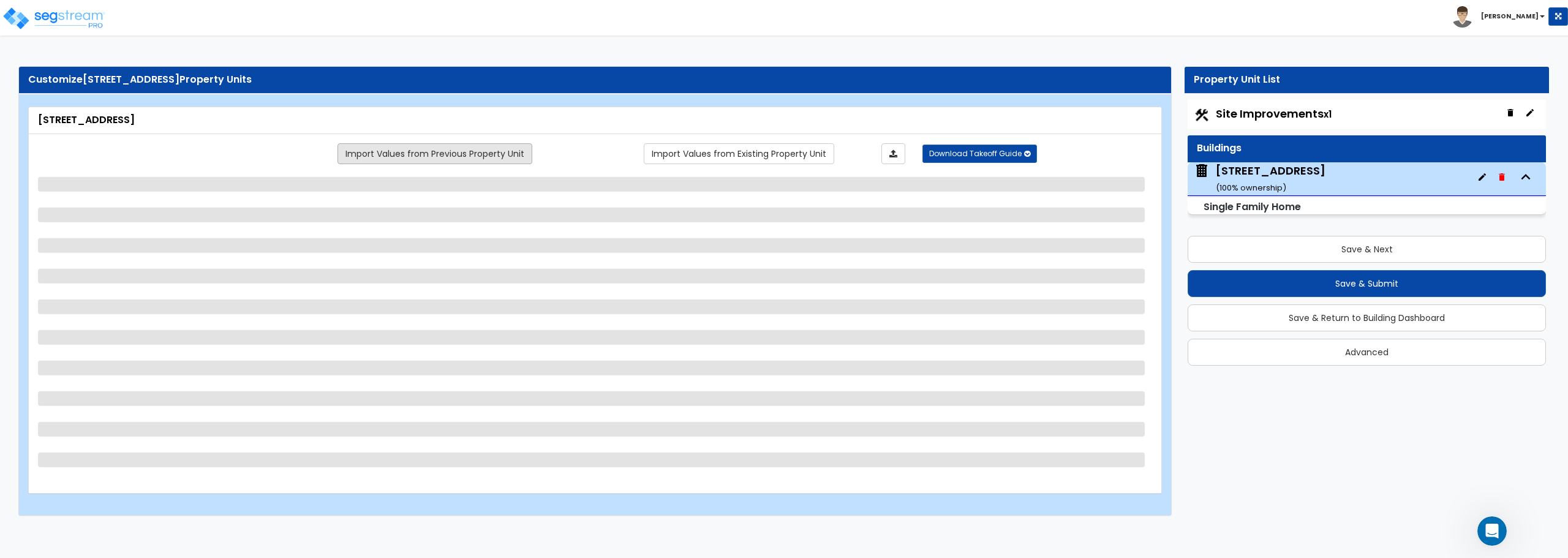
select select "1"
select select "3"
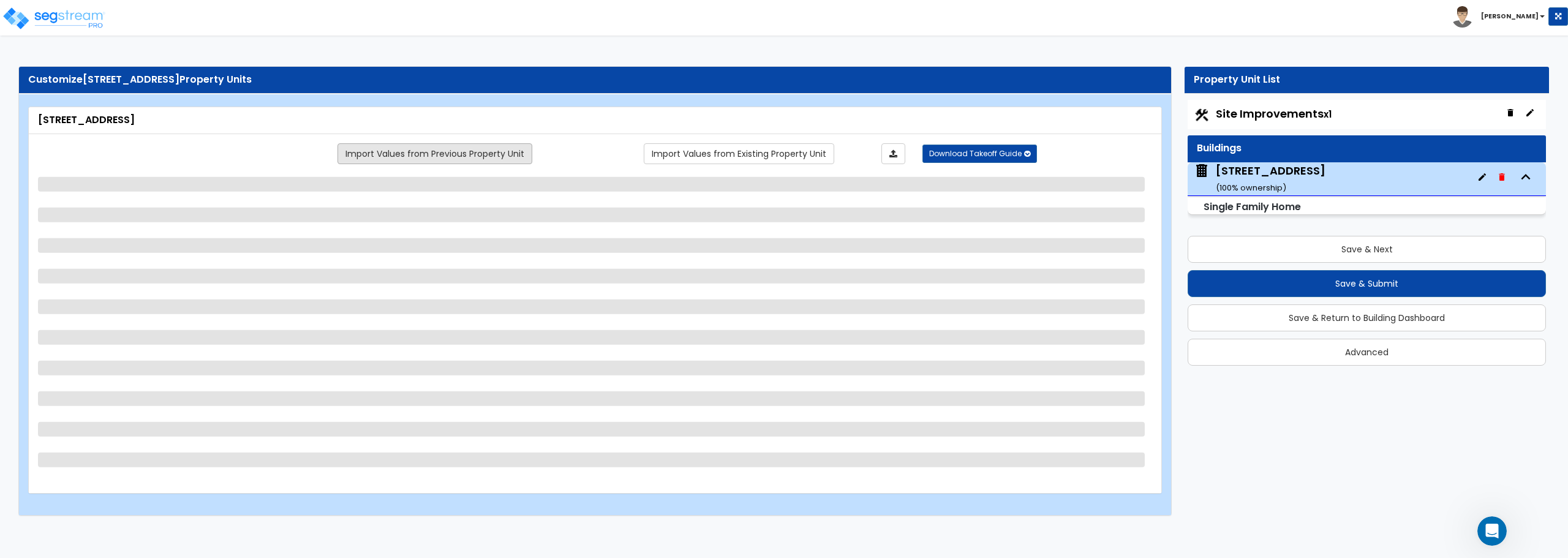
select select "1"
select select "2"
select select "3"
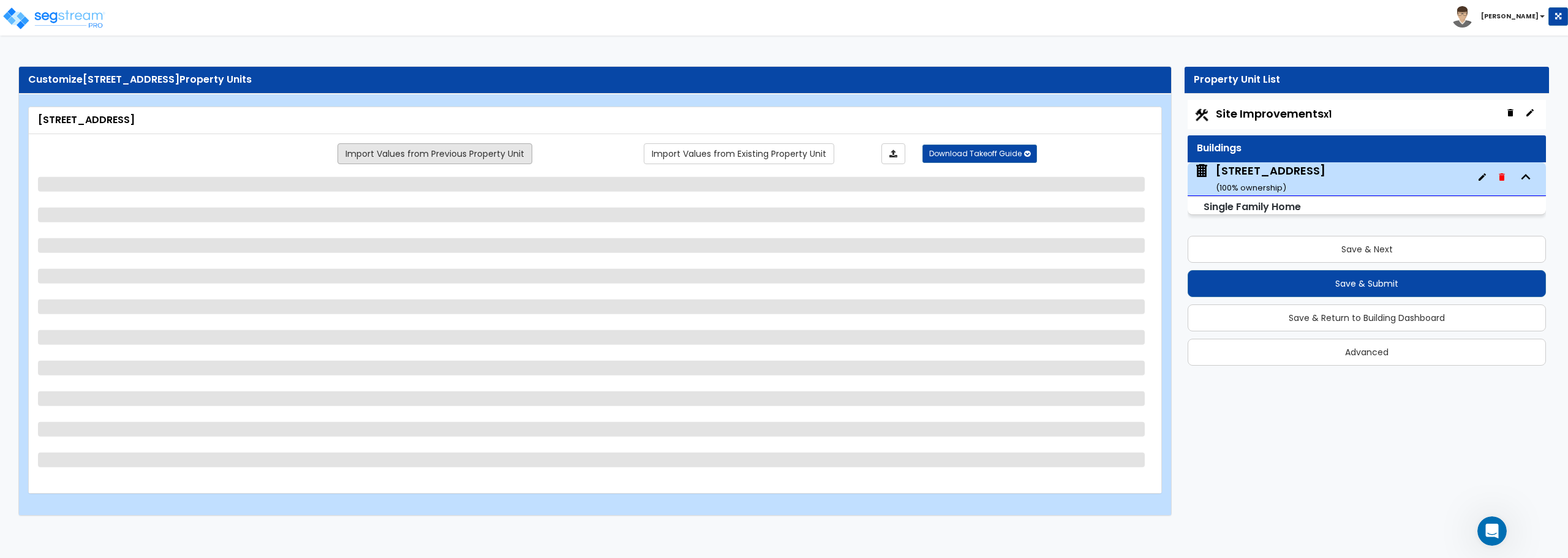
select select "2"
select select "1"
select select "6"
select select "3"
select select "1"
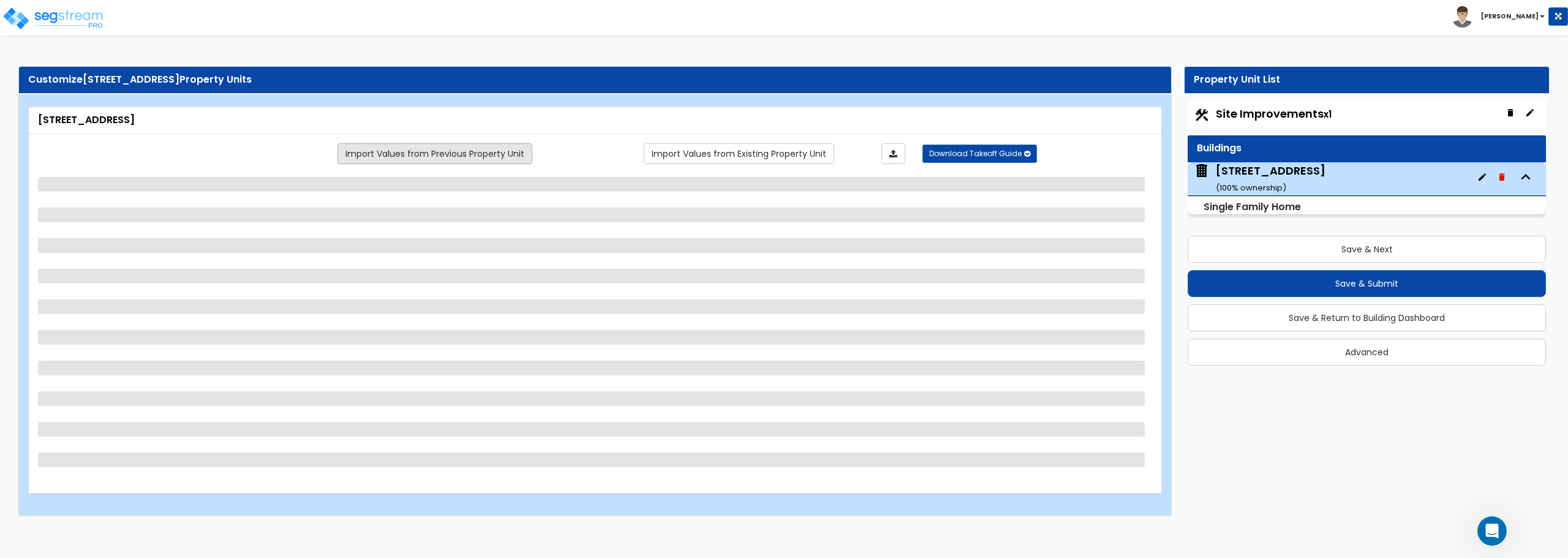
select select "3"
select select "5"
select select "2"
select select "1"
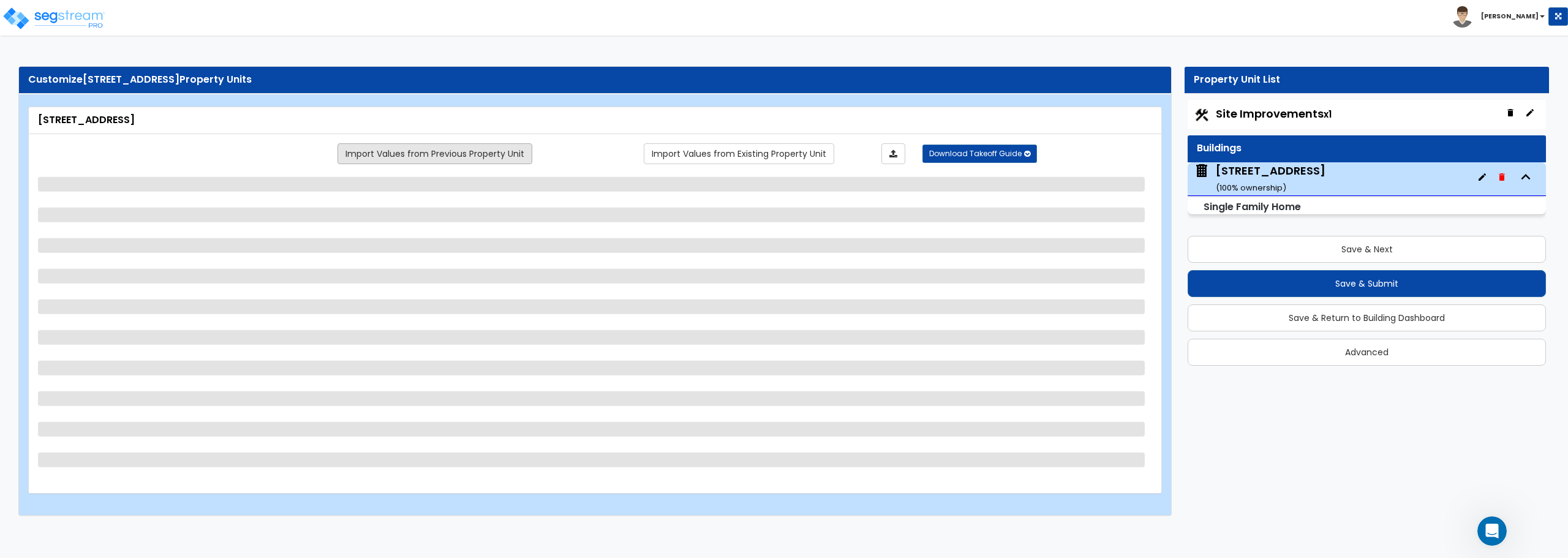
select select "1"
select select "2"
select select "1"
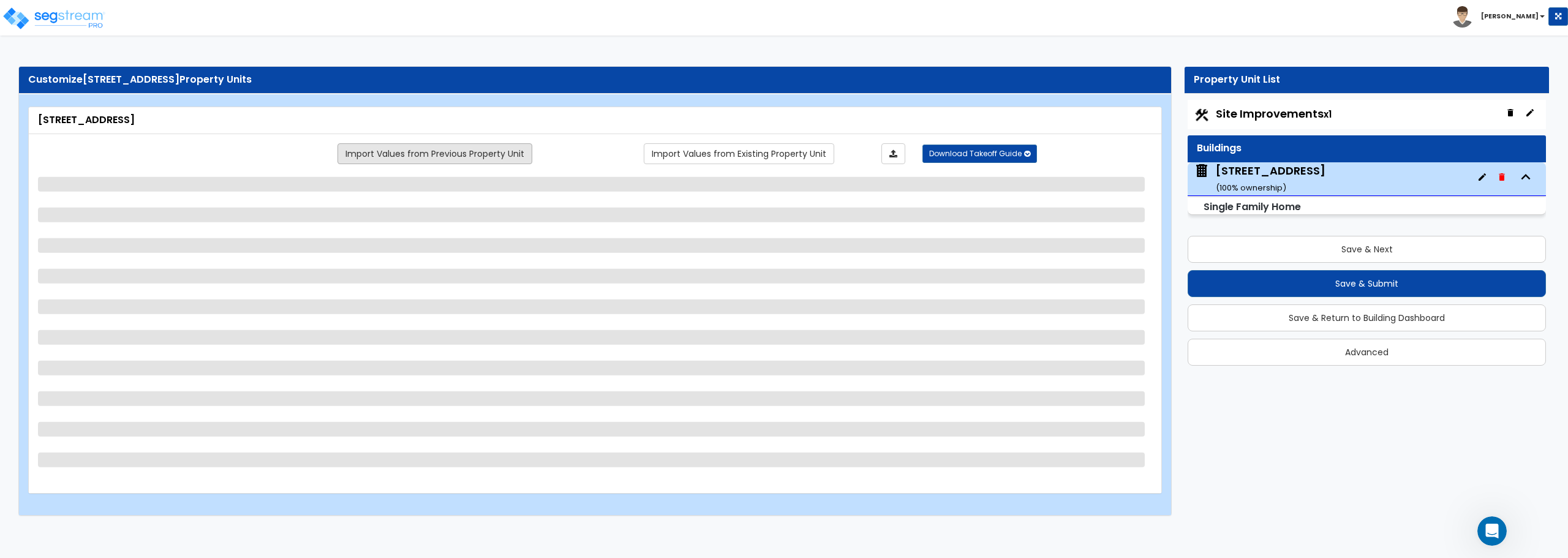
select select "2"
select select "1"
select select "2"
select select "1"
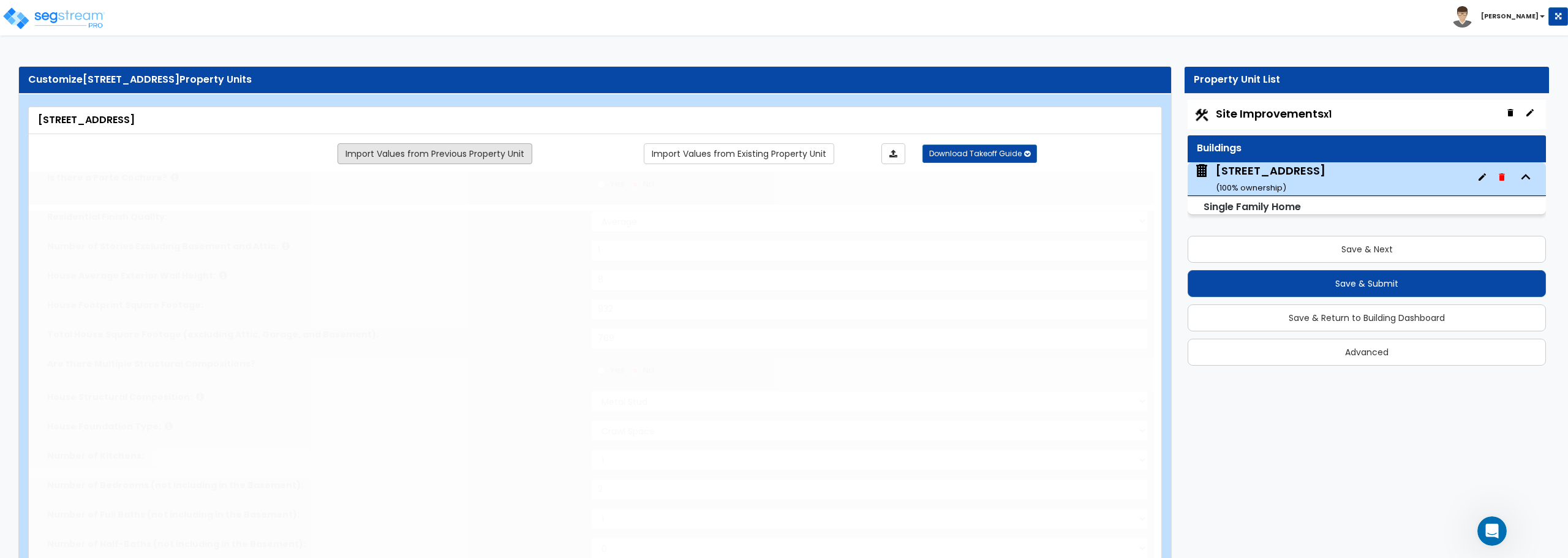
type input "1"
select select "2"
type input "2"
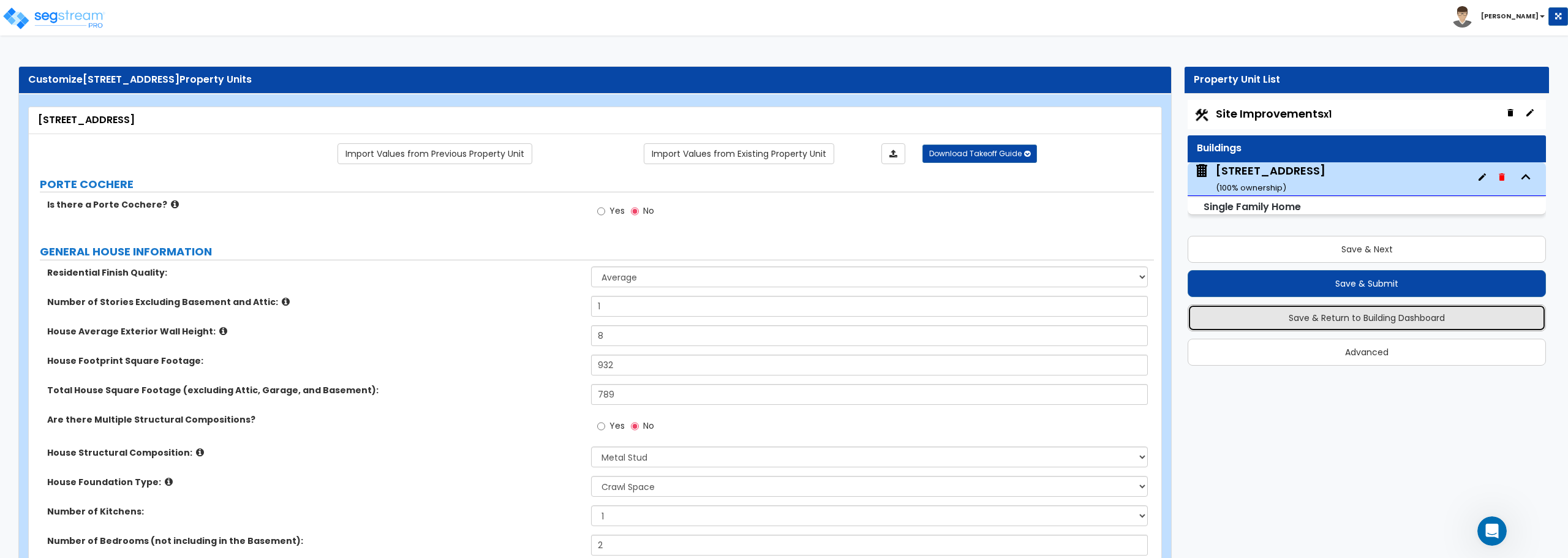
click at [1380, 318] on button "Save & Return to Building Dashboard" at bounding box center [1367, 318] width 358 height 27
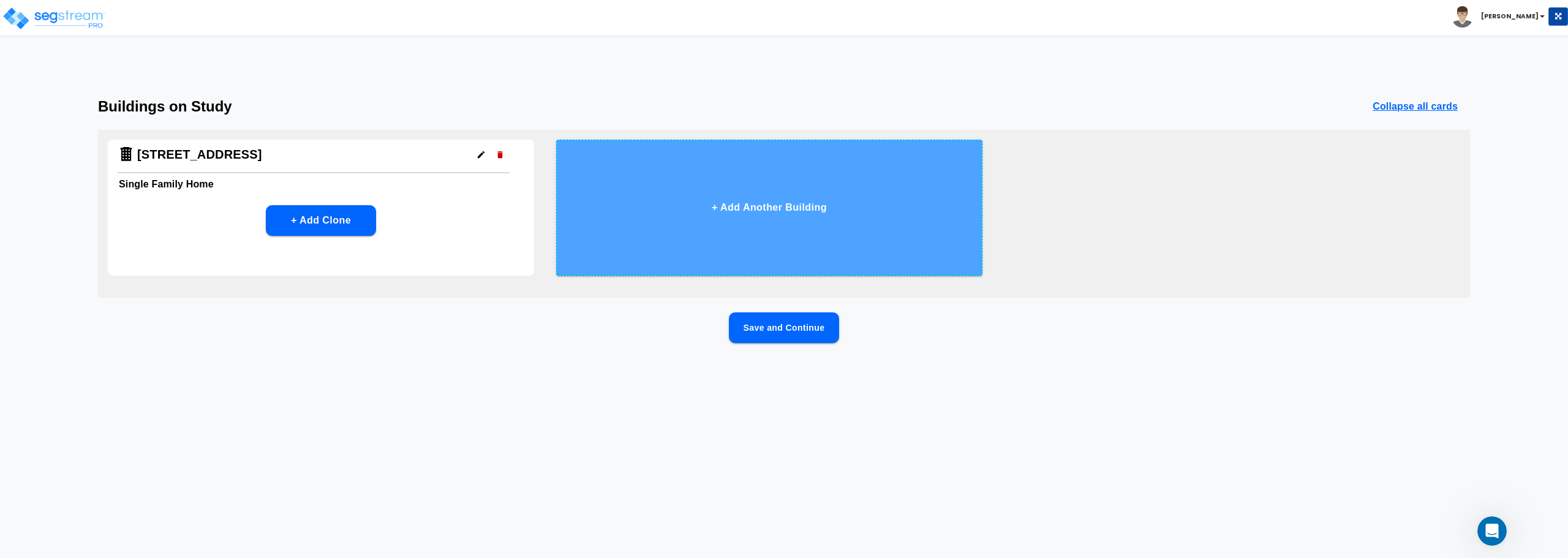
click at [768, 215] on button "+ Add Another Building" at bounding box center [769, 207] width 426 height 136
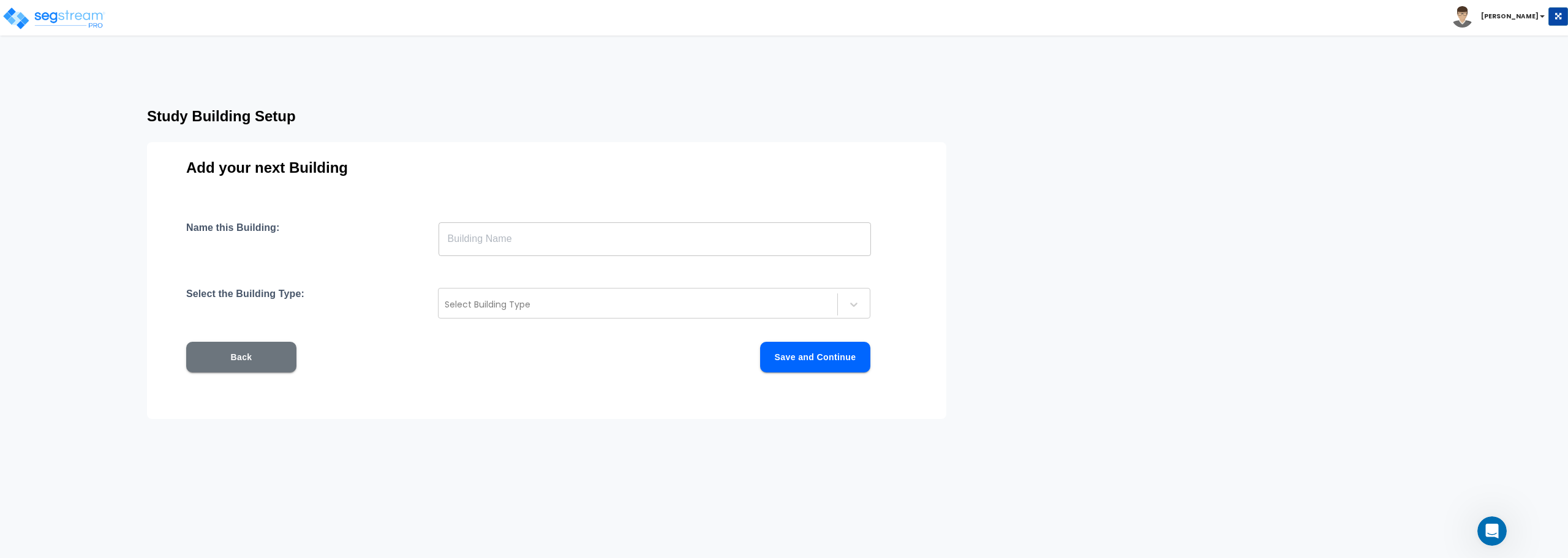
click at [528, 241] on input "text" at bounding box center [655, 239] width 432 height 35
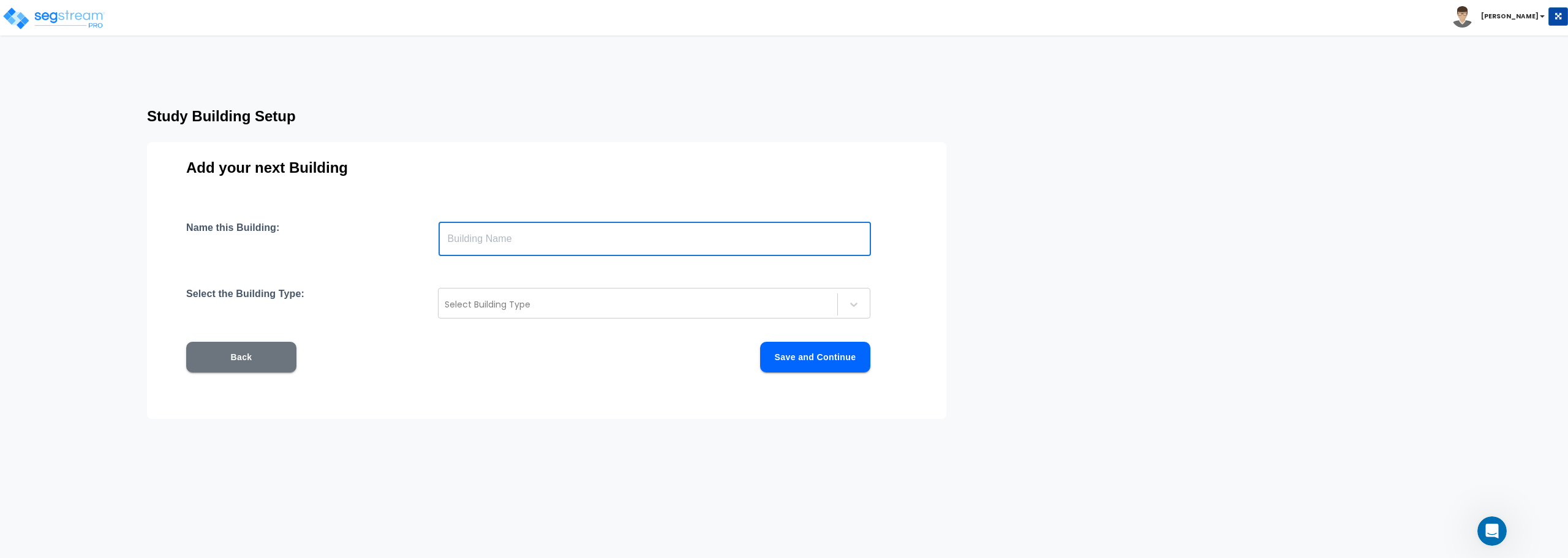
click at [528, 241] on input "text" at bounding box center [655, 239] width 432 height 35
type input "Outbuilding"
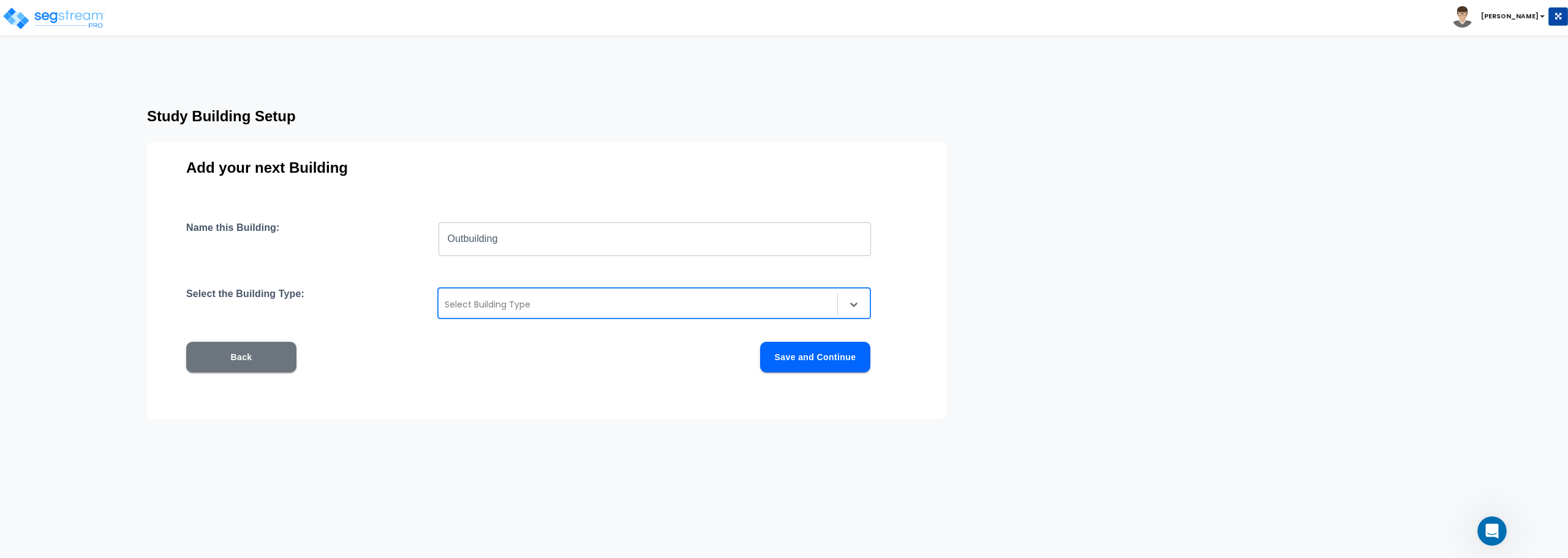
click at [833, 302] on div "Select Building Type" at bounding box center [638, 304] width 399 height 20
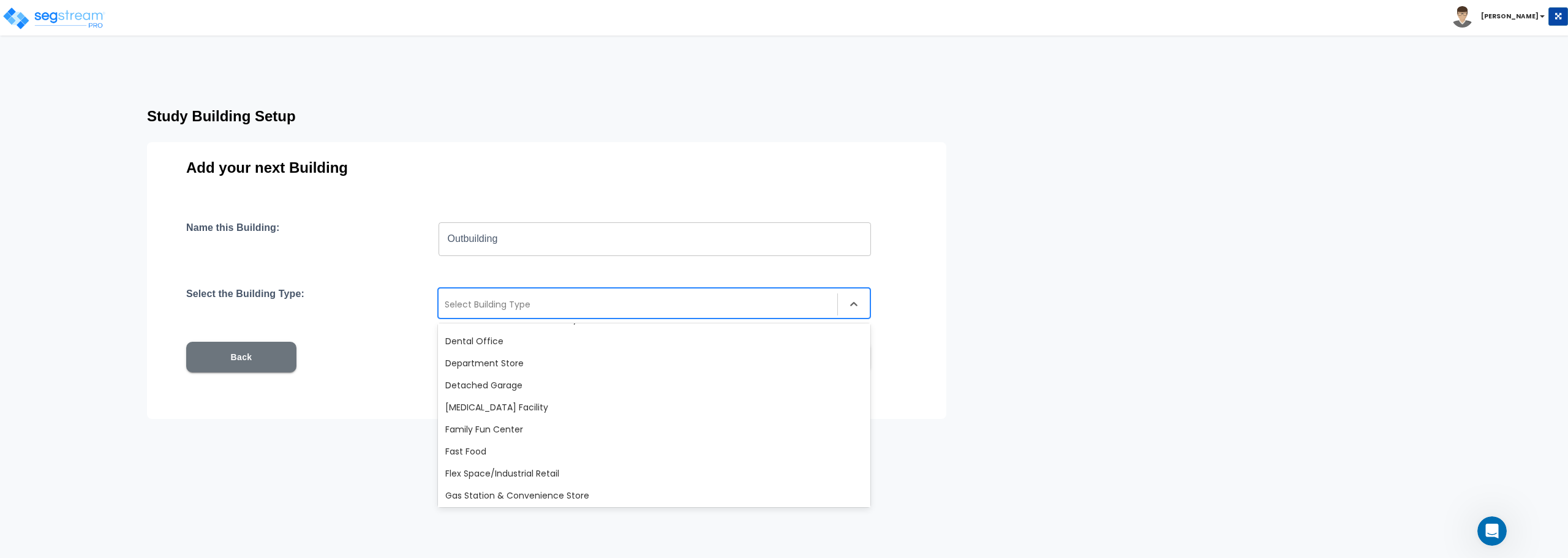
scroll to position [368, 0]
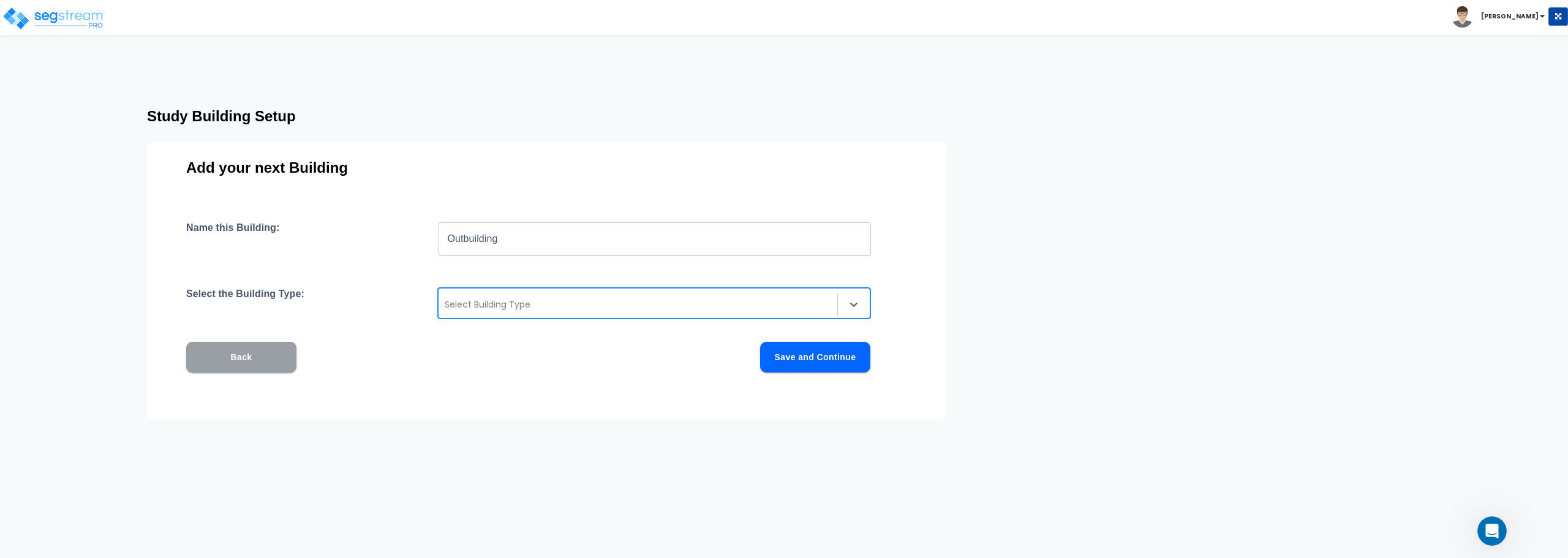
click at [272, 348] on button "Back" at bounding box center [240, 357] width 110 height 31
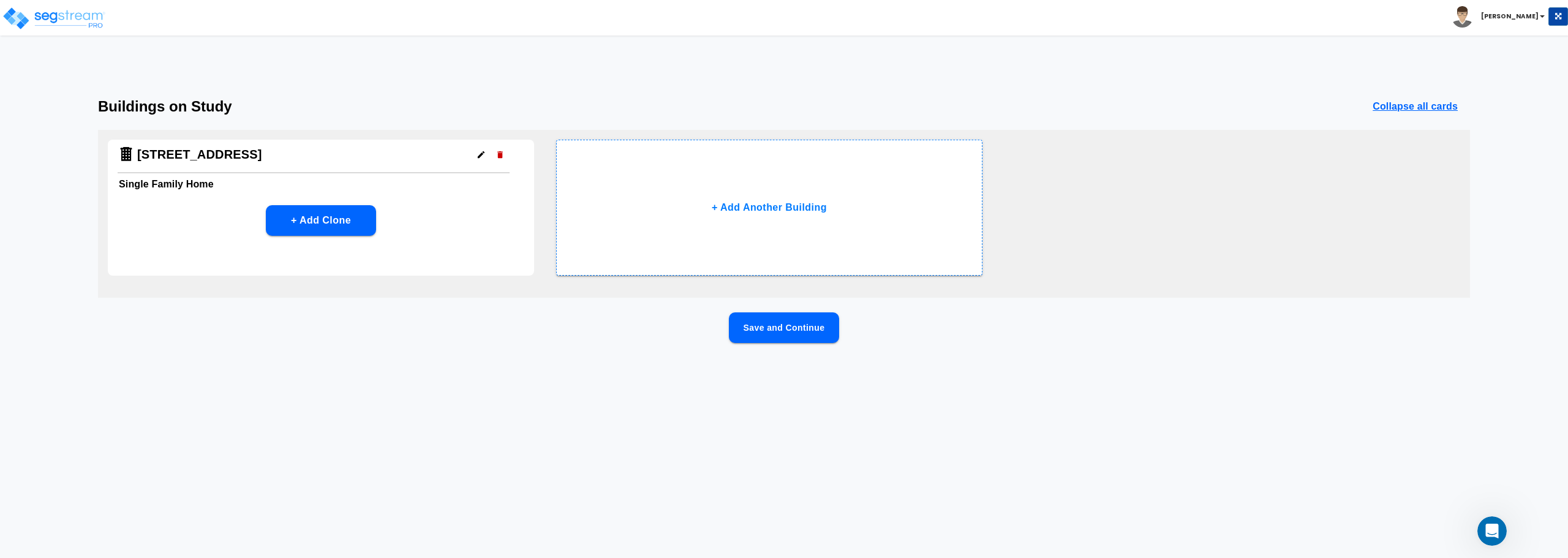
click at [482, 154] on icon "button" at bounding box center [481, 154] width 7 height 7
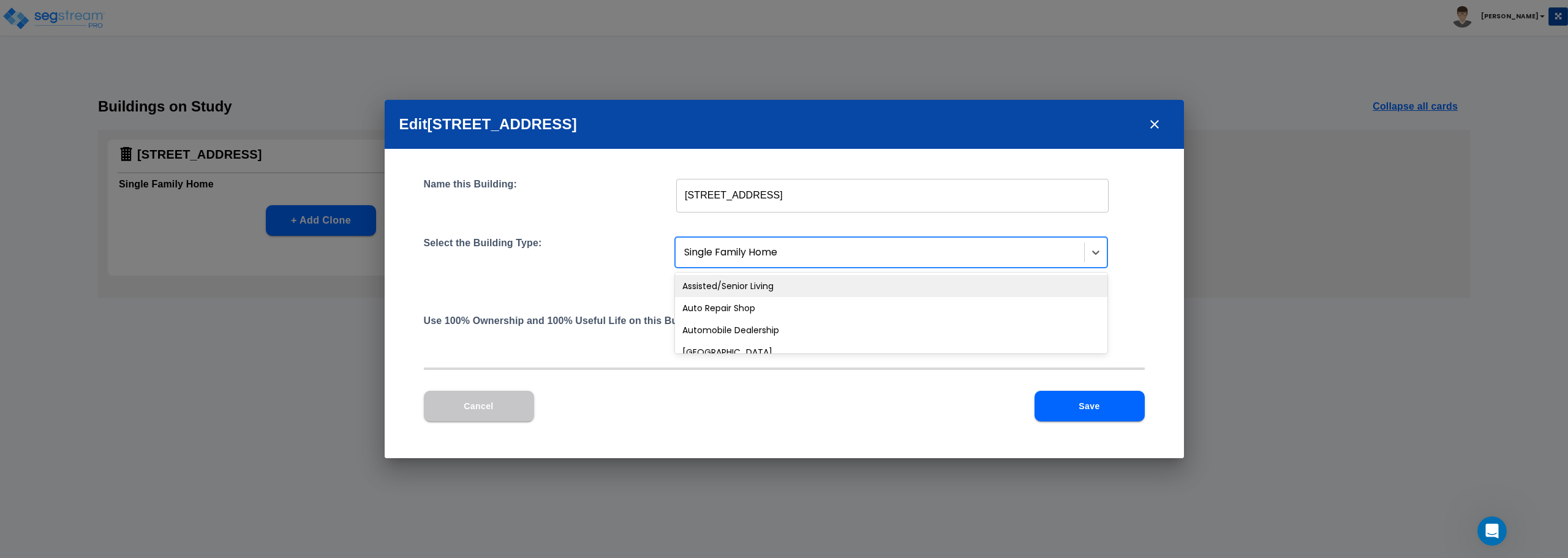
click at [813, 258] on div at bounding box center [881, 252] width 394 height 16
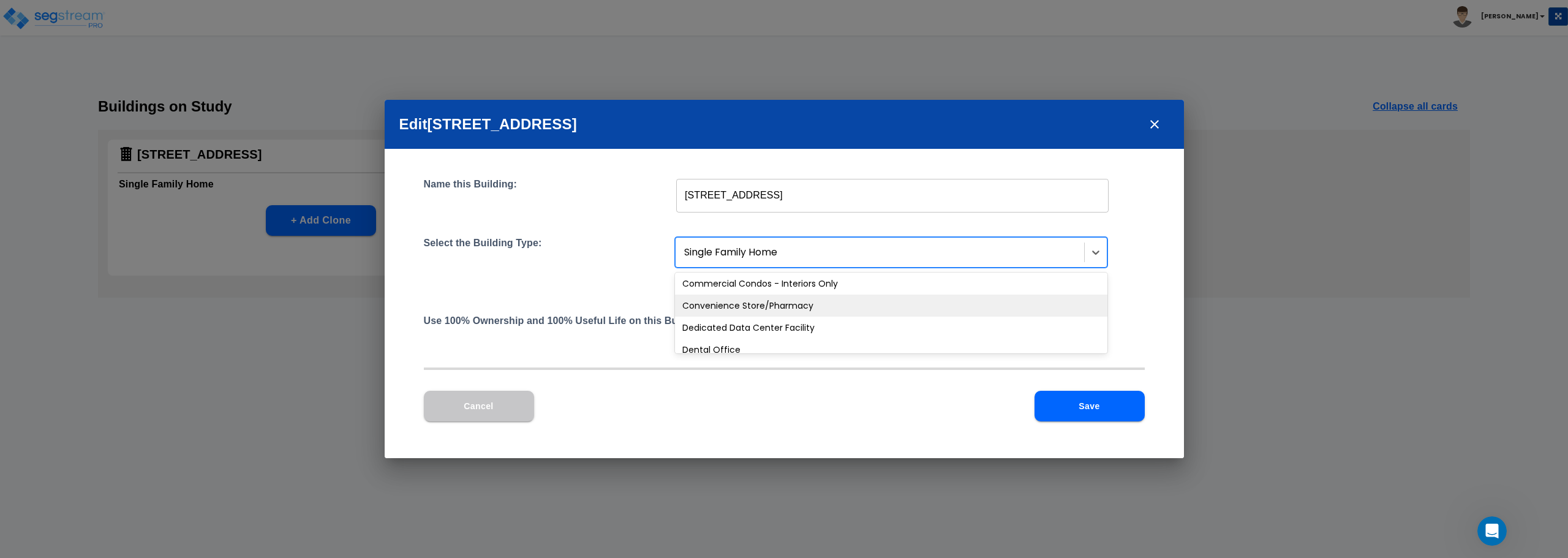
scroll to position [0, 0]
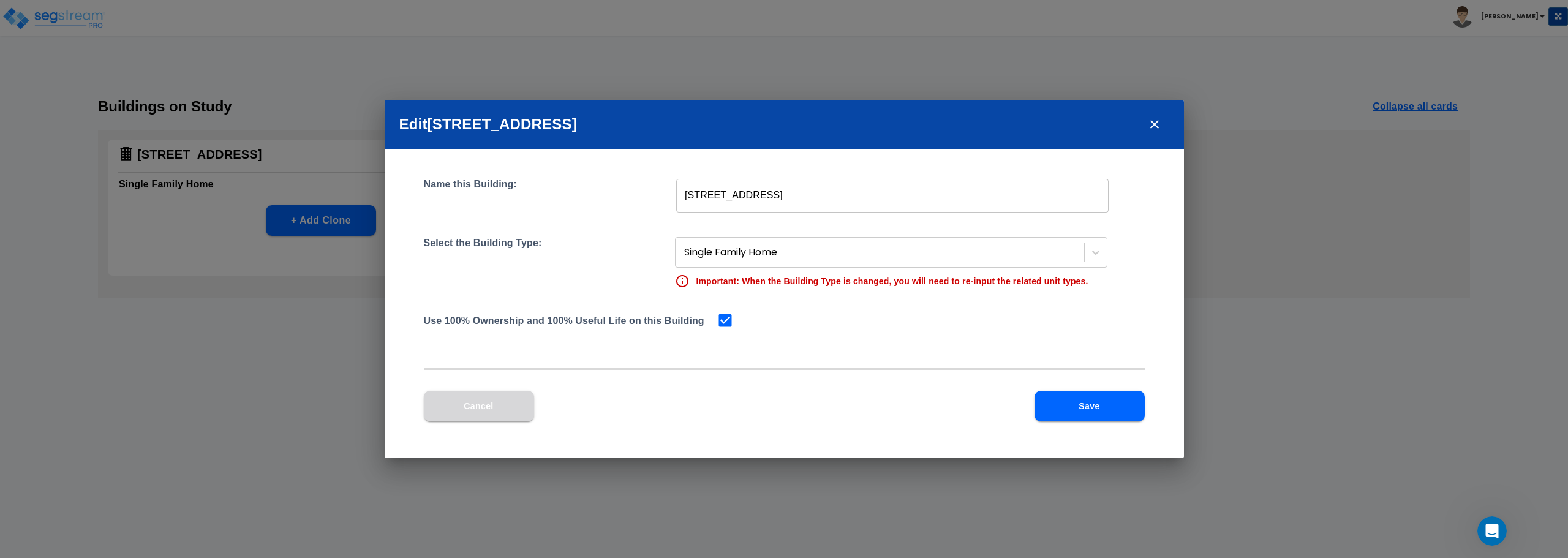
click at [454, 403] on button "Cancel" at bounding box center [479, 407] width 110 height 31
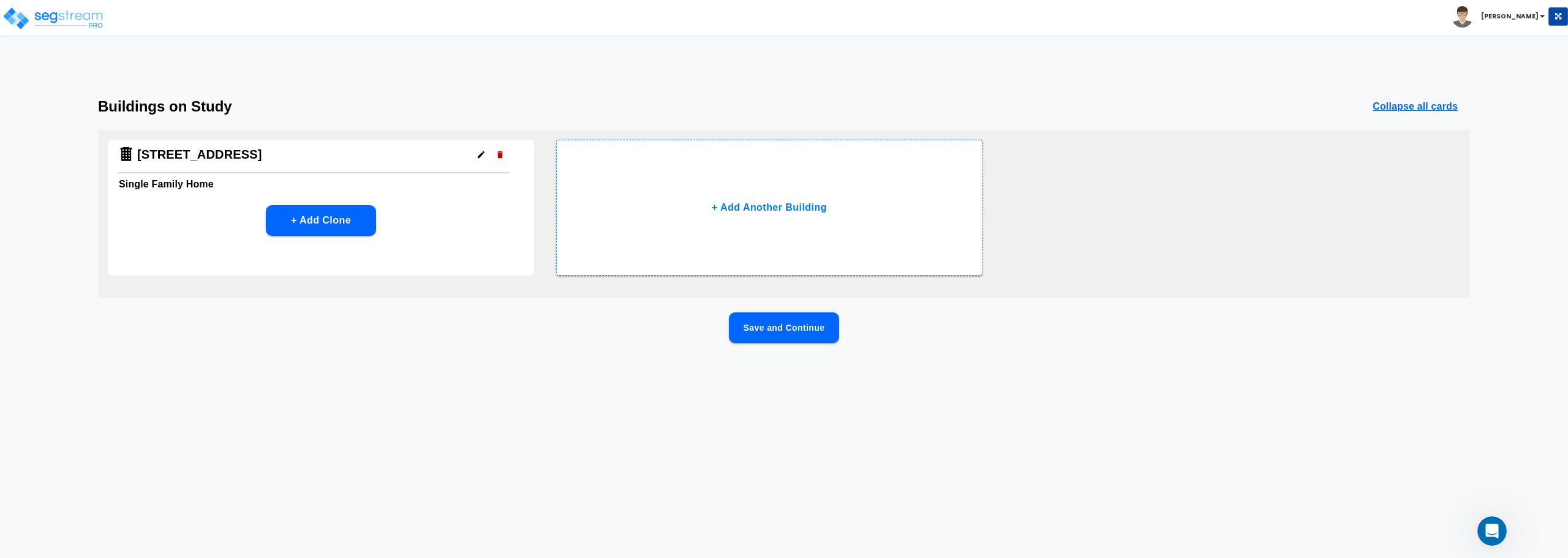
click at [183, 161] on h4 "[STREET_ADDRESS]" at bounding box center [199, 154] width 125 height 16
click at [805, 338] on button "Save and Continue" at bounding box center [783, 328] width 110 height 31
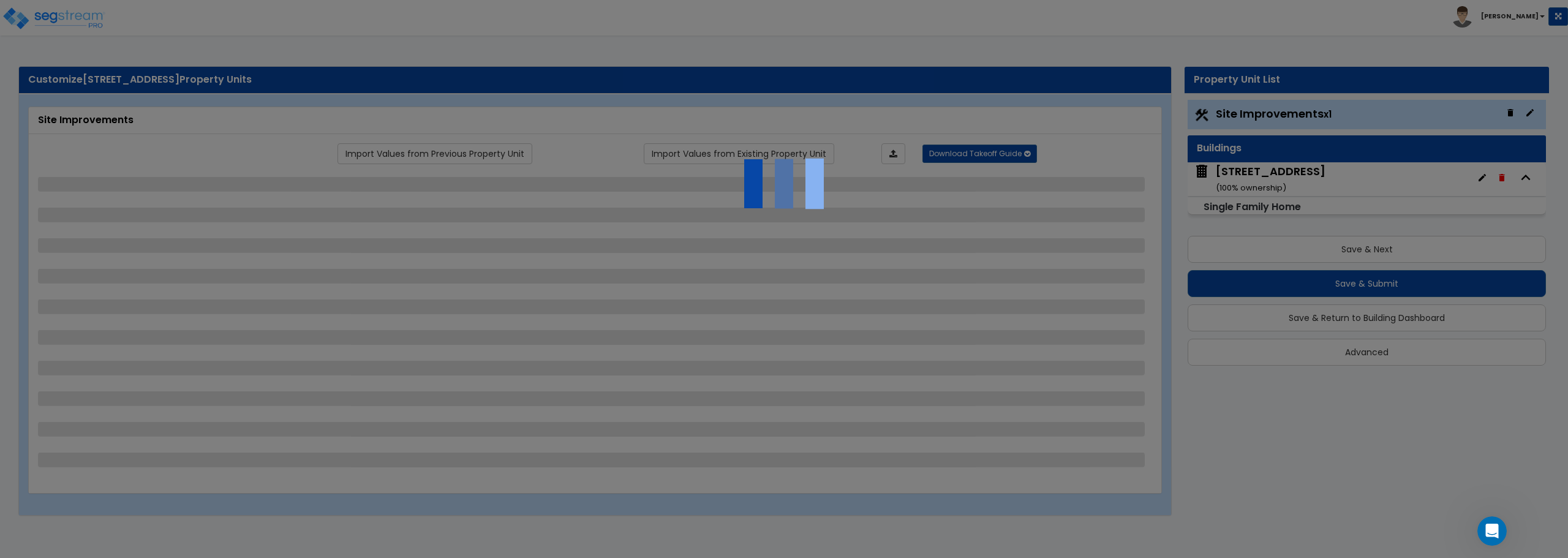
select select "2"
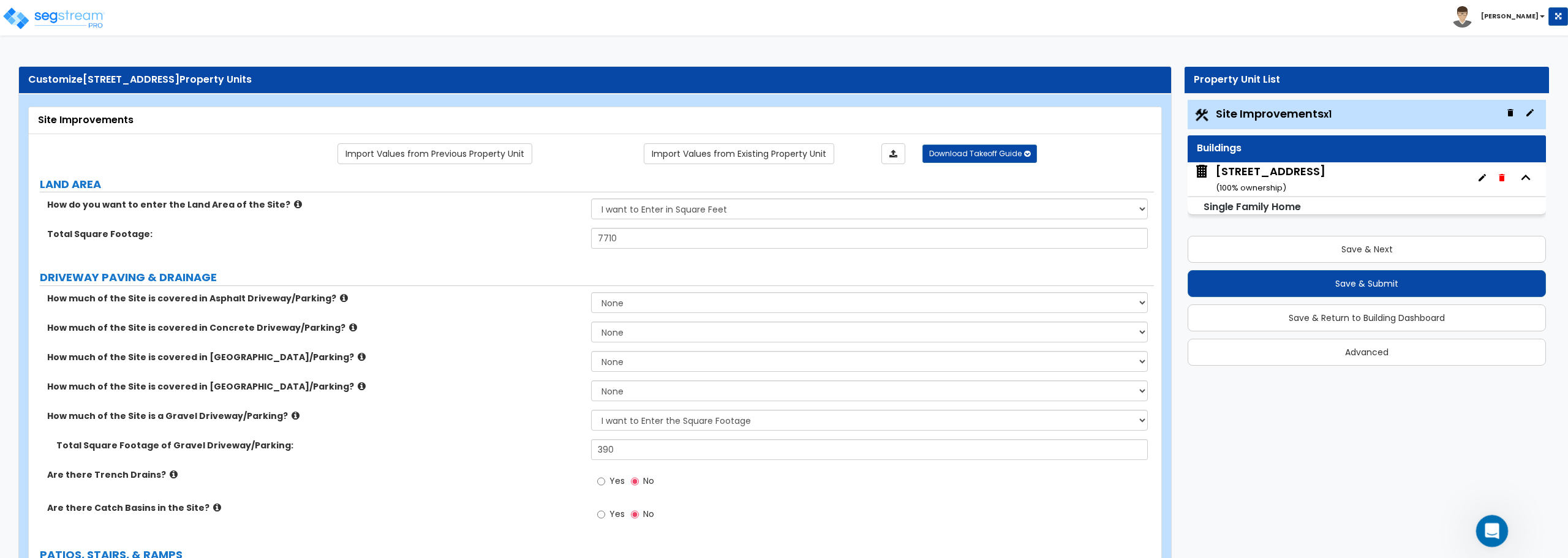
click at [1499, 522] on div "Open Intercom Messenger" at bounding box center [1490, 529] width 41 height 41
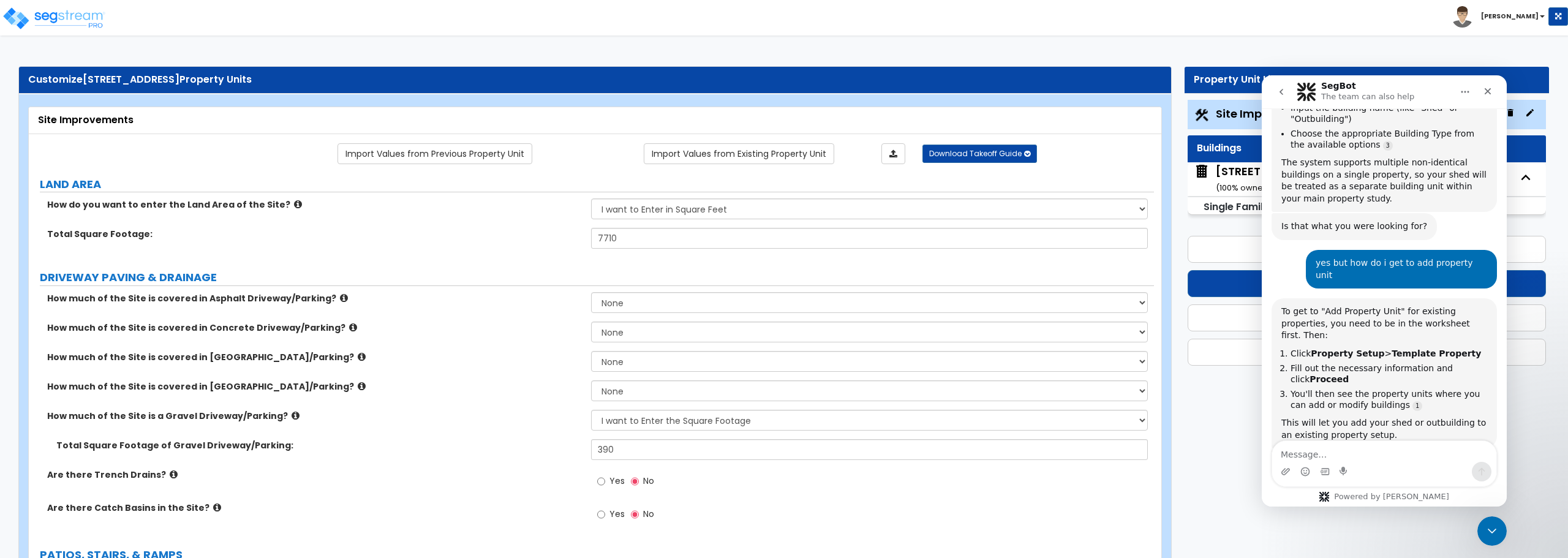
scroll to position [499, 0]
click at [1342, 455] on textarea "Message…" at bounding box center [1384, 452] width 224 height 21
type textarea "where is property set up"
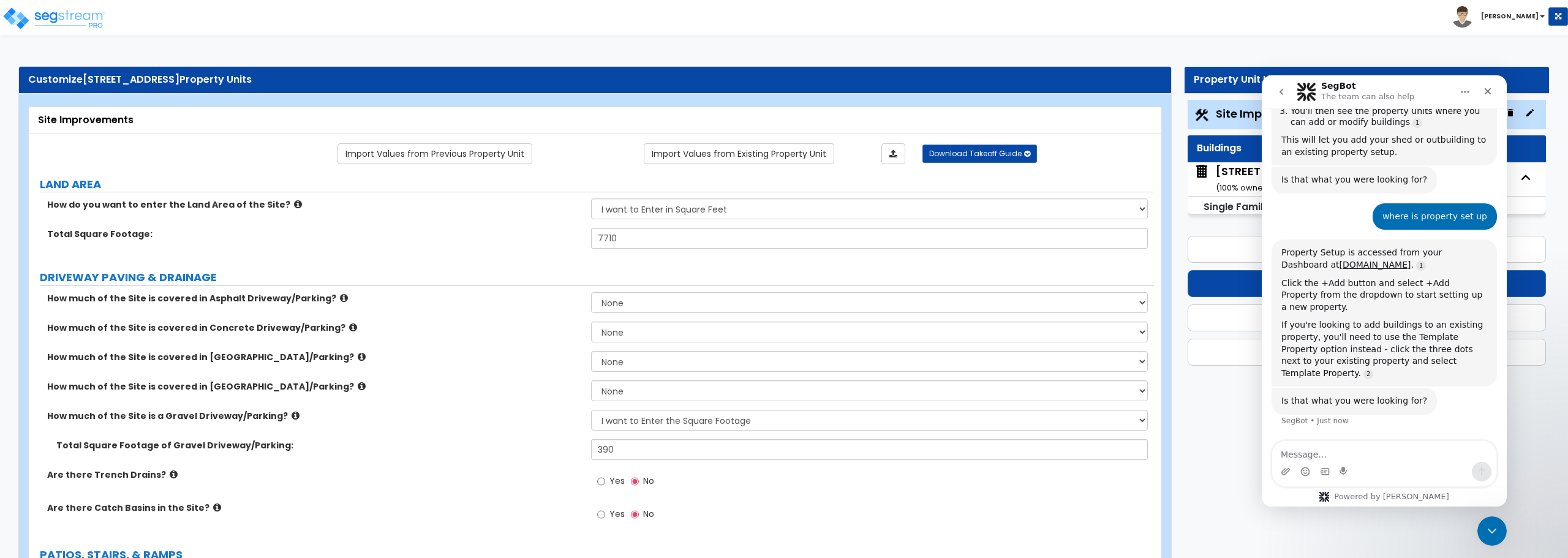
scroll to position [757, 0]
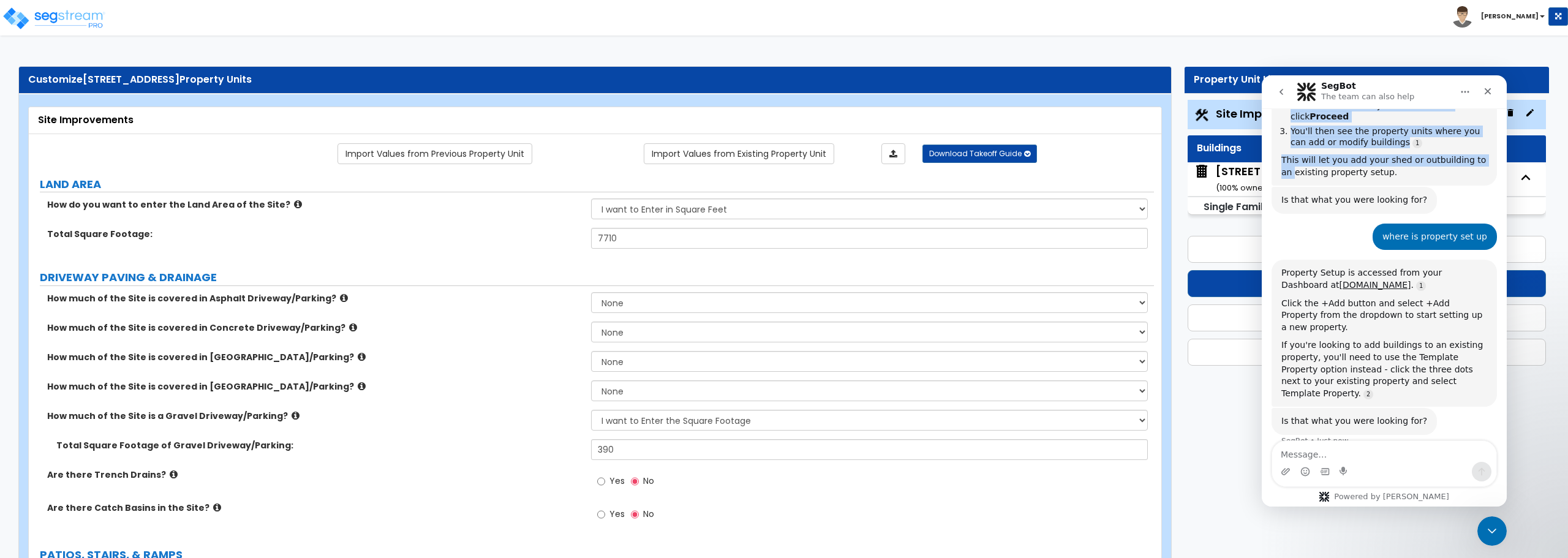
drag, startPoint x: 1437, startPoint y: 92, endPoint x: 2505, endPoint y: 221, distance: 1075.8
click at [1262, 125] on html "SegBot The team can also help Ask us about anything SegStream, we're here for y…" at bounding box center [1384, 291] width 245 height 432
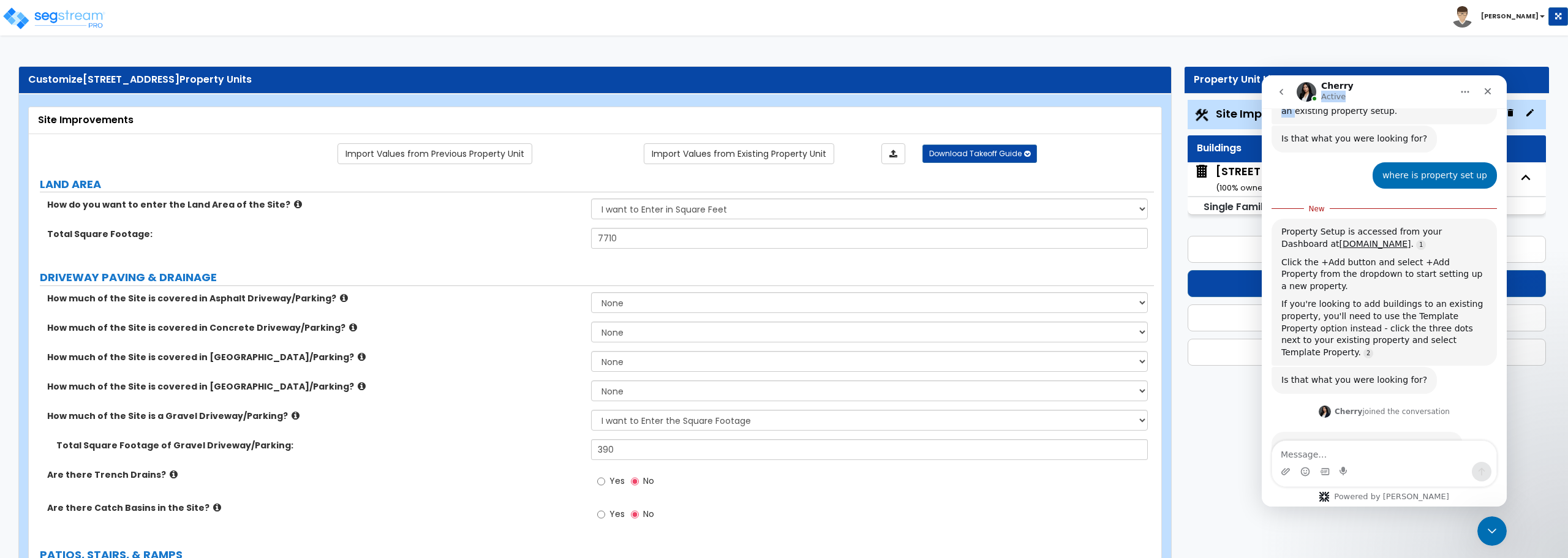
scroll to position [852, 0]
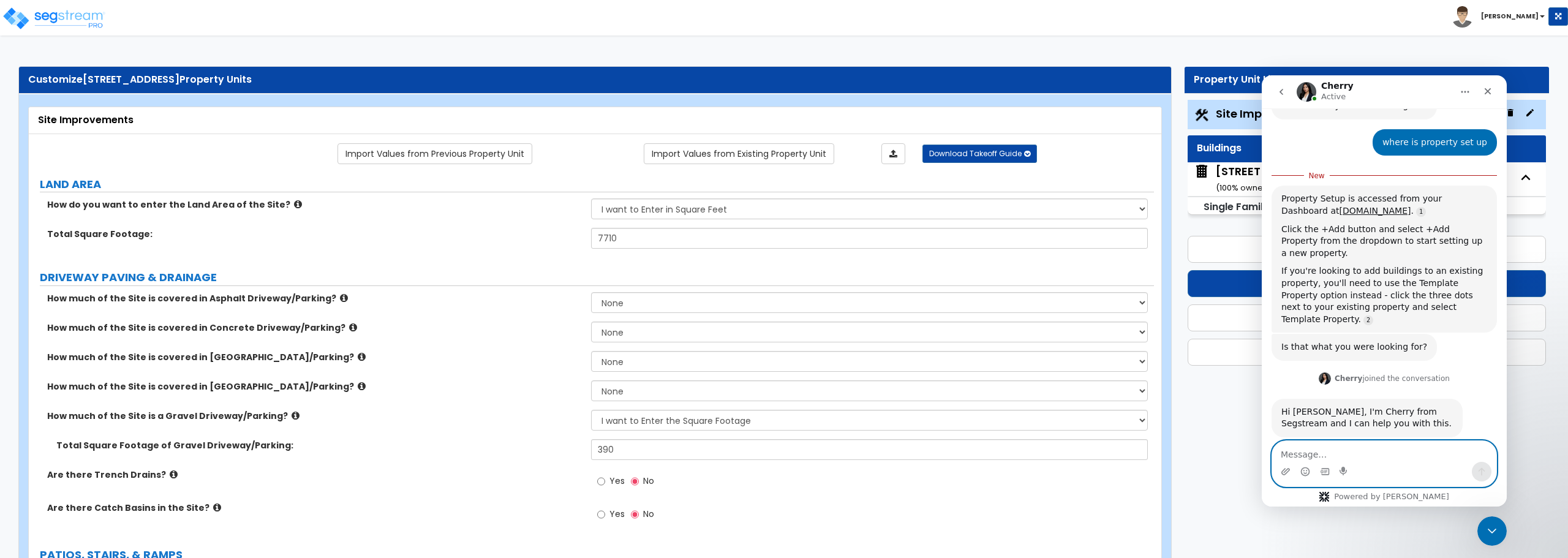
click at [1306, 453] on textarea "Message…" at bounding box center [1384, 452] width 224 height 21
type textarea "that would be great"
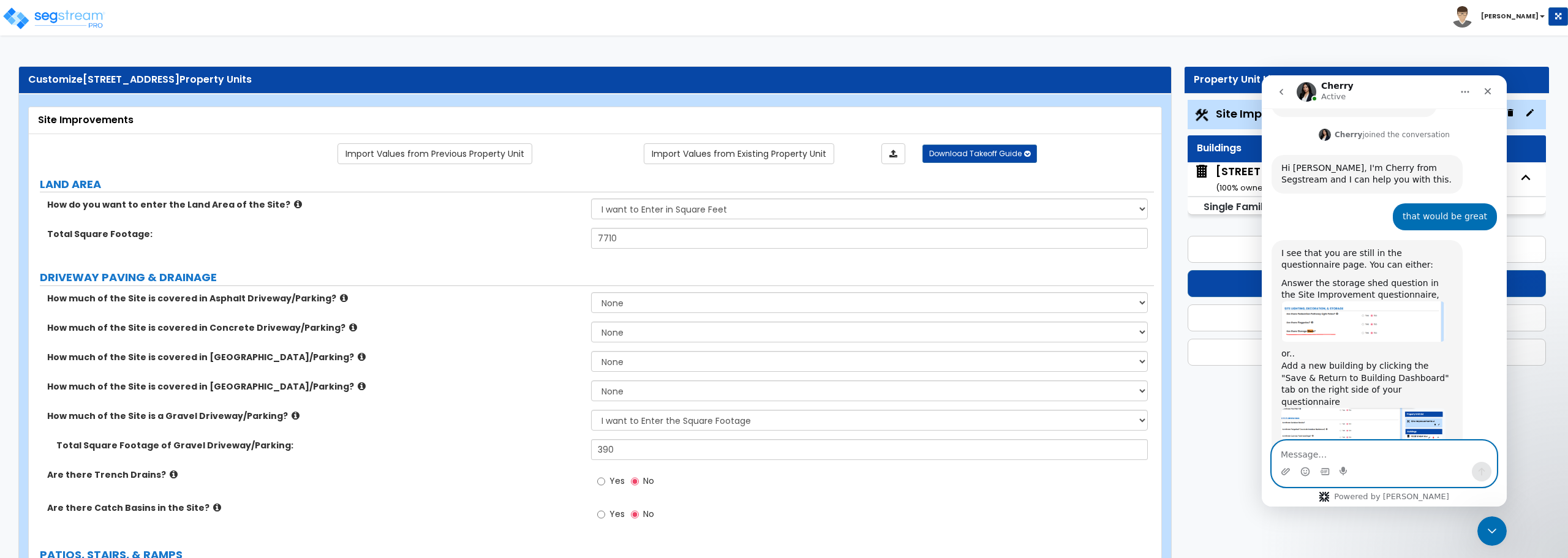
scroll to position [1081, 0]
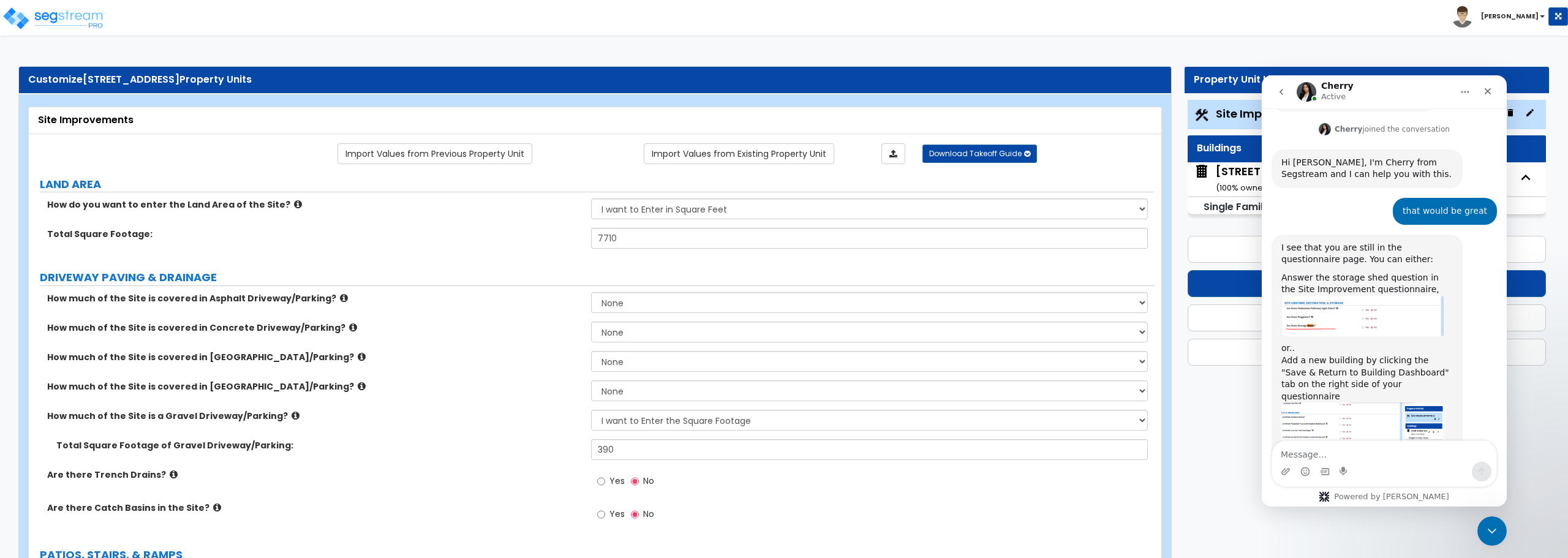
click at [1323, 296] on img "Cherry says…" at bounding box center [1363, 316] width 164 height 41
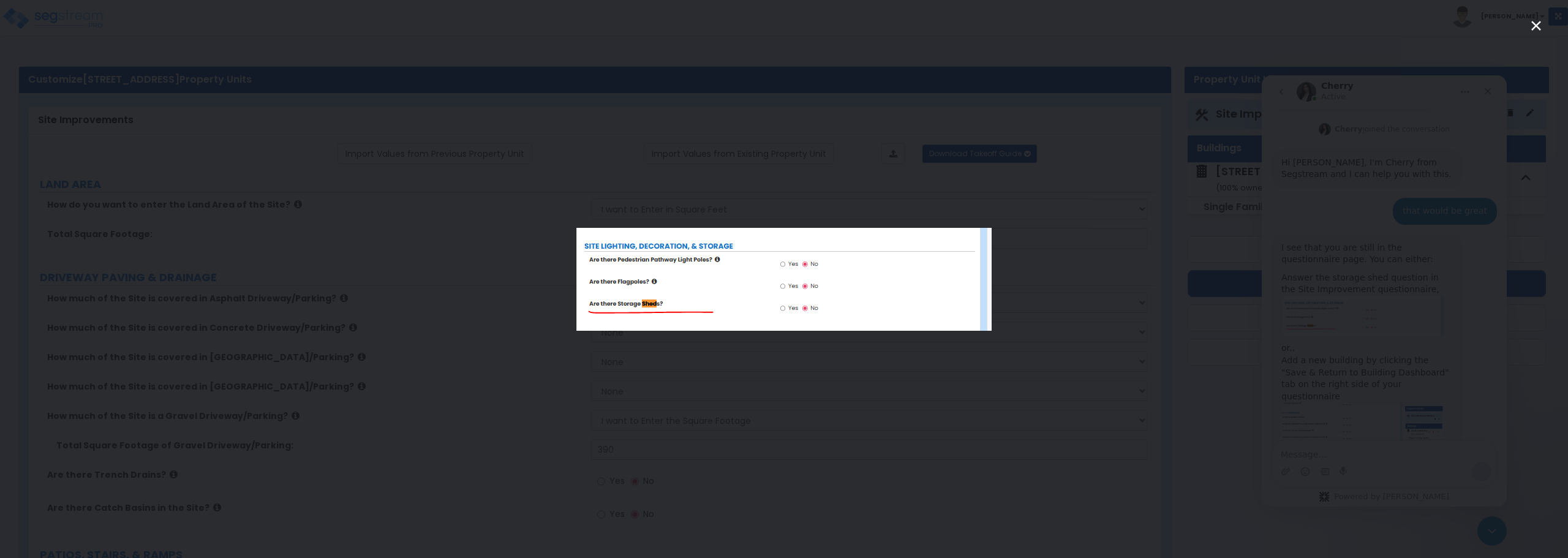
click at [1186, 300] on div "Intercom messenger" at bounding box center [784, 279] width 1568 height 558
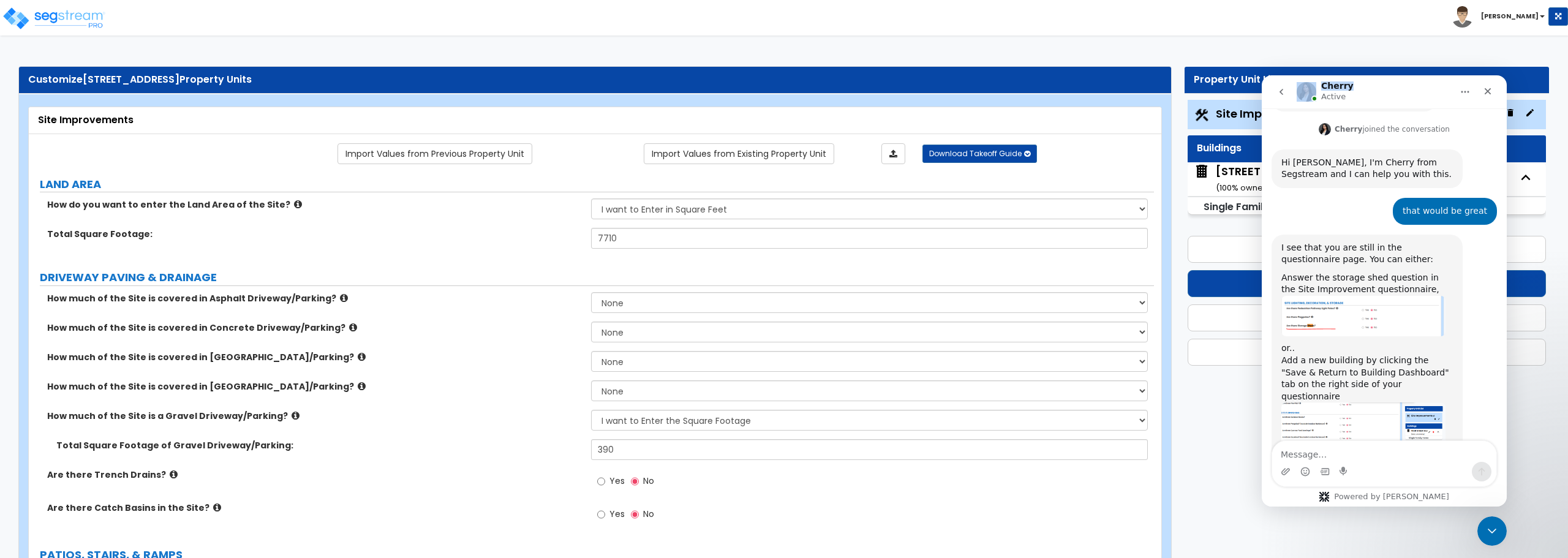
drag, startPoint x: 1384, startPoint y: 86, endPoint x: 1305, endPoint y: 89, distance: 79.1
click at [1305, 89] on div "Cherry Active" at bounding box center [1374, 92] width 156 height 21
click at [1485, 92] on icon "Close" at bounding box center [1487, 91] width 10 height 10
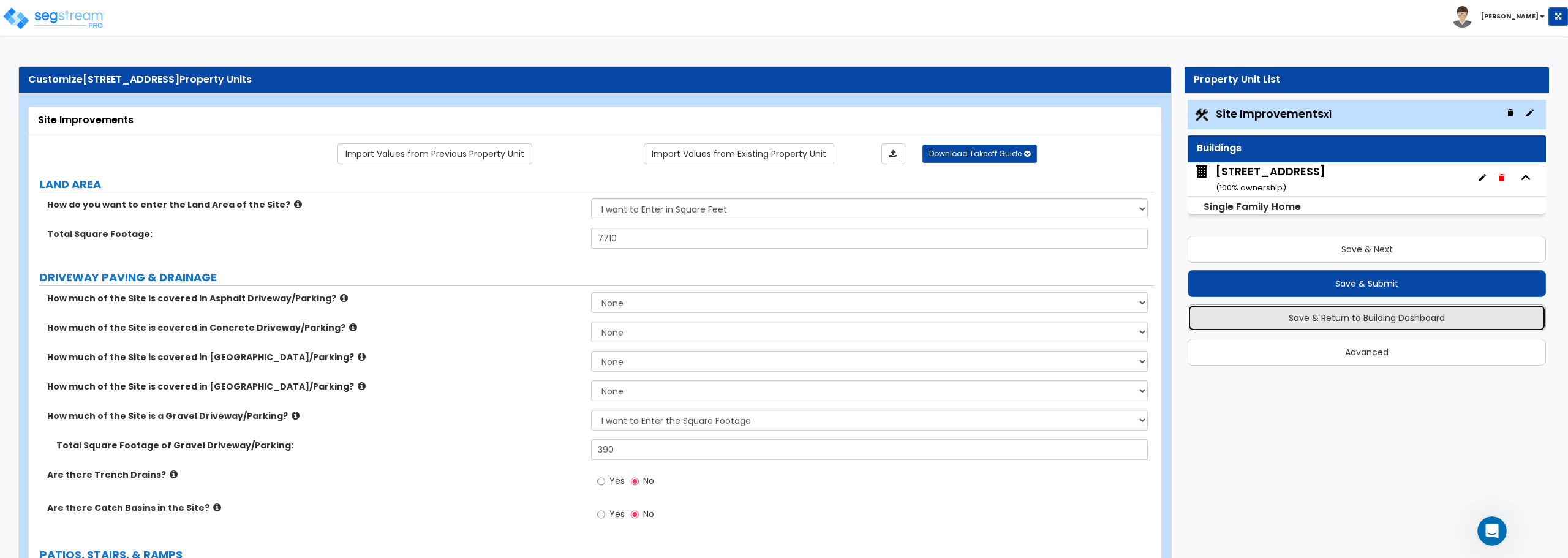
click at [1378, 326] on button "Save & Return to Building Dashboard" at bounding box center [1367, 318] width 358 height 27
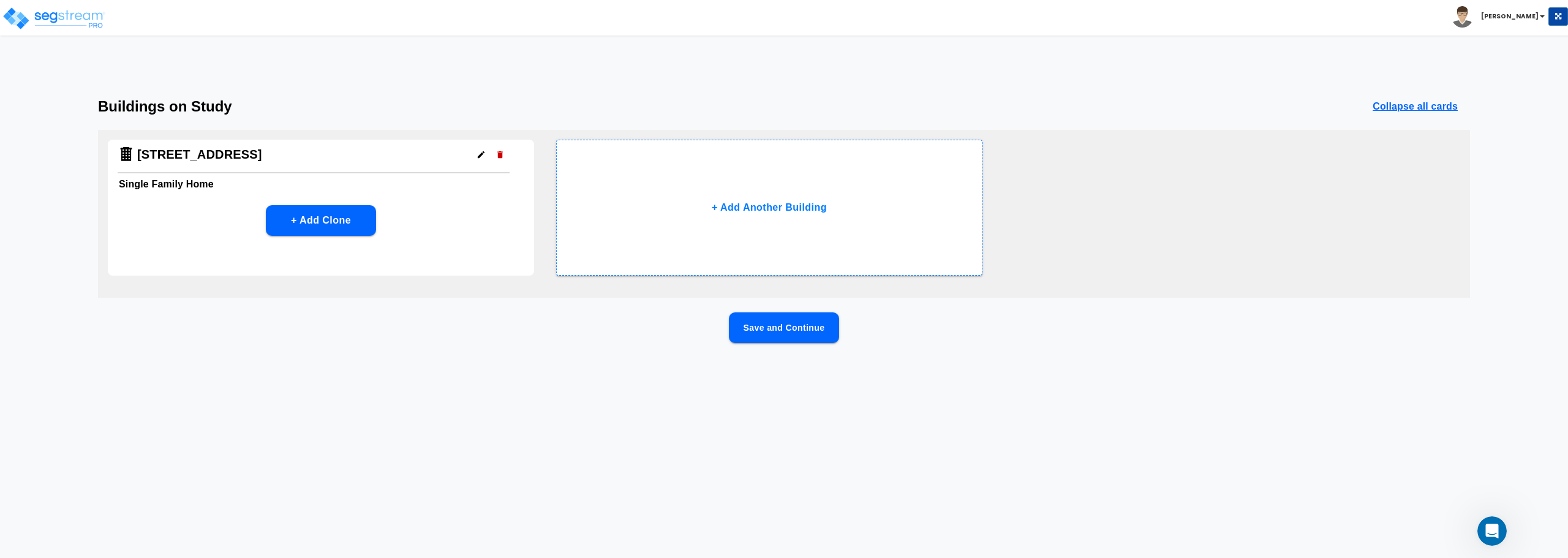
click at [350, 162] on div "[STREET_ADDRESS]" at bounding box center [313, 156] width 392 height 34
click at [479, 156] on icon "button" at bounding box center [481, 154] width 7 height 7
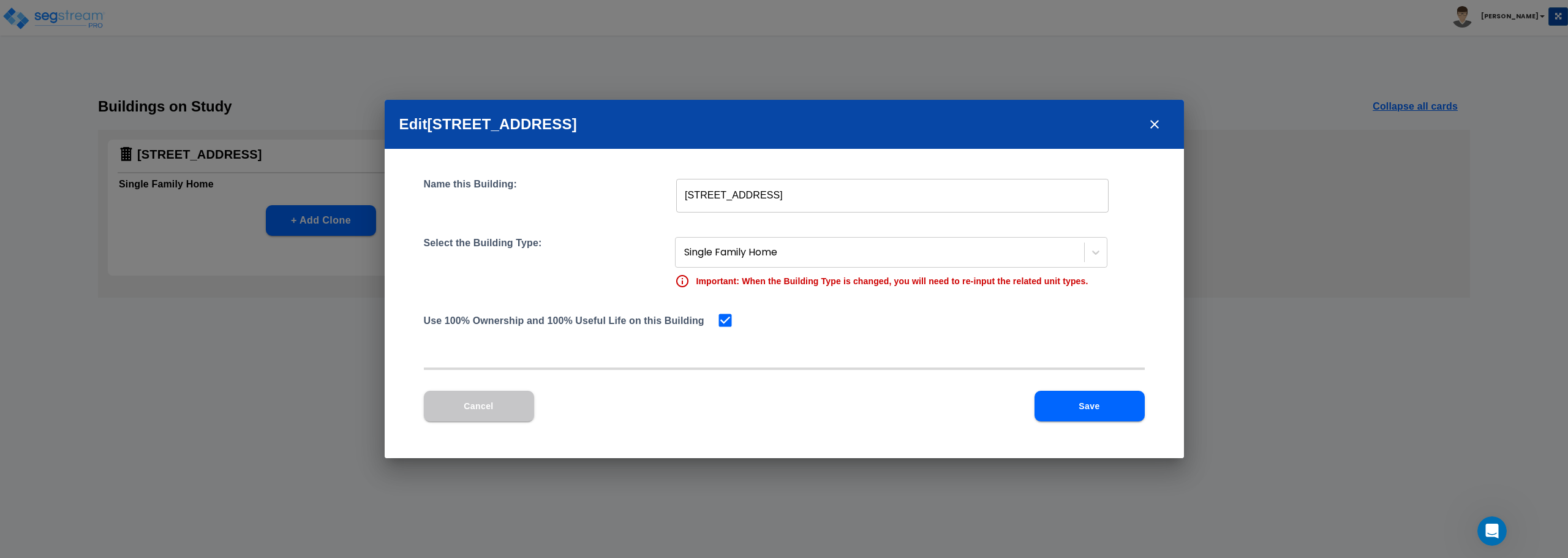
click at [476, 418] on button "Cancel" at bounding box center [479, 407] width 110 height 31
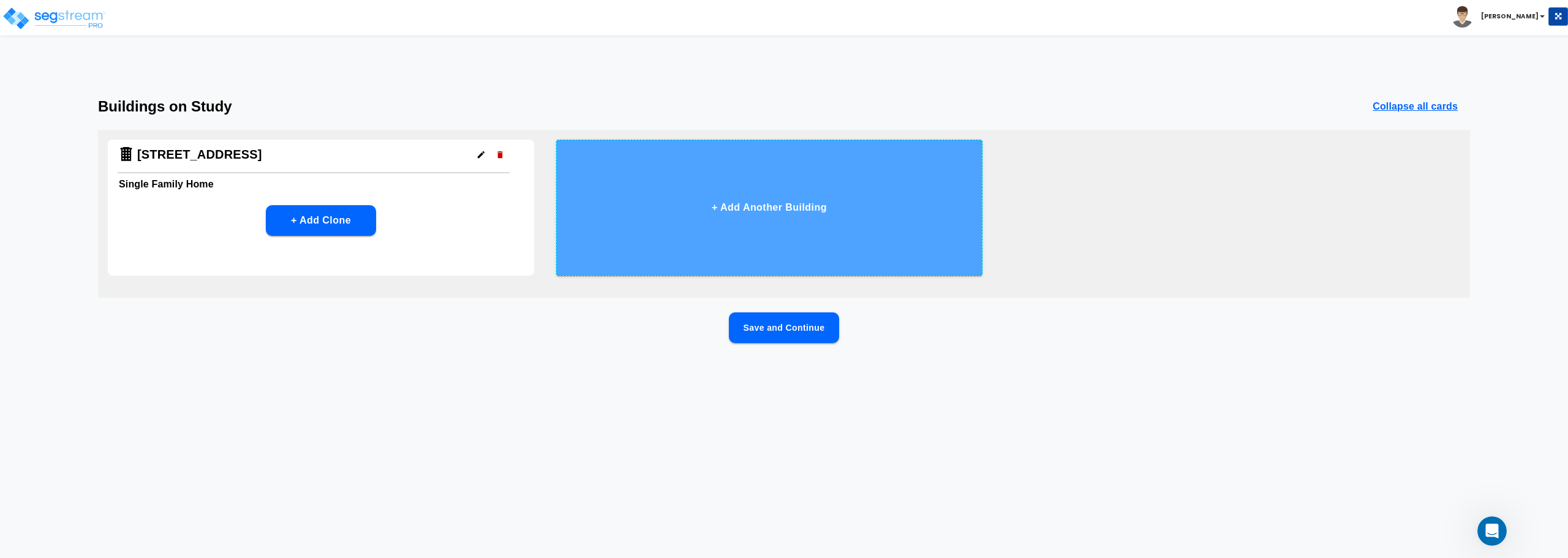
click at [761, 210] on button "+ Add Another Building" at bounding box center [769, 207] width 426 height 136
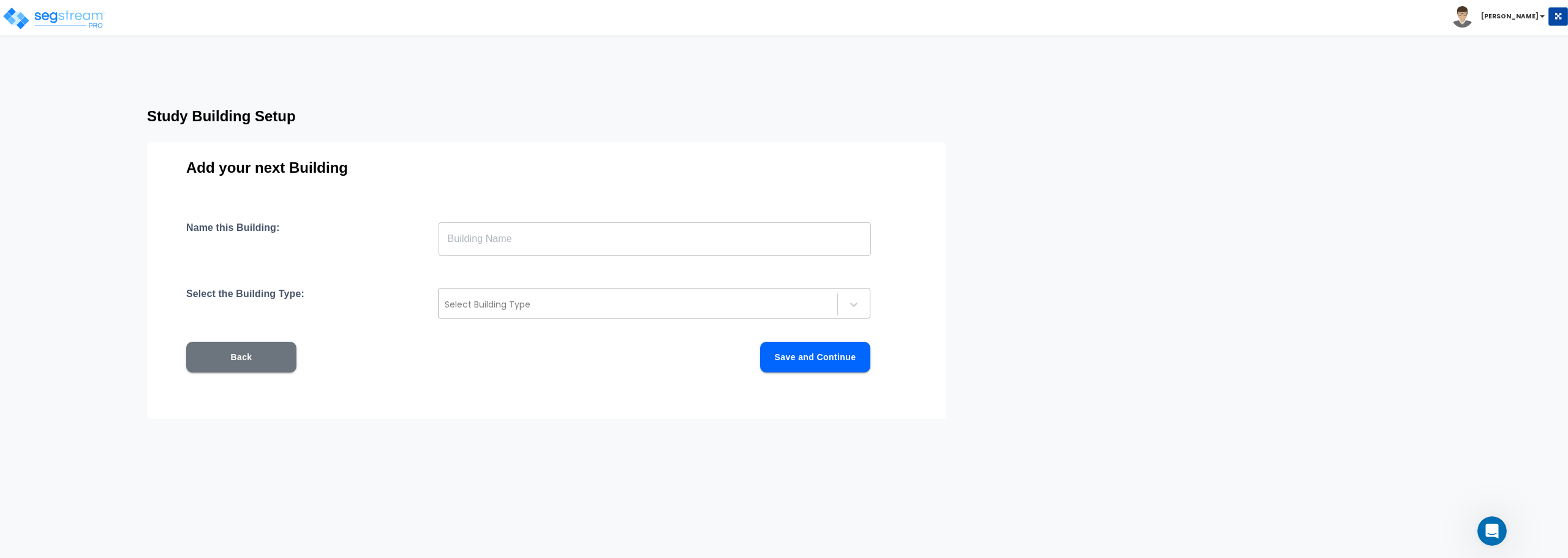
click at [575, 305] on div at bounding box center [638, 305] width 386 height 15
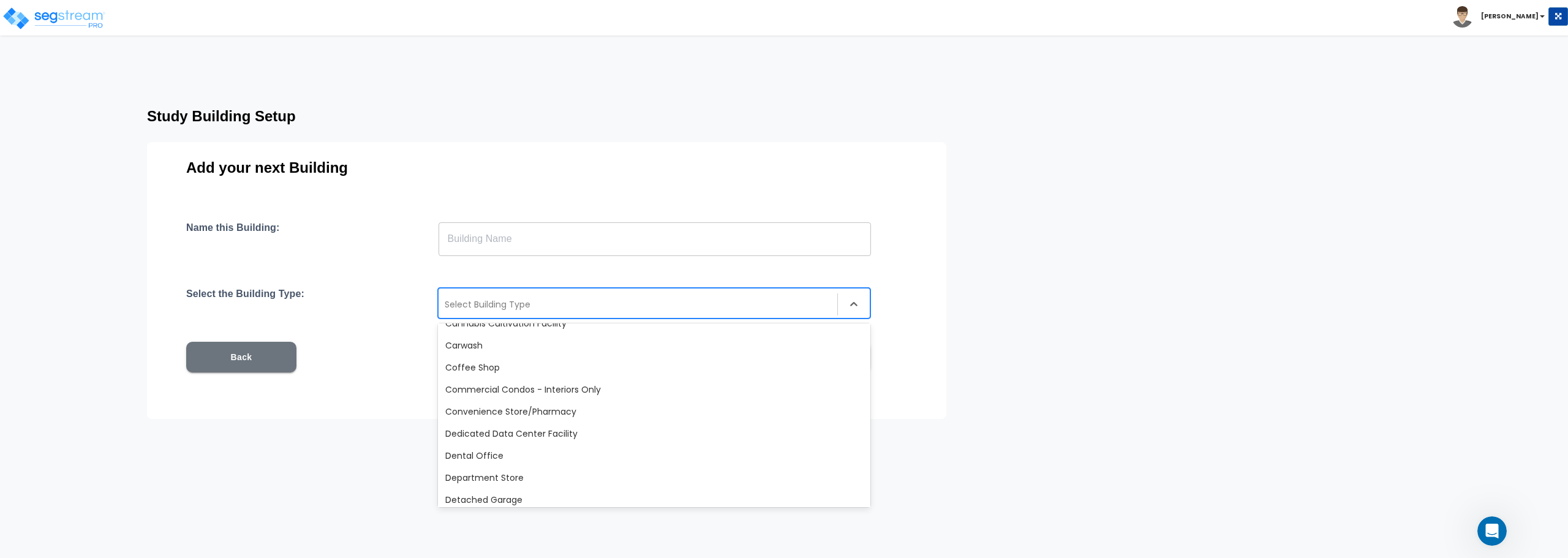
scroll to position [137, 0]
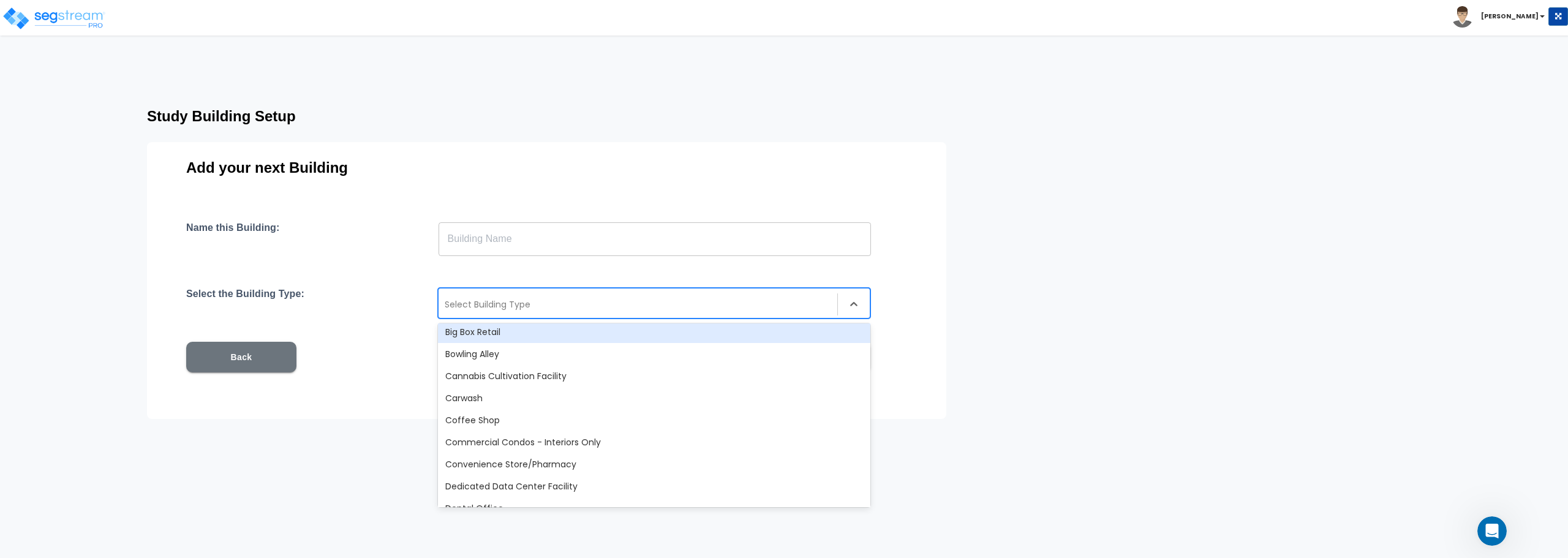
click at [624, 309] on div at bounding box center [638, 305] width 386 height 15
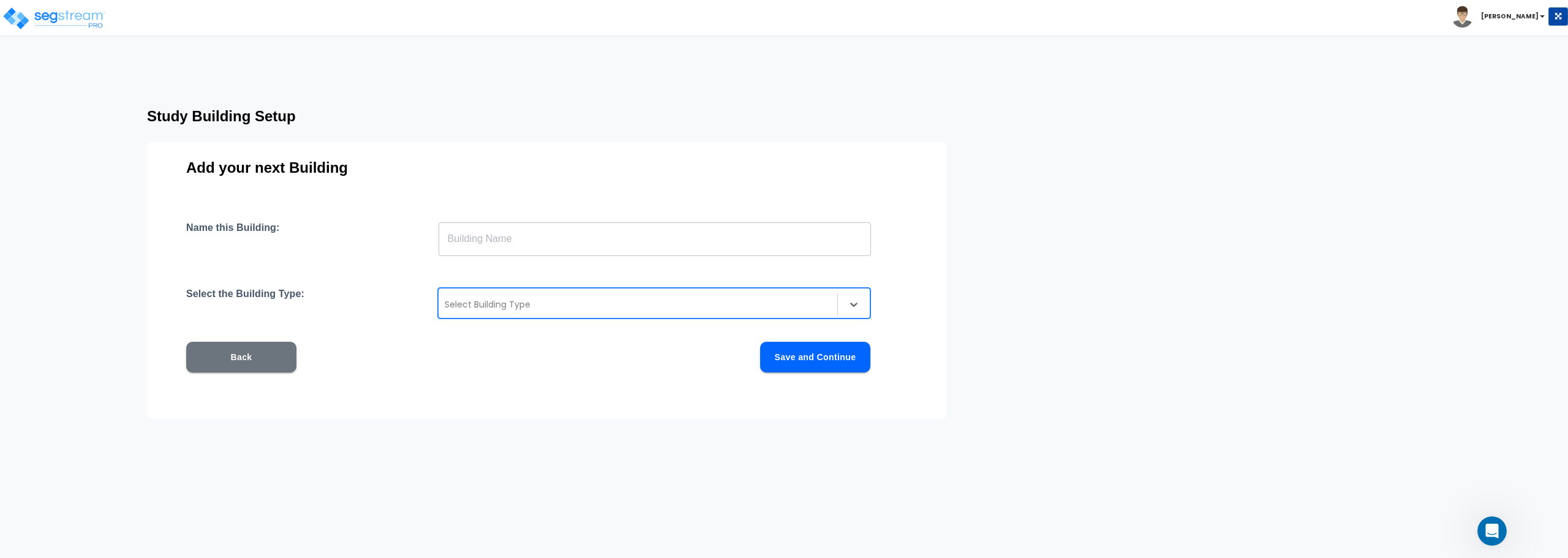
click at [568, 286] on div "Name this Building: ​ Select the Building Type: Select Building Type Back Save …" at bounding box center [546, 312] width 721 height 180
click at [563, 288] on div "Select Building Type" at bounding box center [654, 303] width 432 height 31
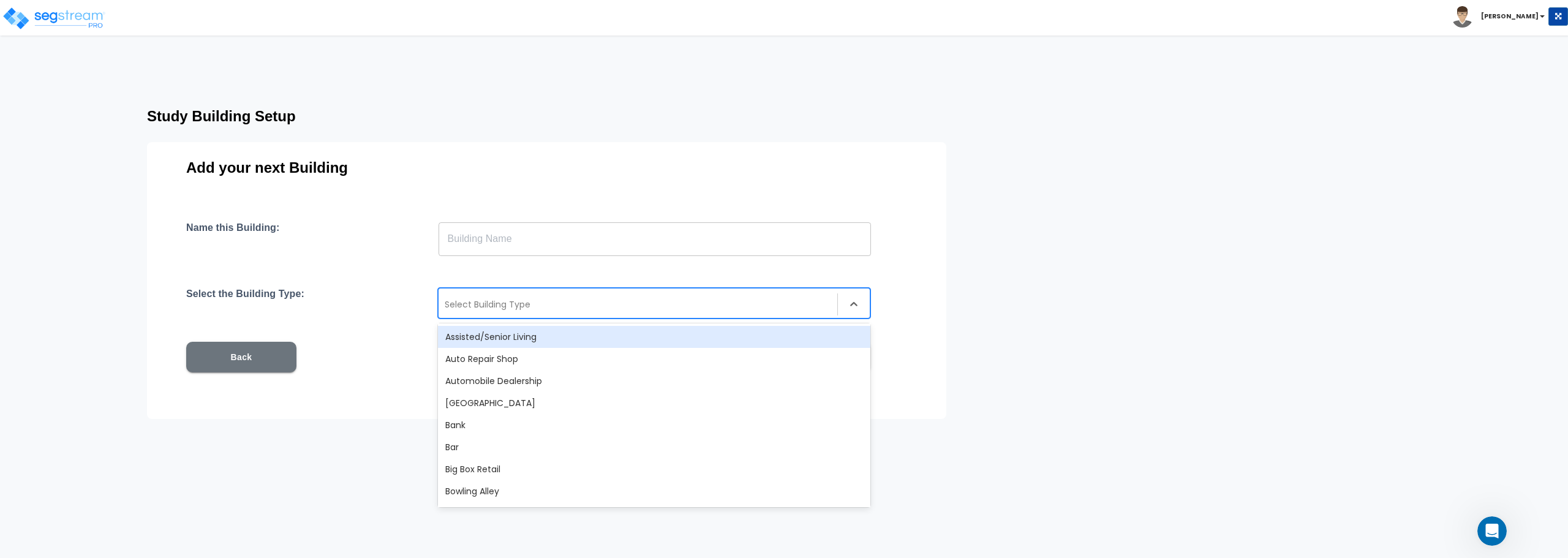
click at [556, 293] on div "Select Building Type" at bounding box center [654, 303] width 432 height 31
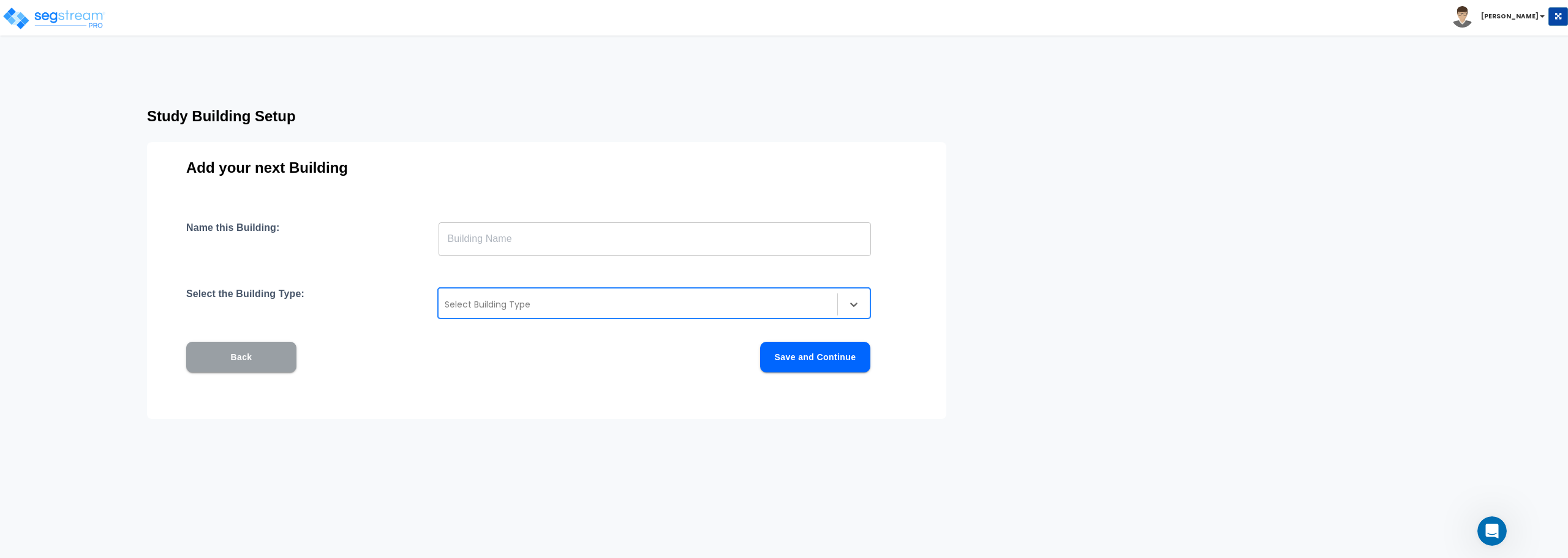
click at [241, 351] on button "Back" at bounding box center [240, 357] width 110 height 31
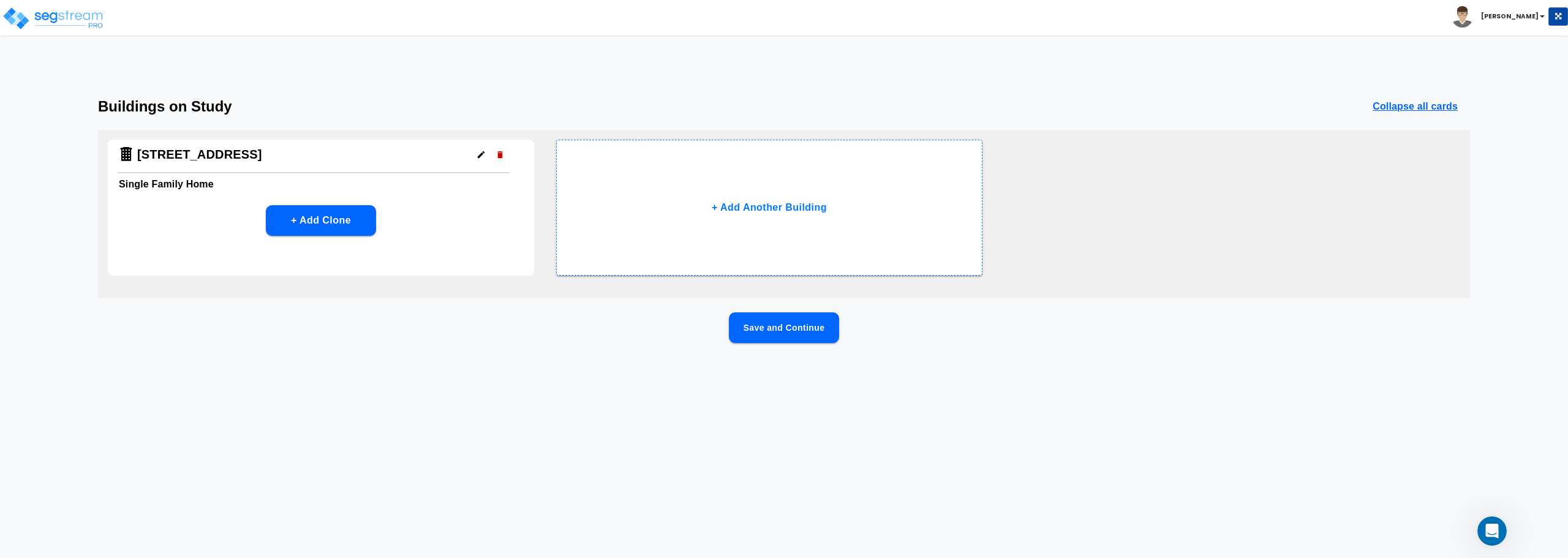
click at [164, 154] on h4 "[STREET_ADDRESS]" at bounding box center [199, 154] width 125 height 16
click at [74, 14] on img at bounding box center [53, 18] width 104 height 24
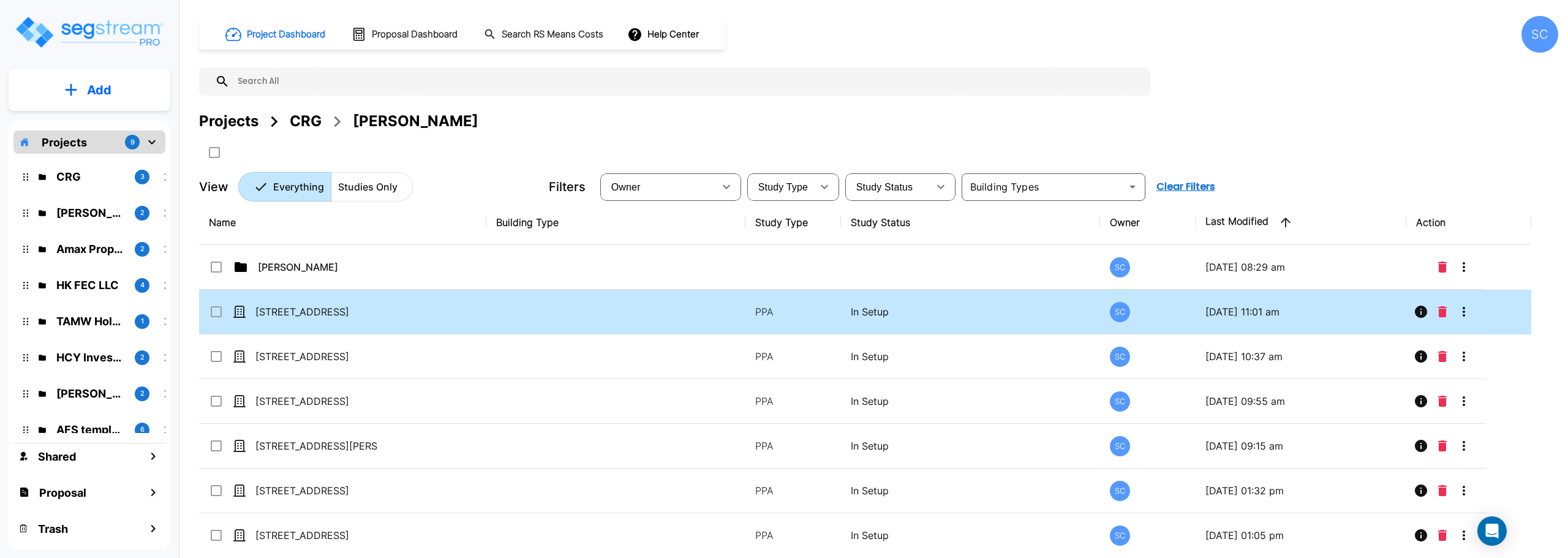
click at [295, 316] on p "[STREET_ADDRESS]" at bounding box center [316, 312] width 122 height 15
checkbox input "true"
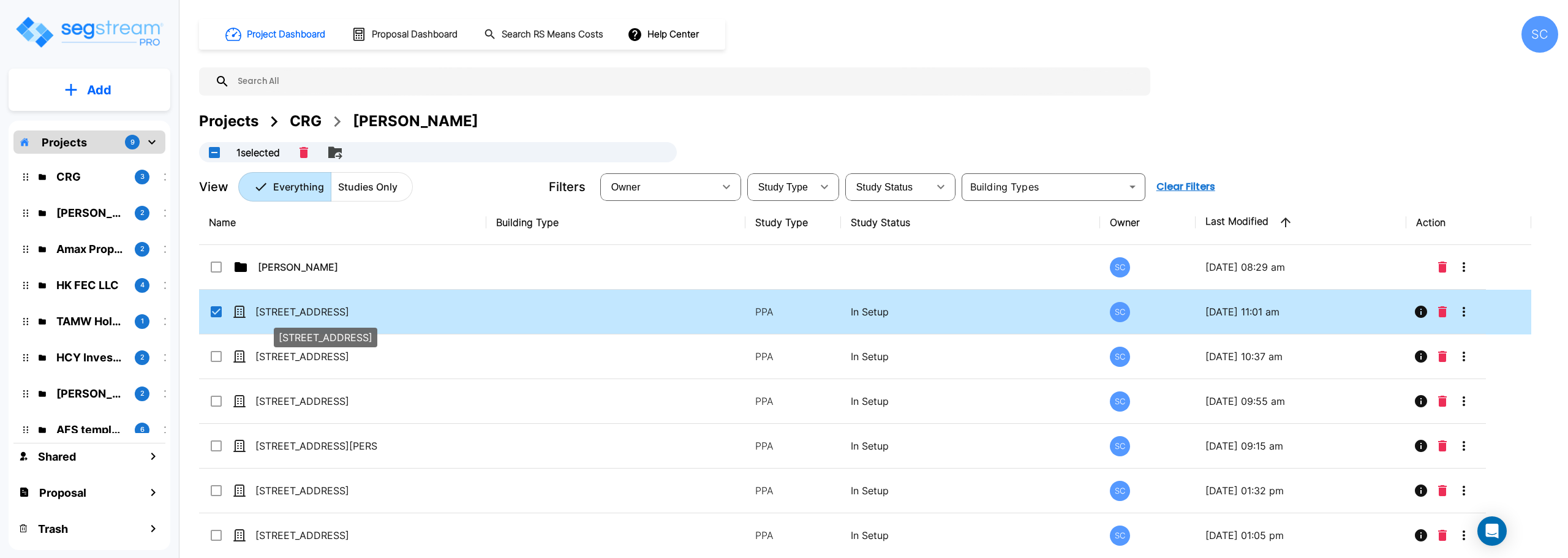
click at [295, 316] on p "[STREET_ADDRESS]" at bounding box center [316, 312] width 122 height 15
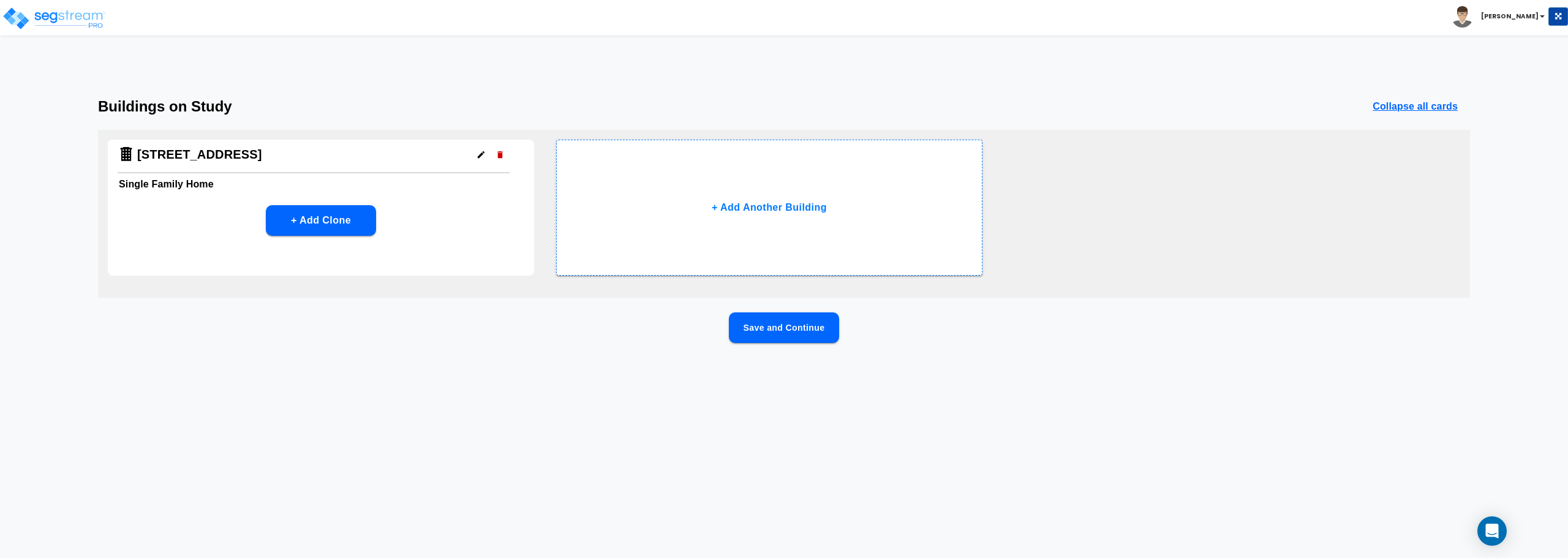
drag, startPoint x: 185, startPoint y: 174, endPoint x: 357, endPoint y: 172, distance: 172.0
click at [207, 174] on div "[STREET_ADDRESS] Single Family Home + Add Clone" at bounding box center [321, 207] width 426 height 136
click at [476, 154] on icon "button" at bounding box center [481, 154] width 9 height 9
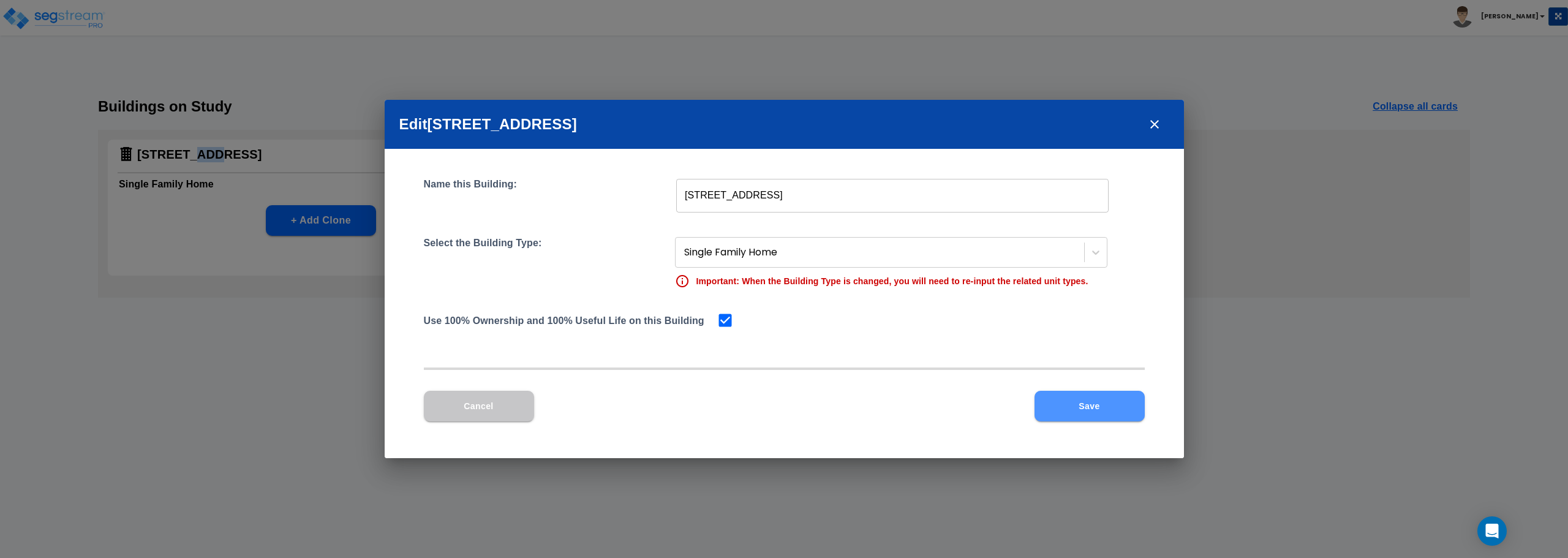
click at [1106, 404] on button "Save" at bounding box center [1089, 407] width 110 height 31
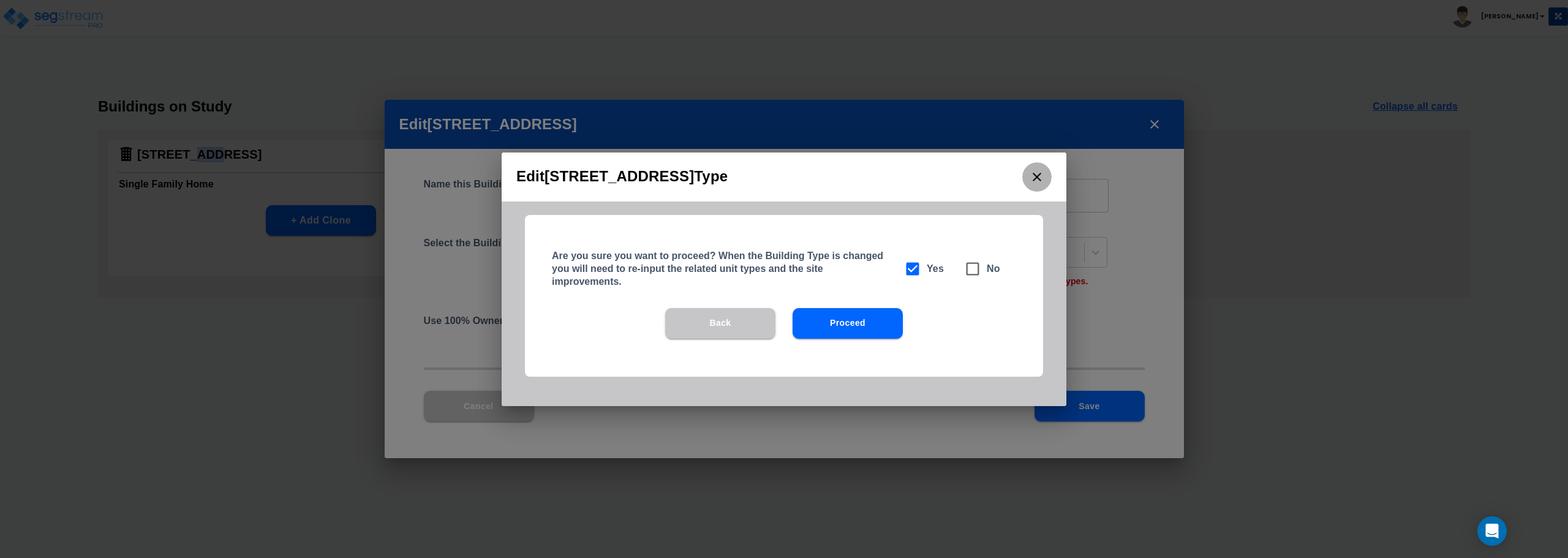
click at [1038, 174] on icon "close" at bounding box center [1037, 177] width 15 height 15
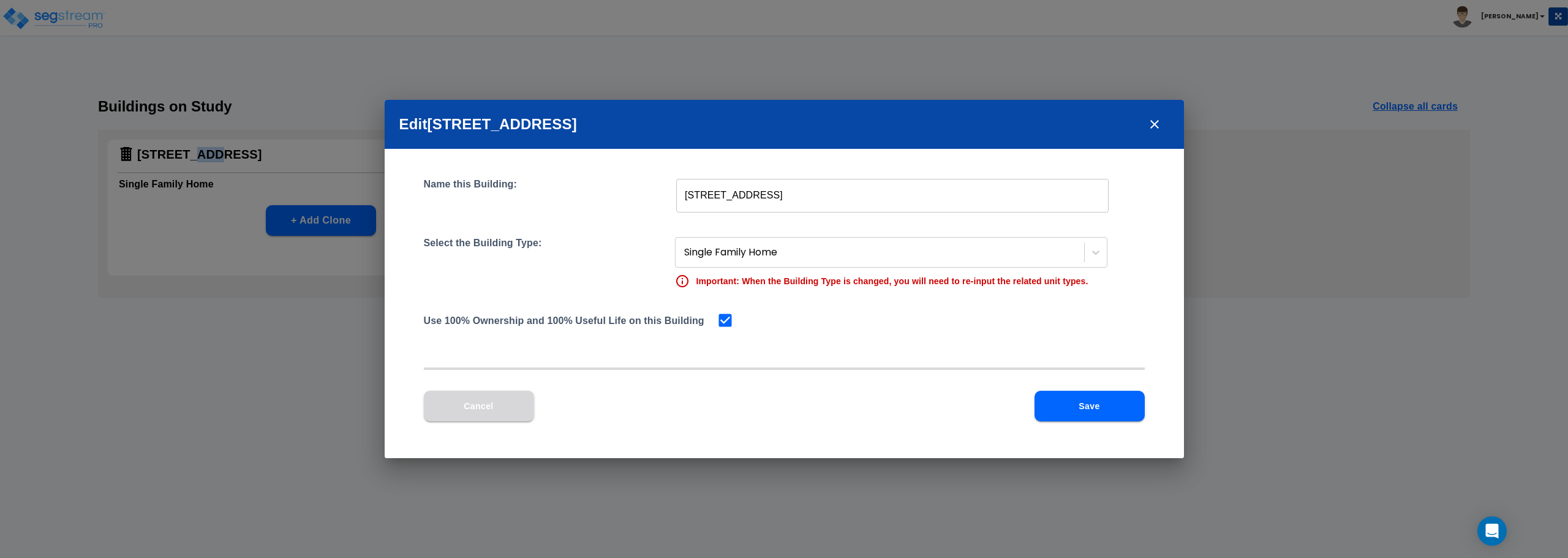
click at [440, 404] on button "Cancel" at bounding box center [479, 407] width 110 height 31
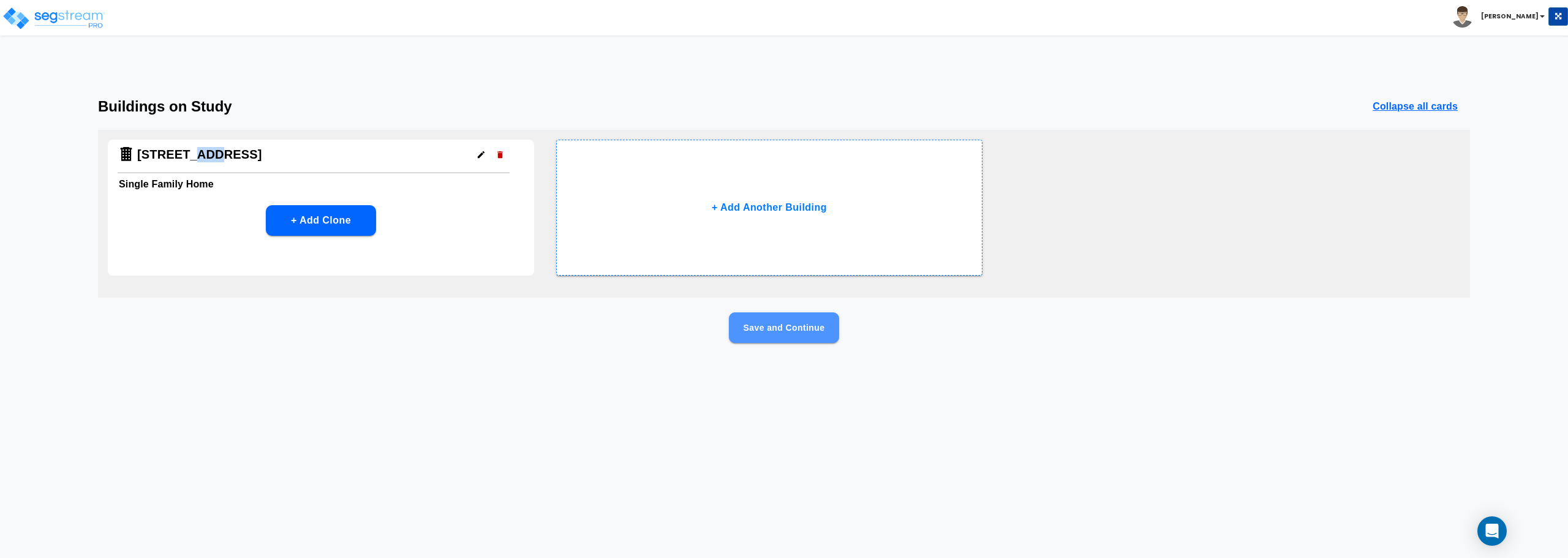
click at [767, 331] on button "Save and Continue" at bounding box center [783, 328] width 110 height 31
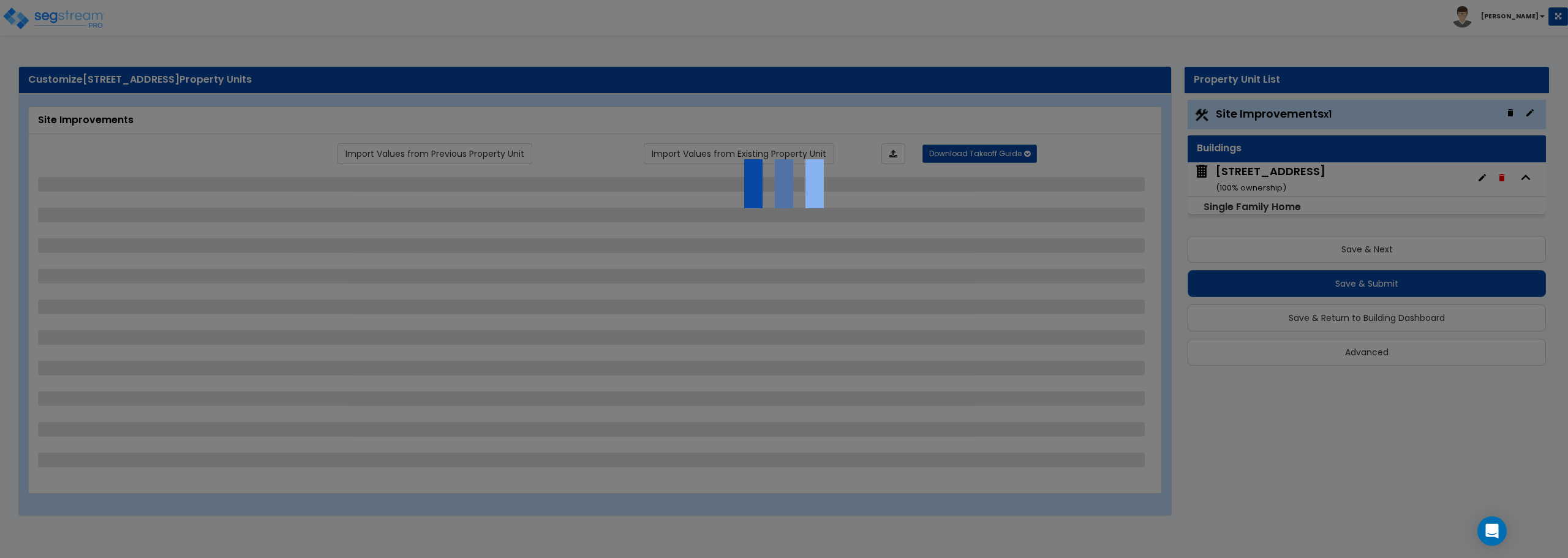
select select "2"
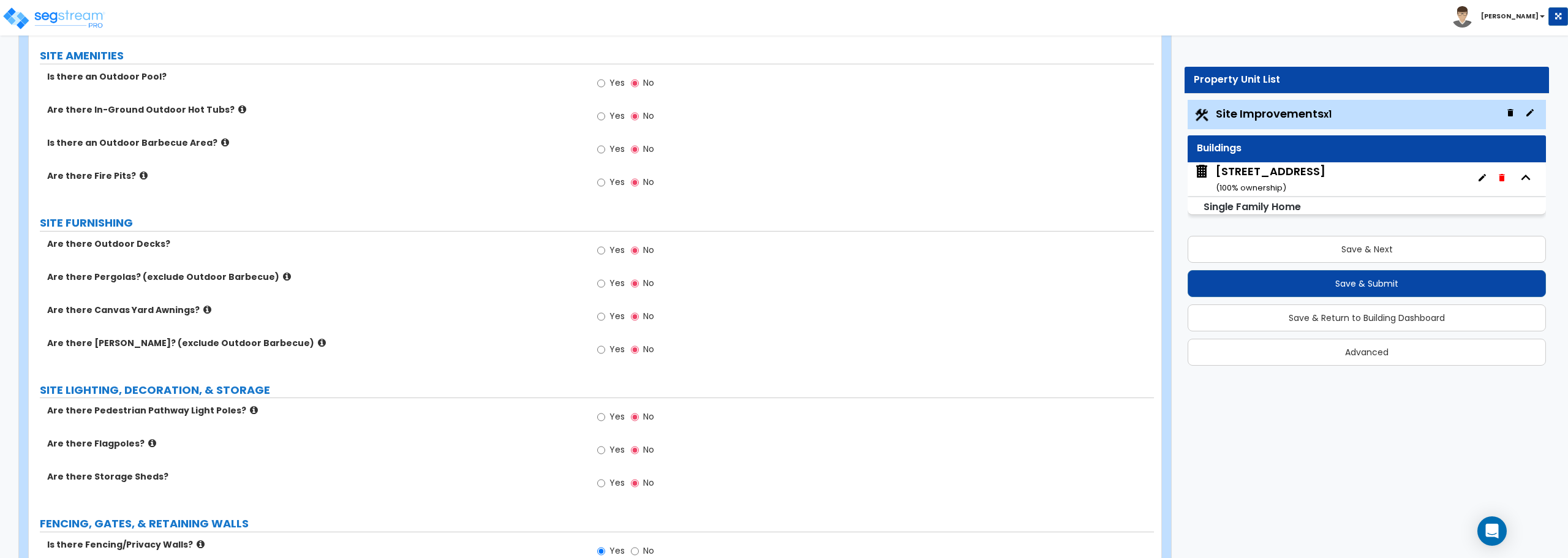
scroll to position [920, 0]
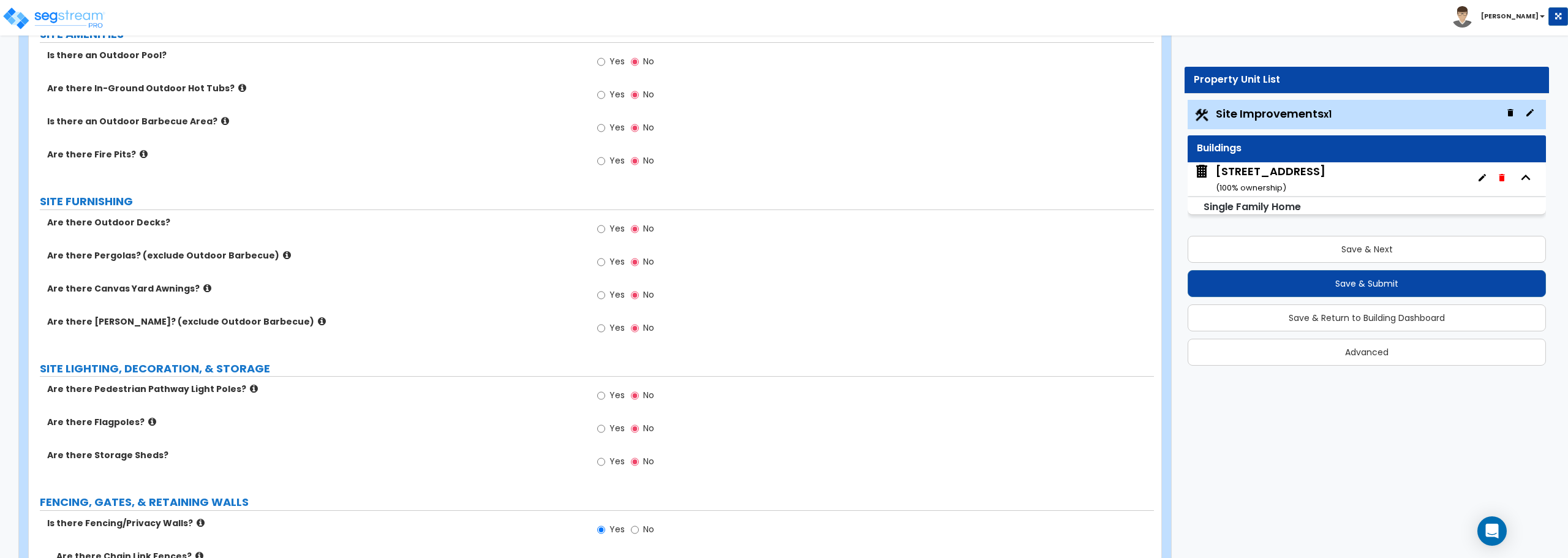
click at [606, 458] on label "Yes" at bounding box center [611, 464] width 27 height 21
click at [605, 458] on input "Yes" at bounding box center [601, 462] width 8 height 13
radio input "true"
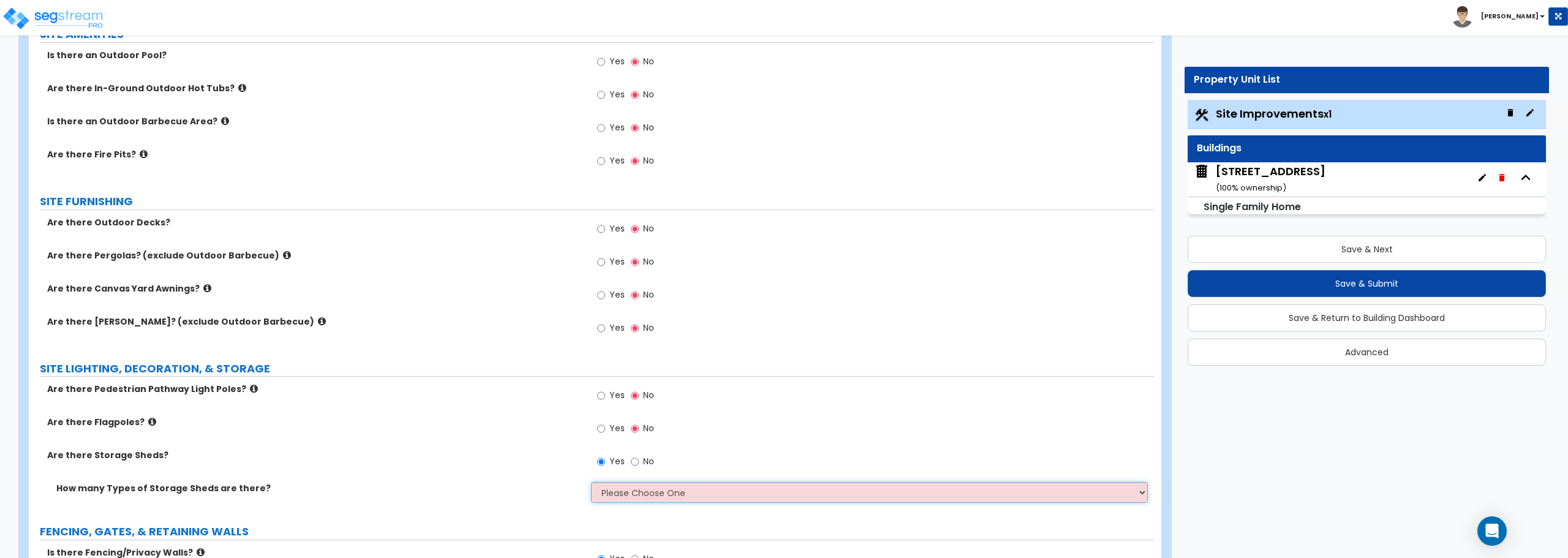
click at [631, 493] on select "Please Choose One 1 2" at bounding box center [869, 493] width 556 height 21
select select "1"
click at [591, 483] on select "Please Choose One 1 2" at bounding box center [869, 493] width 556 height 21
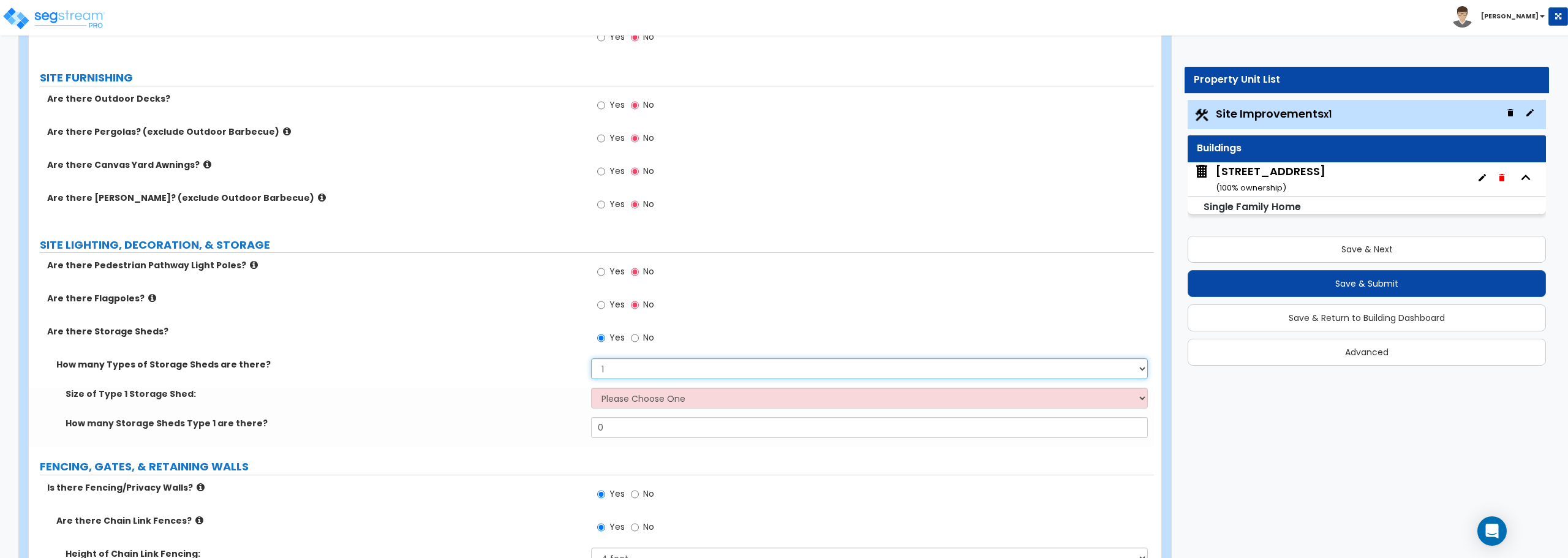
scroll to position [1103, 0]
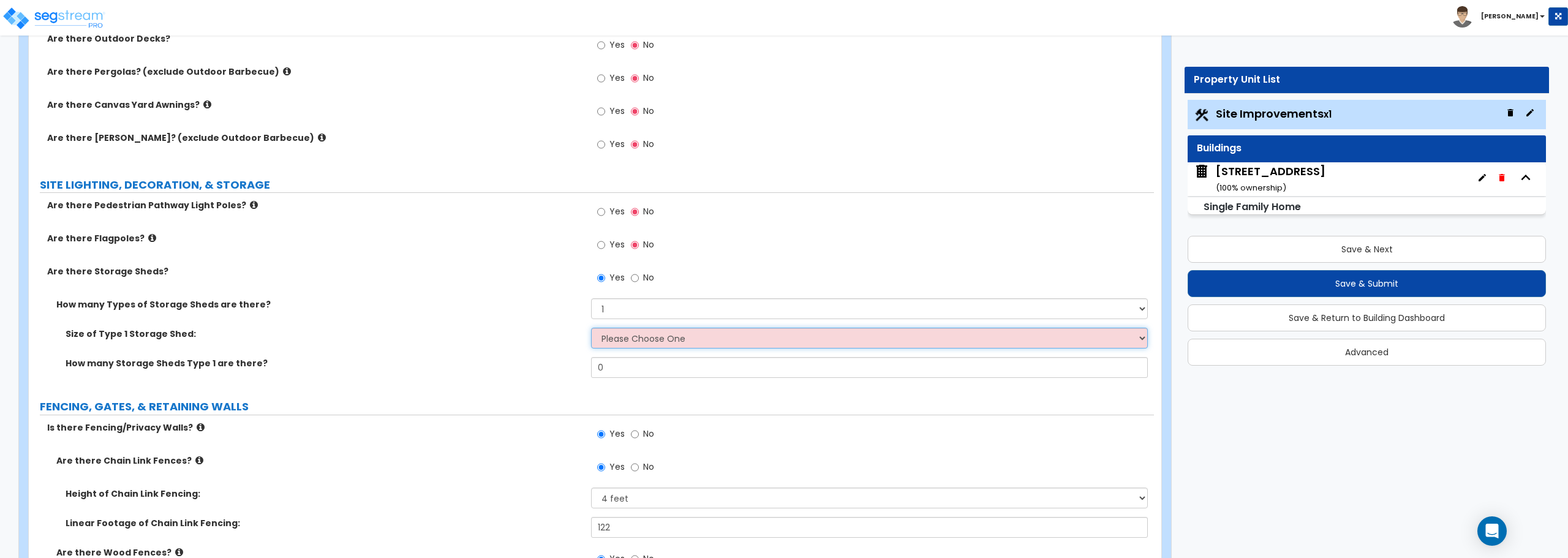
click at [637, 347] on select "Please Choose One 16' x 32' 30' x 64'" at bounding box center [869, 338] width 556 height 21
click at [644, 342] on select "Please Choose One 16' x 32' 30' x 64'" at bounding box center [869, 338] width 556 height 21
select select "1"
click at [591, 328] on select "Please Choose One 16' x 32' 30' x 64'" at bounding box center [869, 338] width 556 height 21
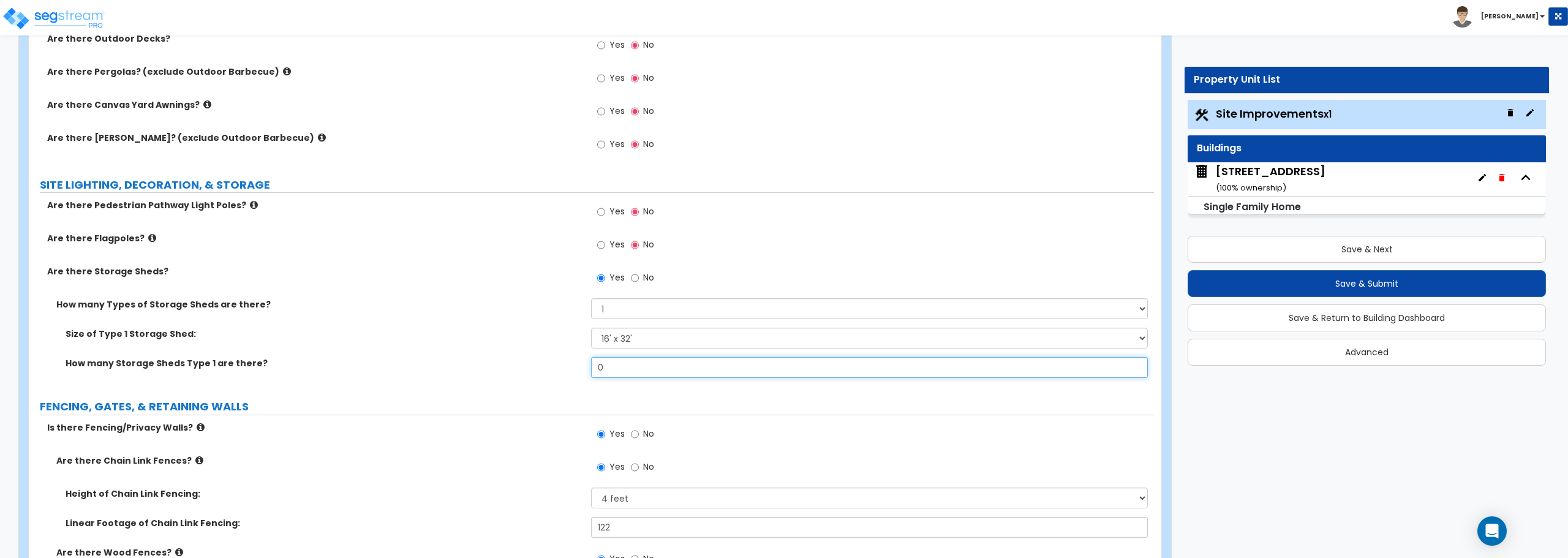
click at [635, 373] on input "0" at bounding box center [869, 368] width 556 height 21
drag, startPoint x: 635, startPoint y: 368, endPoint x: 507, endPoint y: 363, distance: 128.1
click at [507, 363] on div "How many Storage Sheds Type 1 are there? 0" at bounding box center [591, 372] width 1125 height 30
type input "1"
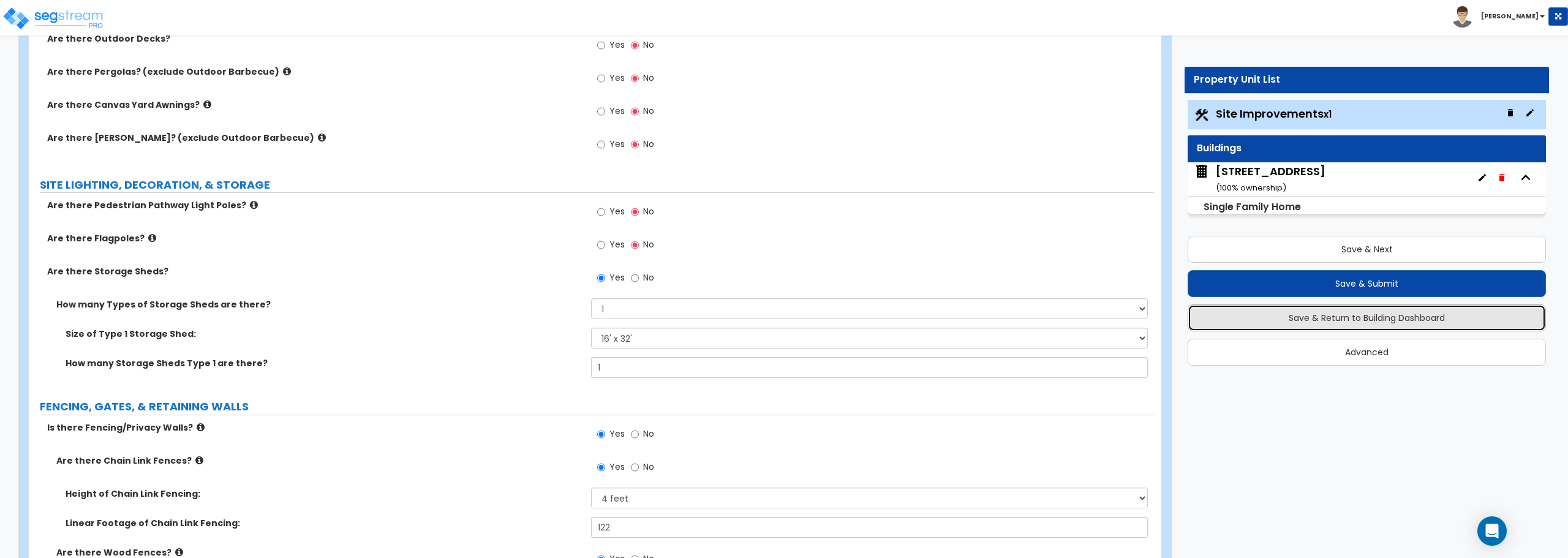
click at [1365, 320] on button "Save & Return to Building Dashboard" at bounding box center [1367, 318] width 358 height 27
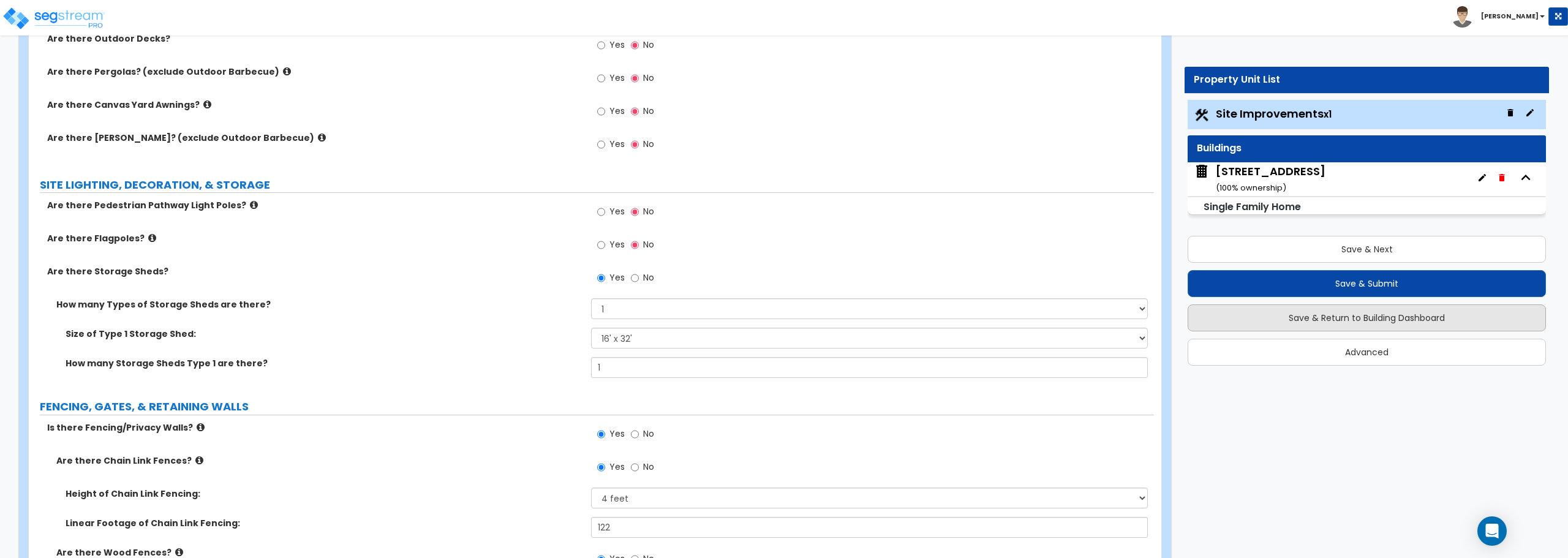
scroll to position [0, 0]
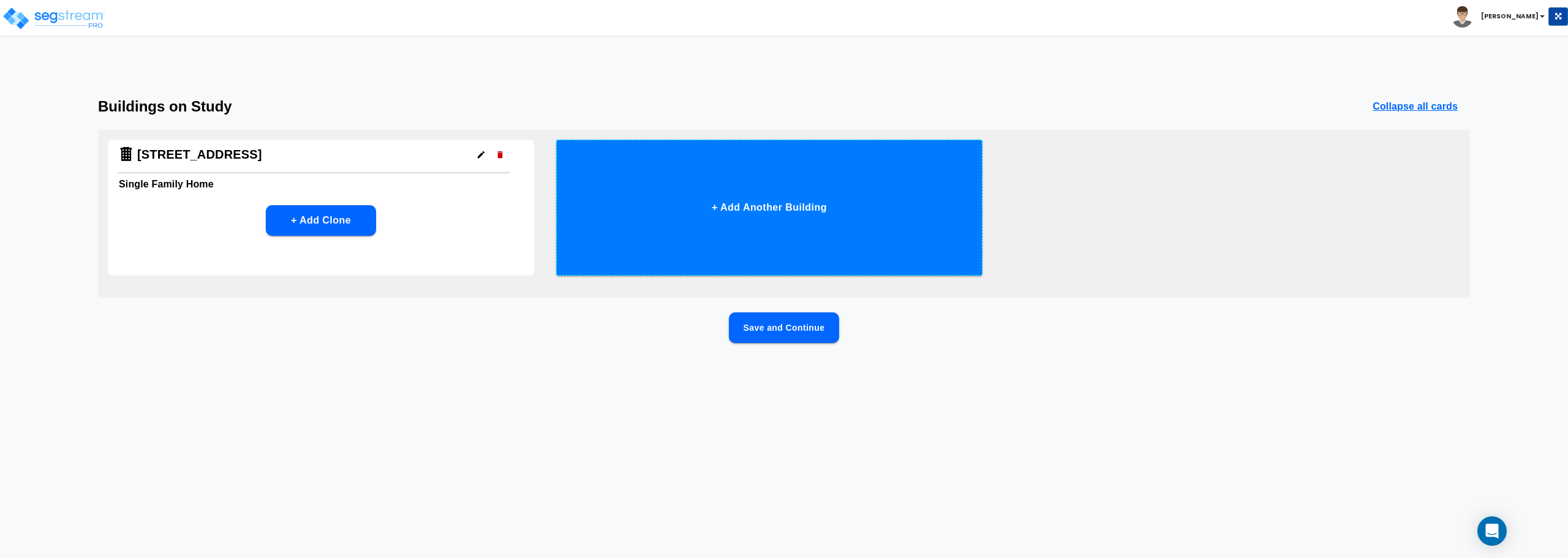
click at [791, 205] on button "+ Add Another Building" at bounding box center [769, 207] width 426 height 136
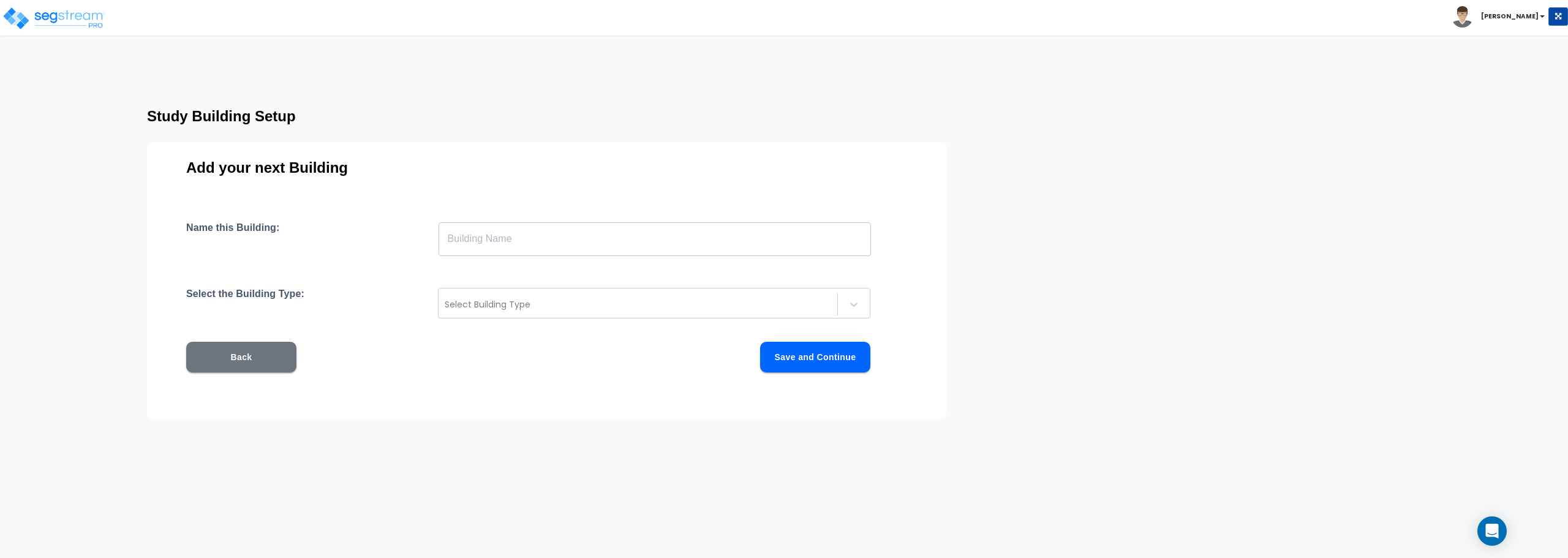
click at [569, 238] on input "text" at bounding box center [655, 239] width 432 height 35
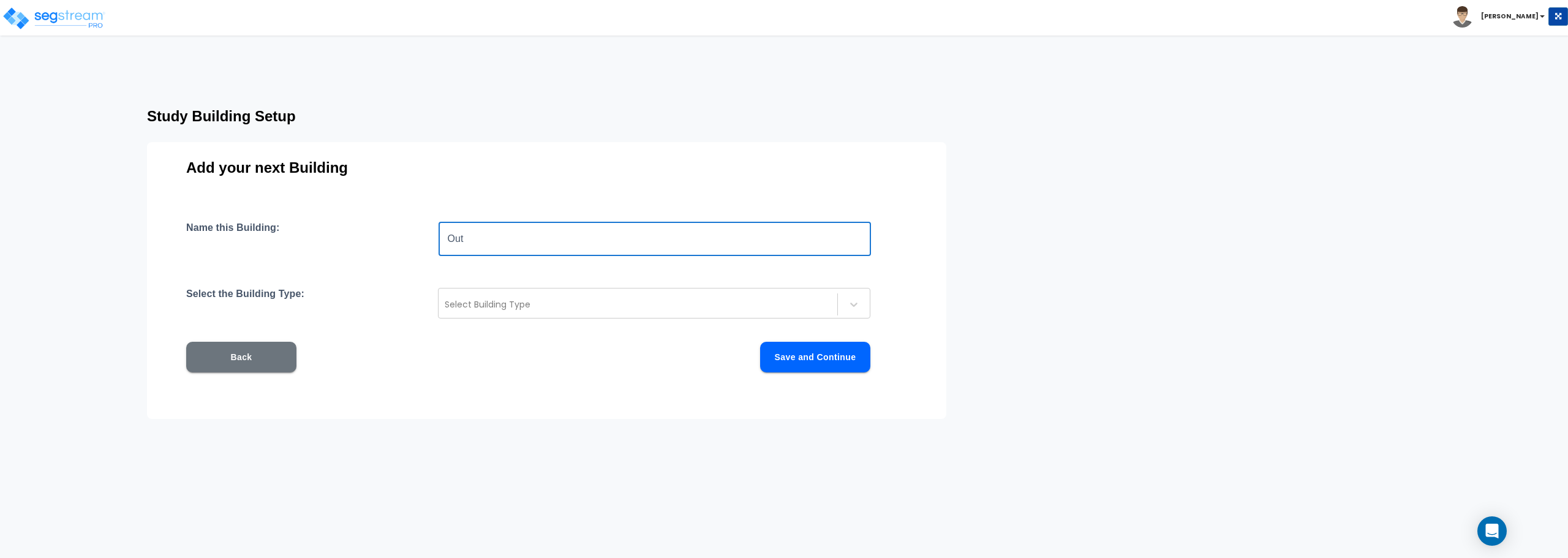
type input "Outbuilding"
click at [490, 311] on div at bounding box center [638, 305] width 386 height 15
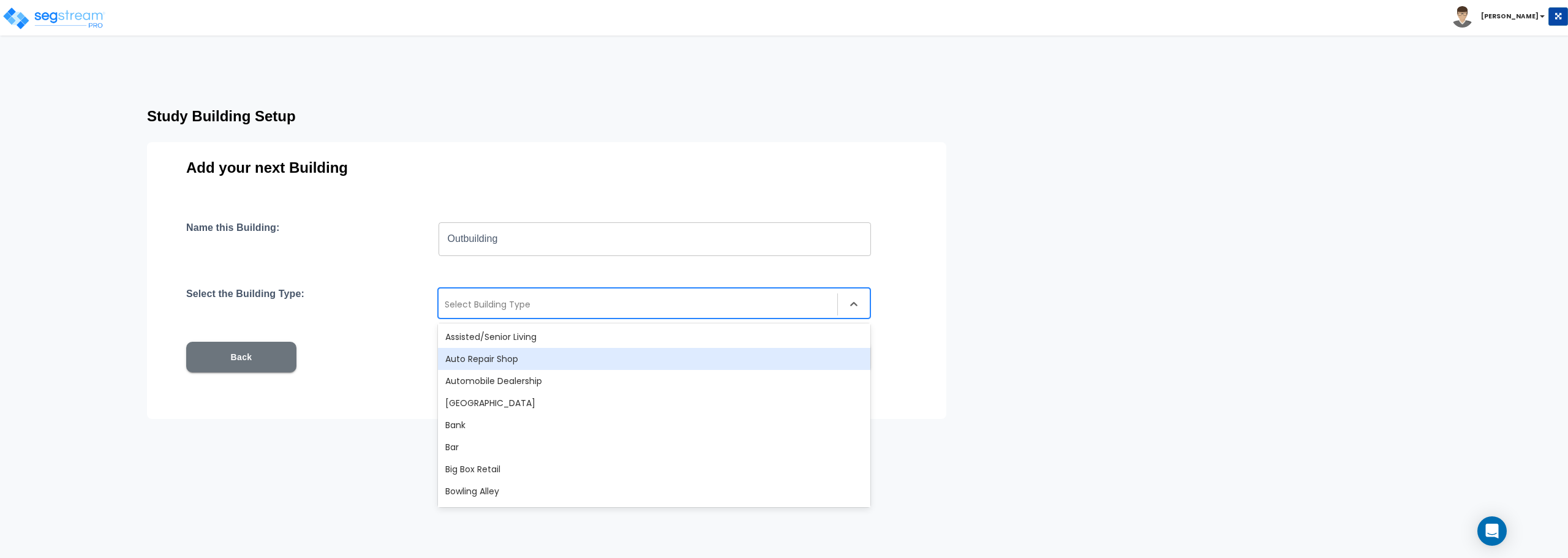
click at [224, 365] on button "Back" at bounding box center [240, 357] width 110 height 31
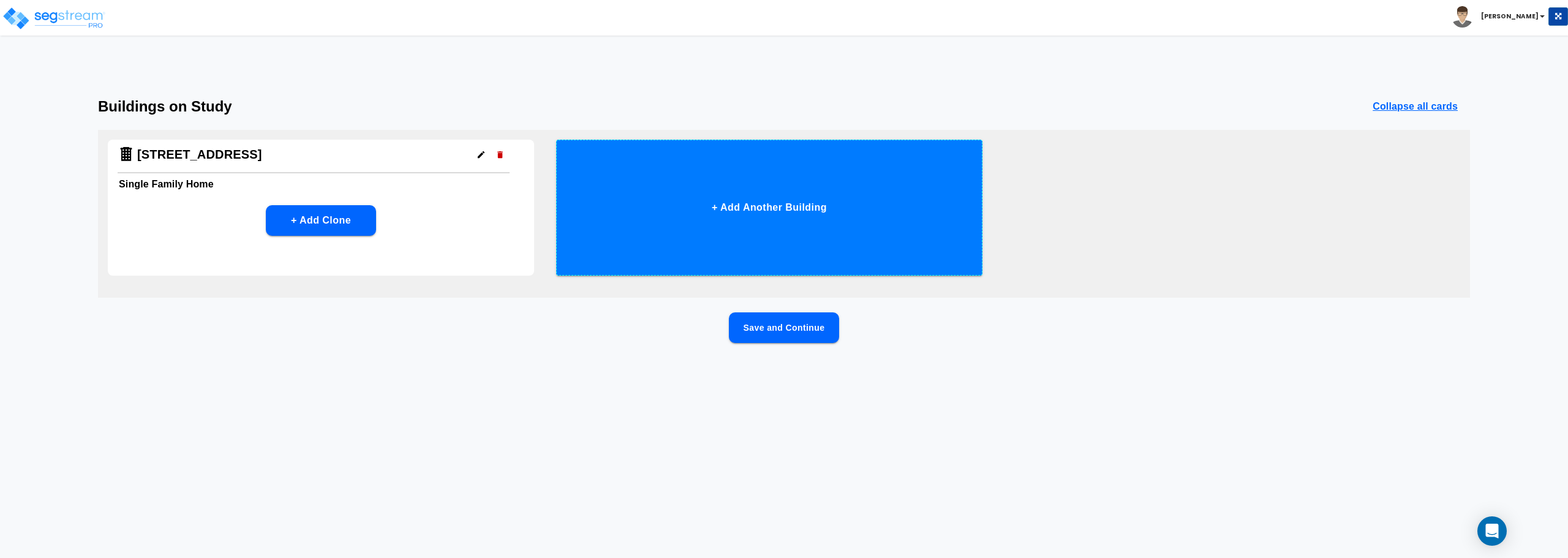
click at [793, 203] on button "+ Add Another Building" at bounding box center [769, 207] width 426 height 136
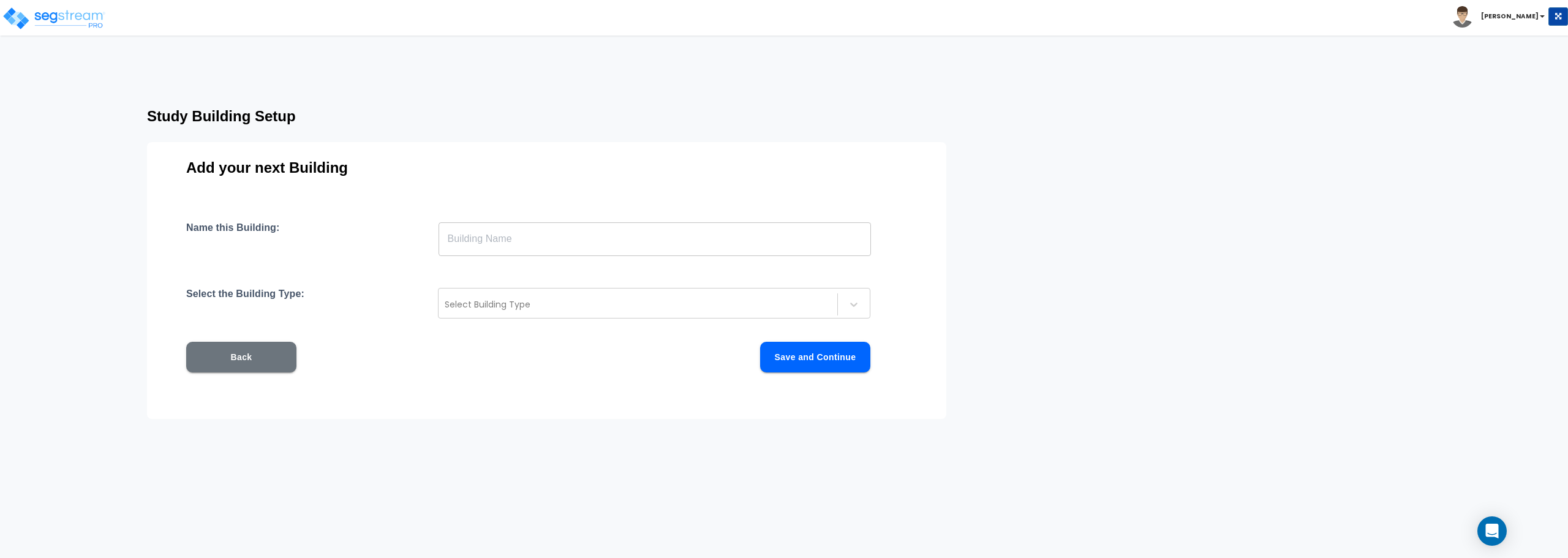
click at [659, 241] on input "text" at bounding box center [655, 239] width 432 height 35
click at [527, 202] on div "Add your next Building Name this Building: ​ Select the Building Type: Select B…" at bounding box center [547, 280] width 799 height 277
click at [506, 247] on input "text" at bounding box center [655, 239] width 432 height 35
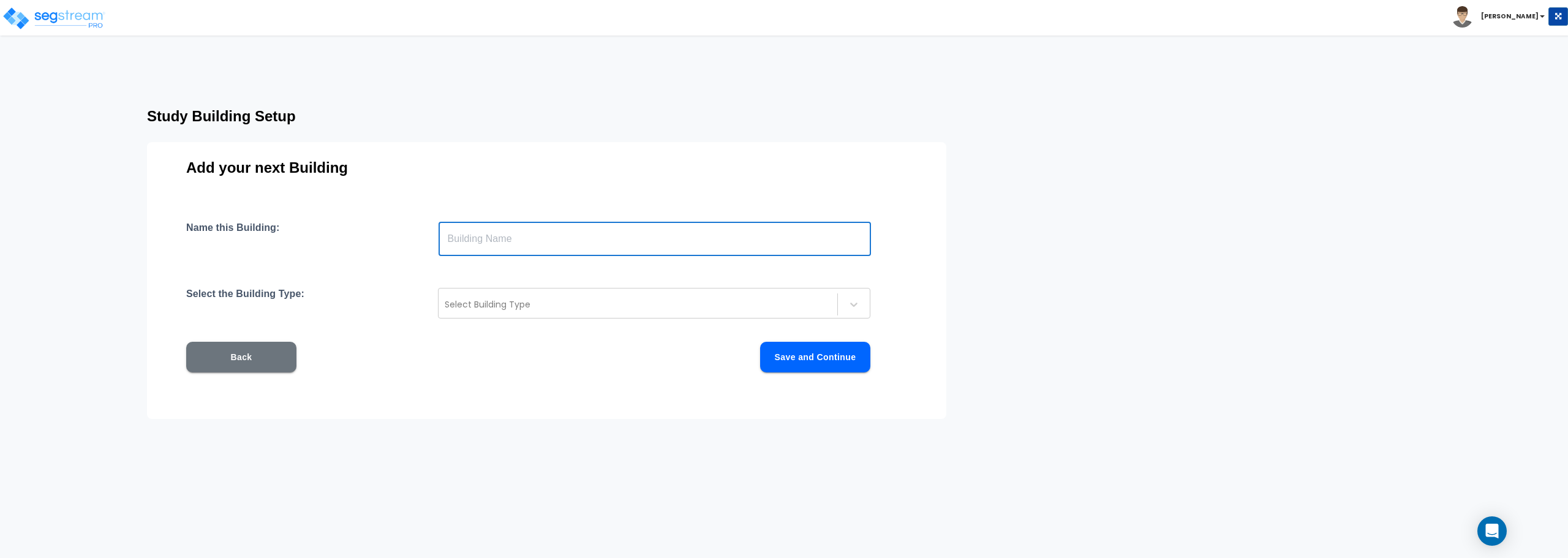
type input "Outbuilding"
click at [568, 302] on div at bounding box center [638, 305] width 386 height 15
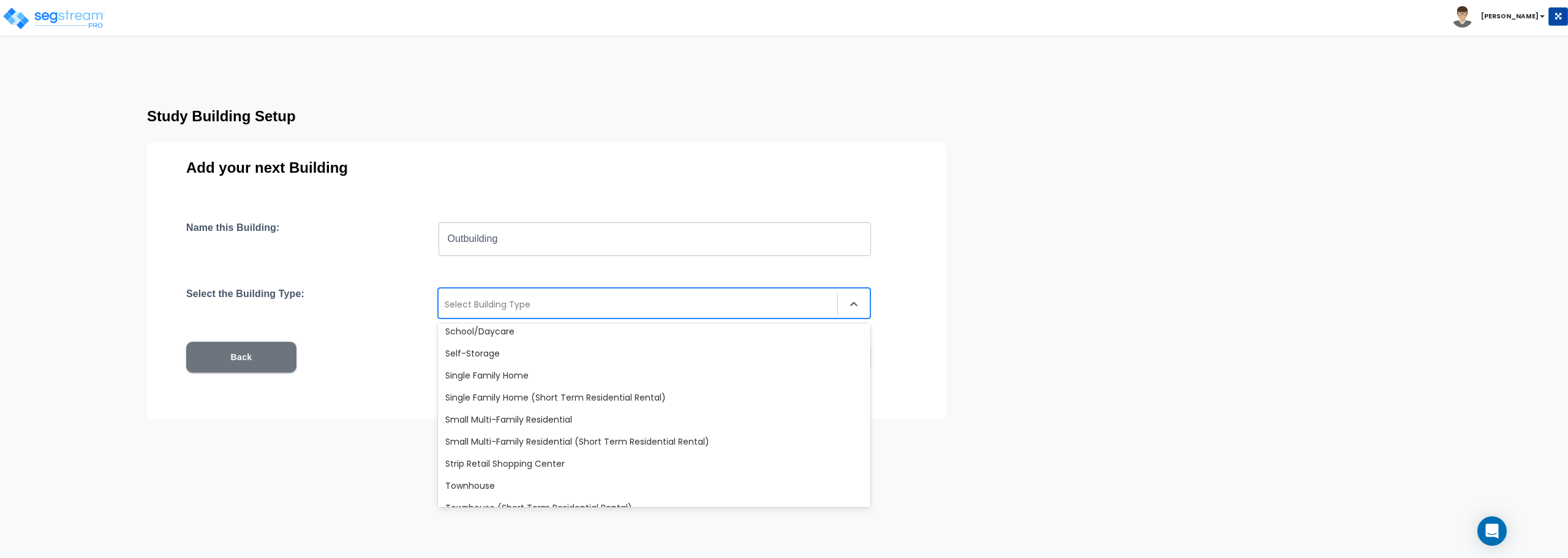
scroll to position [1042, 0]
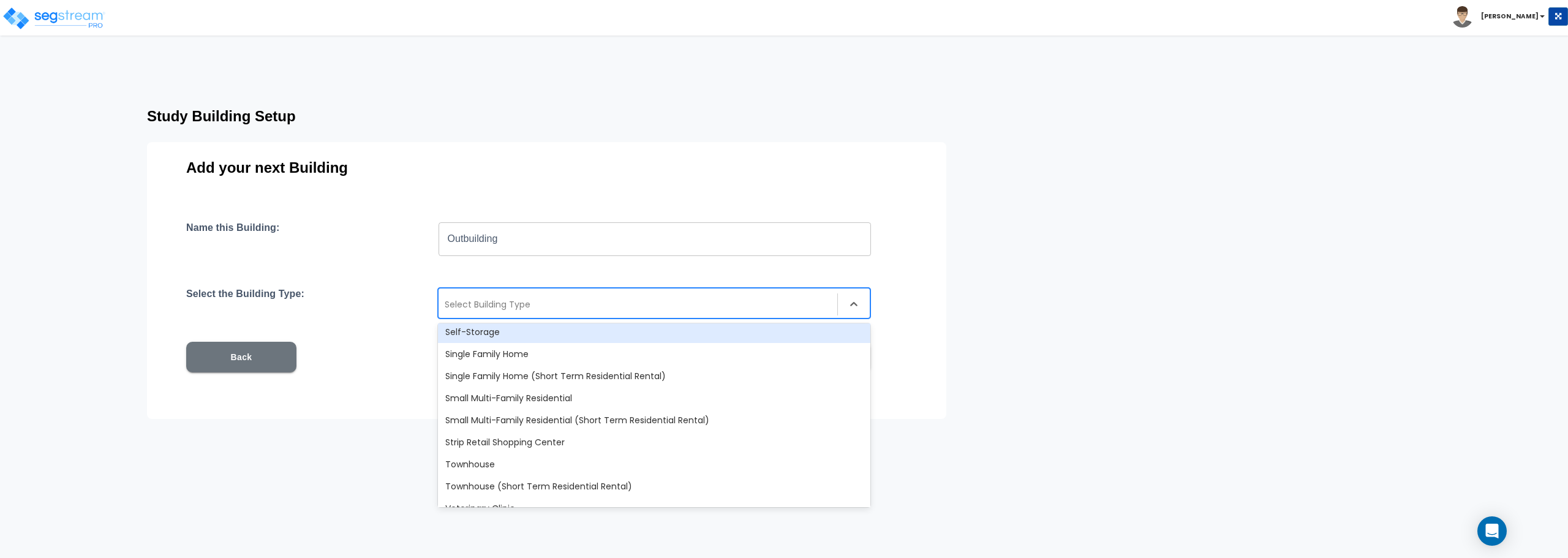
click at [553, 327] on div "Self-Storage" at bounding box center [654, 332] width 432 height 22
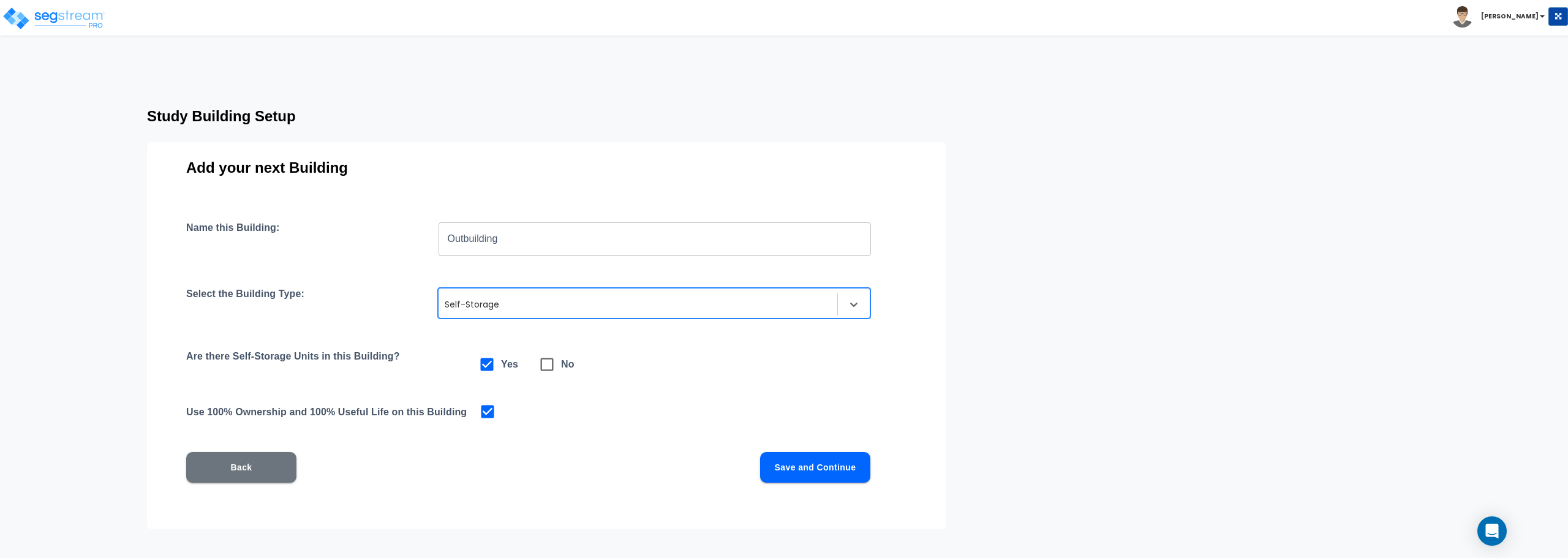
click at [547, 364] on icon at bounding box center [547, 364] width 17 height 17
checkbox input "false"
checkbox input "true"
click at [223, 464] on button "Back" at bounding box center [240, 468] width 110 height 31
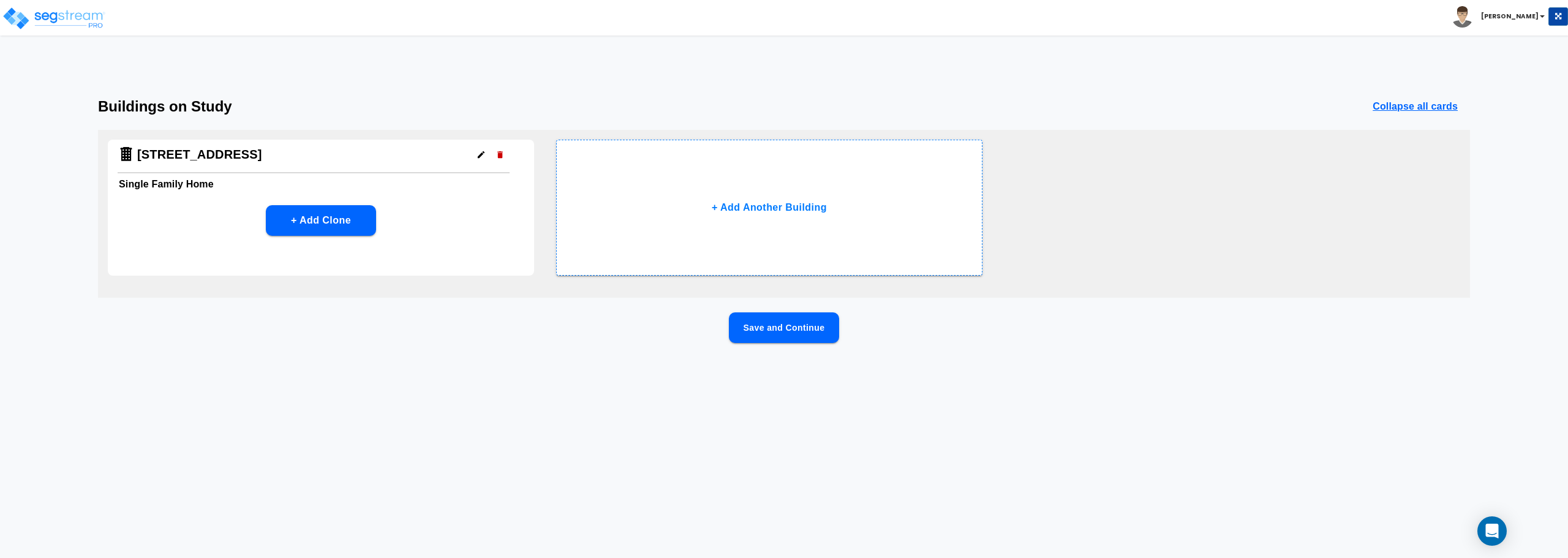
click at [203, 158] on h4 "[STREET_ADDRESS]" at bounding box center [199, 154] width 125 height 16
click at [768, 323] on button "Save and Continue" at bounding box center [783, 328] width 110 height 31
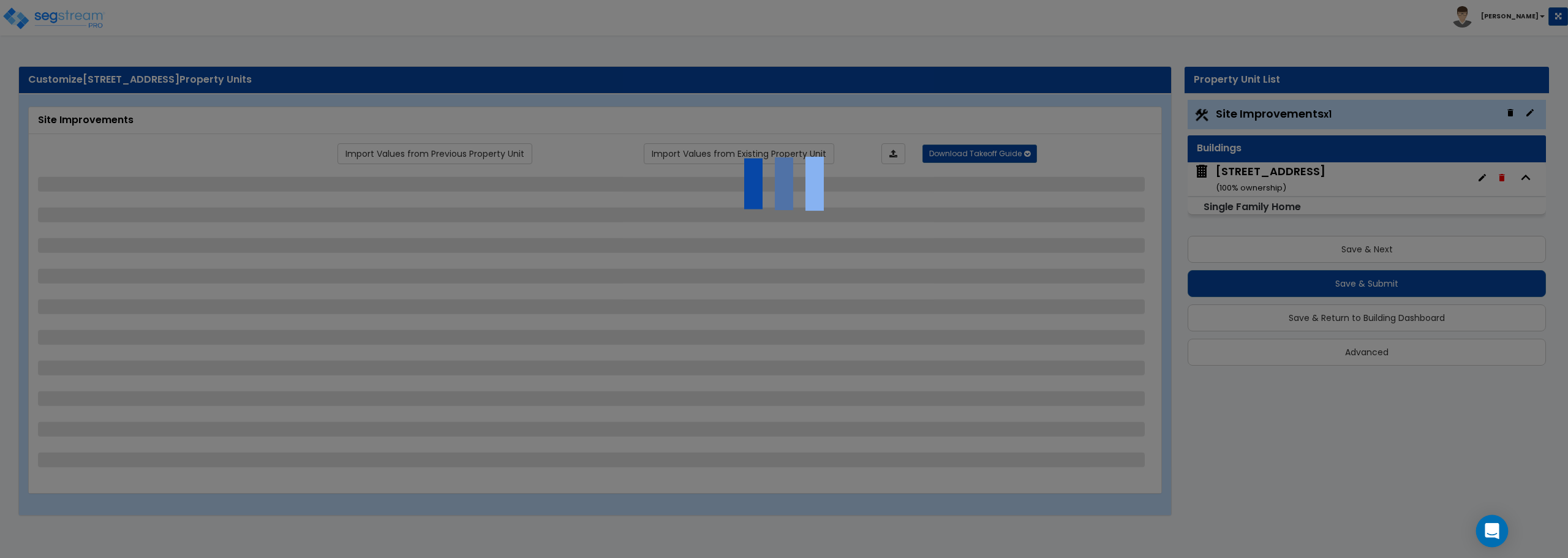
click at [1498, 534] on icon "Open Intercom Messenger" at bounding box center [1491, 531] width 14 height 16
select select "2"
select select "1"
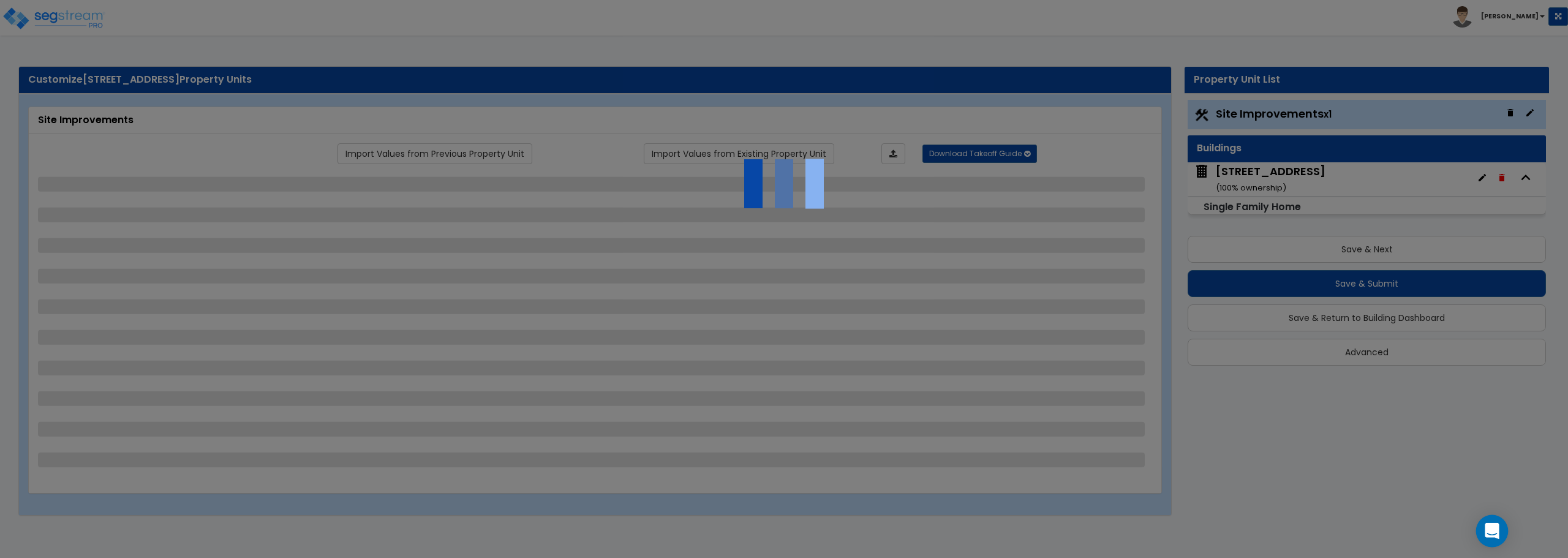
select select "2"
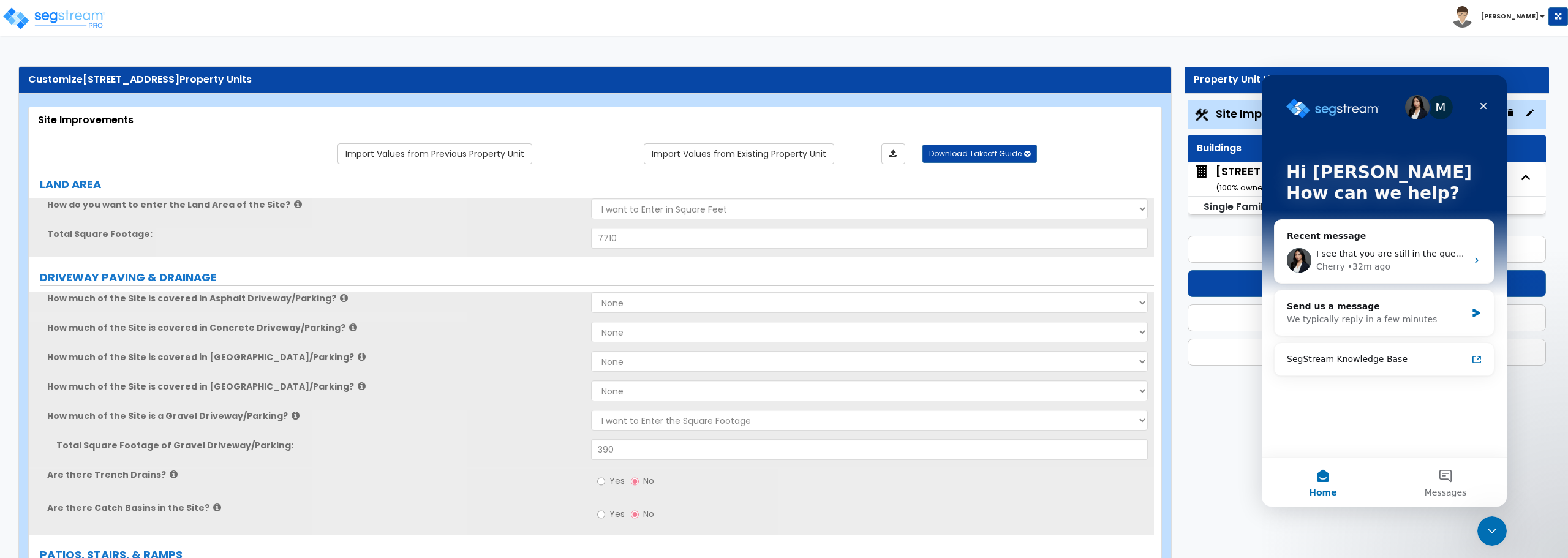
scroll to position [0, 0]
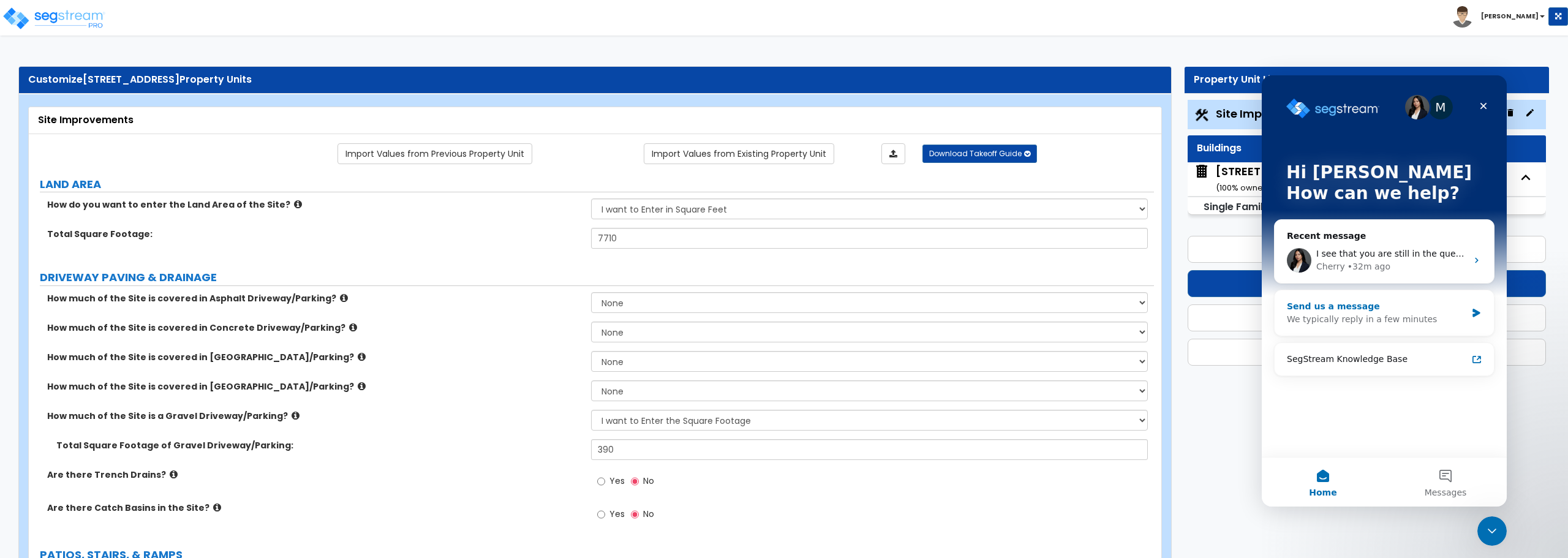
click at [1370, 320] on div "We typically reply in a few minutes" at bounding box center [1376, 319] width 179 height 13
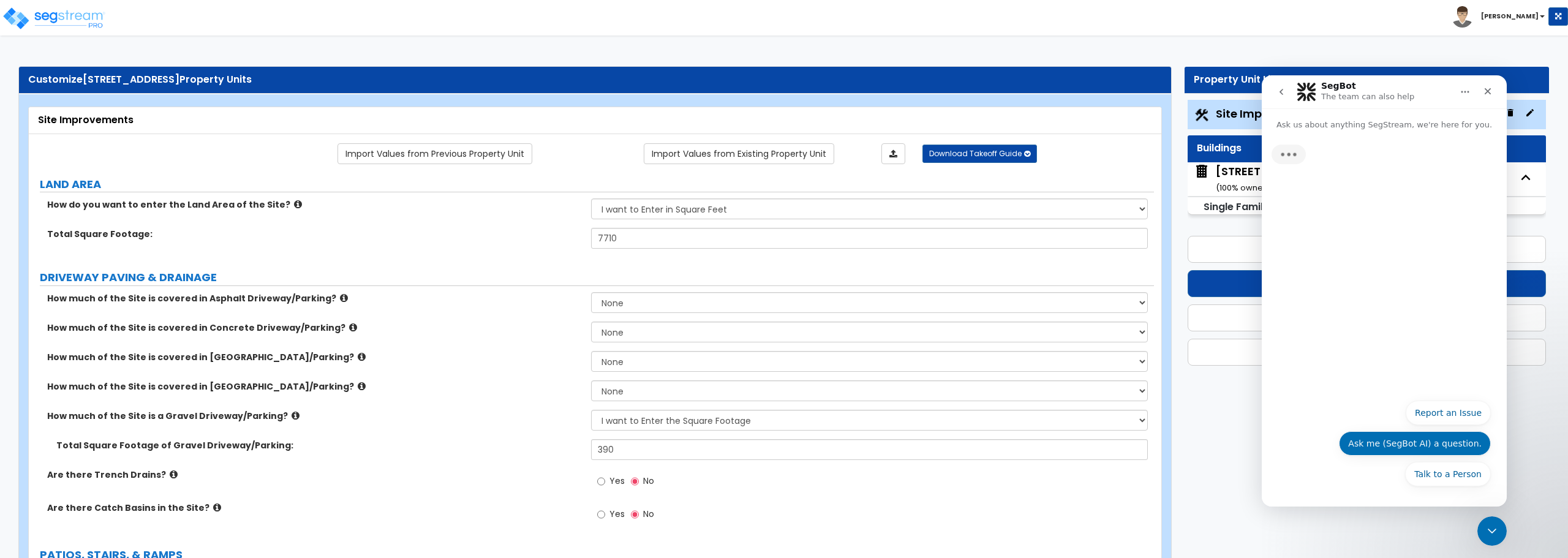
click at [1428, 438] on button "Ask me (SegBot AI) a question." at bounding box center [1415, 444] width 152 height 24
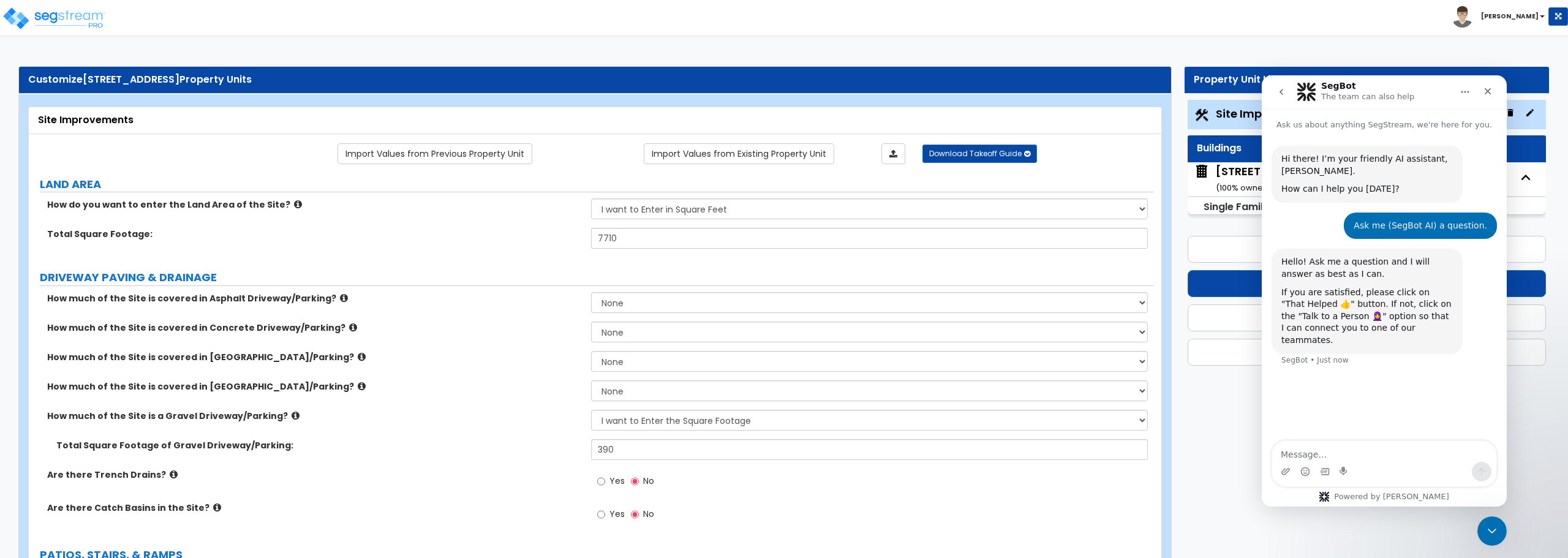
click at [1338, 457] on textarea "Message…" at bounding box center [1384, 452] width 224 height 21
type textarea "where would I input a cellar"
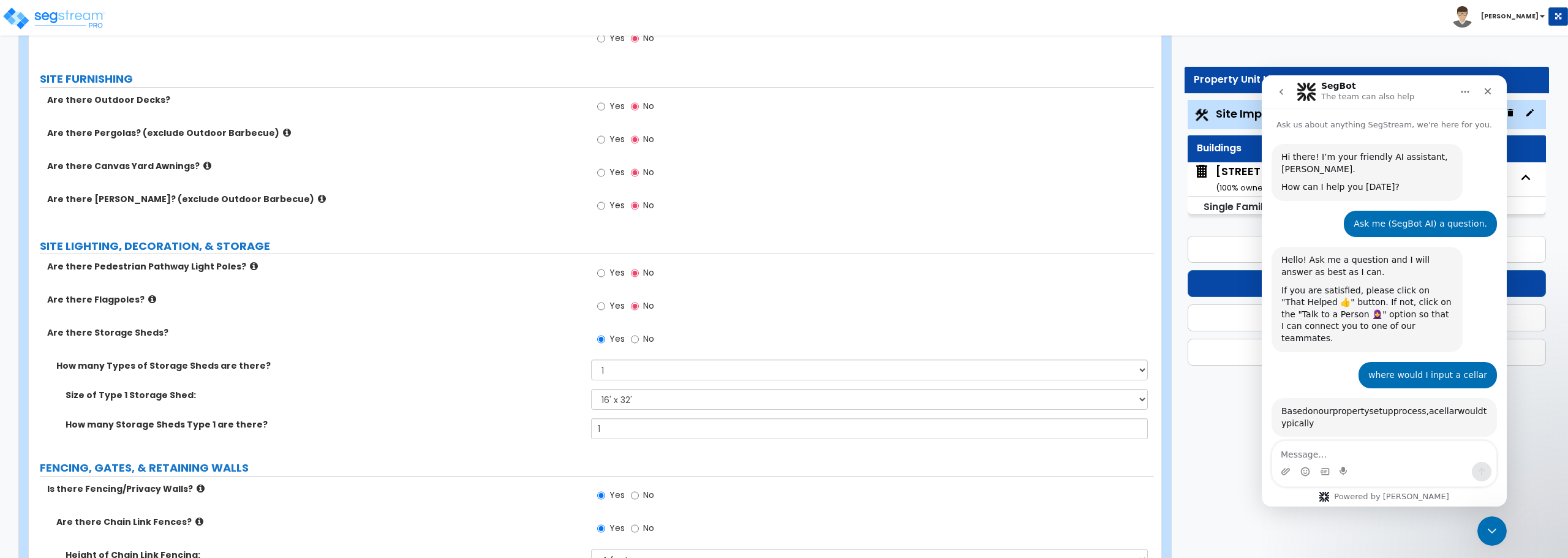
scroll to position [247, 0]
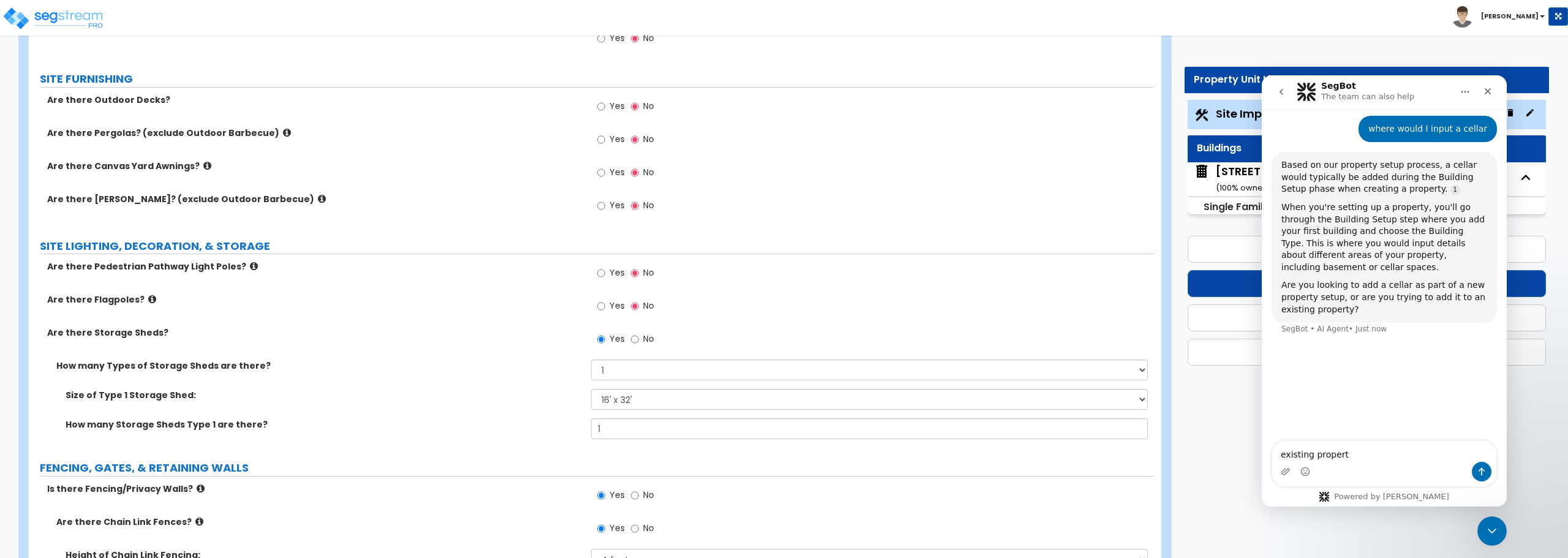
type textarea "existing property"
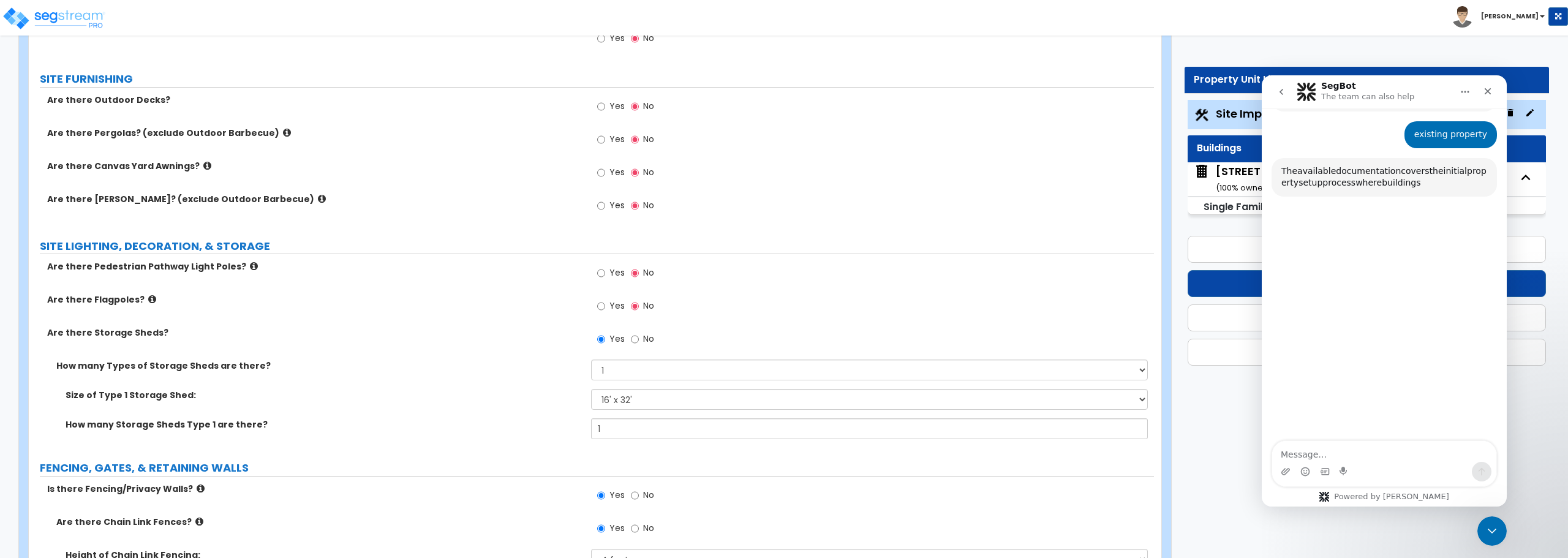
scroll to position [464, 0]
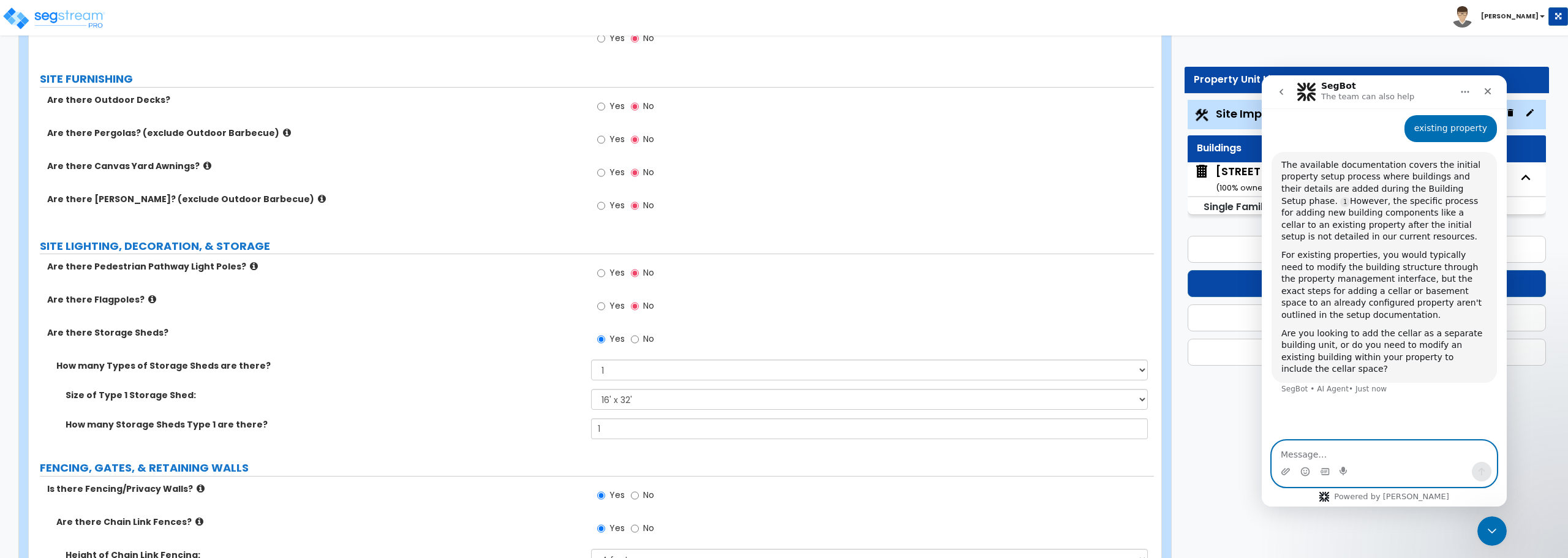
click at [1345, 457] on textarea "Message…" at bounding box center [1384, 452] width 224 height 21
type textarea "modify existing building unit"
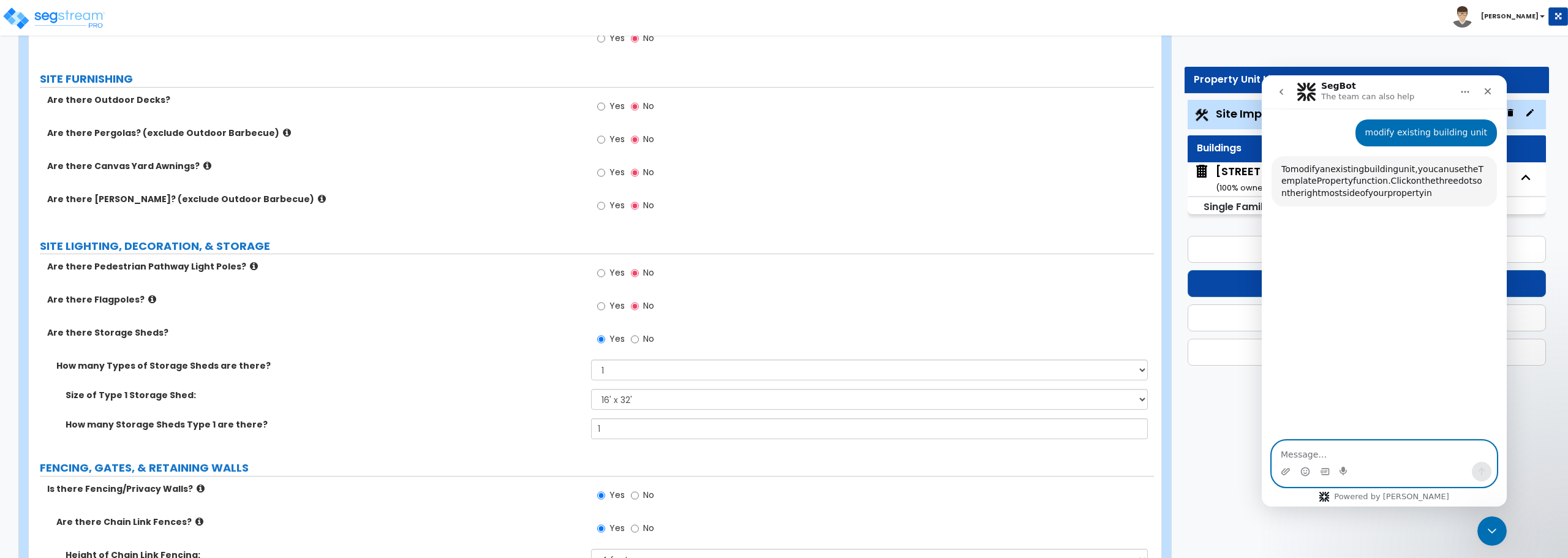
scroll to position [741, 0]
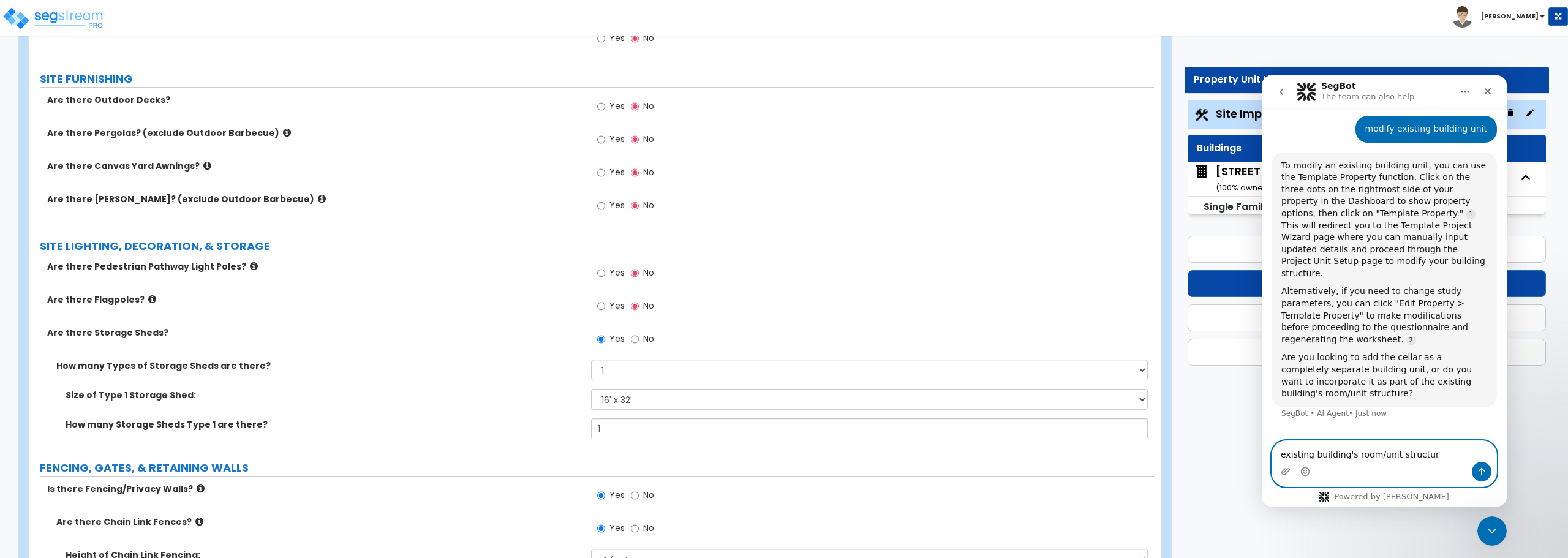
type textarea "existing building's room/unit structure"
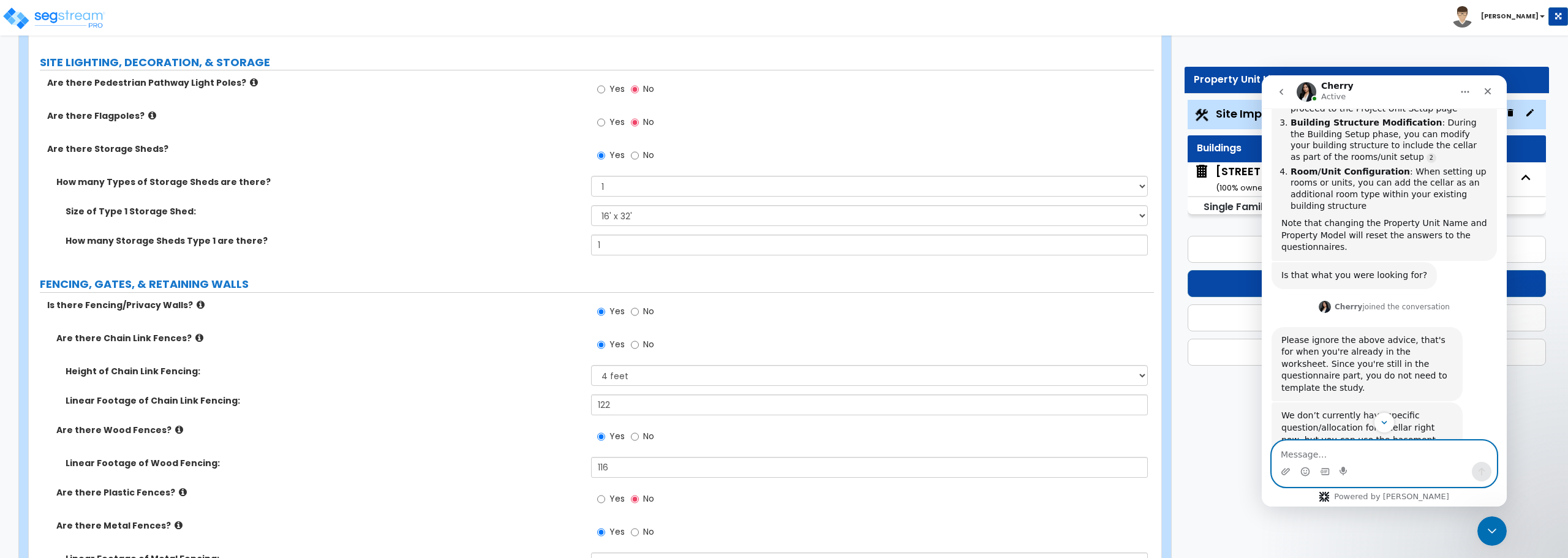
scroll to position [1259, 0]
type textarea "Thank you"
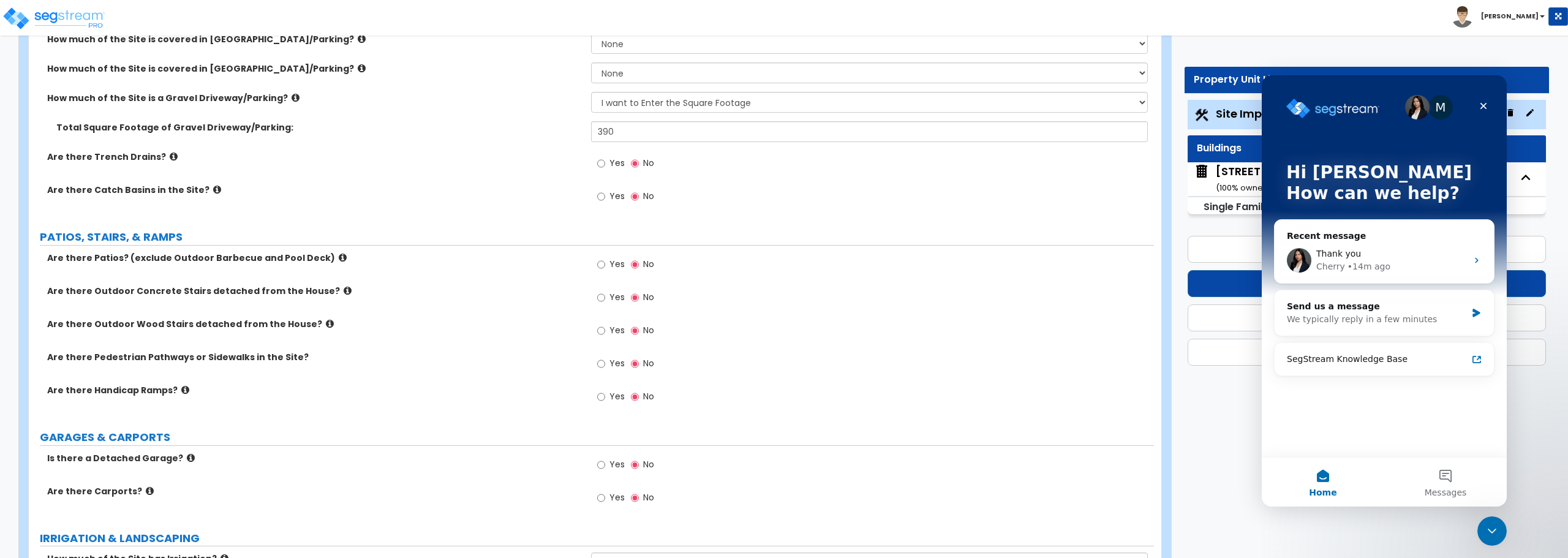
scroll to position [184, 0]
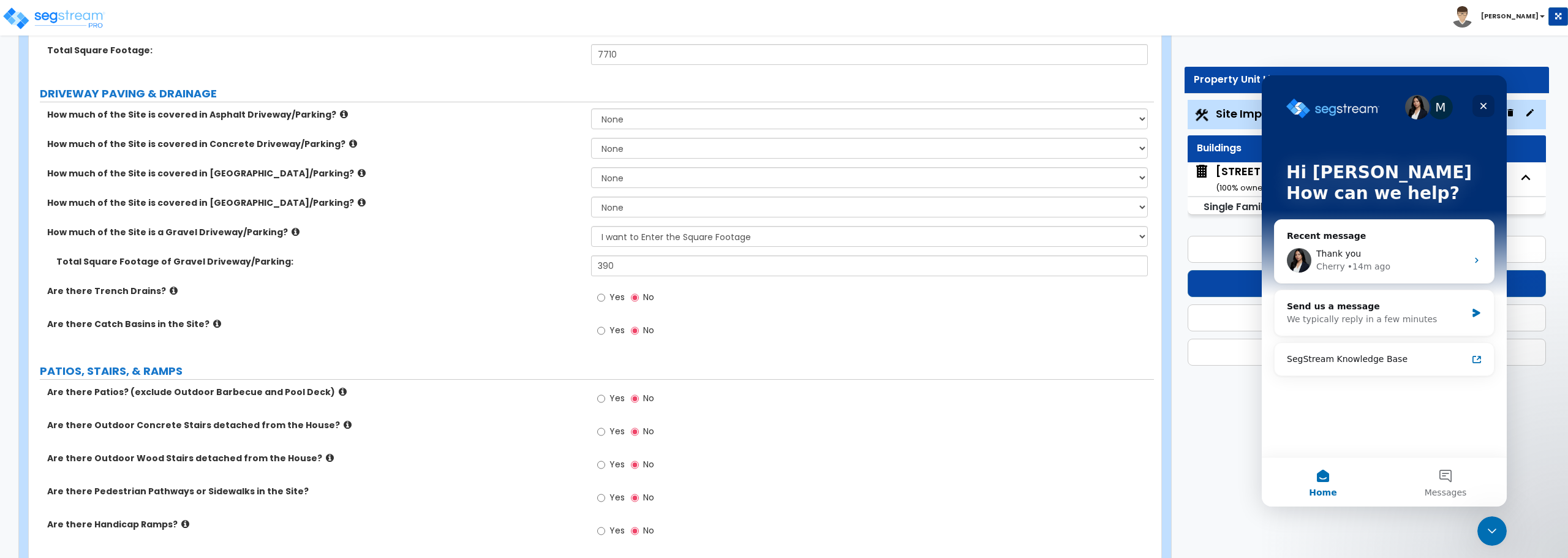
drag, startPoint x: 2776, startPoint y: 163, endPoint x: 1482, endPoint y: 104, distance: 1295.3
click at [1482, 104] on icon "Close" at bounding box center [1483, 106] width 7 height 7
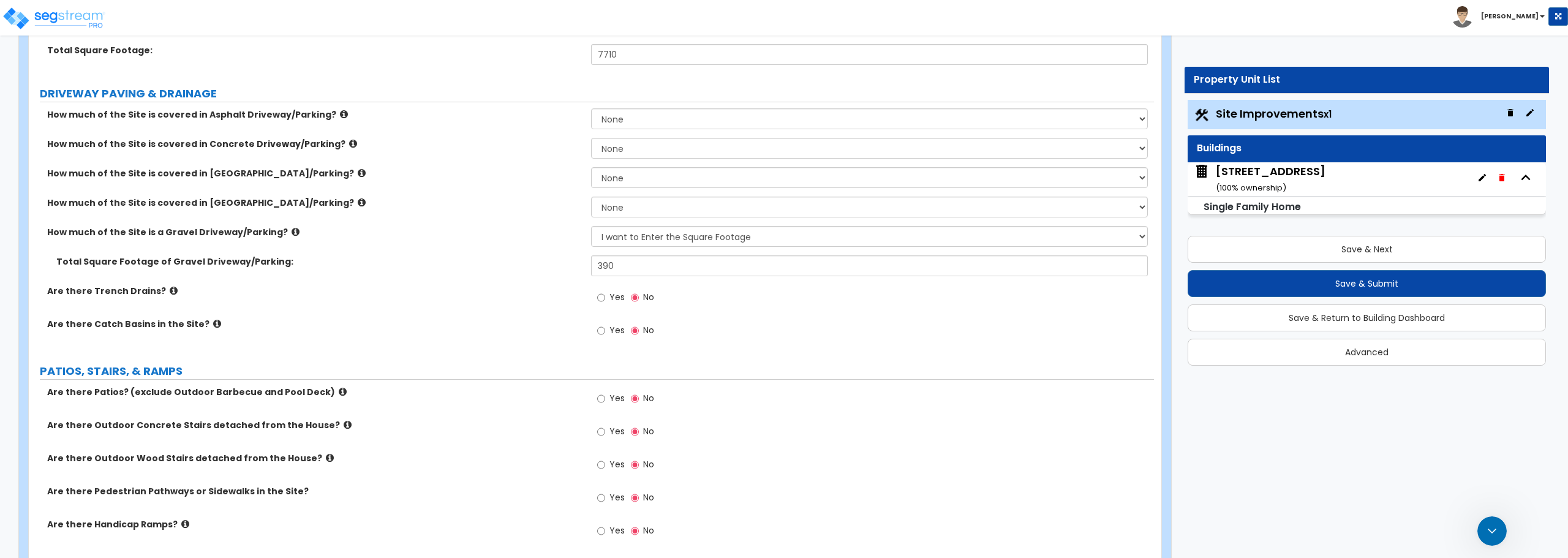
scroll to position [0, 0]
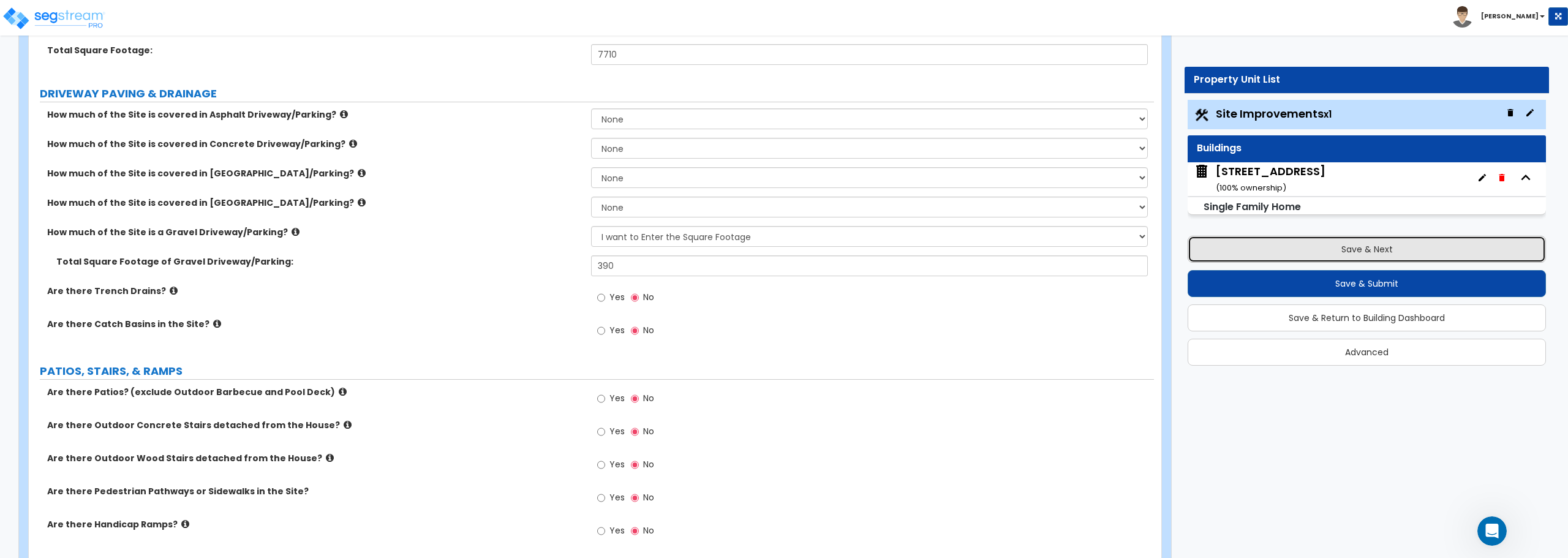
click at [1401, 252] on button "Save & Next" at bounding box center [1367, 249] width 358 height 27
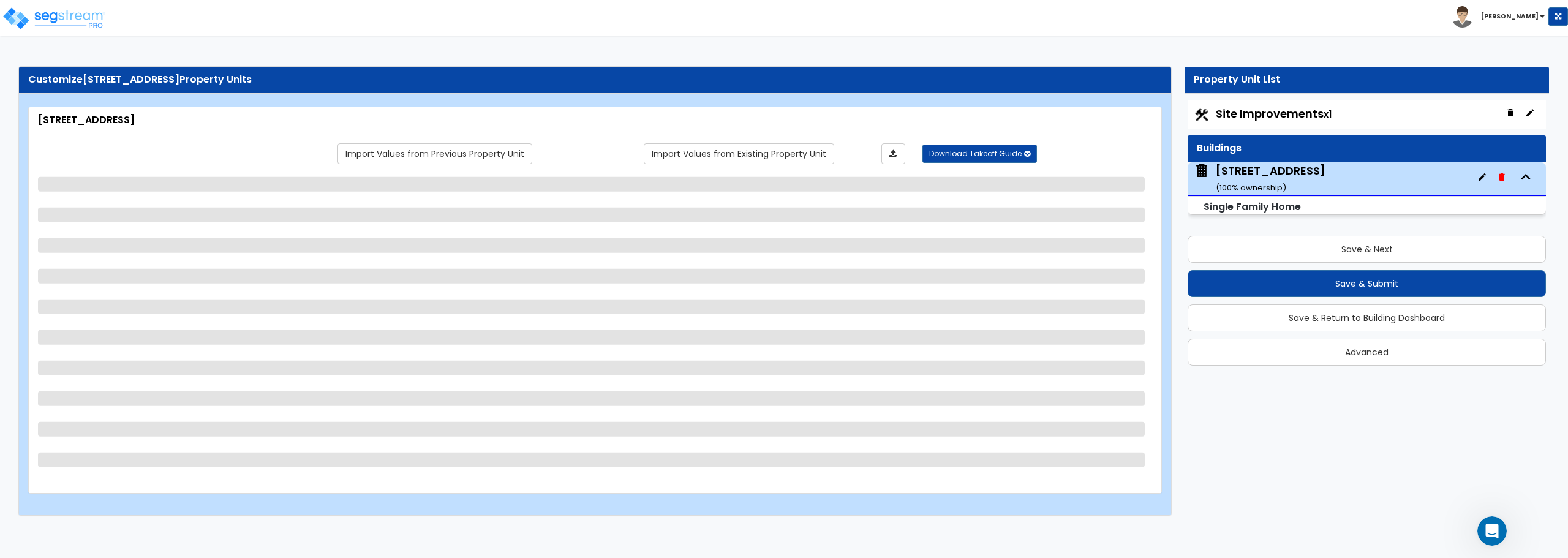
select select "1"
select select "8"
select select "1"
select select "5"
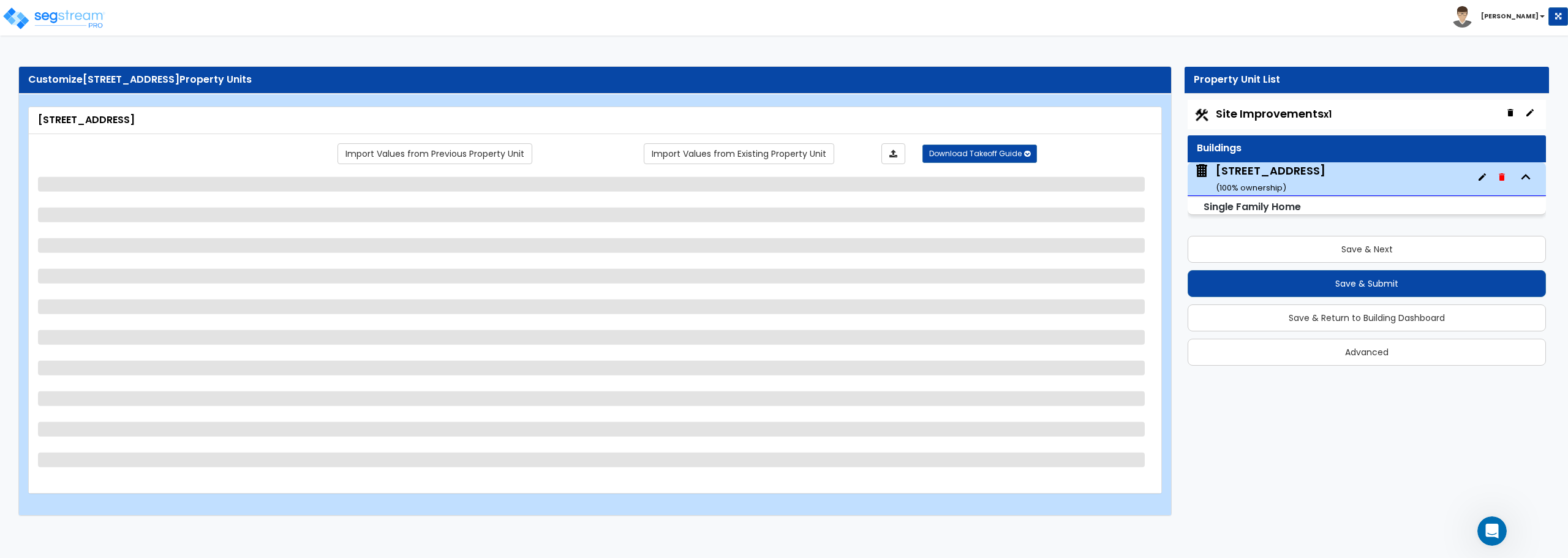
select select "1"
select select "3"
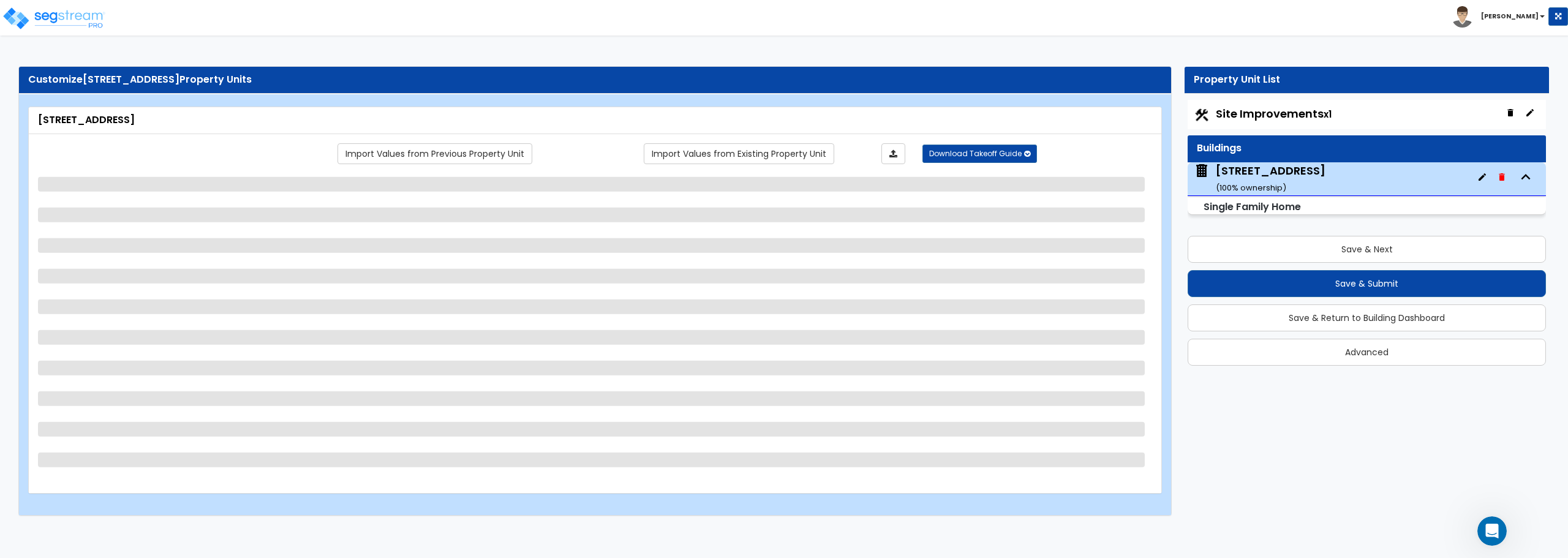
select select "1"
select select "2"
select select "3"
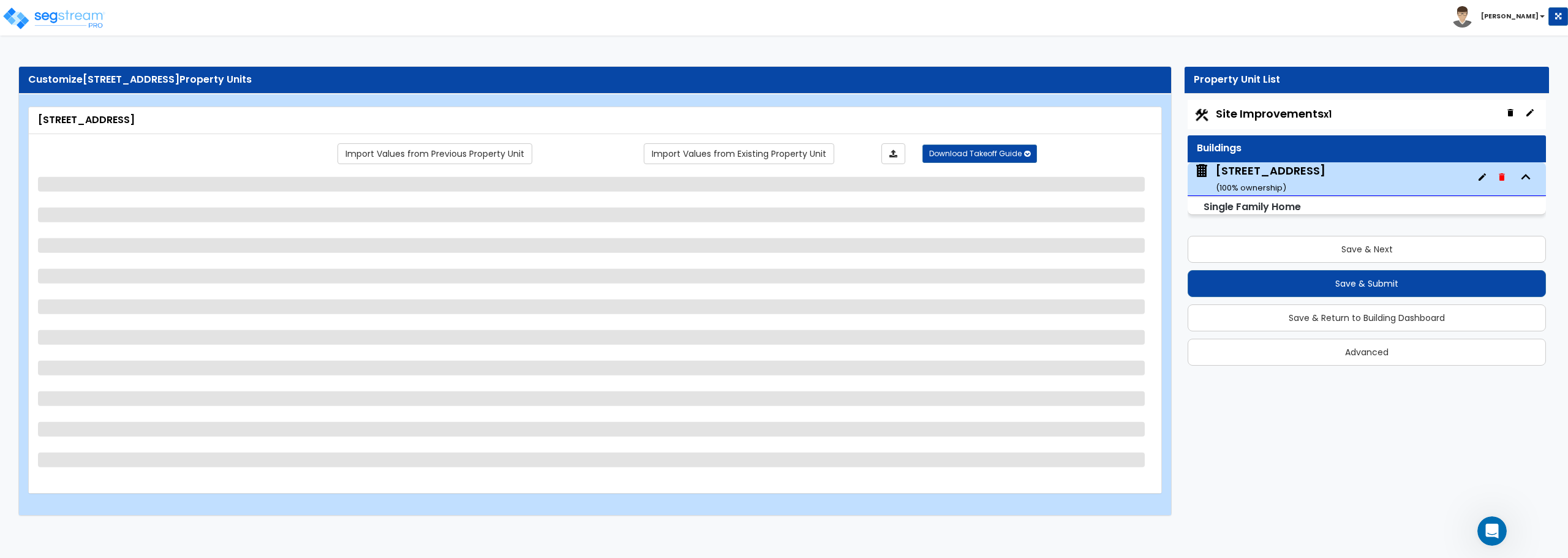
select select "2"
select select "1"
select select "6"
select select "3"
select select "1"
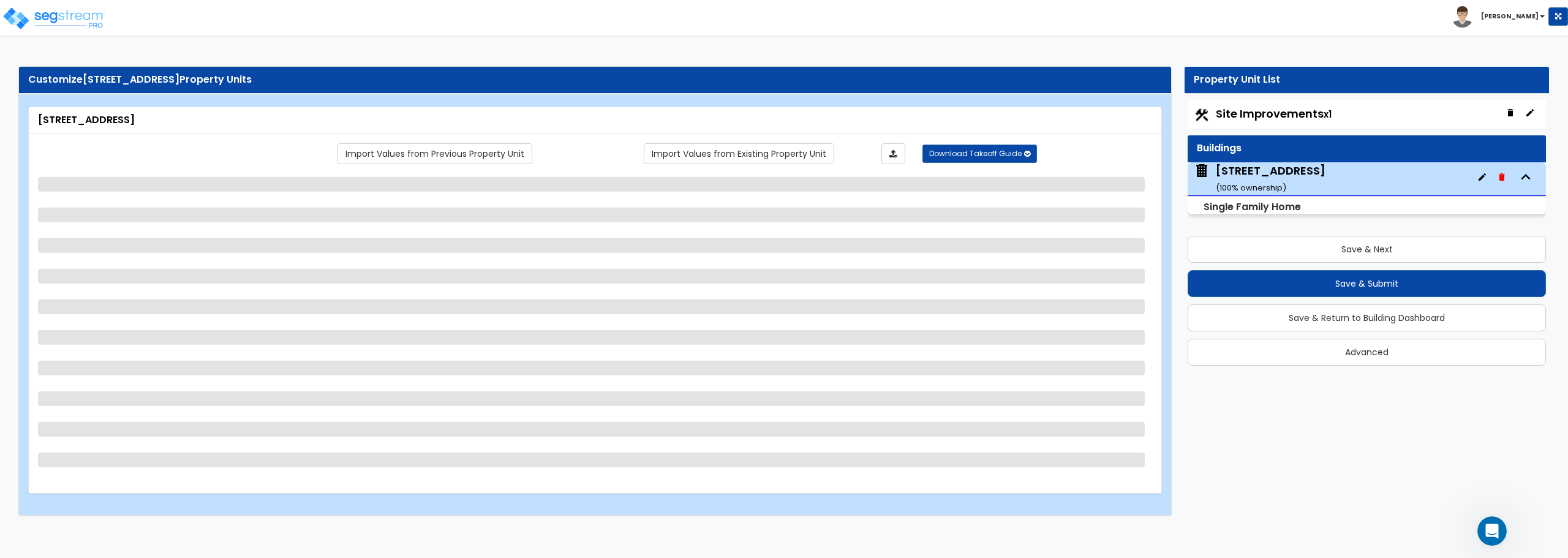
select select "3"
select select "5"
select select "2"
select select "1"
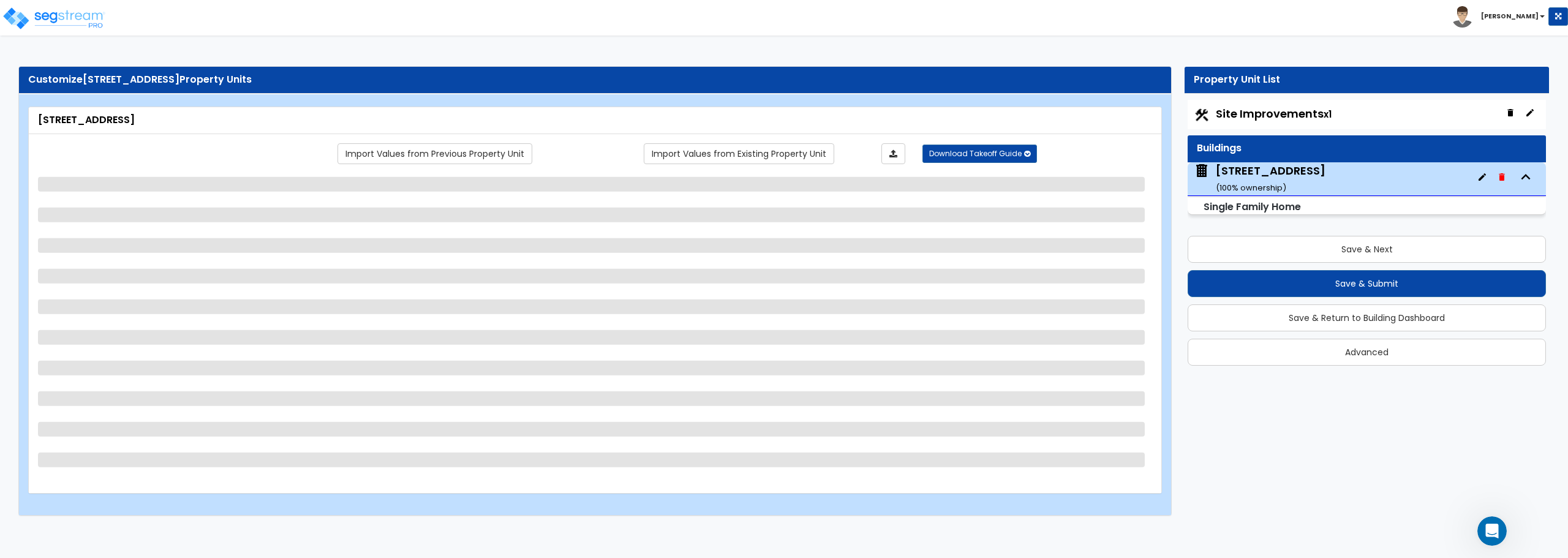
select select "1"
select select "2"
select select "1"
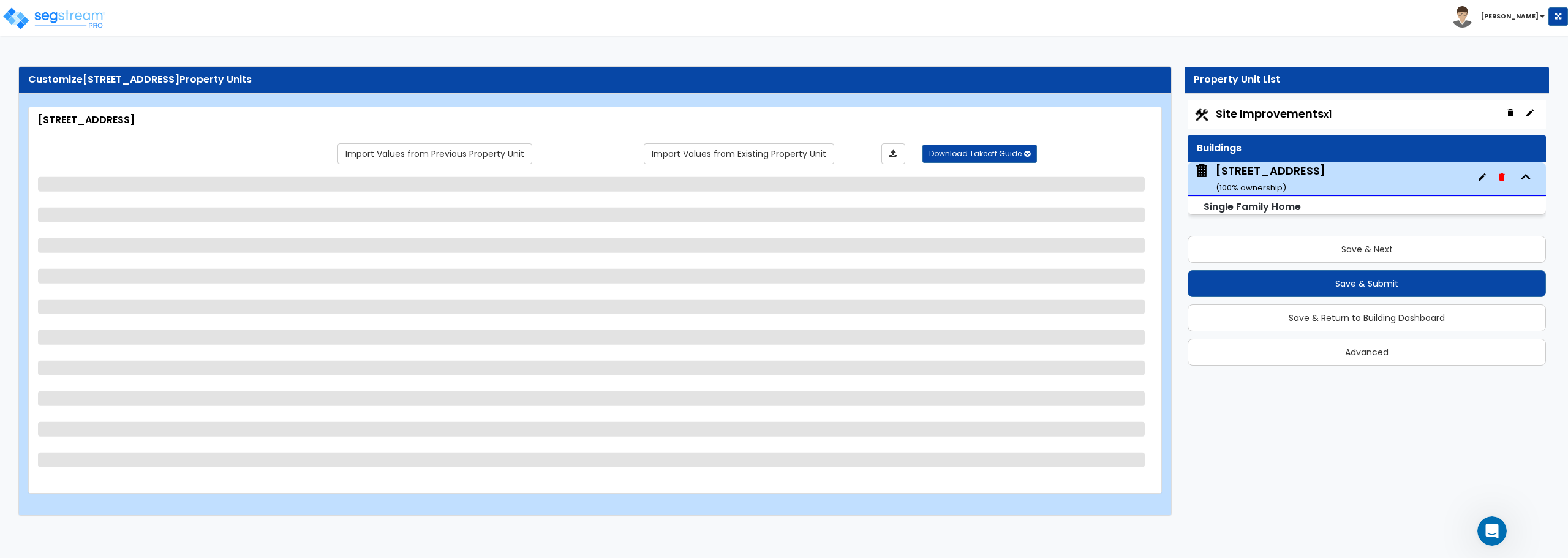
select select "2"
select select "1"
select select "2"
select select "1"
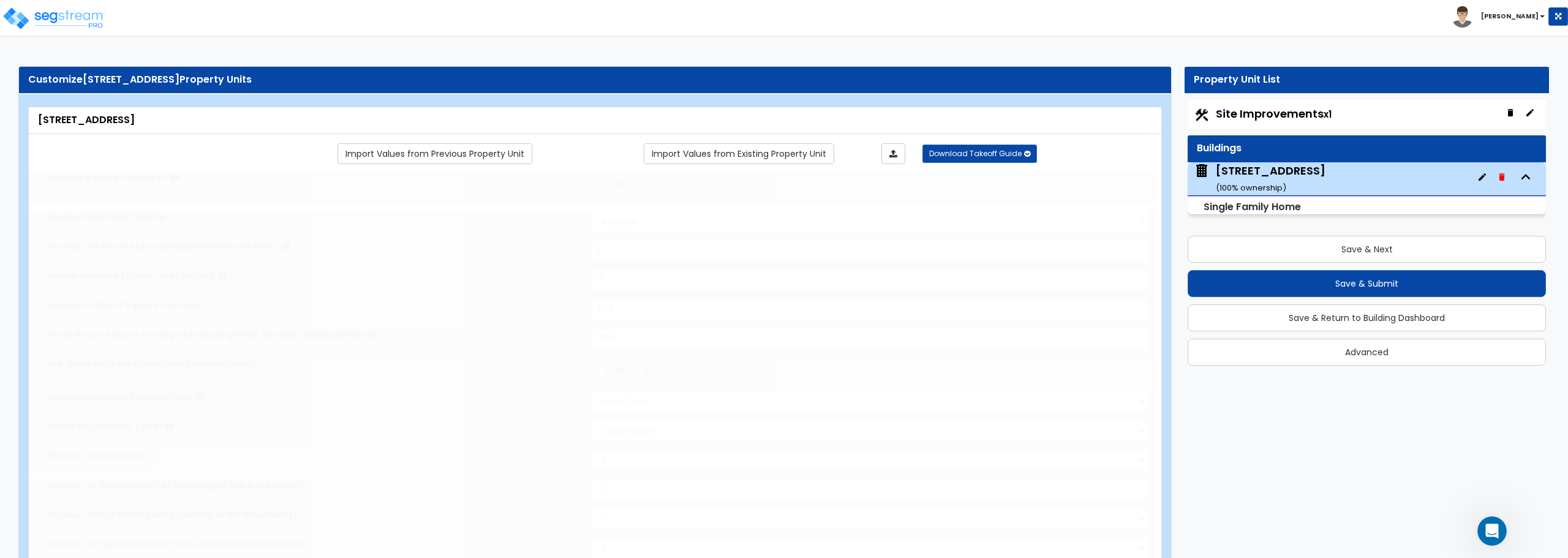
type input "1"
select select "2"
type input "2"
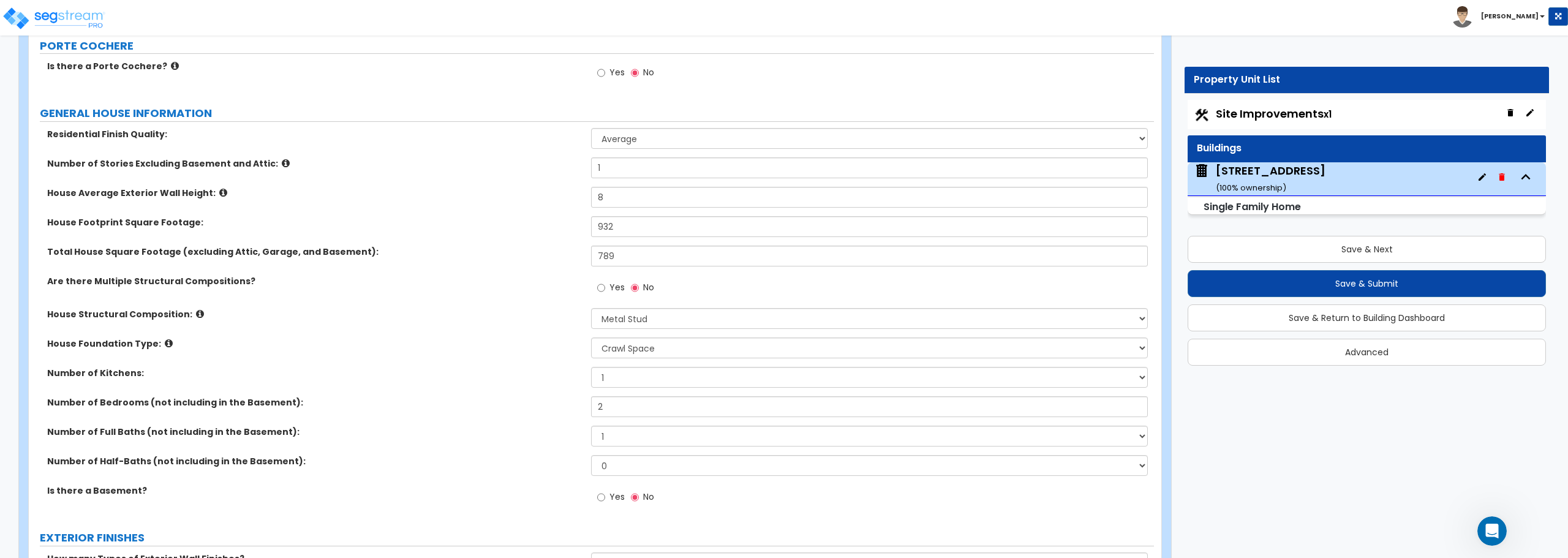
scroll to position [245, 0]
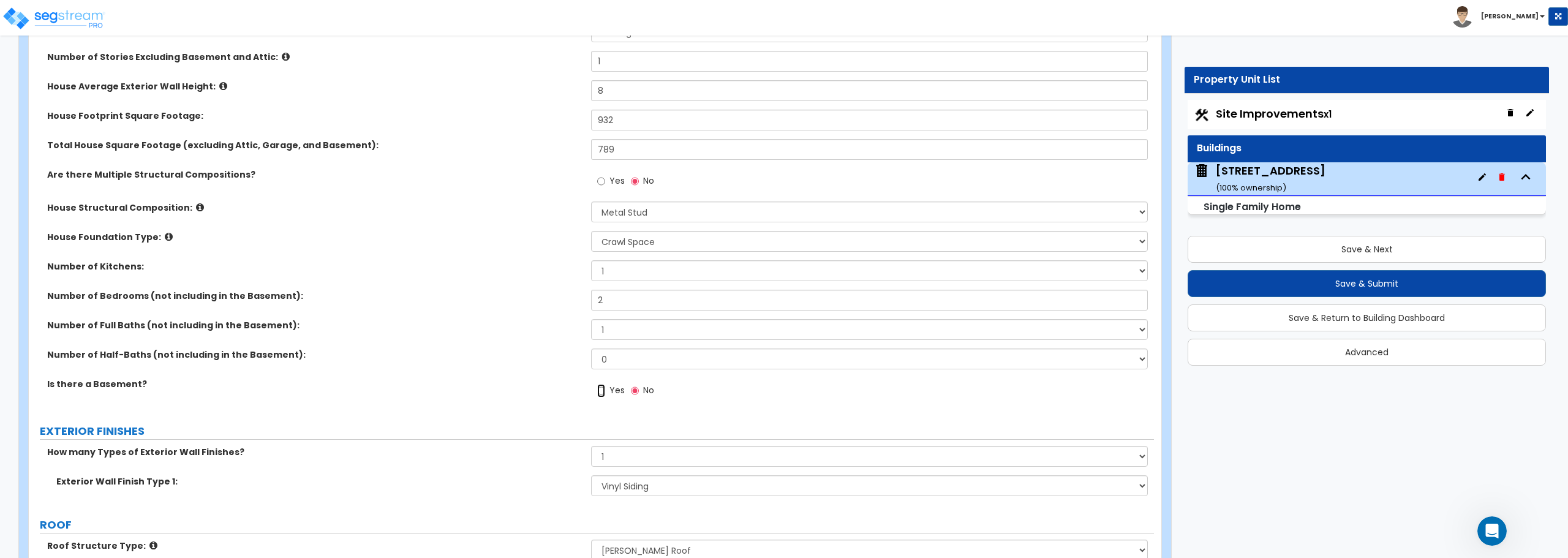
click at [601, 389] on input "Yes" at bounding box center [601, 391] width 8 height 13
radio input "true"
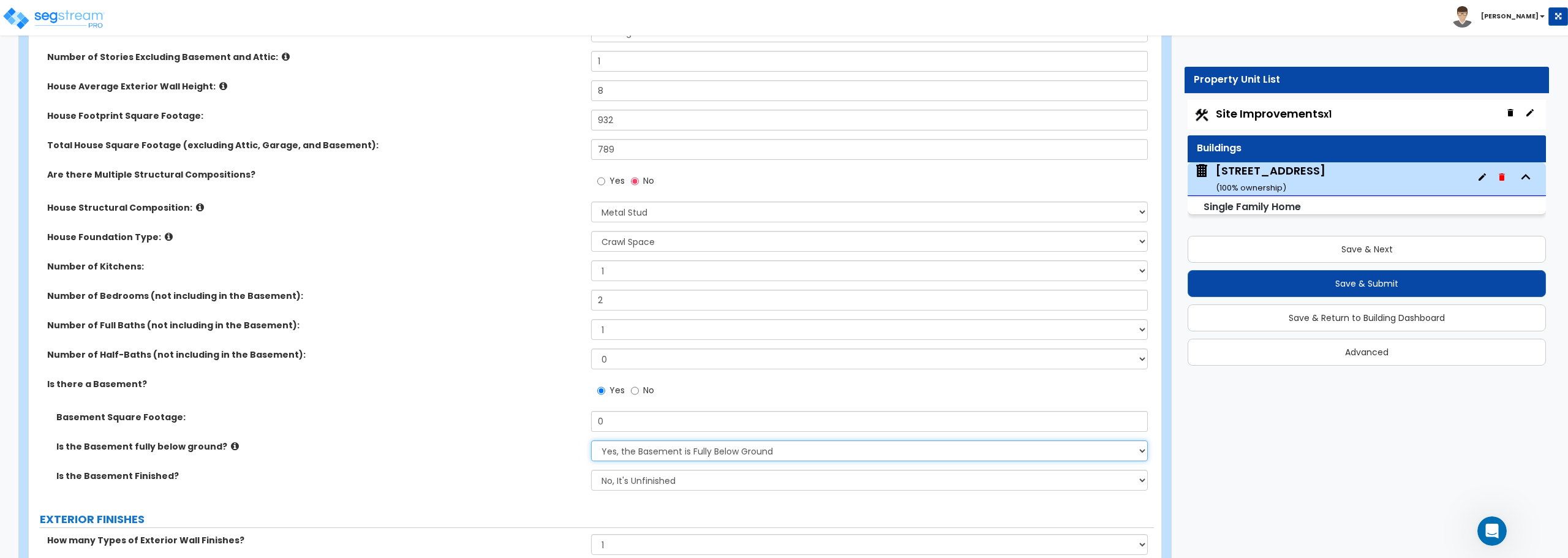
click at [738, 450] on select "Yes, the Basement is Fully Below Ground No, the Basement is Partially Below Gro…" at bounding box center [869, 451] width 556 height 21
drag, startPoint x: 597, startPoint y: 418, endPoint x: 563, endPoint y: 417, distance: 34.0
click at [563, 417] on div "Basement Square Footage: 0" at bounding box center [591, 426] width 1125 height 30
type input "1"
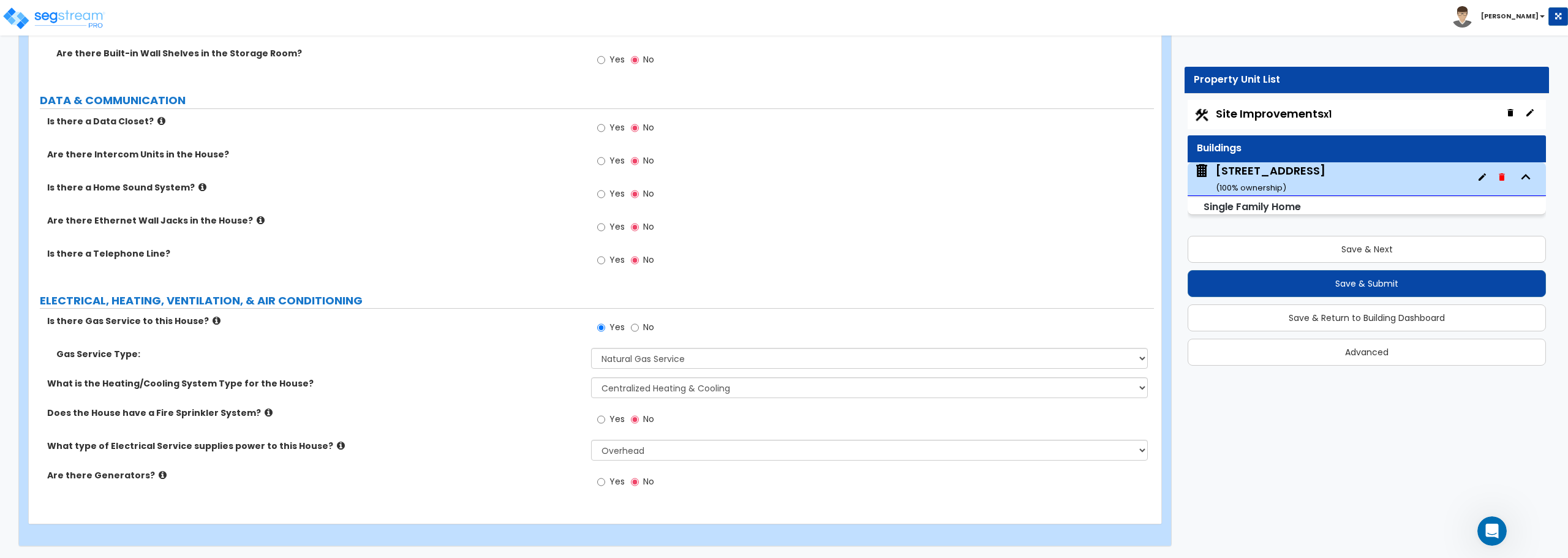
scroll to position [5195, 0]
type input "516"
click at [1403, 250] on button "Save & Next" at bounding box center [1367, 249] width 358 height 27
select select "2"
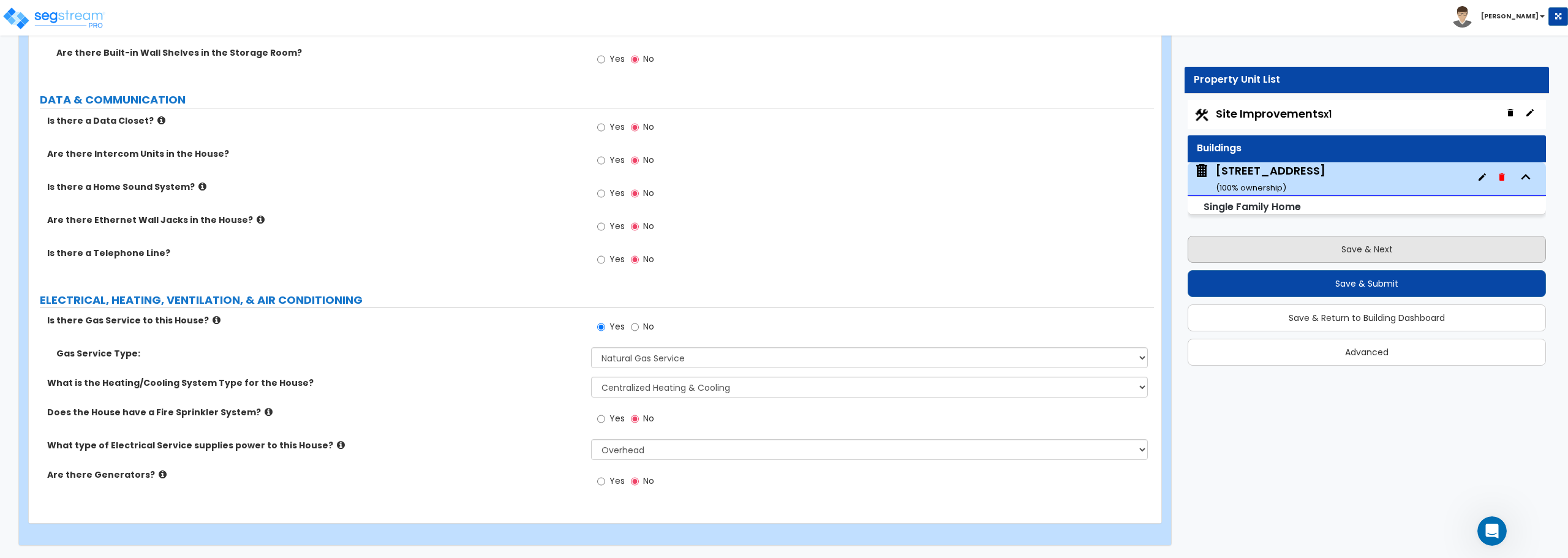
select select "1"
select select "2"
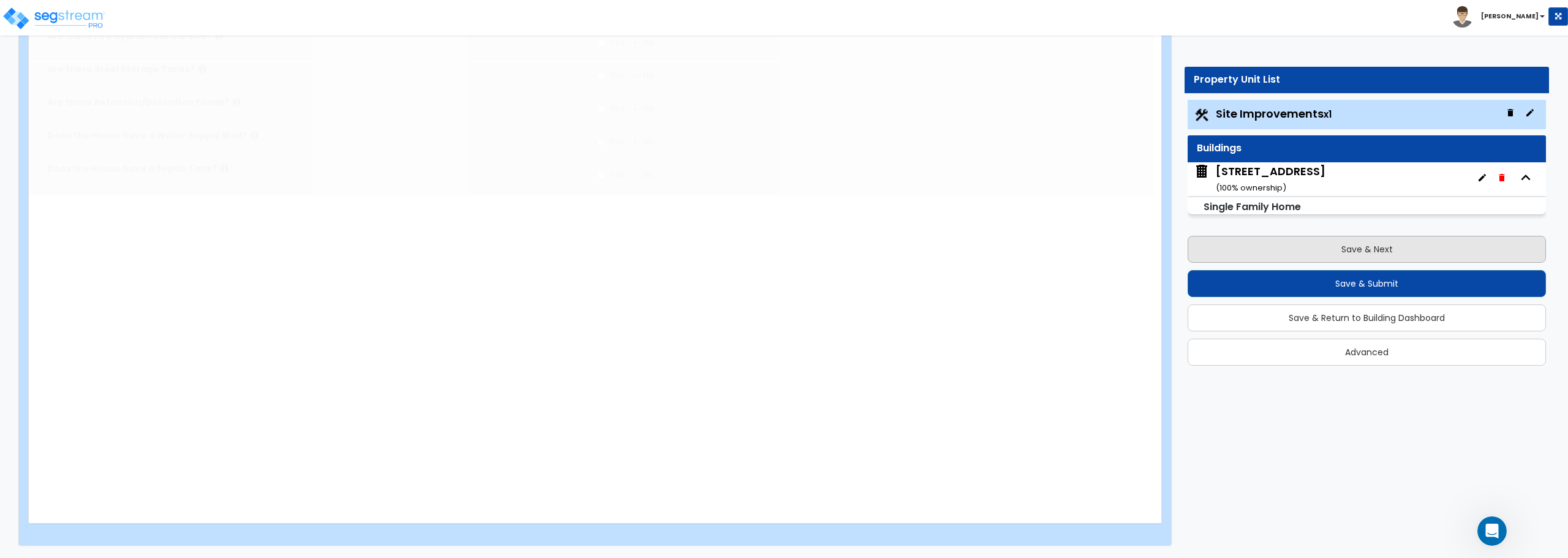
scroll to position [0, 0]
